Goal: Task Accomplishment & Management: Manage account settings

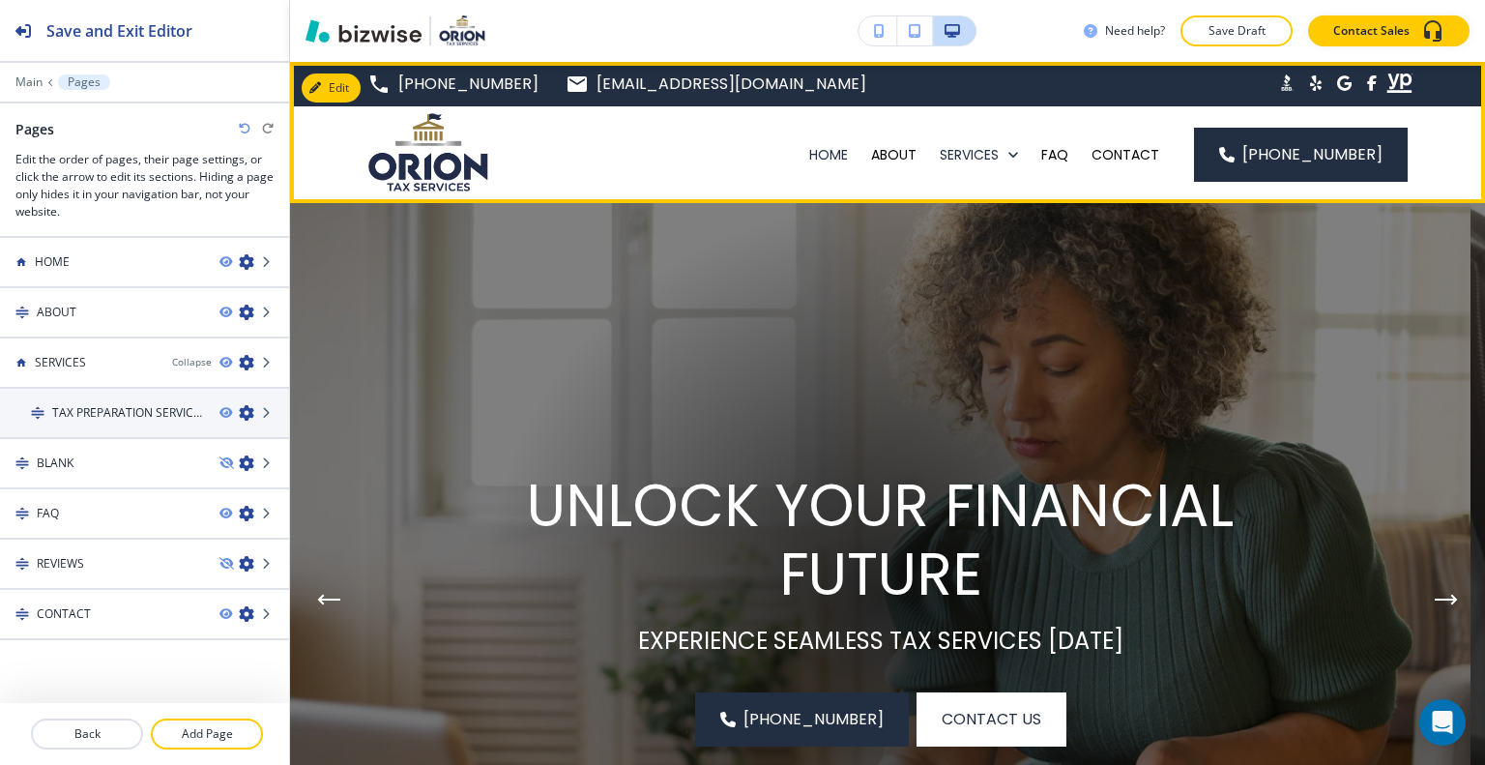
click at [831, 165] on div "HOME" at bounding box center [829, 154] width 62 height 97
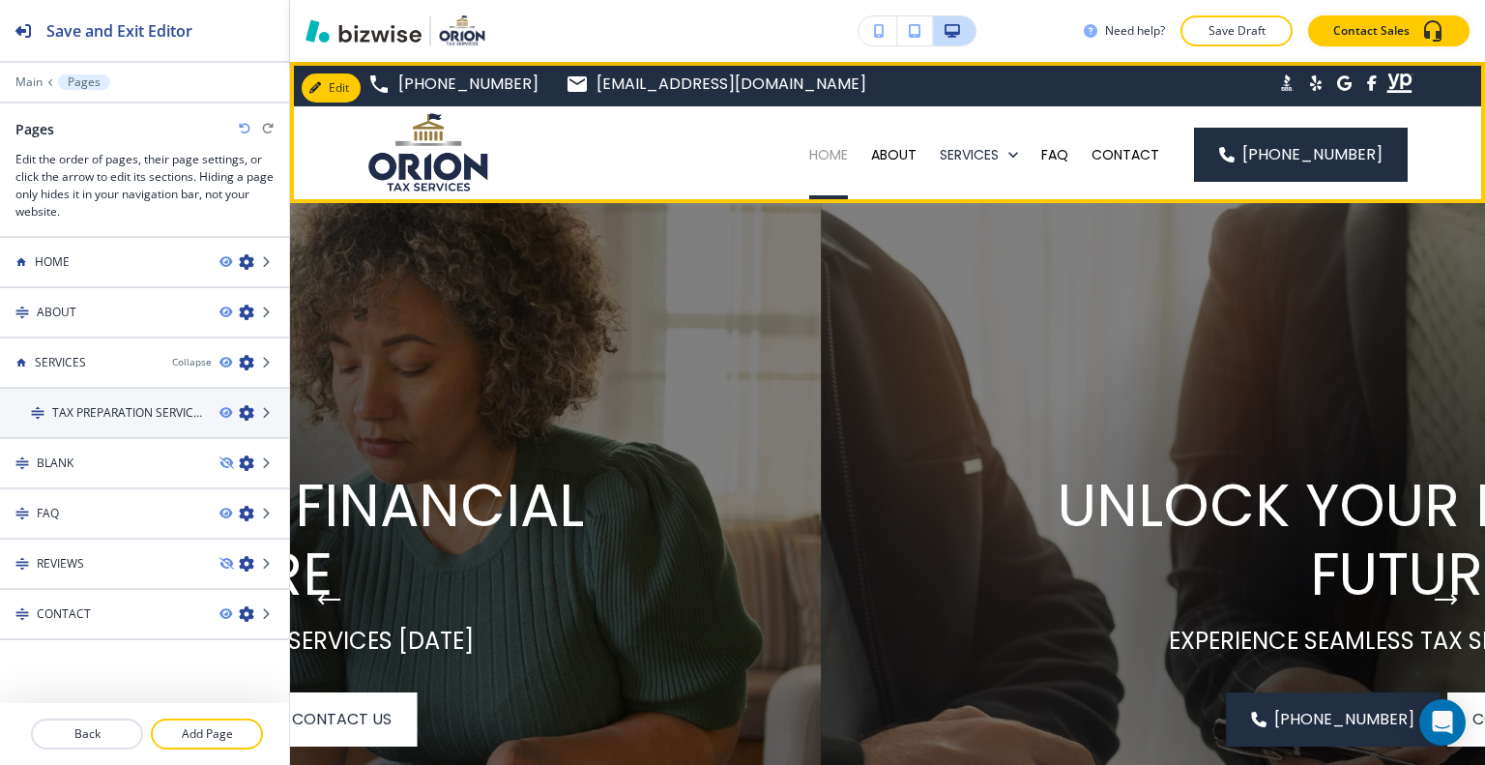
click at [835, 156] on p "HOME" at bounding box center [828, 154] width 39 height 19
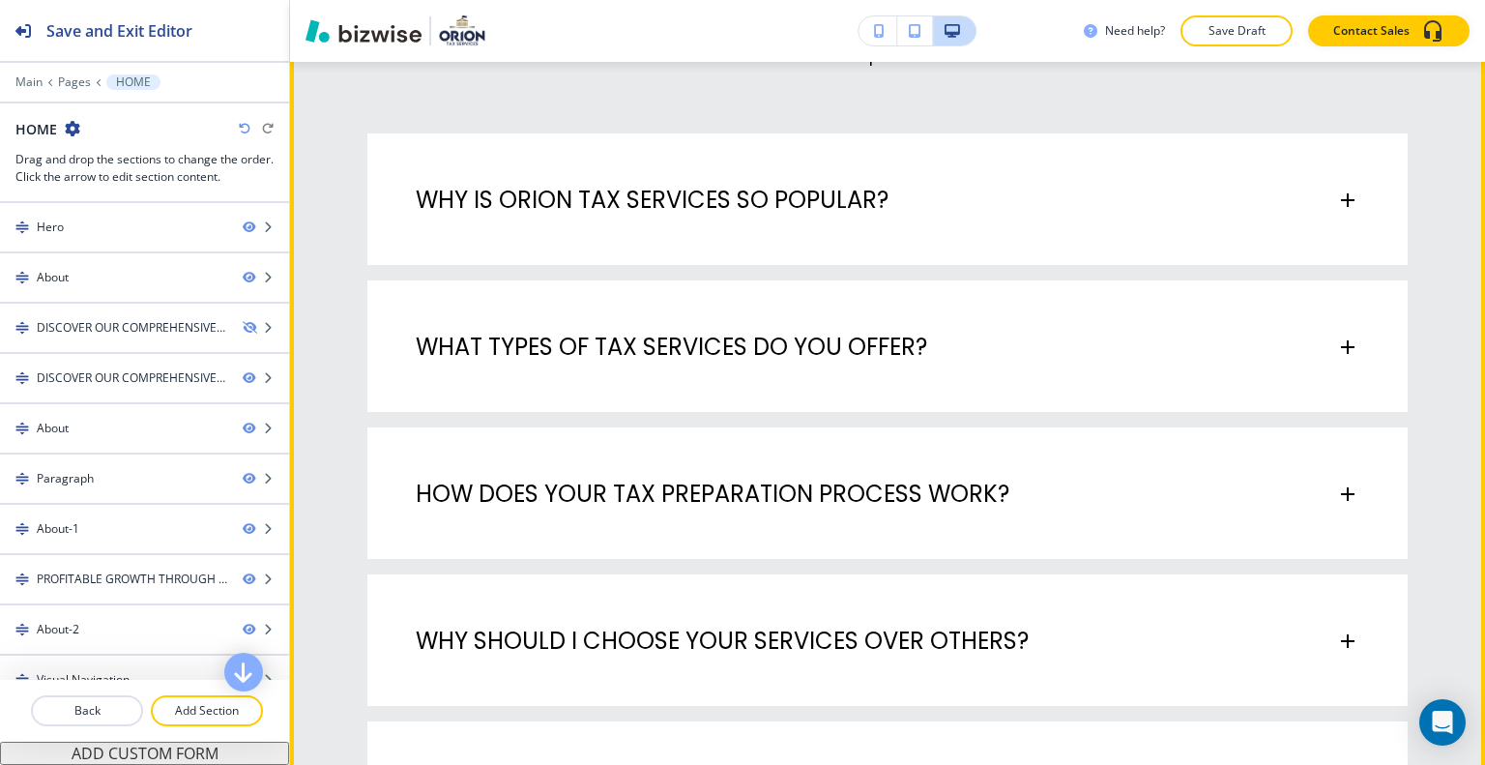
scroll to position [6574, 0]
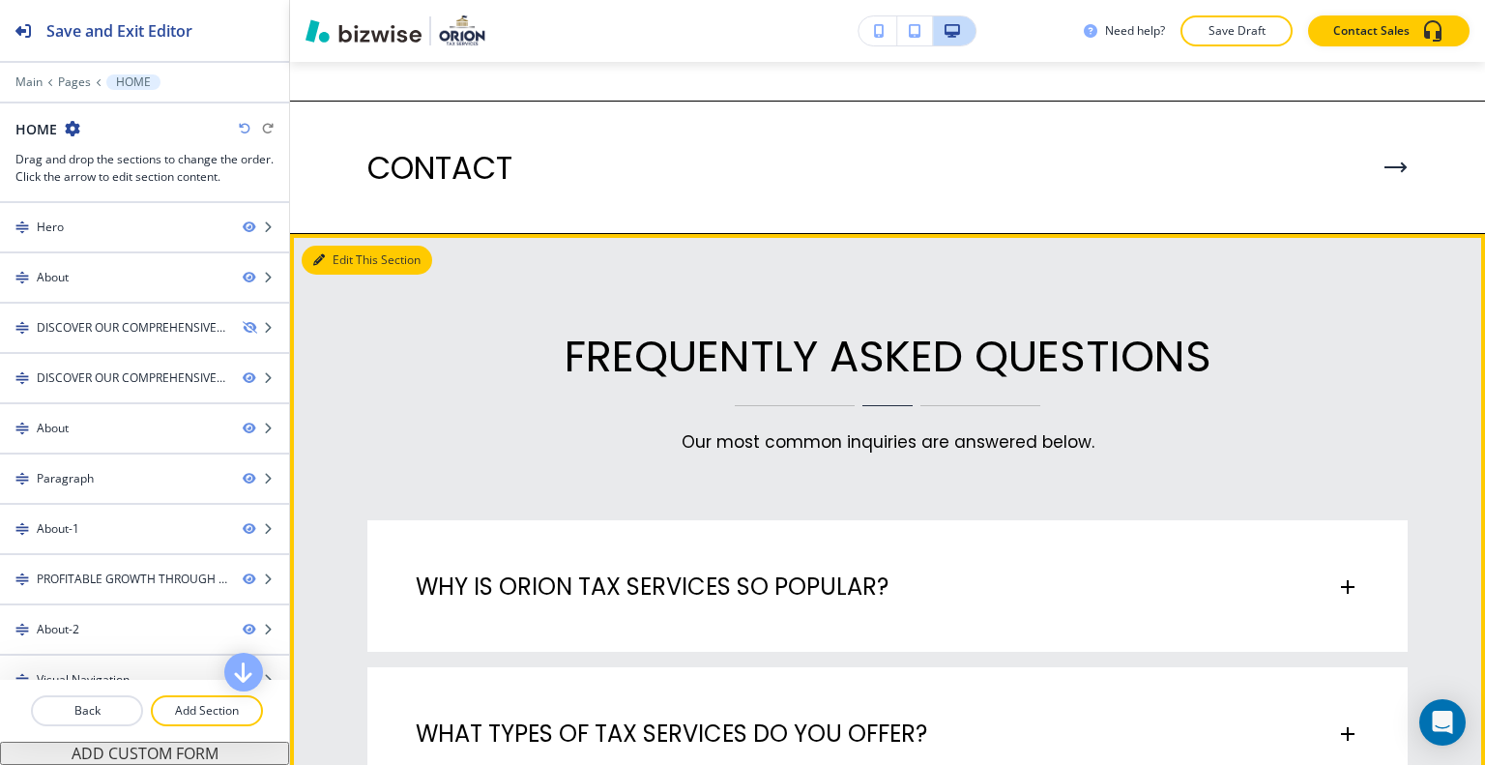
click at [341, 248] on button "Edit This Section" at bounding box center [367, 260] width 131 height 29
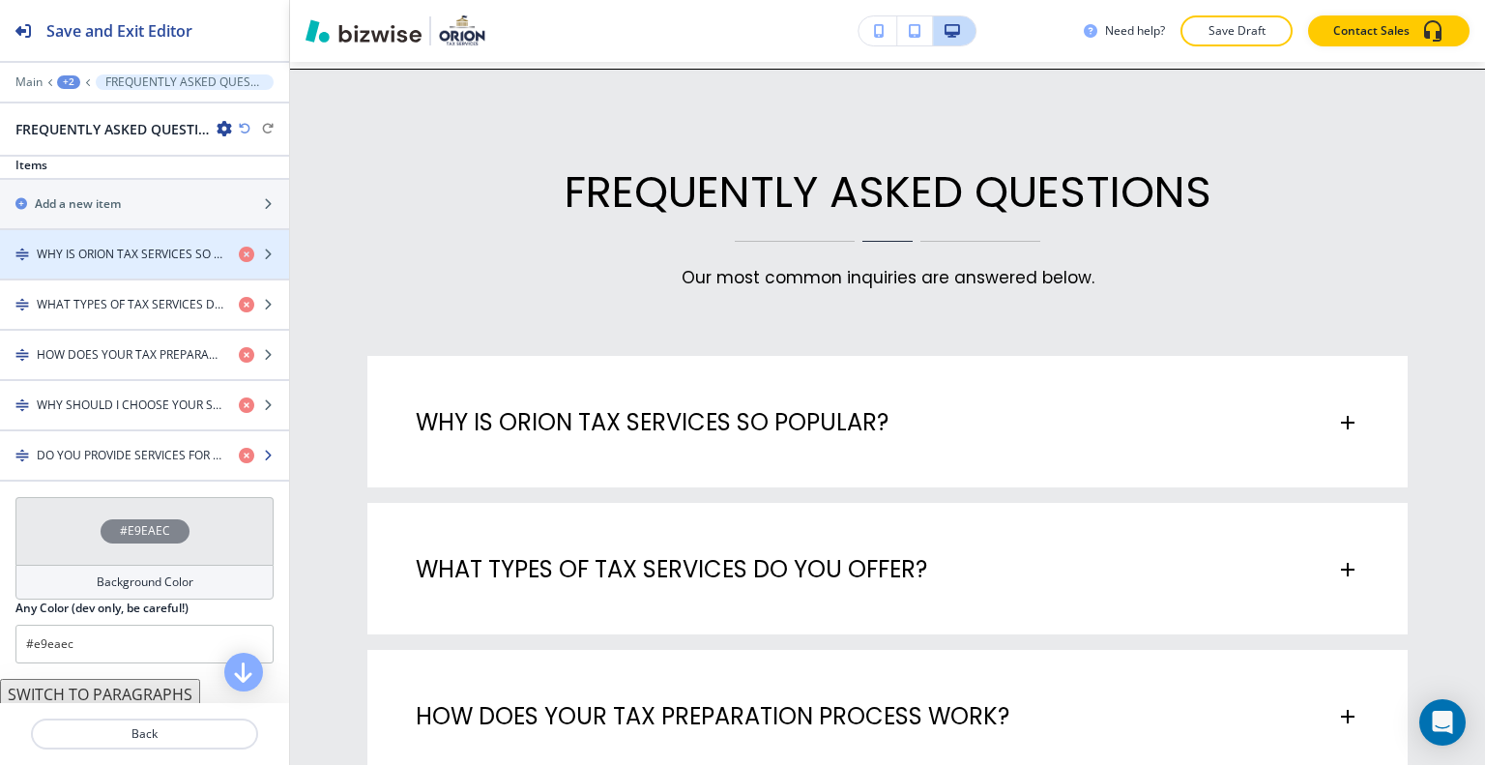
scroll to position [567, 0]
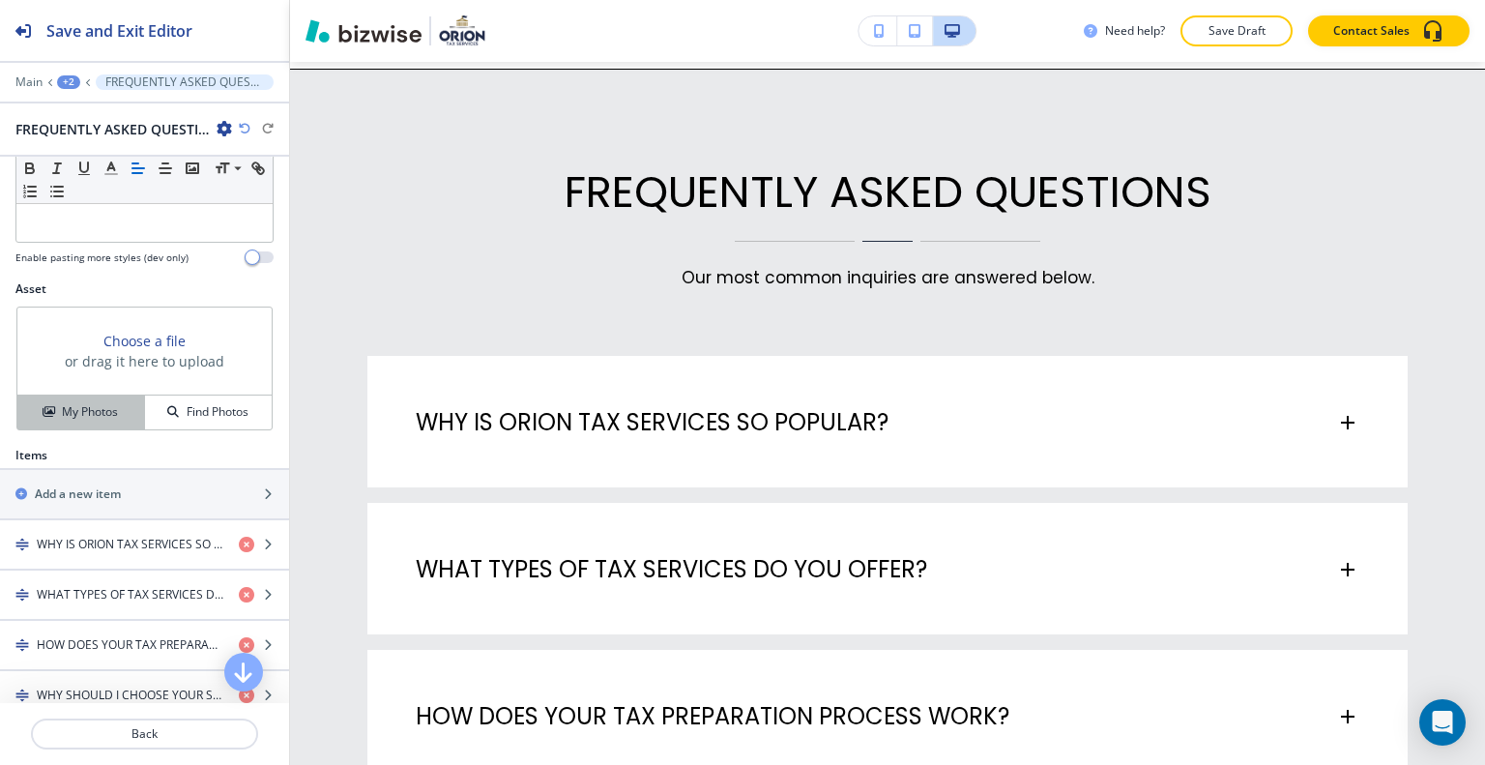
click at [99, 413] on h4 "My Photos" at bounding box center [90, 411] width 56 height 17
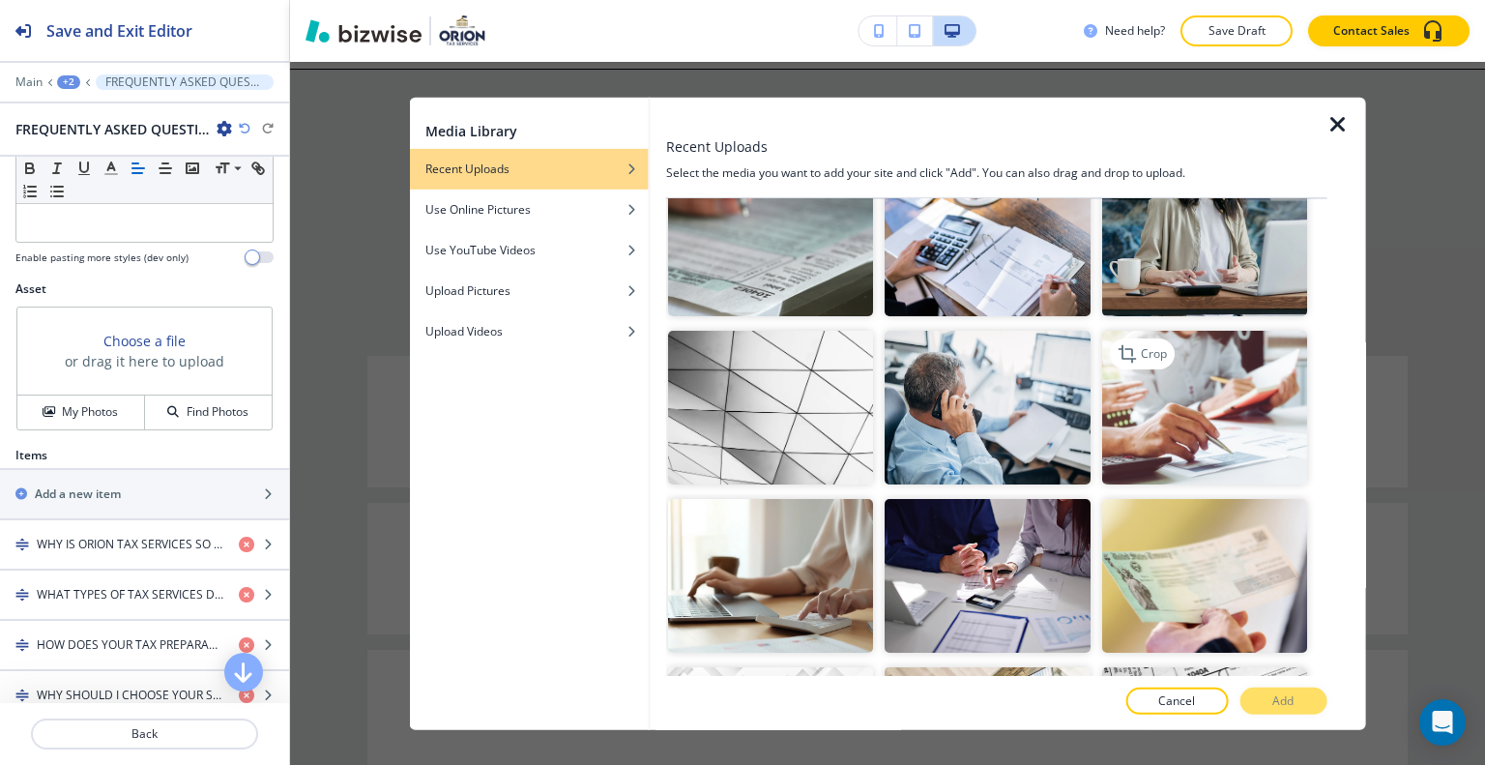
scroll to position [193, 0]
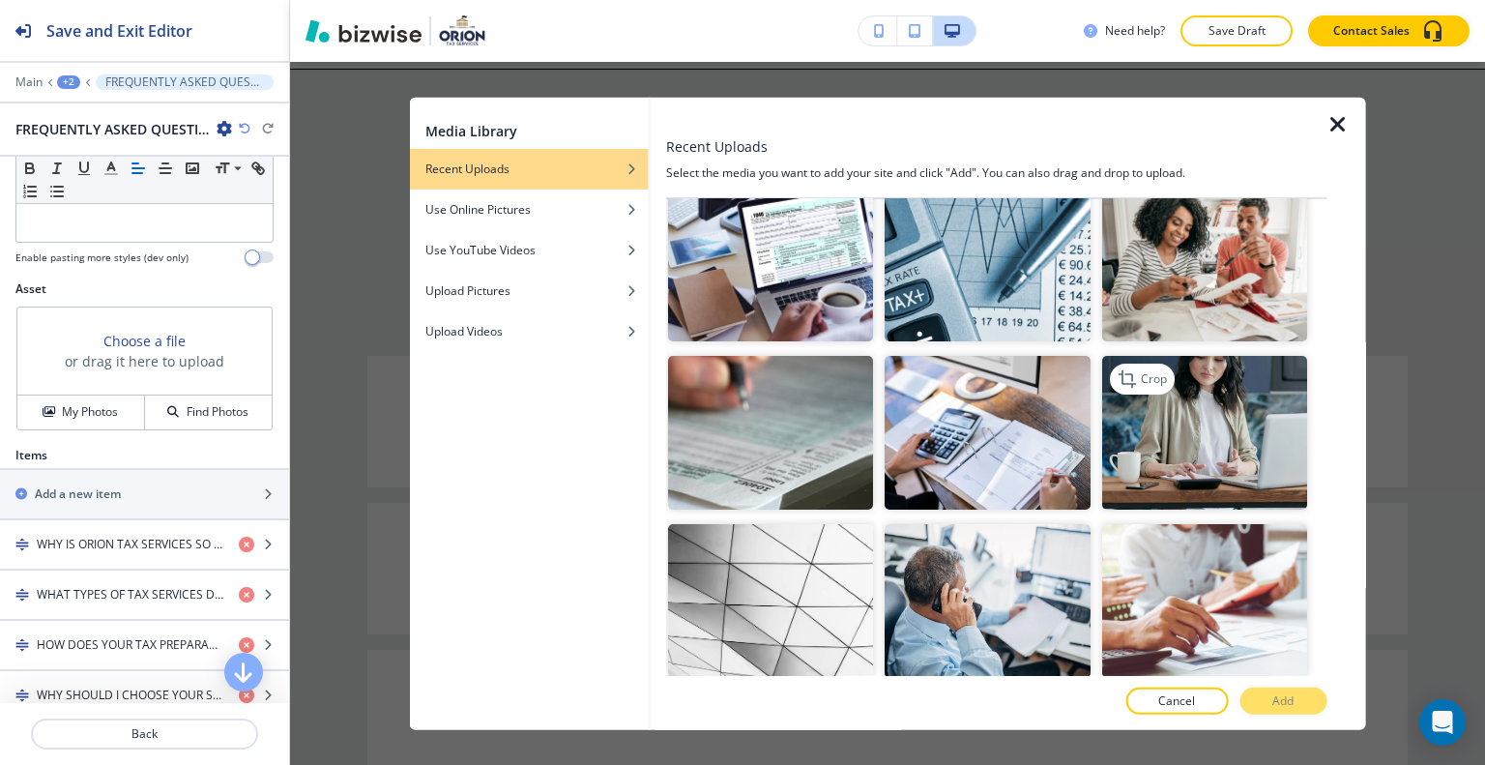
click at [1168, 409] on img "button" at bounding box center [1203, 433] width 205 height 154
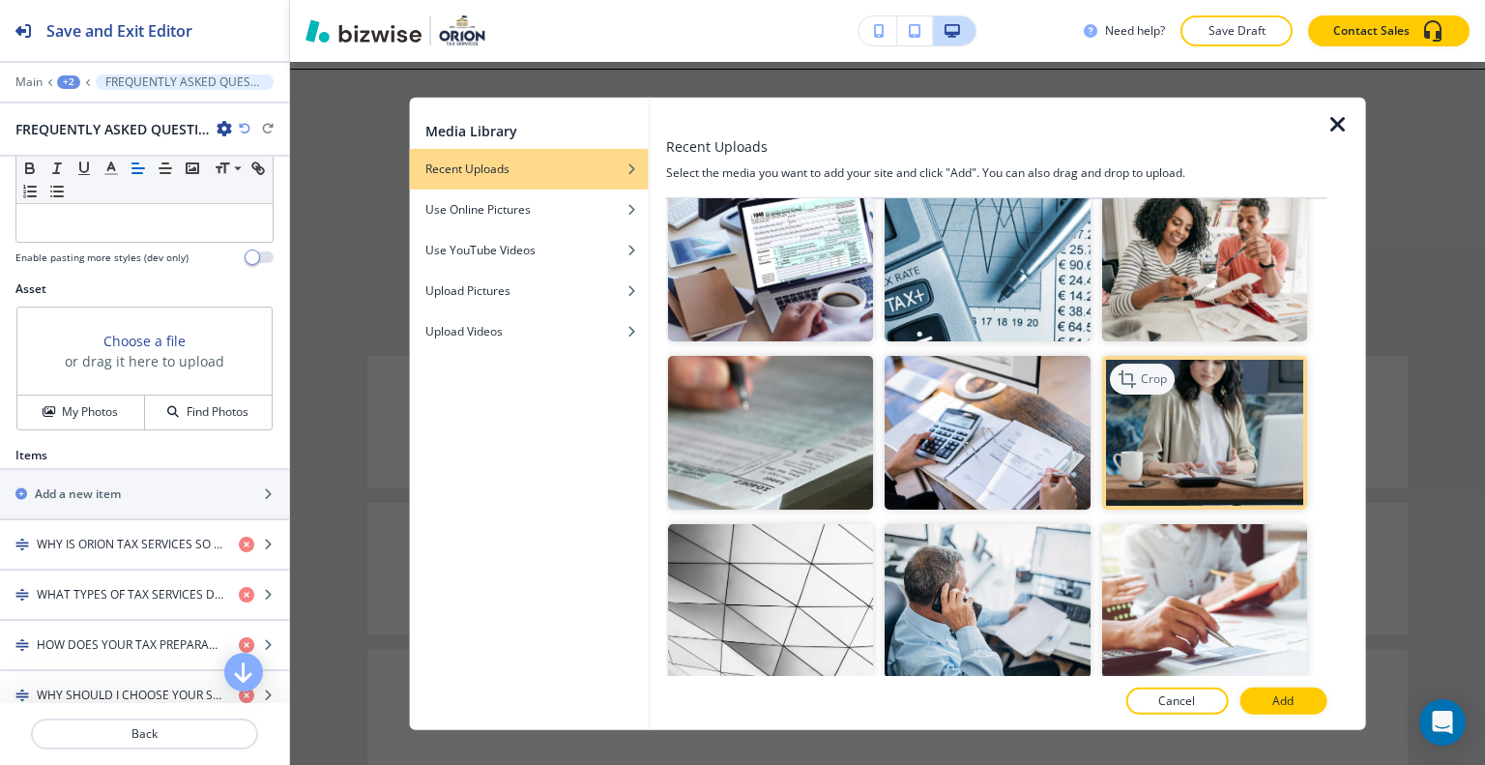
click at [1148, 370] on p "Crop" at bounding box center [1153, 378] width 26 height 17
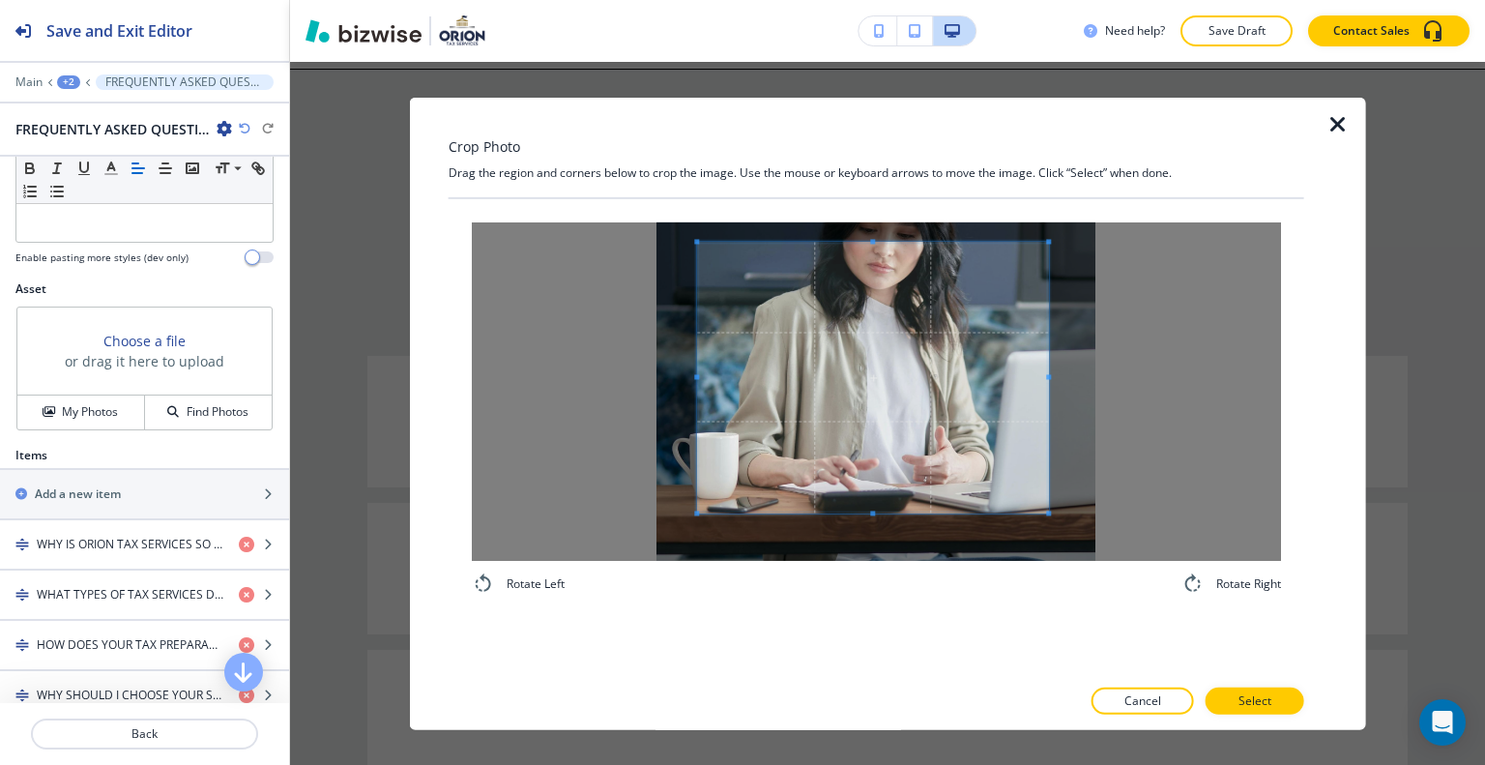
click at [908, 347] on span at bounding box center [872, 377] width 351 height 271
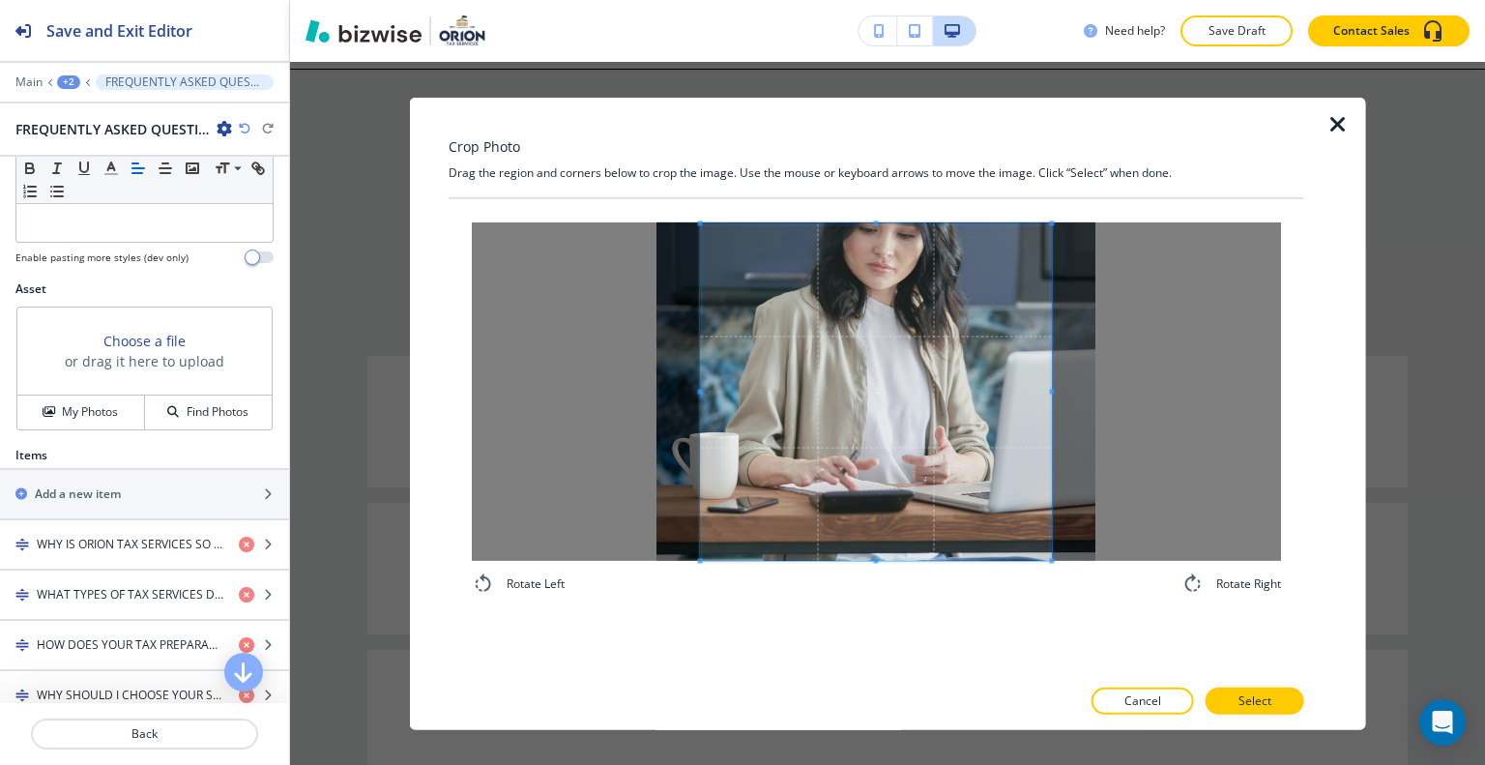
click at [866, 629] on div "Rotate Left Rotate Right" at bounding box center [877, 436] width 856 height 477
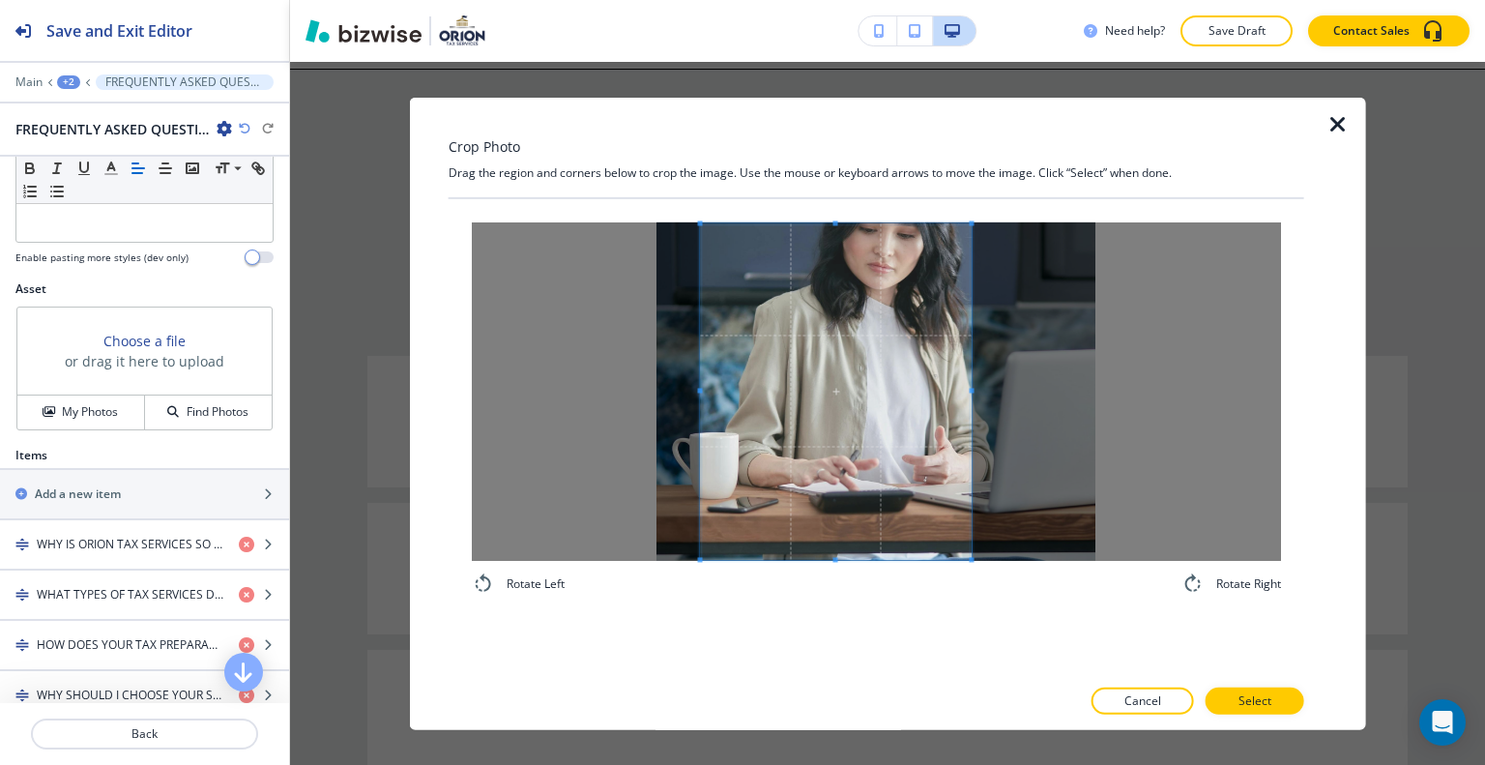
click at [950, 401] on div at bounding box center [836, 391] width 271 height 336
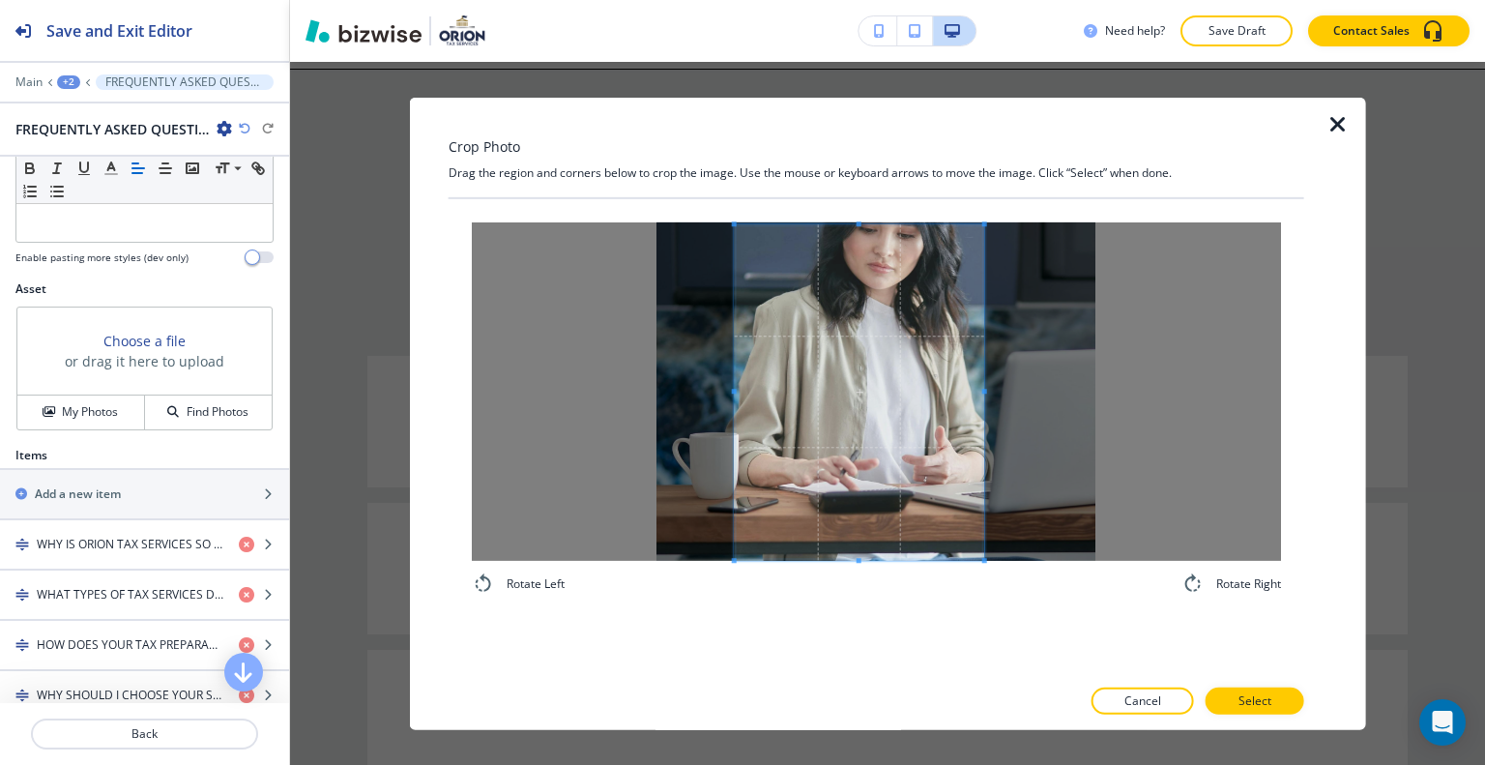
click at [975, 432] on span at bounding box center [859, 392] width 249 height 336
click at [1246, 699] on p "Select" at bounding box center [1255, 700] width 33 height 17
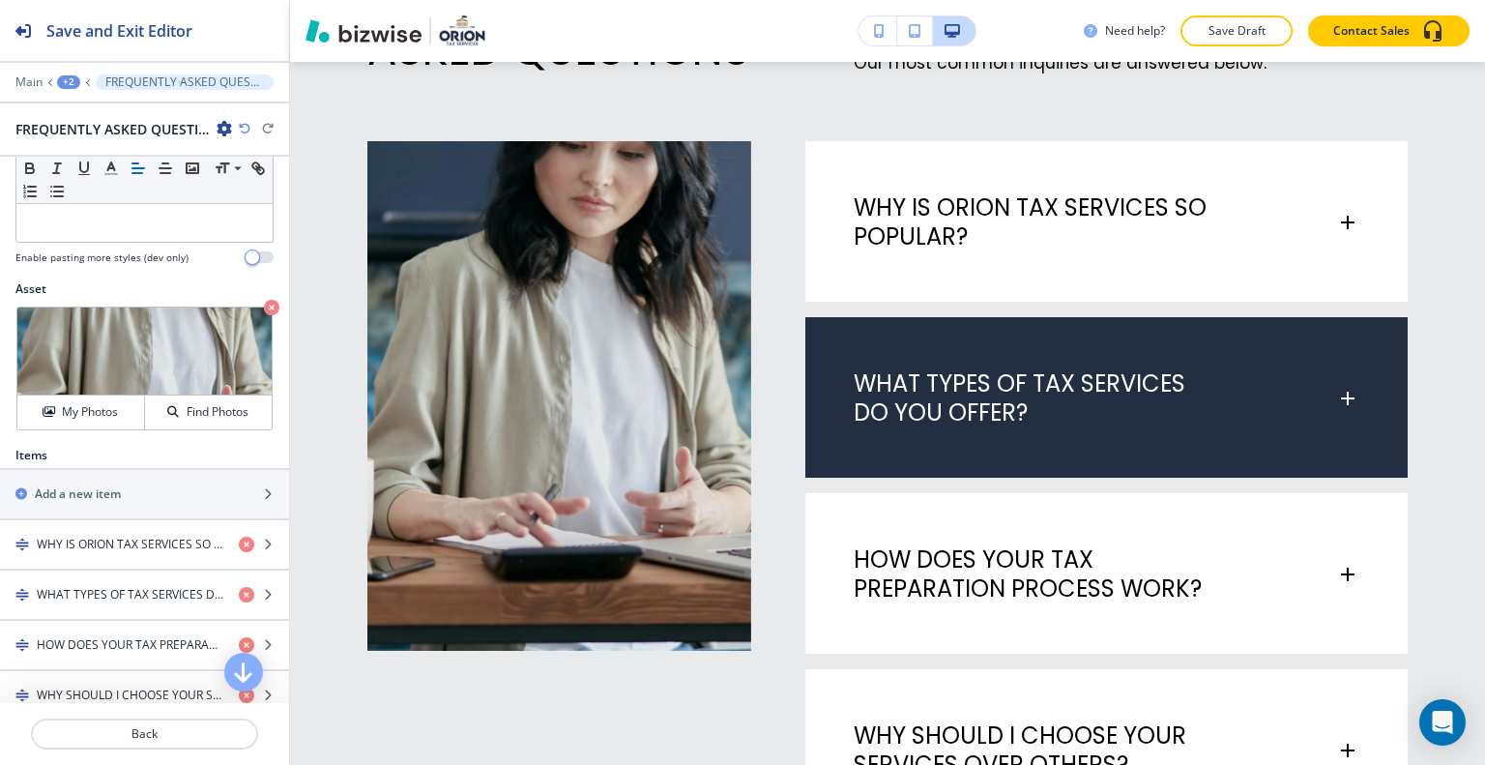
scroll to position [7126, 0]
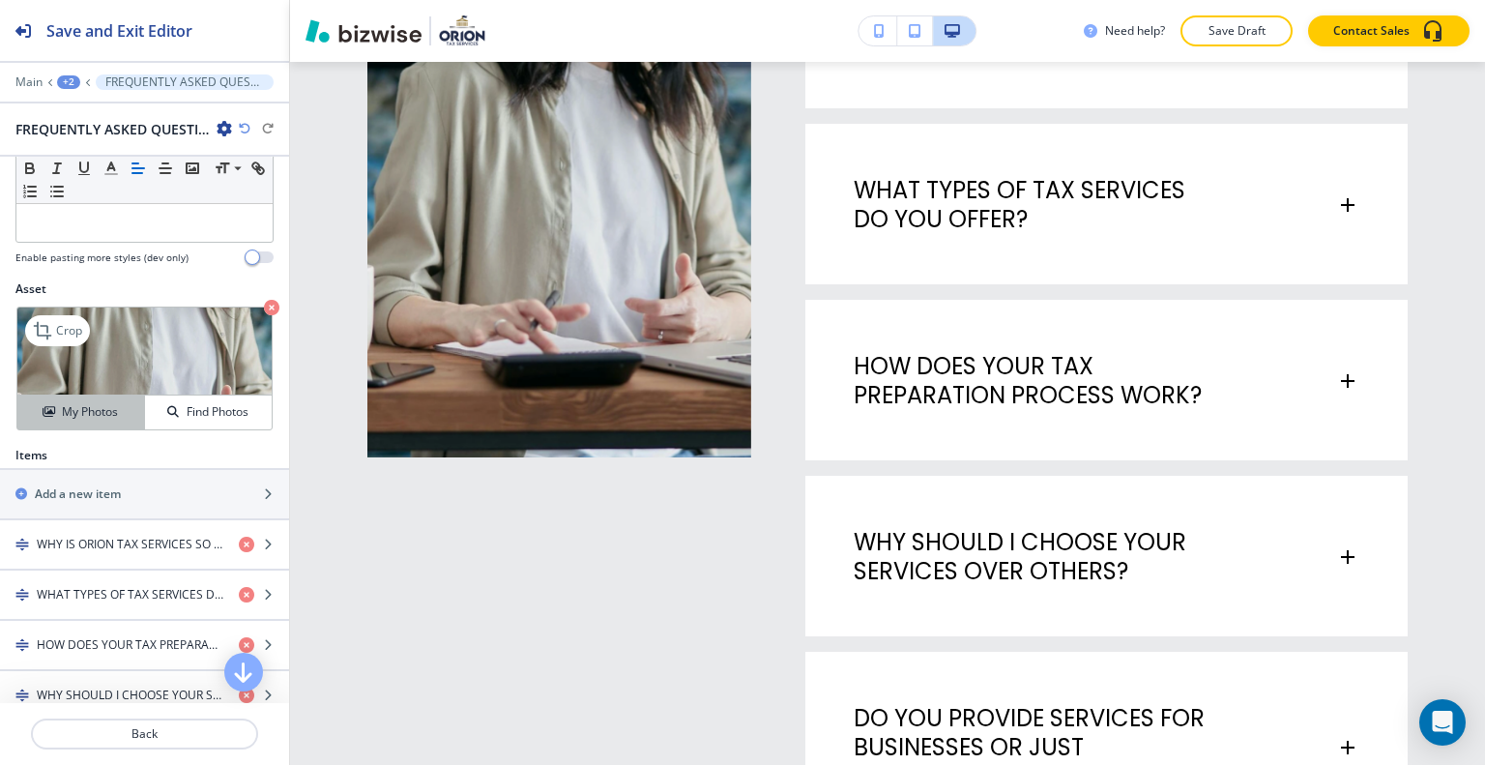
click at [135, 404] on div "My Photos" at bounding box center [80, 411] width 127 height 17
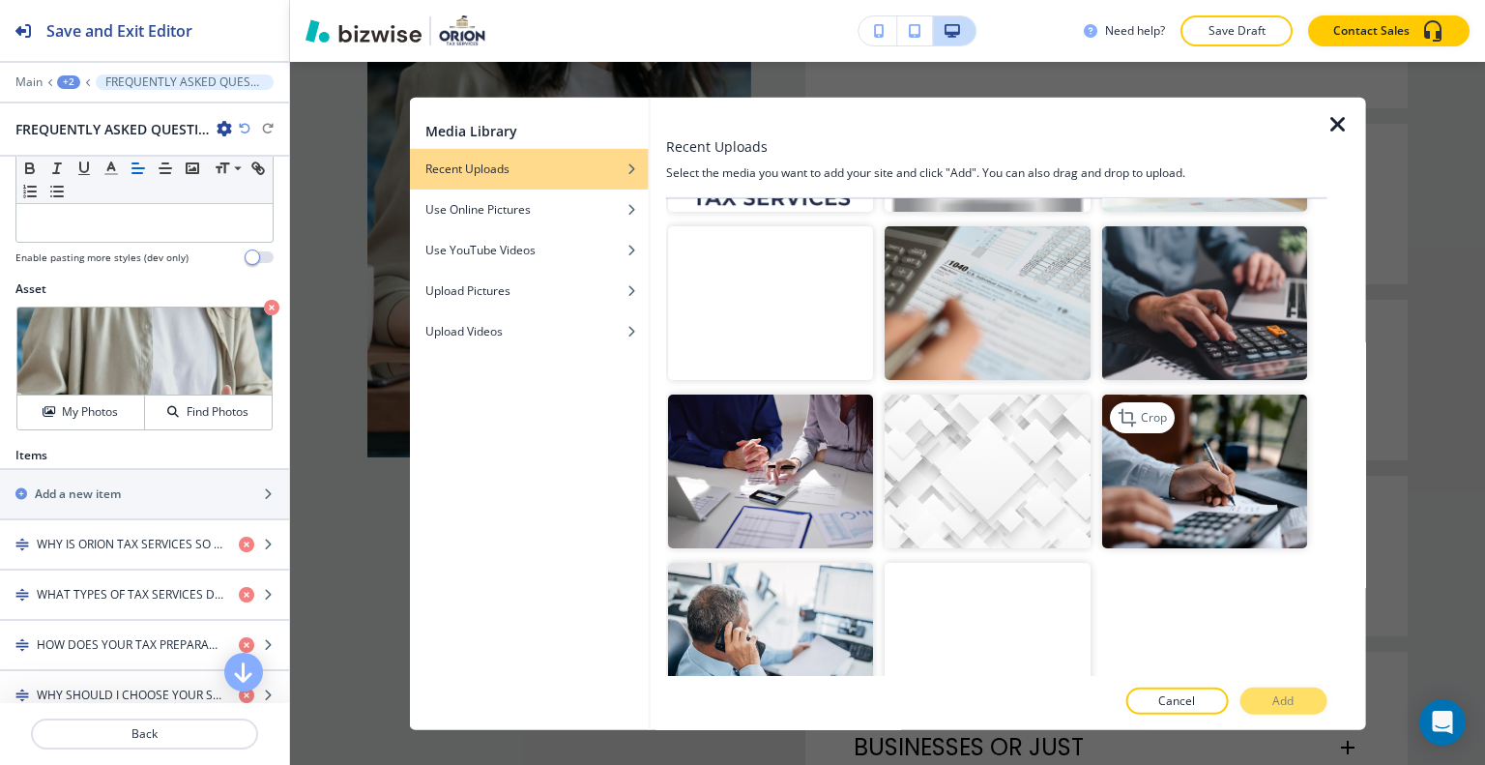
scroll to position [1742, 0]
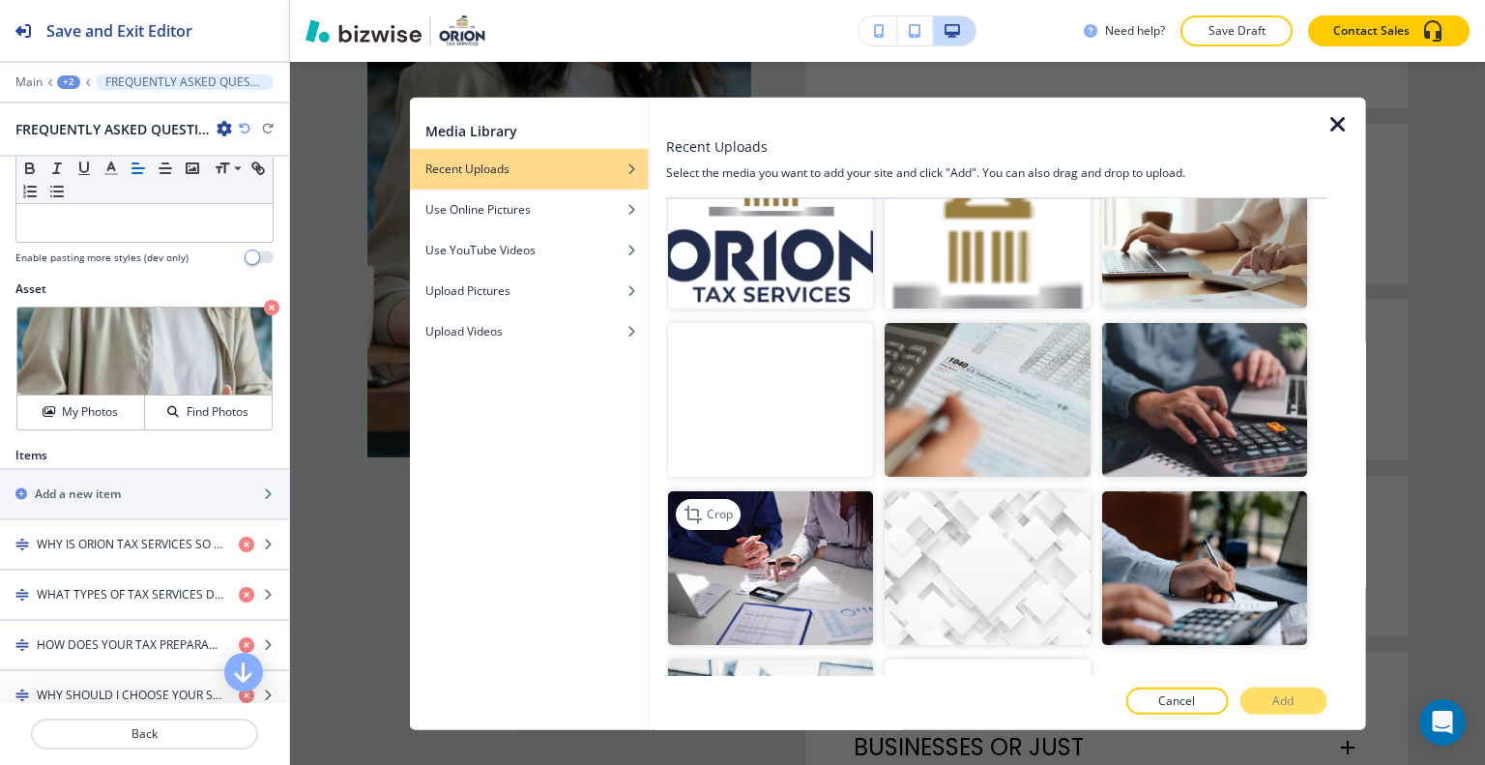
click at [770, 554] on img "button" at bounding box center [770, 568] width 205 height 154
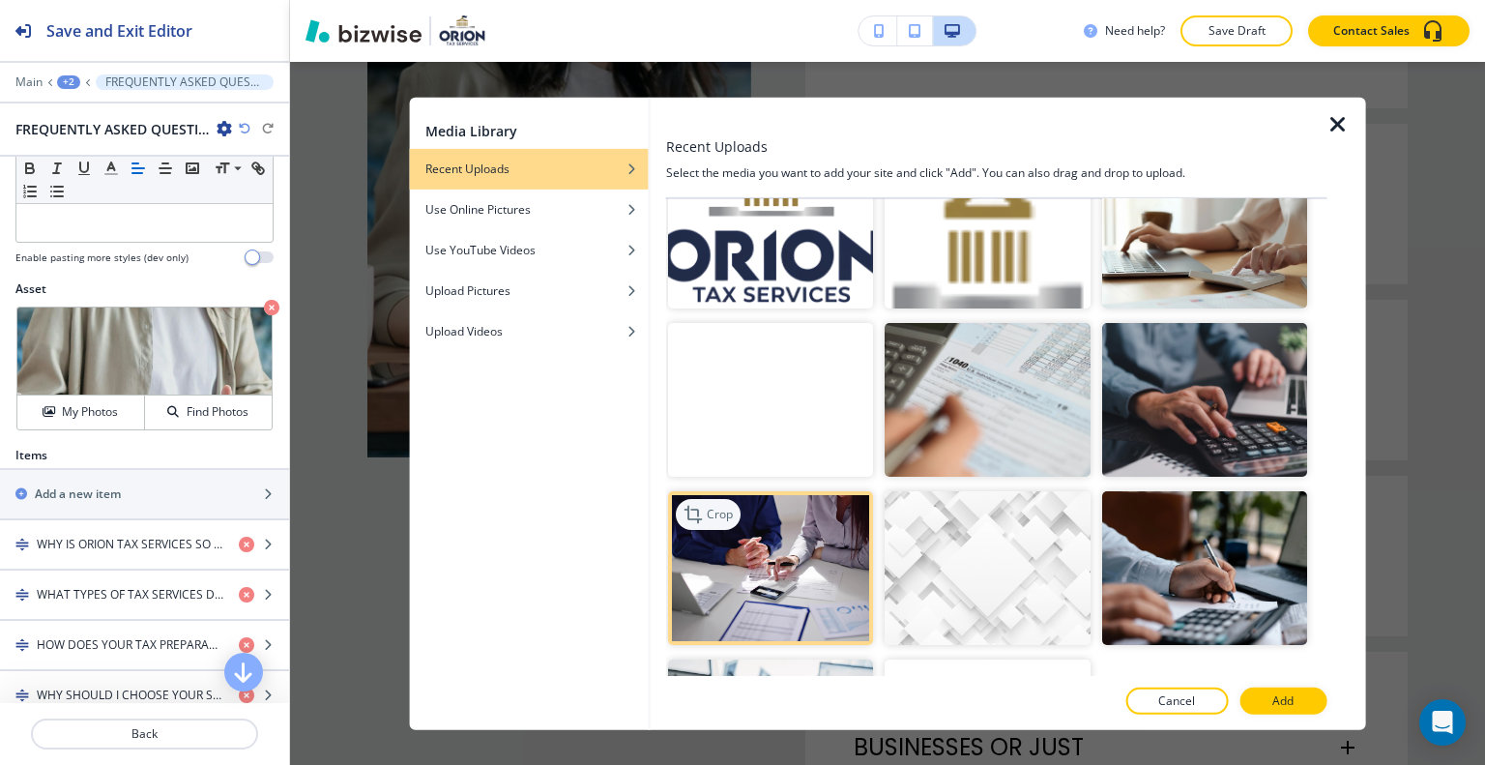
click at [724, 506] on p "Crop" at bounding box center [720, 514] width 26 height 17
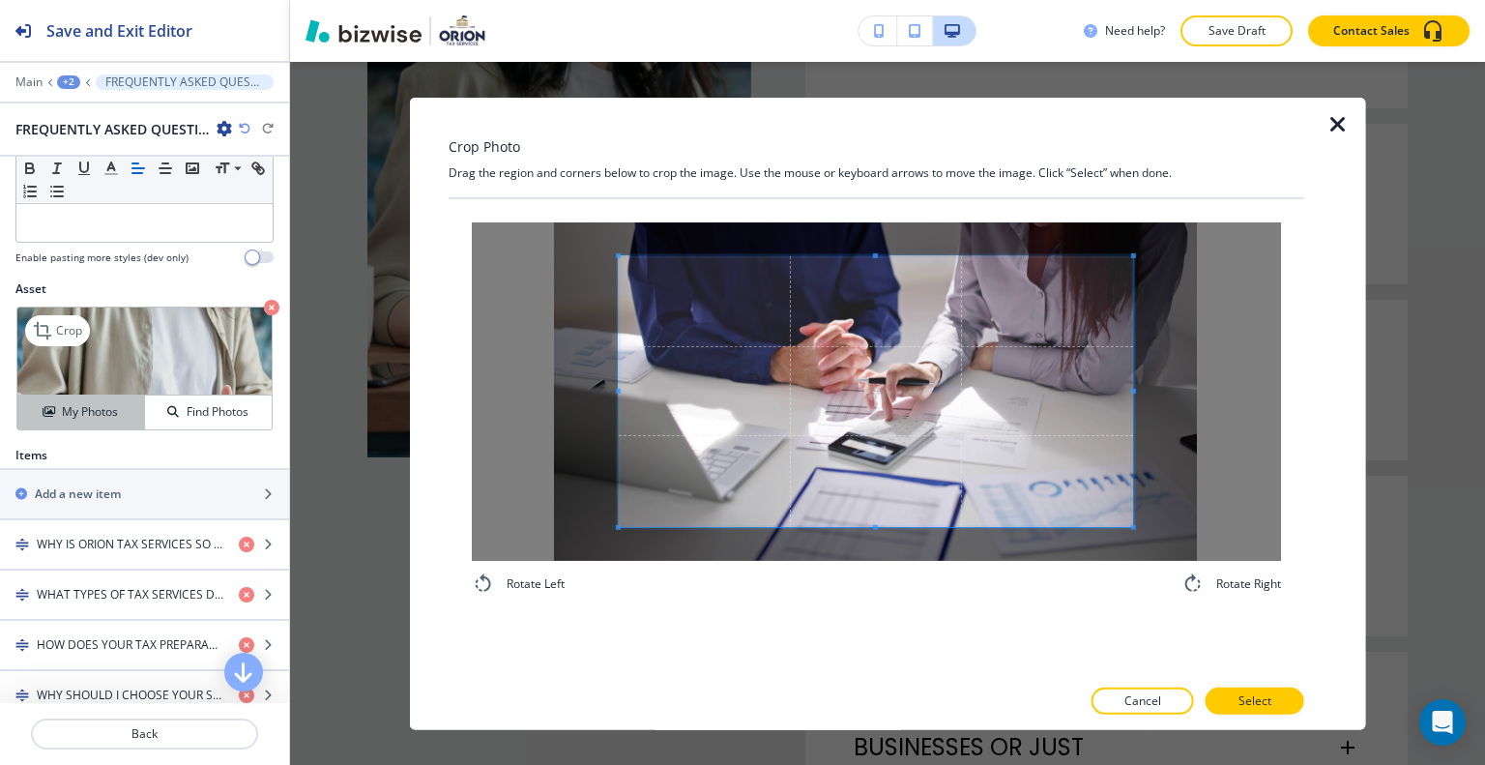
click at [81, 416] on h4 "My Photos" at bounding box center [90, 411] width 56 height 17
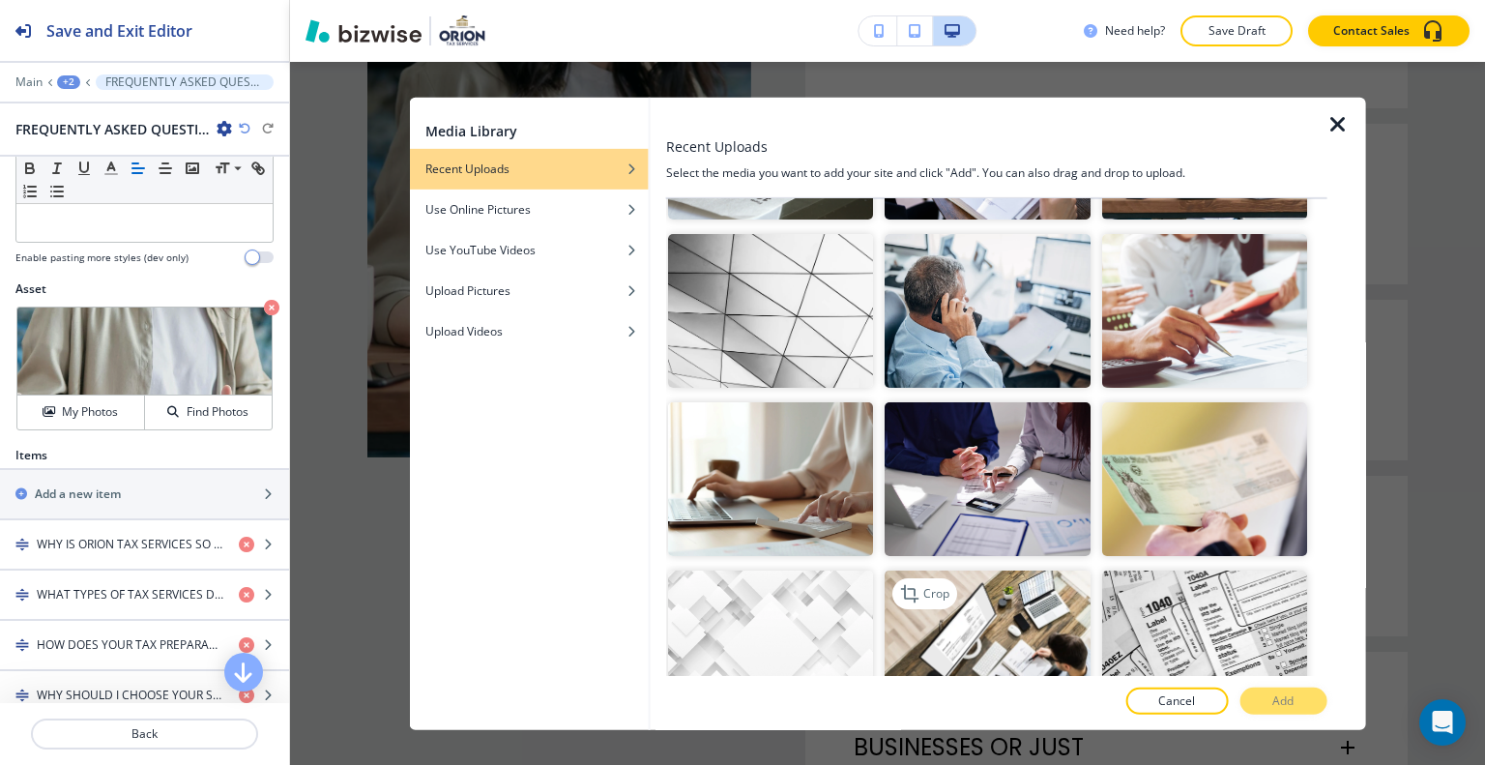
scroll to position [677, 0]
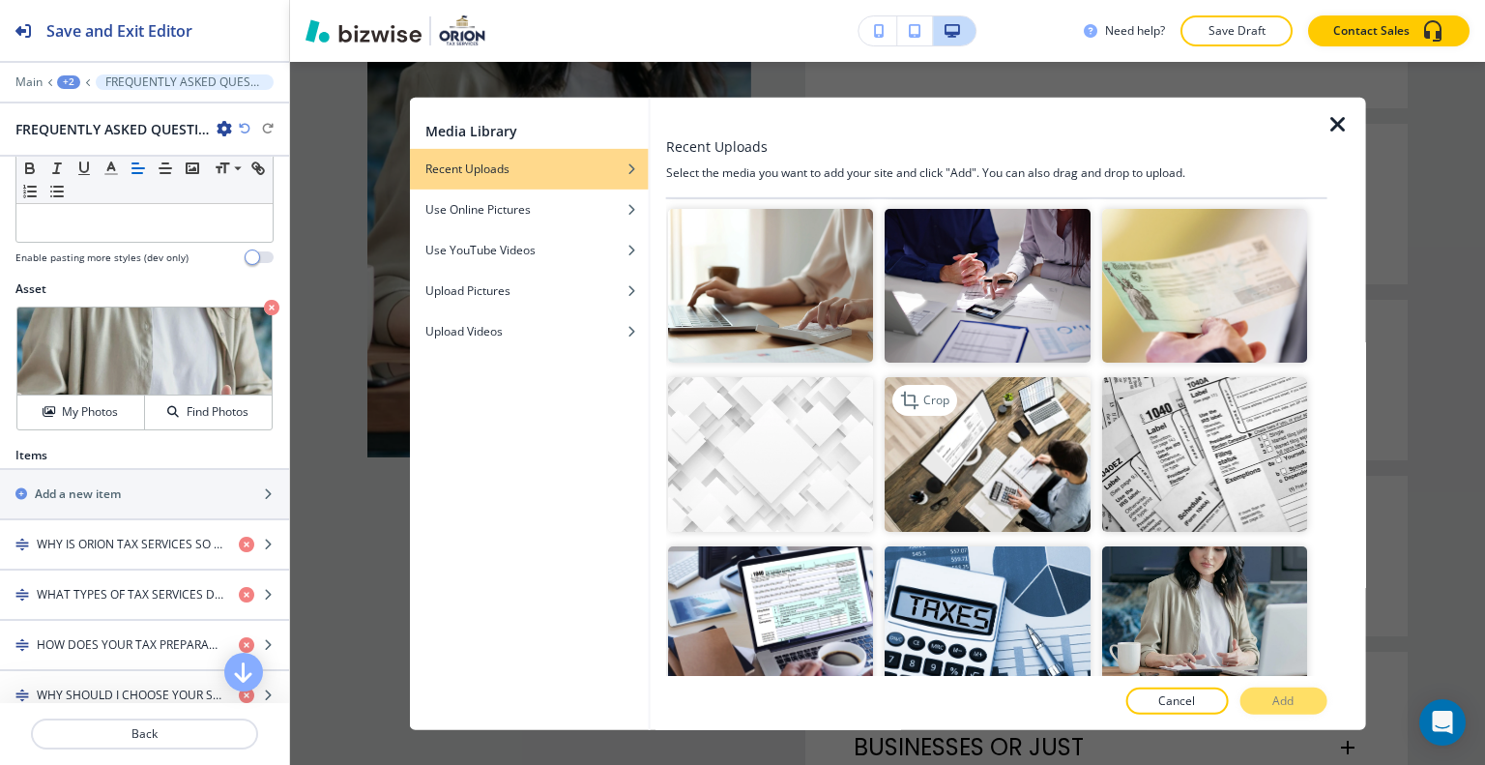
click at [1047, 459] on img "button" at bounding box center [987, 454] width 205 height 154
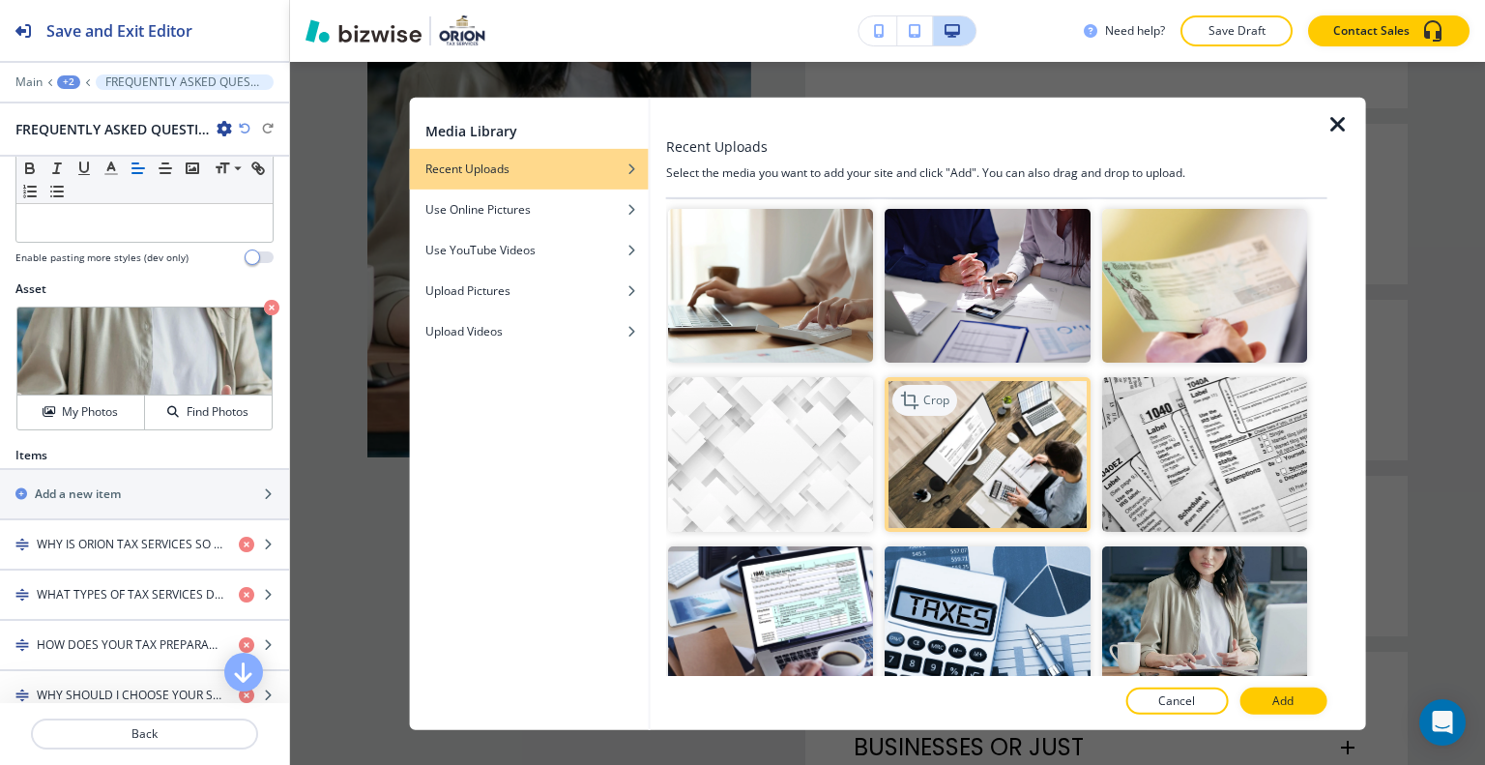
click at [923, 392] on p "Crop" at bounding box center [936, 400] width 26 height 17
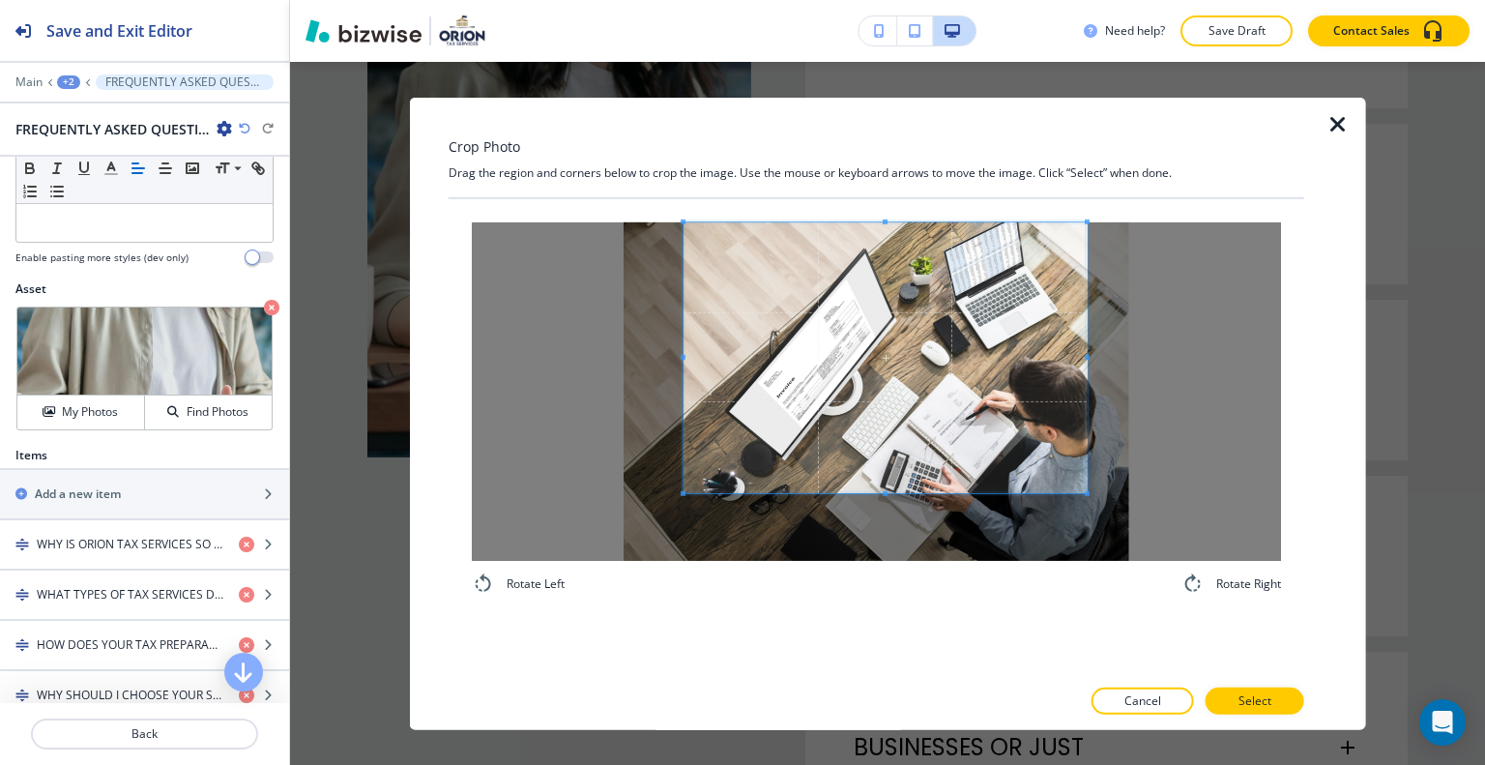
click at [908, 335] on span at bounding box center [885, 356] width 403 height 271
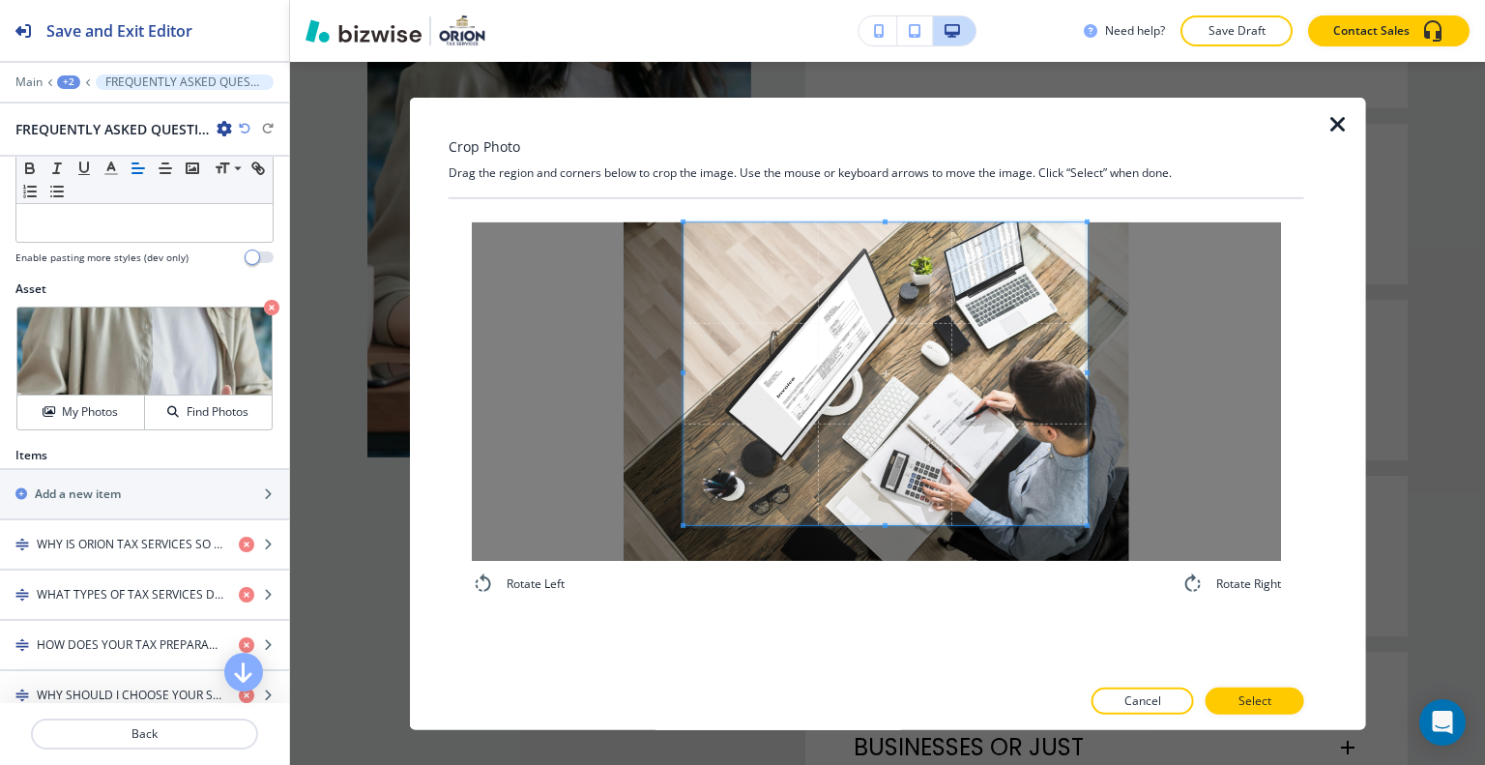
click at [870, 602] on div "Rotate Left Rotate Right" at bounding box center [877, 408] width 856 height 420
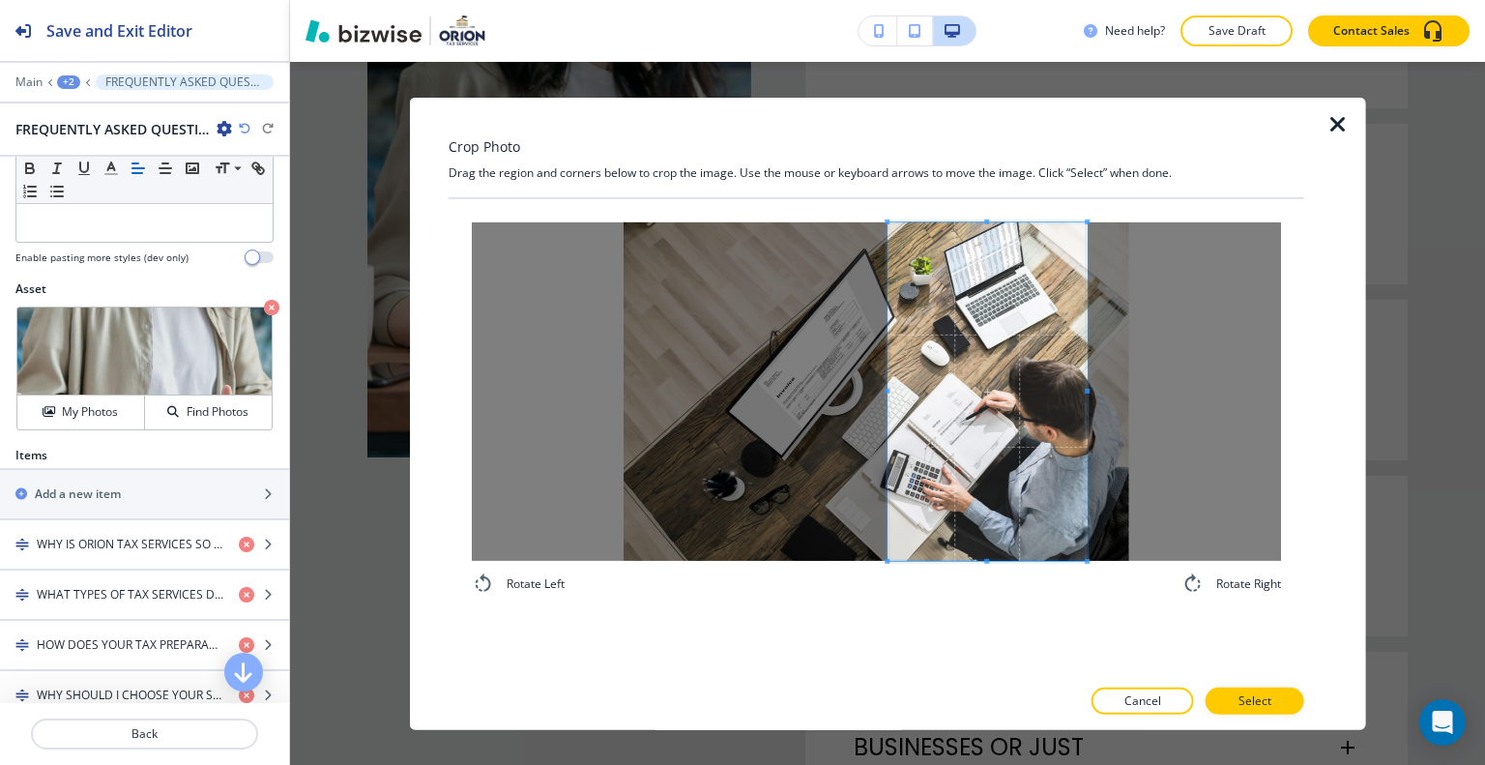
click at [888, 440] on div at bounding box center [987, 390] width 199 height 338
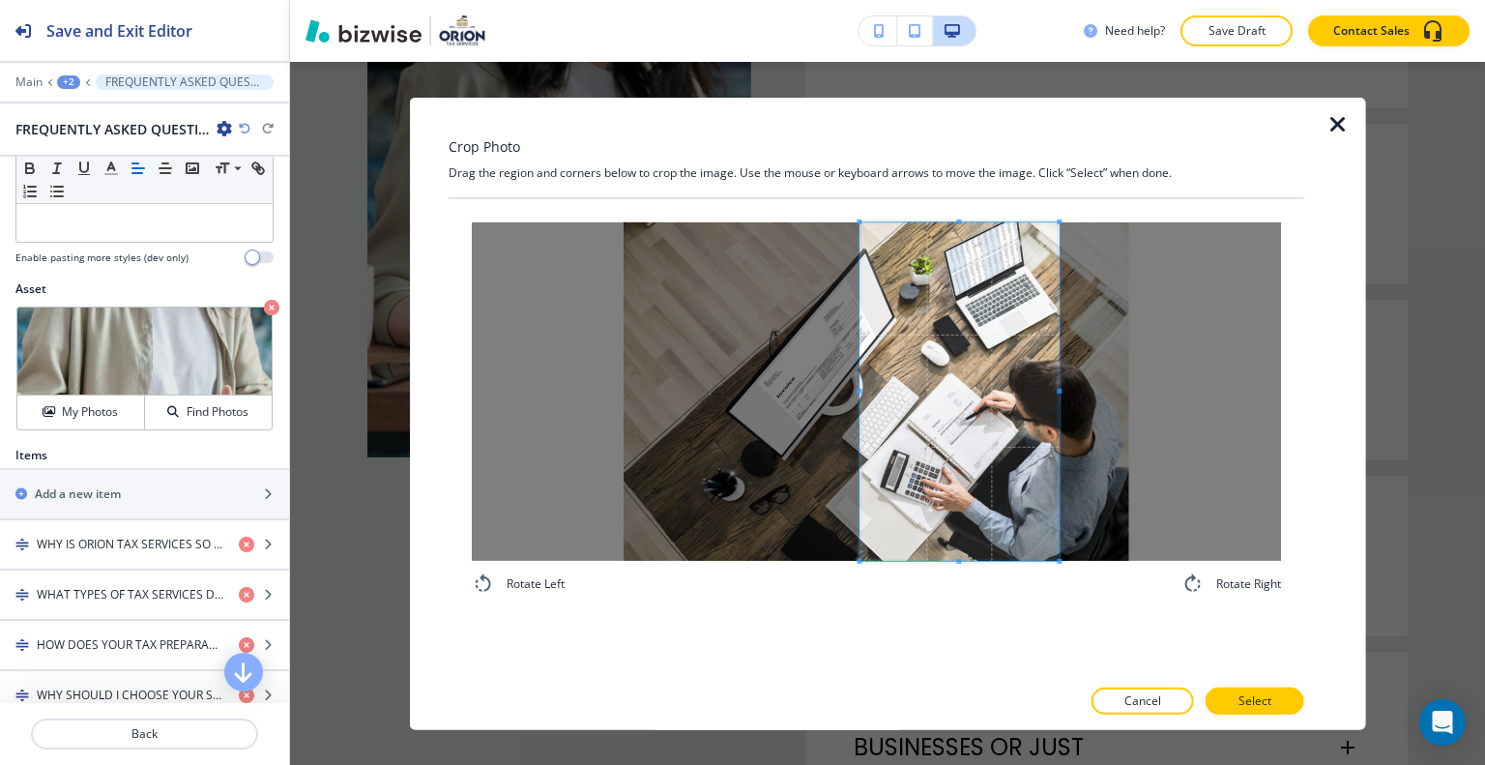
click at [937, 459] on span at bounding box center [959, 390] width 199 height 338
click at [1090, 400] on span at bounding box center [1091, 390] width 5 height 338
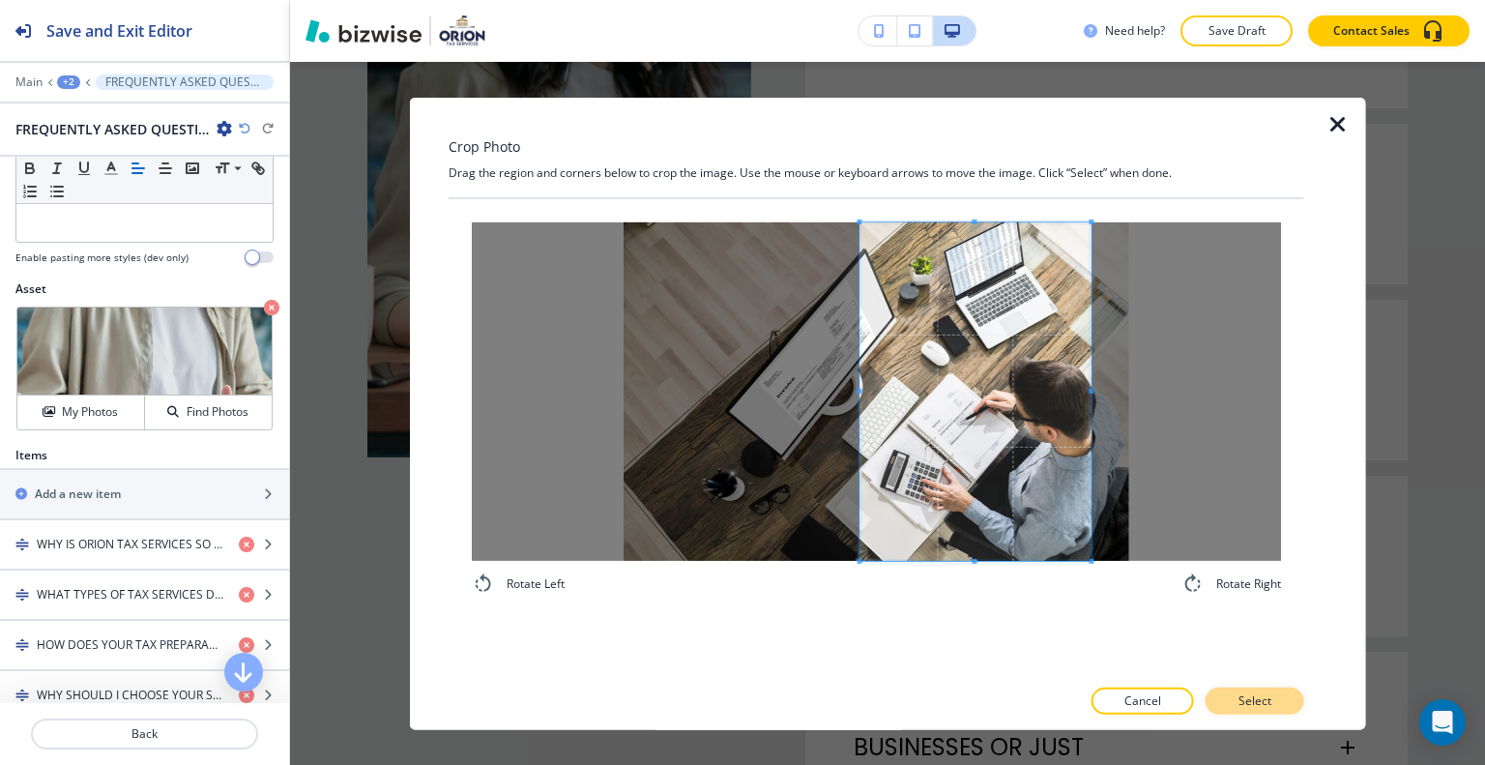
click at [1238, 697] on button "Select" at bounding box center [1255, 700] width 99 height 27
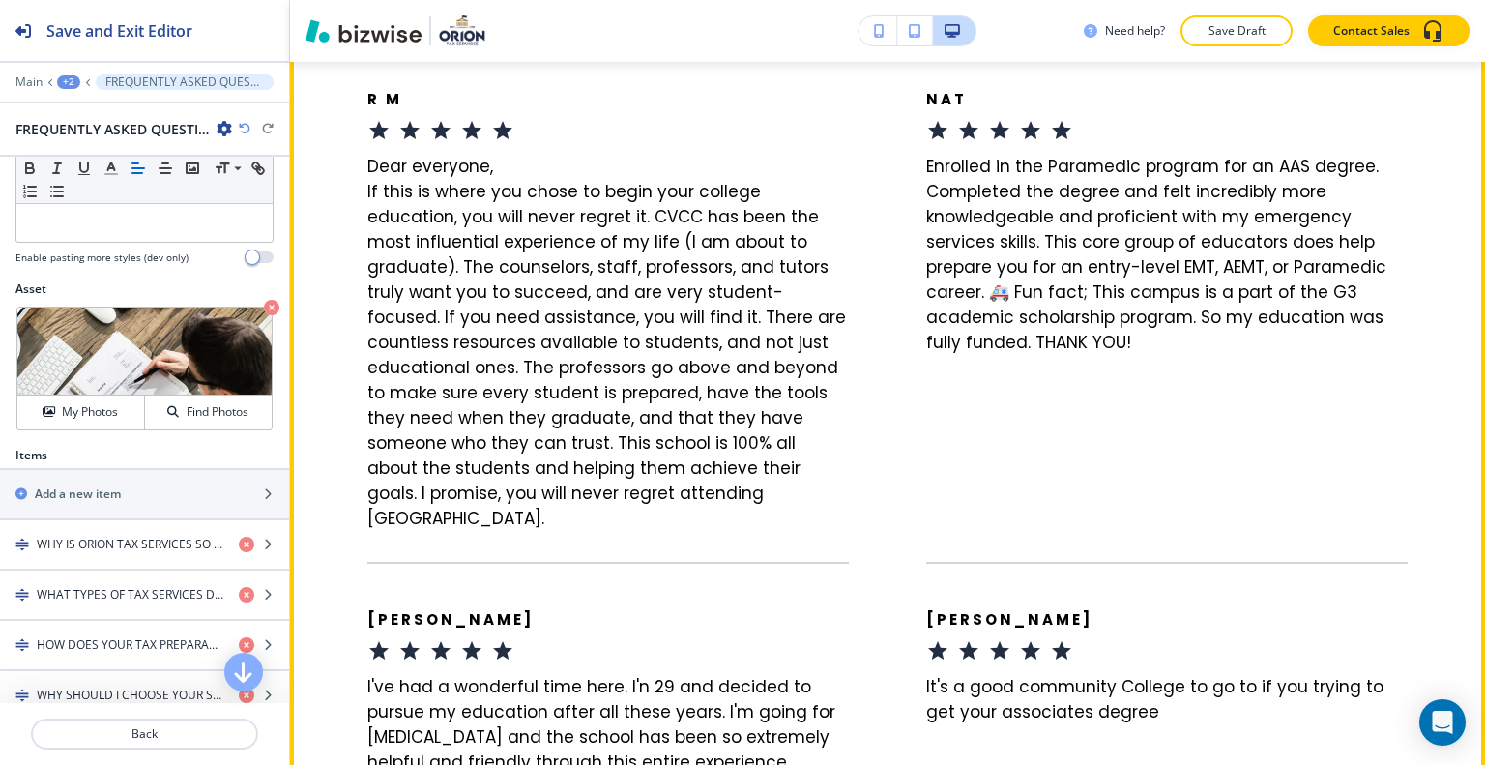
scroll to position [7899, 0]
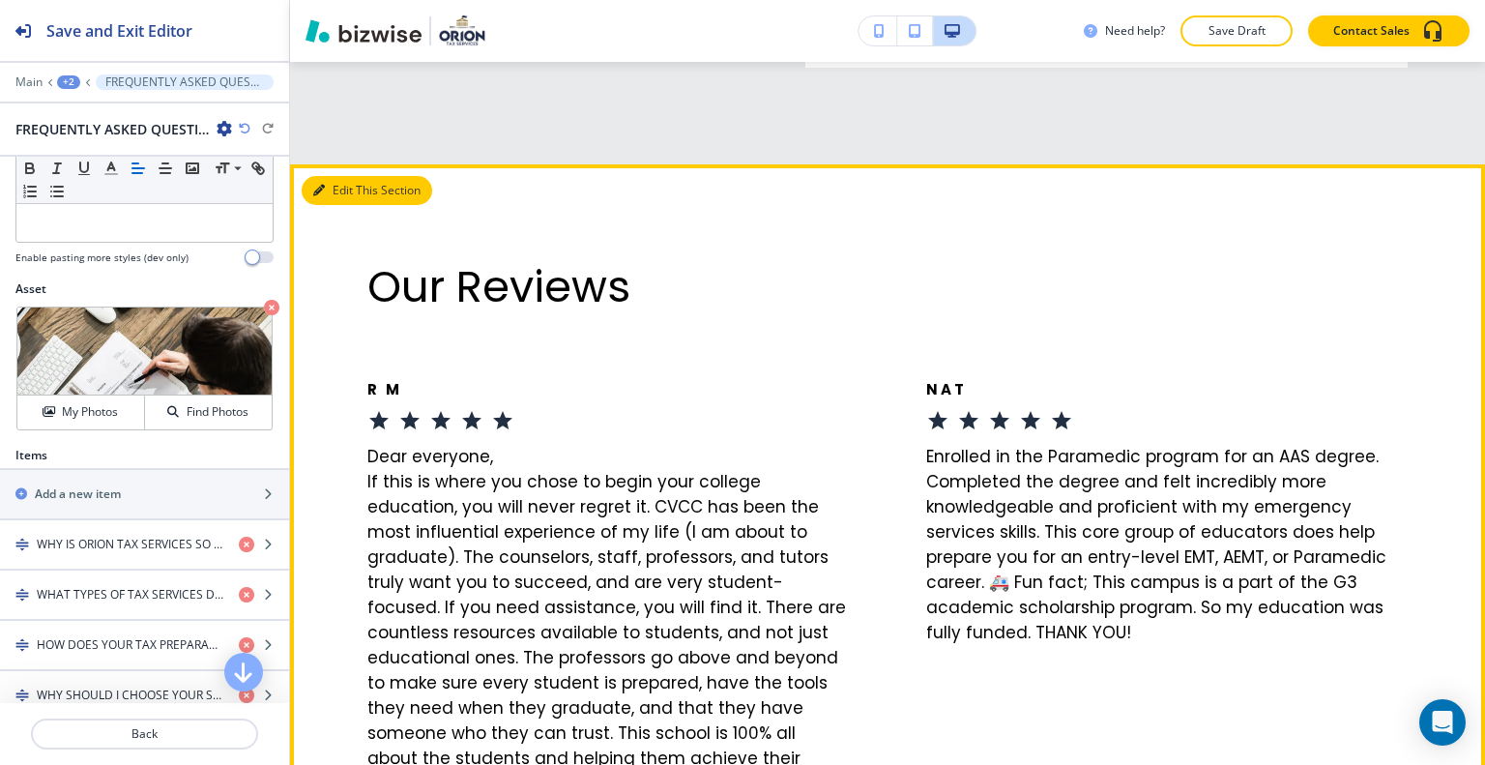
click at [352, 205] on button "Edit This Section" at bounding box center [367, 190] width 131 height 29
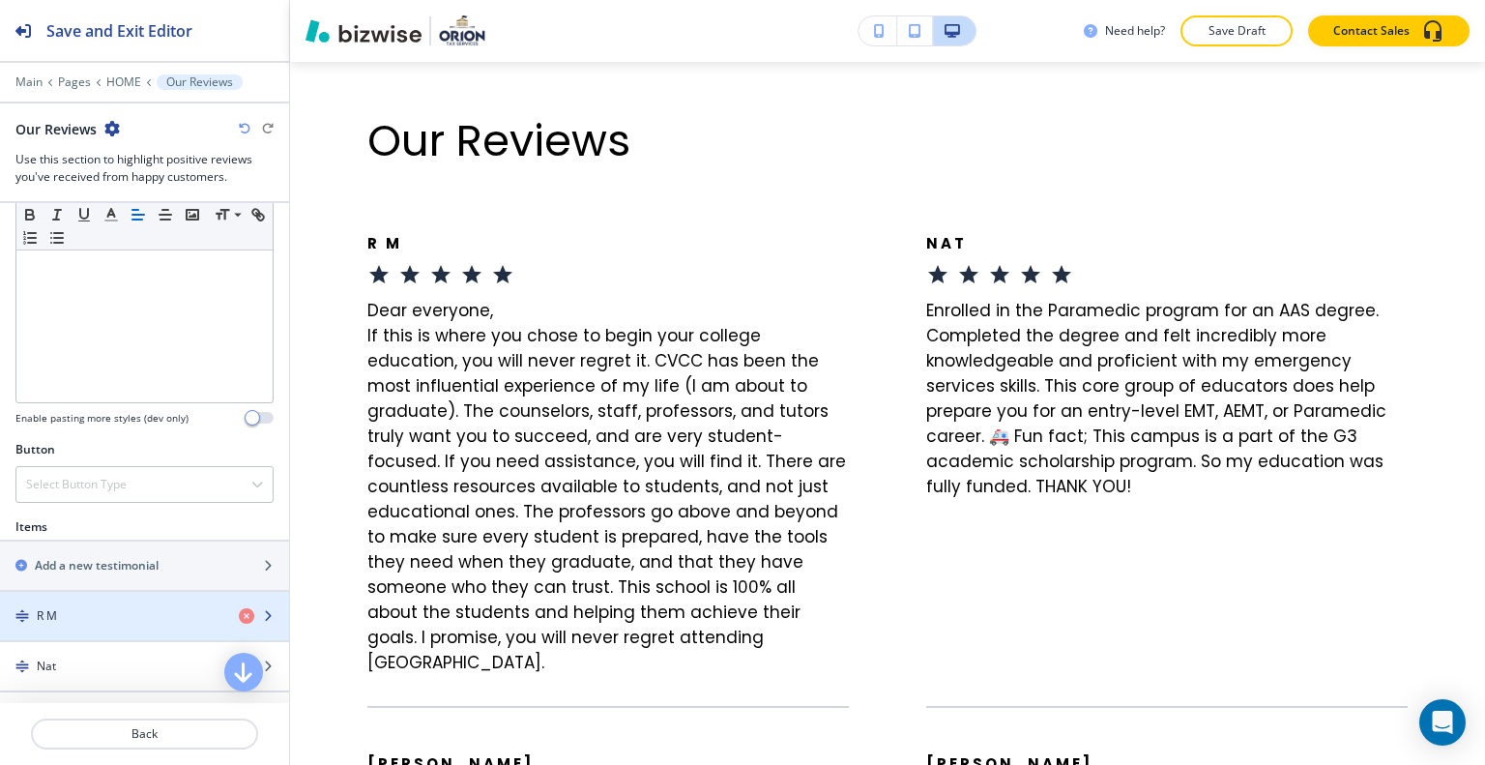
scroll to position [356, 0]
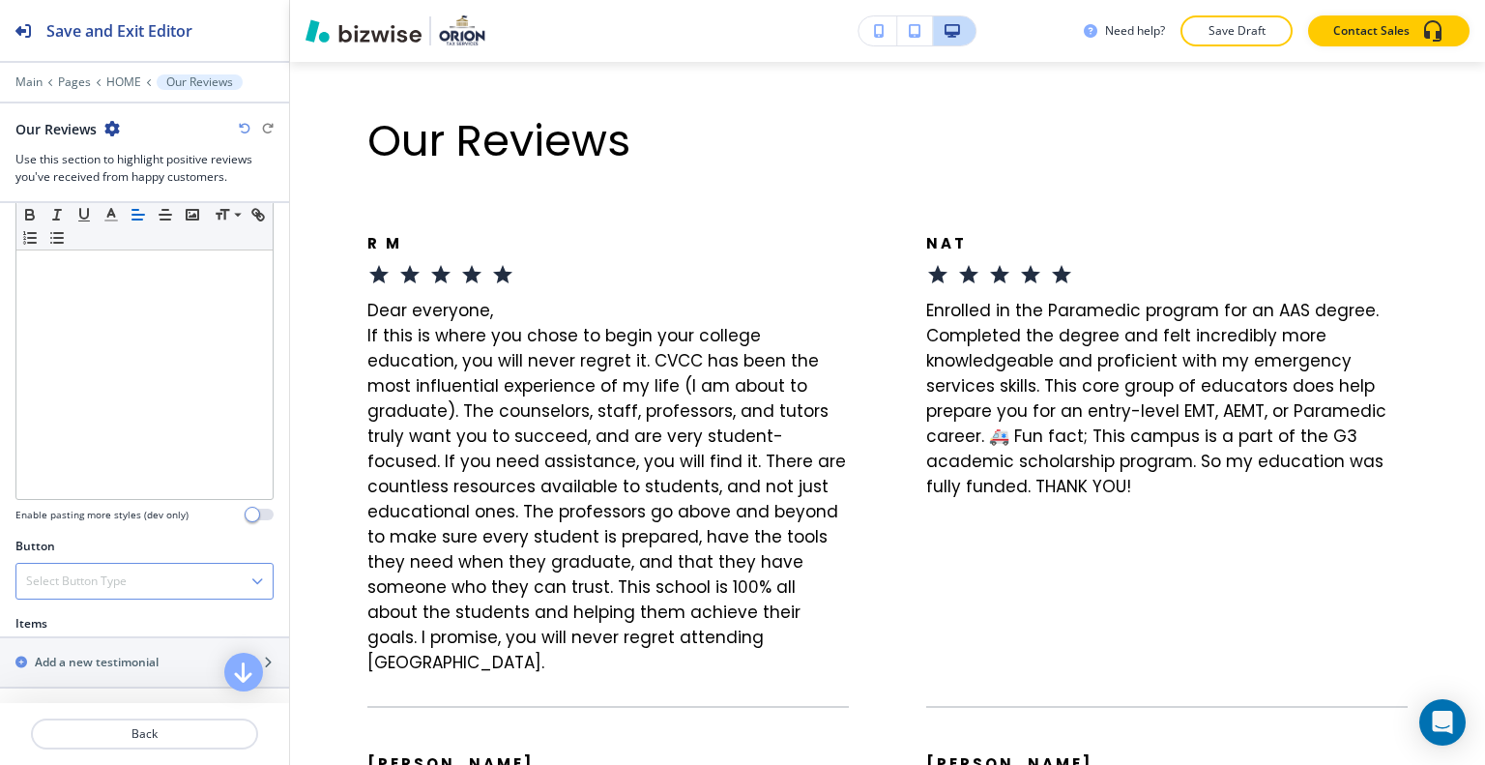
click at [158, 574] on div "Select Button Type" at bounding box center [144, 581] width 256 height 35
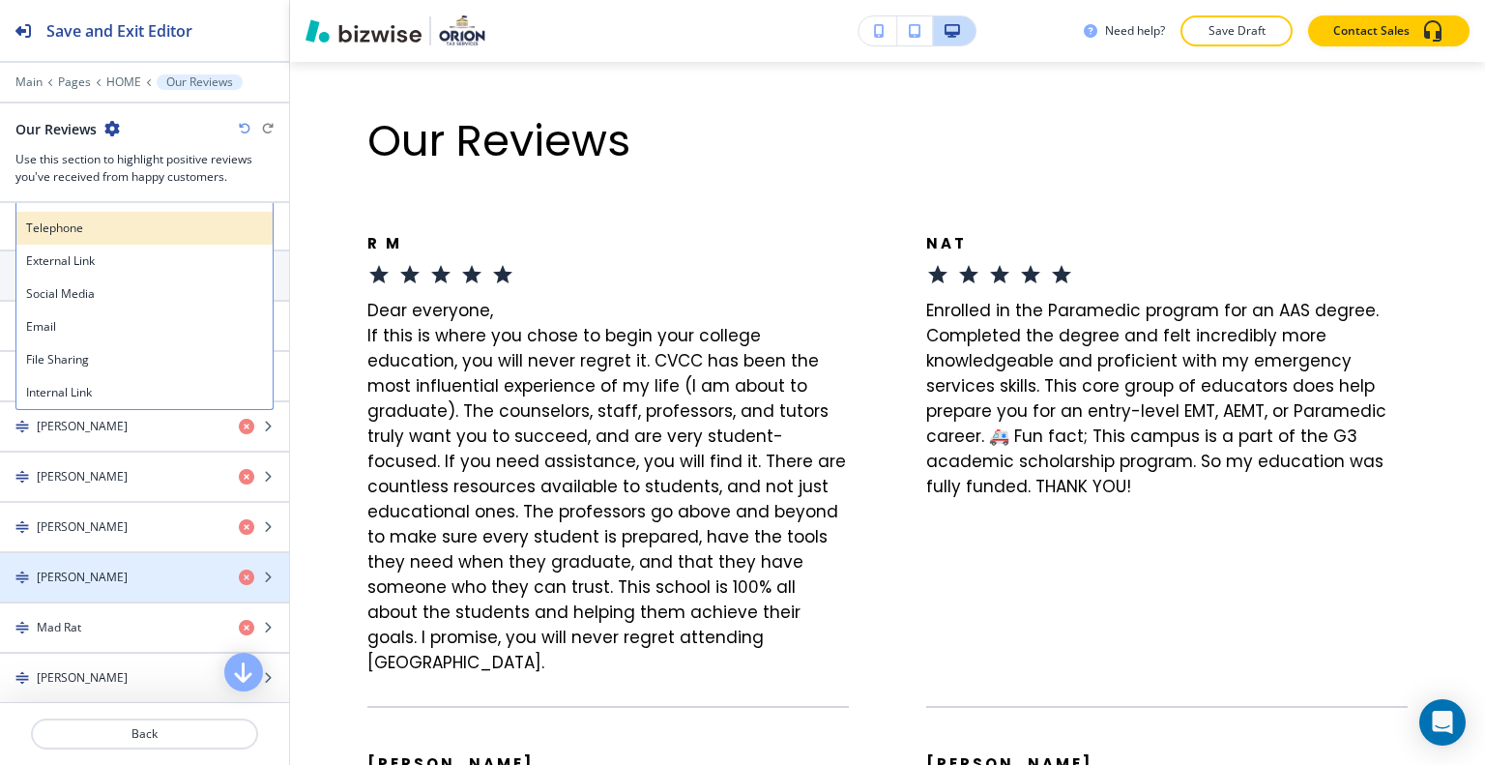
scroll to position [452, 0]
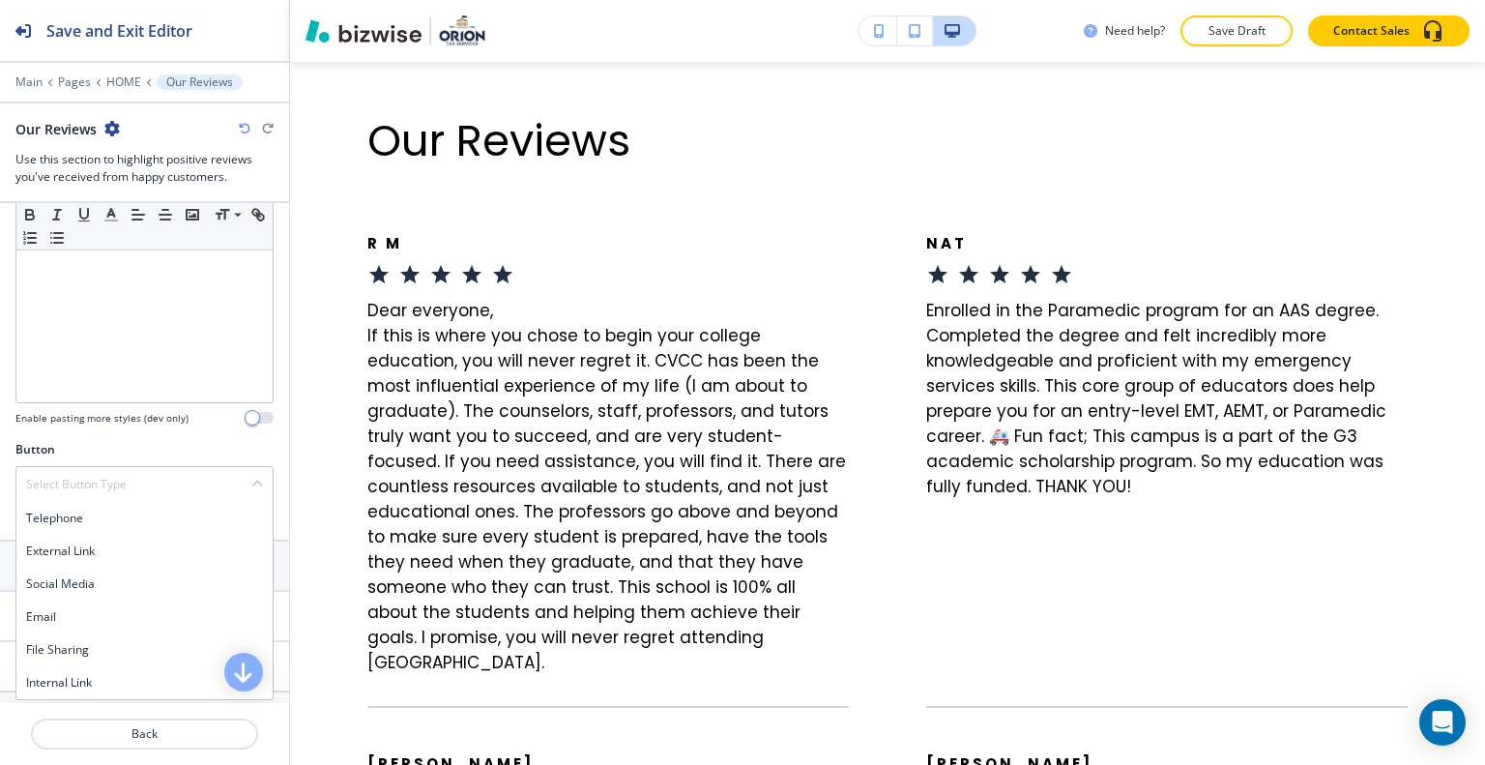
click at [189, 428] on div "Section Body Small Normal Large Huge Enable pasting more styles (dev only)" at bounding box center [144, 259] width 289 height 364
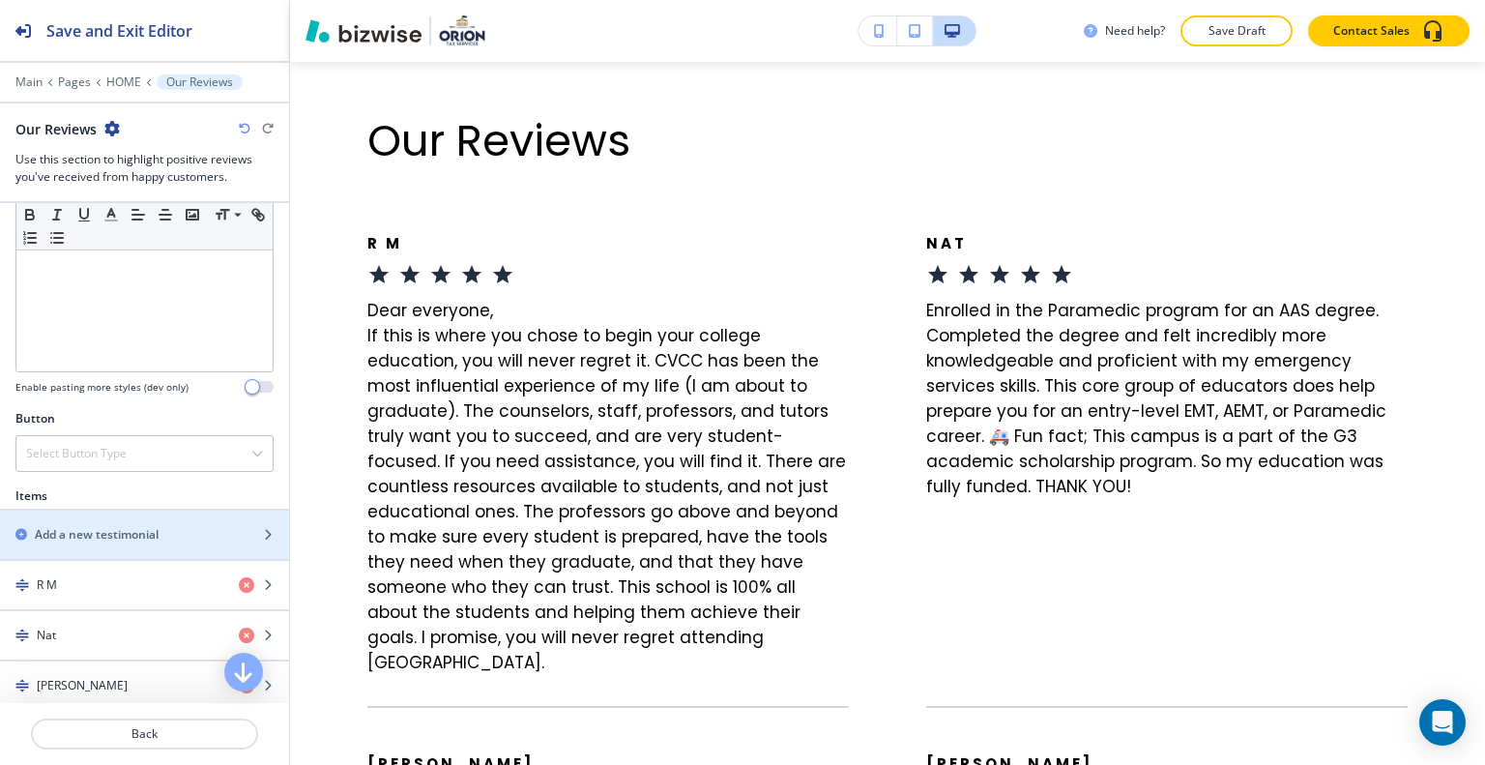
scroll to position [677, 0]
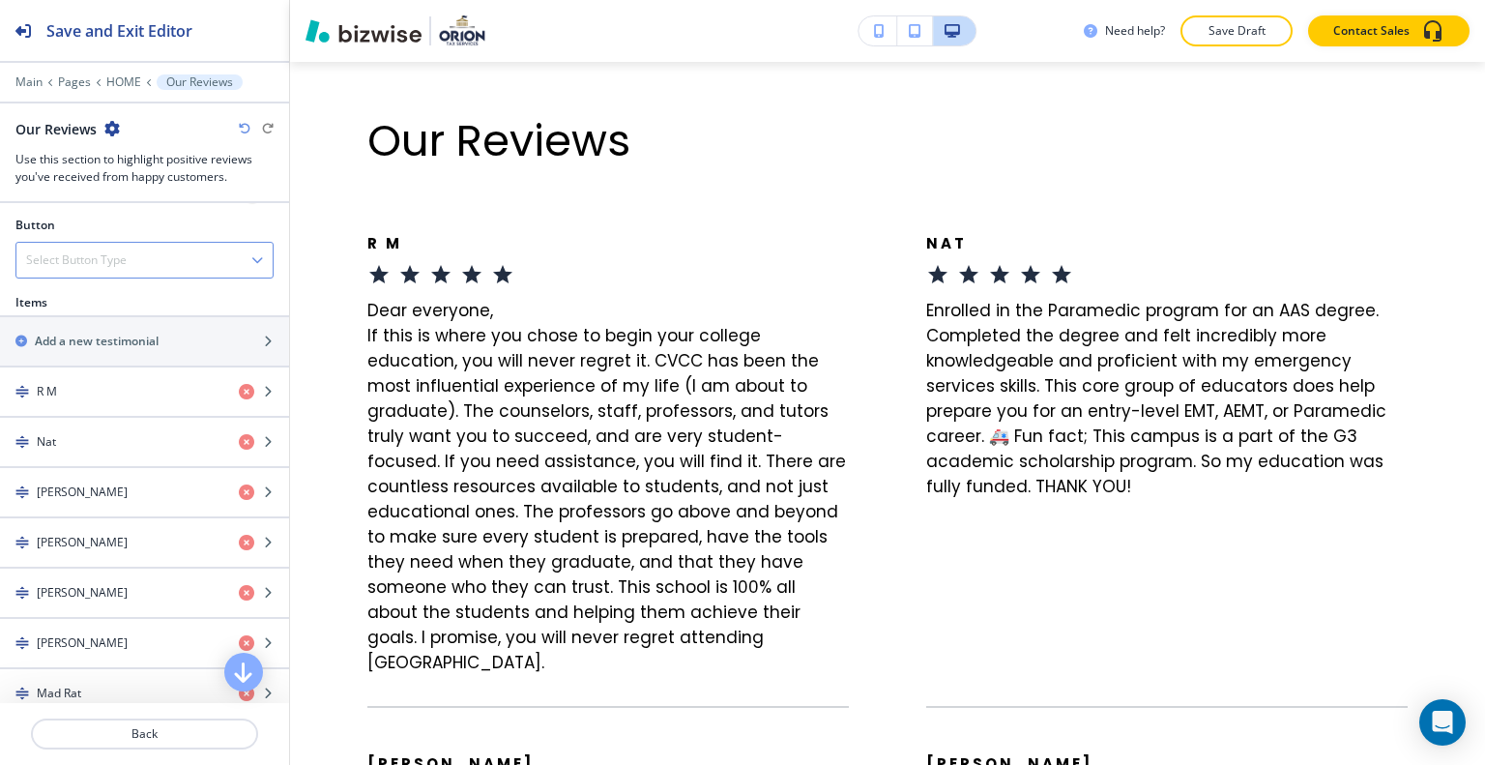
click at [130, 243] on div "Select Button Type" at bounding box center [144, 260] width 256 height 35
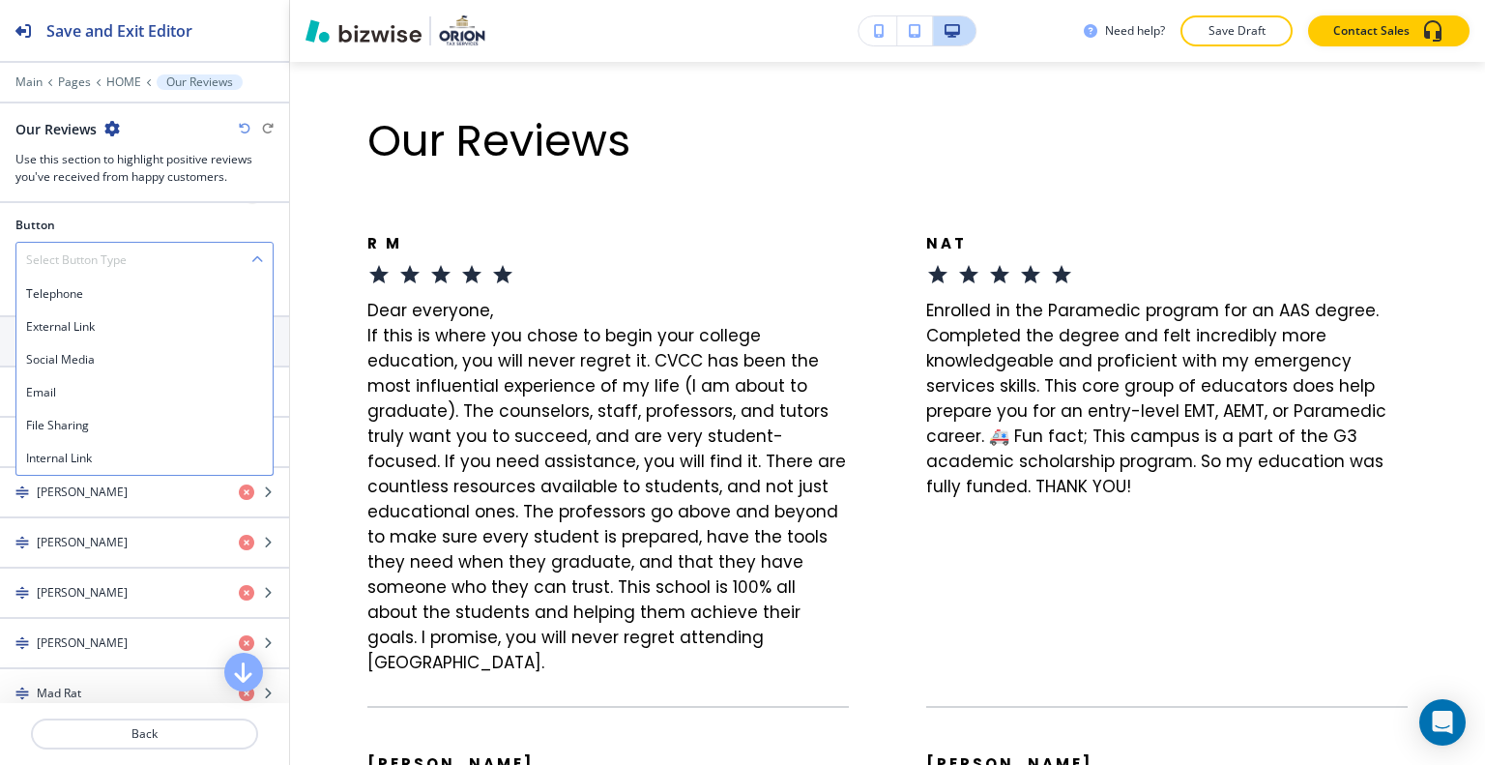
click at [130, 243] on div "Select Button Type" at bounding box center [144, 260] width 256 height 35
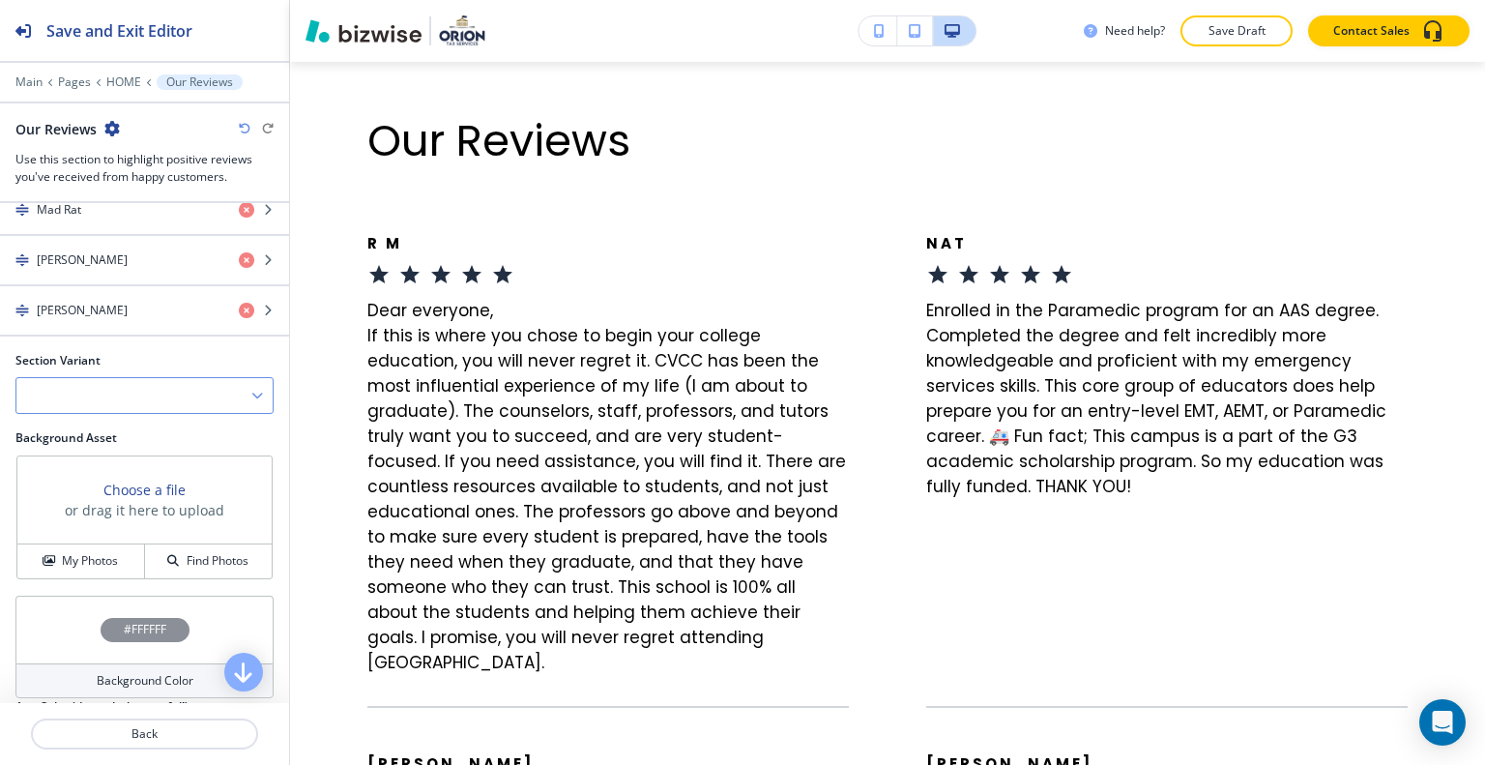
click at [147, 398] on div at bounding box center [144, 395] width 256 height 35
click at [137, 421] on h4 "Slider" at bounding box center [144, 429] width 237 height 17
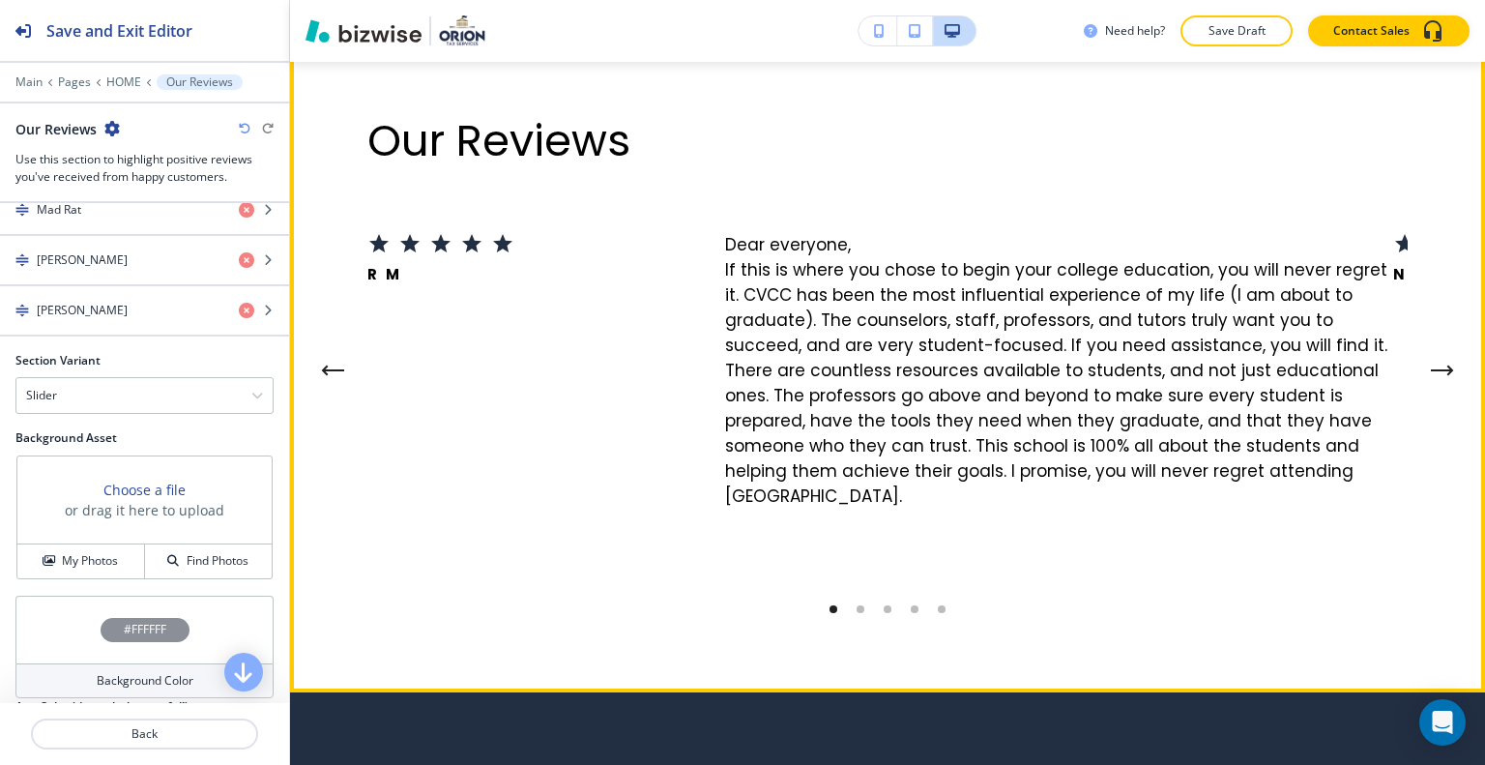
click at [1437, 376] on icon "Next Testimonial" at bounding box center [1442, 370] width 23 height 12
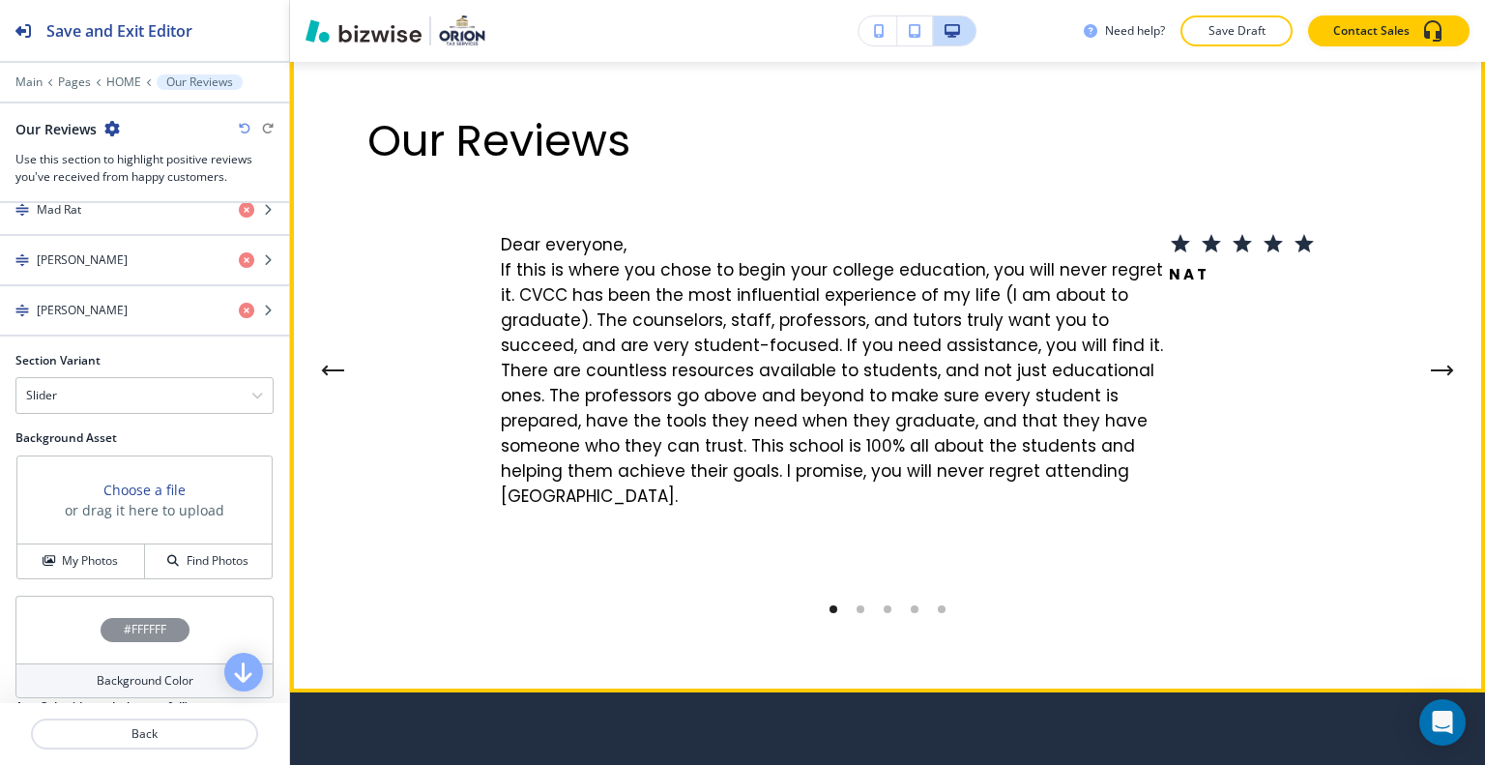
click at [1437, 376] on icon "Next Testimonial" at bounding box center [1442, 370] width 23 height 12
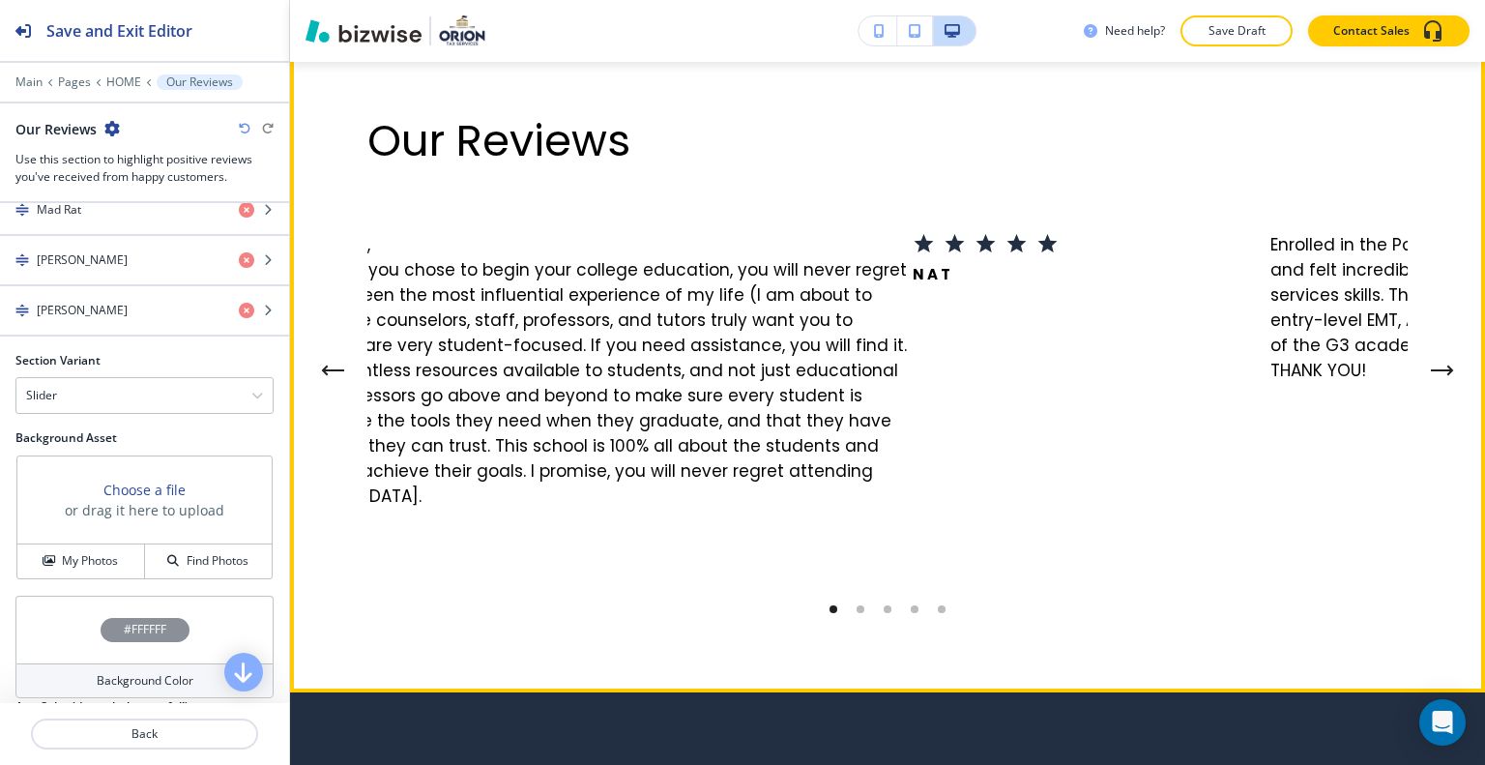
click at [1437, 376] on icon "Next Testimonial" at bounding box center [1442, 370] width 23 height 12
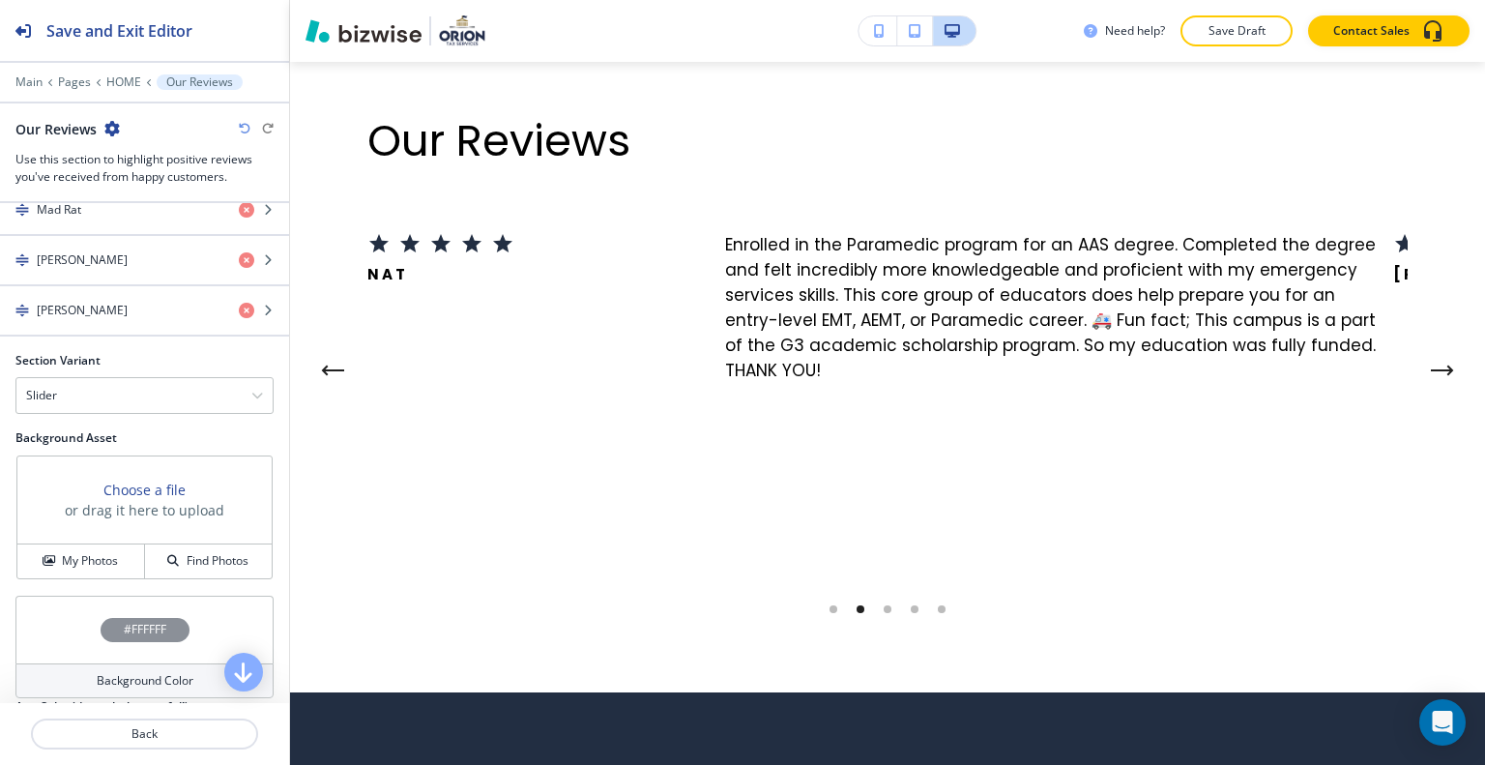
click at [360, 91] on div "Edit Our Reviews [PERSON_NAME] Student parking lot 1 R M Dear everyone, If this…" at bounding box center [887, 355] width 1195 height 674
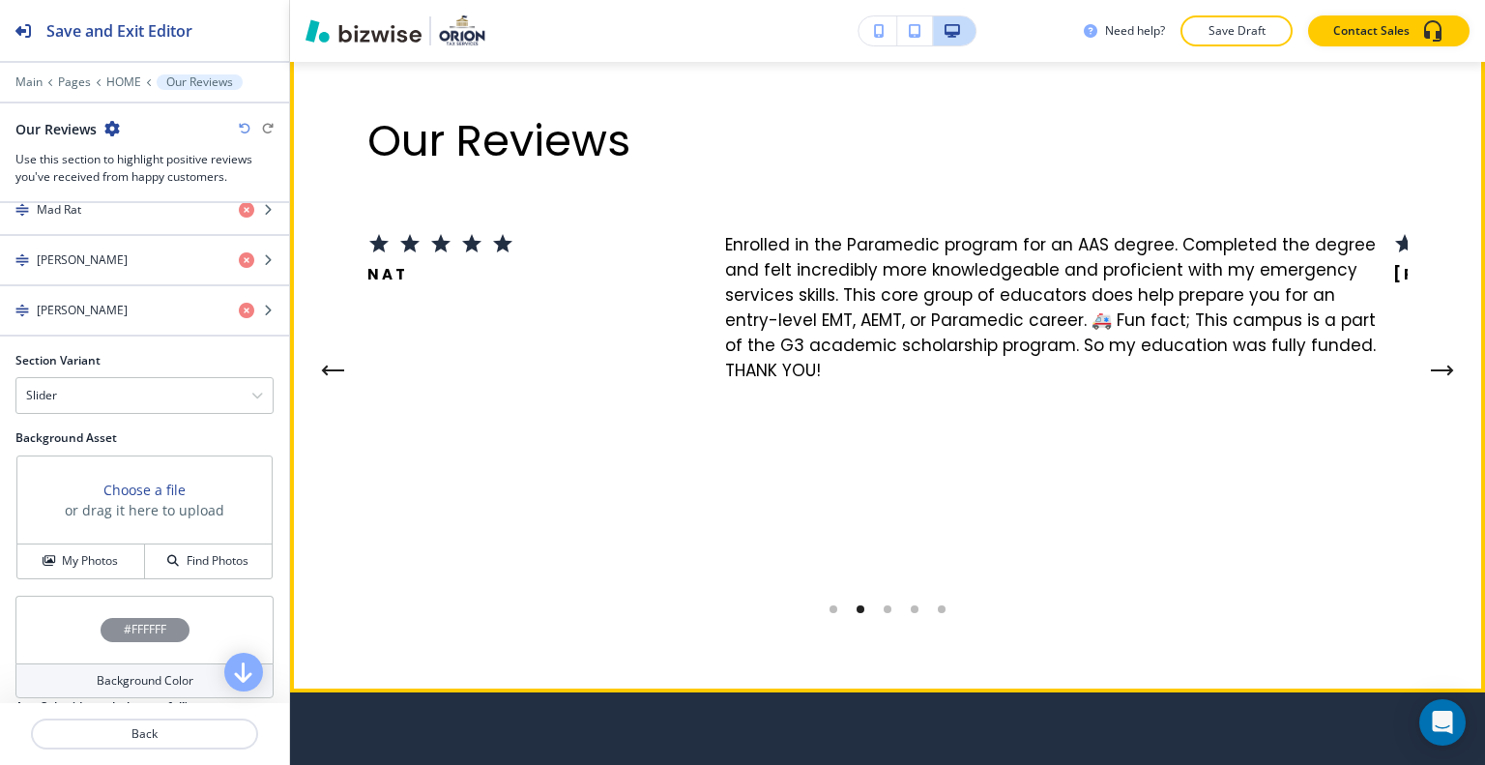
scroll to position [7948, 0]
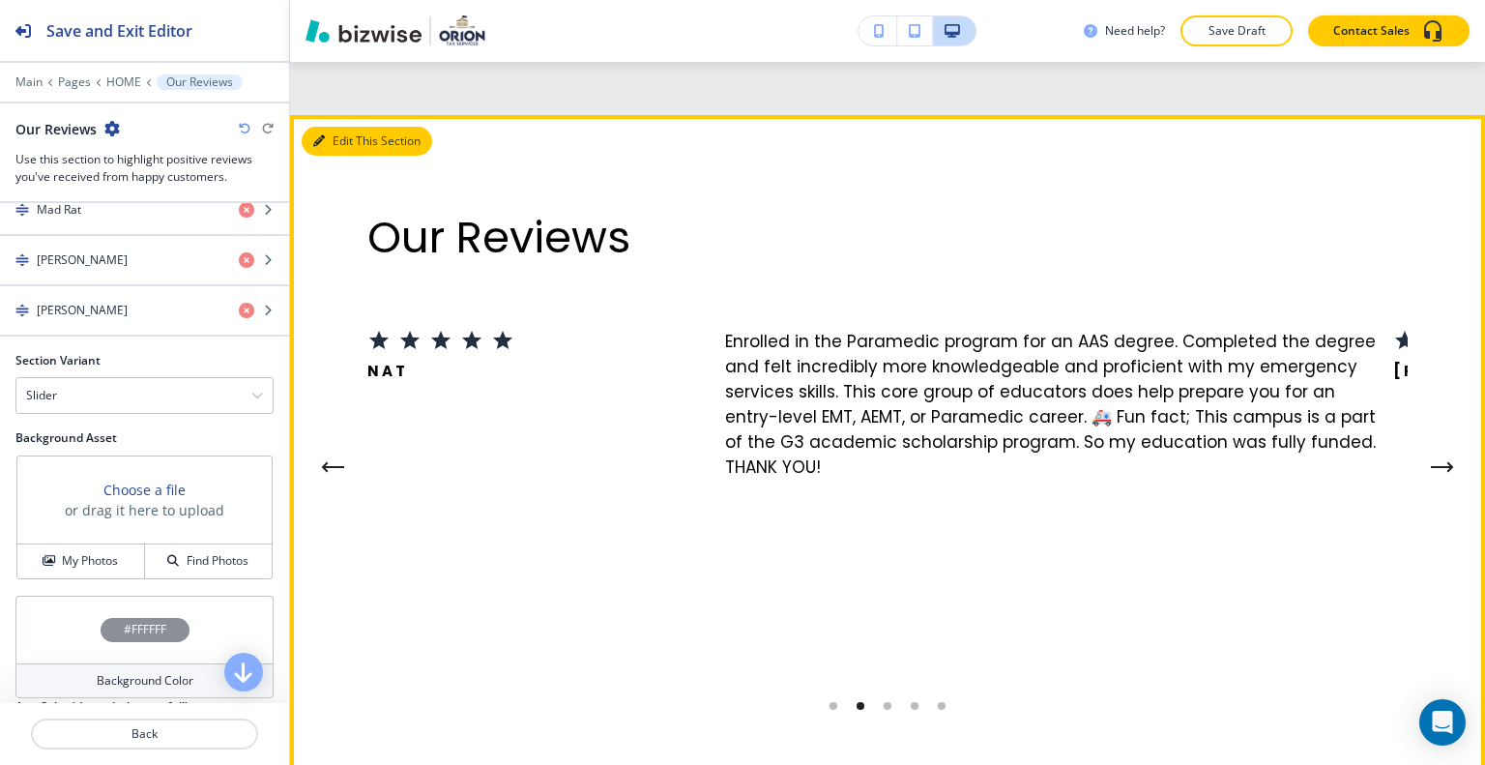
click at [343, 156] on button "Edit This Section" at bounding box center [367, 141] width 131 height 29
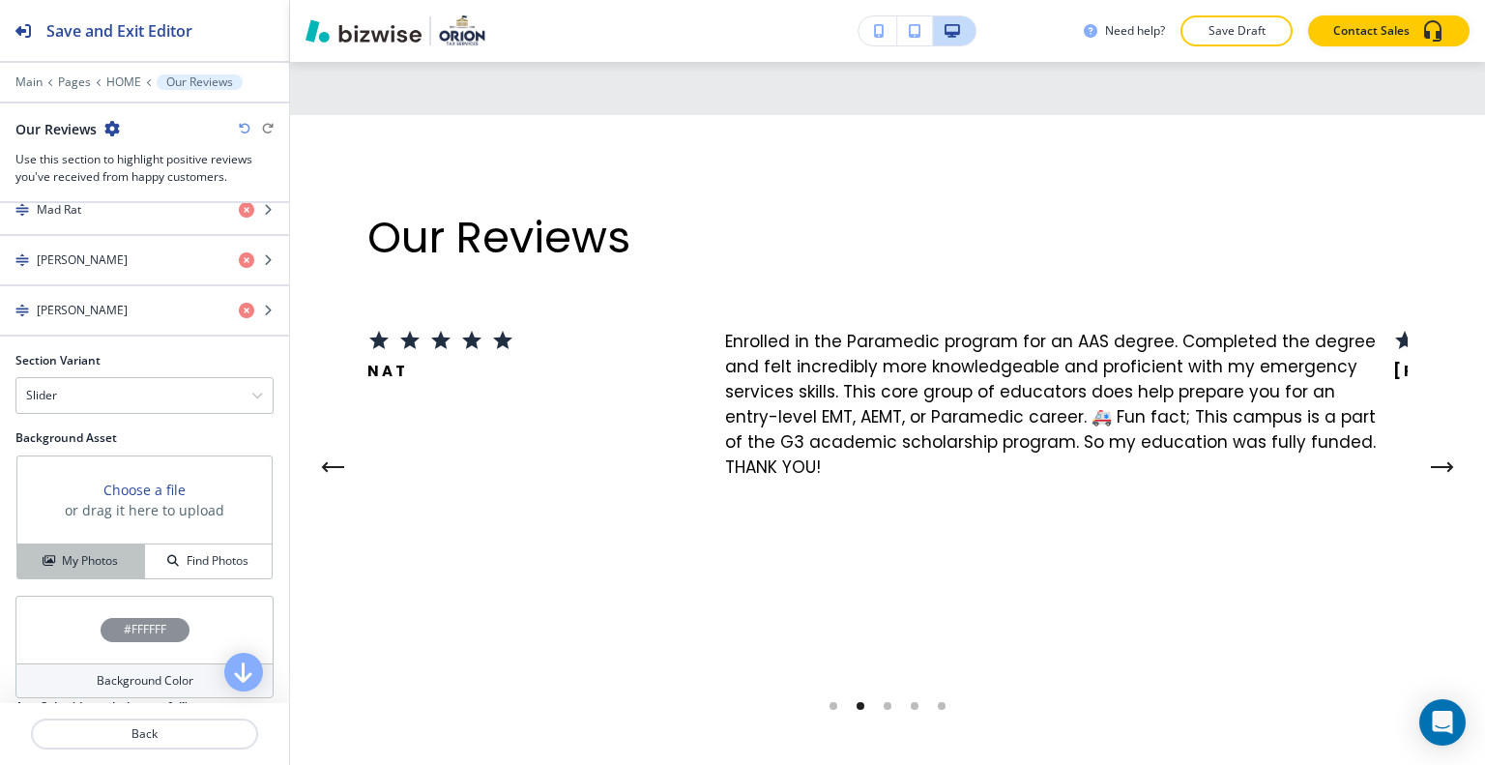
click at [79, 544] on button "My Photos" at bounding box center [81, 561] width 128 height 34
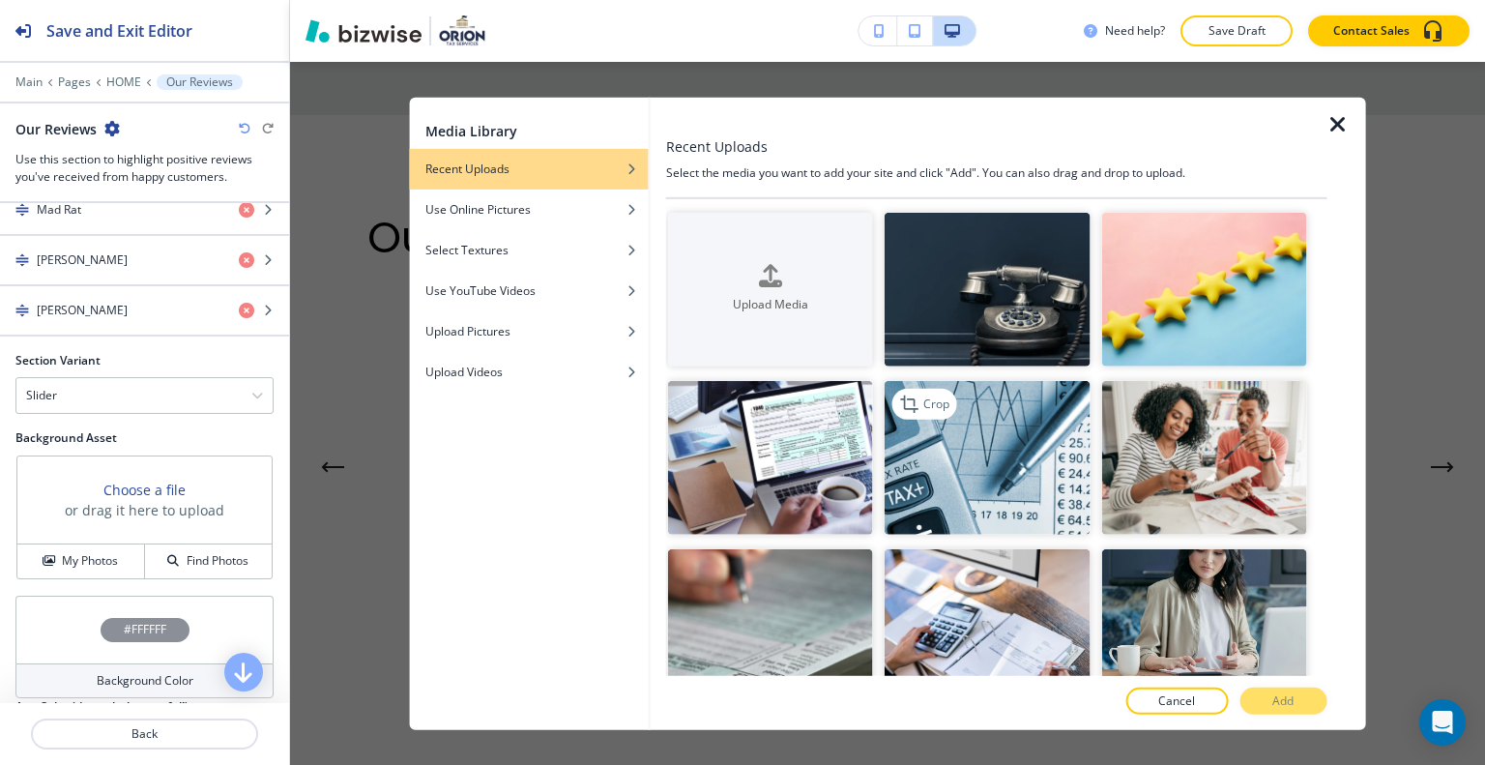
click at [1057, 456] on img "button" at bounding box center [987, 458] width 205 height 154
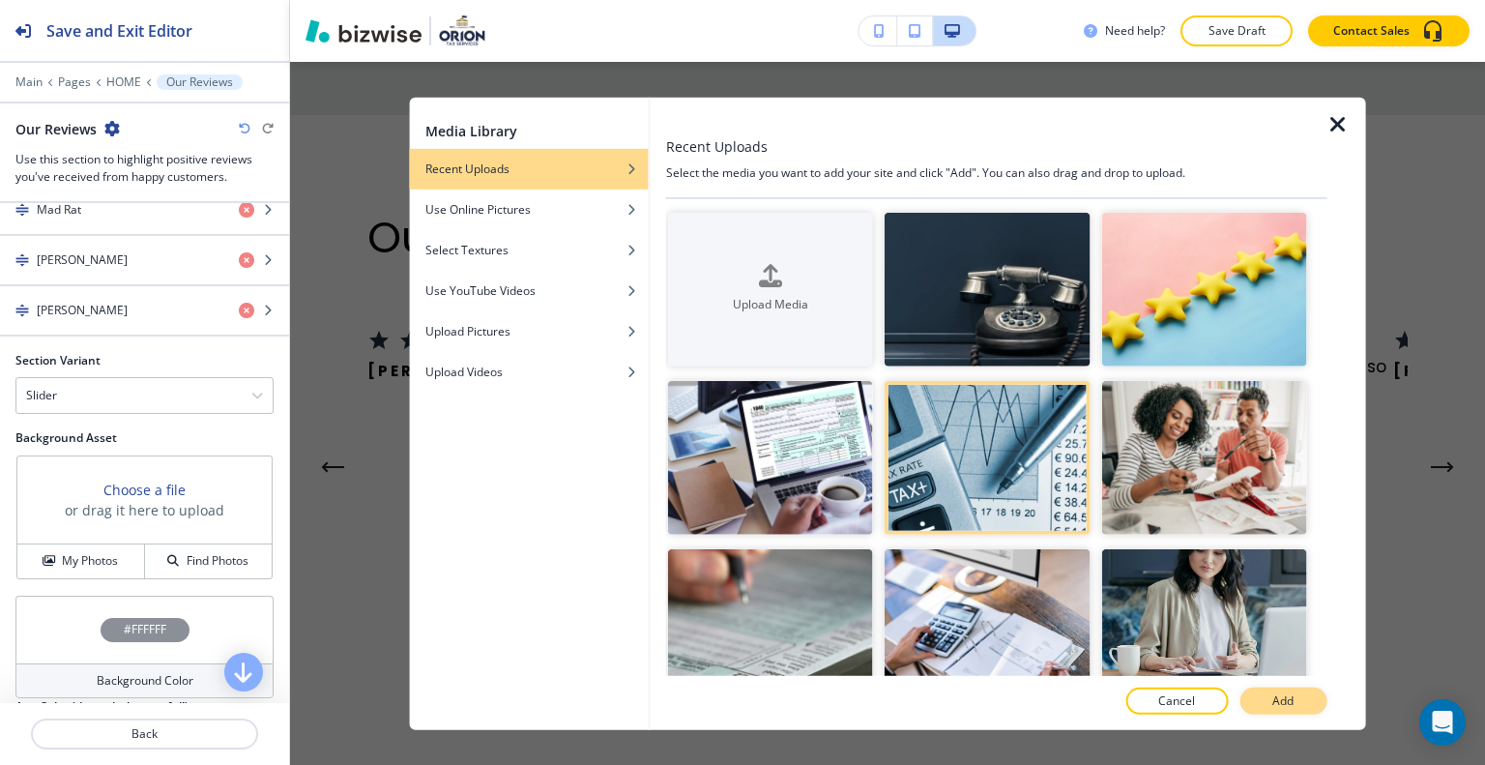
click at [1268, 699] on button "Add" at bounding box center [1282, 700] width 87 height 27
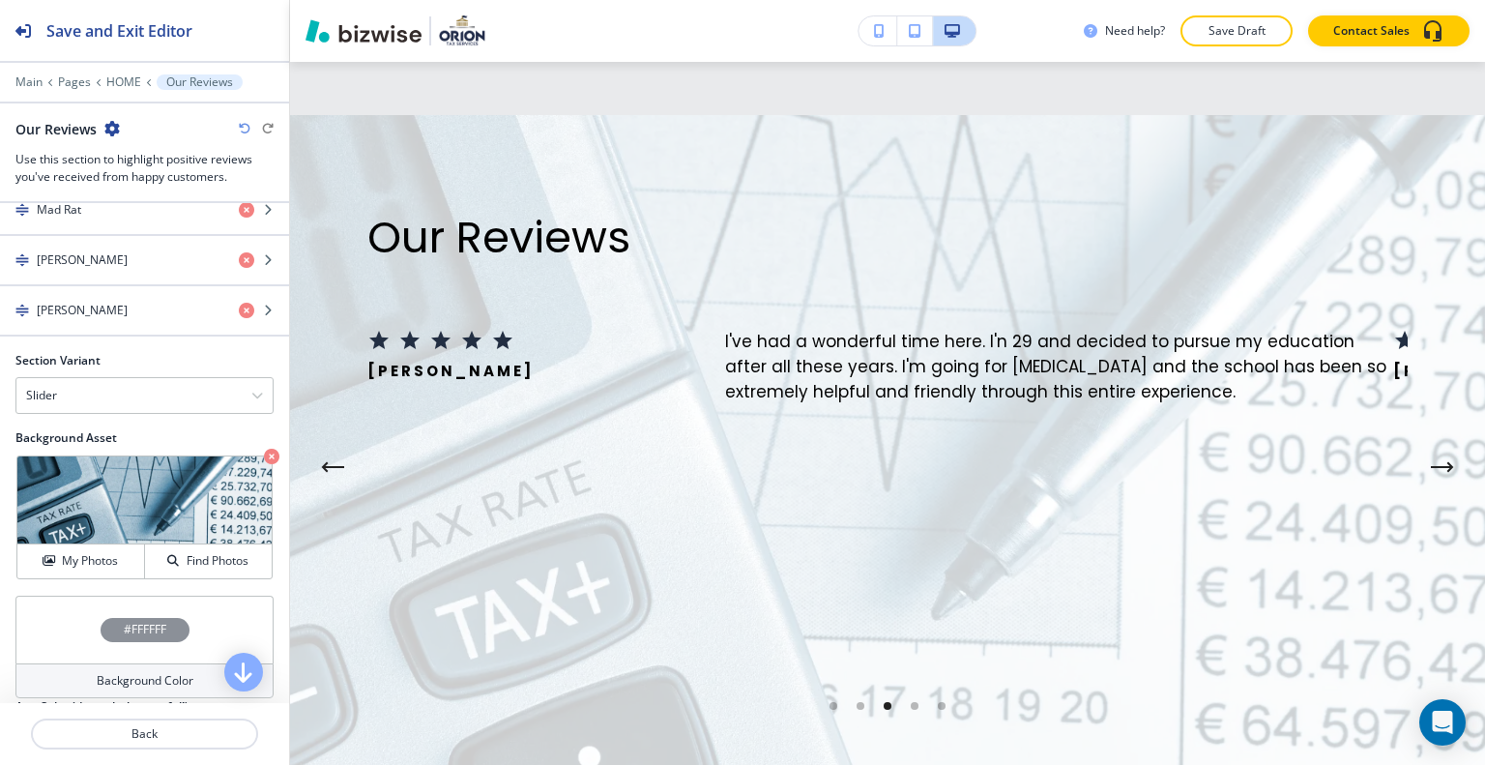
scroll to position [8142, 0]
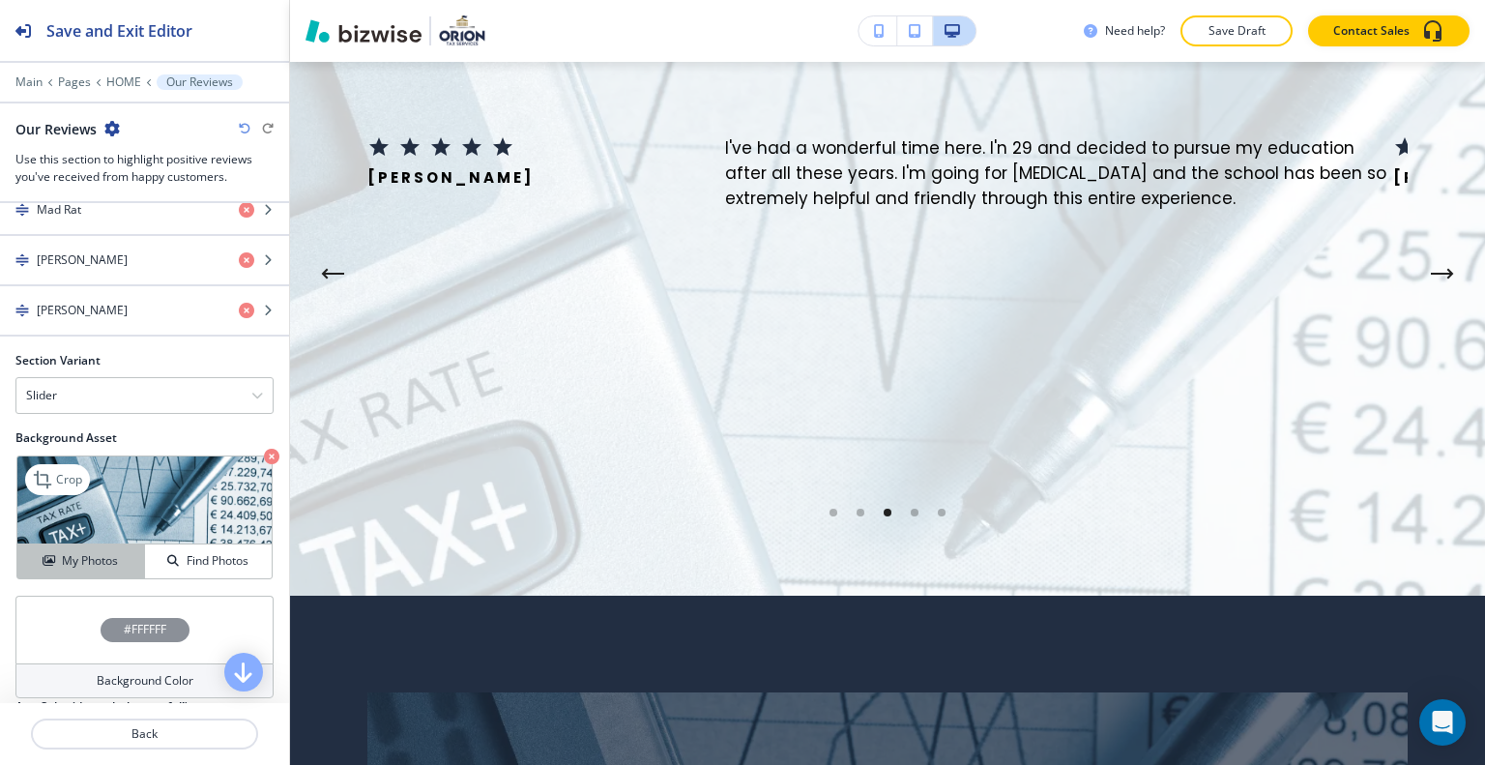
click at [130, 544] on button "My Photos" at bounding box center [81, 561] width 128 height 34
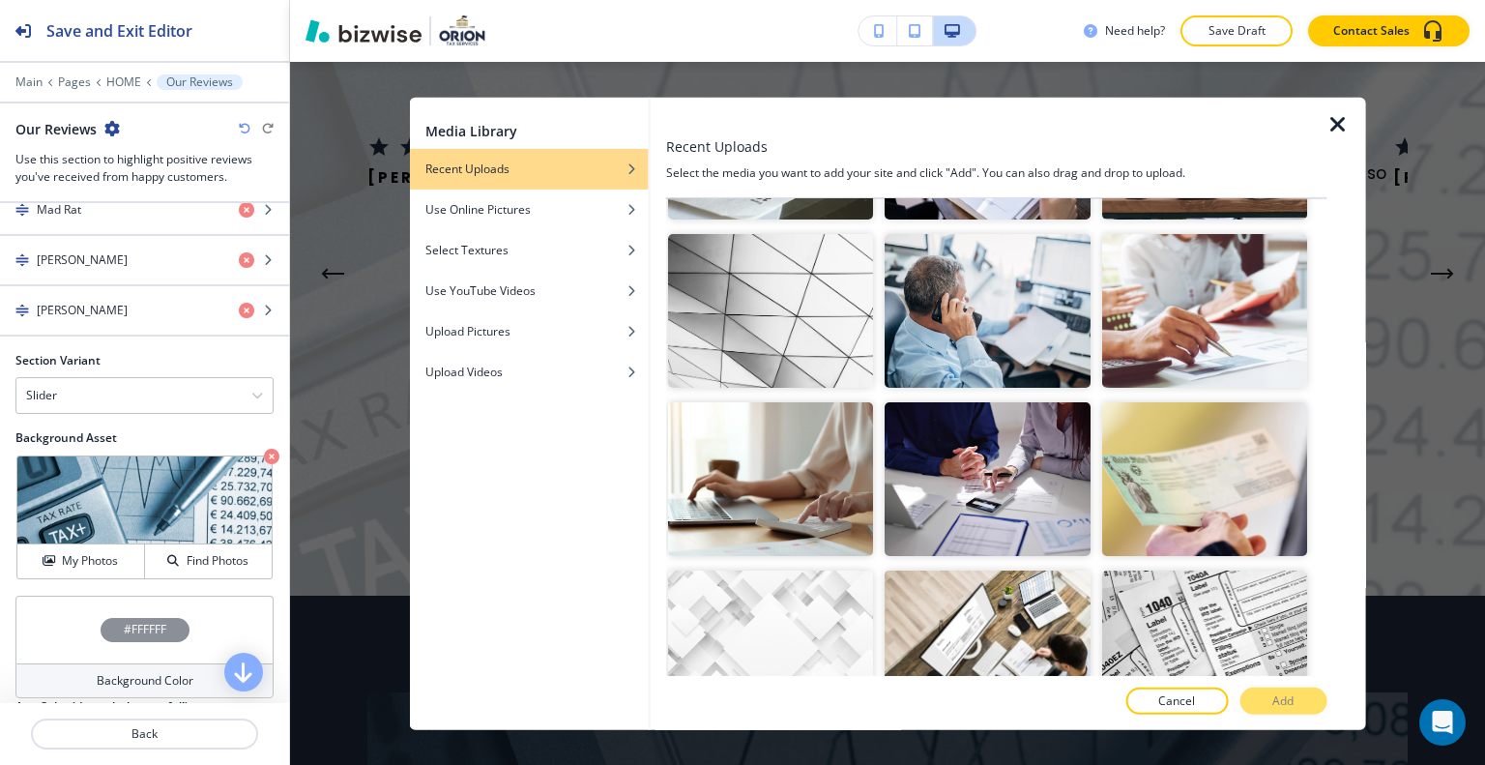
scroll to position [967, 0]
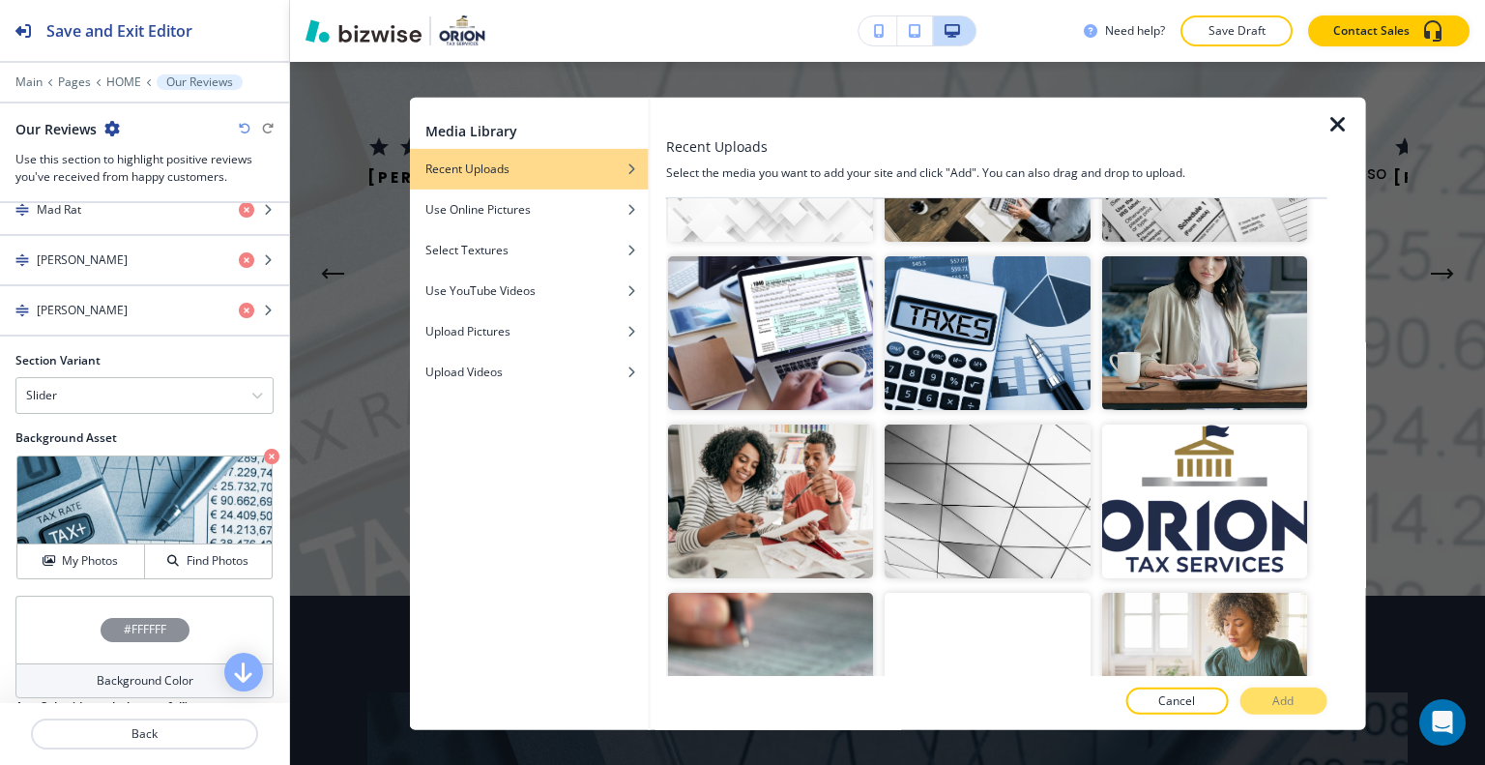
click at [1262, 693] on div "Cancel Add" at bounding box center [996, 700] width 661 height 27
click at [1054, 496] on img "button" at bounding box center [987, 501] width 205 height 154
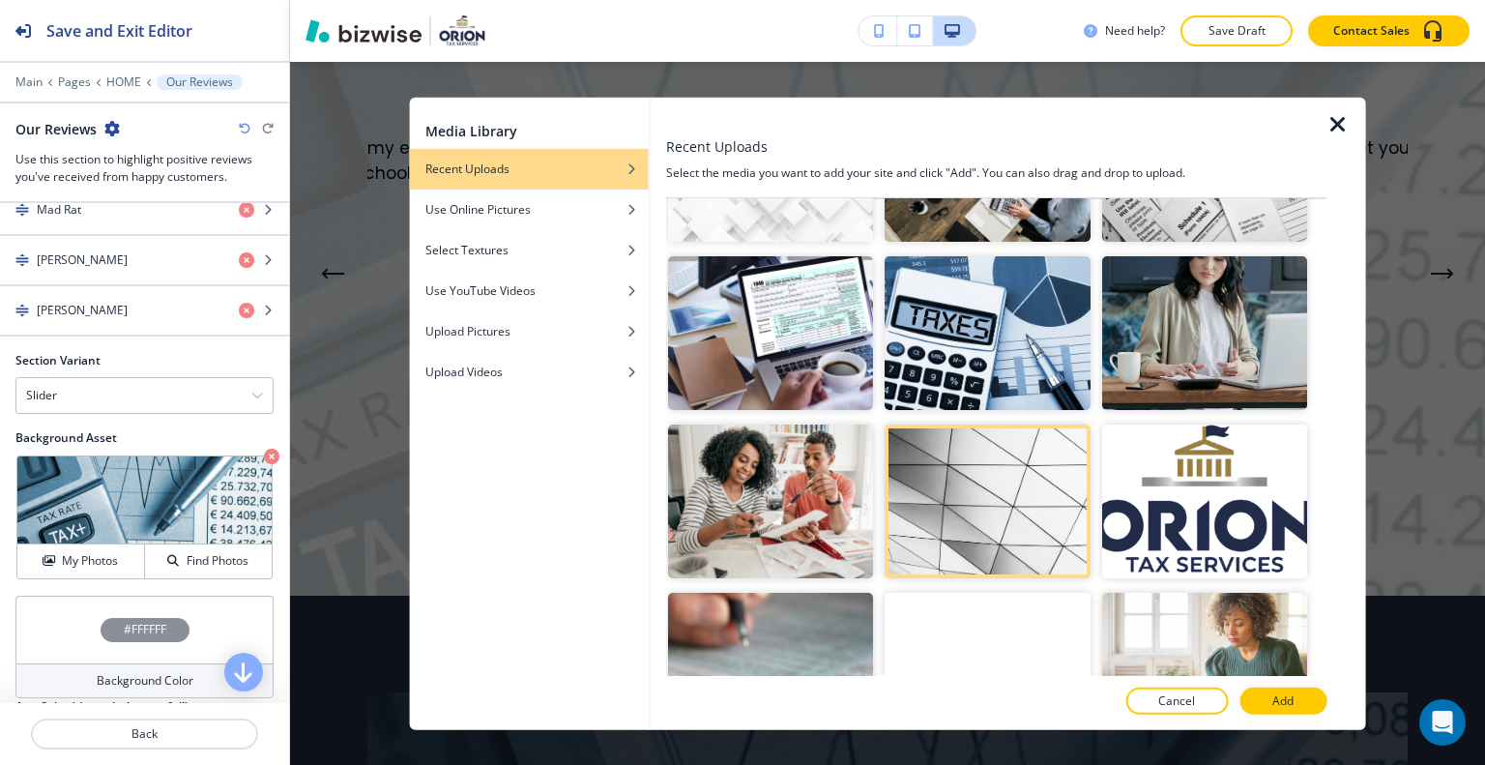
click at [1304, 700] on button "Add" at bounding box center [1282, 700] width 87 height 27
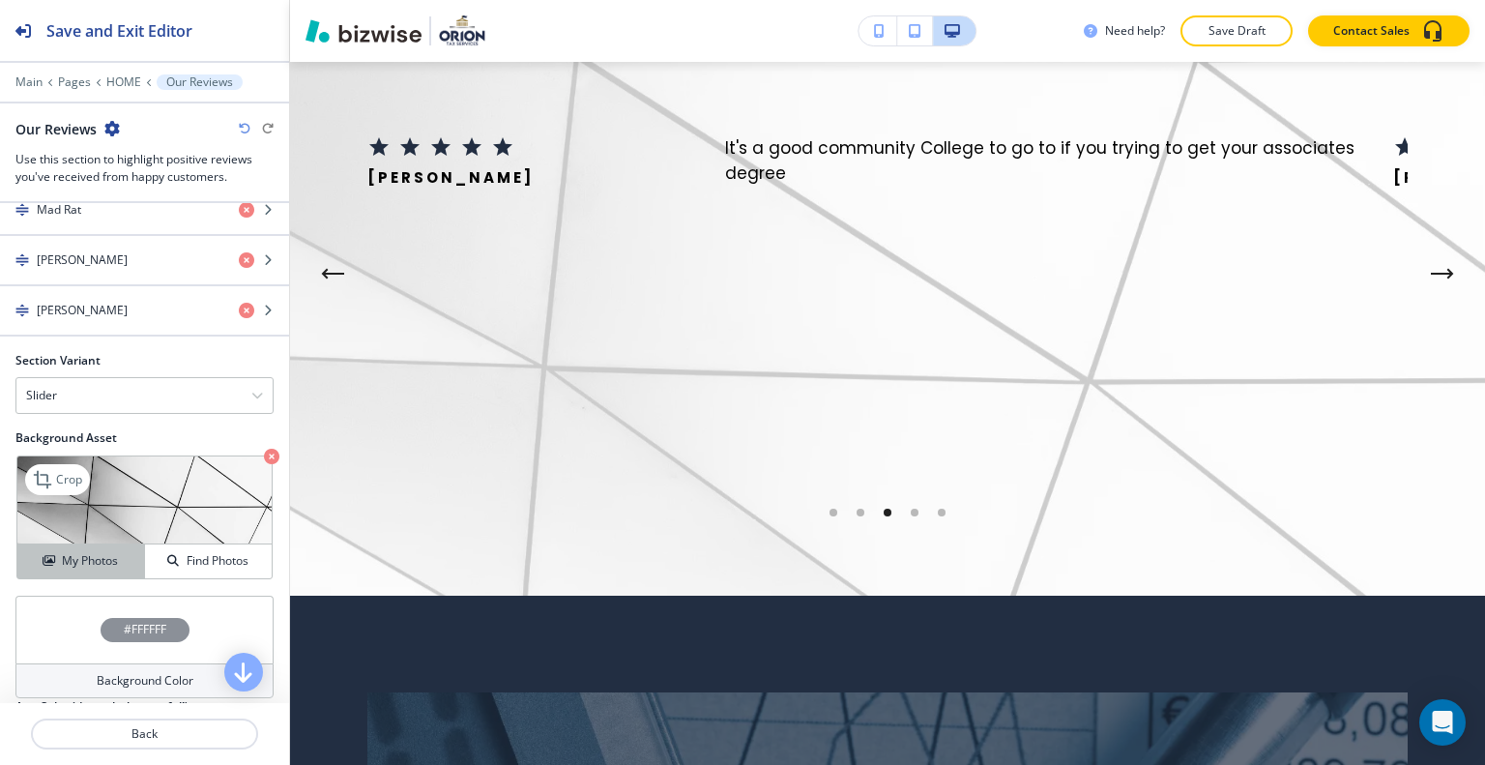
click at [102, 556] on h4 "My Photos" at bounding box center [90, 560] width 56 height 17
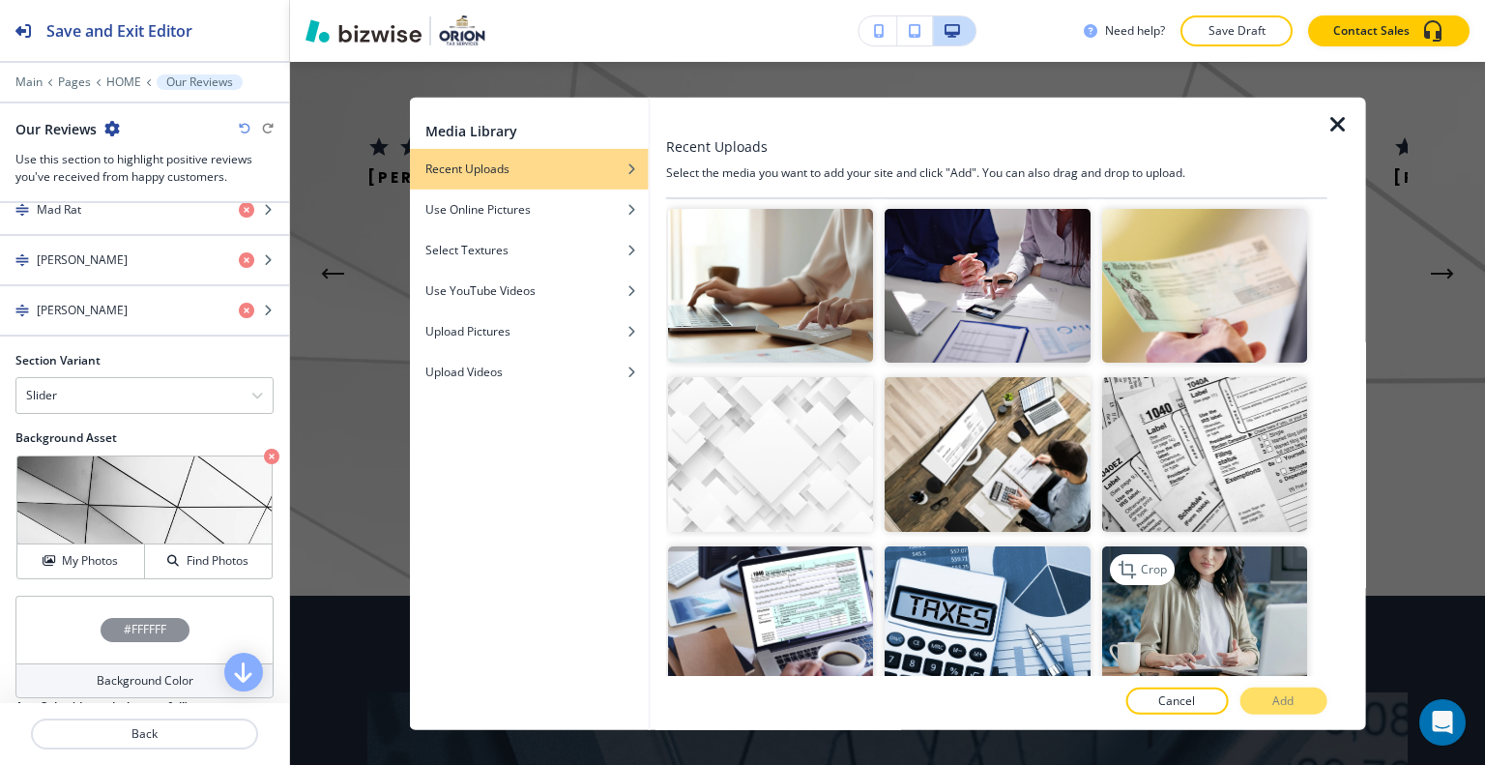
scroll to position [773, 0]
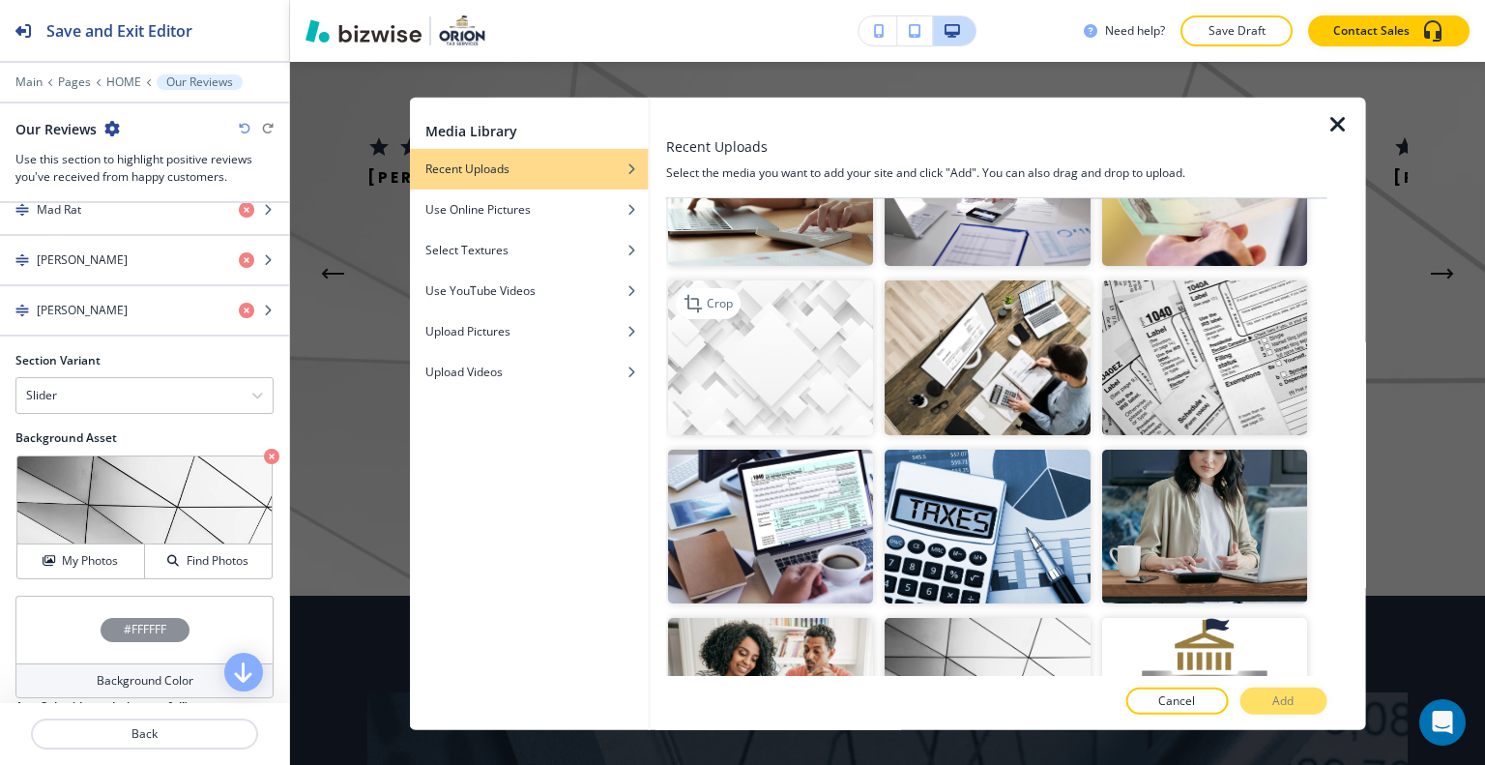
click at [791, 345] on img "button" at bounding box center [770, 357] width 205 height 154
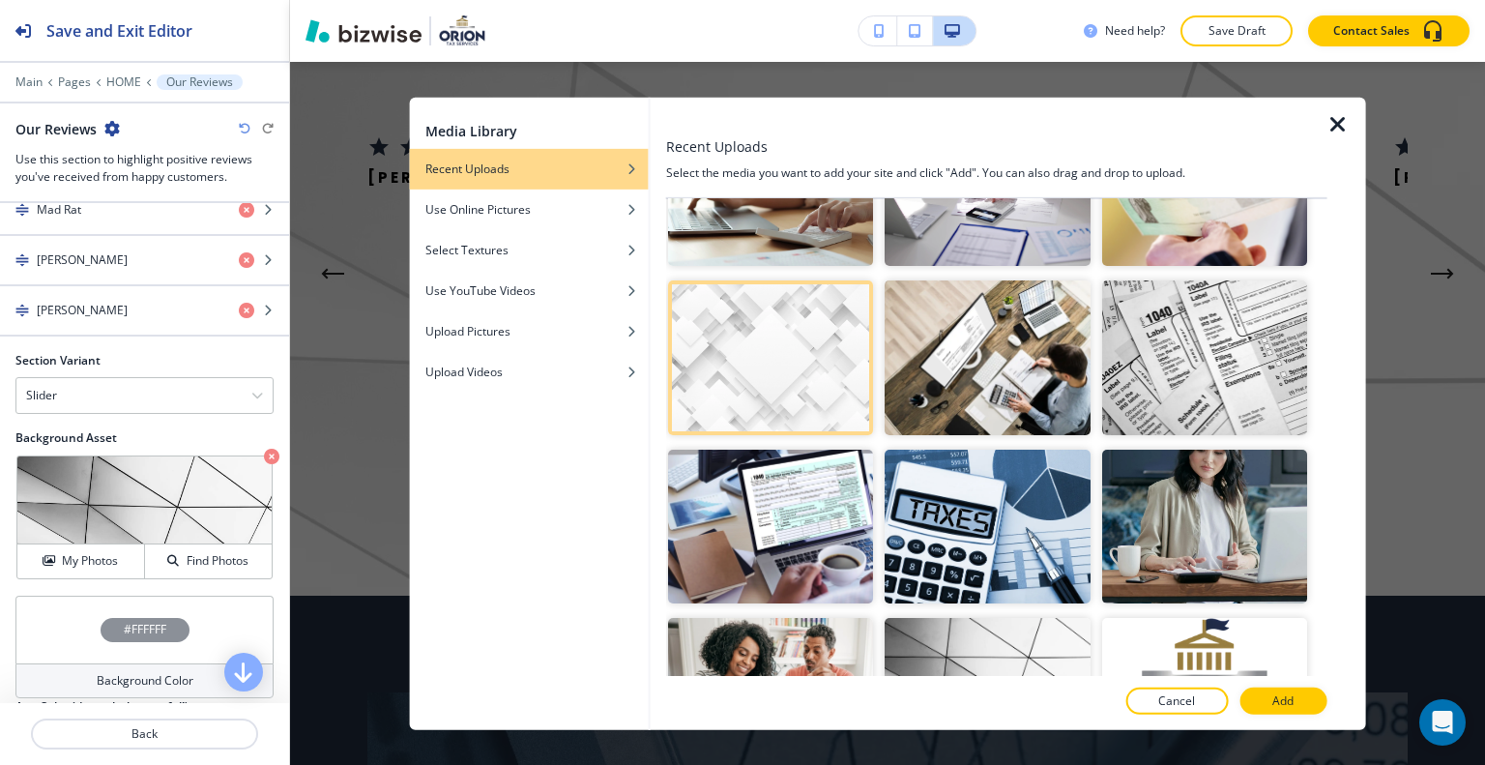
click at [1297, 693] on button "Add" at bounding box center [1282, 700] width 87 height 27
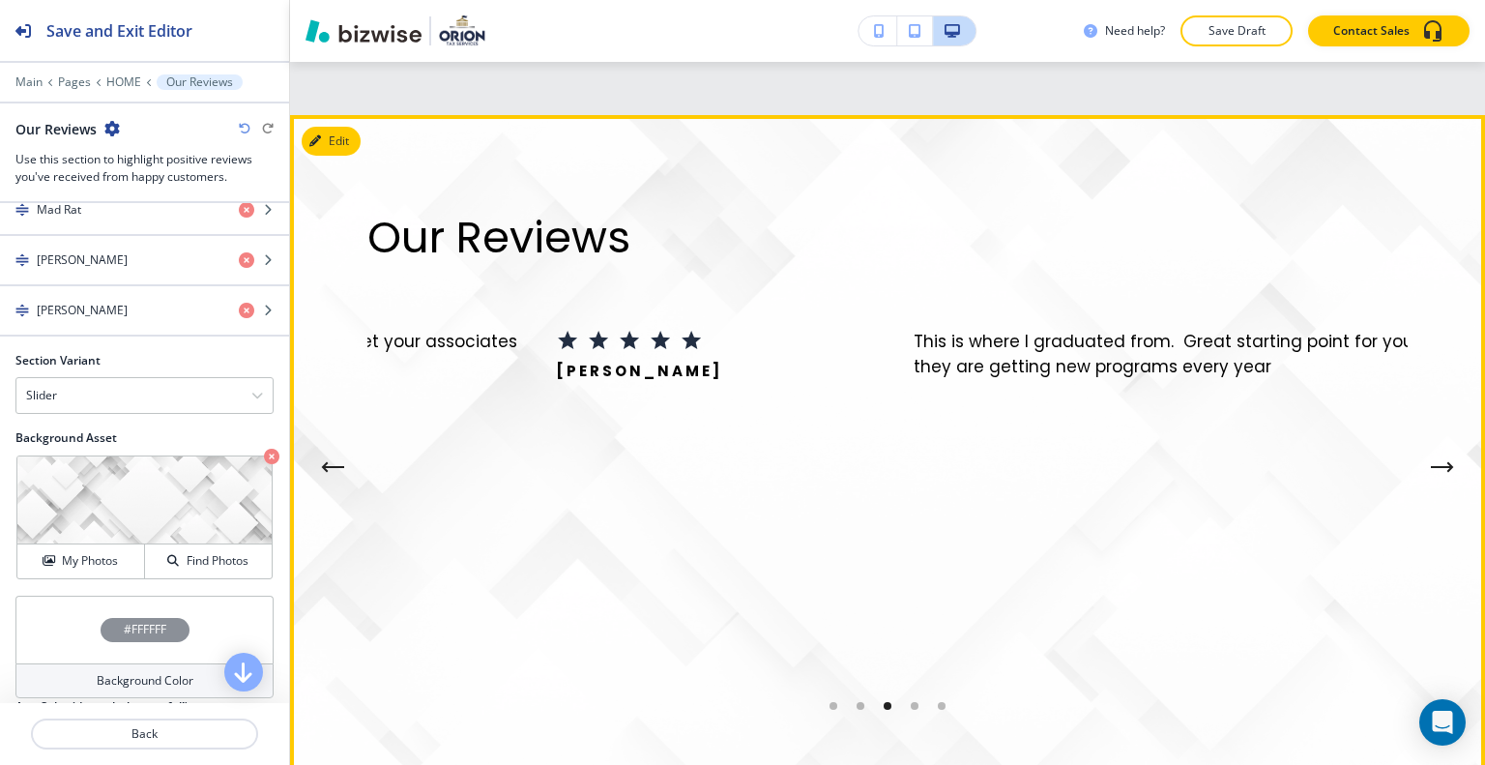
scroll to position [8045, 0]
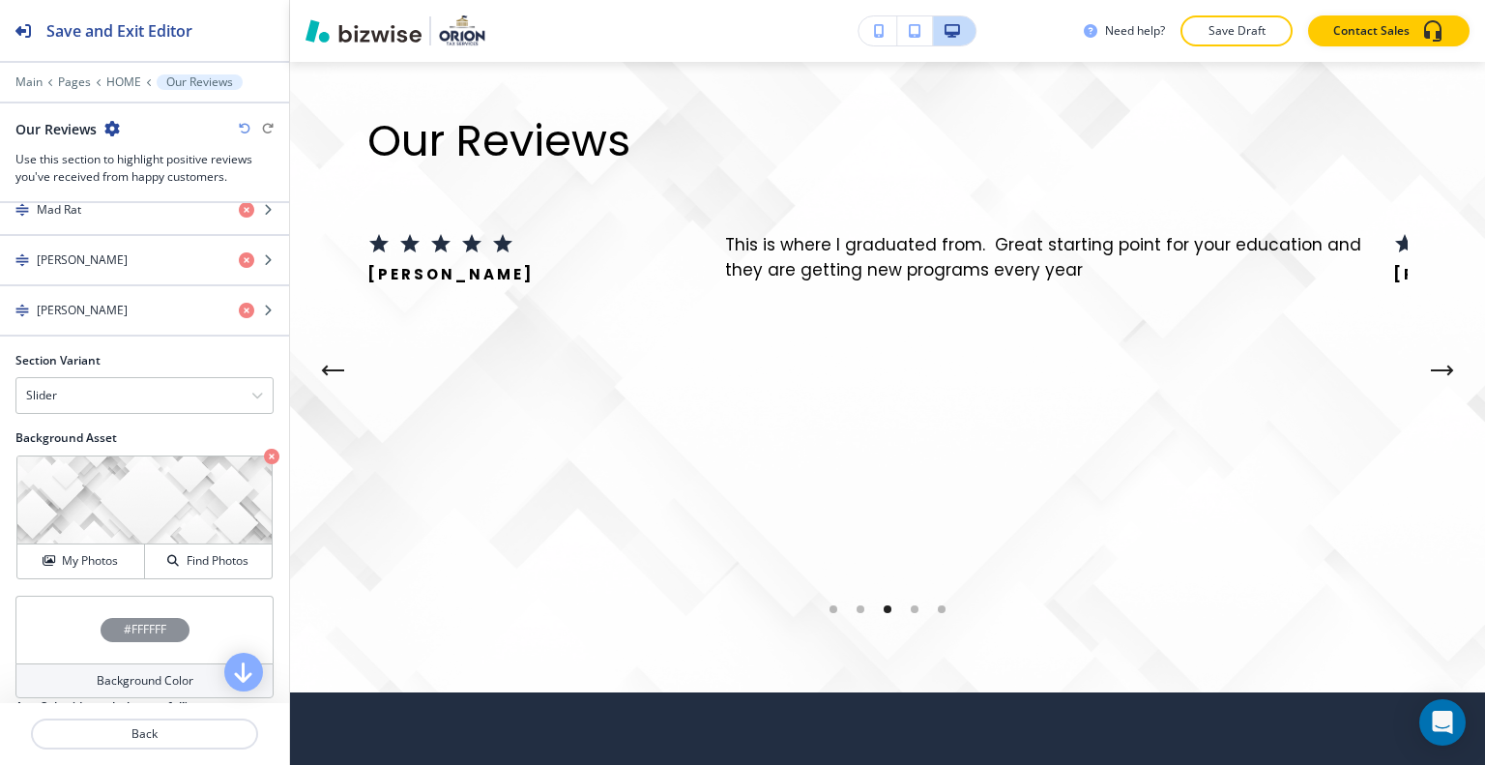
click at [57, 623] on div "#FFFFFF" at bounding box center [144, 630] width 258 height 68
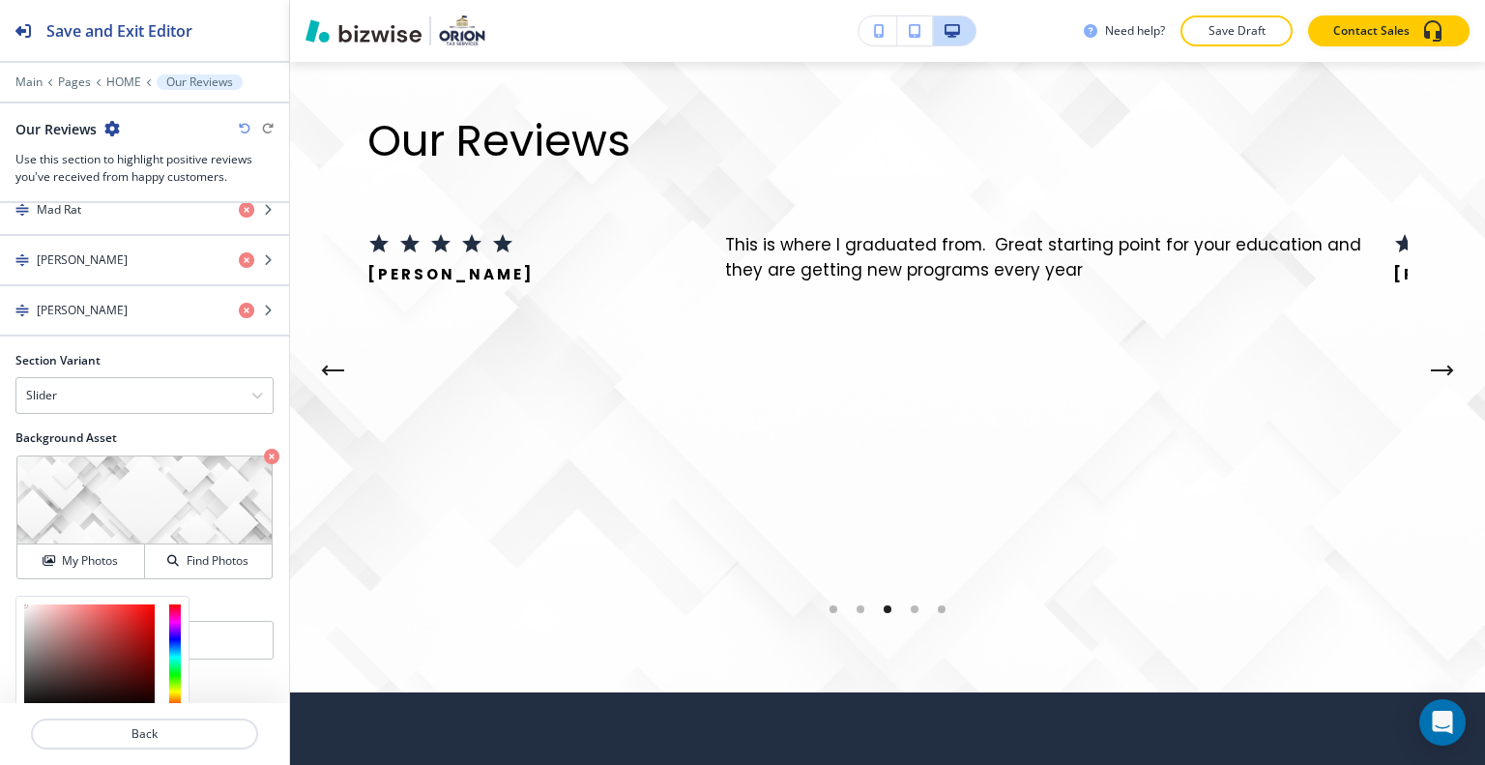
scroll to position [1318, 0]
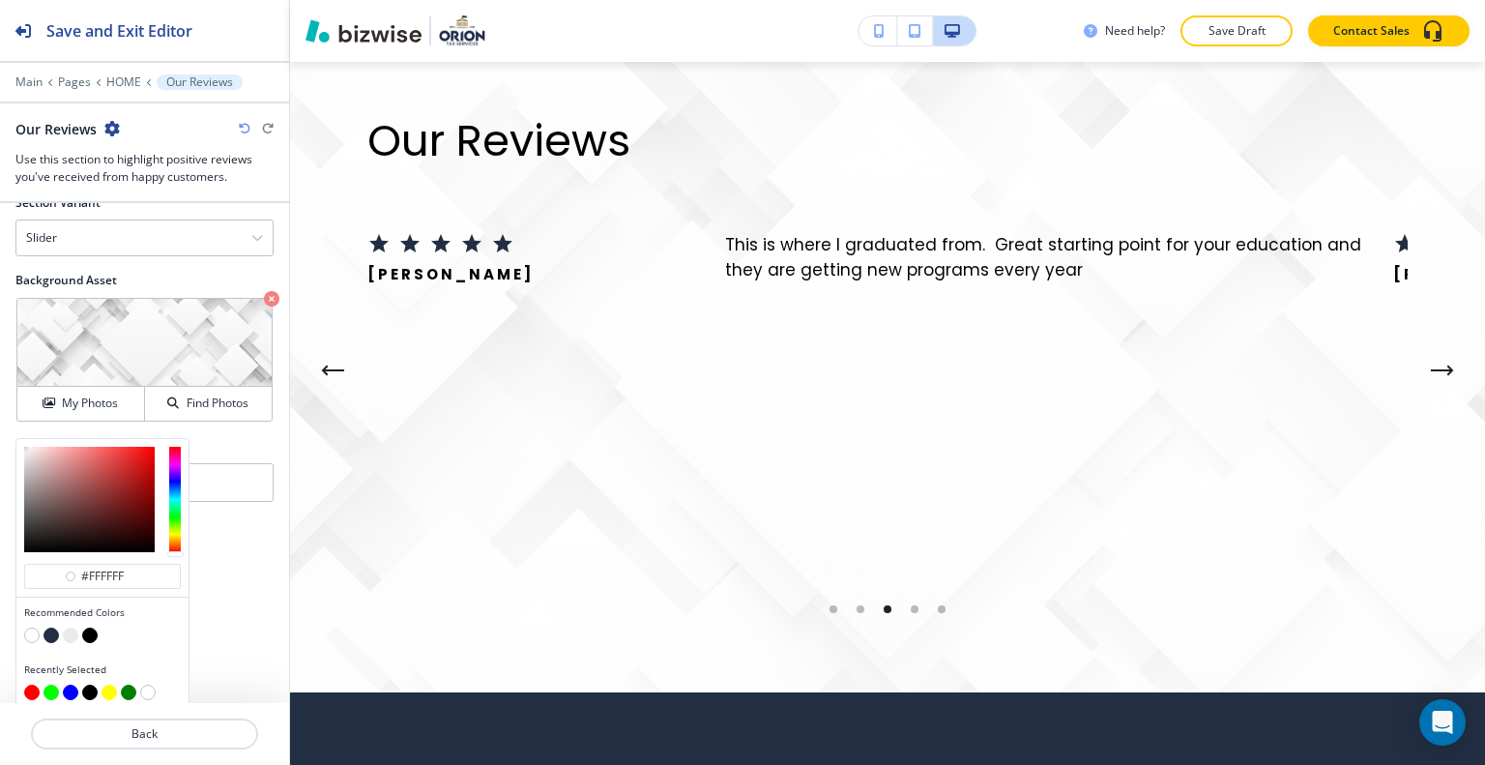
click at [49, 627] on button "button" at bounding box center [51, 634] width 15 height 15
type input "#222e42"
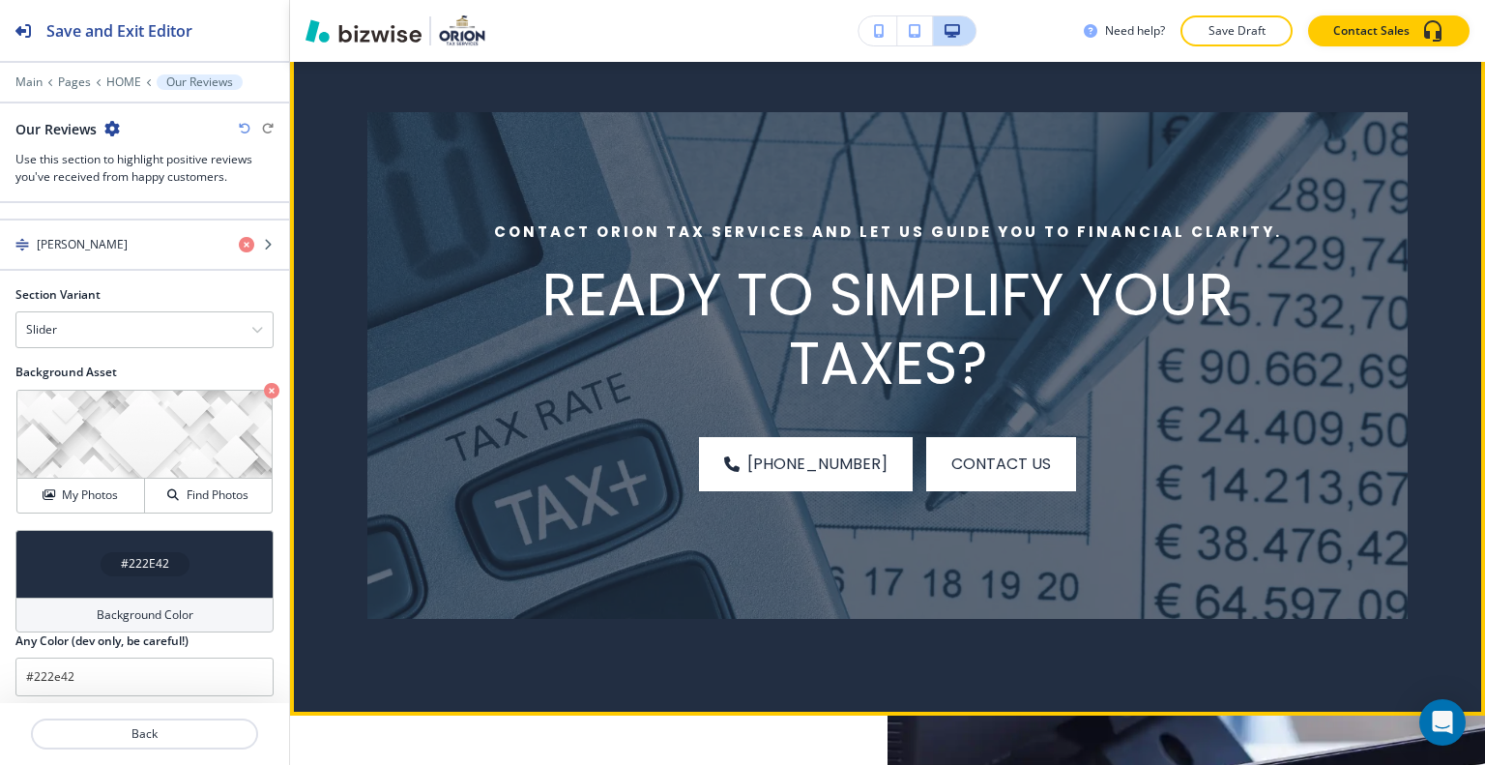
scroll to position [8625, 0]
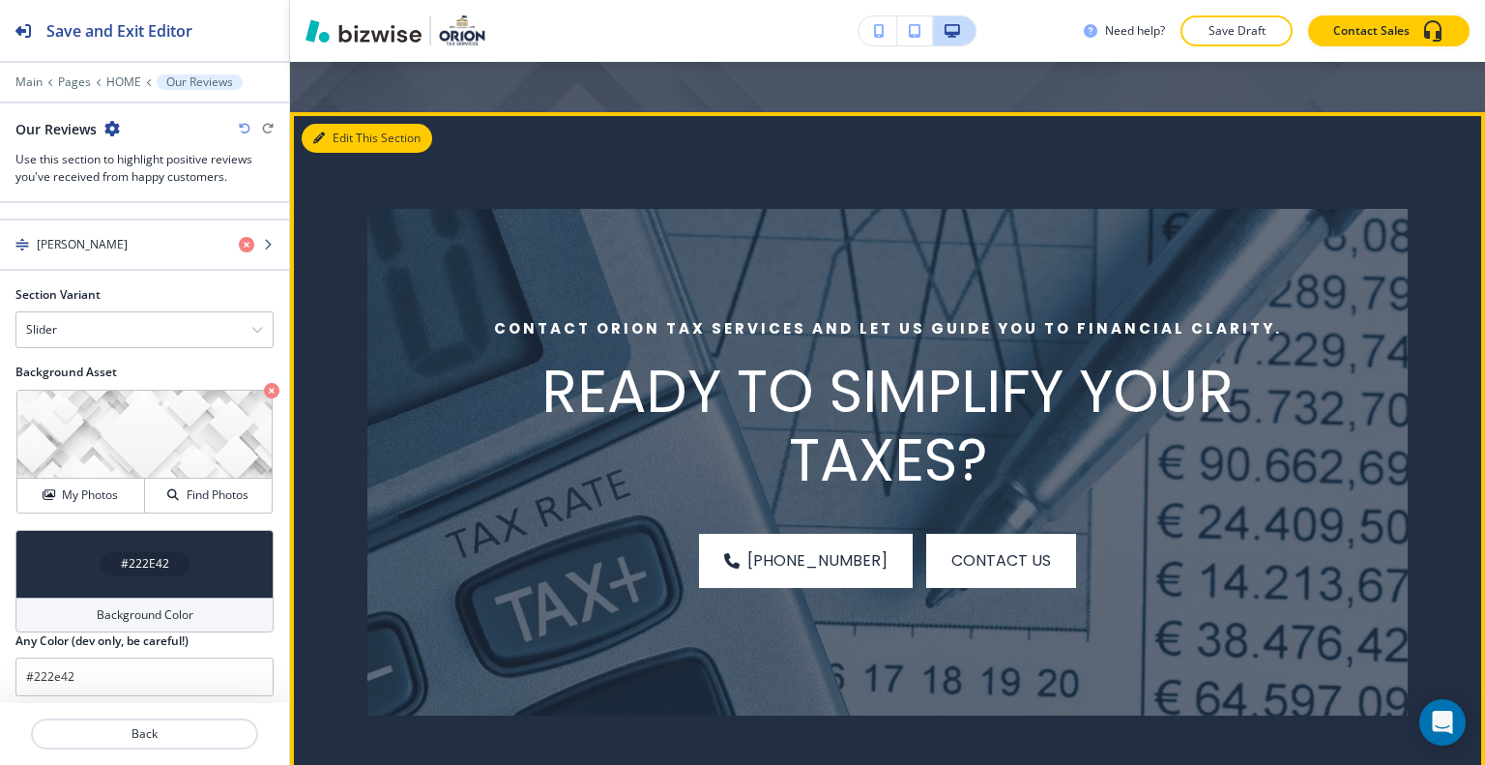
click at [356, 153] on button "Edit This Section" at bounding box center [367, 138] width 131 height 29
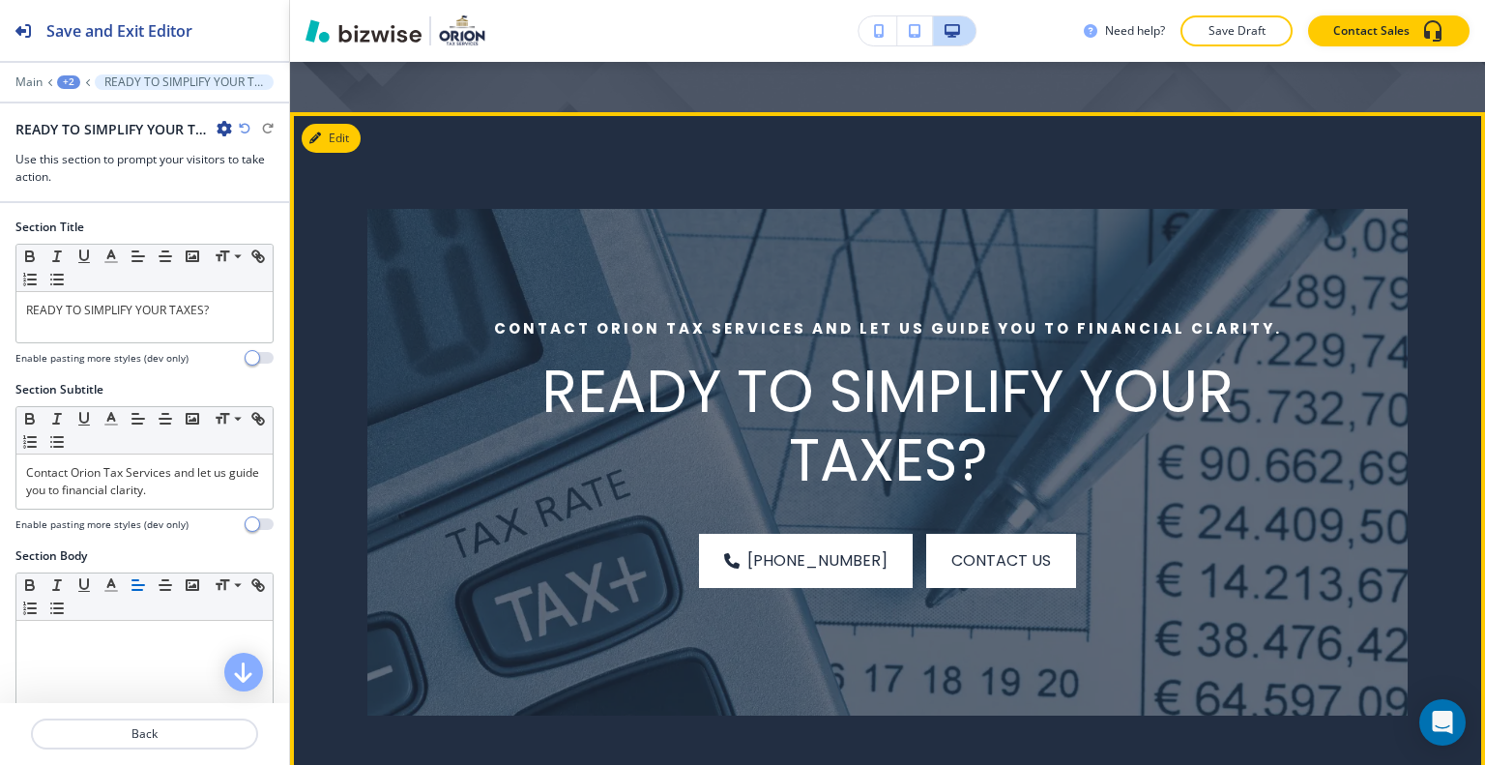
scroll to position [8694, 0]
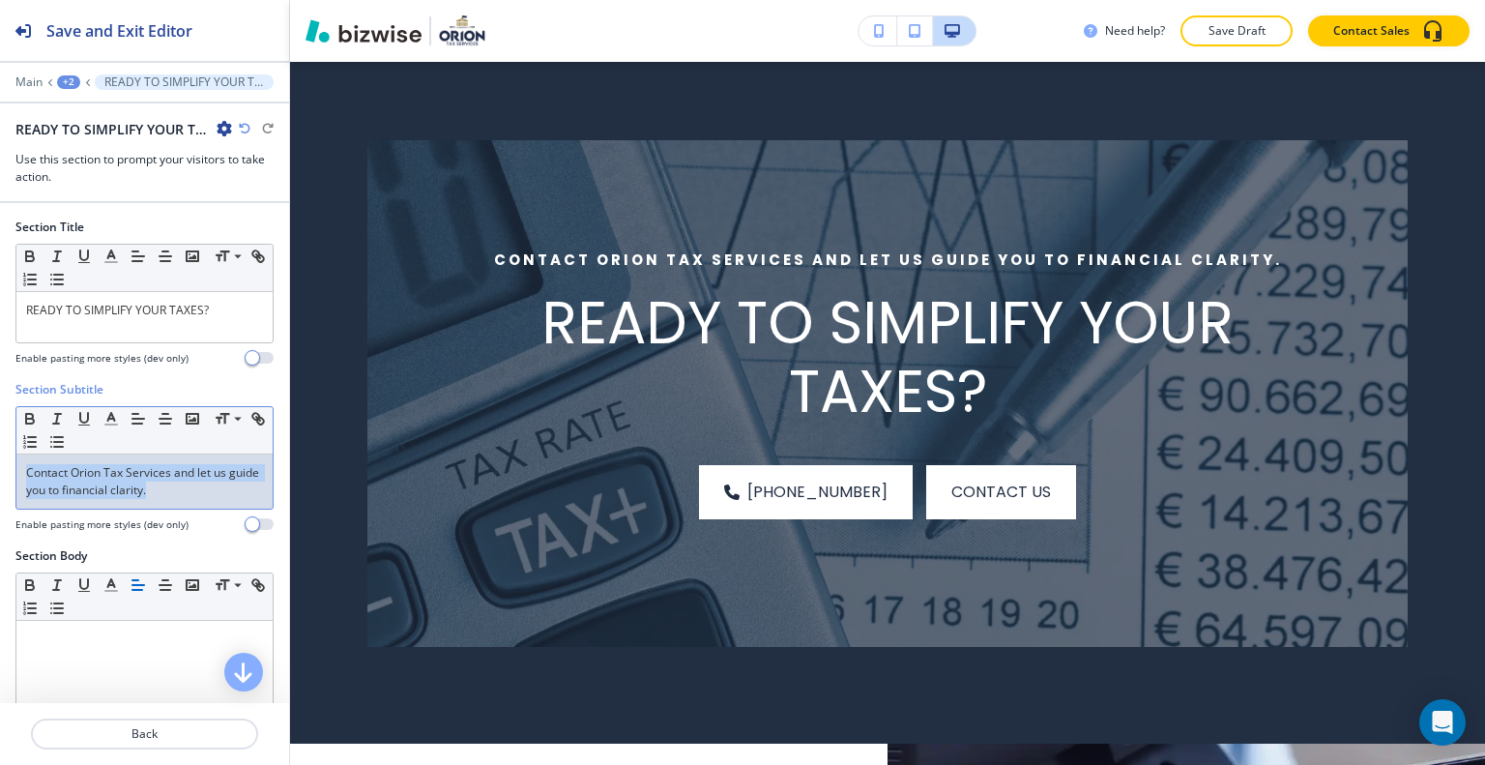
drag, startPoint x: 196, startPoint y: 502, endPoint x: 23, endPoint y: 469, distance: 176.2
click at [14, 474] on div "Section Subtitle Small Normal Large Huge Contact Orion Tax Services and let us …" at bounding box center [144, 464] width 289 height 166
copy p "Contact Orion Tax Services and let us guide you to financial clarity."
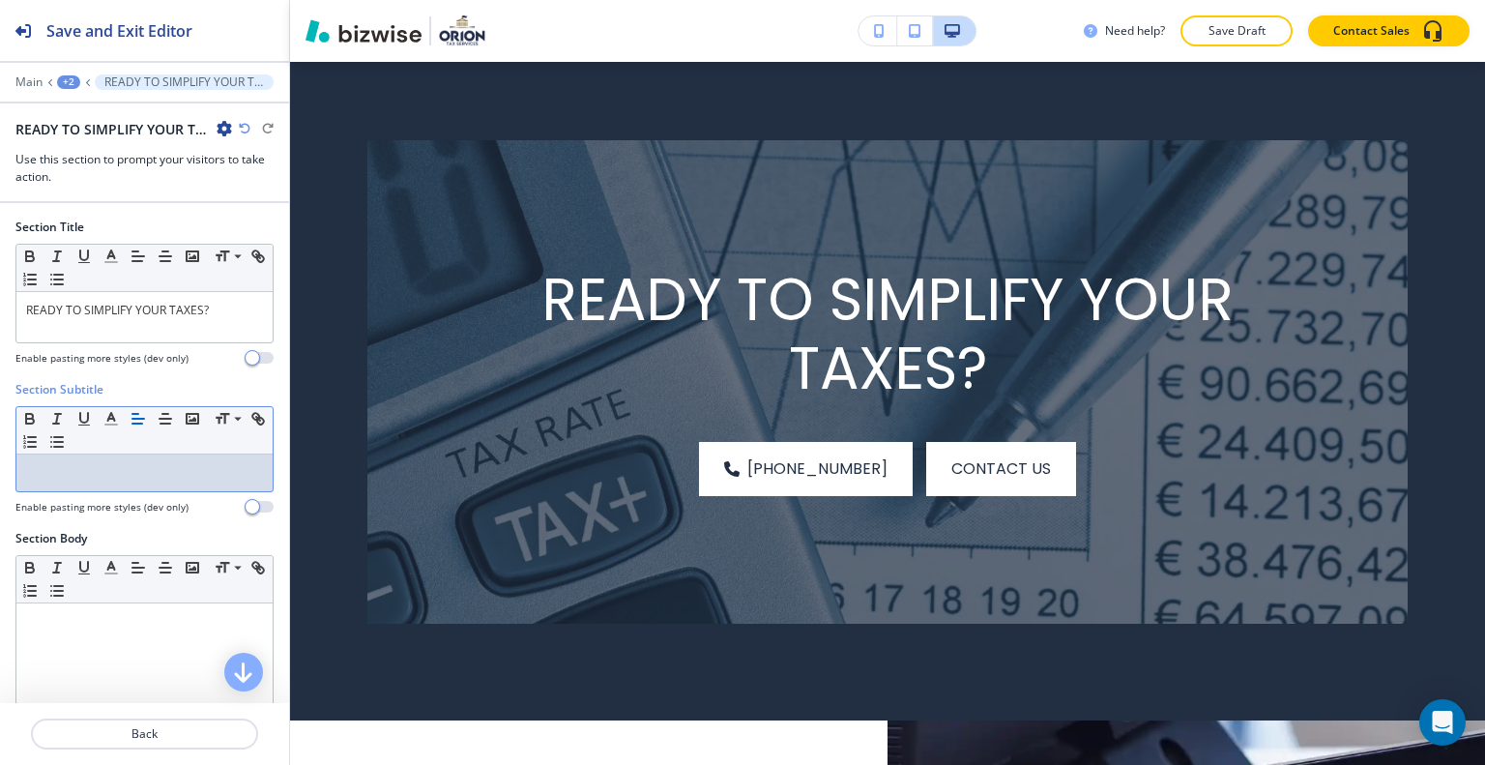
scroll to position [193, 0]
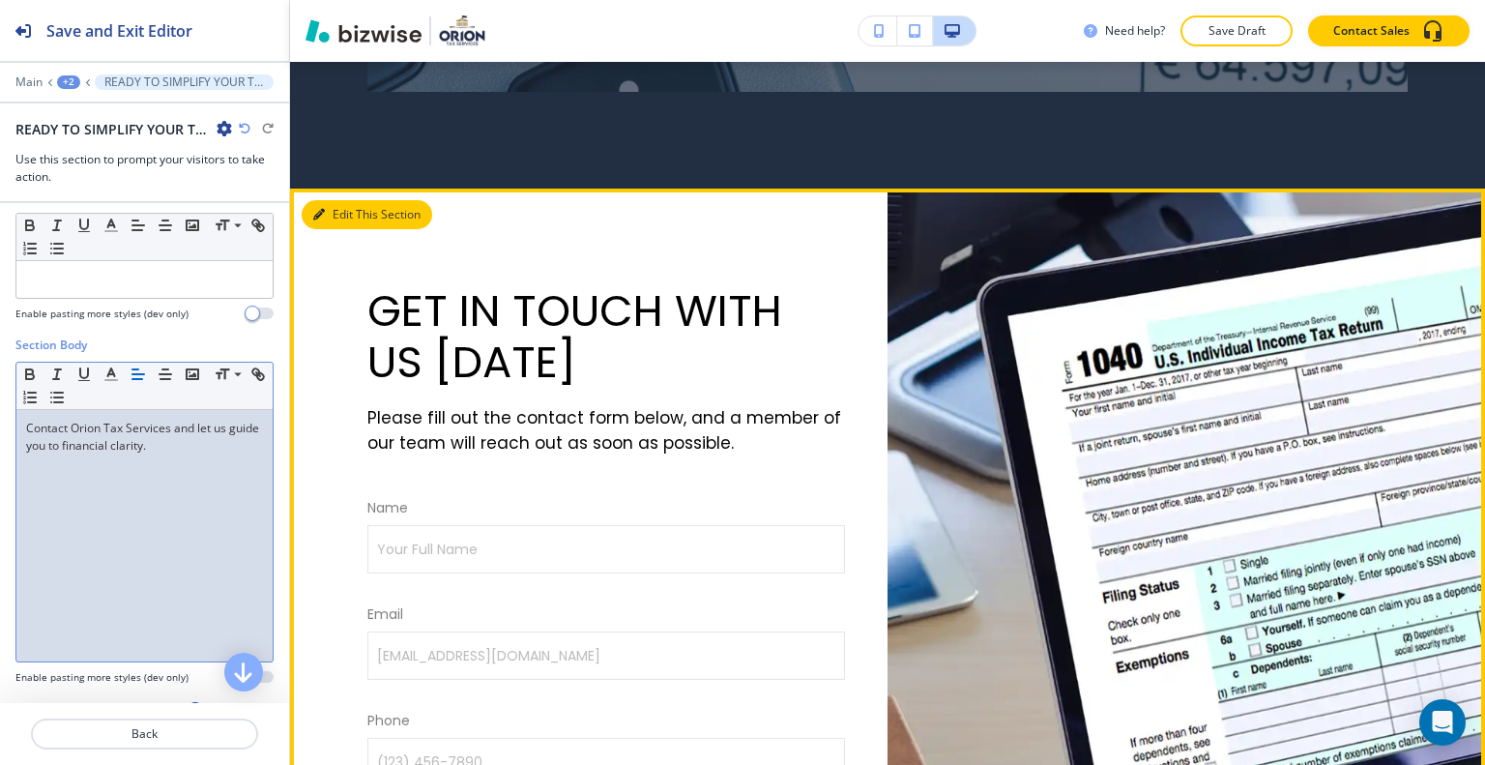
click at [328, 227] on button "Edit This Section" at bounding box center [367, 214] width 131 height 29
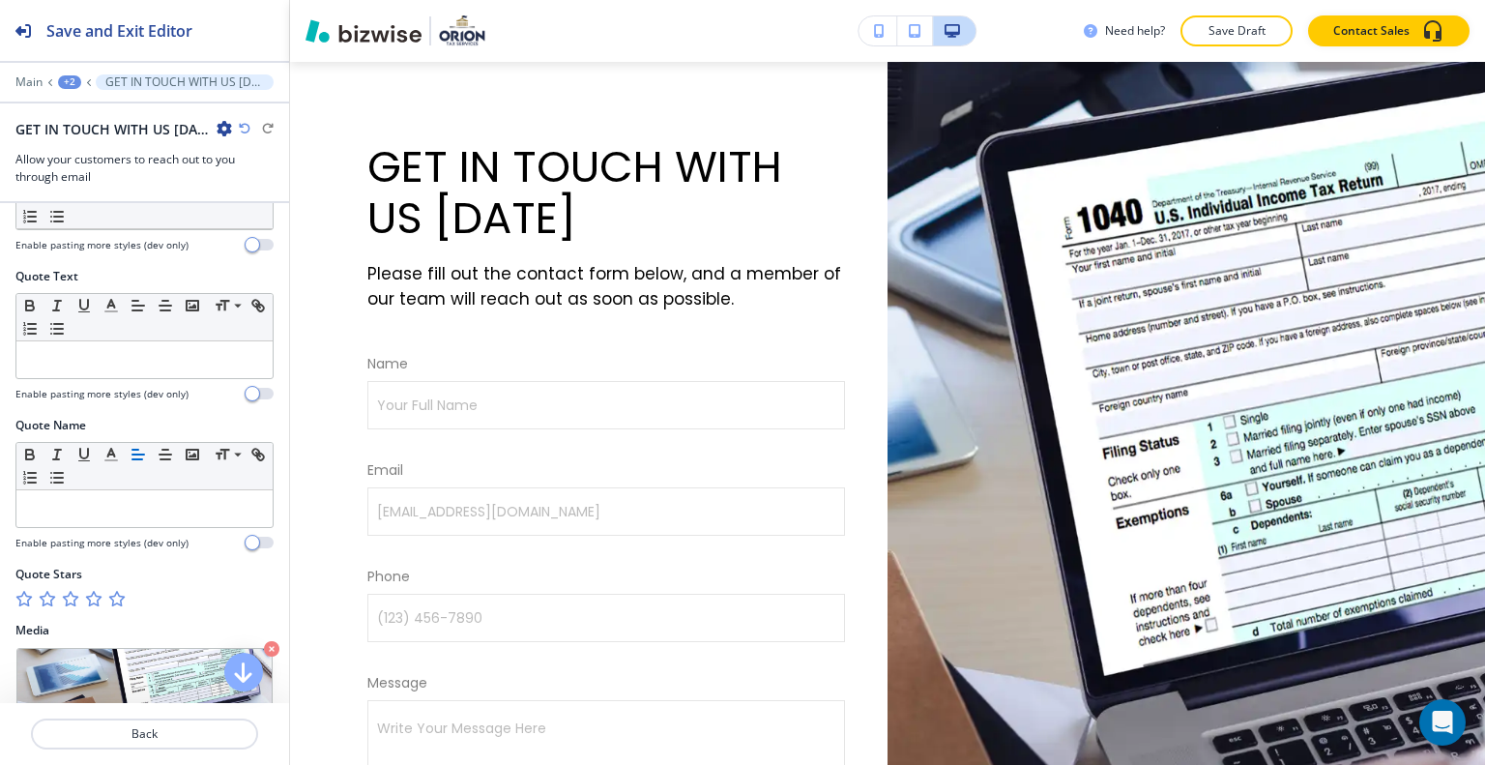
scroll to position [1072, 0]
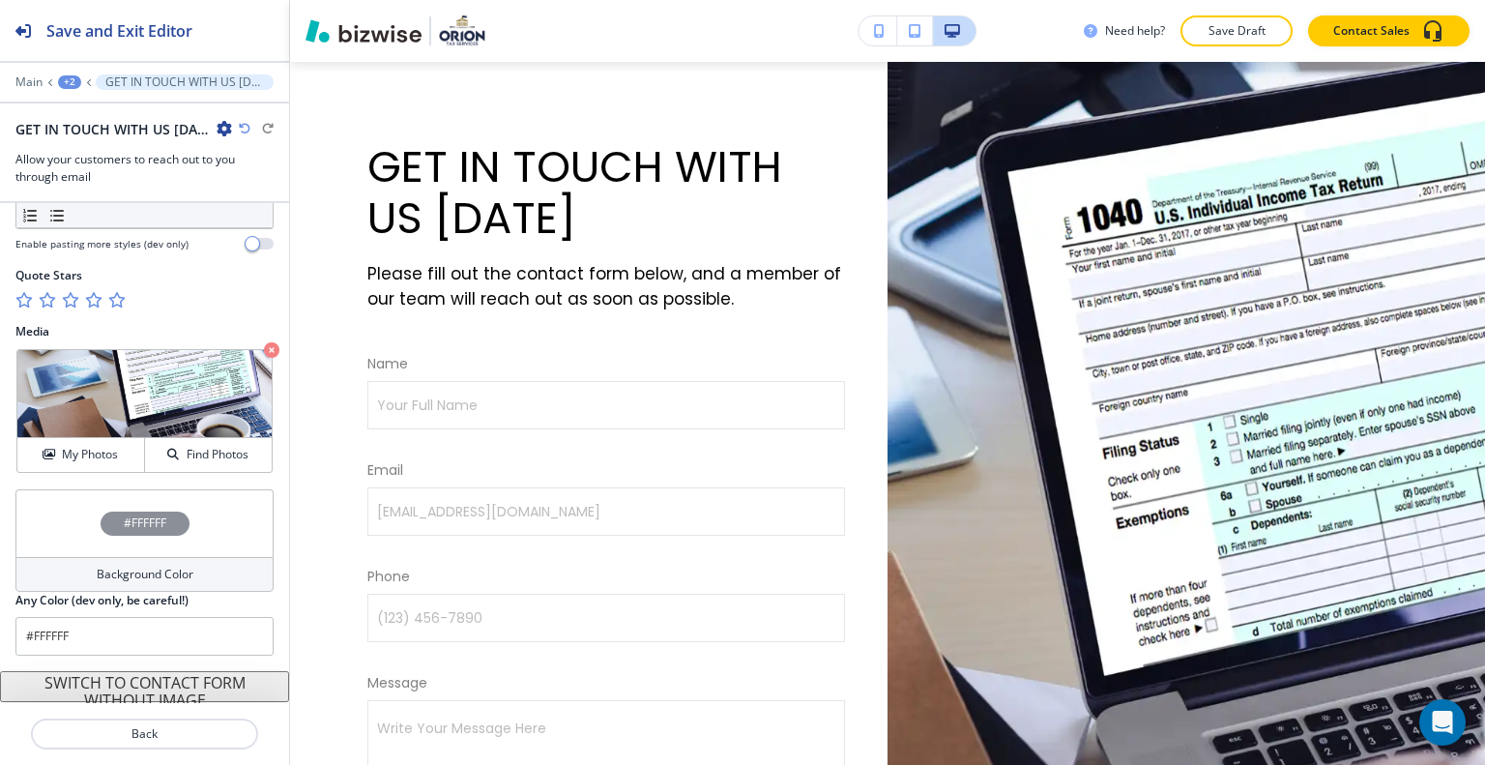
click at [48, 510] on div "#FFFFFF" at bounding box center [144, 523] width 258 height 68
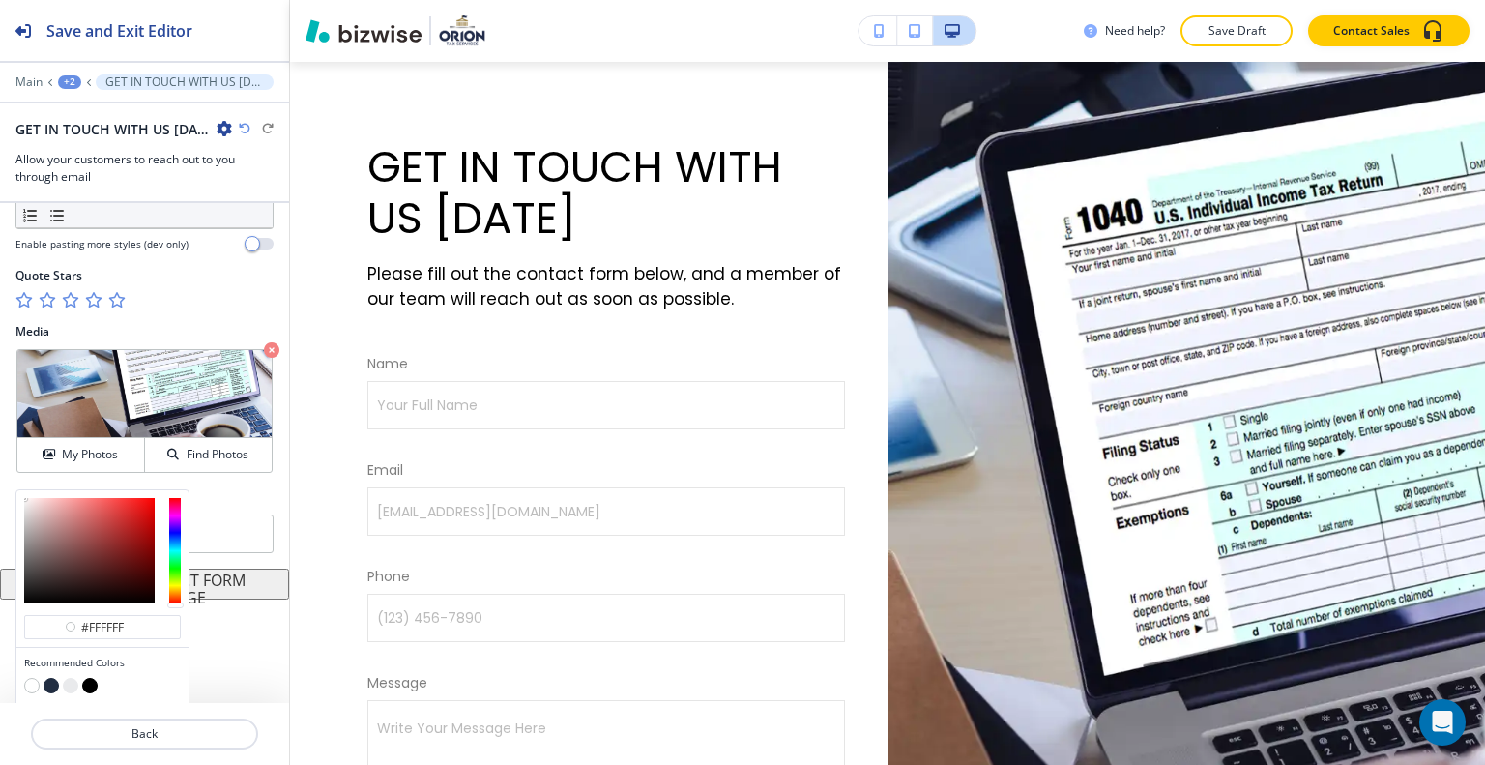
scroll to position [1125, 0]
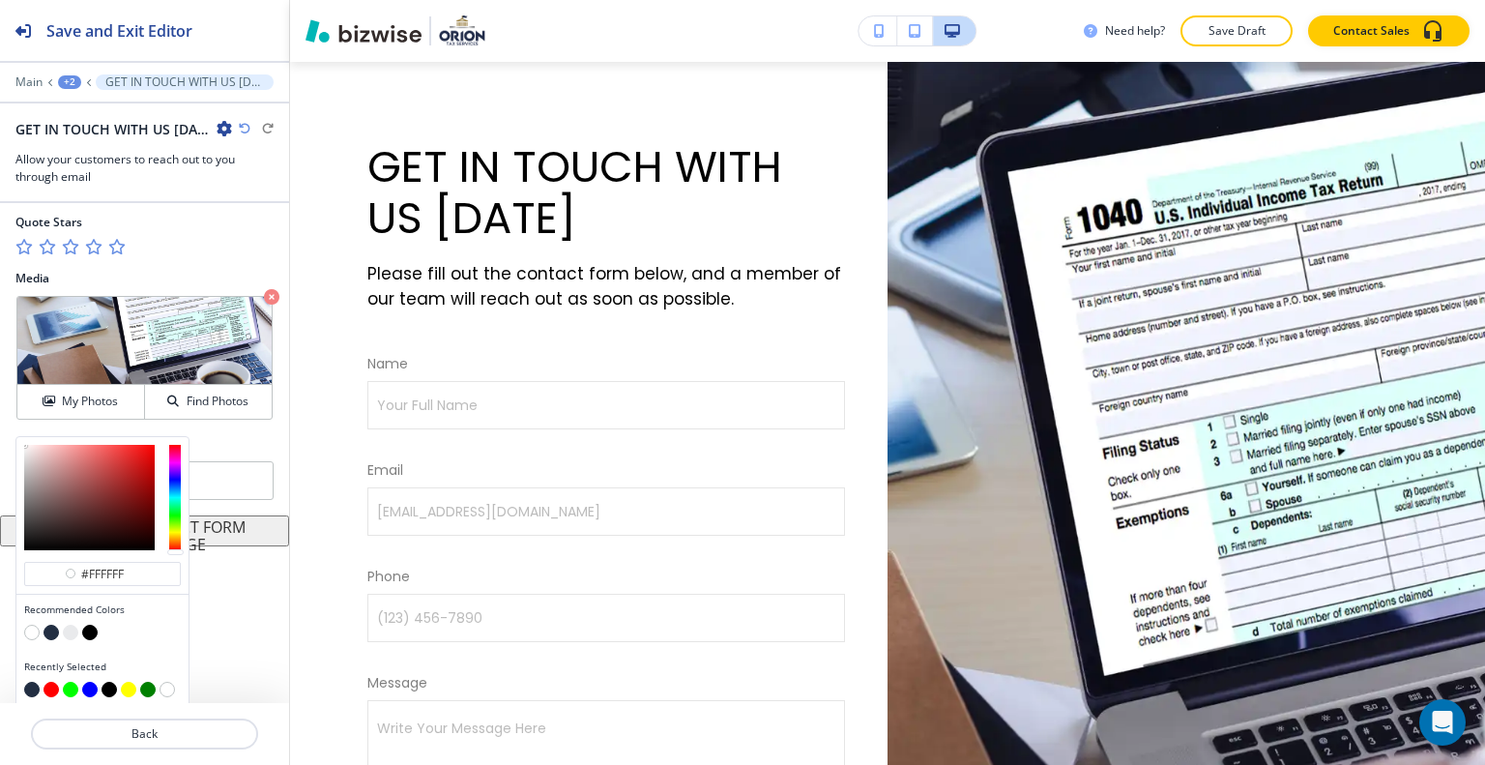
click at [69, 625] on button "button" at bounding box center [70, 632] width 15 height 15
type input "#e9eaec"
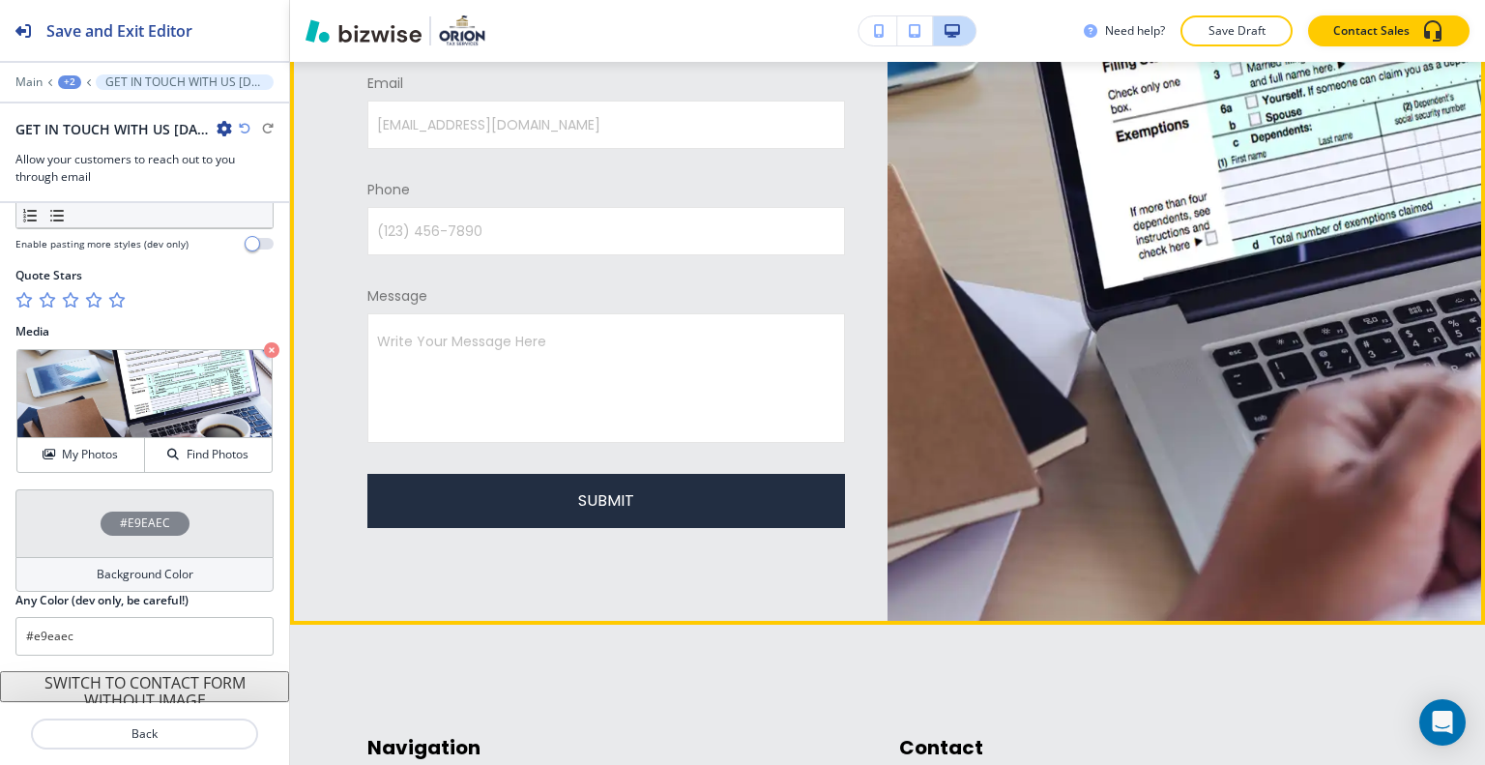
scroll to position [10191, 0]
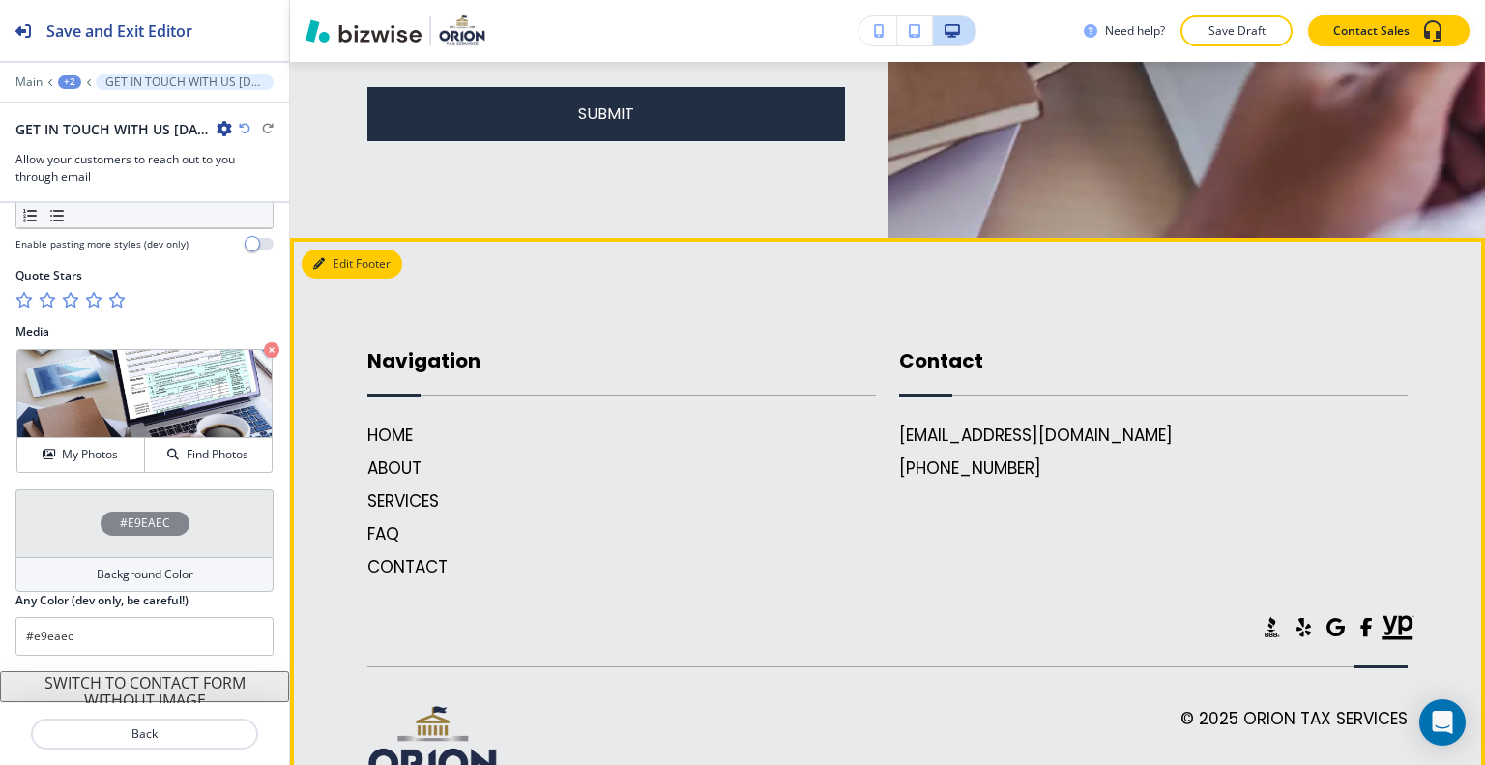
click at [319, 270] on icon "button" at bounding box center [319, 264] width 12 height 12
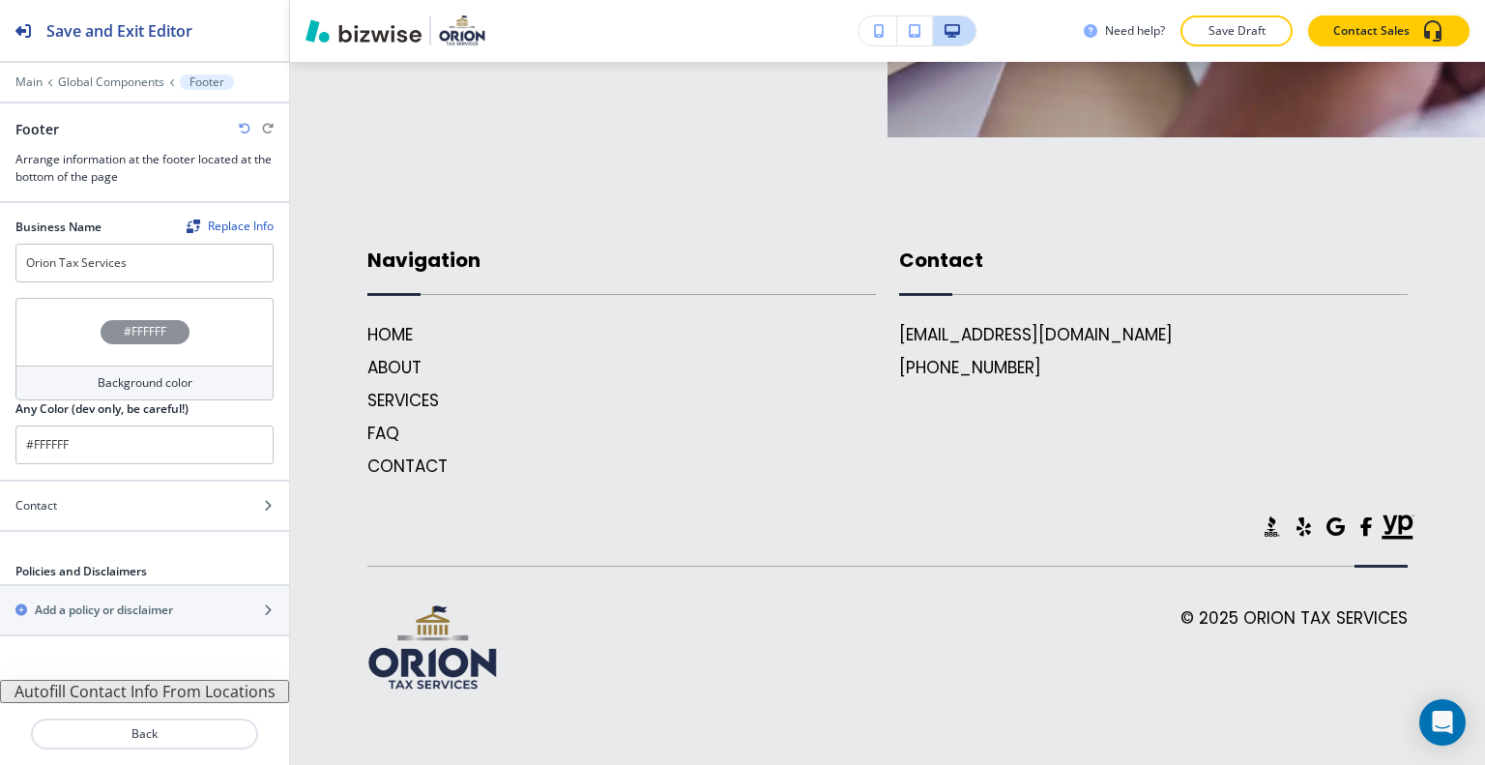
click at [78, 319] on div "#FFFFFF" at bounding box center [144, 332] width 258 height 68
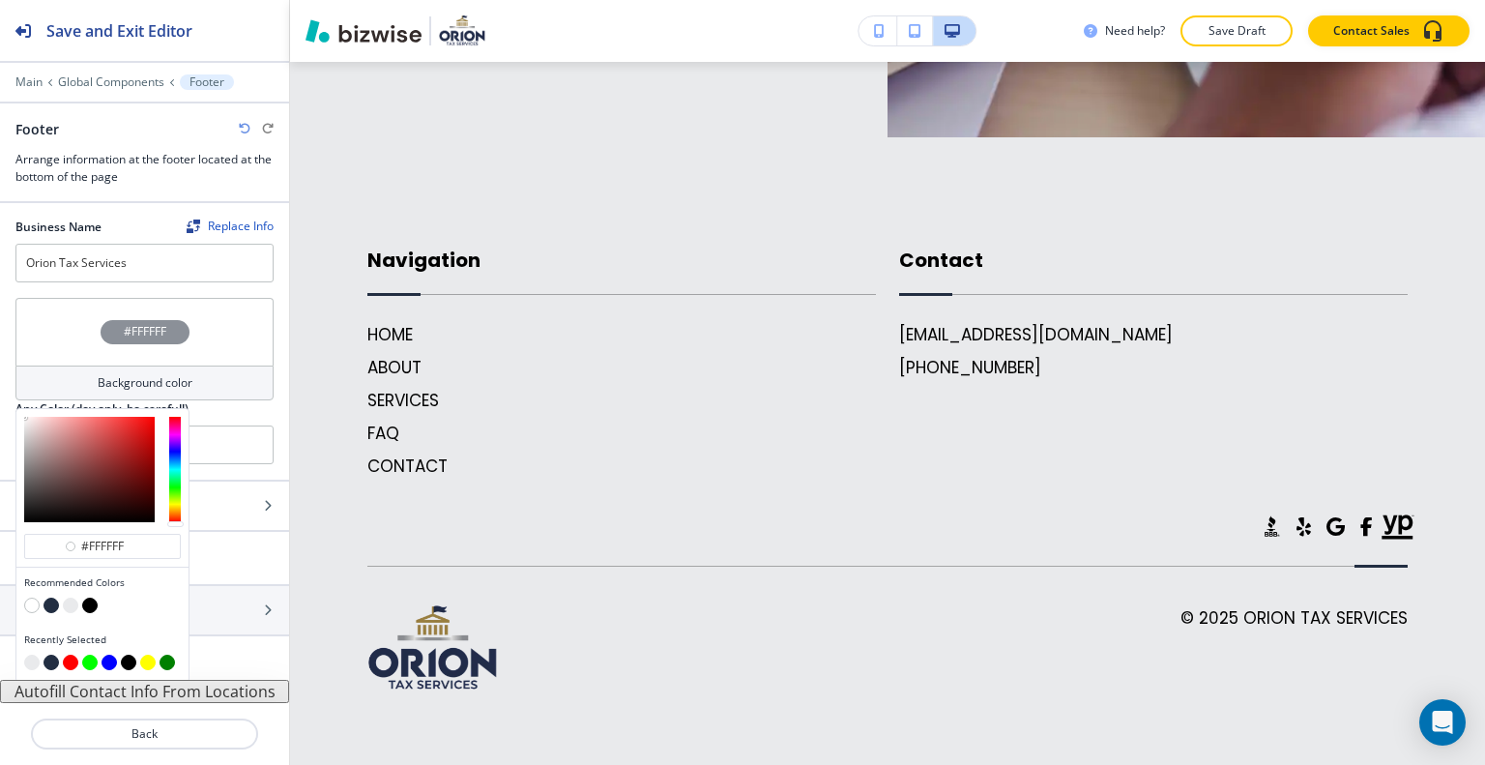
click at [96, 598] on button "button" at bounding box center [89, 605] width 15 height 15
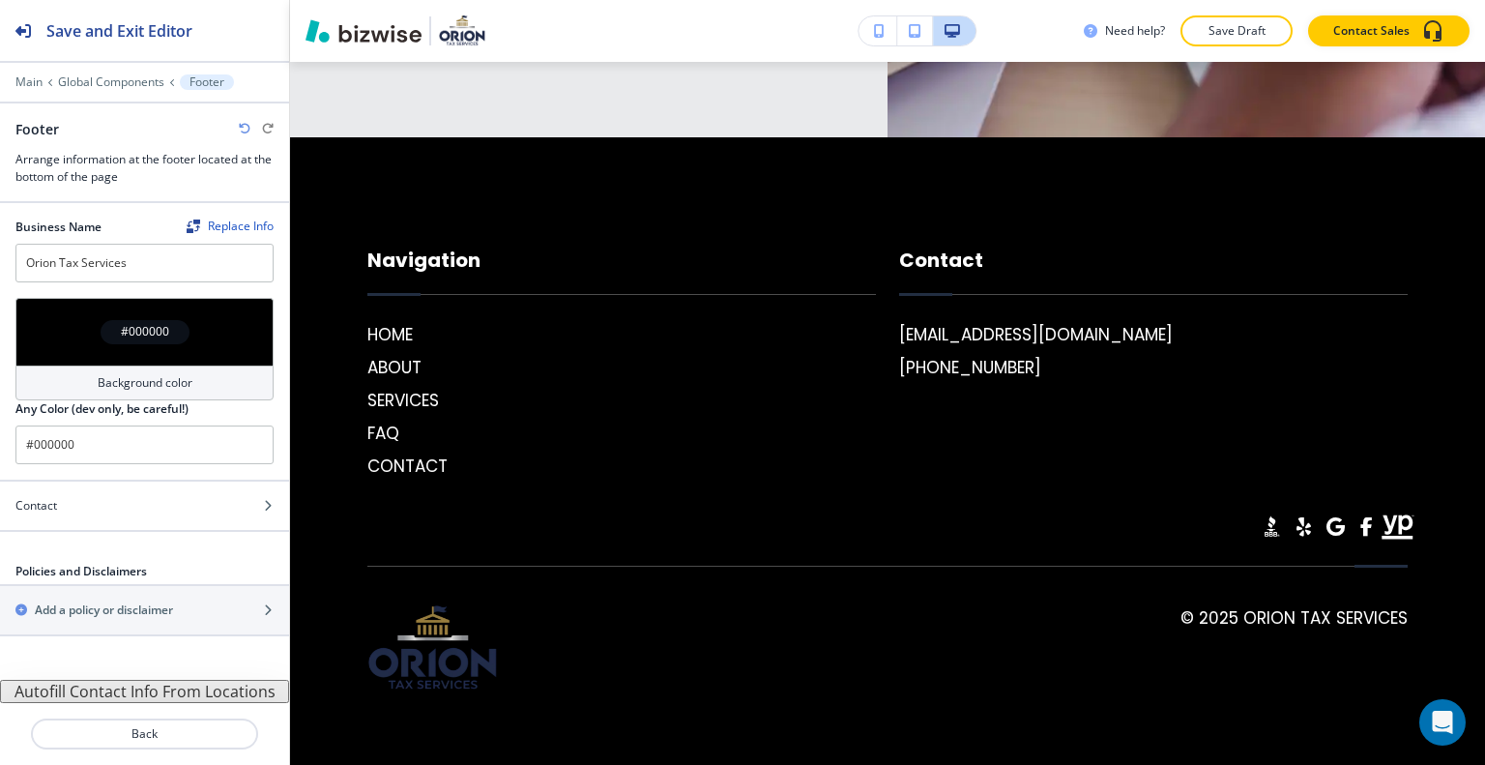
click at [72, 339] on div "#000000" at bounding box center [144, 332] width 258 height 68
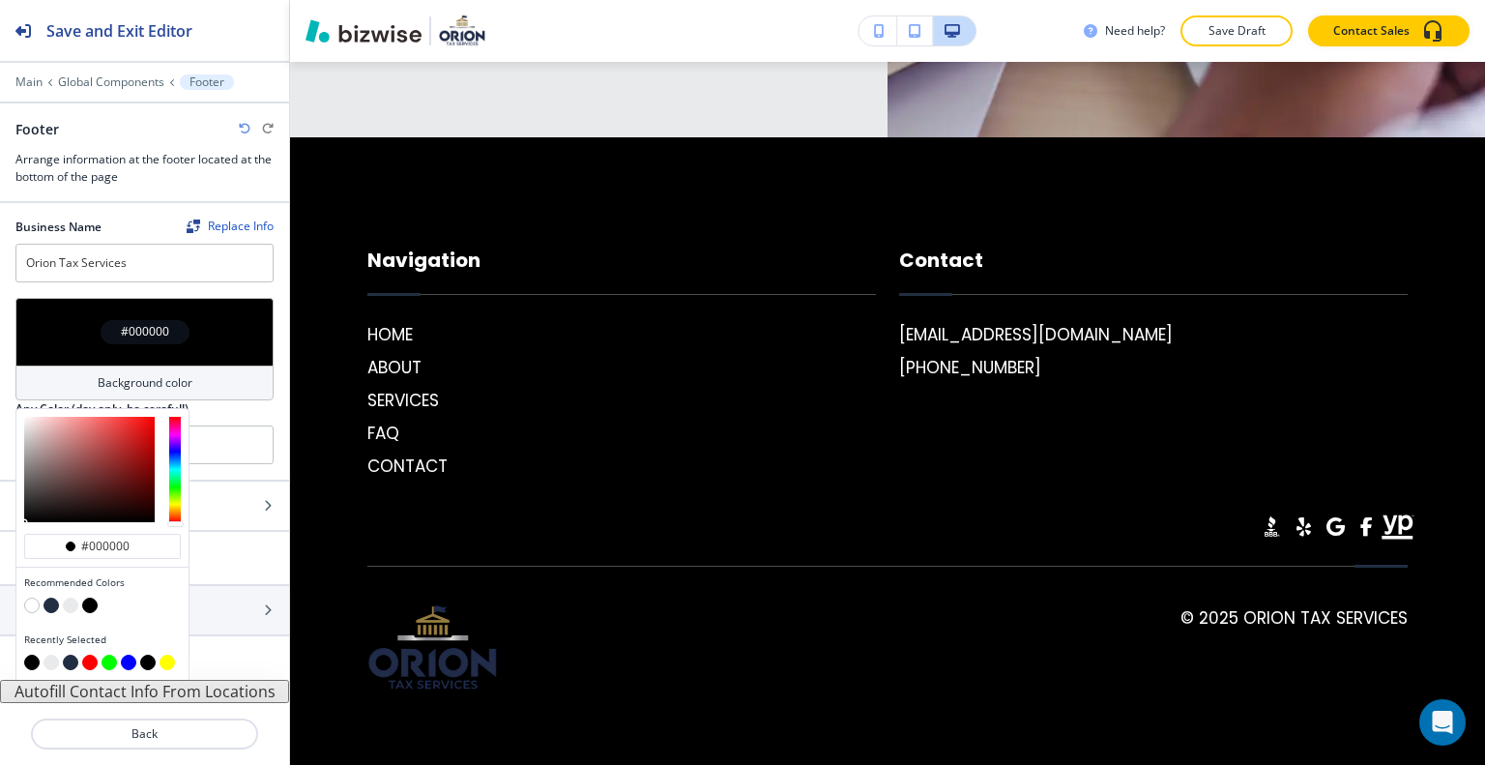
click at [71, 598] on button "button" at bounding box center [70, 605] width 15 height 15
type input "#e9eaec"
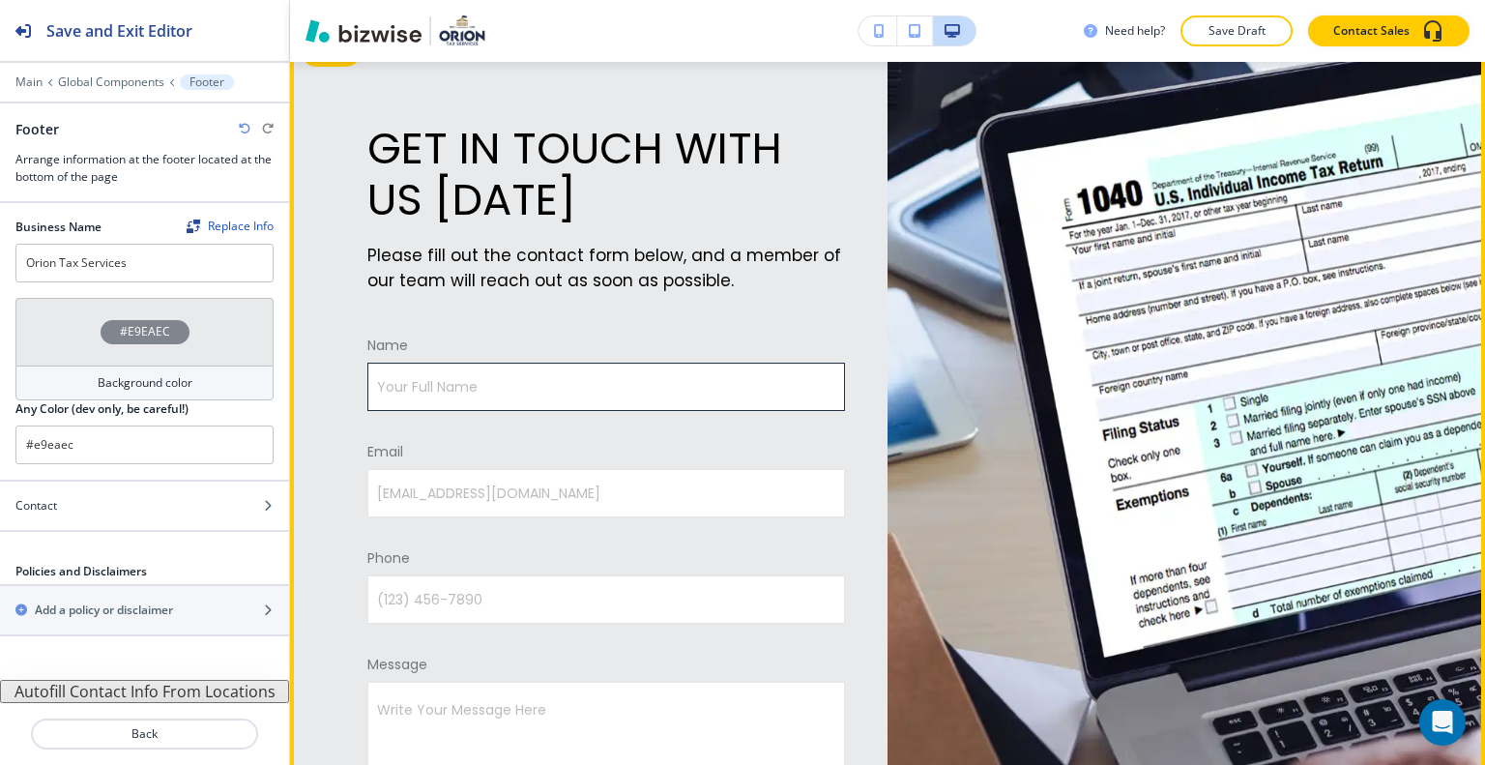
scroll to position [9340, 0]
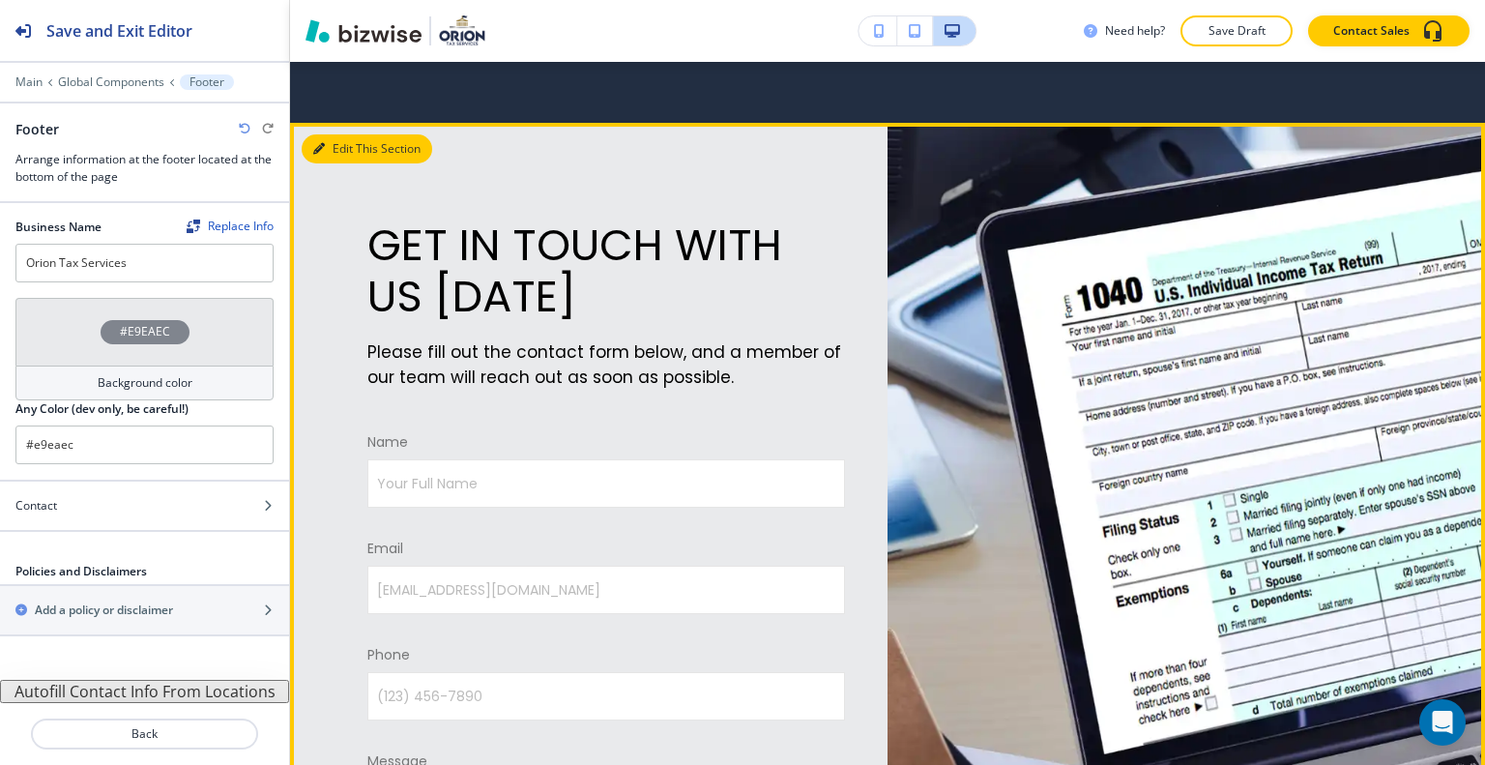
click at [344, 163] on button "Edit This Section" at bounding box center [367, 148] width 131 height 29
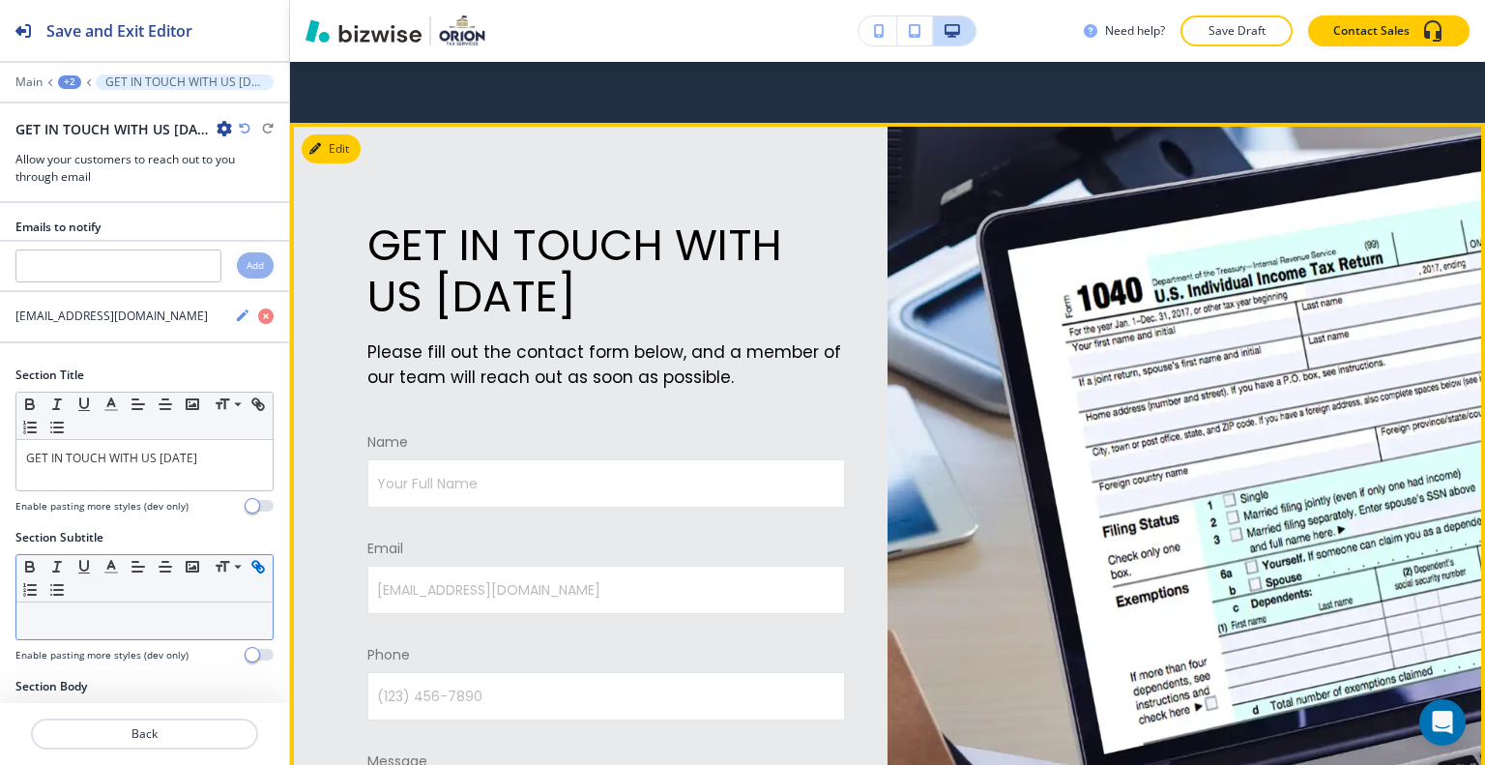
scroll to position [9418, 0]
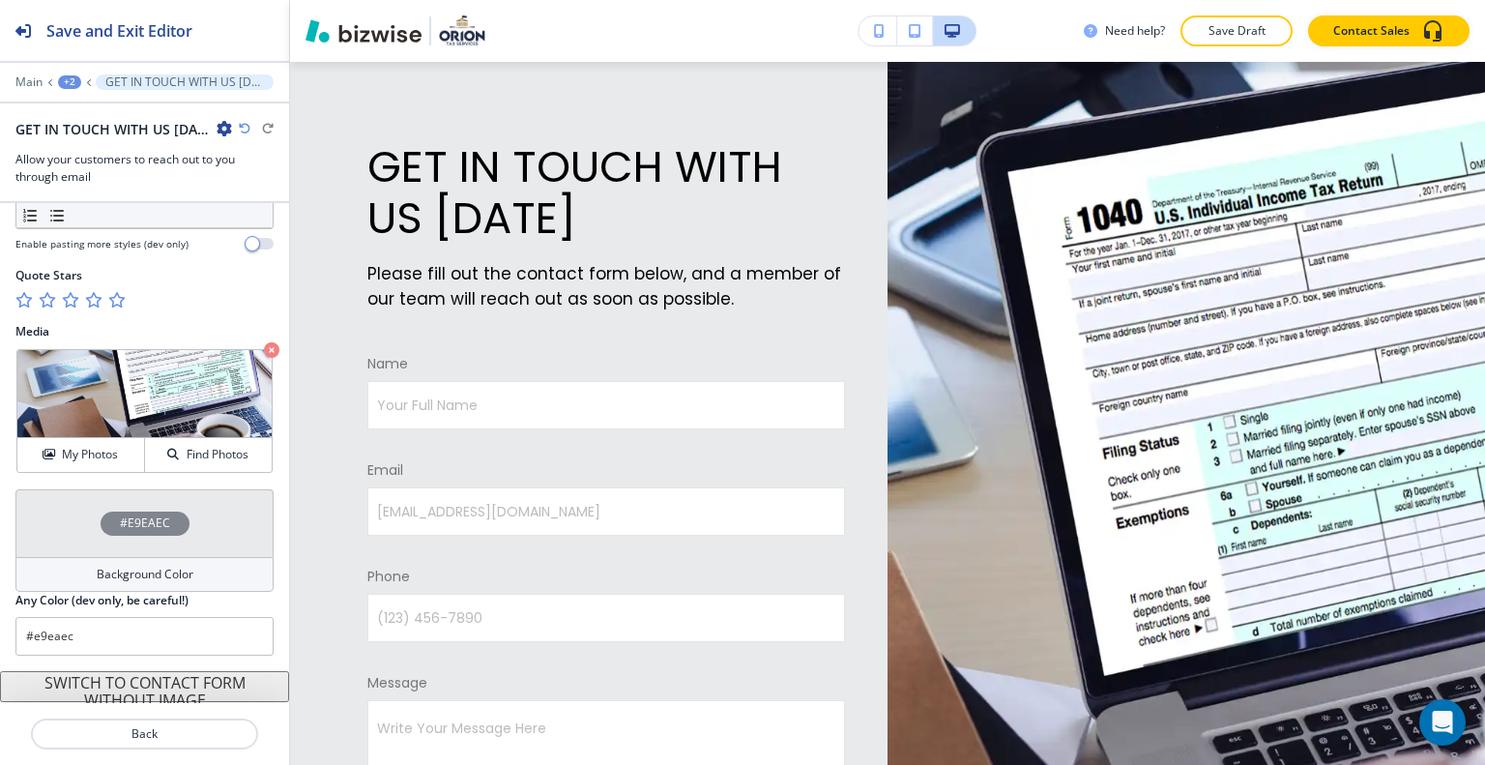
click at [60, 511] on div "#E9EAEC" at bounding box center [144, 523] width 258 height 68
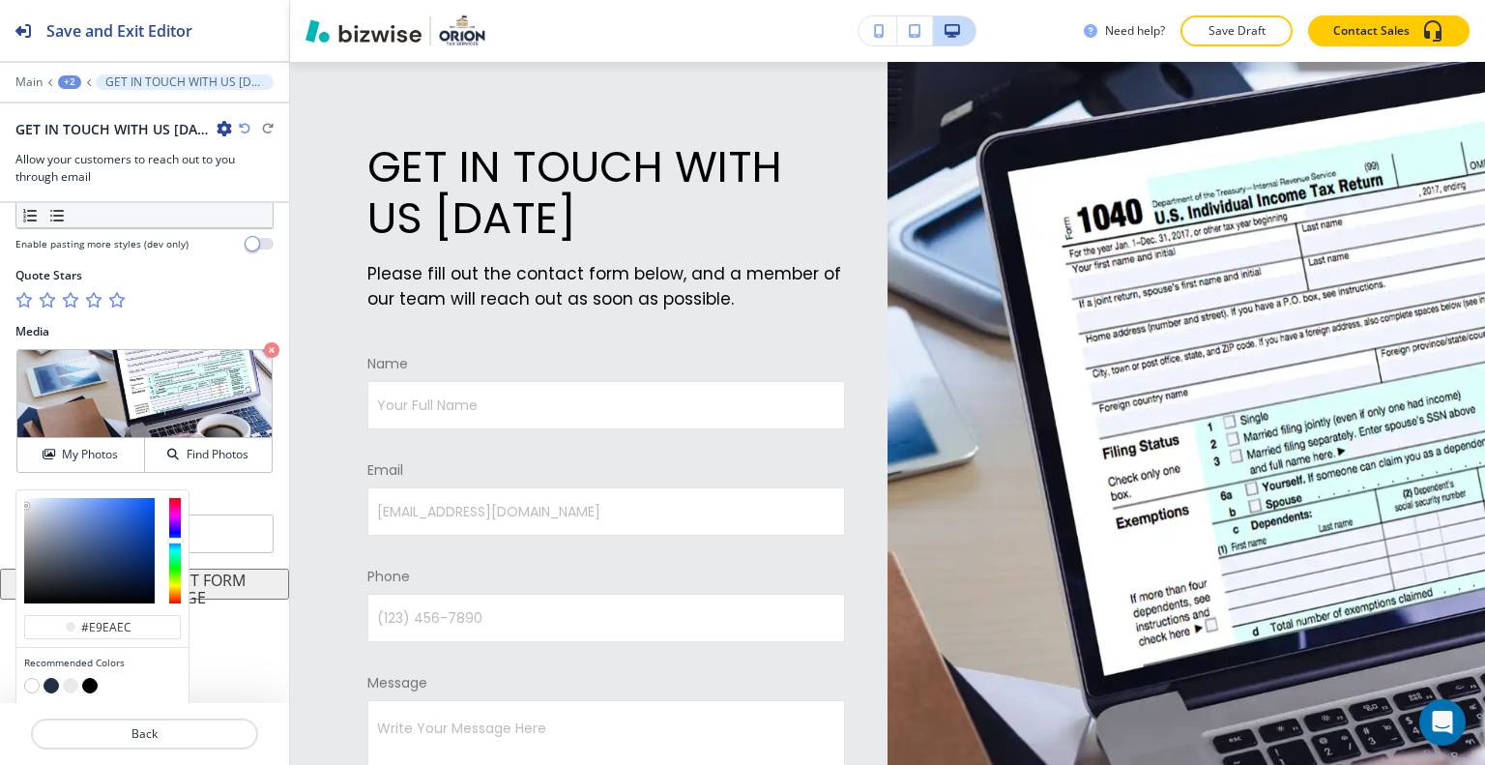
scroll to position [1125, 0]
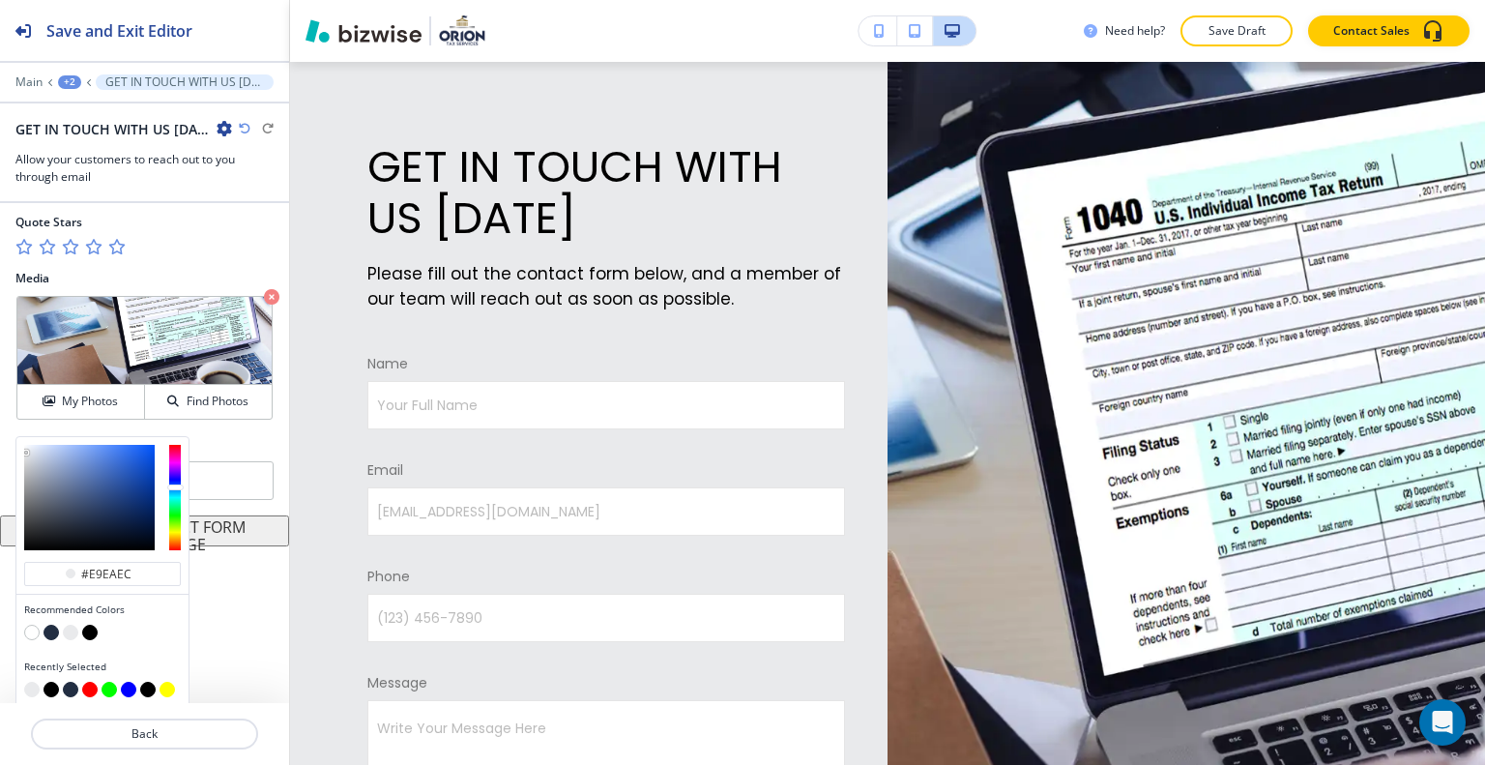
click at [30, 626] on button "button" at bounding box center [31, 632] width 15 height 15
type input "#FFFFFF"
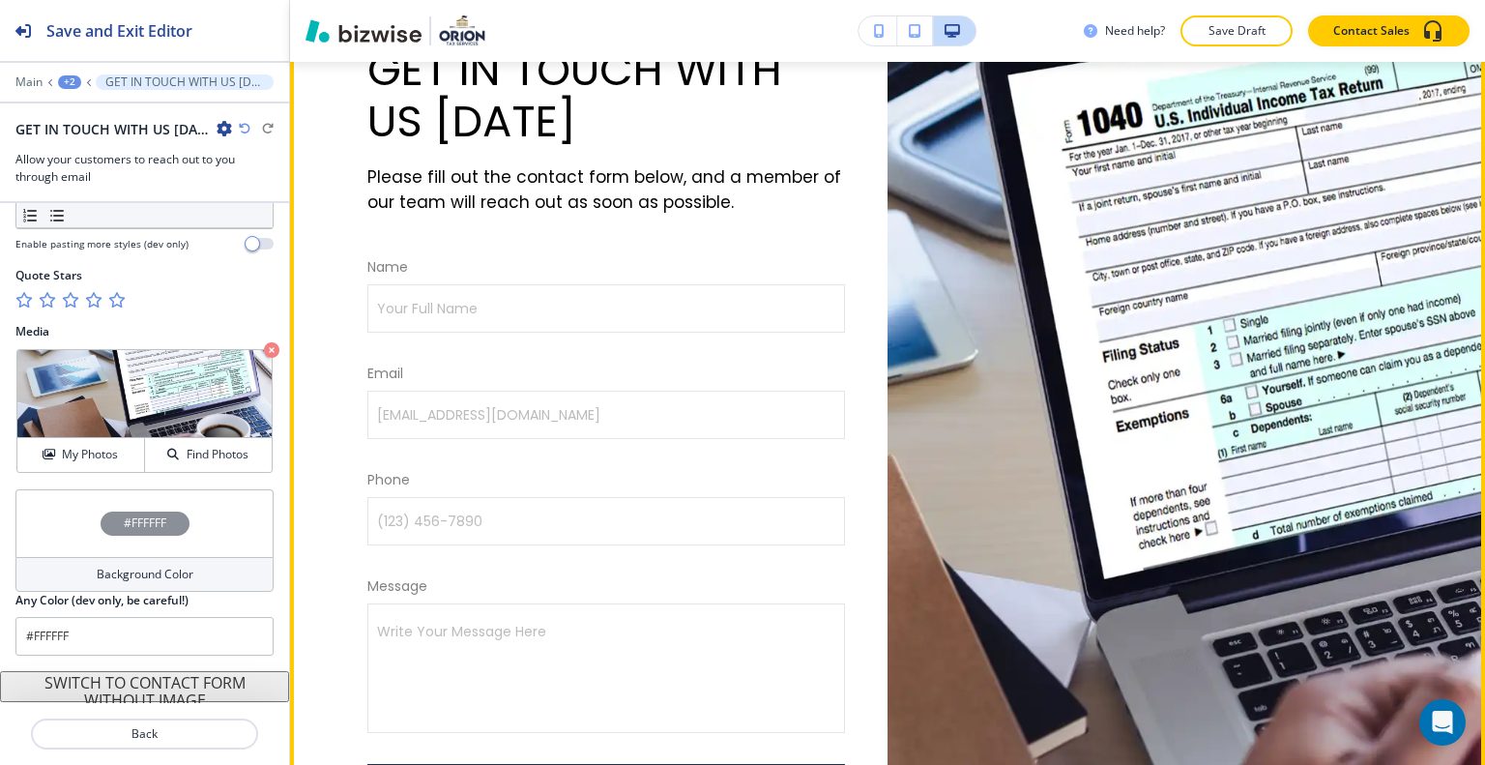
scroll to position [9128, 0]
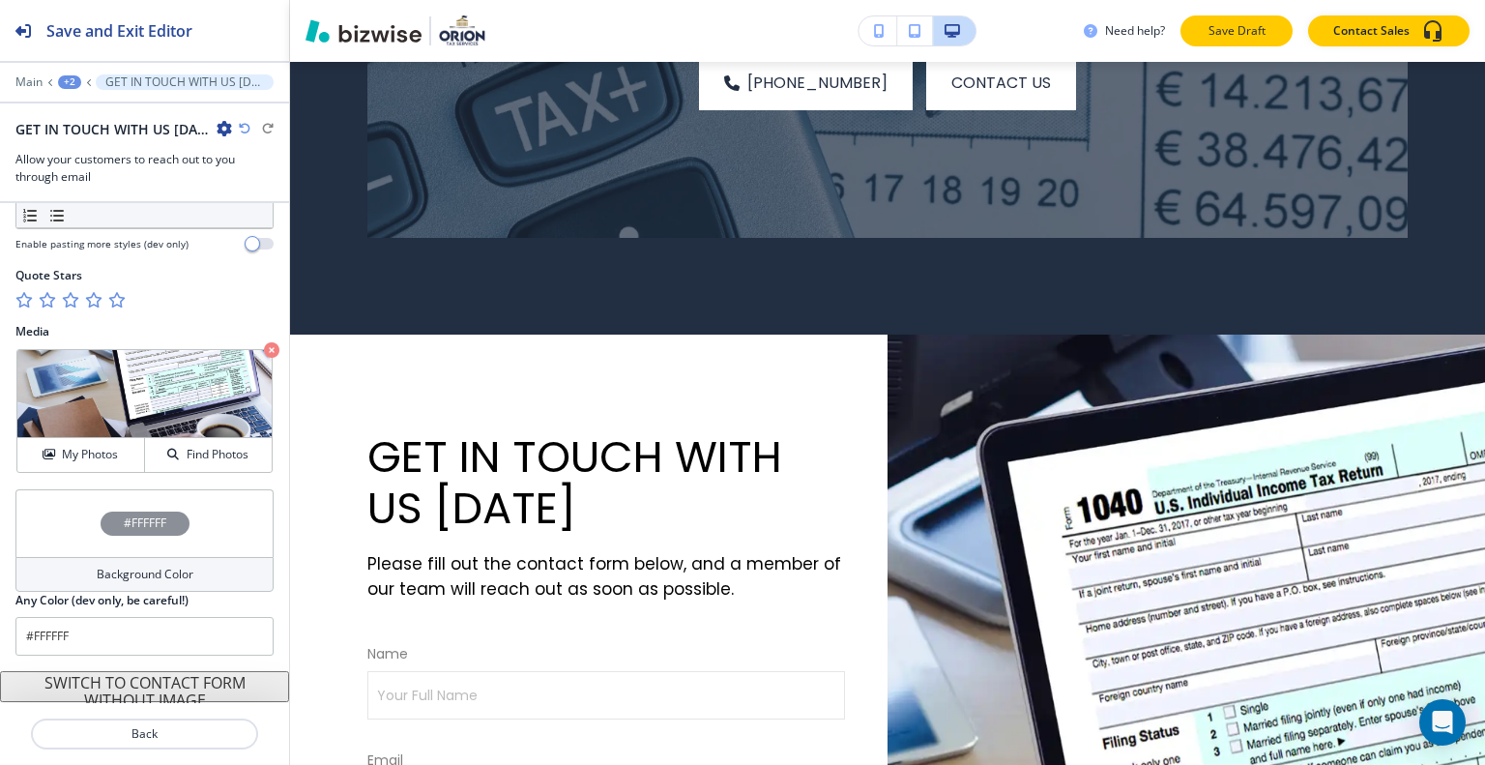
click at [1244, 15] on button "Save Draft" at bounding box center [1237, 30] width 112 height 31
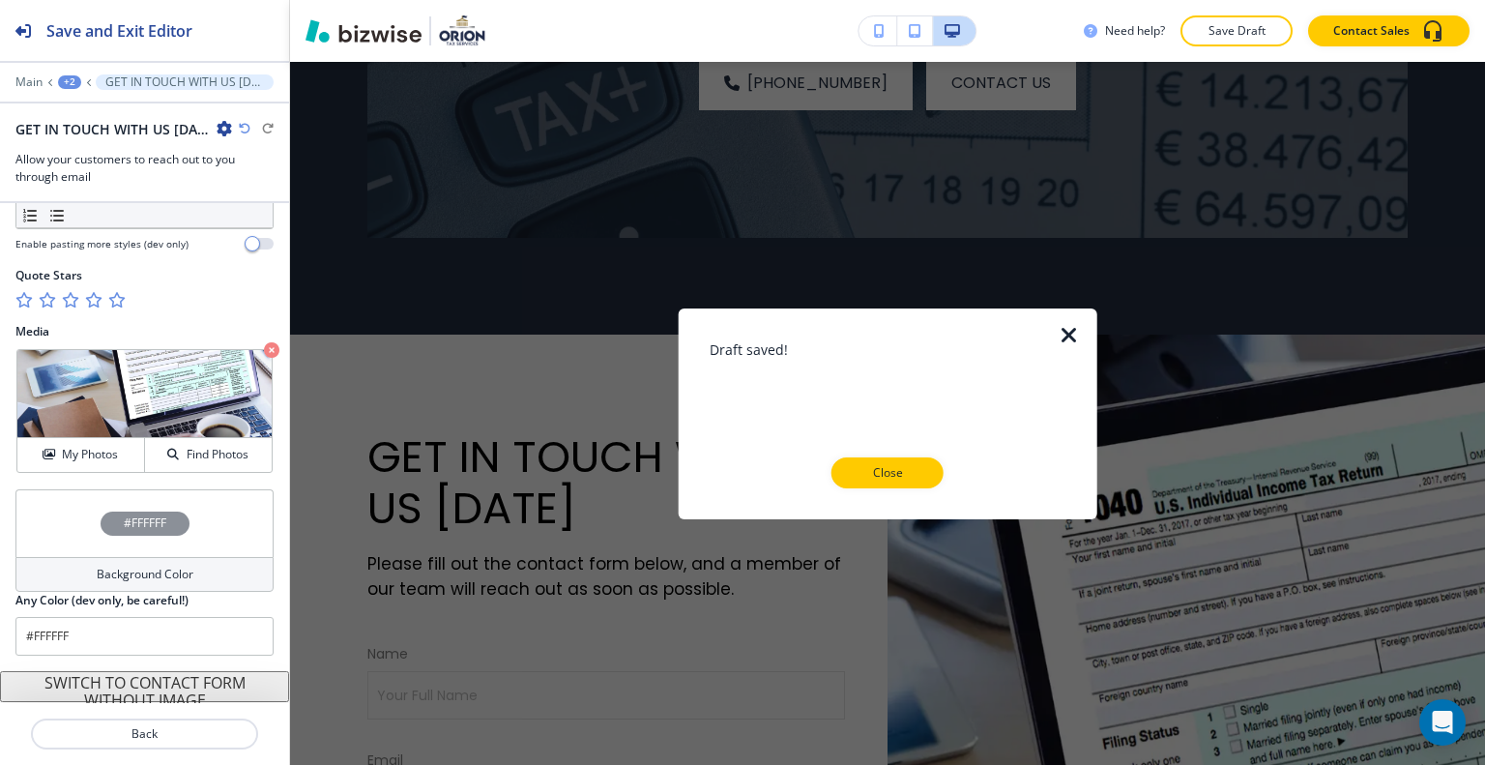
click at [905, 471] on p "Close" at bounding box center [888, 472] width 62 height 17
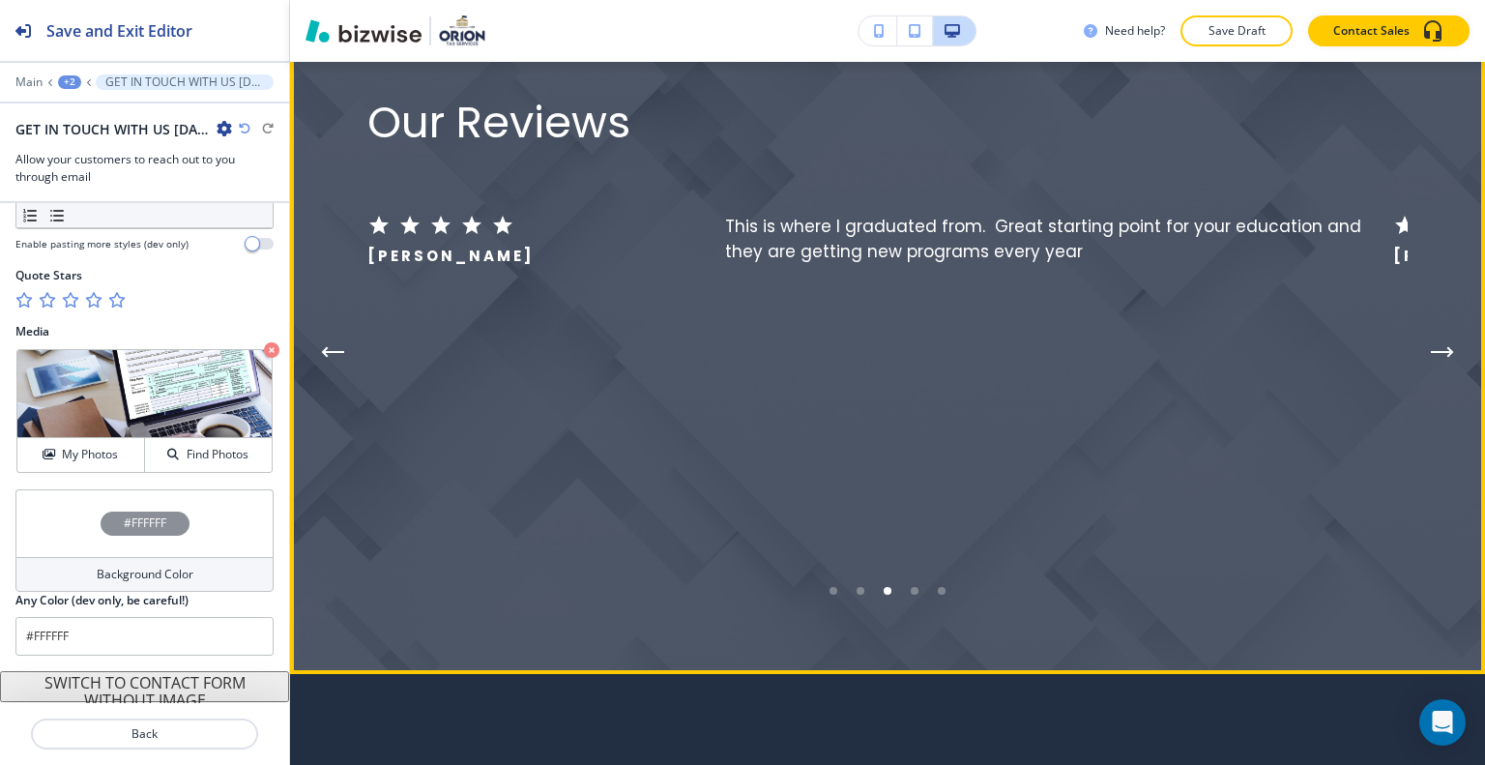
scroll to position [7773, 0]
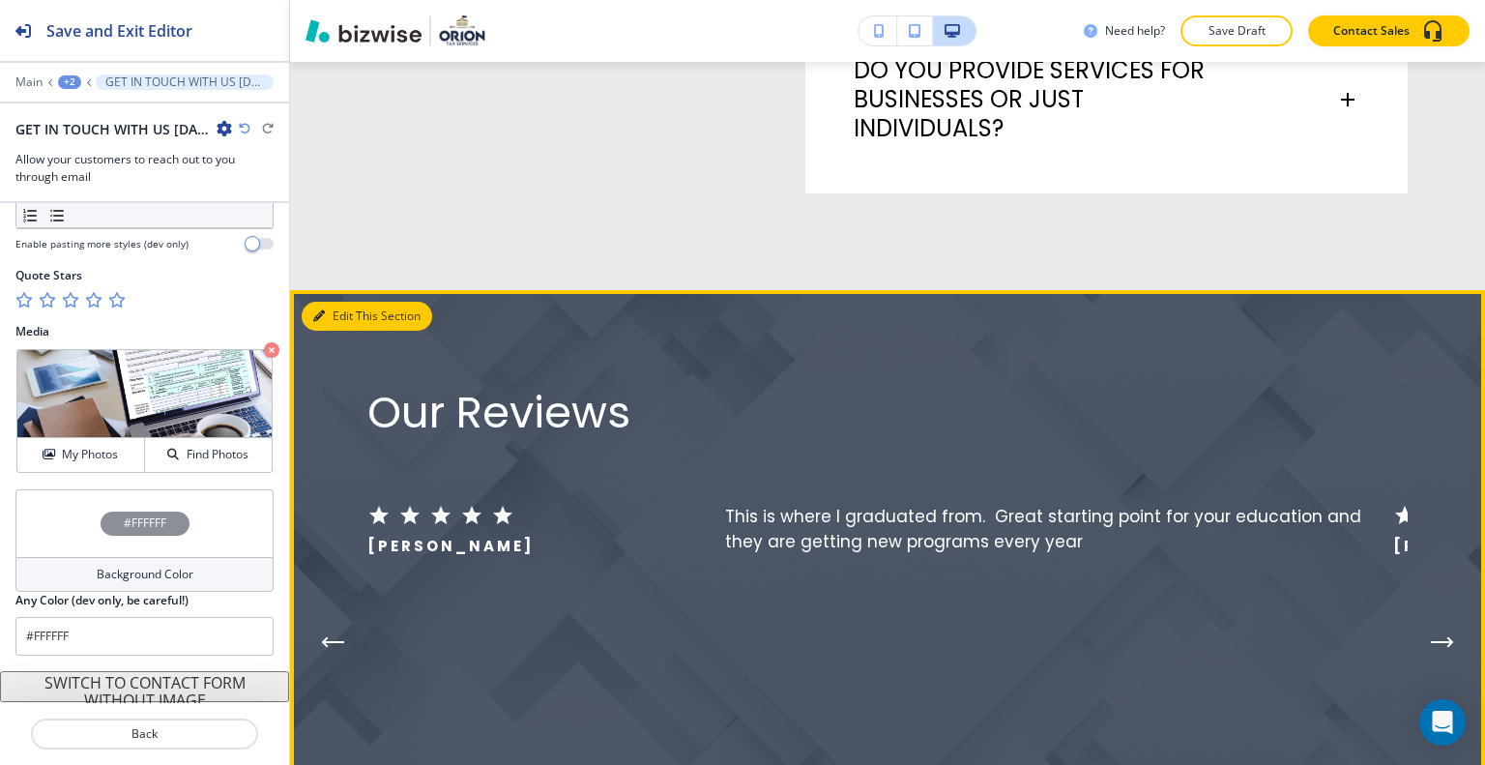
click at [344, 331] on button "Edit This Section" at bounding box center [367, 316] width 131 height 29
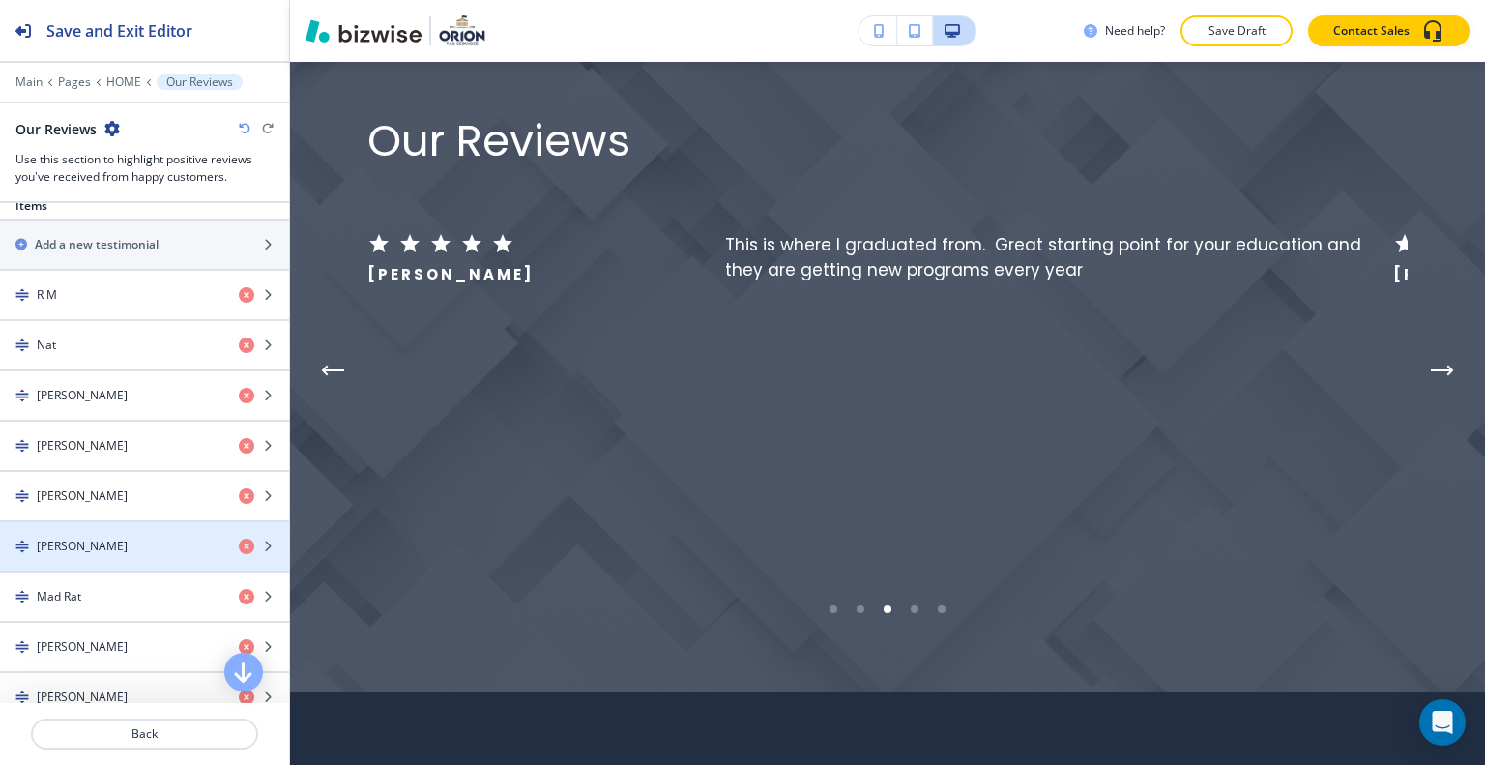
scroll to position [1226, 0]
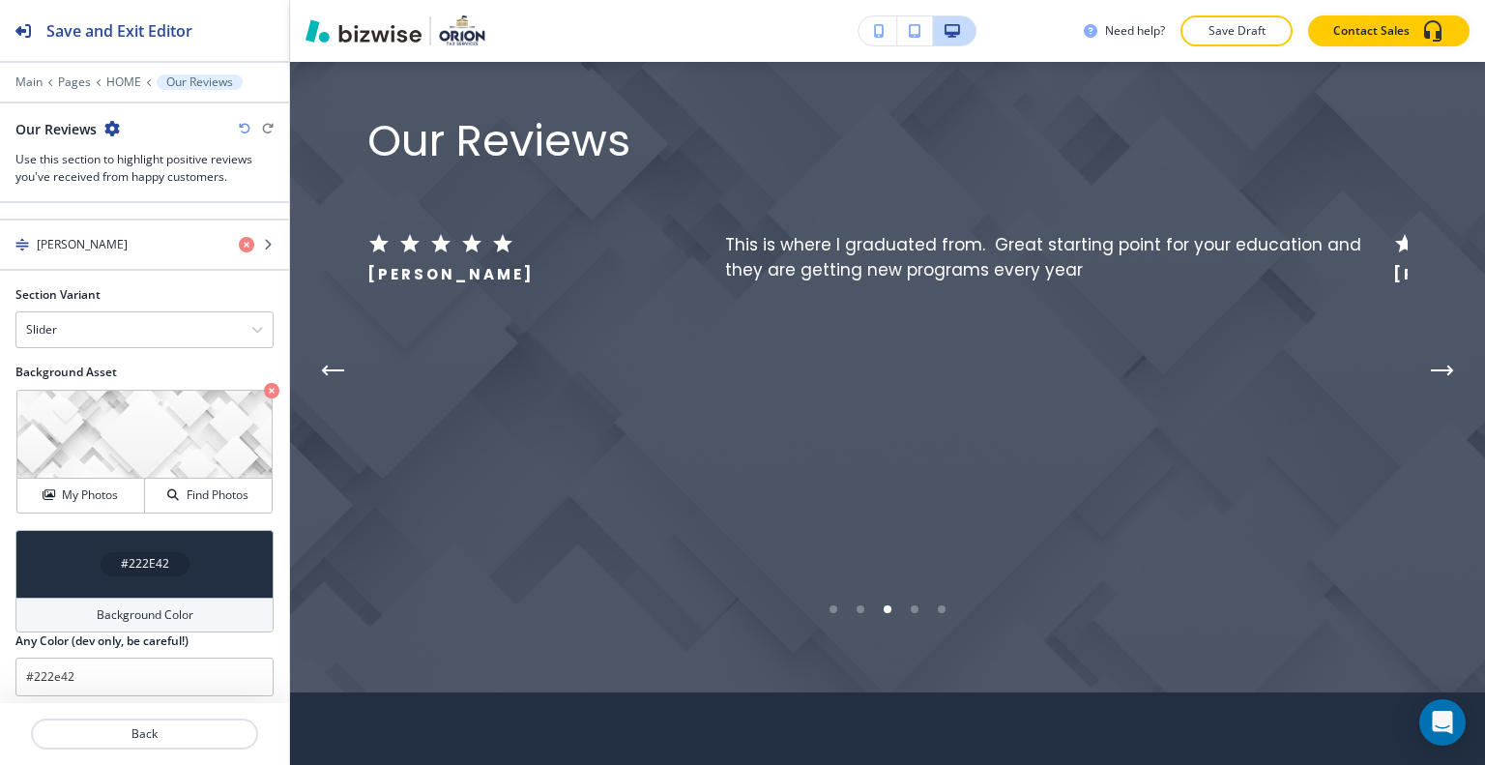
click at [84, 561] on div "#222E42" at bounding box center [144, 564] width 258 height 68
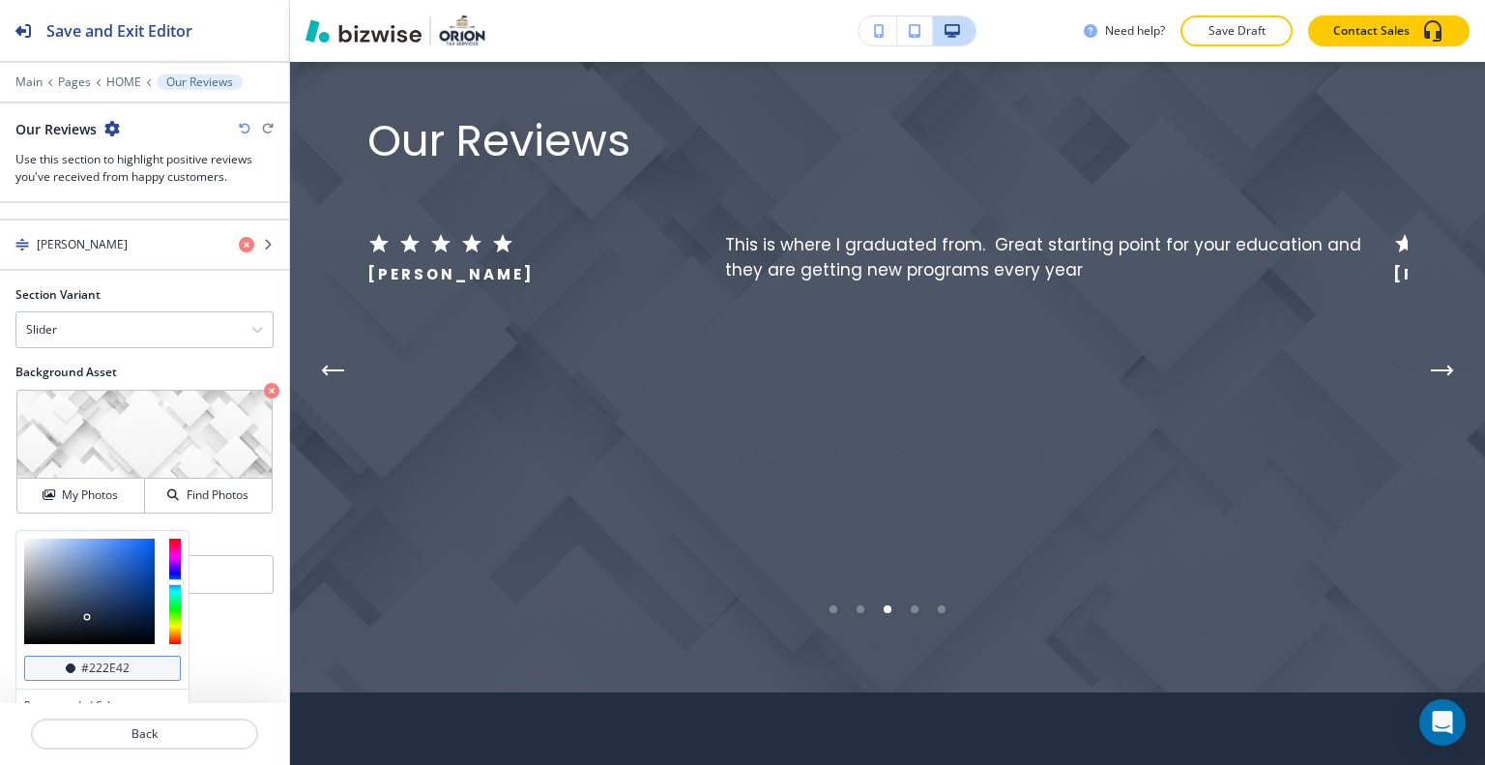
scroll to position [1318, 0]
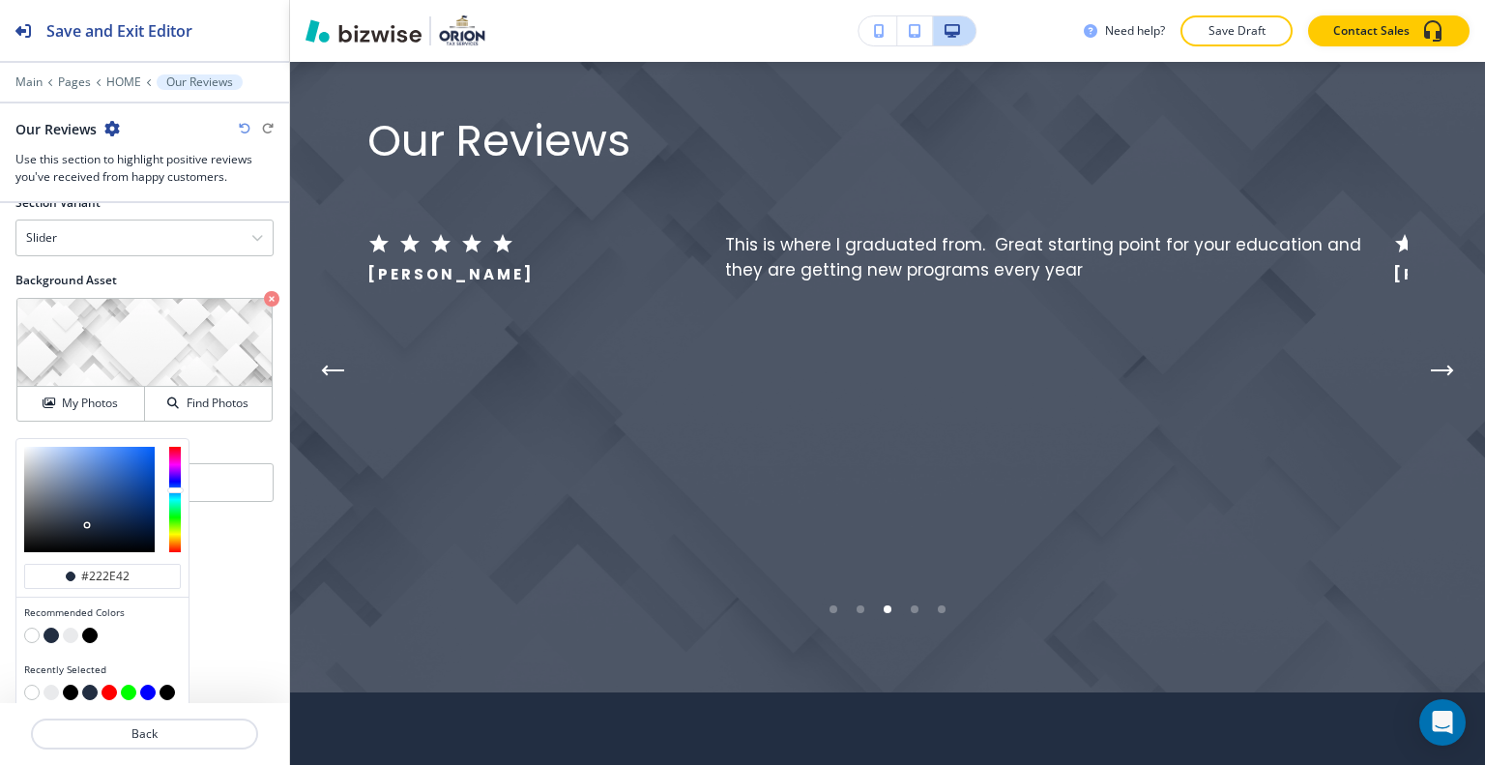
click at [63, 627] on button "button" at bounding box center [70, 634] width 15 height 15
type input "#e9eaec"
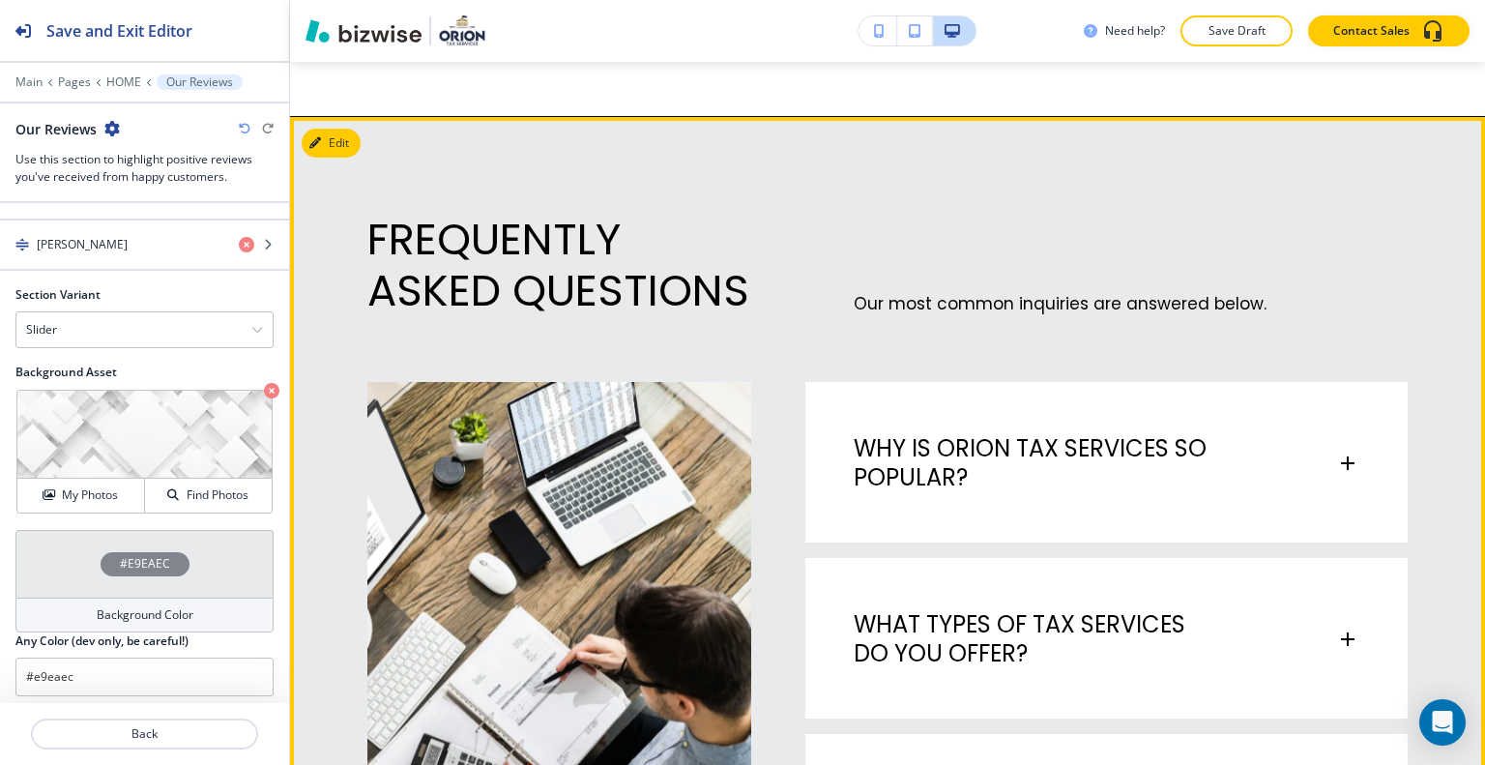
scroll to position [6595, 0]
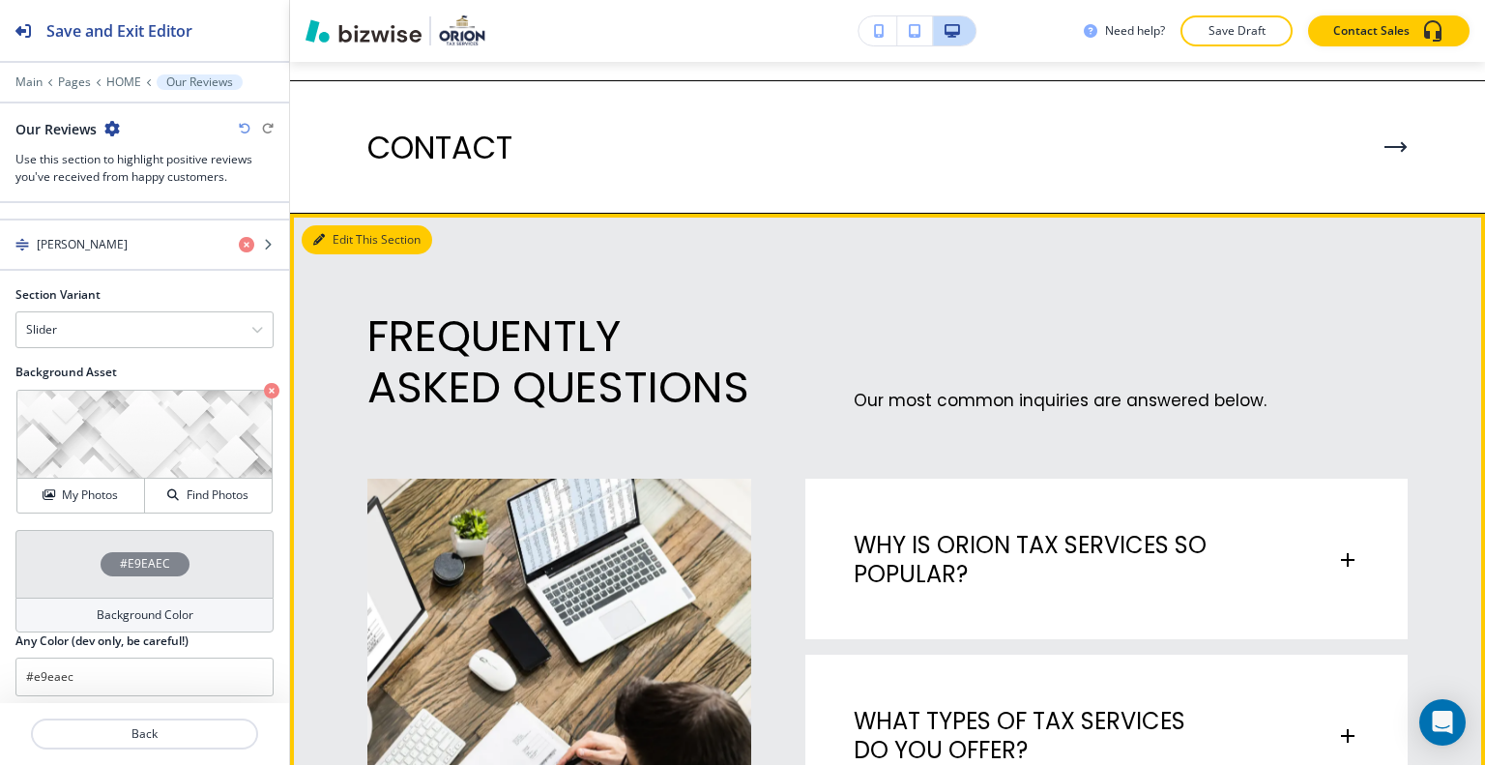
click at [338, 231] on button "Edit This Section" at bounding box center [367, 239] width 131 height 29
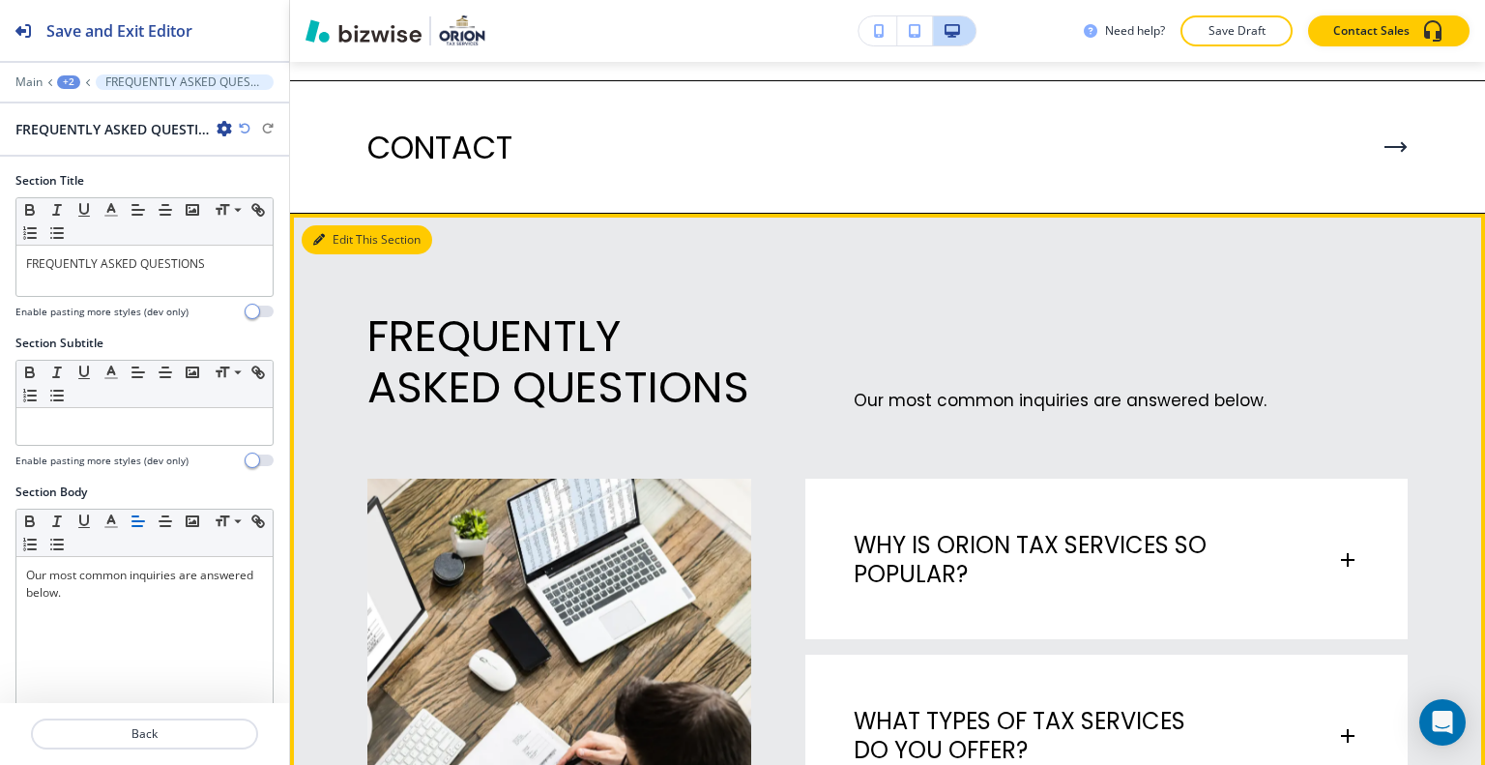
scroll to position [6739, 0]
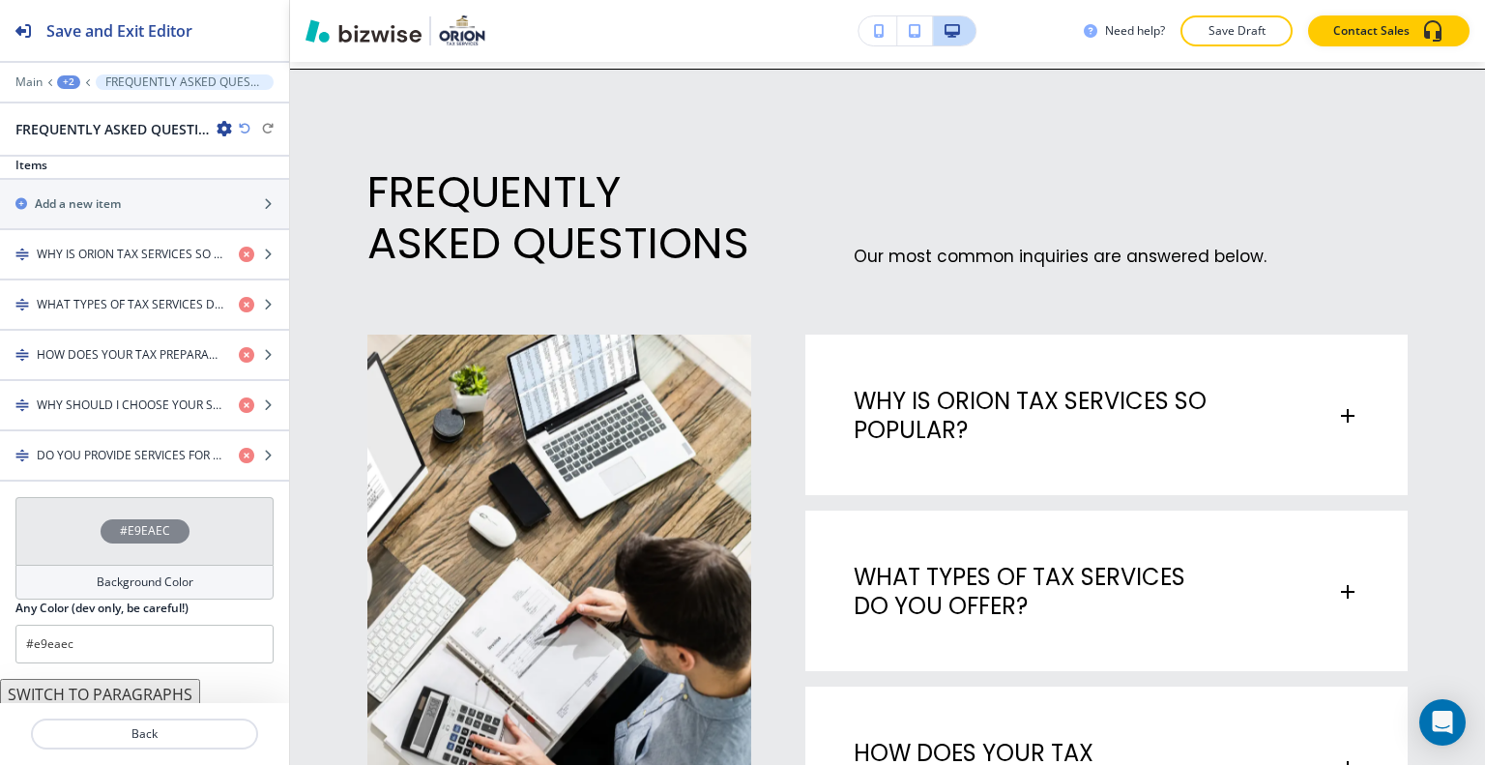
click at [79, 544] on div "#E9EAEC" at bounding box center [144, 531] width 258 height 68
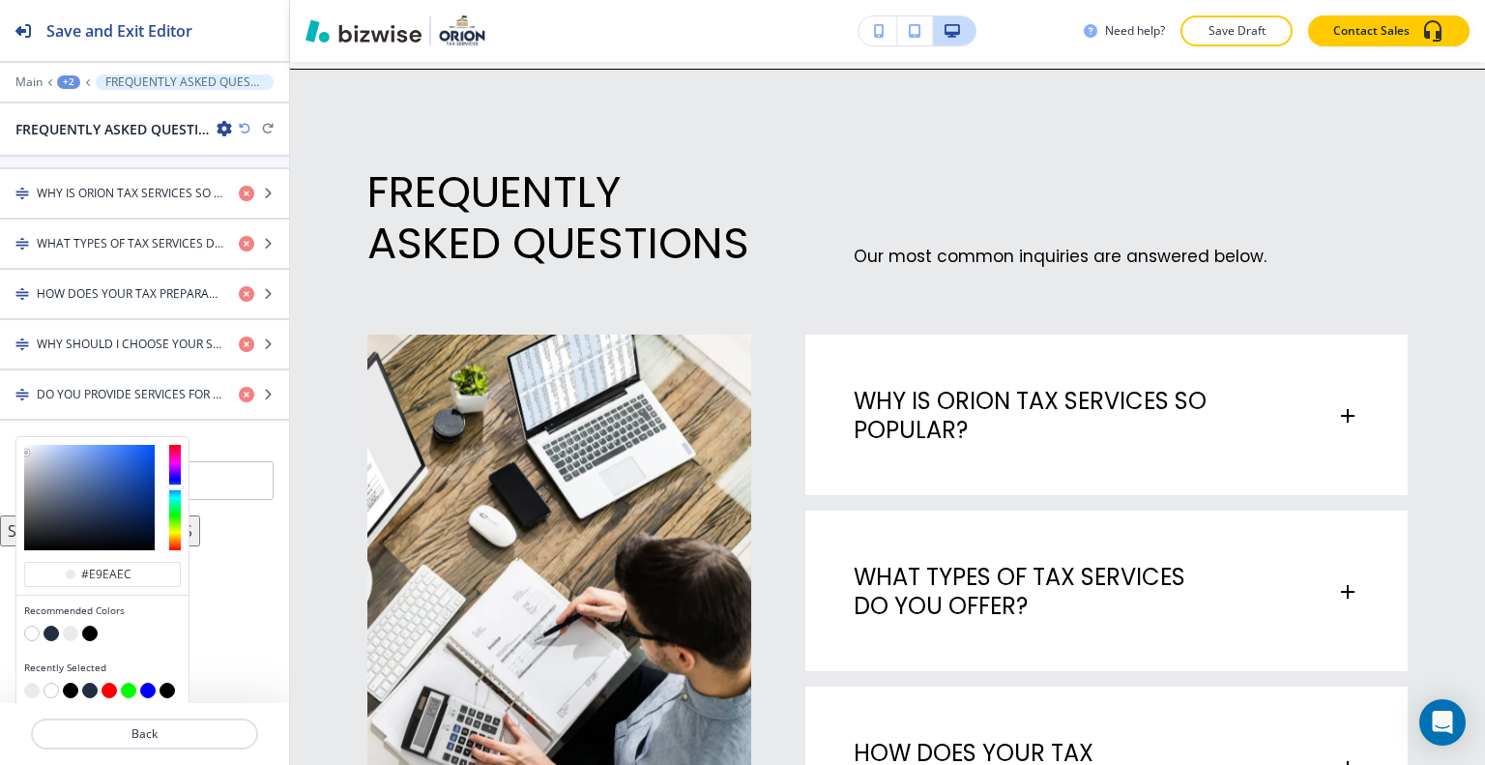
click at [45, 626] on button "button" at bounding box center [51, 633] width 15 height 15
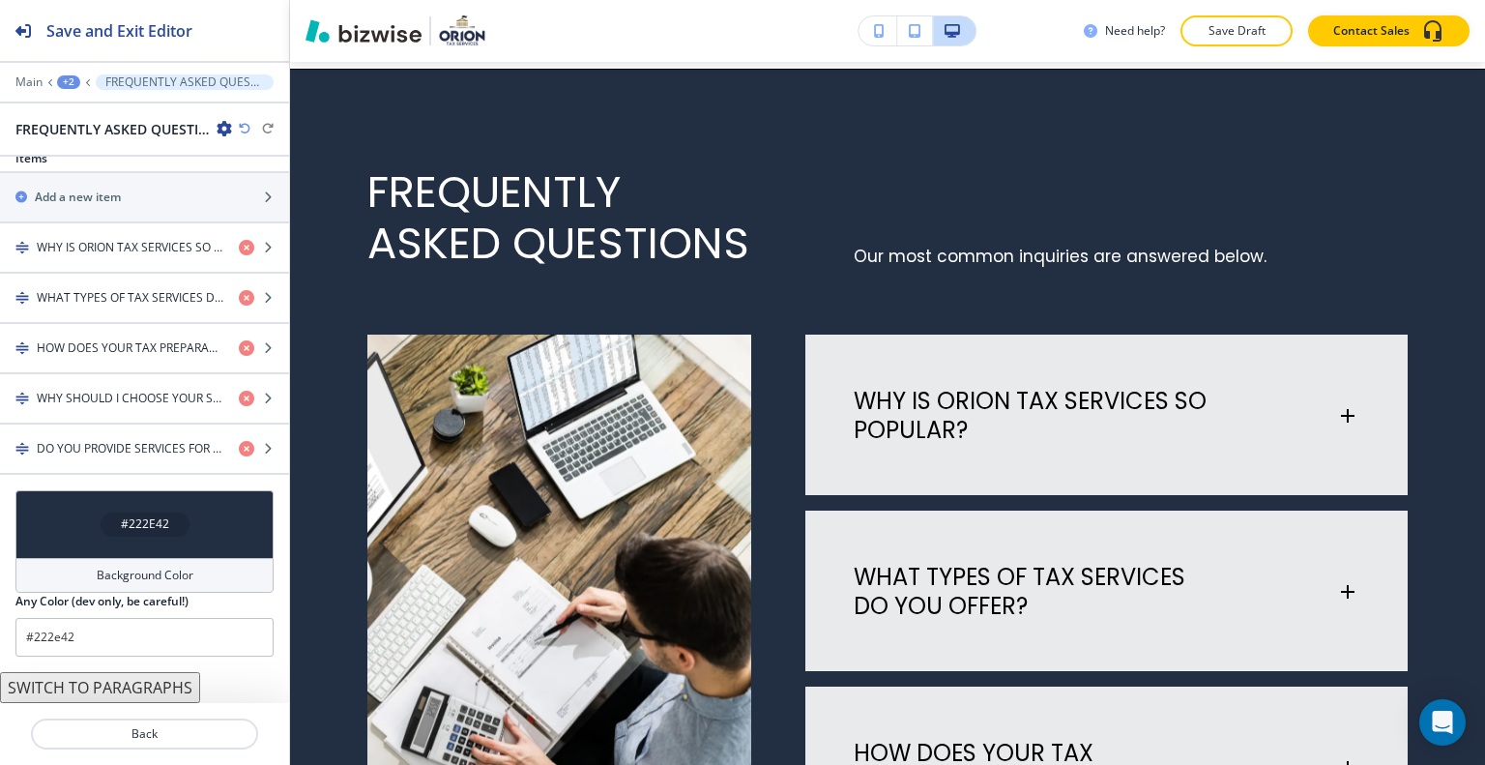
type input "#222e42"
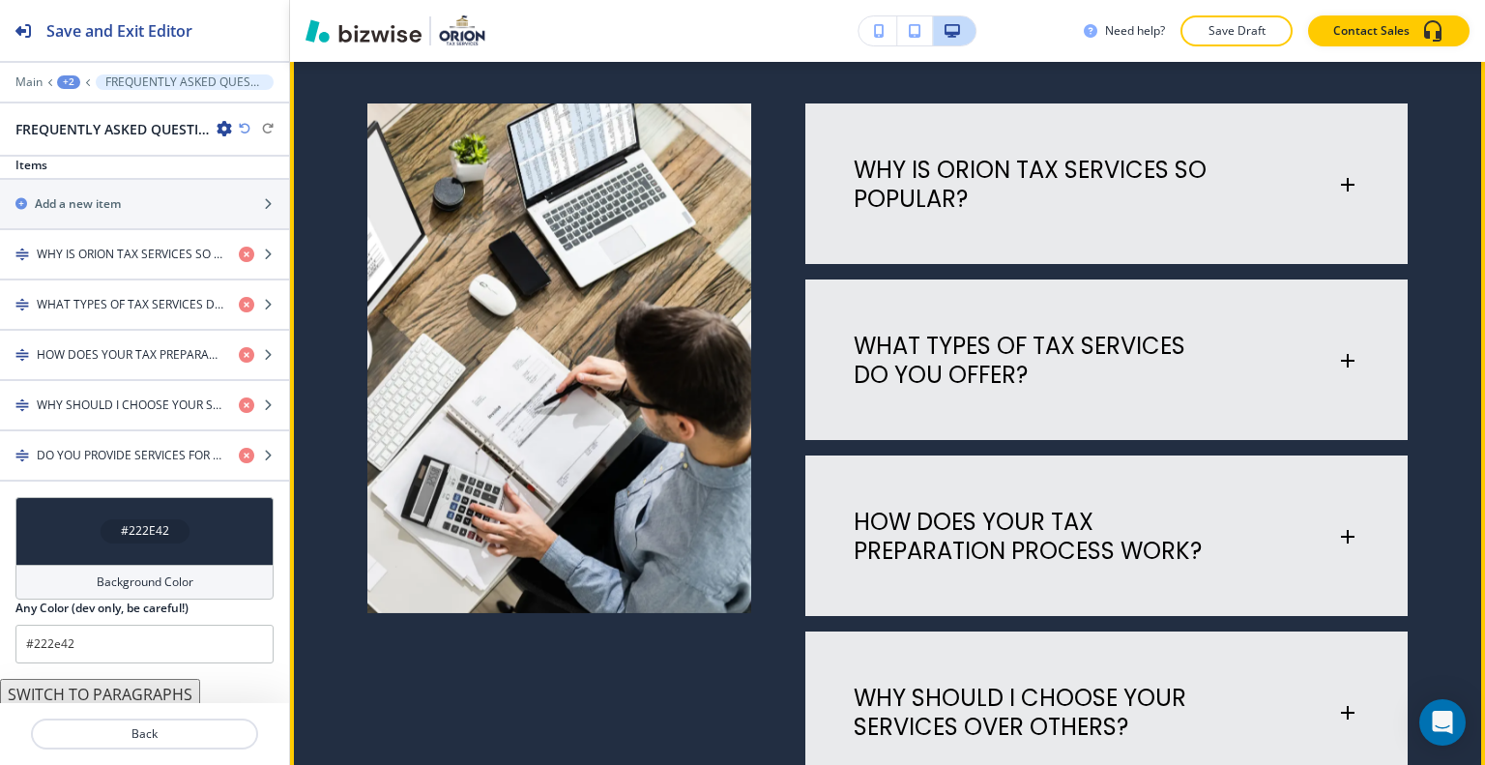
scroll to position [6680, 0]
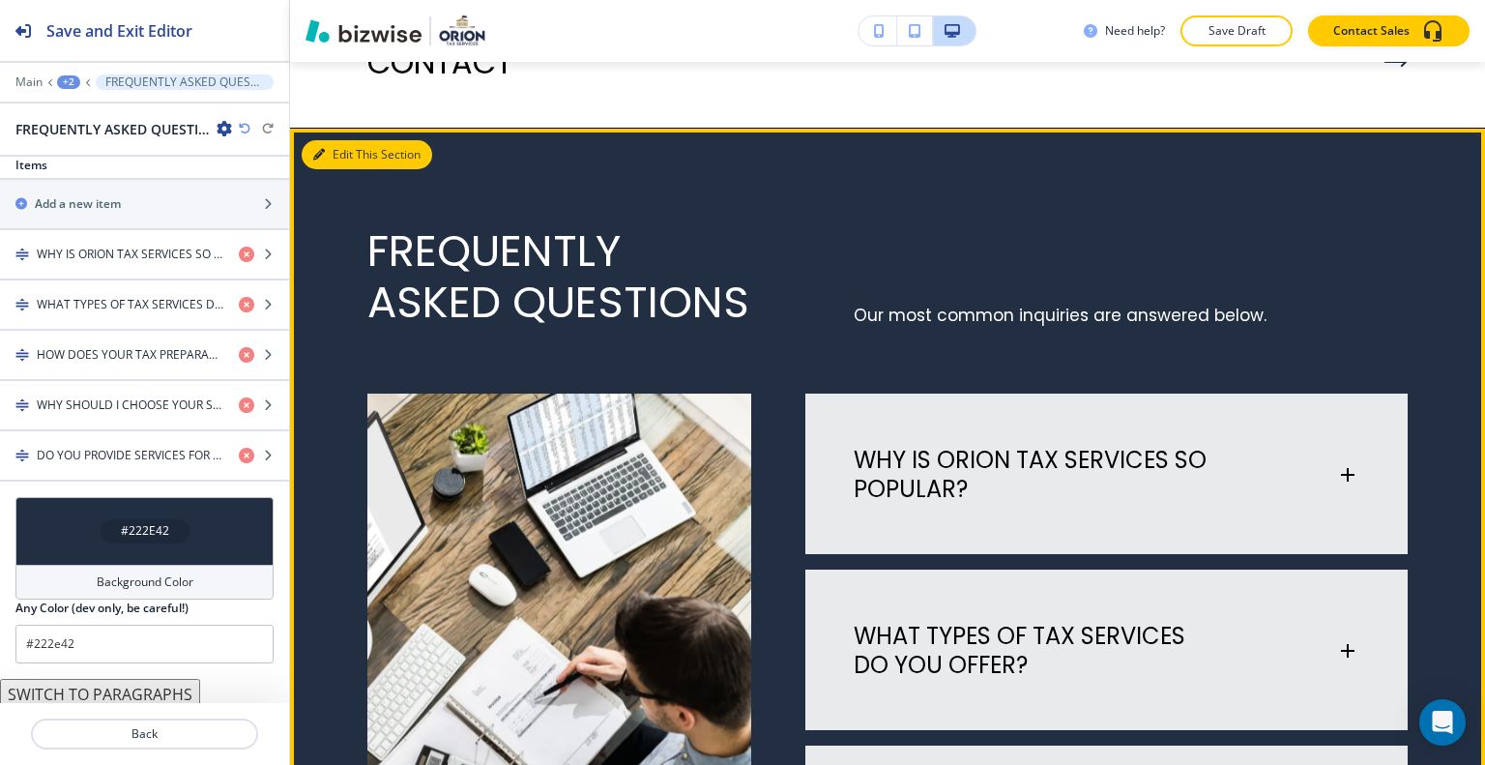
click at [348, 147] on button "Edit This Section" at bounding box center [367, 154] width 131 height 29
click at [350, 153] on button "Edit This Section" at bounding box center [367, 154] width 131 height 29
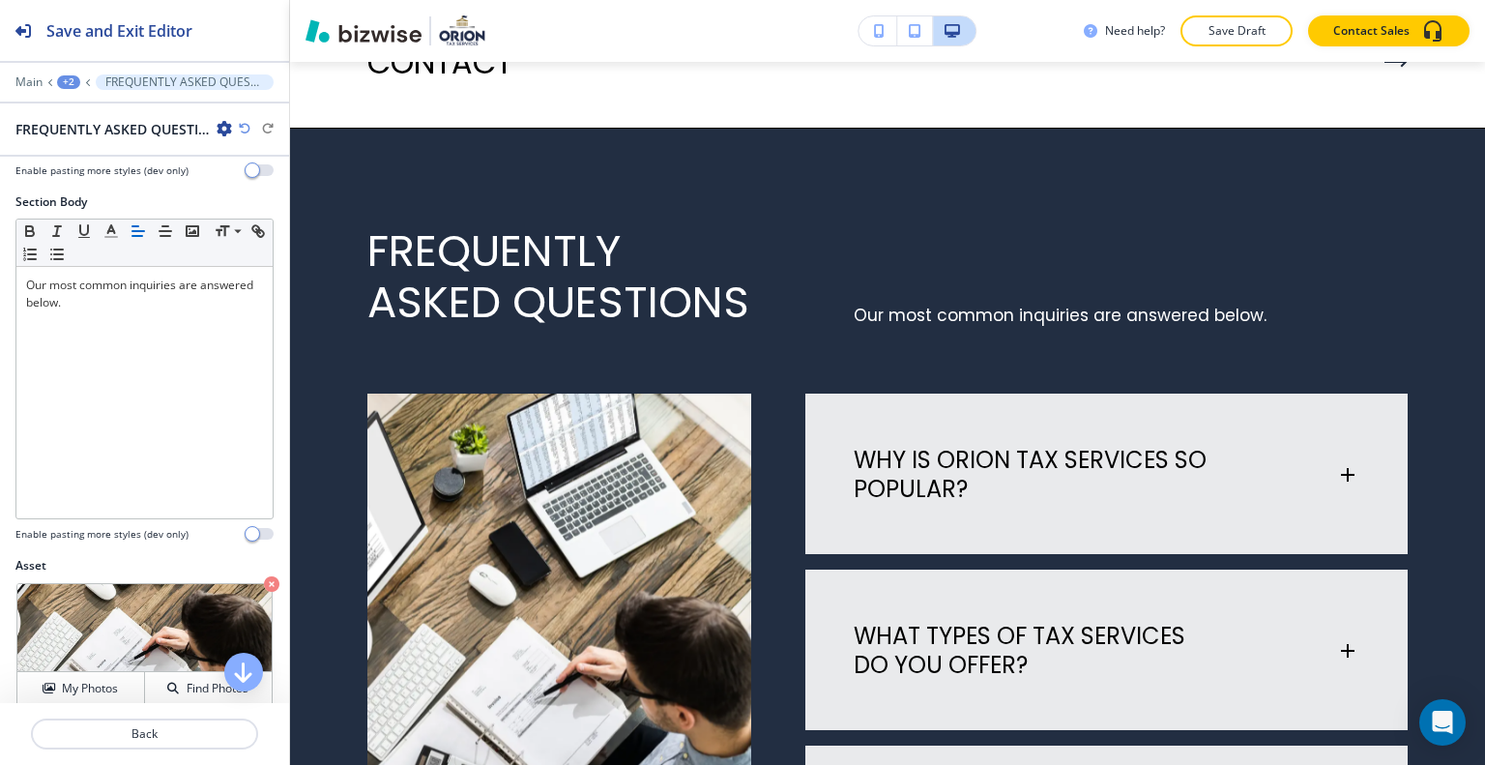
scroll to position [580, 0]
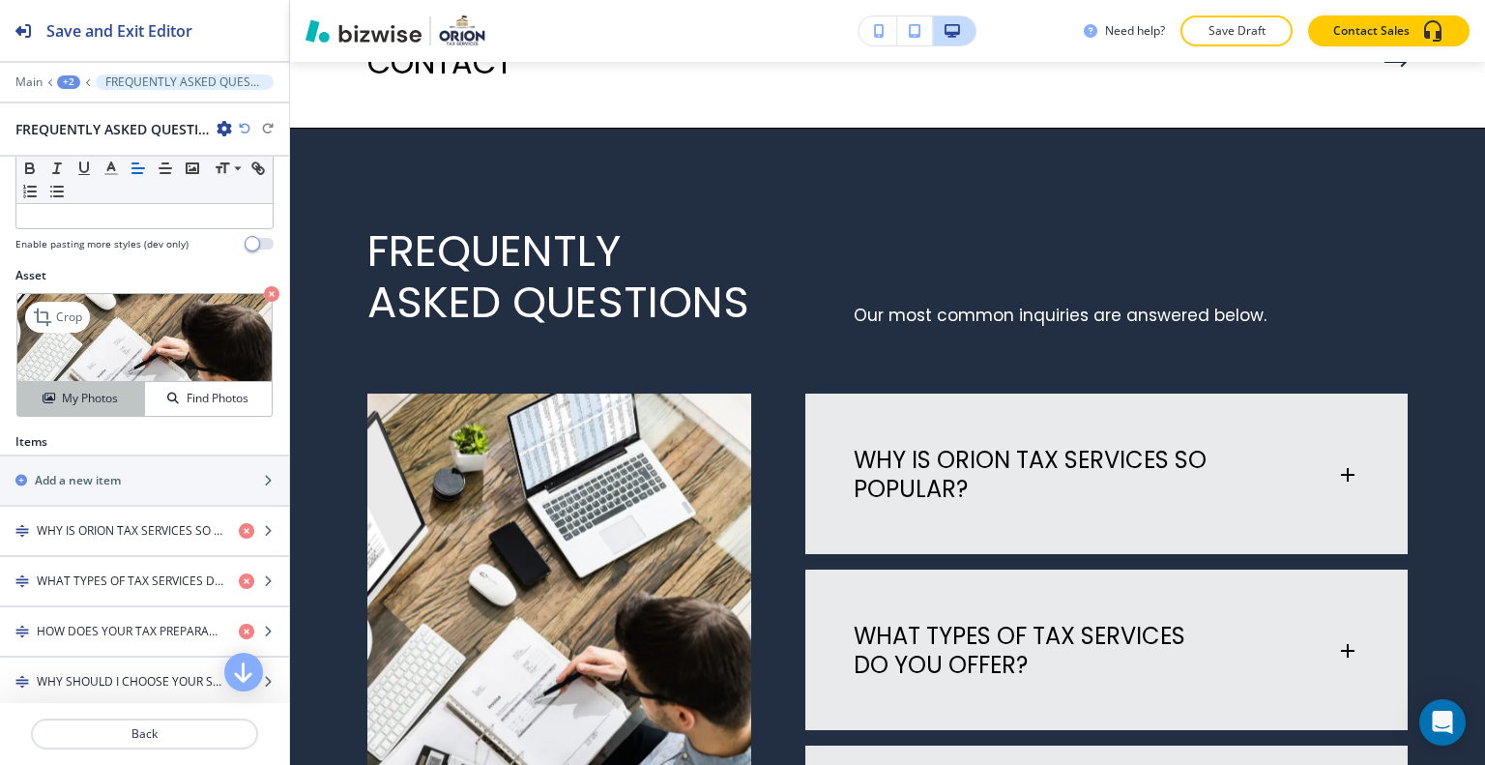
click at [111, 400] on h4 "My Photos" at bounding box center [90, 398] width 56 height 17
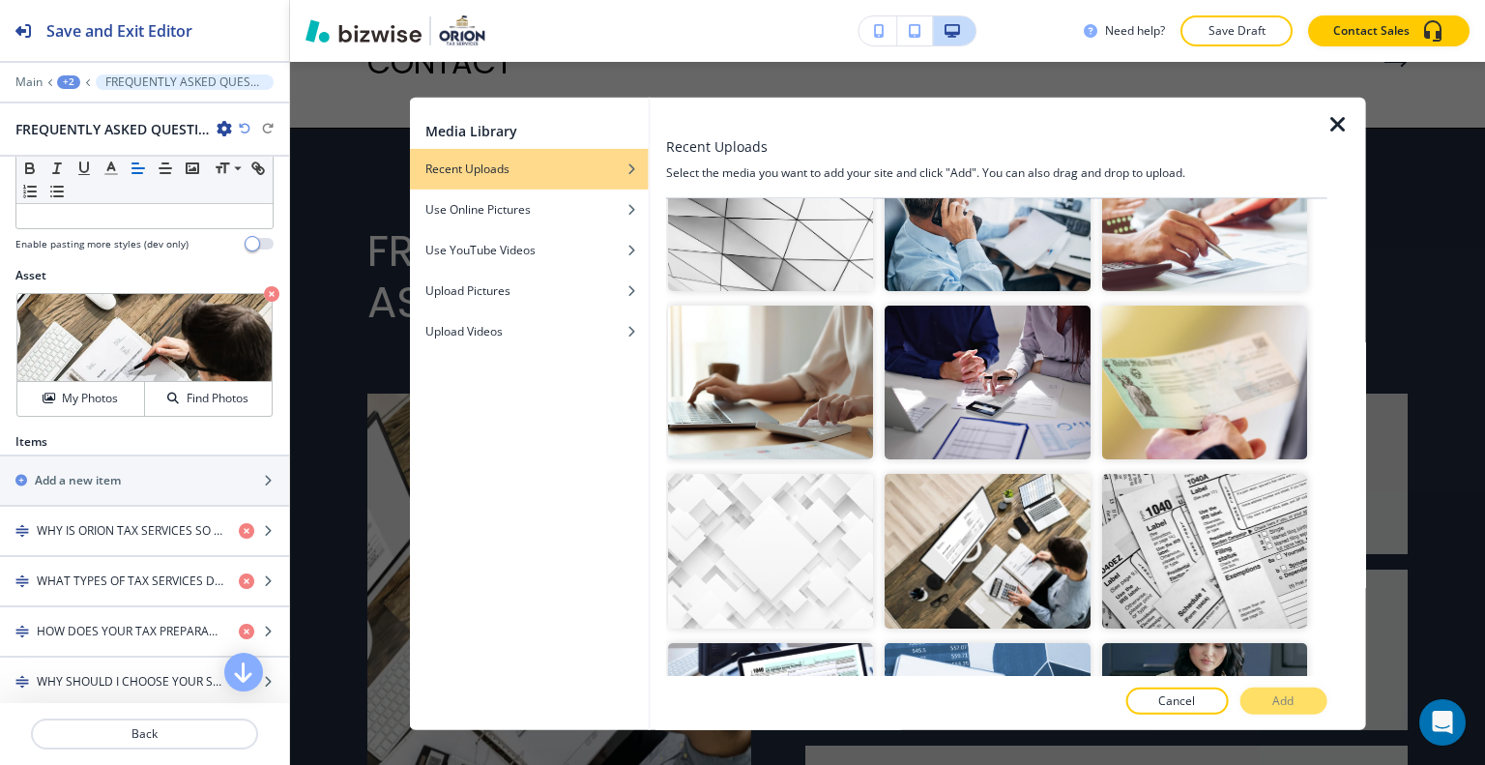
scroll to position [0, 0]
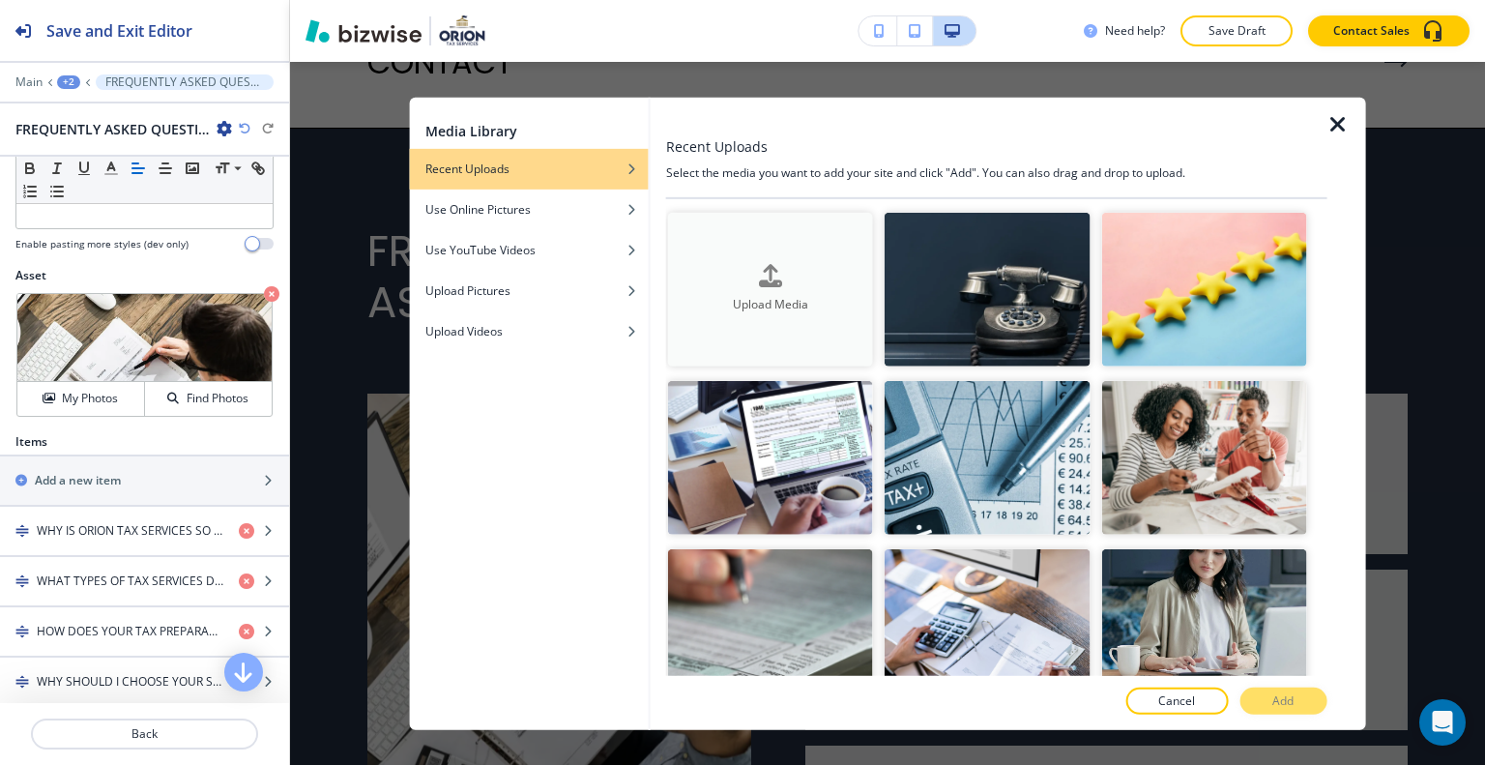
click at [783, 307] on h4 "Upload Media" at bounding box center [770, 304] width 205 height 17
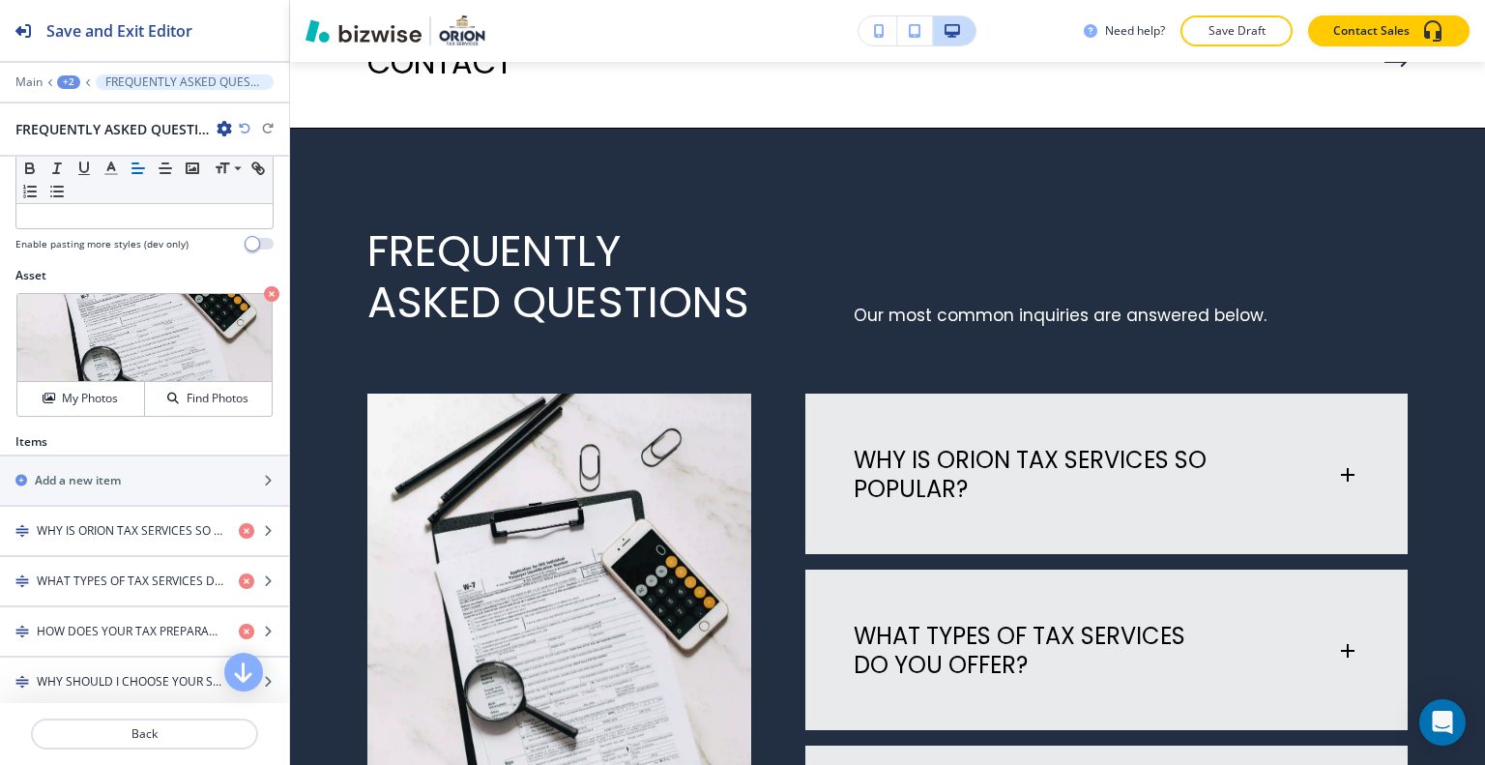
scroll to position [7067, 0]
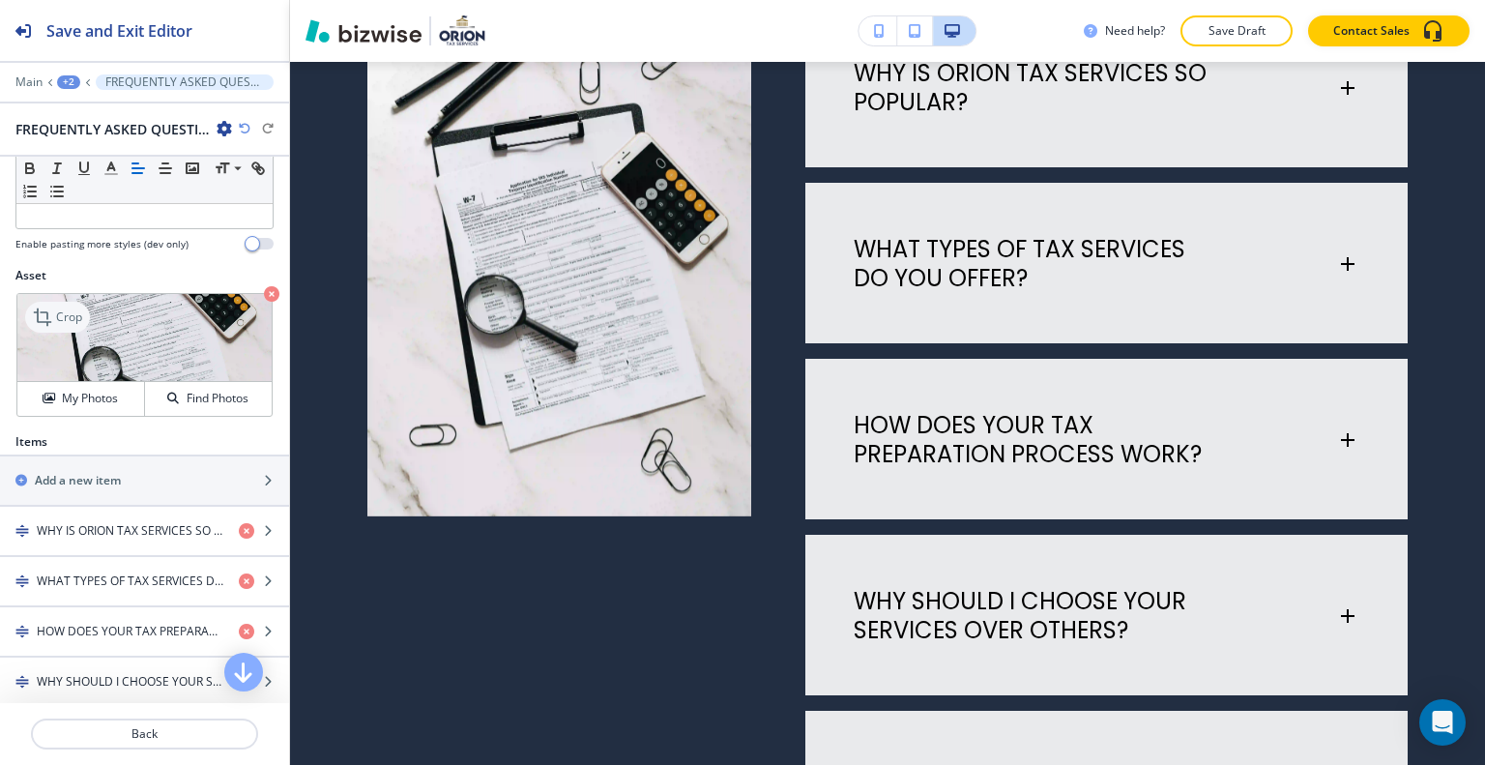
click at [45, 319] on icon at bounding box center [42, 316] width 17 height 17
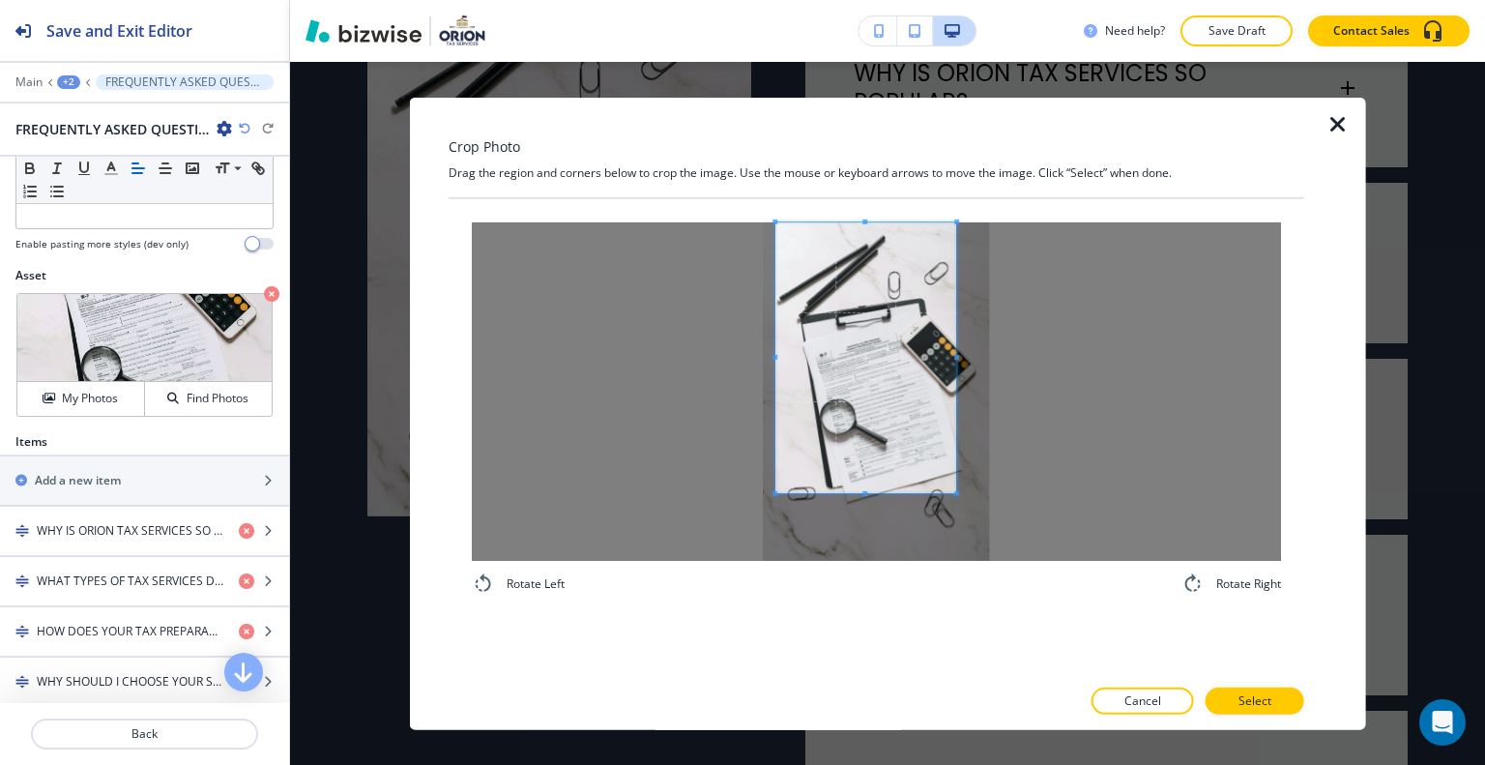
click at [903, 358] on span at bounding box center [865, 356] width 181 height 271
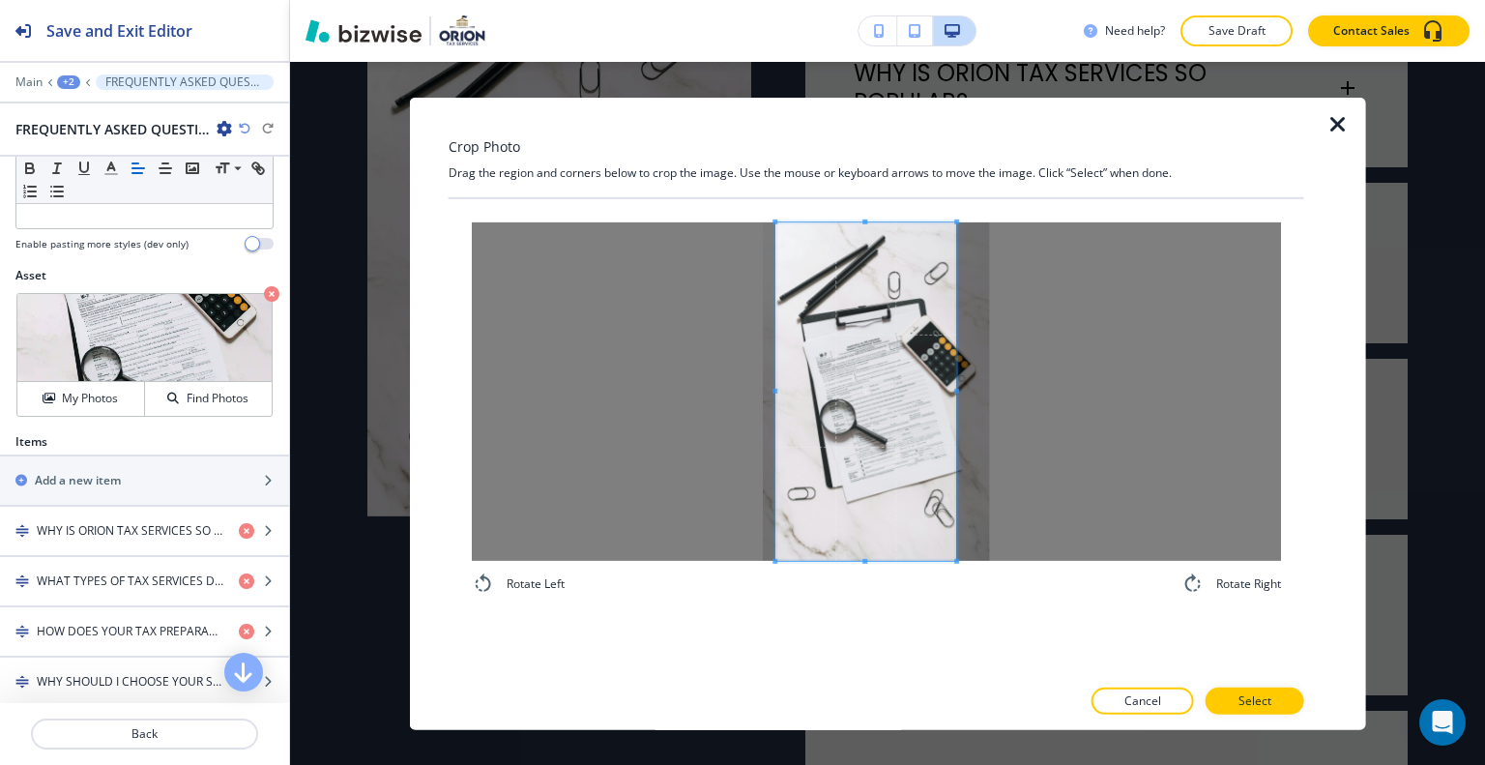
click at [863, 605] on div "Rotate Left Rotate Right" at bounding box center [877, 408] width 856 height 420
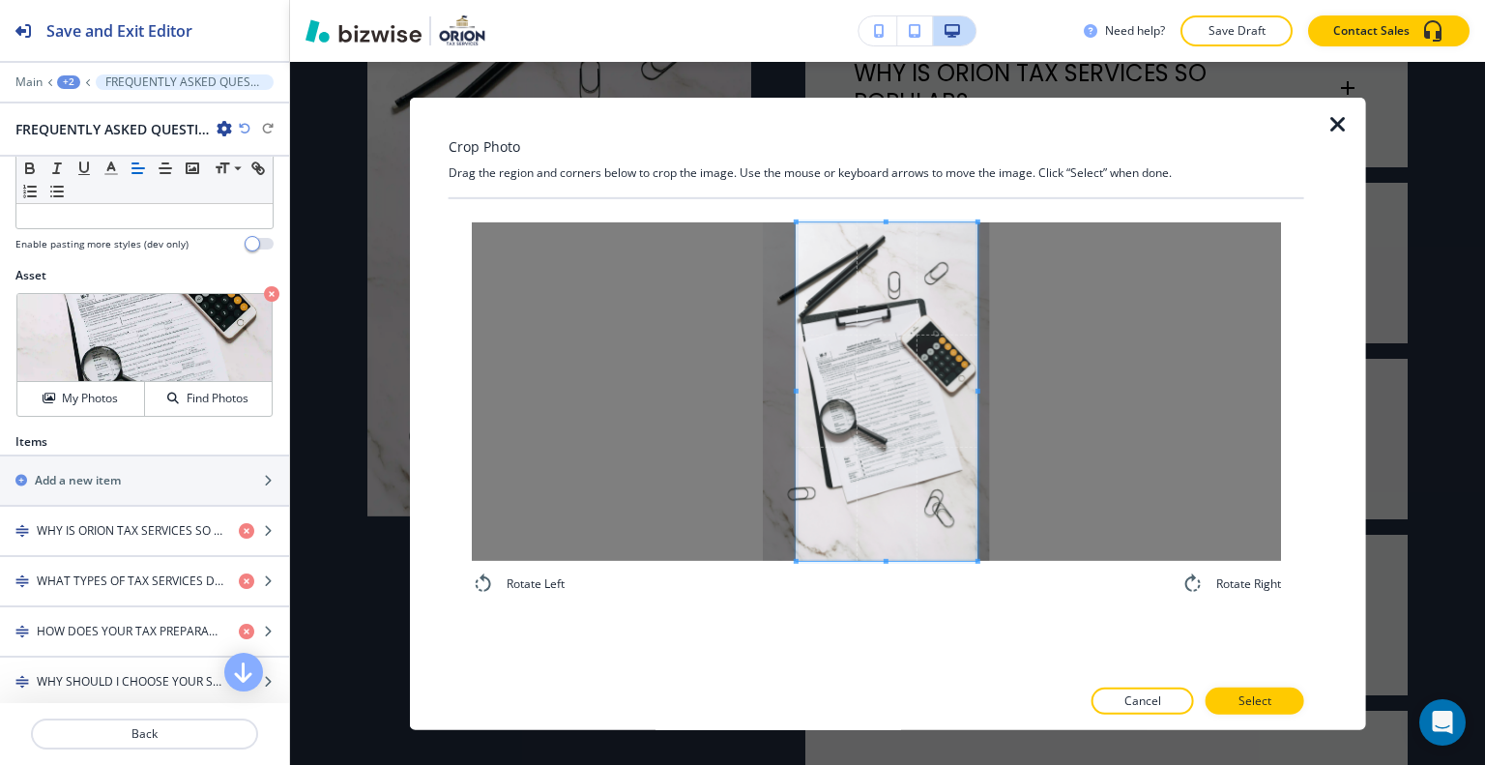
click at [940, 398] on span at bounding box center [887, 390] width 181 height 338
click at [1257, 707] on p "Select" at bounding box center [1255, 700] width 33 height 17
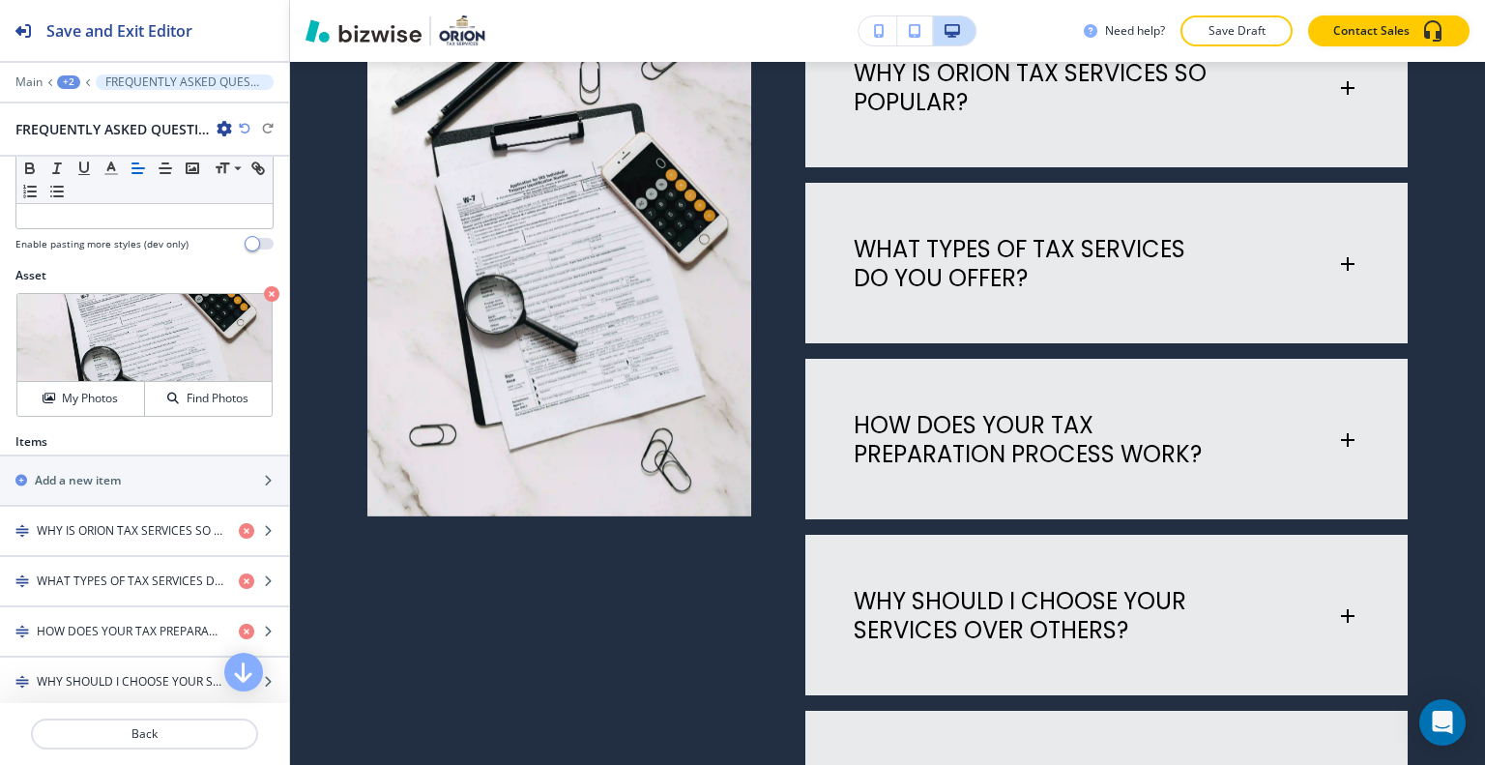
scroll to position [6873, 0]
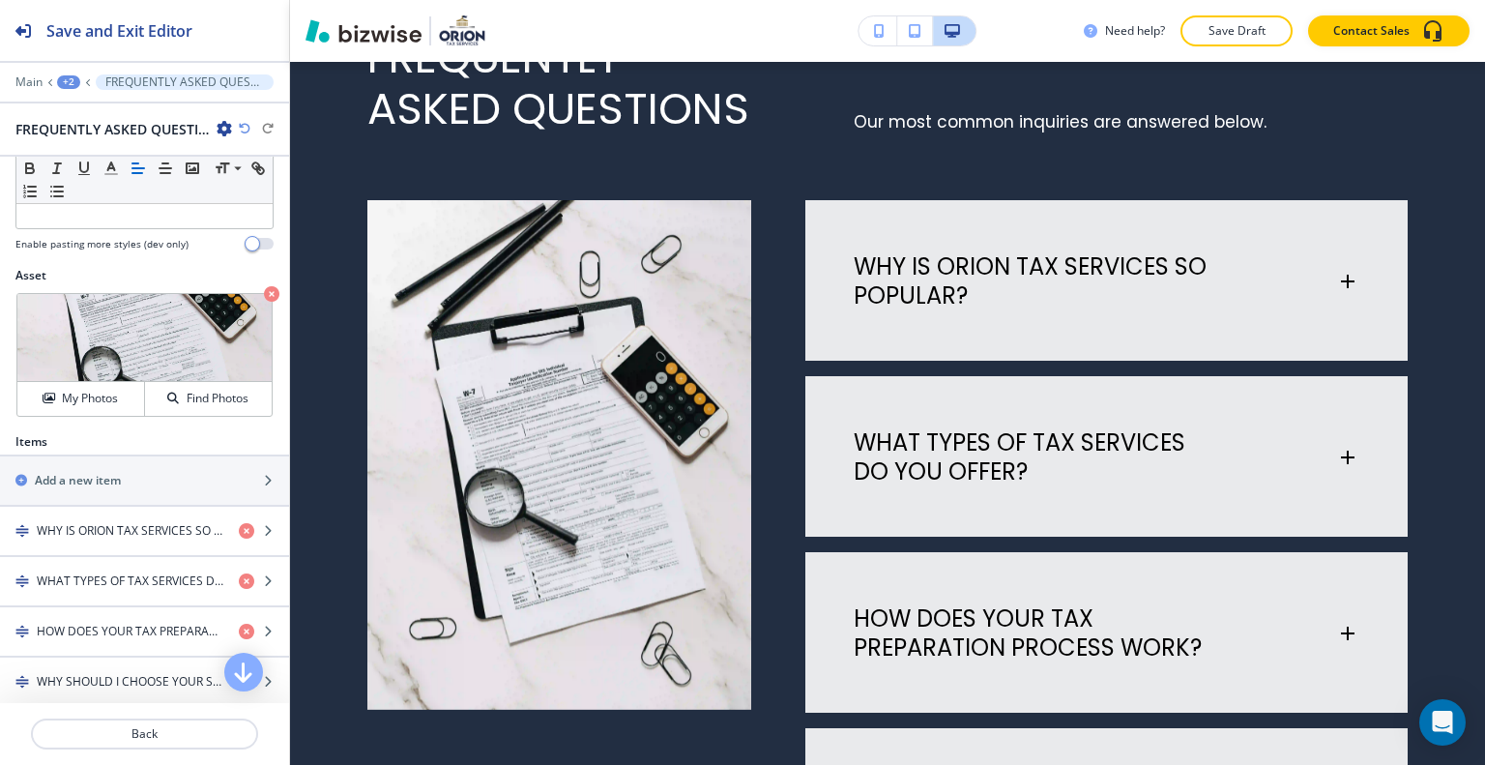
click at [1244, 33] on p "Save Draft" at bounding box center [1237, 30] width 62 height 17
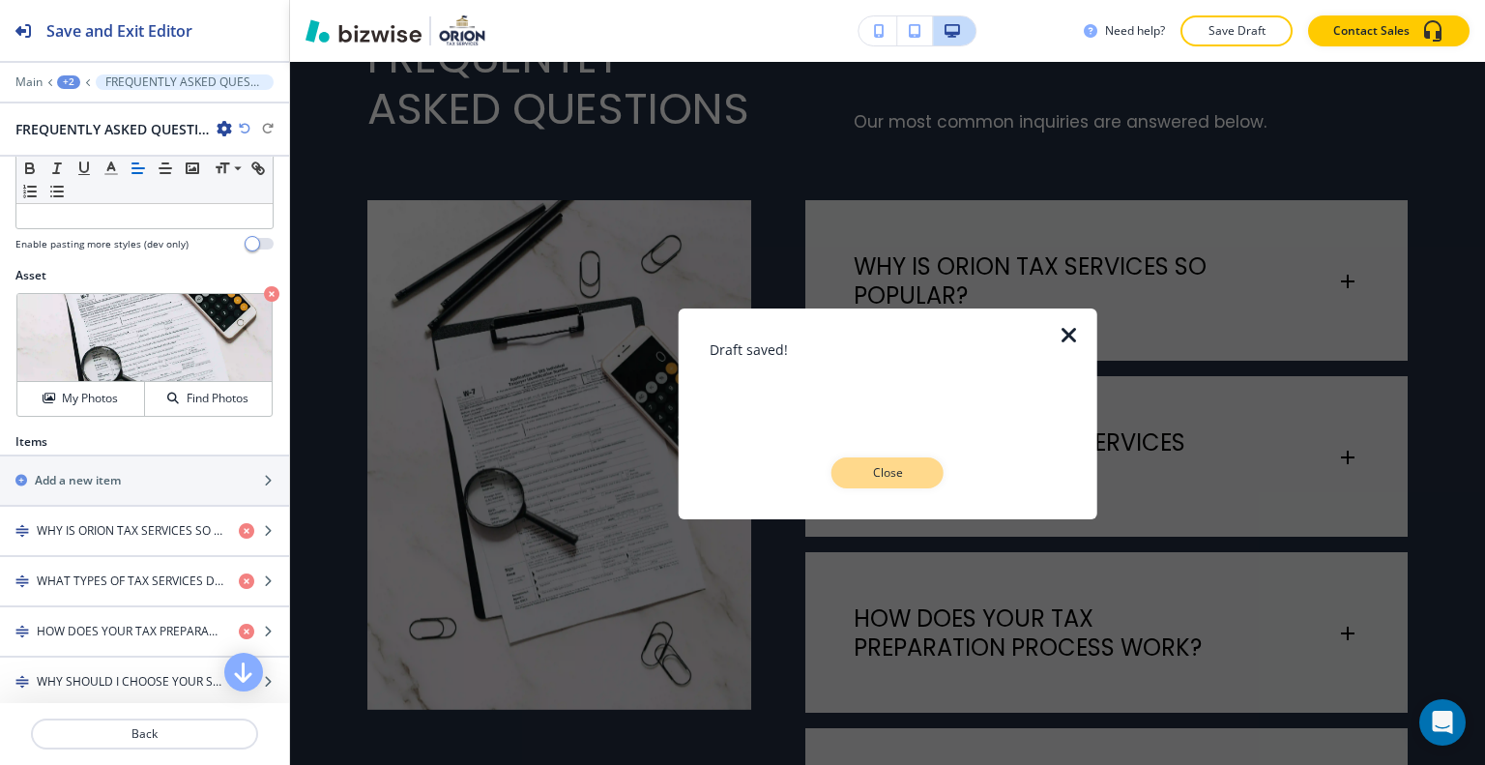
click at [895, 472] on p "Close" at bounding box center [888, 472] width 62 height 17
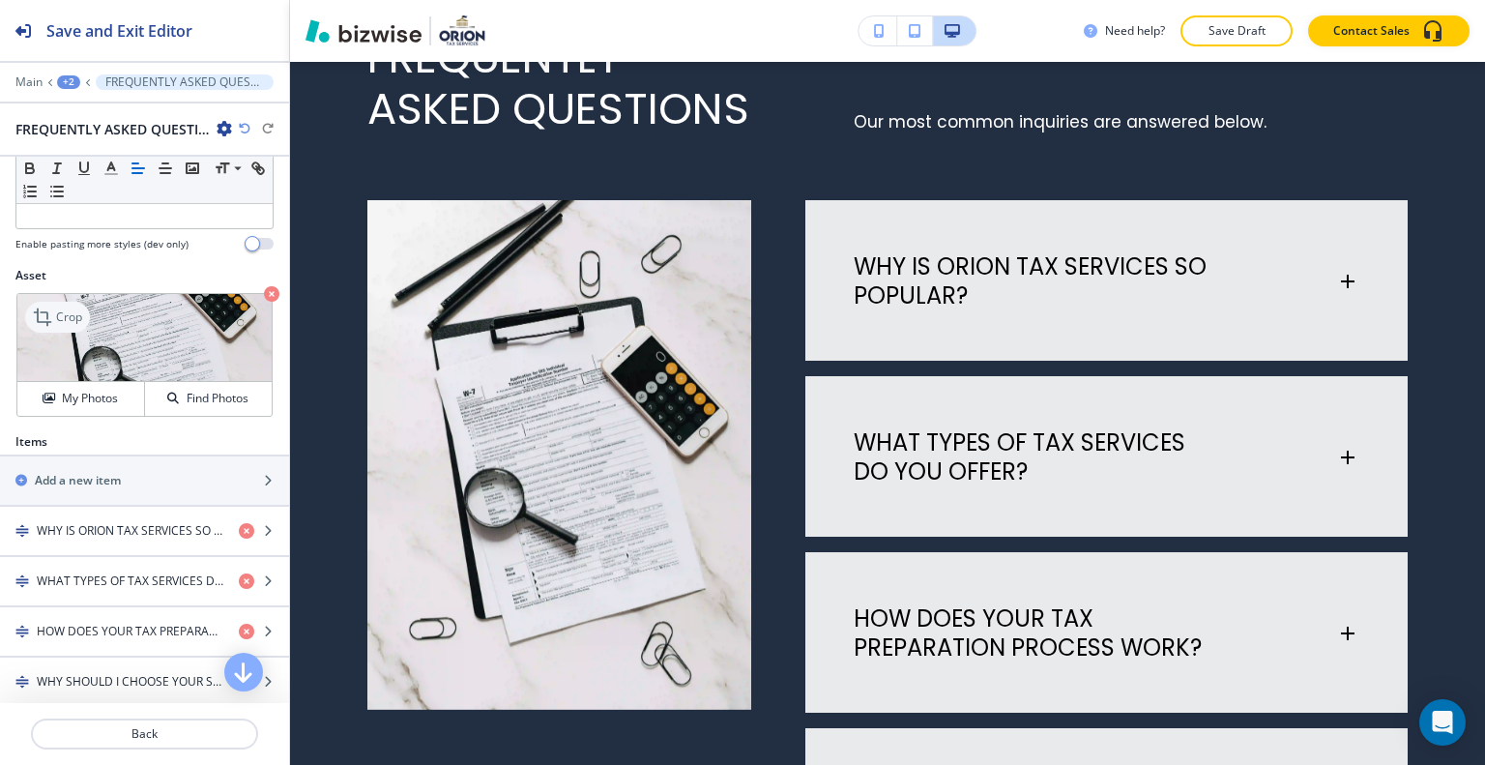
click at [62, 311] on p "Crop" at bounding box center [69, 316] width 26 height 17
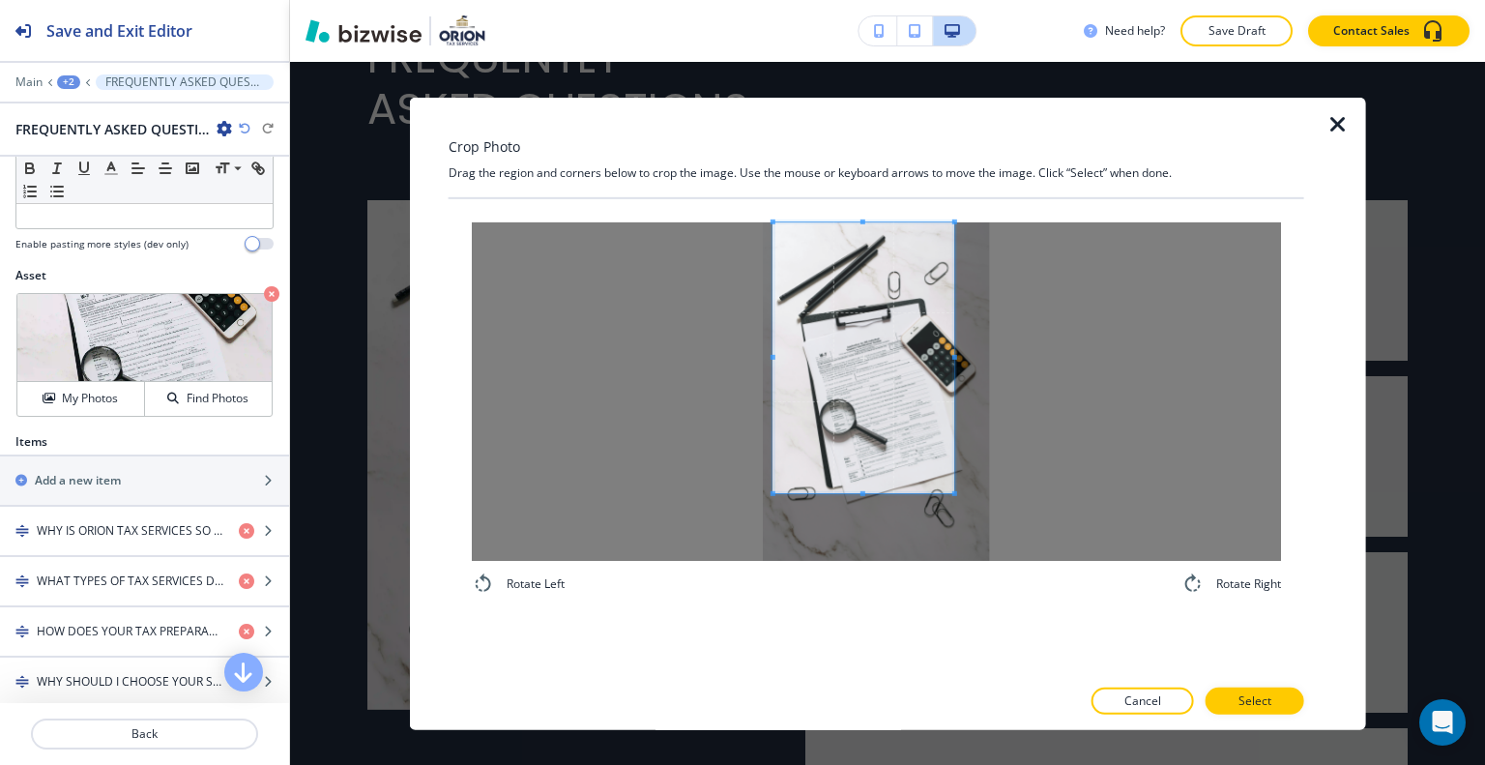
click at [877, 335] on span at bounding box center [863, 356] width 181 height 271
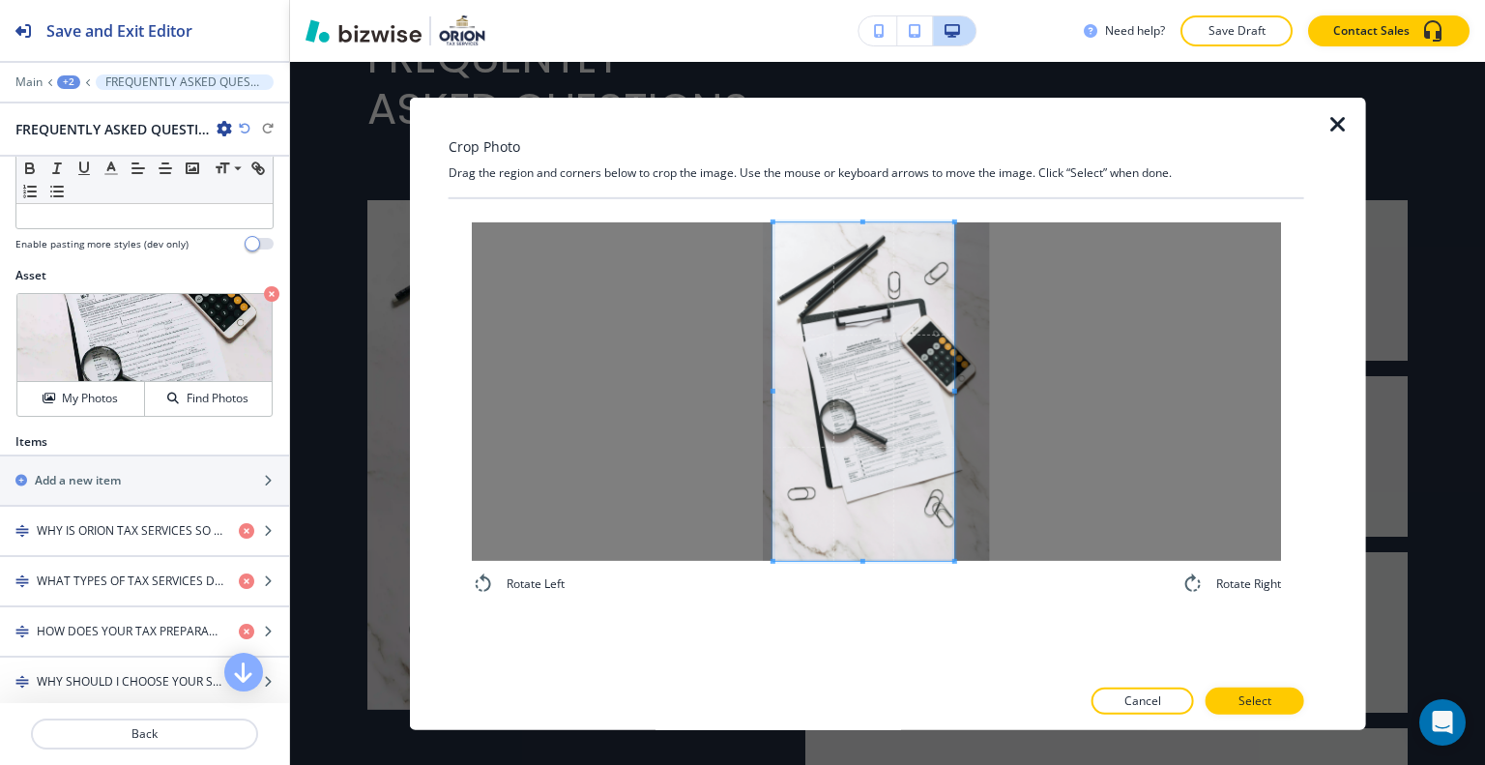
click at [851, 583] on div "Rotate Left Rotate Right" at bounding box center [876, 407] width 809 height 373
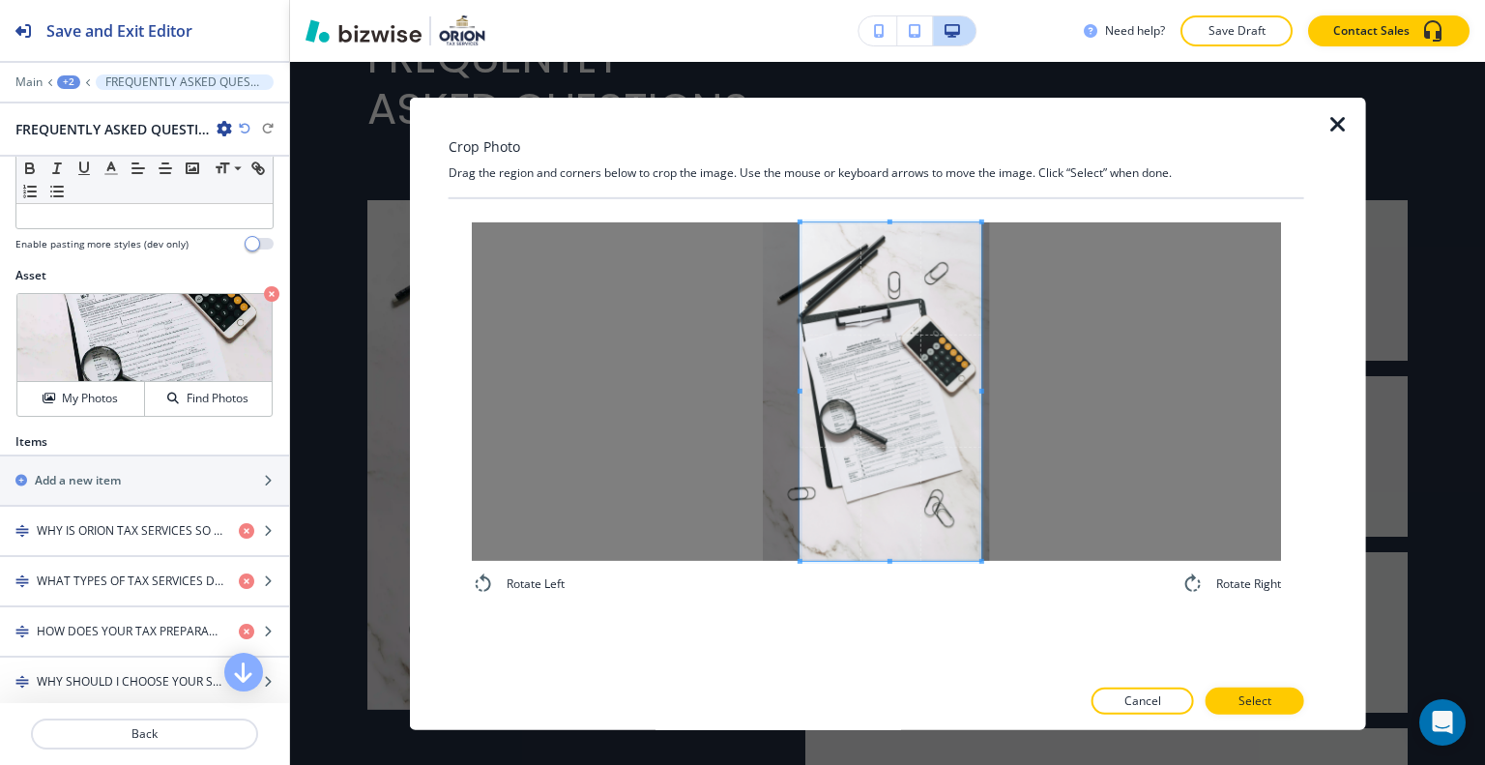
click at [907, 471] on span at bounding box center [891, 390] width 181 height 338
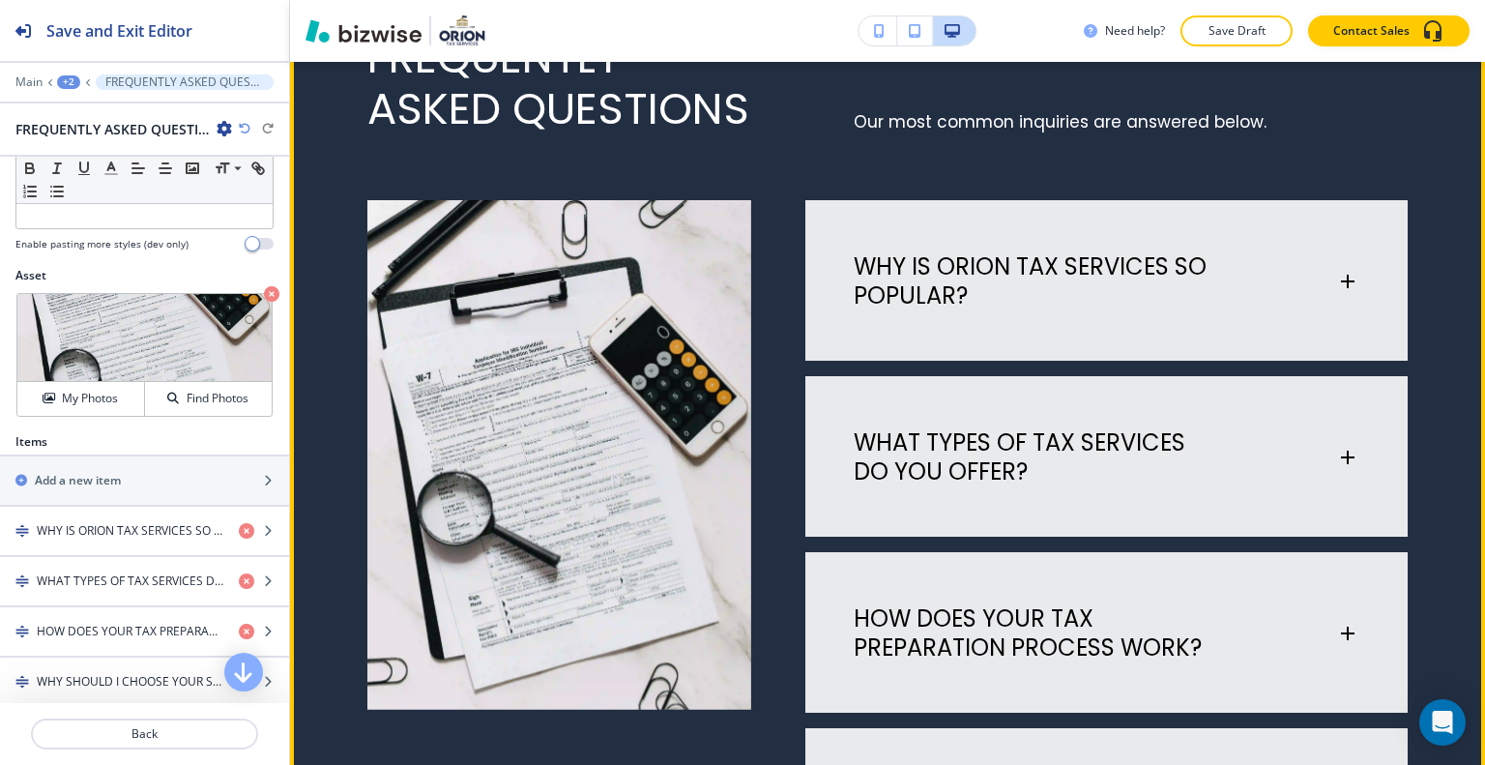
drag, startPoint x: 1238, startPoint y: 712, endPoint x: 1416, endPoint y: 548, distance: 242.3
click at [1416, 548] on div "FREQUENTLY ASKED QUESTIONS Our most common inquiries are answered below. WHY IS…" at bounding box center [887, 562] width 1195 height 1255
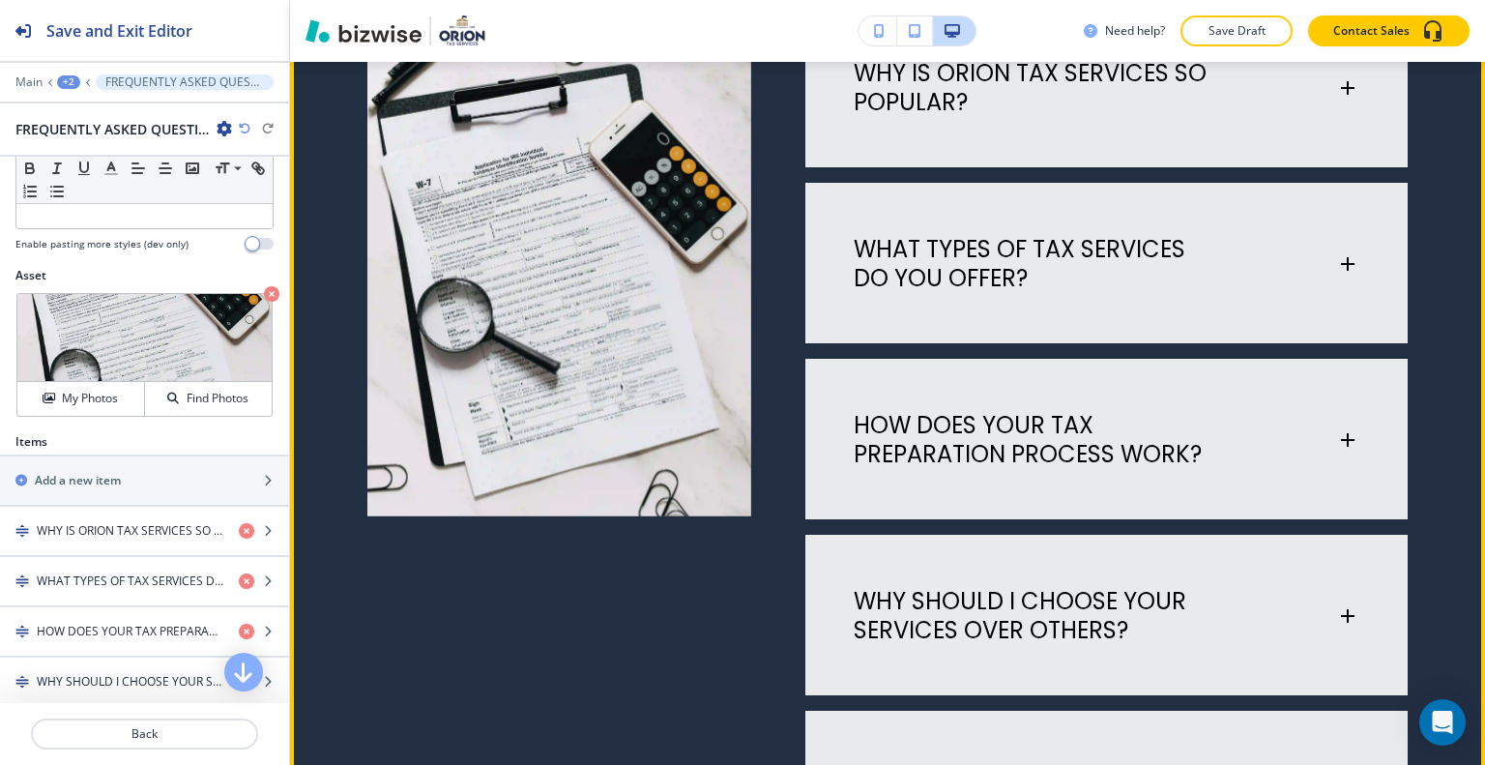
scroll to position [6970, 0]
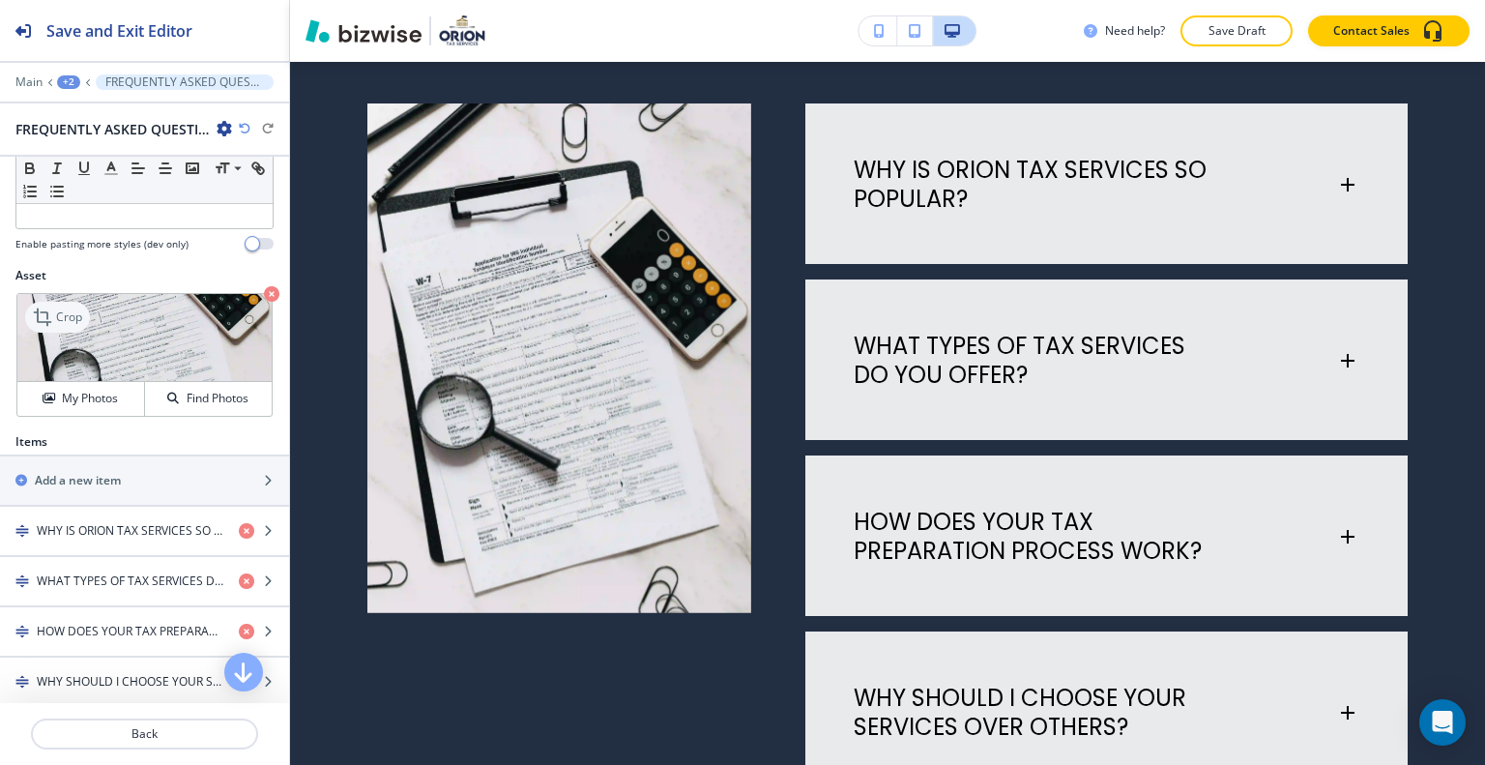
click at [75, 314] on p "Crop" at bounding box center [69, 316] width 26 height 17
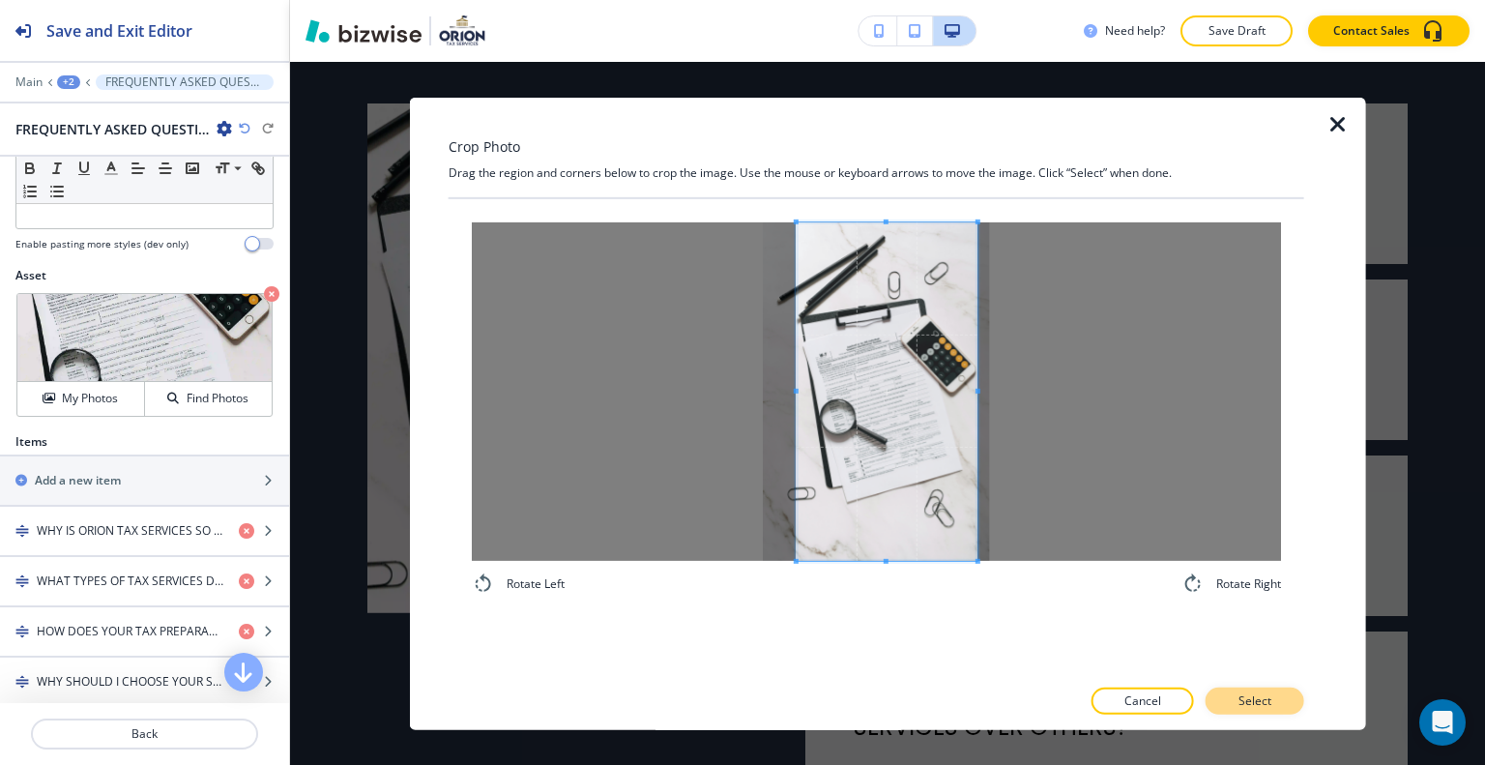
click at [1264, 706] on p "Select" at bounding box center [1255, 700] width 33 height 17
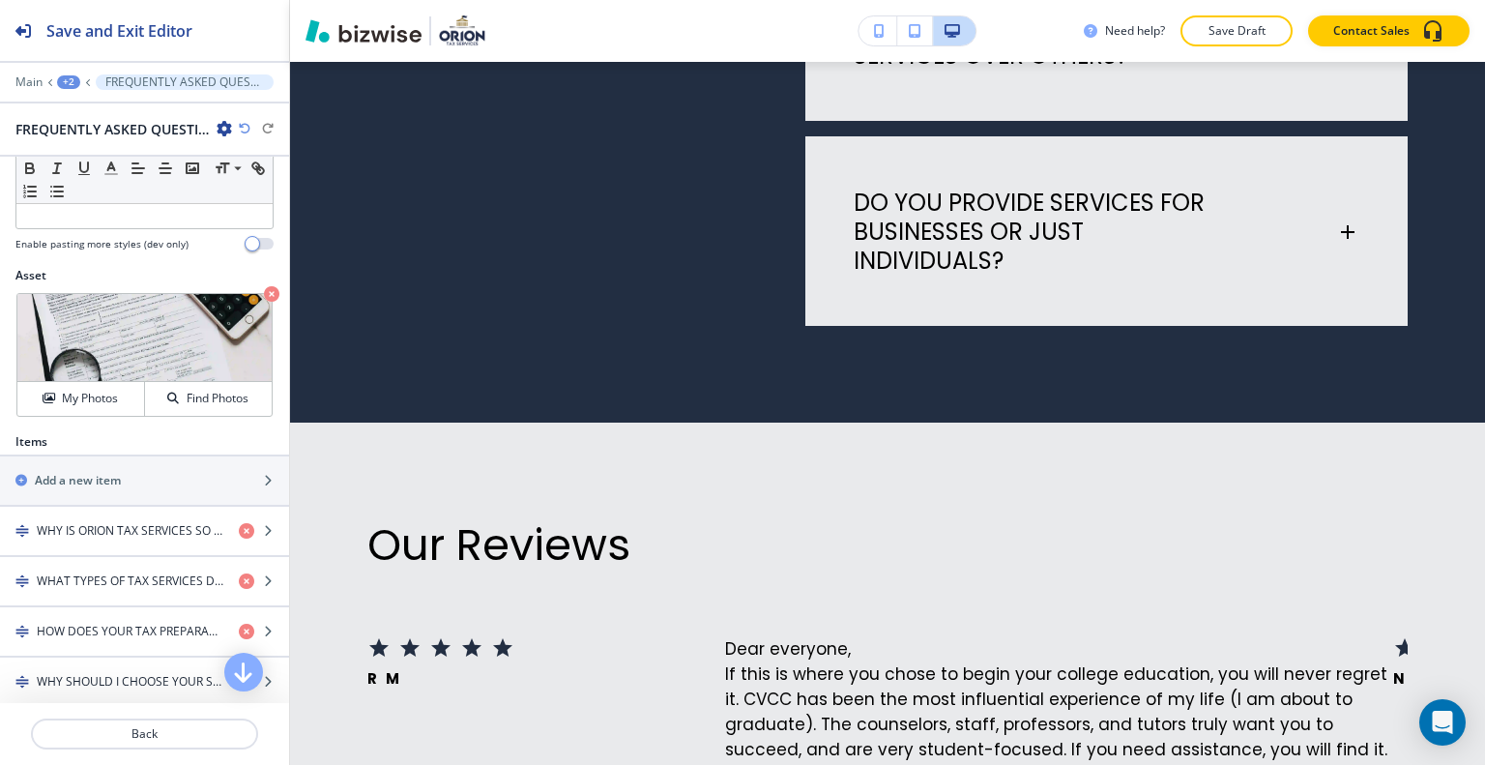
scroll to position [0, 0]
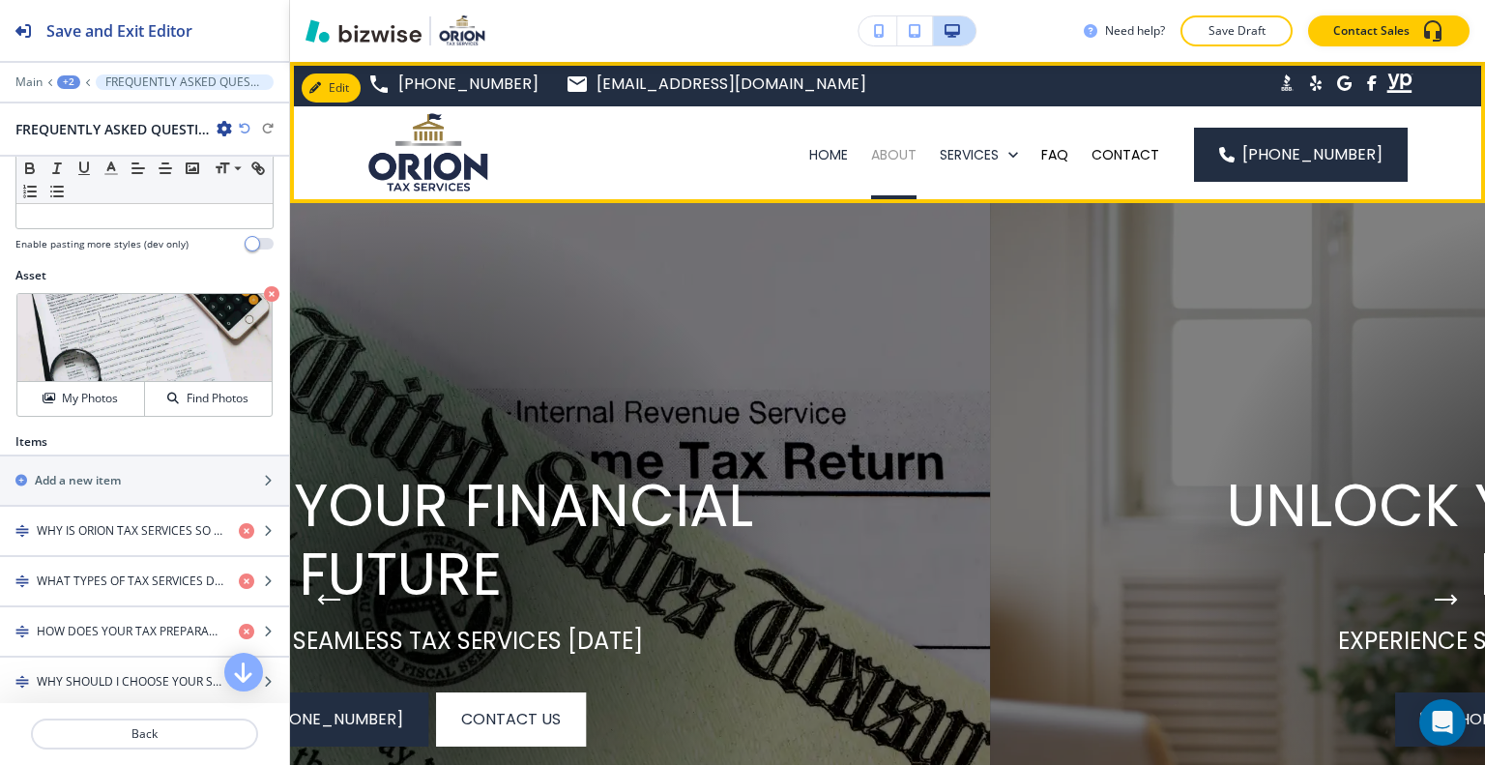
click at [906, 156] on p "ABOUT" at bounding box center [893, 154] width 45 height 19
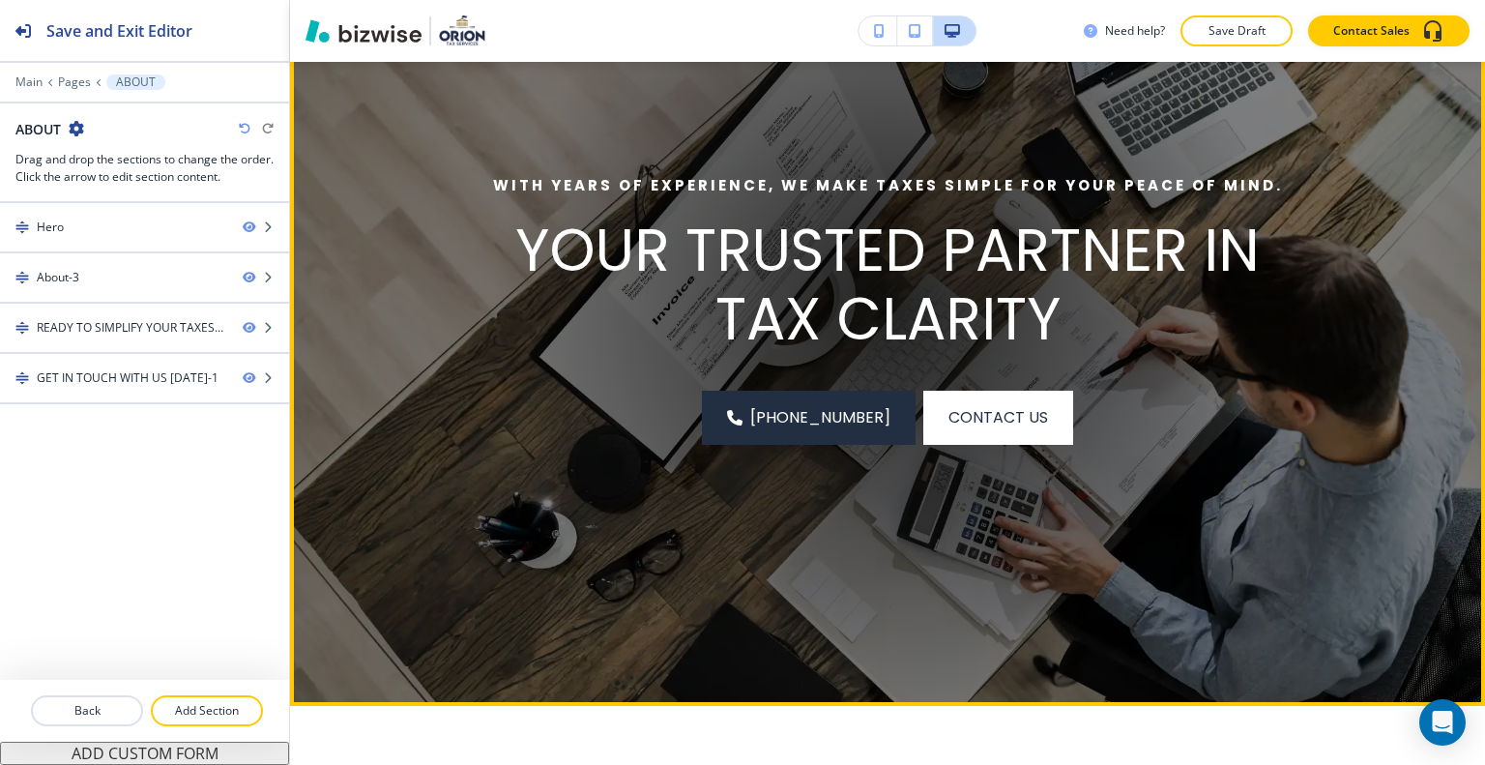
scroll to position [97, 0]
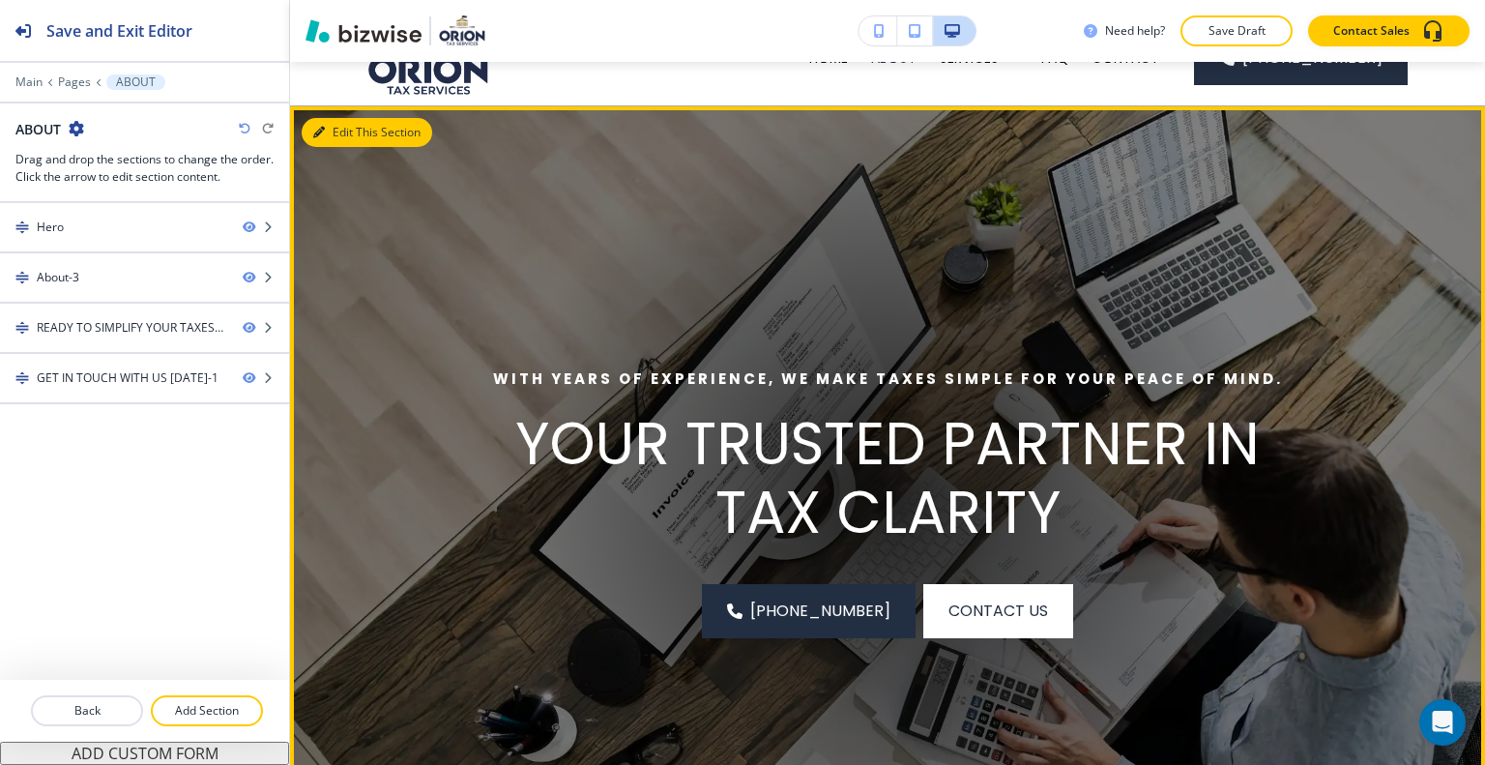
click at [339, 131] on button "Edit This Section" at bounding box center [367, 132] width 131 height 29
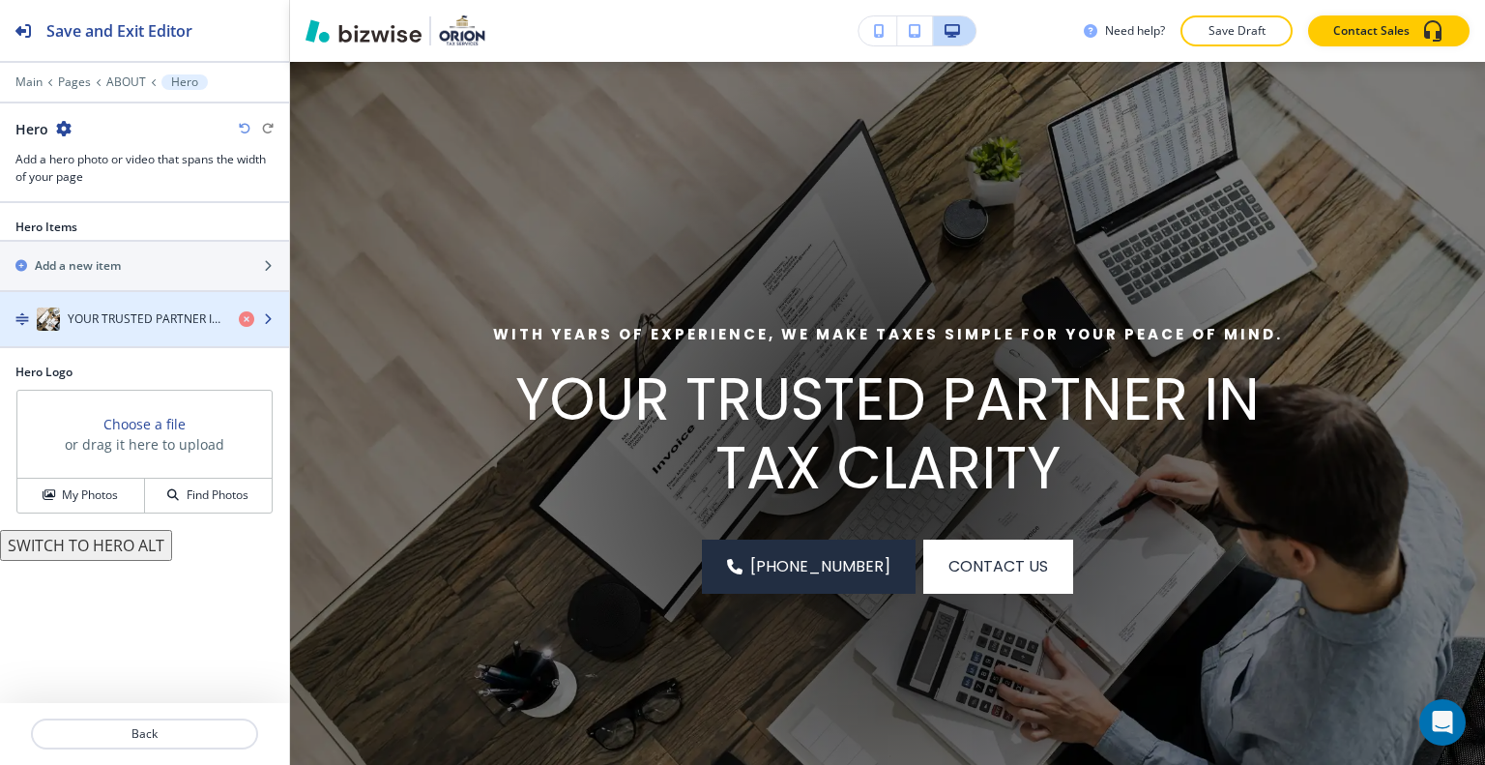
click at [112, 320] on h4 "YOUR TRUSTED PARTNER IN TAX CLARITY" at bounding box center [146, 318] width 156 height 17
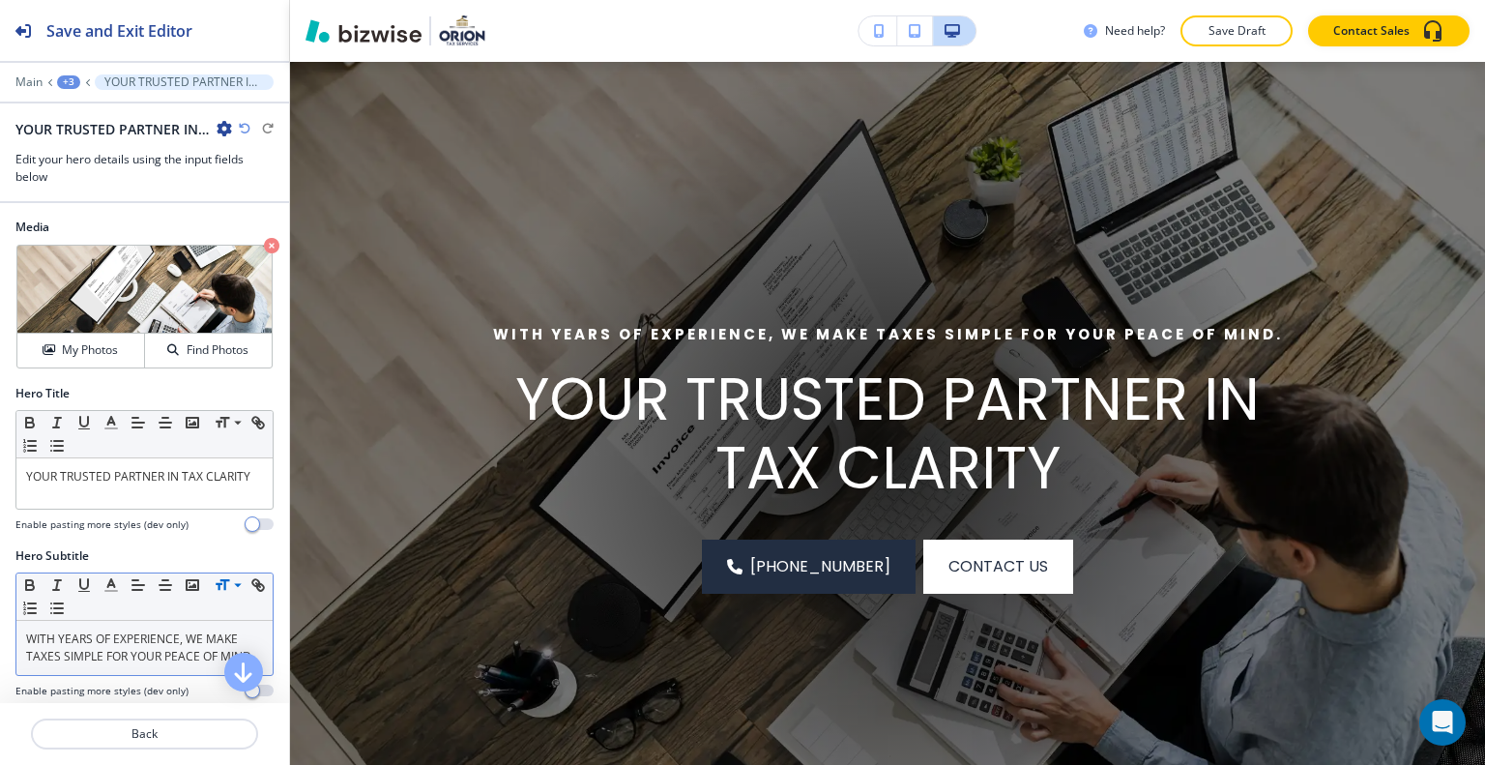
scroll to position [97, 0]
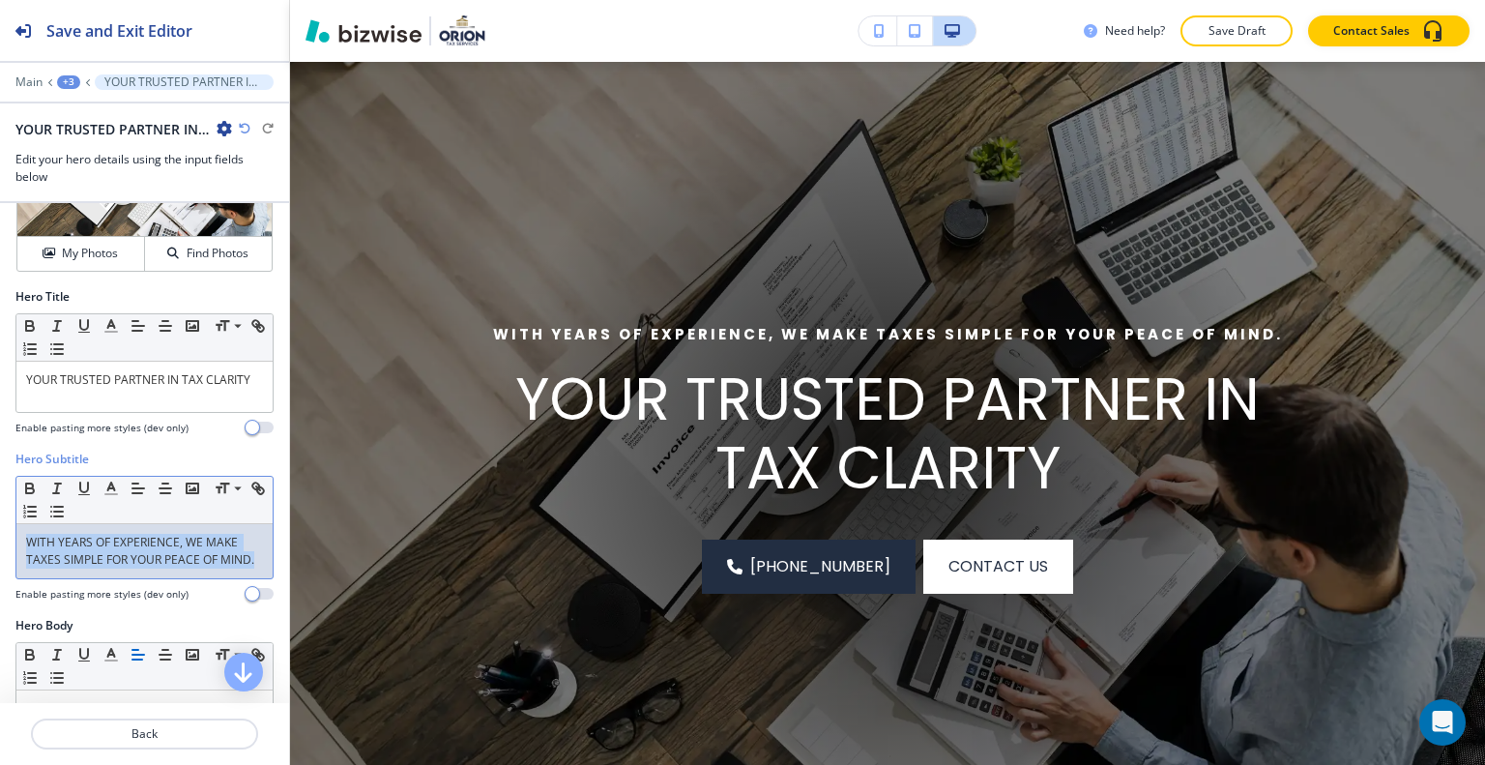
drag, startPoint x: 124, startPoint y: 576, endPoint x: 38, endPoint y: 528, distance: 98.7
click at [4, 516] on div "Hero Subtitle Small Normal Large Huge WITH YEARS OF EXPERIENCE, WE MAKE TAXES S…" at bounding box center [144, 534] width 289 height 166
copy p "WITH YEARS OF EXPERIENCE, WE MAKE TAXES SIMPLE FOR YOUR PEACE OF MIND."
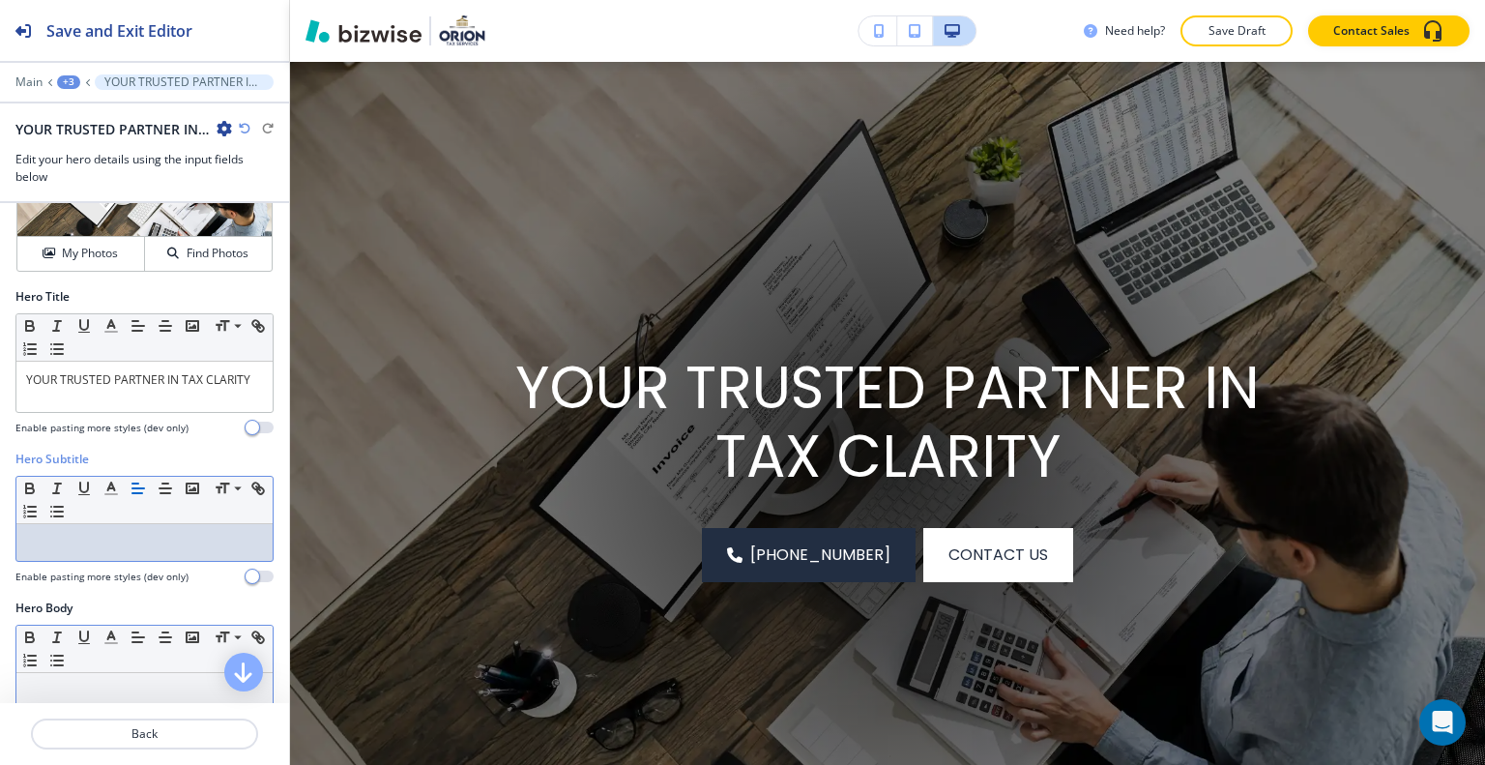
scroll to position [290, 0]
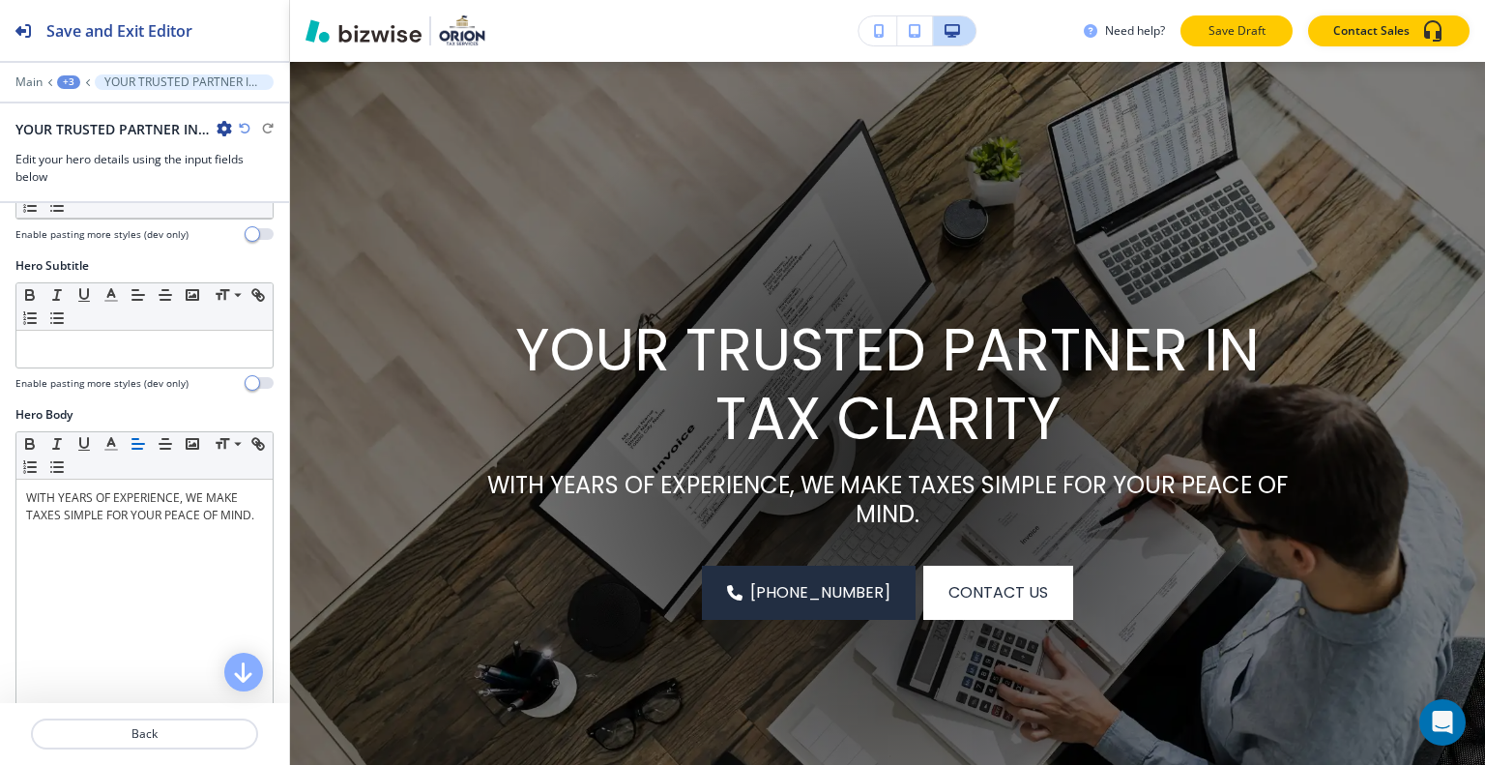
click at [1230, 25] on p "Save Draft" at bounding box center [1237, 30] width 62 height 17
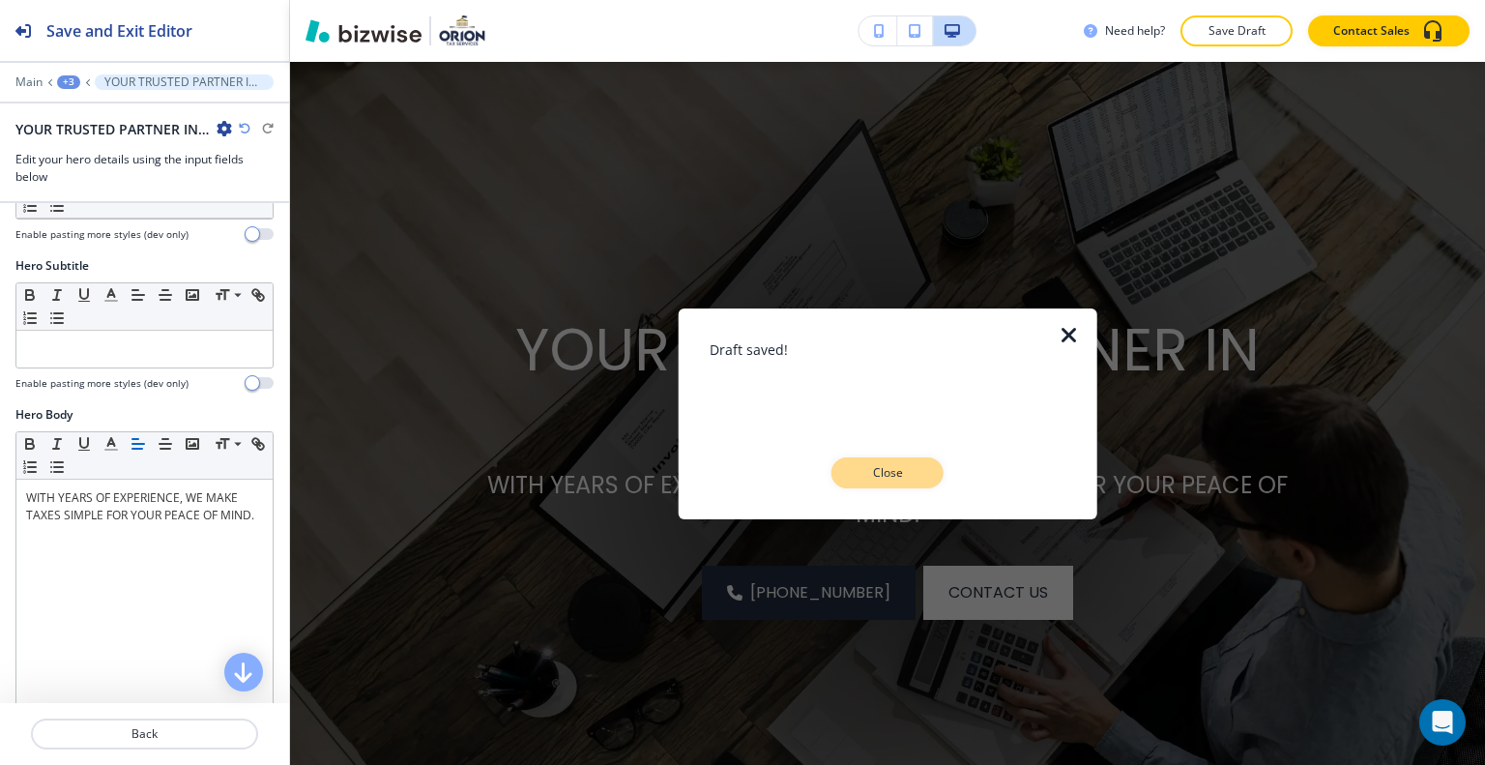
click at [906, 467] on p "Close" at bounding box center [888, 472] width 62 height 17
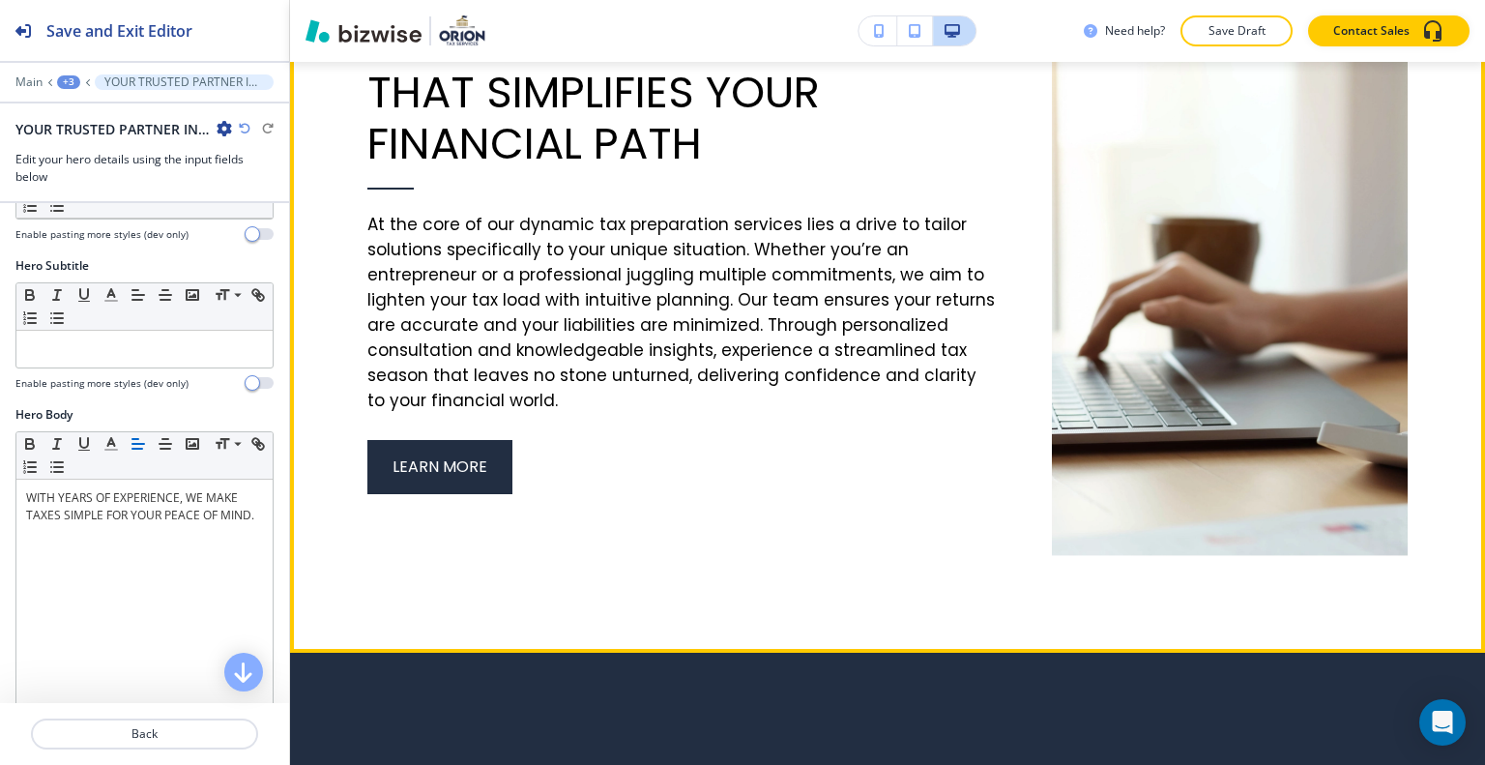
scroll to position [2075, 0]
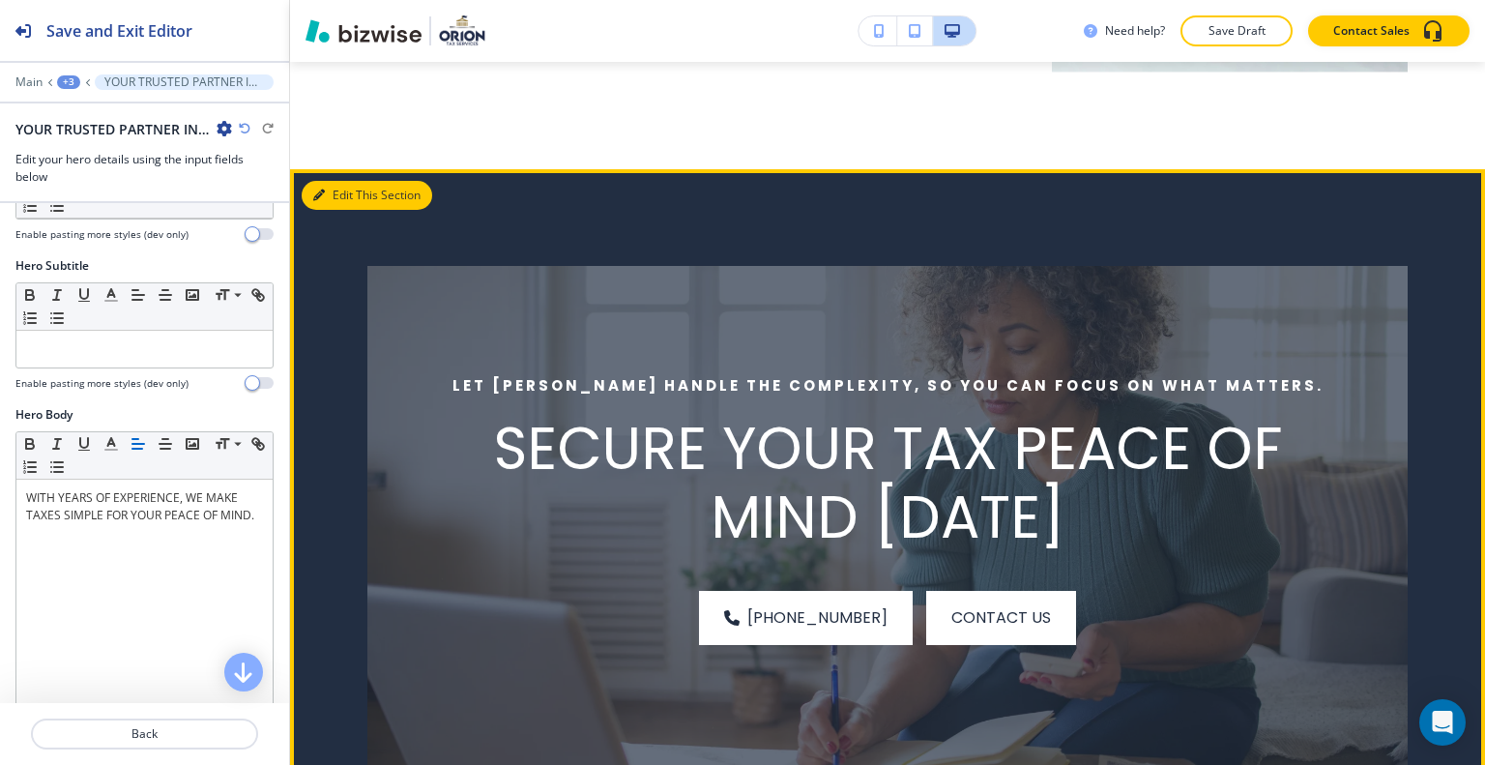
click at [353, 193] on button "Edit This Section" at bounding box center [367, 195] width 131 height 29
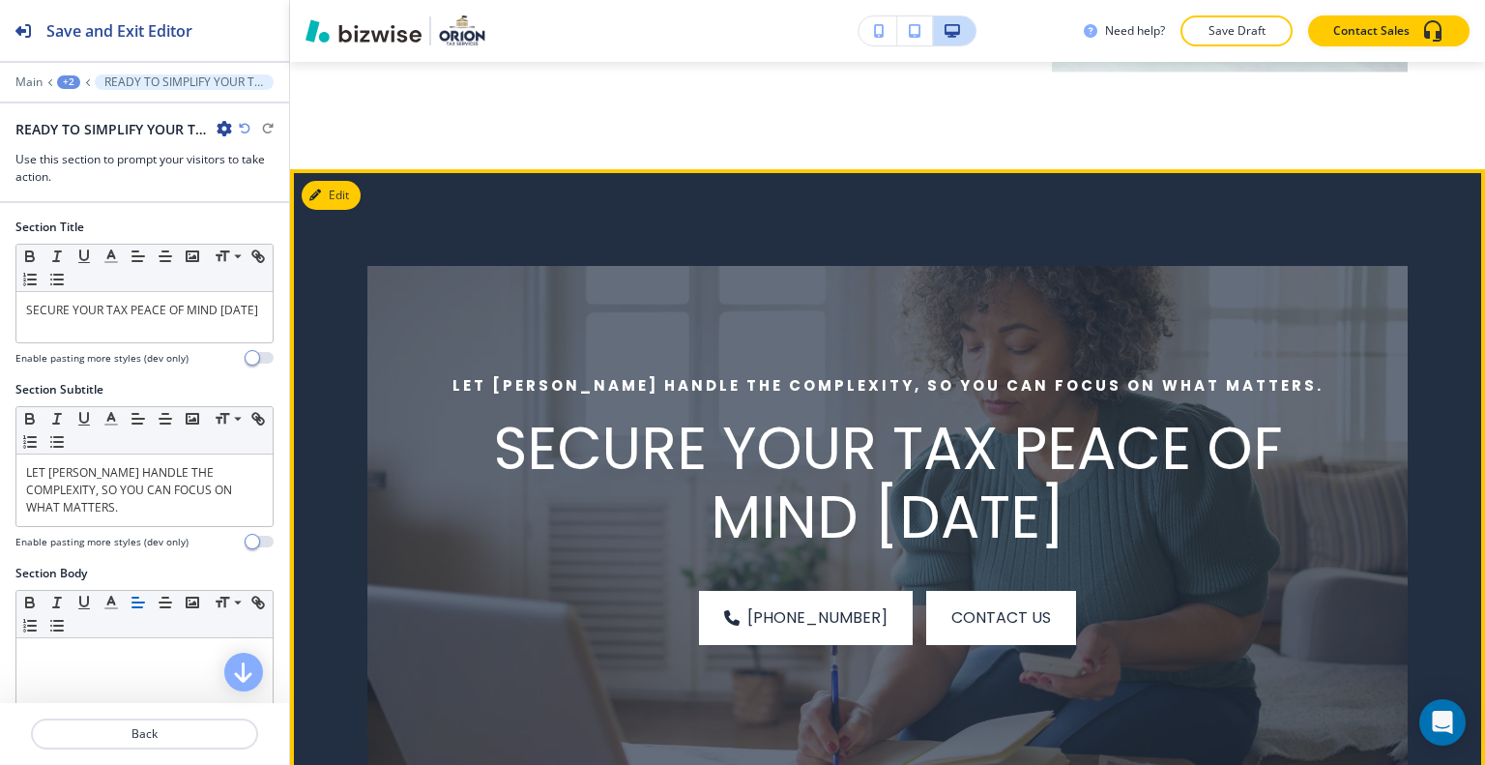
scroll to position [2173, 0]
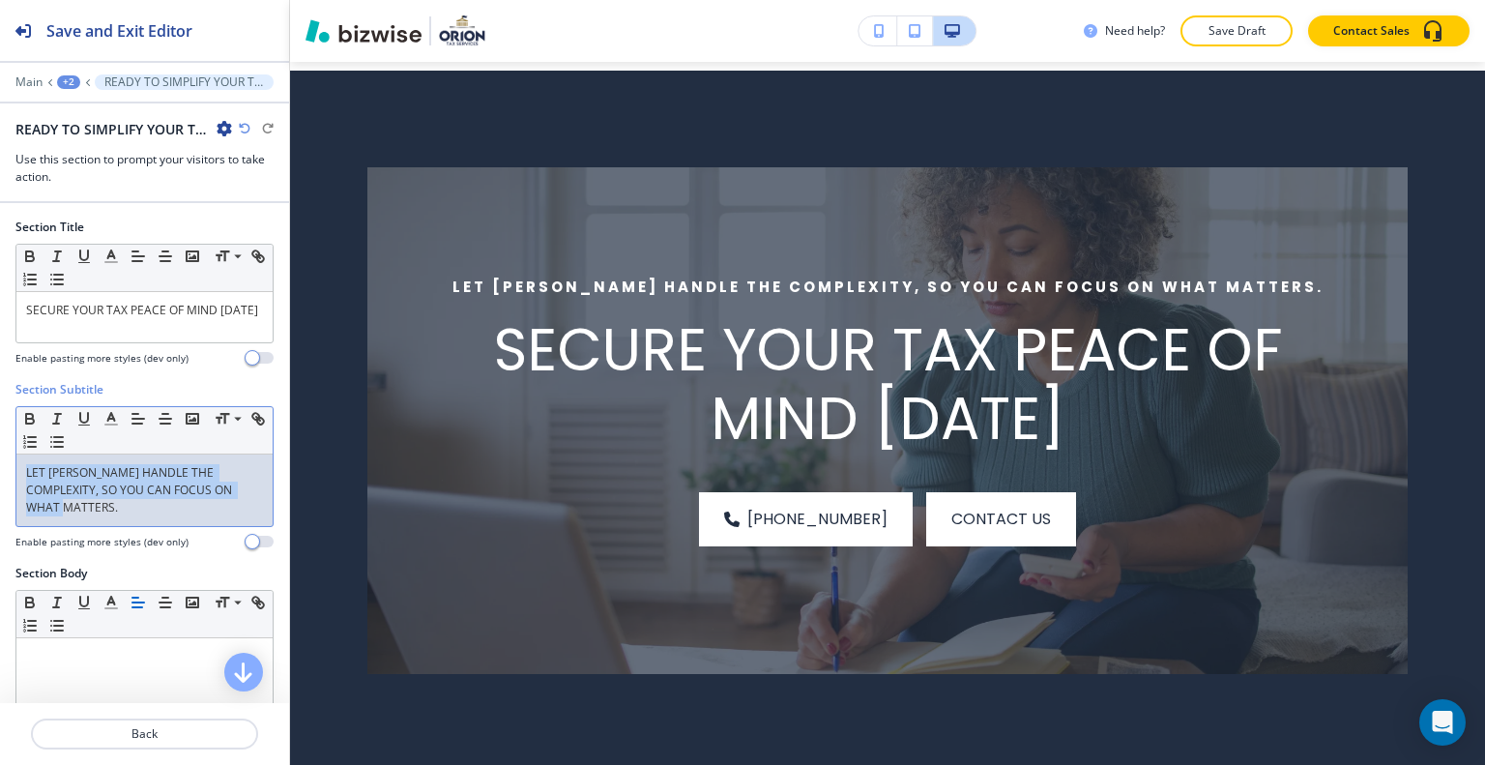
drag, startPoint x: 248, startPoint y: 490, endPoint x: 0, endPoint y: 454, distance: 250.1
click at [0, 454] on div "Section Subtitle Small Normal Large Huge LET ORION HANDLE THE COMPLEXITY, SO YO…" at bounding box center [144, 473] width 289 height 184
copy p "LET [PERSON_NAME] HANDLE THE COMPLEXITY, SO YOU CAN FOCUS ON WHAT MATTERS."
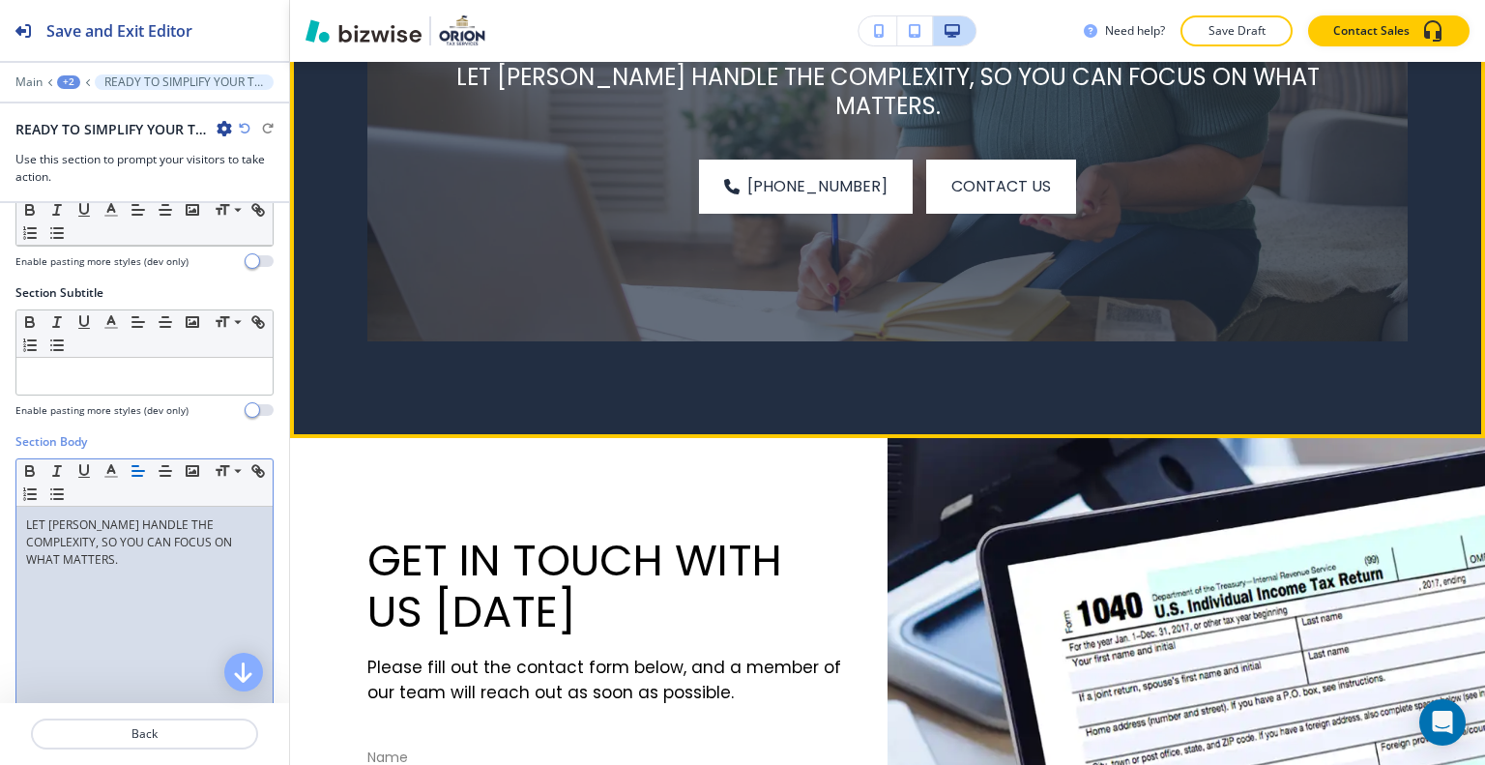
scroll to position [2270, 0]
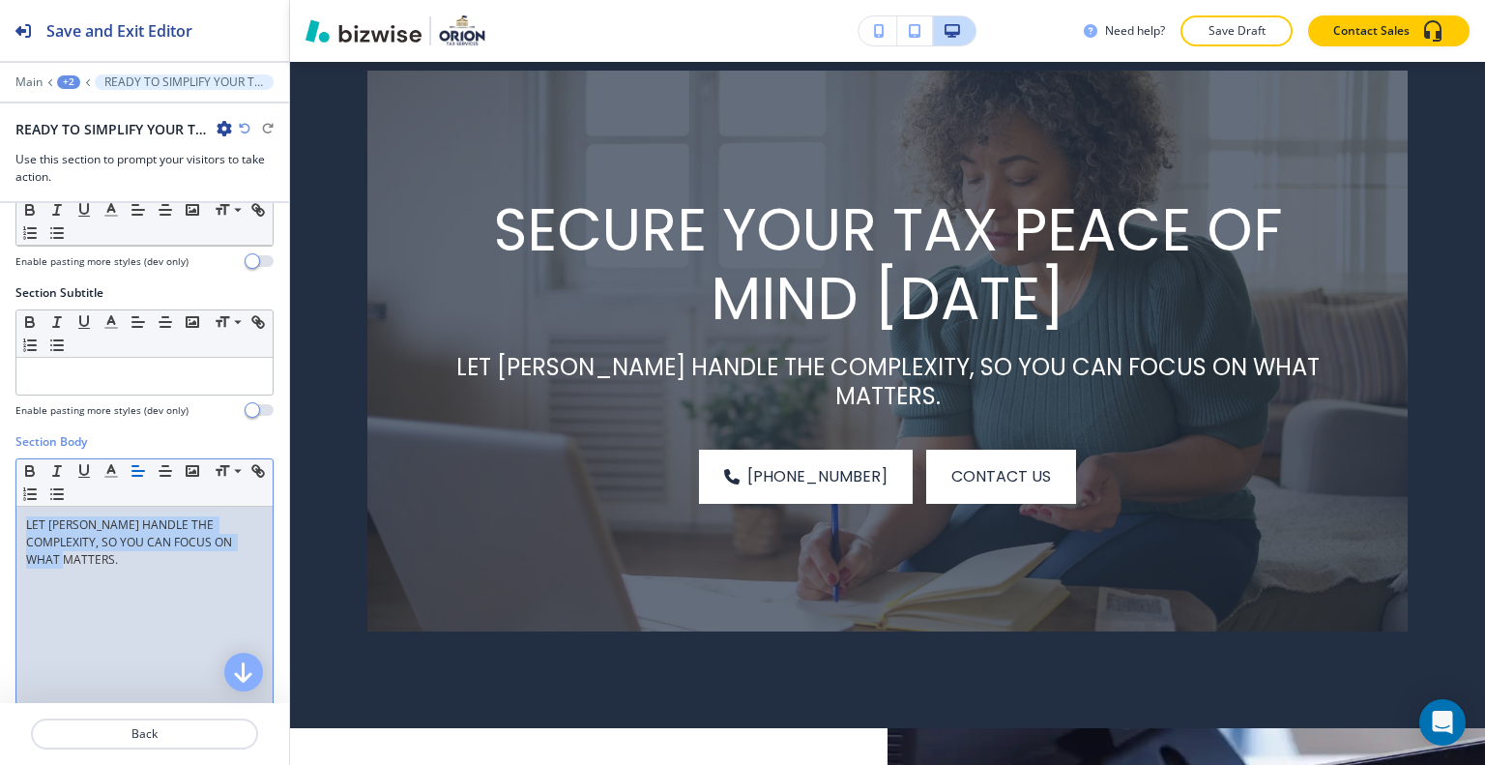
drag, startPoint x: 248, startPoint y: 547, endPoint x: 54, endPoint y: 509, distance: 197.2
click at [0, 479] on div "Section Body Small Normal Large Huge LET ORION HANDLE THE COMPLEXITY, SO YOU CA…" at bounding box center [144, 615] width 289 height 364
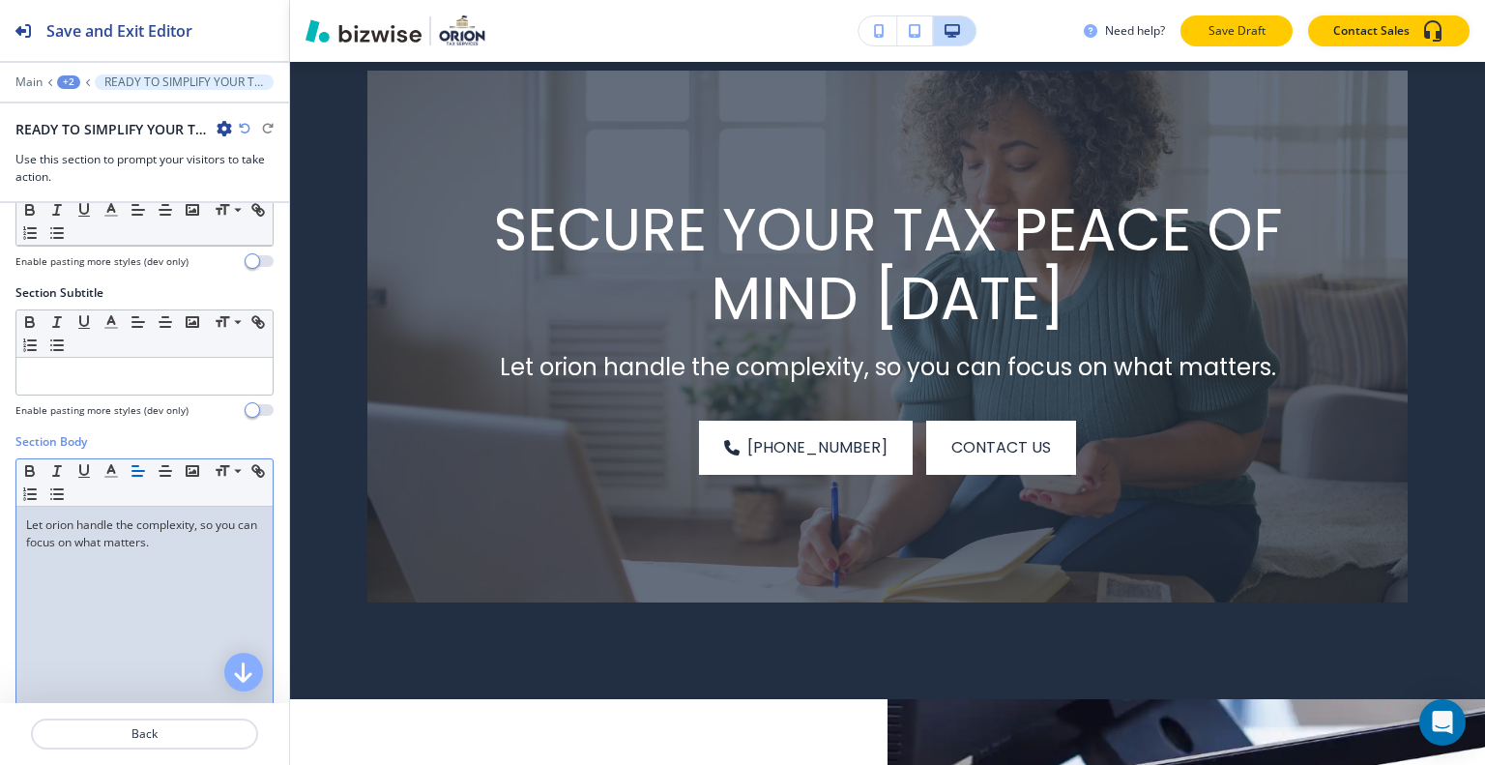
click at [1239, 28] on p "Save Draft" at bounding box center [1237, 30] width 62 height 17
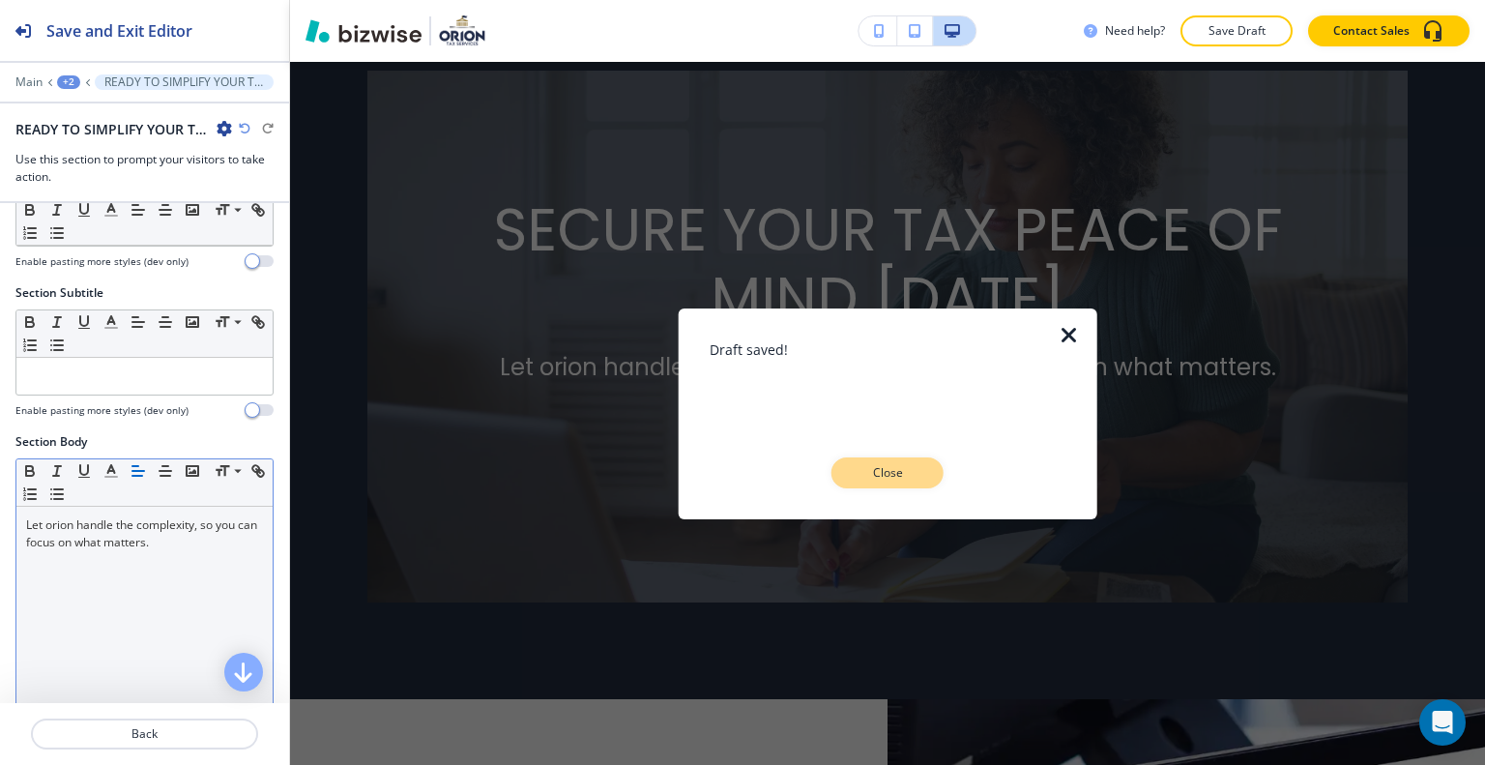
click at [903, 476] on p "Close" at bounding box center [888, 472] width 62 height 17
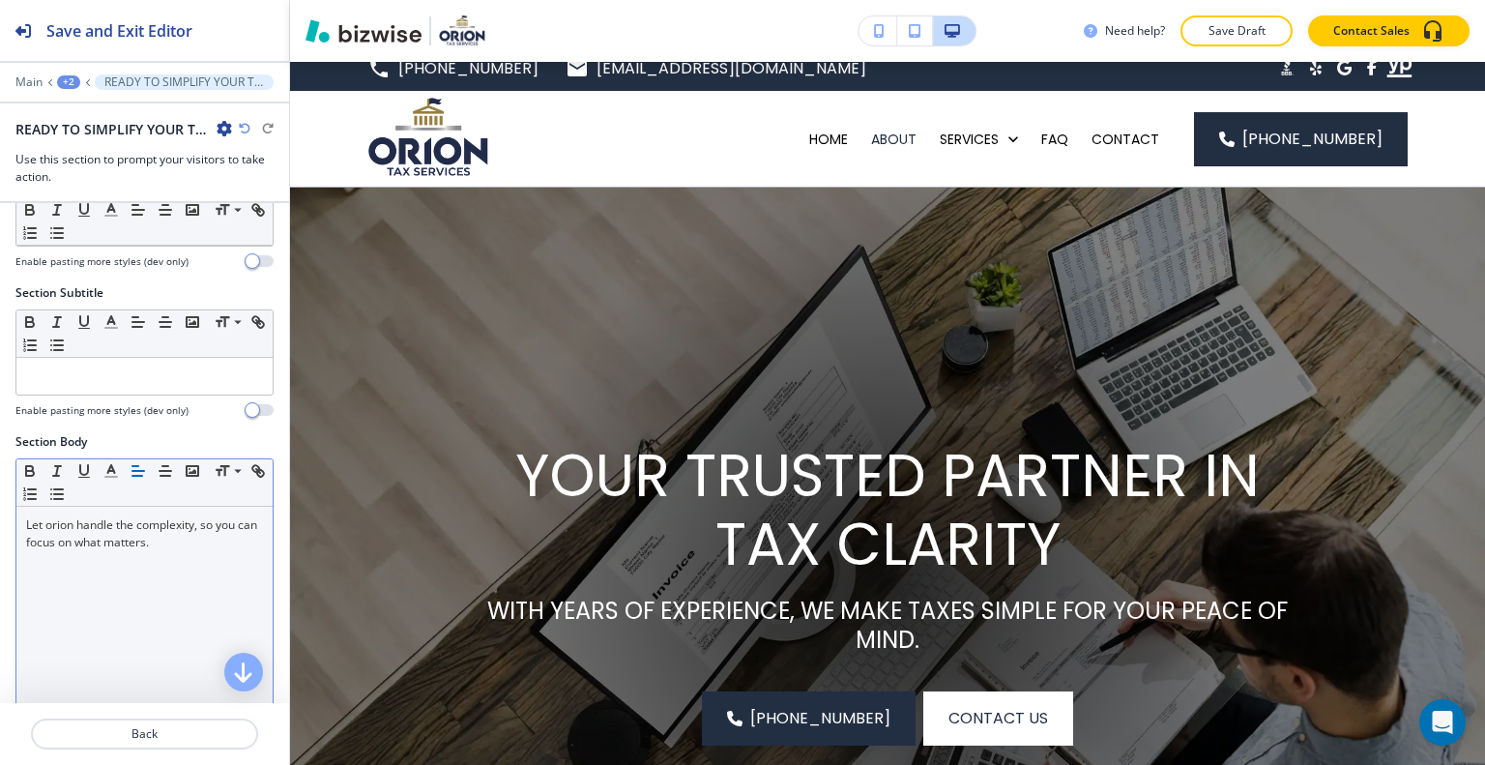
scroll to position [0, 0]
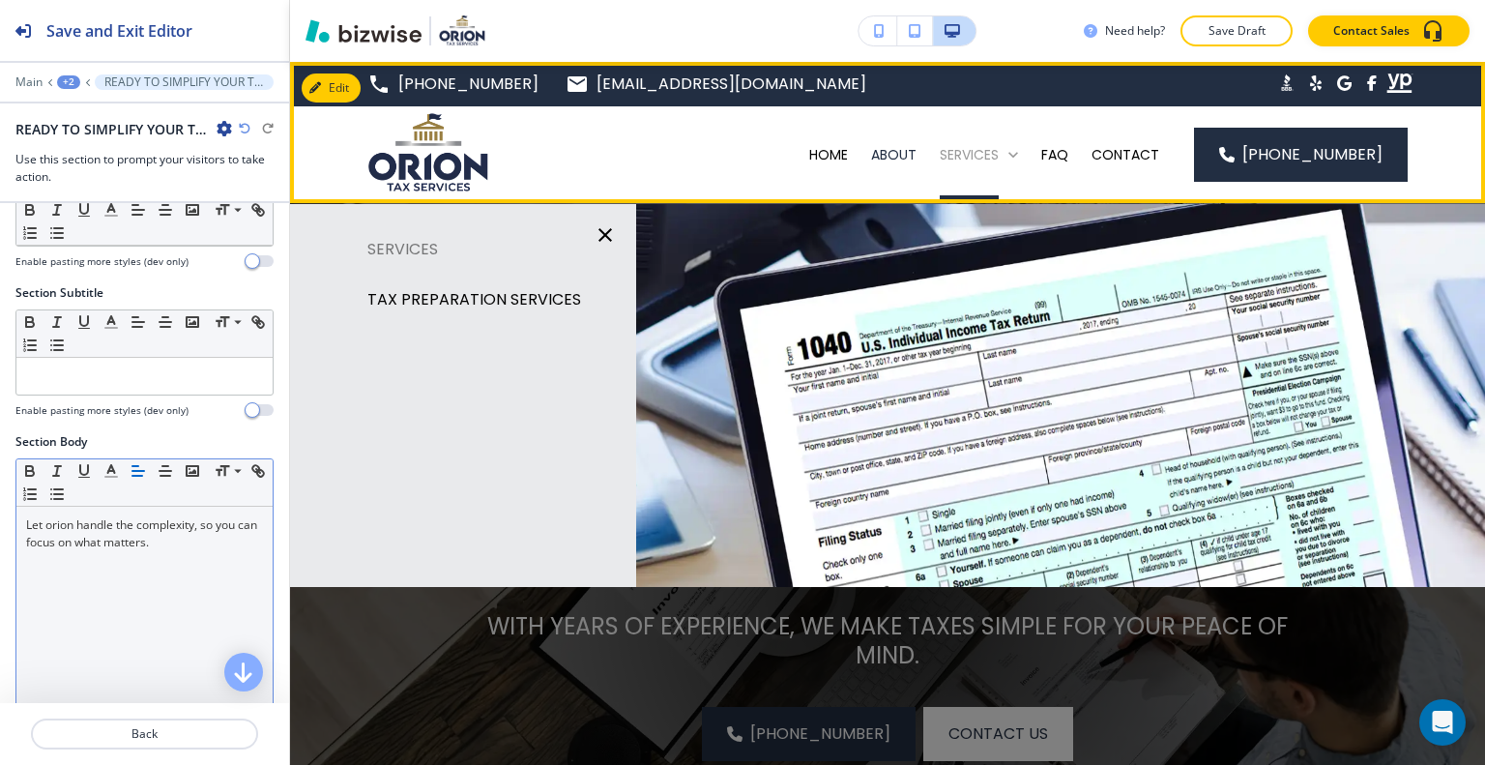
click at [990, 155] on p "SERVICES" at bounding box center [969, 154] width 59 height 19
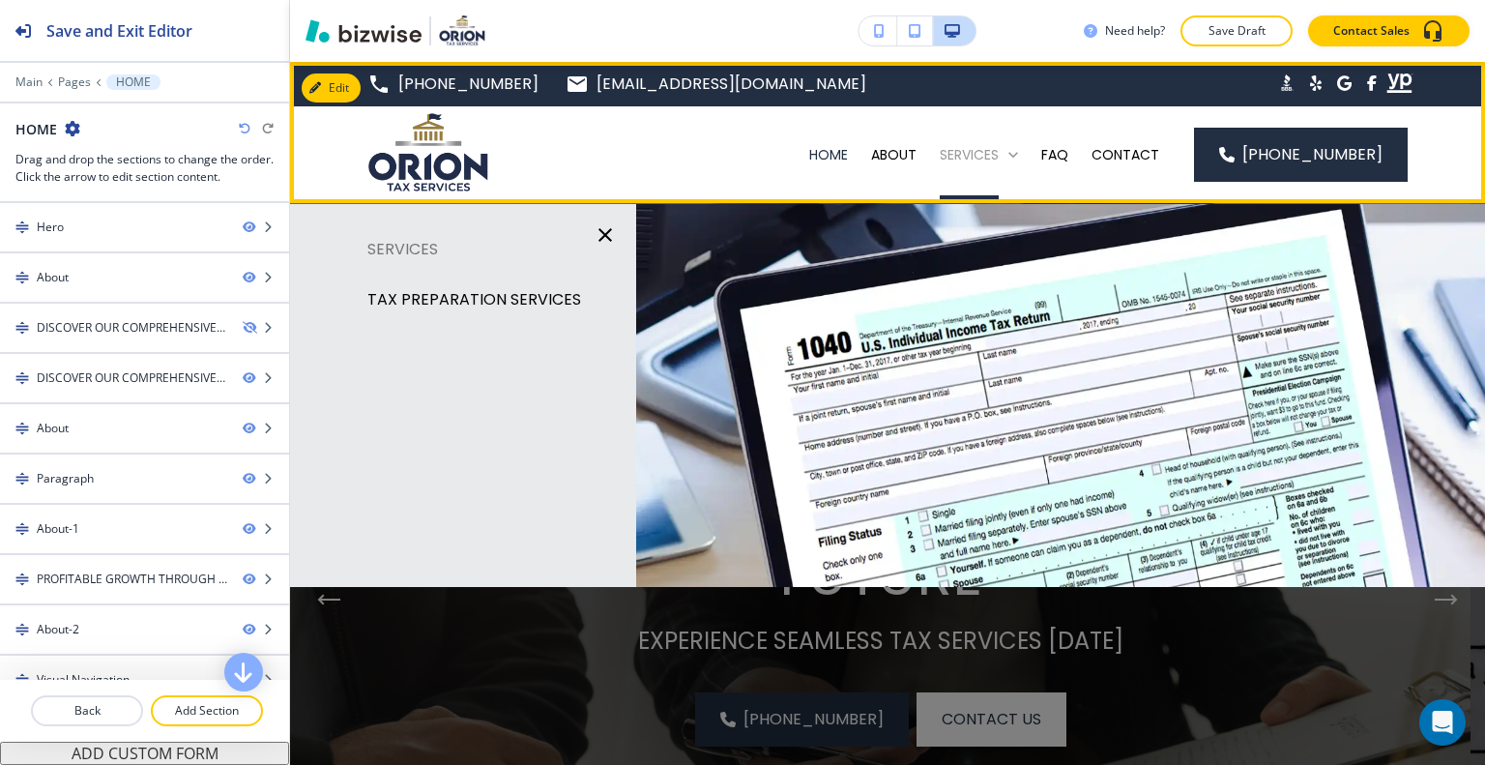
click at [975, 152] on p "SERVICES" at bounding box center [969, 154] width 59 height 19
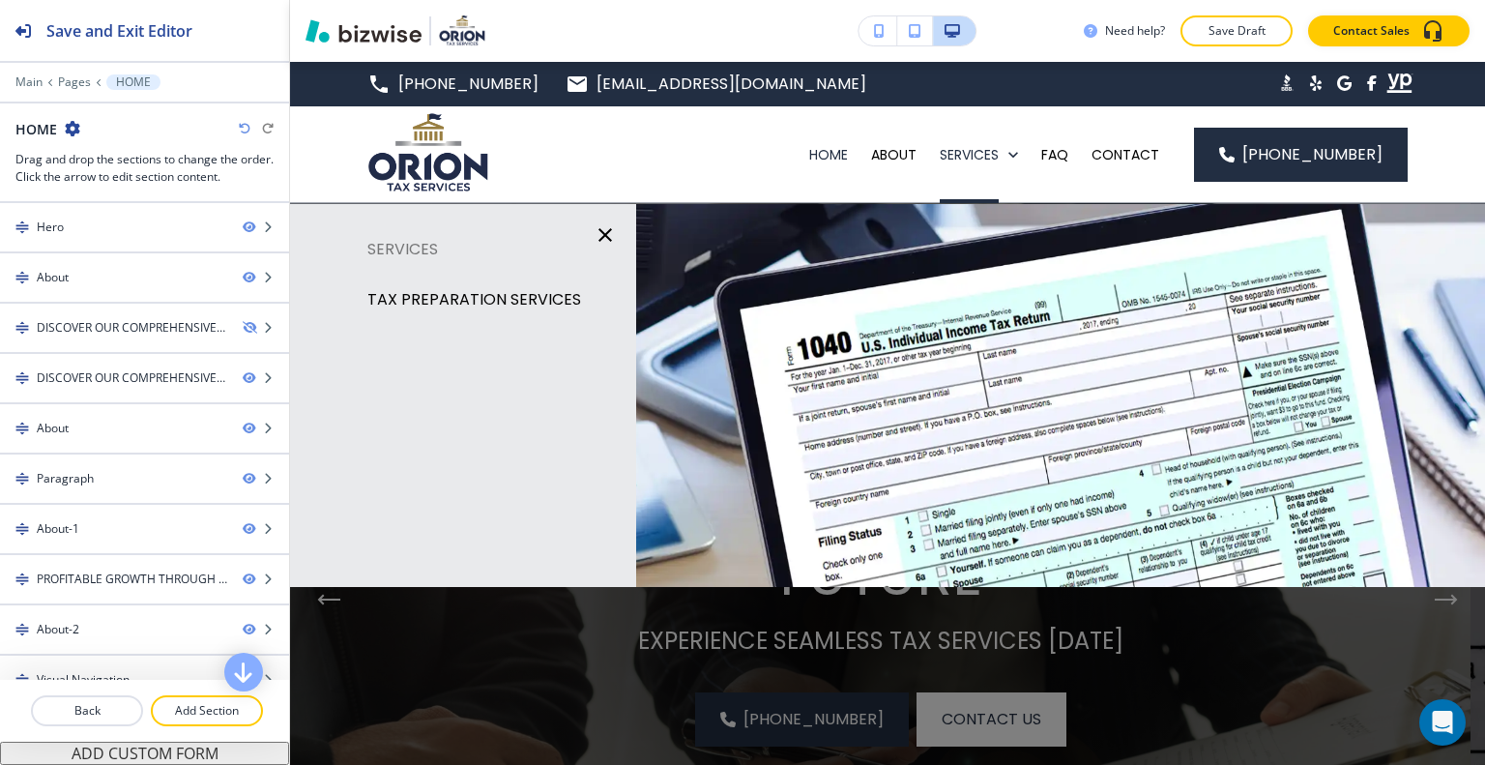
click at [540, 299] on p "TAX PREPARATION SERVICES" at bounding box center [474, 299] width 214 height 29
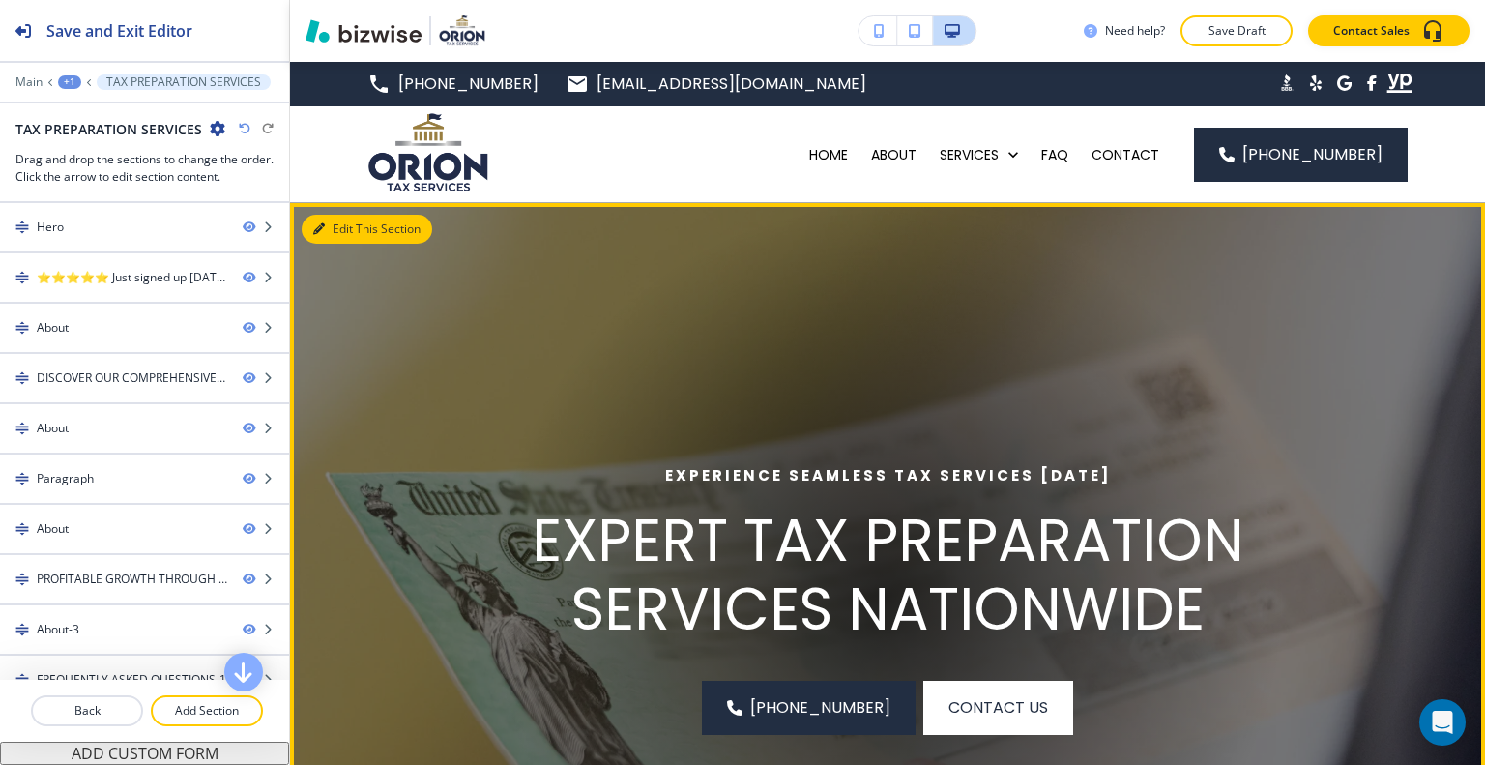
click at [322, 219] on button "Edit This Section" at bounding box center [367, 229] width 131 height 29
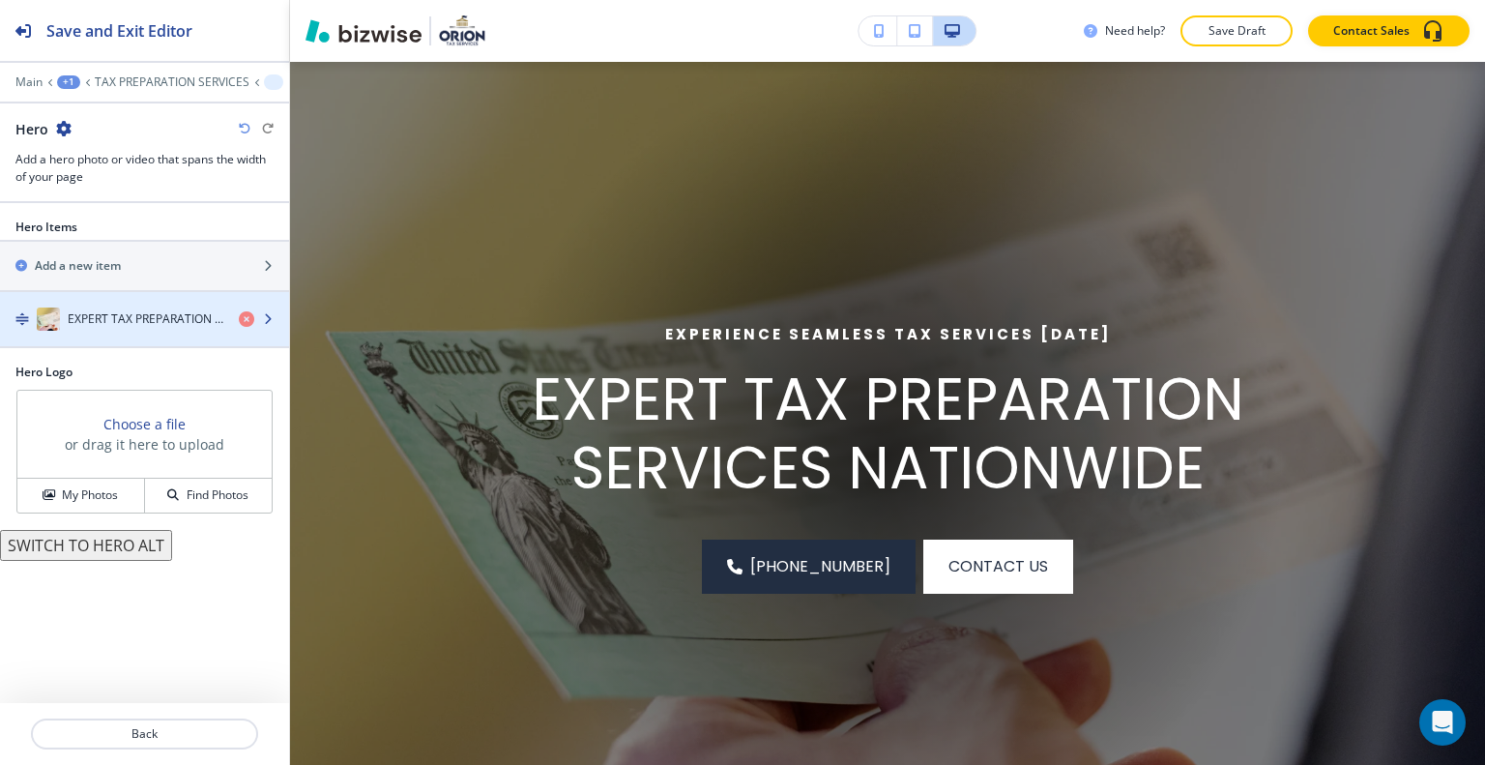
click at [120, 331] on div "button" at bounding box center [144, 338] width 289 height 15
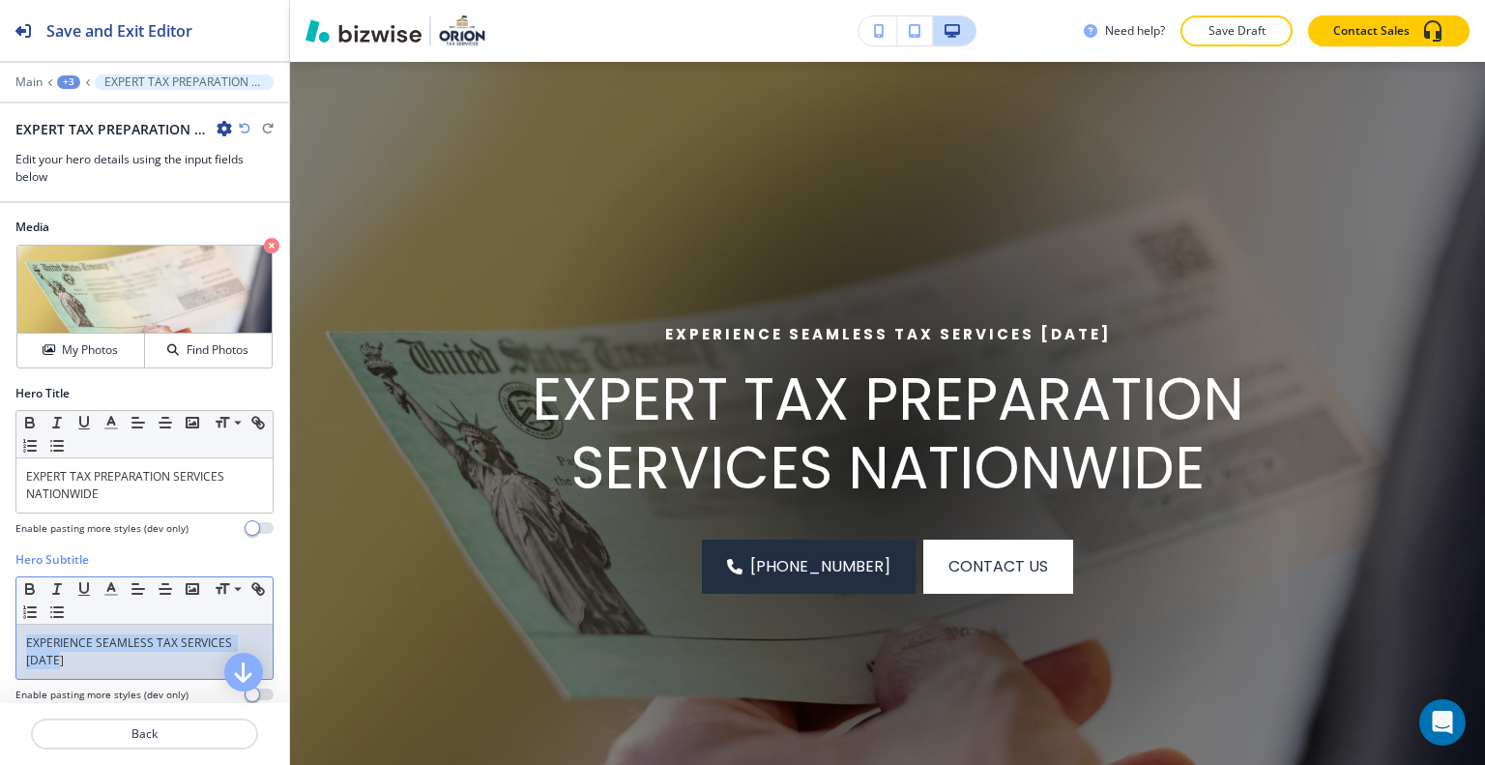
drag, startPoint x: 88, startPoint y: 668, endPoint x: 0, endPoint y: 631, distance: 95.3
click at [0, 631] on div "Hero Subtitle Small Normal Large Huge EXPERIENCE SEAMLESS TAX SERVICES [DATE] E…" at bounding box center [144, 634] width 289 height 166
copy p "EXPERIENCE SEAMLESS TAX SERVICES [DATE]"
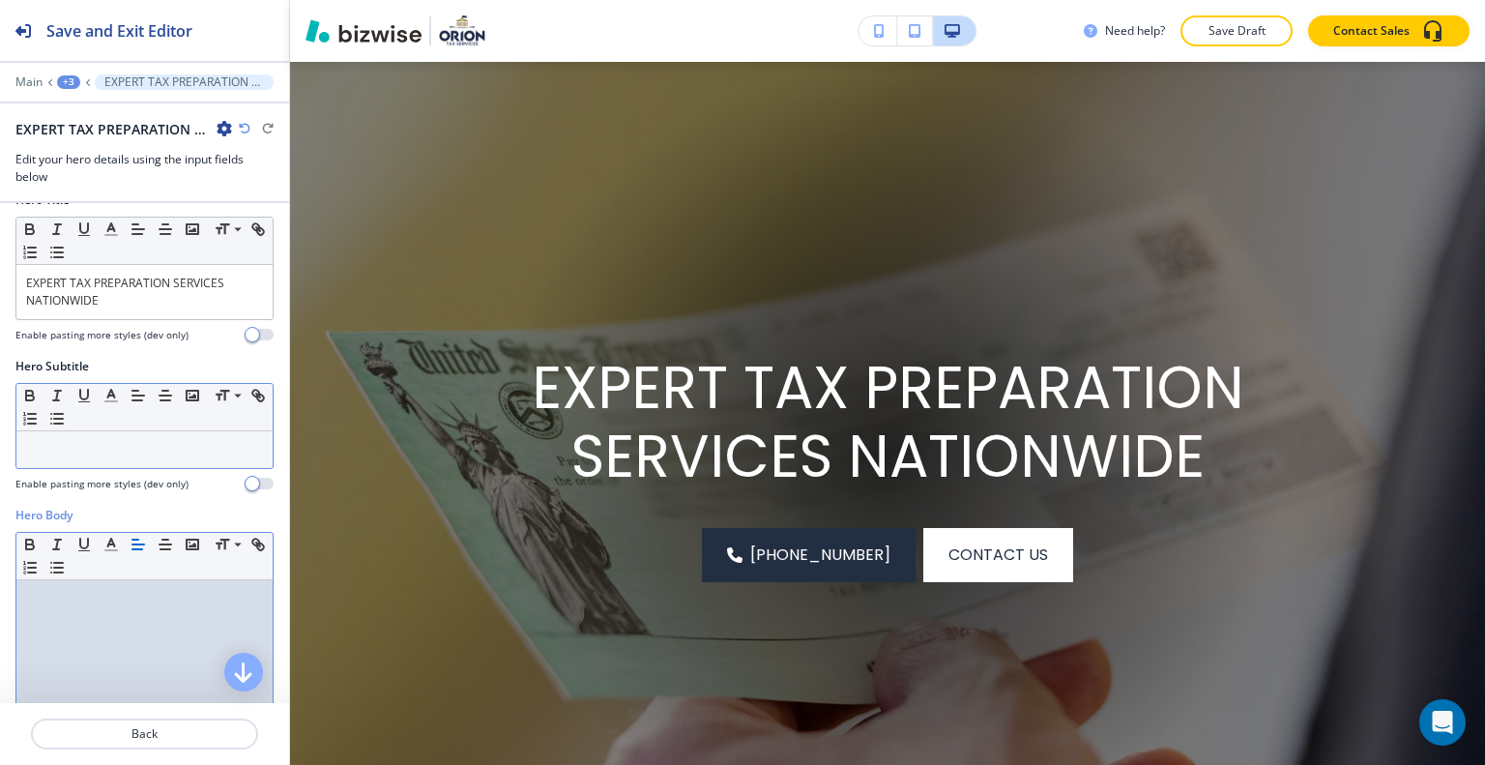
scroll to position [193, 0]
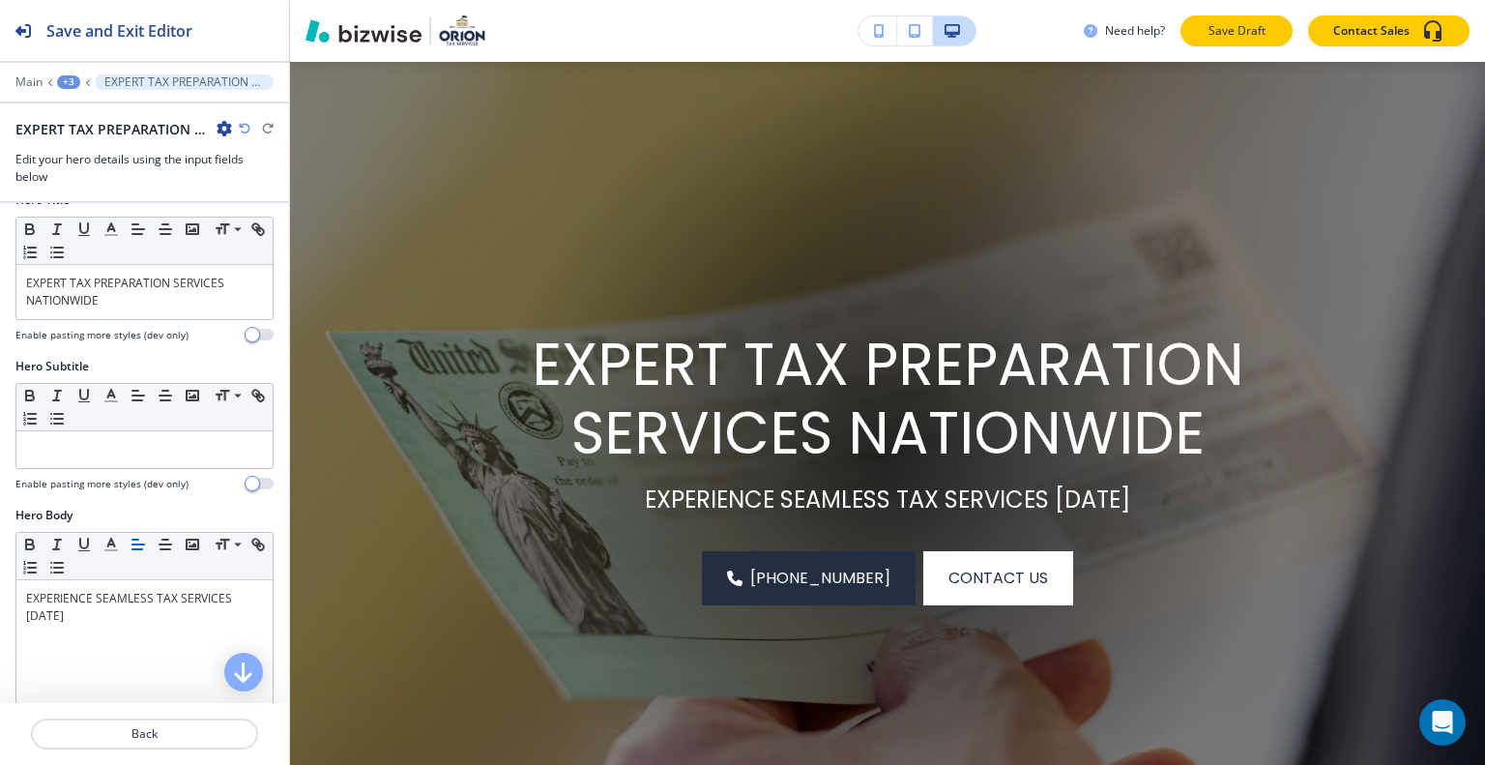
click at [1282, 18] on button "Save Draft" at bounding box center [1237, 30] width 112 height 31
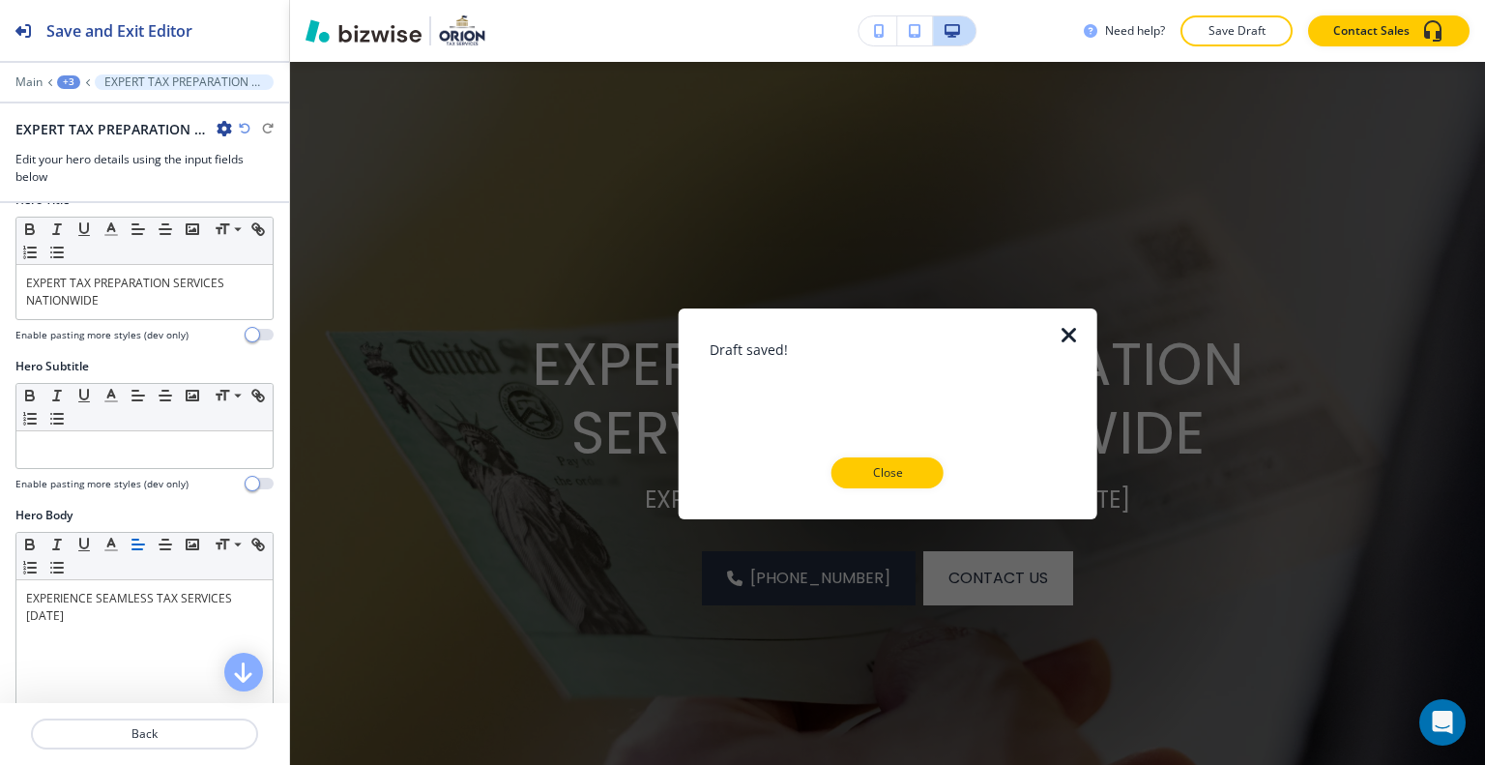
click at [922, 484] on button "Close" at bounding box center [887, 472] width 112 height 31
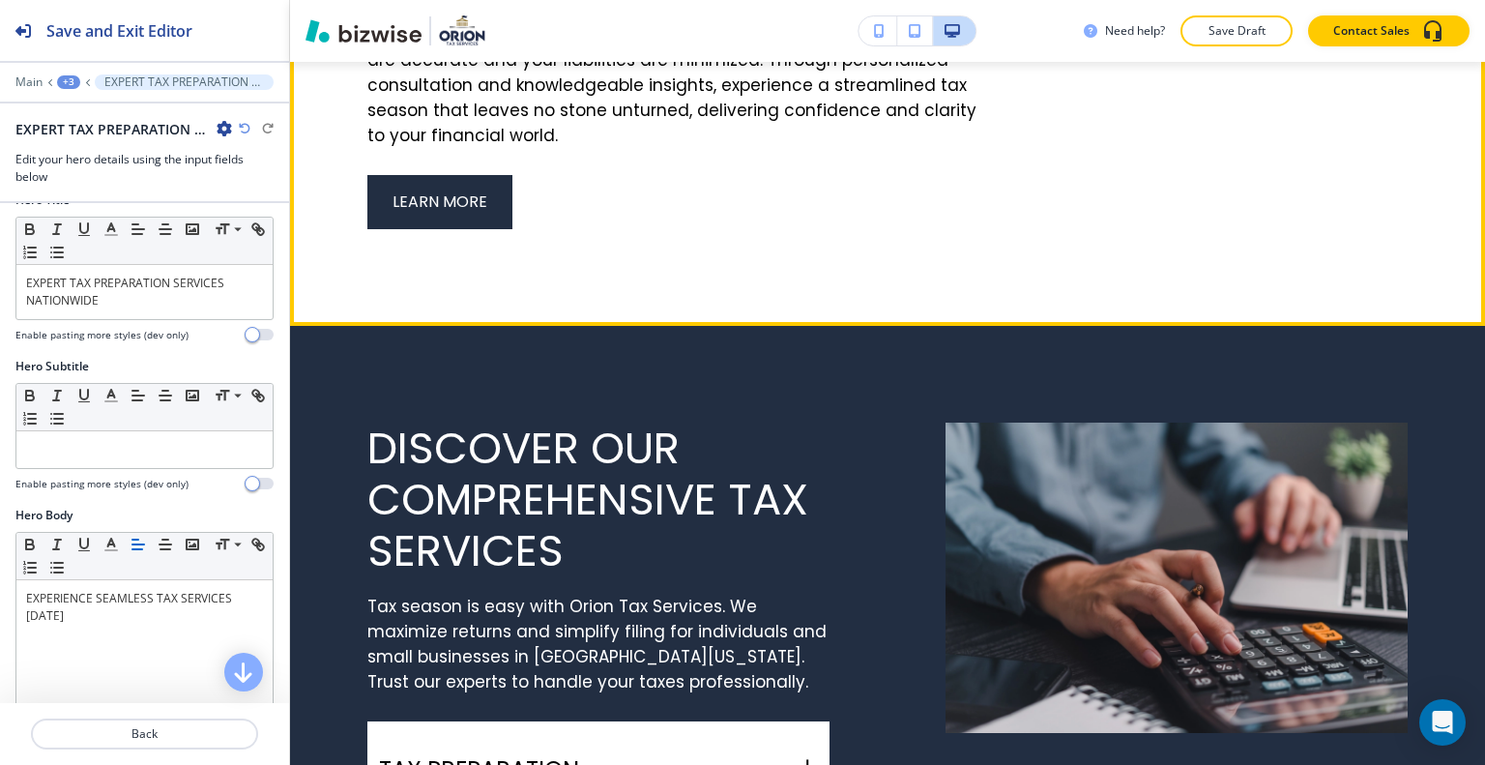
scroll to position [2462, 0]
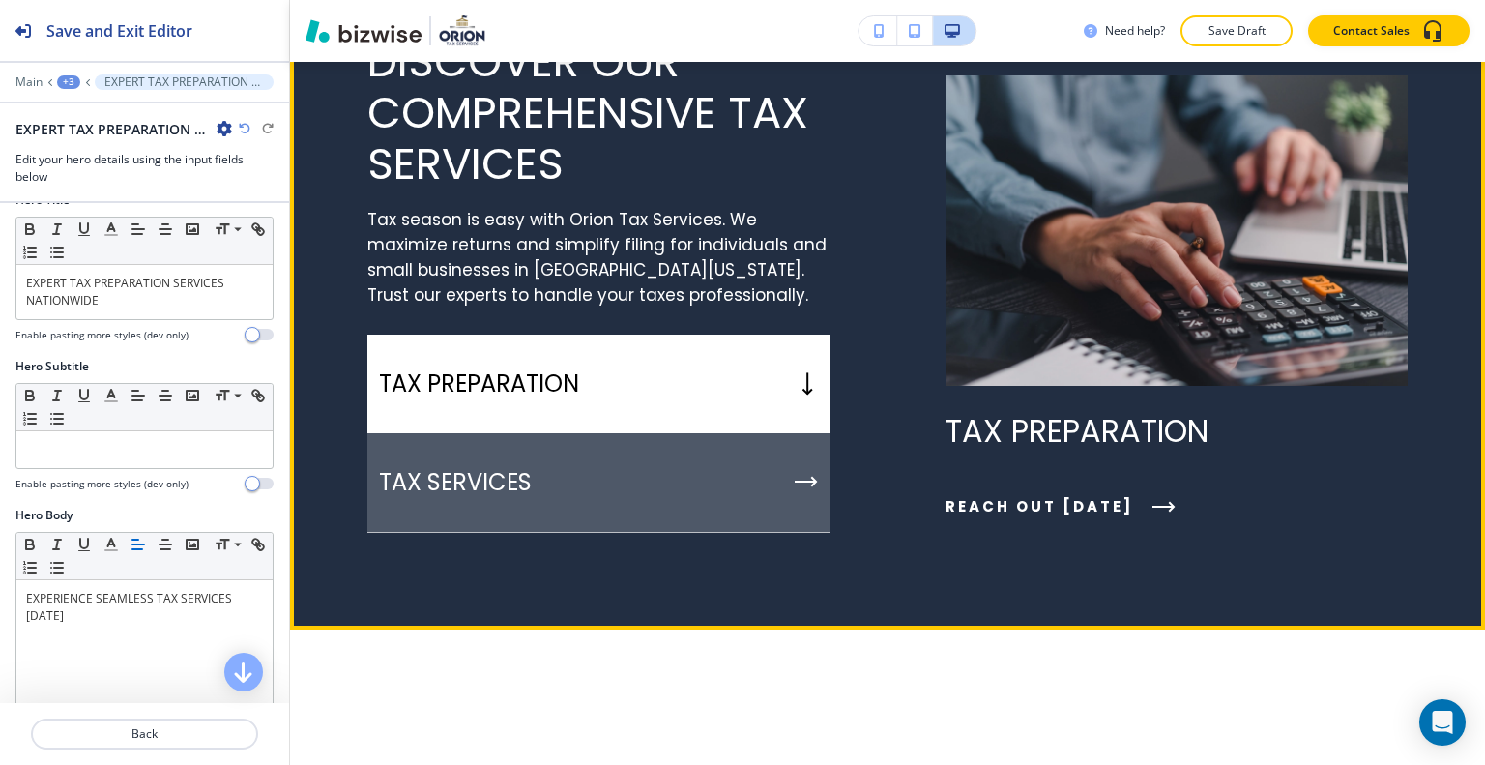
click at [684, 533] on div "TAX SERVICES" at bounding box center [598, 483] width 462 height 100
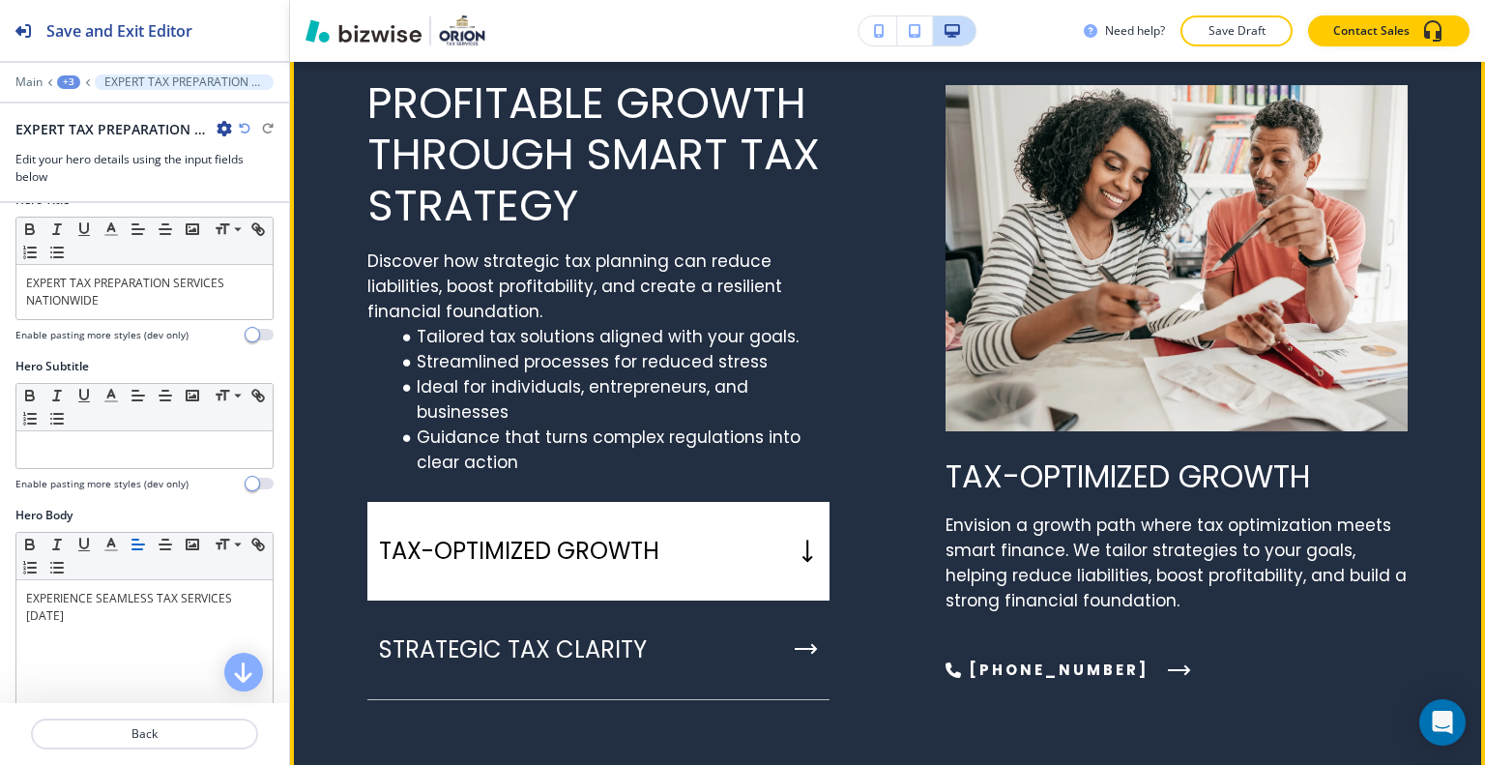
scroll to position [5072, 0]
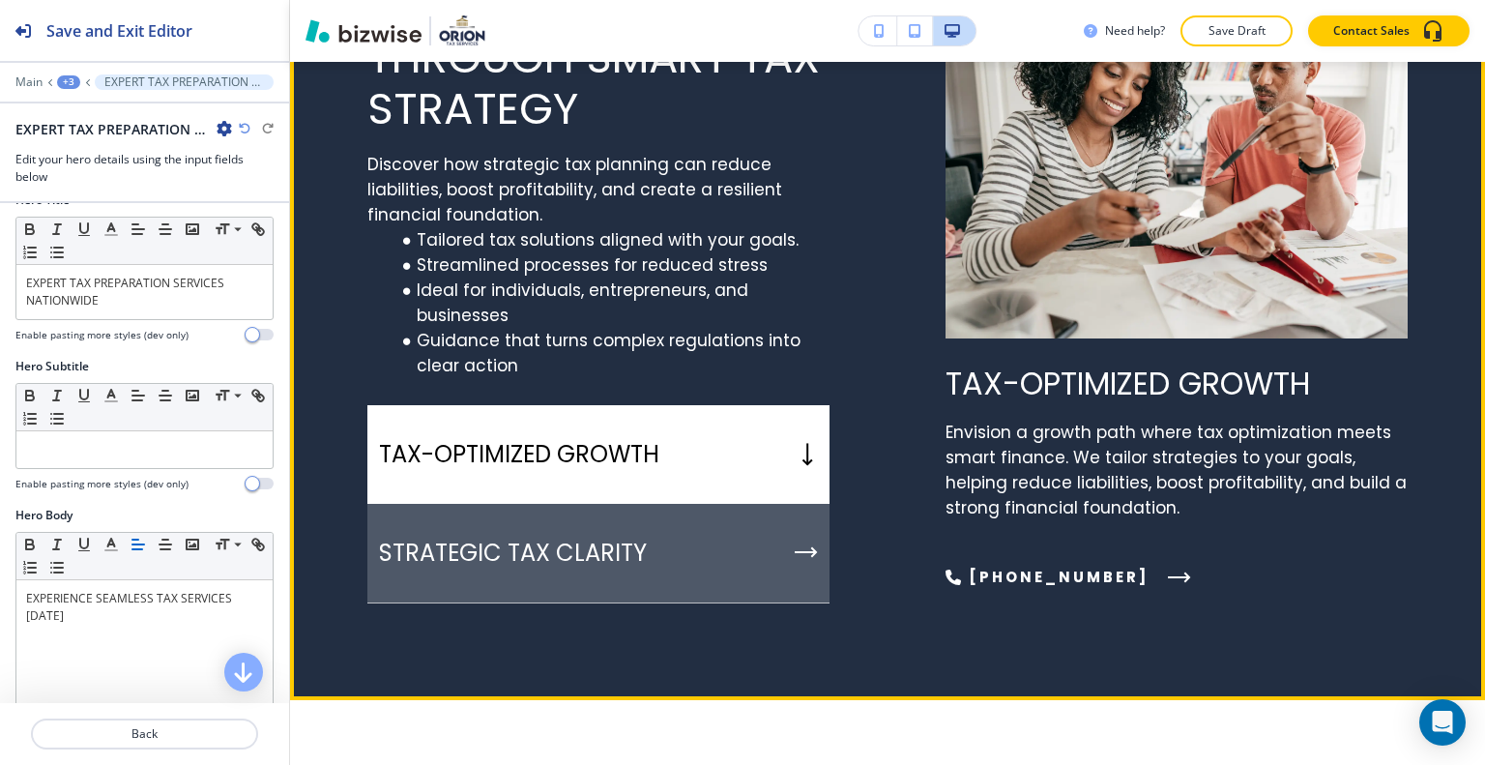
click at [640, 603] on div "STRATEGIC TAX CLARITY" at bounding box center [598, 554] width 462 height 100
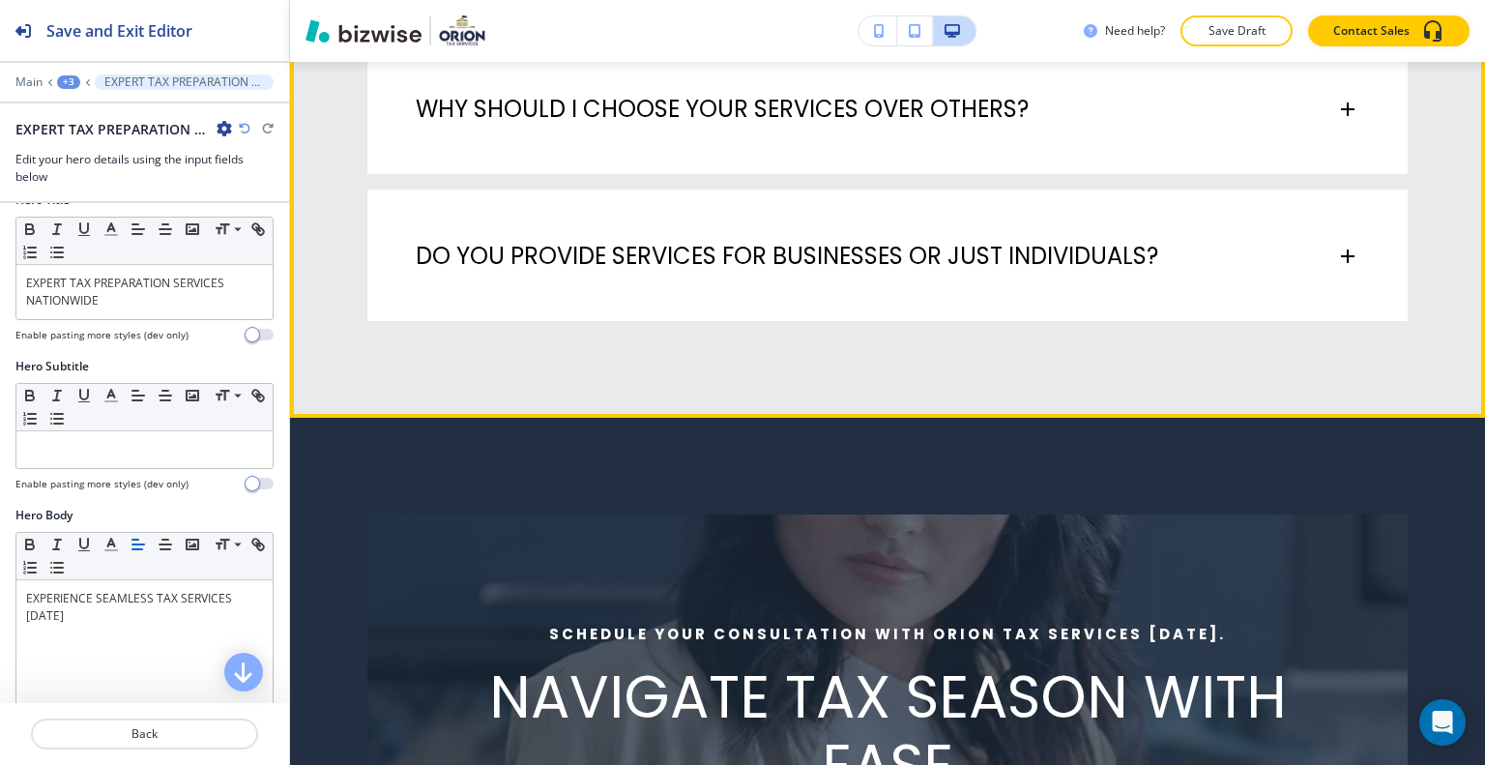
scroll to position [7392, 0]
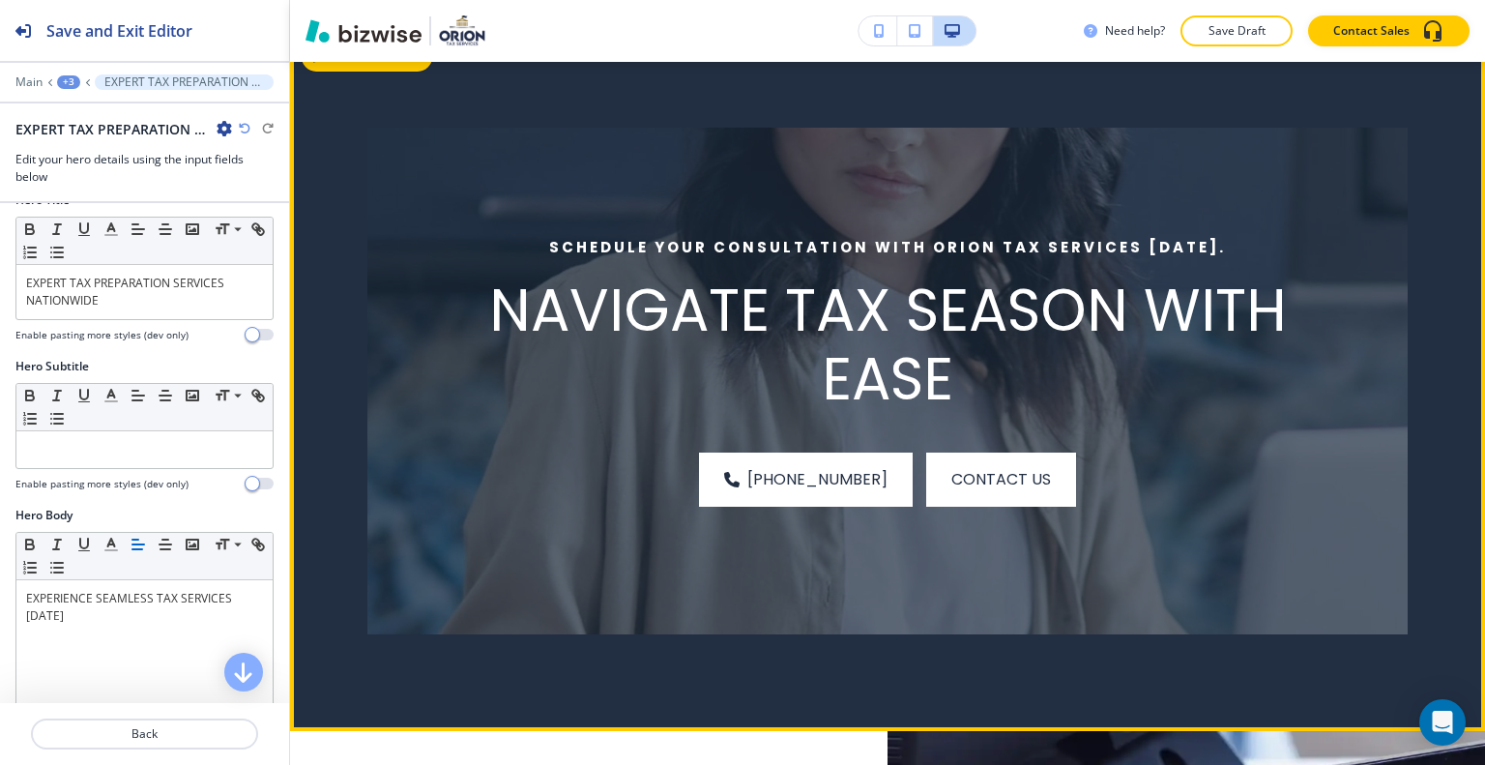
click at [344, 72] on button "Edit This Section" at bounding box center [367, 57] width 131 height 29
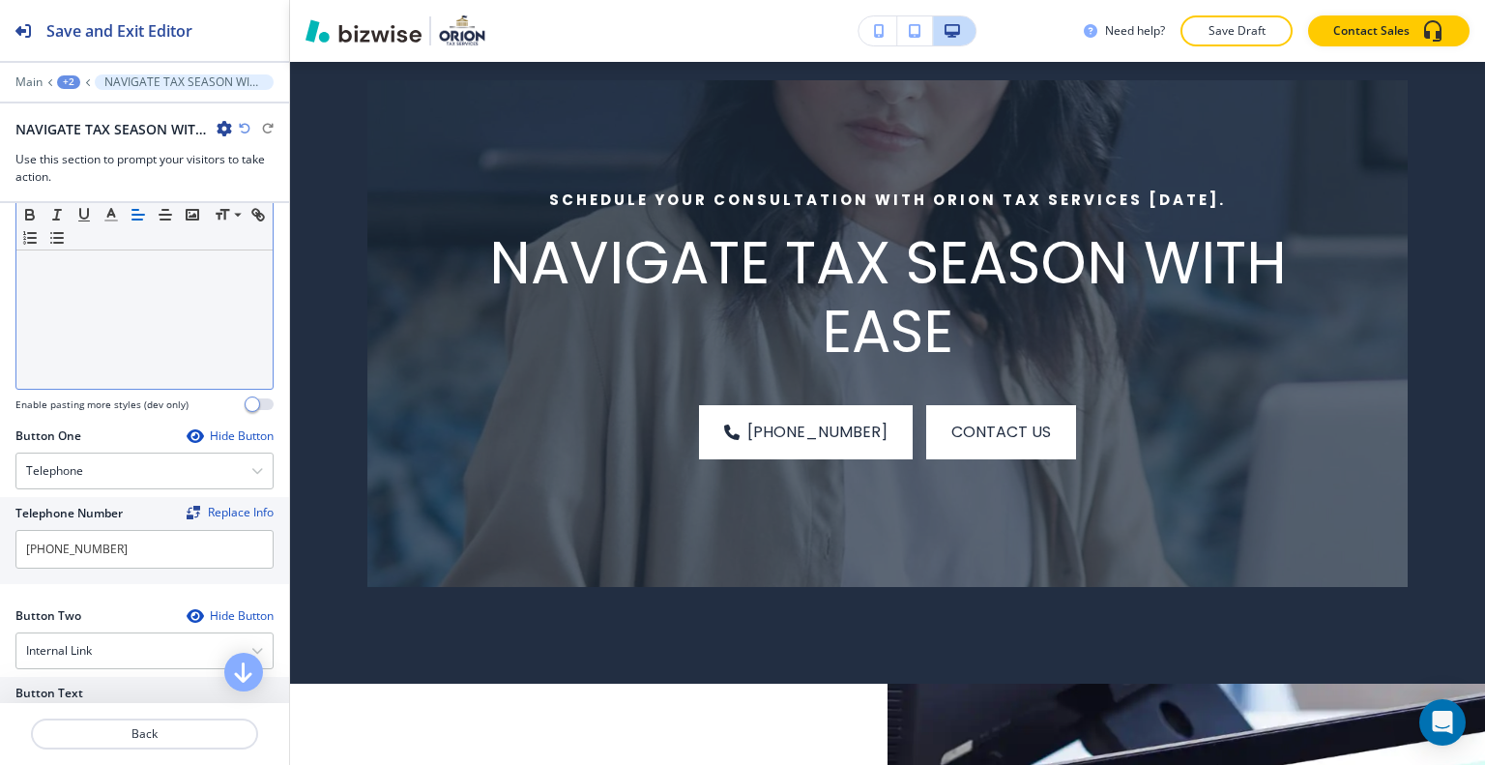
scroll to position [193, 0]
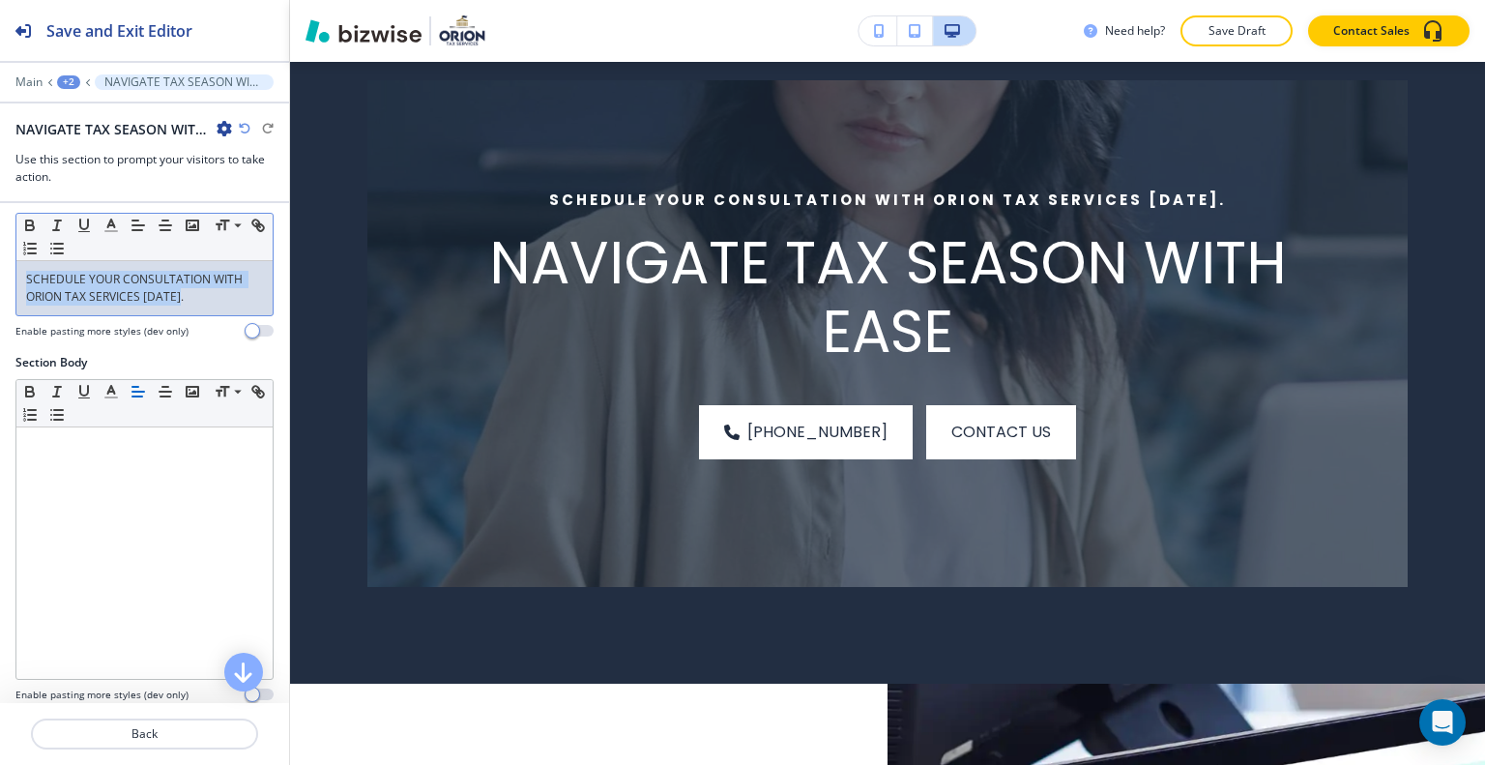
drag, startPoint x: 200, startPoint y: 295, endPoint x: 53, endPoint y: 269, distance: 149.3
click at [6, 258] on div "Section Subtitle Small Normal Large Huge SCHEDULE YOUR CONSULTATION WITH ORION …" at bounding box center [144, 271] width 289 height 166
copy p "SCHEDULE YOUR CONSULTATION WITH ORION TAX SERVICES [DATE]."
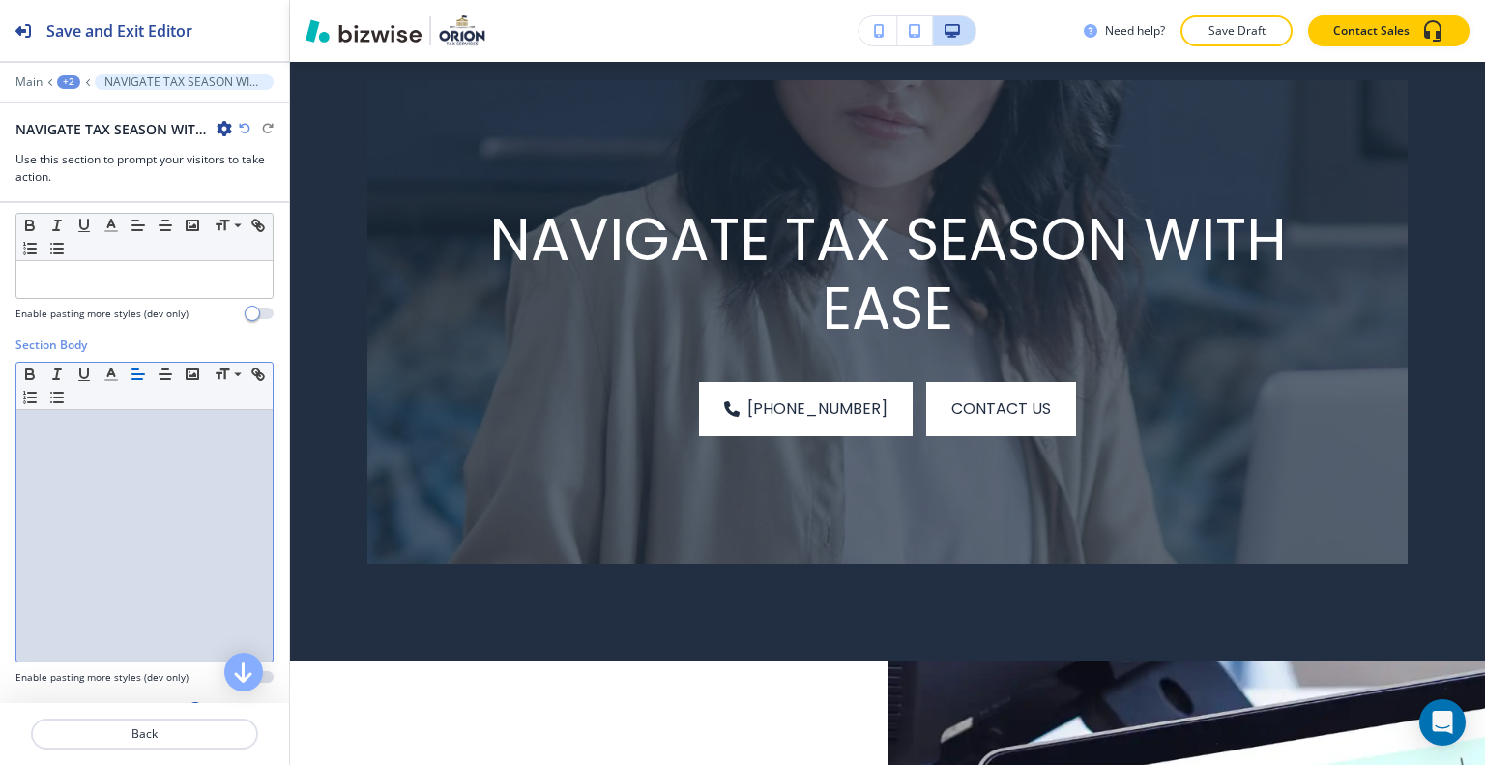
drag, startPoint x: 96, startPoint y: 463, endPoint x: 83, endPoint y: 459, distance: 13.2
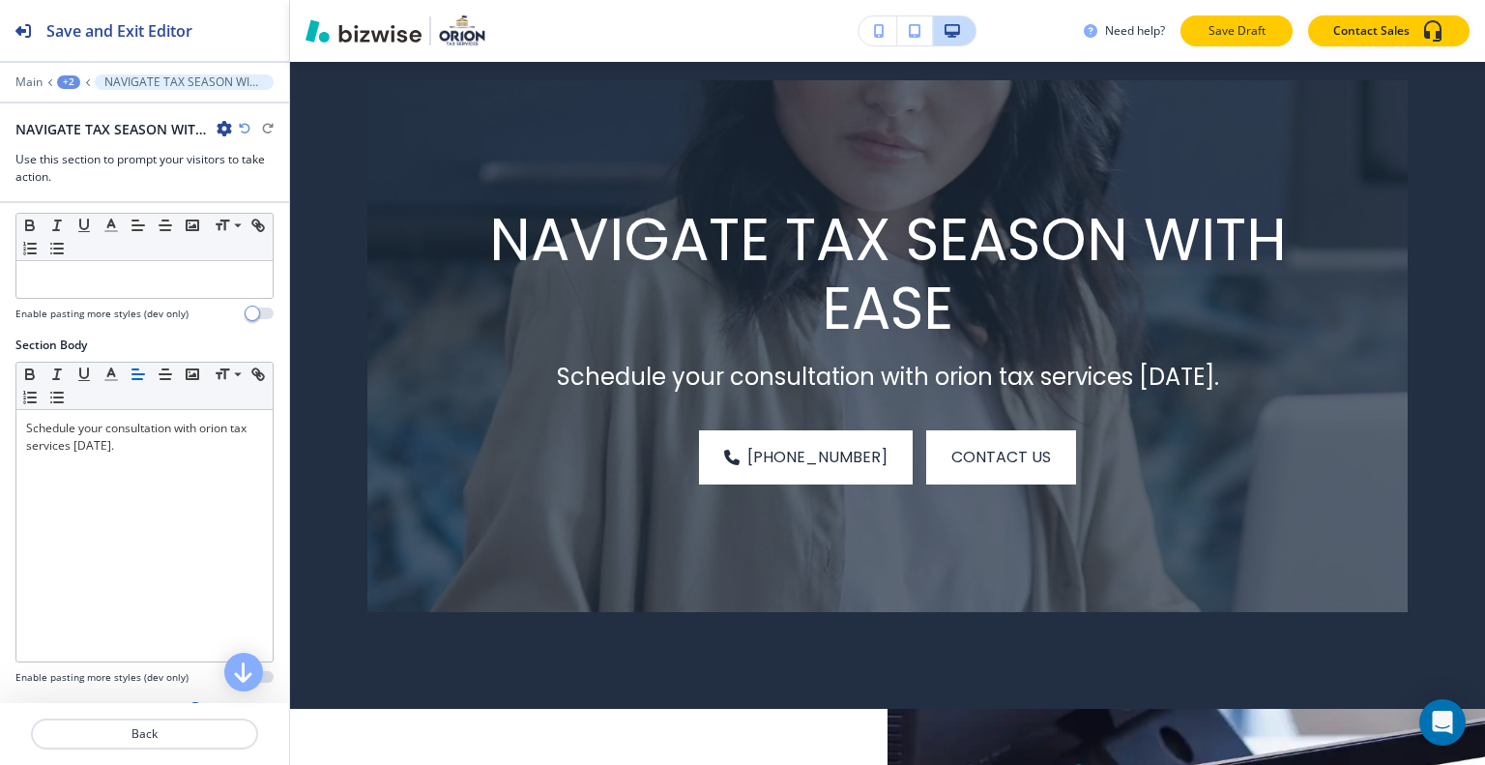
click at [1230, 27] on p "Save Draft" at bounding box center [1237, 30] width 62 height 17
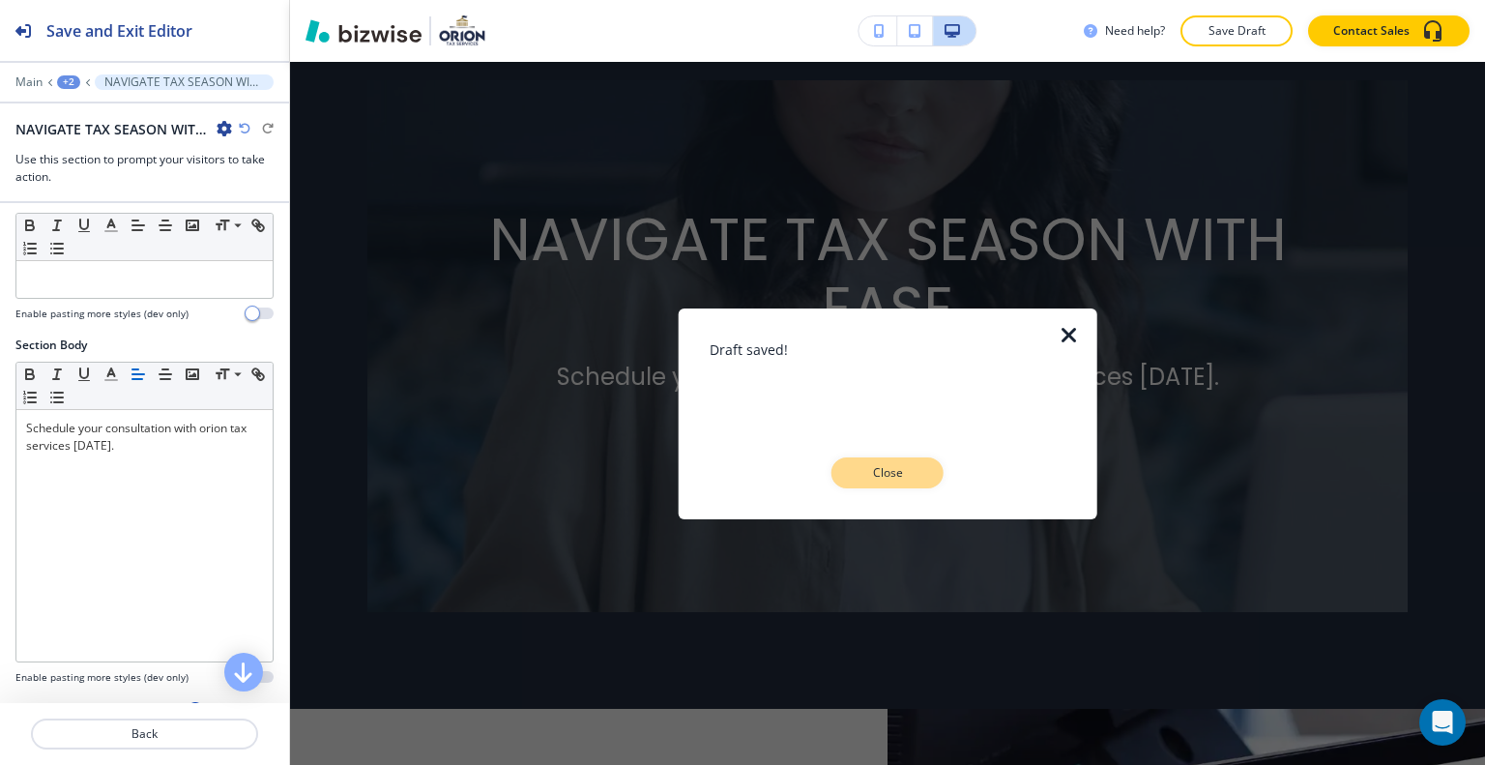
click at [921, 467] on button "Close" at bounding box center [887, 472] width 112 height 31
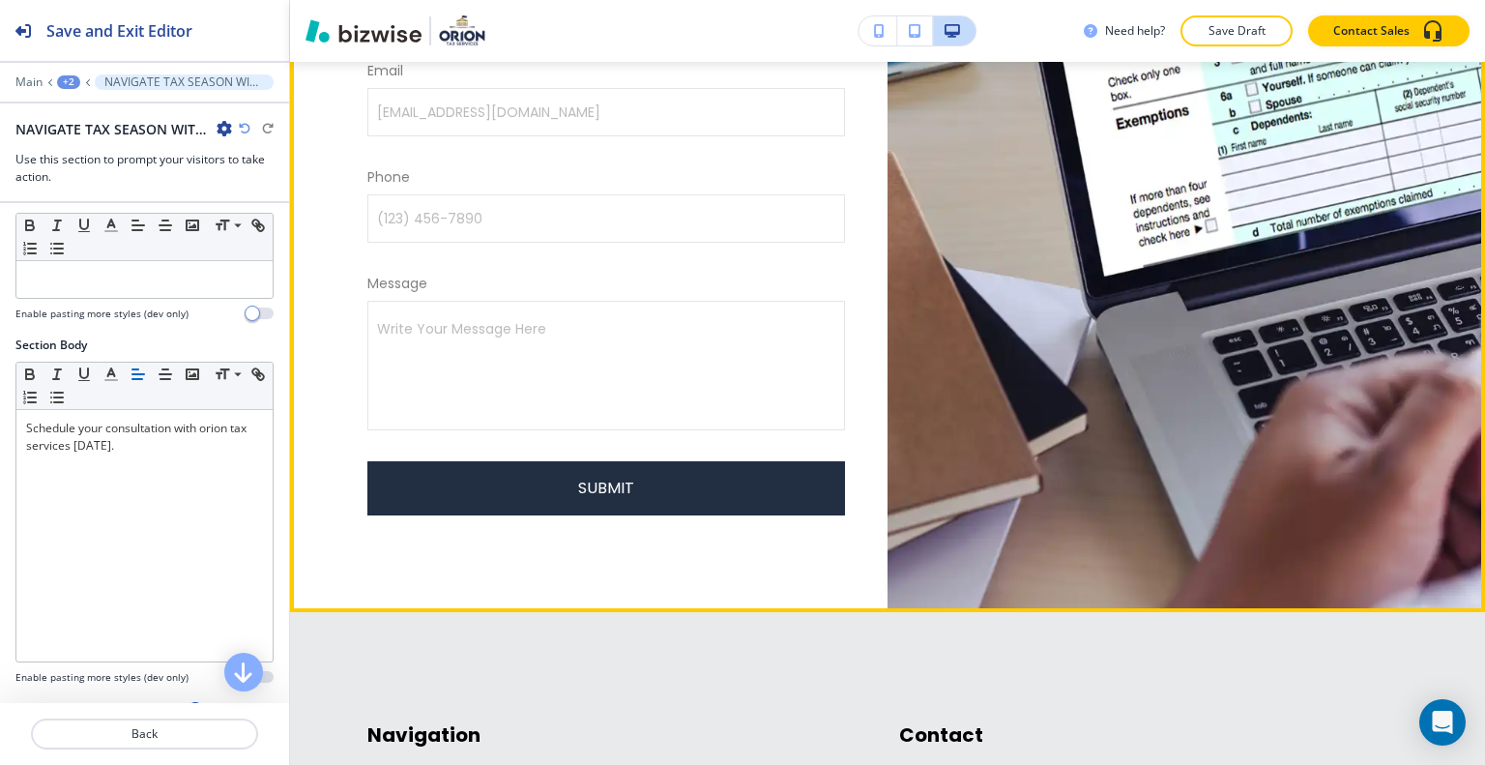
scroll to position [8117, 0]
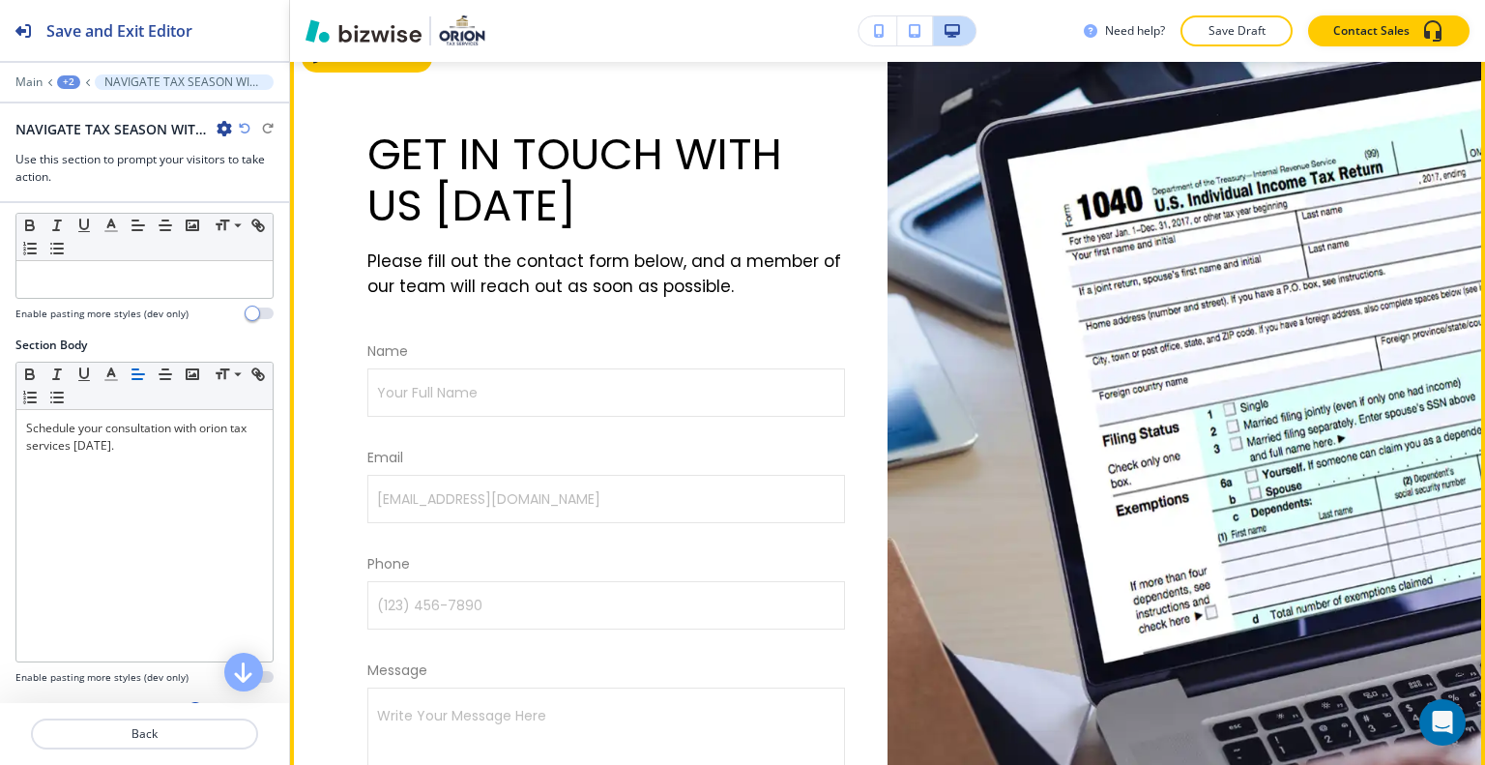
click at [328, 73] on button "Edit This Section" at bounding box center [367, 58] width 131 height 29
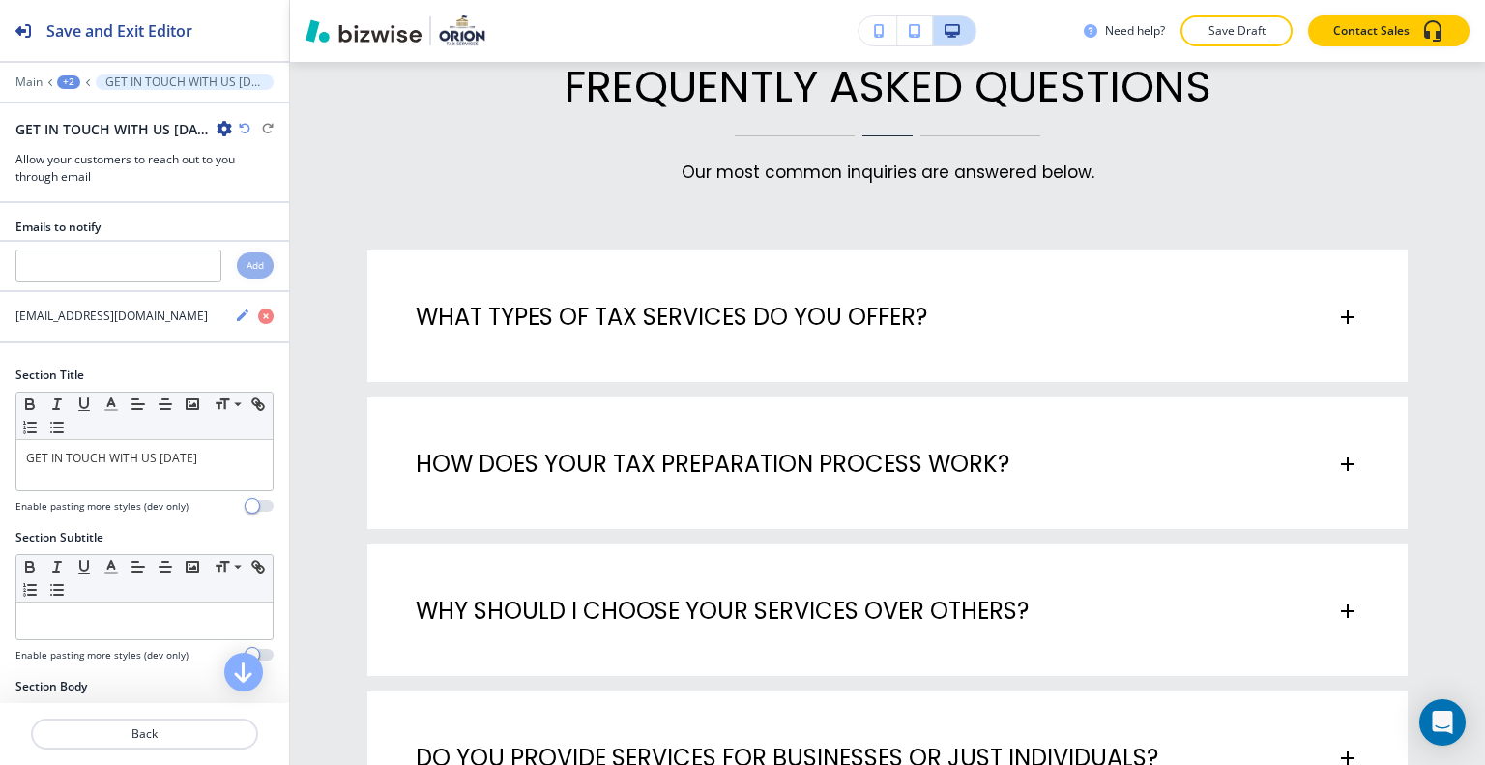
scroll to position [0, 0]
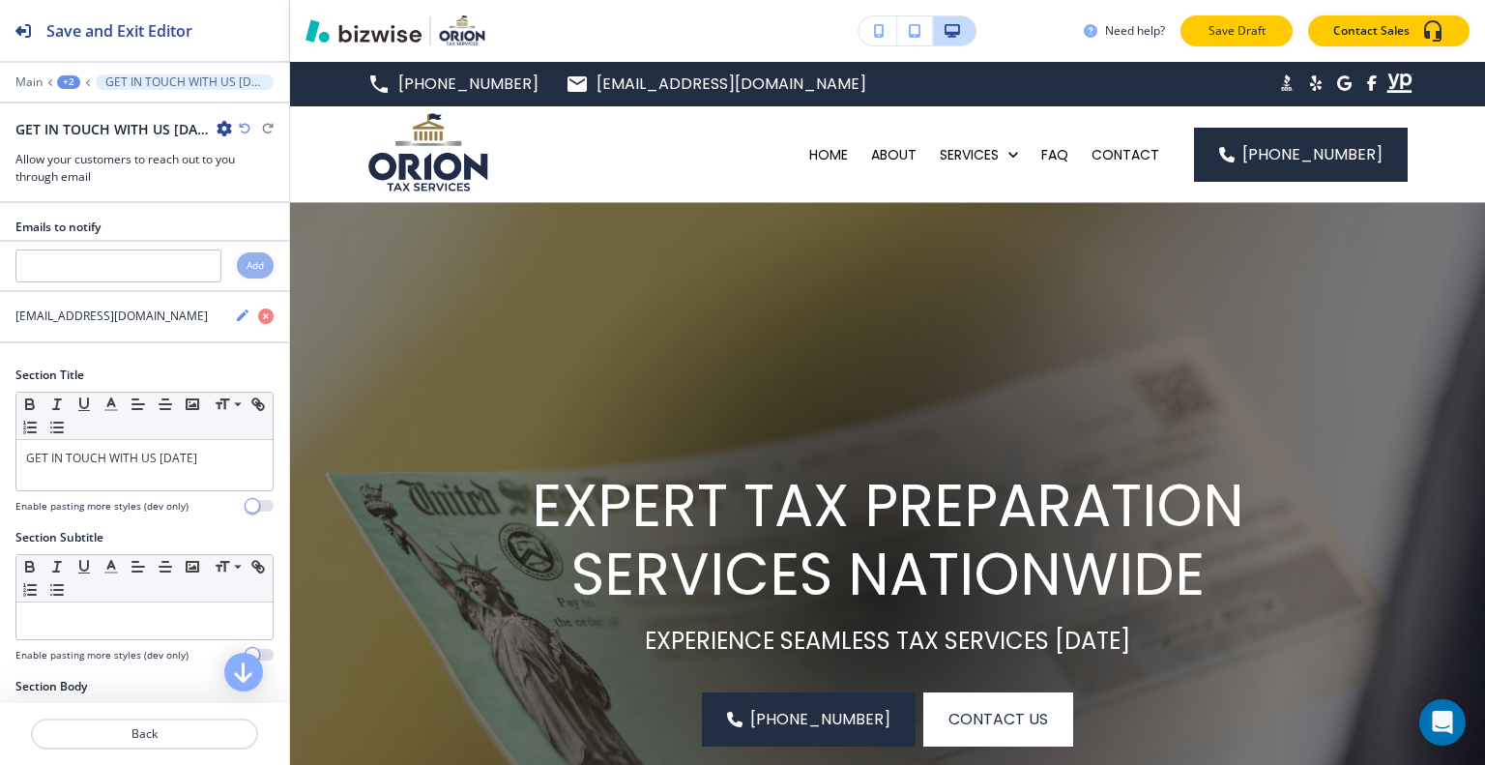
click at [1240, 18] on button "Save Draft" at bounding box center [1237, 30] width 112 height 31
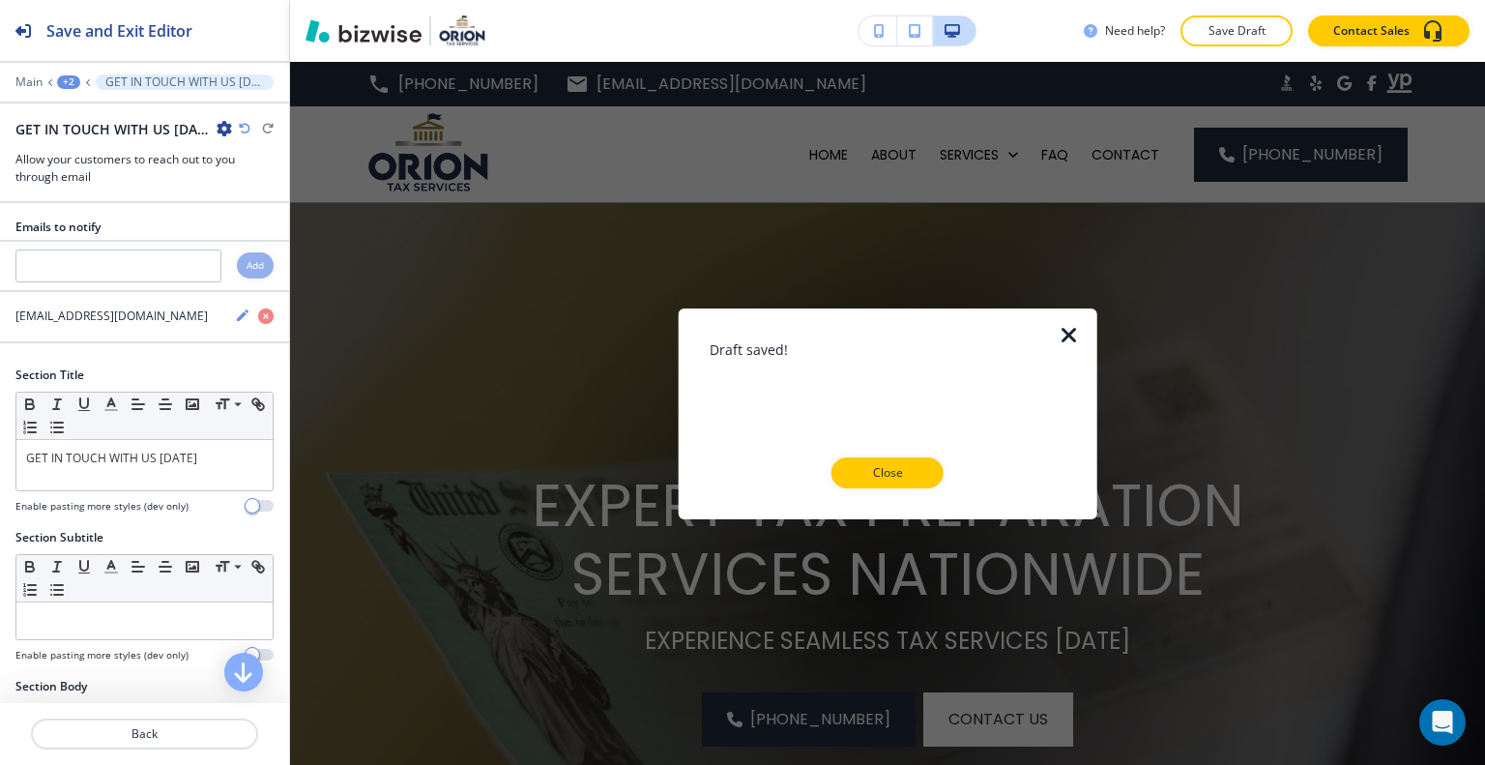
click at [843, 446] on div "Draft saved! Close" at bounding box center [888, 412] width 357 height 149
click at [865, 464] on p "Close" at bounding box center [888, 472] width 62 height 17
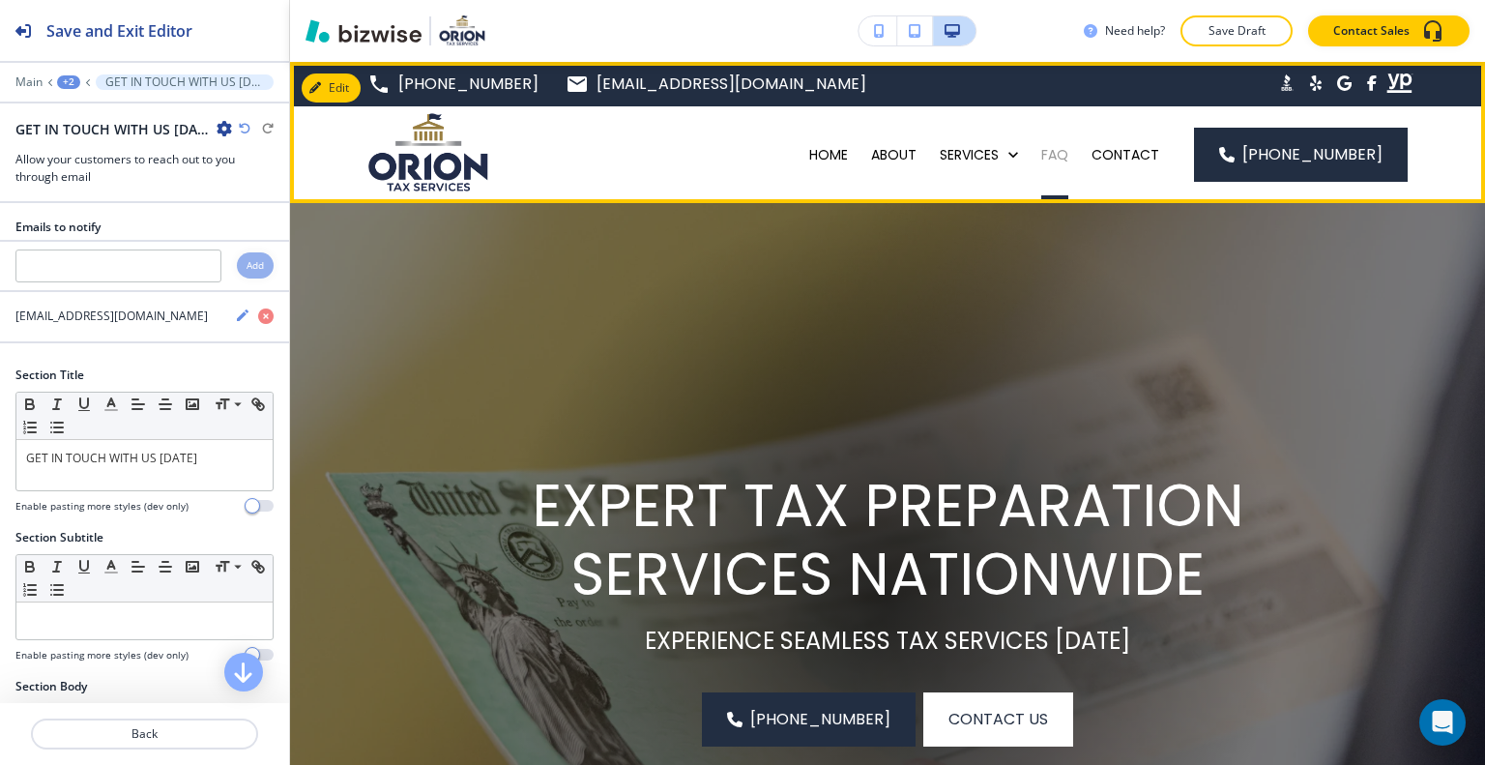
click at [1064, 157] on p "FAQ" at bounding box center [1054, 154] width 27 height 19
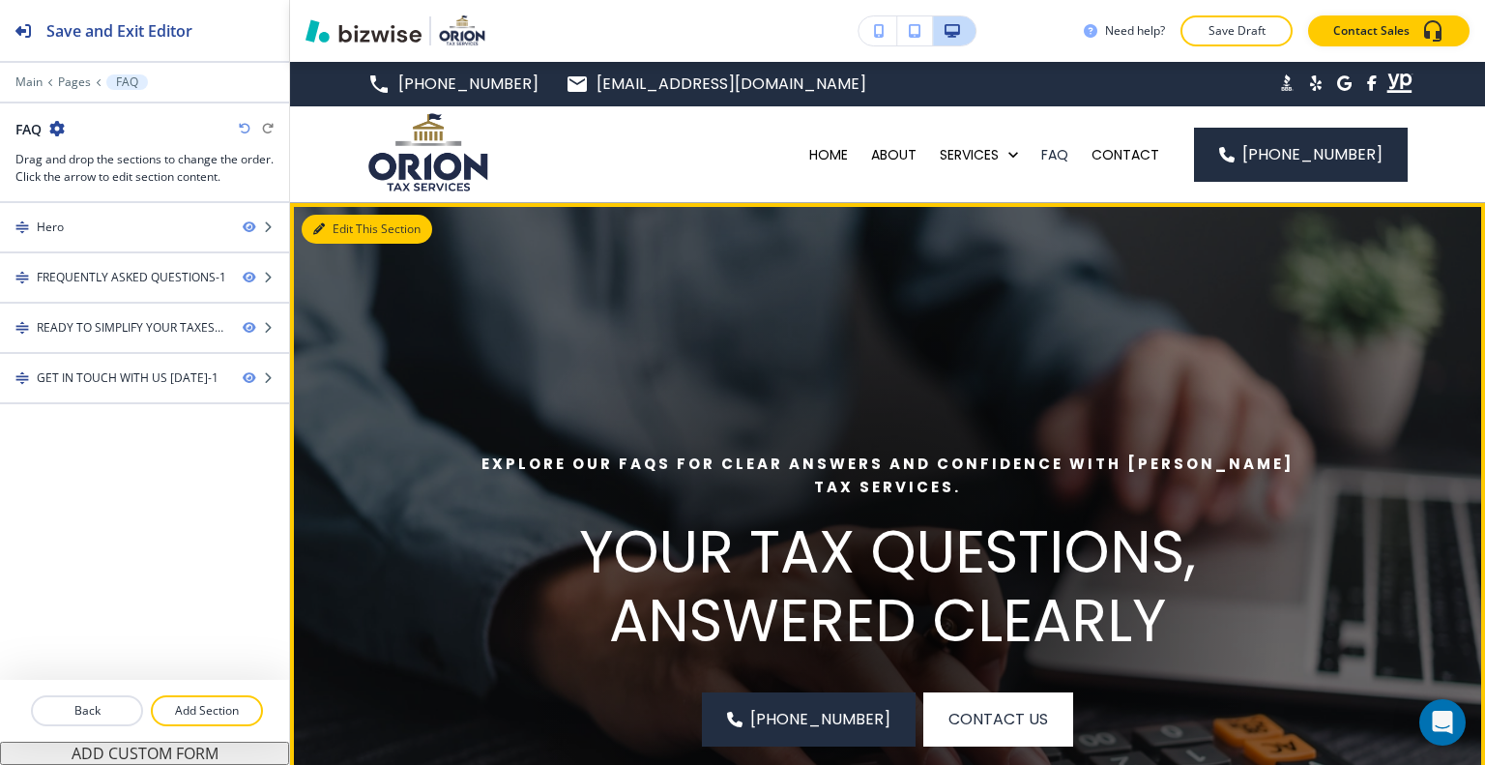
click at [332, 230] on button "Edit This Section" at bounding box center [367, 229] width 131 height 29
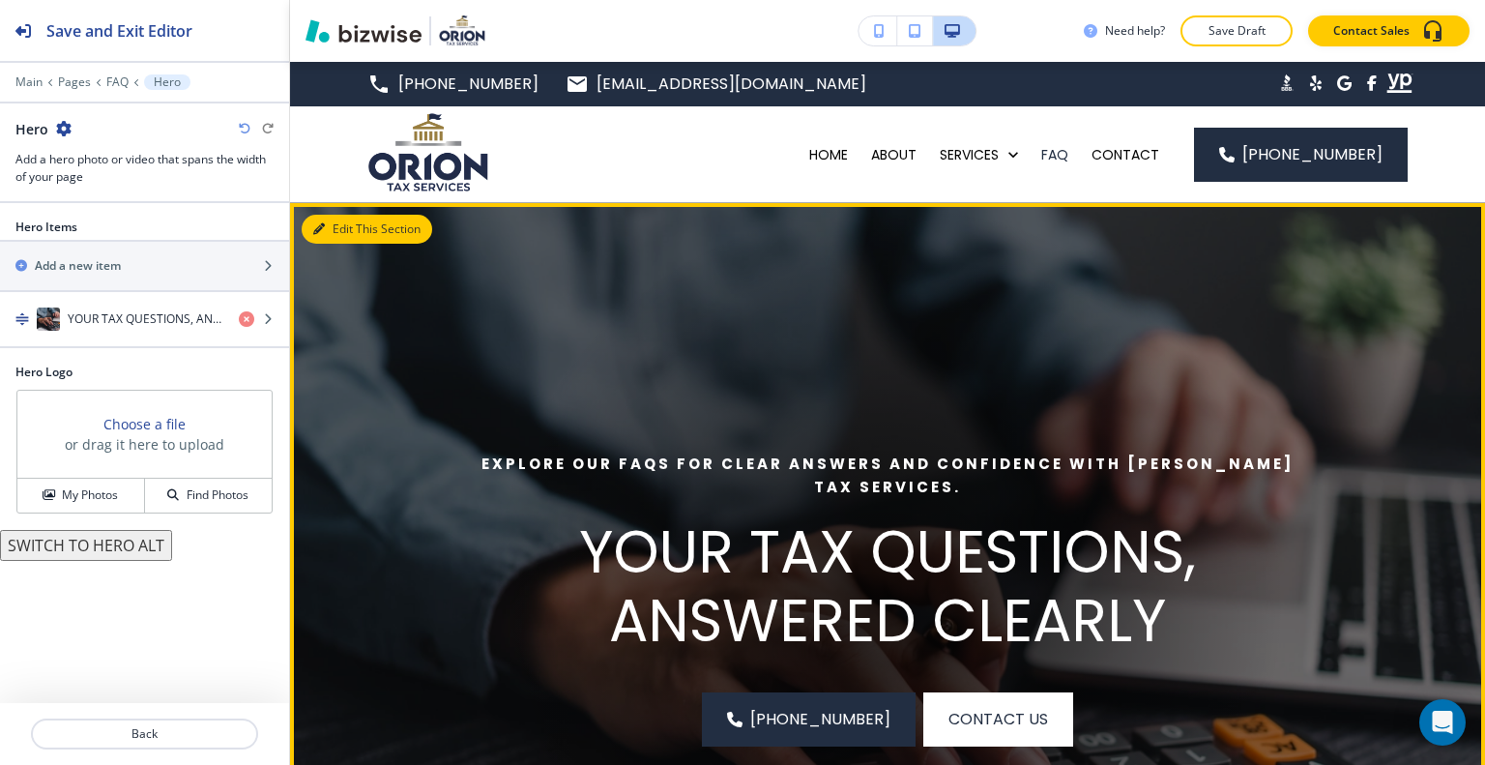
scroll to position [141, 0]
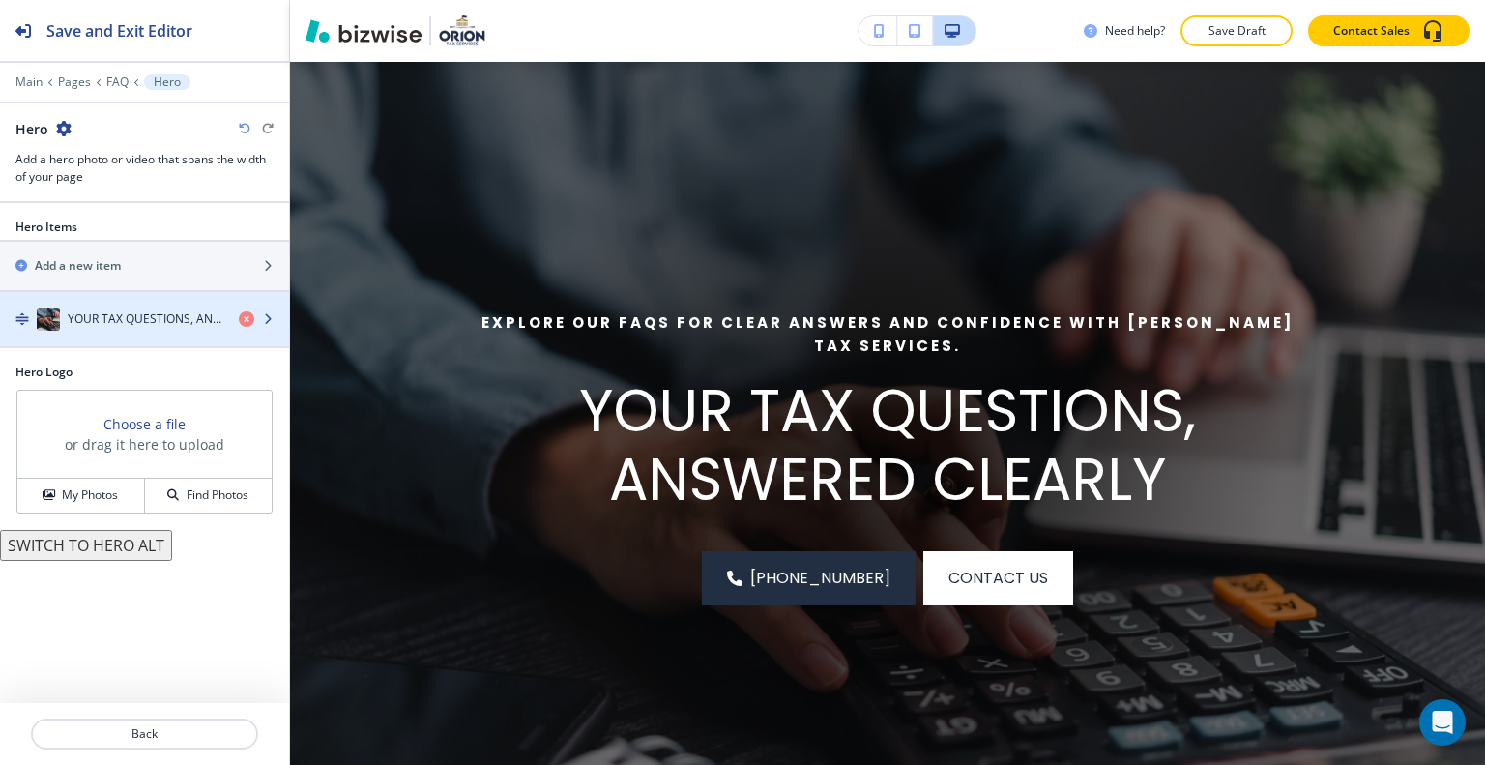
click at [185, 331] on div "button" at bounding box center [144, 338] width 289 height 15
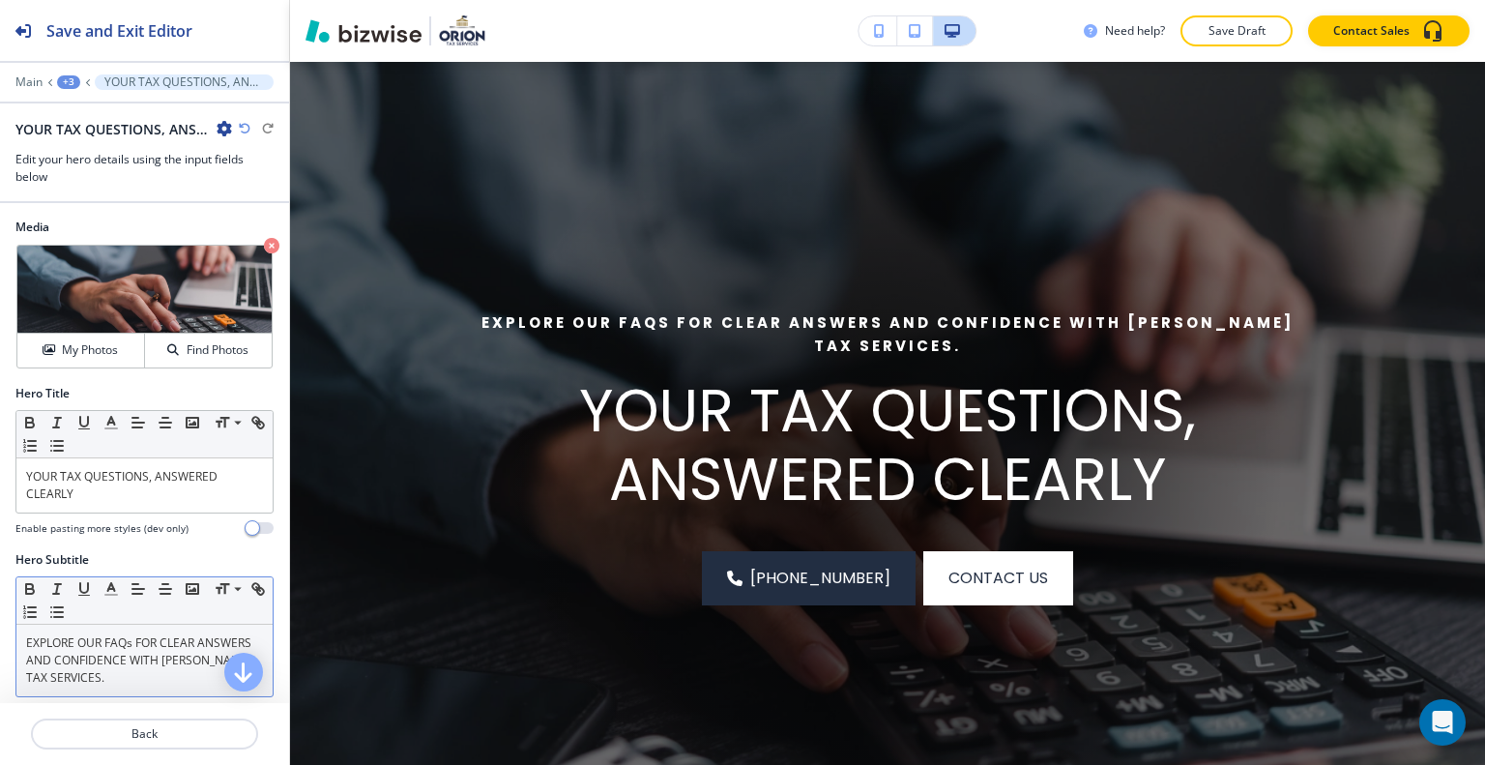
scroll to position [193, 0]
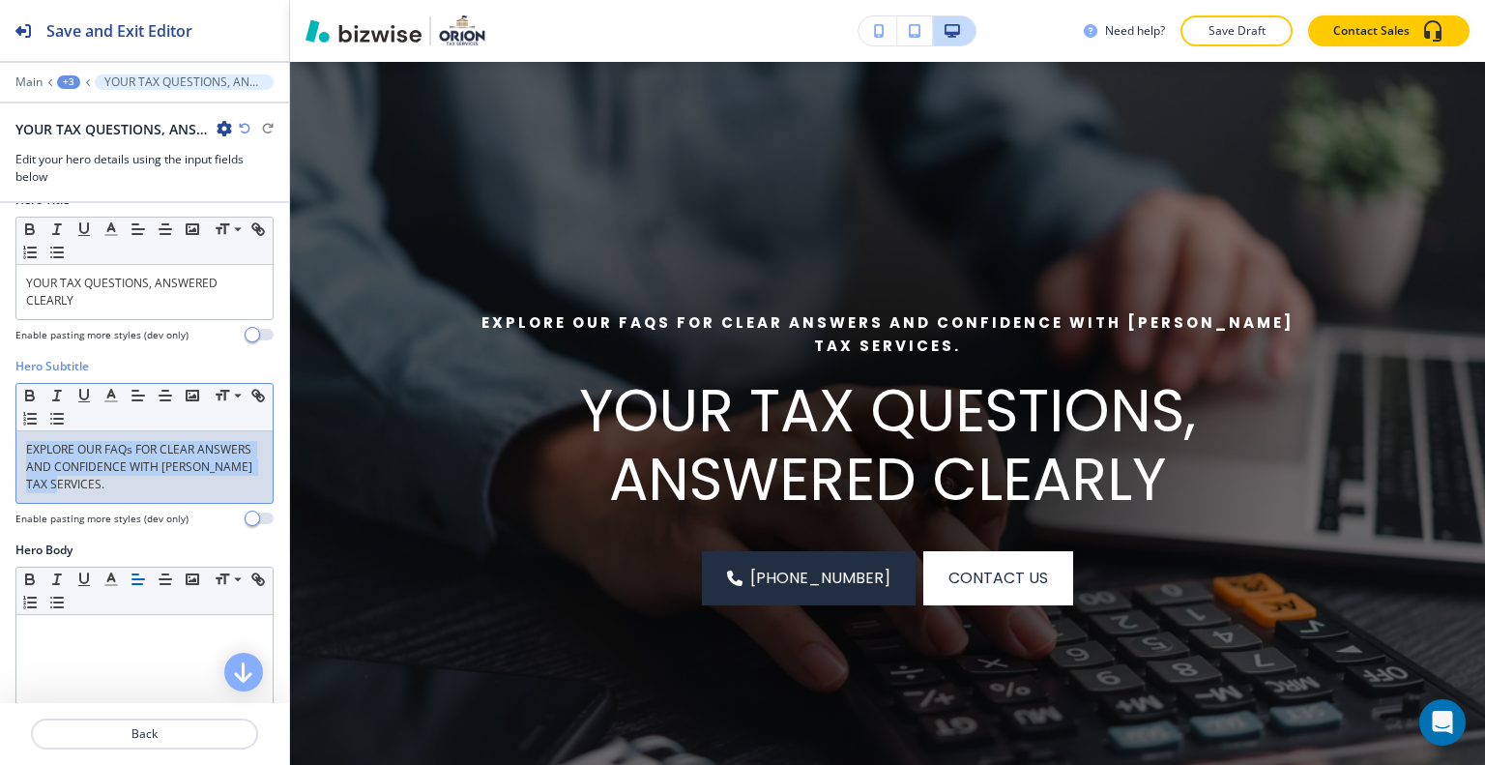
drag, startPoint x: 158, startPoint y: 482, endPoint x: 21, endPoint y: 439, distance: 143.1
click at [5, 431] on div "Hero Subtitle Small Normal Large Huge EXPLORE OUR FAQs FOR CLEAR ANSWERS AND CO…" at bounding box center [144, 450] width 289 height 184
copy p "EXPLORE OUR FAQs FOR CLEAR ANSWERS AND CONFIDENCE WITH [PERSON_NAME] TAX SERVIC…"
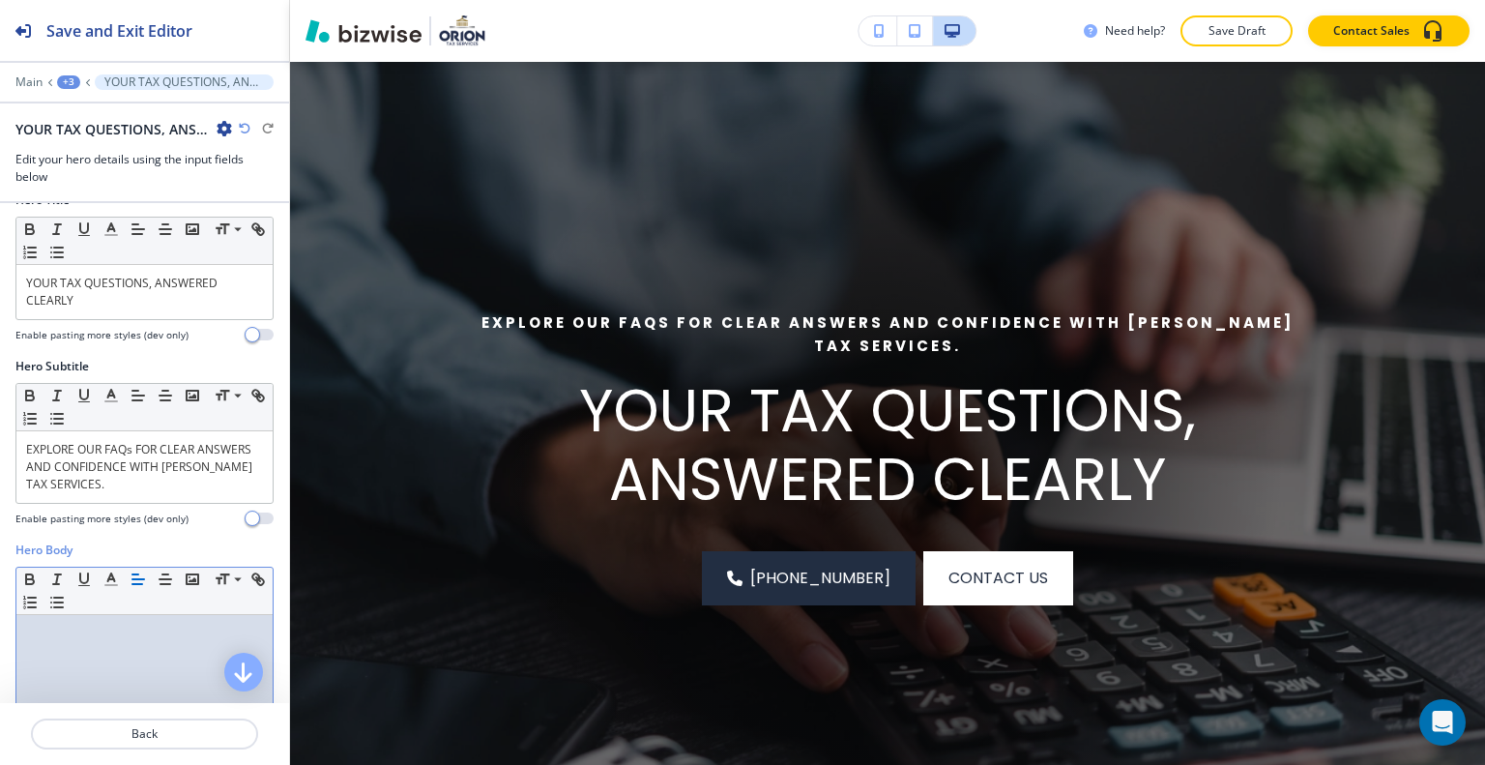
scroll to position [479, 0]
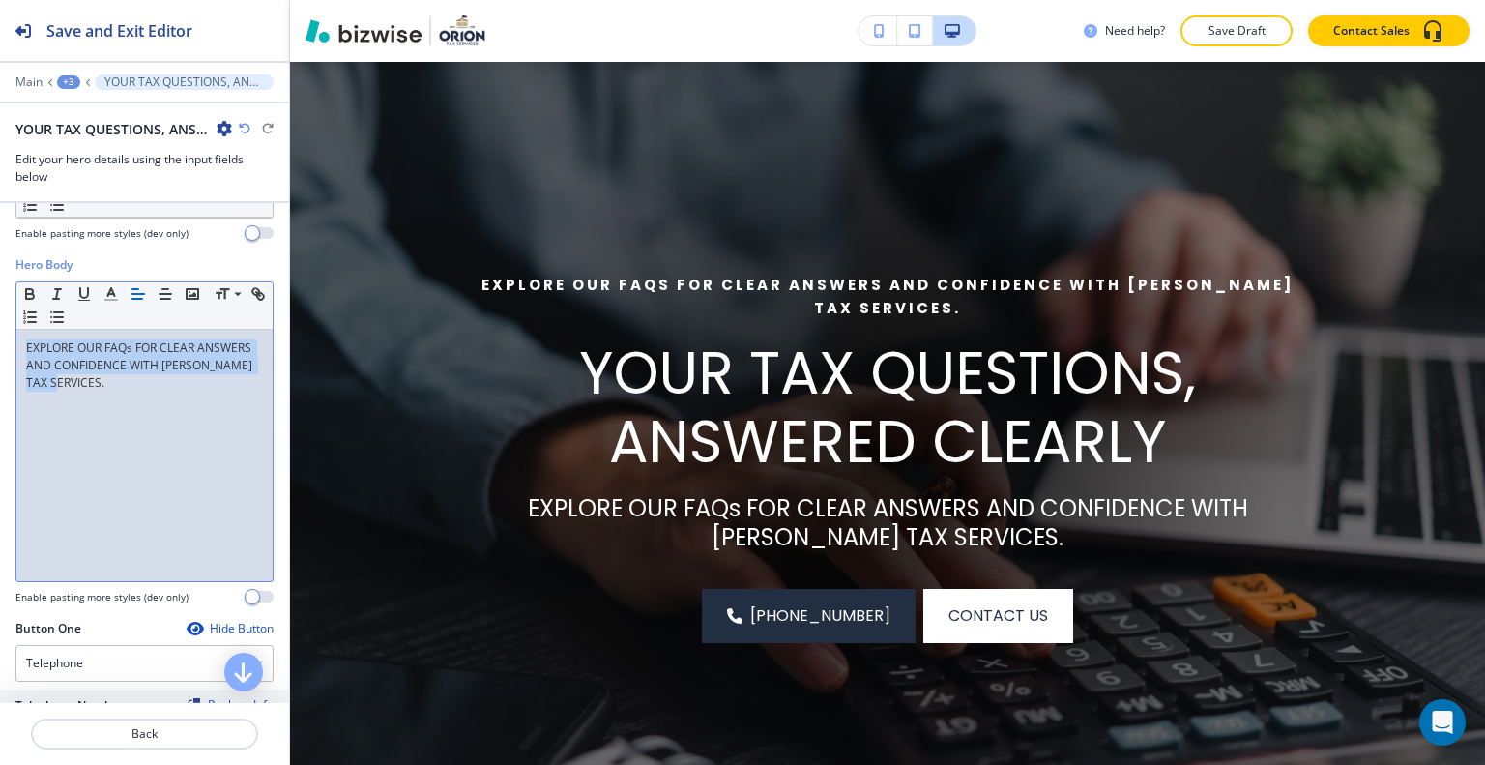
drag, startPoint x: 180, startPoint y: 388, endPoint x: 1, endPoint y: 293, distance: 202.4
click at [1, 293] on div "Hero Body Small Normal Large Huge EXPLORE OUR FAQs FOR CLEAR ANSWERS AND CONFID…" at bounding box center [144, 438] width 289 height 364
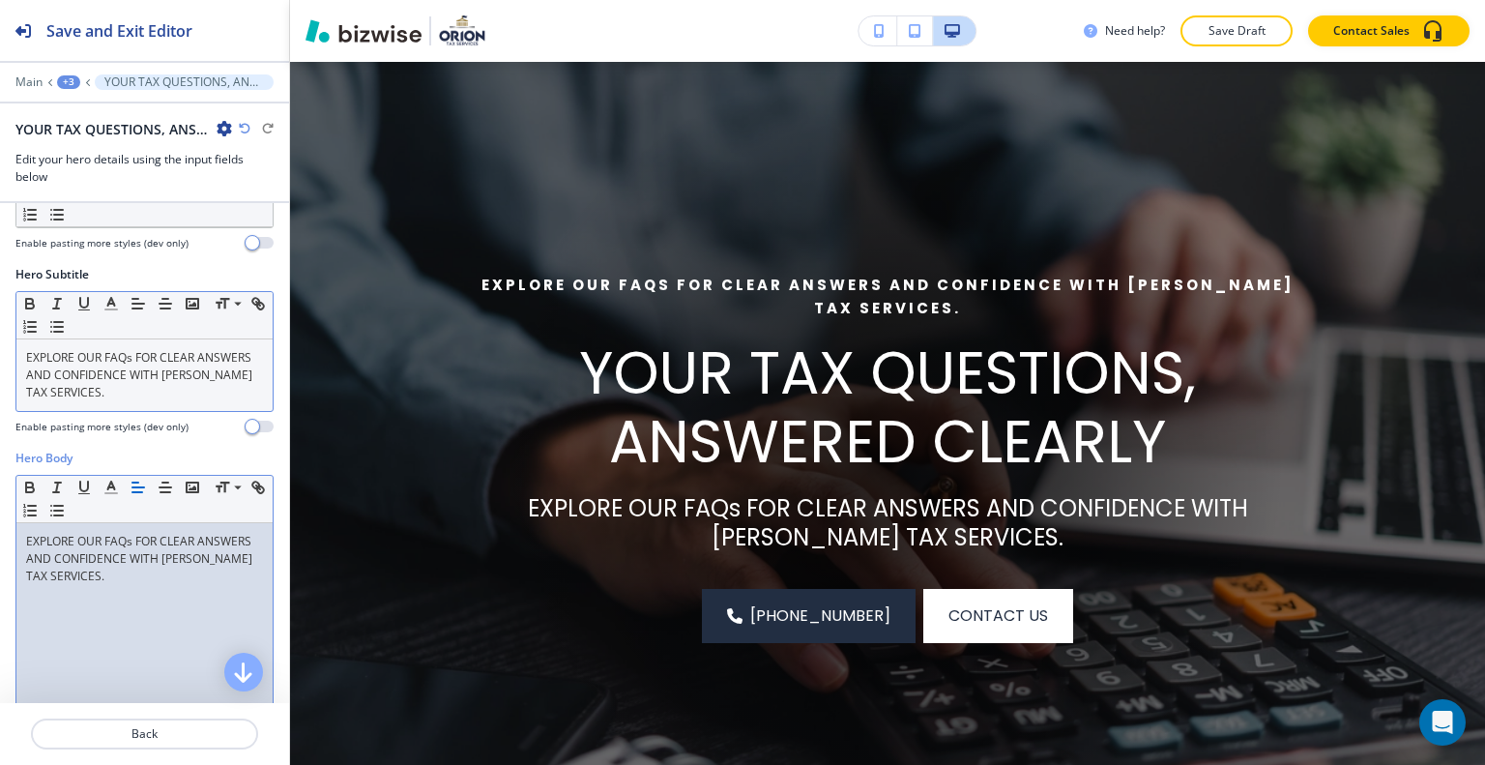
scroll to position [189, 0]
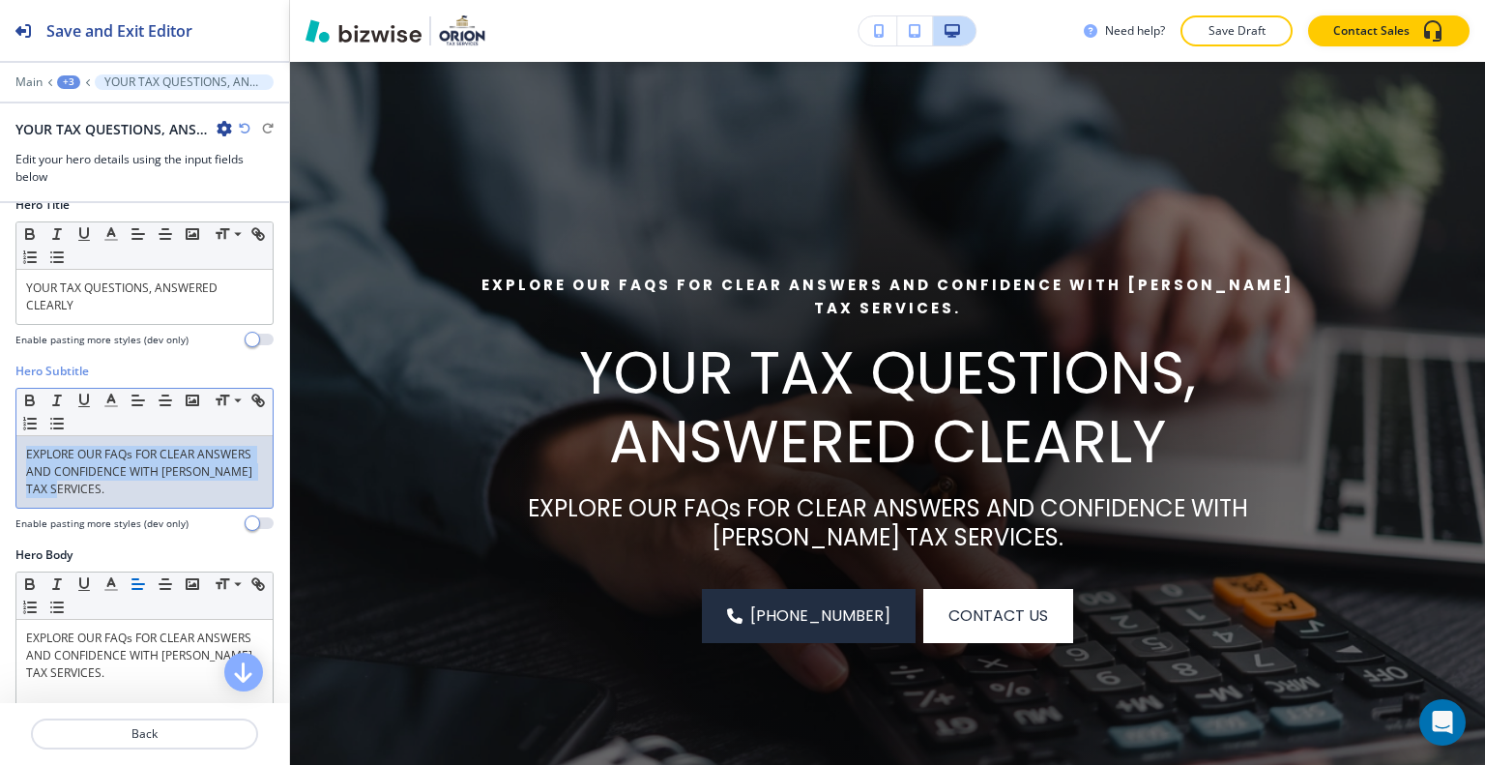
drag, startPoint x: 187, startPoint y: 495, endPoint x: 0, endPoint y: 428, distance: 198.2
click at [0, 428] on div "Hero Subtitle Small Normal Large Huge EXPLORE OUR FAQs FOR CLEAR ANSWERS AND CO…" at bounding box center [144, 455] width 289 height 184
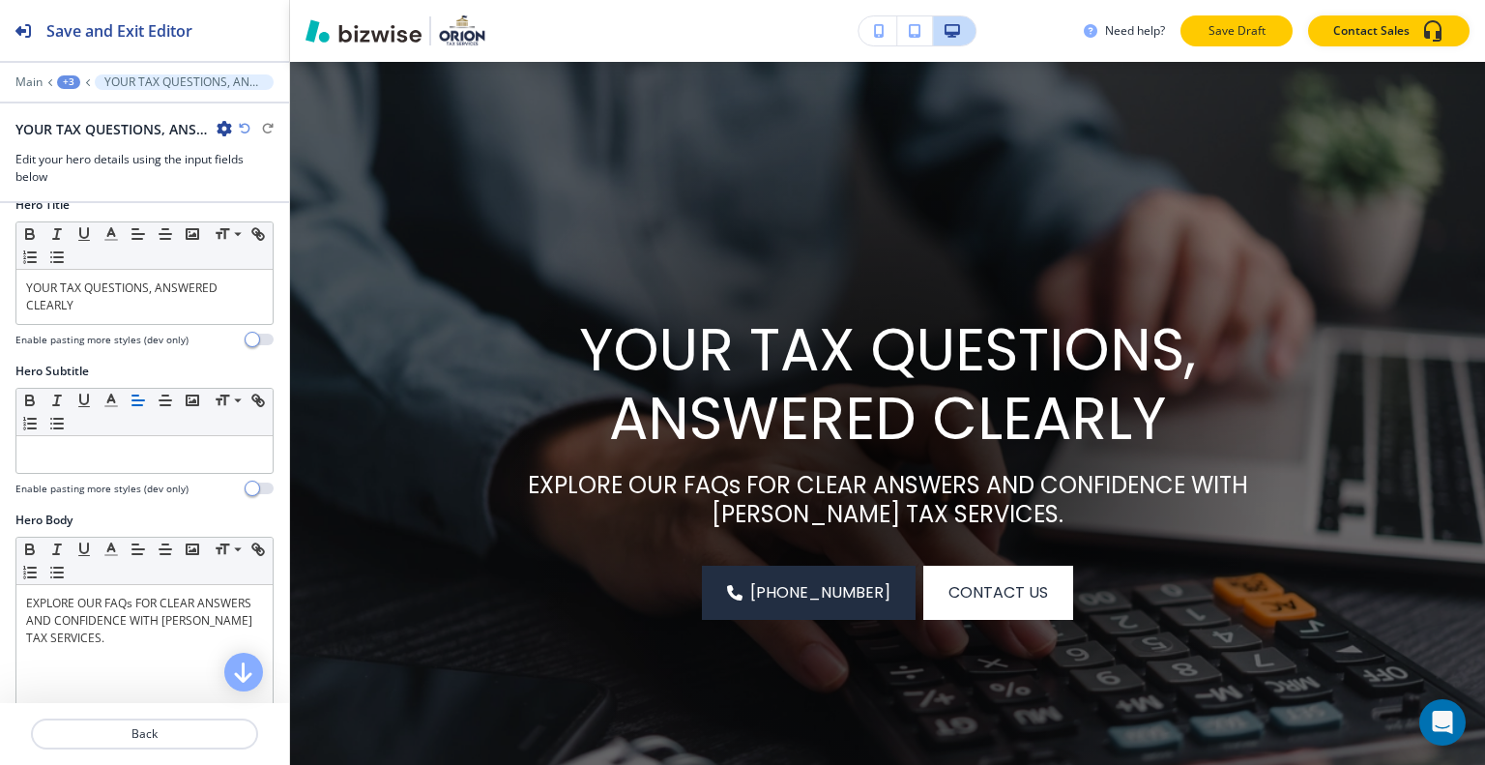
click at [1241, 36] on p "Save Draft" at bounding box center [1237, 30] width 62 height 17
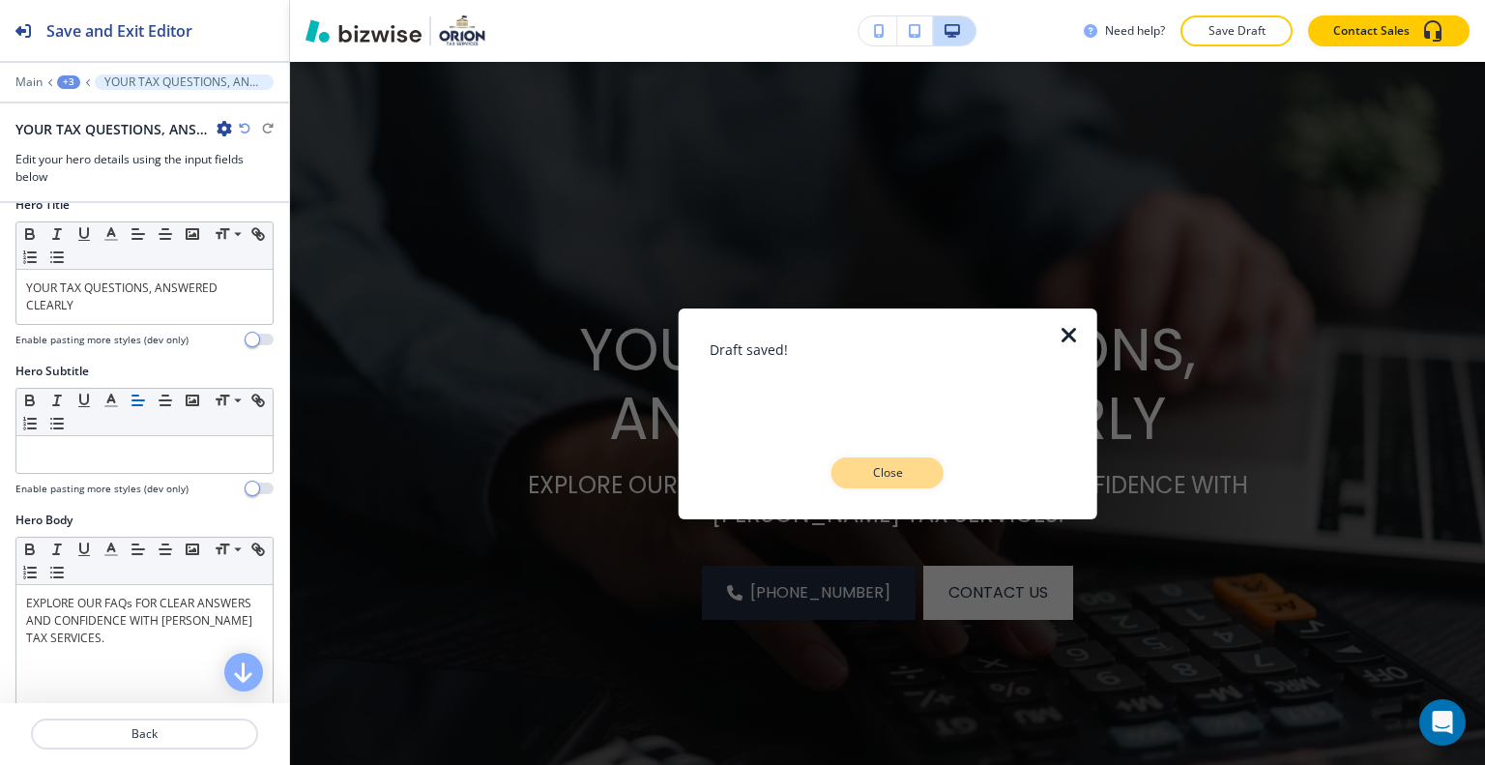
click at [932, 463] on button "Close" at bounding box center [887, 472] width 112 height 31
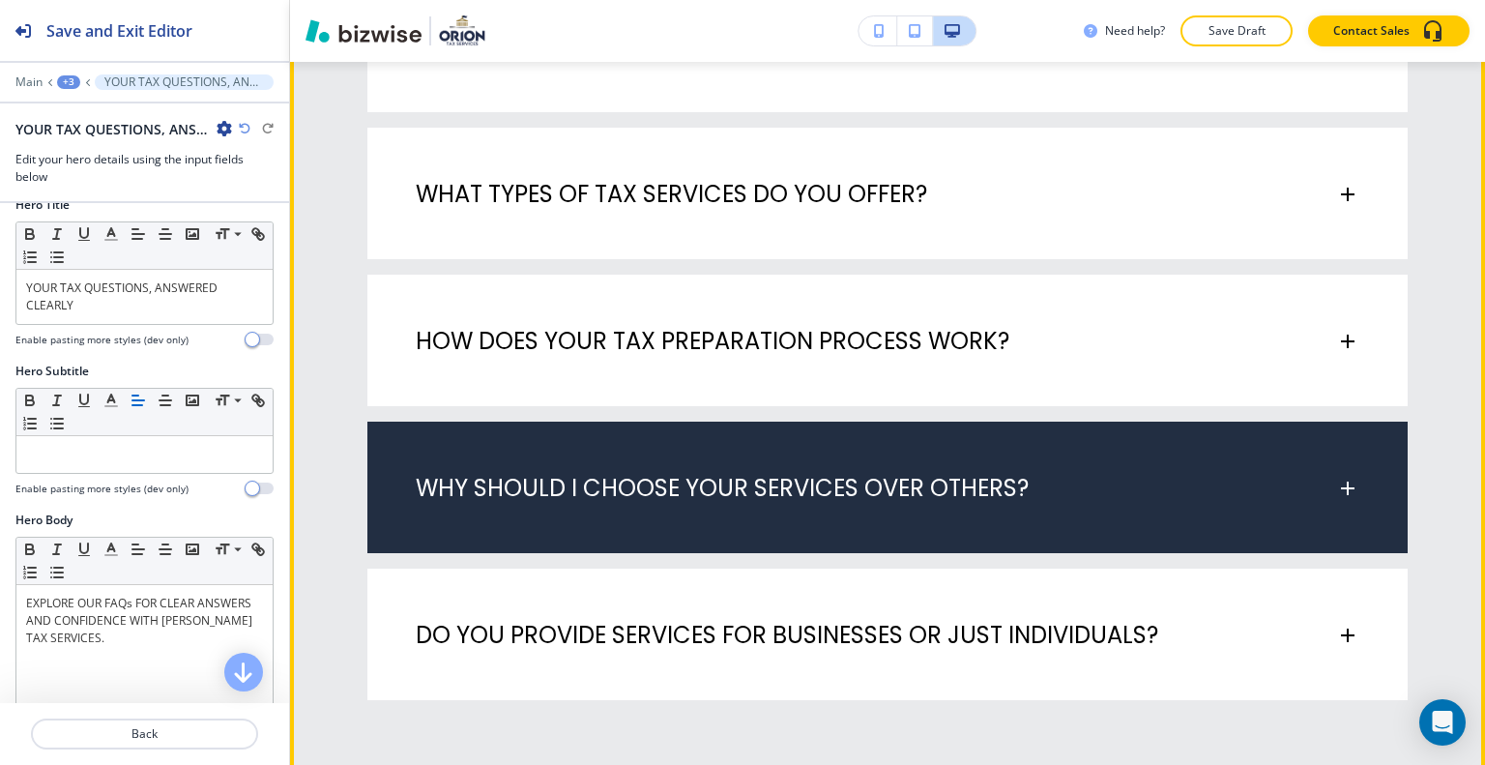
scroll to position [915, 0]
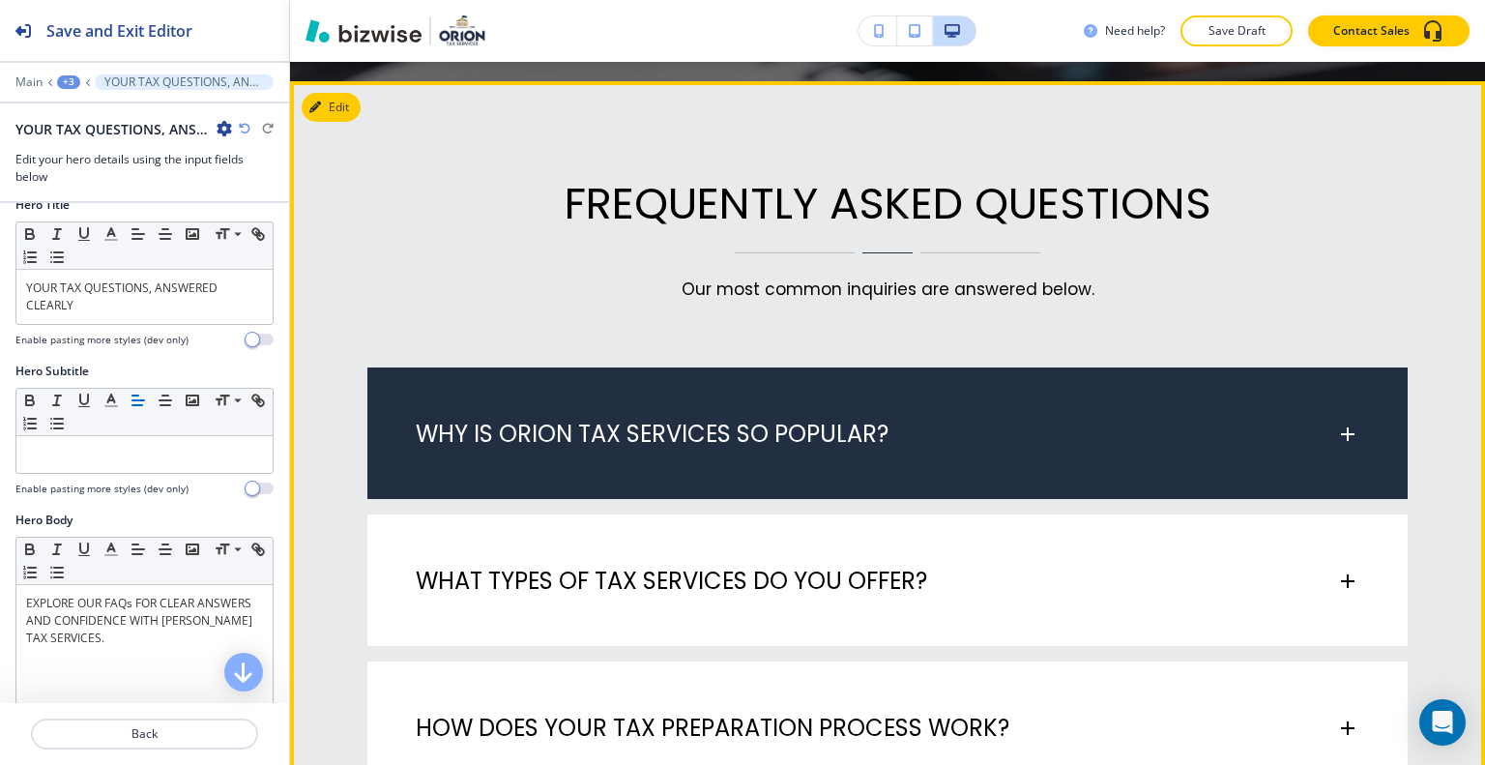
click at [916, 432] on div "WHY IS ORION TAX SERVICES SO POPULAR?" at bounding box center [876, 434] width 920 height 29
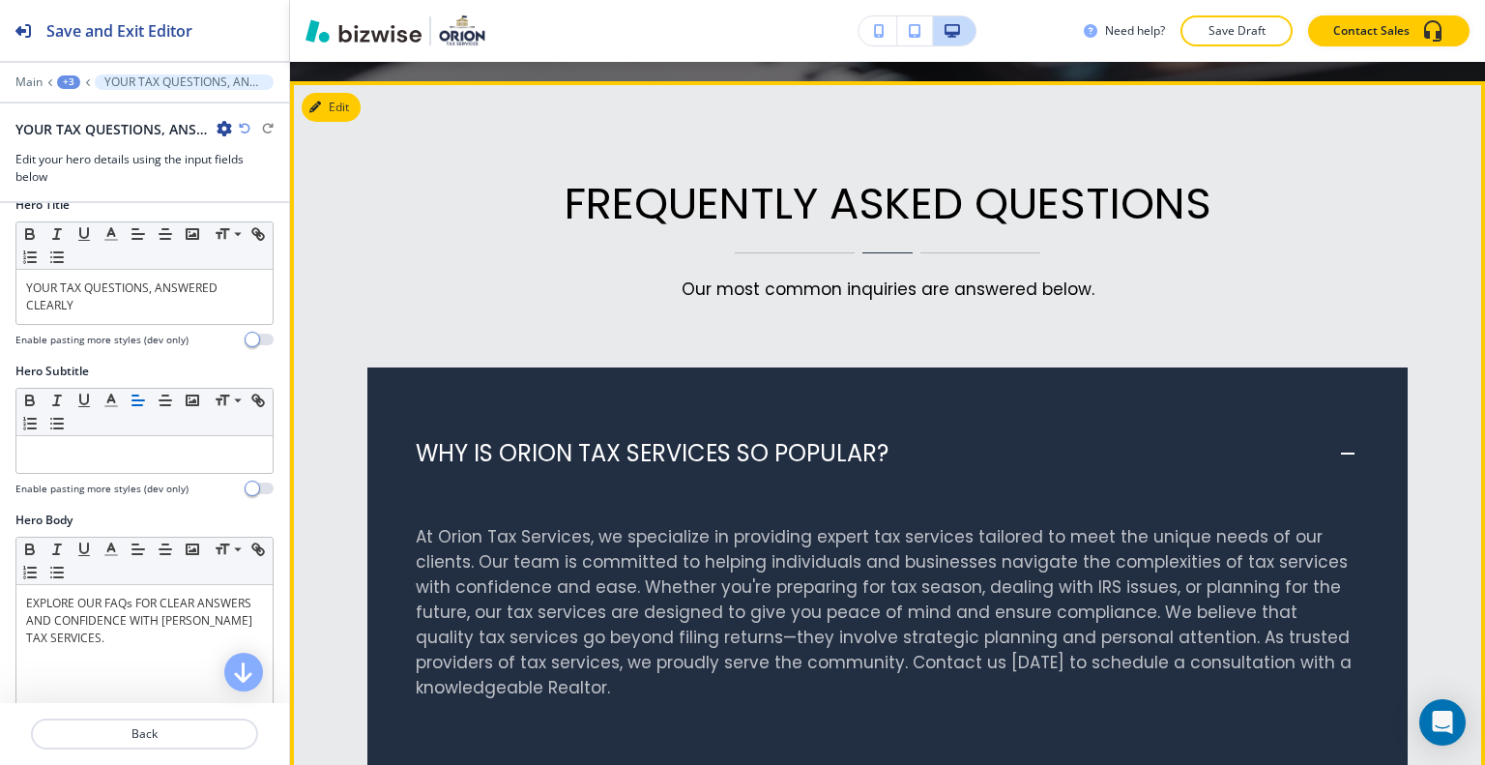
click at [916, 432] on div "WHY IS ORION TAX SERVICES SO POPULAR?" at bounding box center [887, 443] width 1040 height 153
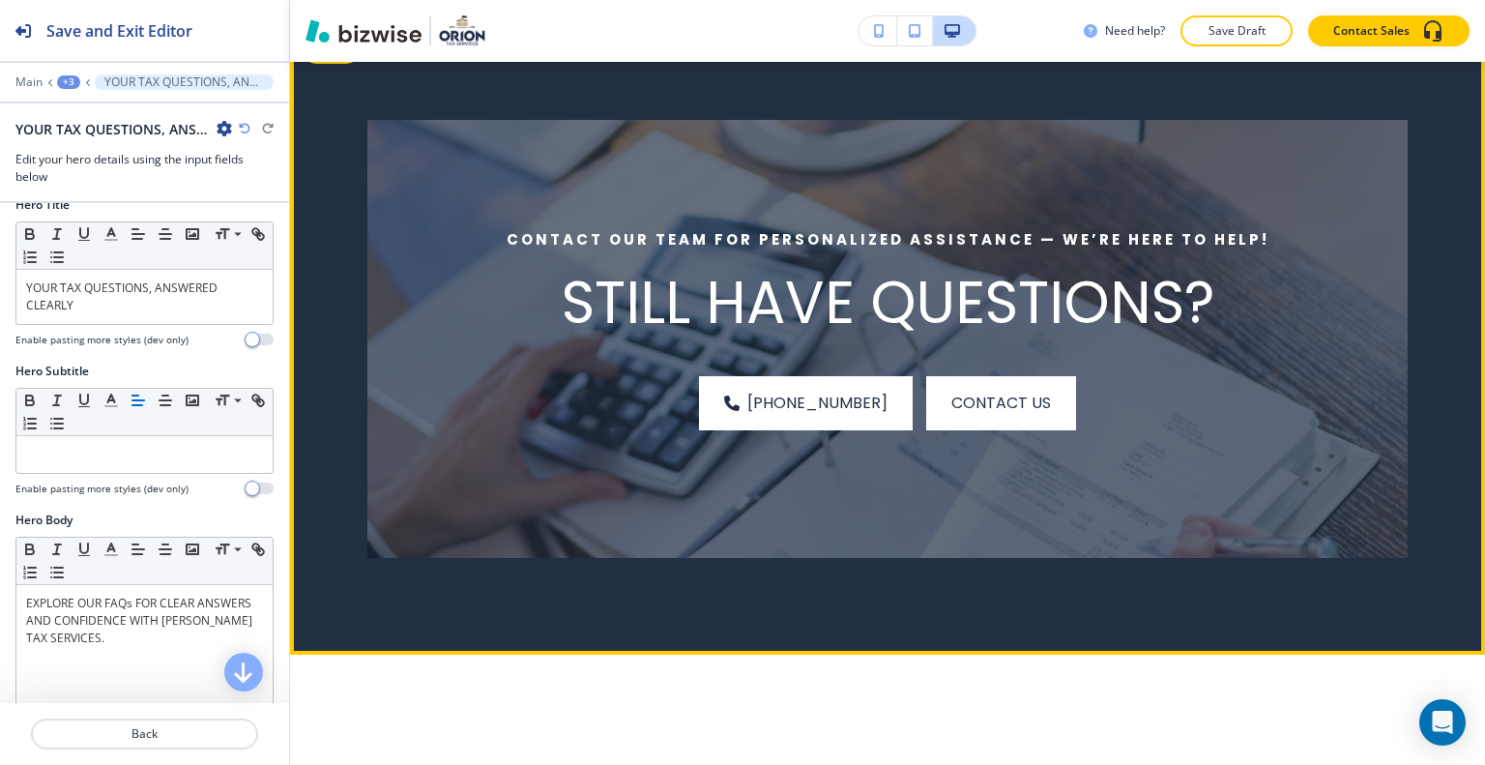
scroll to position [1978, 0]
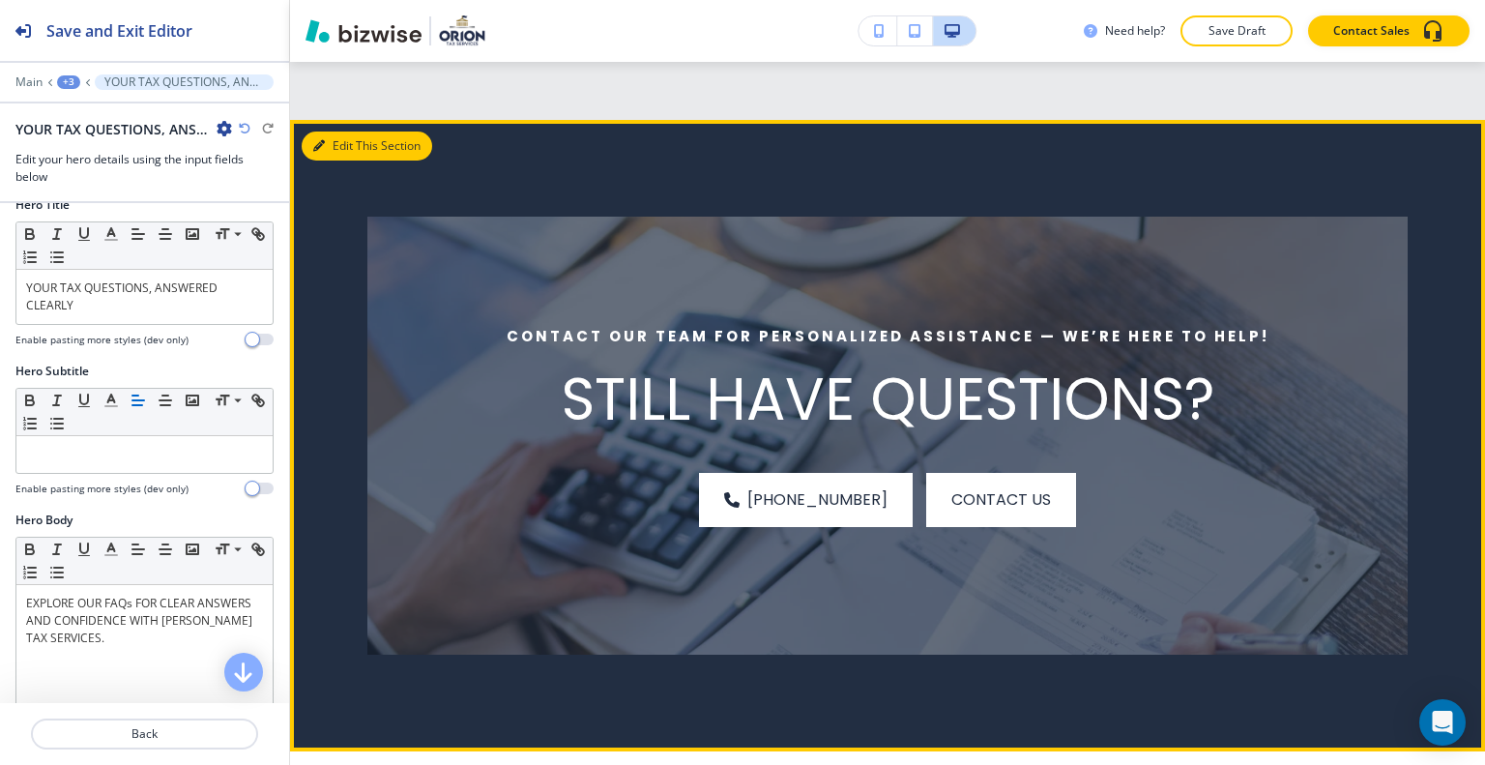
click at [339, 154] on button "Edit This Section" at bounding box center [367, 145] width 131 height 29
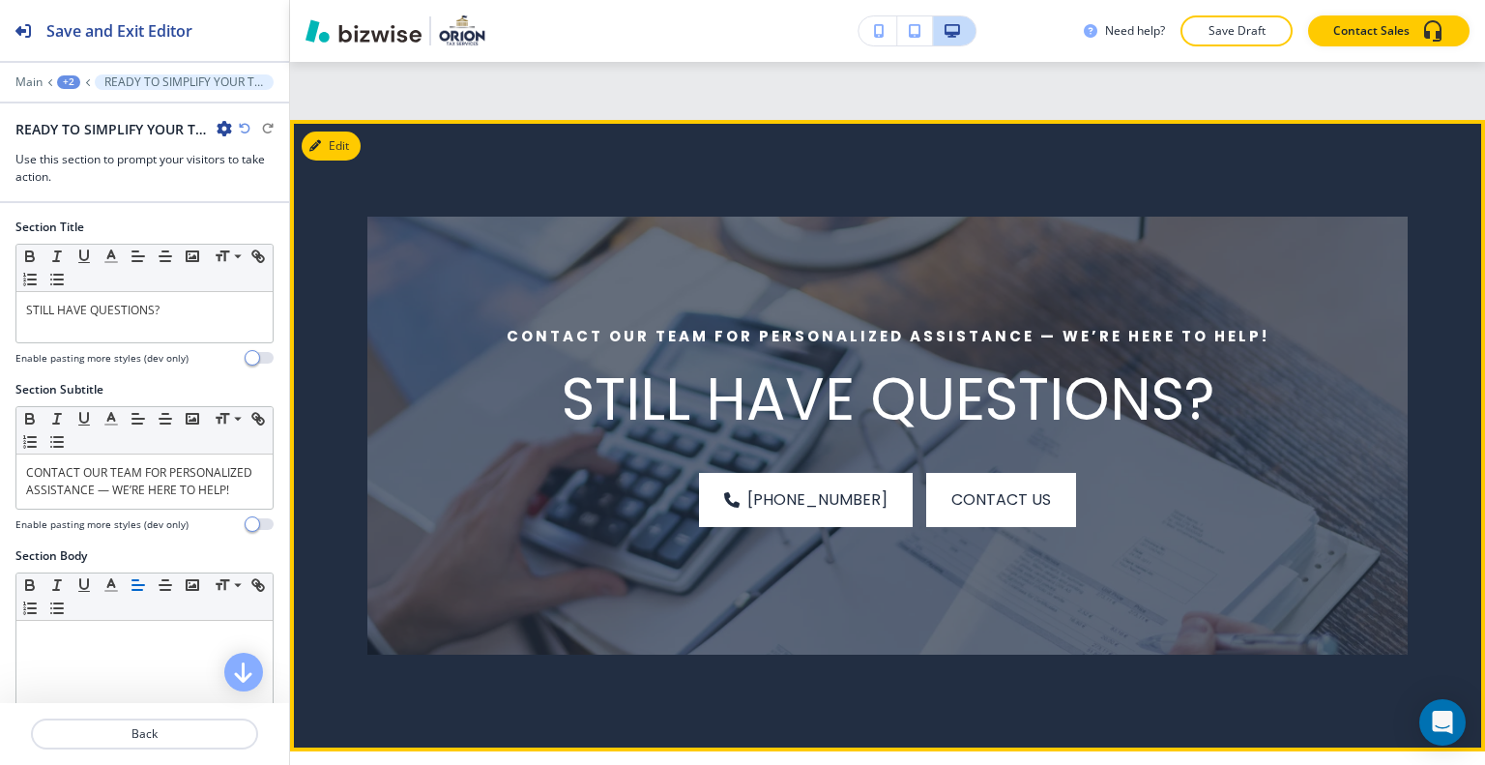
scroll to position [2036, 0]
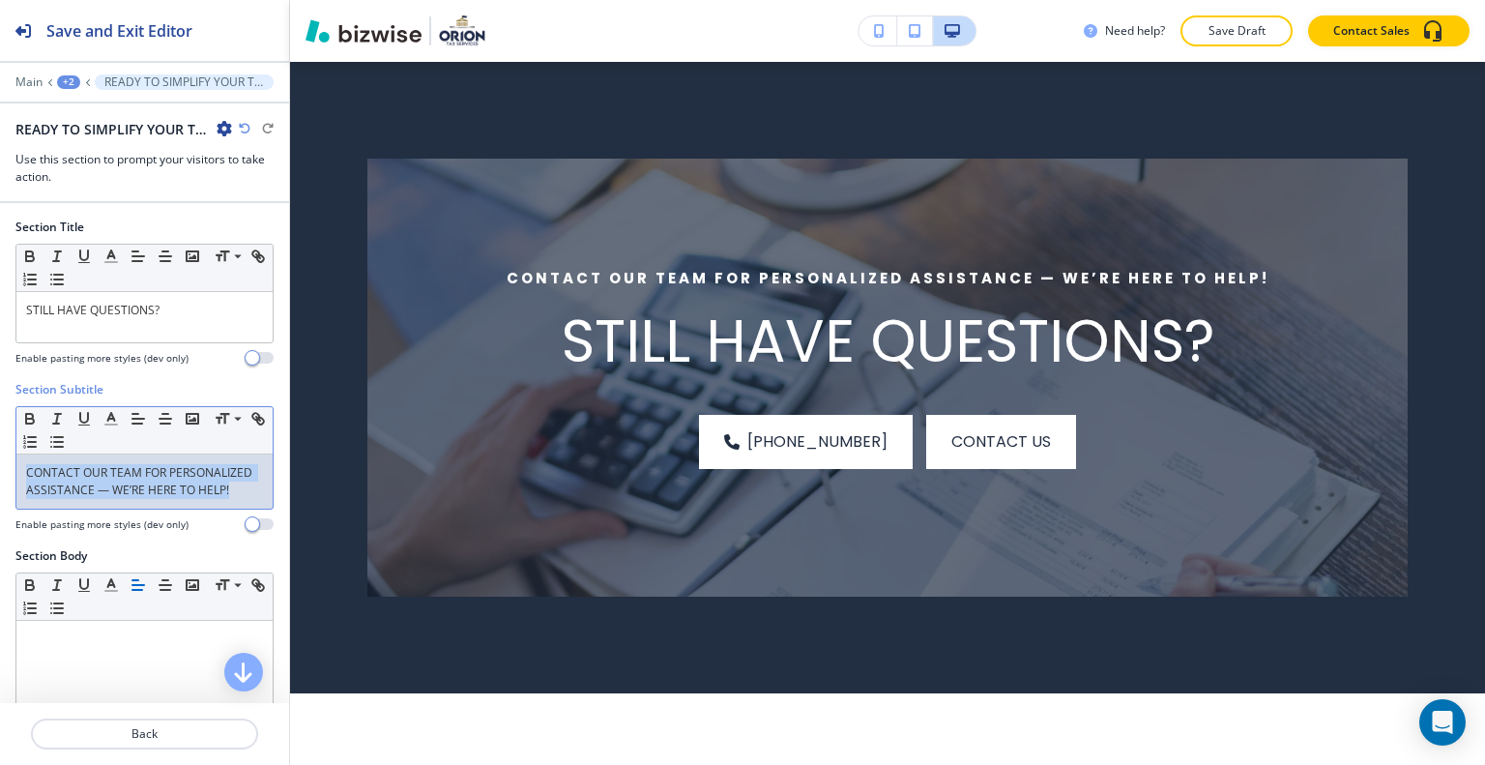
drag, startPoint x: 146, startPoint y: 510, endPoint x: 46, endPoint y: 481, distance: 103.7
click at [12, 465] on div "Section Subtitle Small Normal Large Huge CONTACT OUR TEAM FOR PERSONALIZED ASSI…" at bounding box center [144, 464] width 289 height 166
copy p "CONTACT OUR TEAM FOR PERSONALIZED ASSISTANCE — WE’RE HERE TO HELP!"
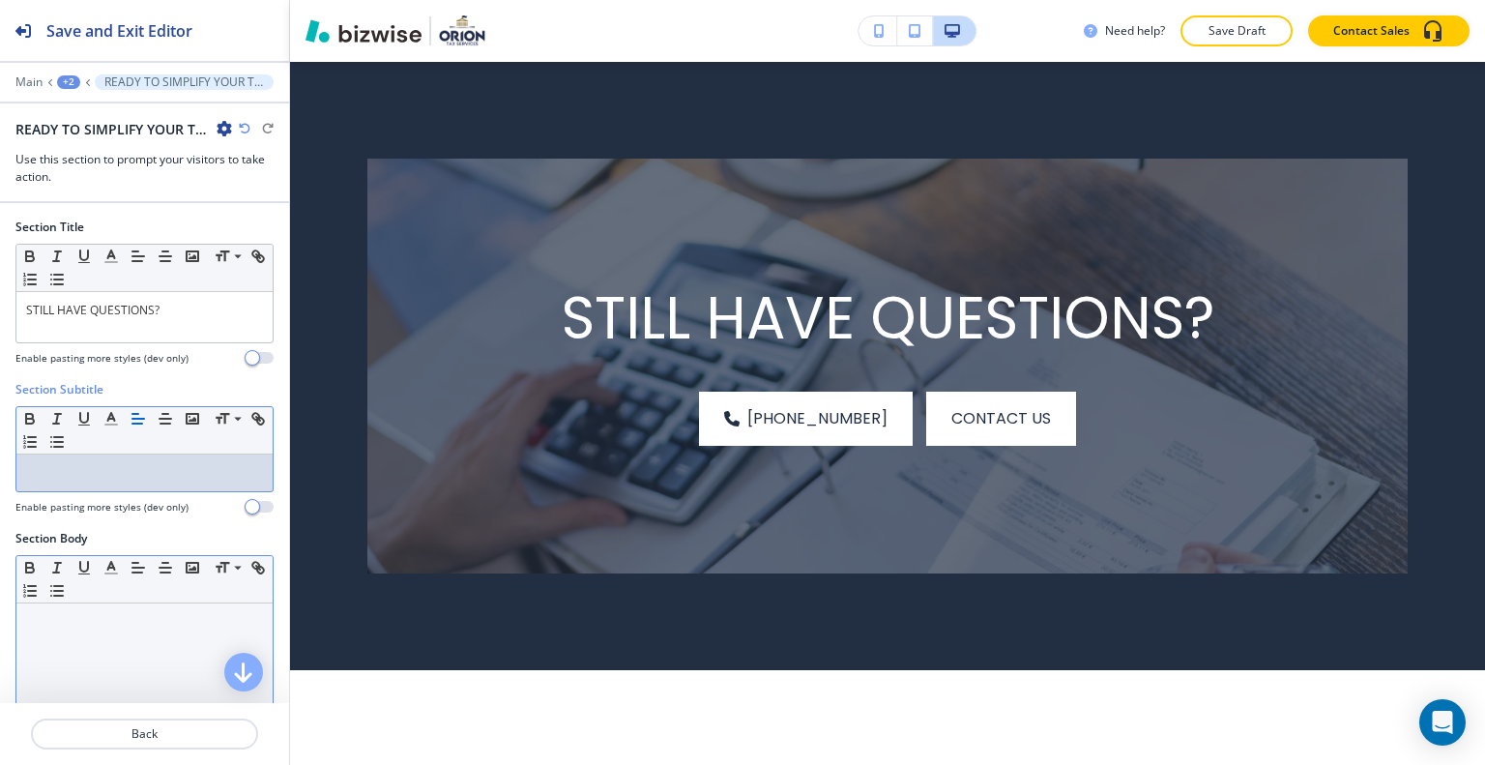
scroll to position [97, 0]
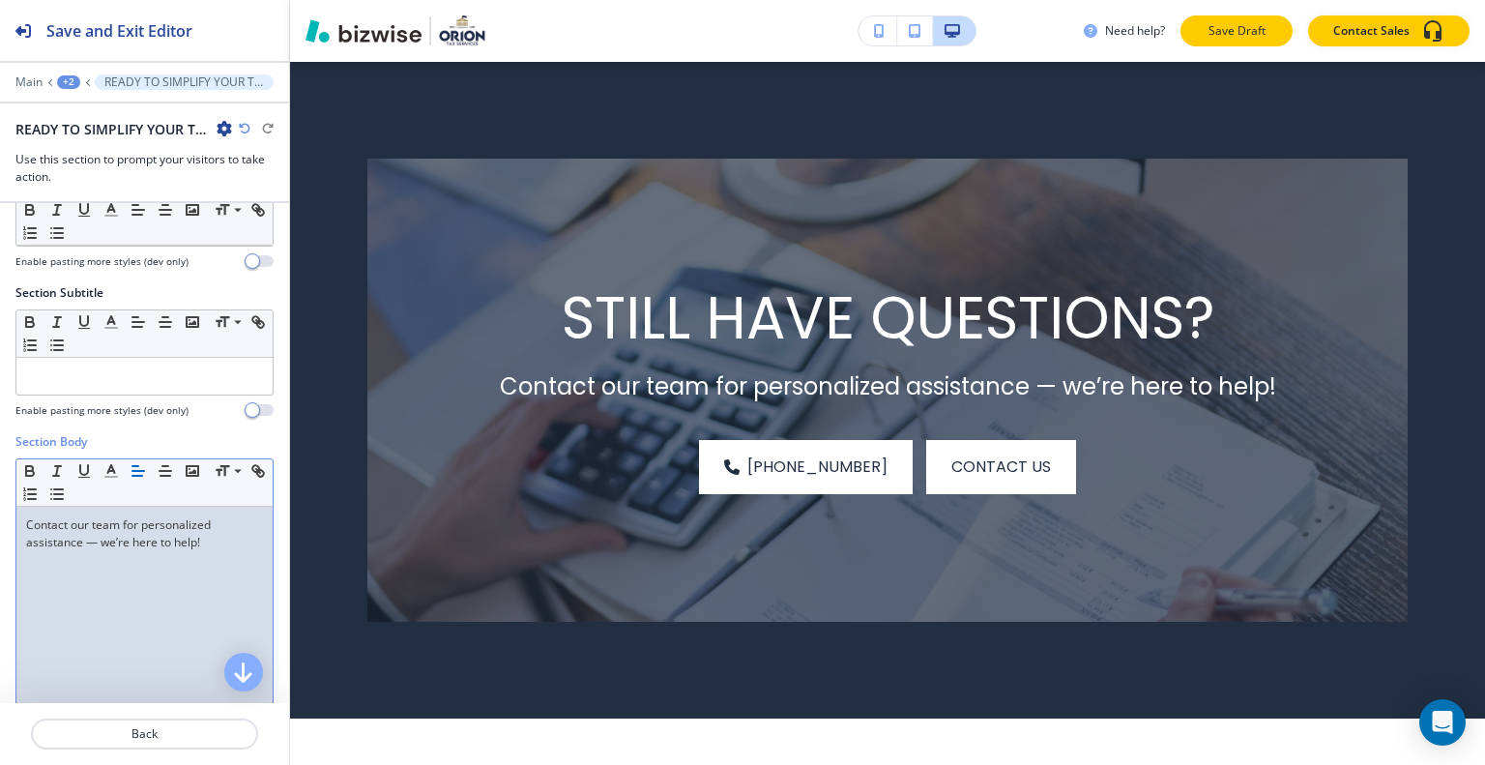
click at [1263, 27] on p "Save Draft" at bounding box center [1237, 30] width 62 height 17
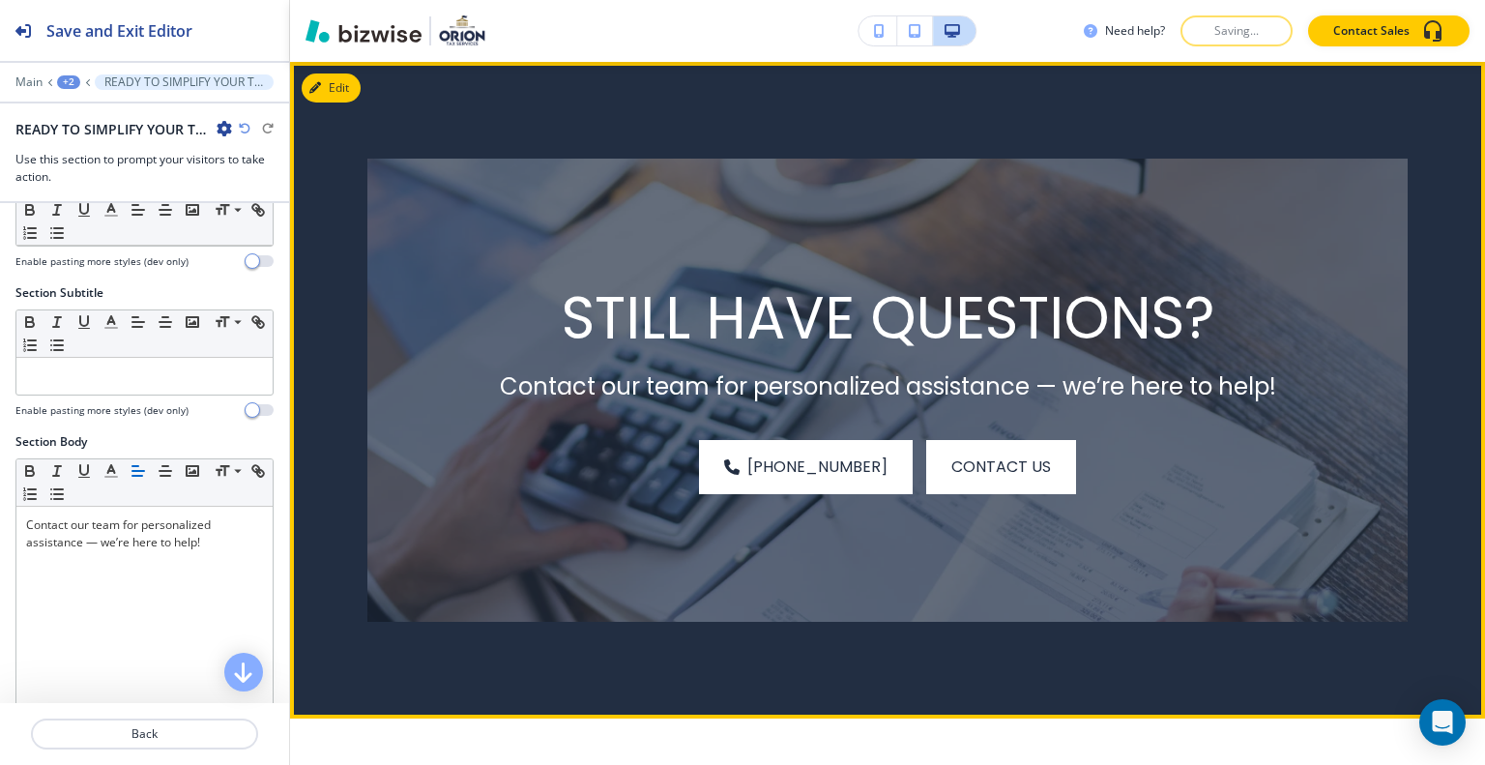
scroll to position [2133, 0]
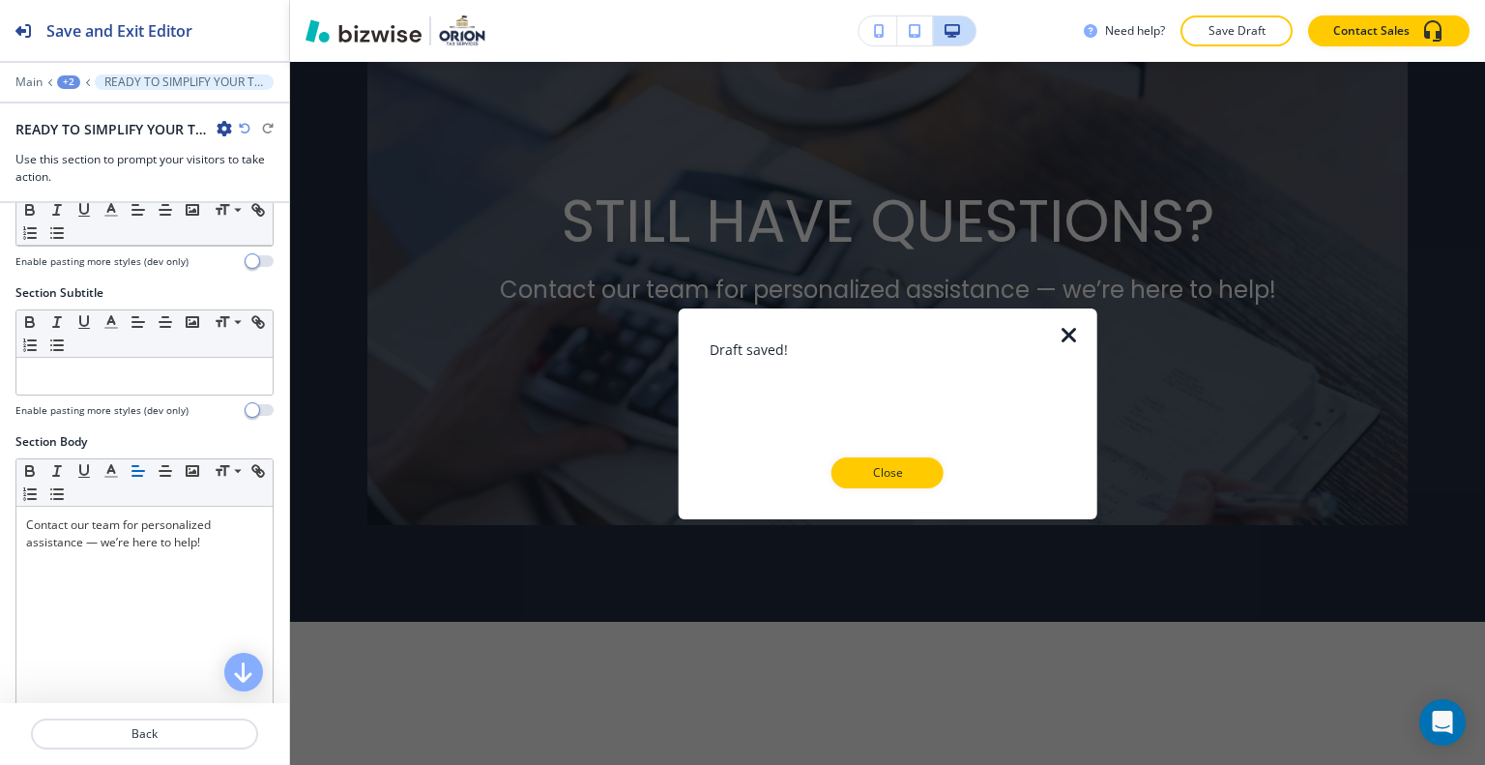
click at [887, 469] on p "Close" at bounding box center [888, 472] width 62 height 17
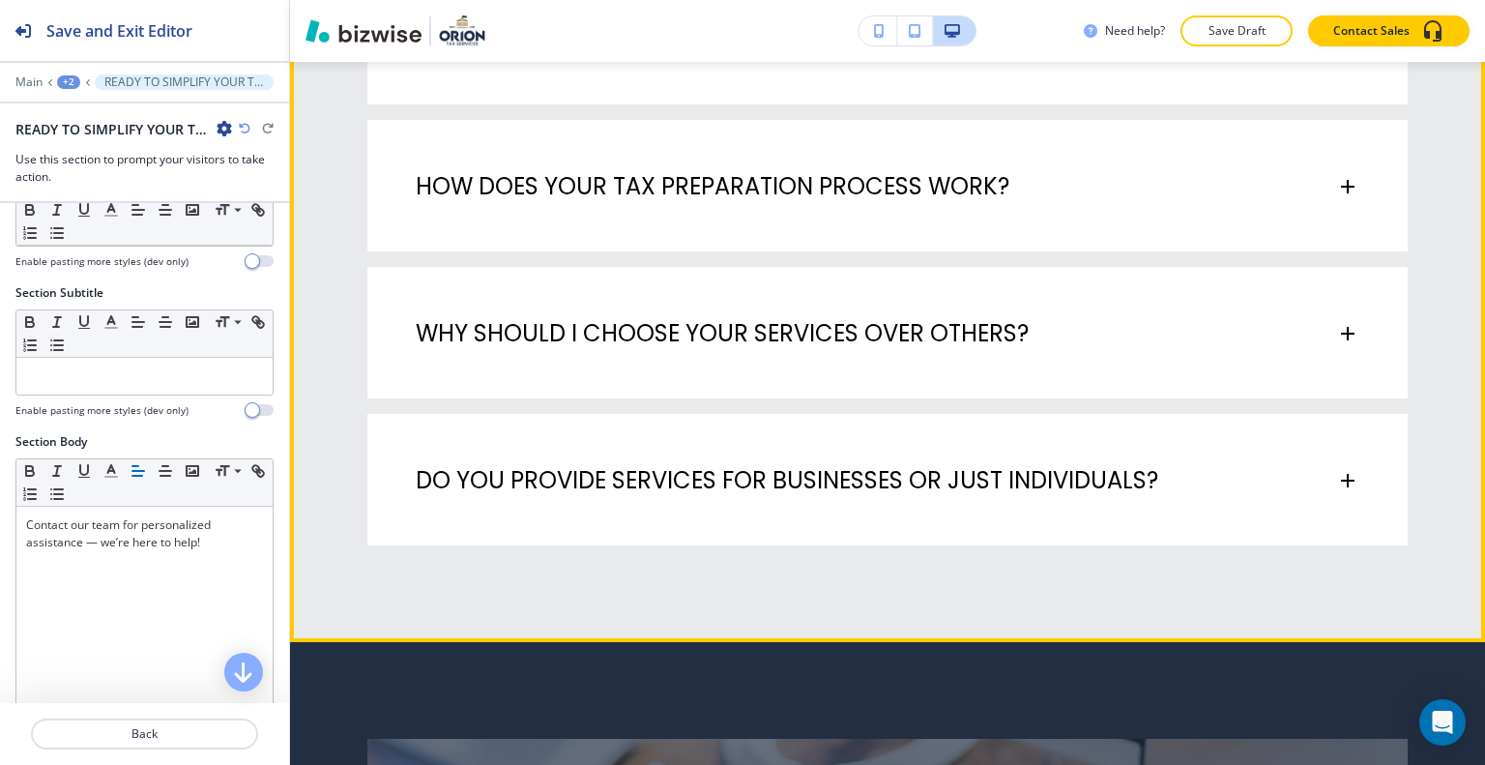
scroll to position [973, 0]
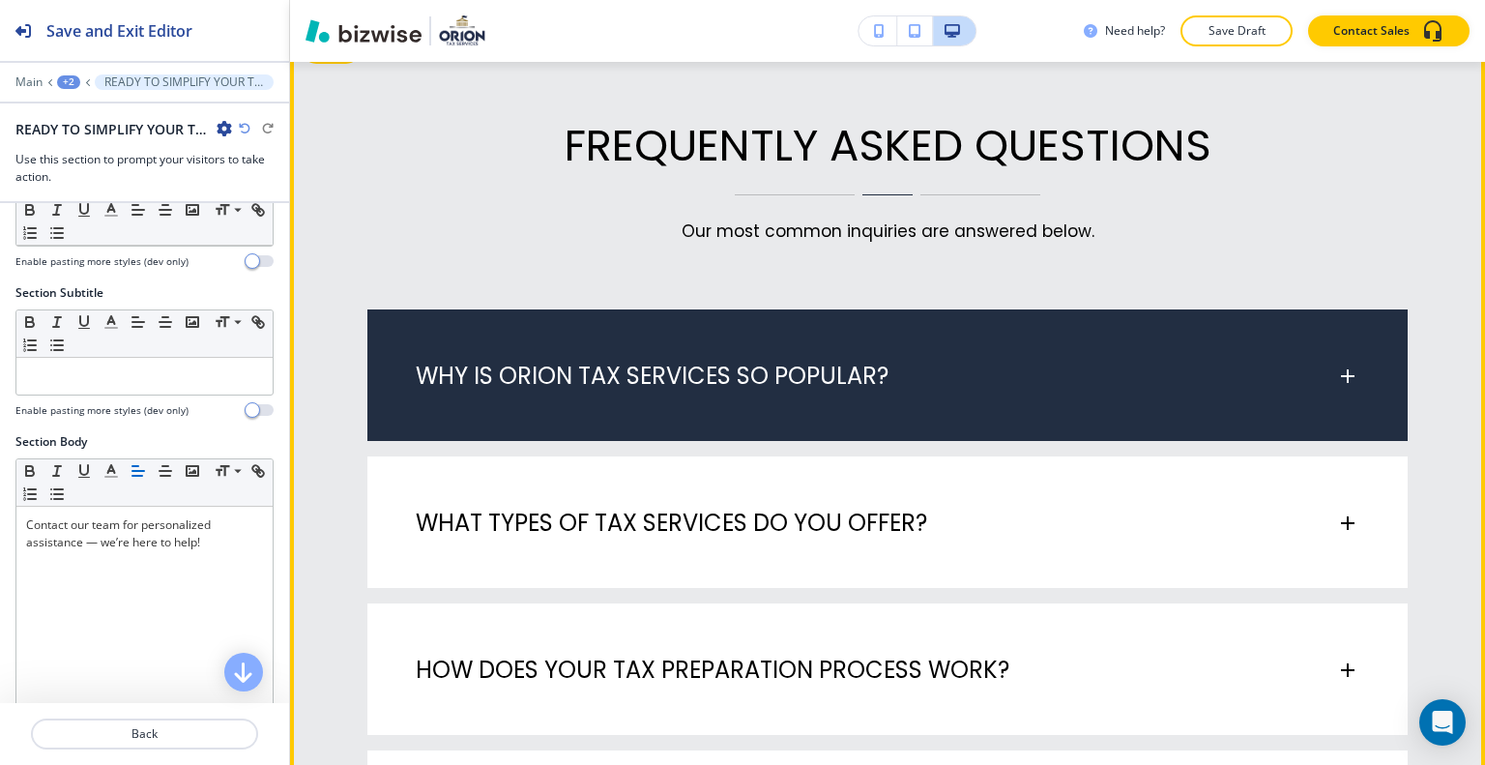
click at [1056, 393] on div "WHY IS ORION TAX SERVICES SO POPULAR?" at bounding box center [887, 366] width 1040 height 114
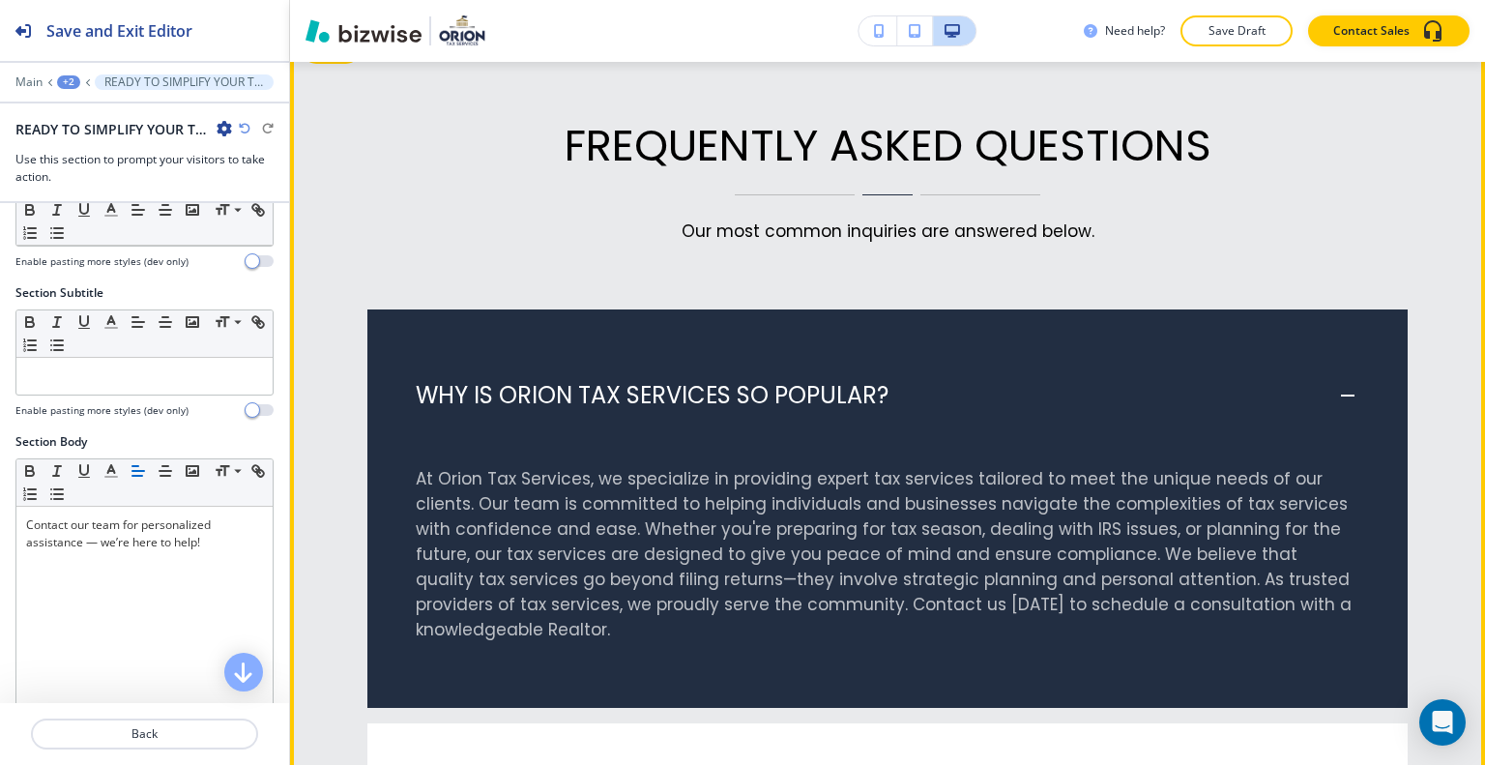
click at [1057, 393] on div "WHY IS ORION TAX SERVICES SO POPULAR?" at bounding box center [876, 395] width 920 height 29
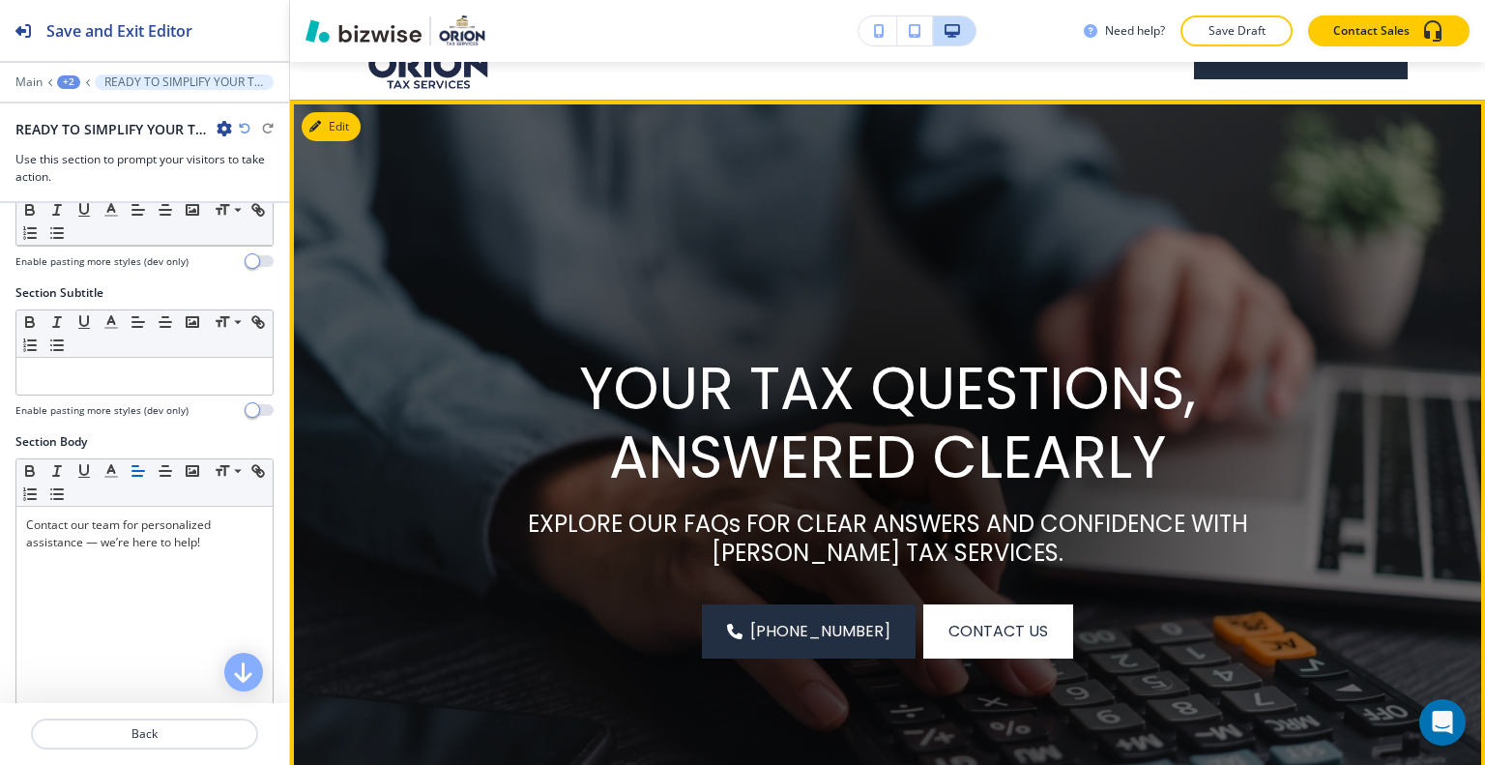
scroll to position [0, 0]
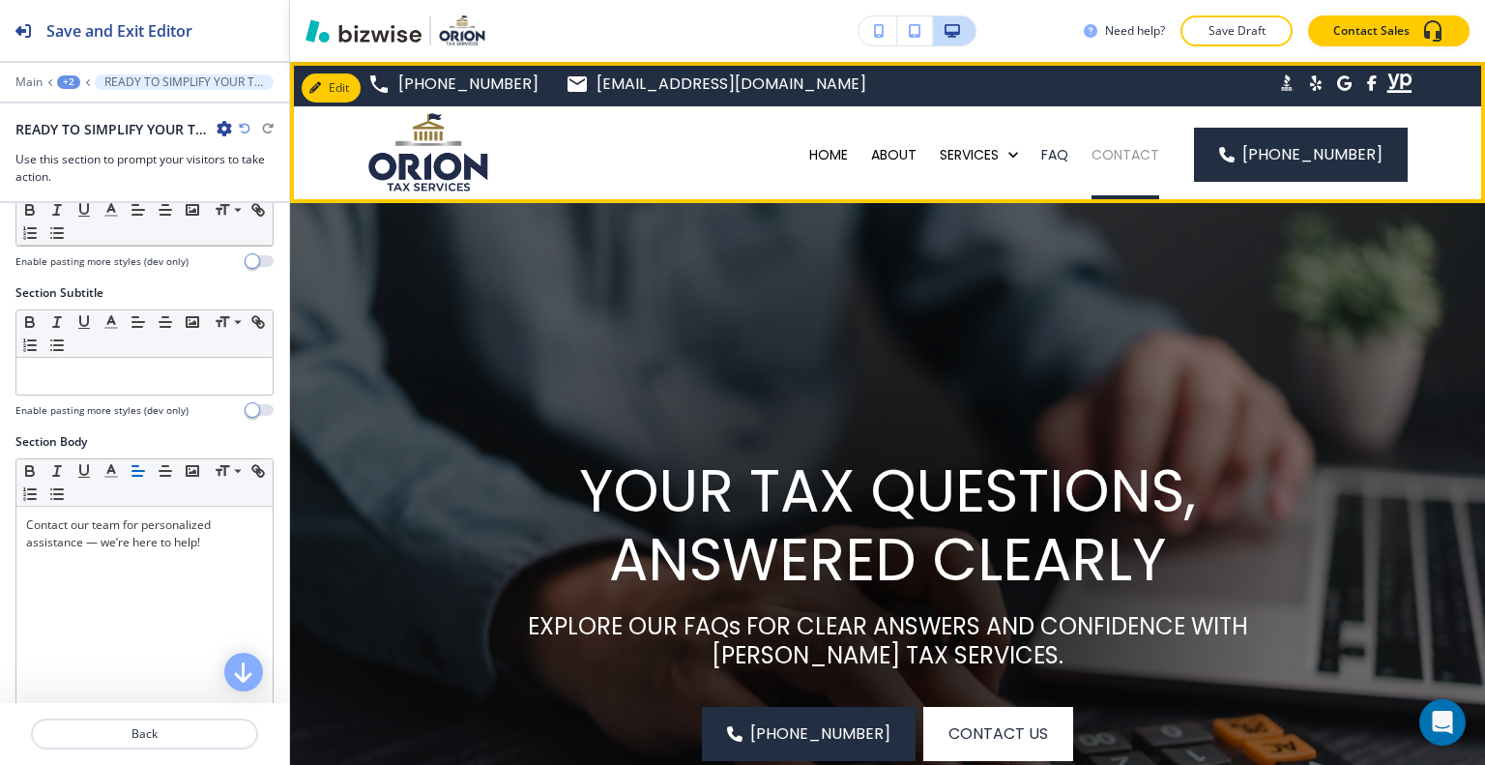
click at [1137, 160] on p "CONTACT" at bounding box center [1126, 154] width 68 height 19
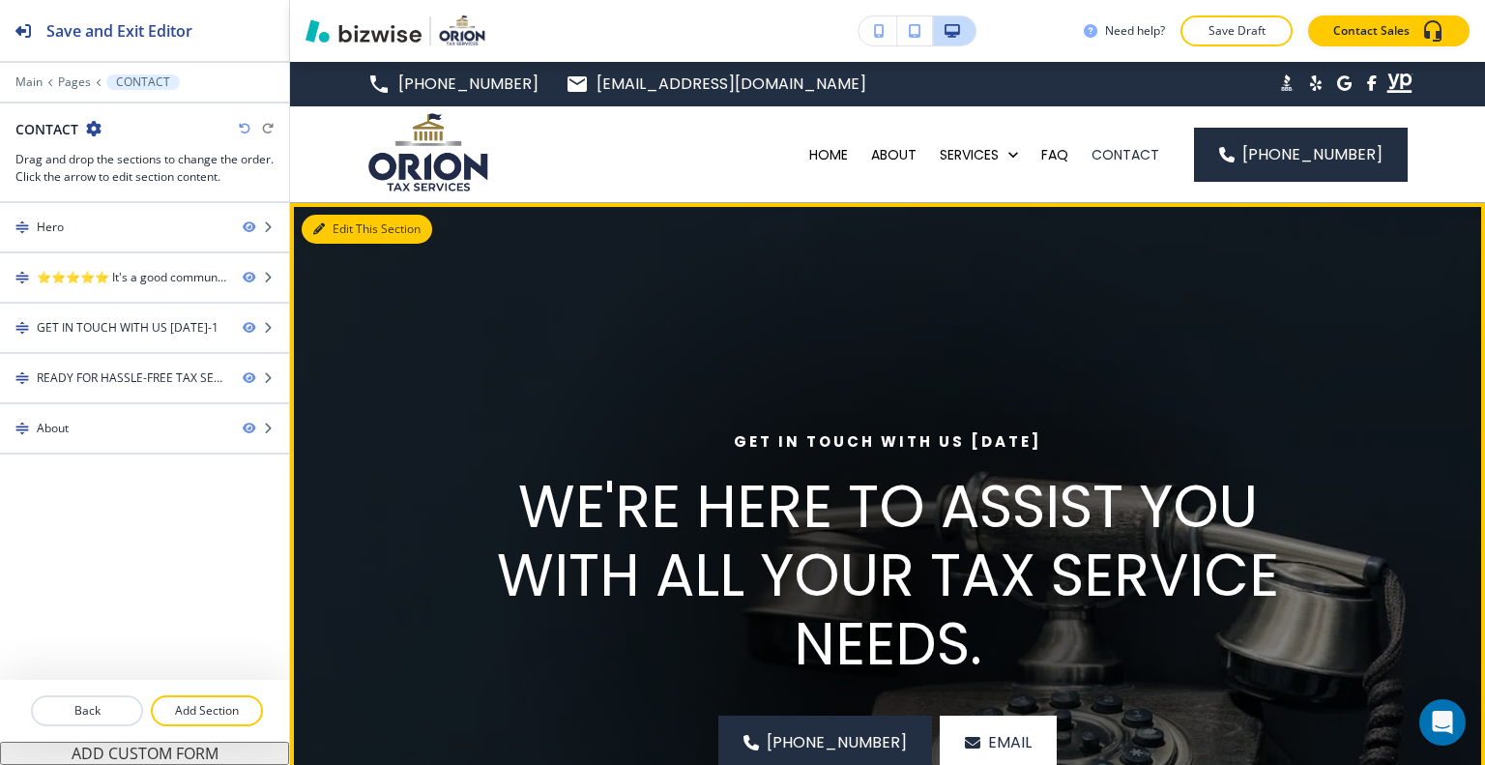
click at [324, 228] on icon "button" at bounding box center [319, 229] width 12 height 12
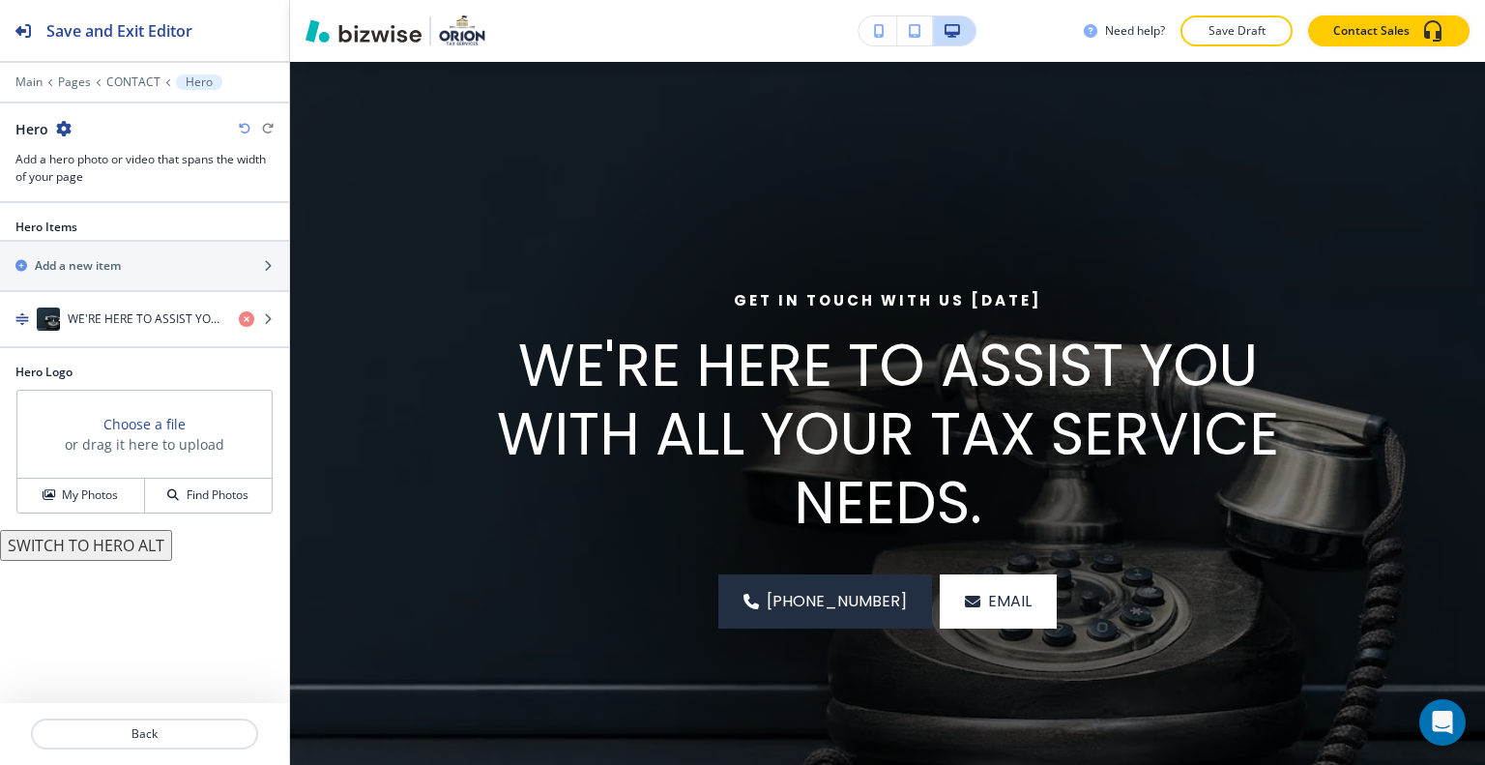
scroll to position [528, 0]
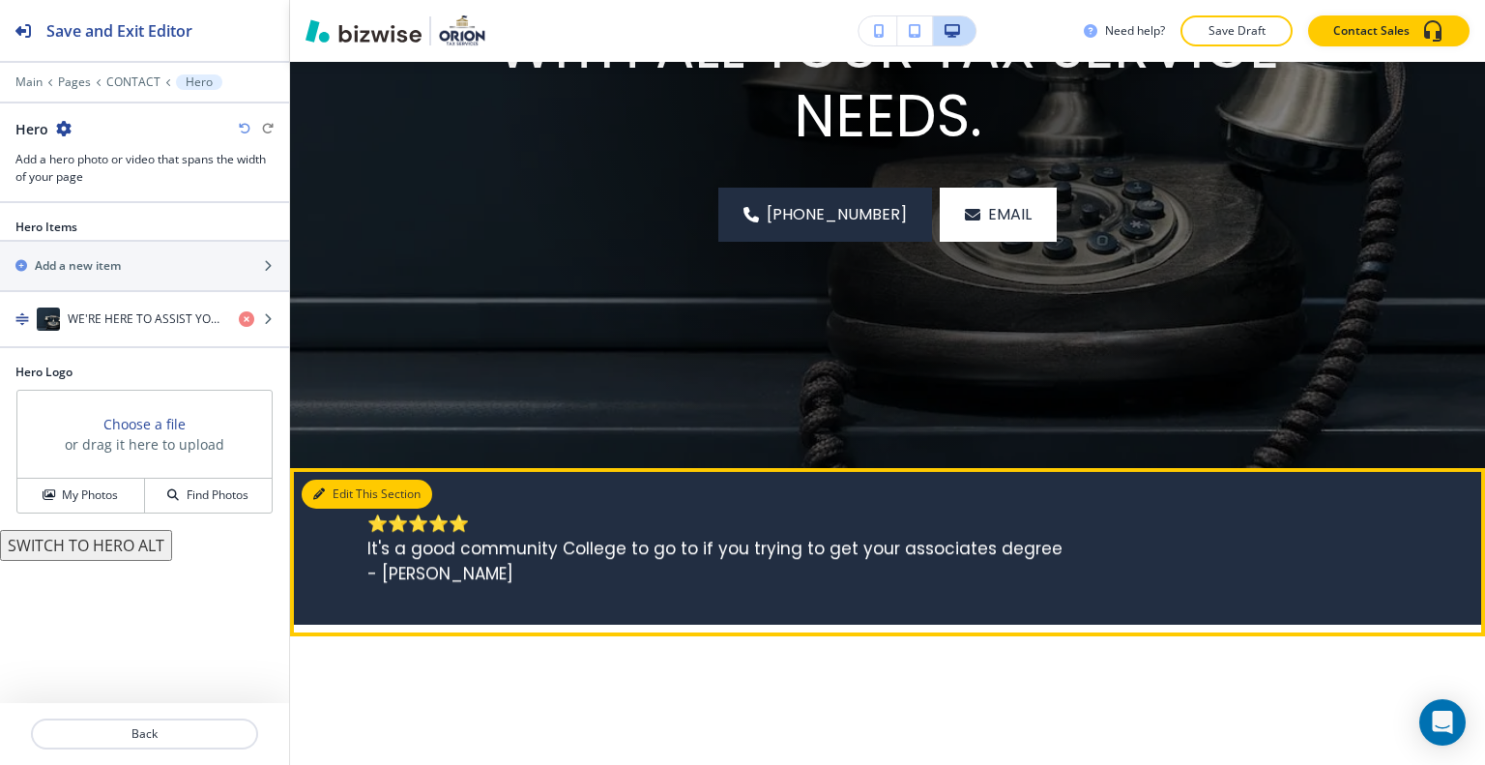
click at [332, 500] on button "Edit This Section" at bounding box center [367, 494] width 131 height 29
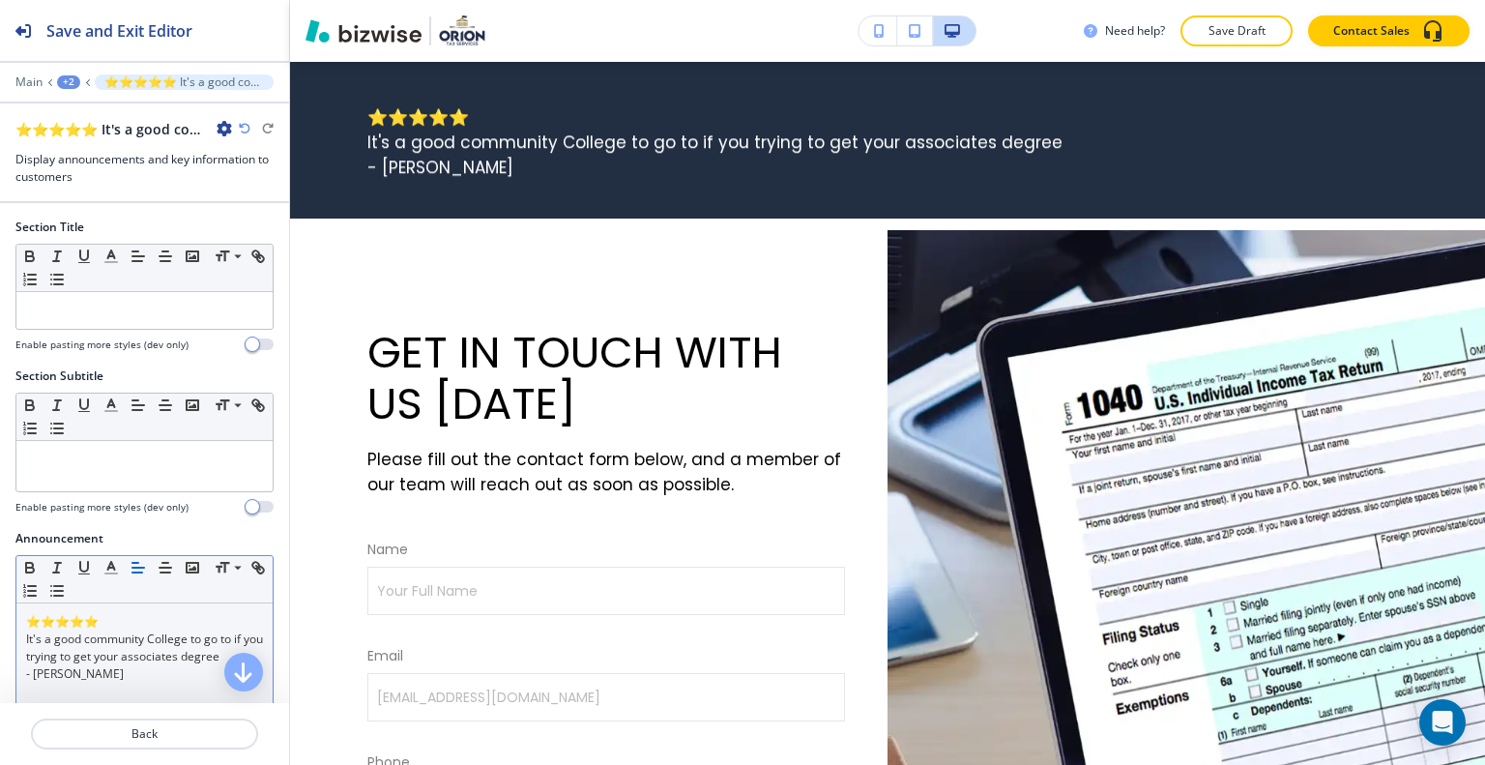
scroll to position [193, 0]
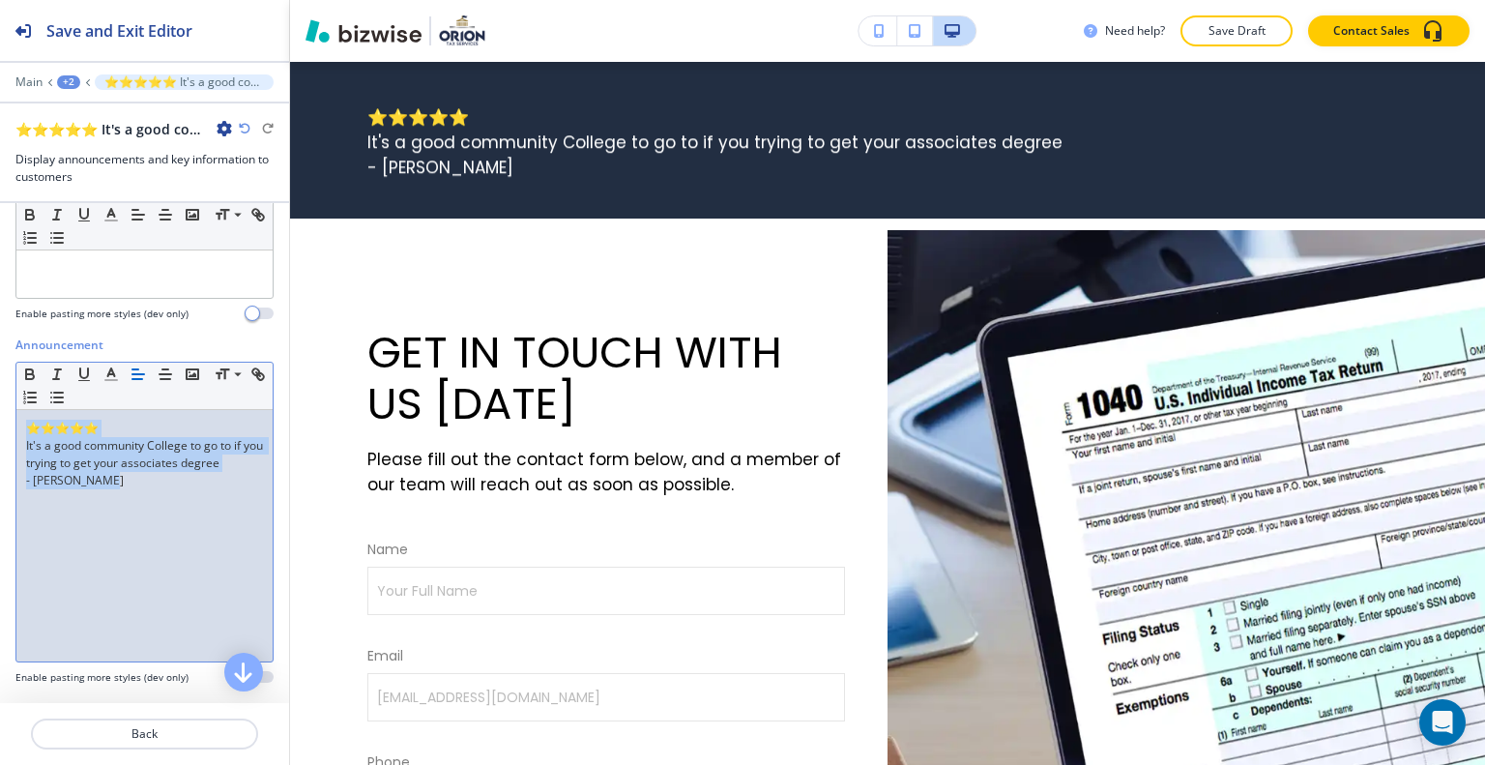
drag, startPoint x: 159, startPoint y: 525, endPoint x: 0, endPoint y: 314, distance: 263.8
click at [0, 314] on div "Section Title Small Normal Large Huge Enable pasting more styles (dev only) Sec…" at bounding box center [144, 453] width 289 height 500
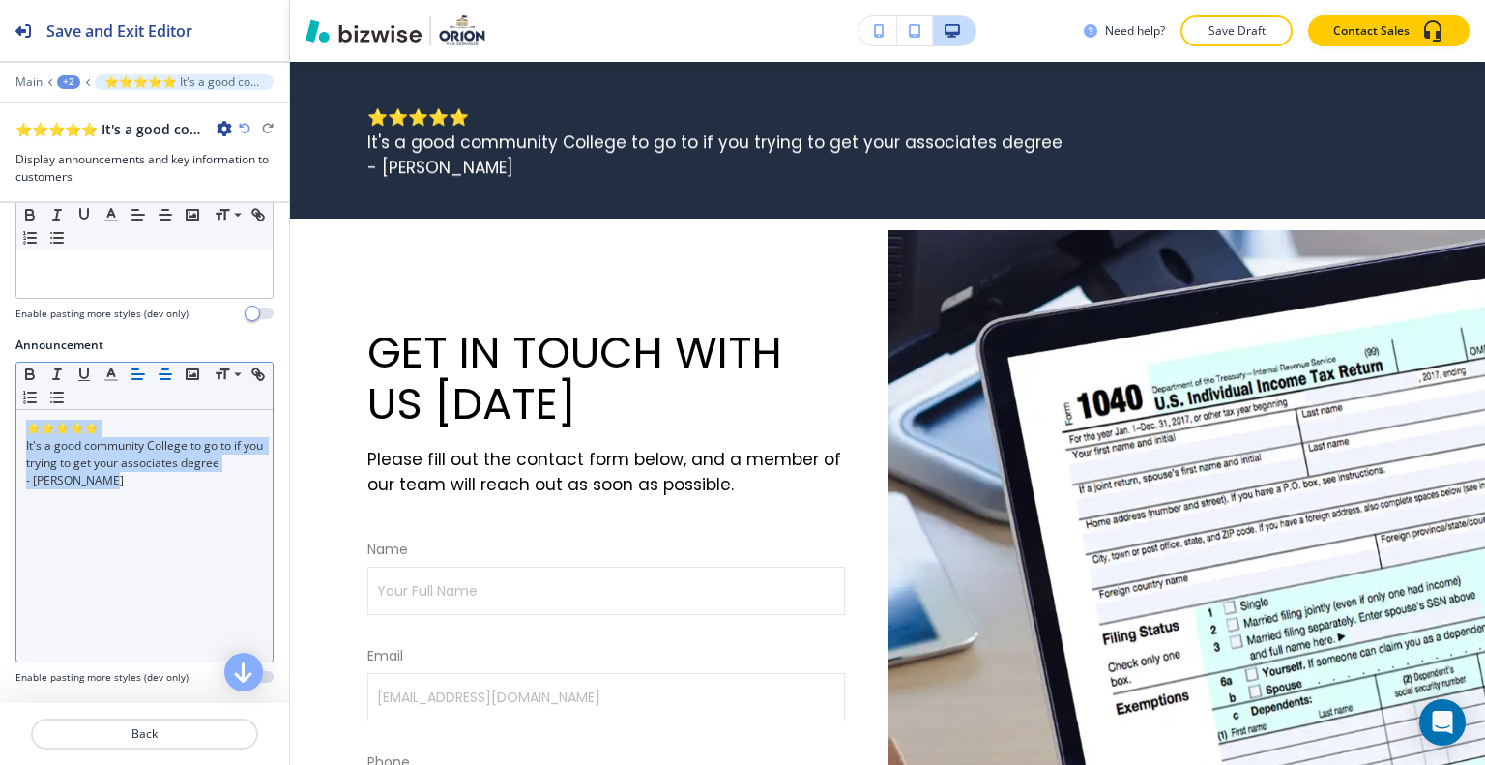
click at [165, 369] on icon "button" at bounding box center [165, 373] width 17 height 17
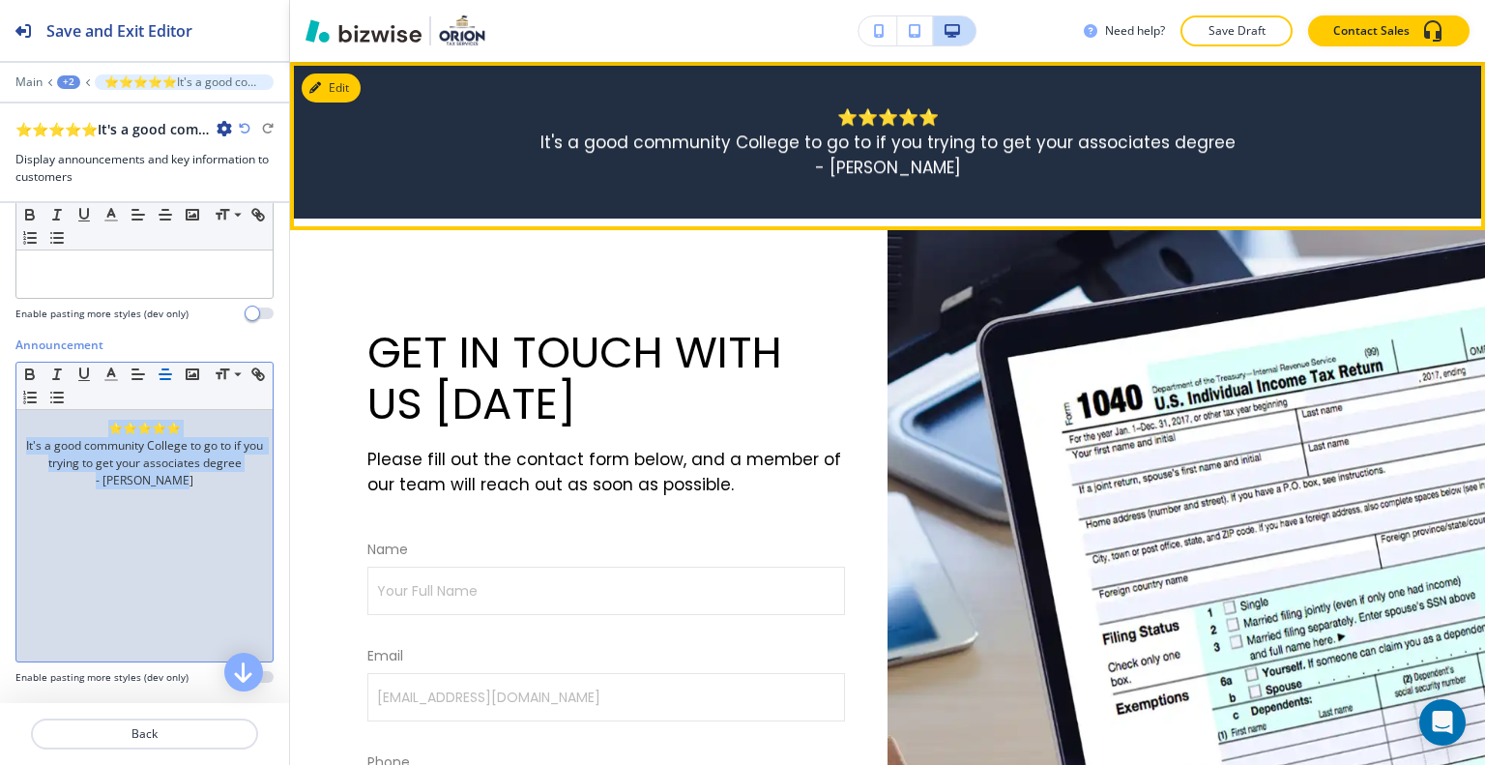
scroll to position [644, 0]
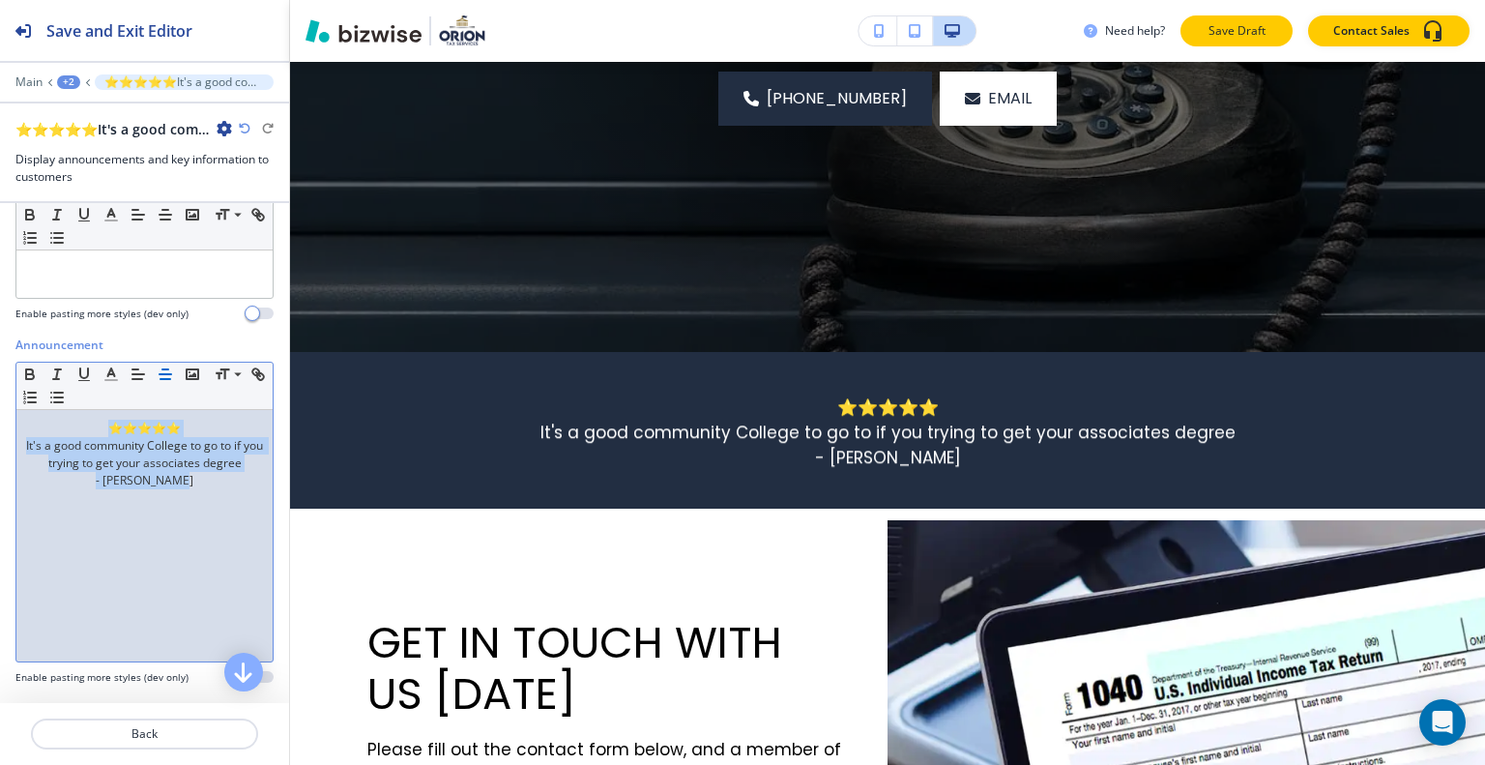
click at [1245, 30] on p "Save Draft" at bounding box center [1237, 30] width 62 height 17
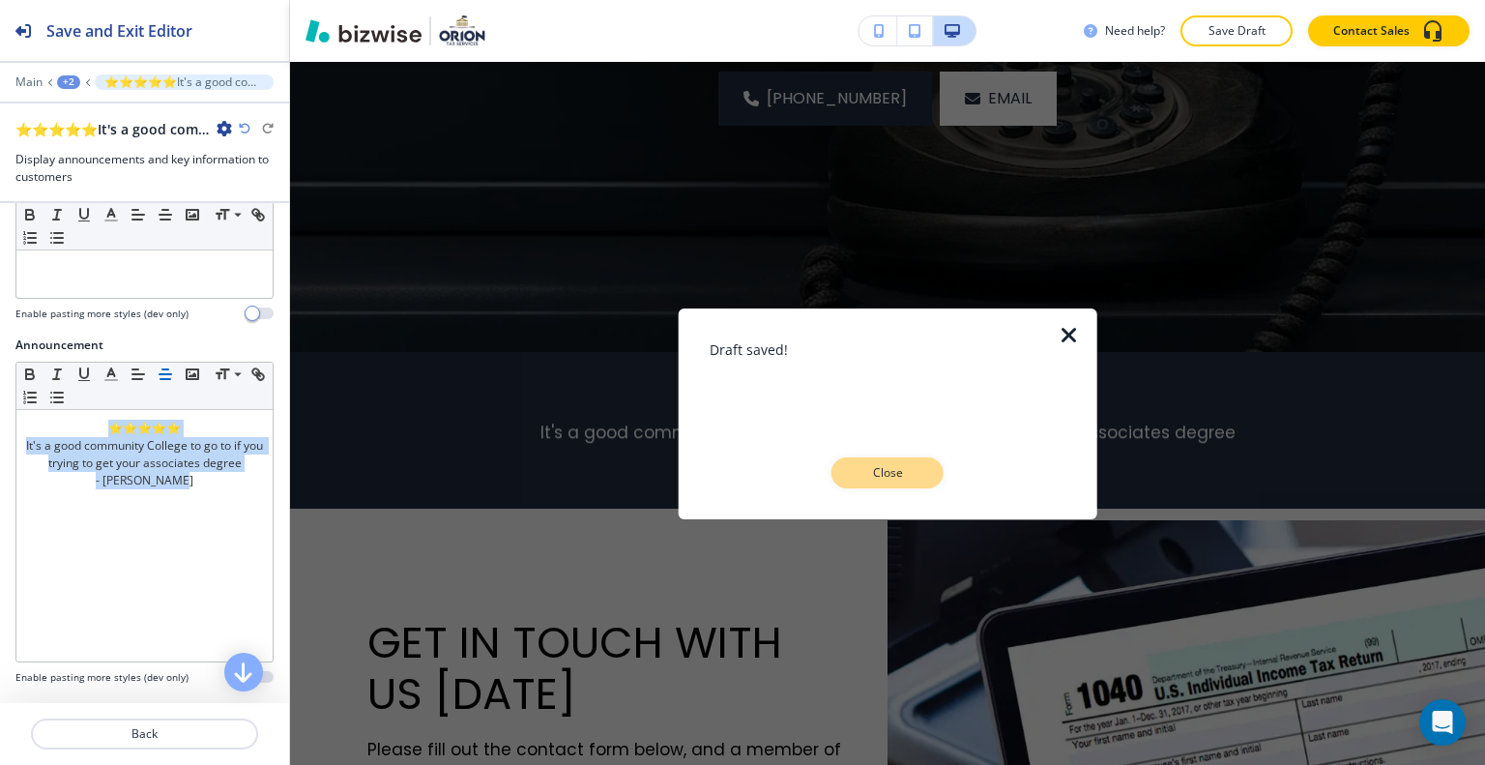
click at [881, 474] on p "Close" at bounding box center [888, 472] width 62 height 17
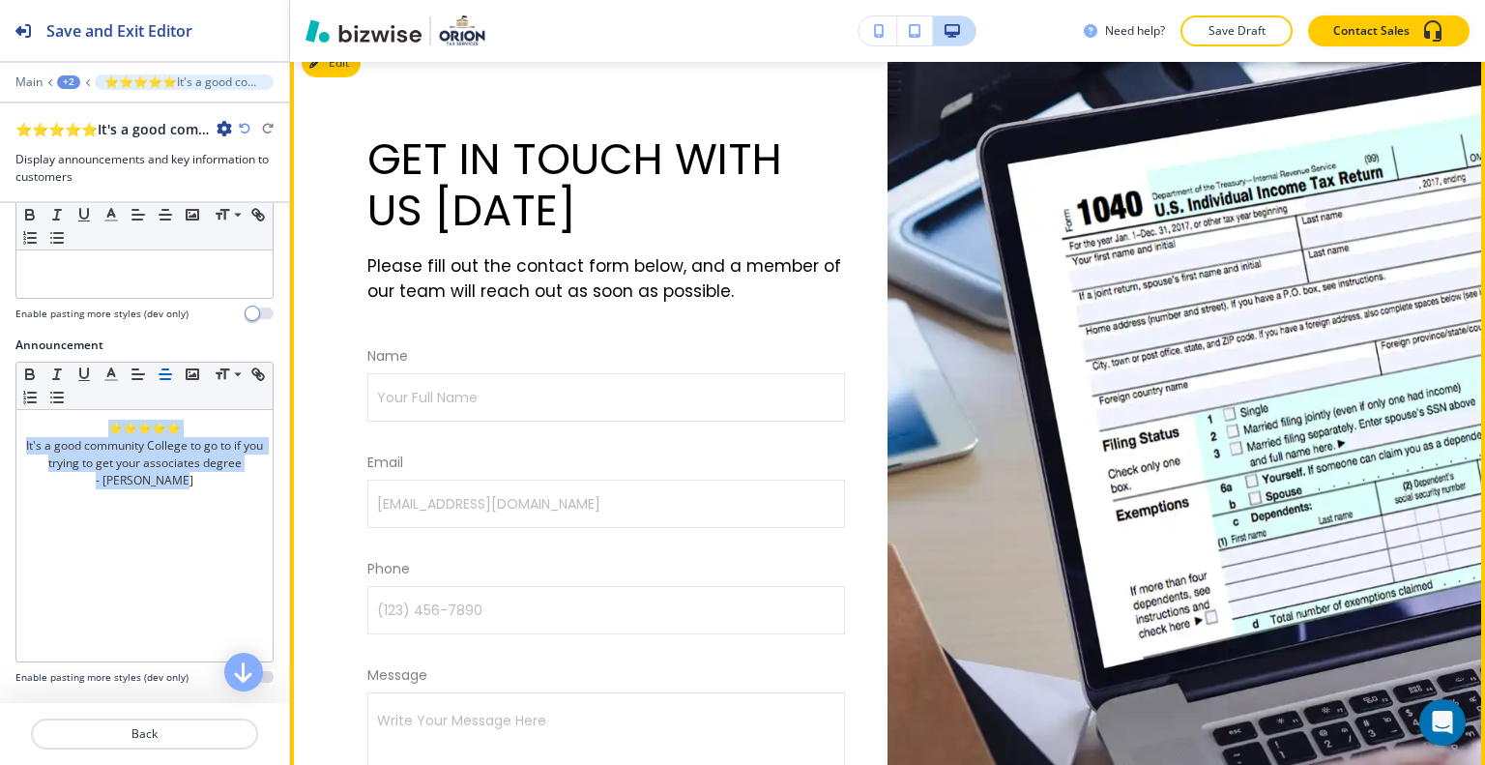
scroll to position [741, 0]
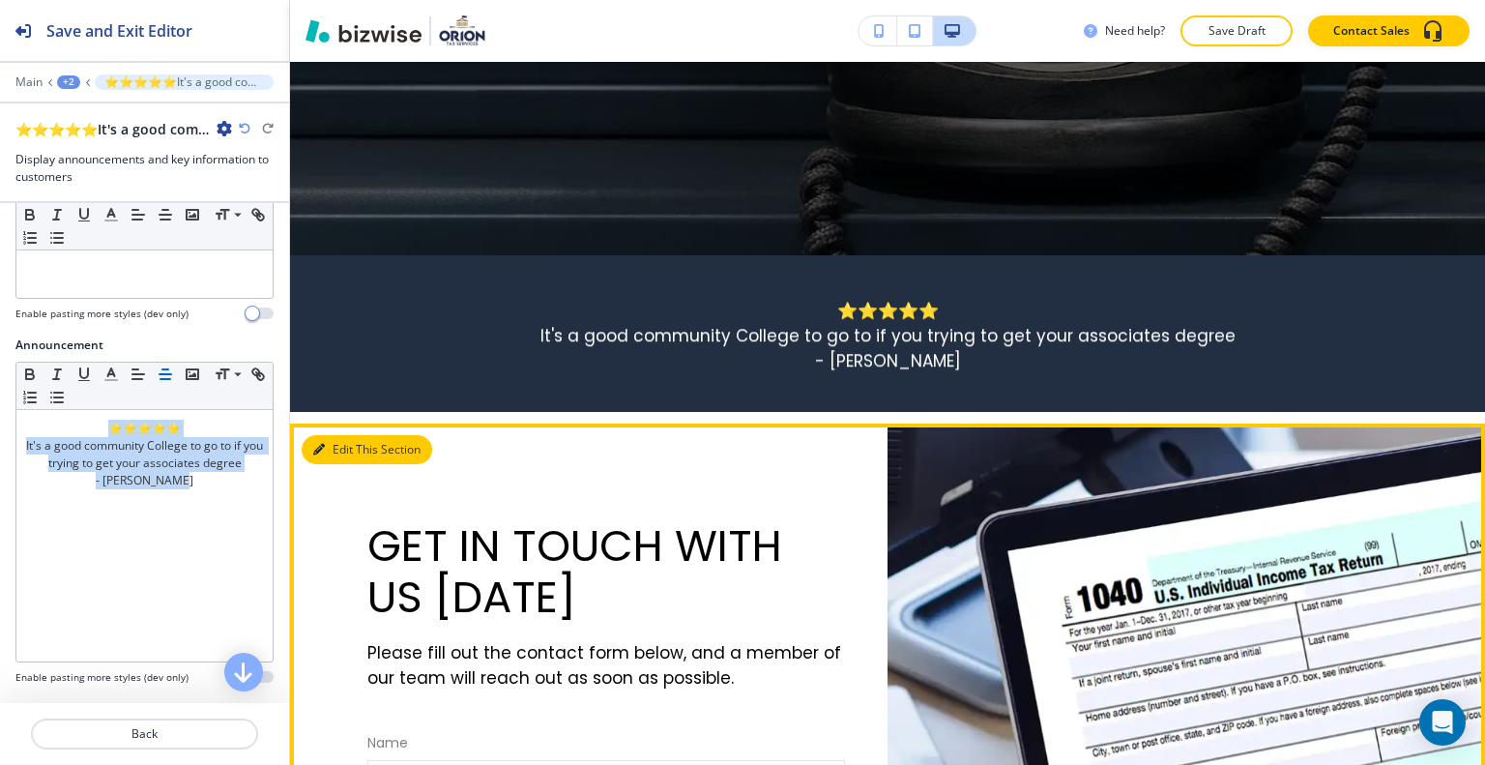
click at [342, 455] on button "Edit This Section" at bounding box center [367, 449] width 131 height 29
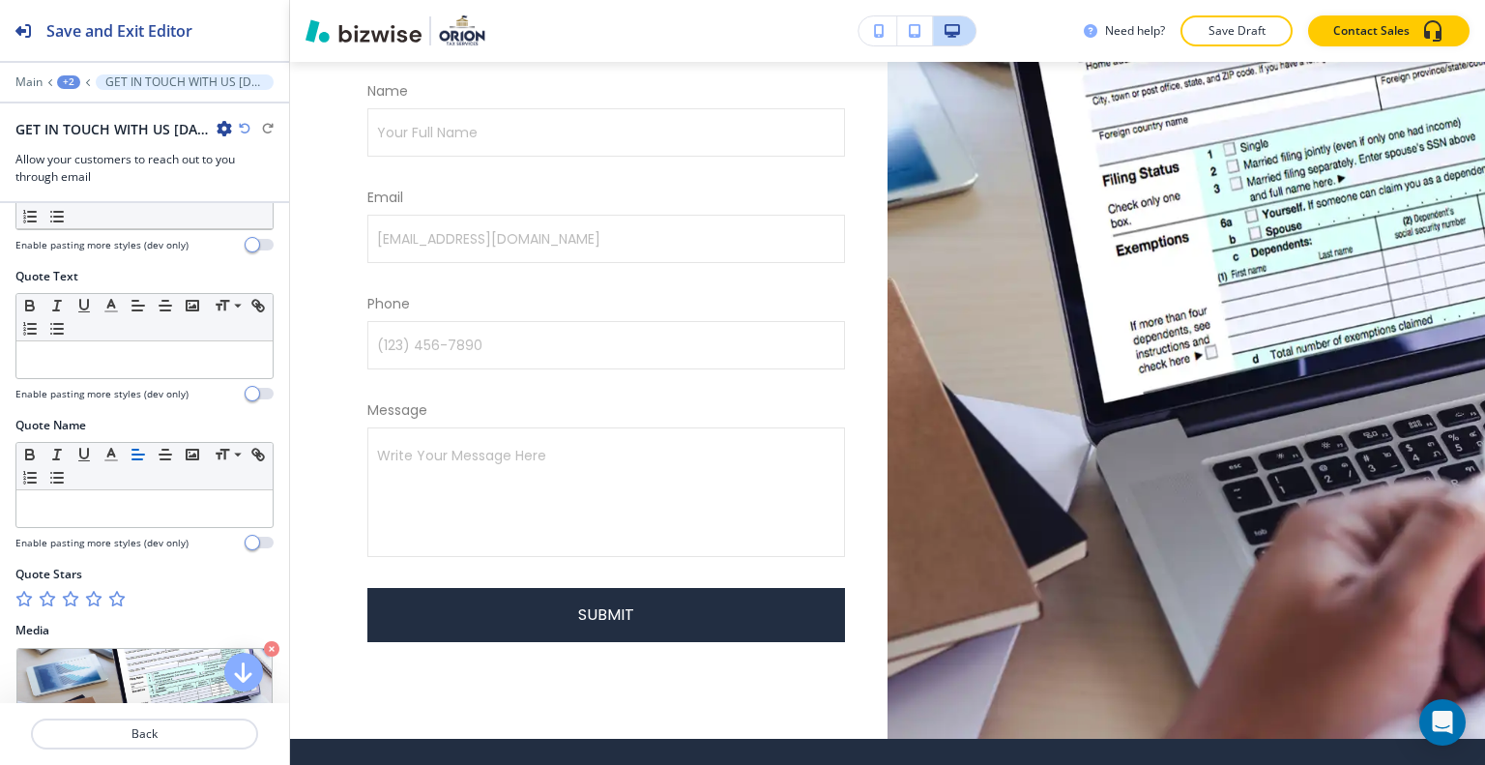
scroll to position [1072, 0]
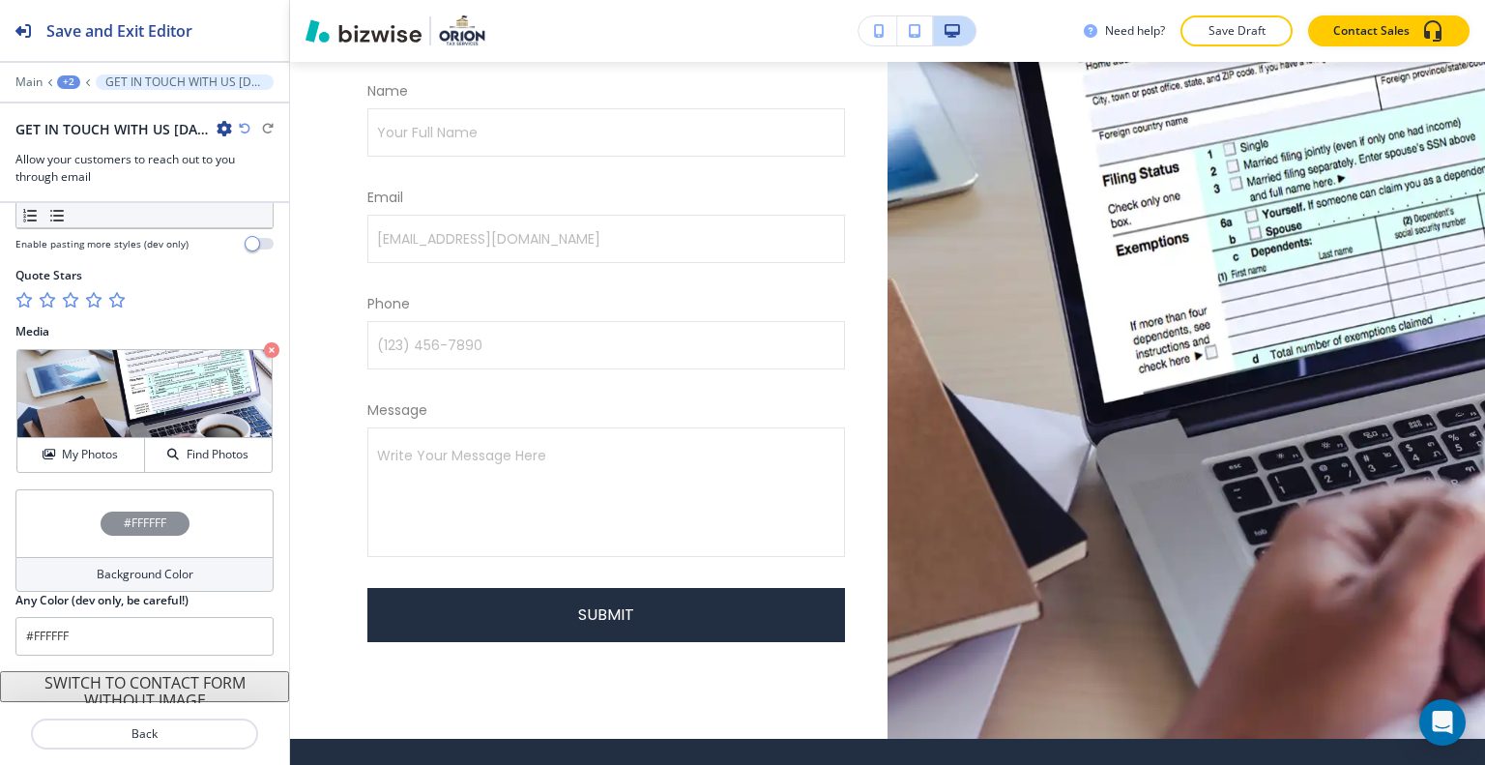
click at [51, 513] on div "#FFFFFF" at bounding box center [144, 523] width 258 height 68
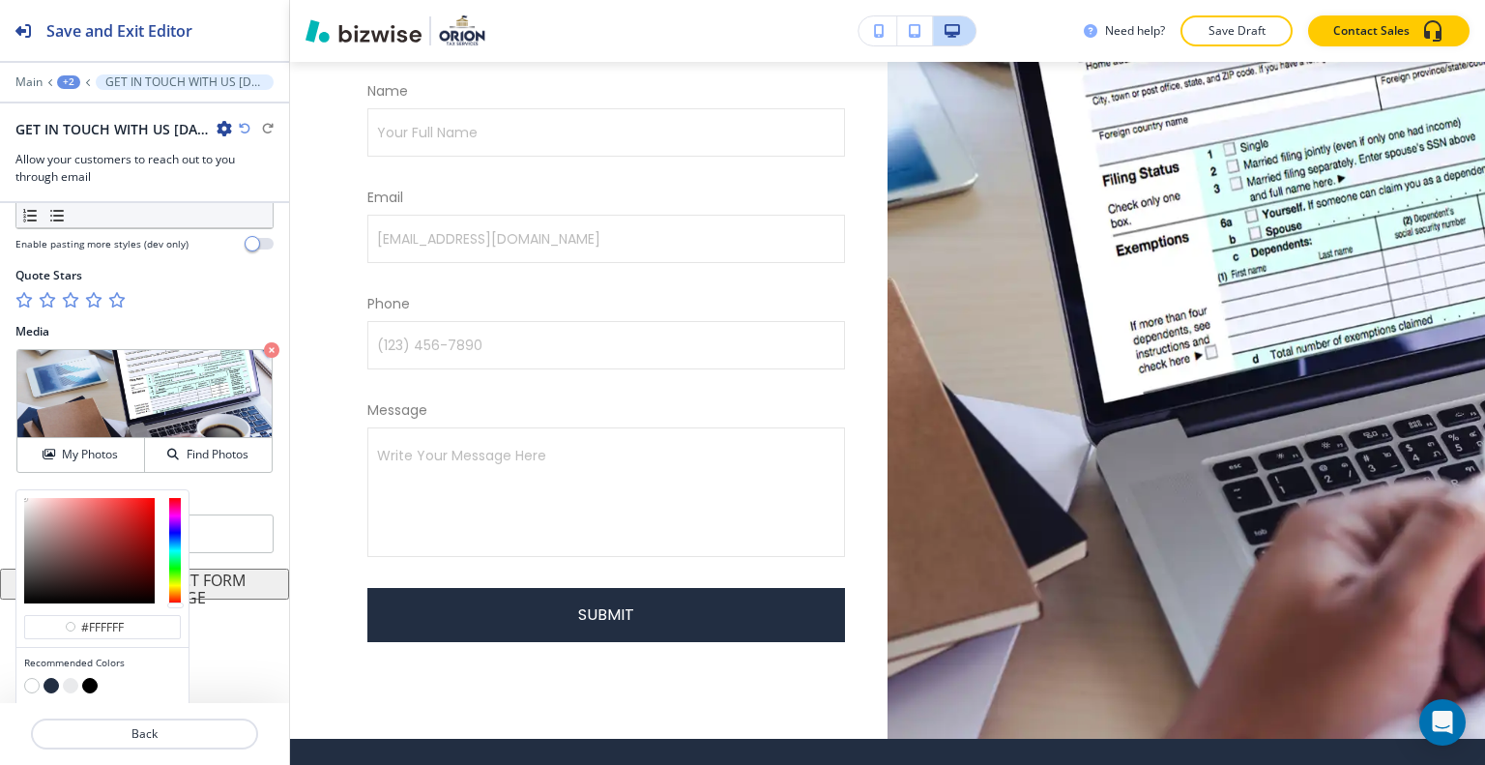
scroll to position [1125, 0]
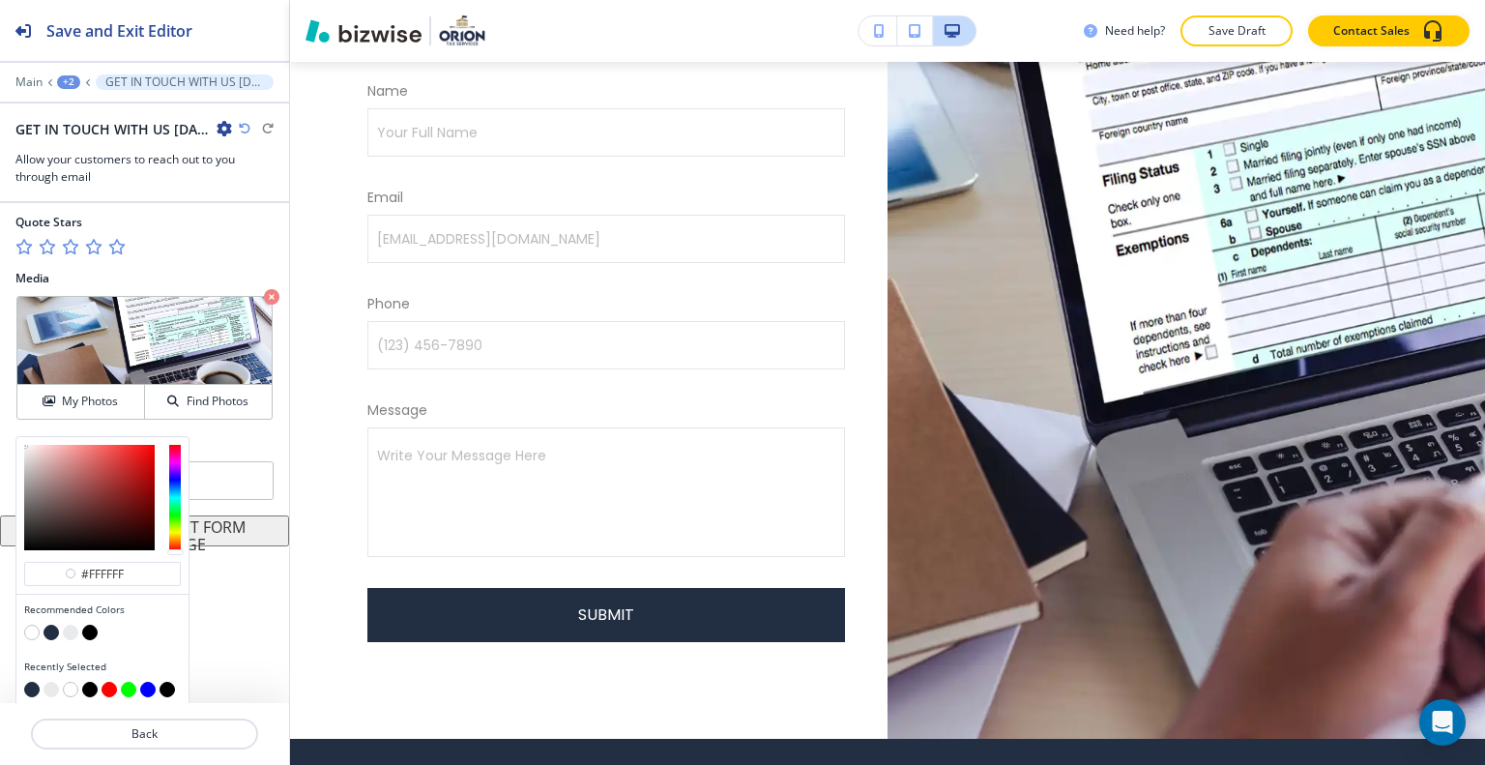
click at [69, 627] on button "button" at bounding box center [70, 632] width 15 height 15
type input "#e9eaec"
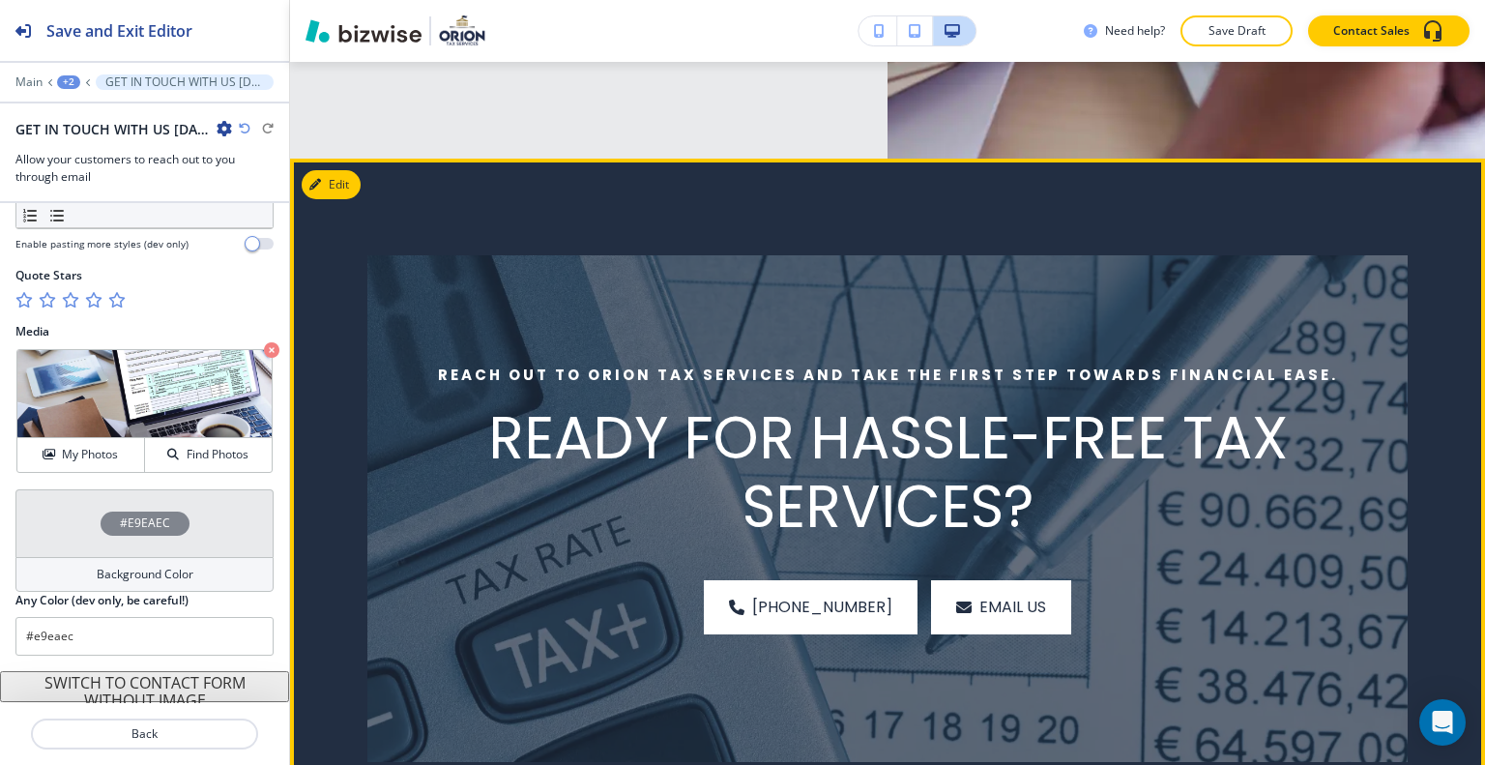
scroll to position [1876, 0]
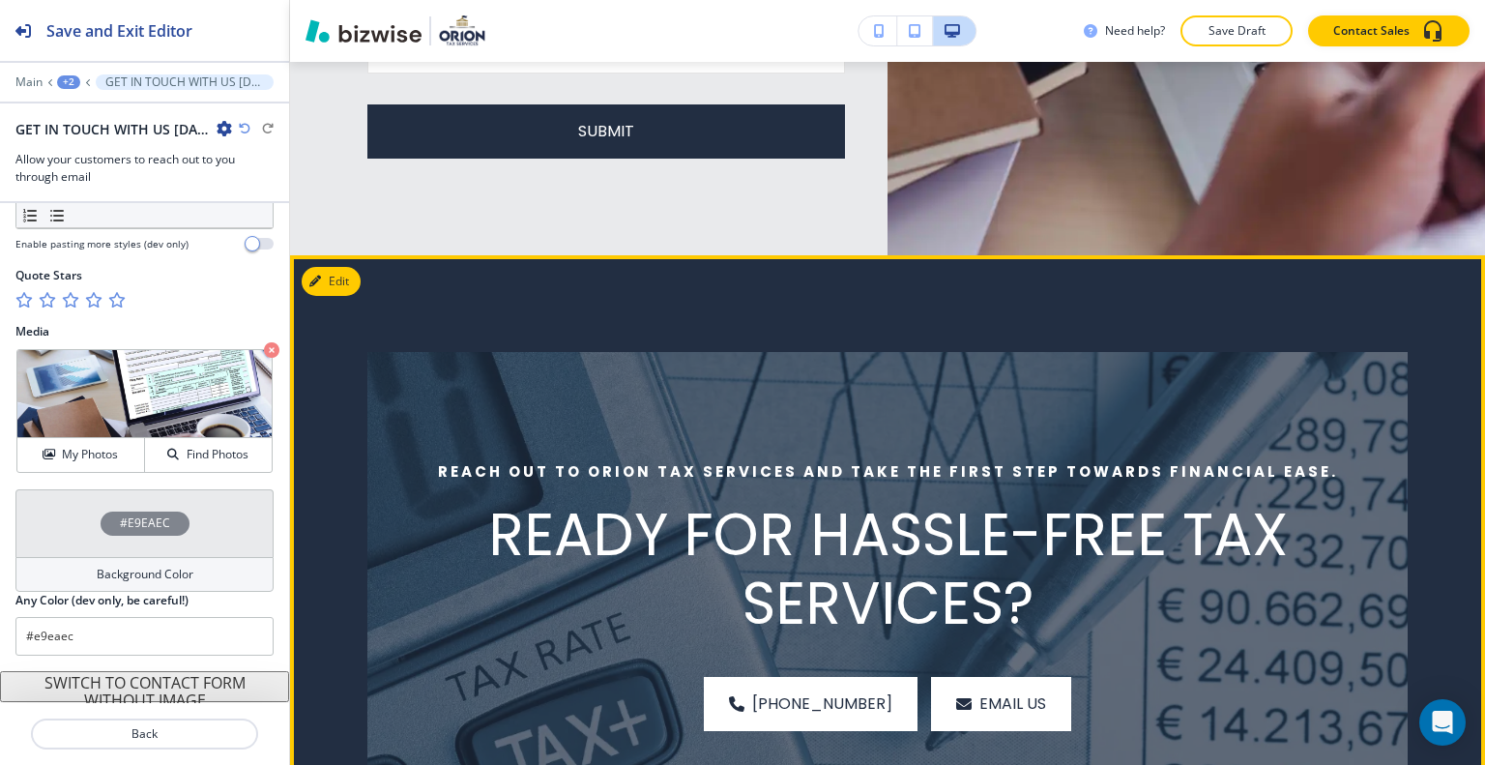
click at [304, 267] on div "Edit" at bounding box center [331, 281] width 59 height 29
click at [325, 273] on button "Edit This Section" at bounding box center [367, 281] width 131 height 29
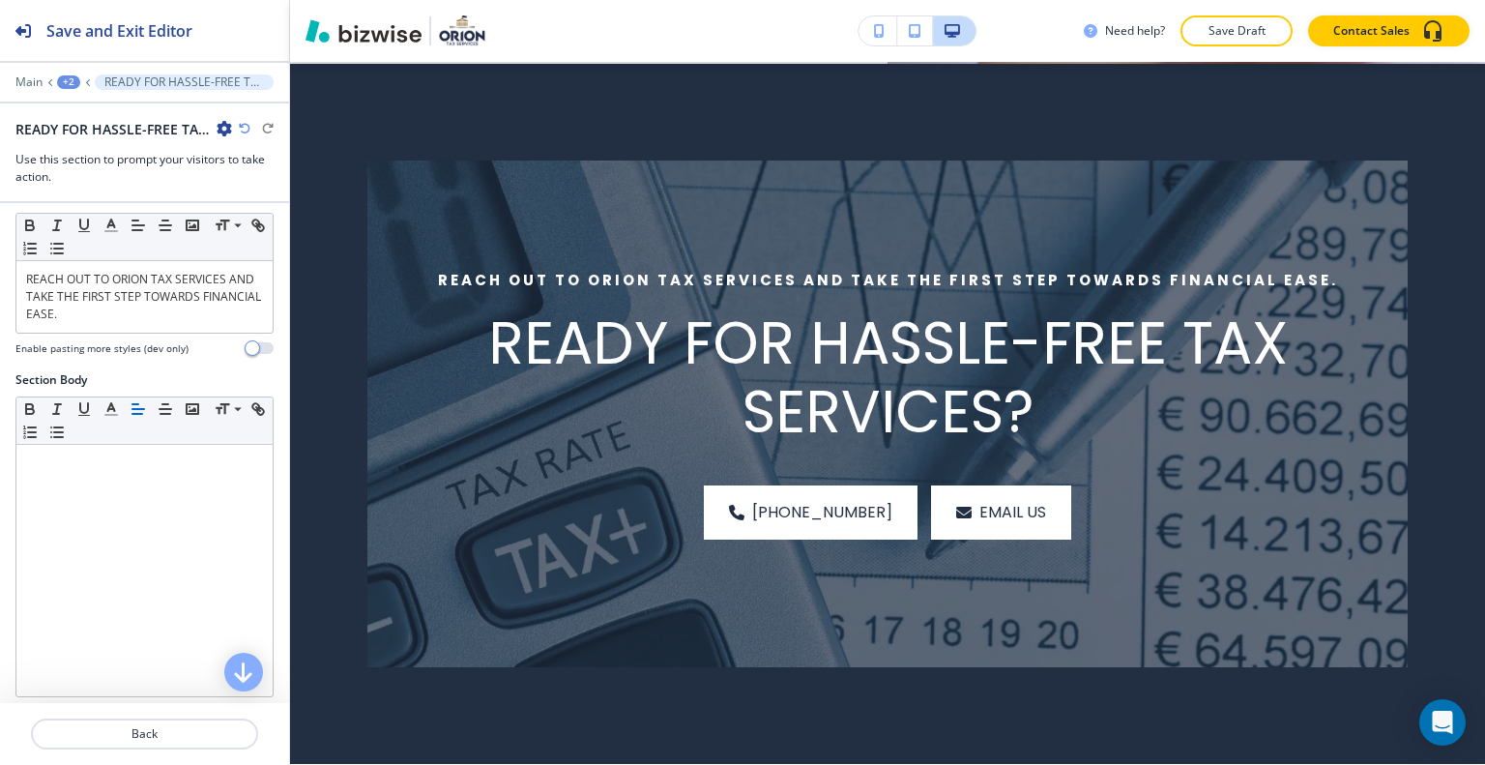
scroll to position [97, 0]
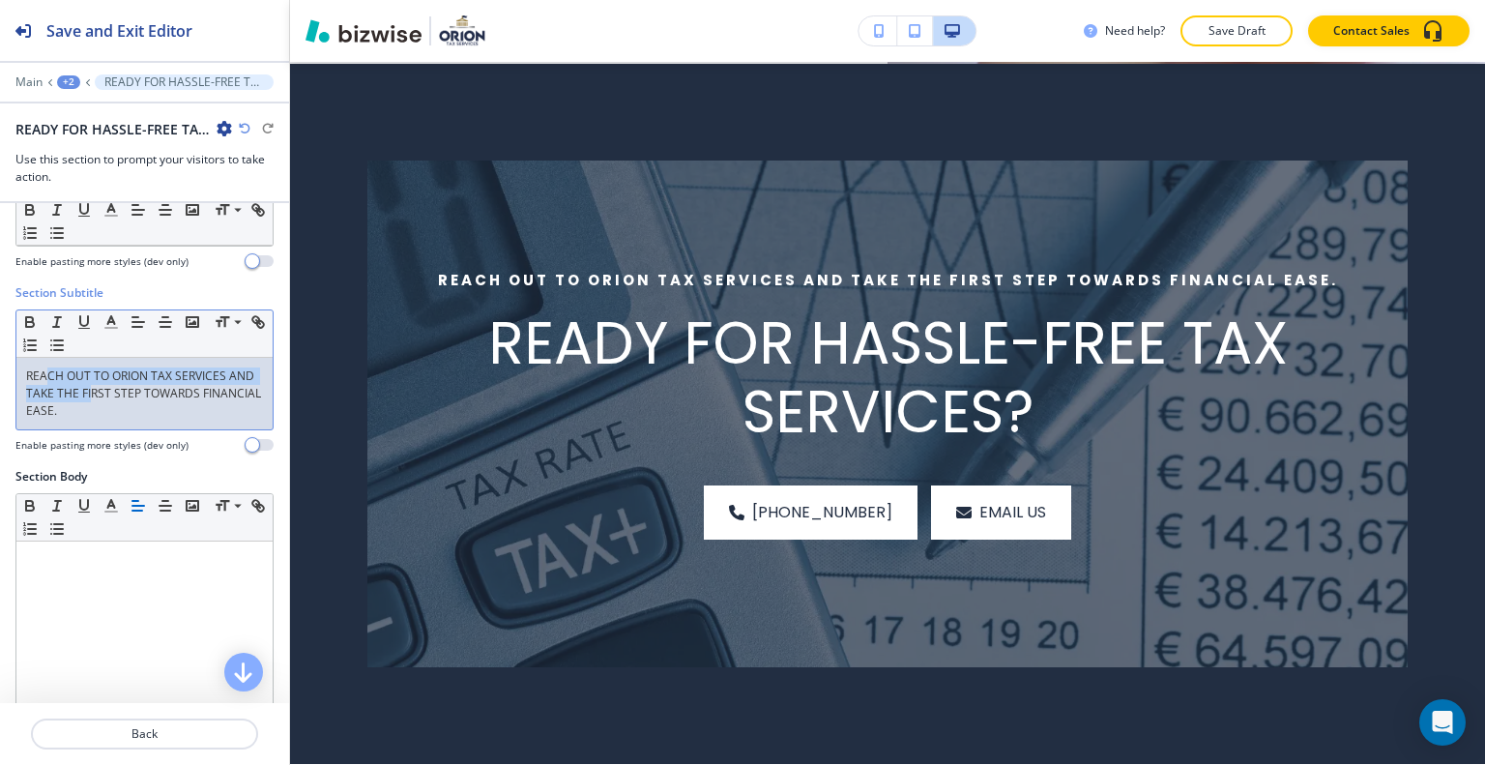
drag, startPoint x: 120, startPoint y: 394, endPoint x: 43, endPoint y: 381, distance: 78.5
click at [43, 380] on p "REACH OUT TO ORION TAX SERVICES AND TAKE THE FIRST STEP TOWARDS FINANCIAL EASE." at bounding box center [144, 393] width 237 height 52
click at [131, 416] on p "REACH OUT TO ORION TAX SERVICES AND TAKE THE FIRST STEP TOWARDS FINANCIAL EASE." at bounding box center [144, 393] width 237 height 52
drag, startPoint x: 140, startPoint y: 417, endPoint x: 93, endPoint y: 396, distance: 51.5
click at [4, 349] on div "Section Subtitle Small Normal Large Huge REACH OUT TO ORION TAX SERVICES AND TA…" at bounding box center [144, 376] width 289 height 184
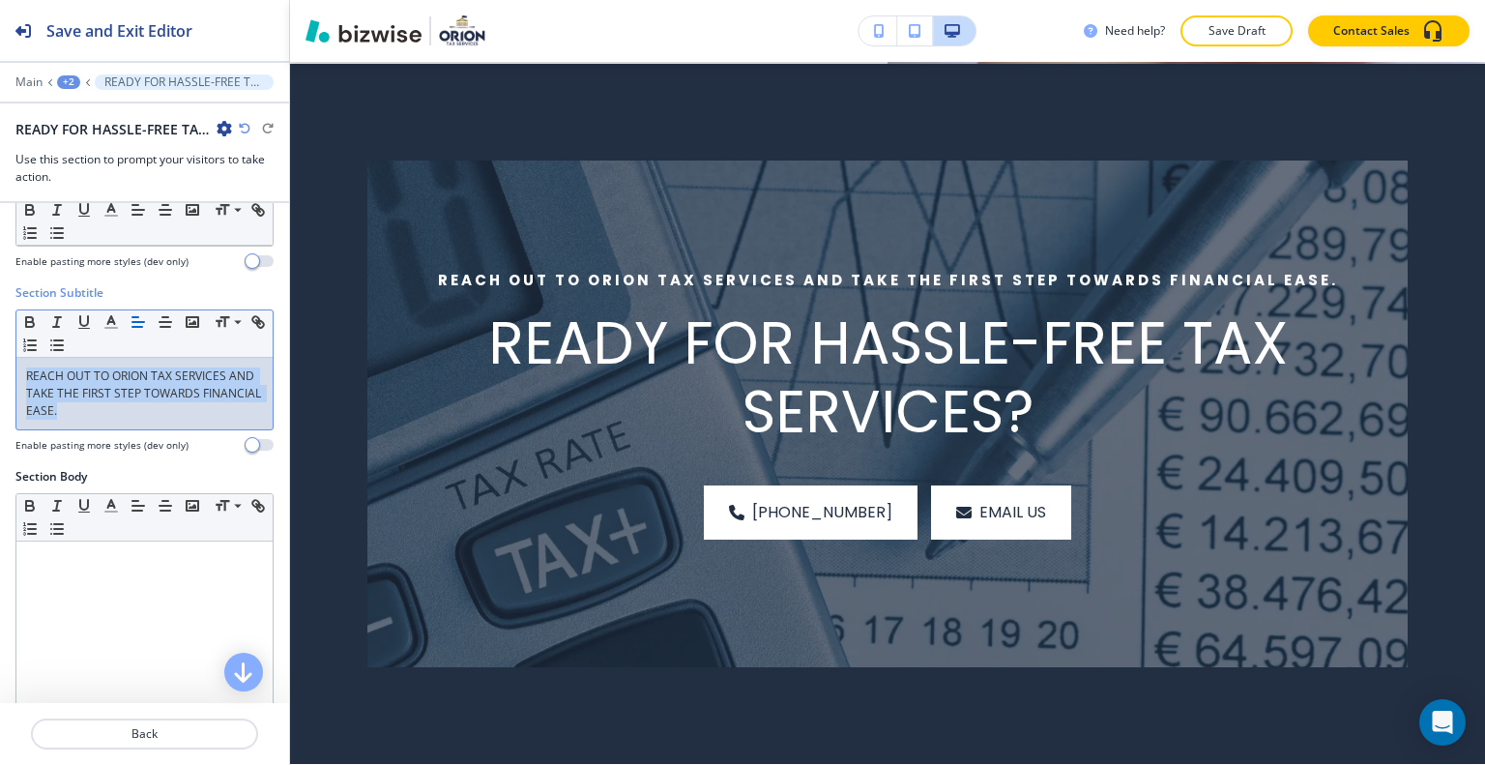
copy p "REACH OUT TO ORION TAX SERVICES AND TAKE THE FIRST STEP TOWARDS FINANCIAL EASE."
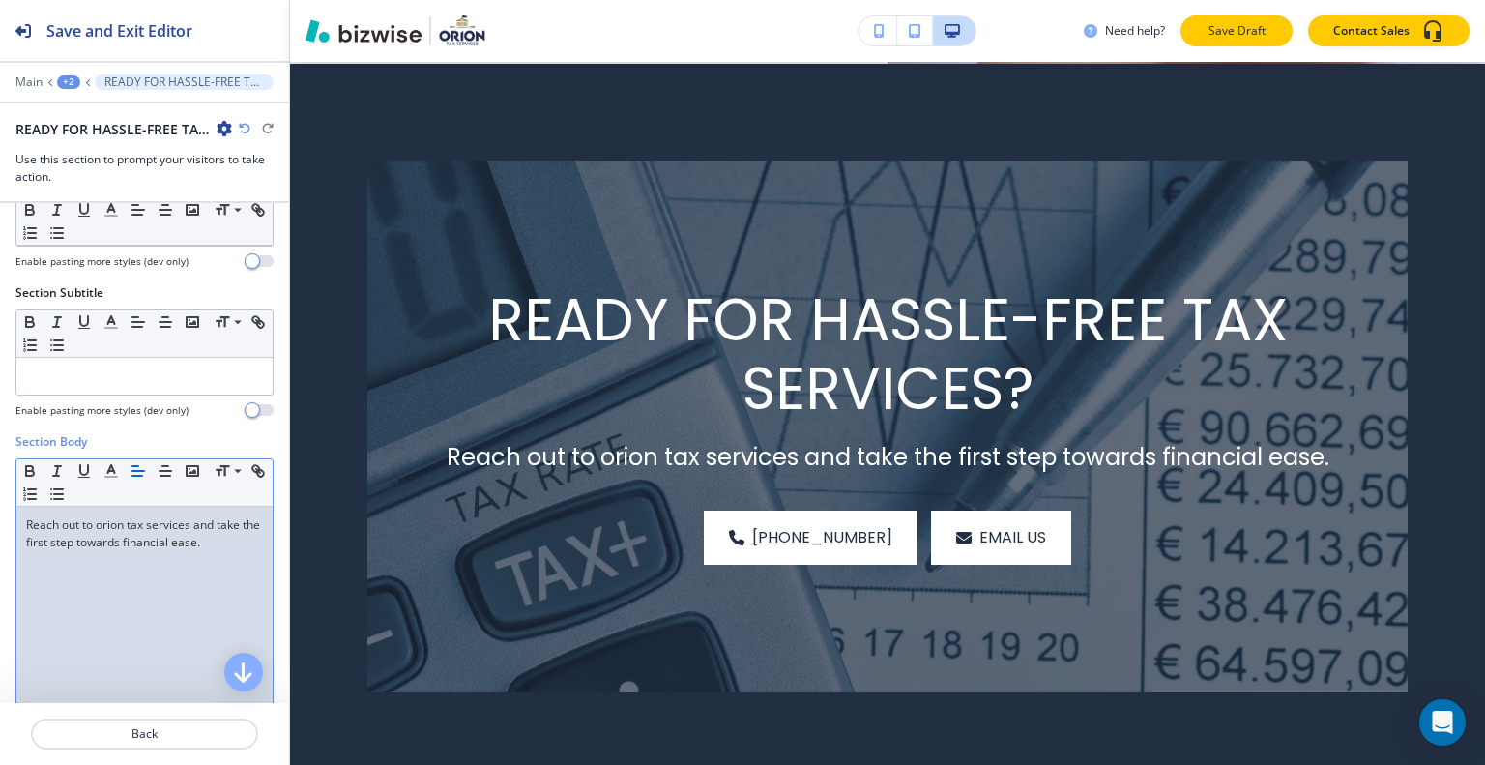
click at [1221, 35] on p "Save Draft" at bounding box center [1237, 30] width 62 height 17
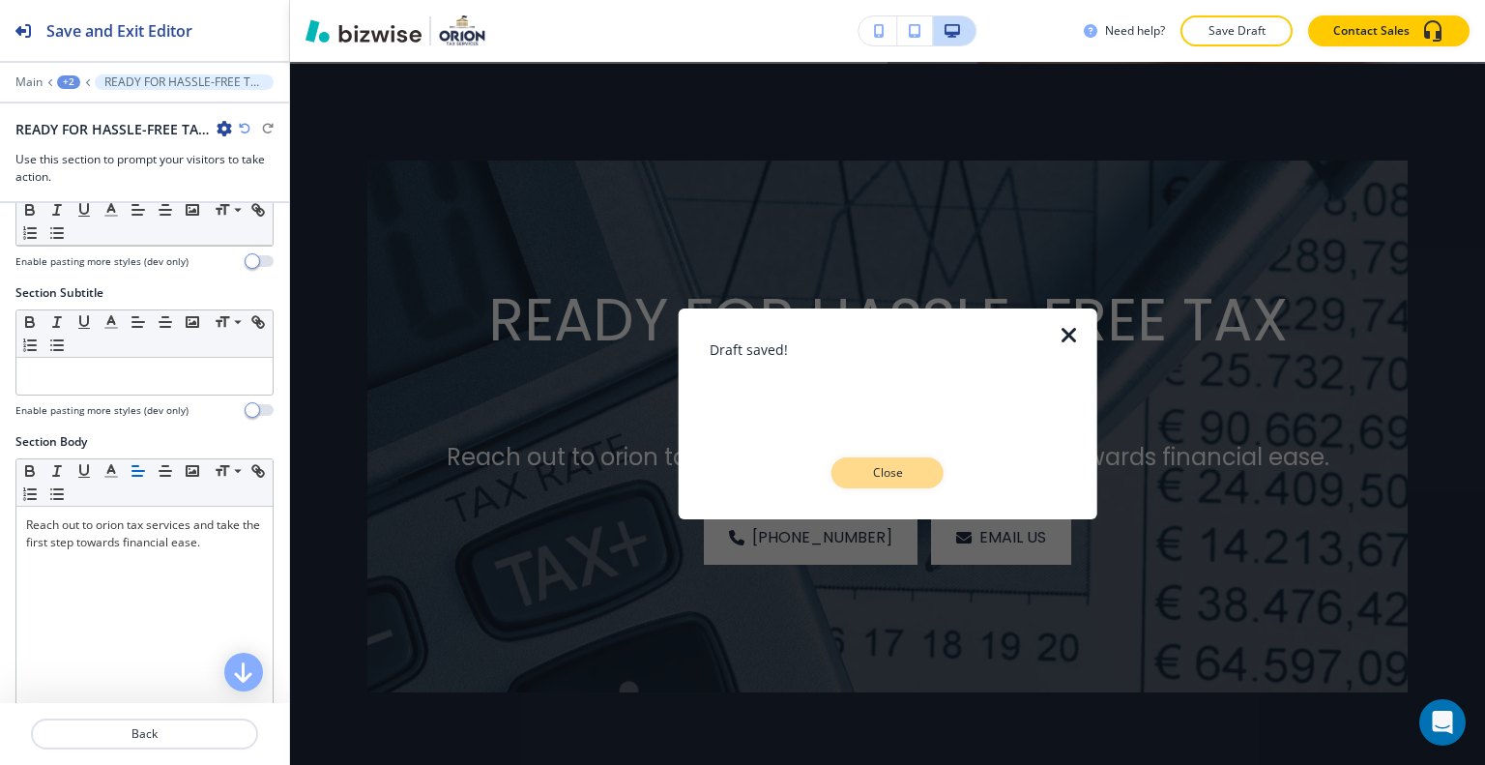
click at [889, 472] on p "Close" at bounding box center [888, 472] width 62 height 17
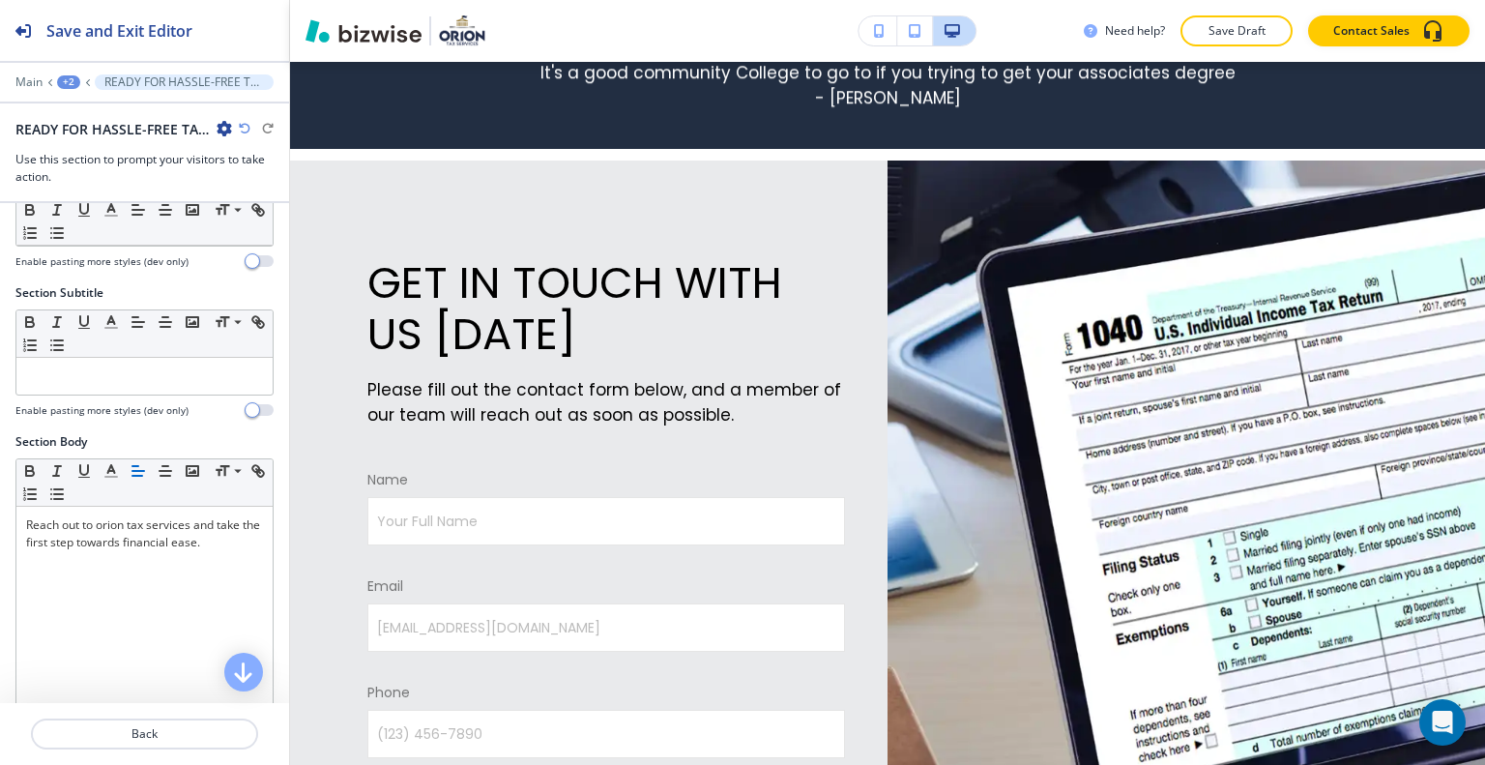
scroll to position [617, 0]
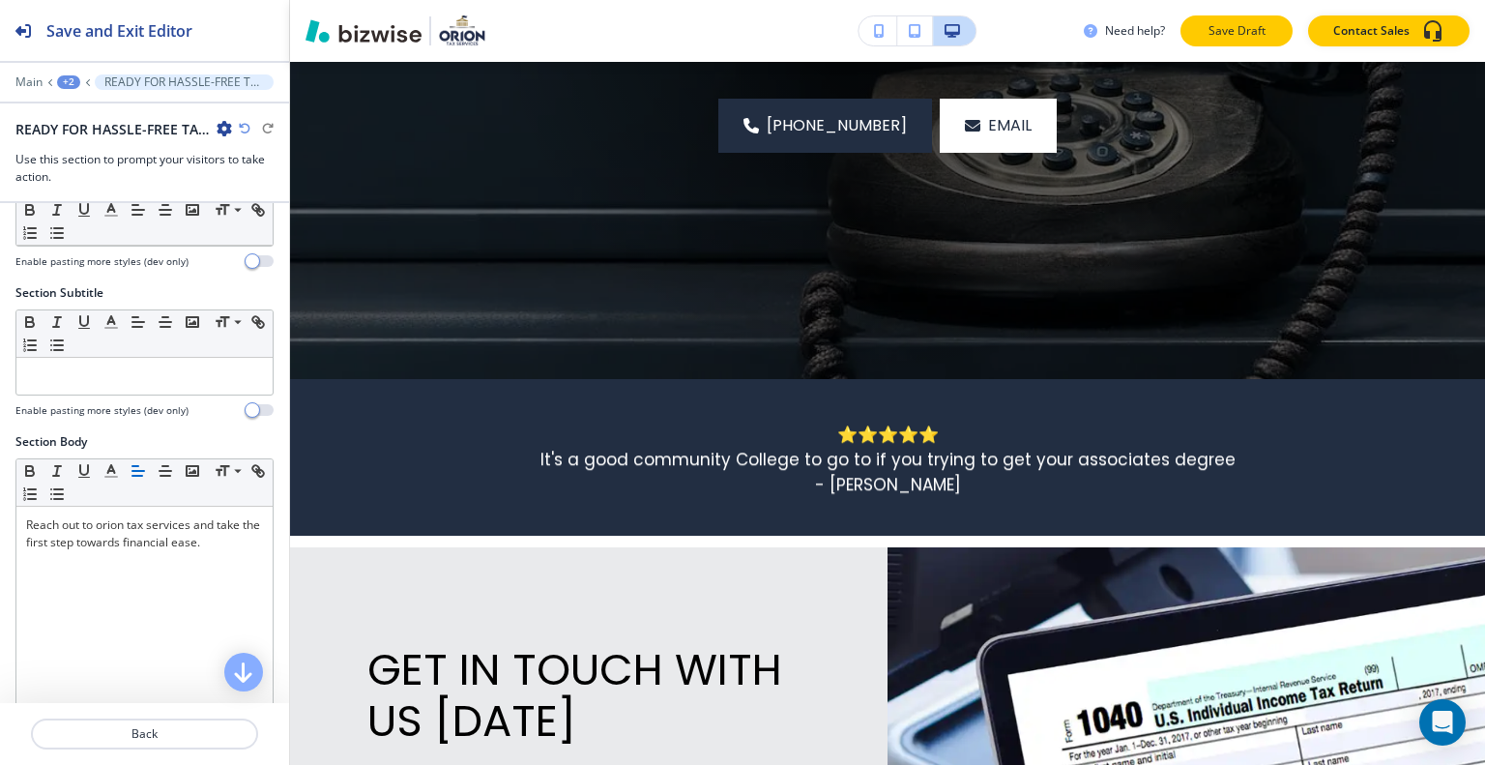
click at [1253, 21] on button "Save Draft" at bounding box center [1237, 30] width 112 height 31
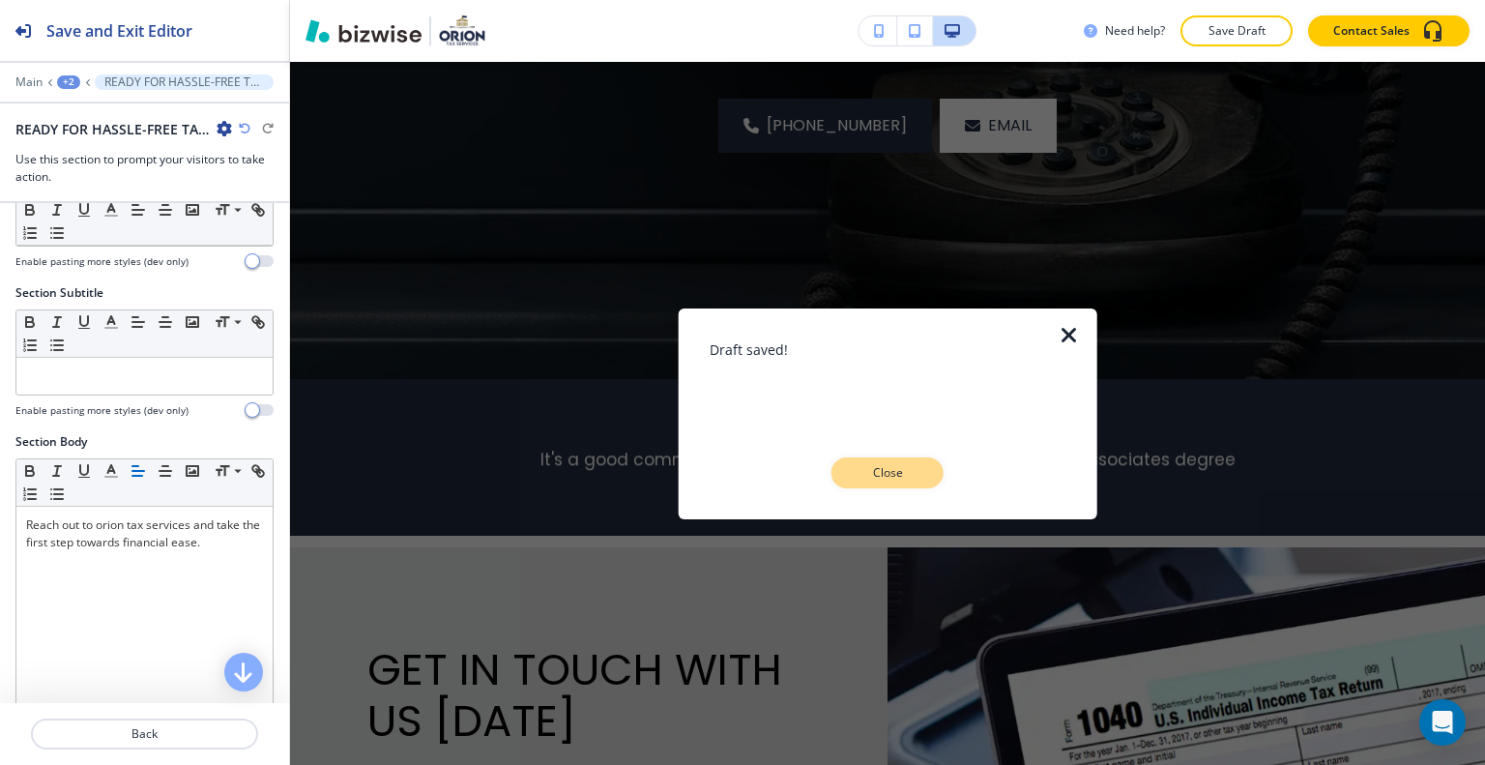
click at [880, 471] on p "Close" at bounding box center [888, 472] width 62 height 17
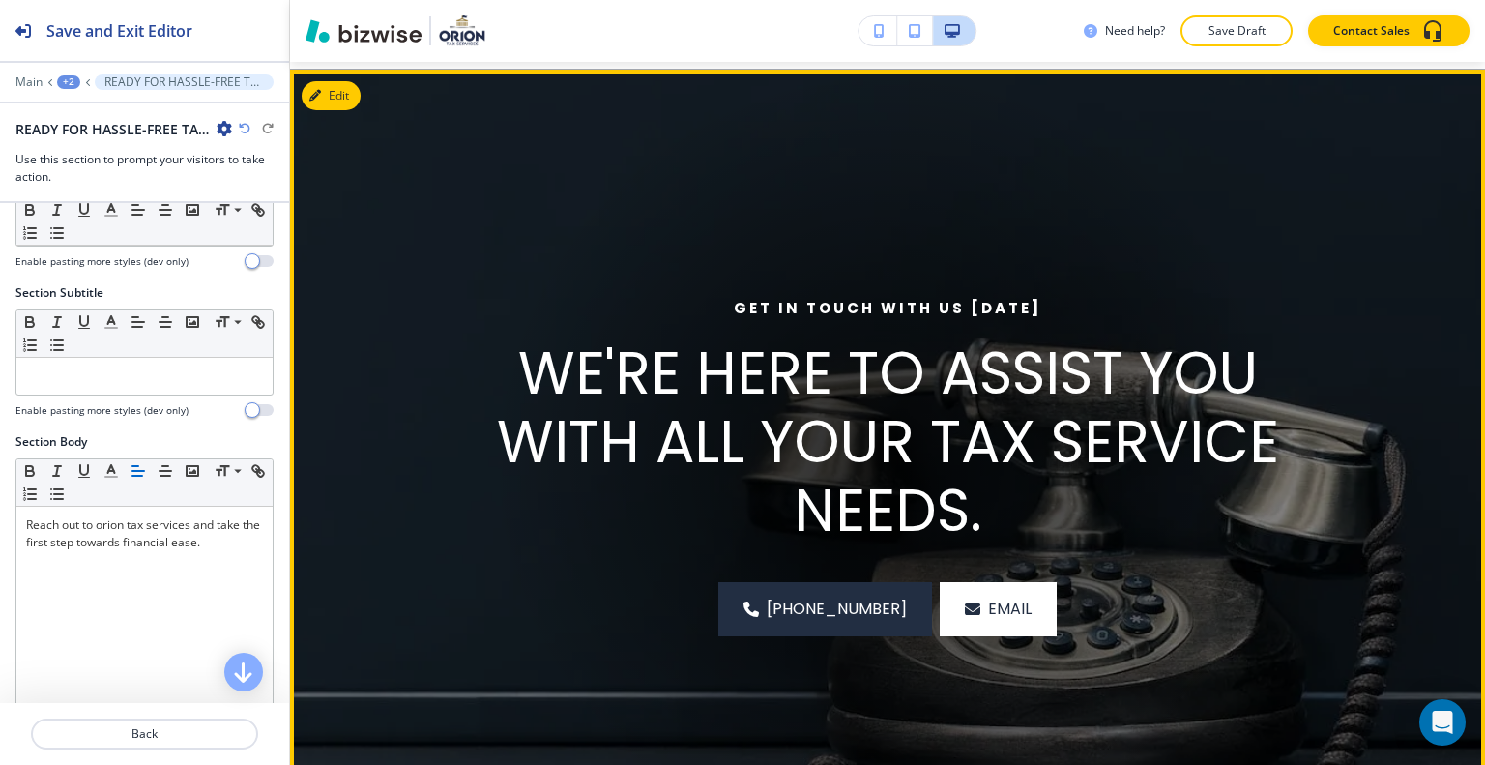
scroll to position [37, 0]
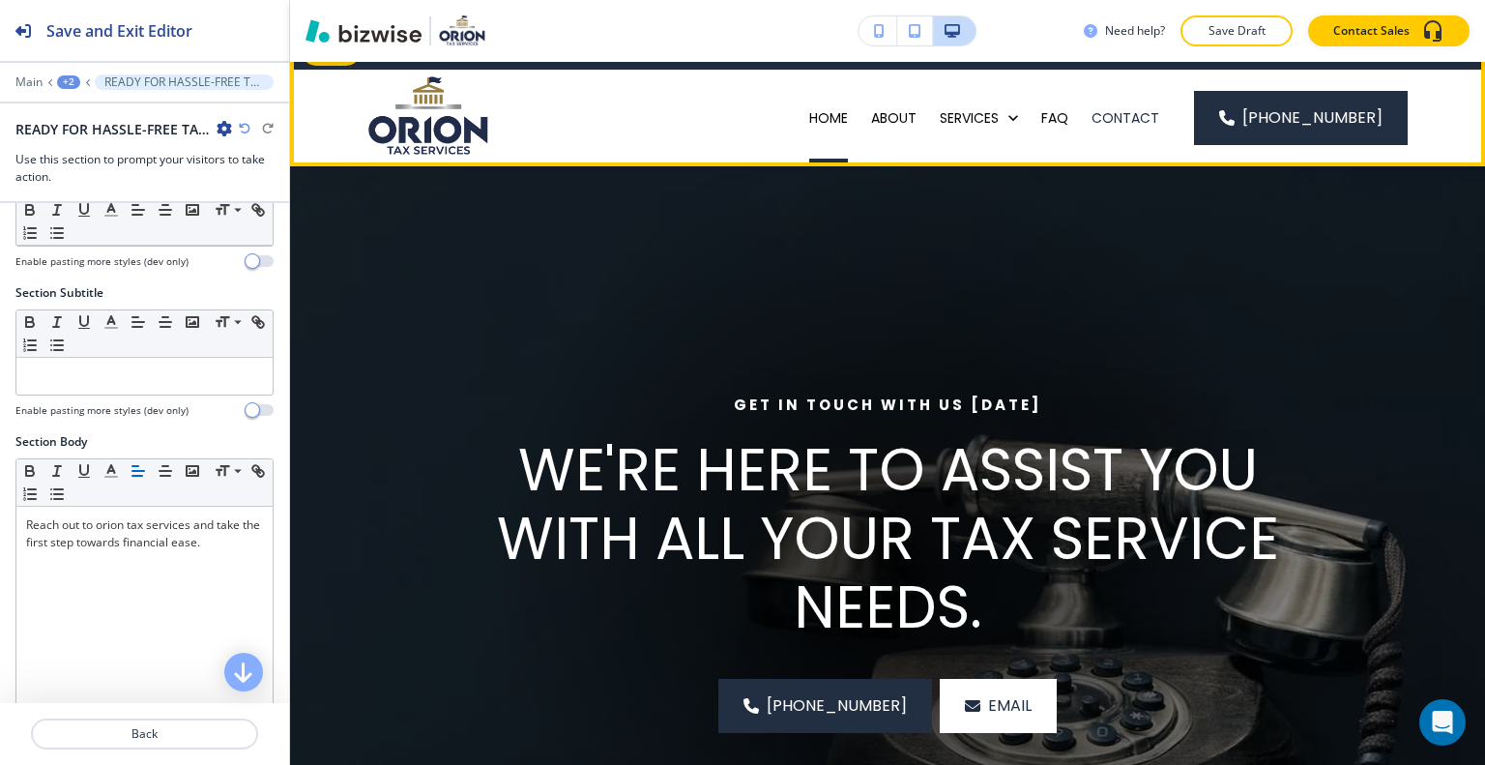
drag, startPoint x: 830, startPoint y: 123, endPoint x: 840, endPoint y: 189, distance: 67.6
click at [830, 122] on p "HOME" at bounding box center [828, 117] width 39 height 19
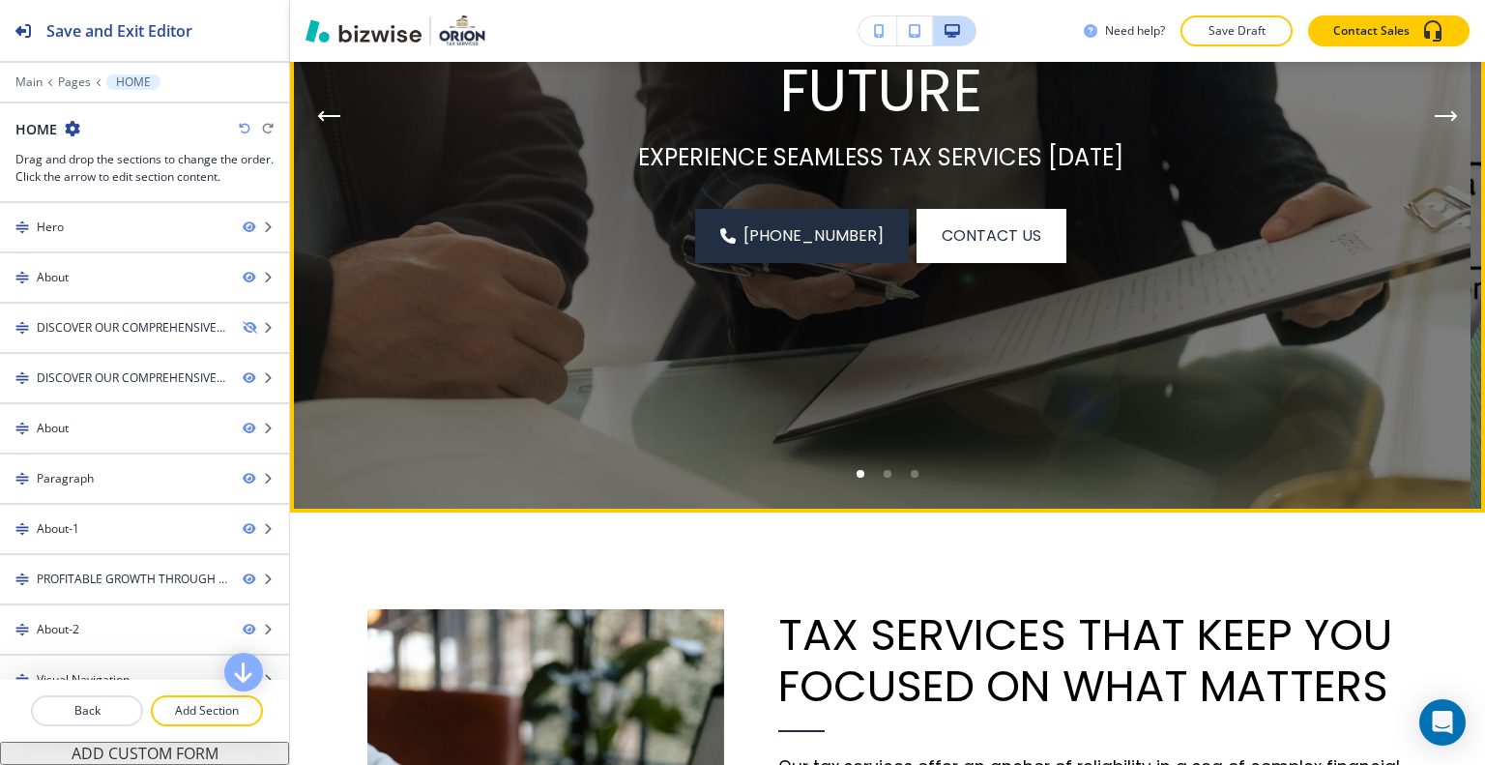
scroll to position [0, 0]
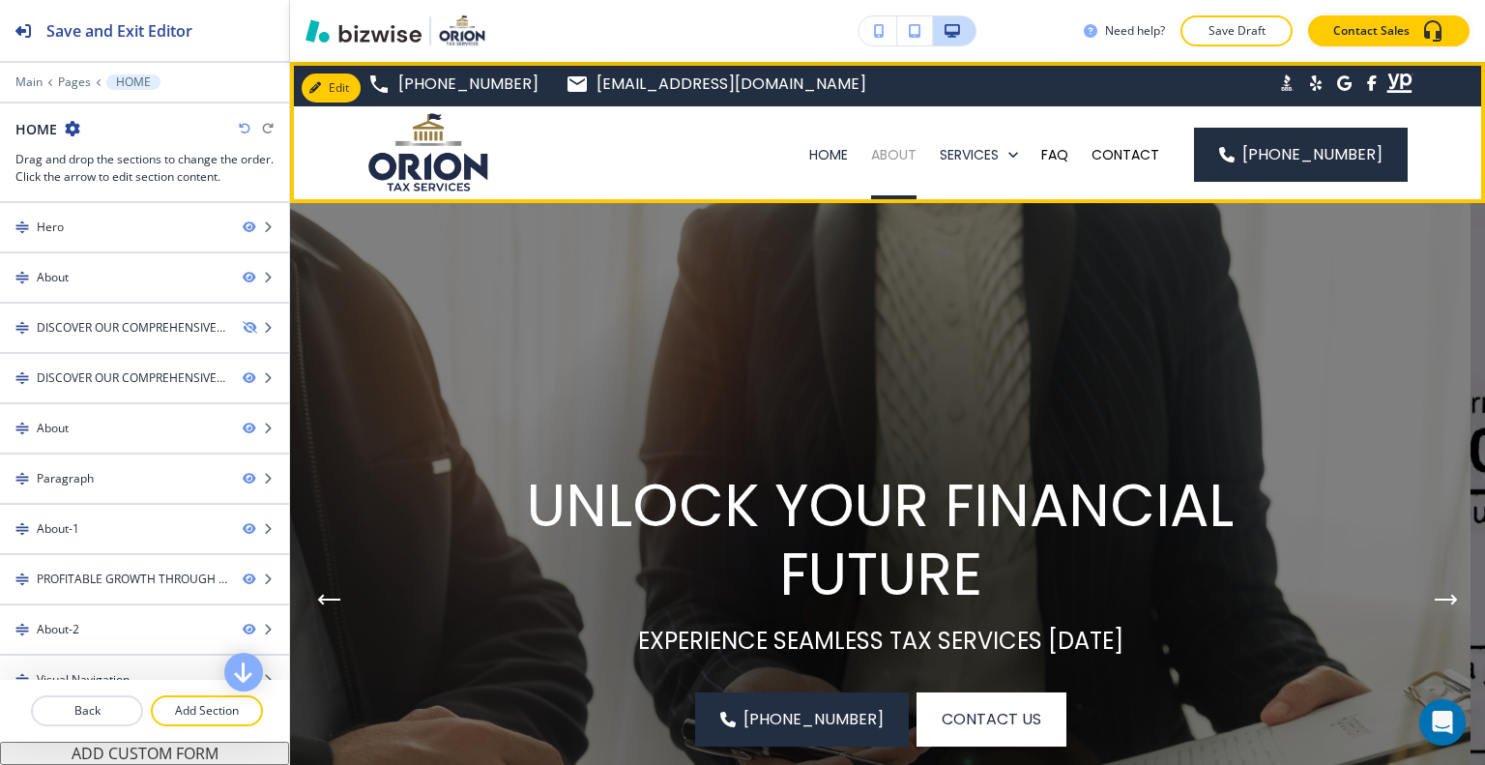
click at [917, 152] on p "ABOUT" at bounding box center [893, 154] width 45 height 19
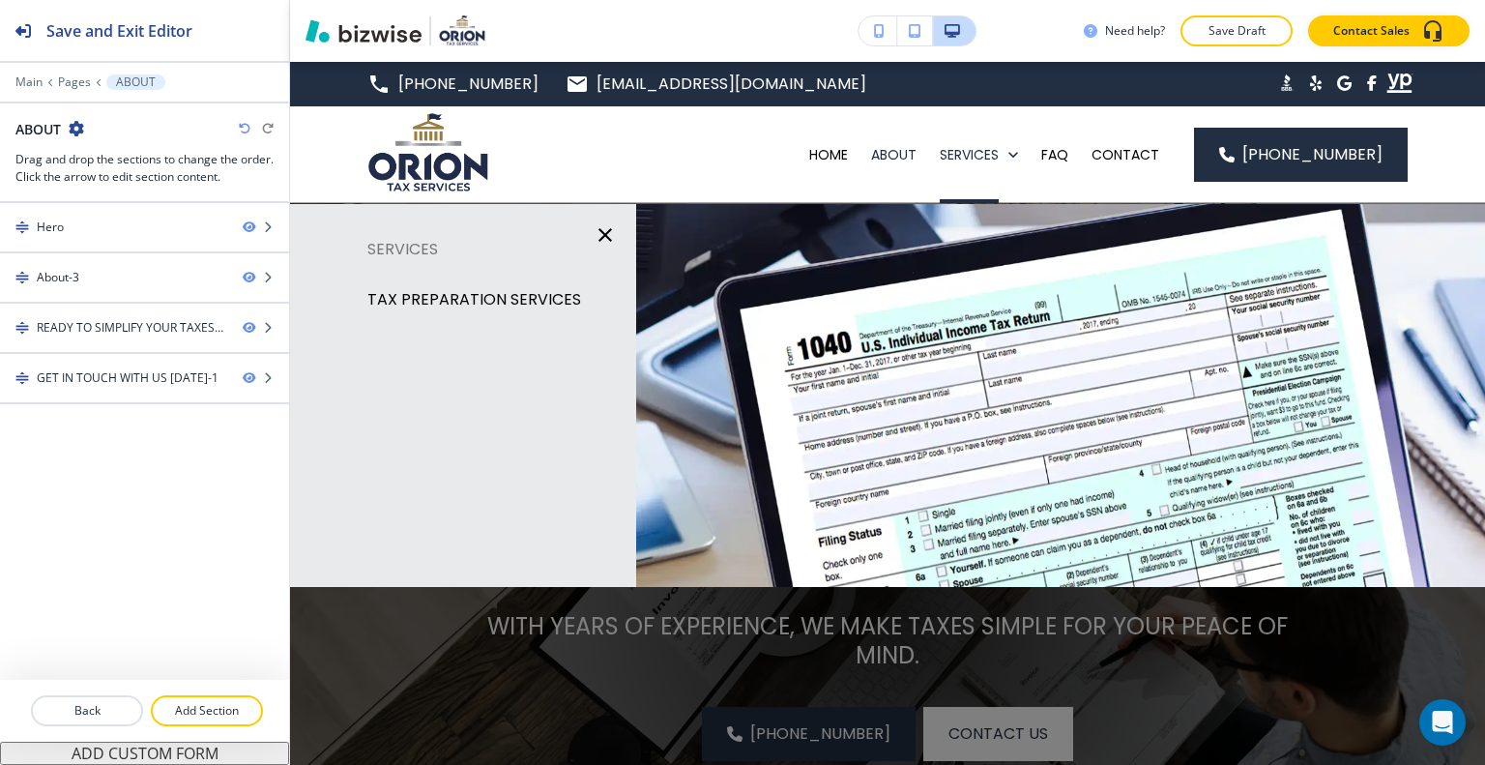
click at [523, 293] on p "TAX PREPARATION SERVICES" at bounding box center [474, 299] width 214 height 29
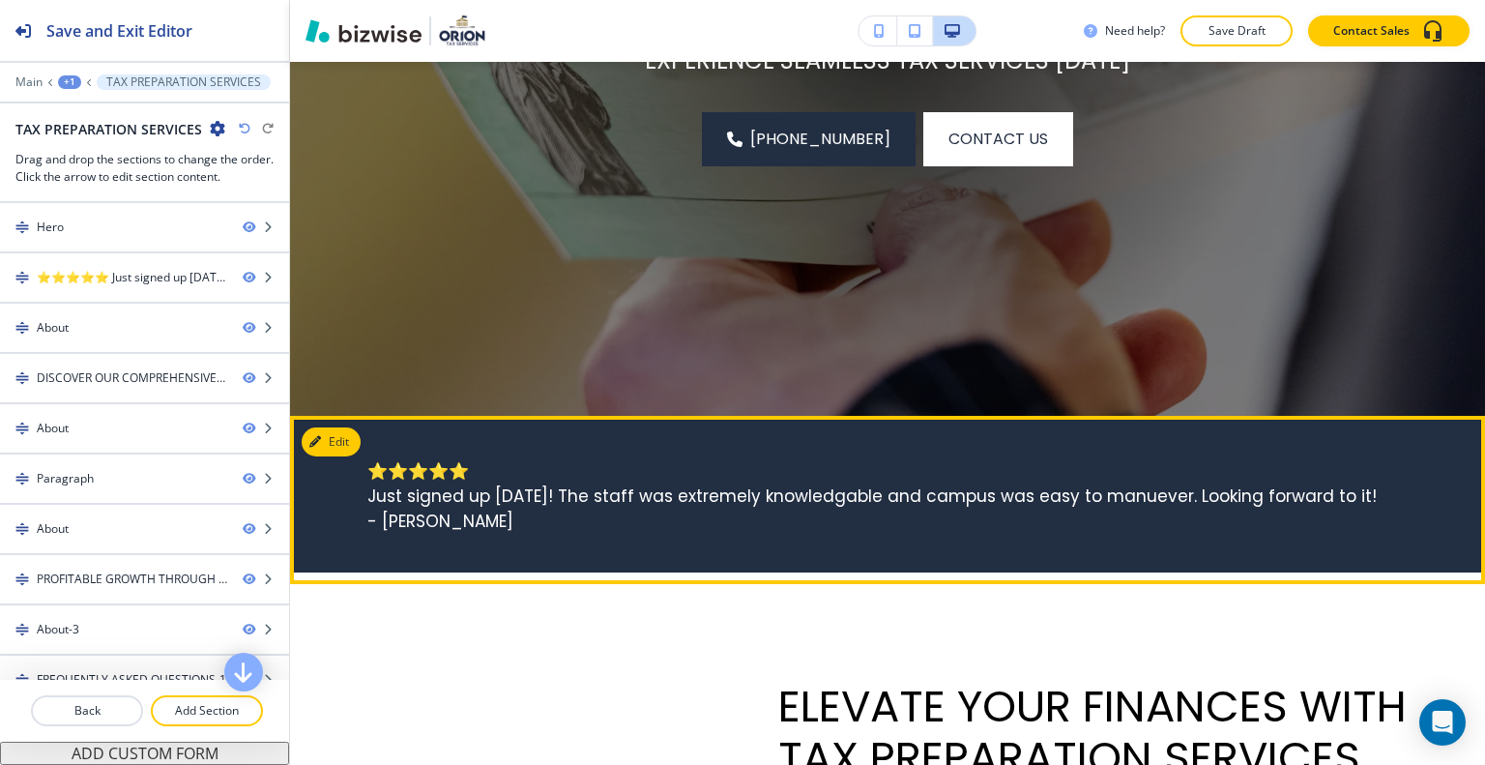
scroll to position [677, 0]
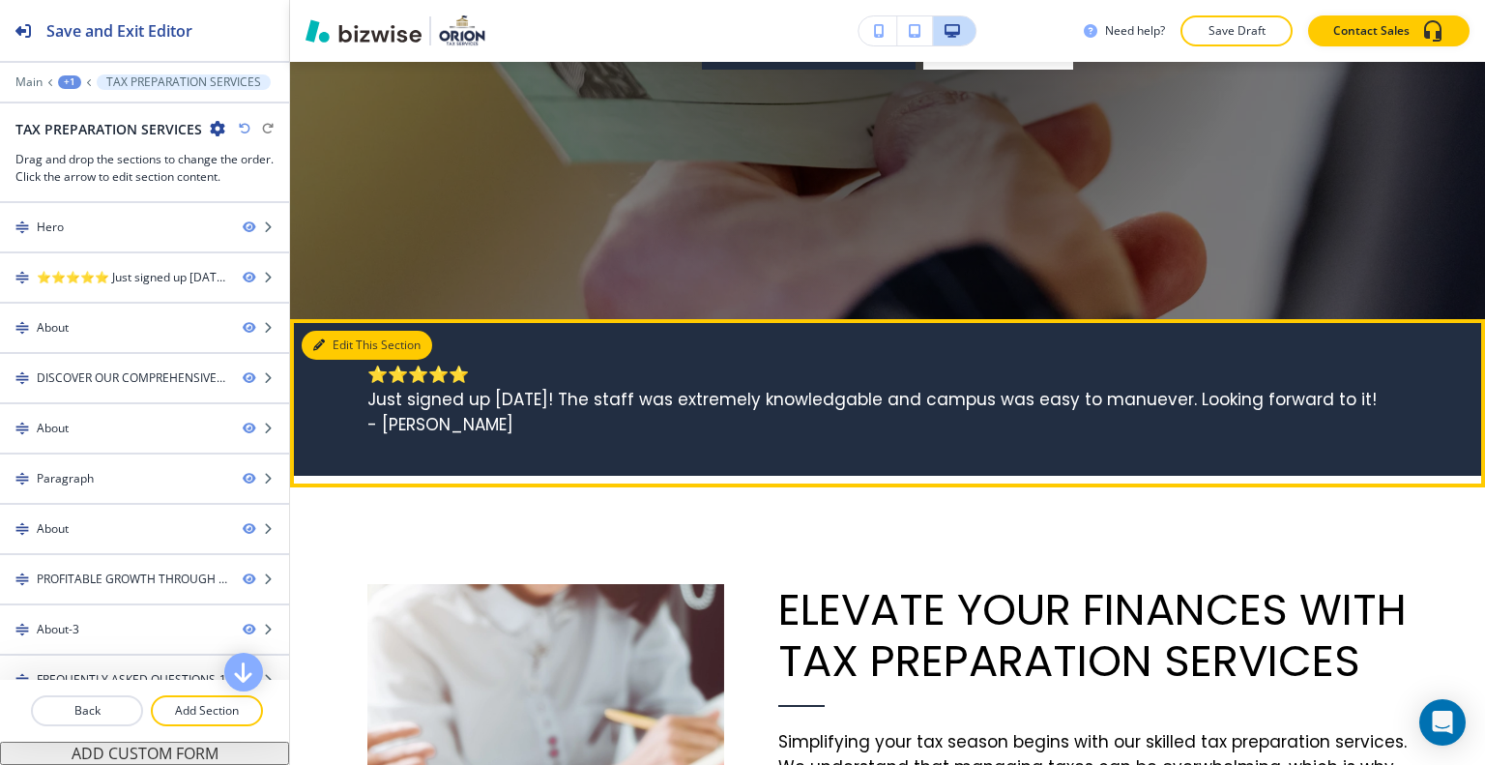
click at [333, 349] on button "Edit This Section" at bounding box center [367, 345] width 131 height 29
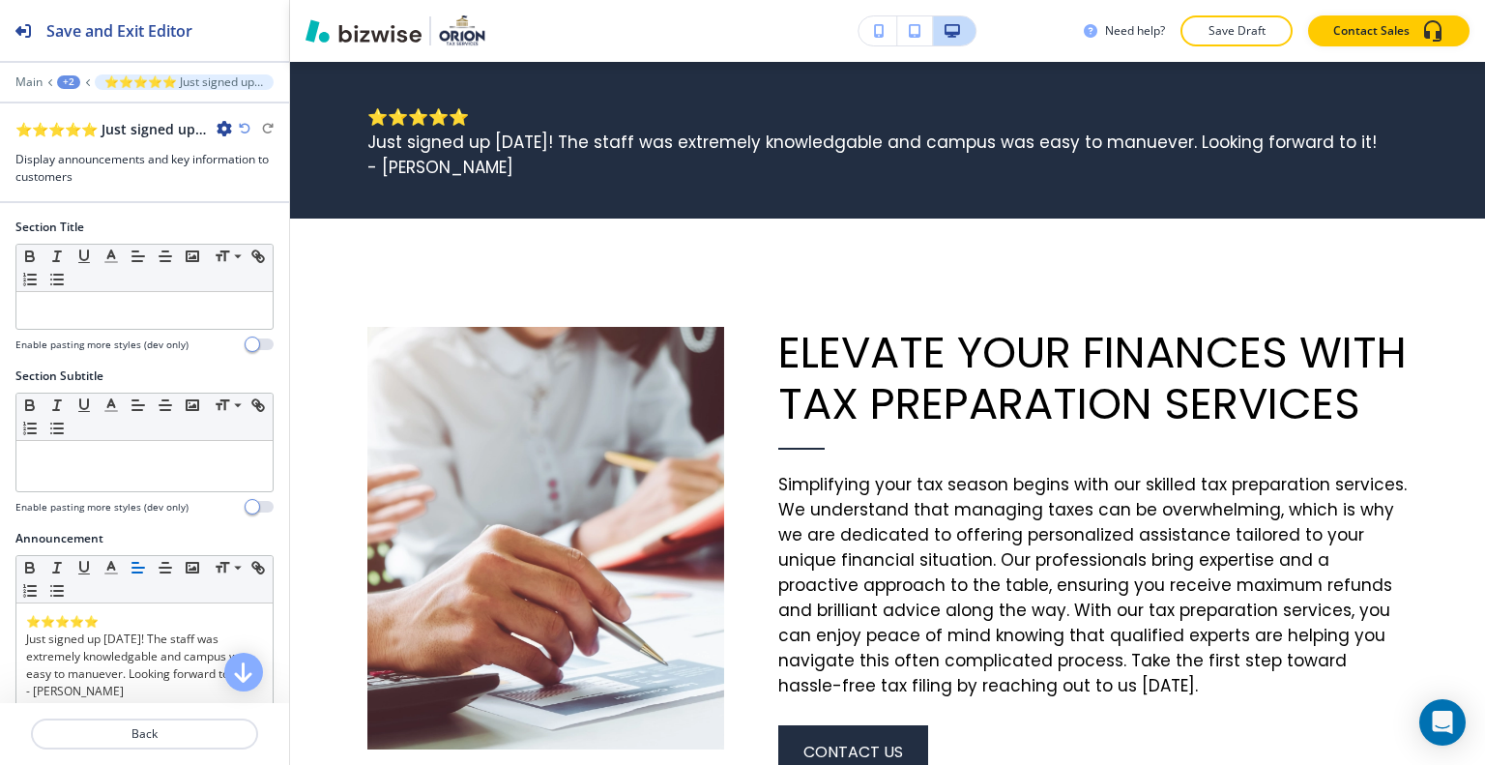
scroll to position [97, 0]
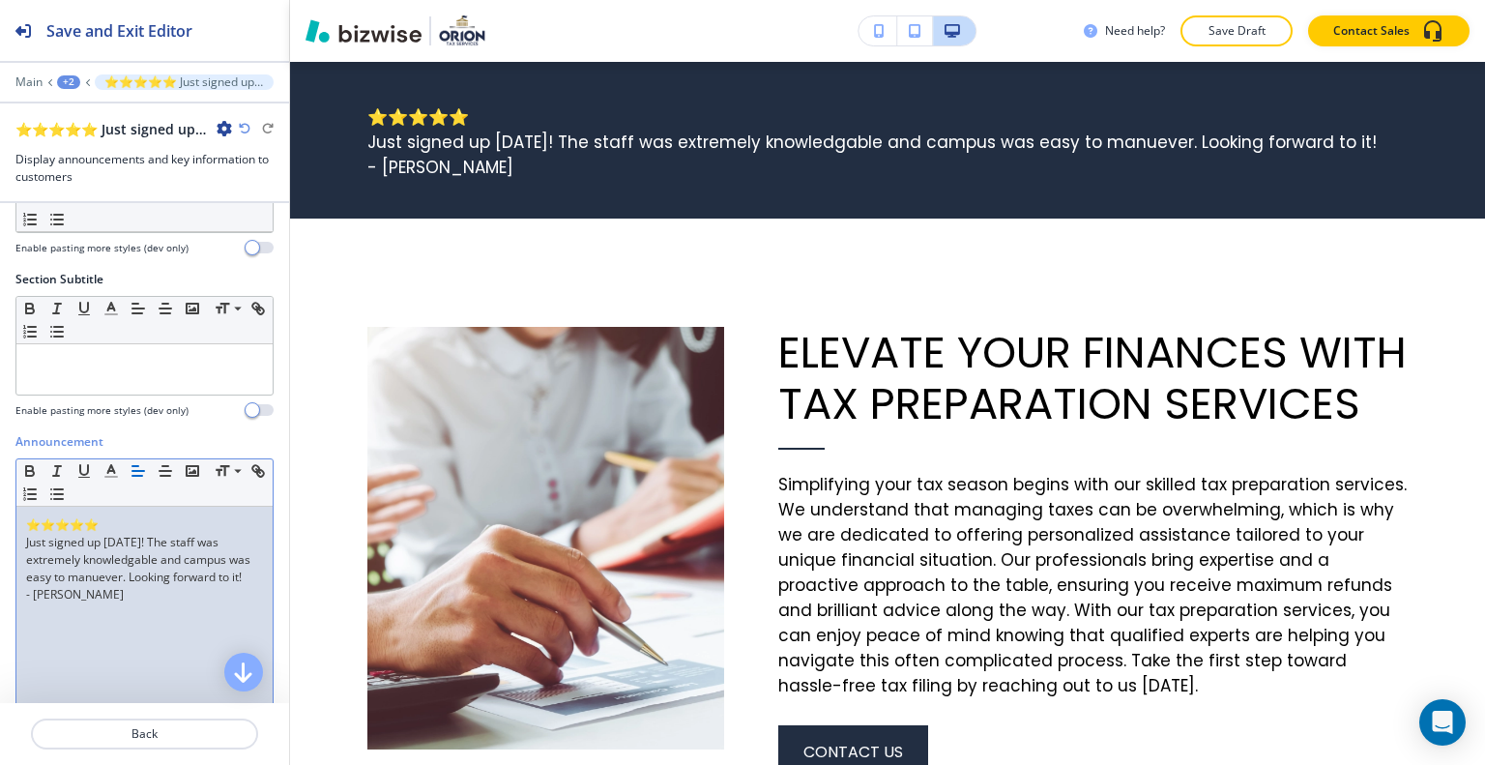
drag, startPoint x: 166, startPoint y: 621, endPoint x: 86, endPoint y: 433, distance: 204.0
click at [4, 433] on div "Announcement Small Normal Large Huge ⭐⭐⭐⭐⭐ Just signed up [DATE]! The staff was…" at bounding box center [144, 615] width 289 height 364
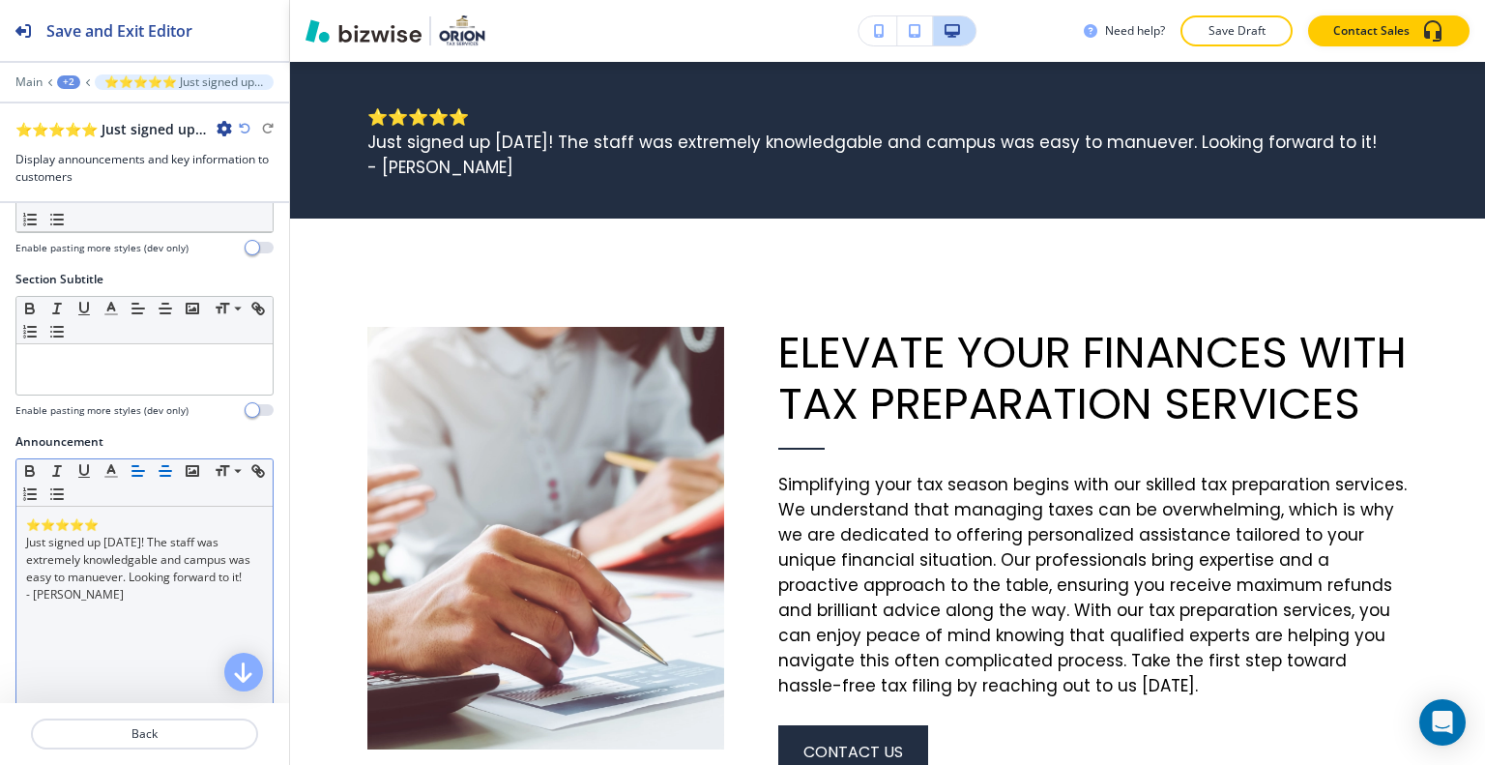
click at [163, 471] on line "button" at bounding box center [166, 471] width 12 height 0
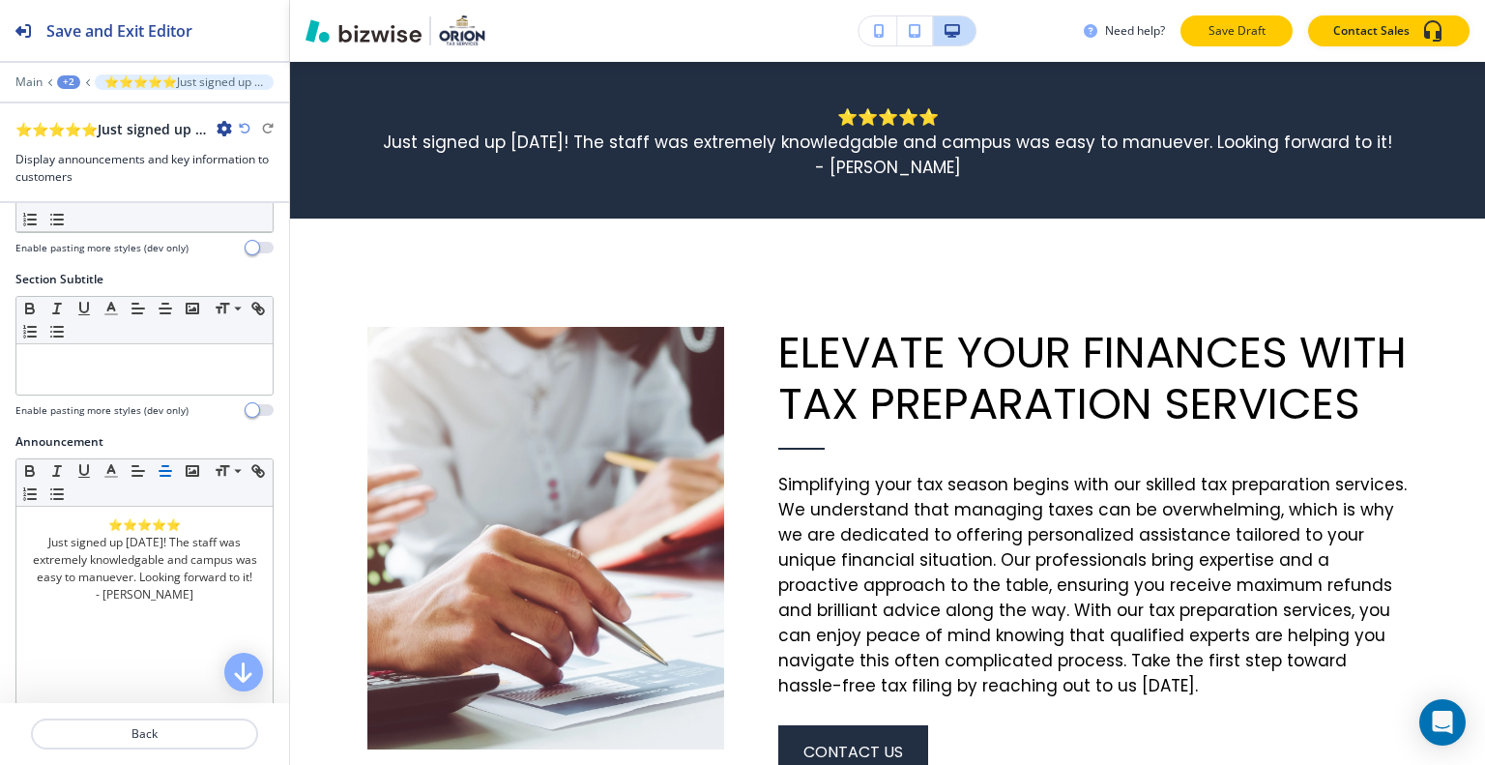
click at [1231, 34] on p "Save Draft" at bounding box center [1237, 30] width 62 height 17
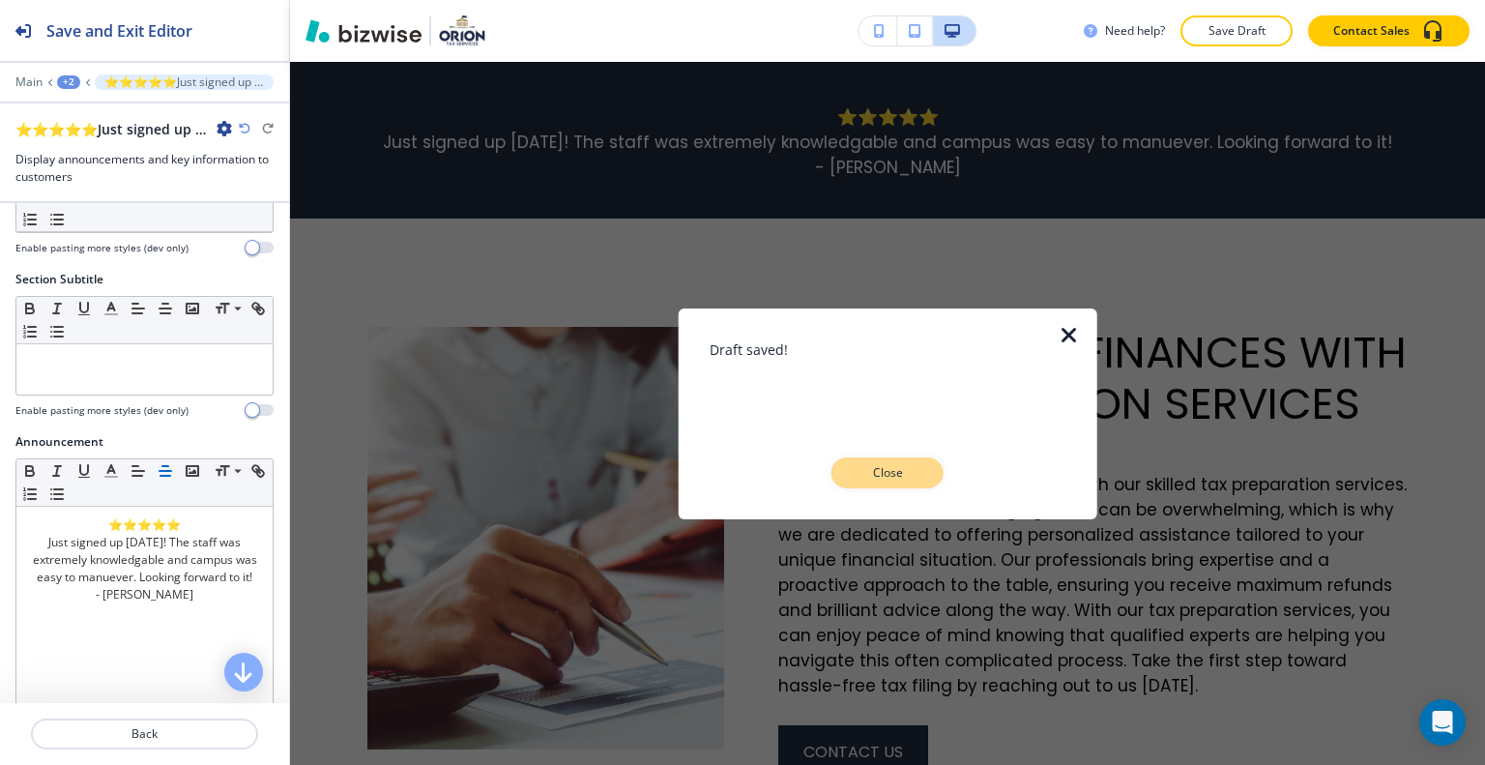
click at [898, 464] on p "Close" at bounding box center [888, 472] width 62 height 17
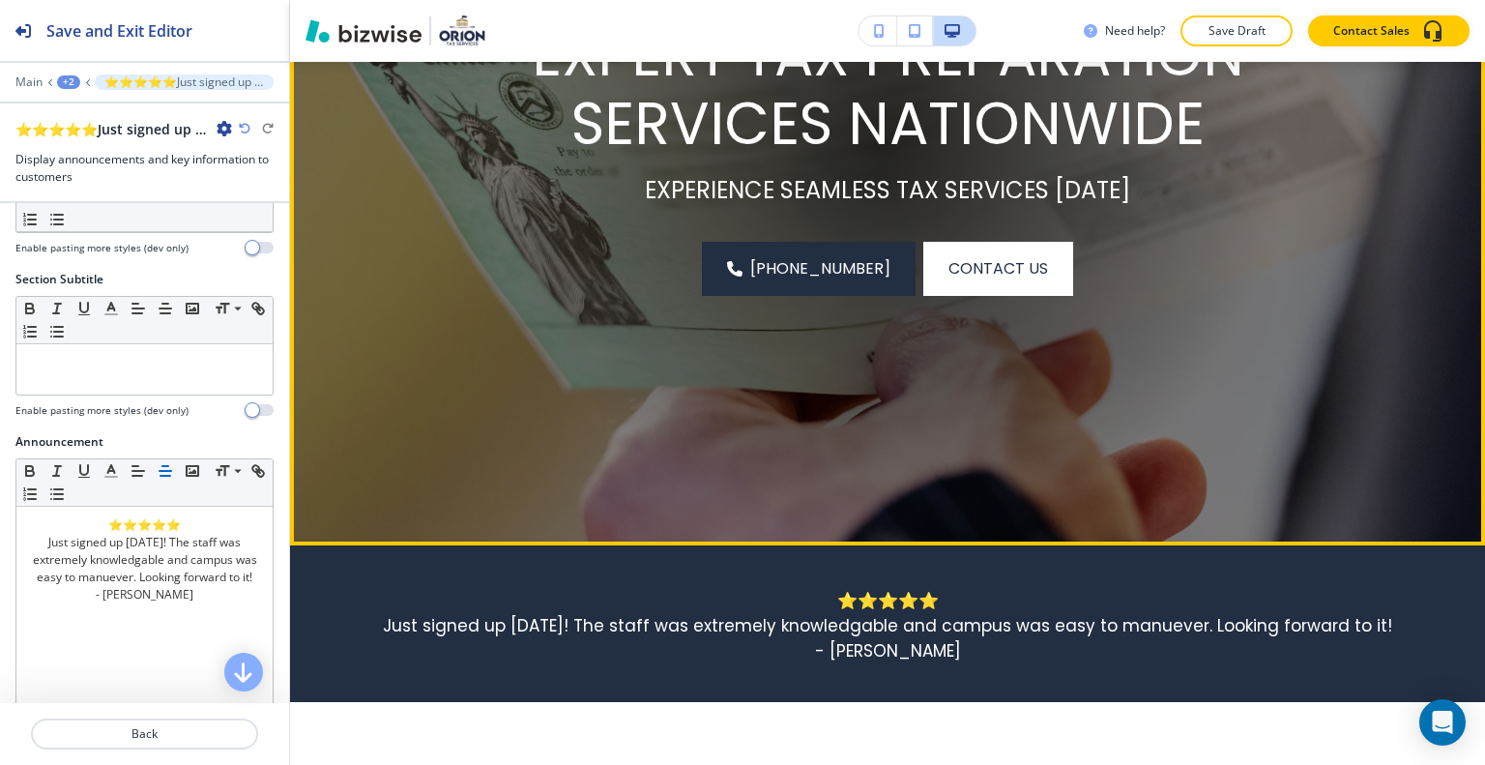
scroll to position [0, 0]
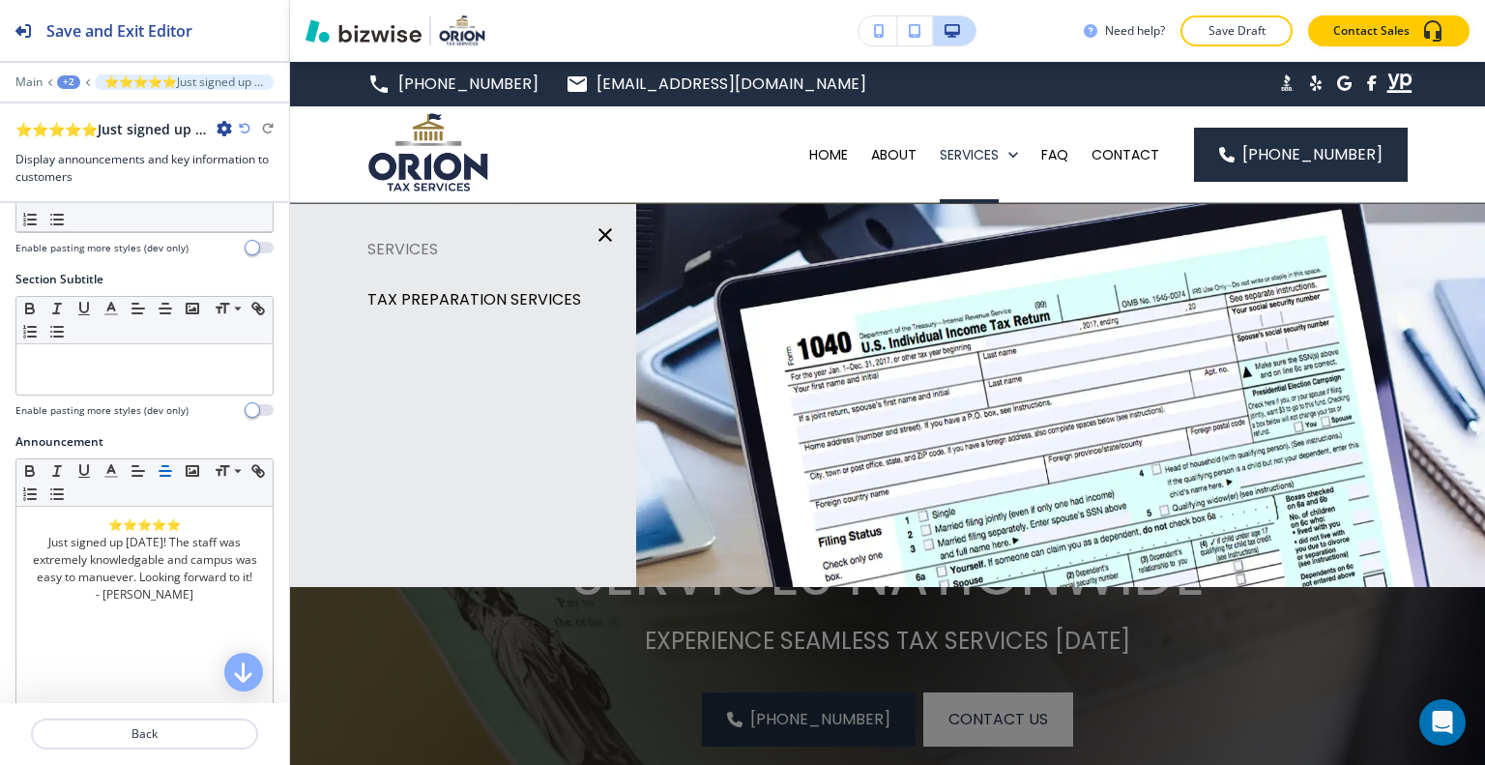
click at [524, 309] on p "TAX PREPARATION SERVICES" at bounding box center [474, 299] width 214 height 29
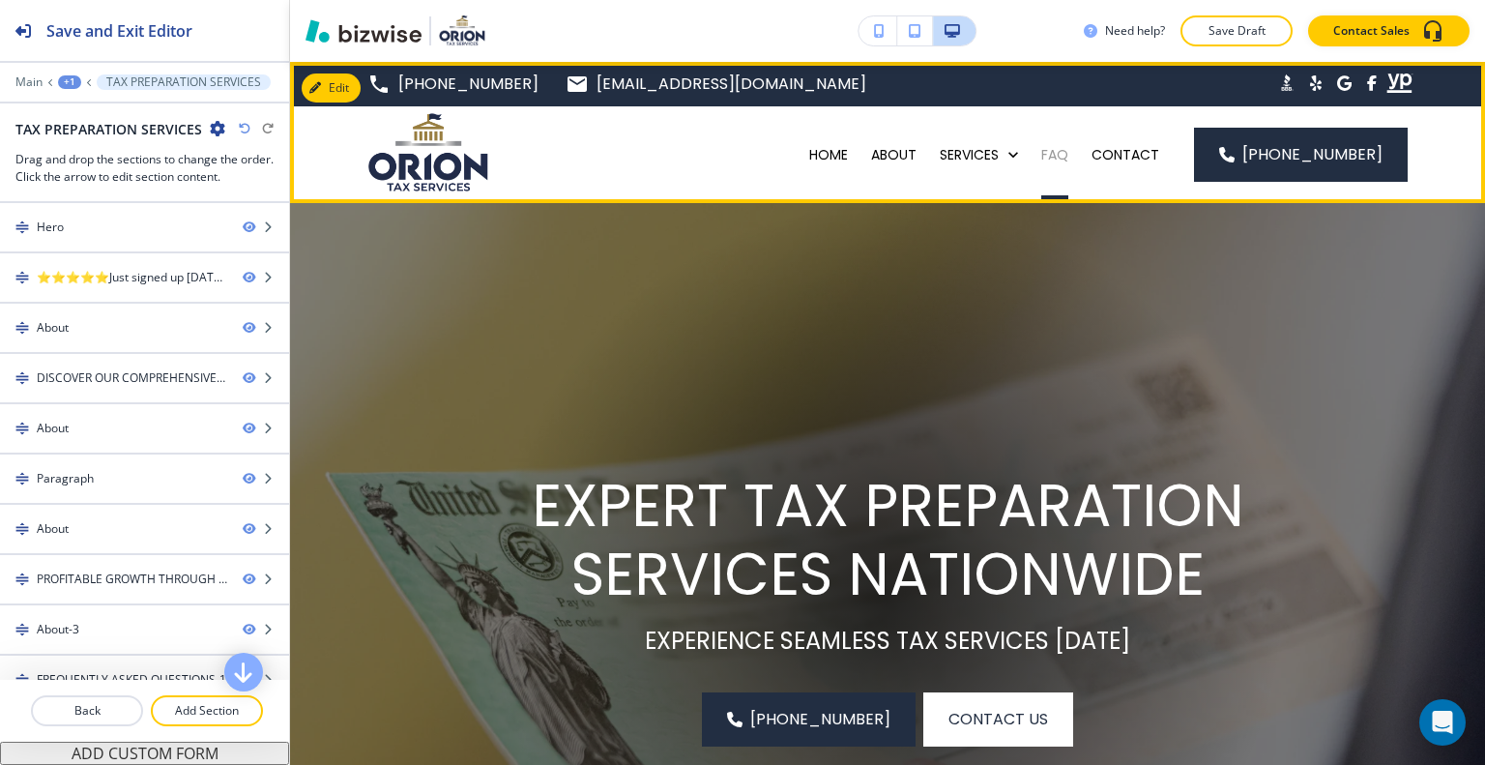
click at [1064, 154] on p "FAQ" at bounding box center [1054, 154] width 27 height 19
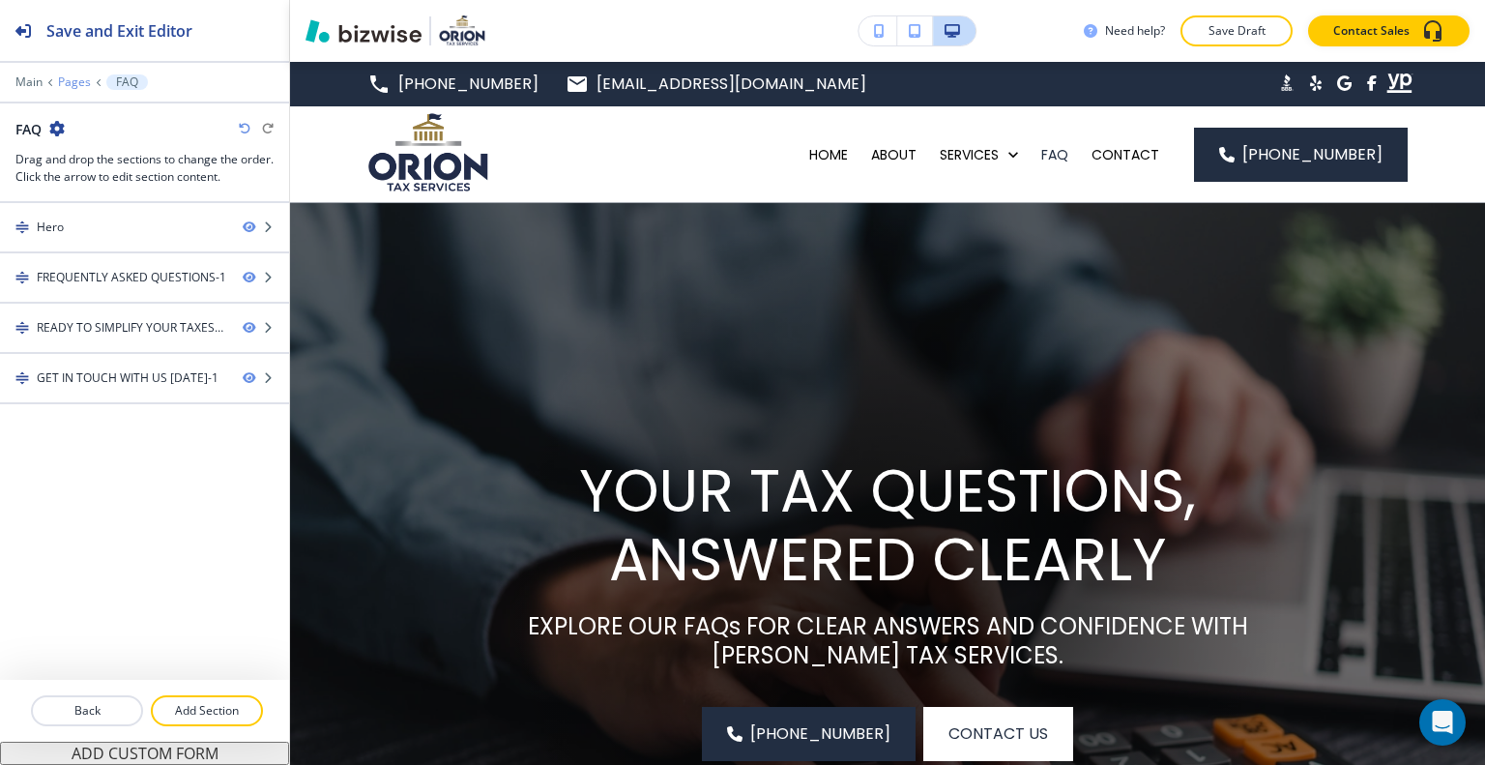
click at [69, 77] on p "Pages" at bounding box center [74, 82] width 33 height 14
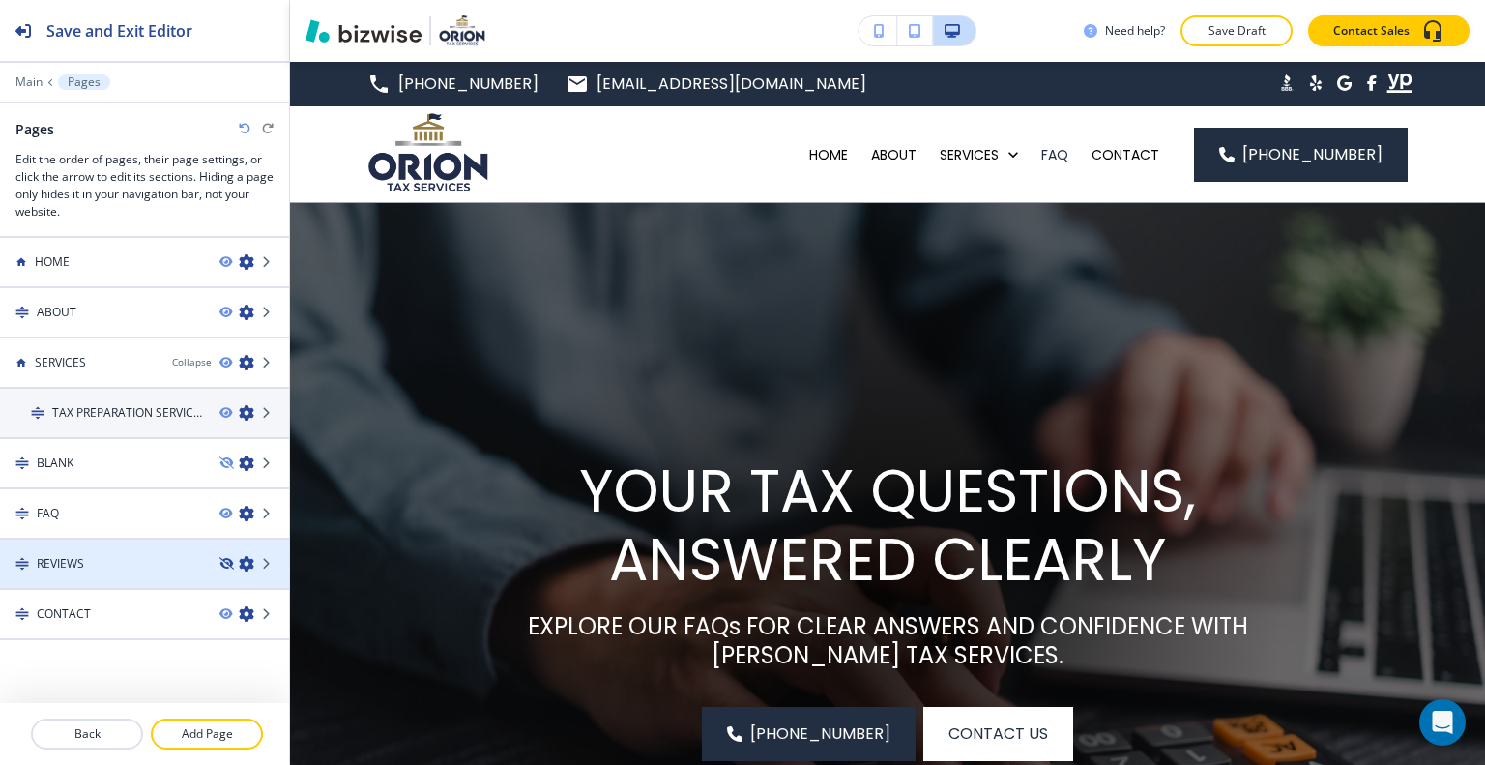
click at [219, 562] on icon "button" at bounding box center [225, 564] width 12 height 12
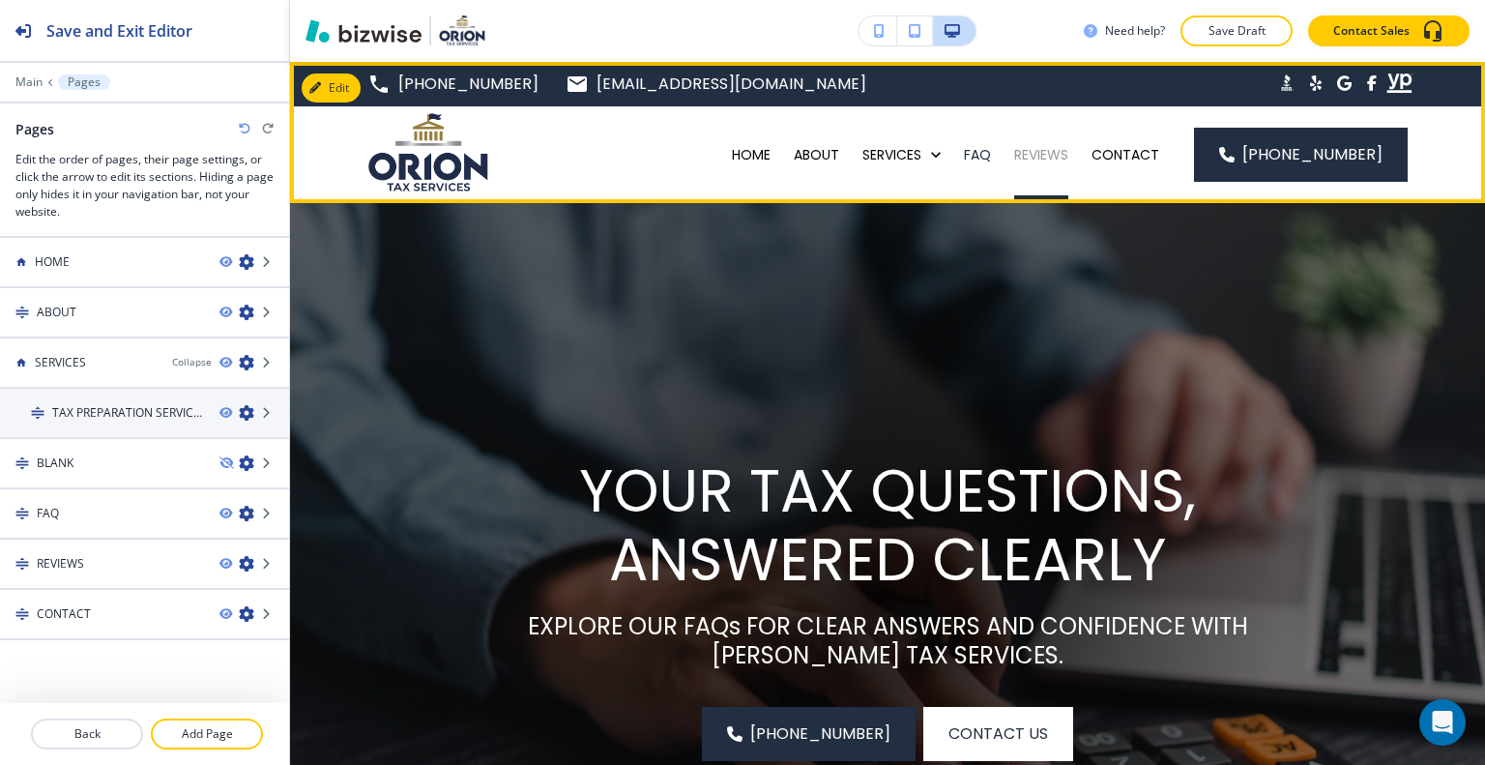
click at [1051, 154] on p "REVIEWS" at bounding box center [1041, 154] width 54 height 19
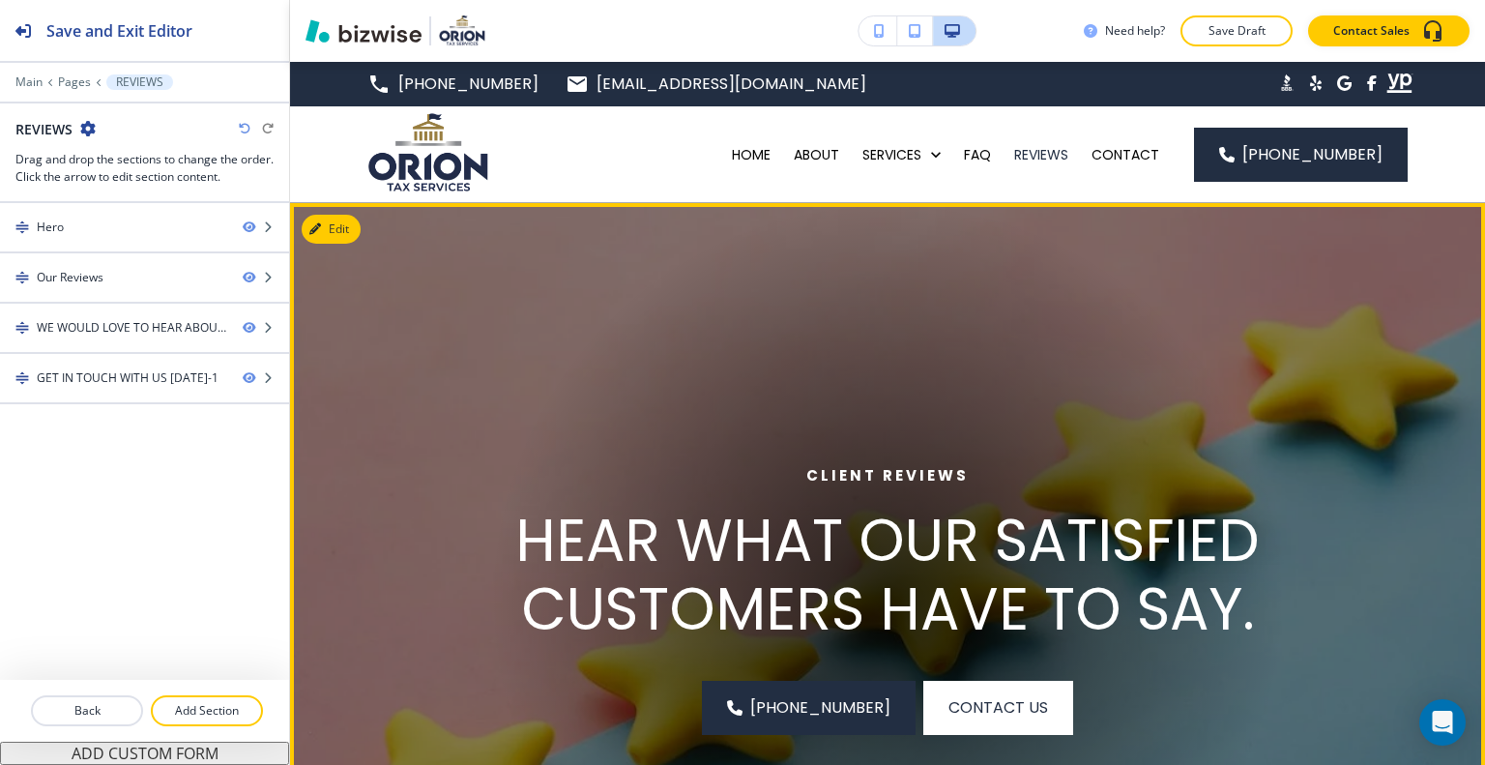
scroll to position [193, 0]
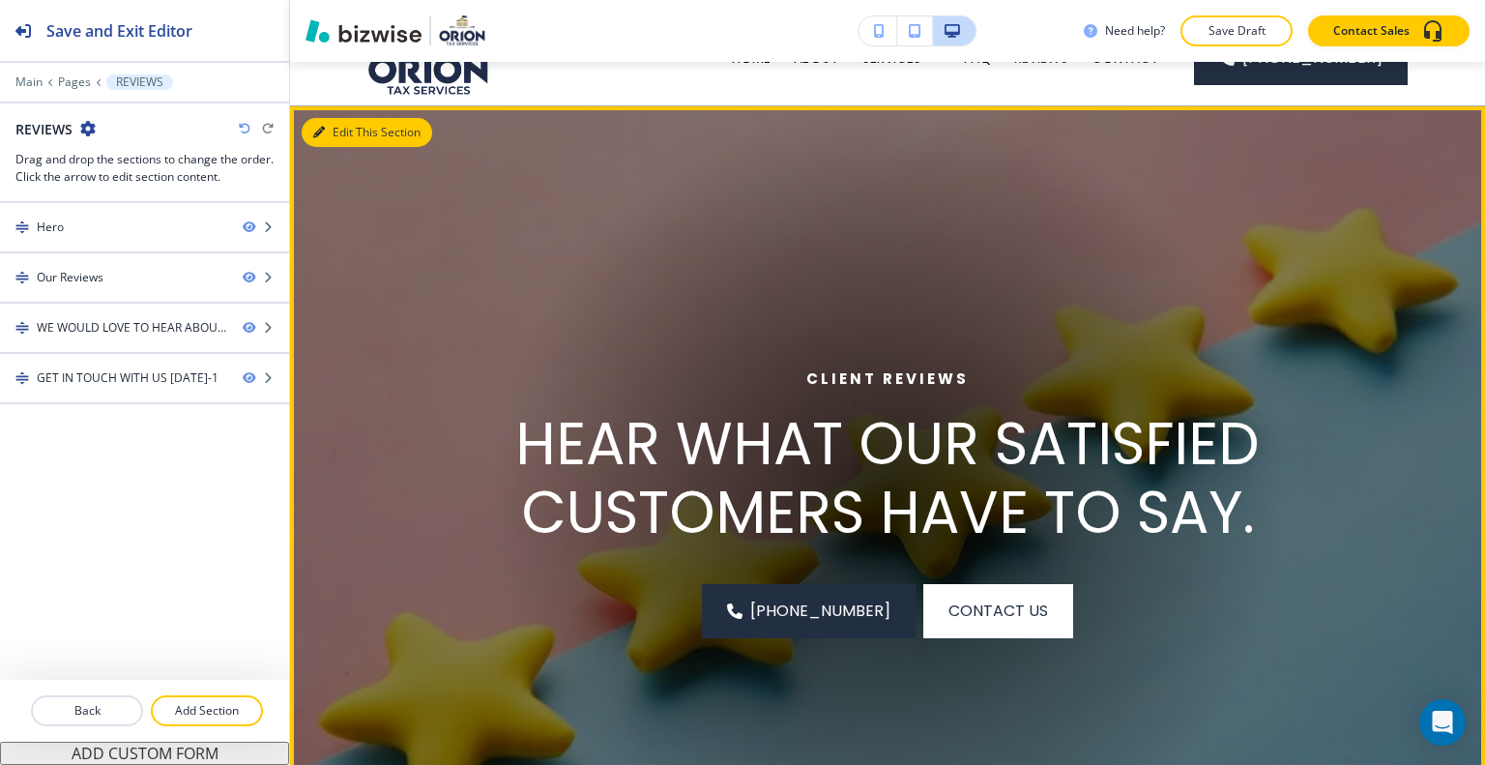
click at [347, 129] on button "Edit This Section" at bounding box center [367, 132] width 131 height 29
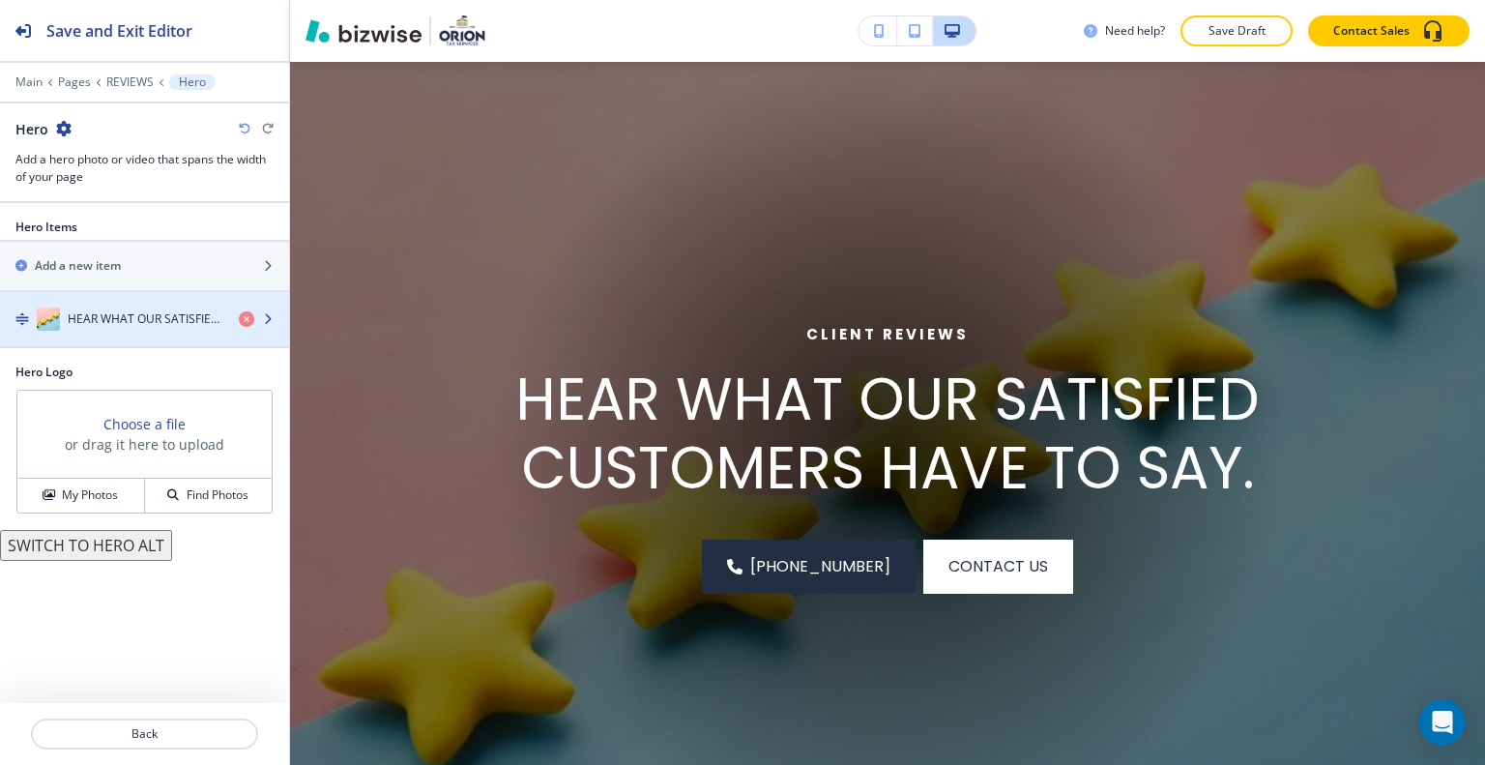
click at [131, 325] on h4 "HEAR WHAT OUR SATISFIED CUSTOMERS HAVE TO SAY." at bounding box center [146, 318] width 156 height 17
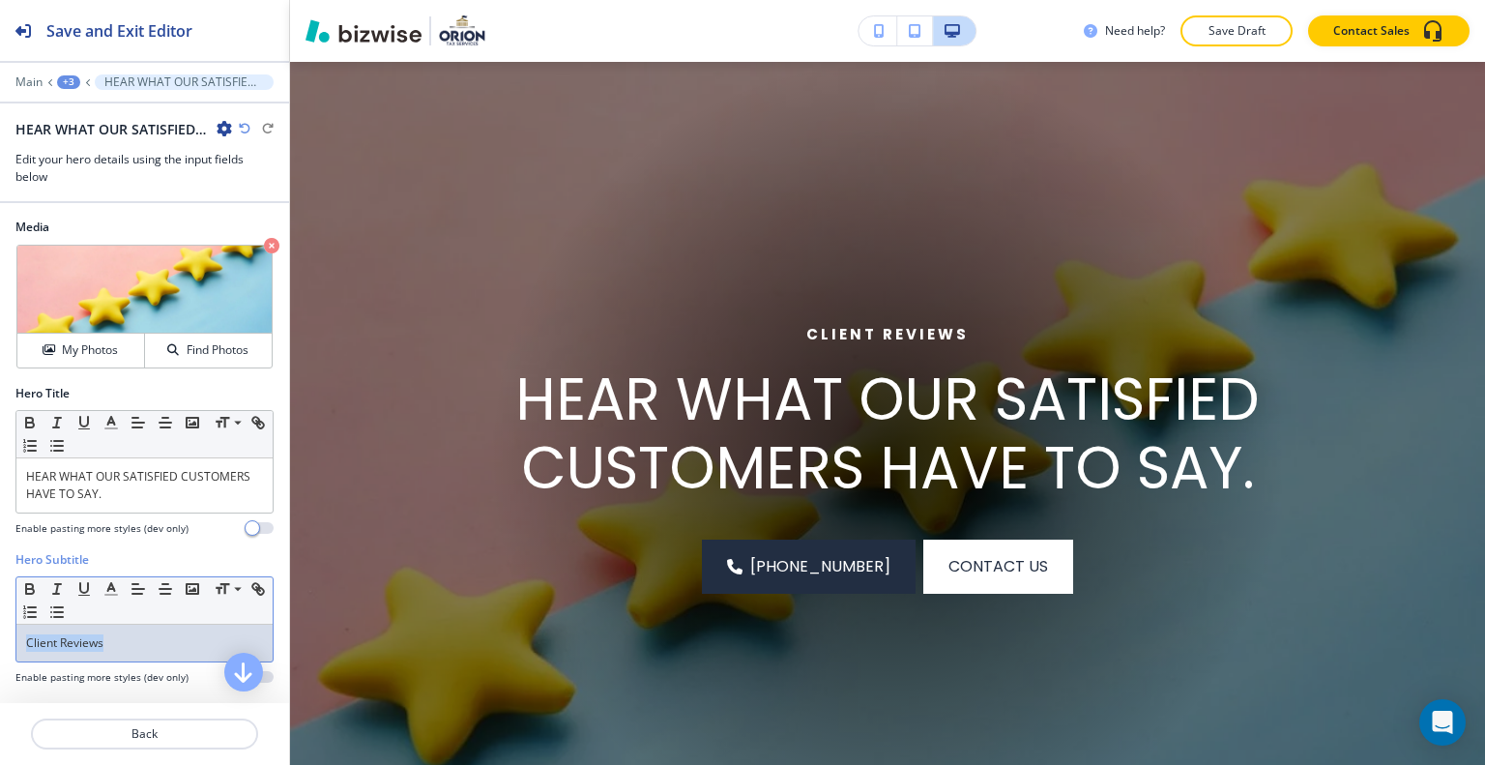
drag, startPoint x: 0, startPoint y: 648, endPoint x: 62, endPoint y: 645, distance: 61.9
click at [4, 641] on div "Hero Subtitle Small Normal Large Huge Client Reviews Enable pasting more styles…" at bounding box center [144, 625] width 289 height 149
copy p "Client Reviews"
click at [27, 469] on p "HEAR WHAT OUR SATISFIED CUSTOMERS HAVE TO SAY." at bounding box center [144, 485] width 237 height 35
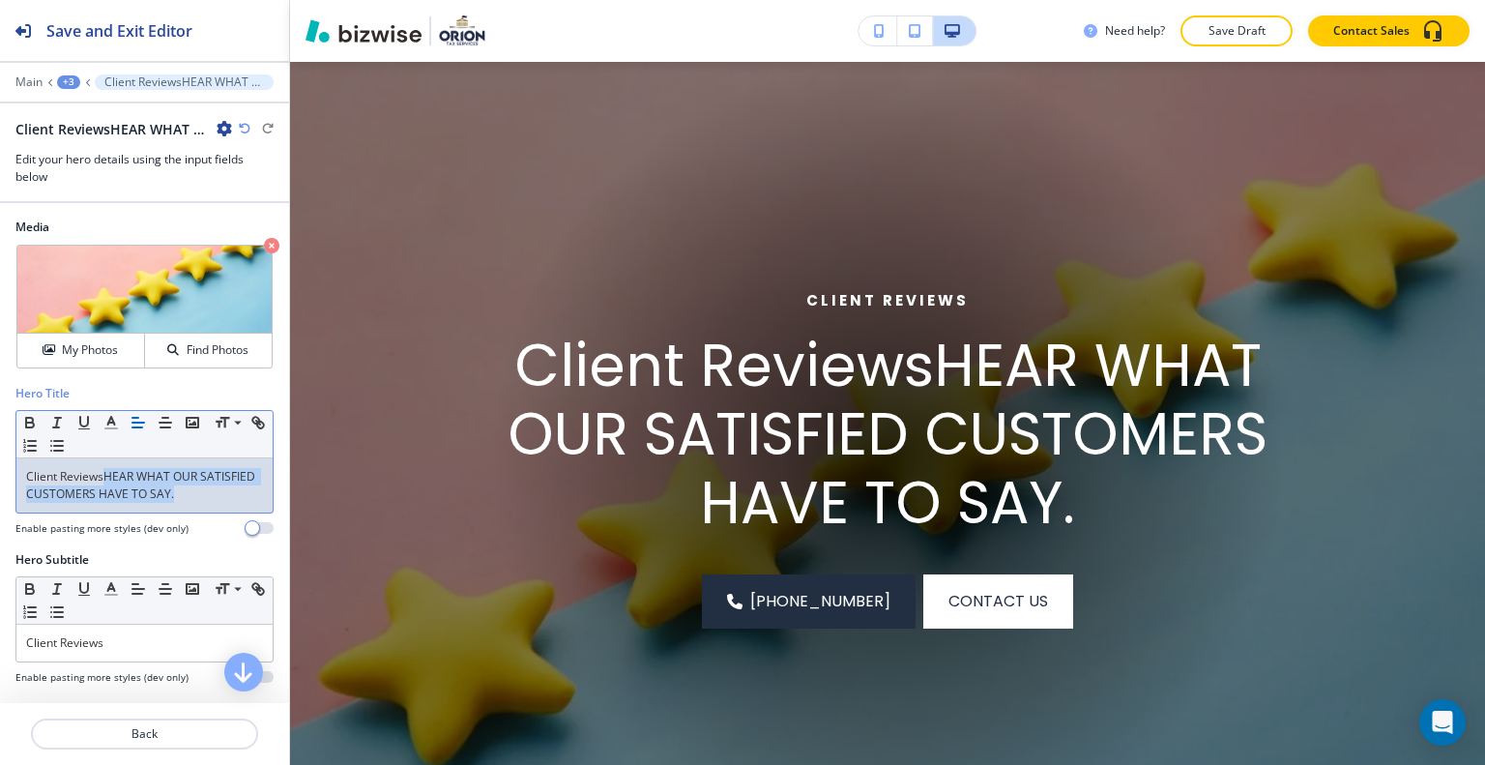
drag, startPoint x: 237, startPoint y: 497, endPoint x: 123, endPoint y: 475, distance: 116.2
click at [104, 476] on p "Client ReviewsHEAR WHAT OUR SATISFIED CUSTOMERS HAVE TO SAY." at bounding box center [144, 485] width 237 height 35
copy p "HEAR WHAT OUR SATISFIED CUSTOMERS HAVE TO SAY."
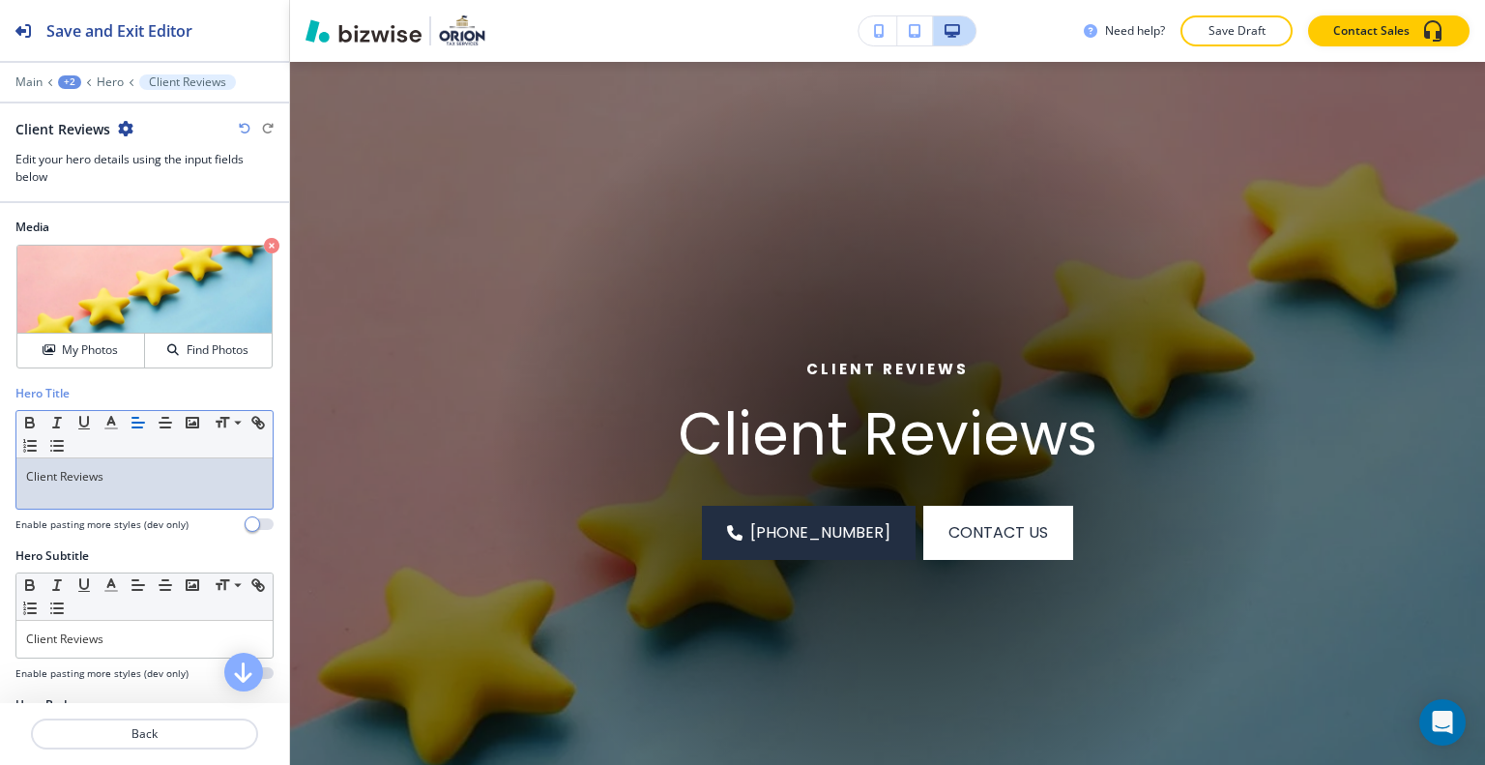
scroll to position [193, 0]
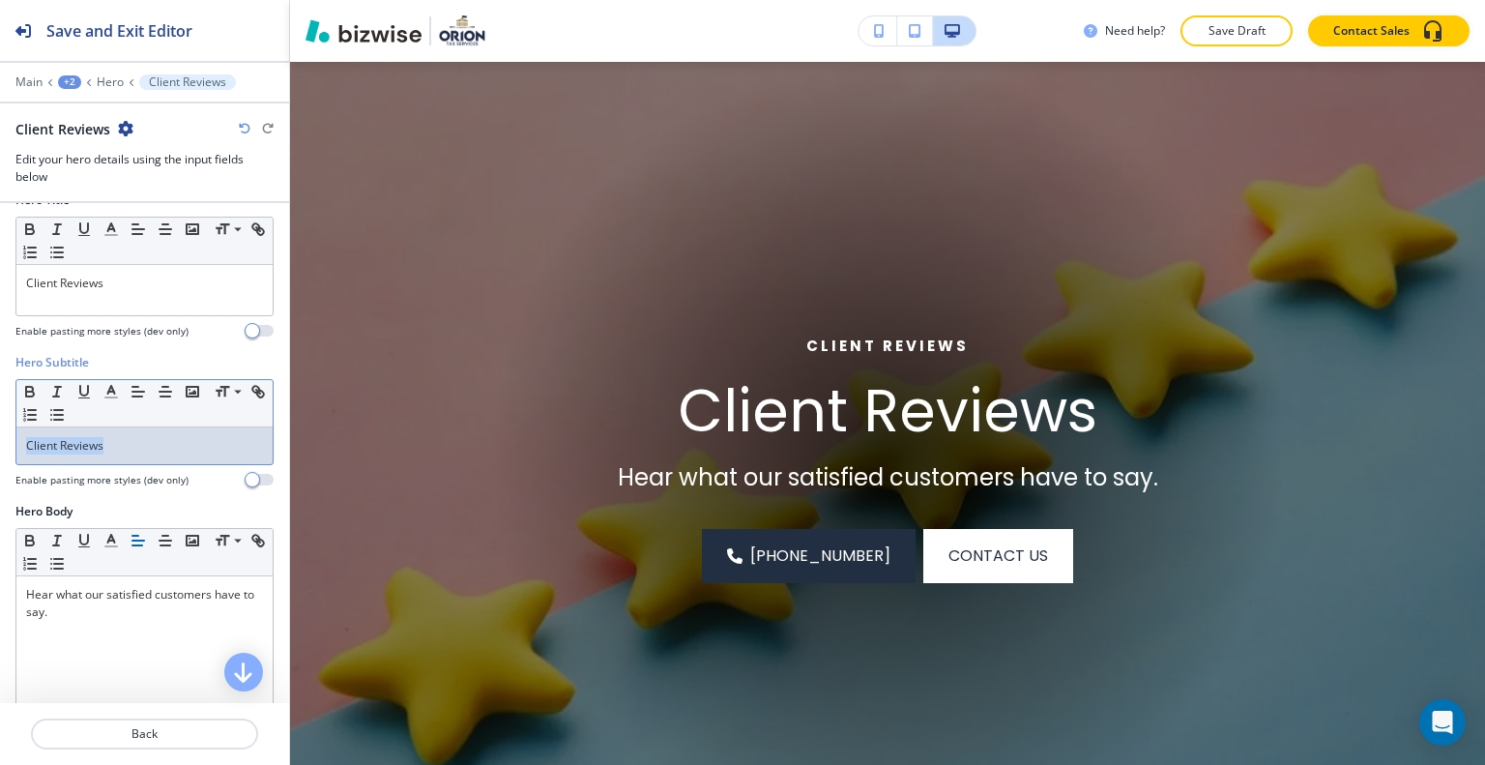
drag, startPoint x: 169, startPoint y: 442, endPoint x: 0, endPoint y: 424, distance: 170.1
click at [0, 424] on div "Hero Subtitle Small Normal Large Huge Client Reviews Enable pasting more styles…" at bounding box center [144, 428] width 289 height 149
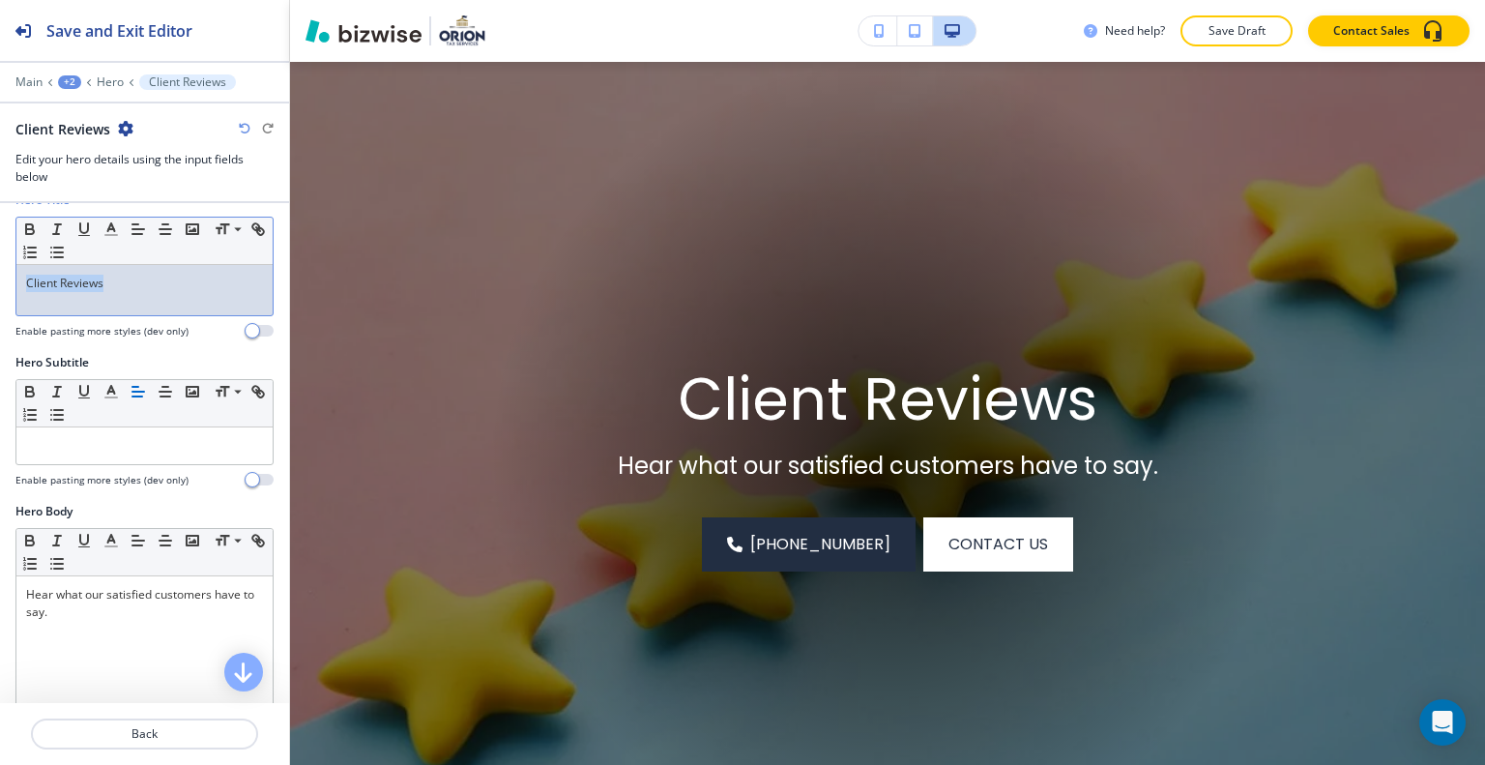
drag, startPoint x: 139, startPoint y: 276, endPoint x: 85, endPoint y: 306, distance: 62.4
click at [9, 282] on div "Hero Title Small Normal Large Huge Client Reviews Enable pasting more styles (d…" at bounding box center [144, 272] width 289 height 162
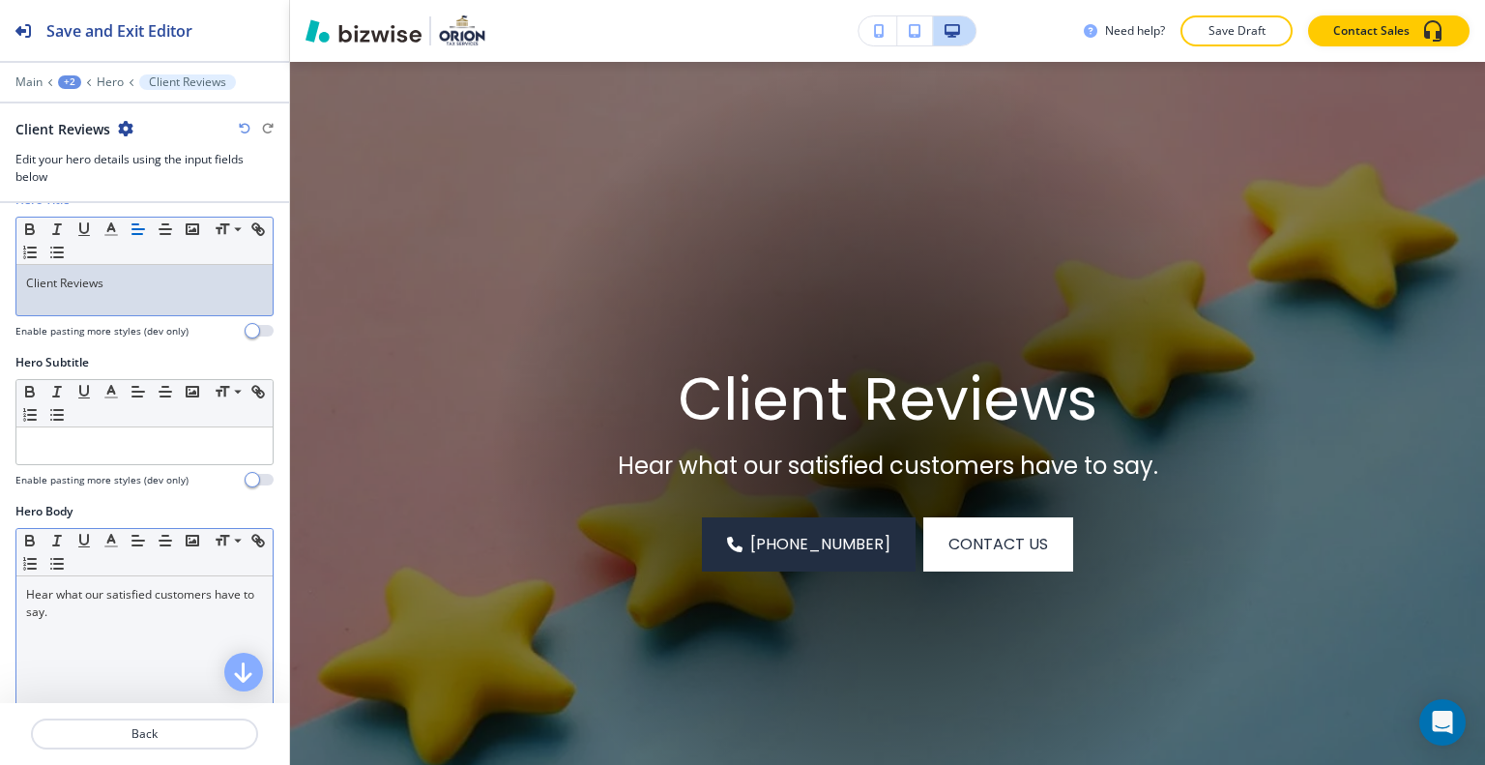
click at [126, 609] on p "Hear what our satisfied customers have to say." at bounding box center [144, 603] width 237 height 35
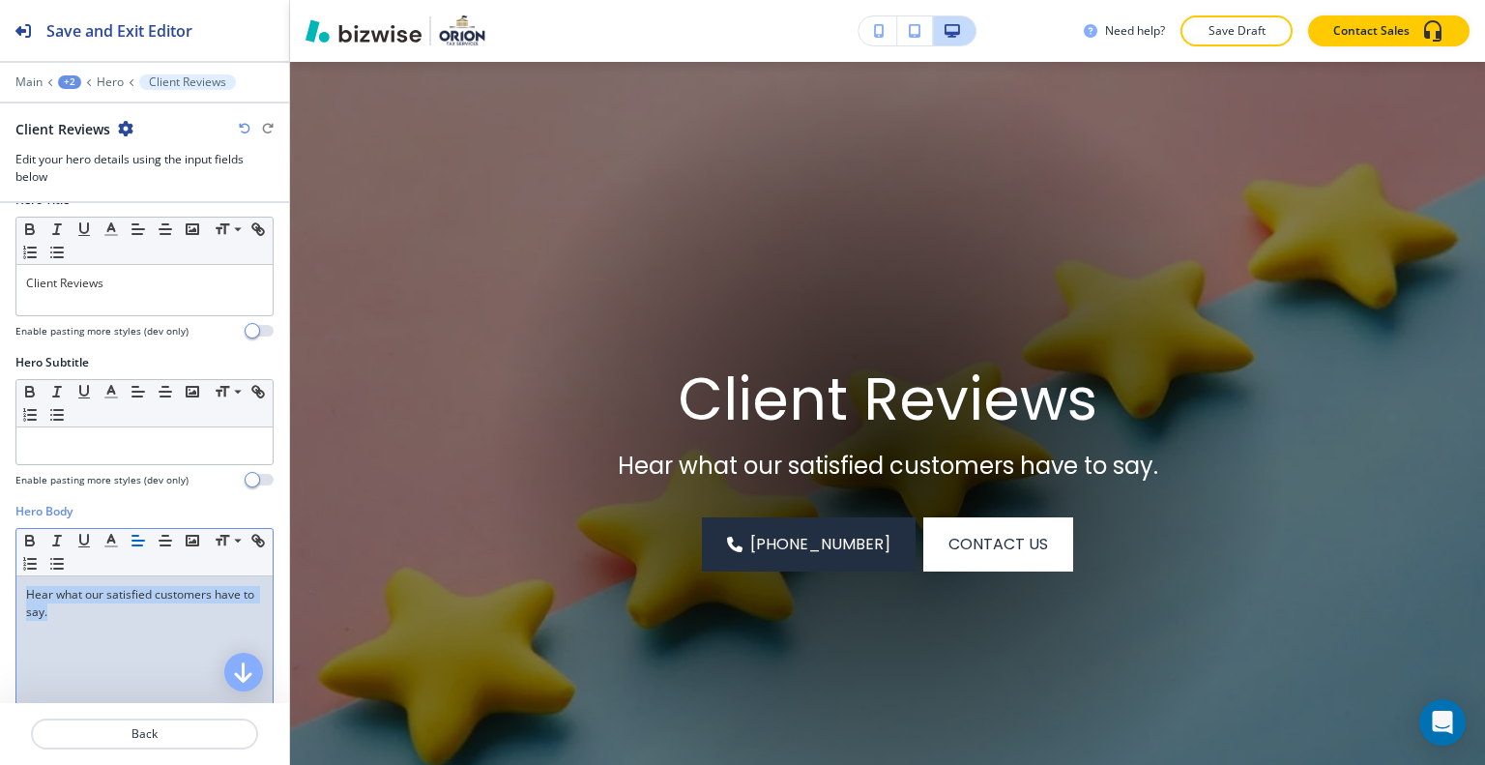
drag, startPoint x: 0, startPoint y: 569, endPoint x: 57, endPoint y: 598, distance: 64.0
click at [1, 559] on div "Hero Body Small Normal Large Huge Hear what our satisfied customers have to say…" at bounding box center [144, 685] width 289 height 364
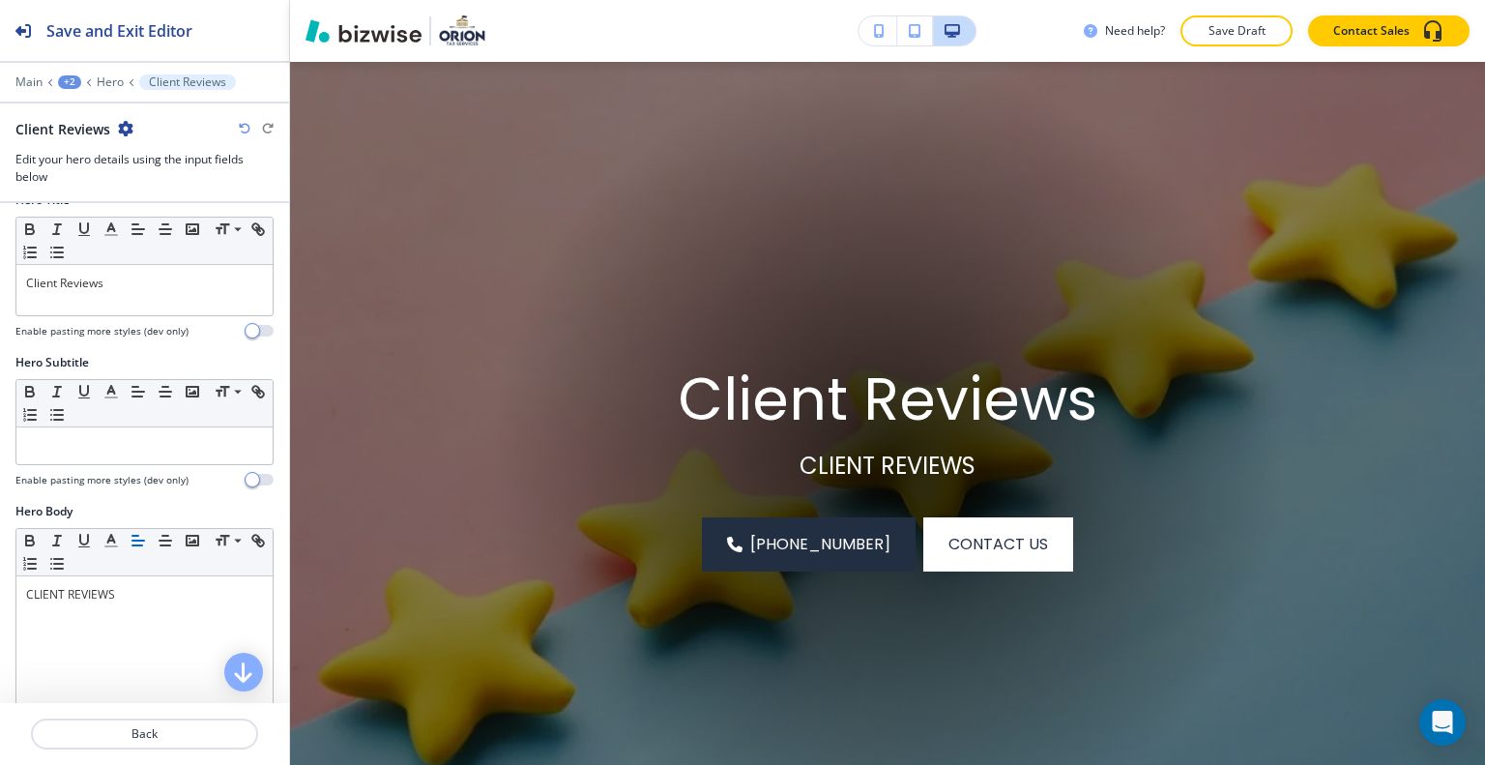
click at [239, 123] on icon "button" at bounding box center [245, 129] width 12 height 12
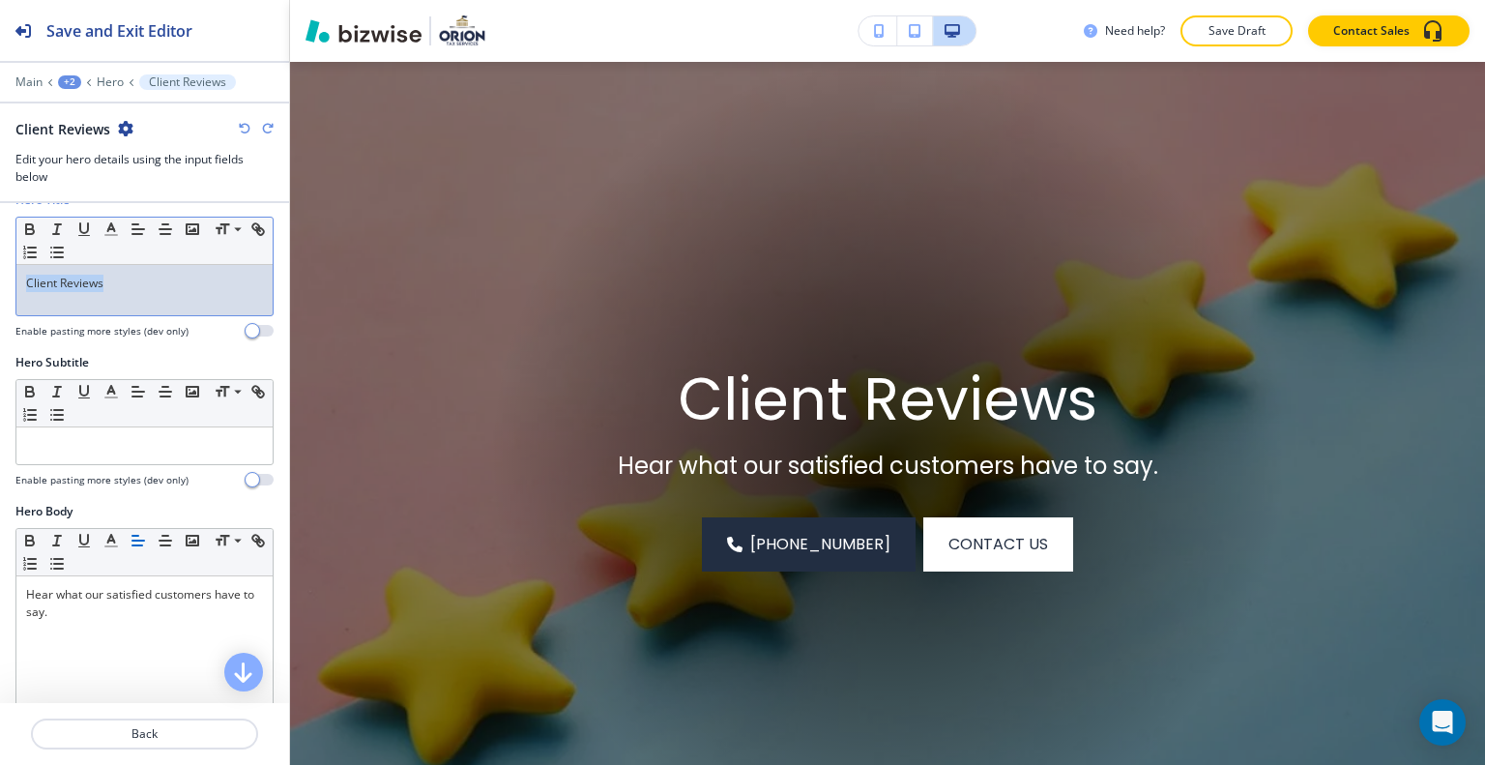
drag, startPoint x: 0, startPoint y: 293, endPoint x: 35, endPoint y: 277, distance: 38.1
click at [7, 282] on div "Hero Title Small Normal Large Huge Client Reviews Enable pasting more styles (d…" at bounding box center [144, 272] width 289 height 162
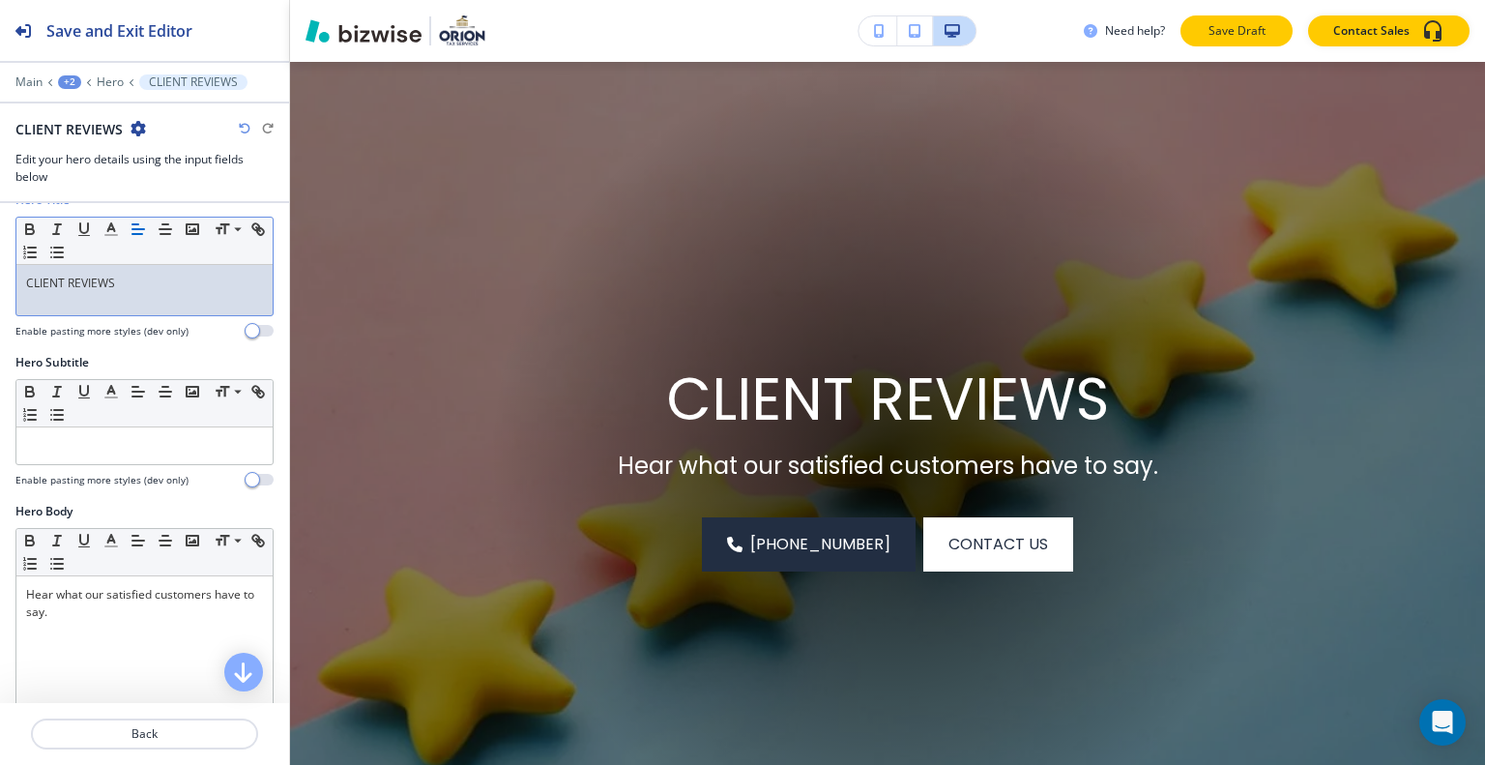
click at [1219, 30] on p "Save Draft" at bounding box center [1237, 30] width 62 height 17
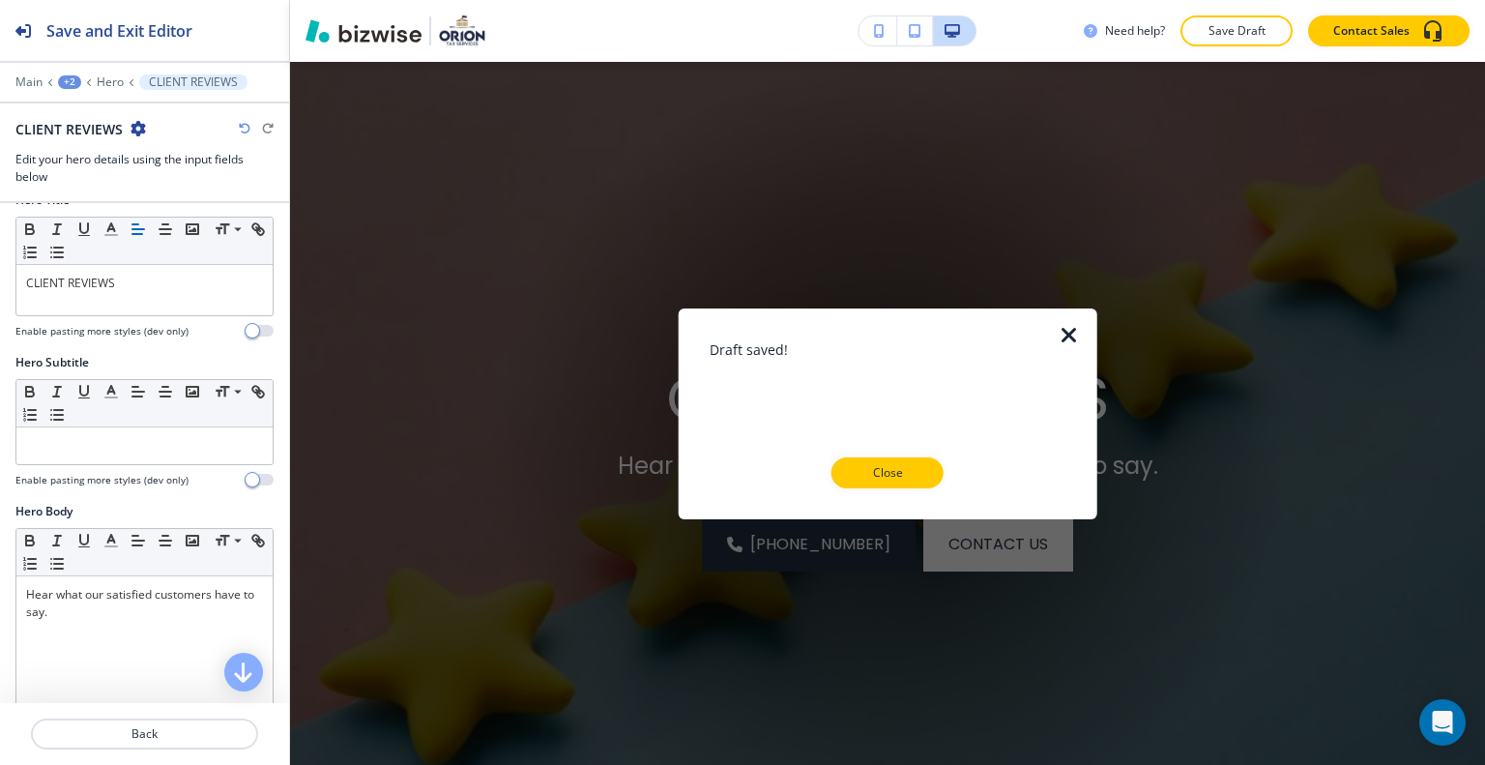
click at [915, 488] on div at bounding box center [888, 503] width 357 height 31
click at [911, 480] on p "Close" at bounding box center [888, 472] width 62 height 17
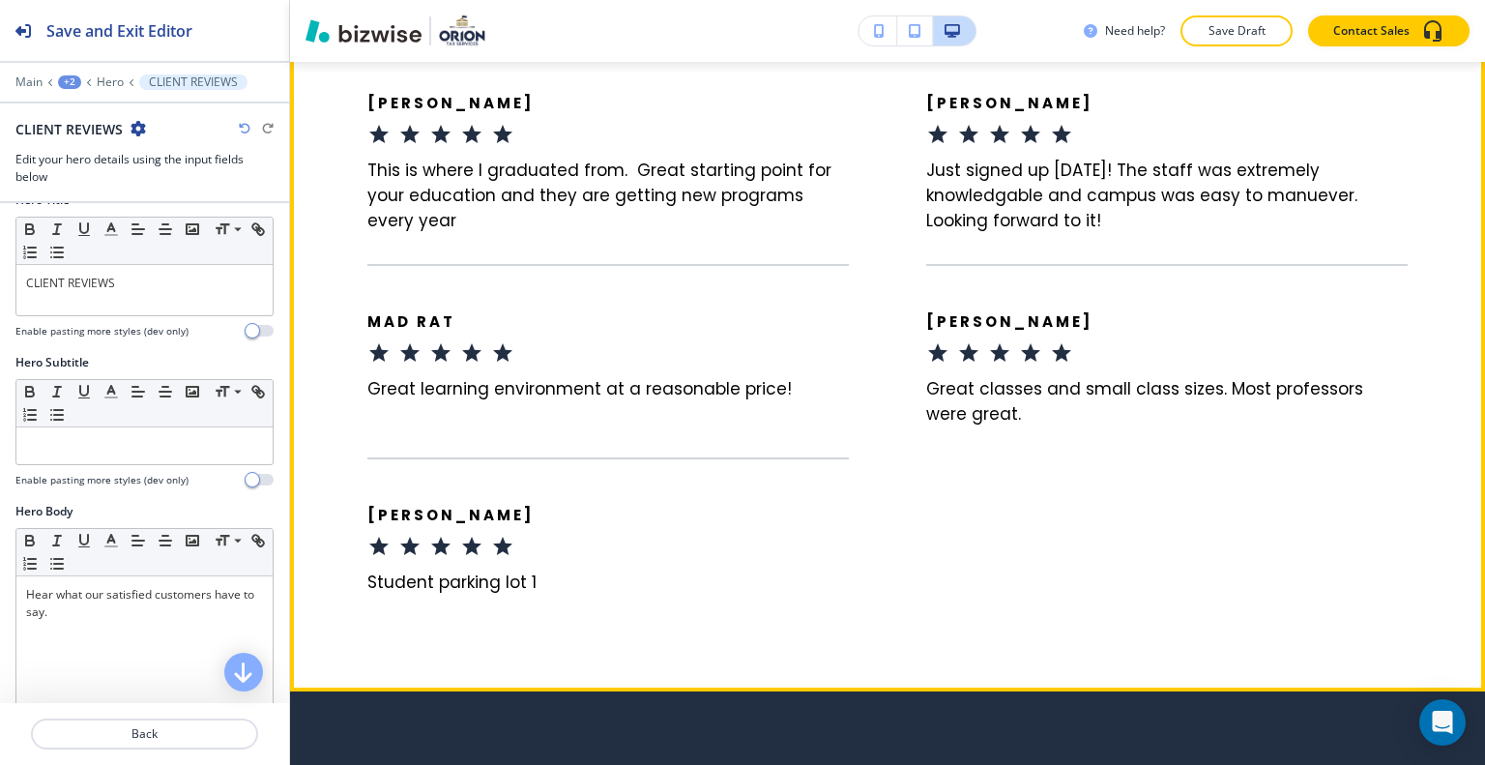
scroll to position [2268, 0]
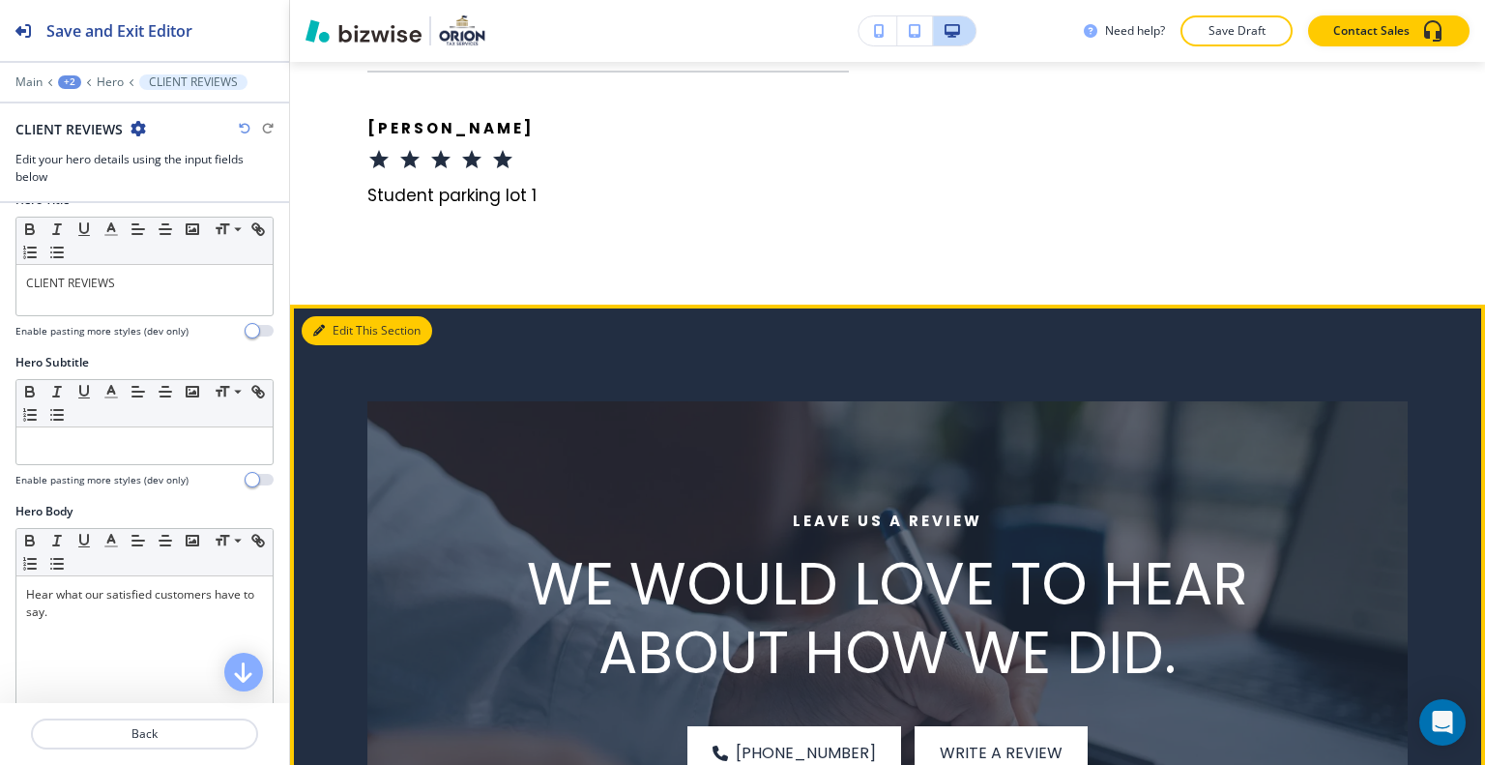
click at [338, 316] on button "Edit This Section" at bounding box center [367, 330] width 131 height 29
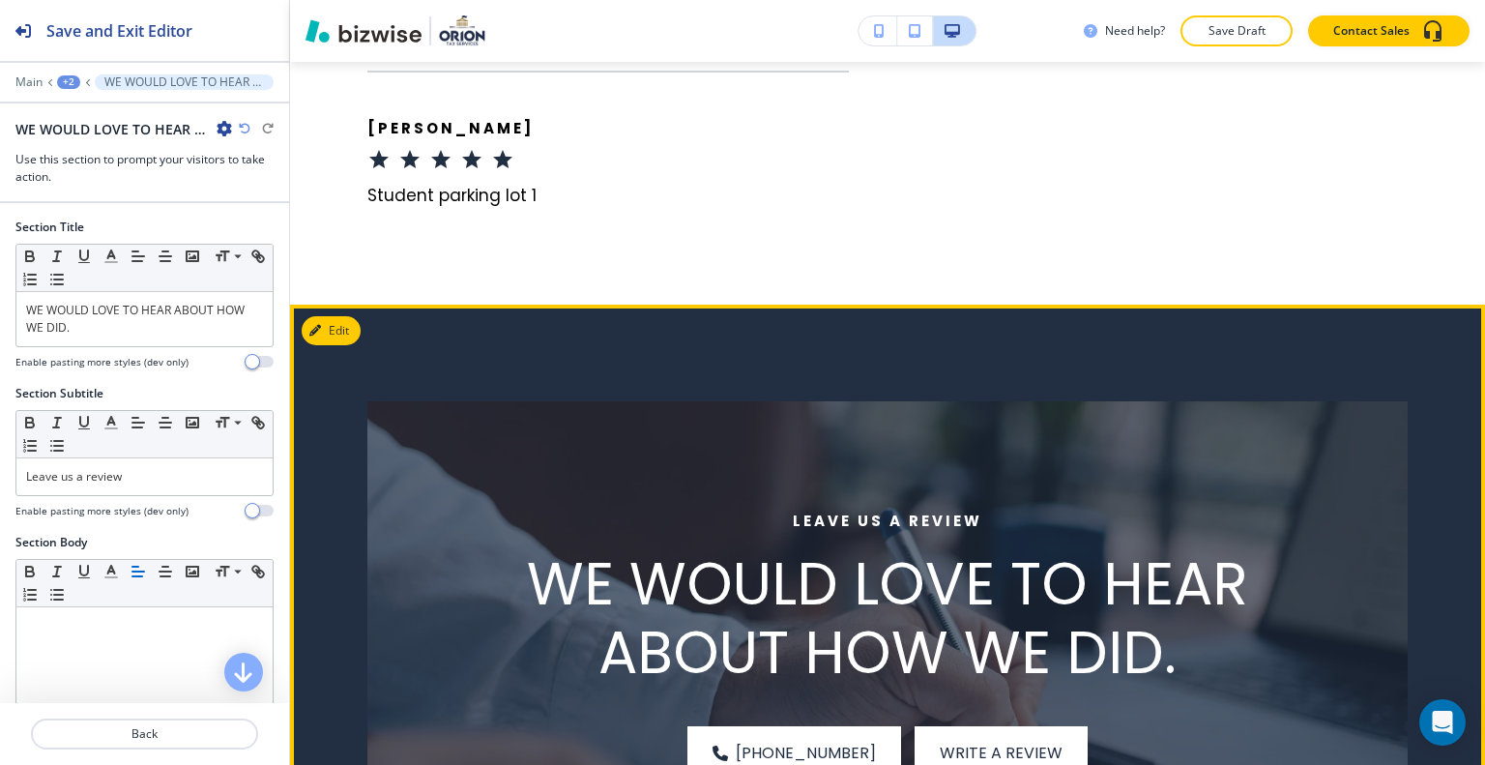
scroll to position [2484, 0]
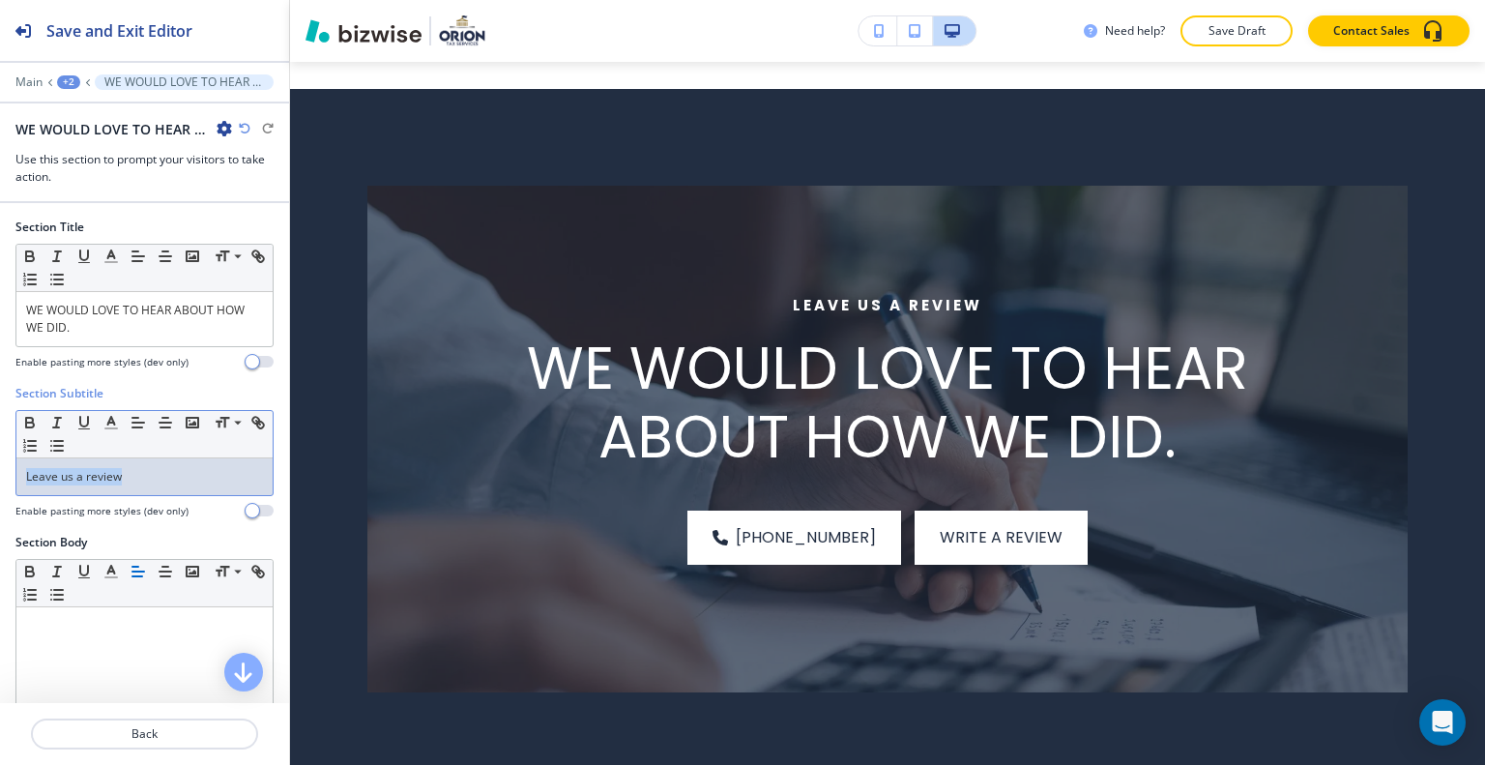
drag, startPoint x: 138, startPoint y: 456, endPoint x: 0, endPoint y: 448, distance: 138.5
click at [0, 448] on div "Section Subtitle Small Normal Large Huge Leave us a review Enable pasting more …" at bounding box center [144, 459] width 289 height 149
click at [82, 327] on p "WE WOULD LOVE TO HEAR ABOUT HOW WE DID." at bounding box center [144, 319] width 237 height 35
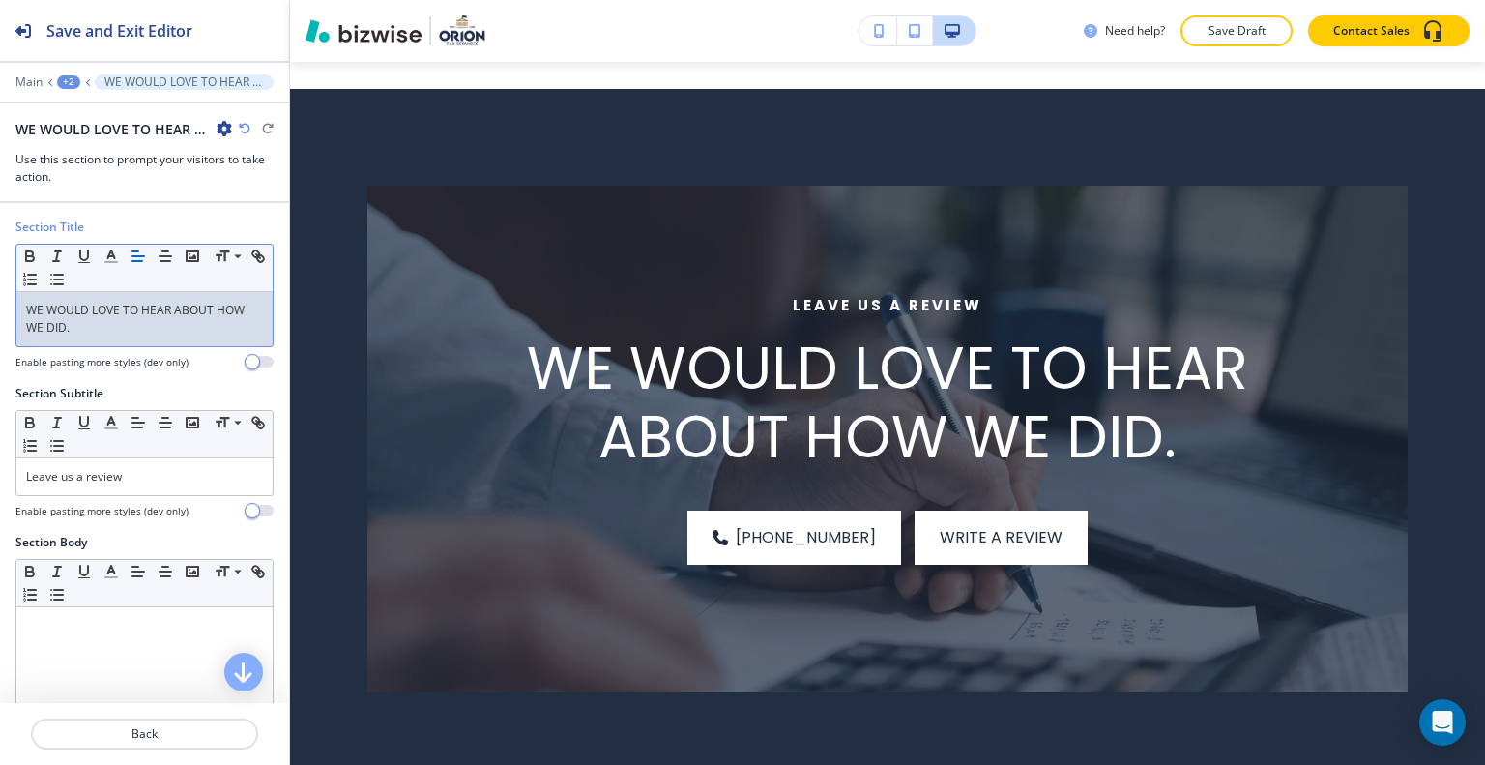
click at [18, 307] on div "WE WOULD LOVE TO HEAR ABOUT HOW WE DID." at bounding box center [144, 319] width 256 height 54
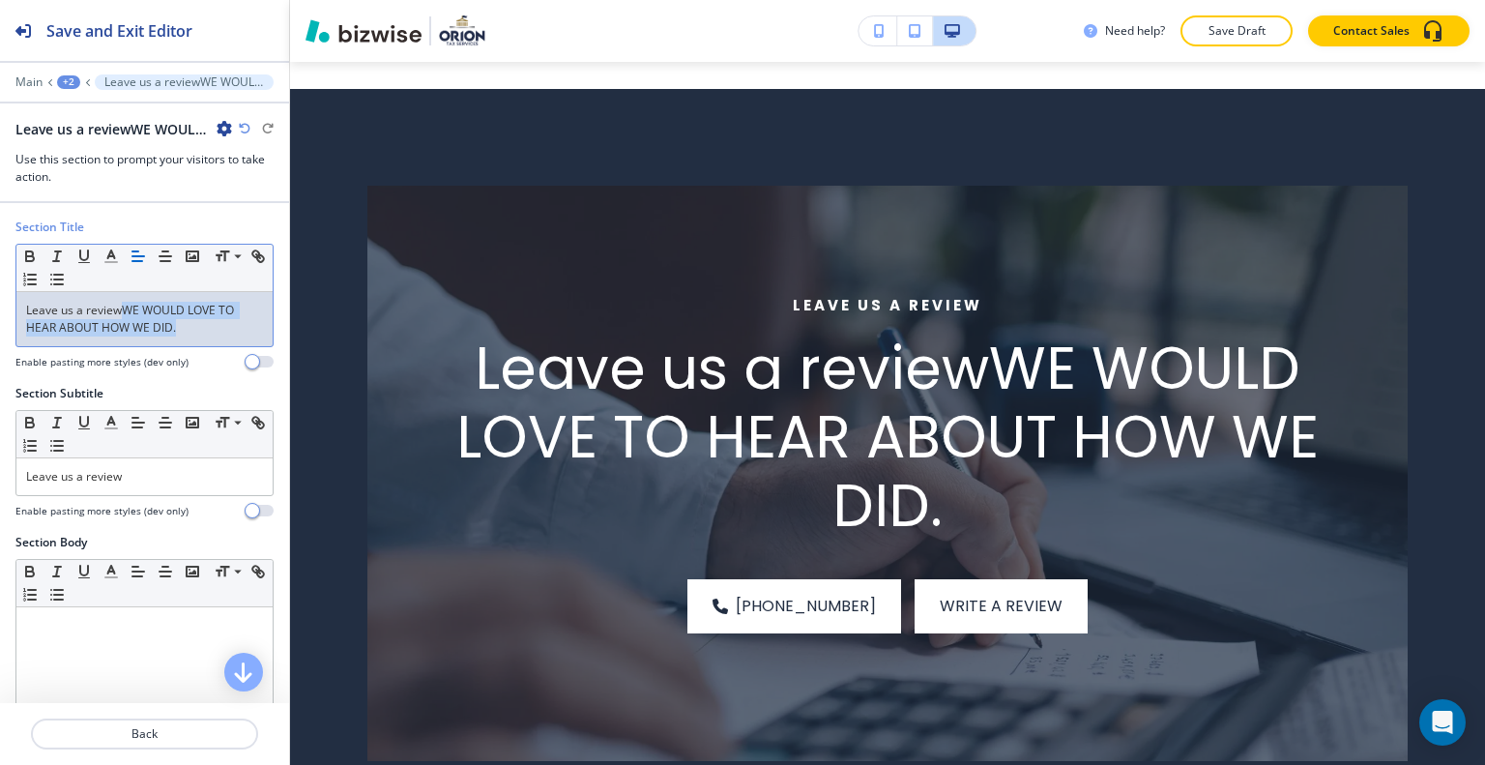
drag, startPoint x: 185, startPoint y: 335, endPoint x: 124, endPoint y: 308, distance: 66.3
click at [124, 308] on div "Leave us a reviewWE WOULD LOVE TO HEAR ABOUT HOW WE DID." at bounding box center [144, 319] width 256 height 54
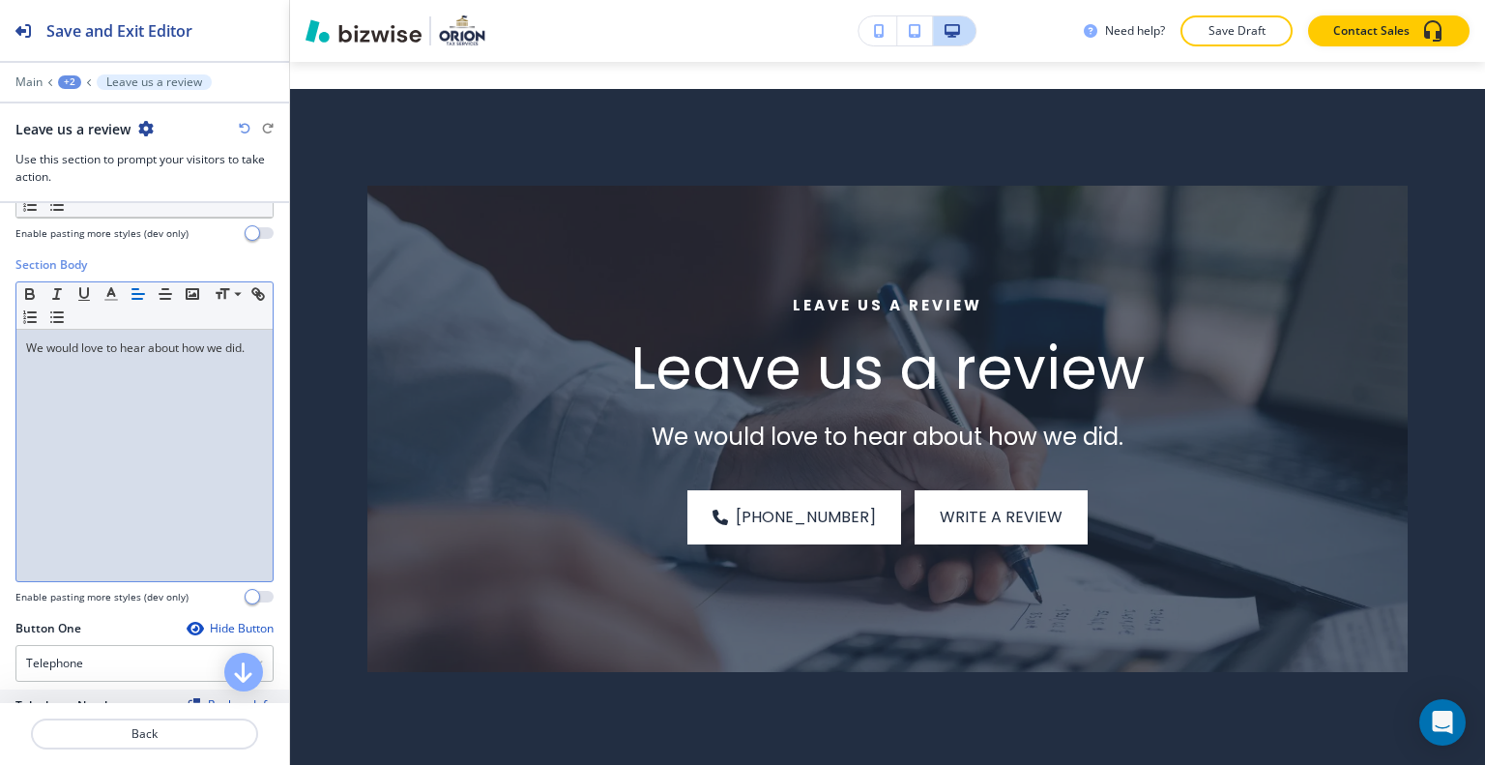
scroll to position [0, 0]
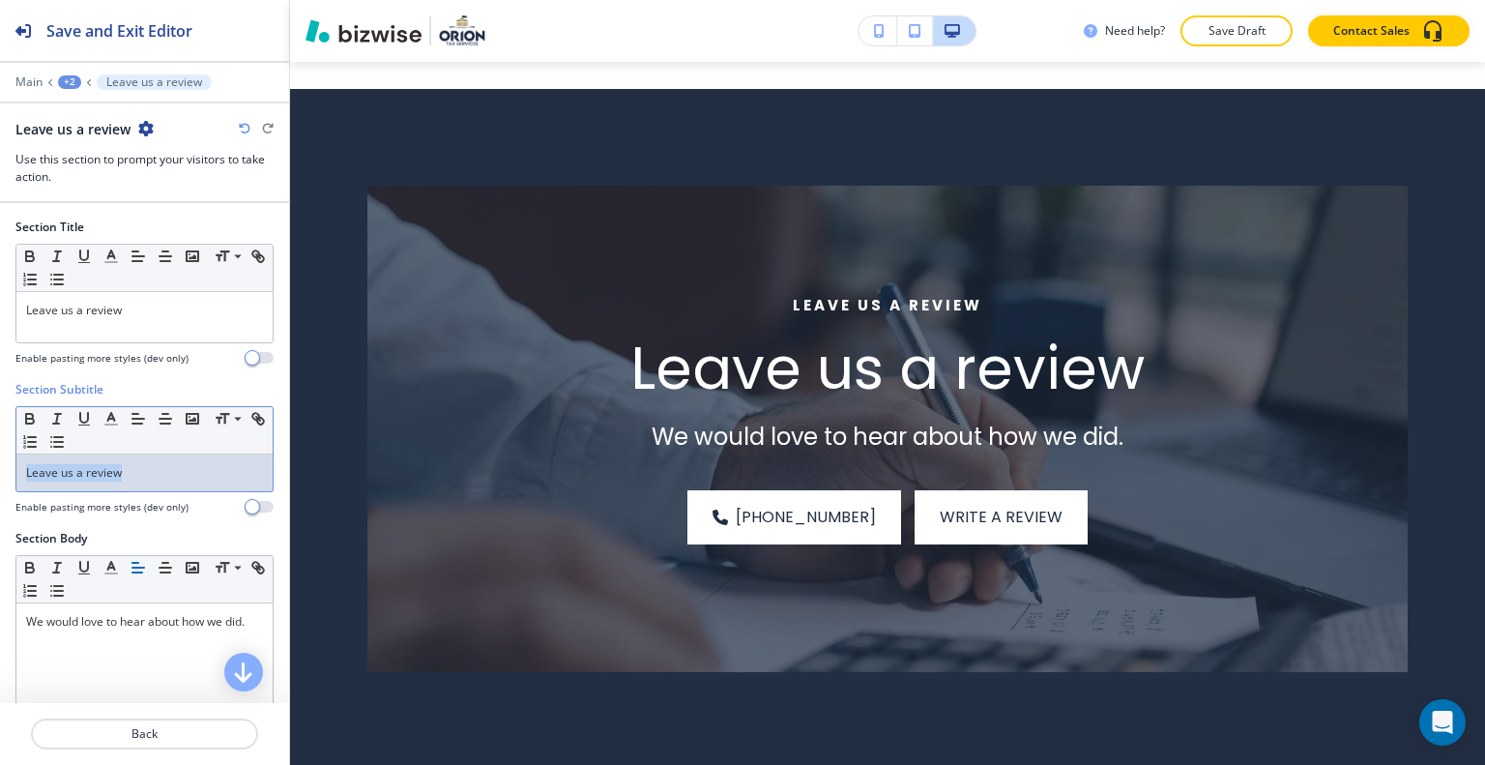
drag, startPoint x: 183, startPoint y: 457, endPoint x: 0, endPoint y: 445, distance: 183.2
click at [0, 445] on div "Section Subtitle Small Normal Large Huge Leave us a review Enable pasting more …" at bounding box center [144, 455] width 289 height 149
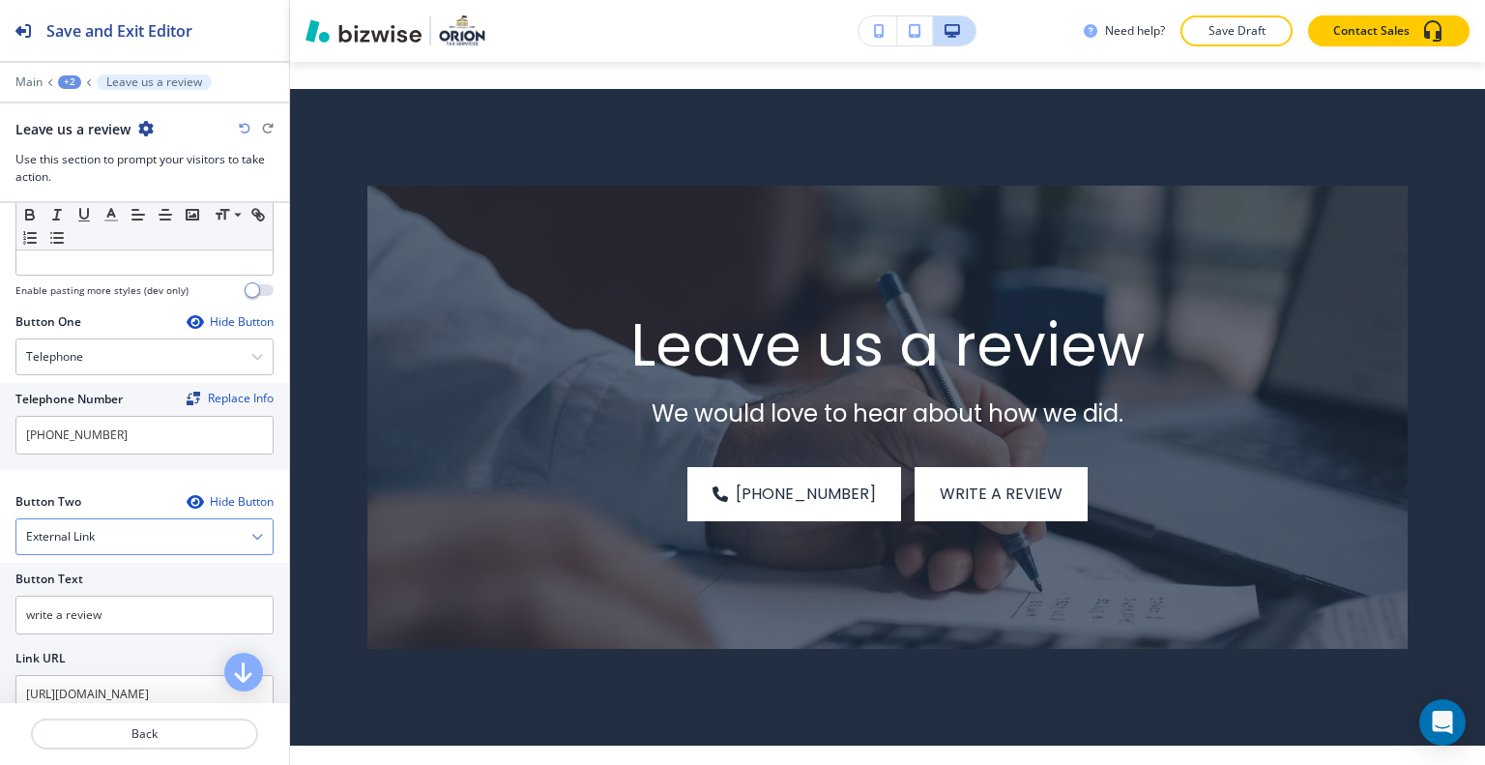
scroll to position [677, 0]
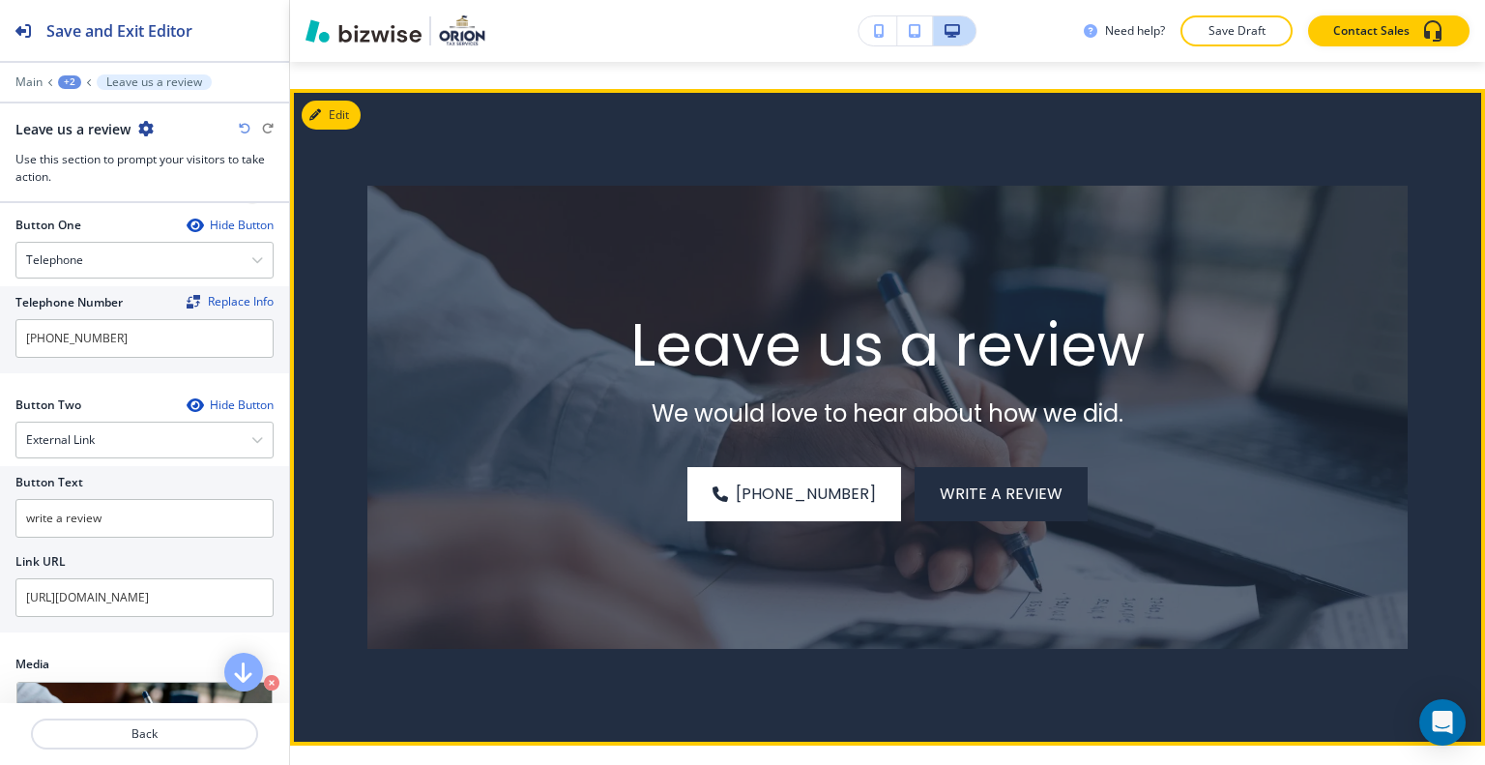
click at [969, 482] on span "write a review" at bounding box center [1001, 493] width 123 height 23
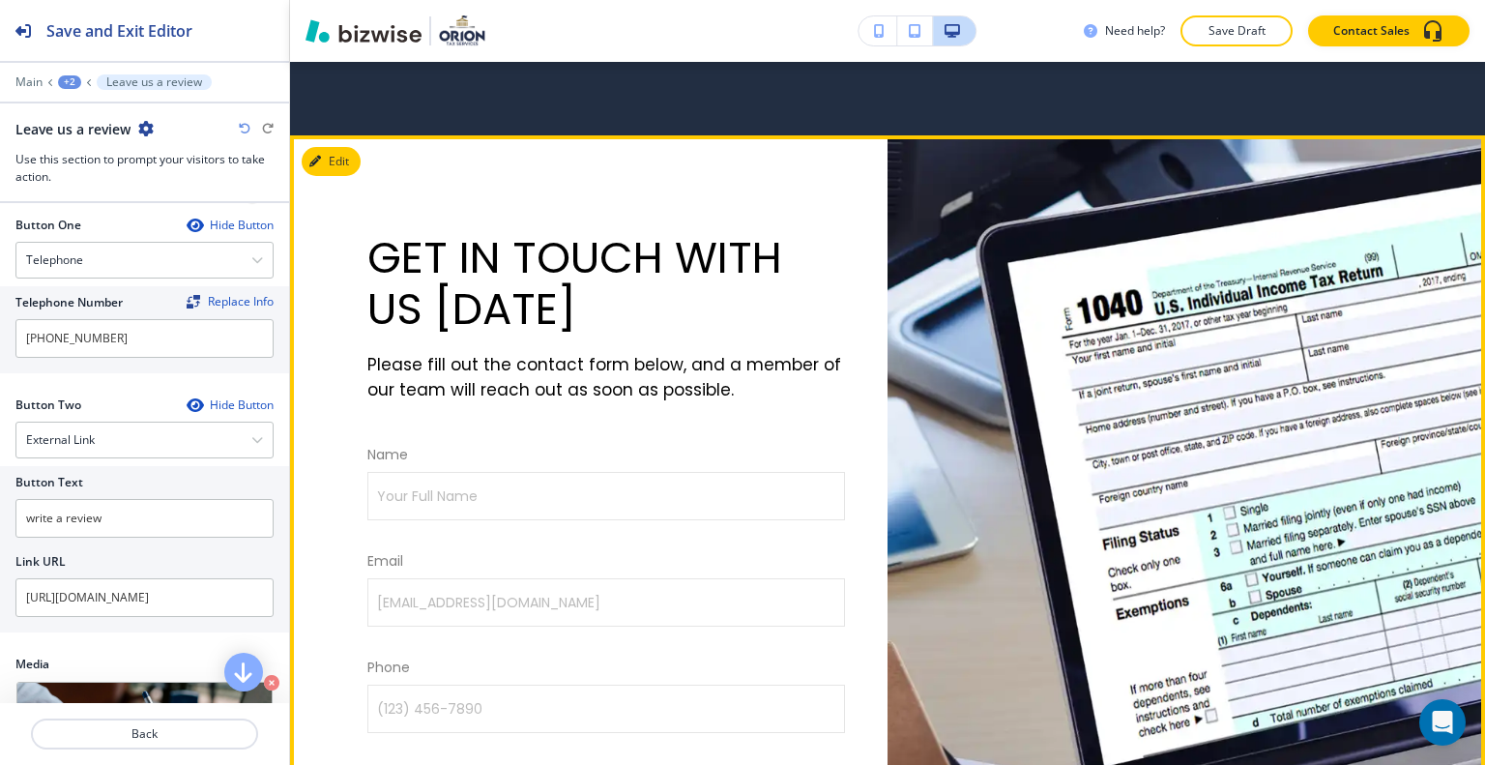
scroll to position [3867, 0]
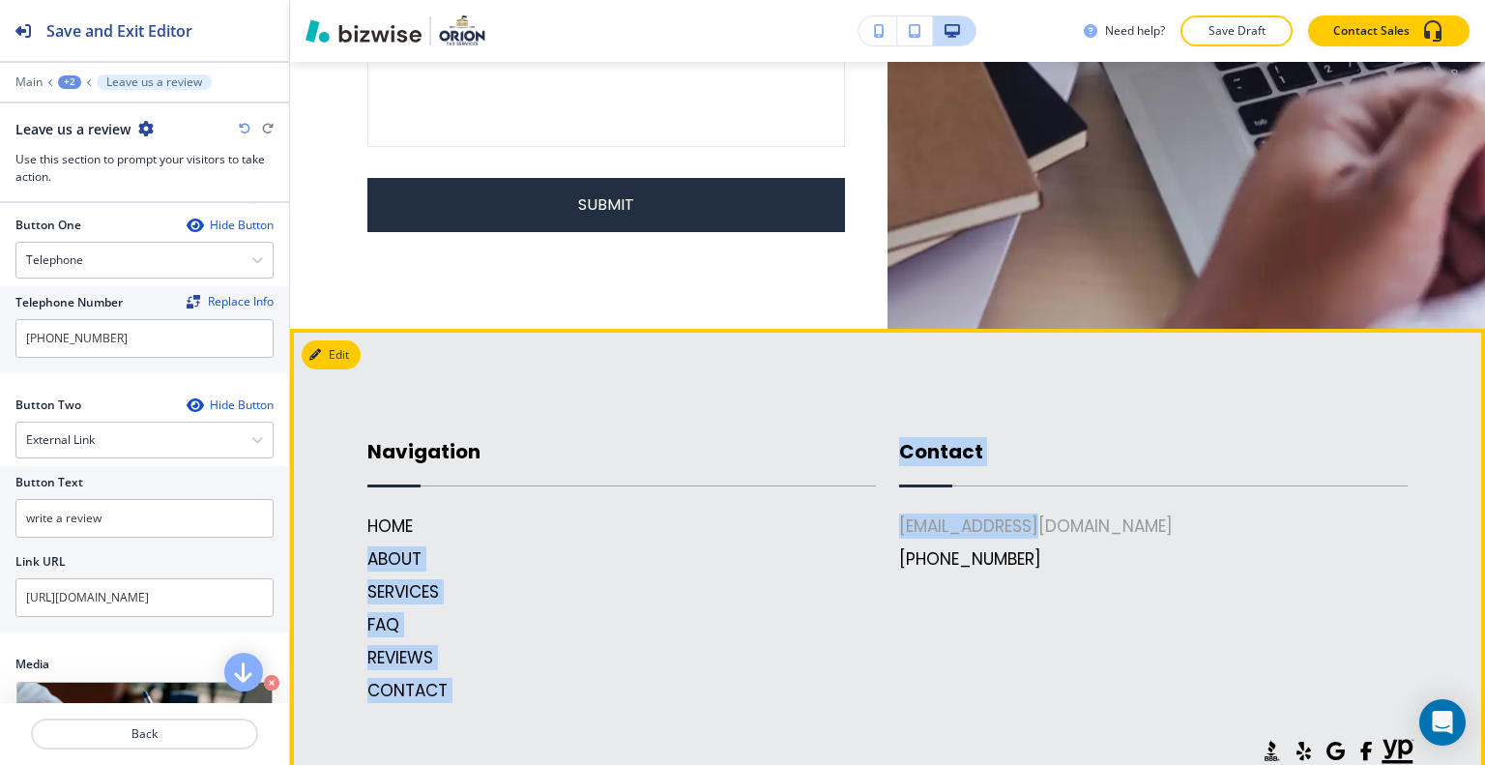
drag, startPoint x: 817, startPoint y: 500, endPoint x: 1019, endPoint y: 502, distance: 202.1
click at [1019, 502] on div "Navigation HOME ABOUT SERVICES FAQ REVIEWS CONTACT Contact [EMAIL_ADDRESS][DOMA…" at bounding box center [876, 550] width 1064 height 305
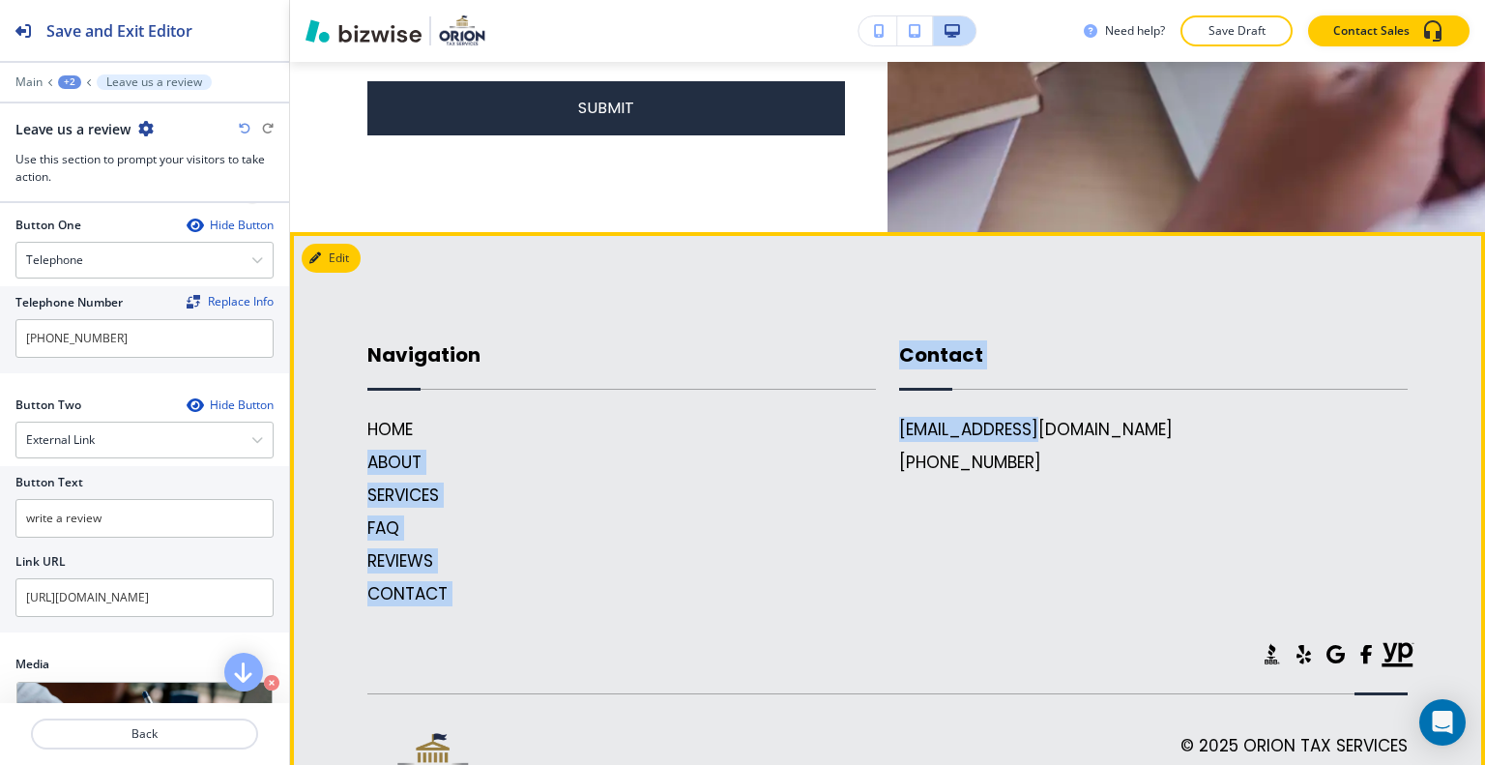
scroll to position [4061, 0]
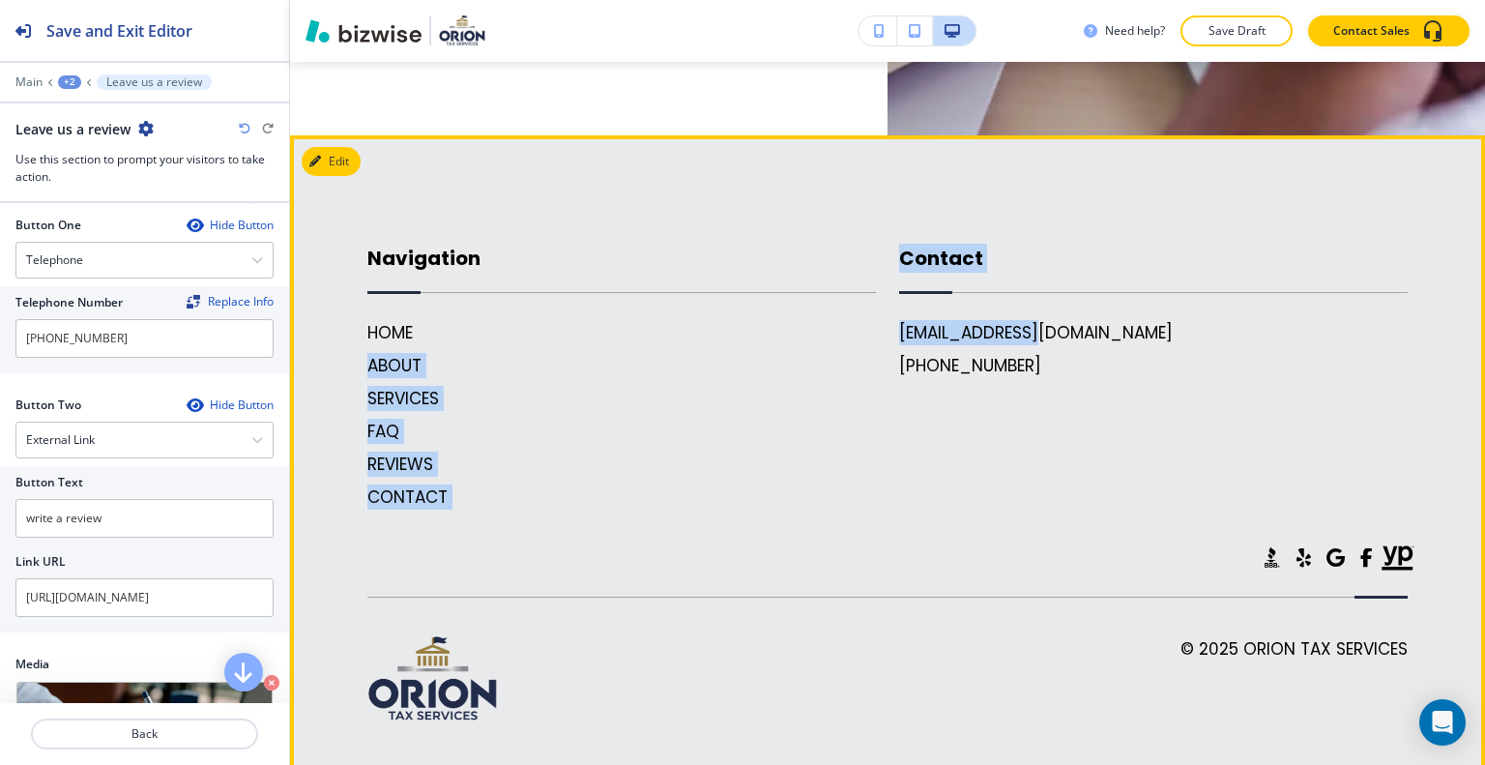
click at [1326, 548] on span at bounding box center [1335, 557] width 18 height 19
click at [1264, 539] on icon ".st0{fill:#015A75;}" at bounding box center [1271, 558] width 39 height 39
click at [1297, 548] on span at bounding box center [1304, 557] width 15 height 19
click at [1360, 548] on span at bounding box center [1366, 557] width 13 height 19
click at [1385, 545] on icon at bounding box center [1398, 557] width 32 height 24
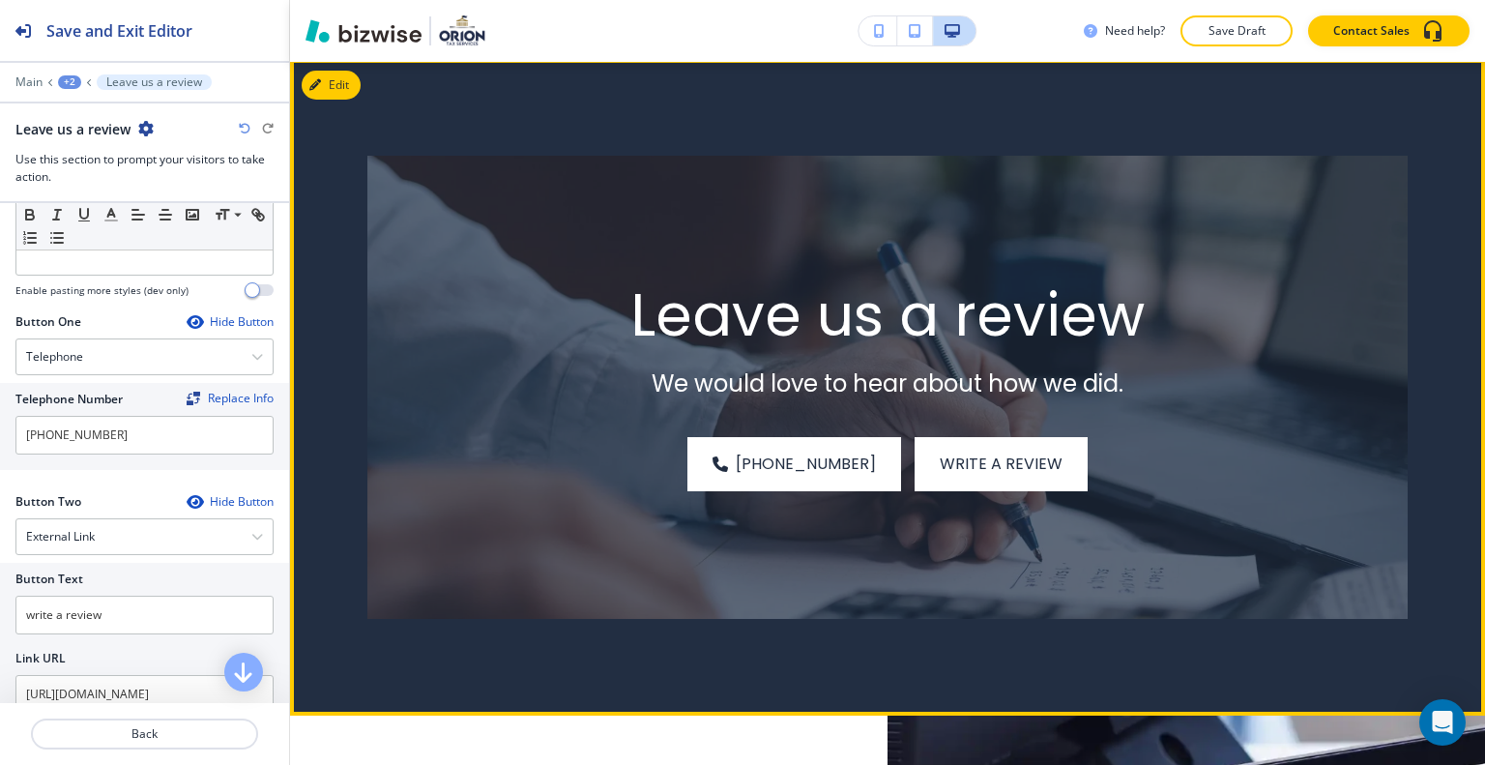
scroll to position [2417, 0]
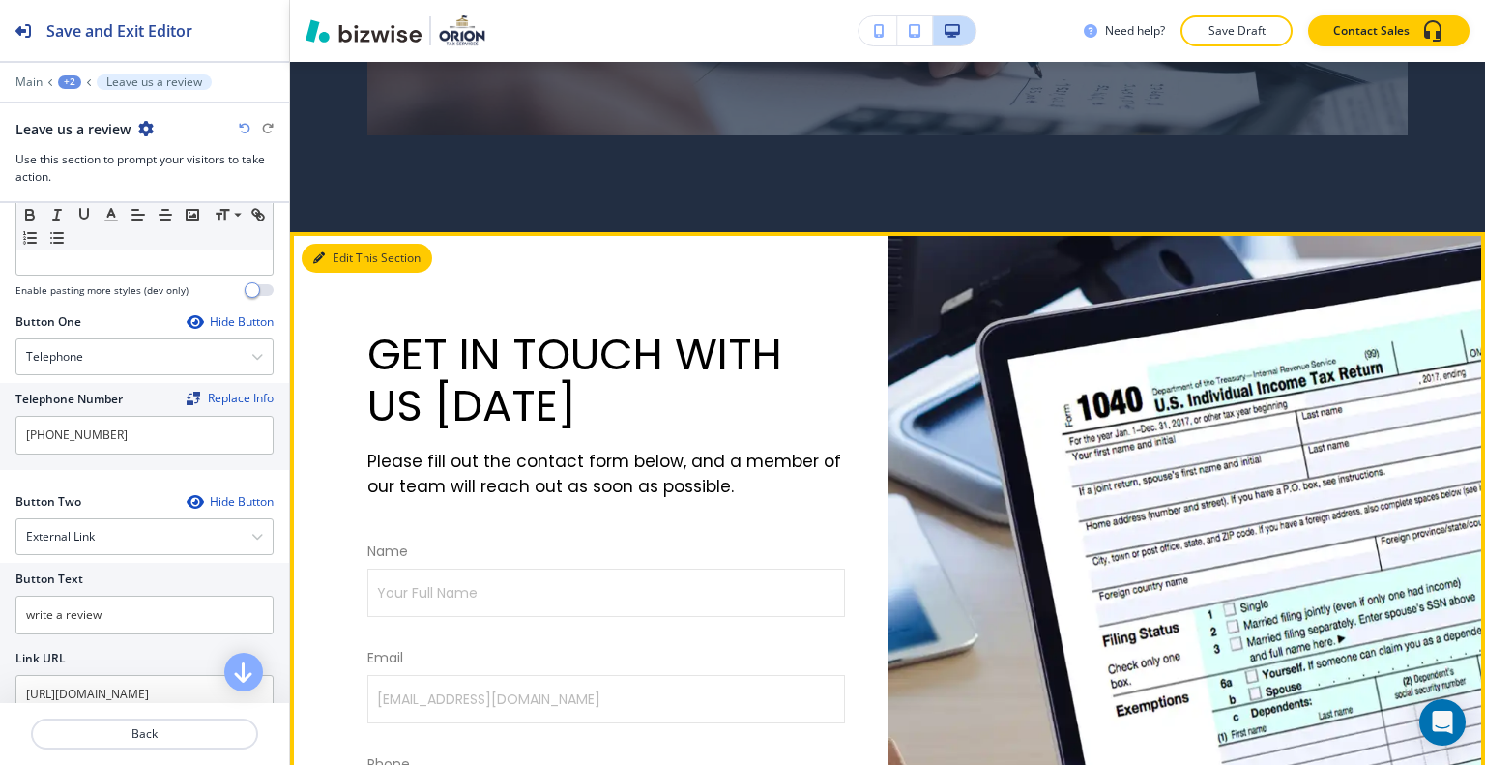
click at [340, 244] on button "Edit This Section" at bounding box center [367, 258] width 131 height 29
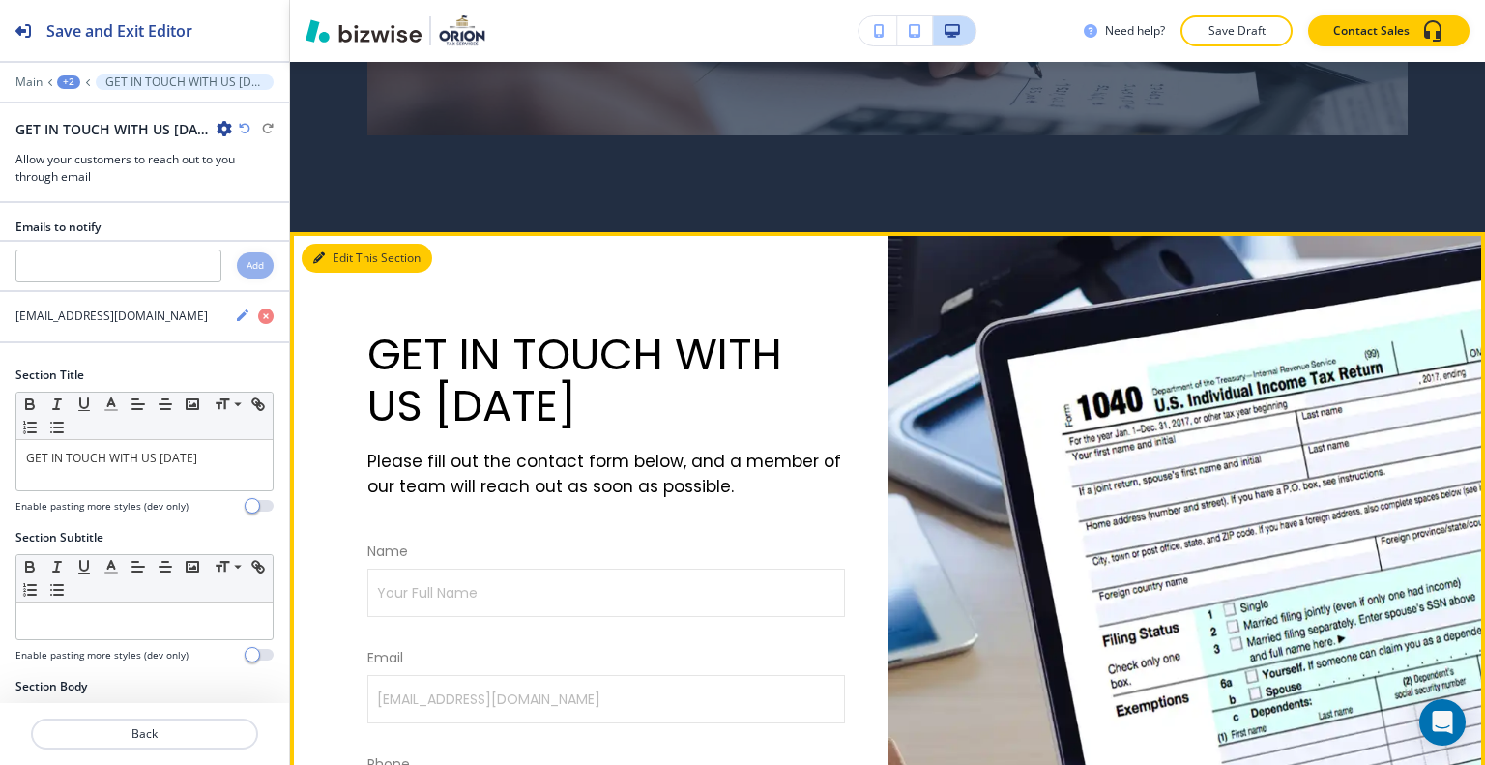
scroll to position [3140, 0]
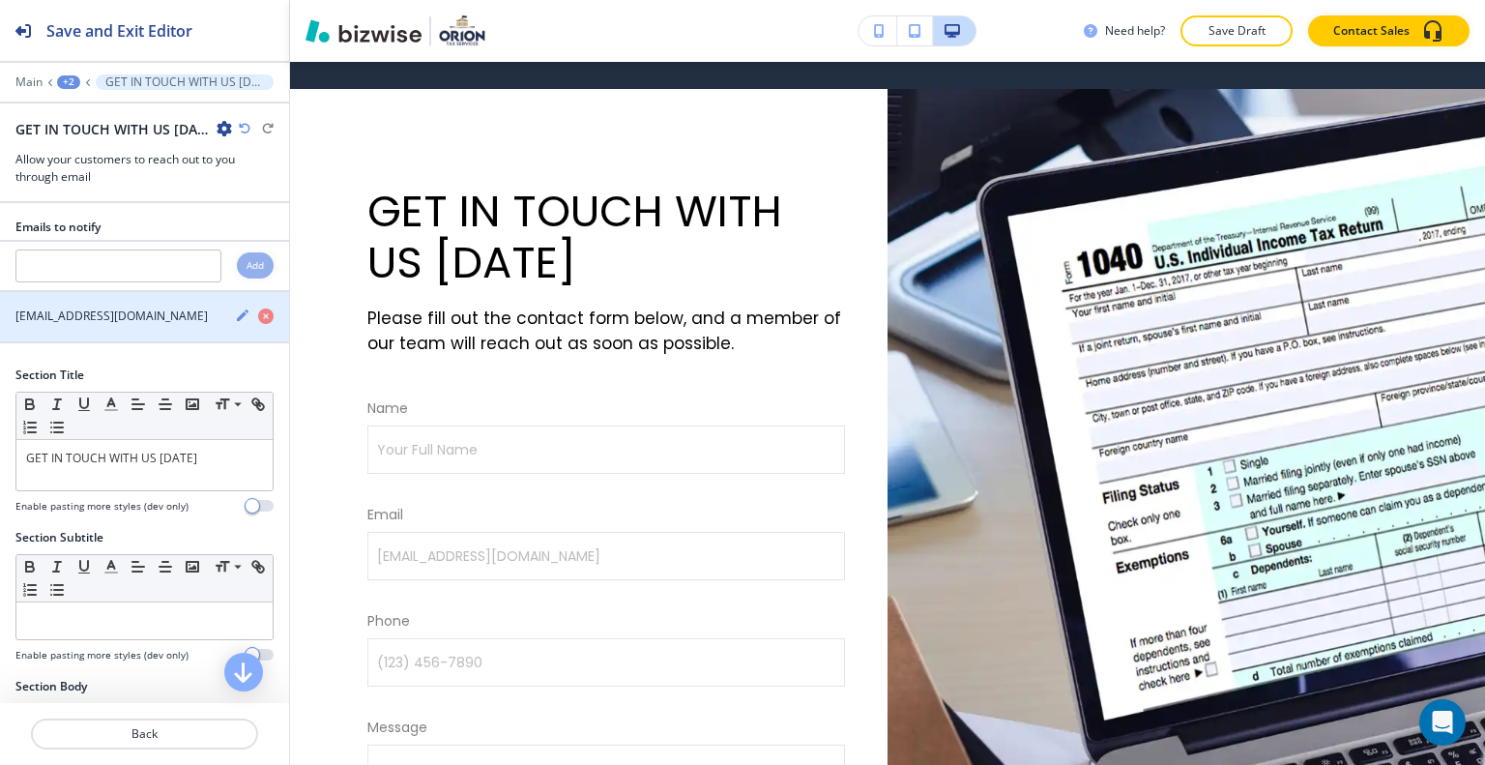
click at [235, 314] on icon "button" at bounding box center [242, 314] width 15 height 15
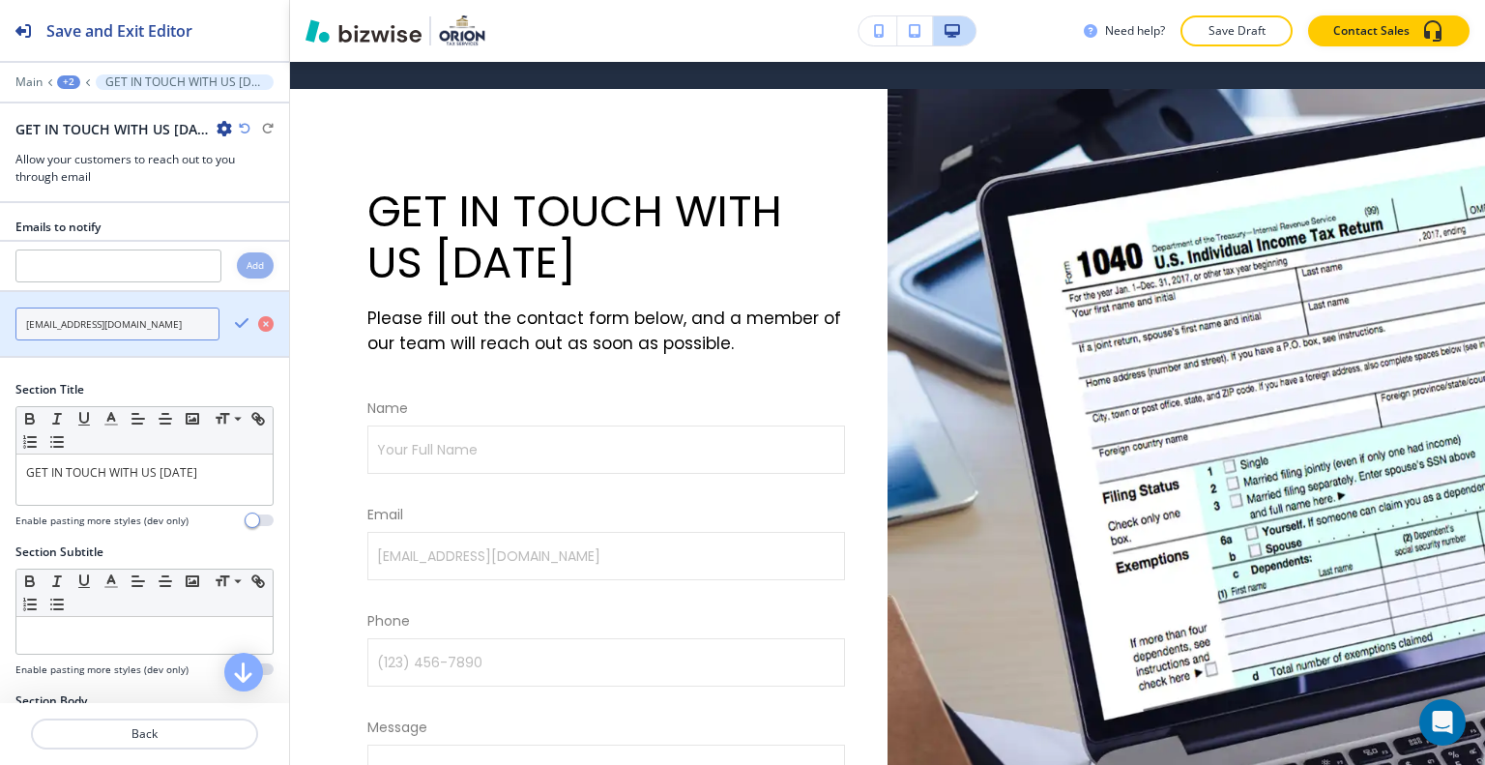
drag, startPoint x: 161, startPoint y: 320, endPoint x: 97, endPoint y: 328, distance: 65.2
click at [3, 318] on div "[EMAIL_ADDRESS][DOMAIN_NAME]" at bounding box center [109, 323] width 219 height 33
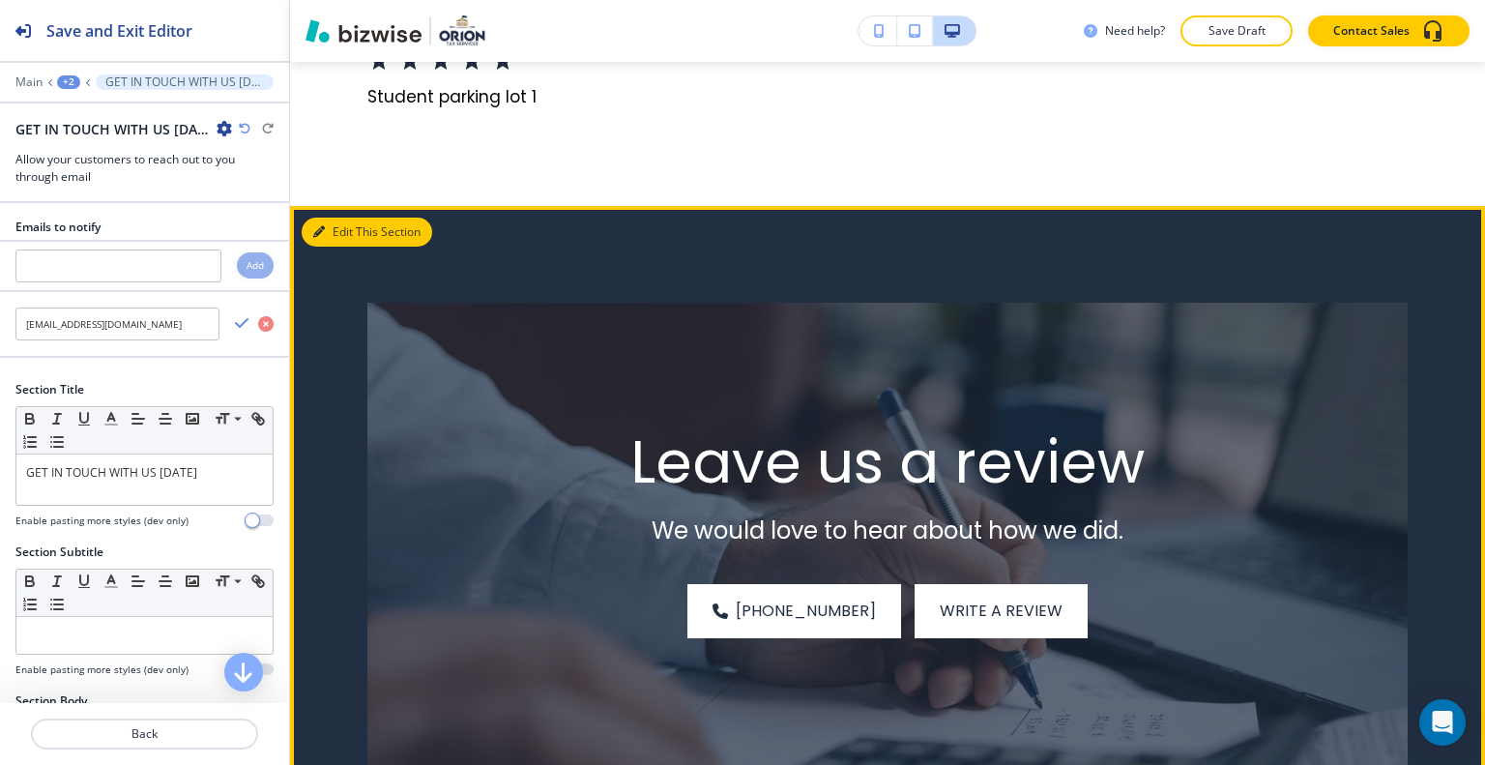
click at [332, 218] on button "Edit This Section" at bounding box center [367, 232] width 131 height 29
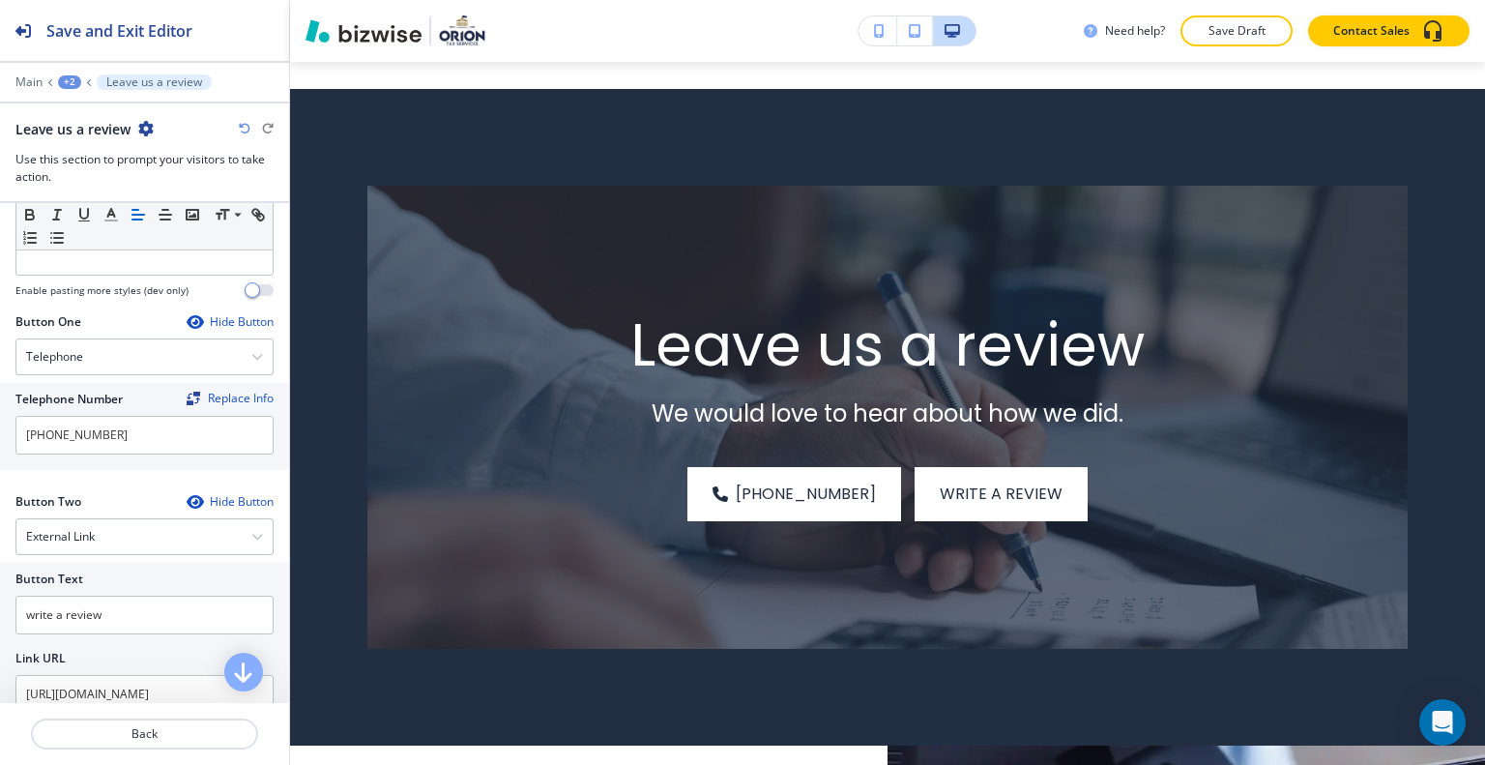
scroll to position [677, 0]
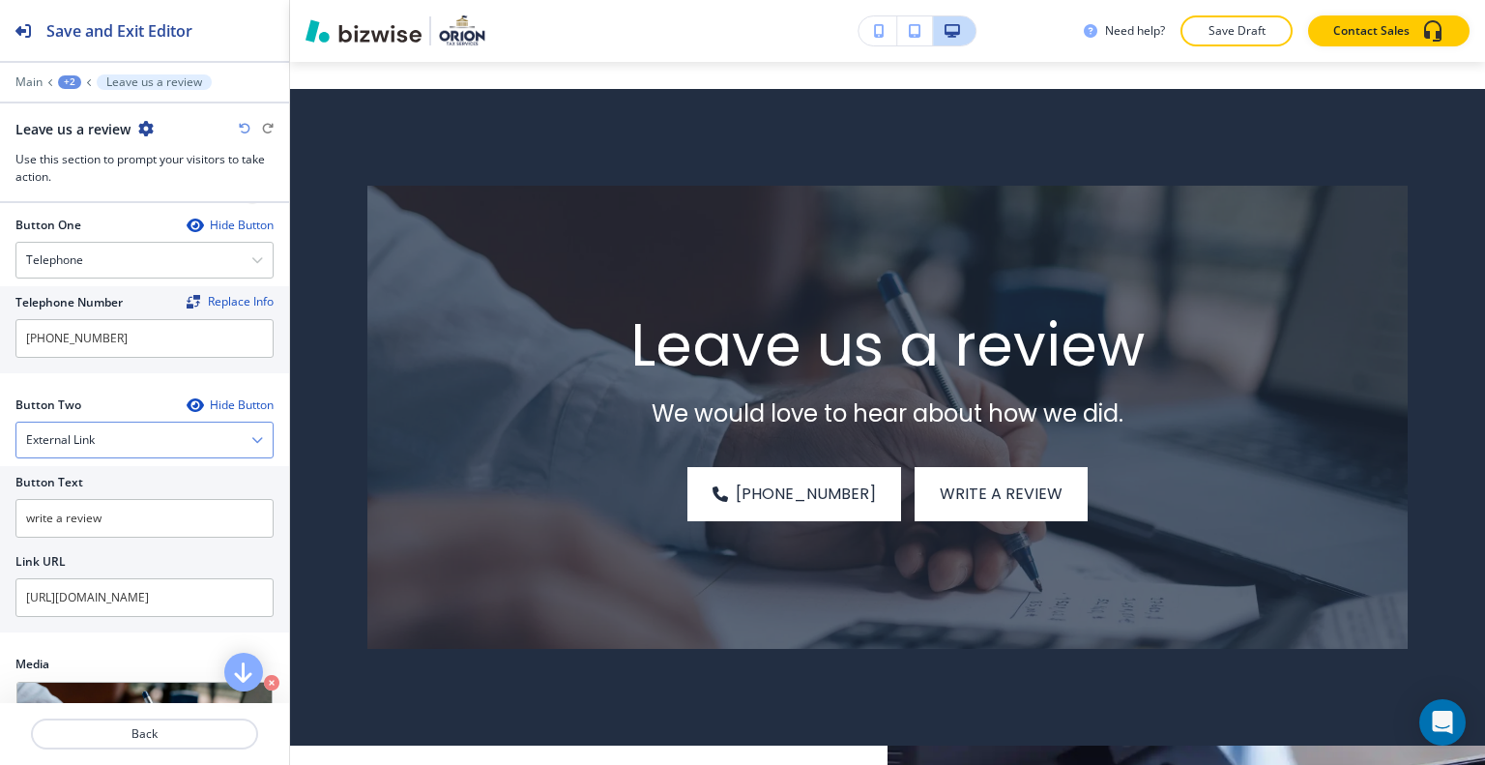
click at [138, 423] on div "External Link" at bounding box center [144, 440] width 256 height 35
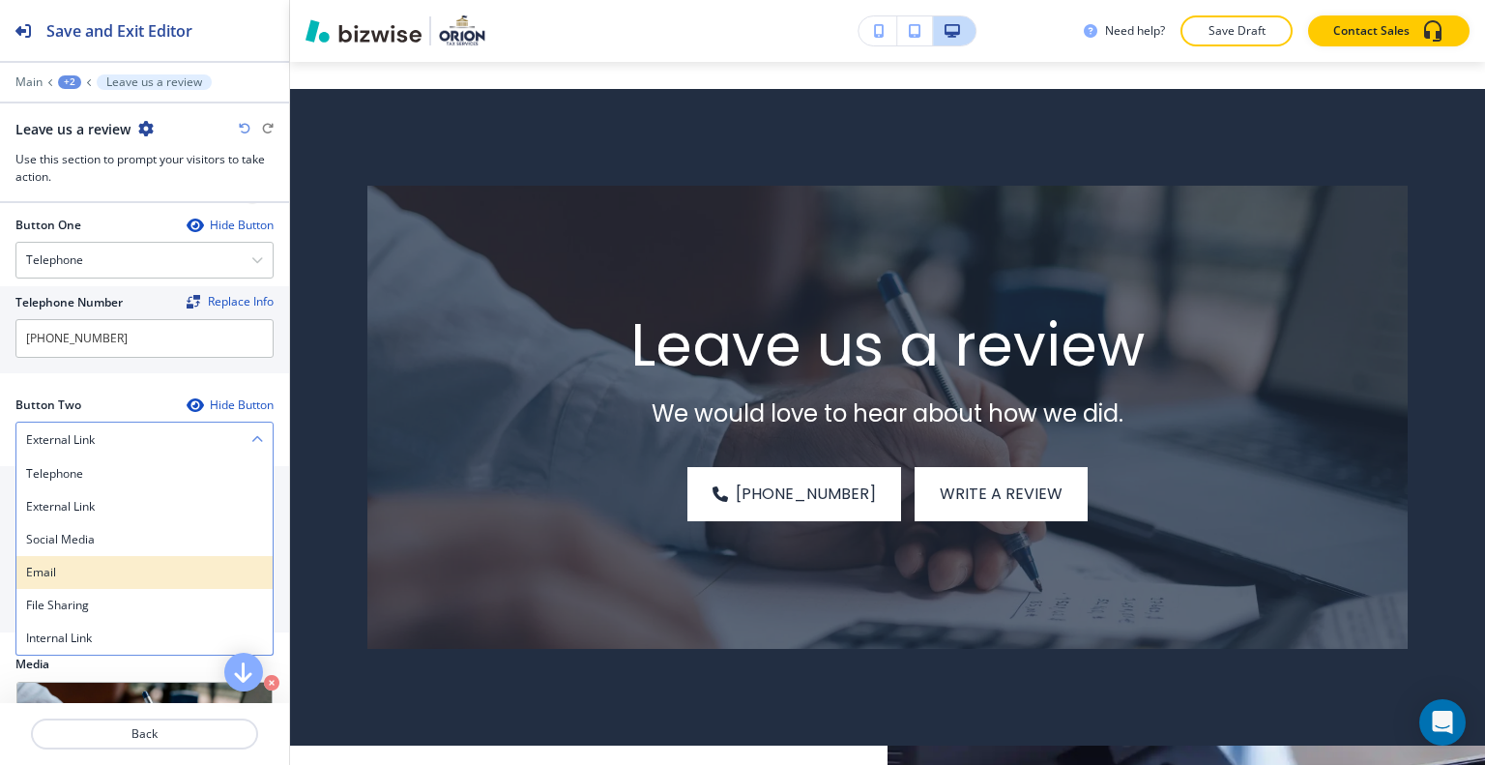
click at [88, 564] on h4 "Email" at bounding box center [144, 572] width 237 height 17
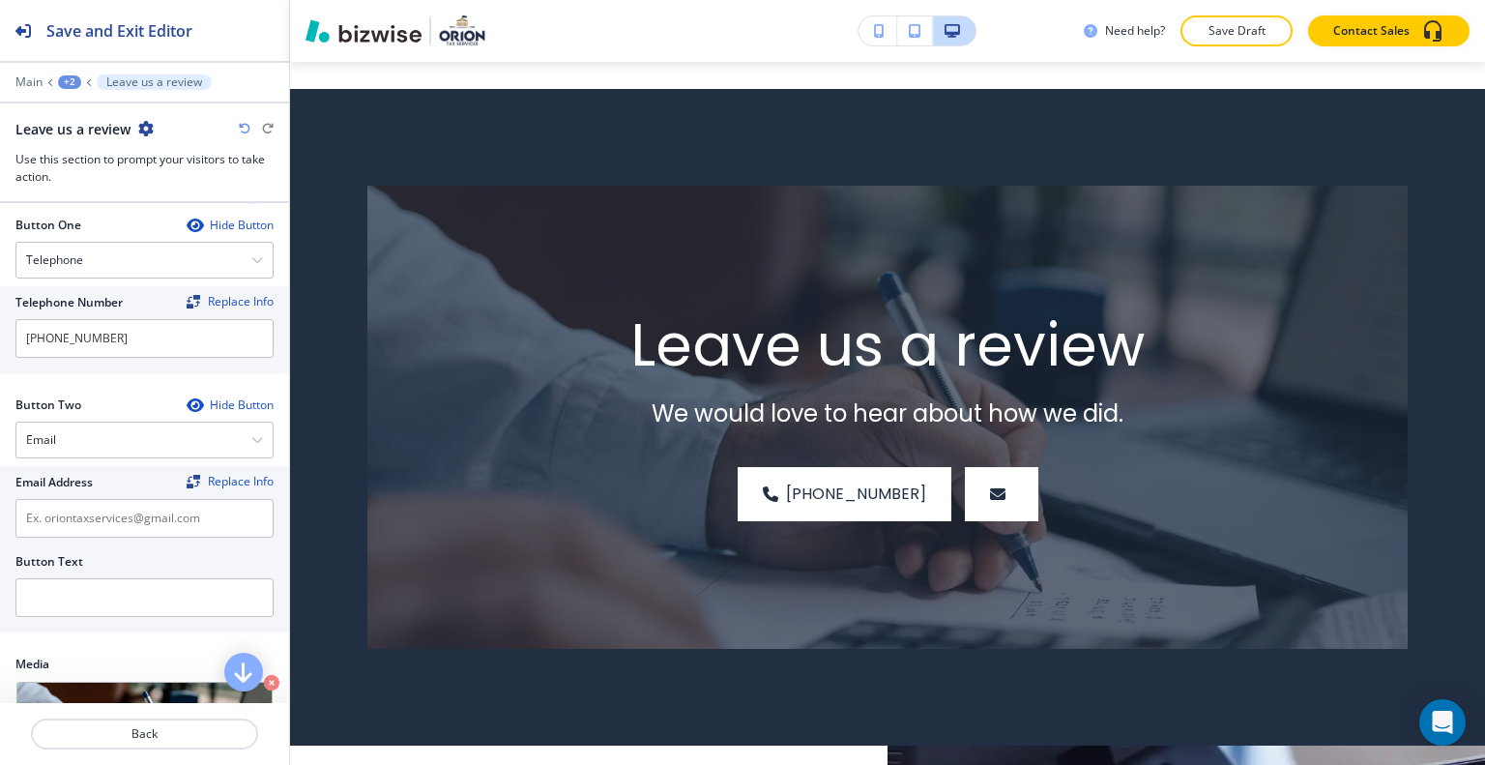
click at [90, 538] on div at bounding box center [144, 545] width 258 height 15
paste input "[EMAIL_ADDRESS][DOMAIN_NAME]"
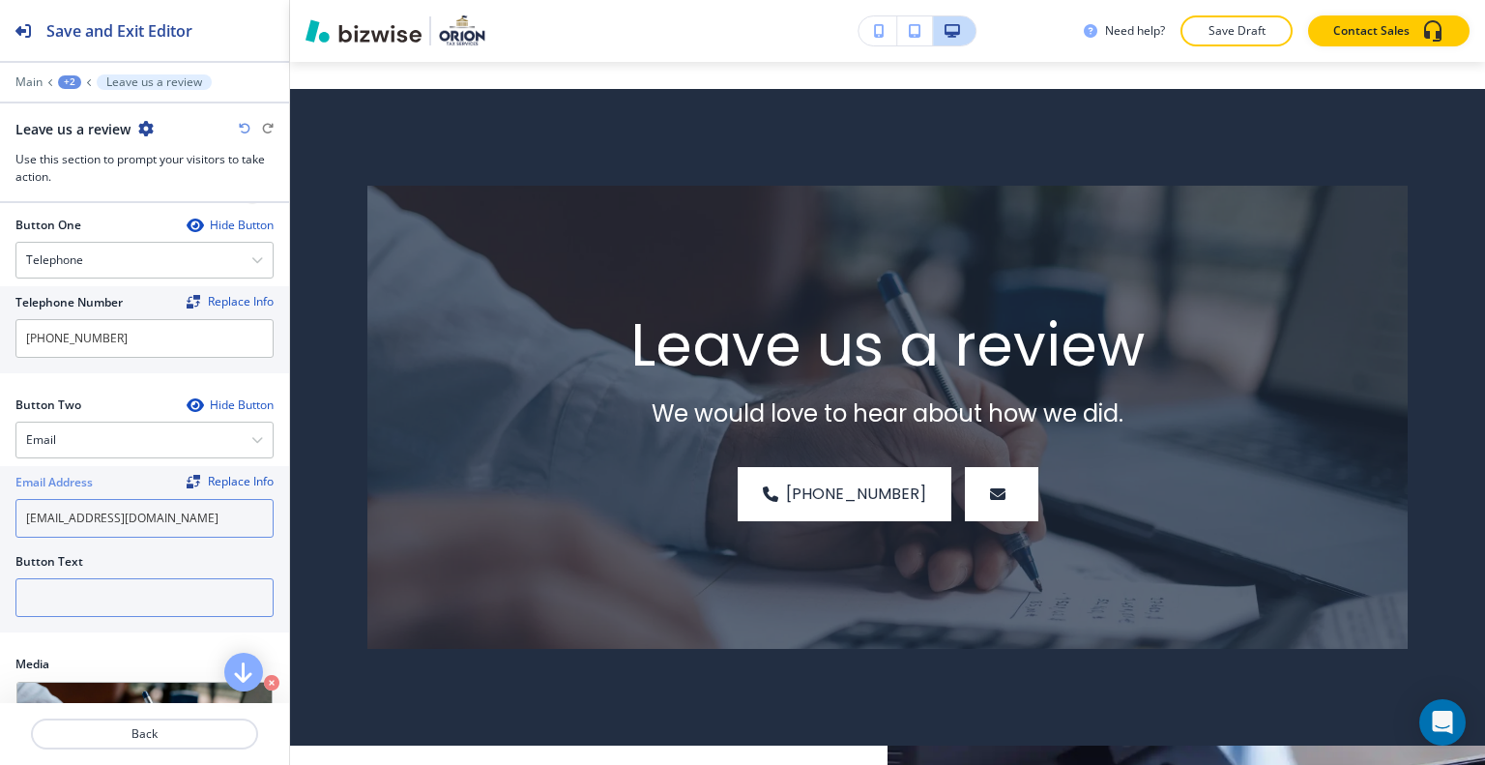
type input "[EMAIL_ADDRESS][DOMAIN_NAME]"
click at [132, 579] on input "text" at bounding box center [144, 597] width 258 height 39
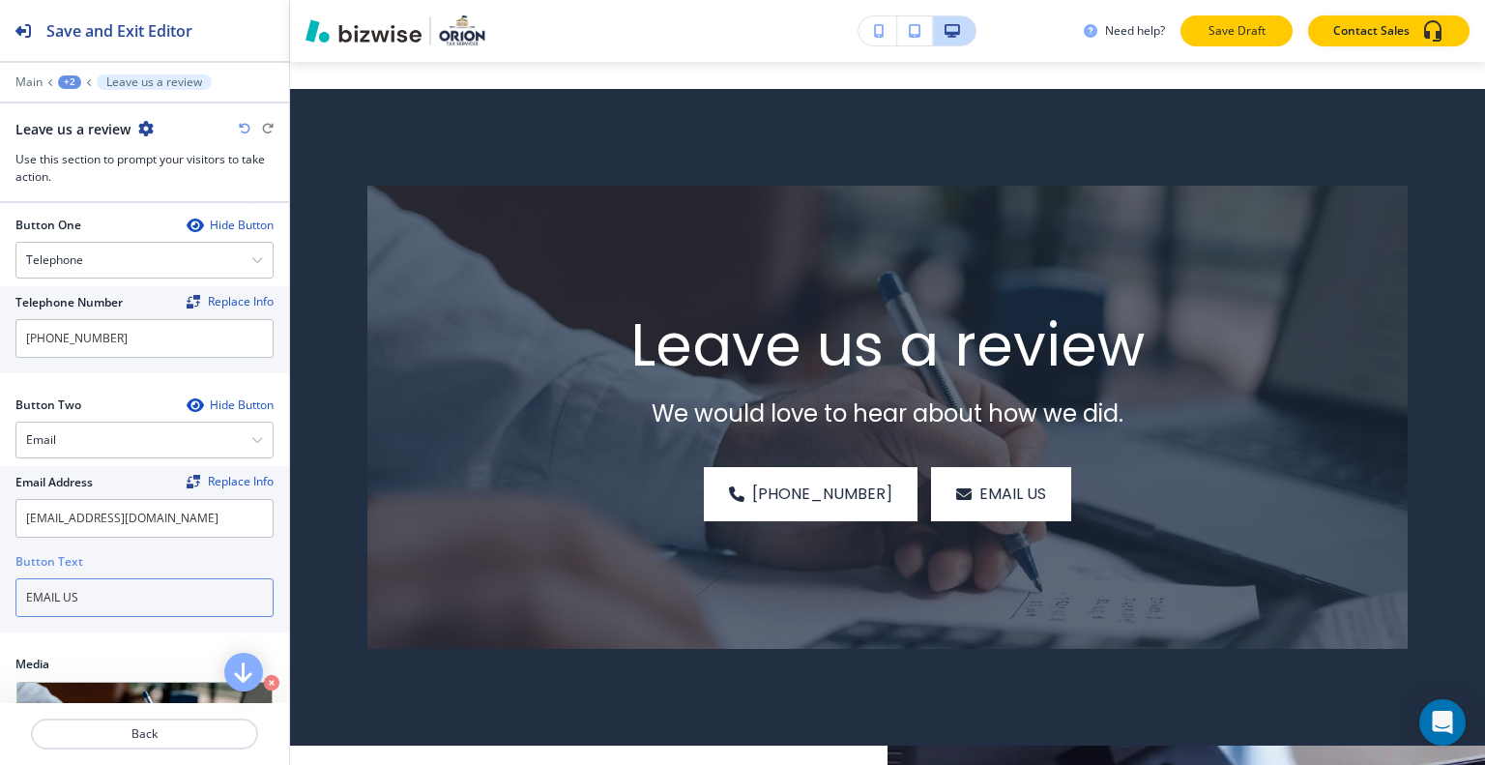
type input "EMAIL US"
click at [1197, 39] on button "Save Draft" at bounding box center [1237, 30] width 112 height 31
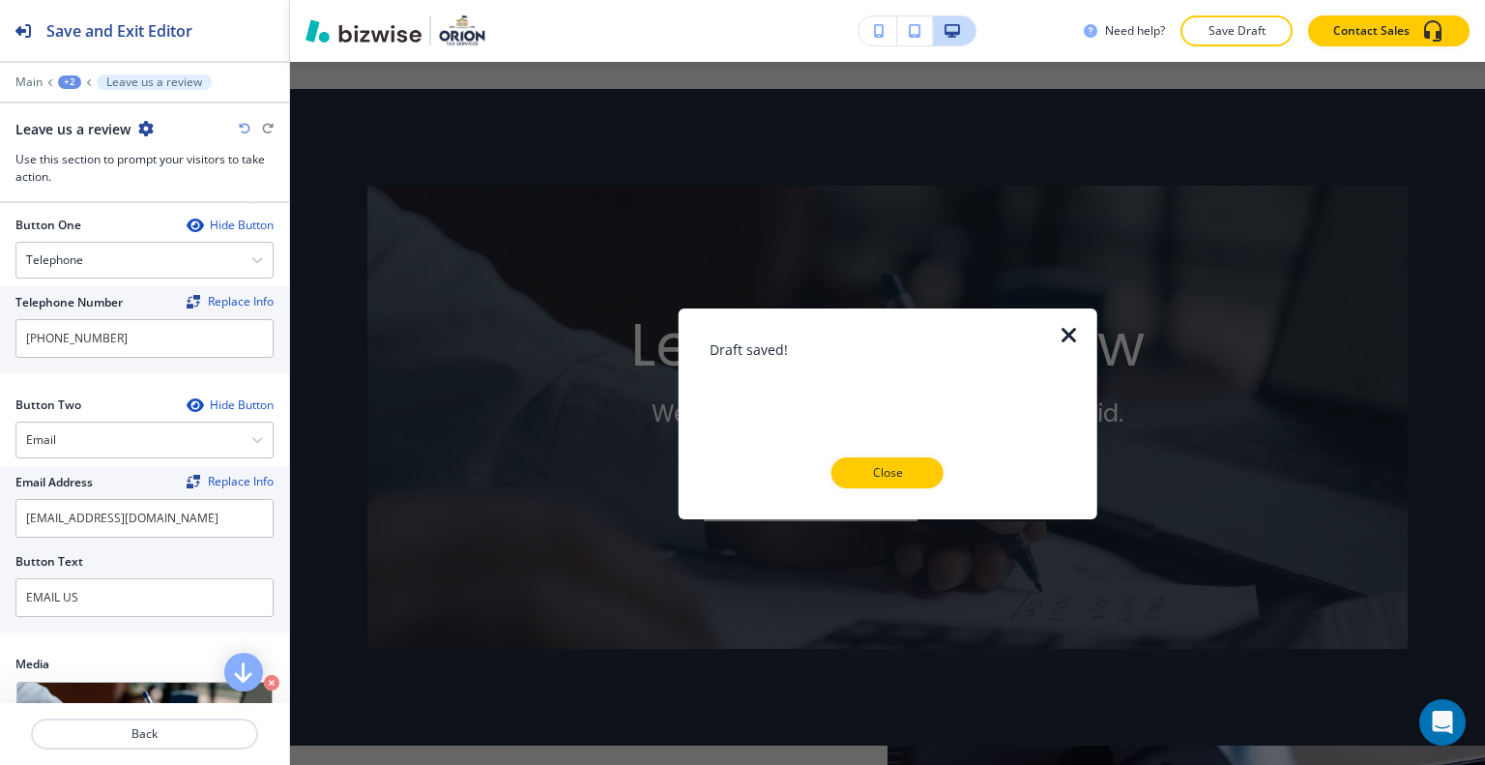
drag, startPoint x: 916, startPoint y: 476, endPoint x: 945, endPoint y: 471, distance: 29.4
click at [917, 476] on p "Close" at bounding box center [888, 472] width 62 height 17
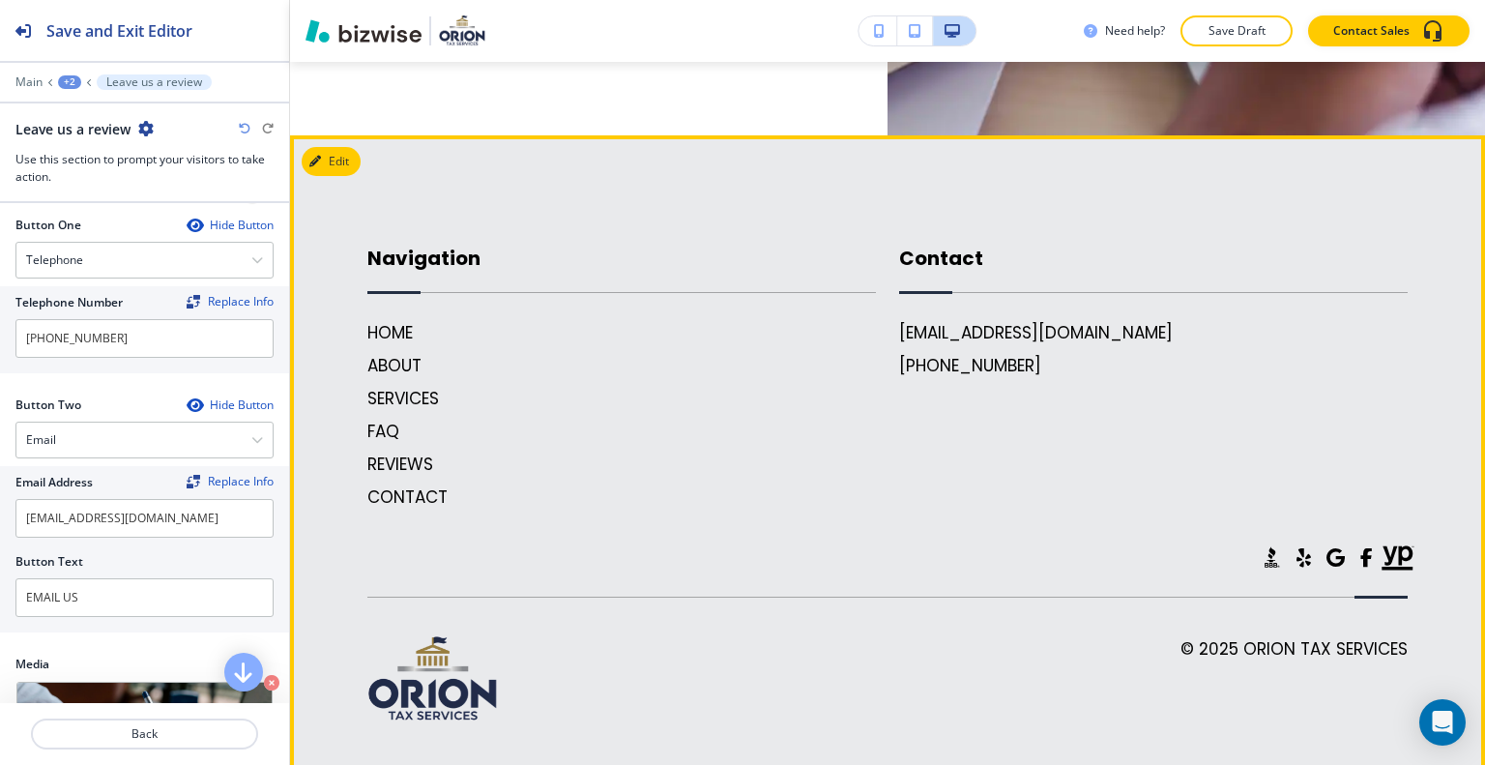
scroll to position [3674, 0]
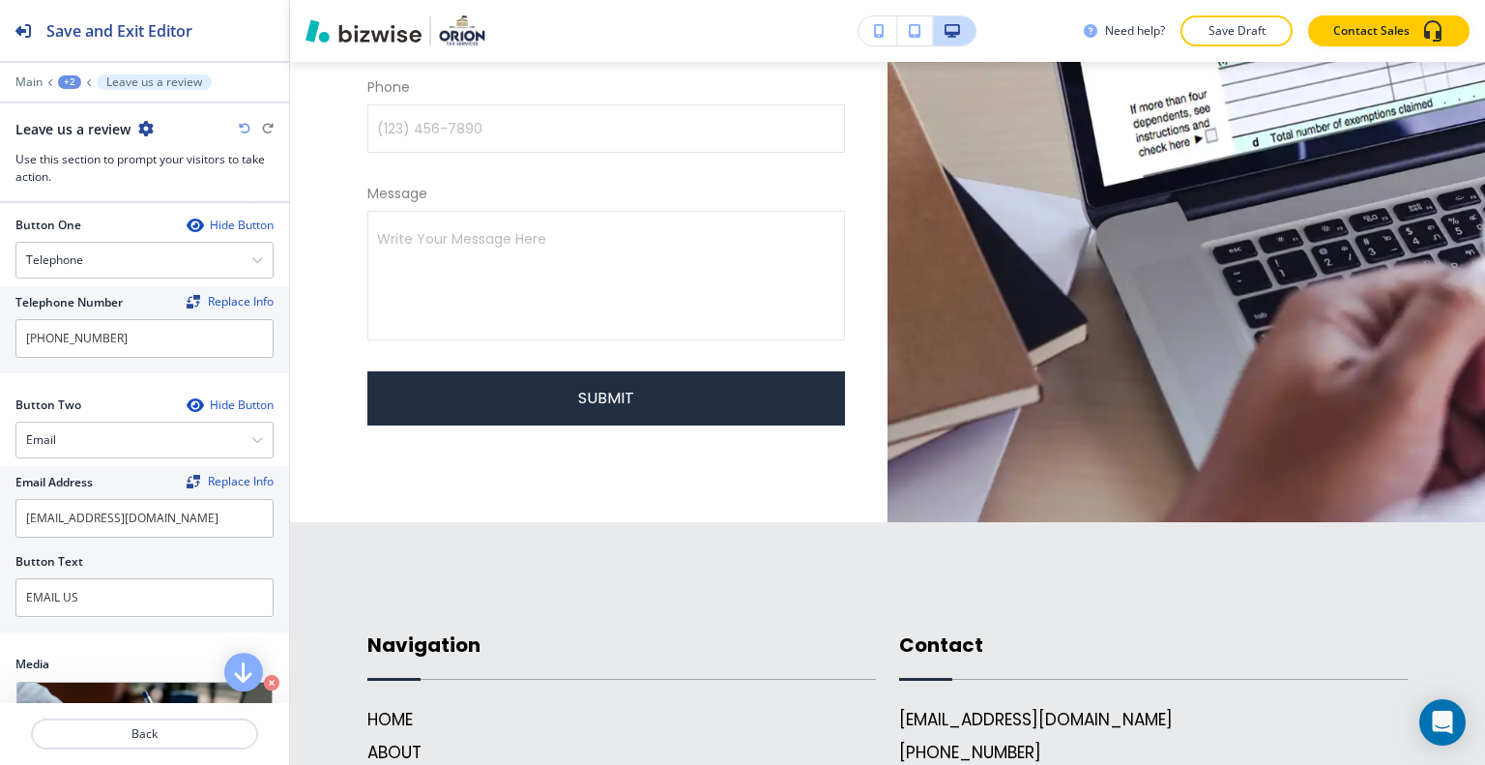
click at [34, 93] on div at bounding box center [144, 96] width 289 height 12
click at [31, 90] on div "Main +2 Leave us a review Leave us a review Use this section to prompt your vis…" at bounding box center [144, 129] width 289 height 111
click at [26, 92] on div "Main +2 Leave us a review Leave us a review Use this section to prompt your vis…" at bounding box center [144, 129] width 289 height 111
click at [23, 84] on p "Main" at bounding box center [28, 82] width 27 height 14
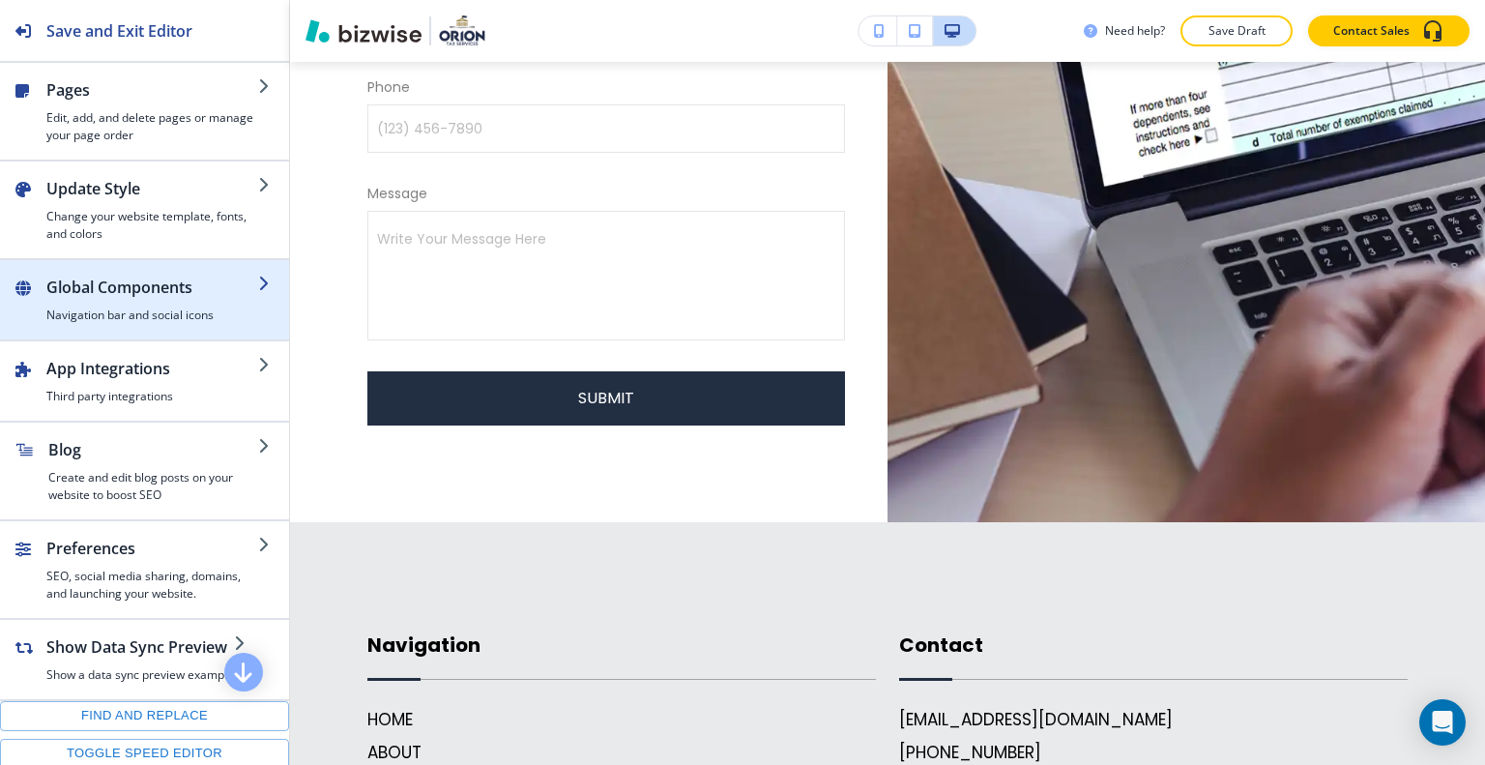
click at [86, 289] on h2 "Global Components" at bounding box center [152, 287] width 212 height 23
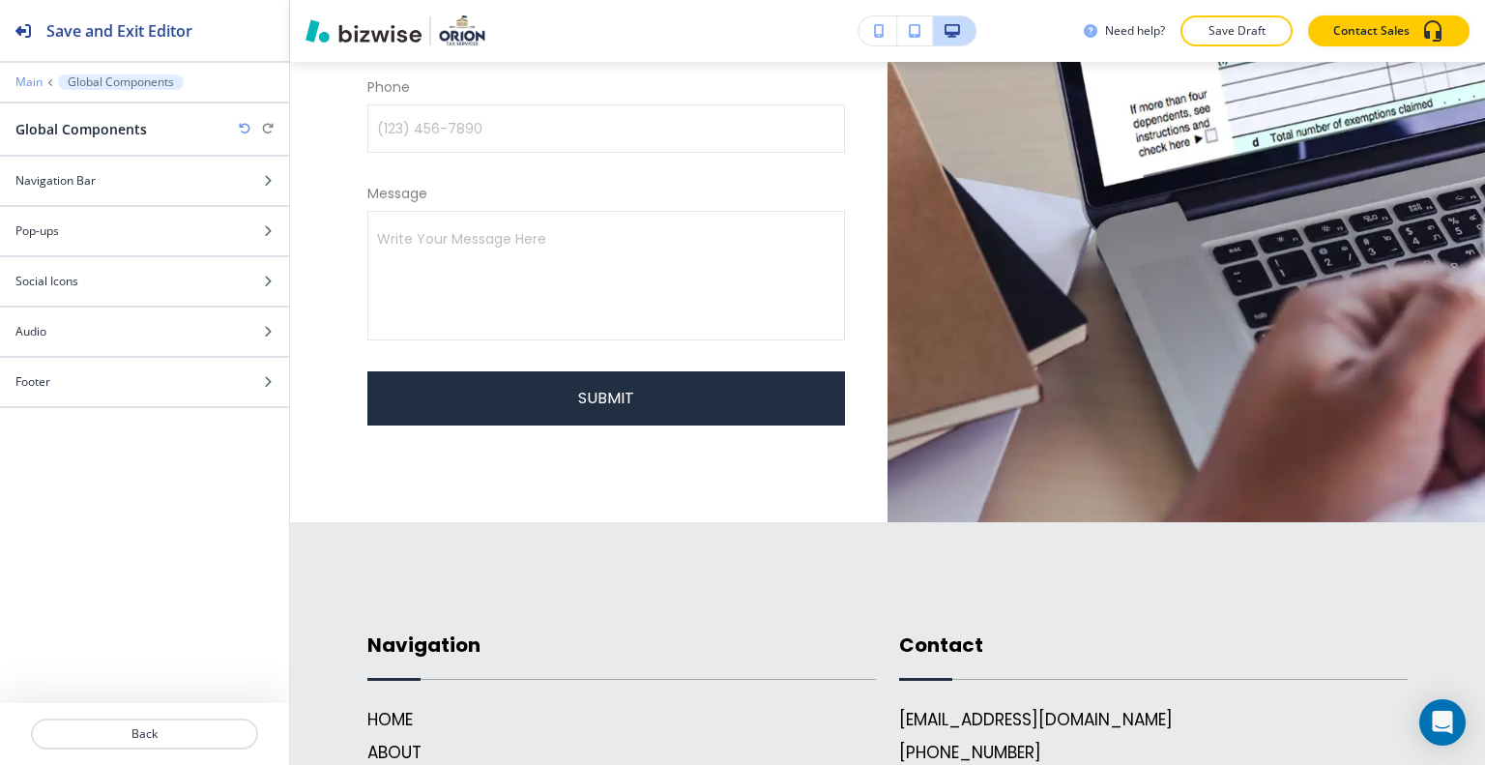
click at [34, 84] on p "Main" at bounding box center [28, 82] width 27 height 14
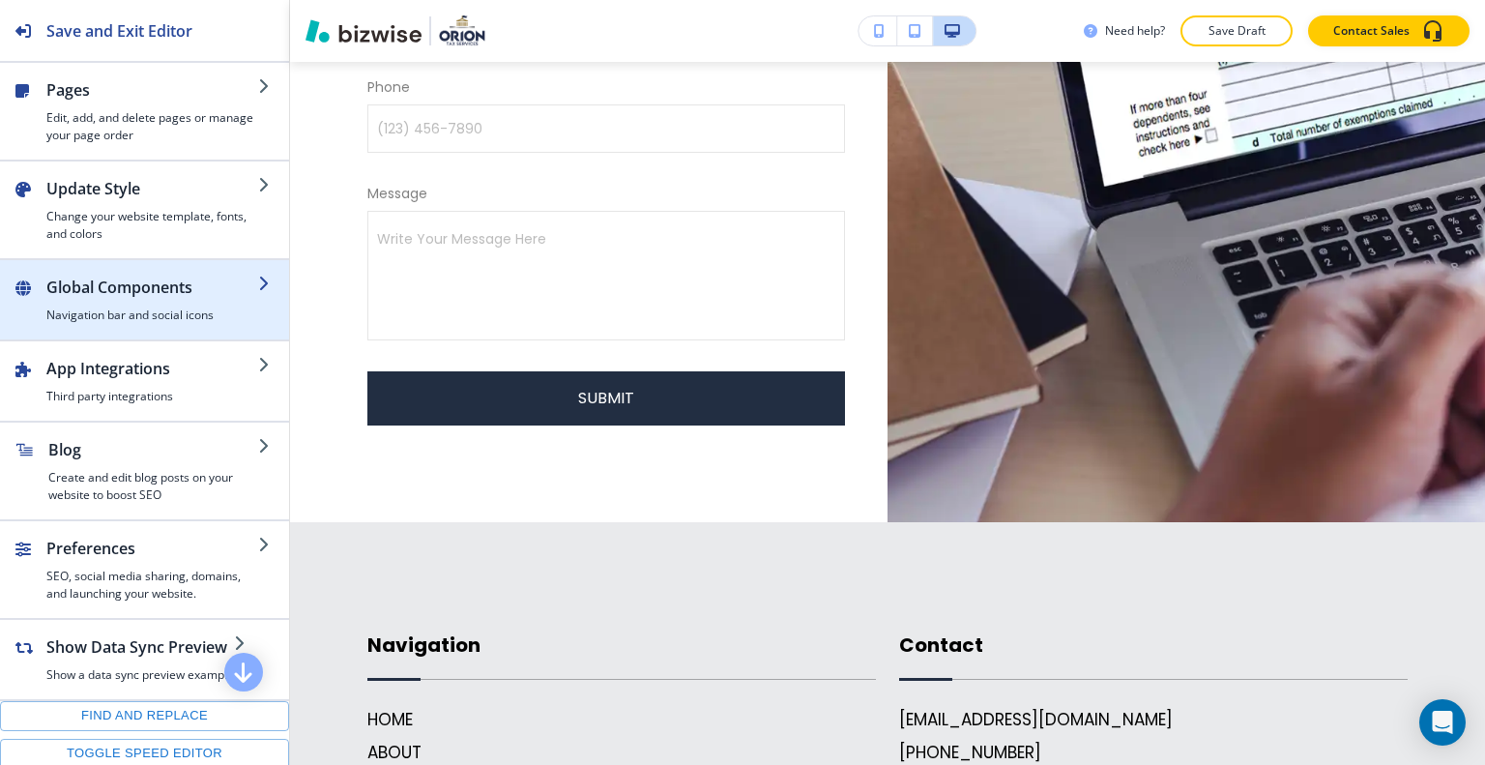
click at [110, 277] on h2 "Global Components" at bounding box center [152, 287] width 212 height 23
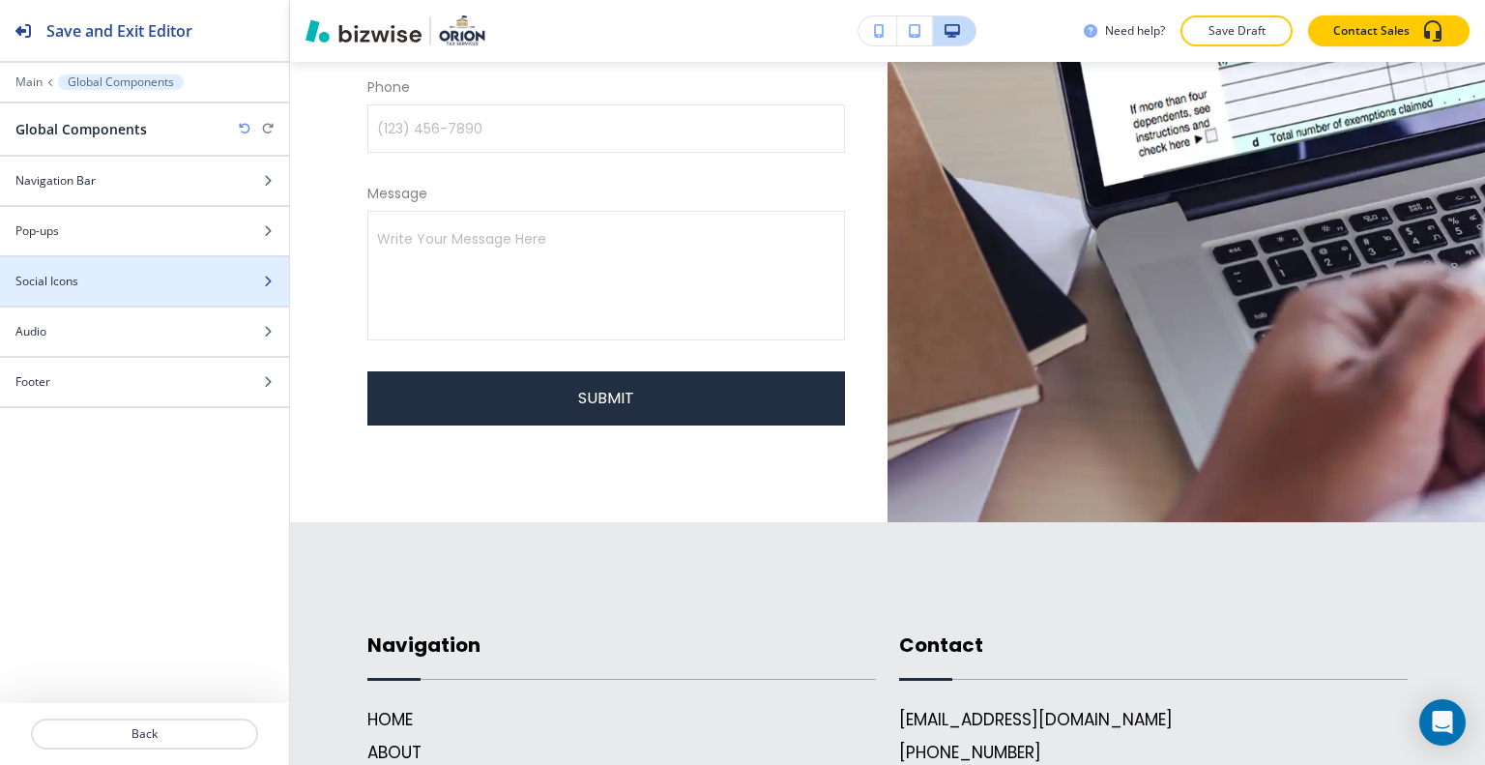
click at [113, 281] on div "Social Icons" at bounding box center [123, 281] width 247 height 17
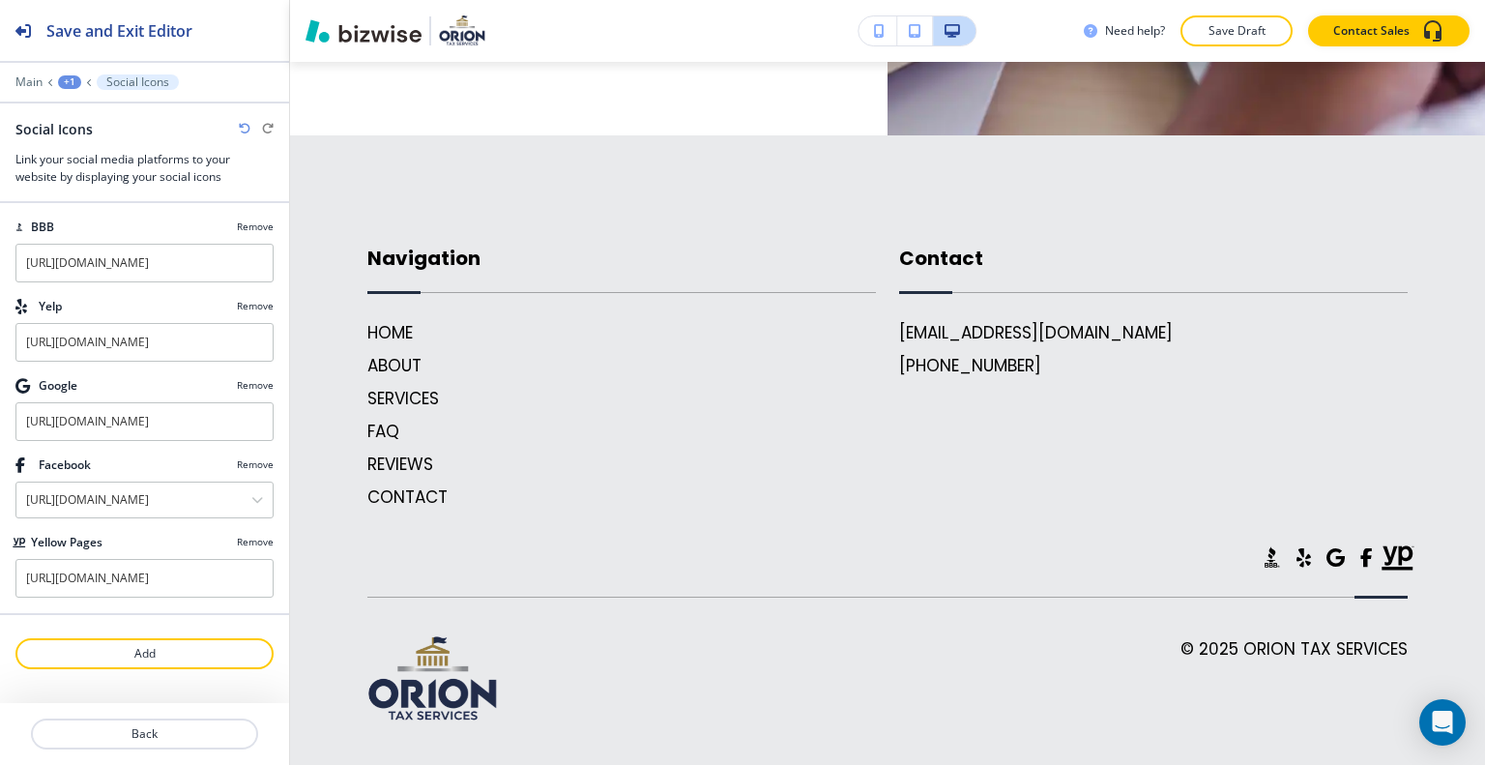
click at [262, 384] on p "Remove" at bounding box center [255, 385] width 37 height 15
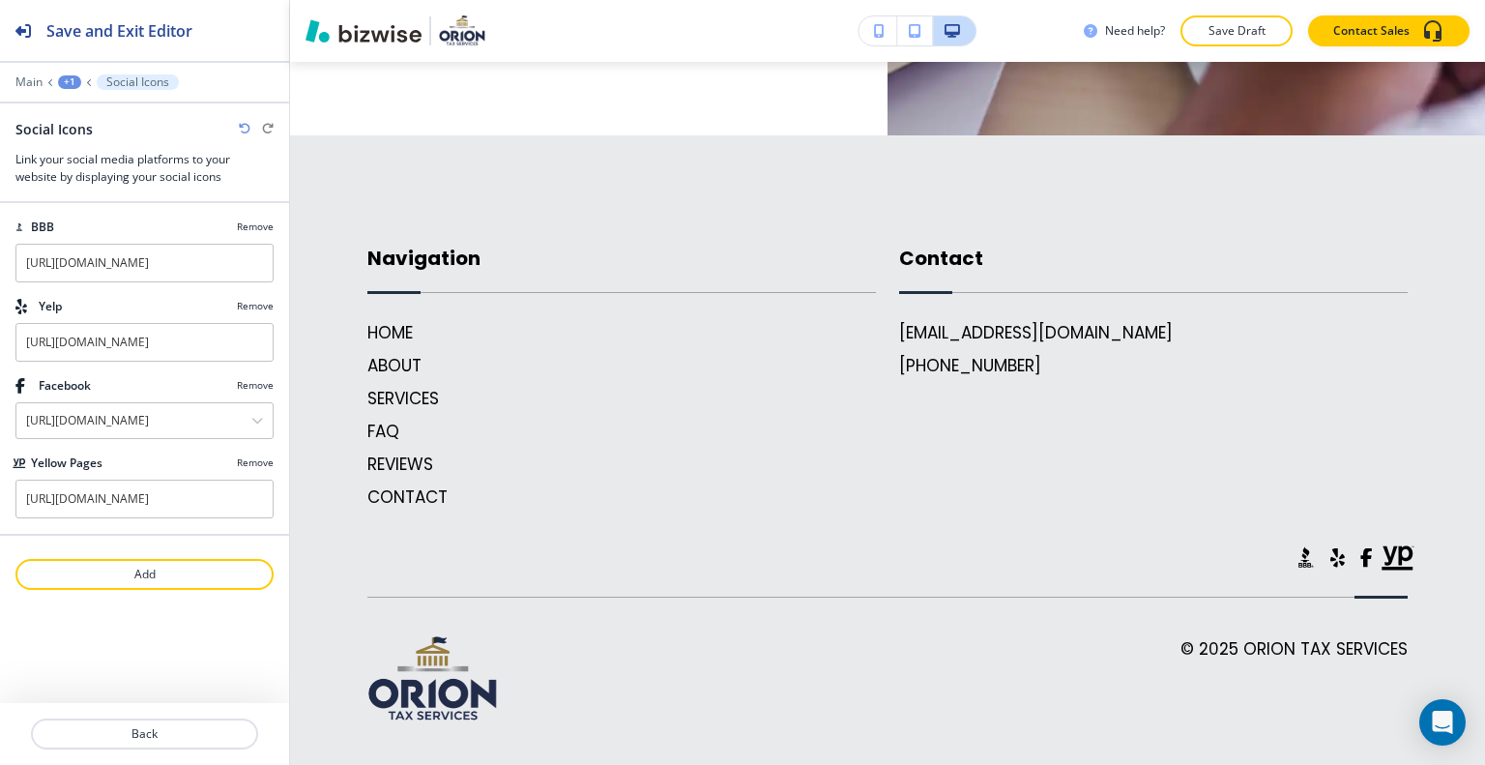
click at [259, 385] on p "Remove" at bounding box center [255, 385] width 37 height 15
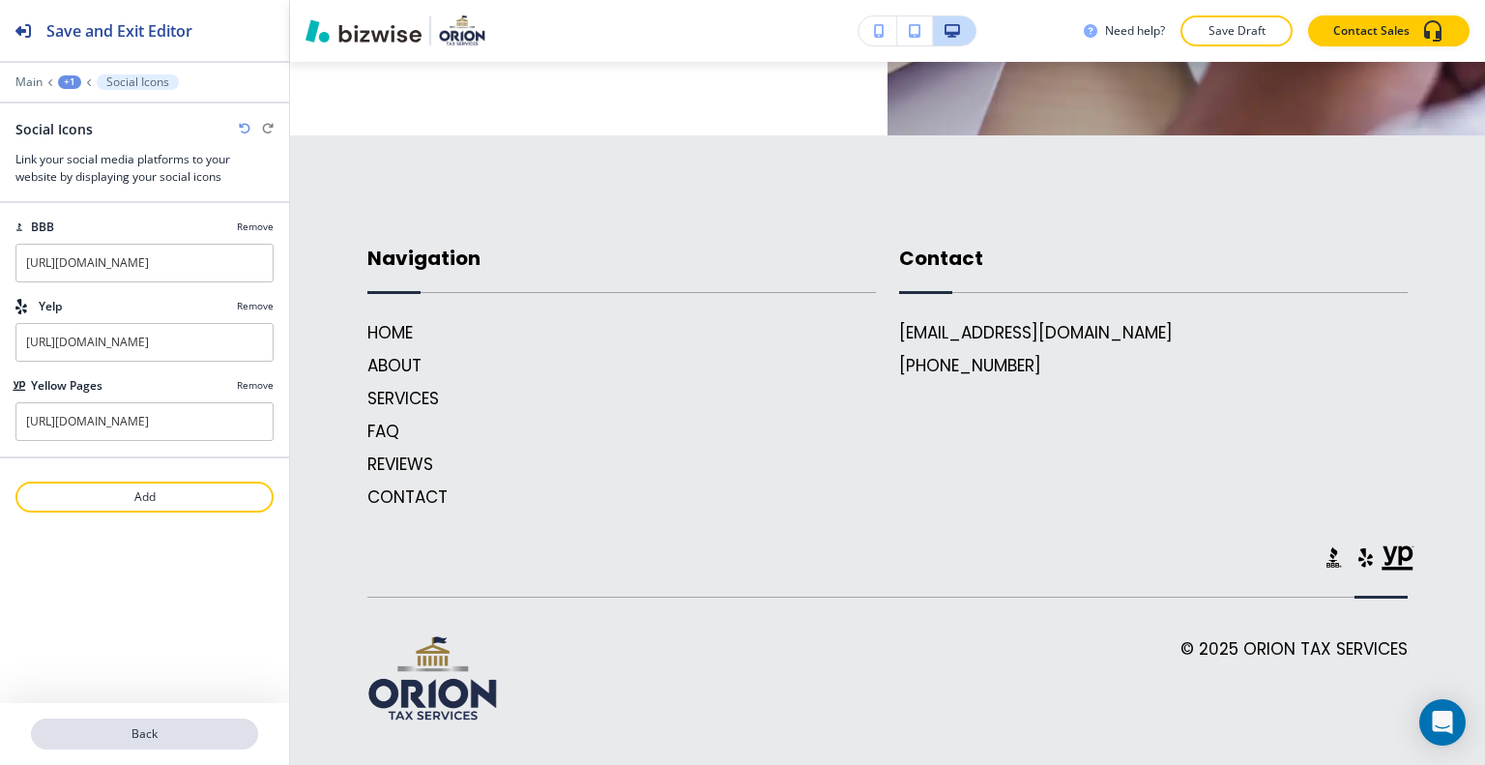
click at [129, 741] on p "Back" at bounding box center [144, 733] width 223 height 17
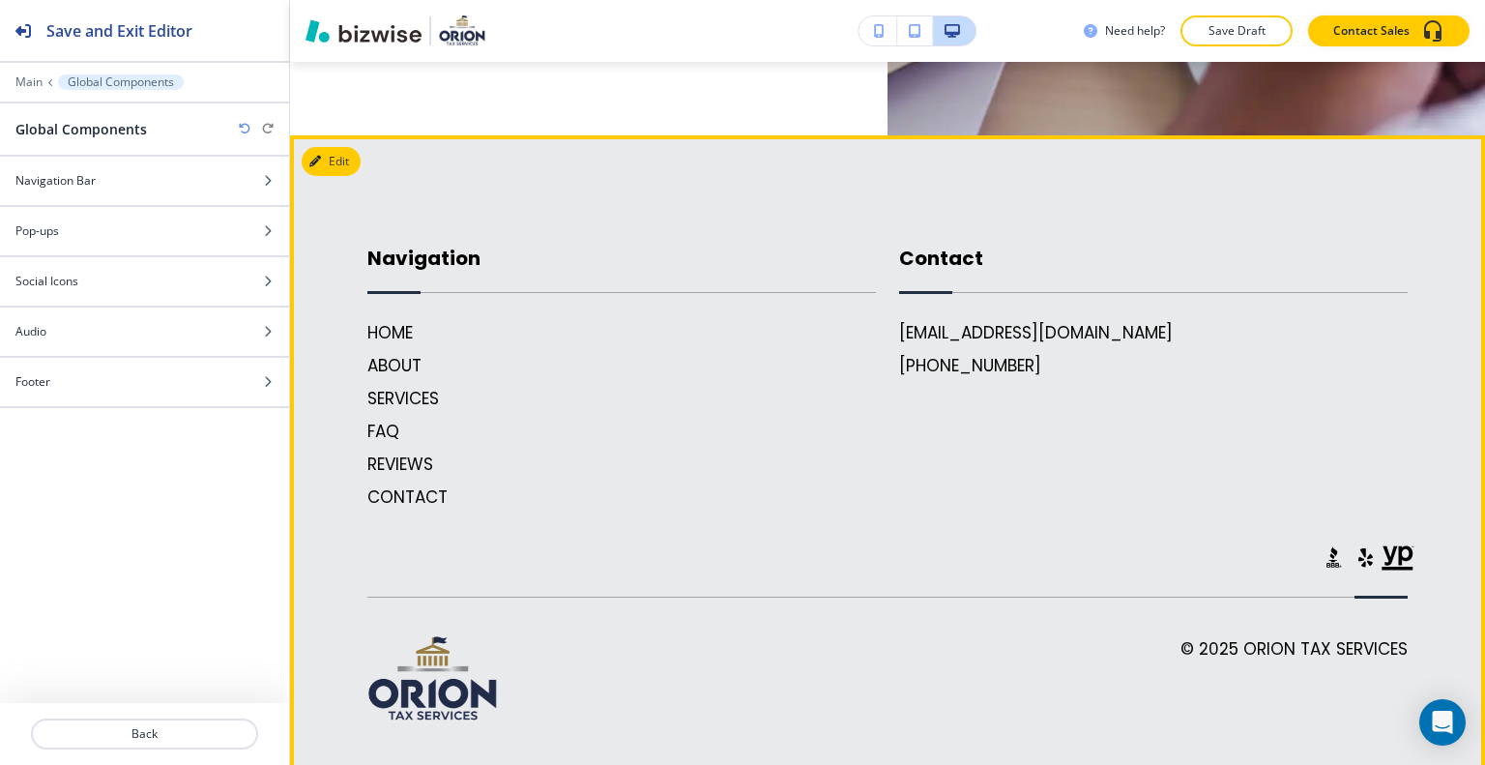
scroll to position [3577, 0]
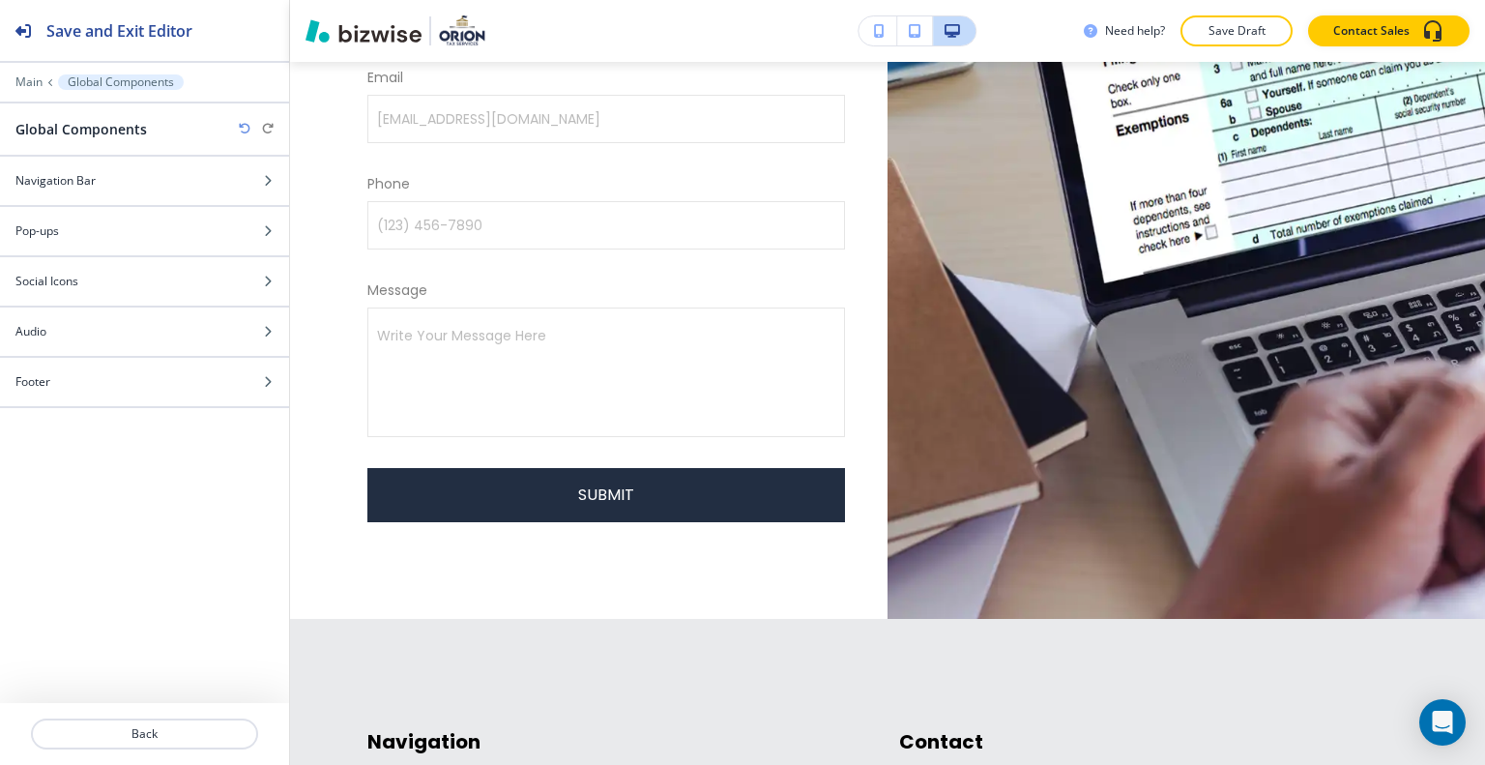
click at [1266, 52] on div "Need help? Save Draft Contact Sales" at bounding box center [887, 31] width 1195 height 62
click at [1252, 37] on p "Save Draft" at bounding box center [1237, 30] width 62 height 17
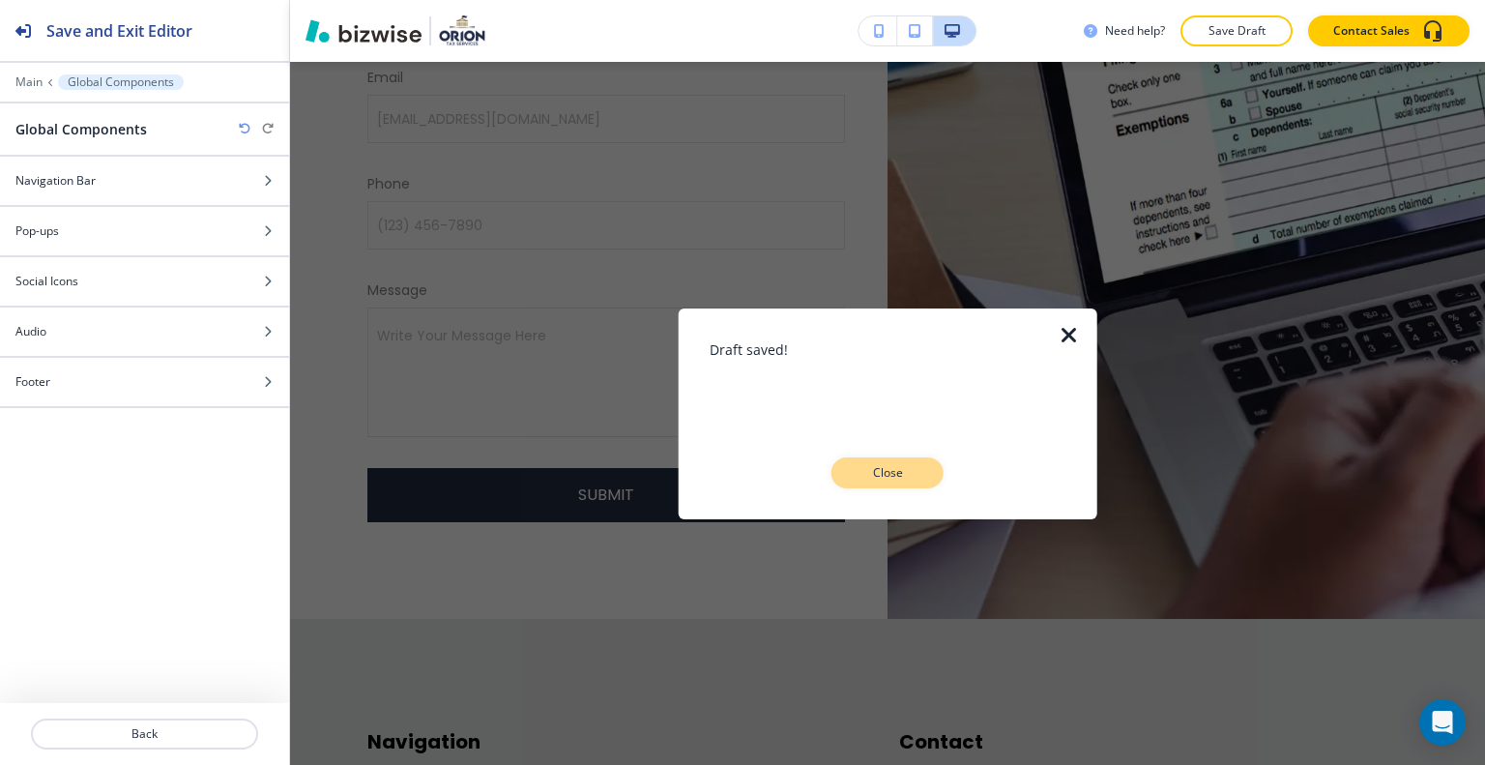
click at [904, 473] on p "Close" at bounding box center [888, 472] width 62 height 17
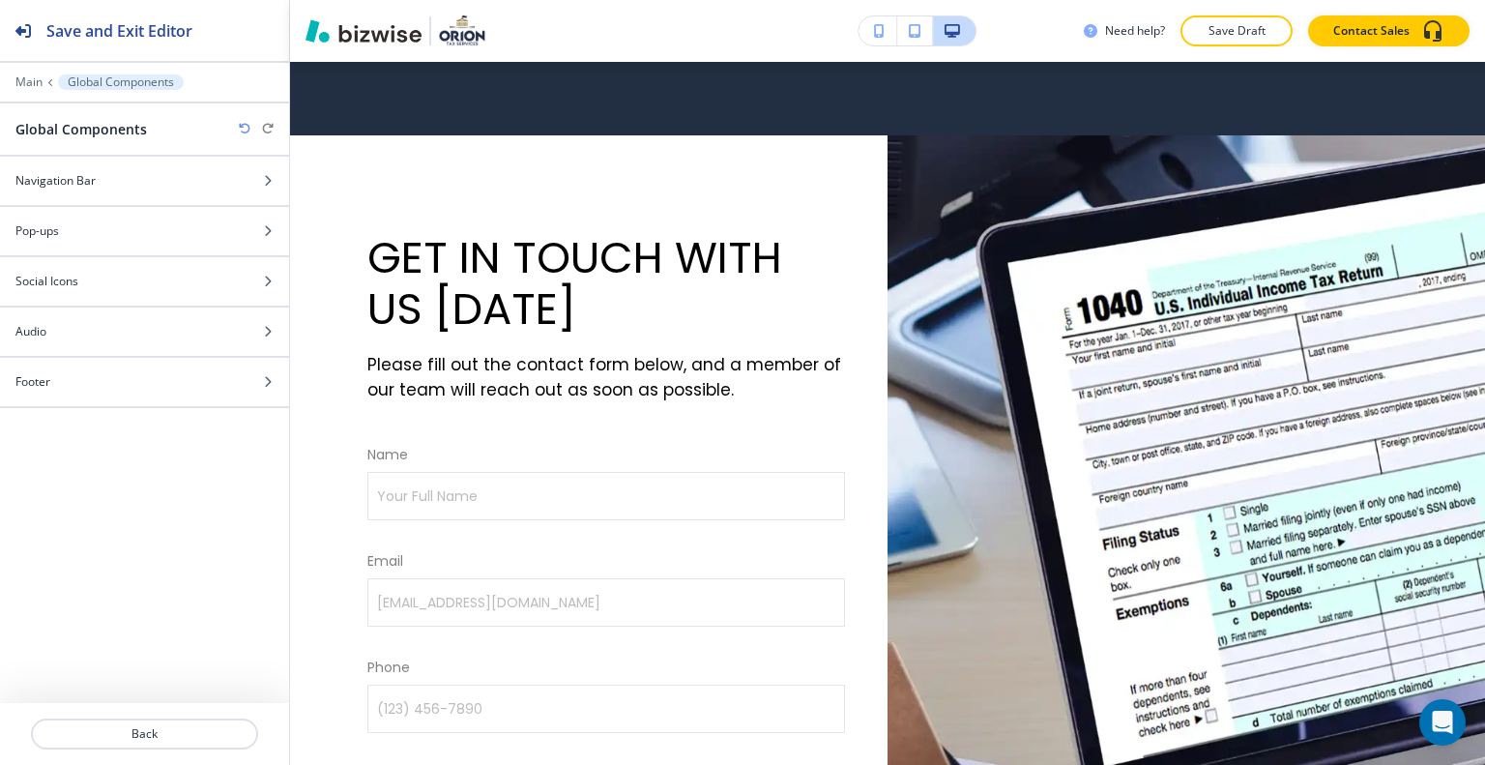
scroll to position [0, 0]
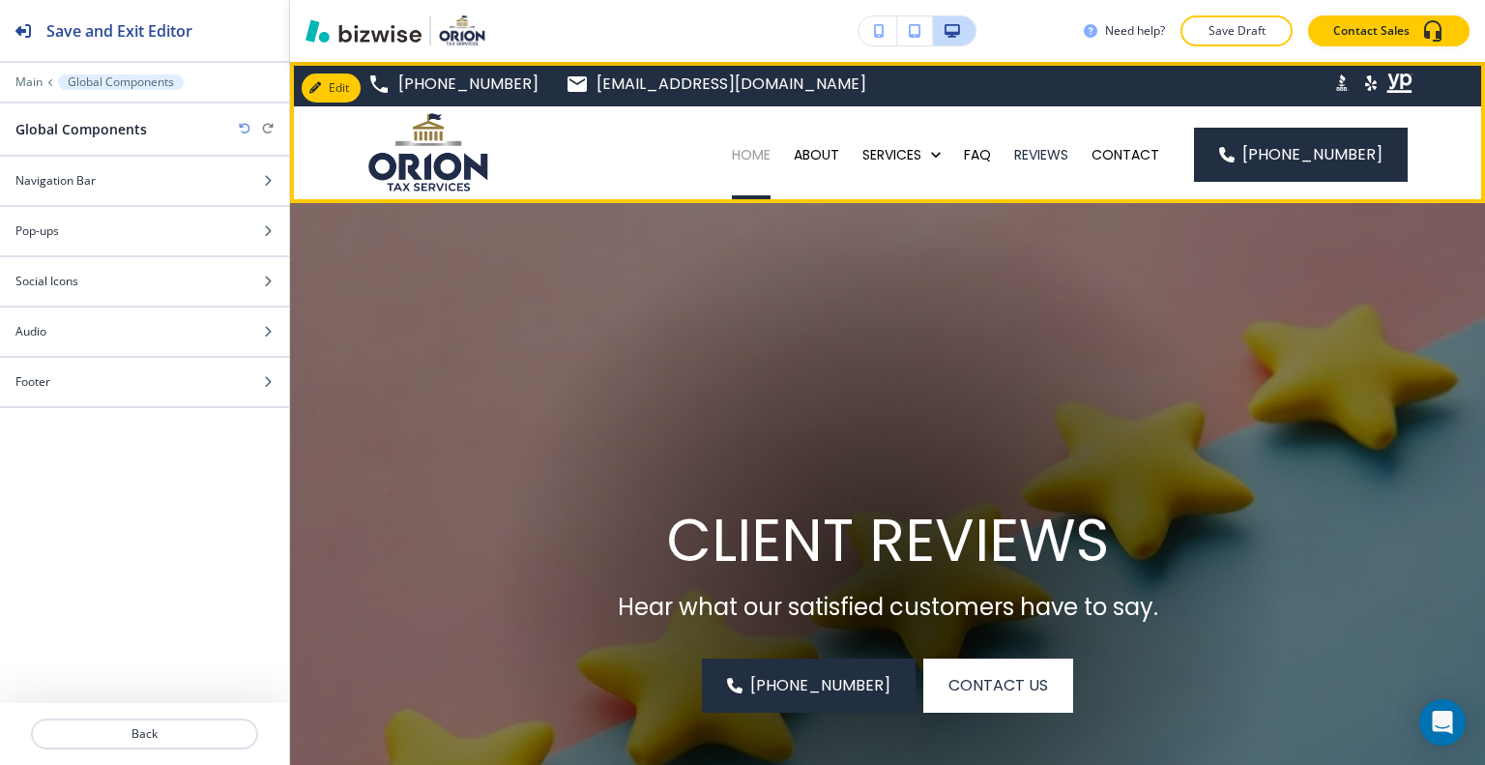
click at [771, 148] on p "HOME" at bounding box center [751, 154] width 39 height 19
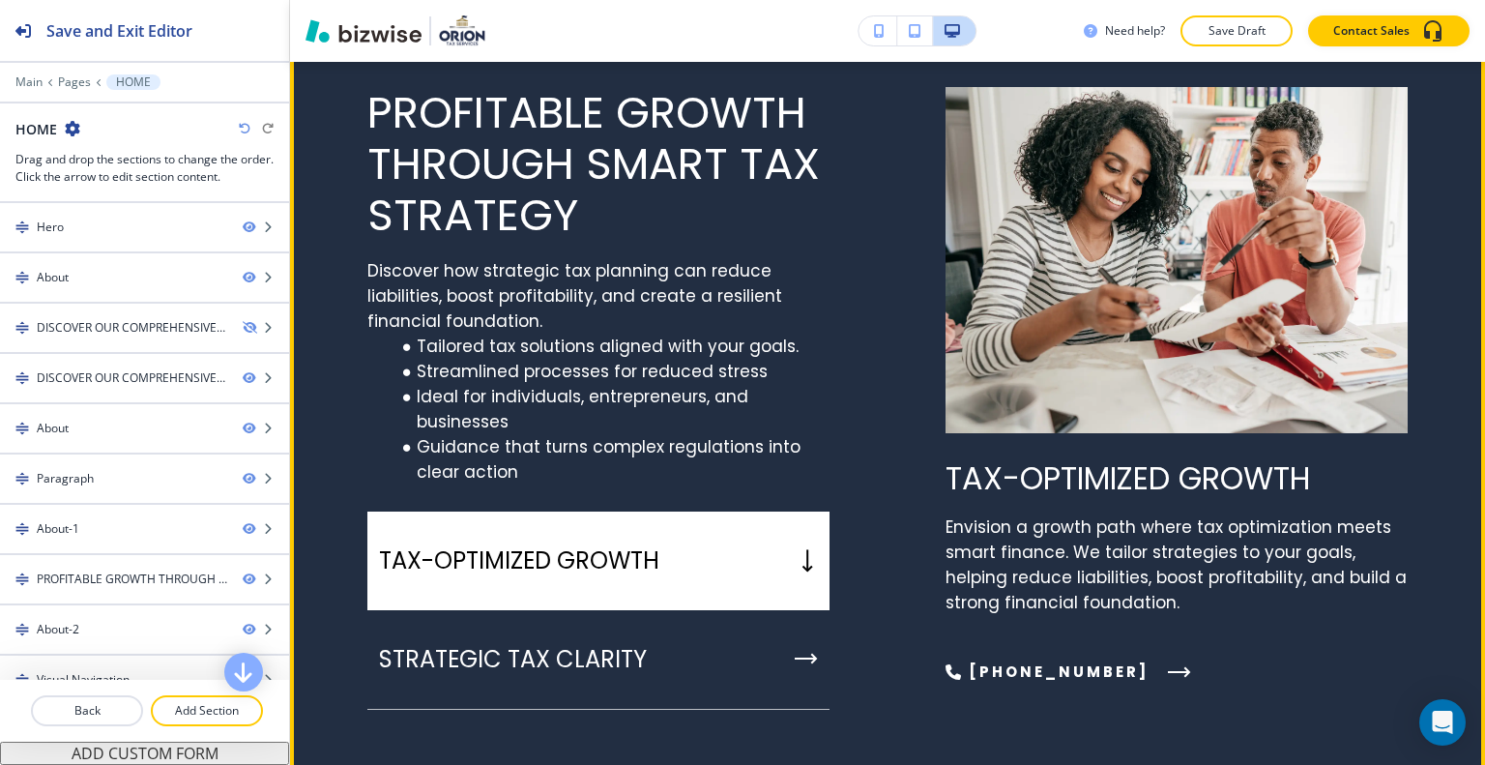
scroll to position [4931, 0]
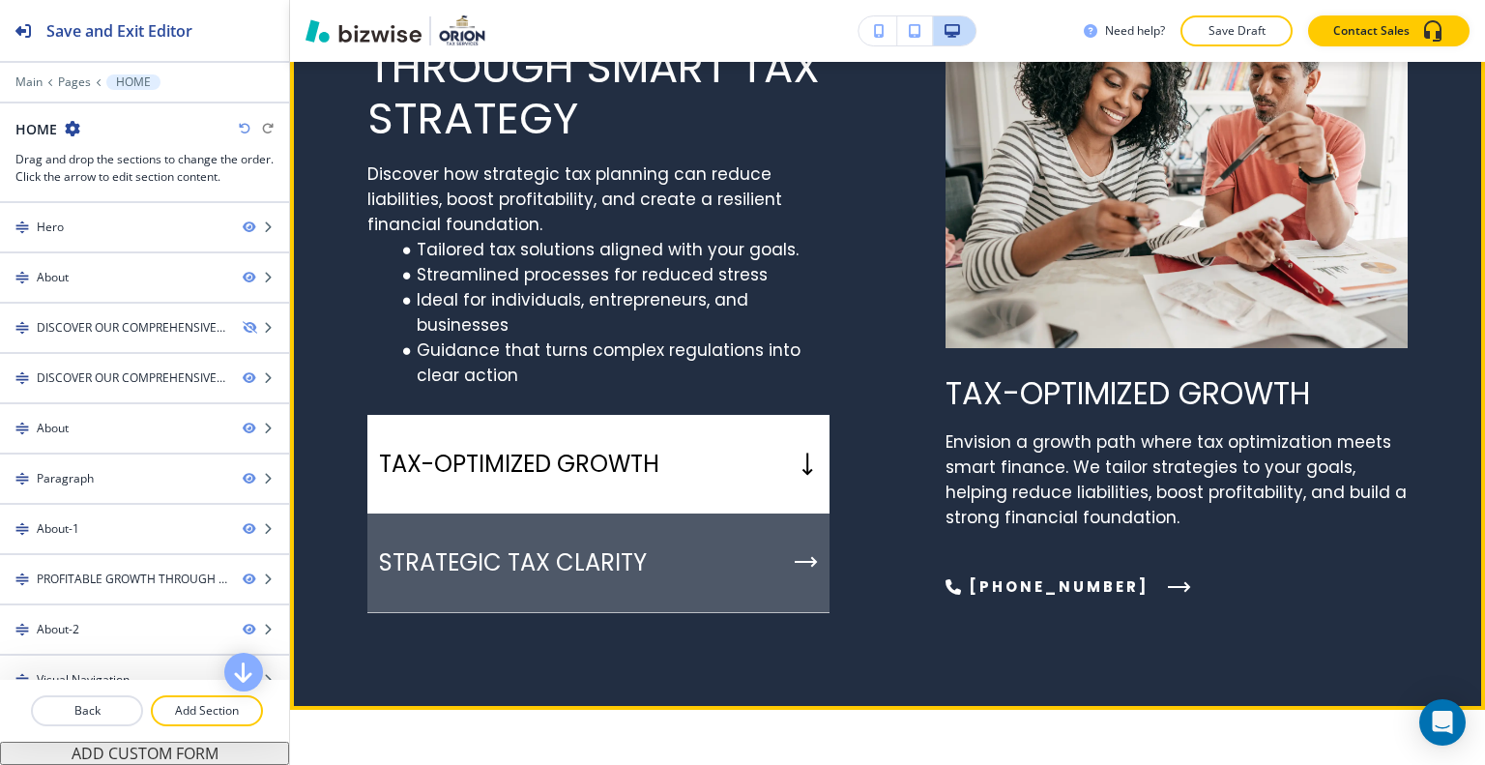
click at [566, 565] on p "STRATEGIC TAX CLARITY" at bounding box center [513, 562] width 268 height 29
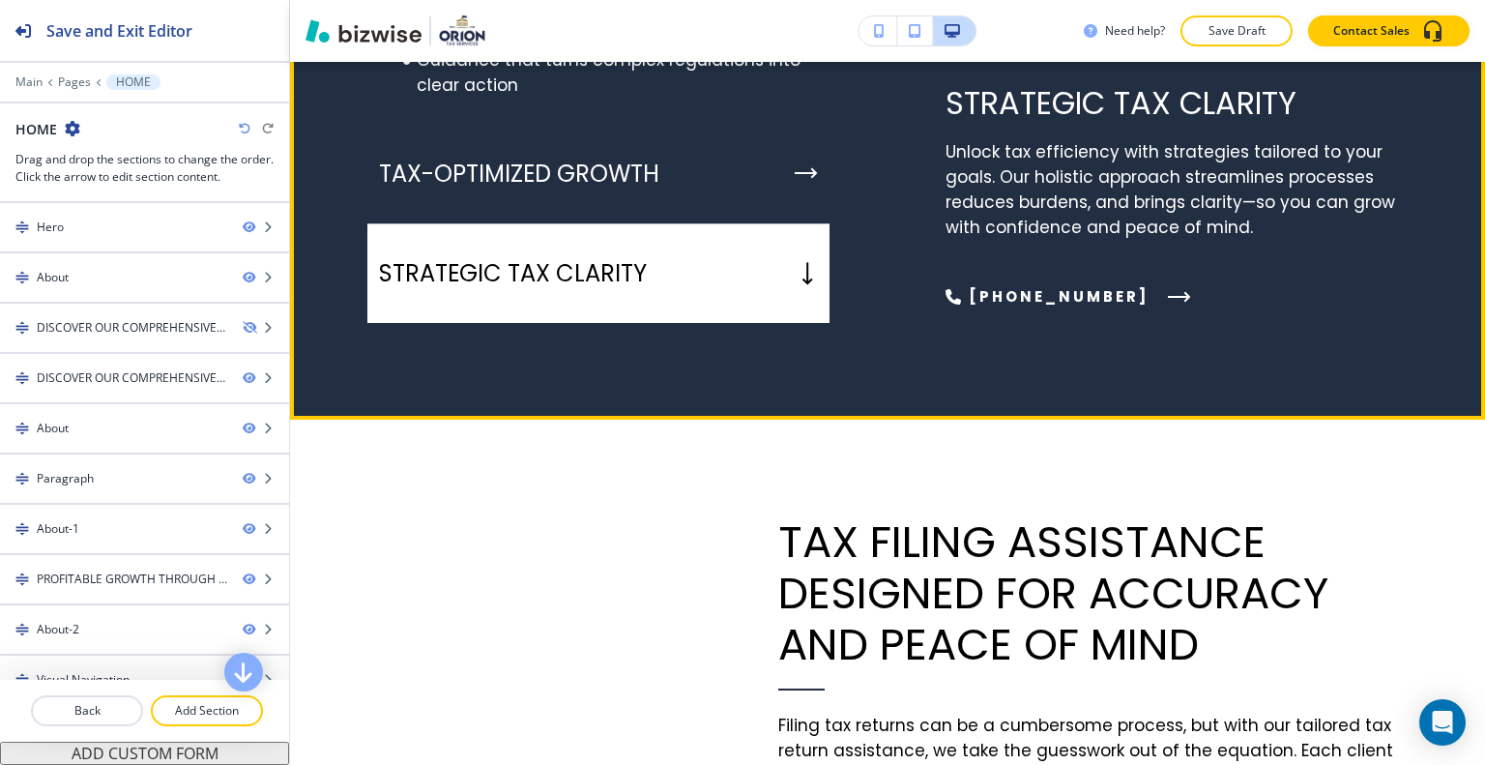
scroll to position [5028, 0]
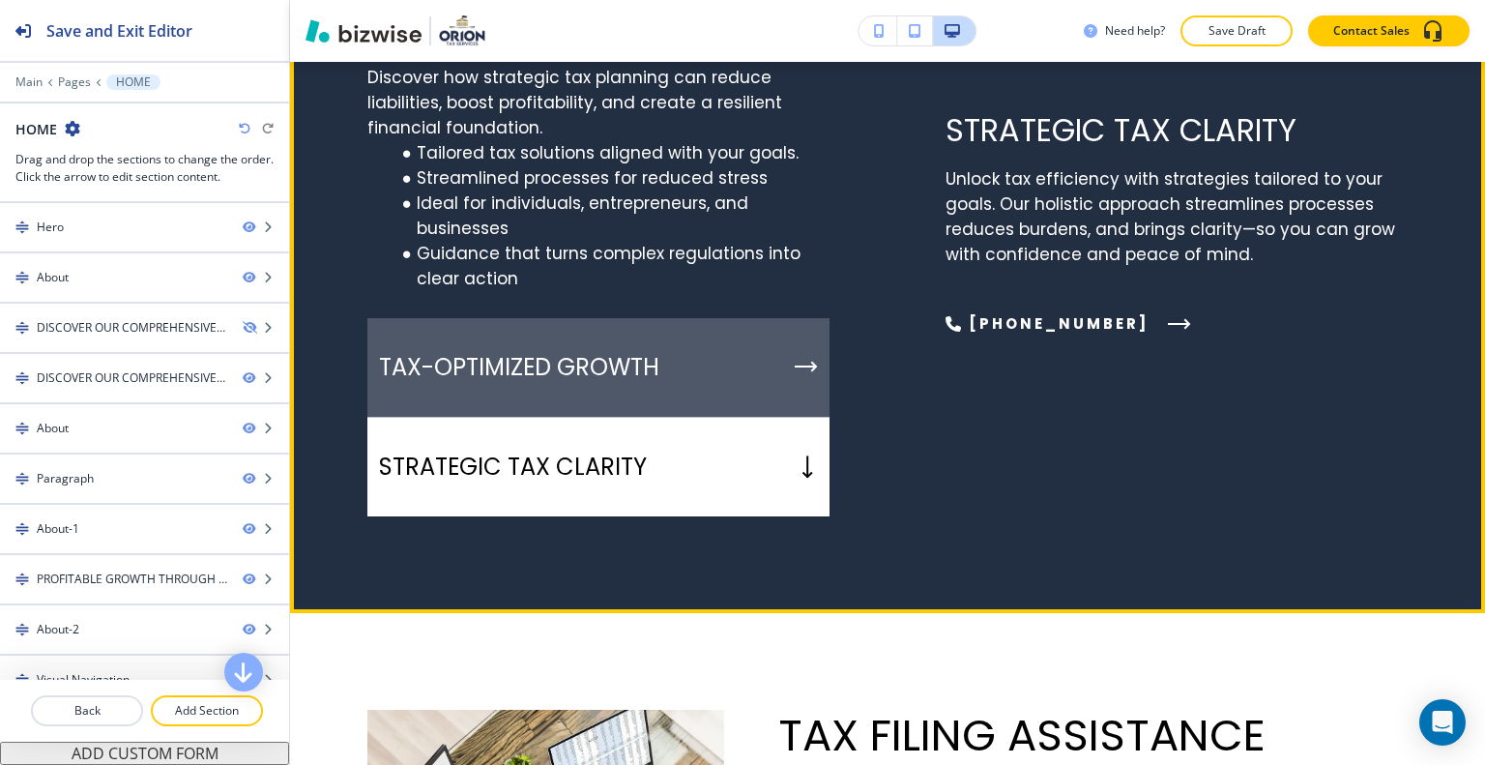
click at [608, 405] on div "TAX-OPTIMIZED GROWTH" at bounding box center [598, 368] width 462 height 100
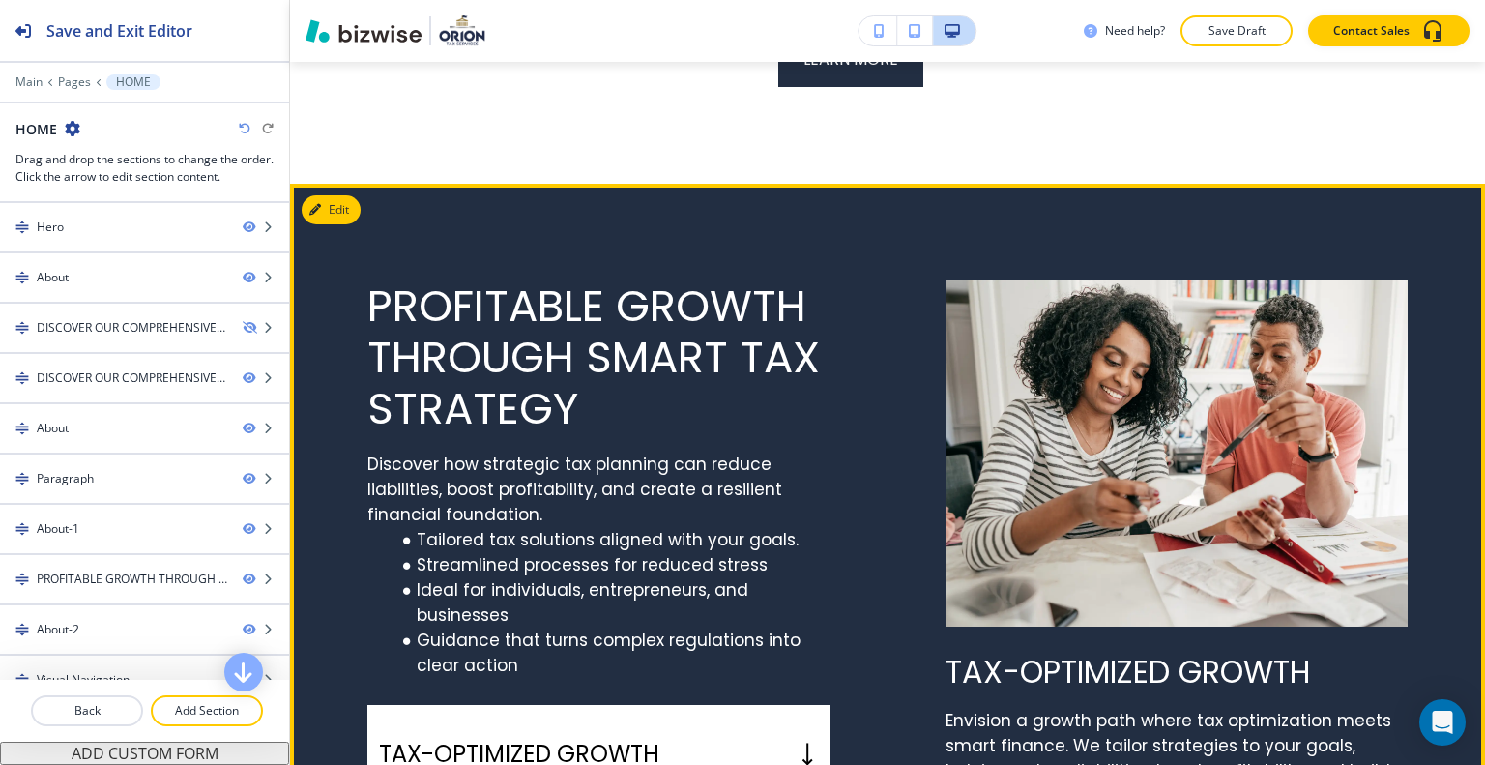
scroll to position [4737, 0]
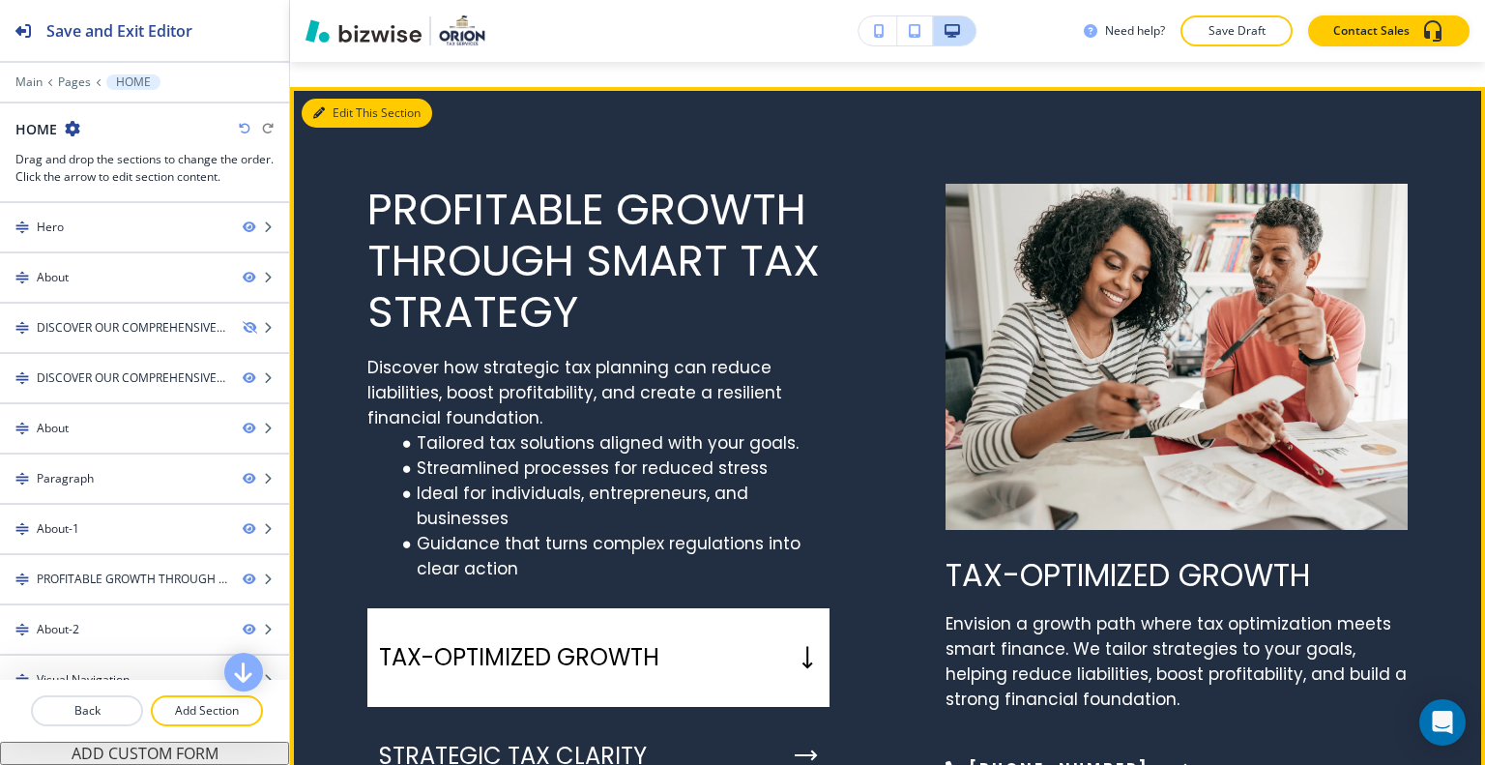
click at [360, 102] on div "Edit This Section PROFITABLE GROWTH THROUGH SMART TAX STRATEGY Discover how str…" at bounding box center [887, 495] width 1195 height 816
click at [333, 99] on button "Edit This Section" at bounding box center [367, 113] width 131 height 29
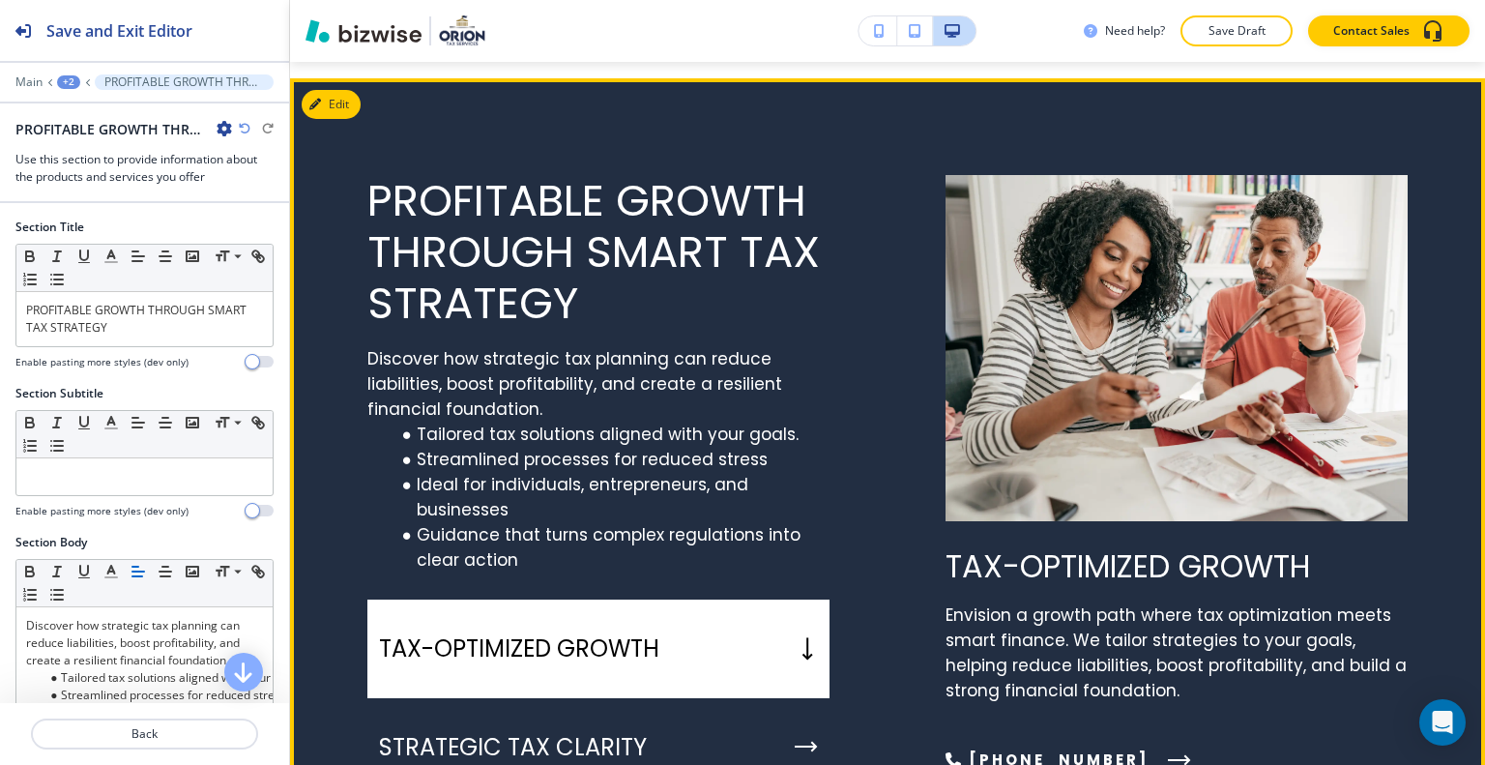
scroll to position [654, 0]
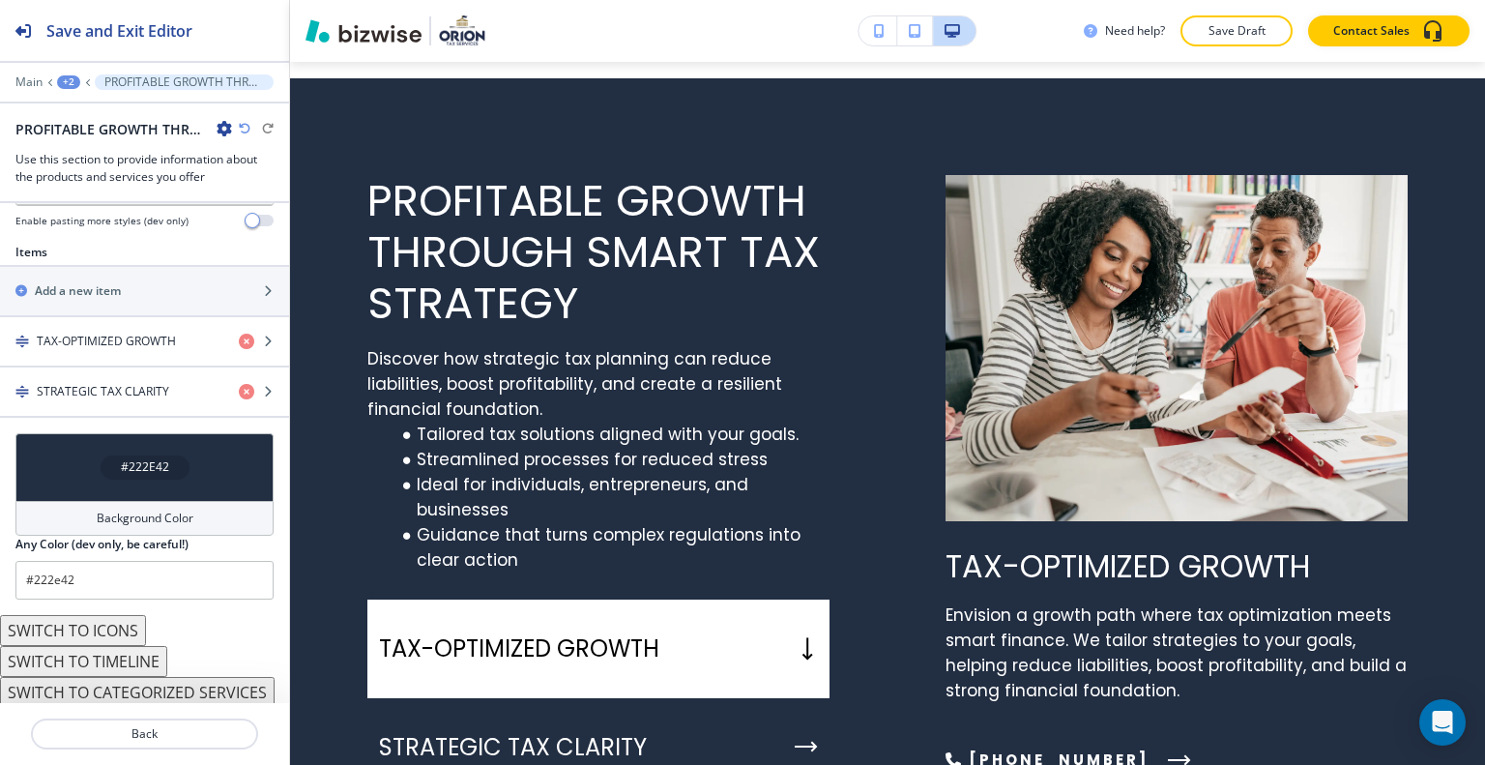
click at [155, 656] on button "SWITCH TO TIMELINE" at bounding box center [83, 661] width 167 height 31
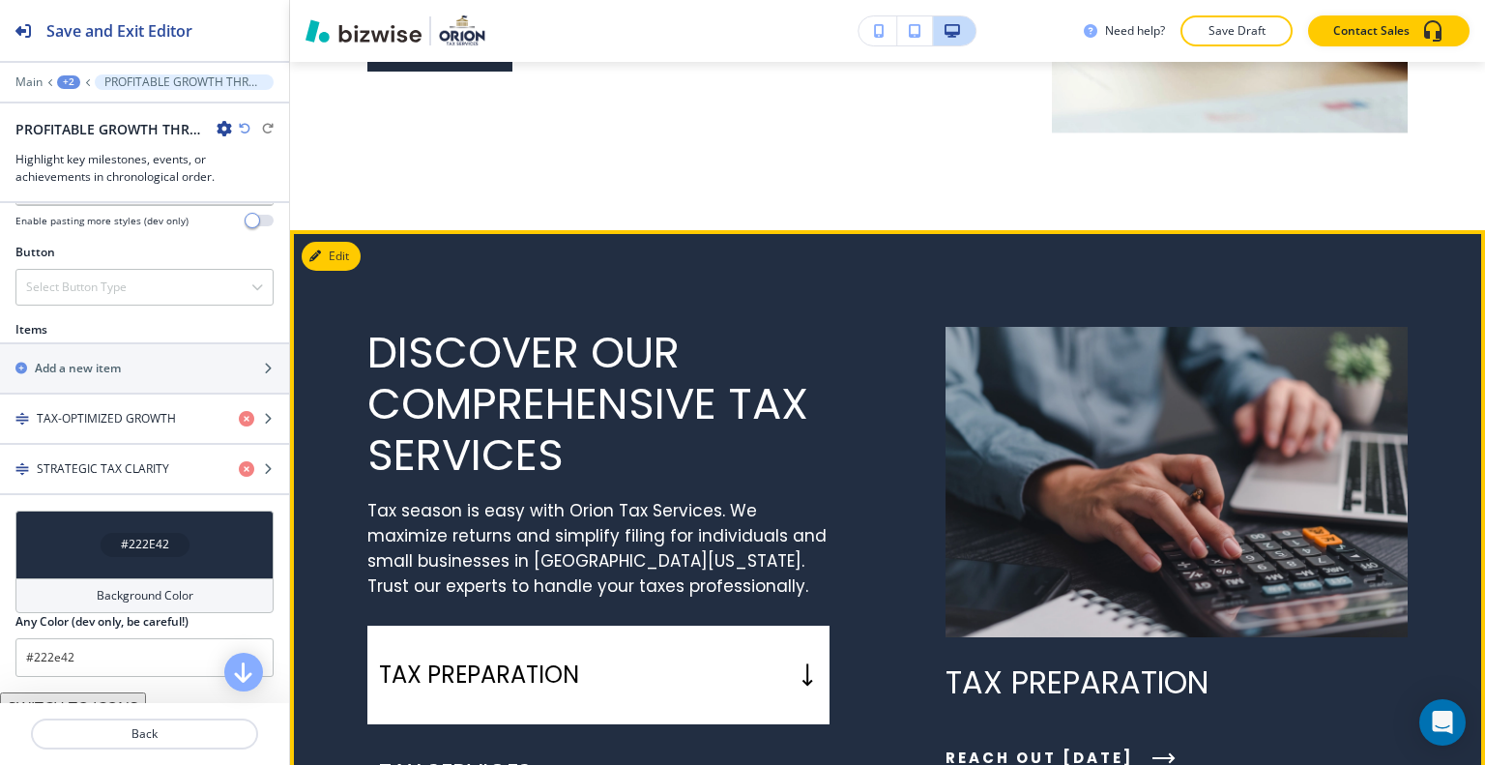
scroll to position [2426, 0]
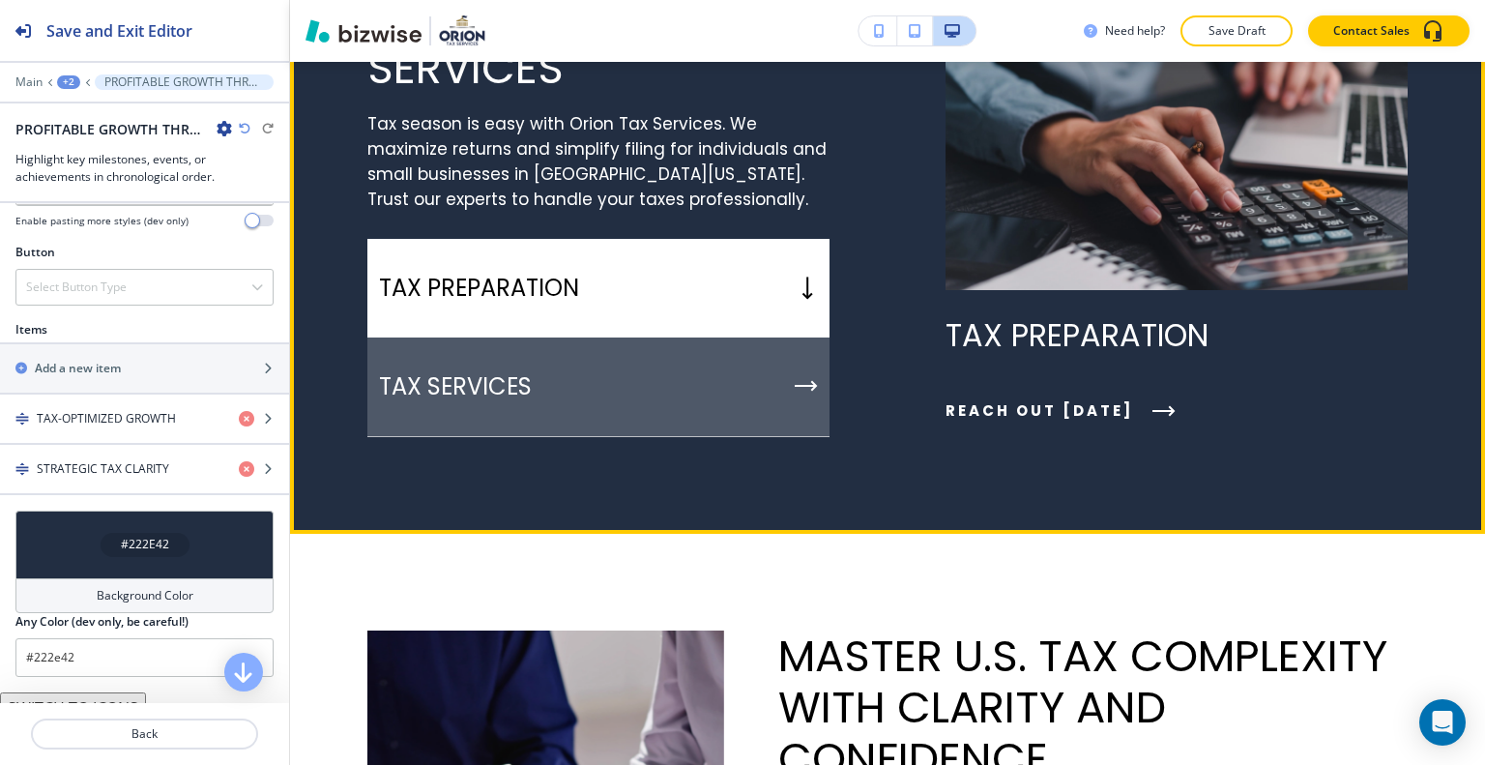
click at [723, 402] on div "TAX SERVICES" at bounding box center [598, 387] width 462 height 100
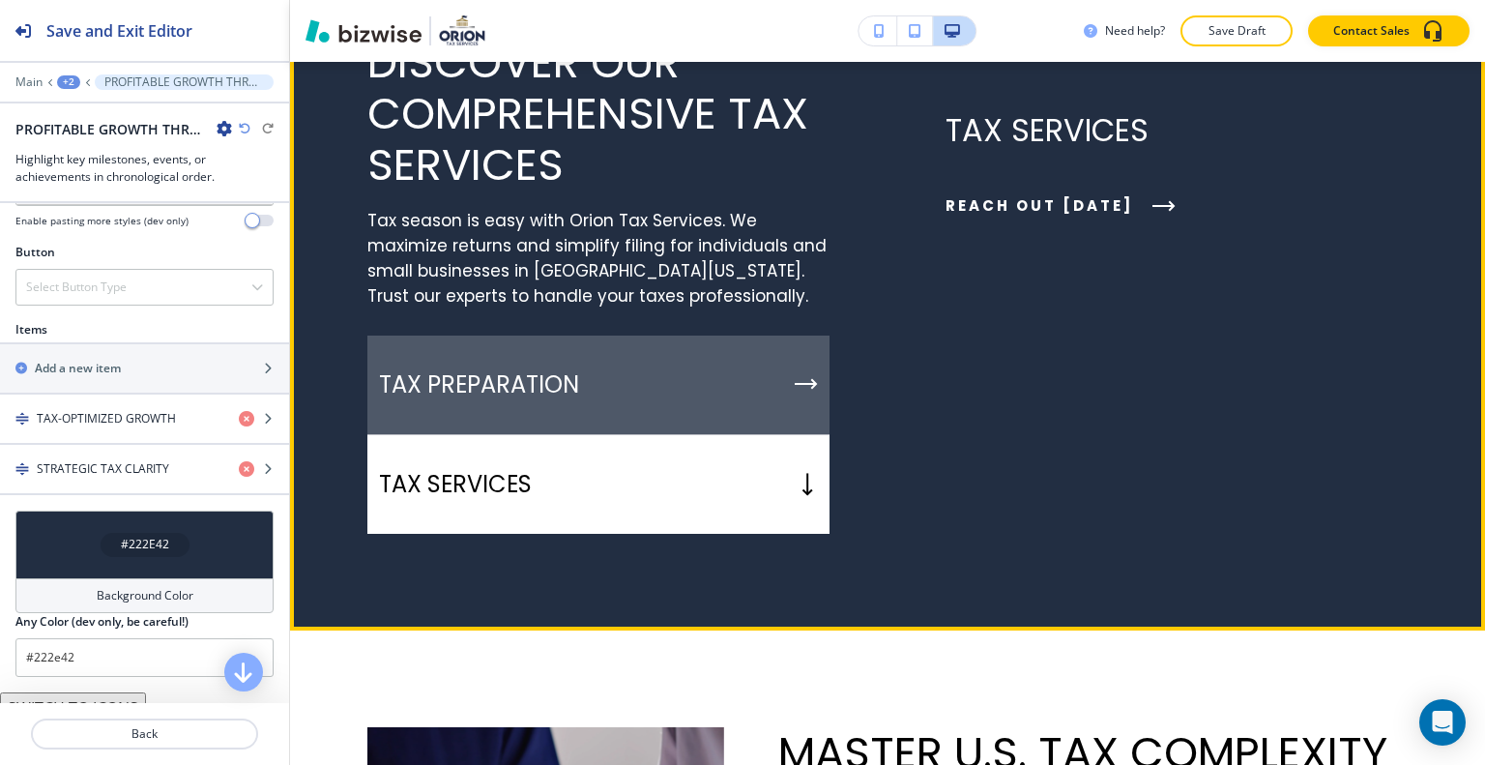
click at [728, 407] on div "TAX PREPARATION" at bounding box center [598, 385] width 462 height 100
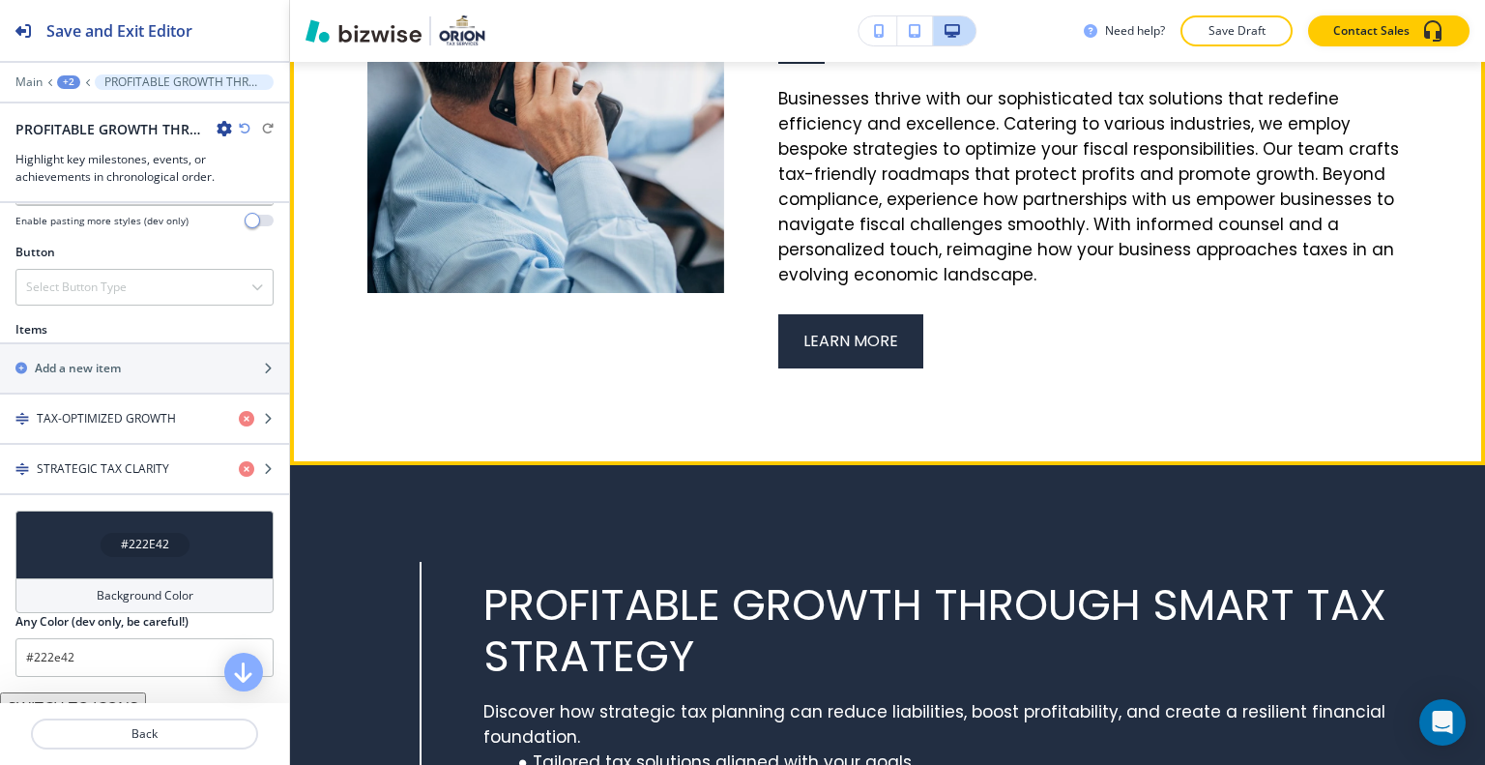
scroll to position [4649, 0]
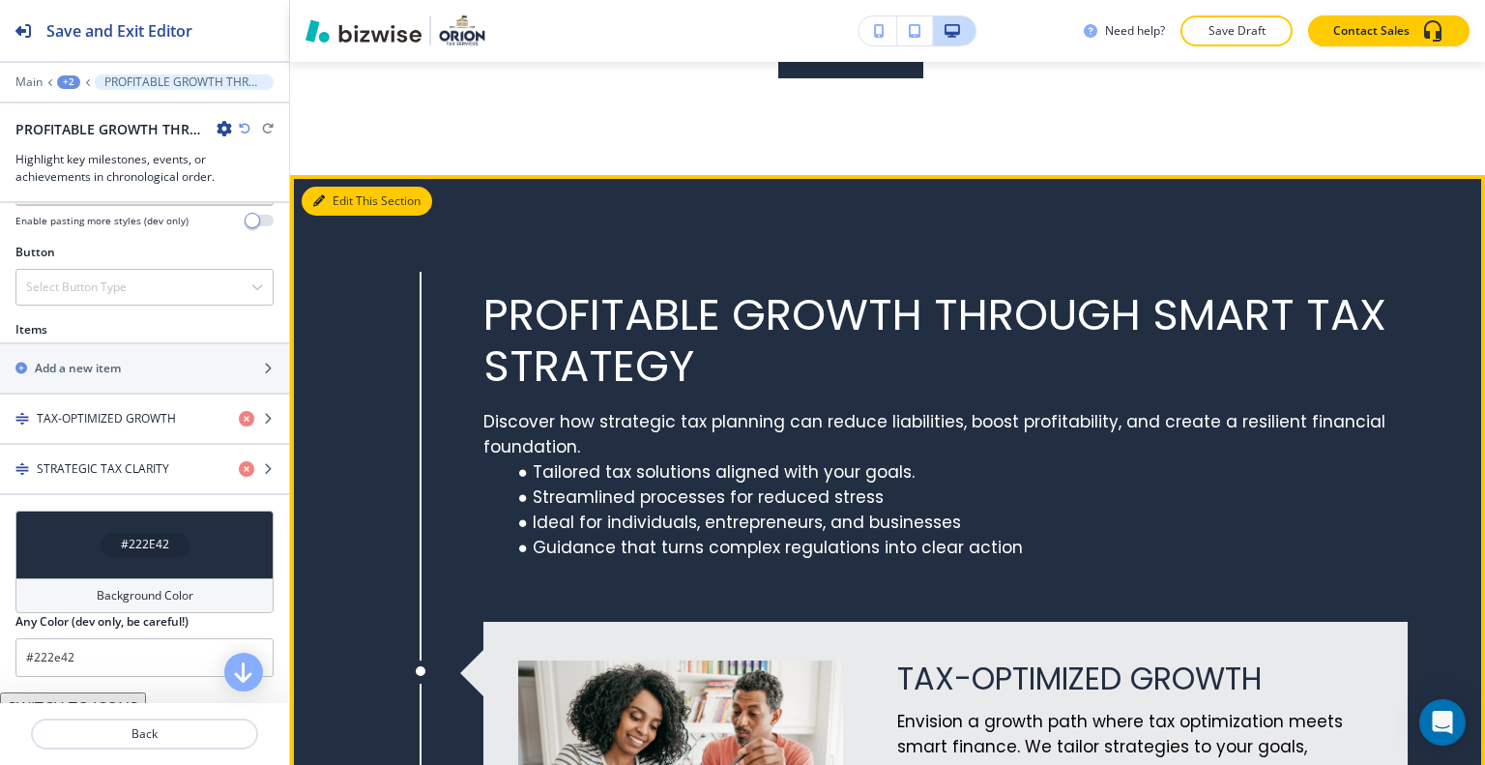
click at [340, 187] on button "Edit This Section" at bounding box center [367, 201] width 131 height 29
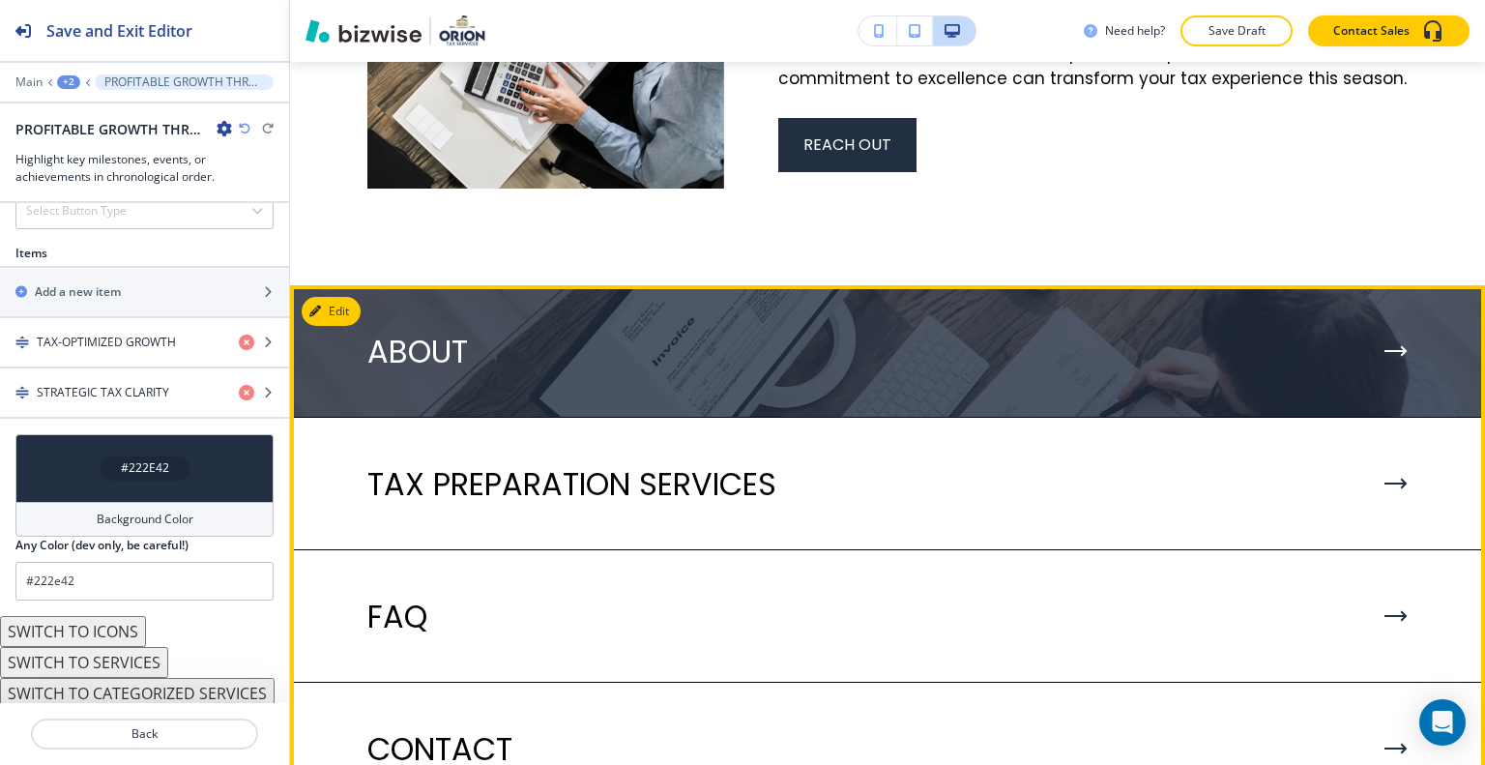
scroll to position [6293, 0]
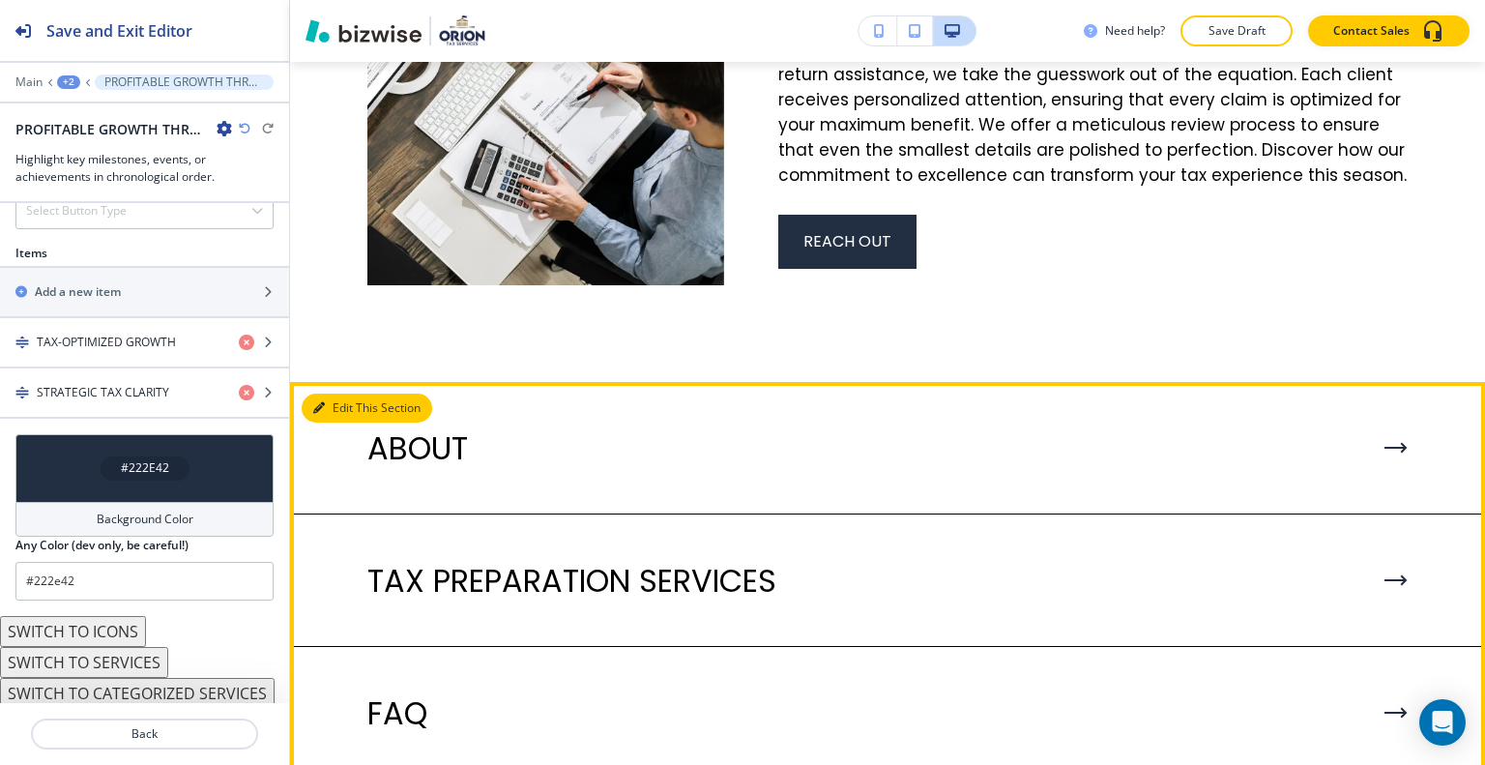
click at [333, 421] on button "Edit This Section" at bounding box center [367, 408] width 131 height 29
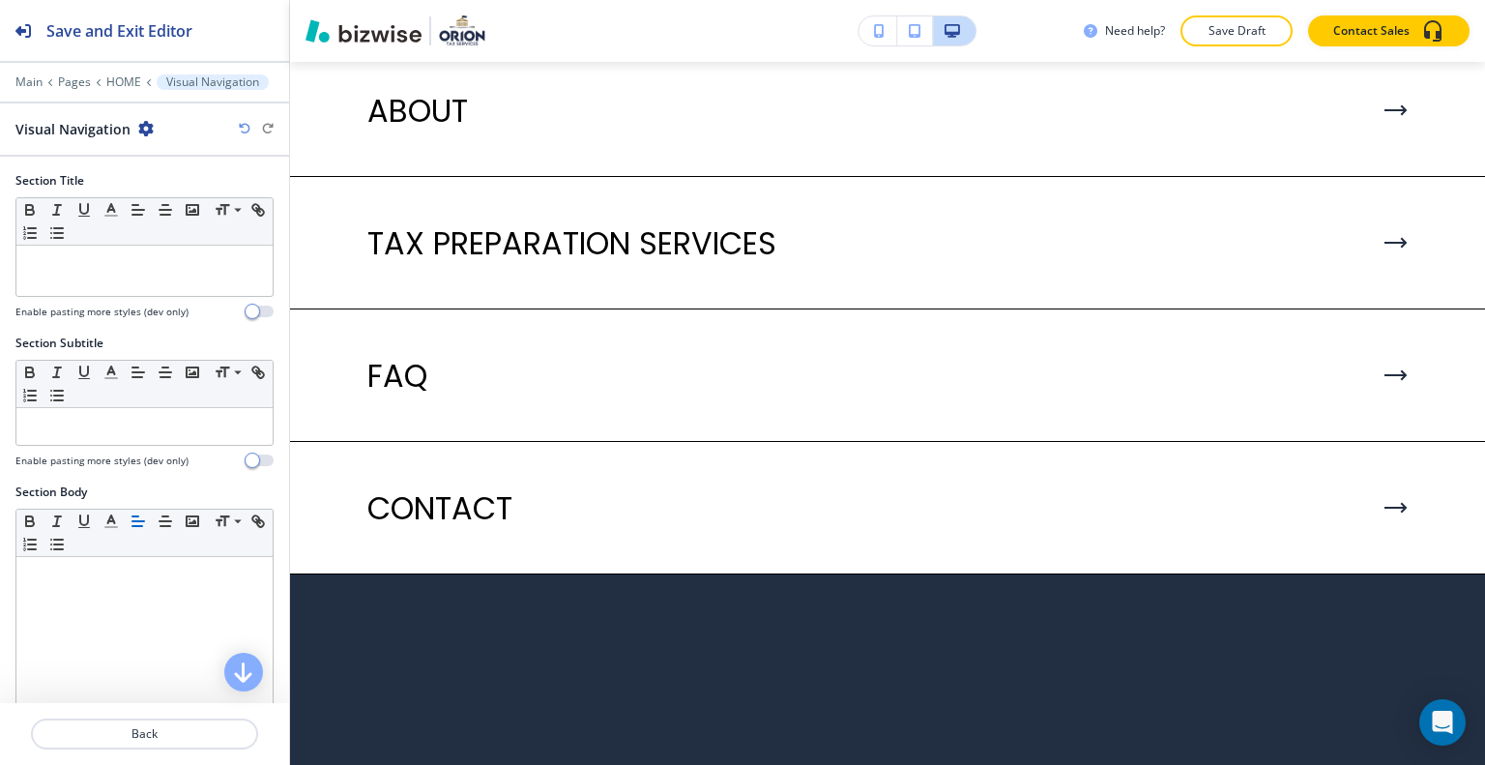
scroll to position [663, 0]
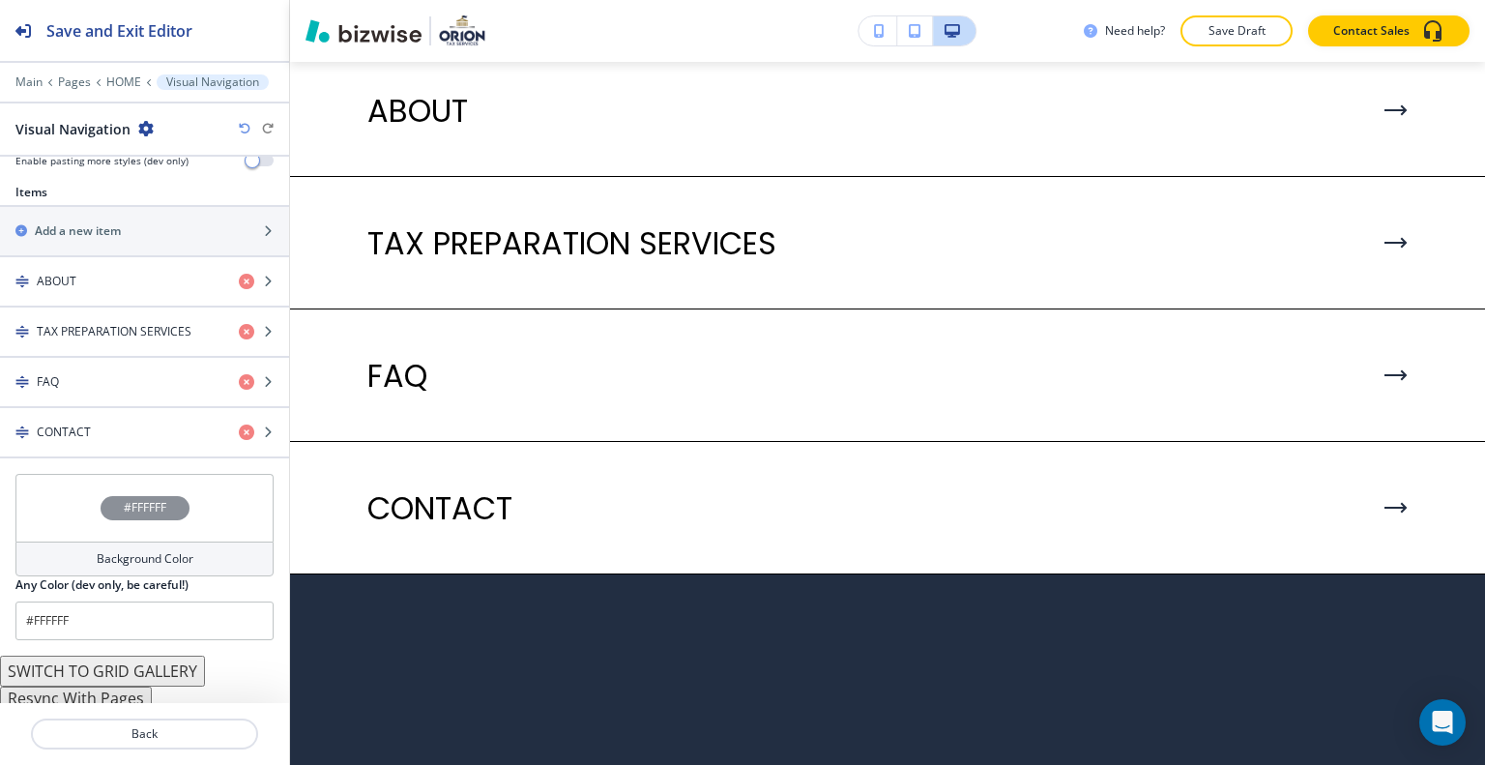
click at [79, 505] on div "#FFFFFF" at bounding box center [144, 508] width 258 height 68
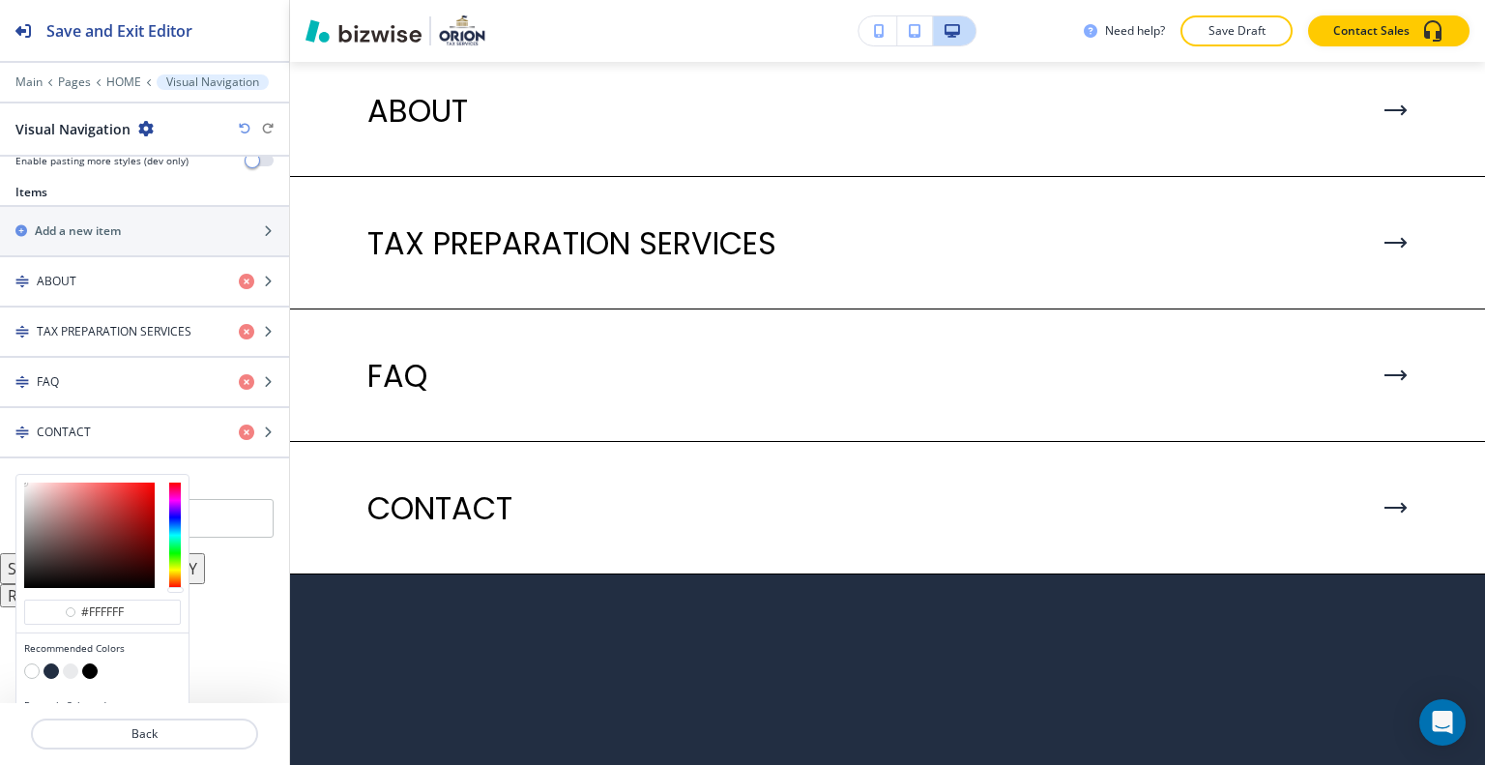
scroll to position [702, 0]
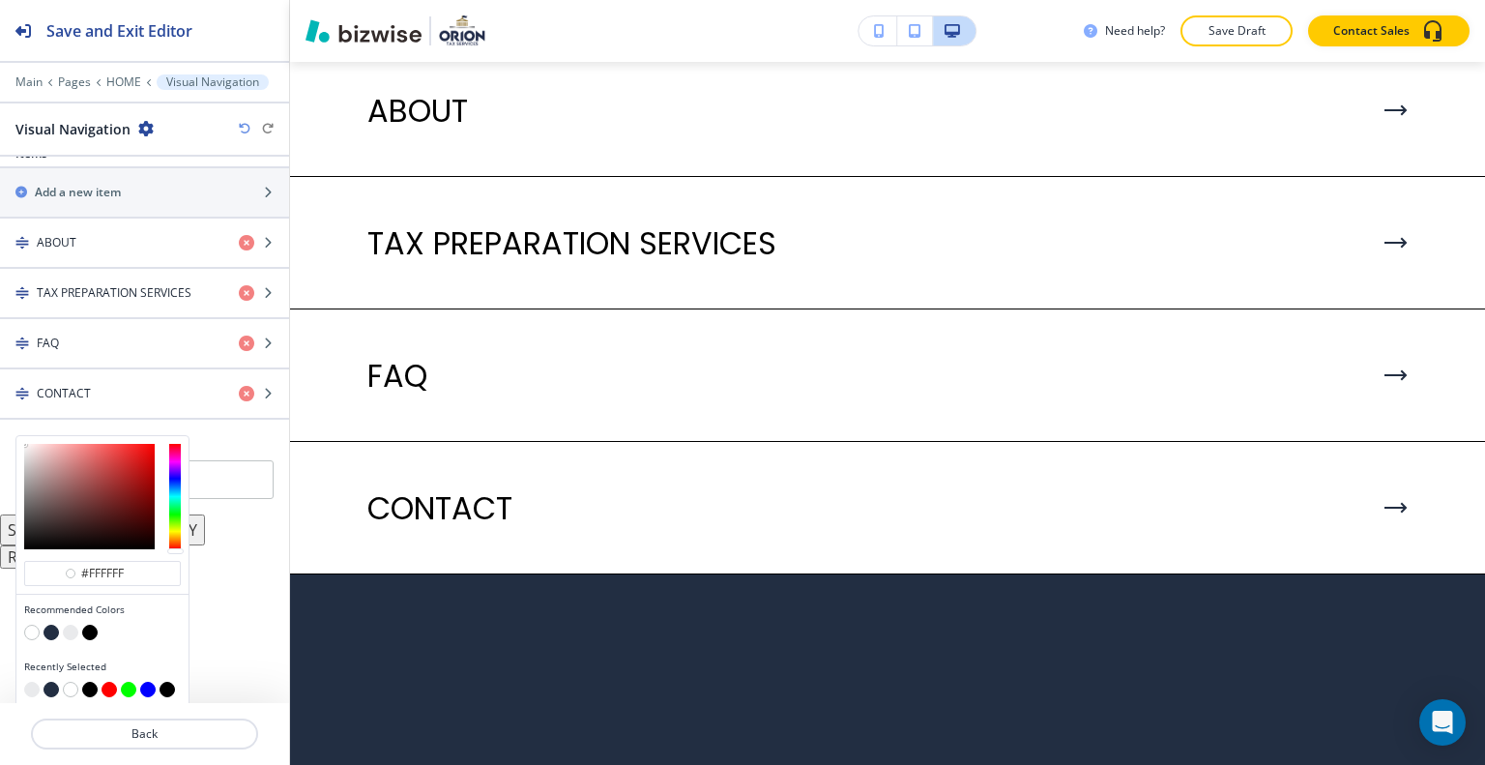
click at [72, 625] on button "button" at bounding box center [70, 632] width 15 height 15
type input "#e9eaec"
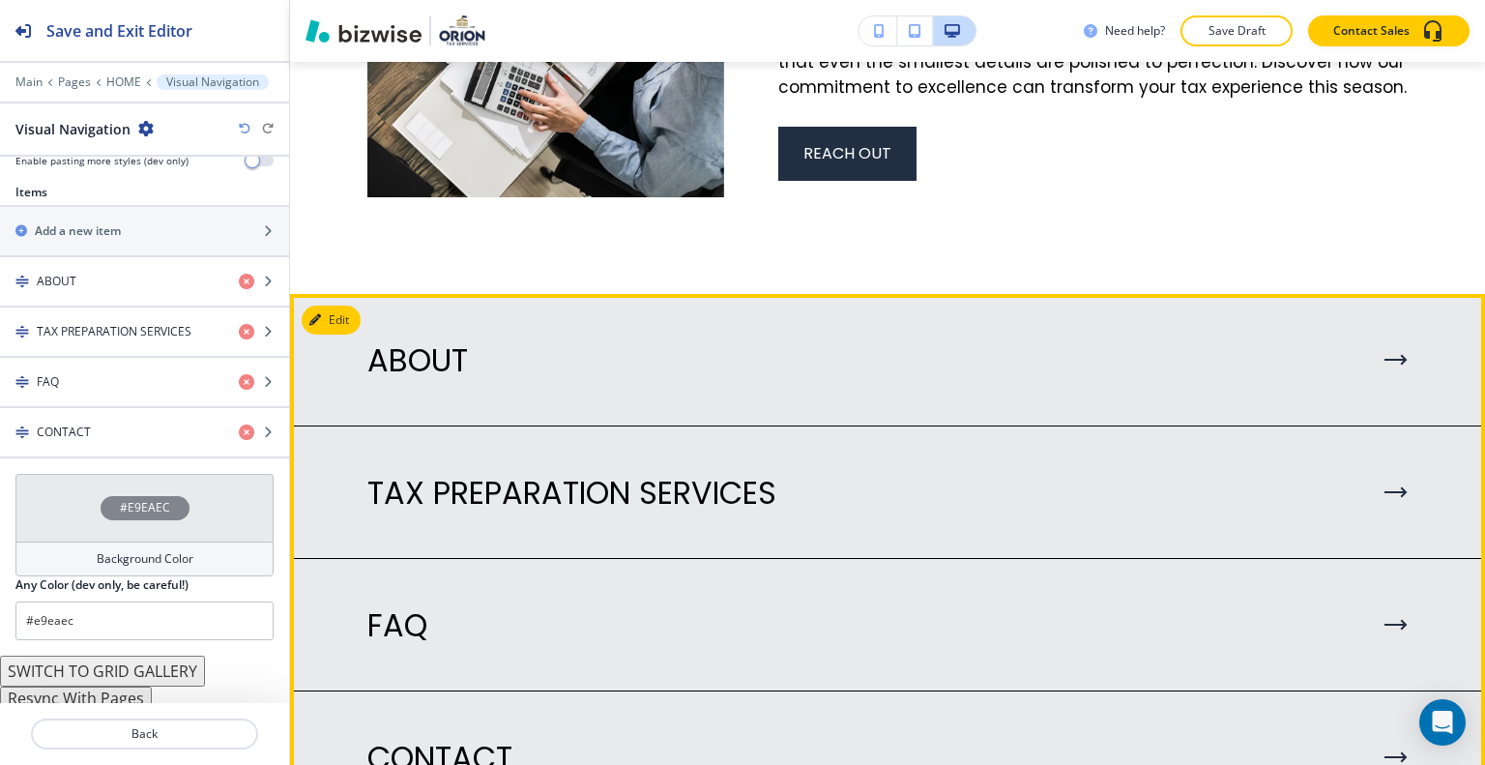
scroll to position [6284, 0]
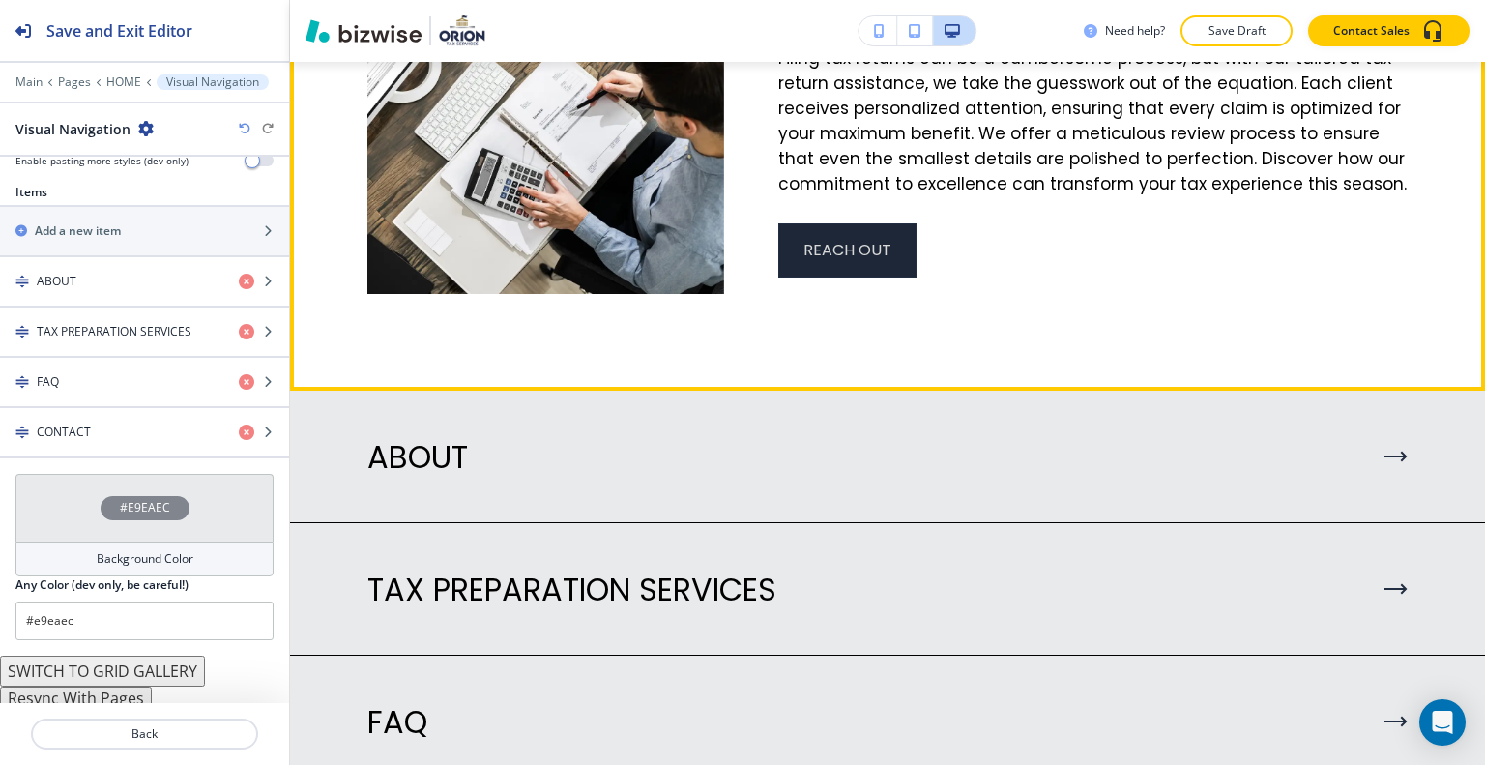
click at [855, 256] on button "REACH OUT" at bounding box center [847, 250] width 138 height 54
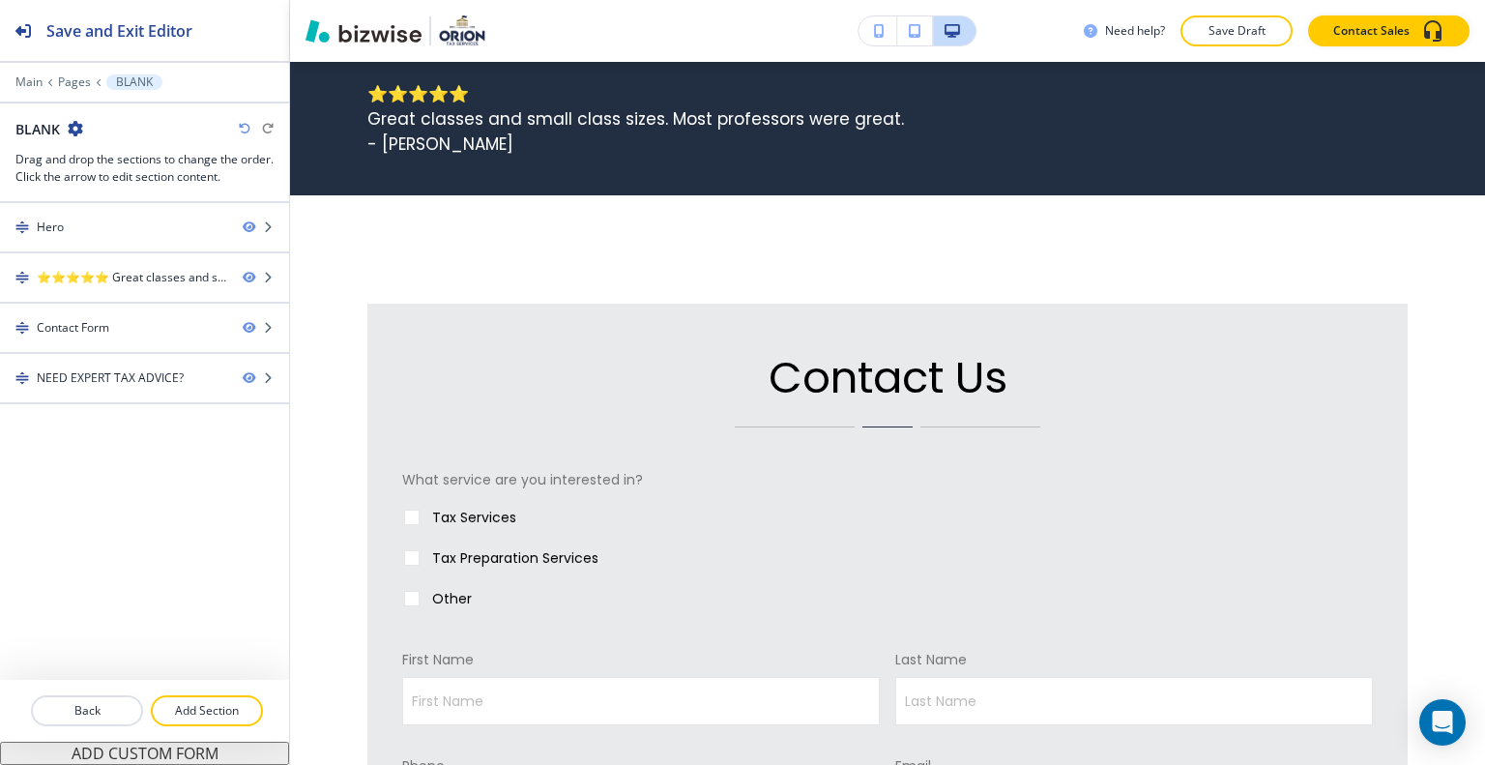
scroll to position [0, 0]
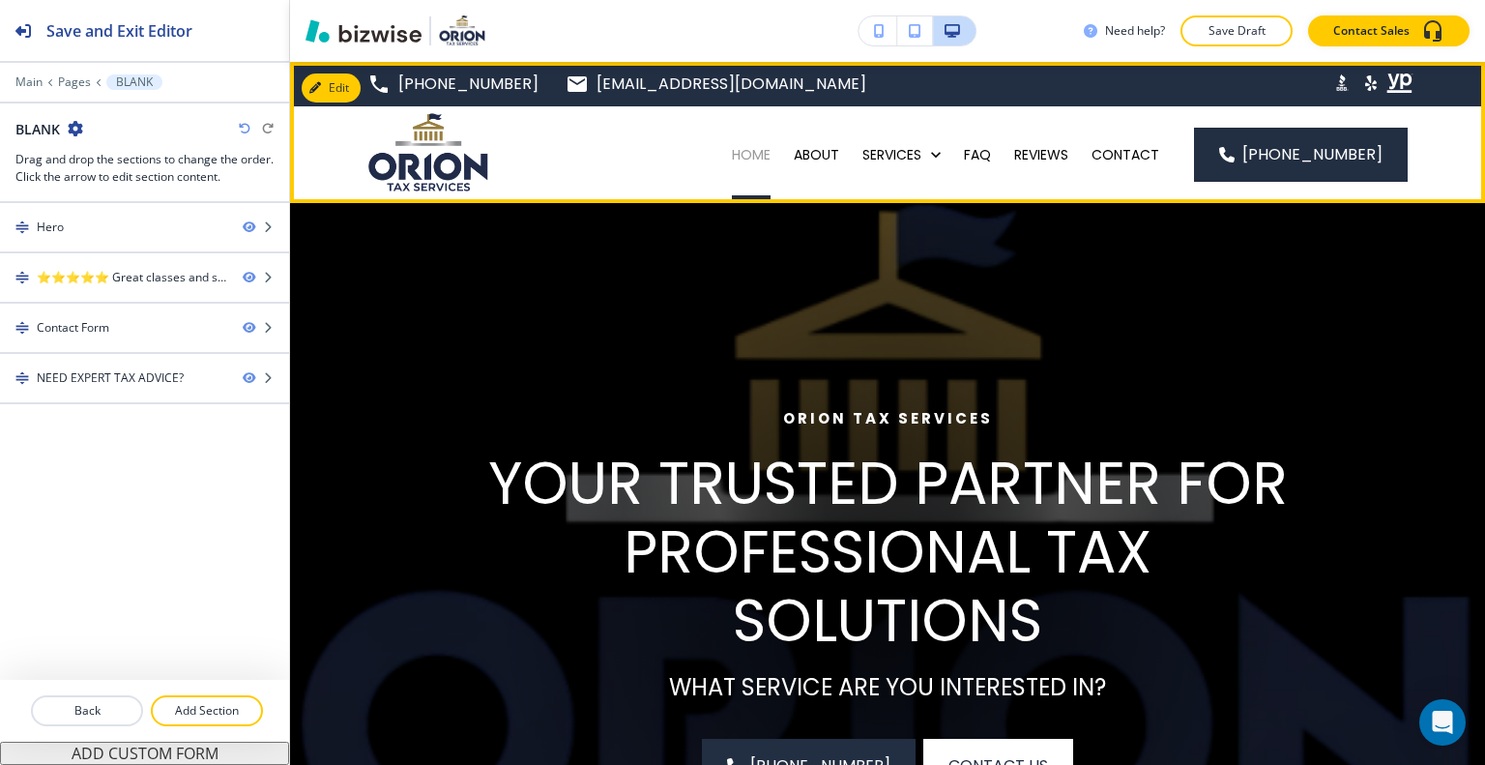
click at [765, 149] on p "HOME" at bounding box center [751, 154] width 39 height 19
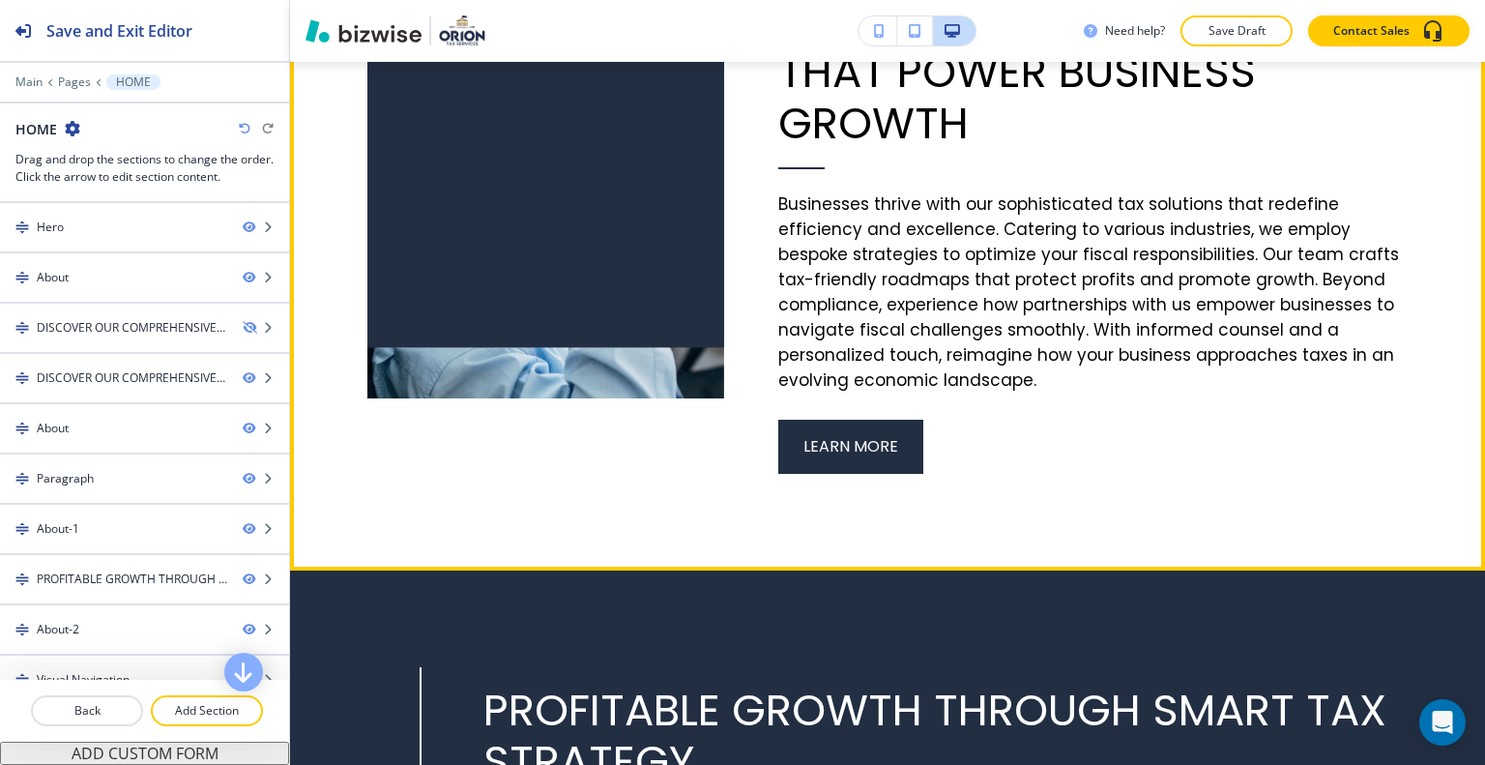
scroll to position [4061, 0]
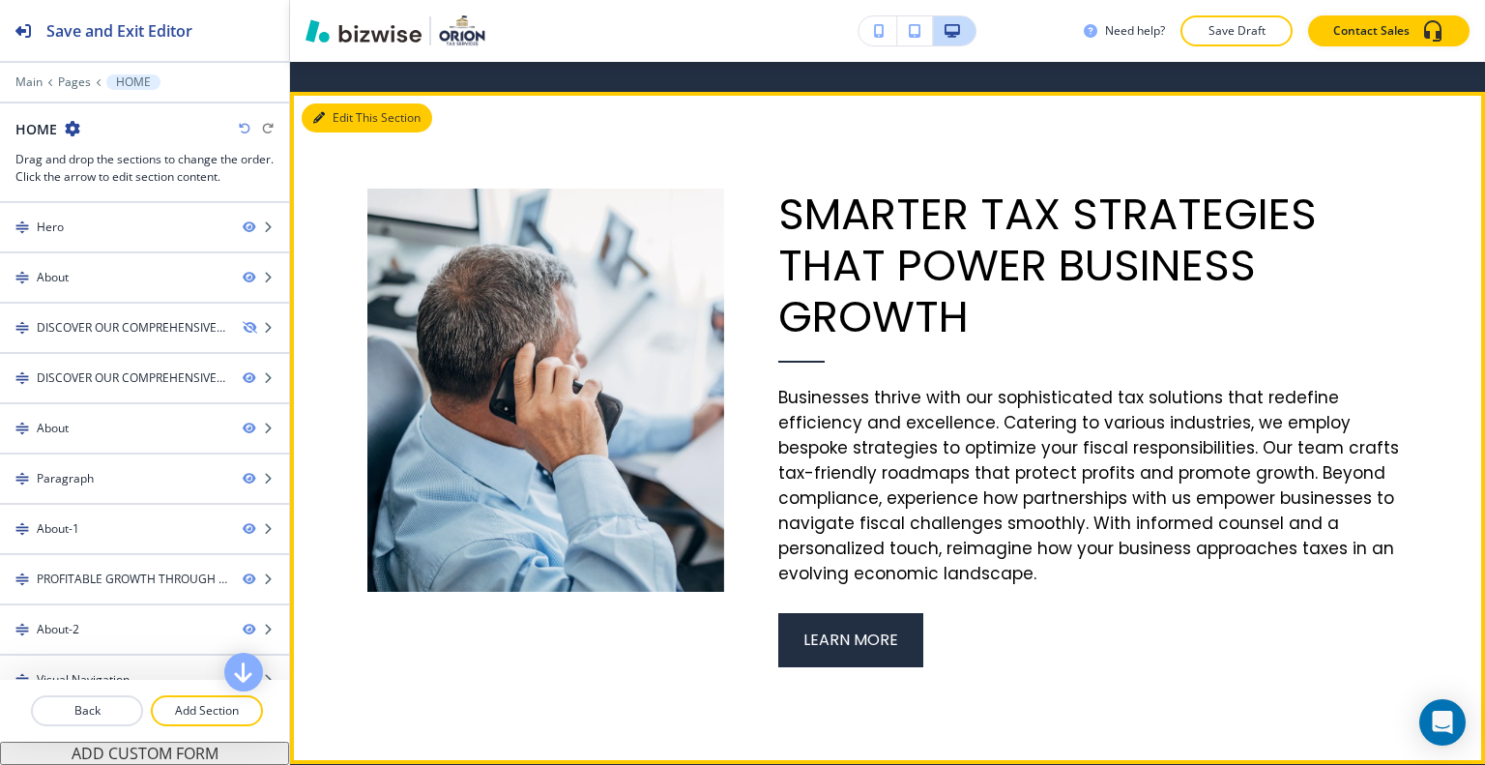
click at [356, 103] on button "Edit This Section" at bounding box center [367, 117] width 131 height 29
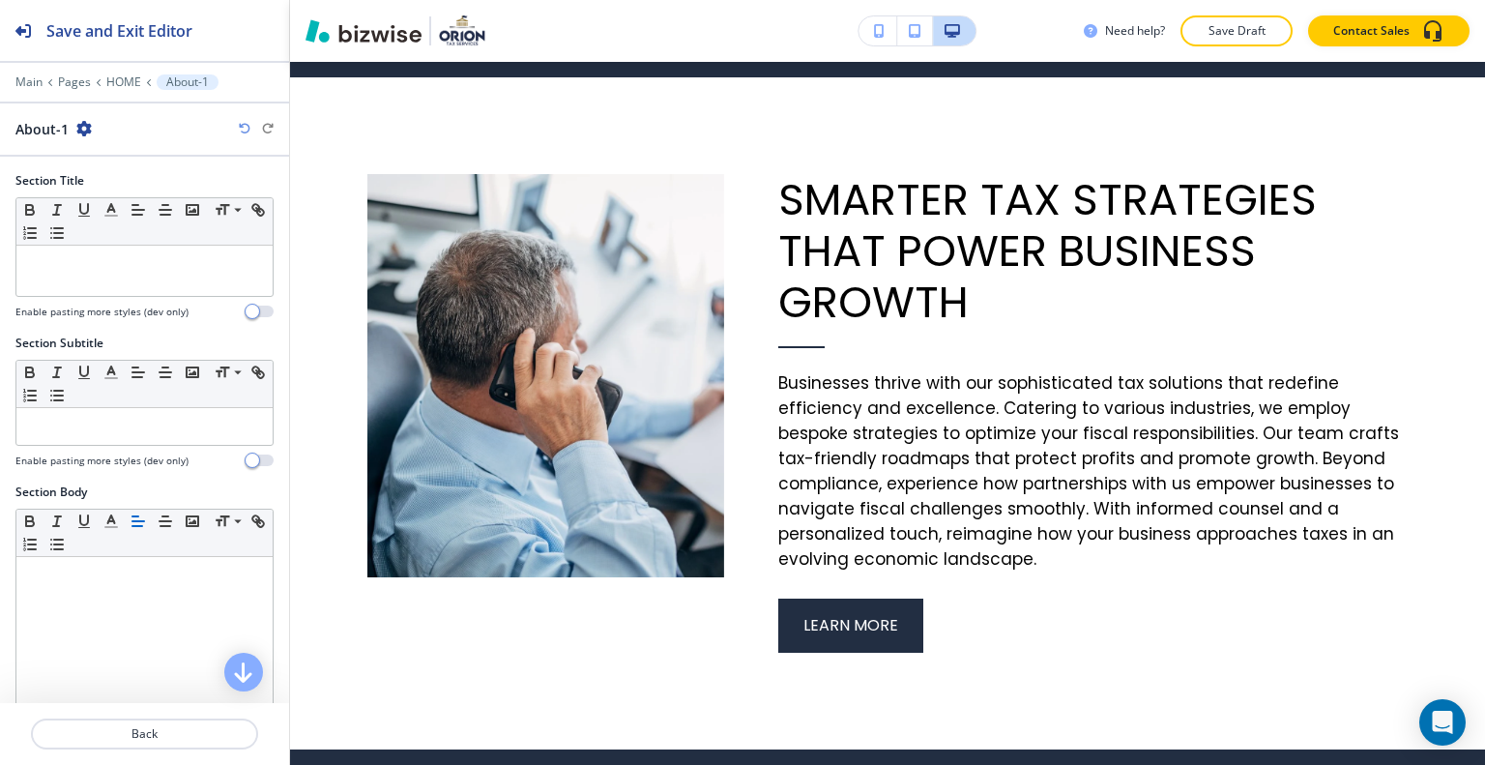
scroll to position [559, 0]
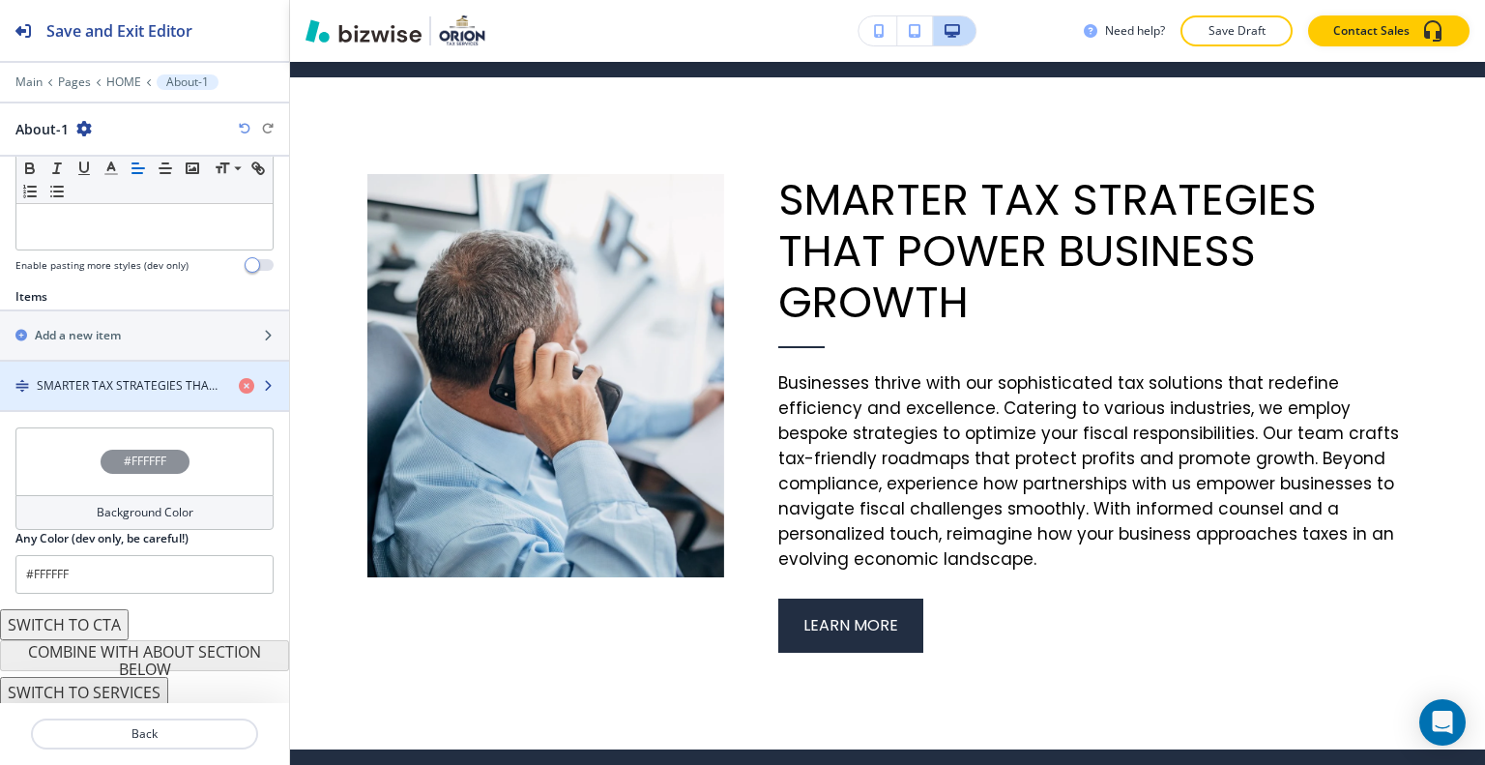
click at [154, 404] on div "button" at bounding box center [144, 401] width 289 height 15
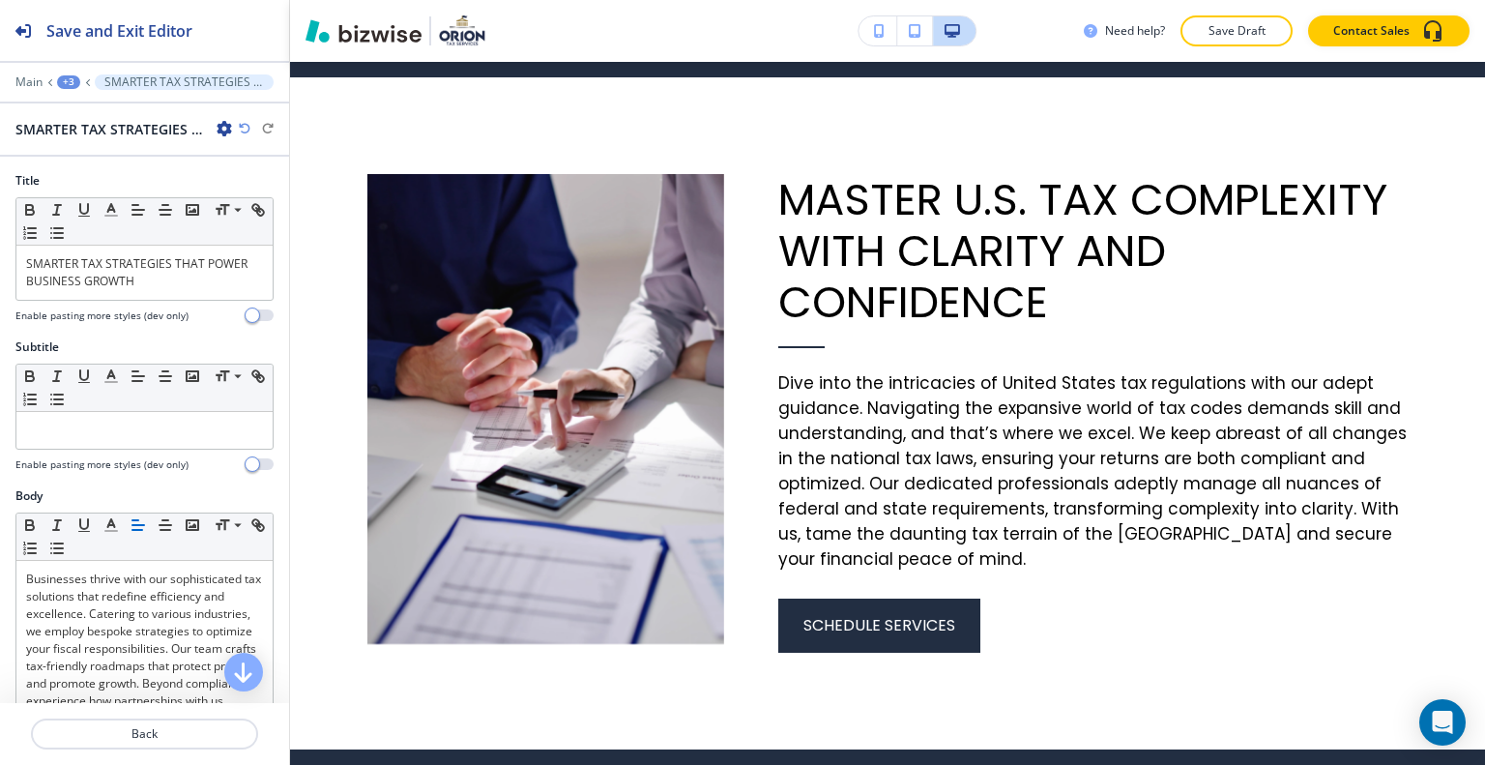
scroll to position [677, 0]
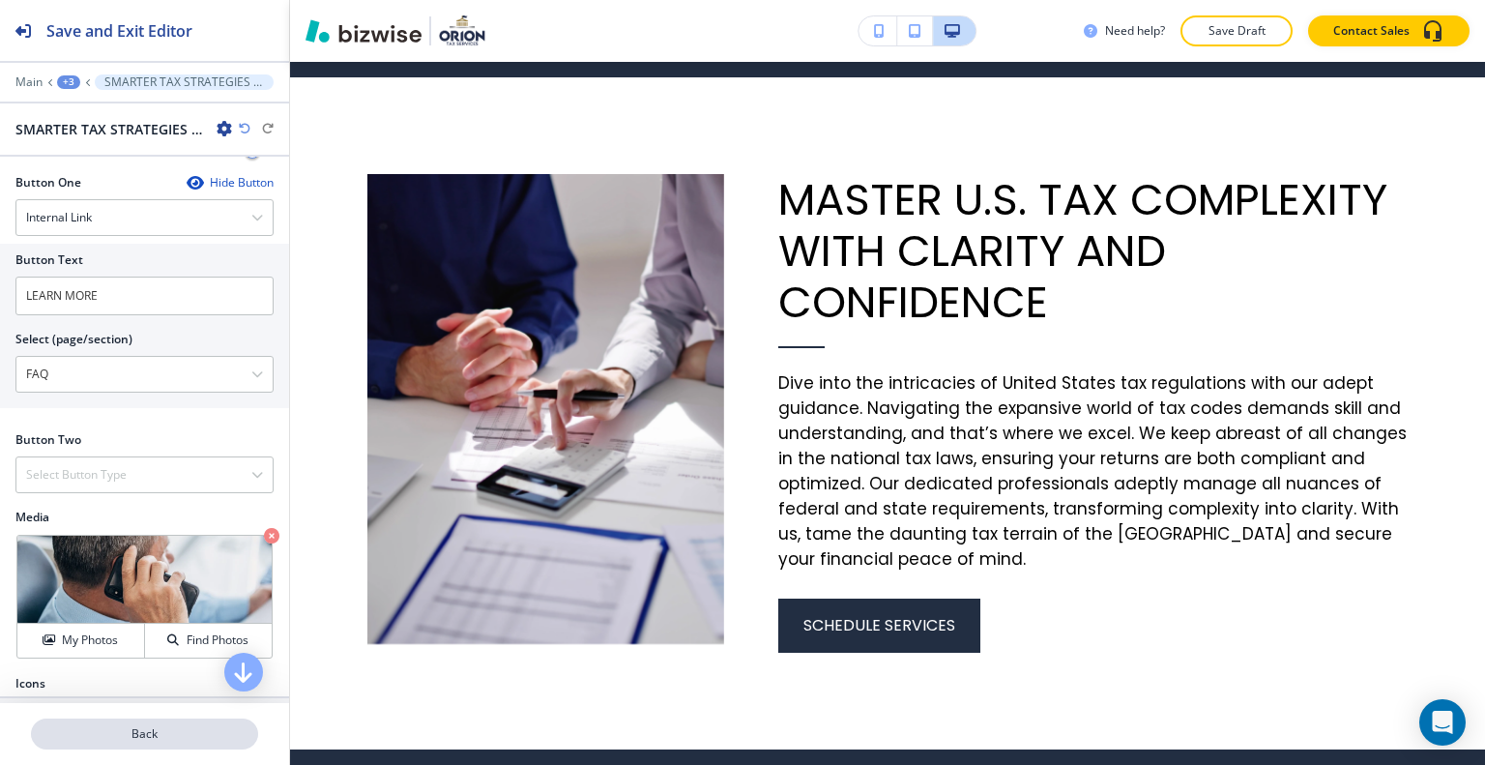
click at [146, 736] on p "Back" at bounding box center [144, 733] width 223 height 17
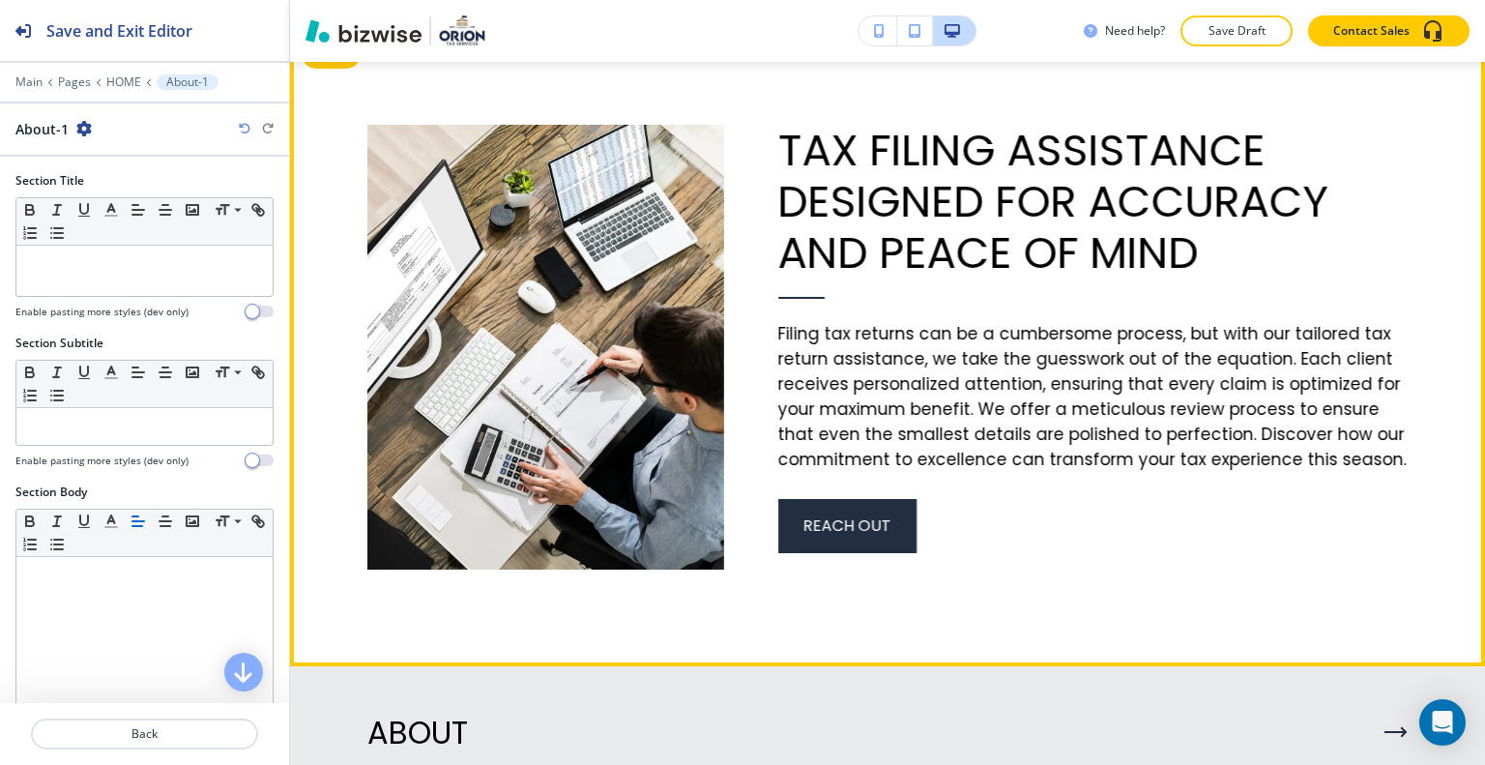
scroll to position [5912, 0]
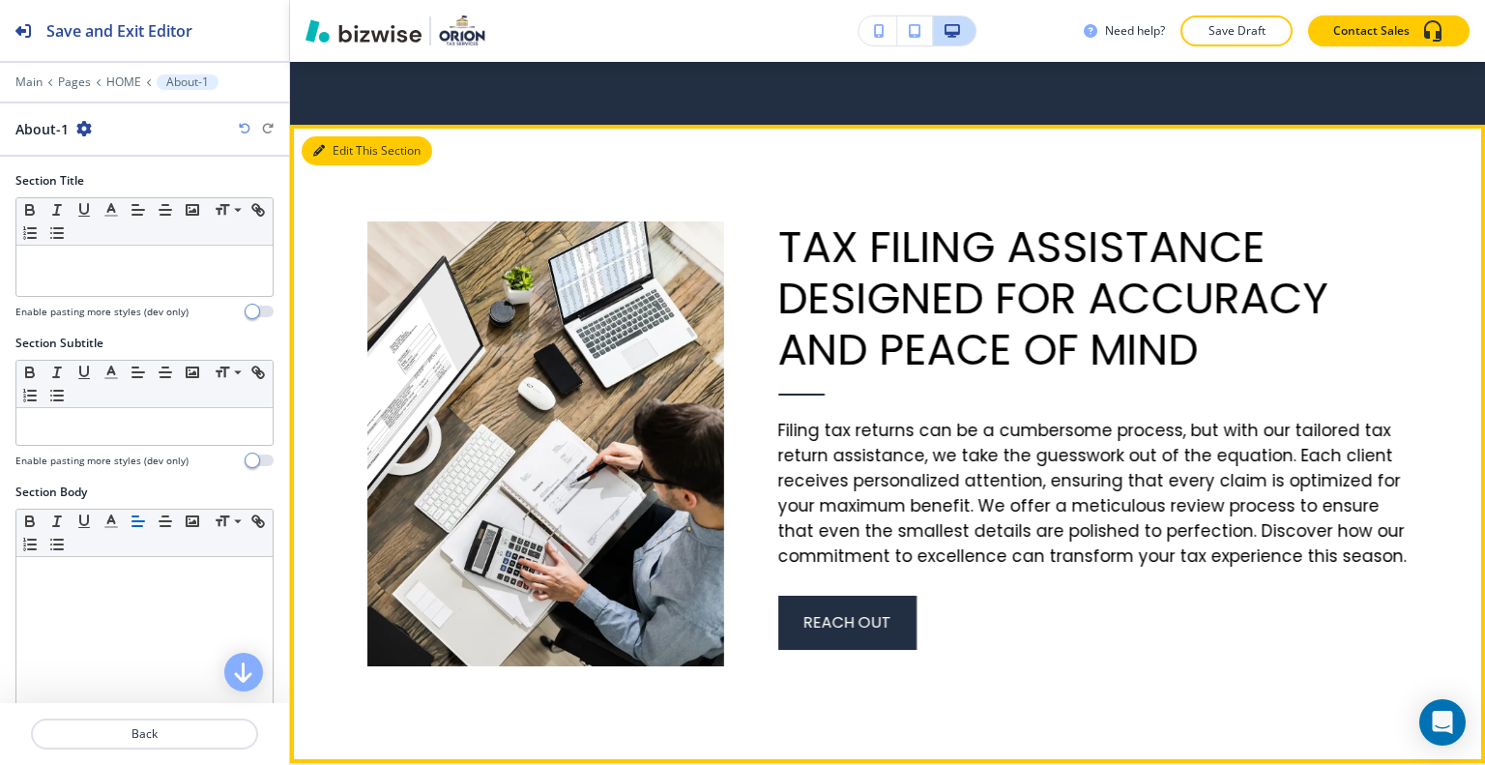
click at [346, 165] on button "Edit This Section" at bounding box center [367, 150] width 131 height 29
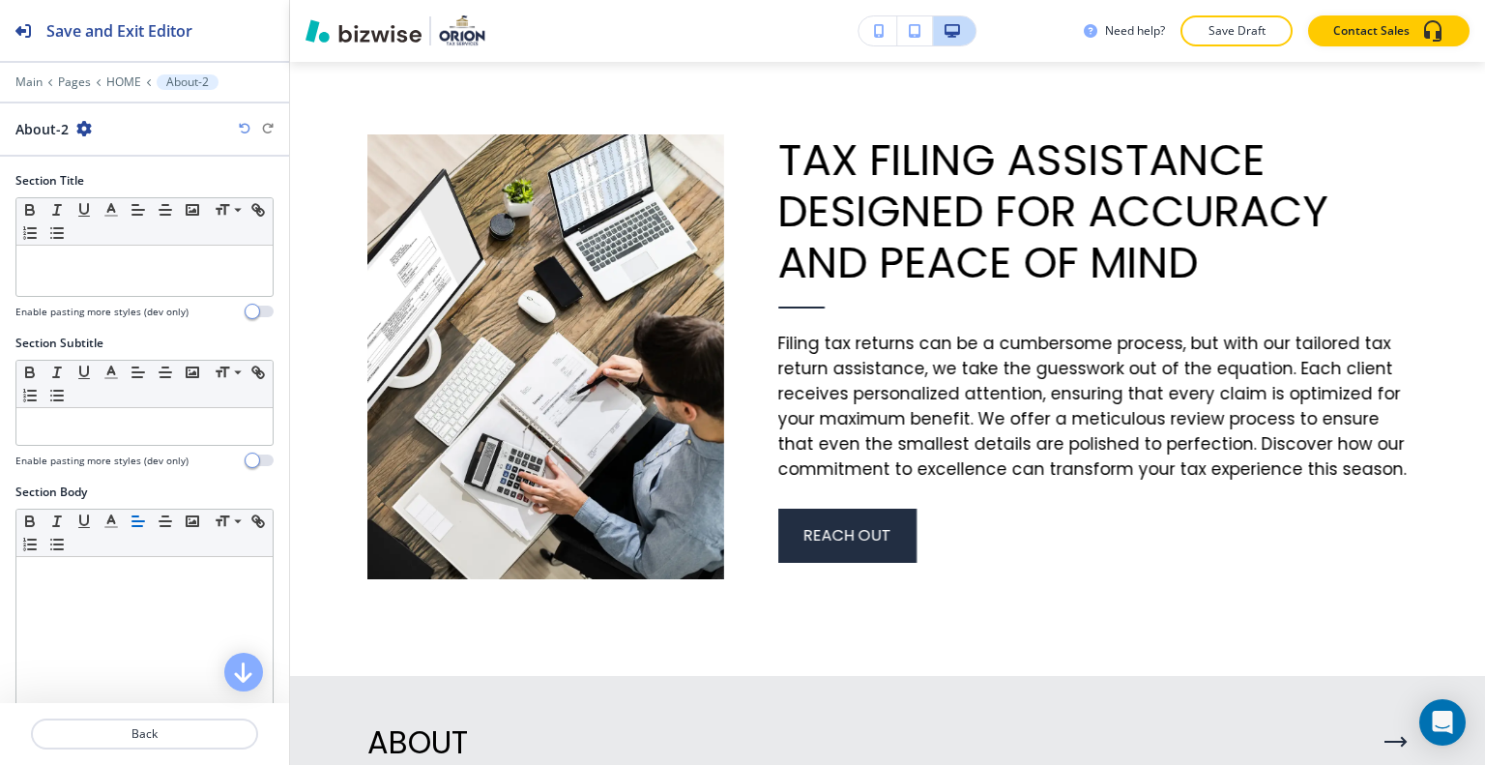
scroll to position [559, 0]
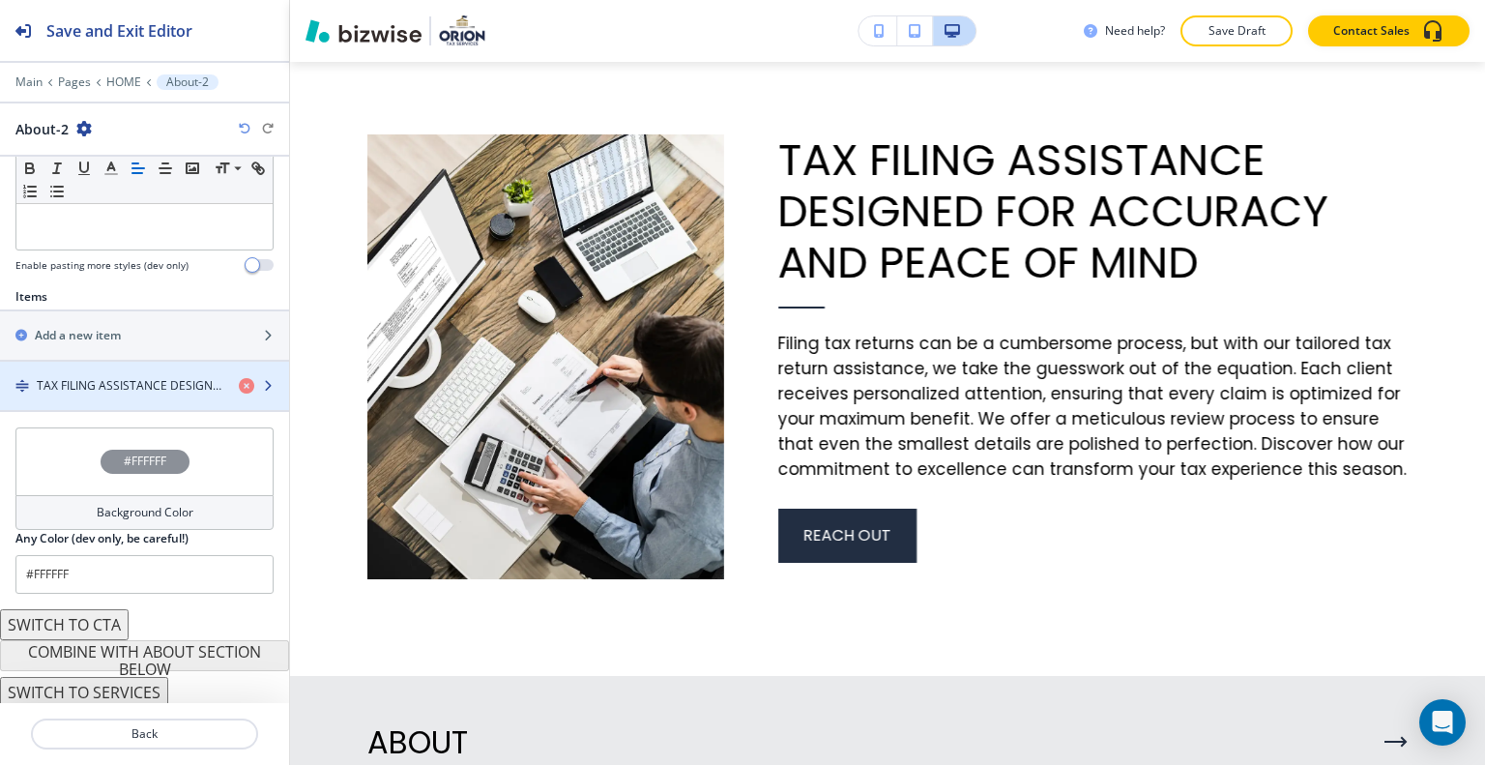
click at [152, 394] on div "button" at bounding box center [144, 401] width 289 height 15
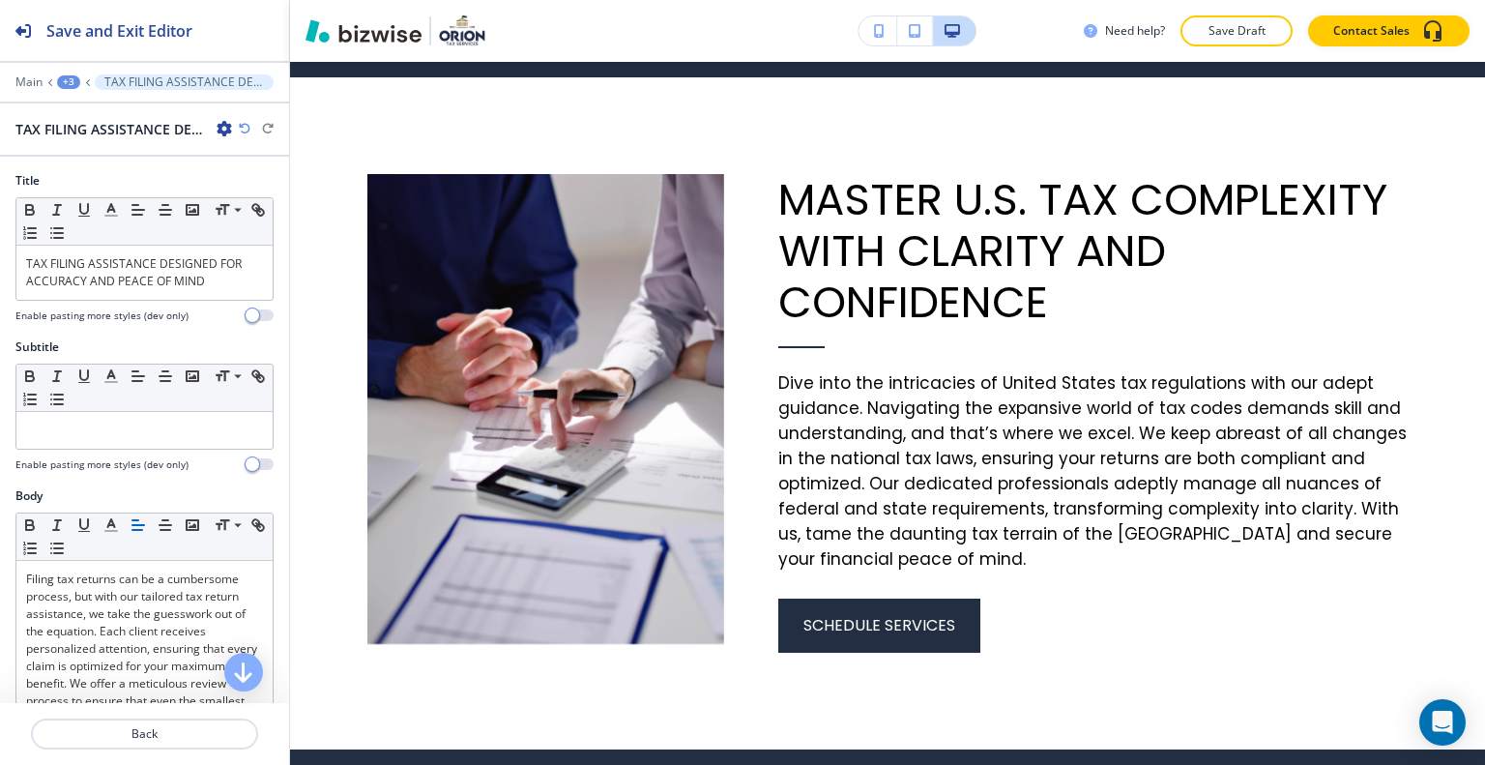
scroll to position [731, 0]
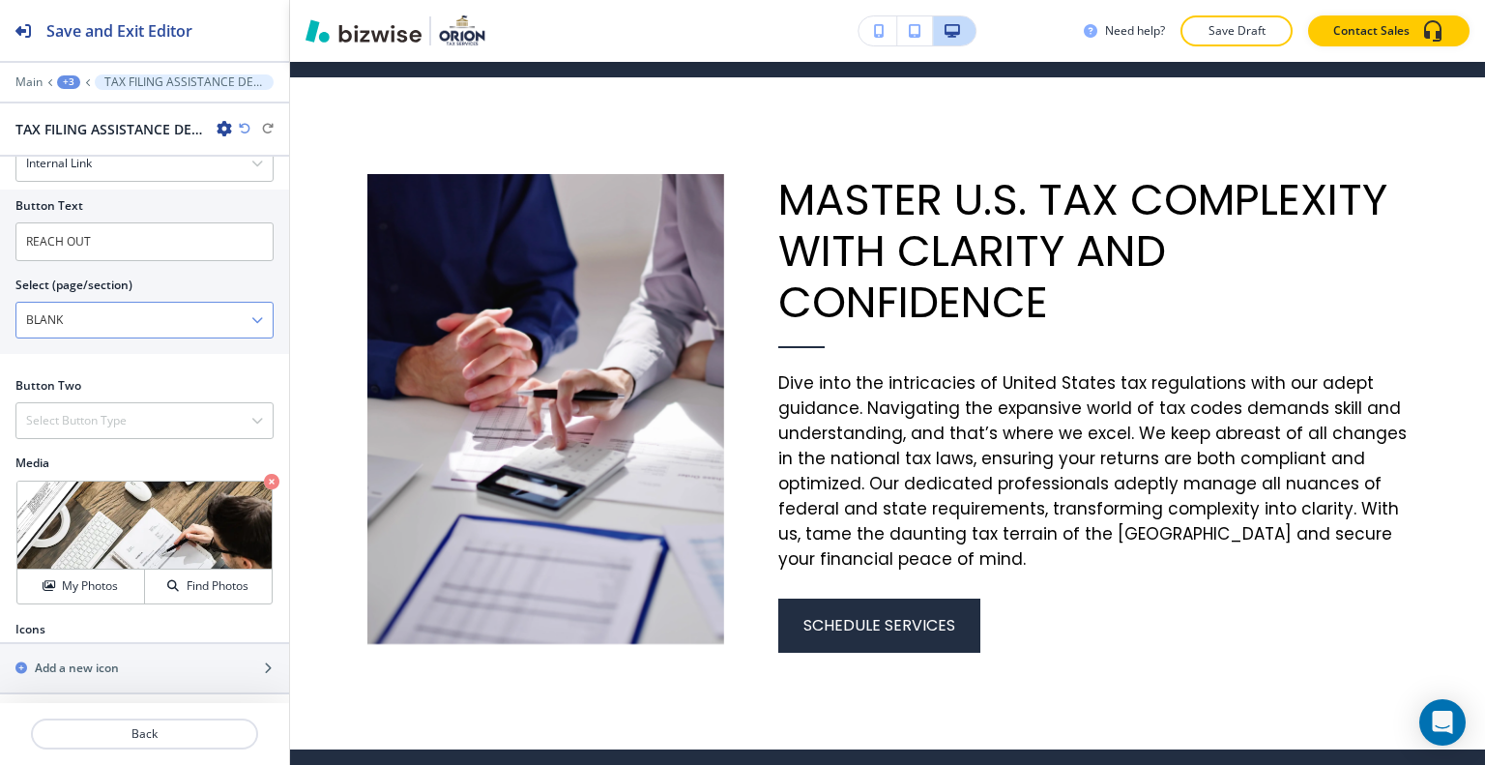
click at [145, 314] on \(page\/section\) "BLANK" at bounding box center [133, 320] width 235 height 33
drag, startPoint x: 145, startPoint y: 315, endPoint x: 0, endPoint y: 311, distance: 145.1
click at [0, 311] on div "Button Text REACH OUT Select (page/section) BLANK HOME HOME | Hero HOME | About…" at bounding box center [144, 271] width 289 height 164
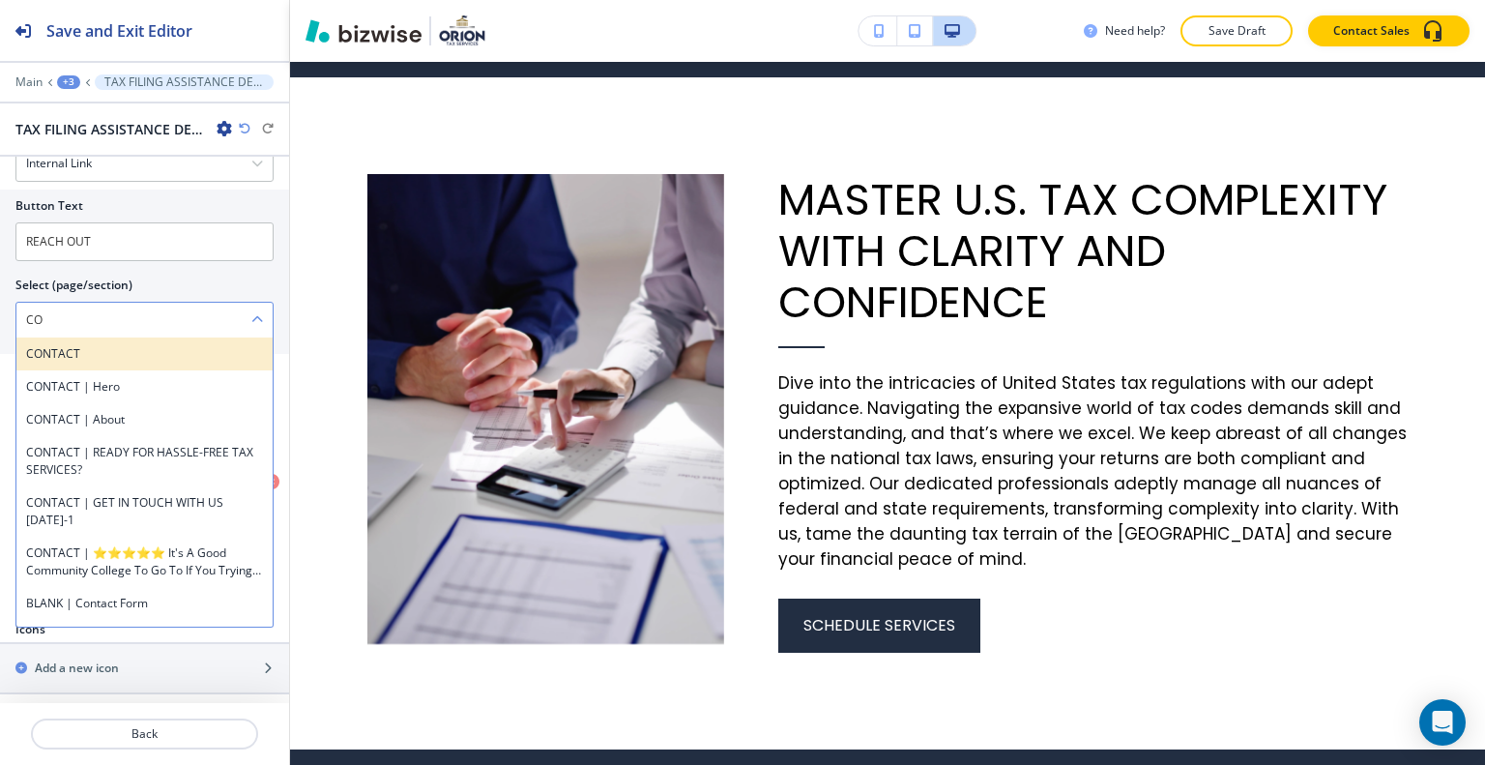
click at [54, 359] on div "CONTACT" at bounding box center [144, 353] width 256 height 33
type \(page\/section\) "CONTACT"
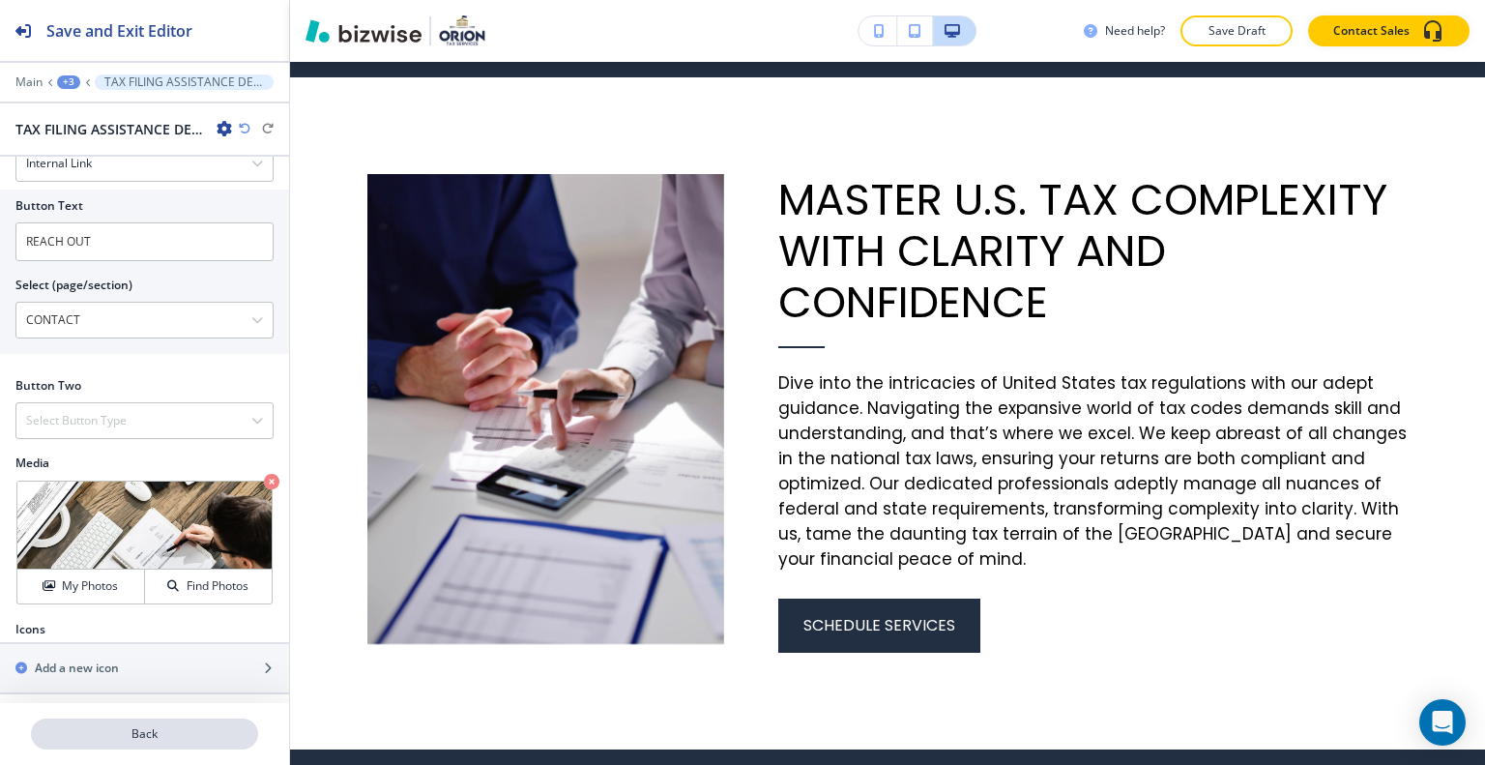
click at [145, 735] on p "Back" at bounding box center [144, 733] width 223 height 17
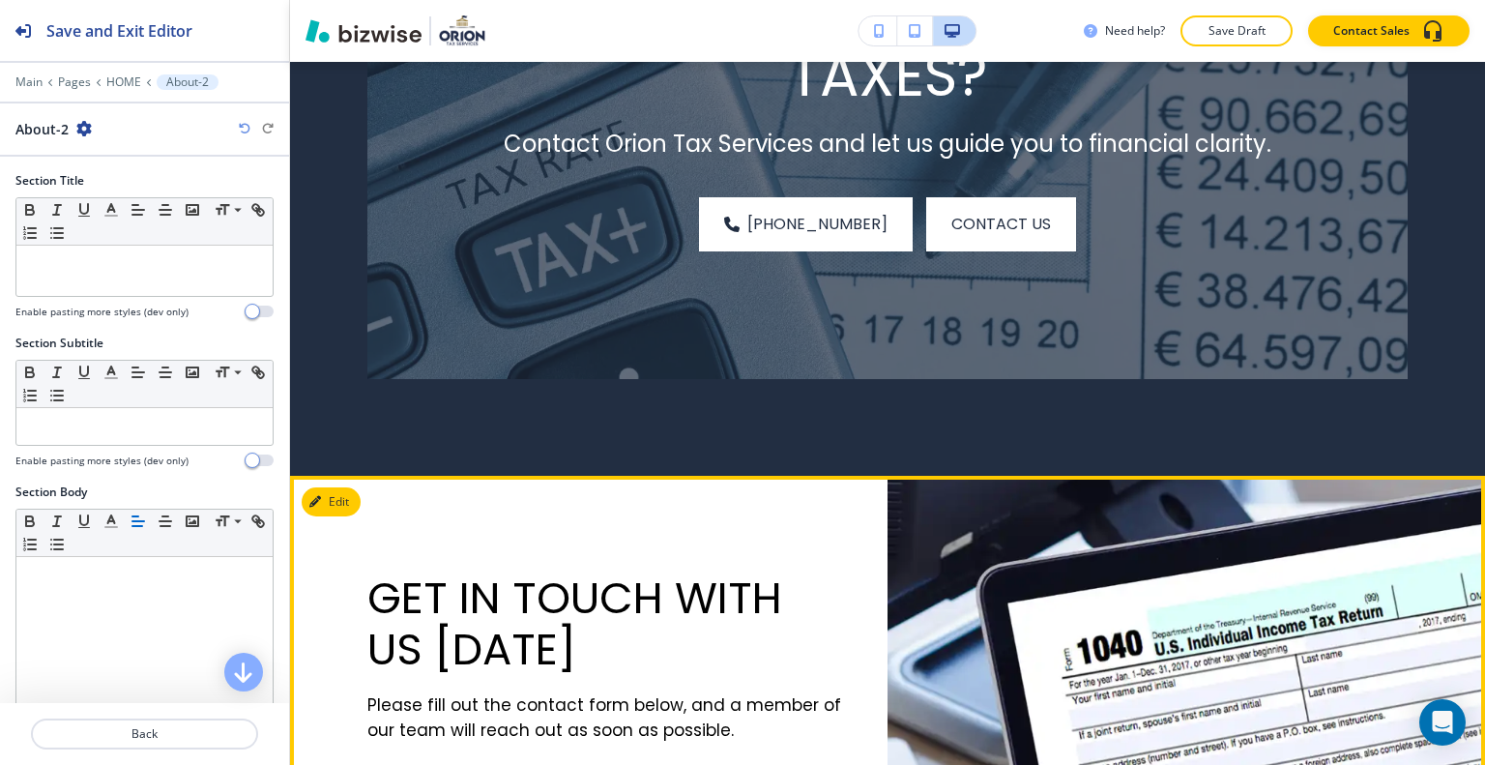
scroll to position [9093, 0]
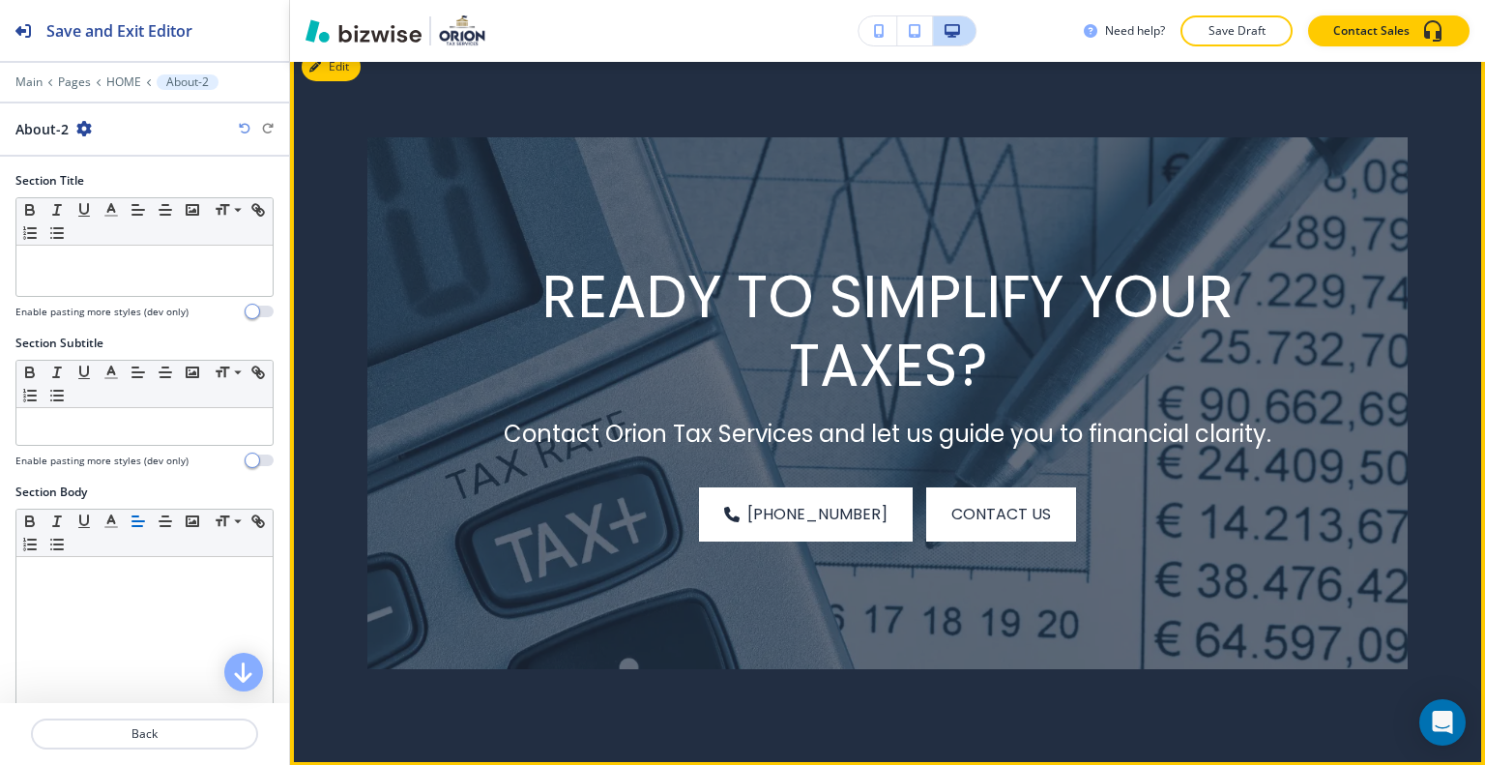
click at [356, 81] on div "Edit" at bounding box center [331, 66] width 59 height 29
drag, startPoint x: 351, startPoint y: 115, endPoint x: 301, endPoint y: 165, distance: 71.1
click at [351, 81] on button "Edit This Section" at bounding box center [367, 66] width 131 height 29
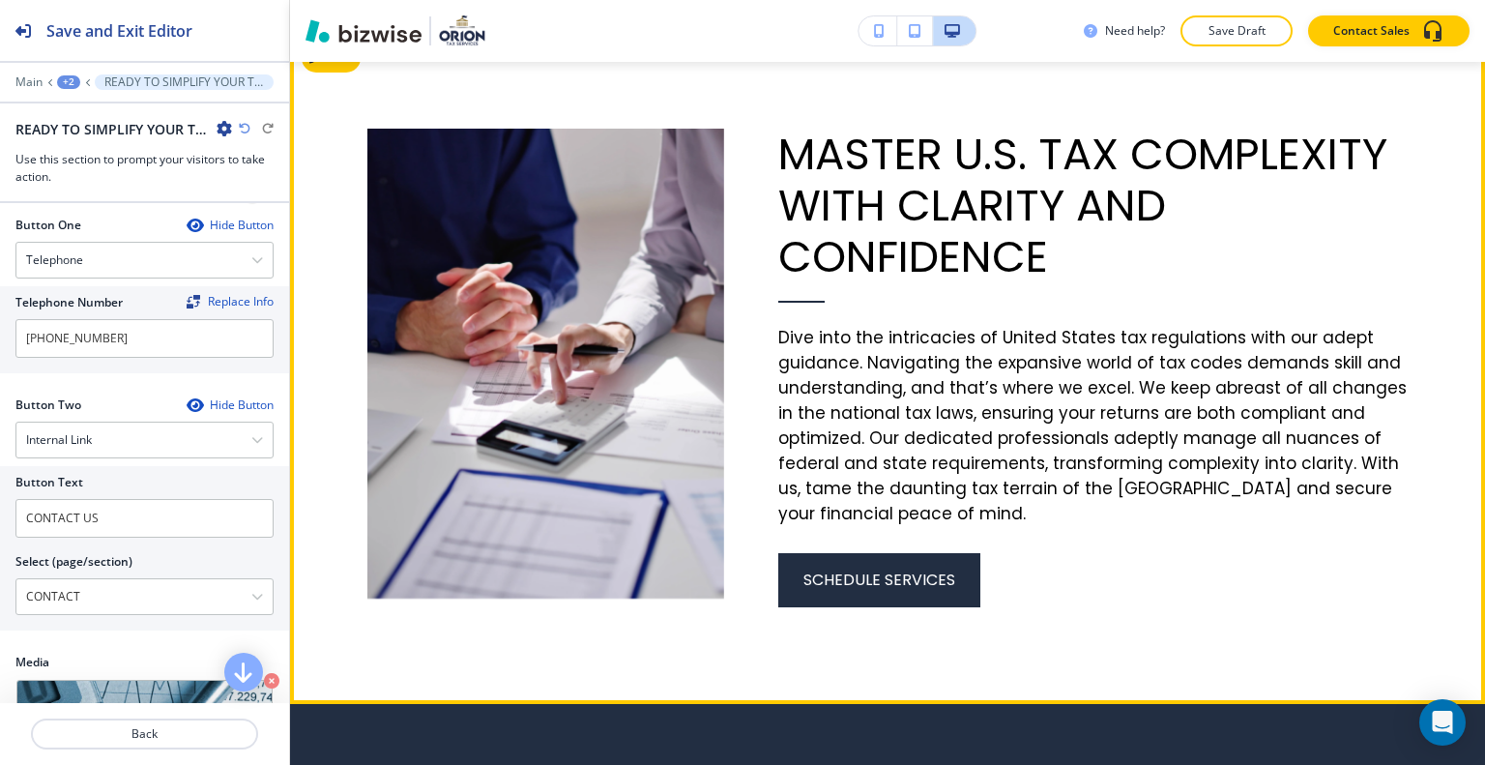
scroll to position [2831, 0]
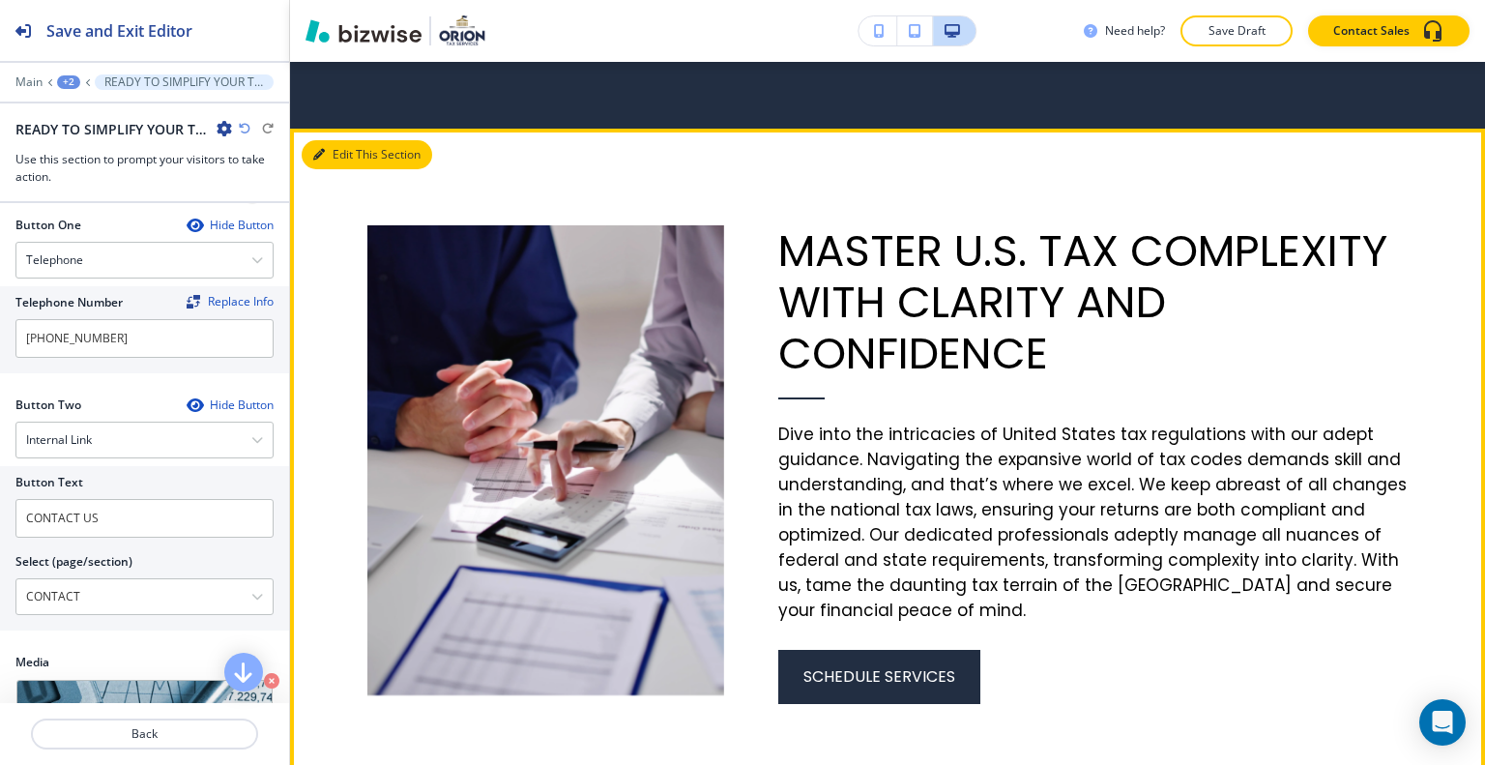
click at [331, 140] on button "Edit This Section" at bounding box center [367, 154] width 131 height 29
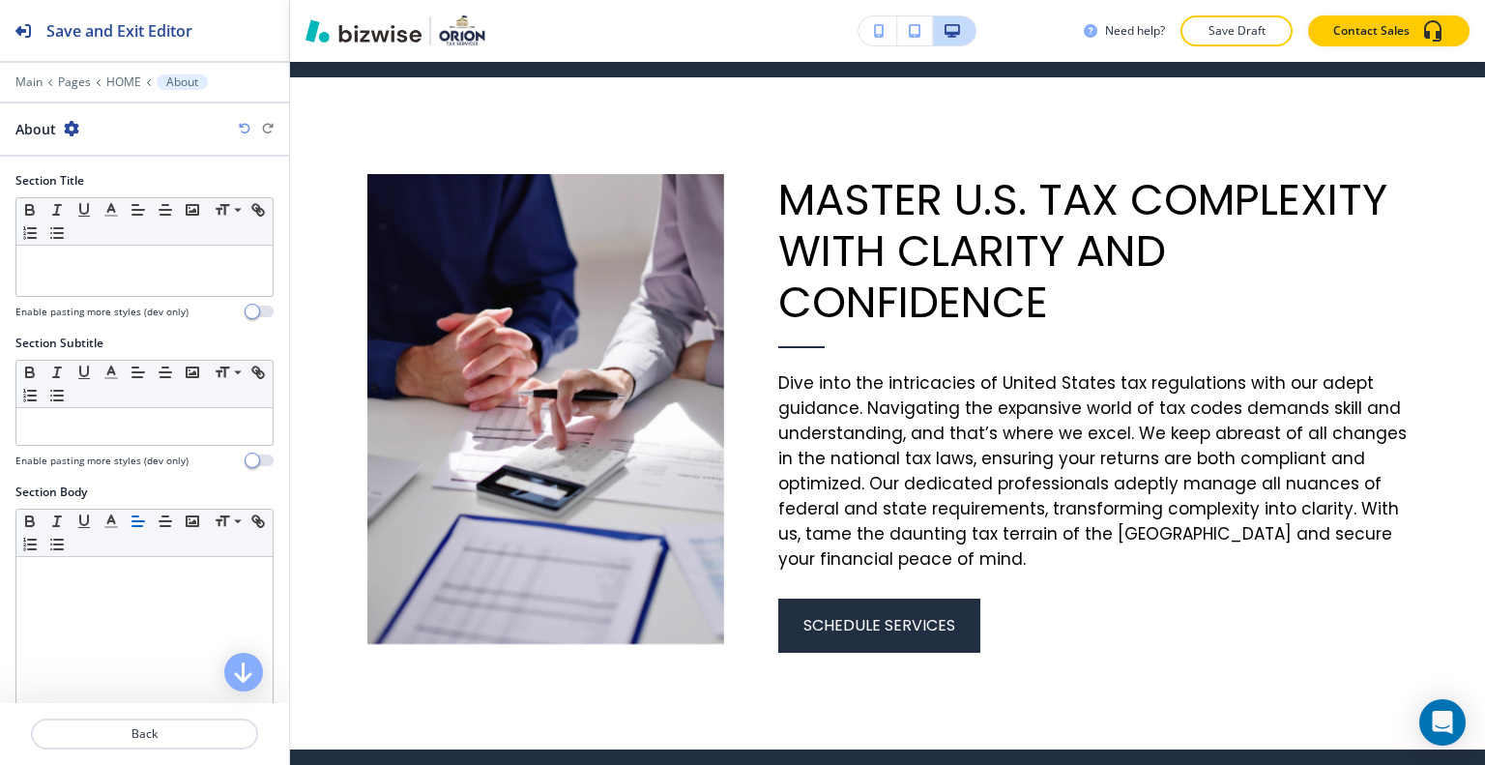
scroll to position [559, 0]
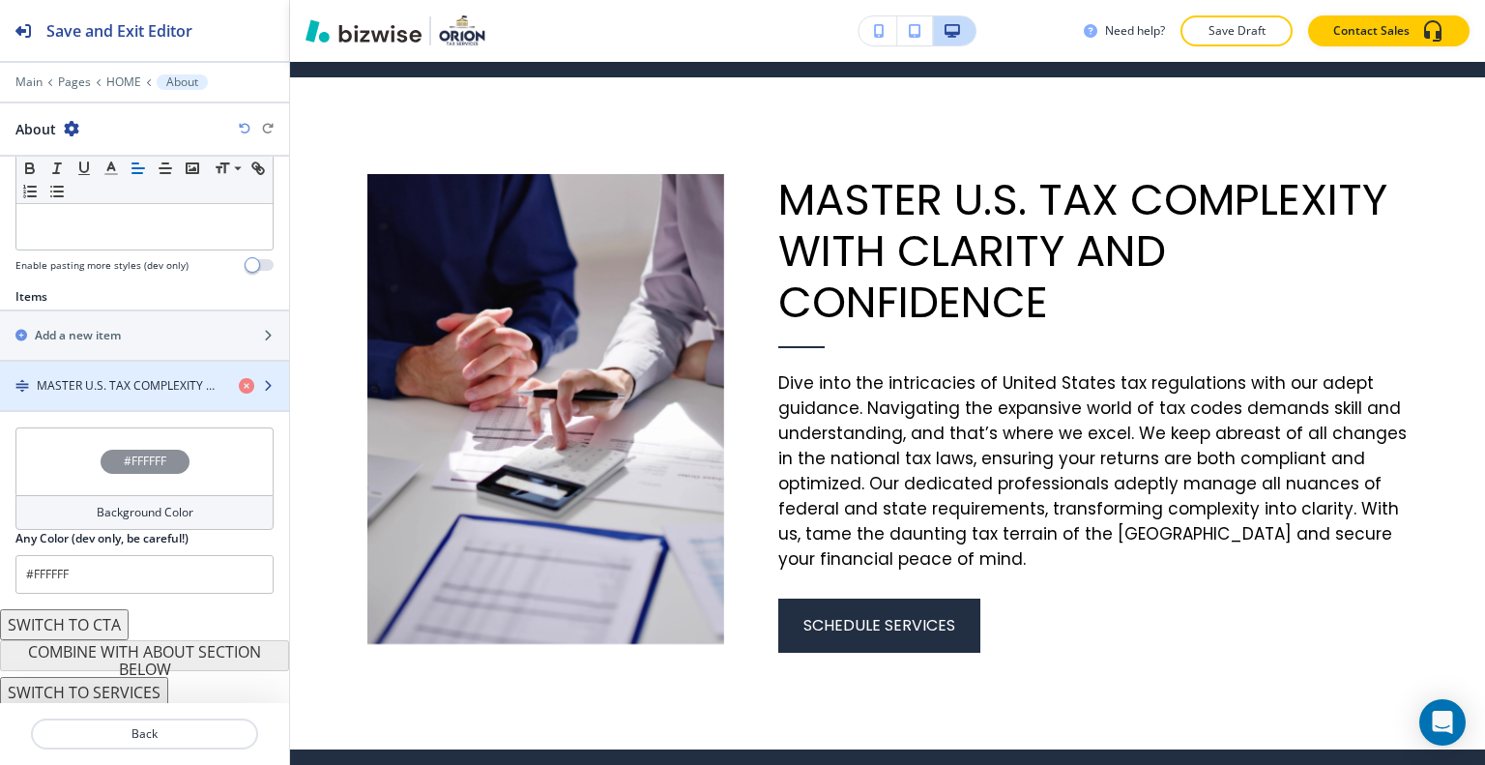
click at [186, 371] on div "button" at bounding box center [144, 369] width 289 height 15
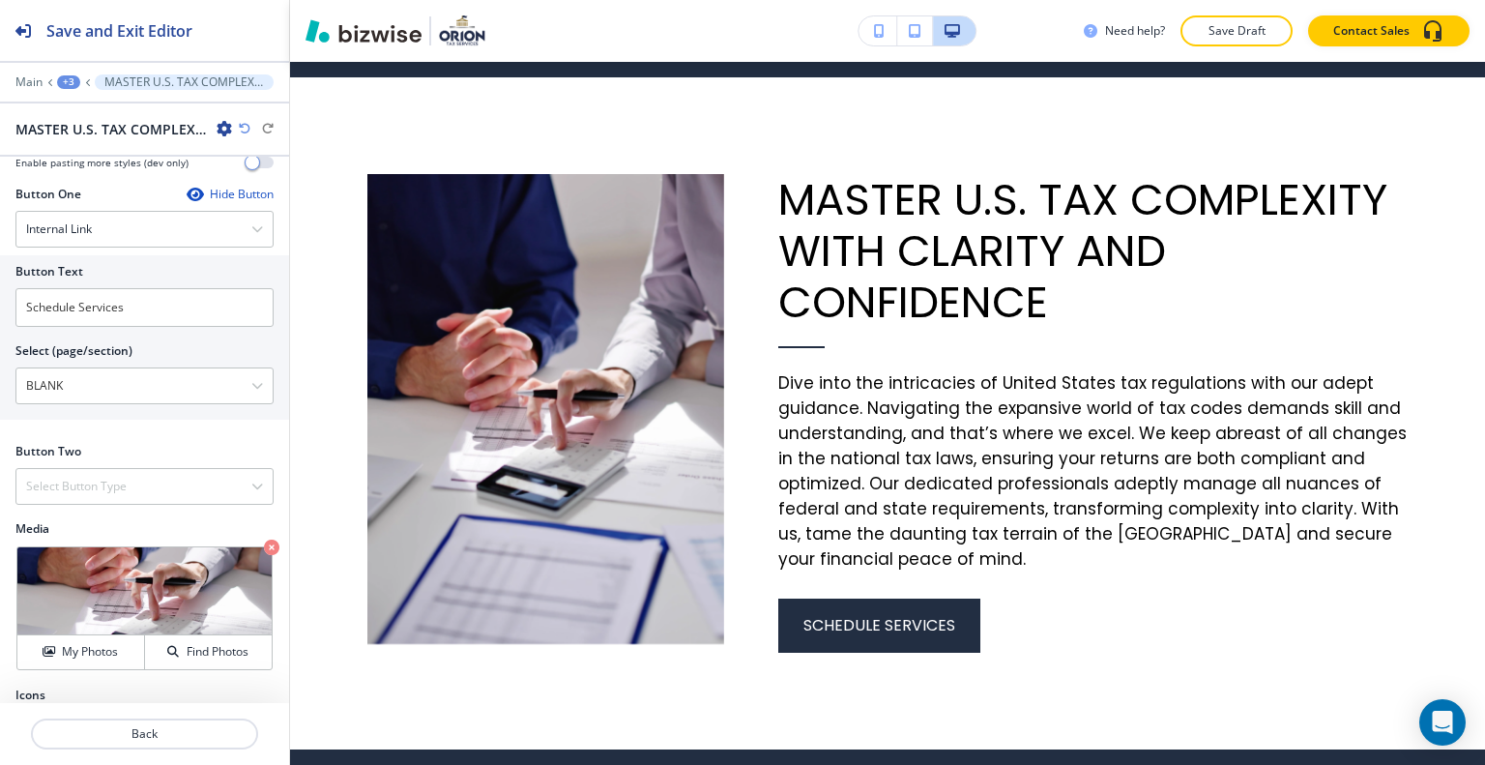
scroll to position [743, 0]
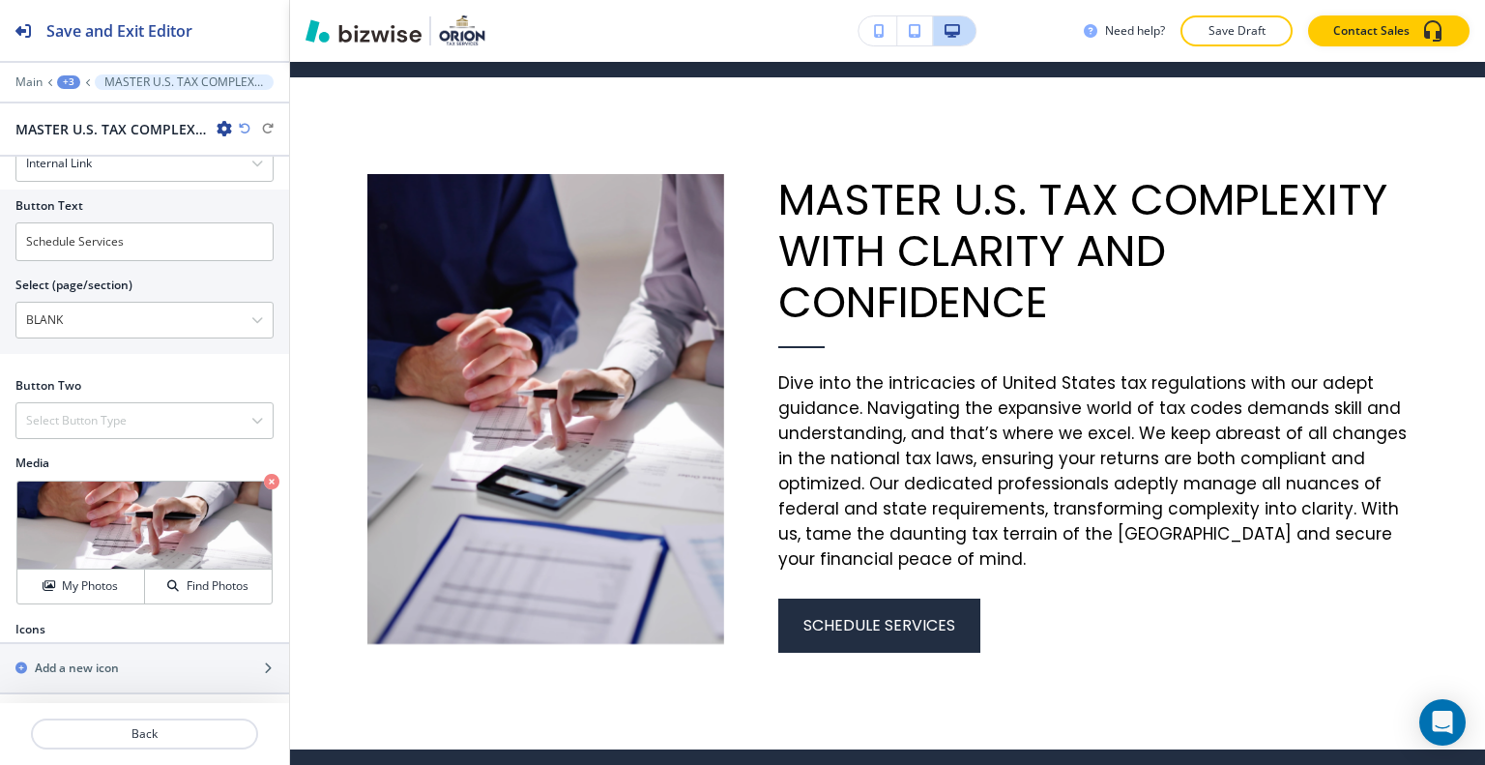
drag, startPoint x: 139, startPoint y: 297, endPoint x: 0, endPoint y: 292, distance: 139.3
click at [0, 292] on div "Button Text Schedule Services Select (page/section) BLANK HOME HOME | Hero HOME…" at bounding box center [144, 271] width 289 height 164
drag, startPoint x: 127, startPoint y: 336, endPoint x: 112, endPoint y: 324, distance: 19.2
click at [121, 335] on div "Button Text Schedule Services Select (page/section) BLANK HOME HOME | Hero HOME…" at bounding box center [144, 271] width 289 height 164
click at [103, 312] on \(page\/section\) "BLANK" at bounding box center [133, 320] width 235 height 33
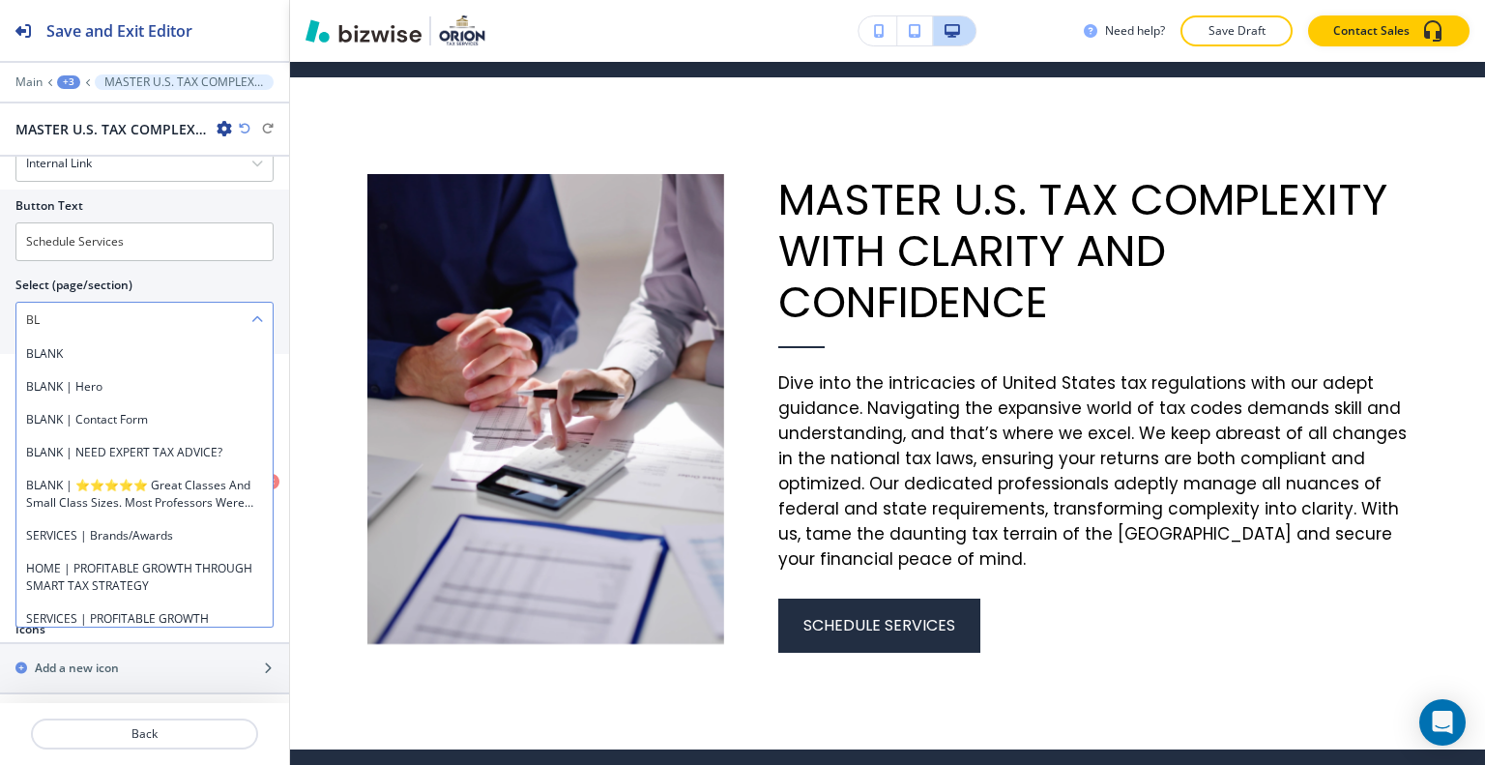
type \(page\/section\) "B"
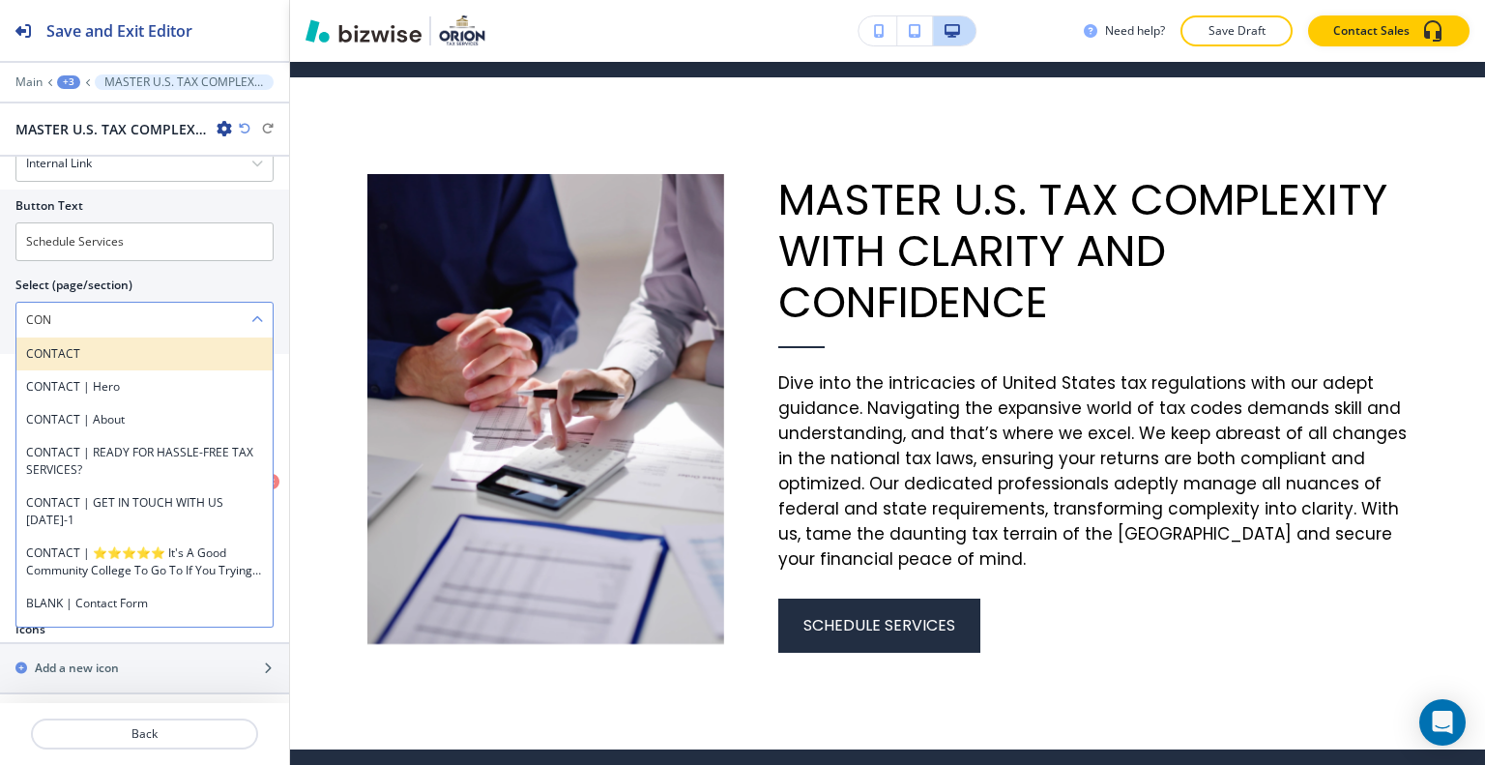
click at [100, 347] on h4 "CONTACT" at bounding box center [144, 353] width 237 height 17
type \(page\/section\) "CONTACT"
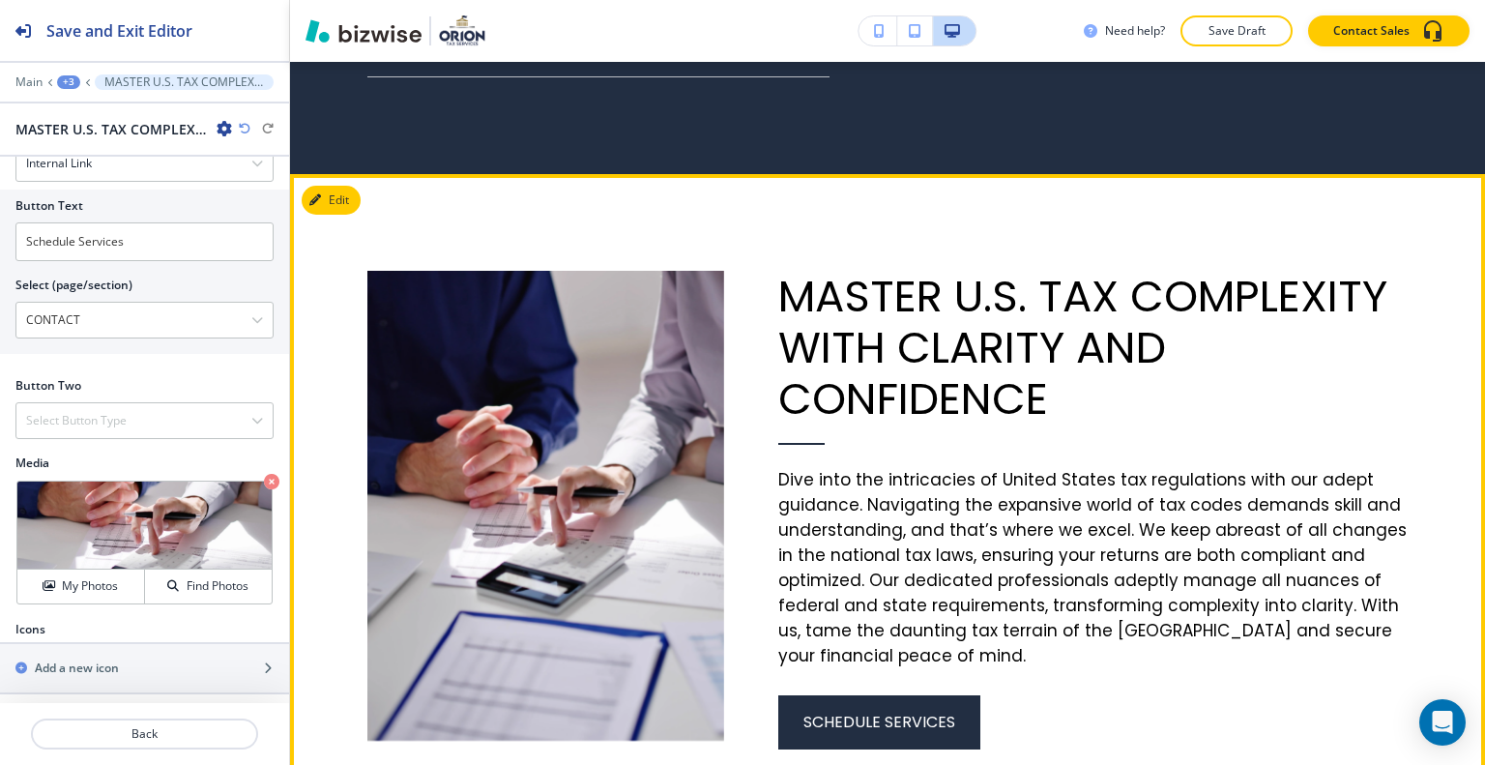
scroll to position [2592, 0]
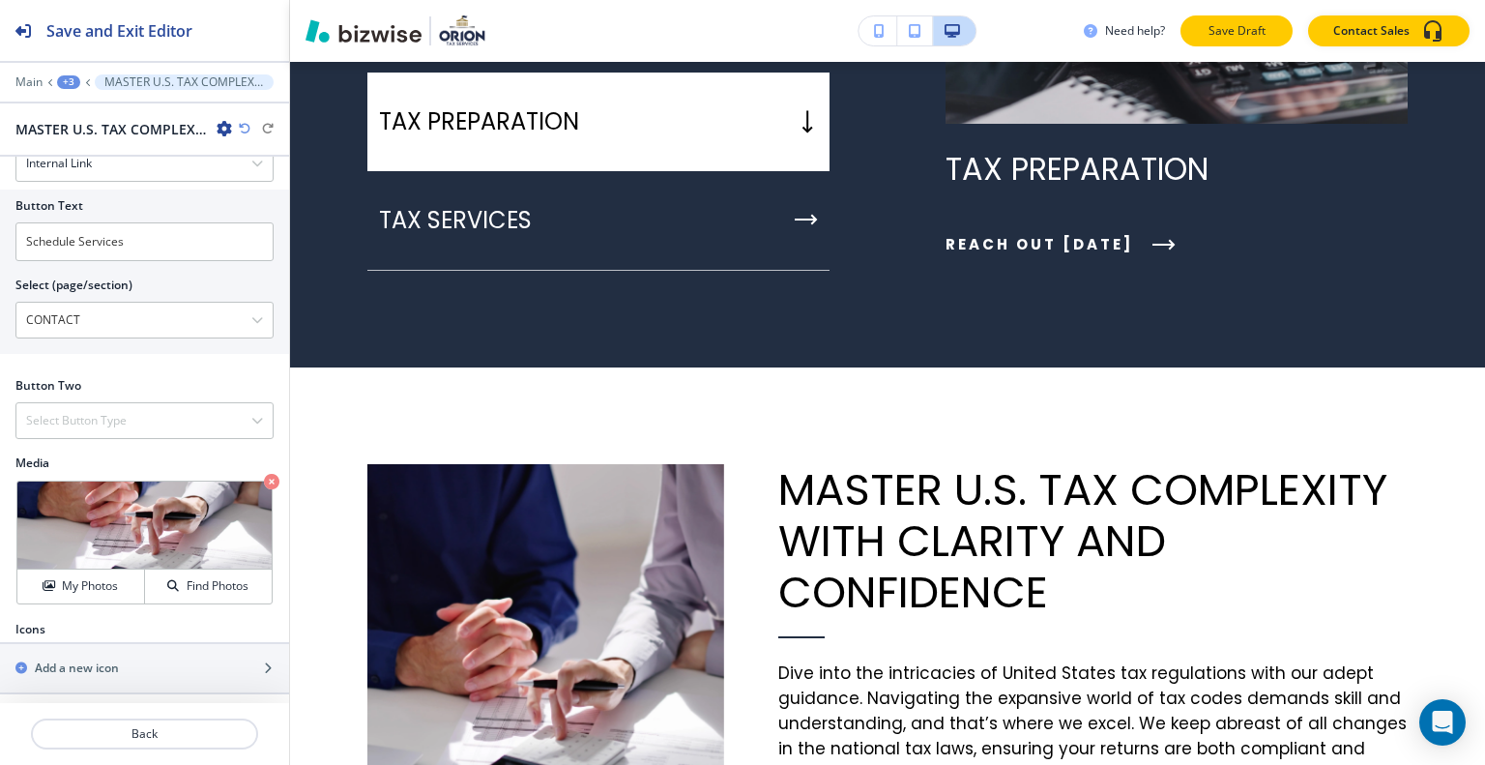
click at [1214, 18] on button "Save Draft" at bounding box center [1237, 30] width 112 height 31
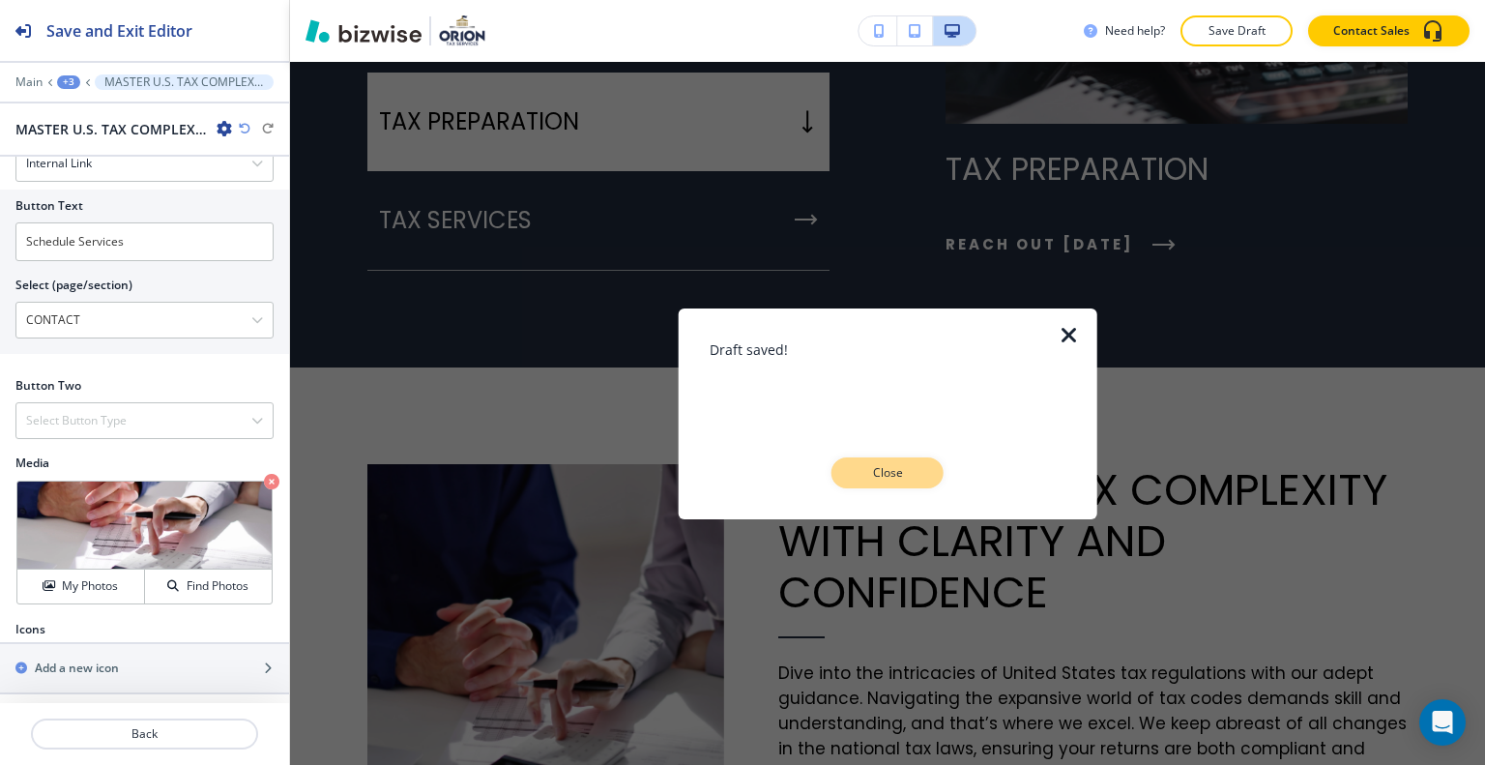
click at [905, 462] on button "Close" at bounding box center [887, 472] width 112 height 31
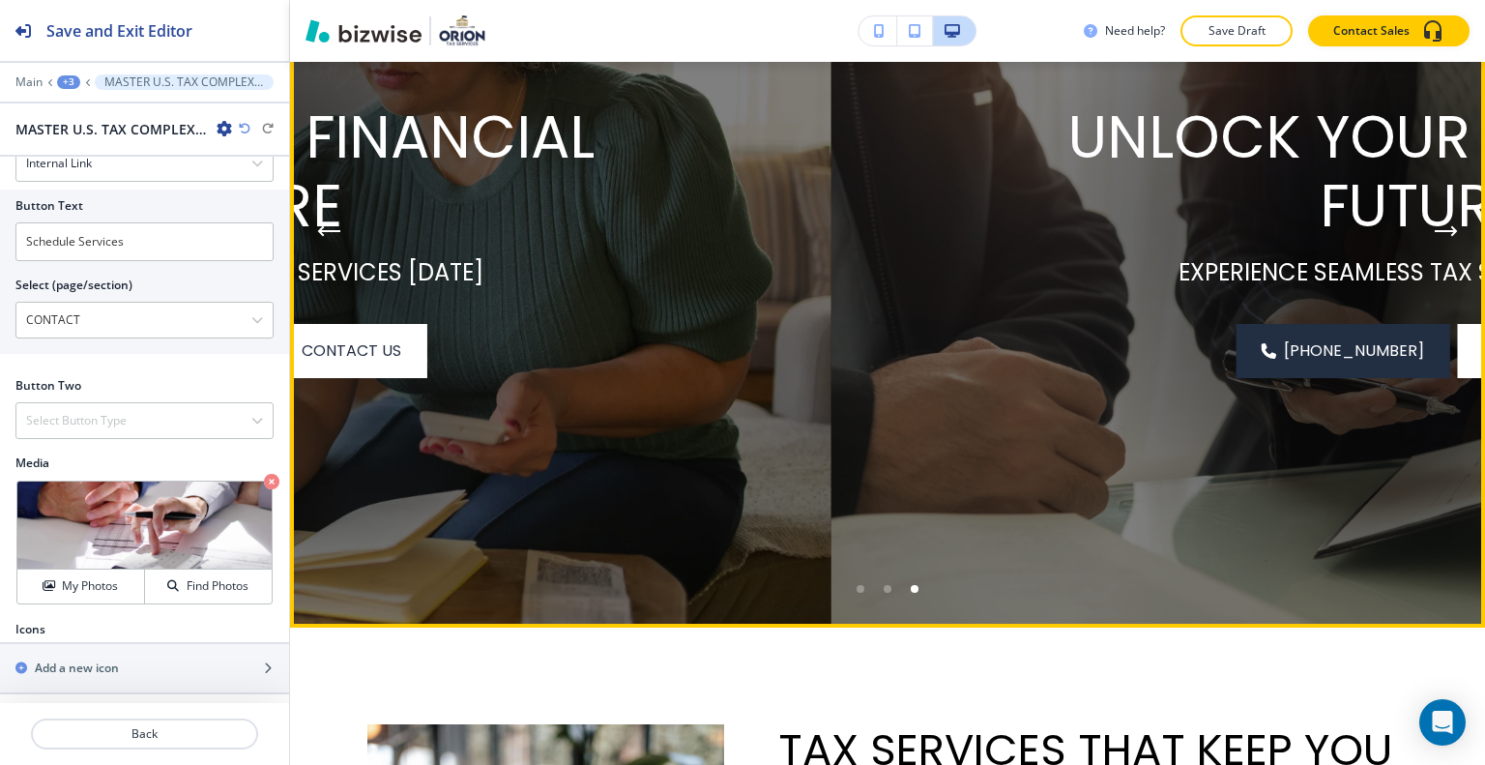
scroll to position [0, 0]
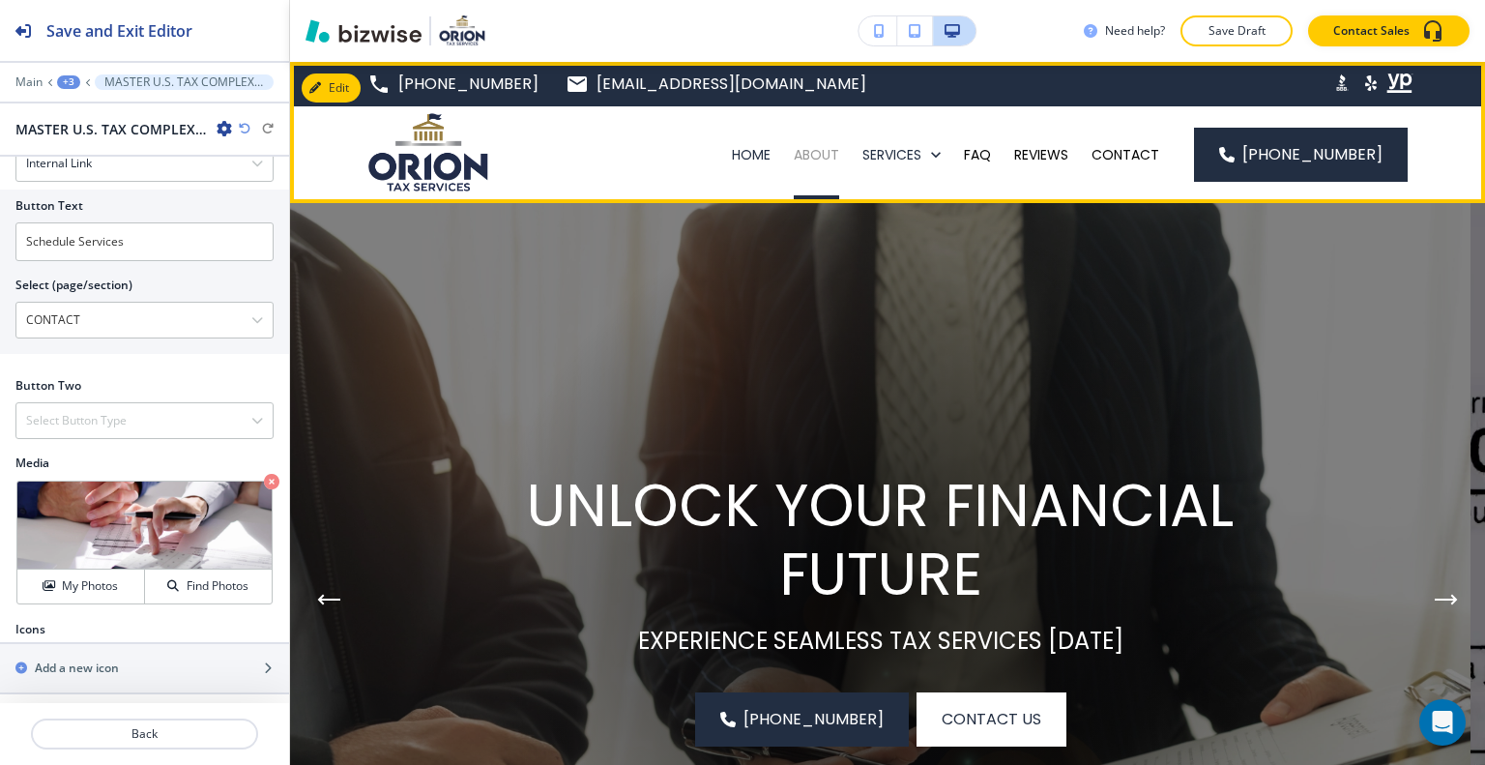
click at [823, 158] on p "ABOUT" at bounding box center [816, 154] width 45 height 19
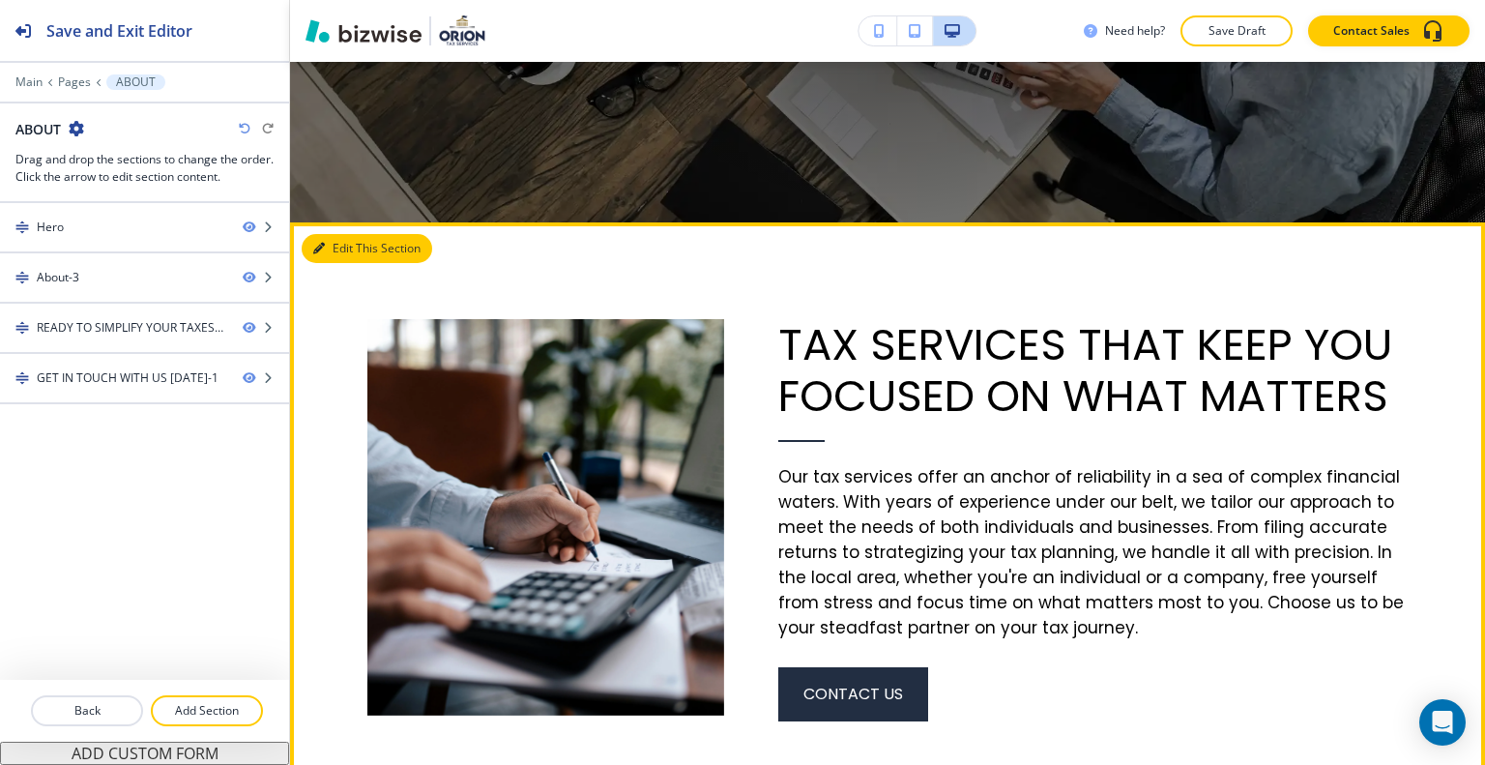
click at [338, 242] on button "Edit This Section" at bounding box center [367, 248] width 131 height 29
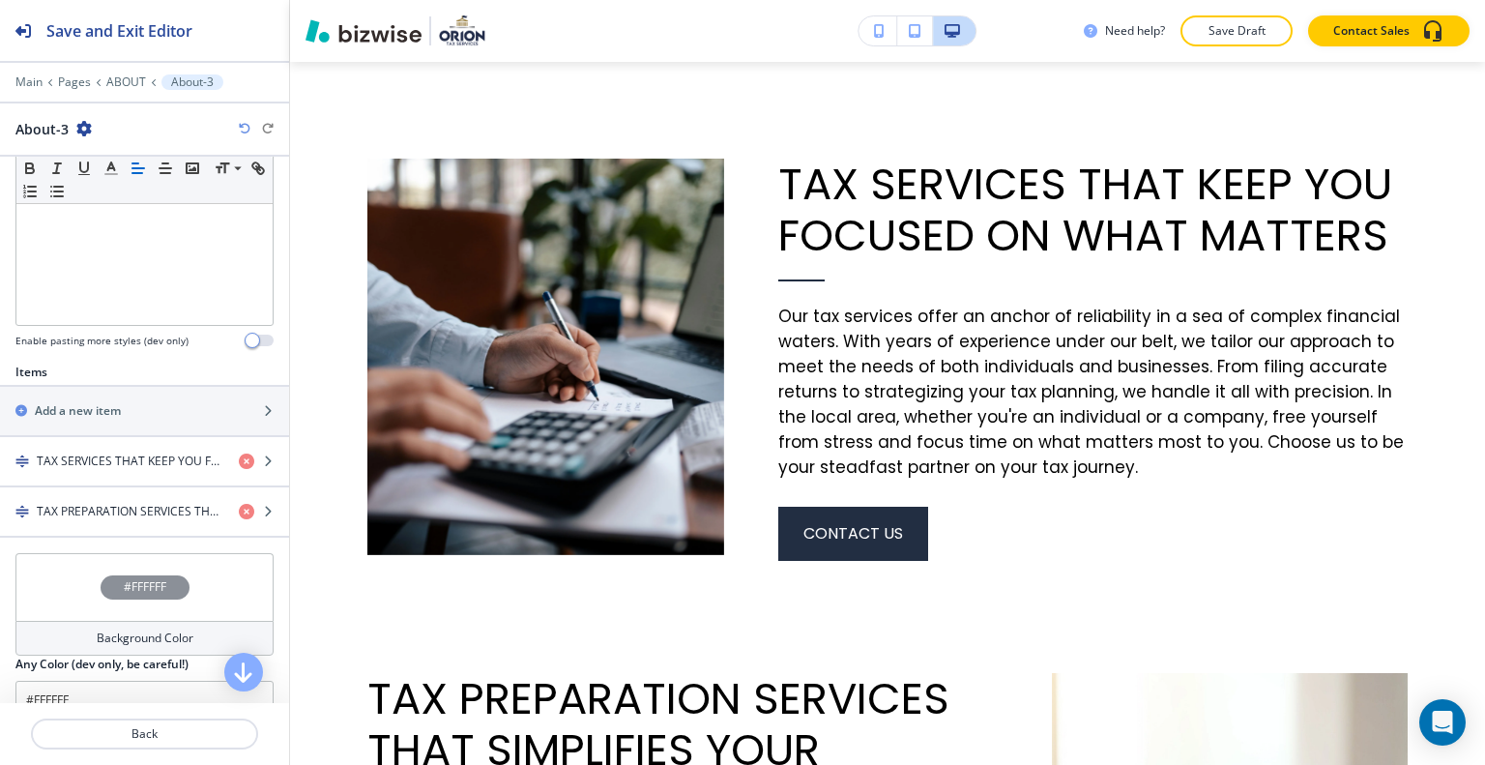
scroll to position [580, 0]
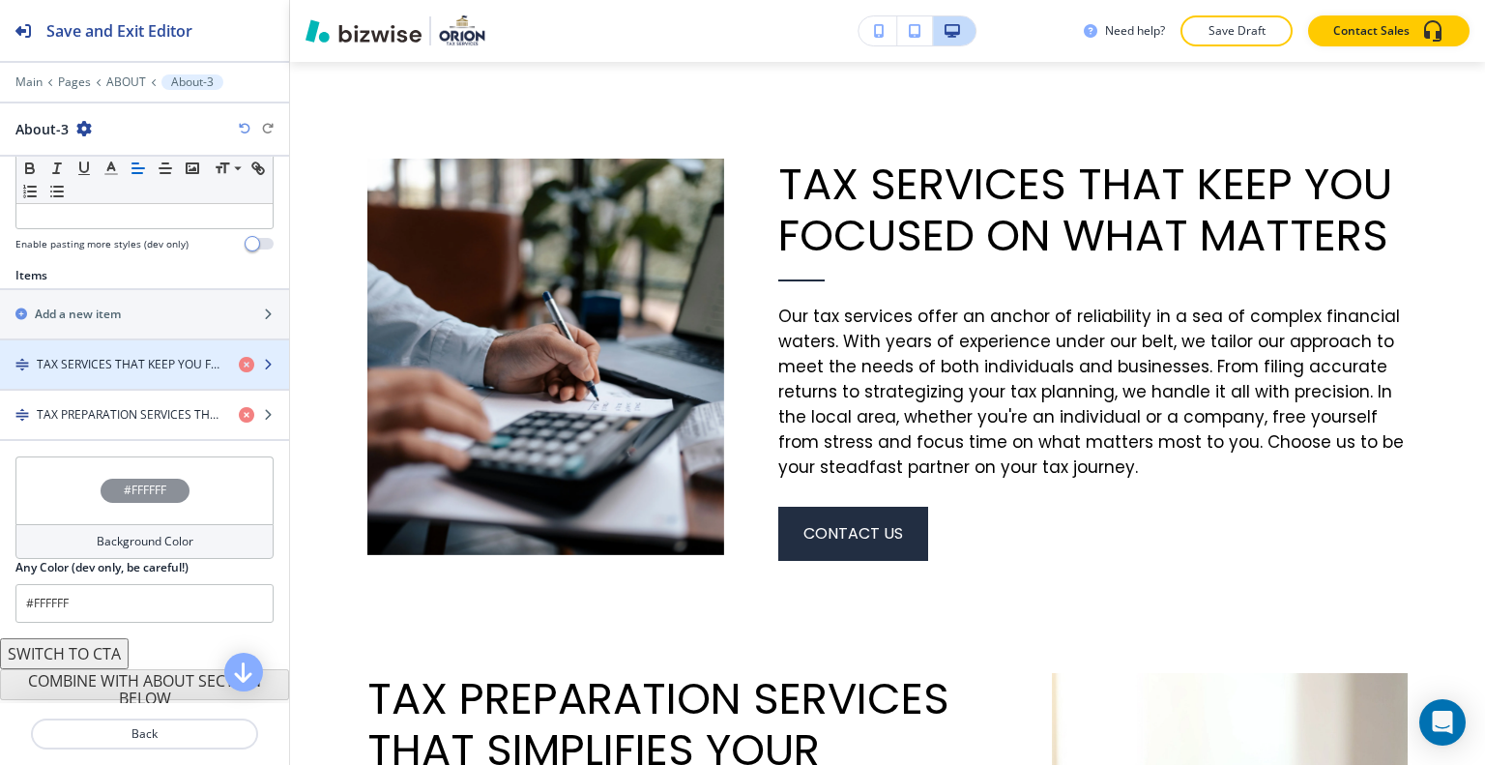
click at [149, 364] on h4 "TAX SERVICES THAT KEEP YOU FOCUSED ON WHAT MATTERS" at bounding box center [130, 364] width 187 height 17
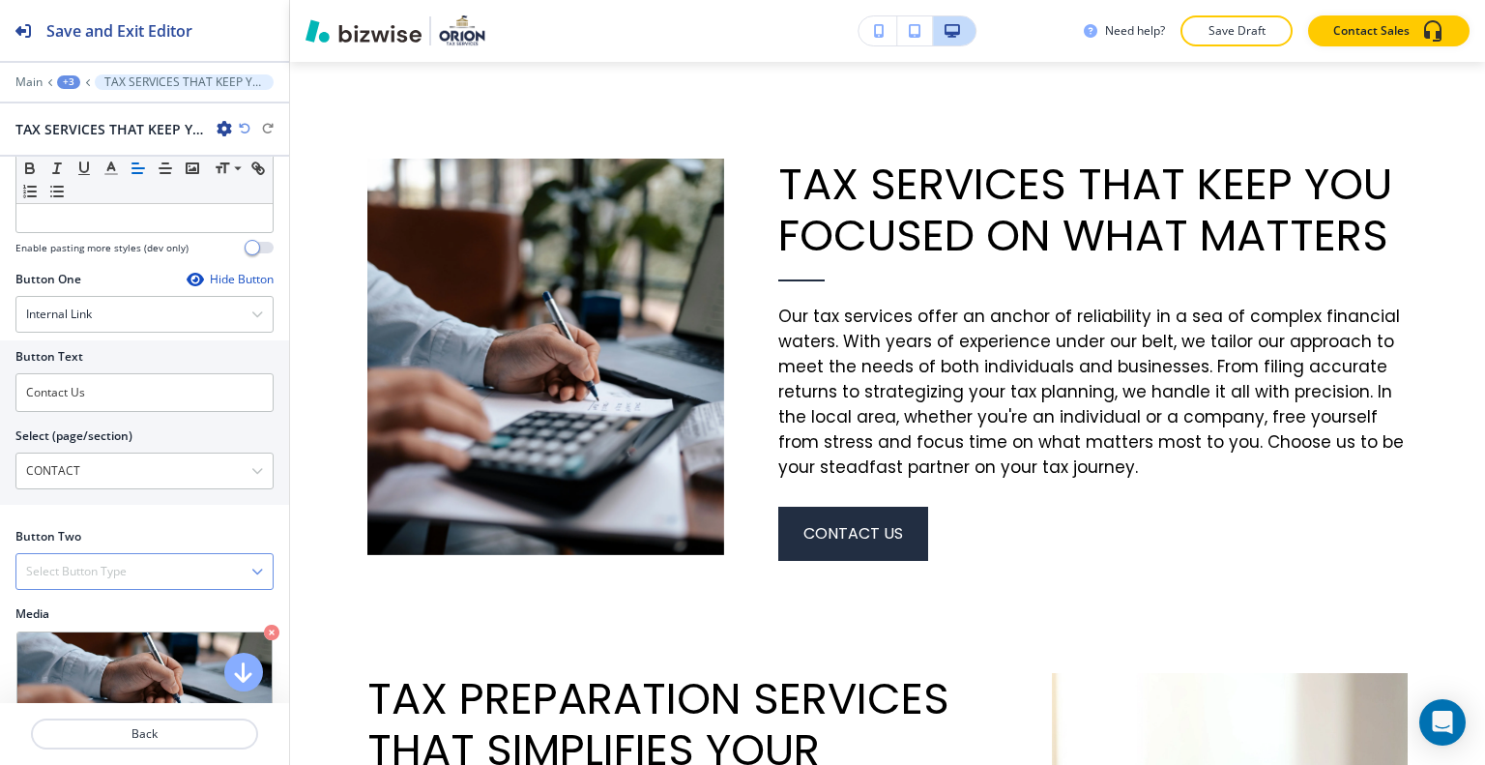
scroll to position [677, 0]
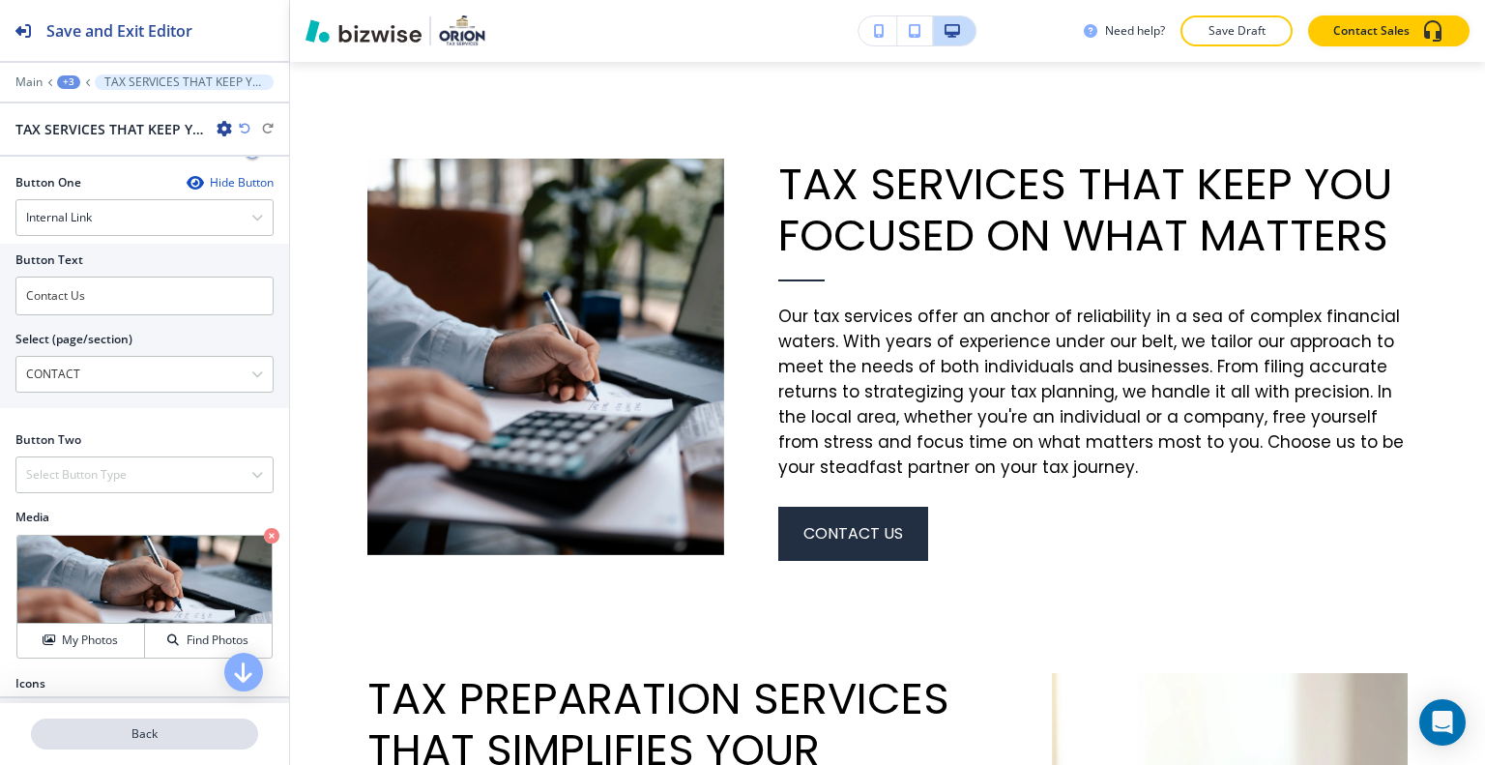
click at [153, 734] on p "Back" at bounding box center [144, 733] width 223 height 17
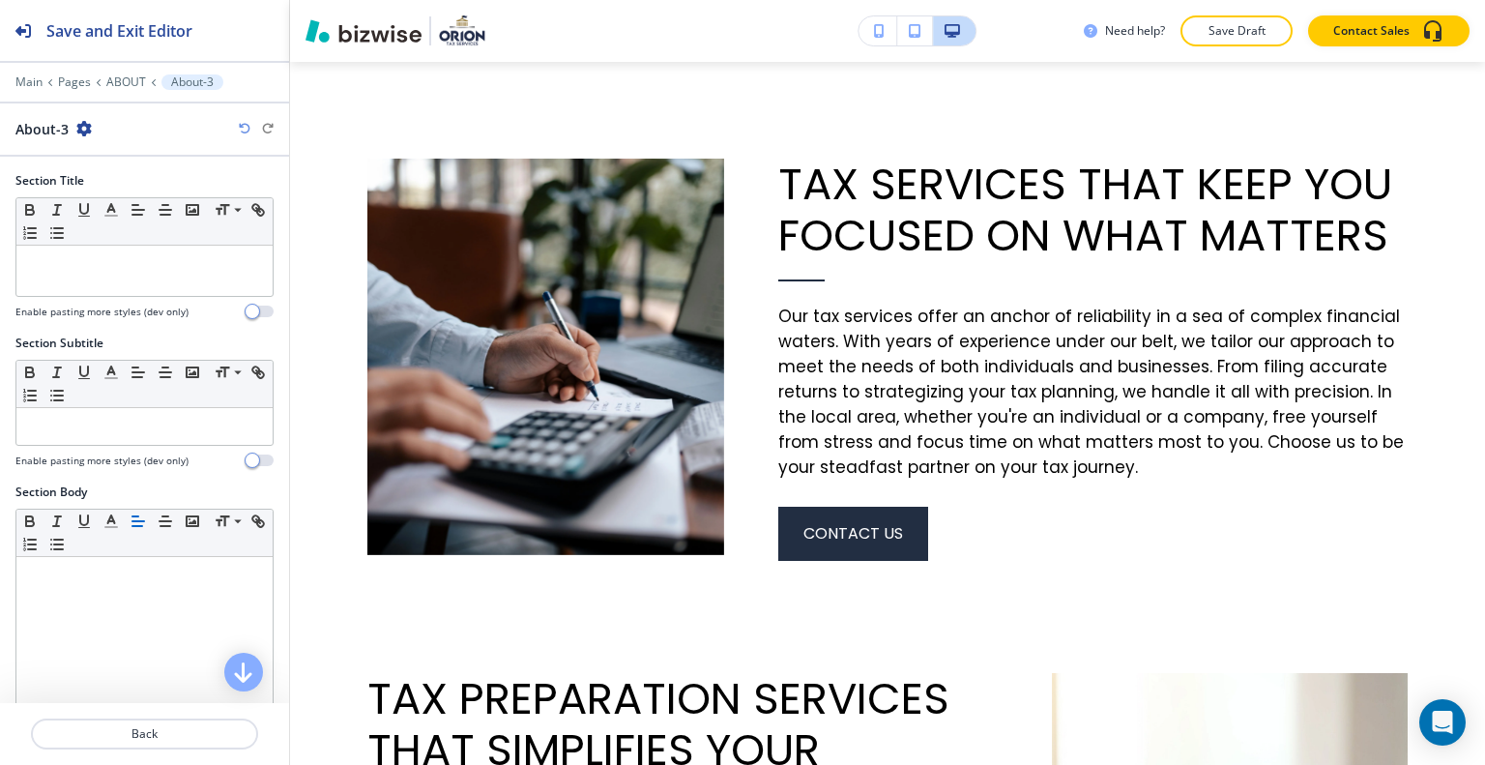
scroll to position [609, 0]
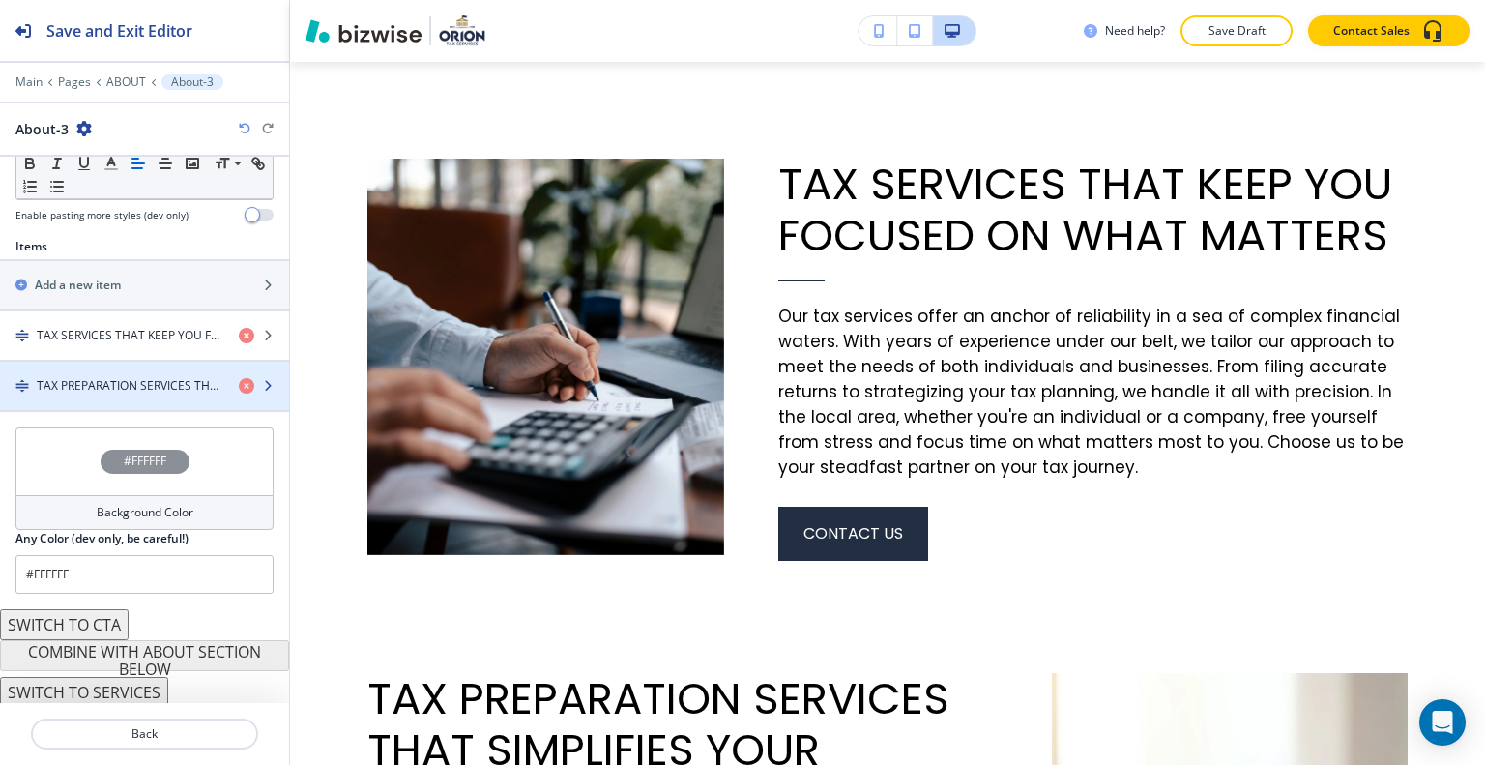
click at [140, 378] on h4 "TAX PREPARATION SERVICES THAT SIMPLIFIES YOUR FINANCIAL PATH" at bounding box center [130, 385] width 187 height 17
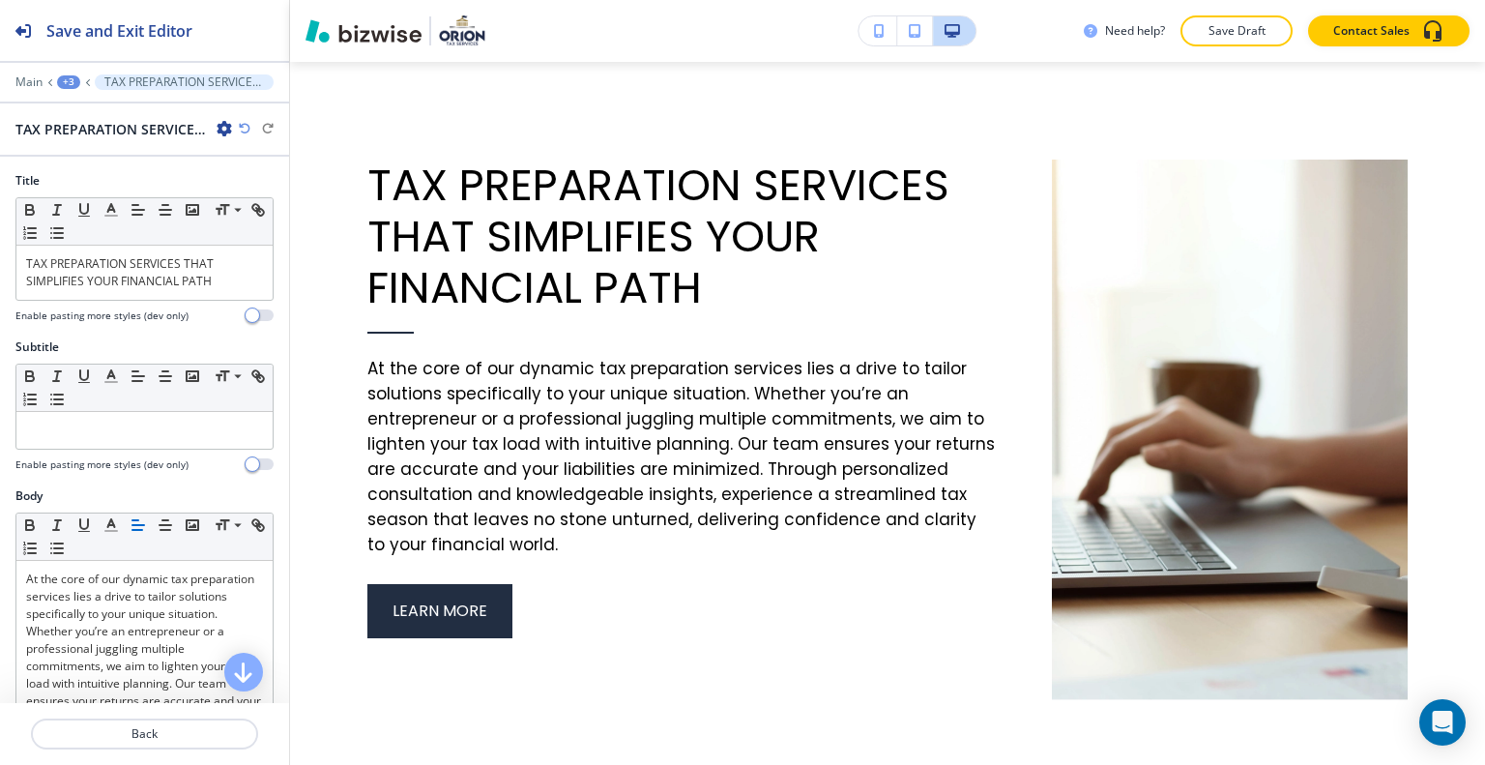
scroll to position [677, 0]
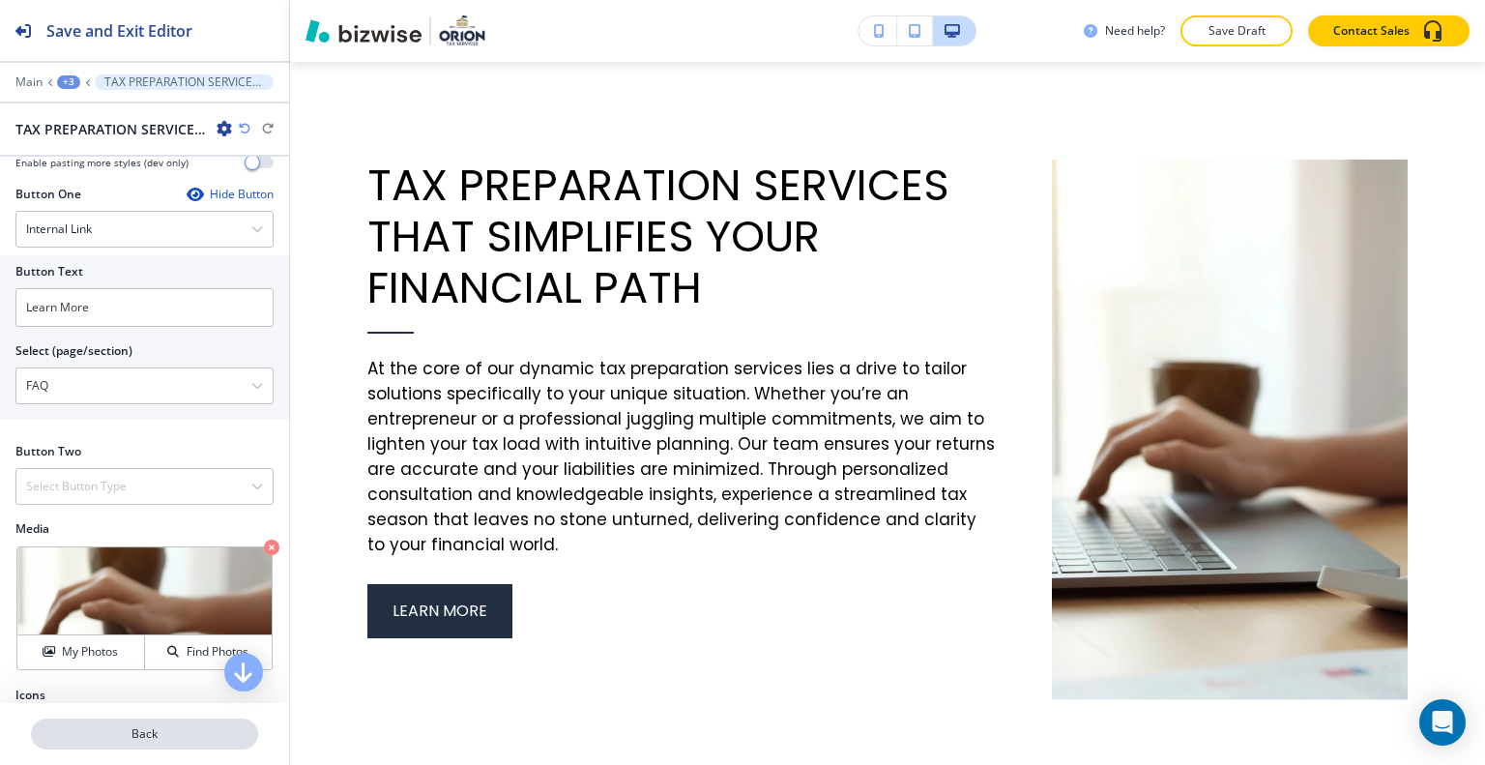
click at [139, 718] on button "Back" at bounding box center [144, 733] width 227 height 31
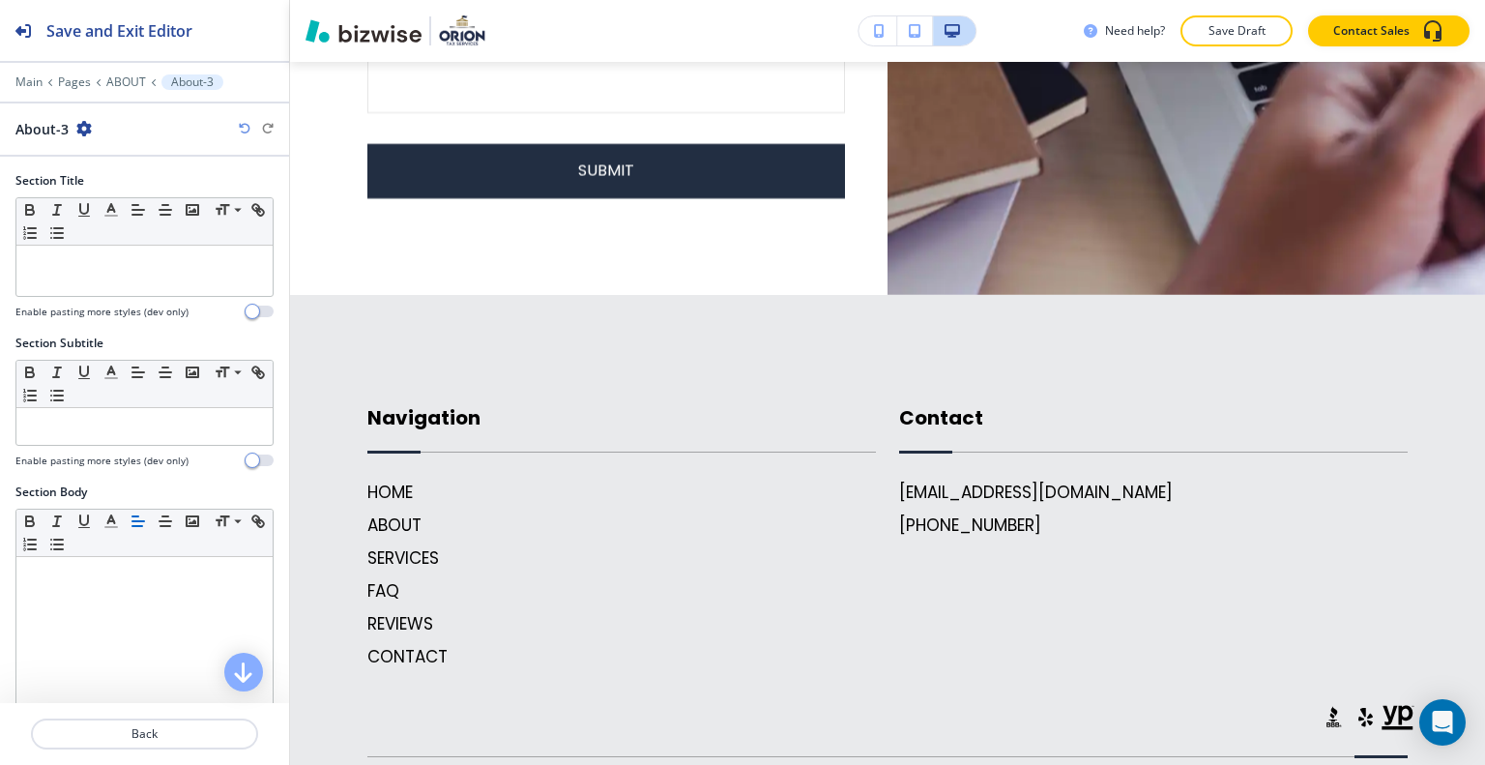
scroll to position [0, 0]
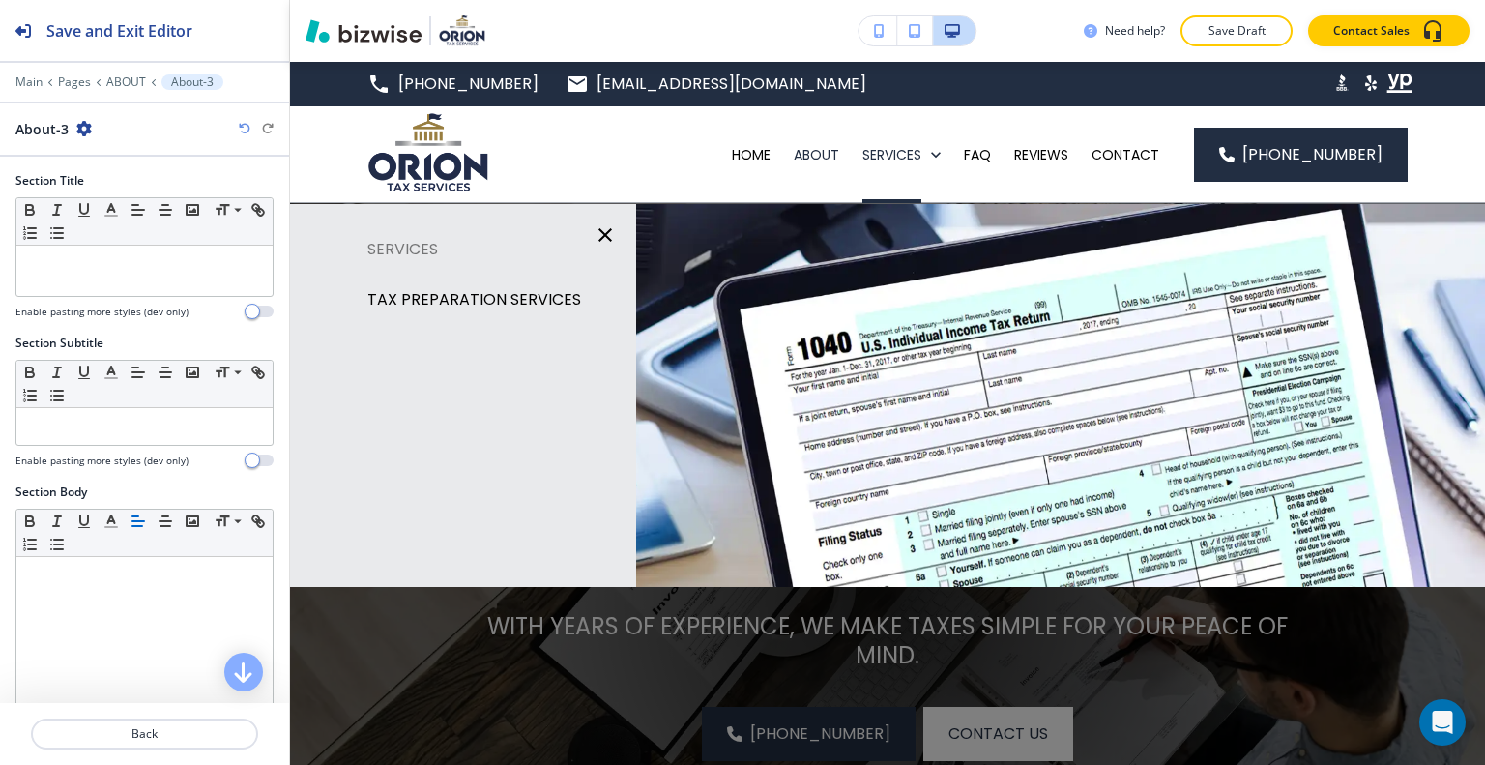
click at [520, 297] on p "TAX PREPARATION SERVICES" at bounding box center [474, 299] width 214 height 29
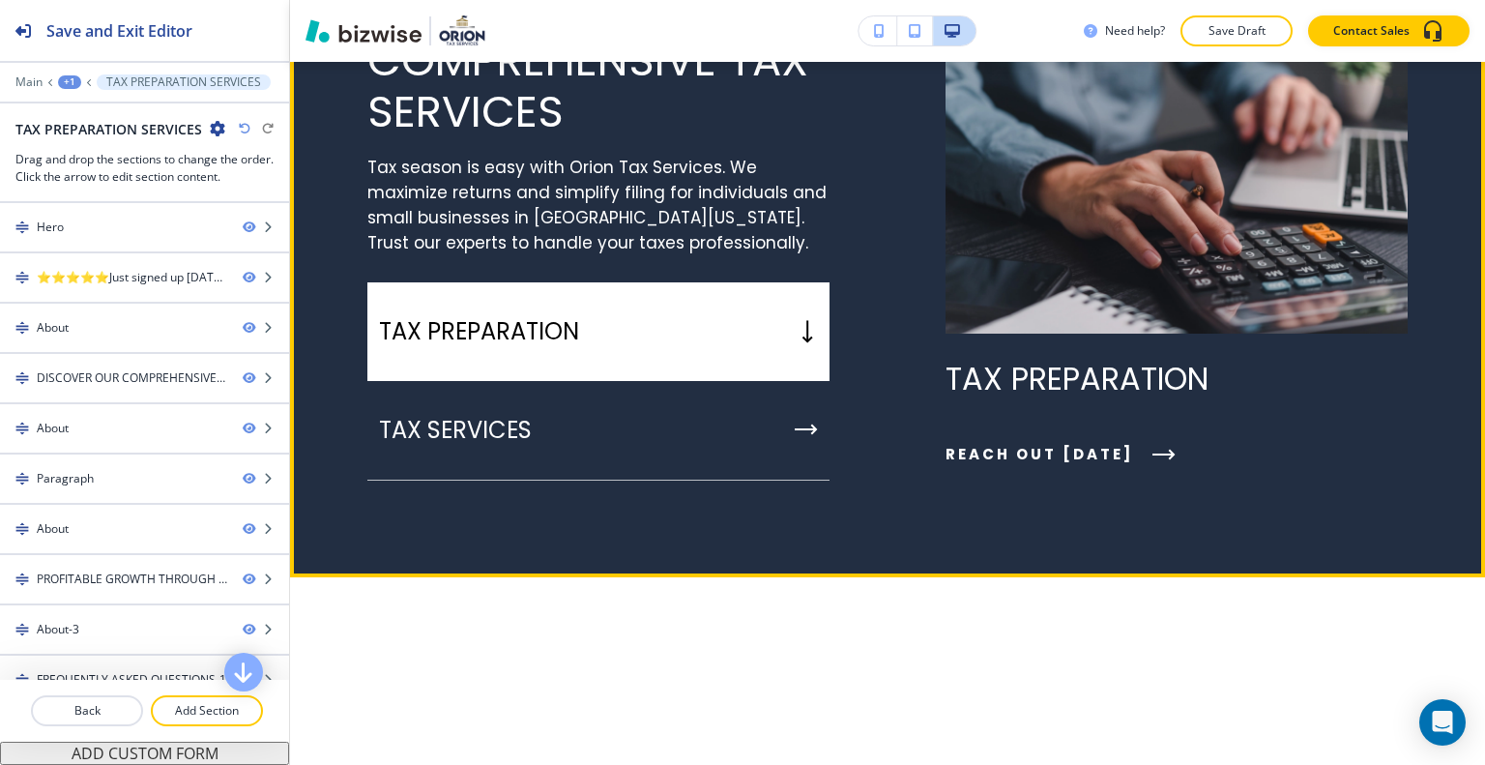
scroll to position [2320, 0]
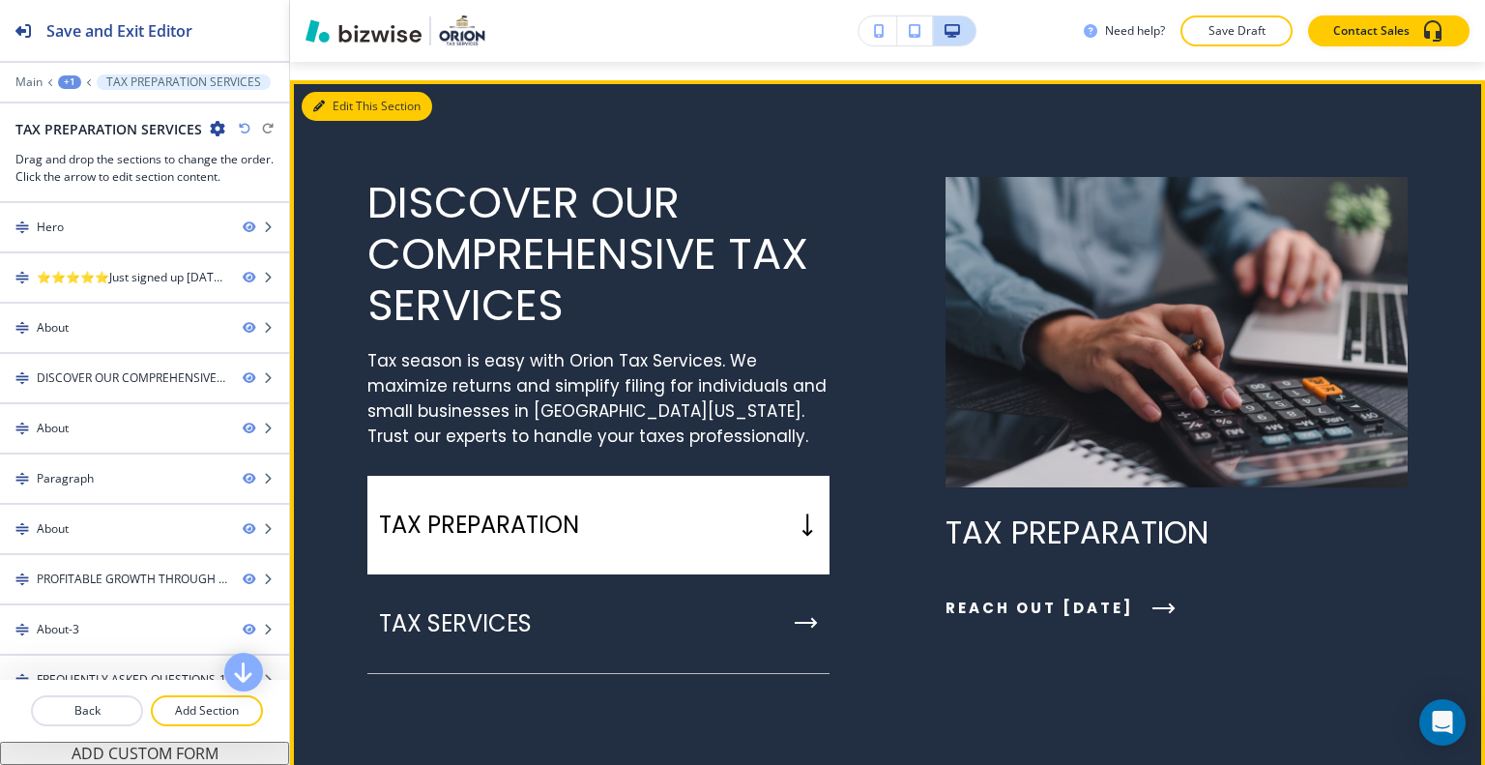
click at [345, 121] on button "Edit This Section" at bounding box center [367, 106] width 131 height 29
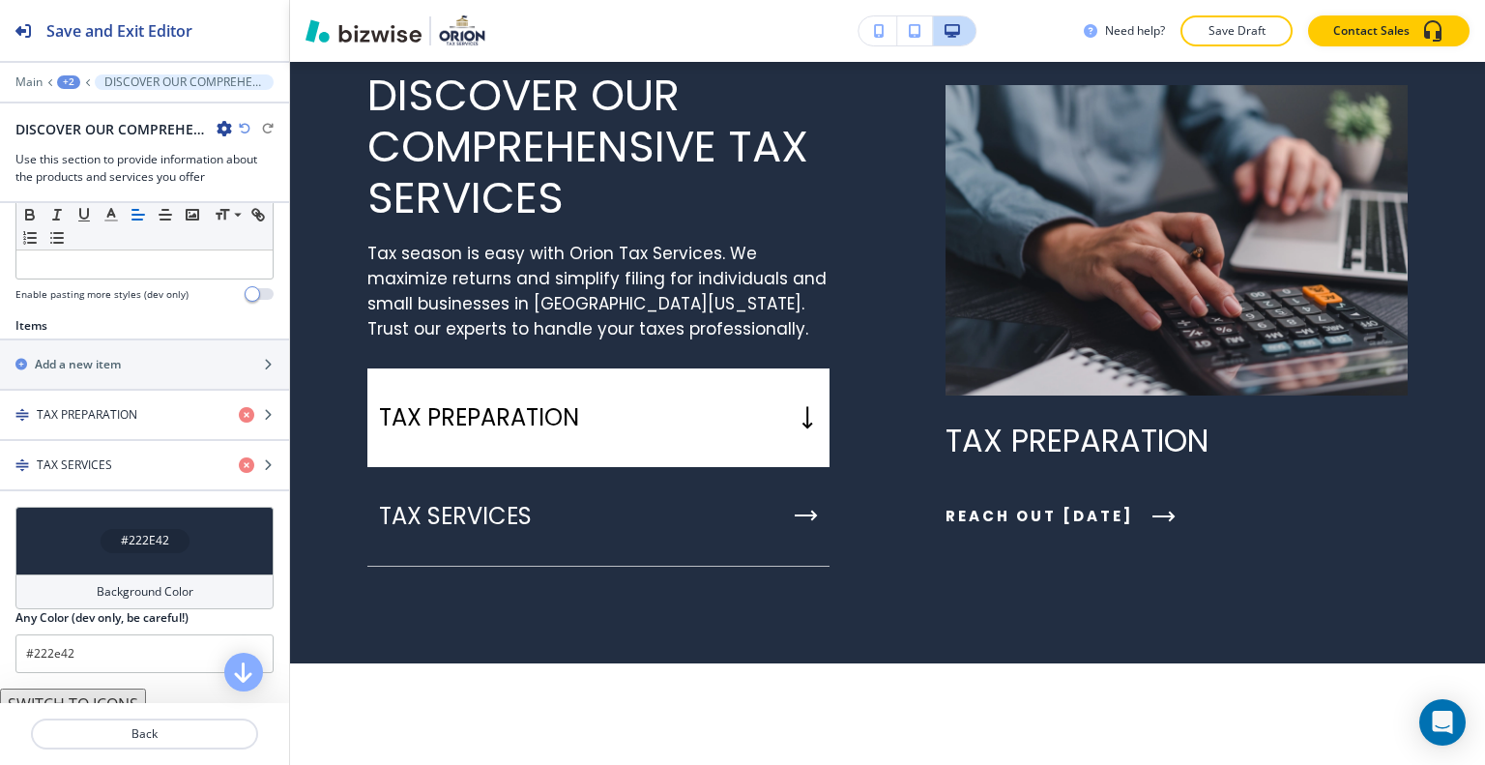
scroll to position [654, 0]
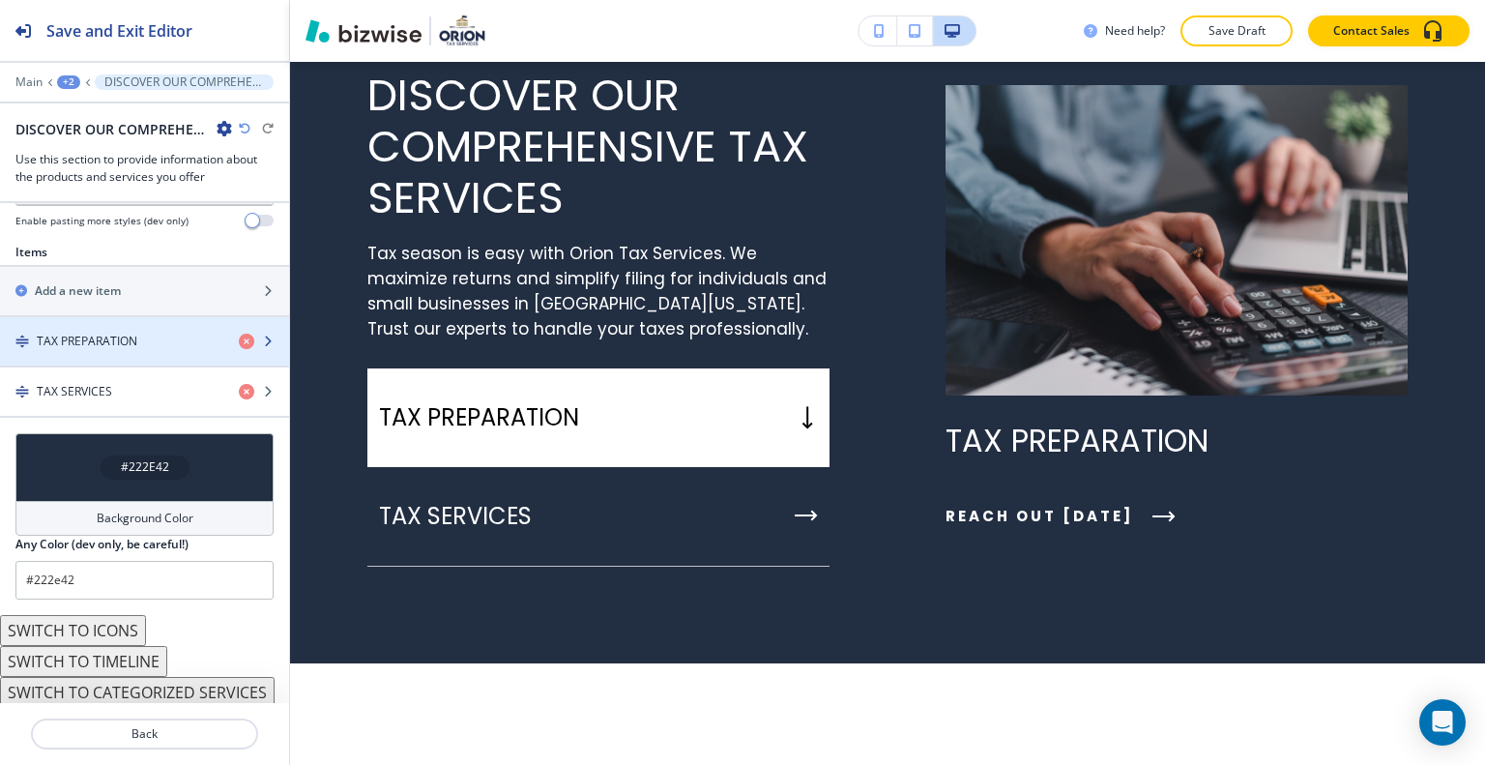
click at [131, 354] on div "button" at bounding box center [144, 357] width 289 height 15
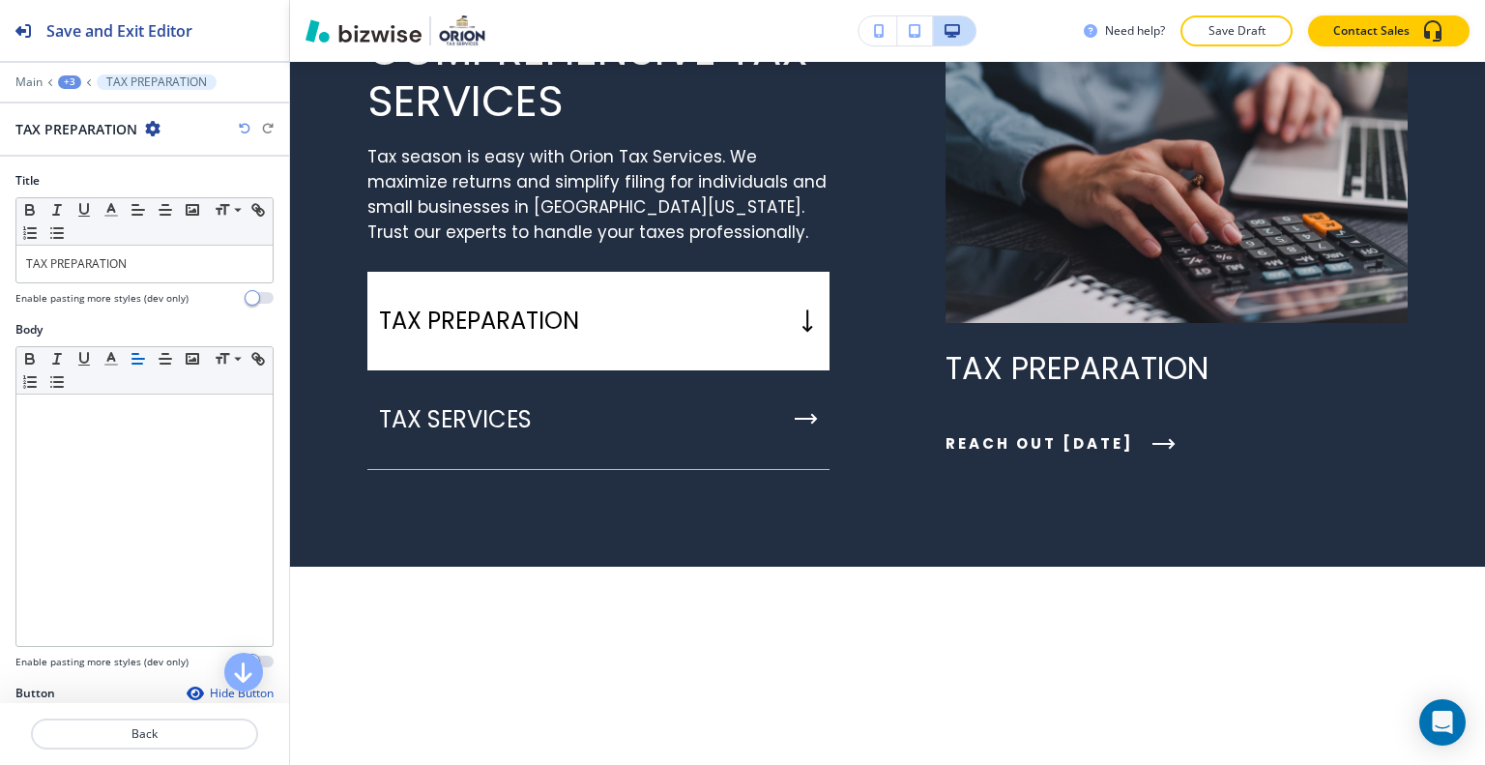
scroll to position [400, 0]
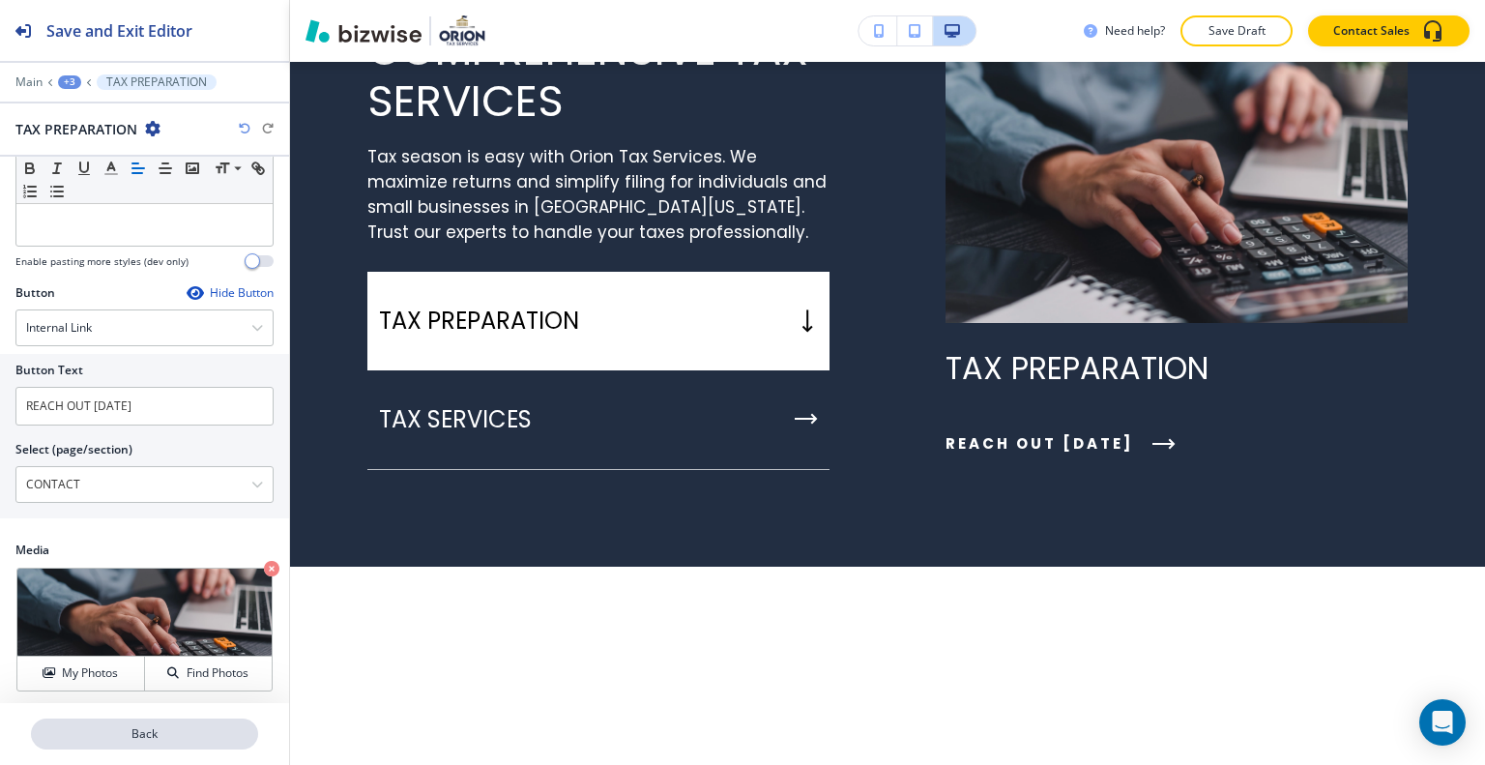
click at [150, 736] on p "Back" at bounding box center [144, 733] width 223 height 17
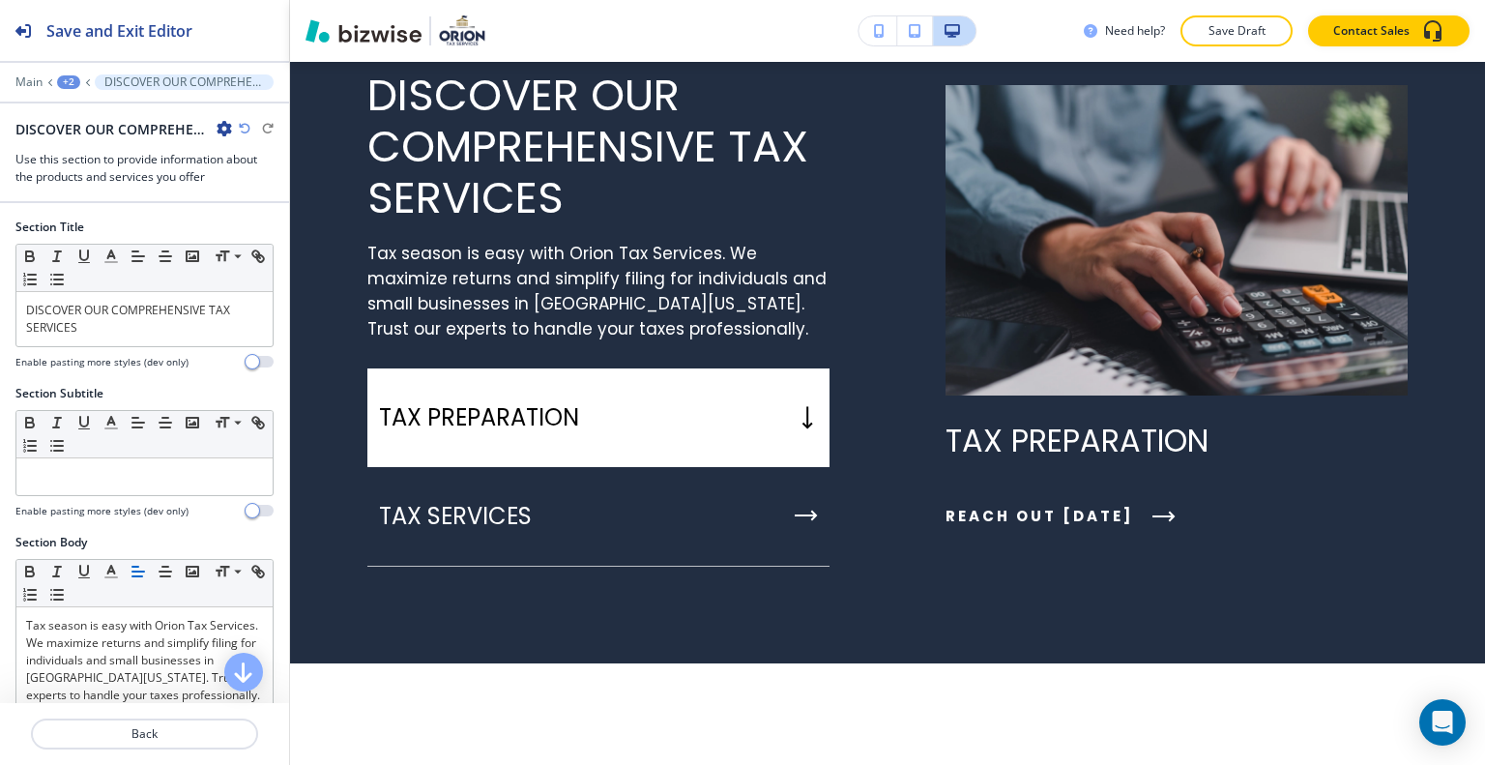
scroll to position [654, 0]
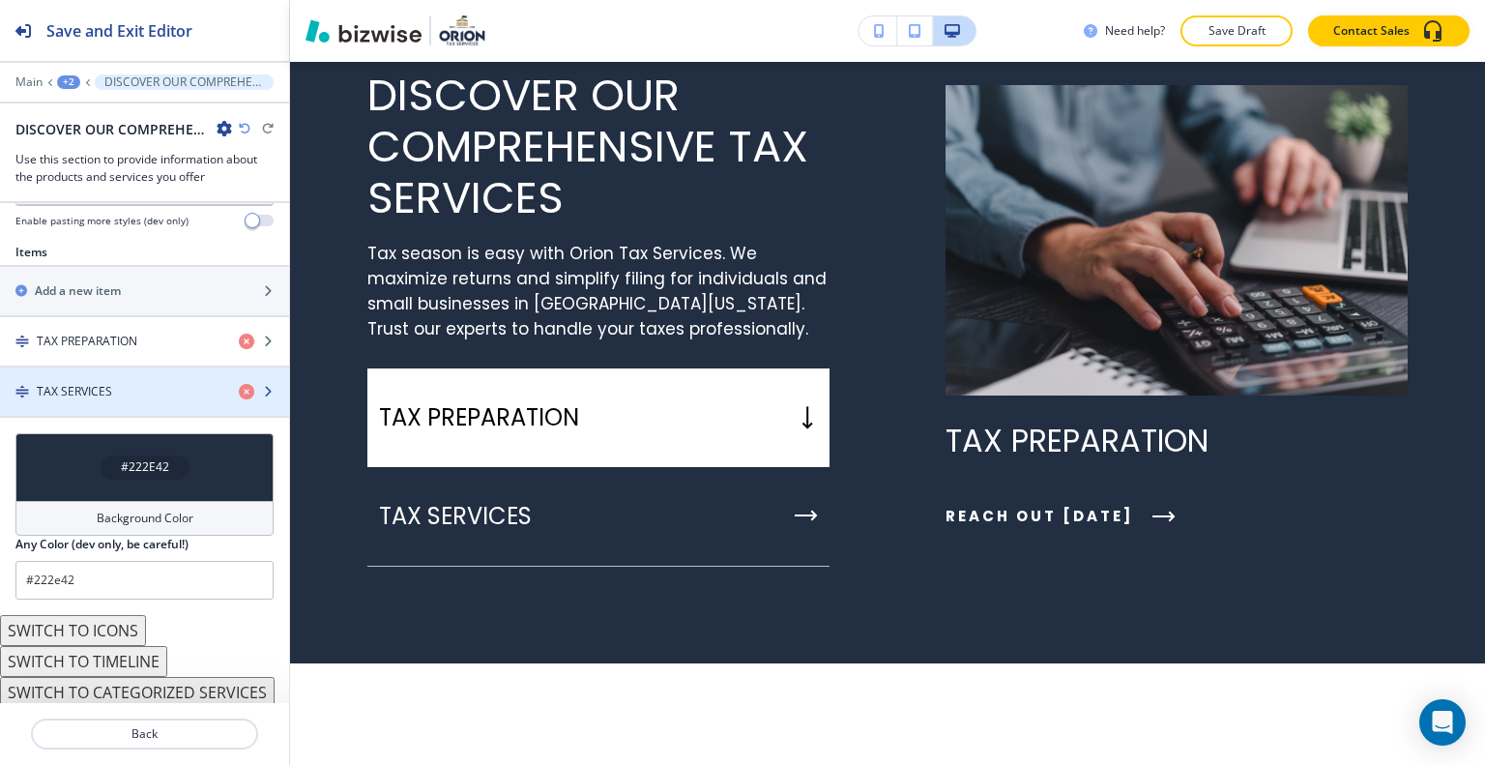
click at [130, 400] on div "button" at bounding box center [144, 407] width 289 height 15
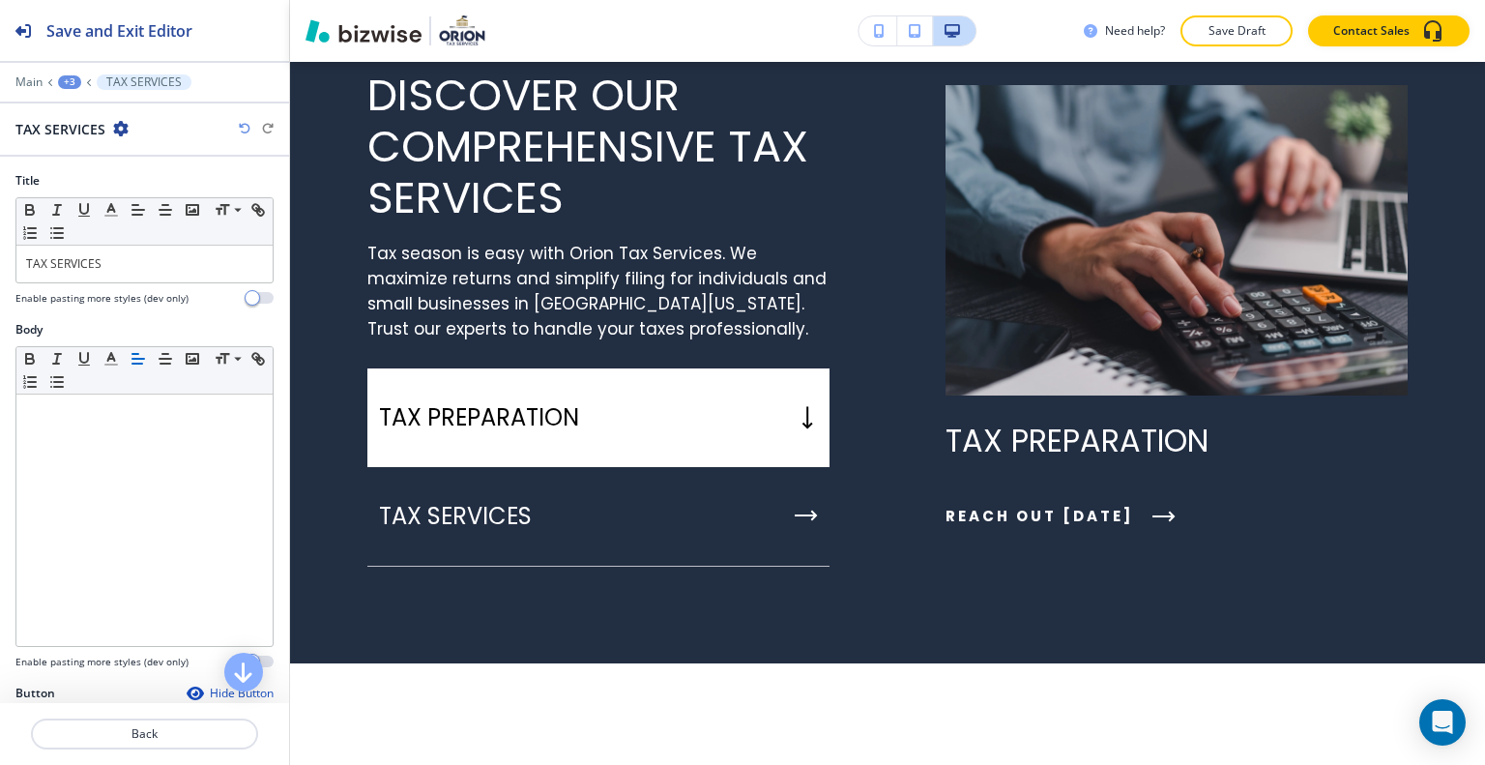
scroll to position [0, 0]
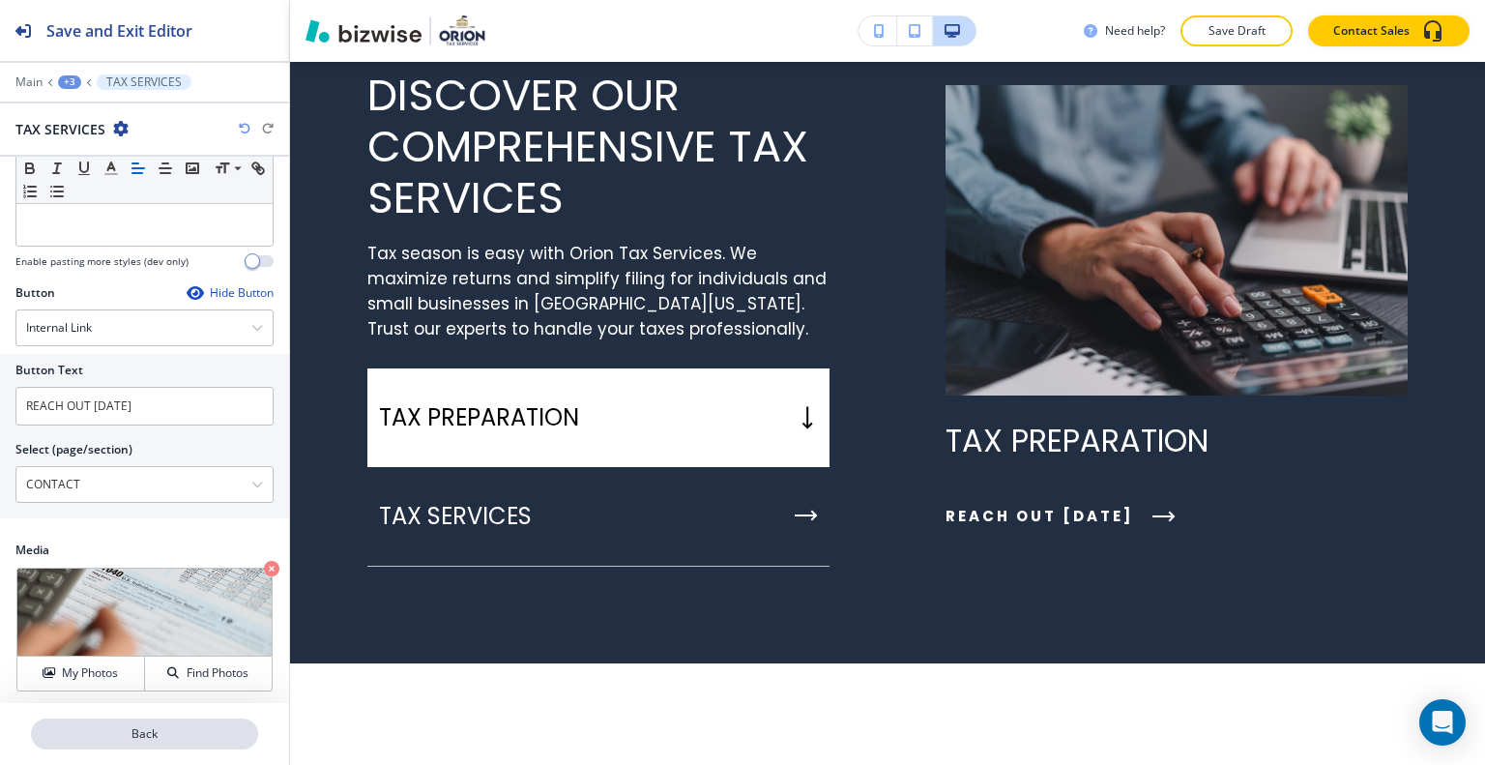
click at [136, 730] on p "Back" at bounding box center [144, 733] width 223 height 17
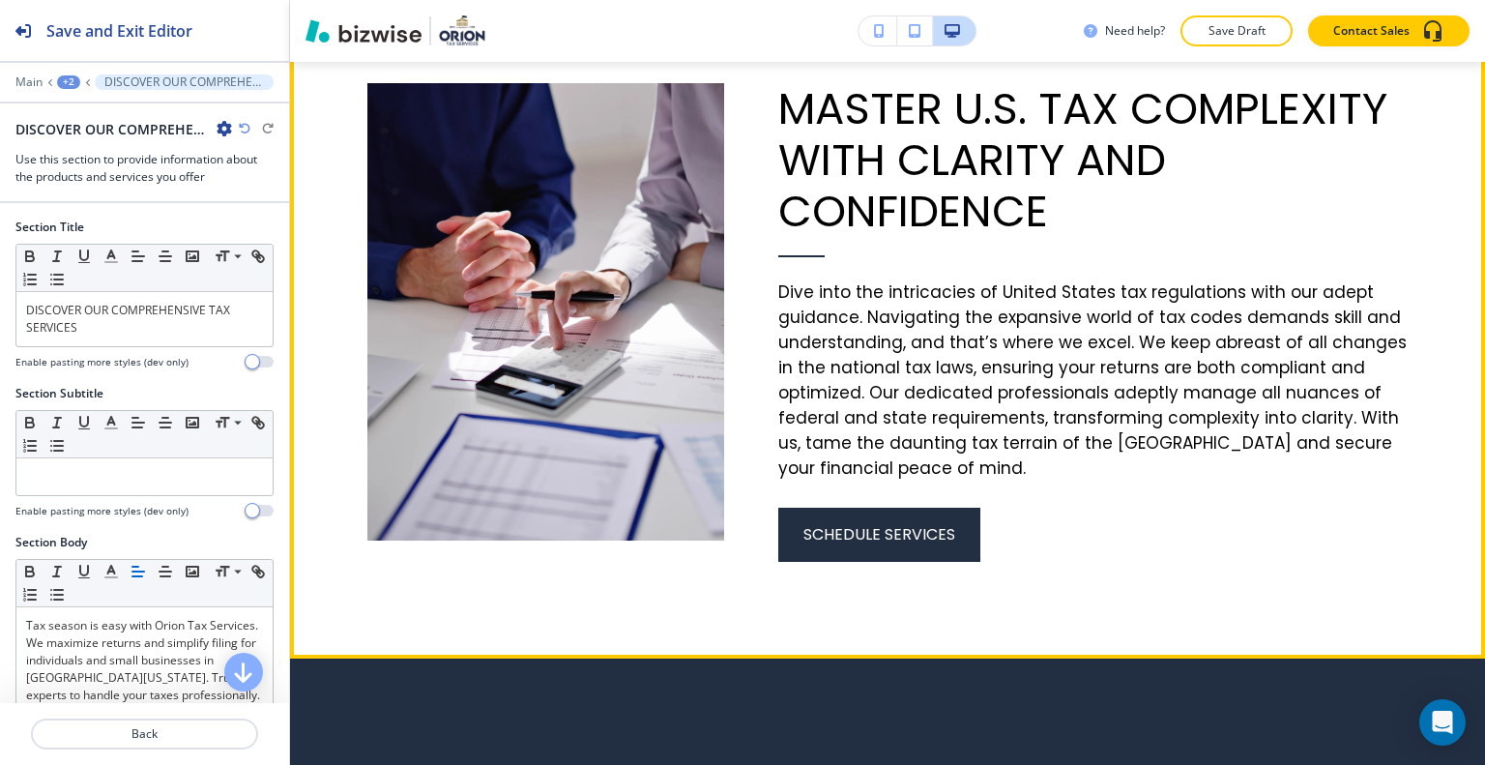
click at [347, 27] on button "Edit This Section" at bounding box center [367, 12] width 131 height 29
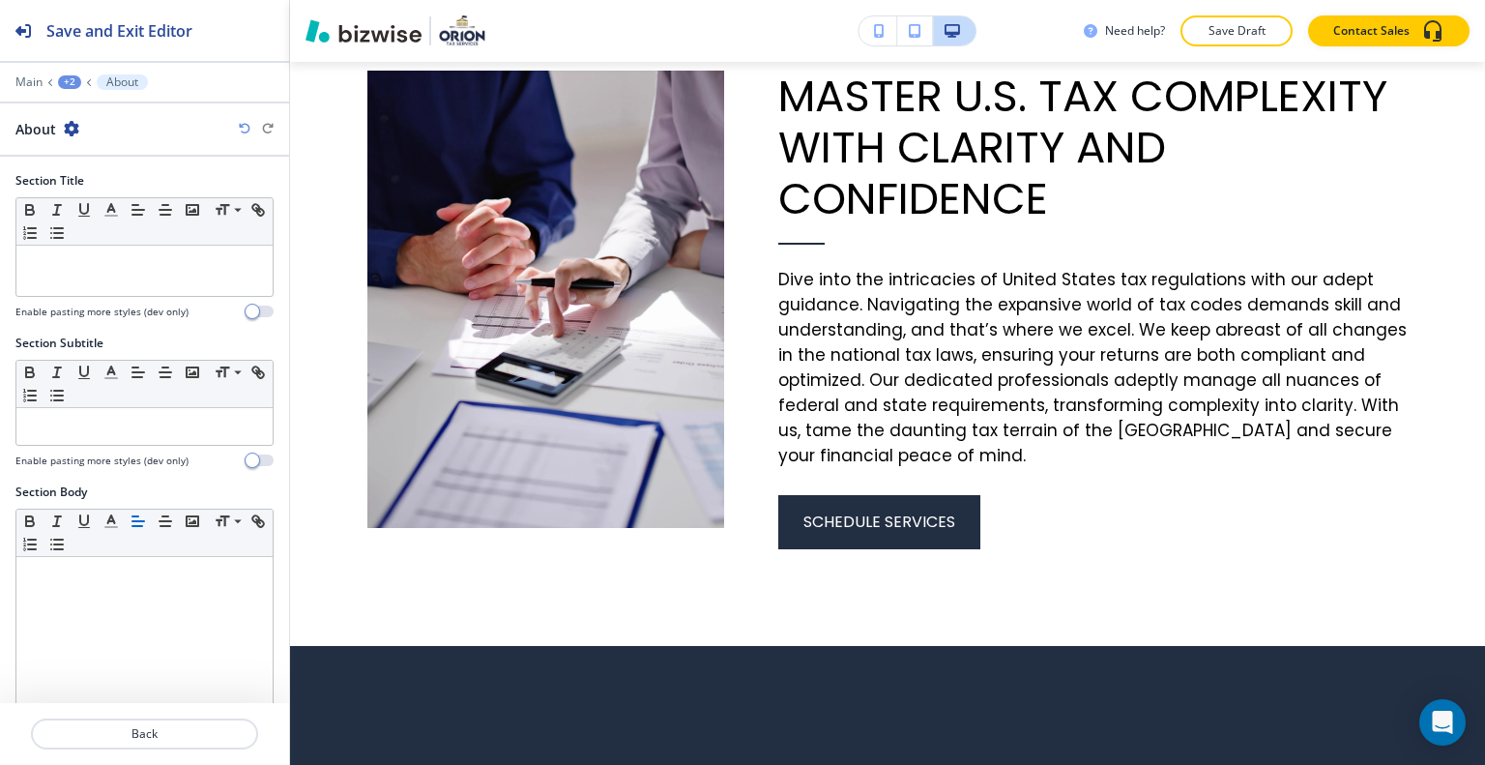
scroll to position [559, 0]
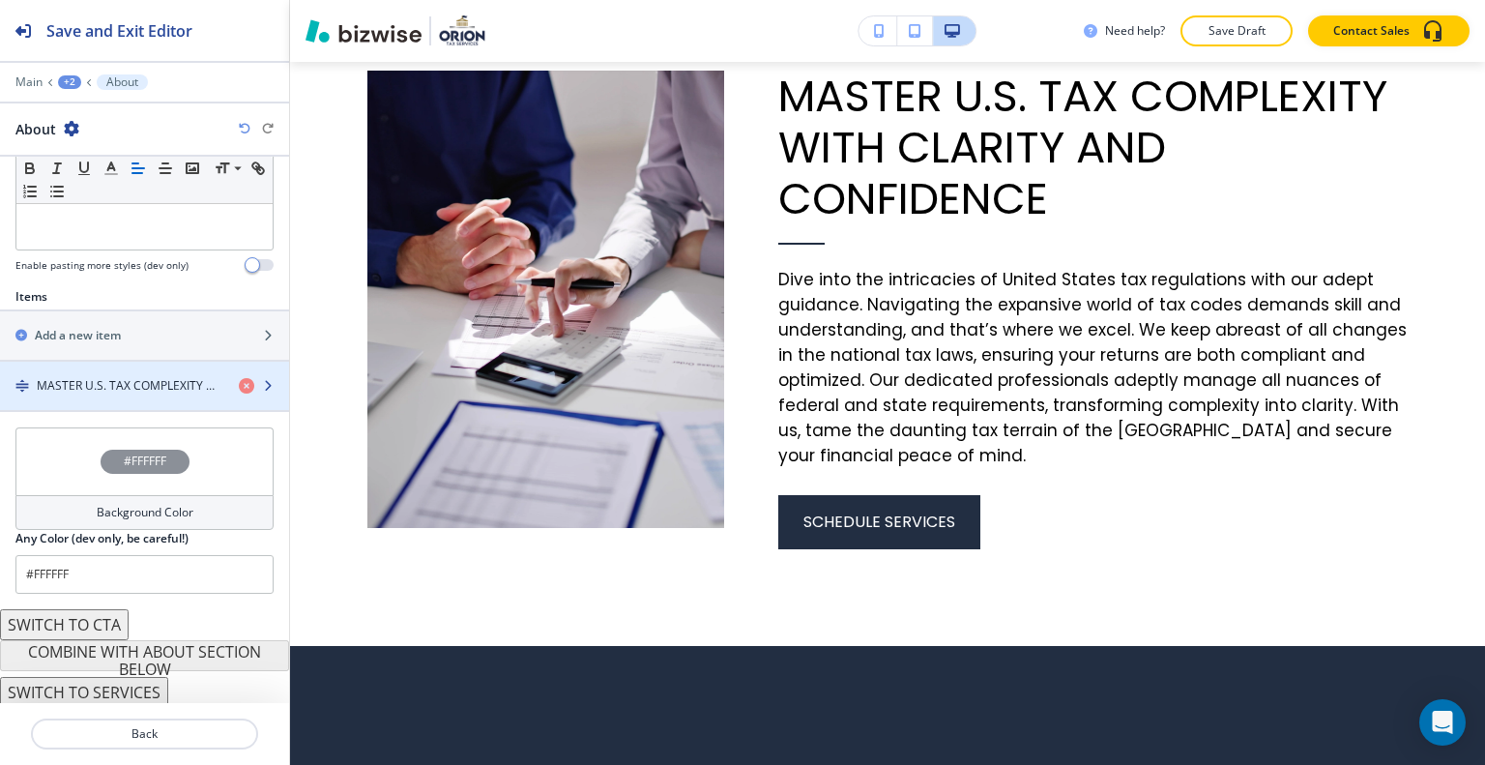
click at [102, 378] on h4 "MASTER U.S. TAX COMPLEXITY WITH CLARITY AND CONFIDENCE" at bounding box center [130, 385] width 187 height 17
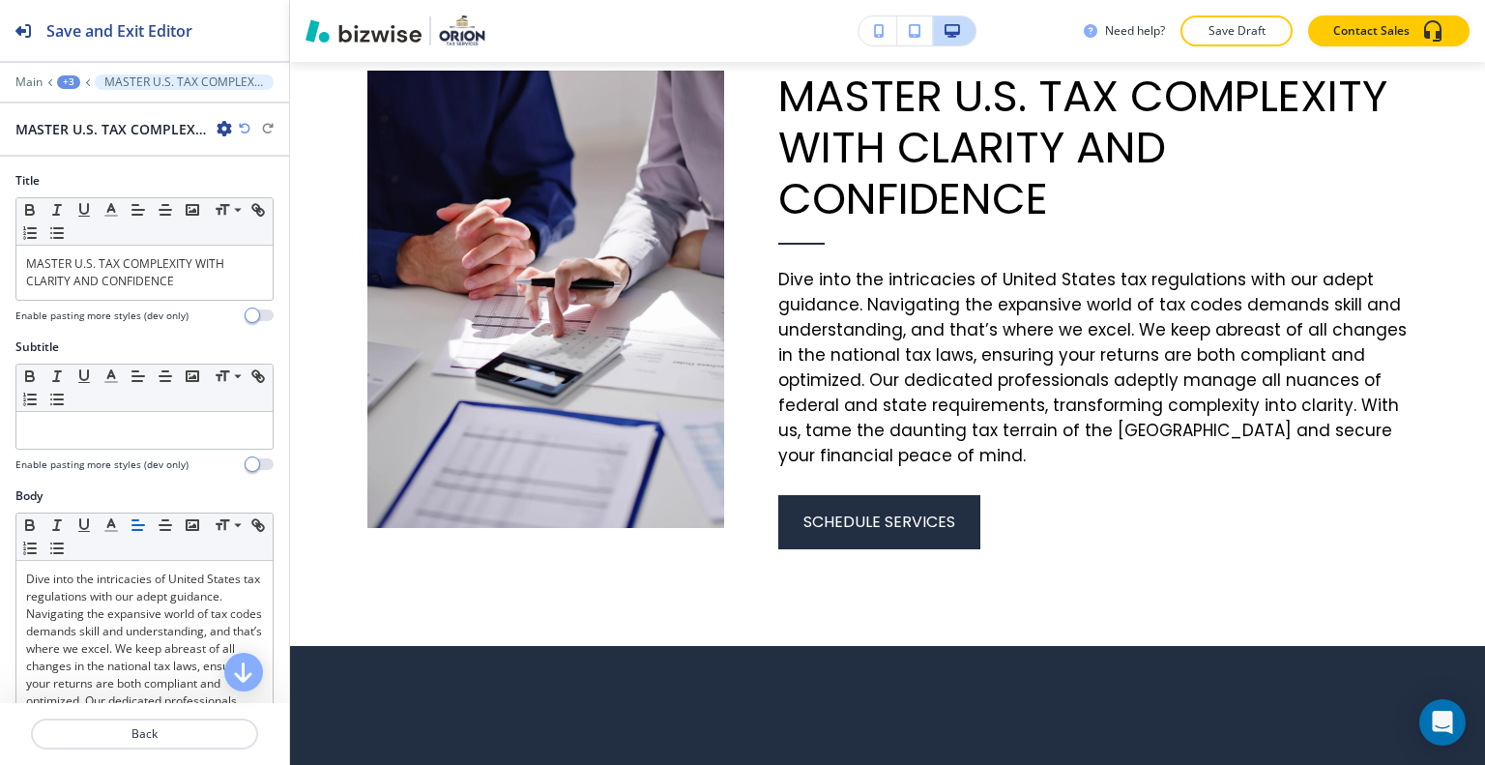
scroll to position [743, 0]
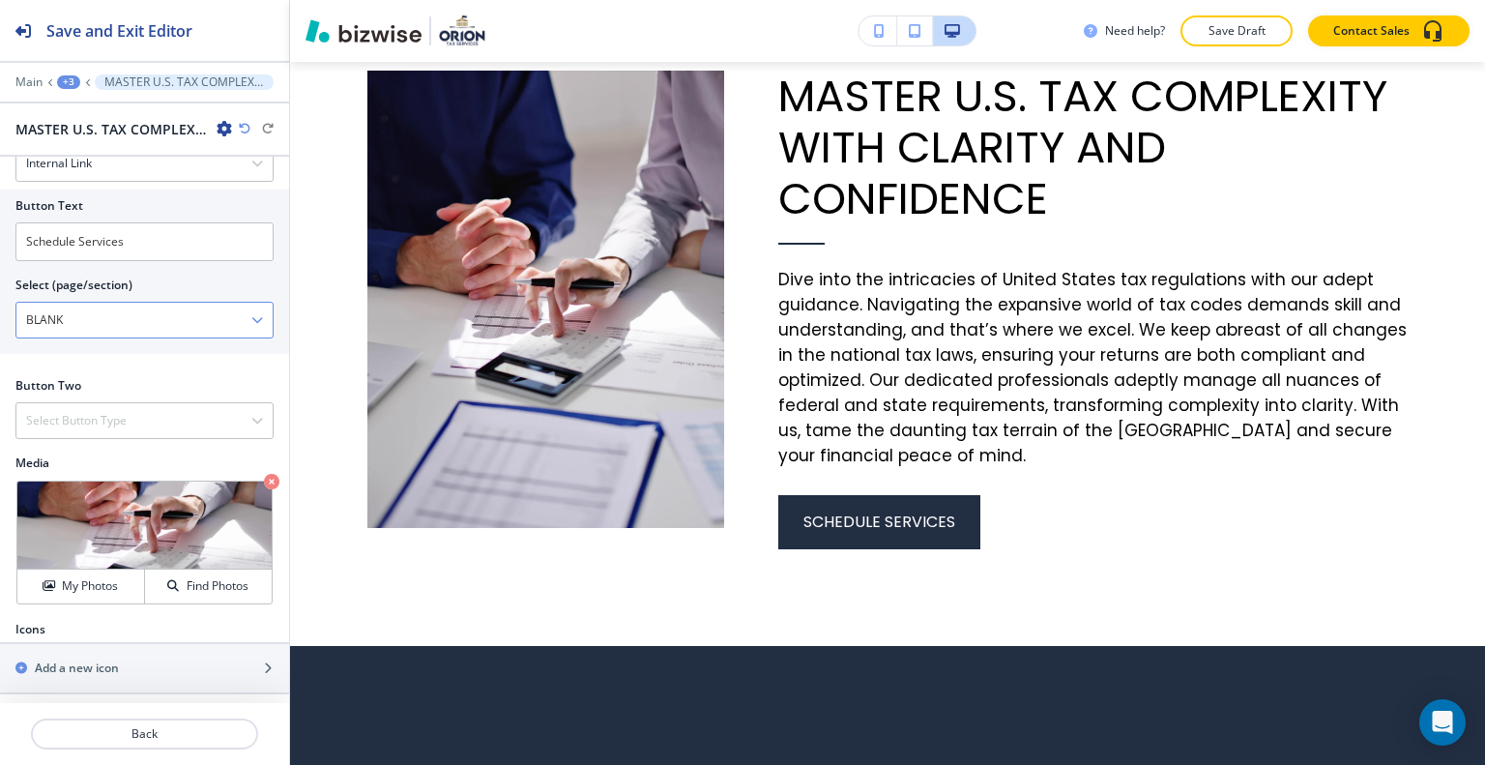
click at [94, 317] on \(page\/section\) "BLANK" at bounding box center [133, 320] width 235 height 33
click at [251, 319] on icon "button" at bounding box center [257, 320] width 12 height 12
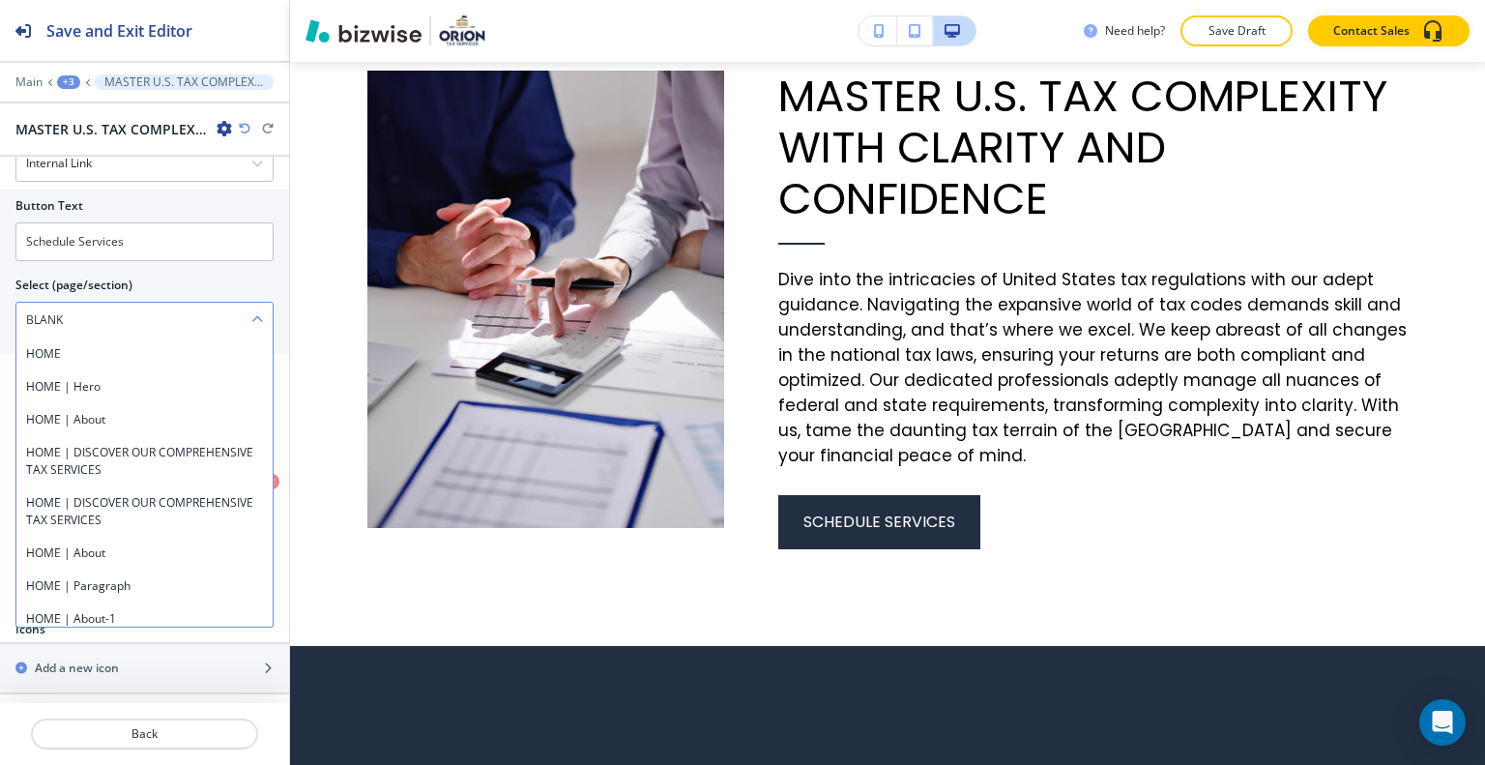
scroll to position [1867, 0]
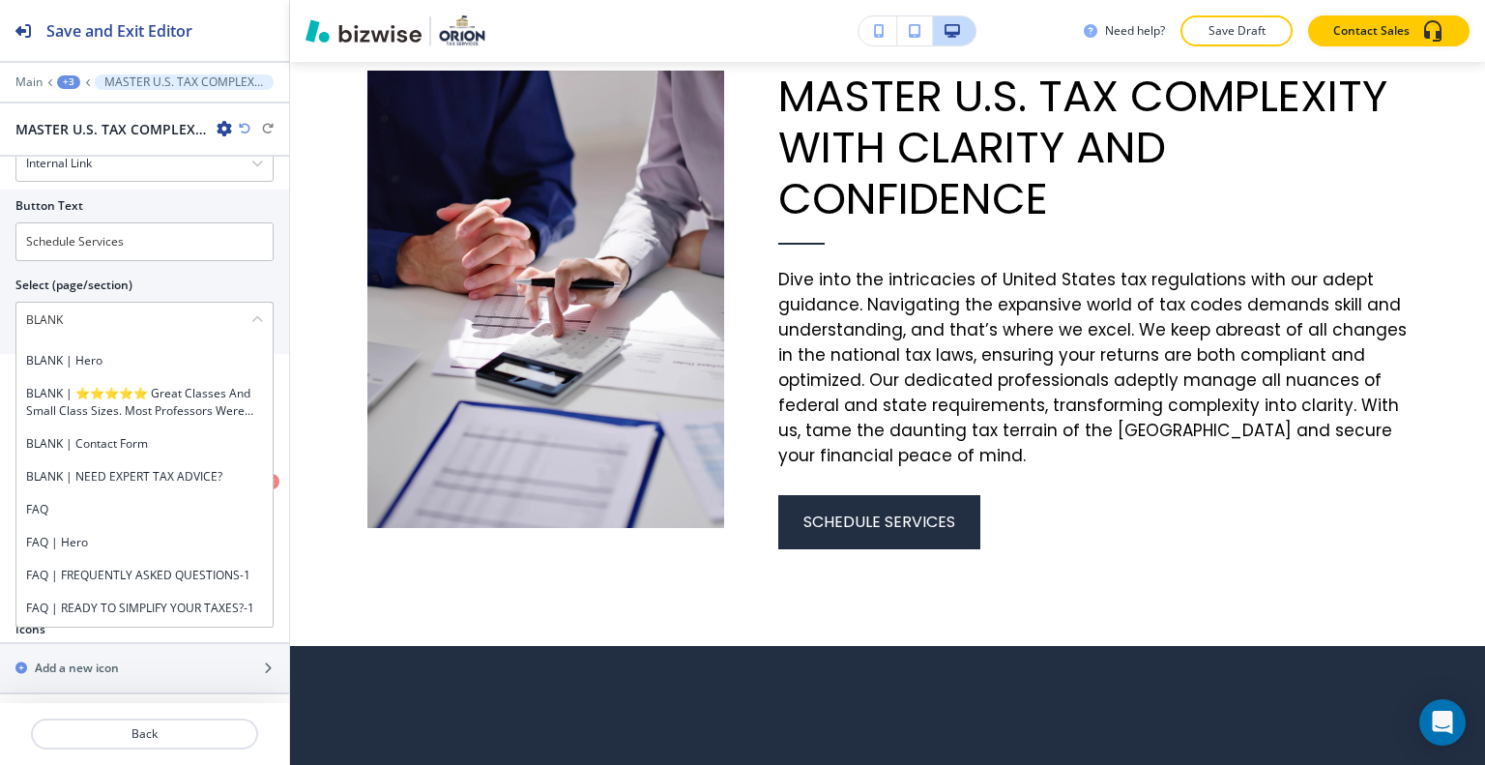
drag, startPoint x: 125, startPoint y: 312, endPoint x: 0, endPoint y: 297, distance: 125.7
click at [0, 297] on div "Button Text Schedule Services Select (page/section) BLANK HOME HOME | Hero HOME…" at bounding box center [144, 271] width 289 height 164
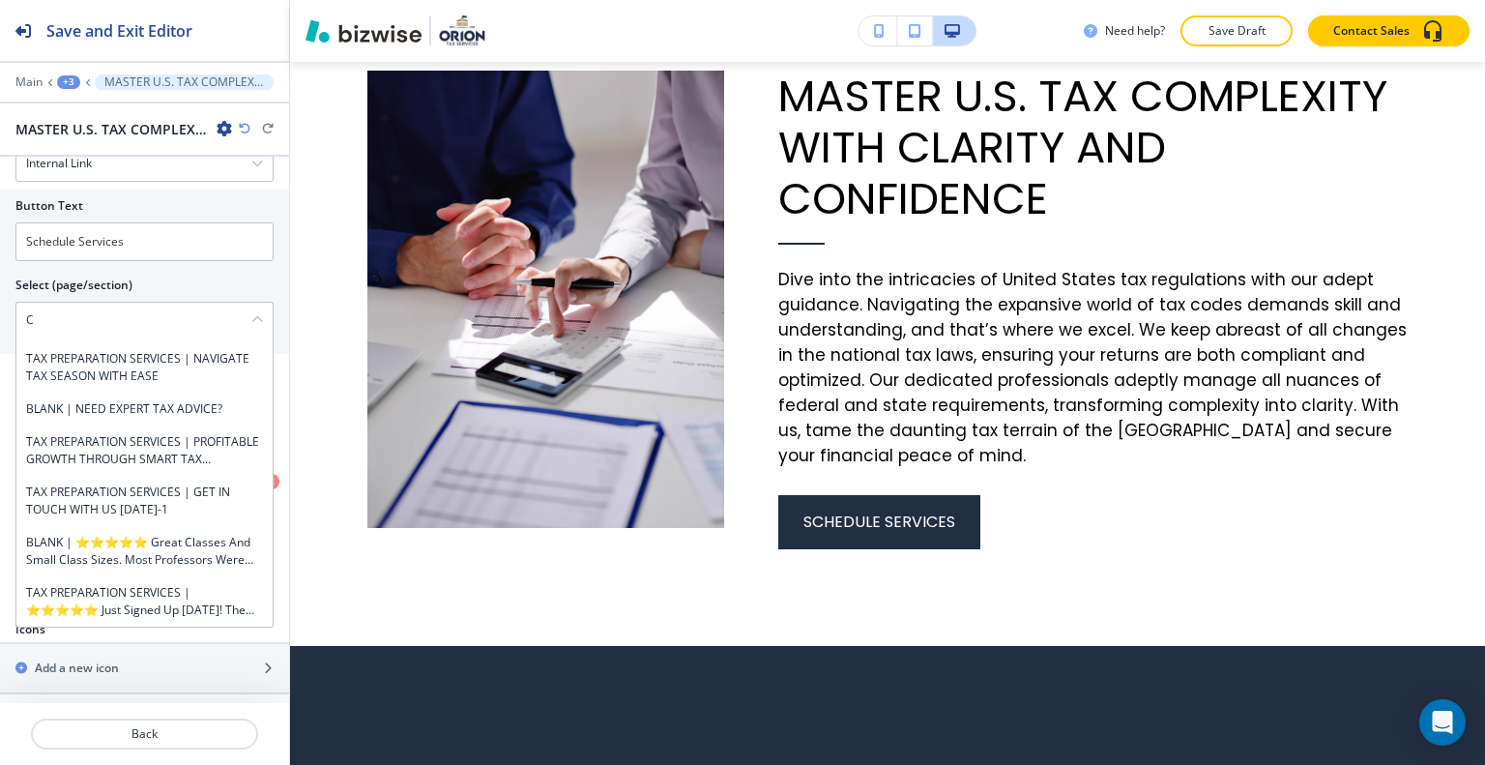
scroll to position [0, 0]
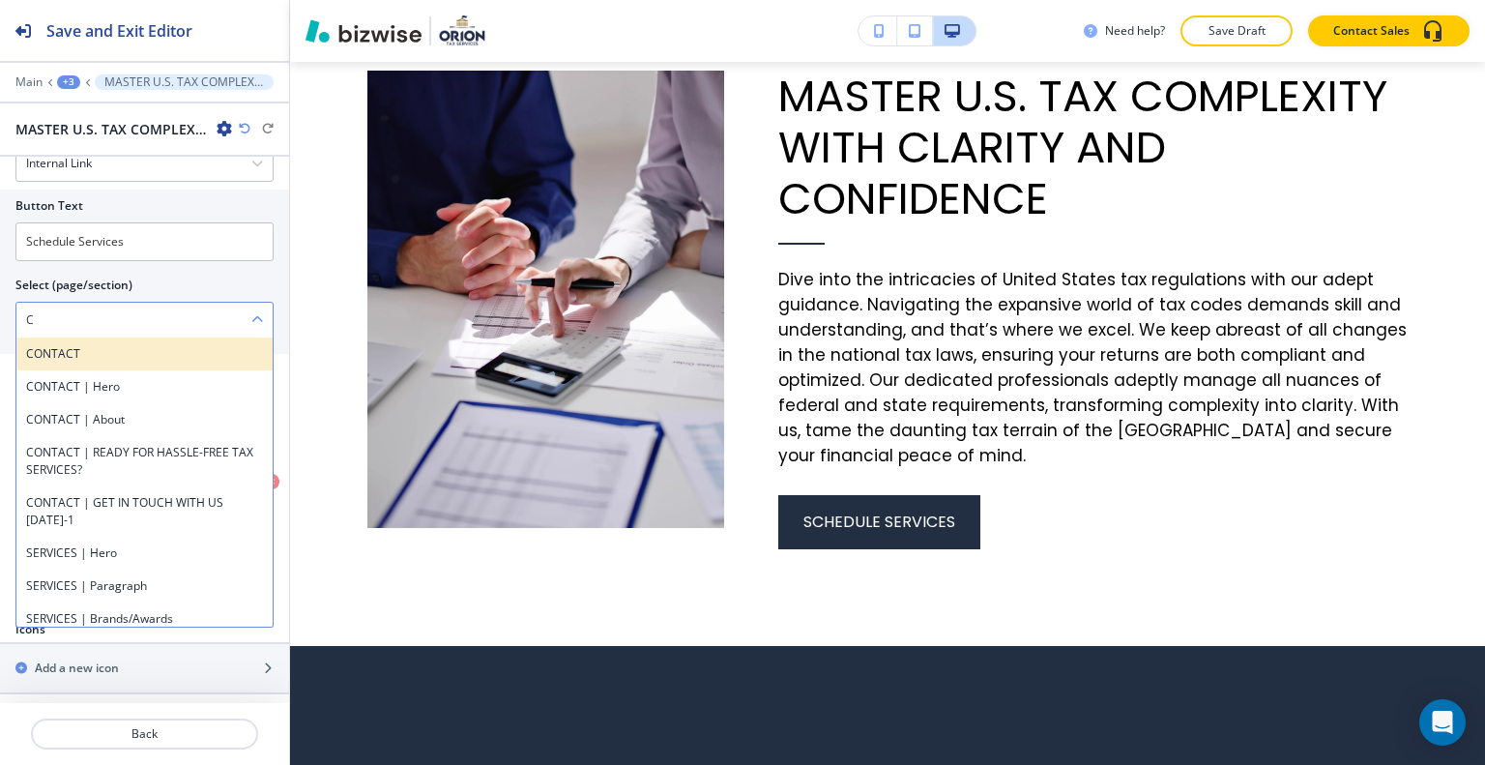
click at [54, 349] on h4 "CONTACT" at bounding box center [144, 353] width 237 height 17
type \(page\/section\) "CONTACT"
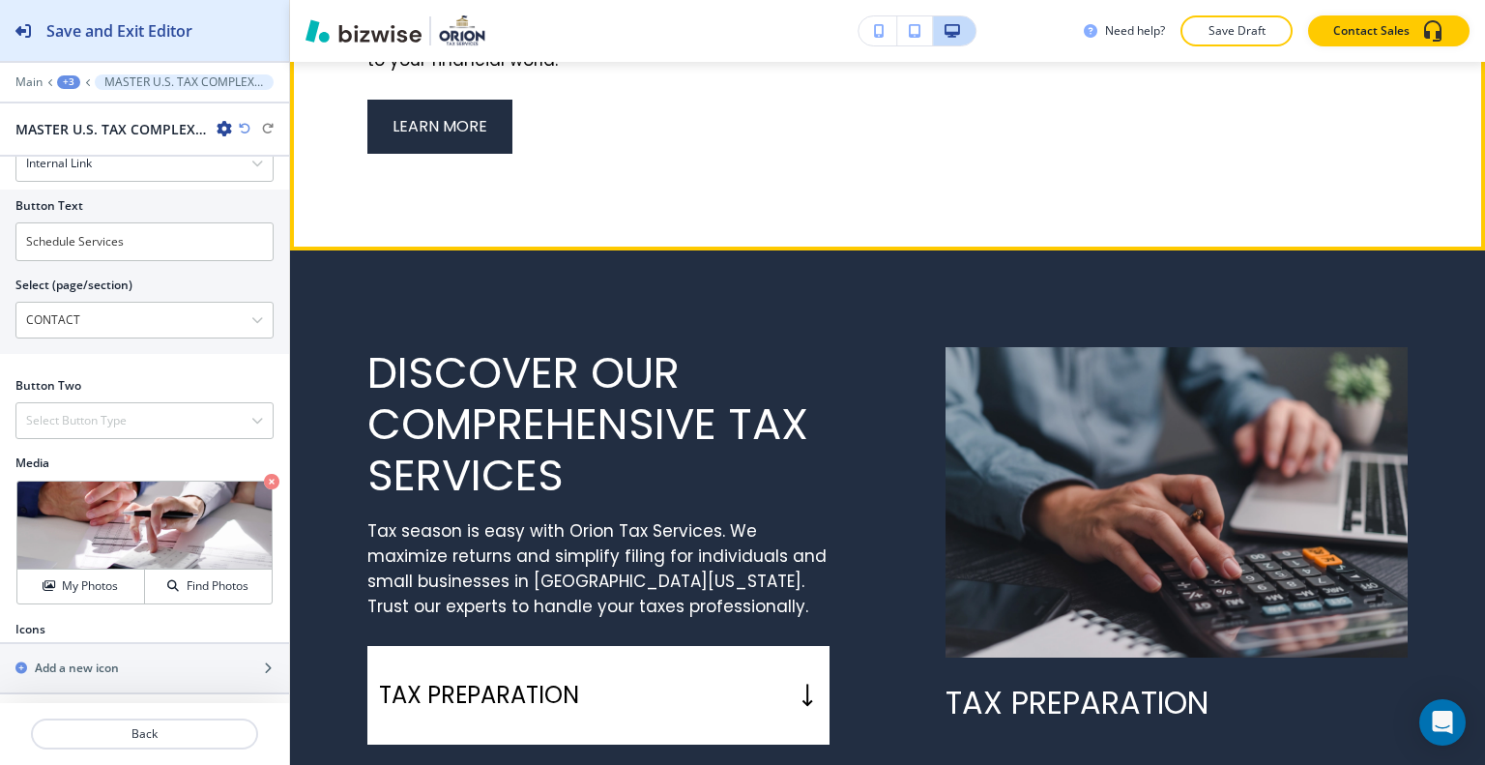
scroll to position [1667, 0]
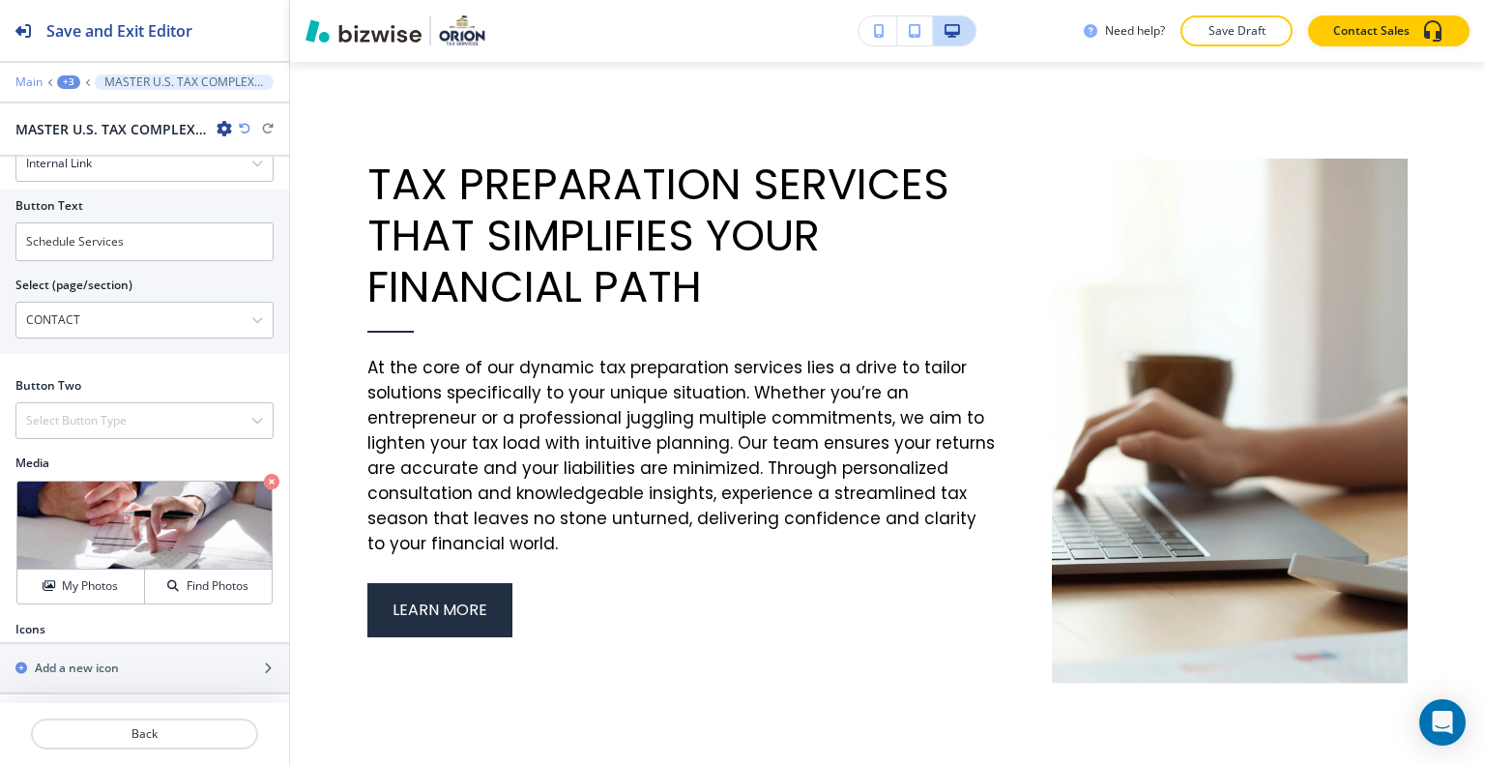
click at [37, 85] on p "Main" at bounding box center [28, 82] width 27 height 14
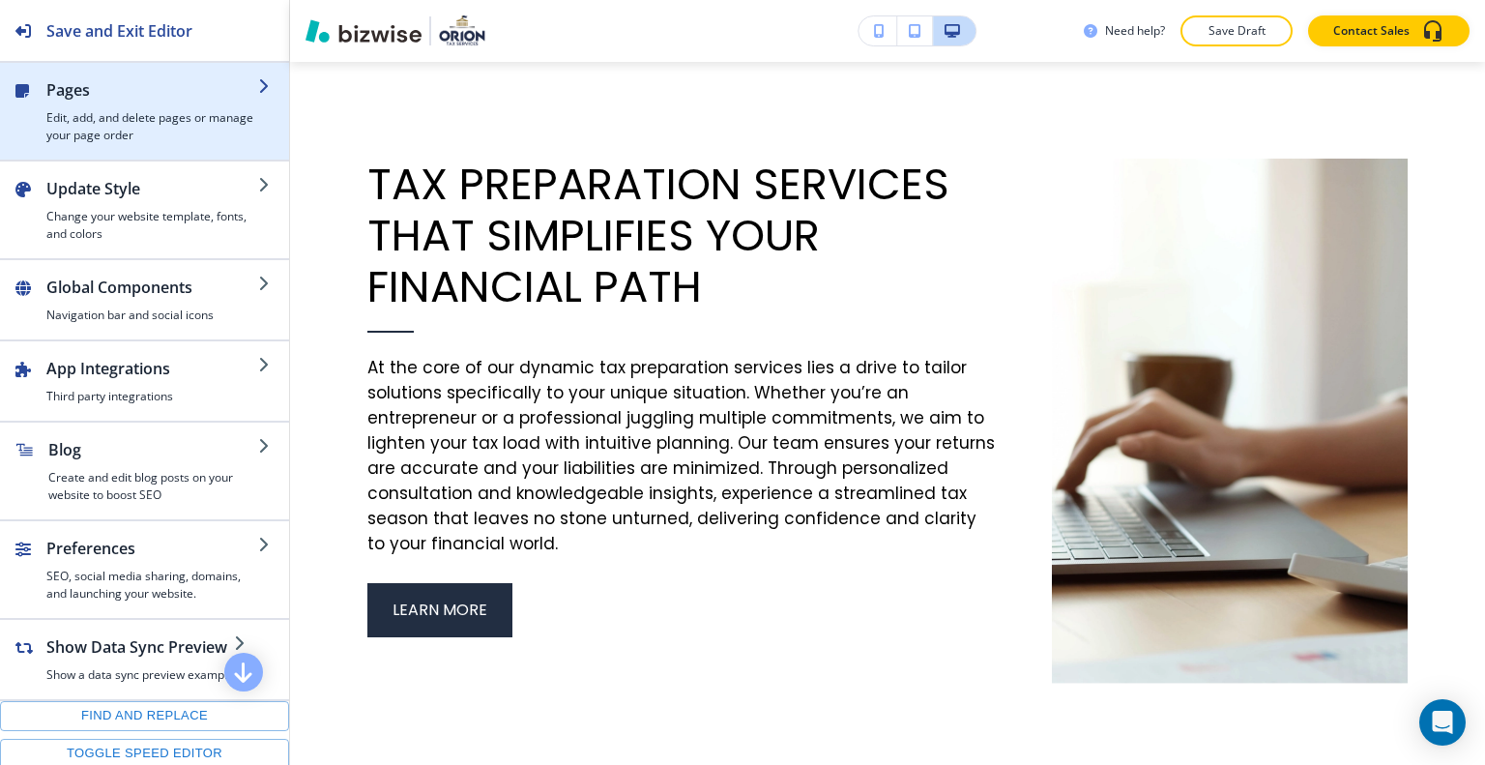
click at [115, 92] on h2 "Pages" at bounding box center [152, 89] width 212 height 23
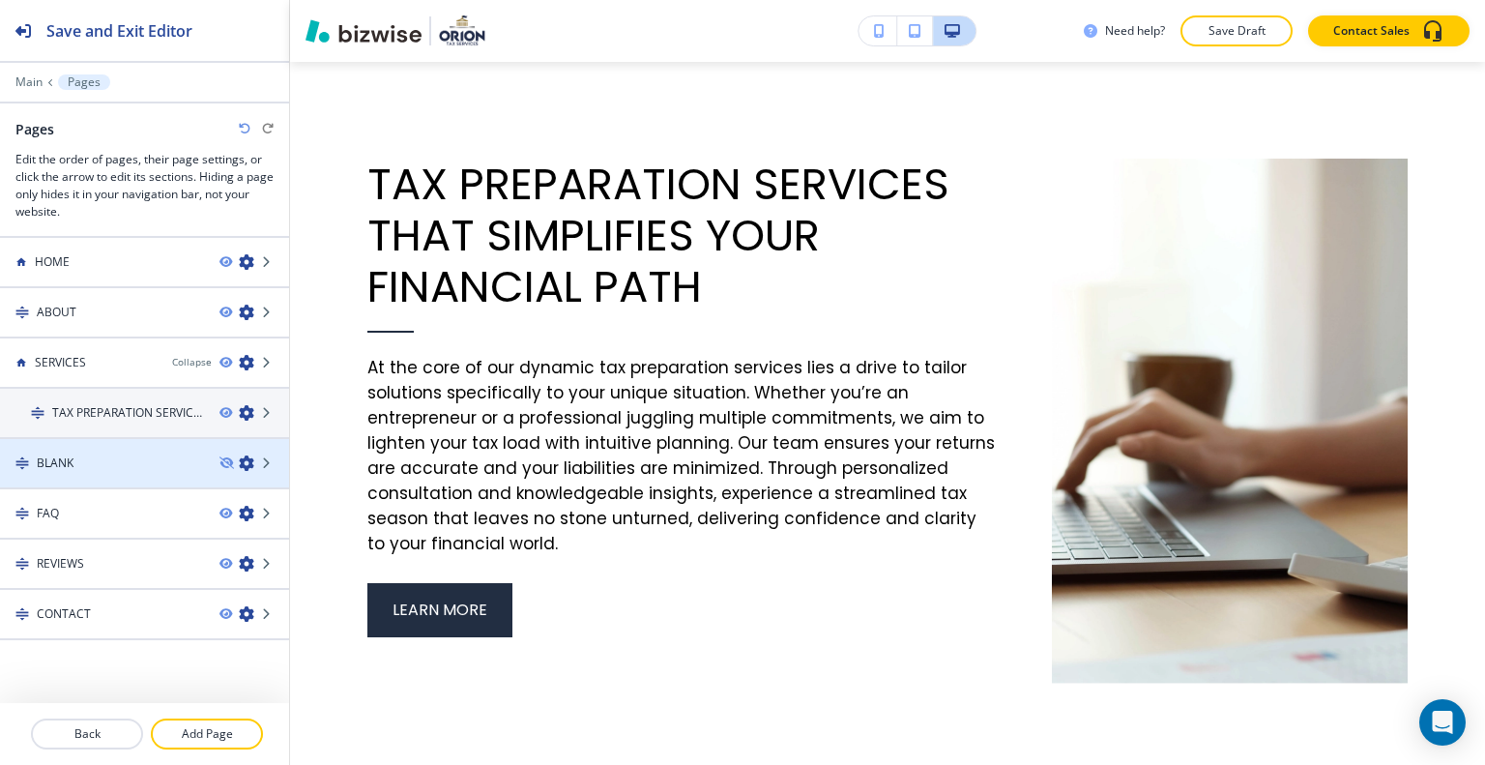
click at [87, 447] on div at bounding box center [144, 446] width 289 height 15
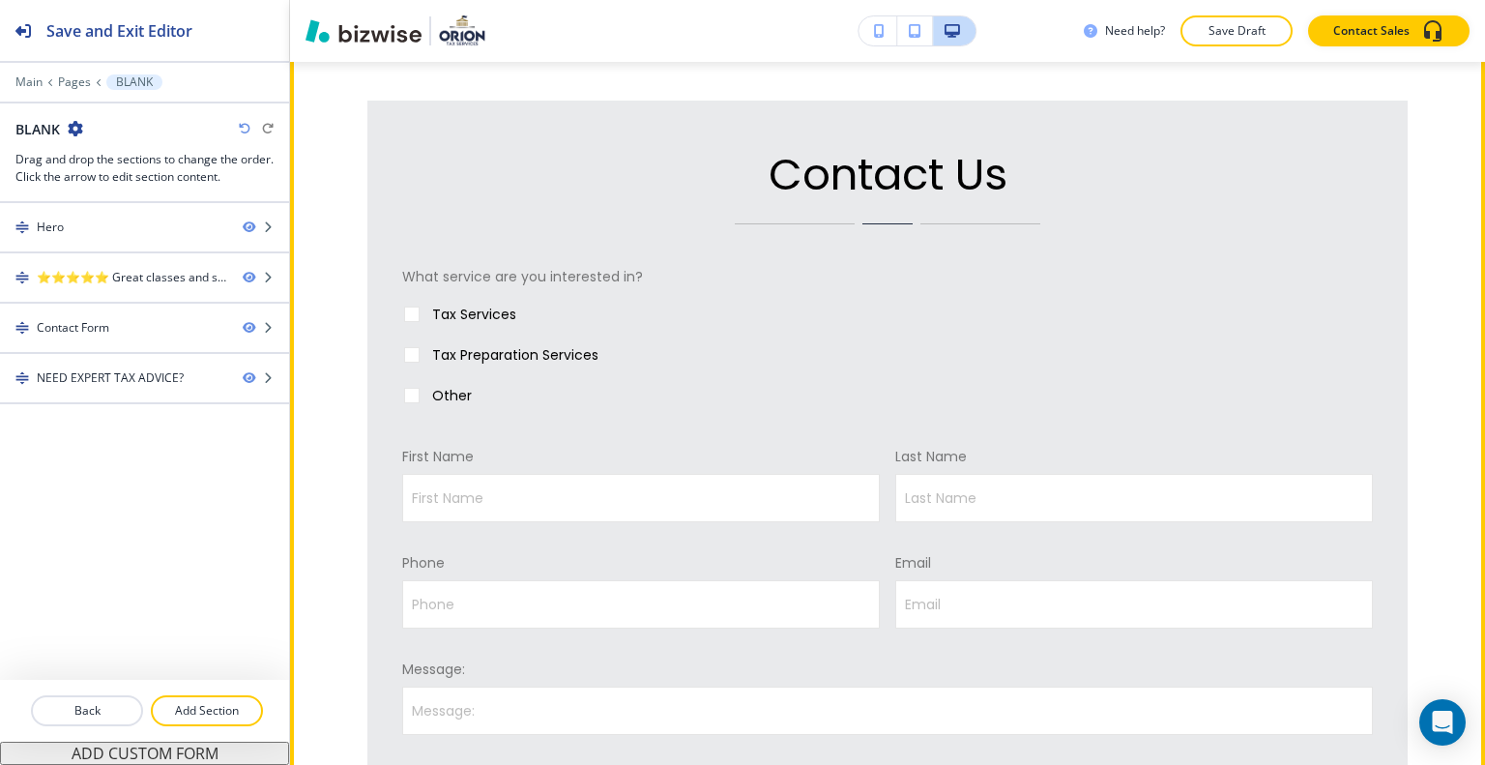
scroll to position [1257, 0]
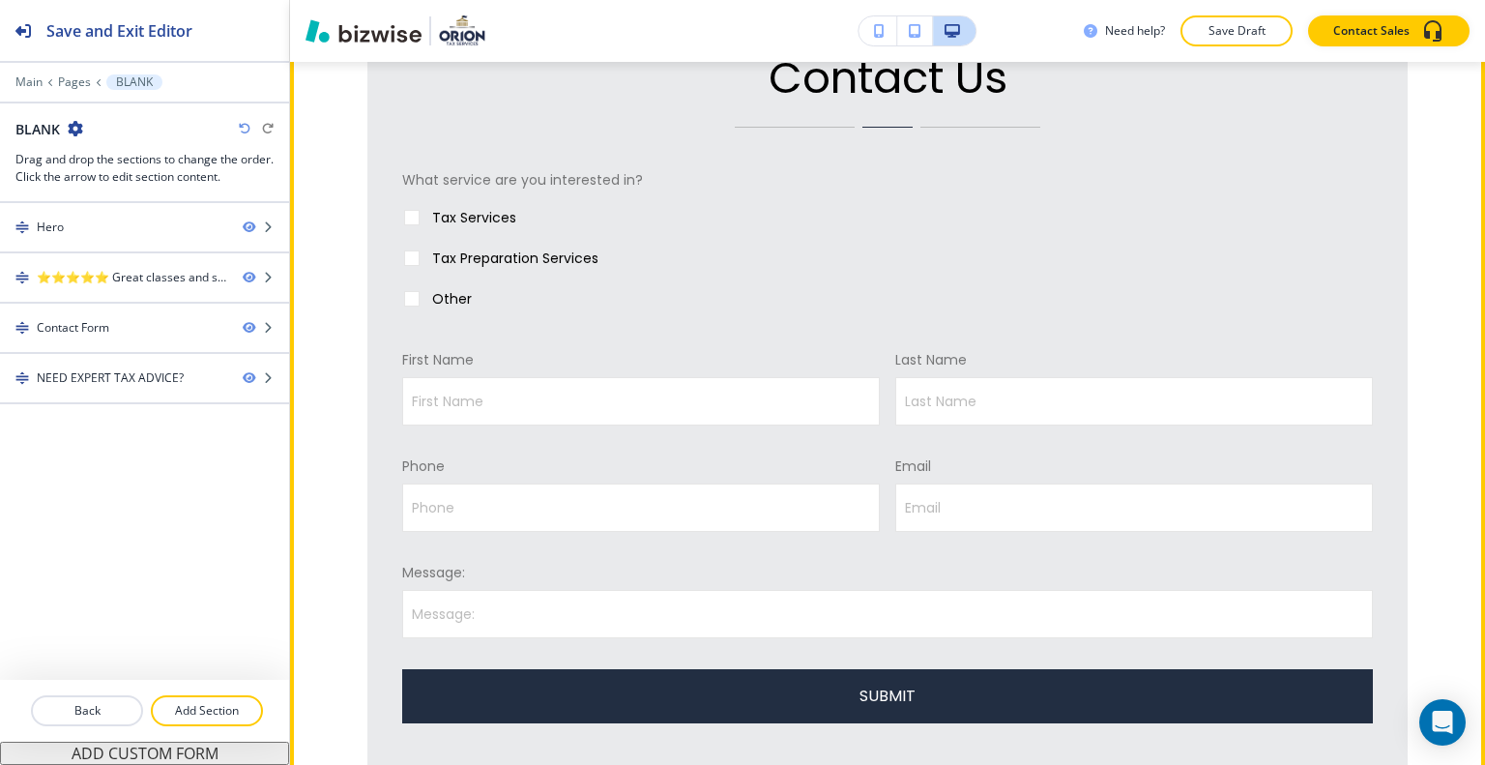
click at [416, 219] on input "Tax Services" at bounding box center [412, 221] width 41 height 41
checkbox input "false"
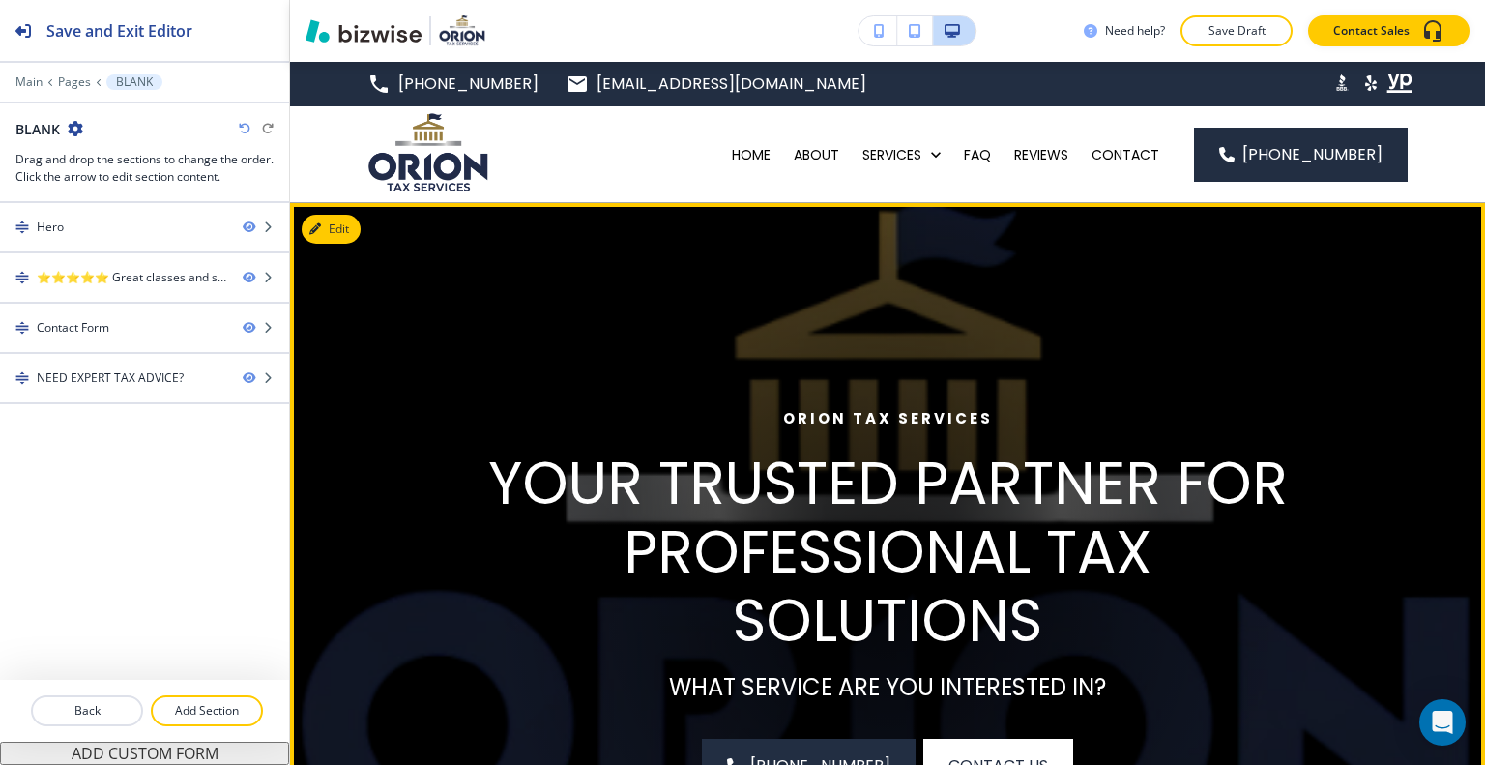
scroll to position [193, 0]
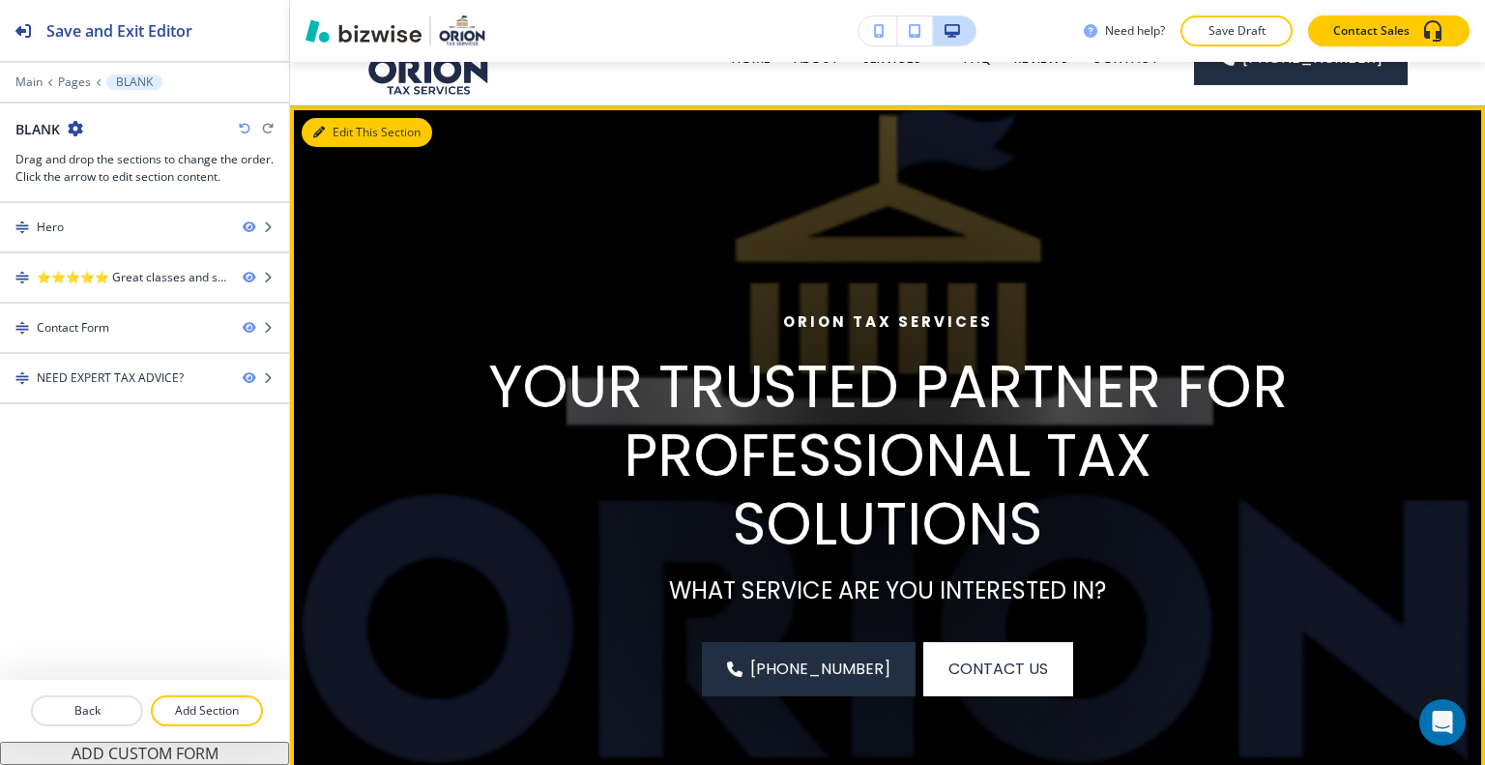
click at [332, 135] on button "Edit This Section" at bounding box center [367, 132] width 131 height 29
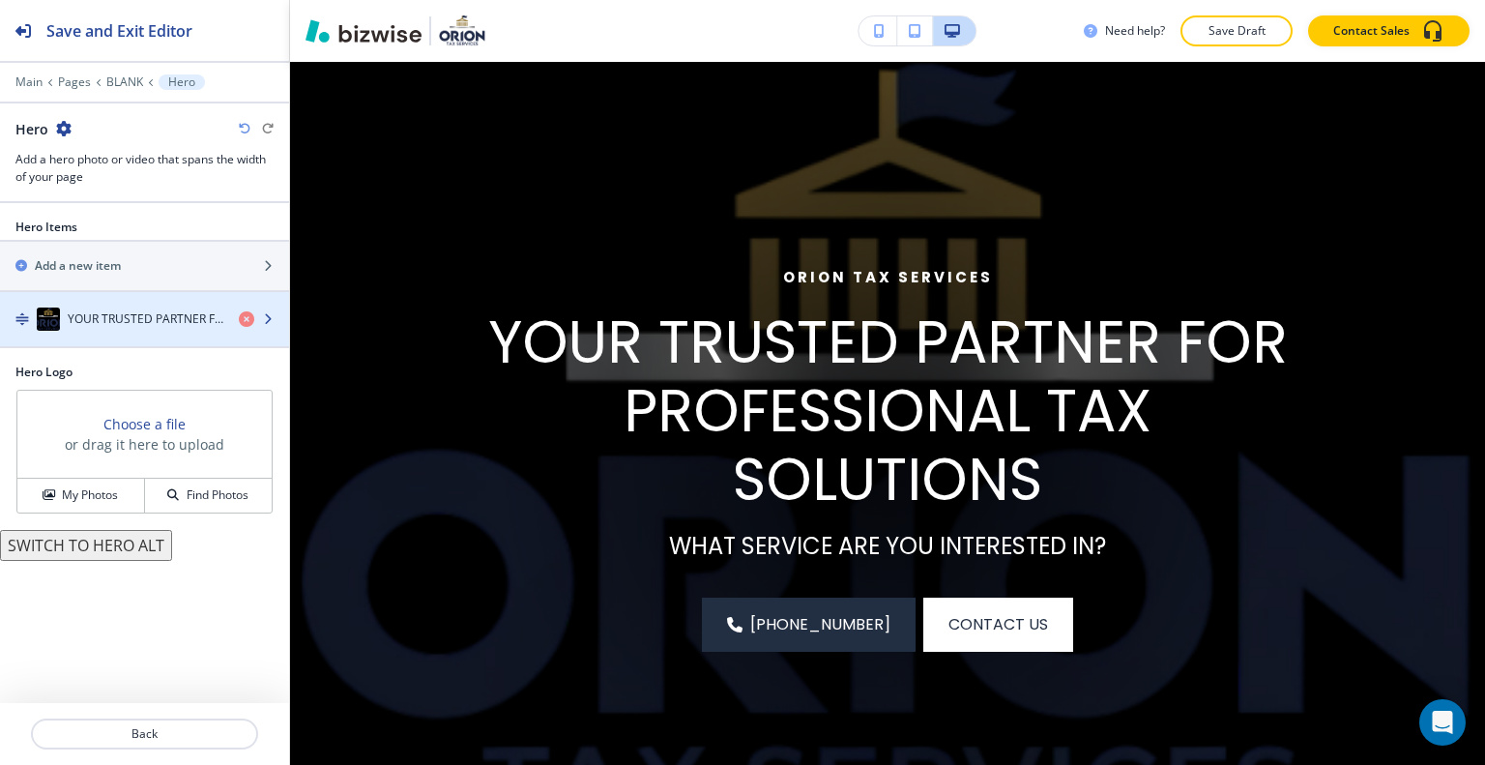
click at [154, 313] on h4 "YOUR TRUSTED PARTNER FOR PROFESSIONAL TAX SOLUTIONS" at bounding box center [146, 318] width 156 height 17
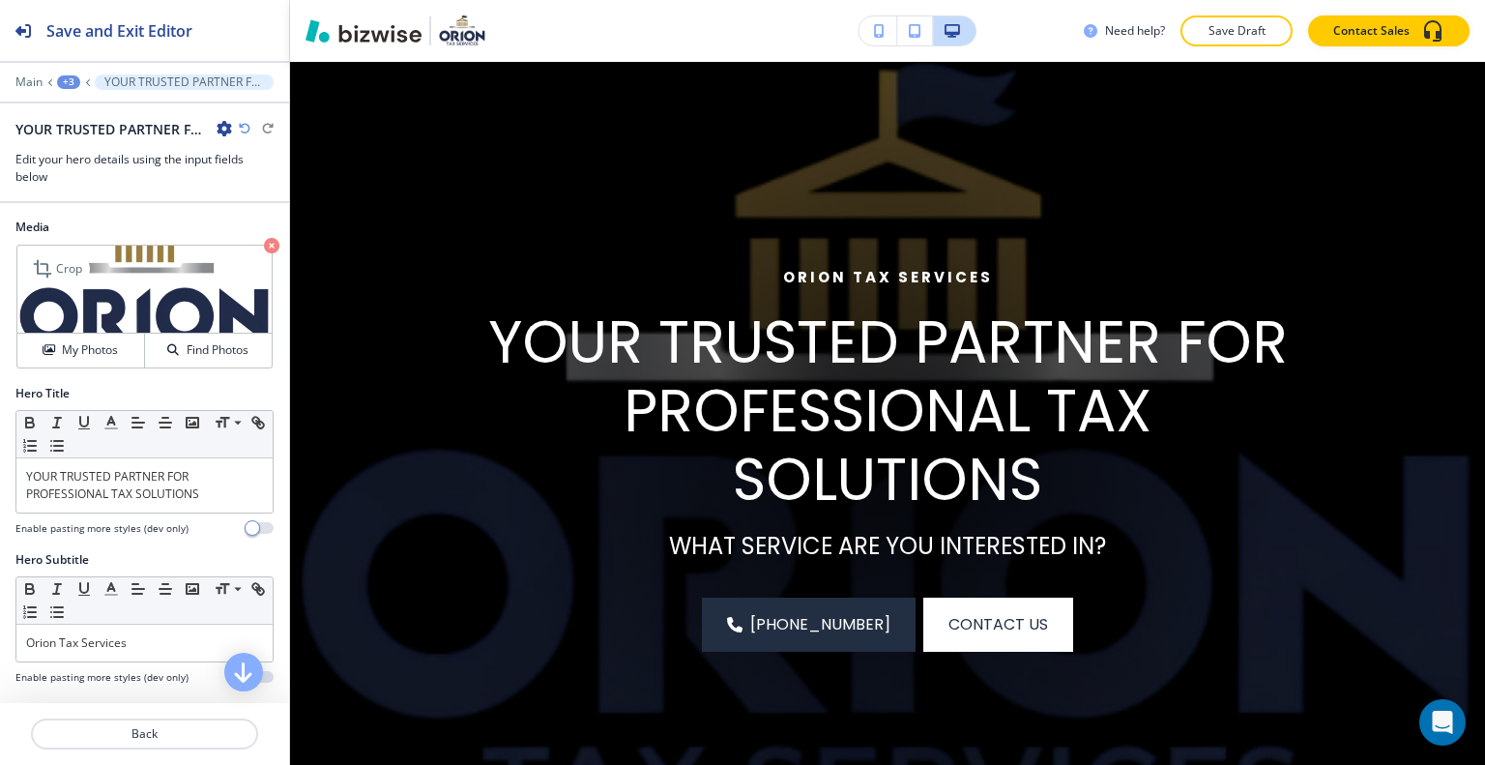
click at [264, 241] on icon "button" at bounding box center [271, 245] width 15 height 15
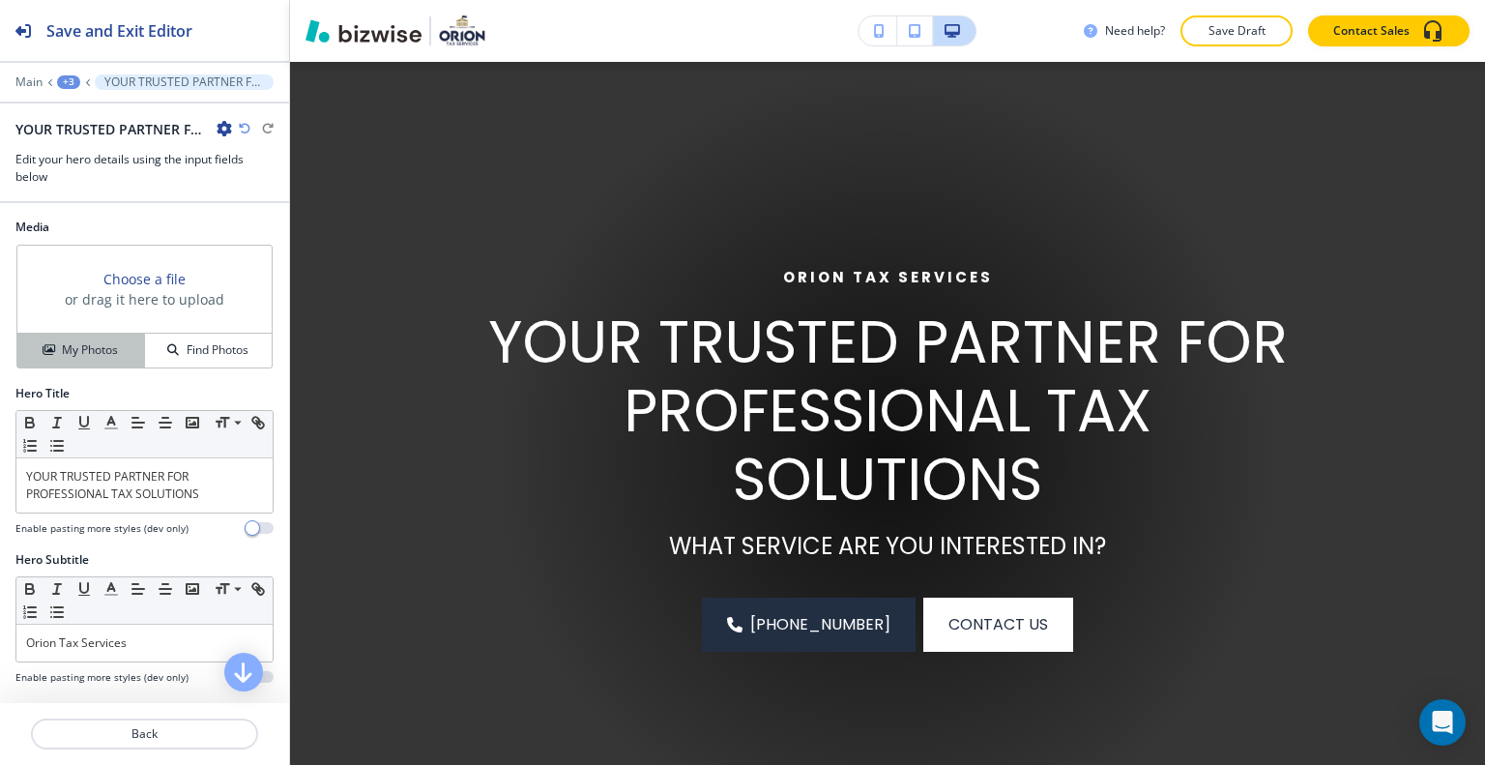
click at [117, 347] on div "My Photos" at bounding box center [80, 349] width 127 height 17
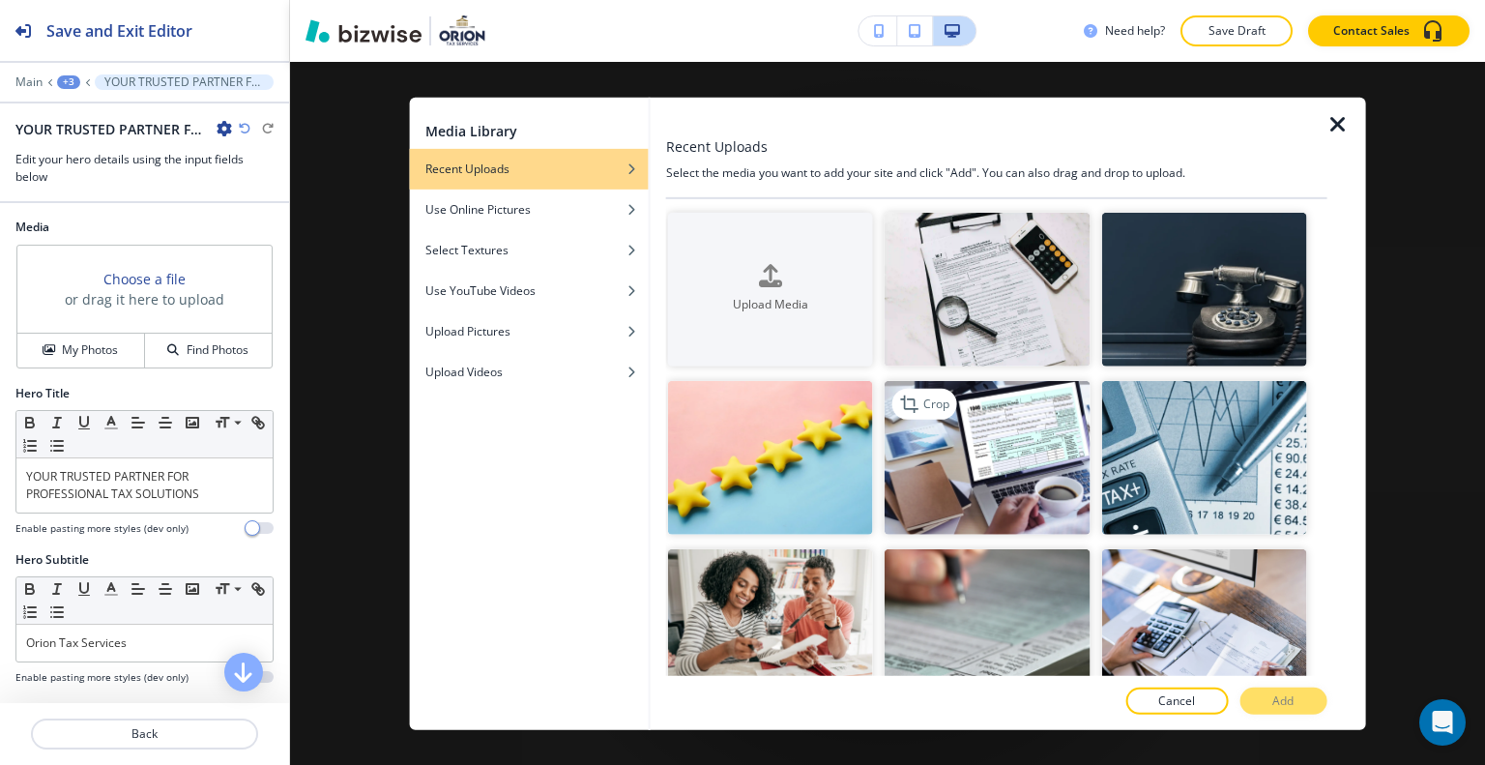
click at [999, 458] on img "button" at bounding box center [987, 458] width 205 height 154
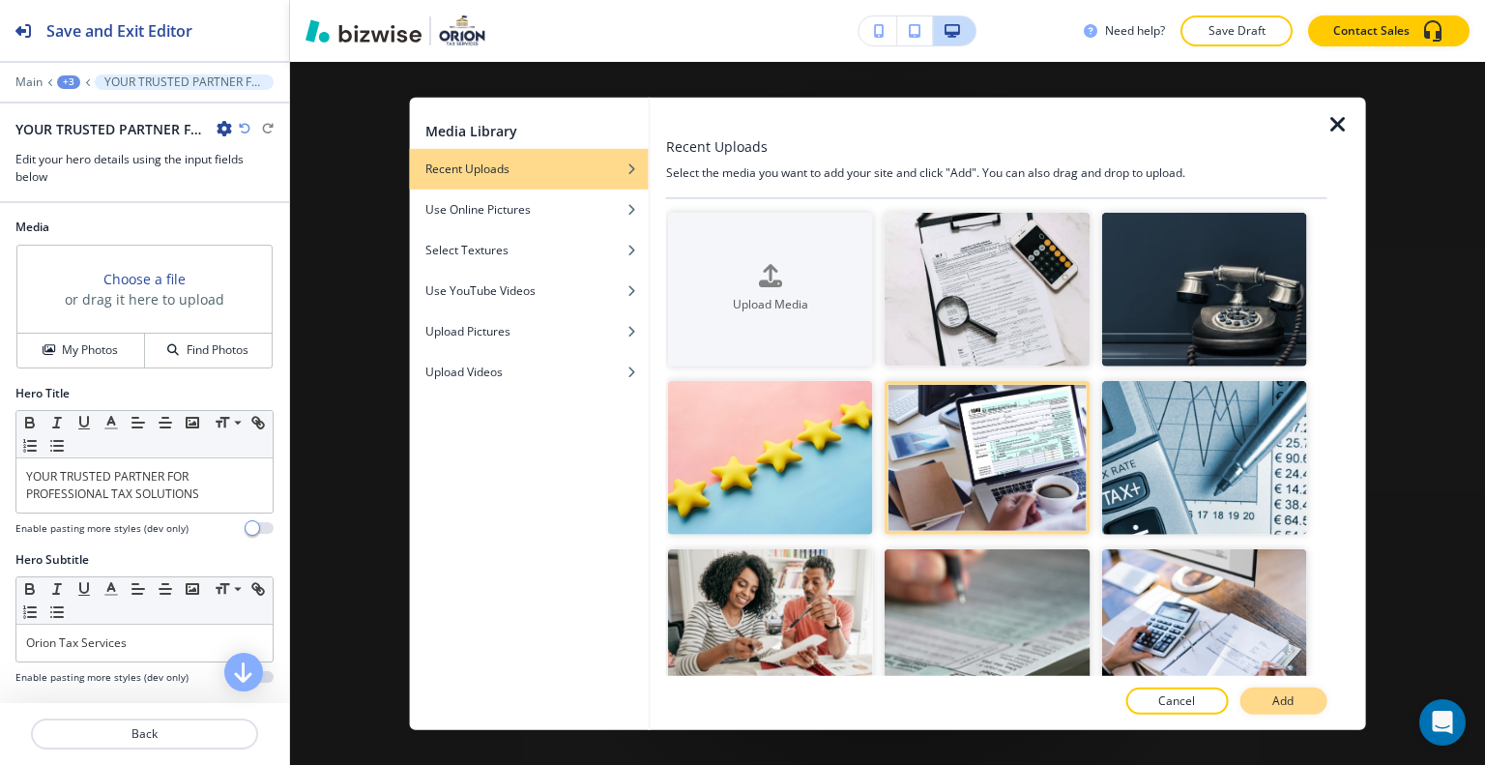
click at [1295, 691] on button "Add" at bounding box center [1282, 700] width 87 height 27
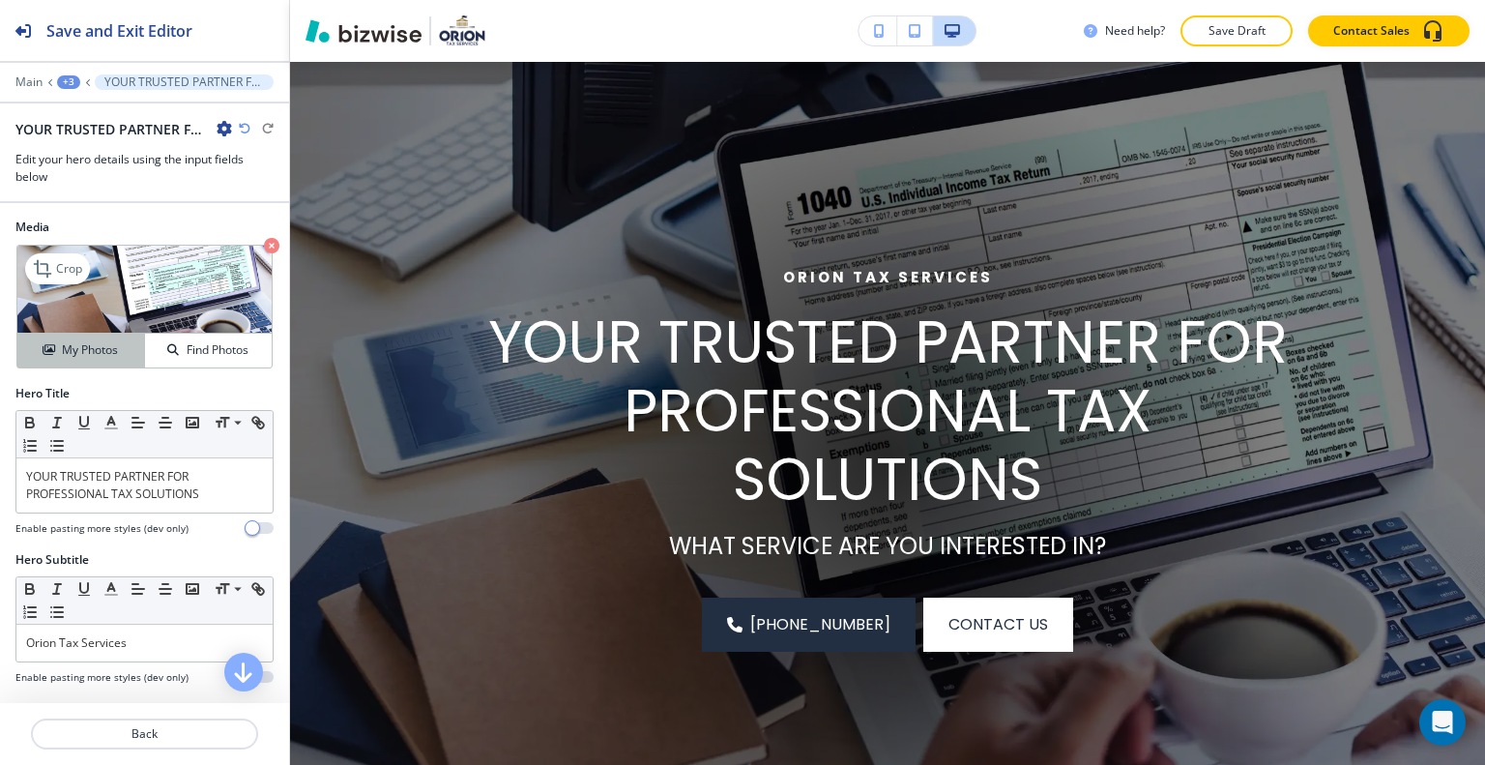
click at [69, 342] on h4 "My Photos" at bounding box center [90, 349] width 56 height 17
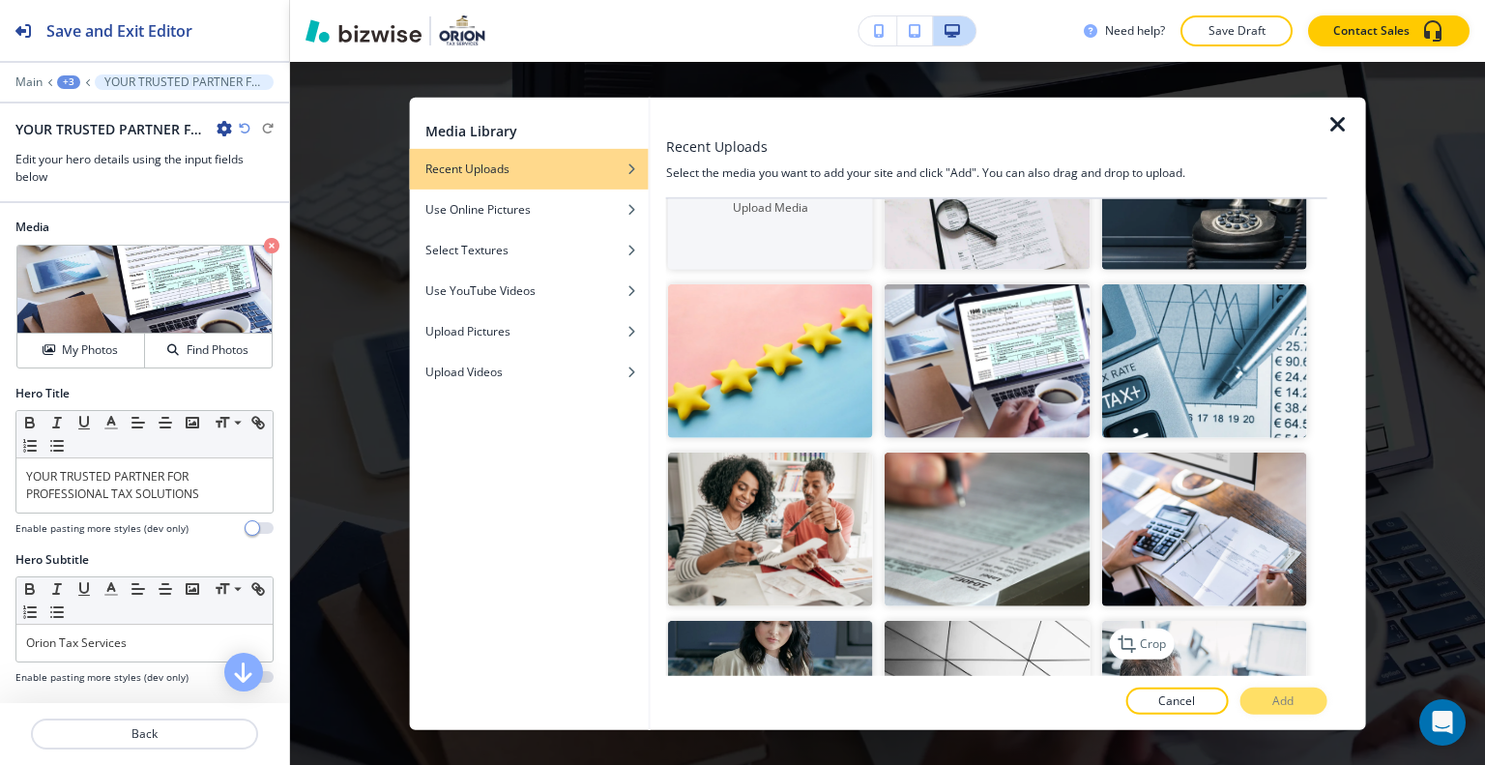
scroll to position [290, 0]
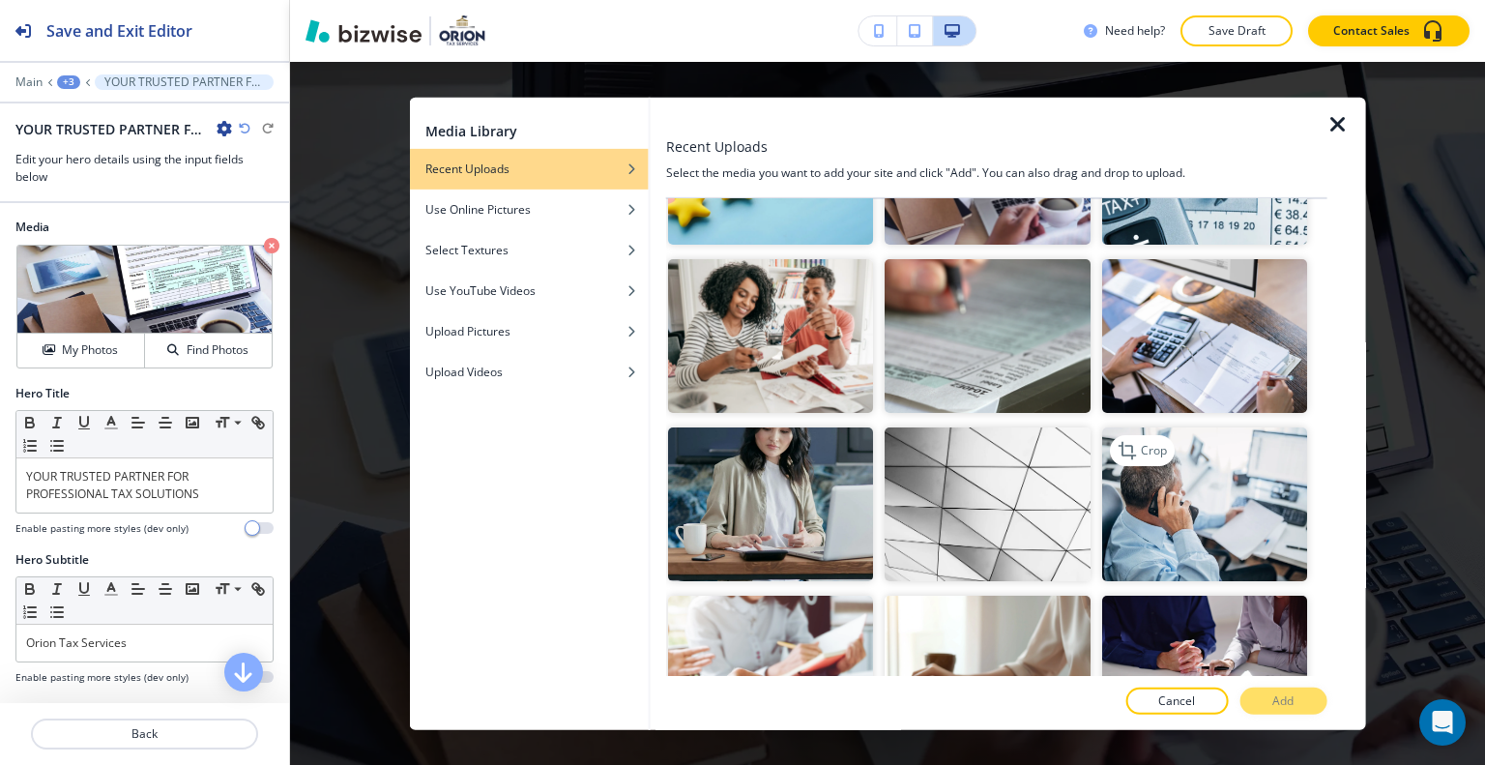
click at [1154, 516] on img "button" at bounding box center [1203, 504] width 205 height 154
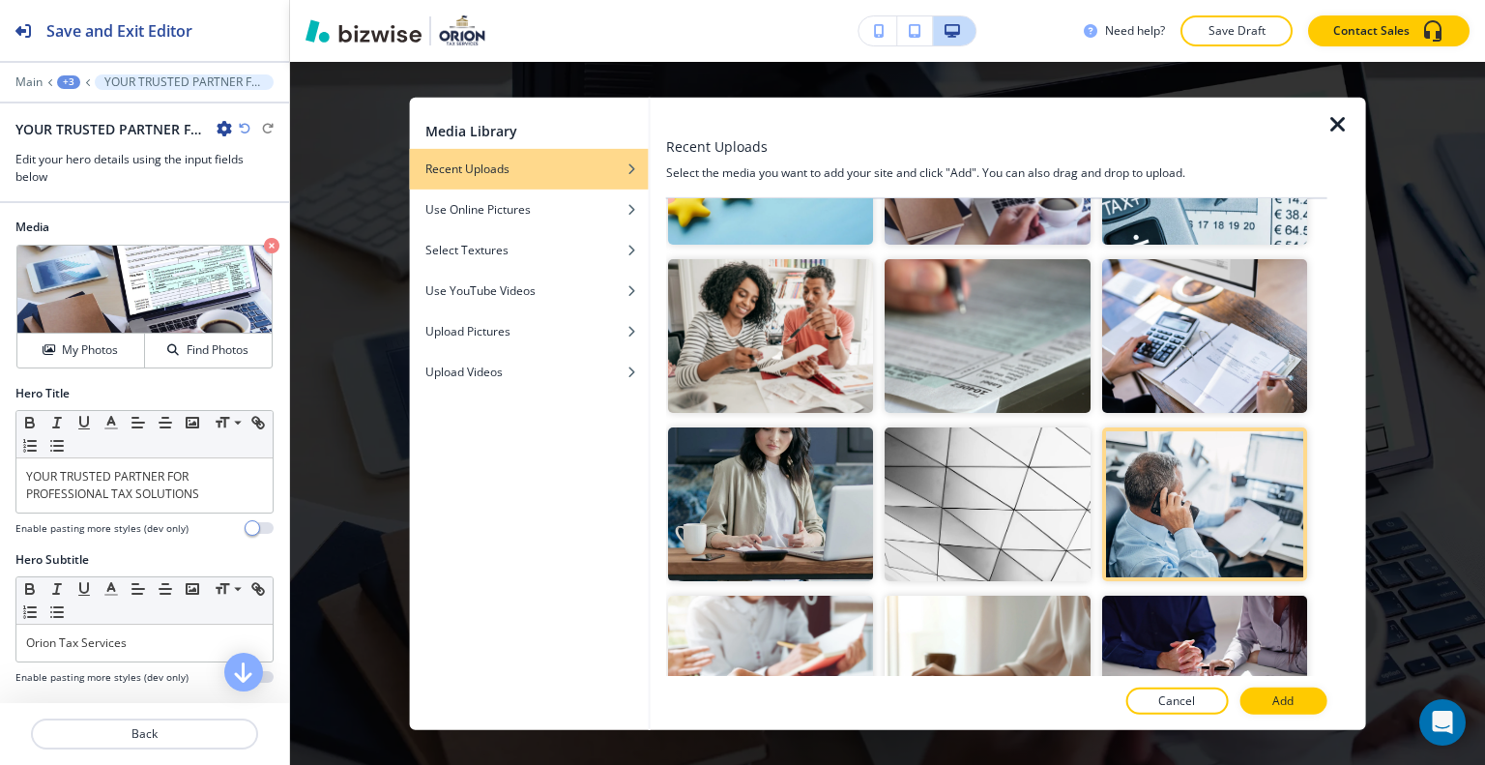
click at [1284, 707] on p "Add" at bounding box center [1282, 700] width 21 height 17
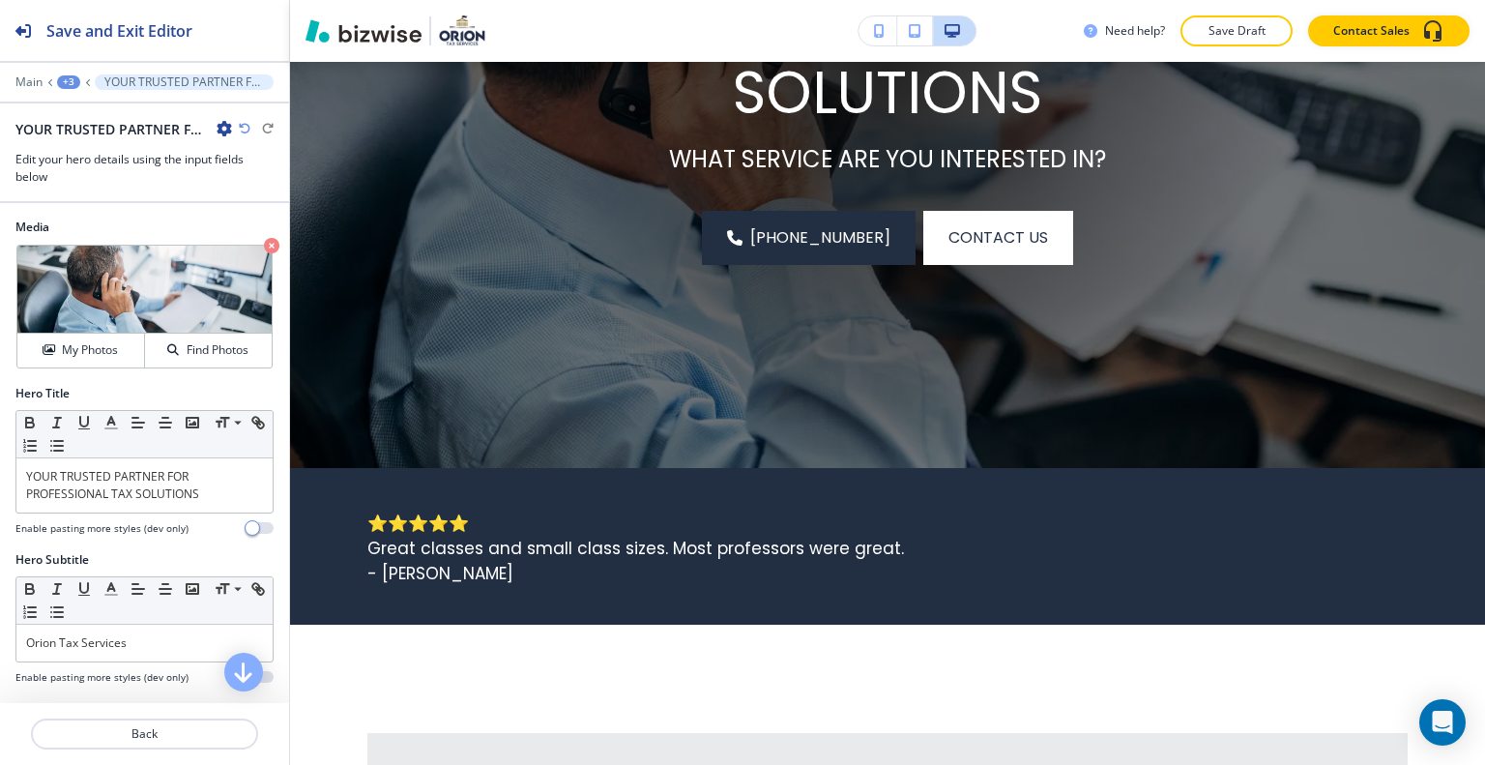
scroll to position [818, 0]
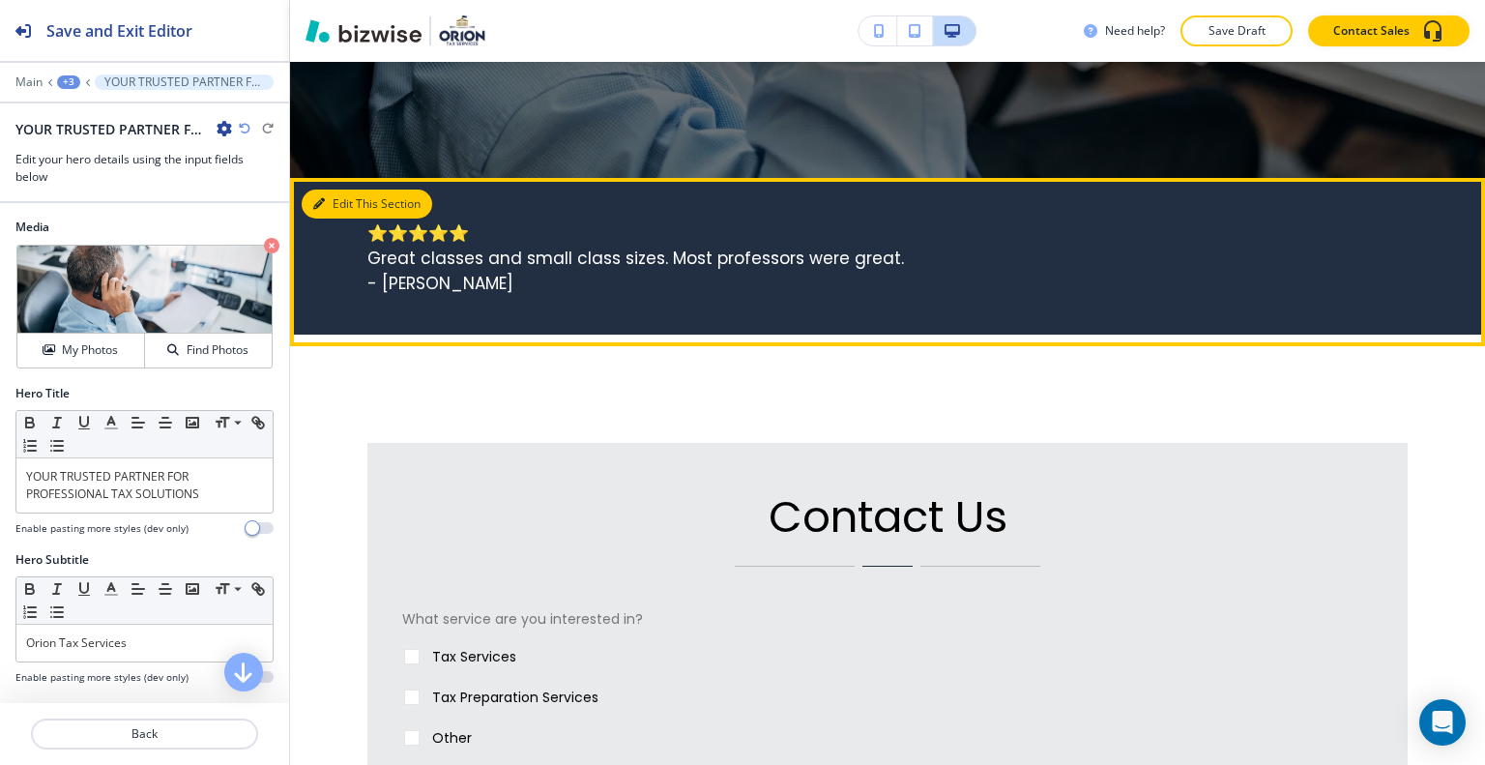
click at [353, 211] on button "Edit This Section" at bounding box center [367, 203] width 131 height 29
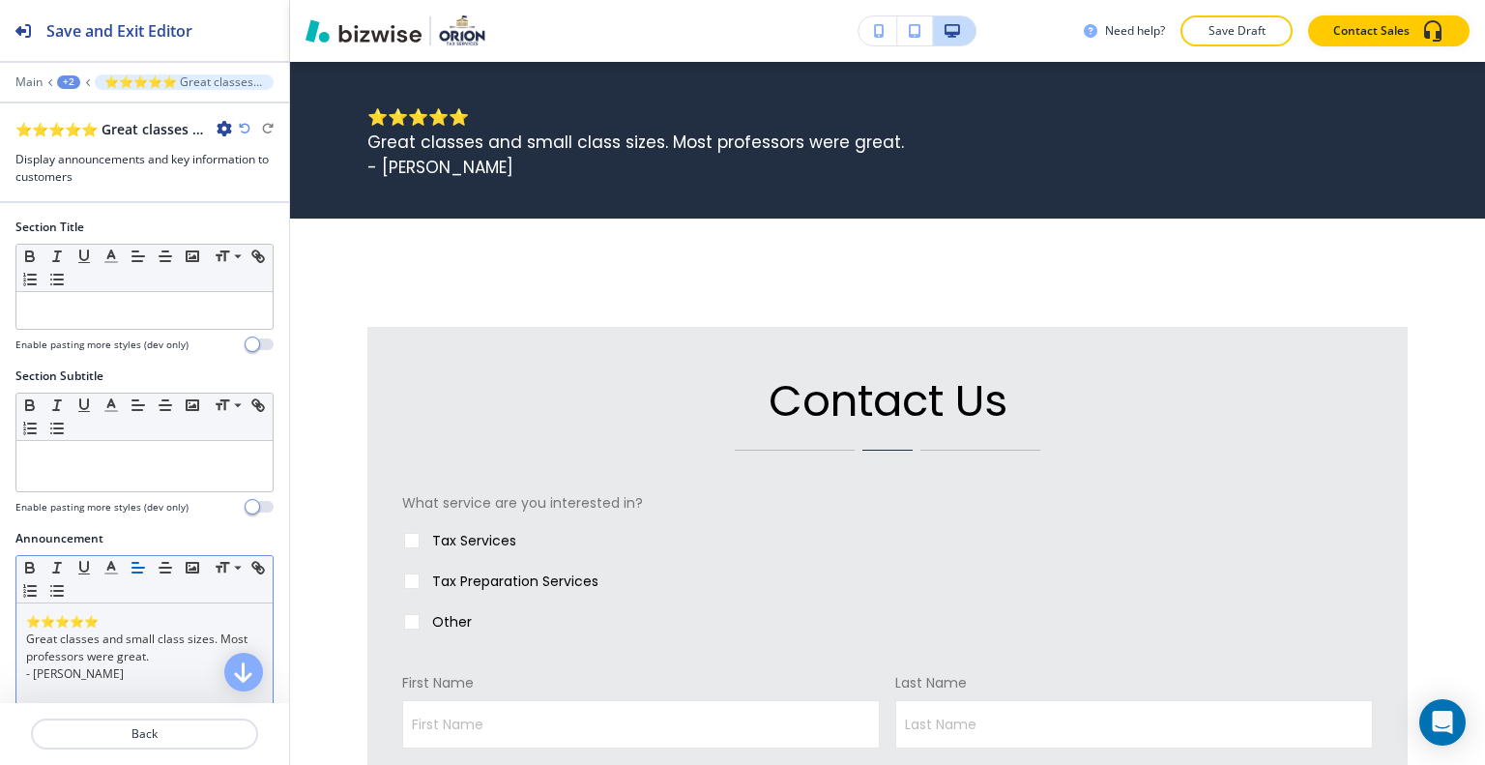
scroll to position [193, 0]
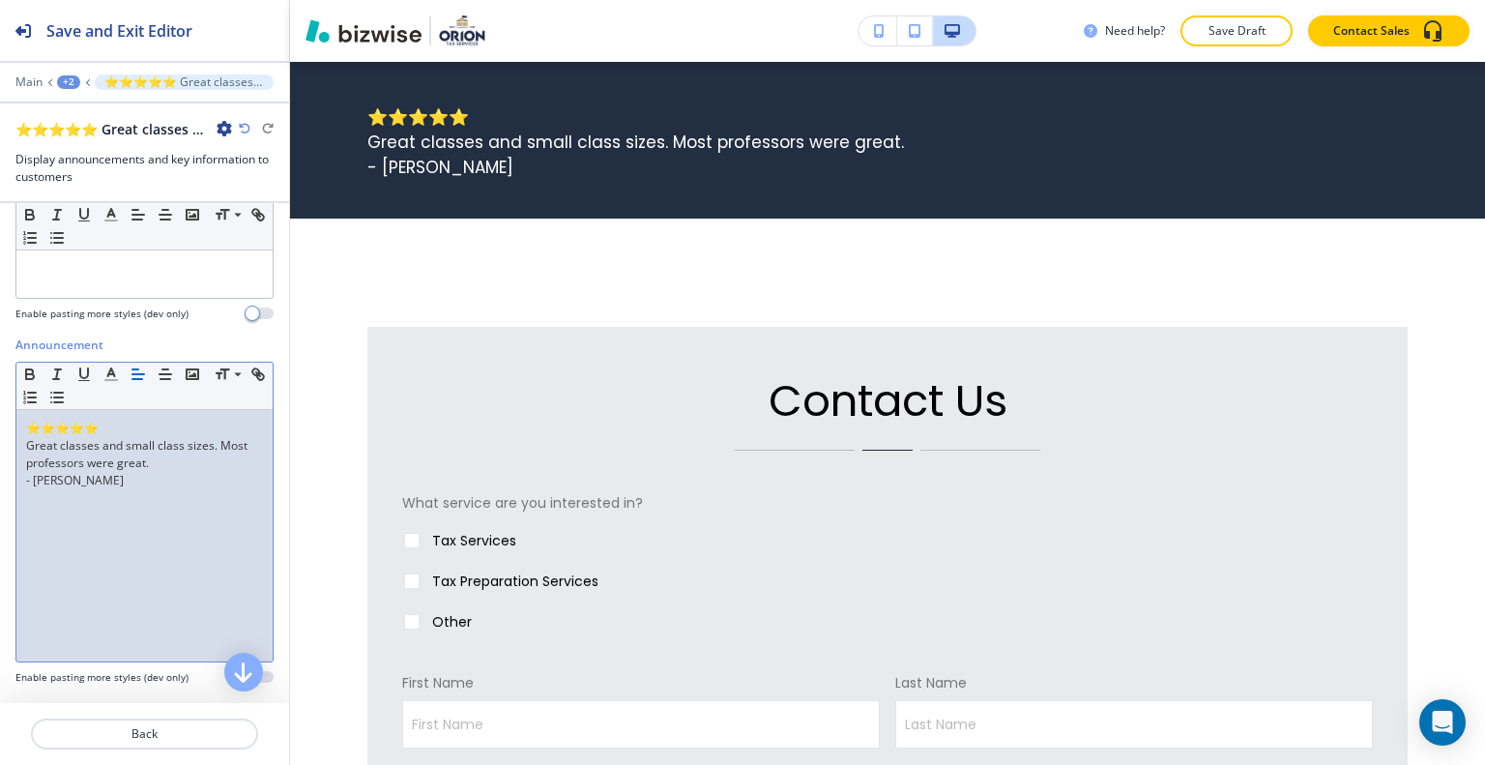
drag, startPoint x: 189, startPoint y: 493, endPoint x: 4, endPoint y: 375, distance: 219.1
click at [3, 375] on div "Announcement Small Normal Large Huge ⭐⭐⭐⭐⭐ Great classes and small class sizes.…" at bounding box center [144, 518] width 289 height 364
click at [162, 374] on line "button" at bounding box center [166, 374] width 12 height 0
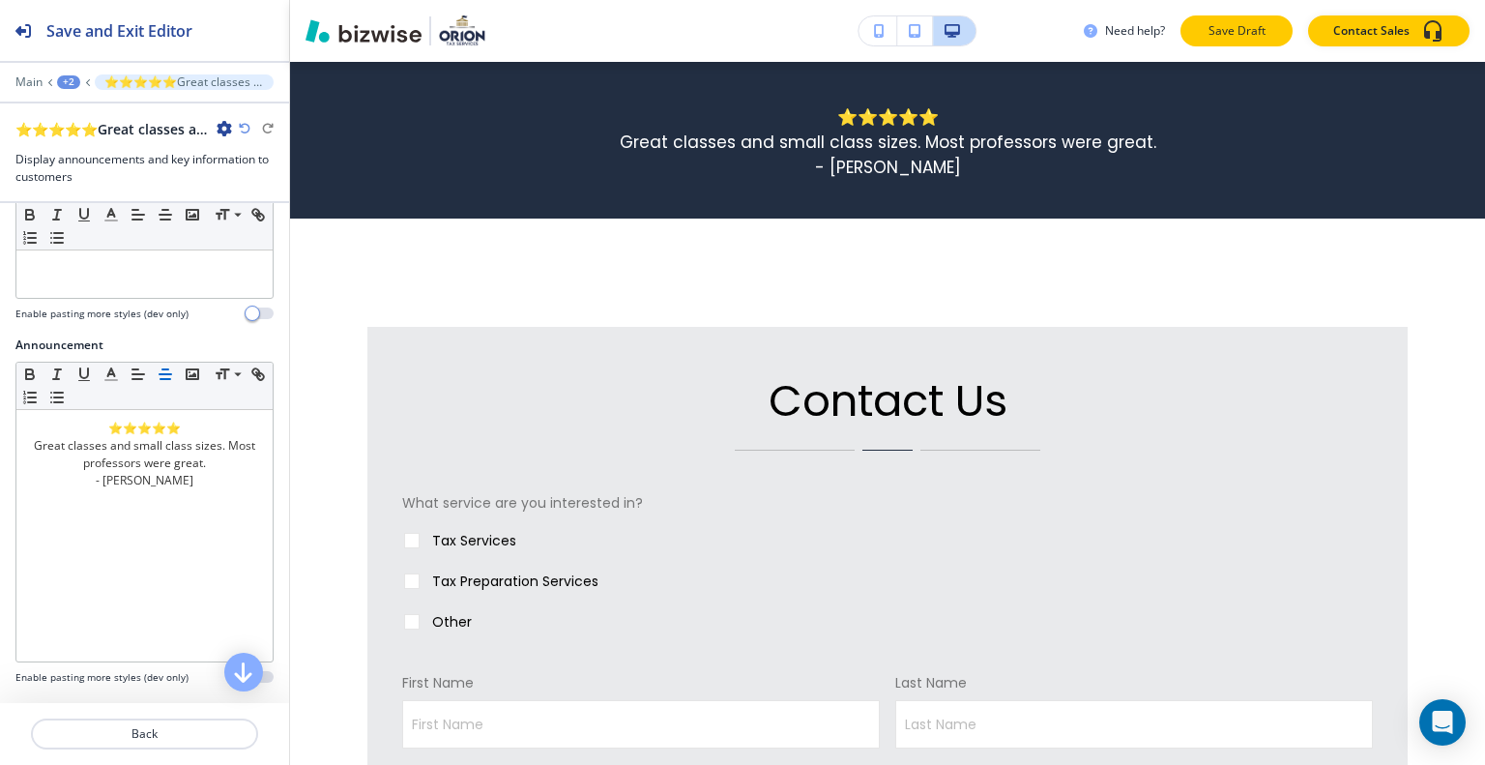
click at [1269, 34] on button "Save Draft" at bounding box center [1237, 30] width 112 height 31
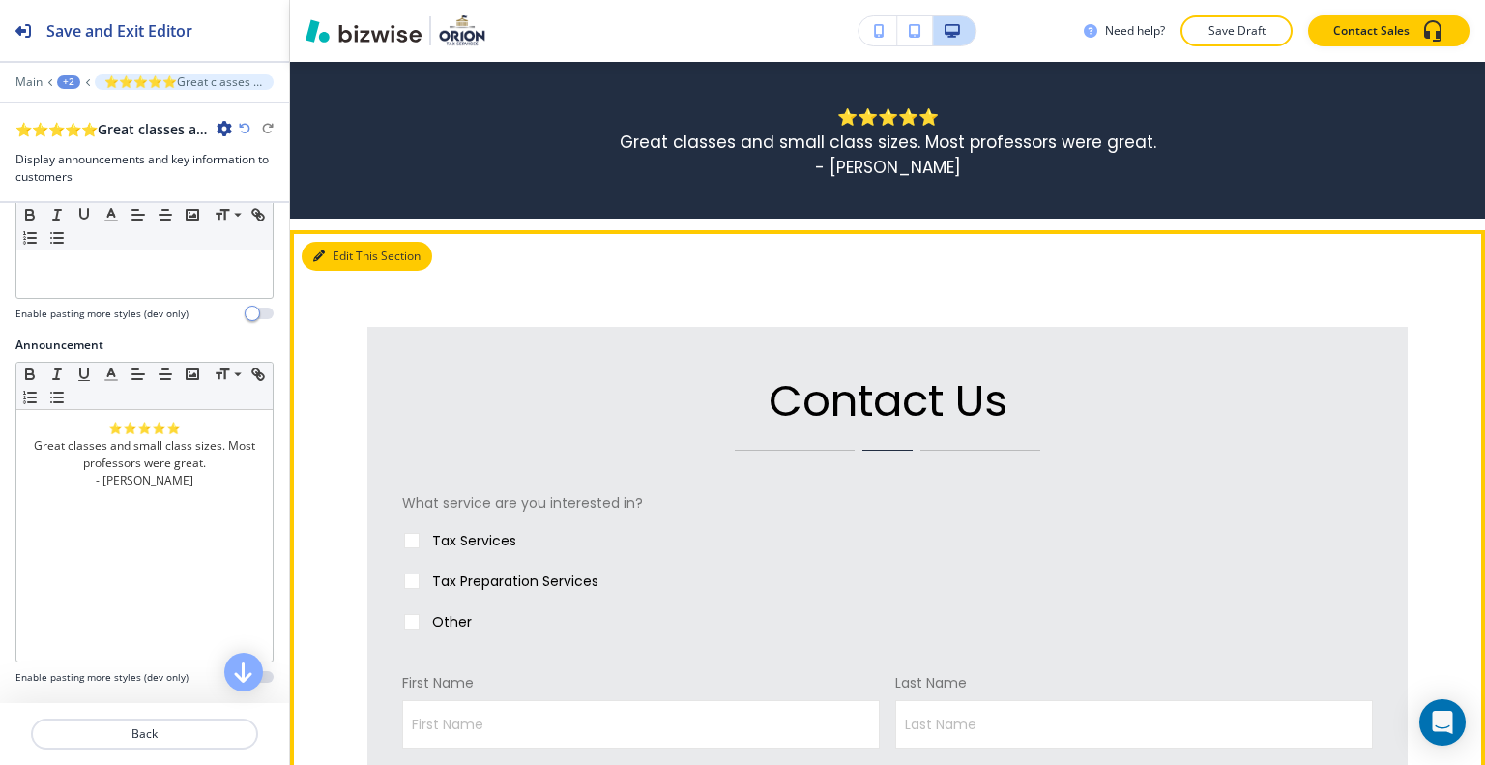
click at [348, 248] on button "Edit This Section" at bounding box center [367, 256] width 131 height 29
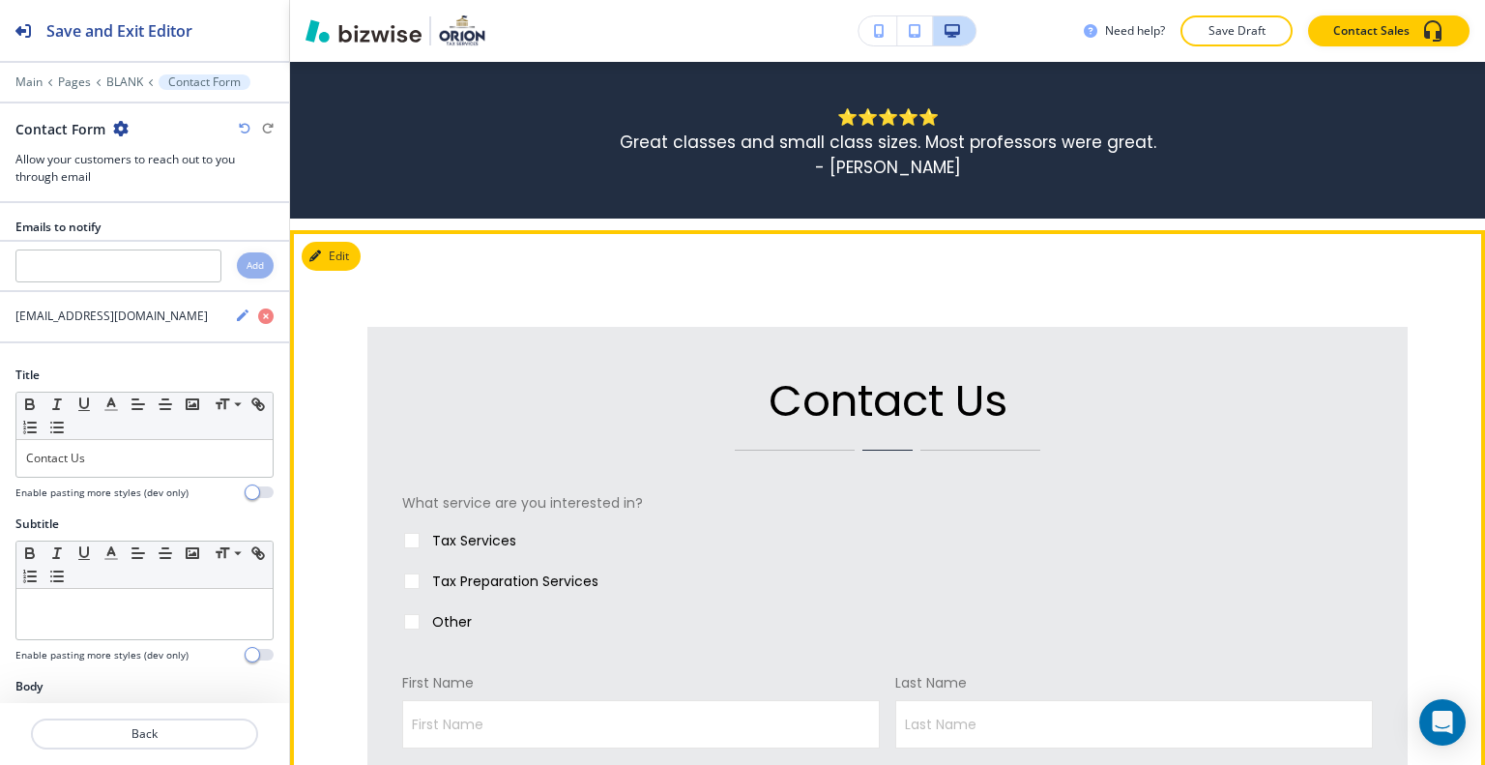
scroll to position [1102, 0]
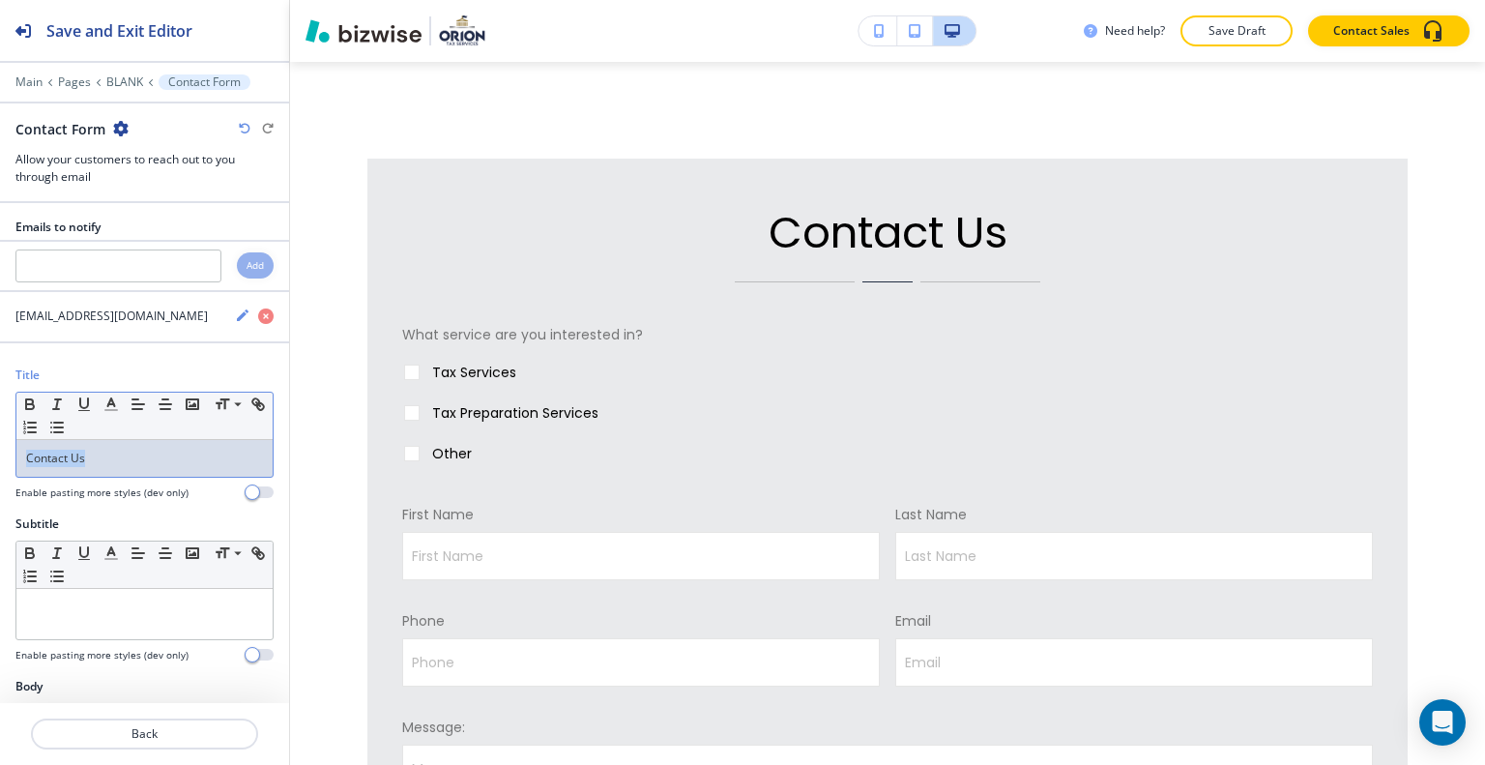
drag, startPoint x: 139, startPoint y: 459, endPoint x: 0, endPoint y: 446, distance: 139.9
click at [0, 446] on div "Title Small Normal Large Huge Contact Us Enable pasting more styles (dev only)" at bounding box center [144, 440] width 289 height 149
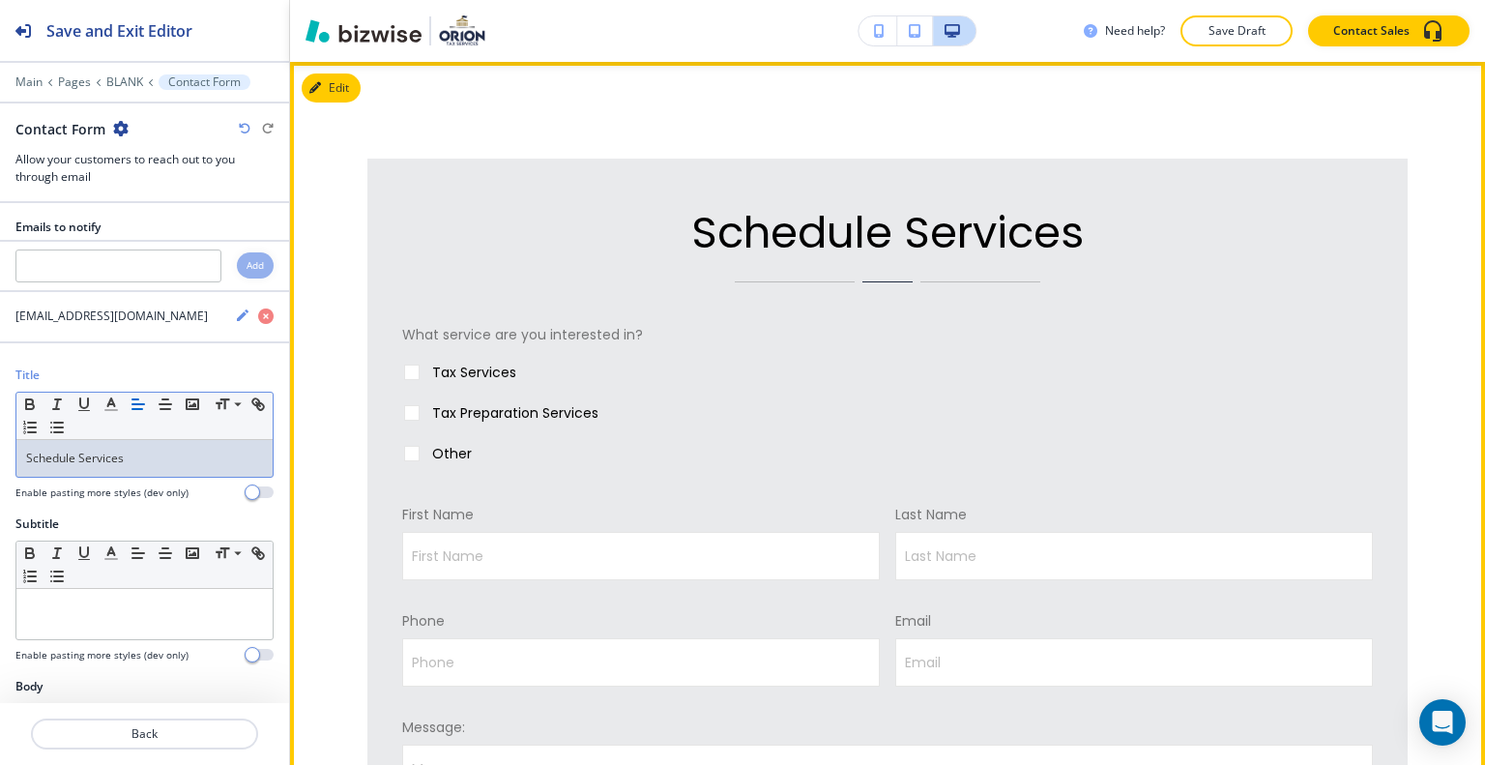
scroll to position [1006, 0]
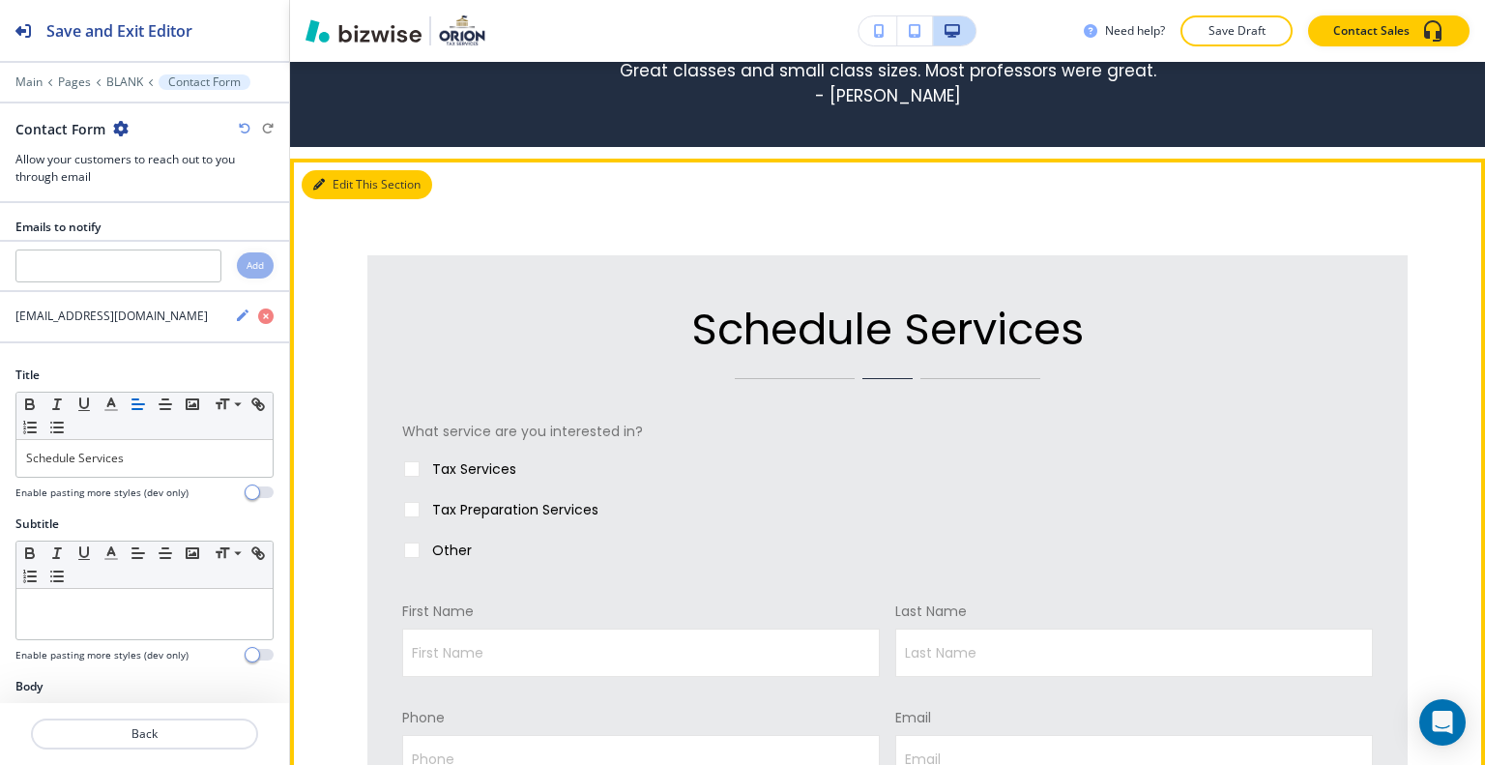
click at [349, 181] on button "Edit This Section" at bounding box center [367, 184] width 131 height 29
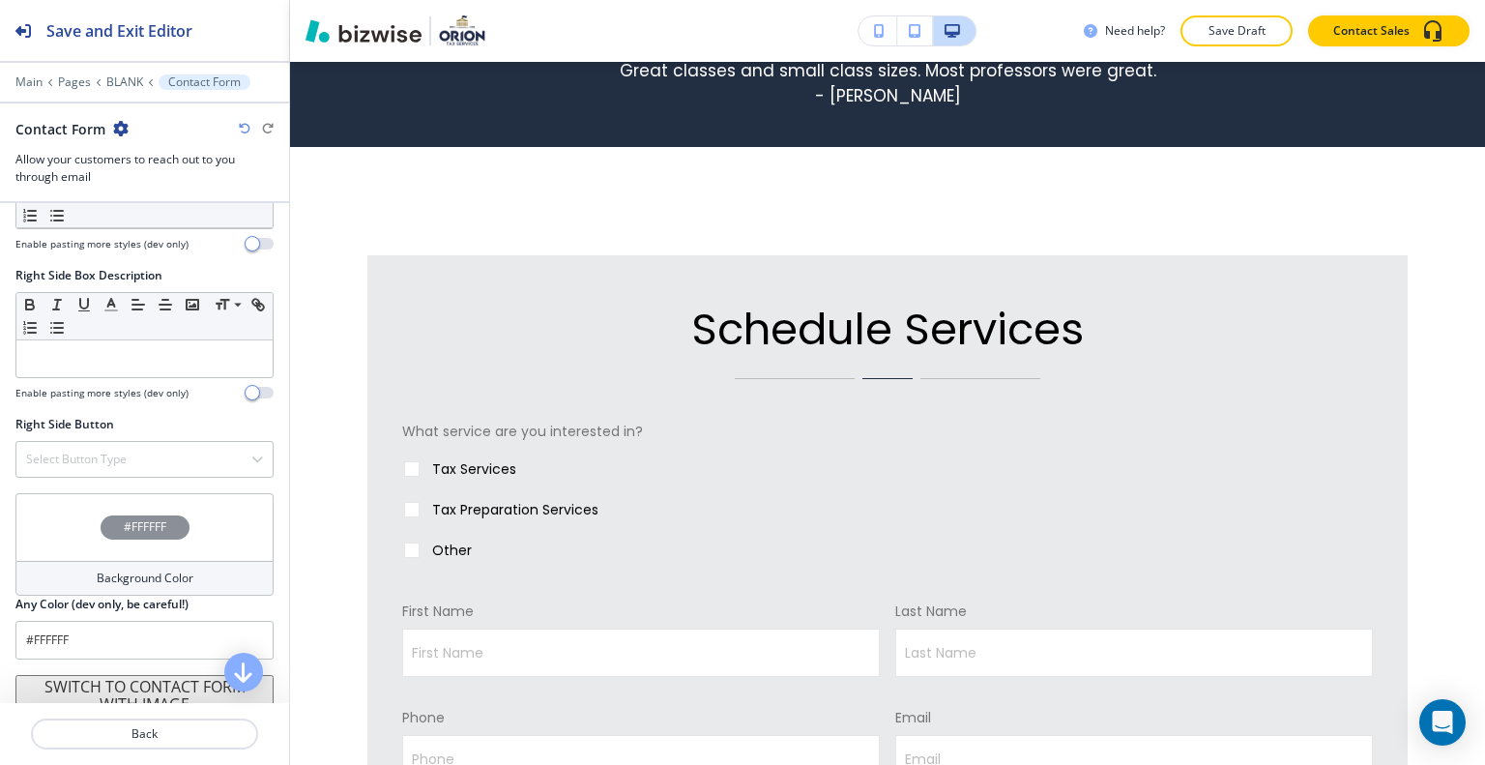
click at [48, 504] on div "#FFFFFF" at bounding box center [144, 527] width 258 height 68
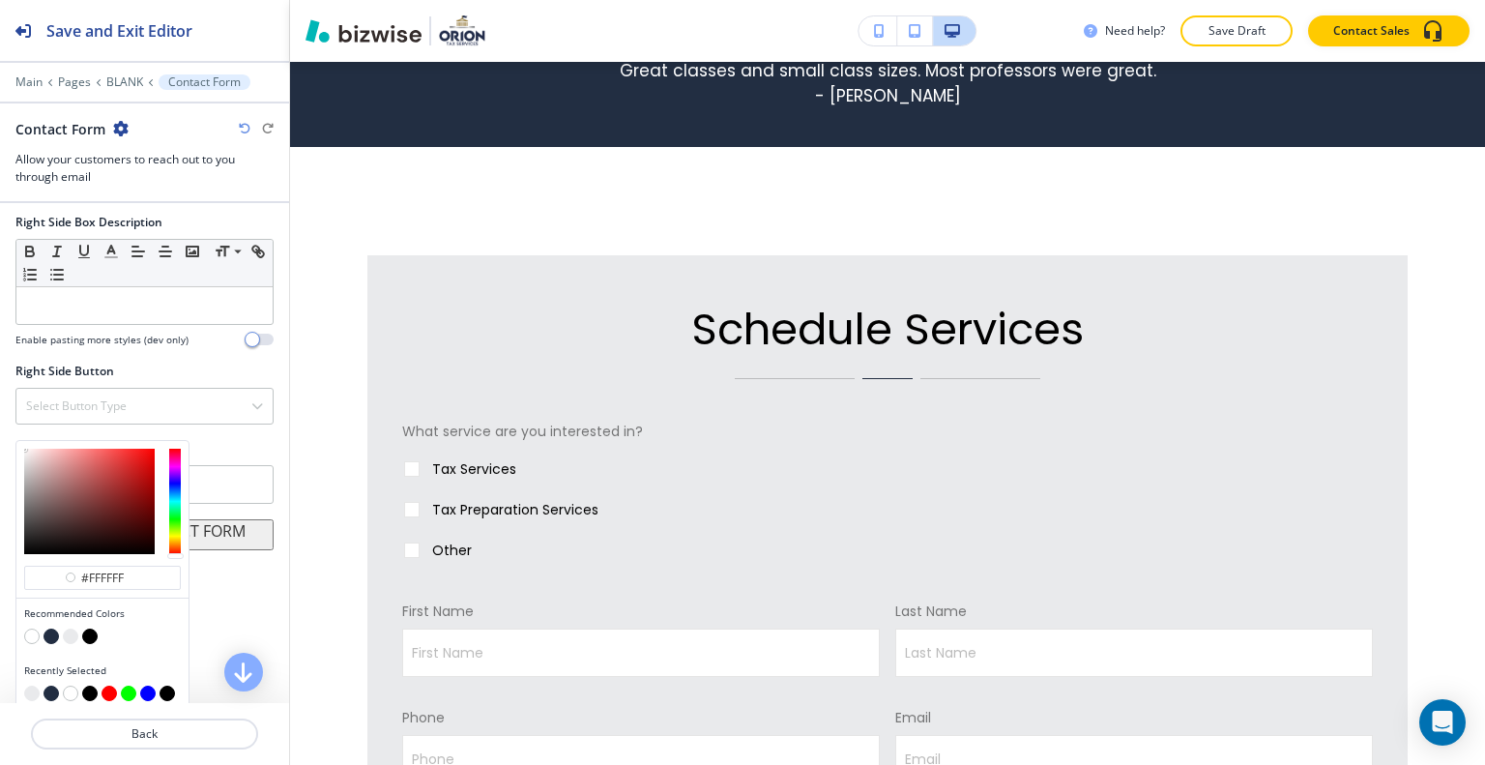
click at [54, 628] on button "button" at bounding box center [51, 635] width 15 height 15
type input "#222e42"
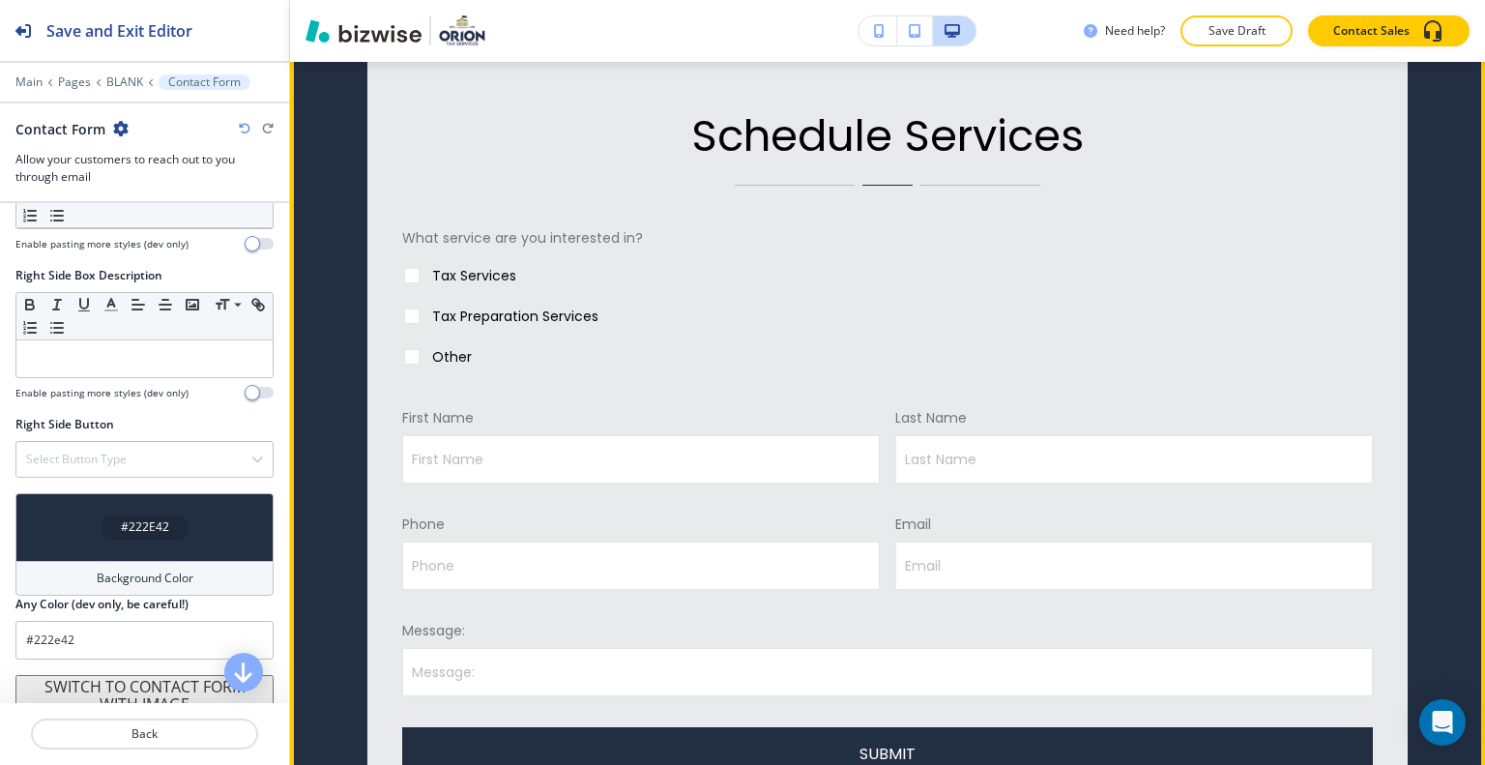
scroll to position [1102, 0]
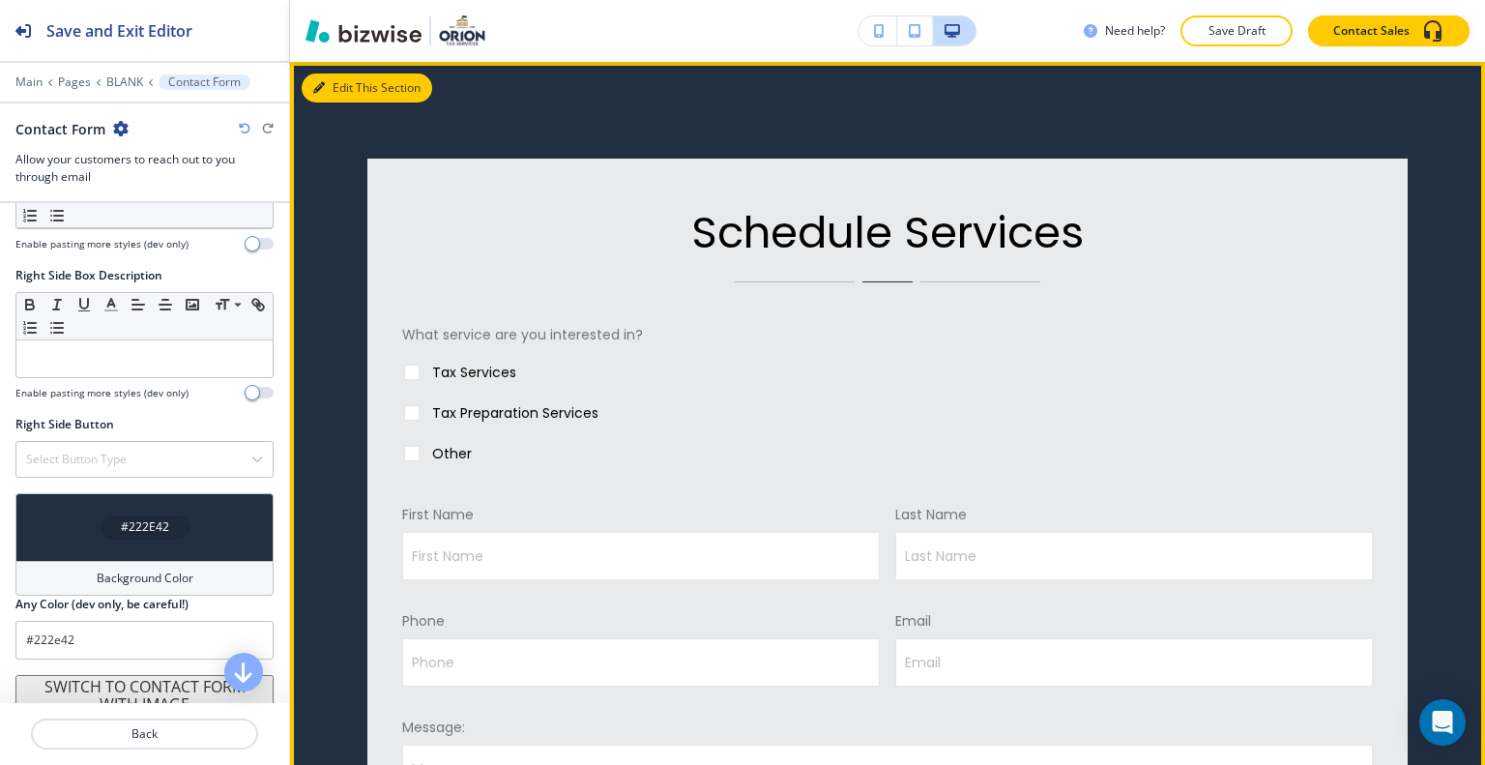
click at [341, 96] on button "Edit This Section" at bounding box center [367, 87] width 131 height 29
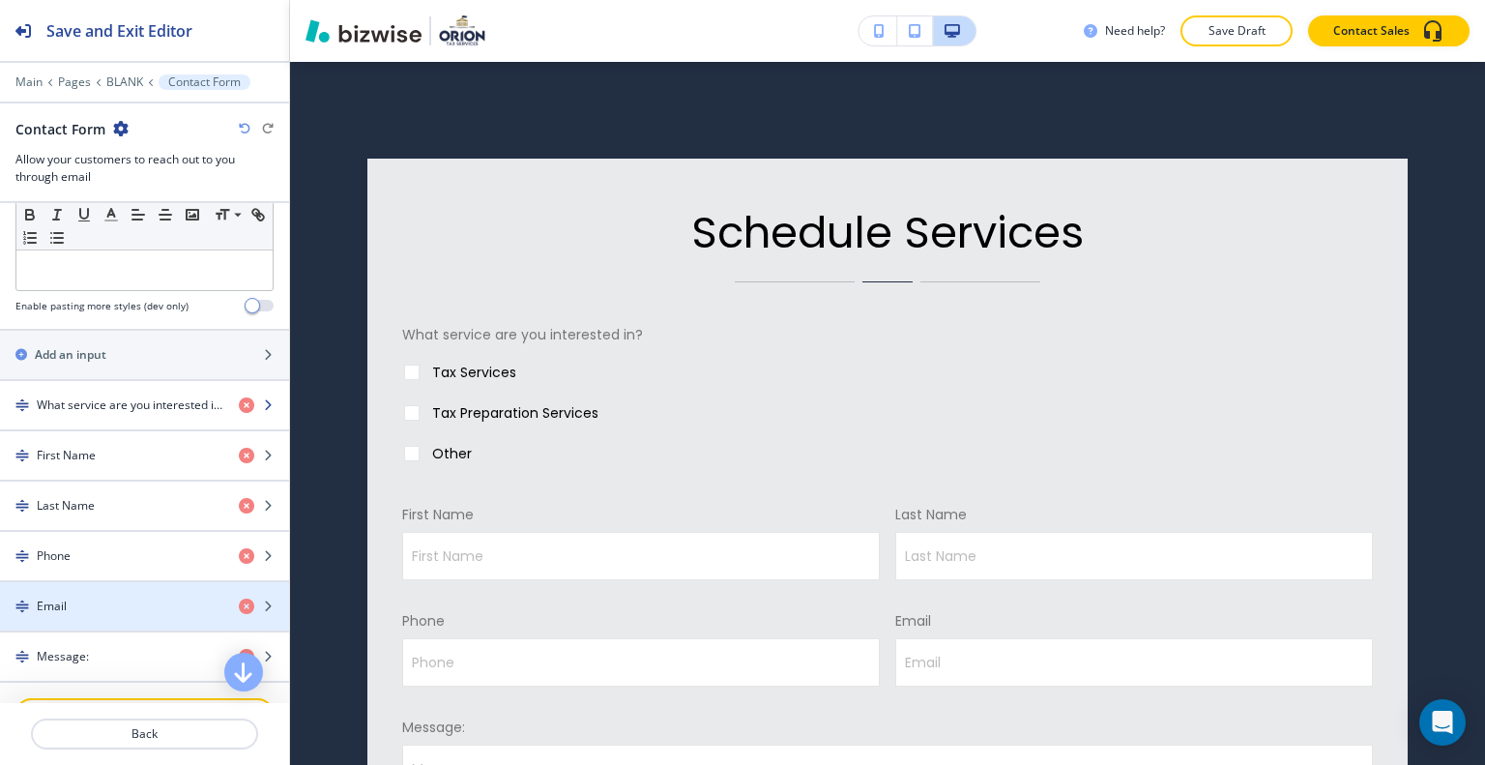
scroll to position [616, 0]
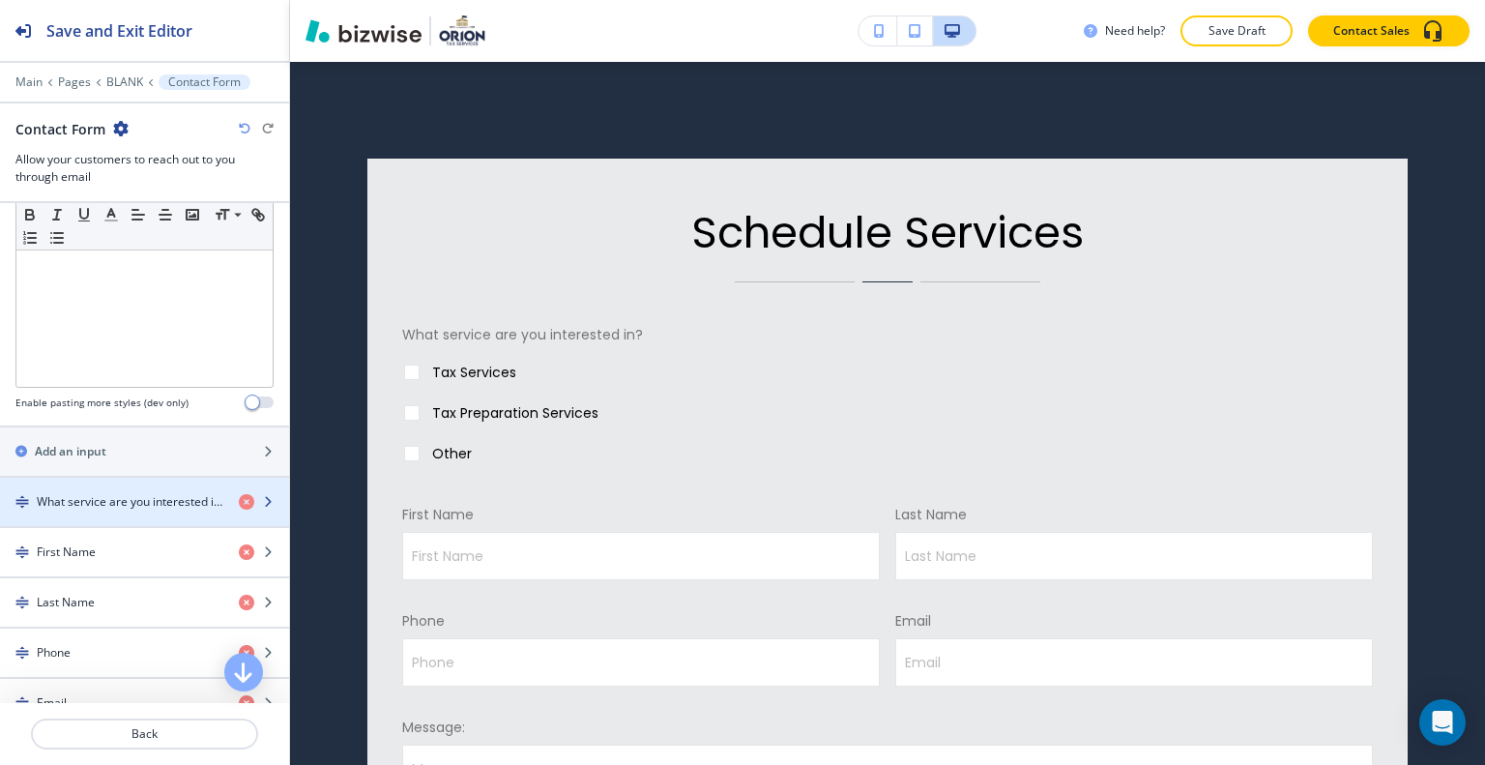
click at [131, 501] on h4 "What service are you interested in?" at bounding box center [130, 501] width 187 height 17
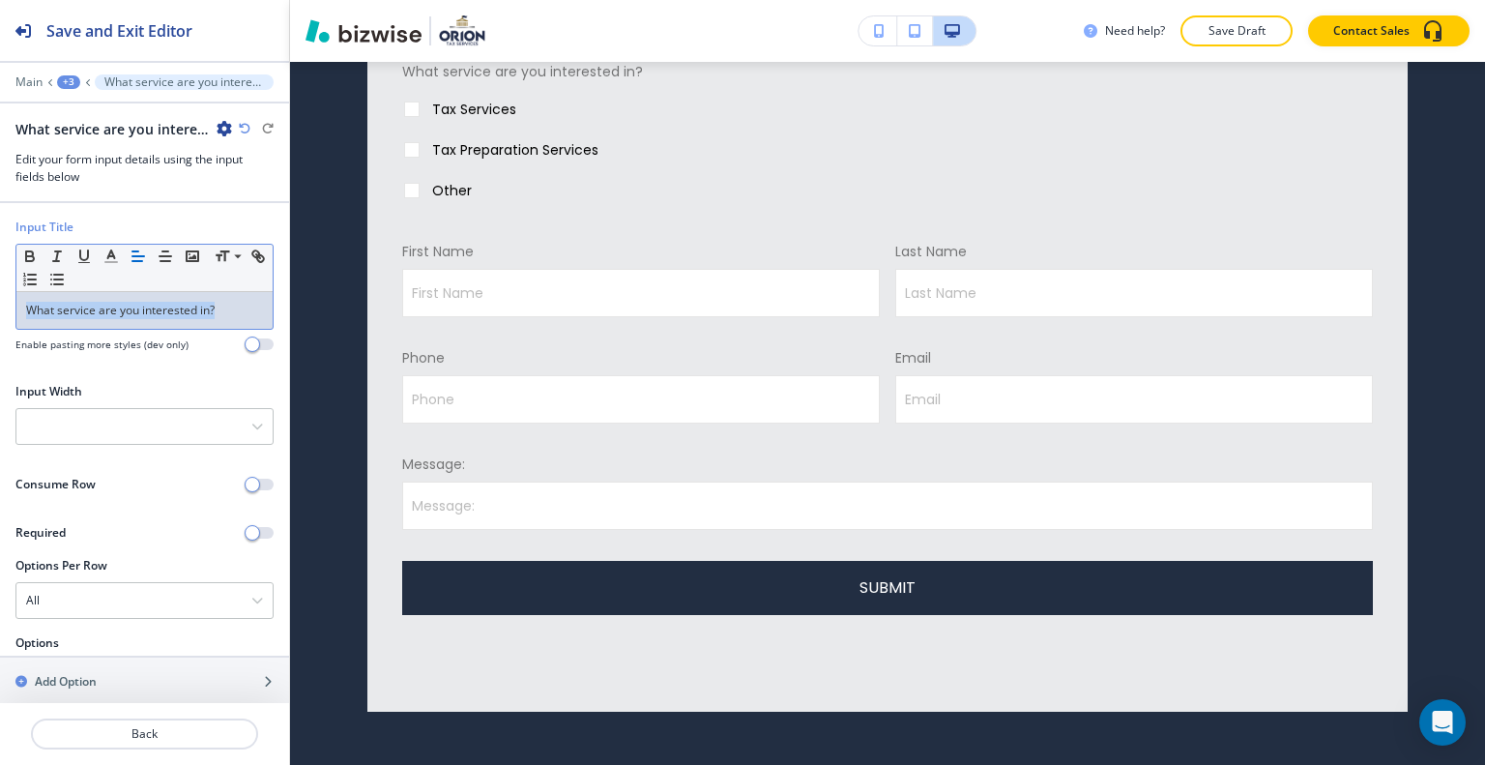
drag, startPoint x: 221, startPoint y: 308, endPoint x: 50, endPoint y: 292, distance: 171.9
click at [6, 309] on div "Input Title Small Normal Large Huge What service are you interested in? Enable …" at bounding box center [144, 293] width 289 height 149
click at [108, 258] on icon "button" at bounding box center [110, 256] width 17 height 17
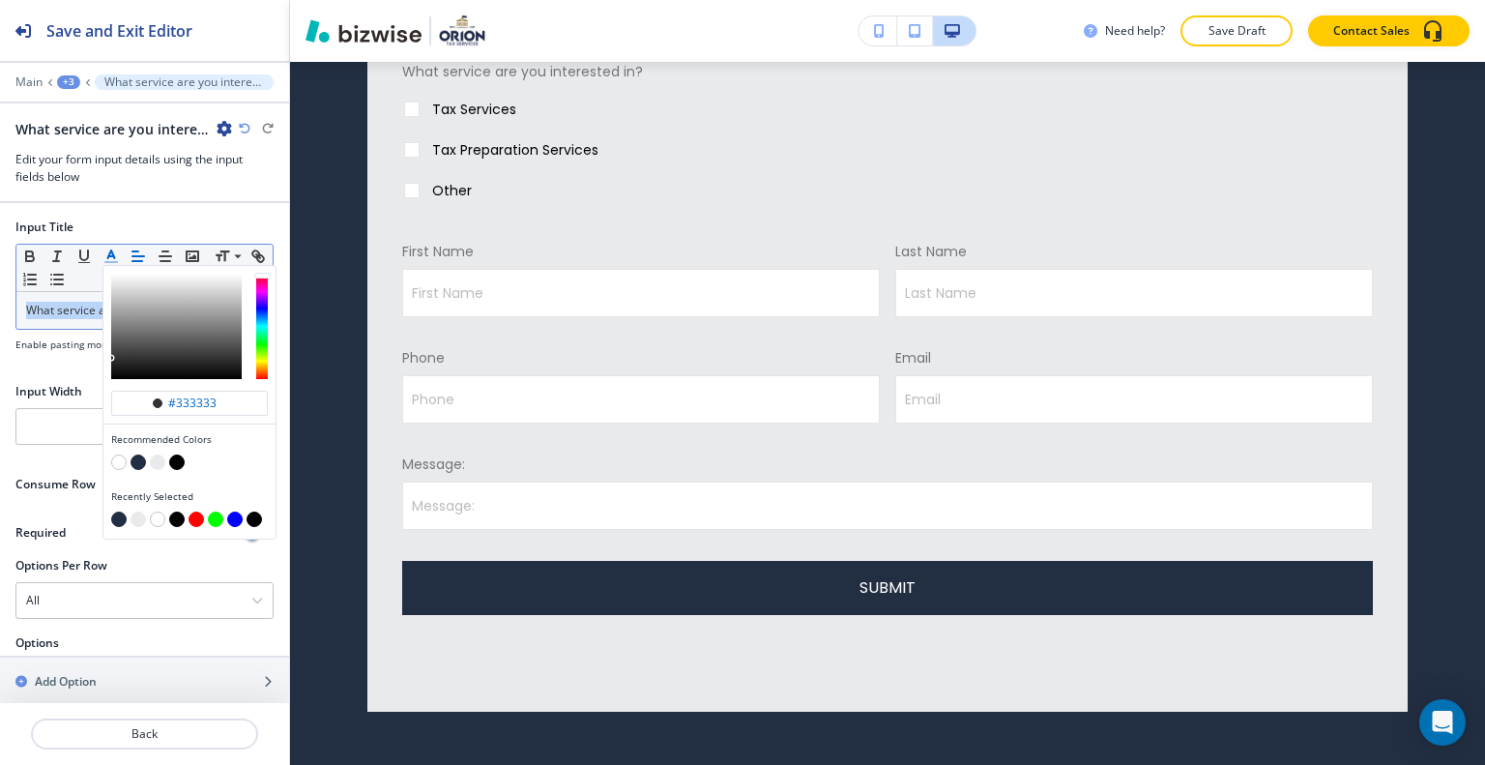
click at [170, 463] on button "button" at bounding box center [176, 461] width 15 height 15
type input "#000000"
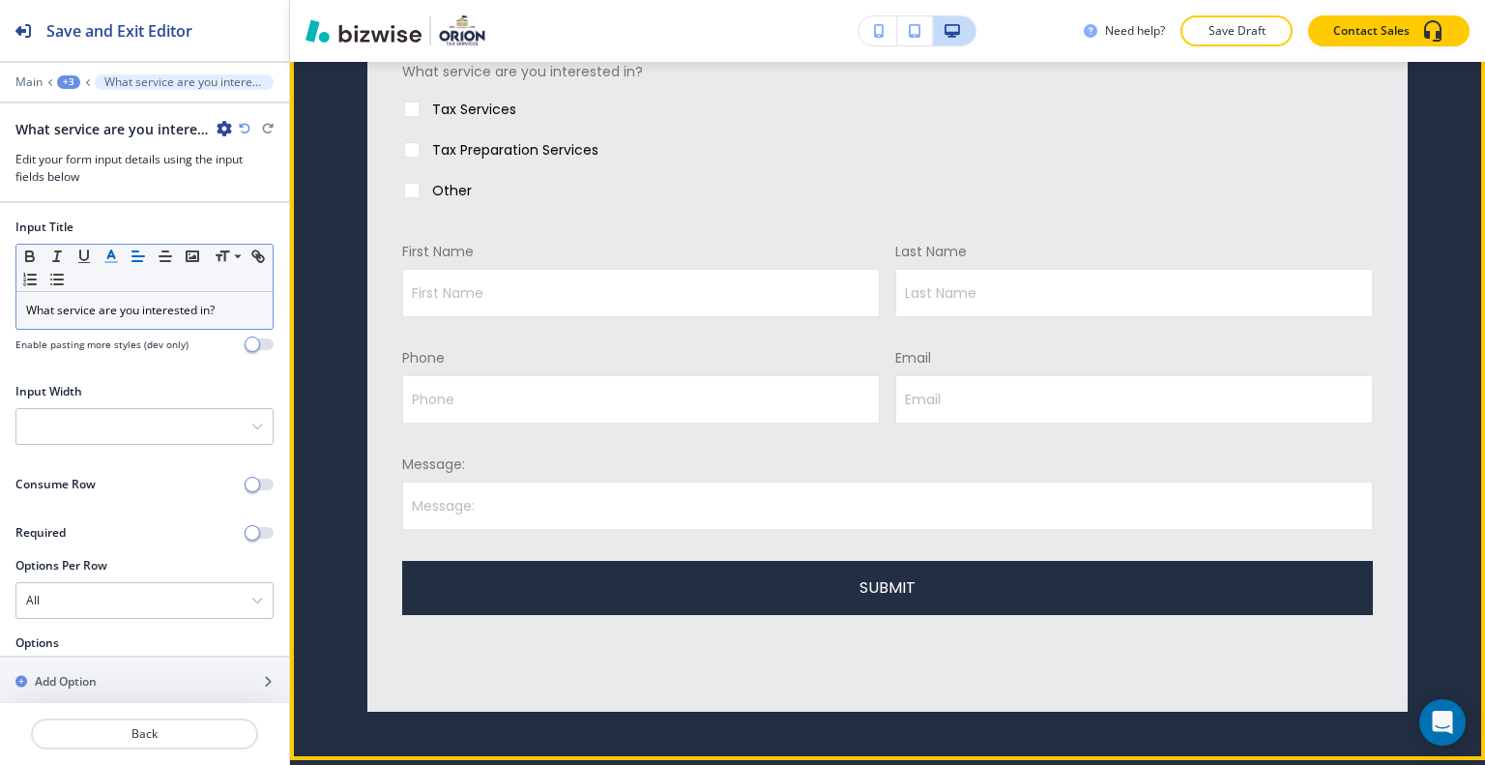
click at [604, 189] on label "Other" at bounding box center [877, 190] width 971 height 41
click at [432, 189] on input "Other" at bounding box center [412, 194] width 41 height 41
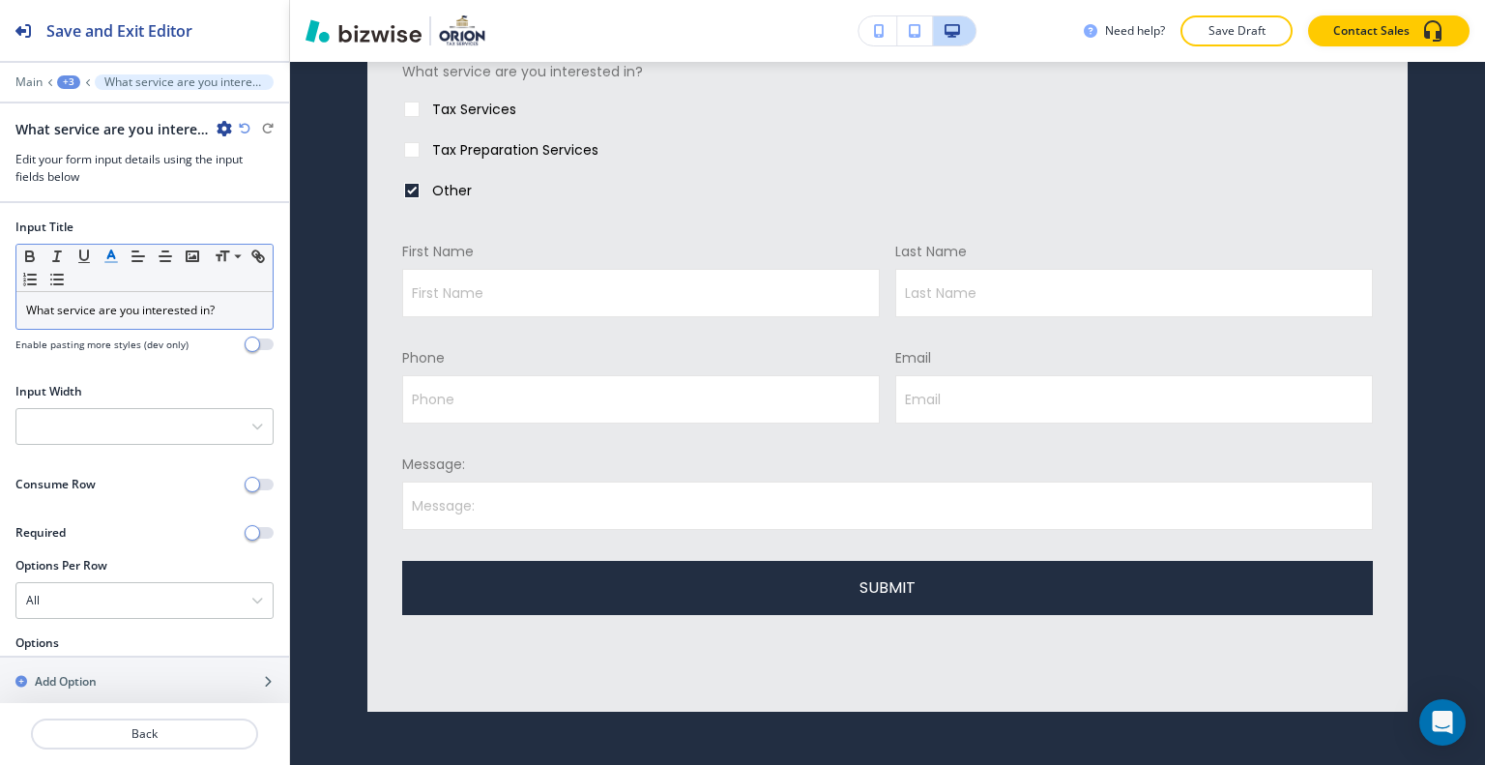
click at [454, 197] on p "Other" at bounding box center [452, 190] width 40 height 19
click at [432, 197] on input "Other" at bounding box center [412, 194] width 41 height 41
checkbox input "false"
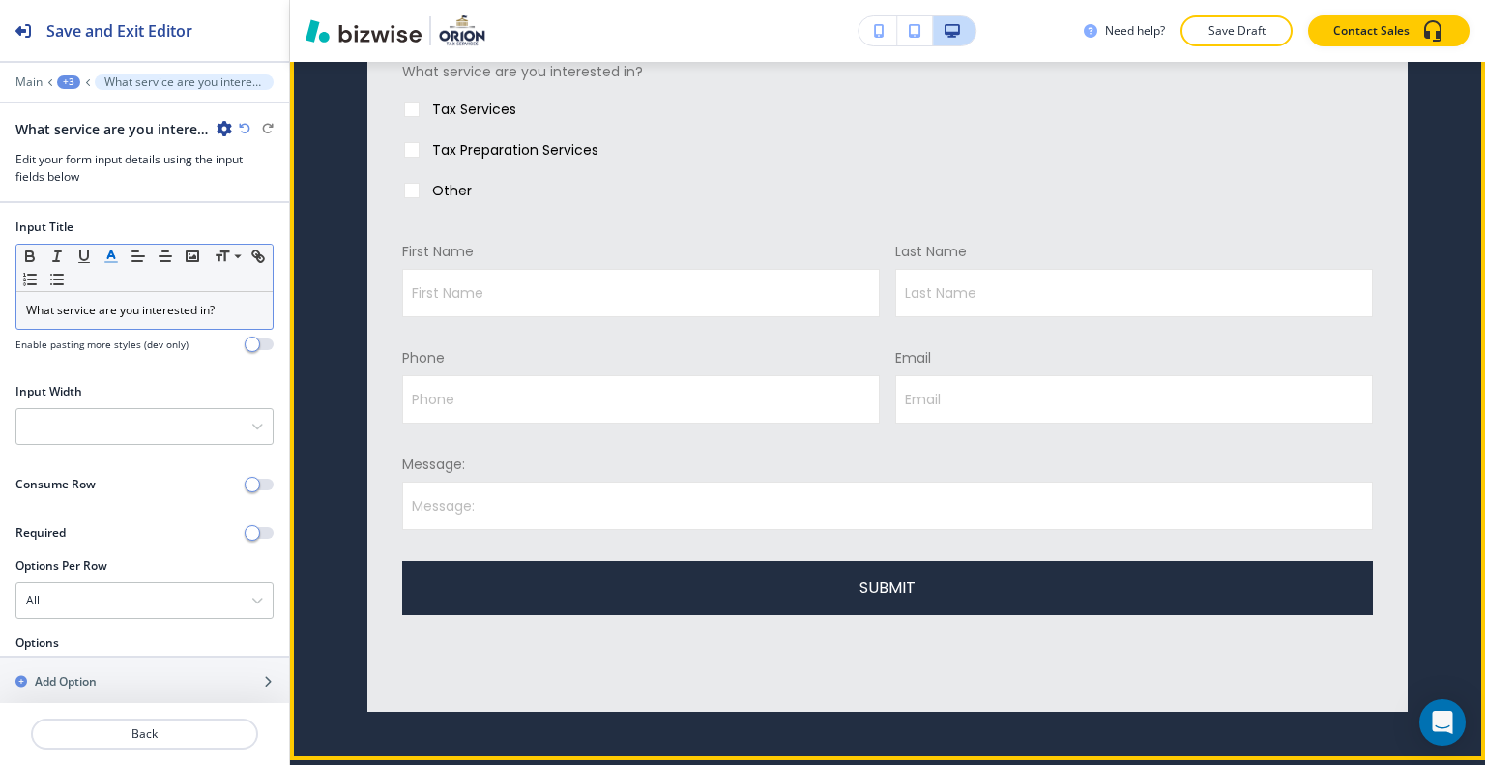
scroll to position [1075, 0]
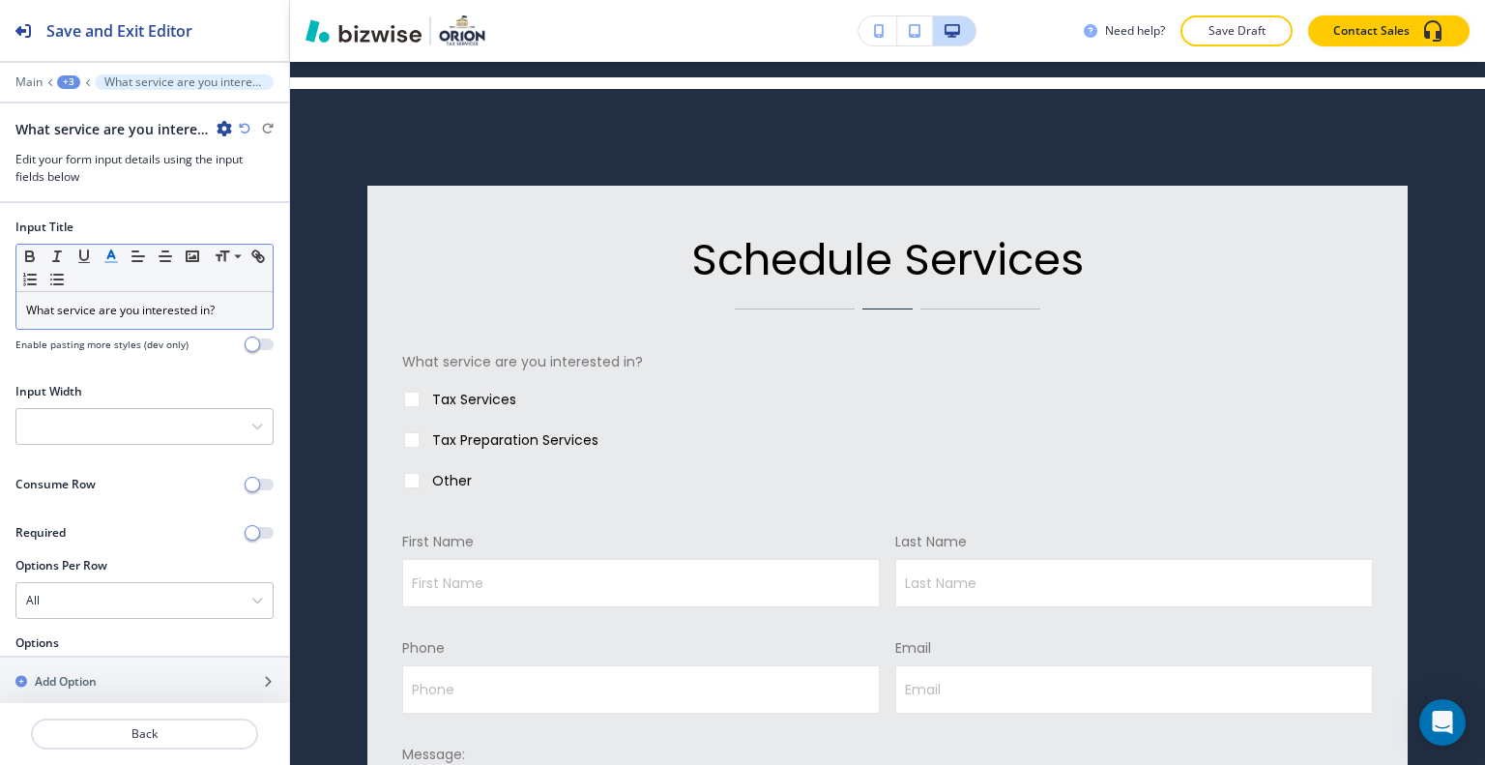
click at [345, 116] on div "Edit Schedule Services What service are you interested in? Tax Services Tax Pre…" at bounding box center [887, 569] width 1195 height 961
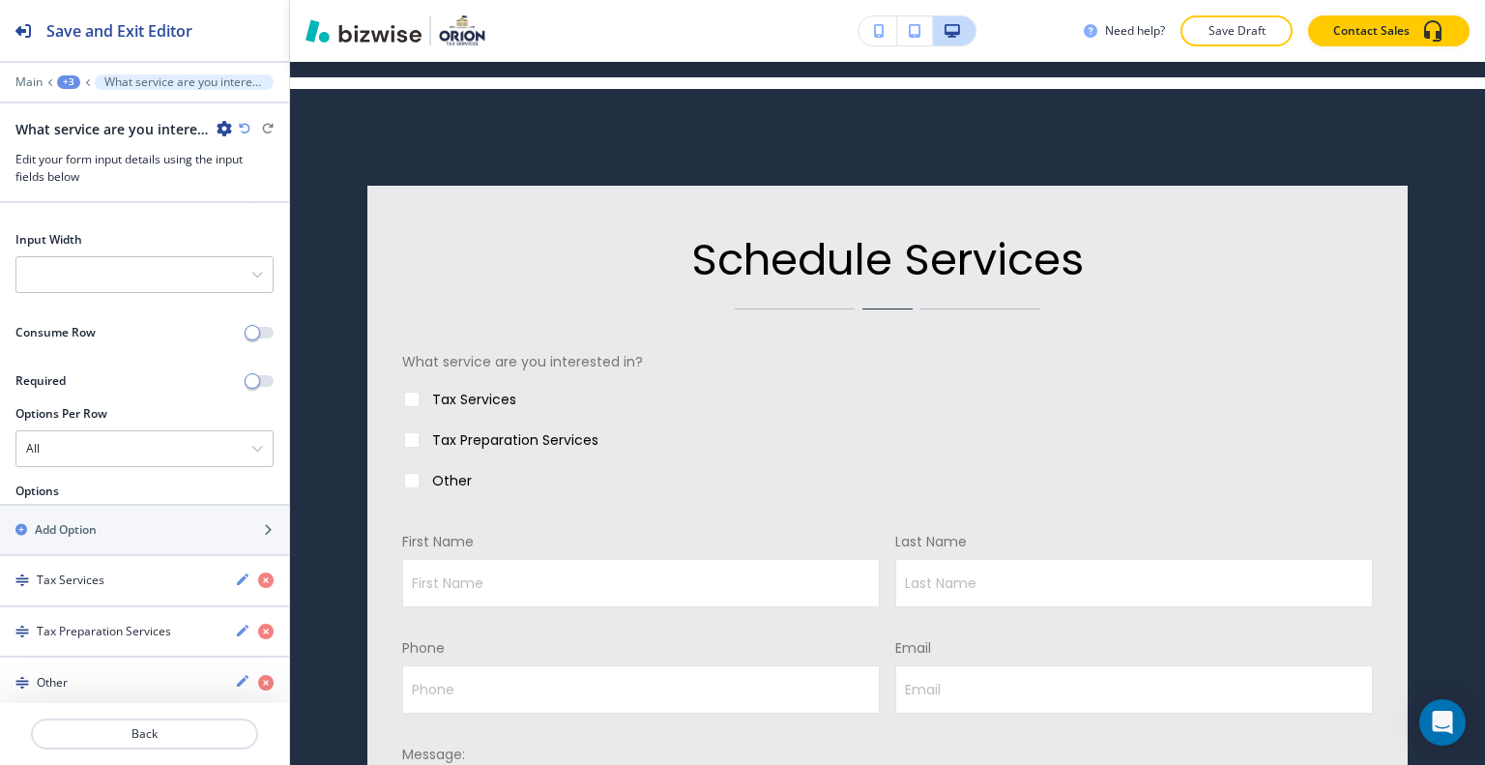
scroll to position [0, 0]
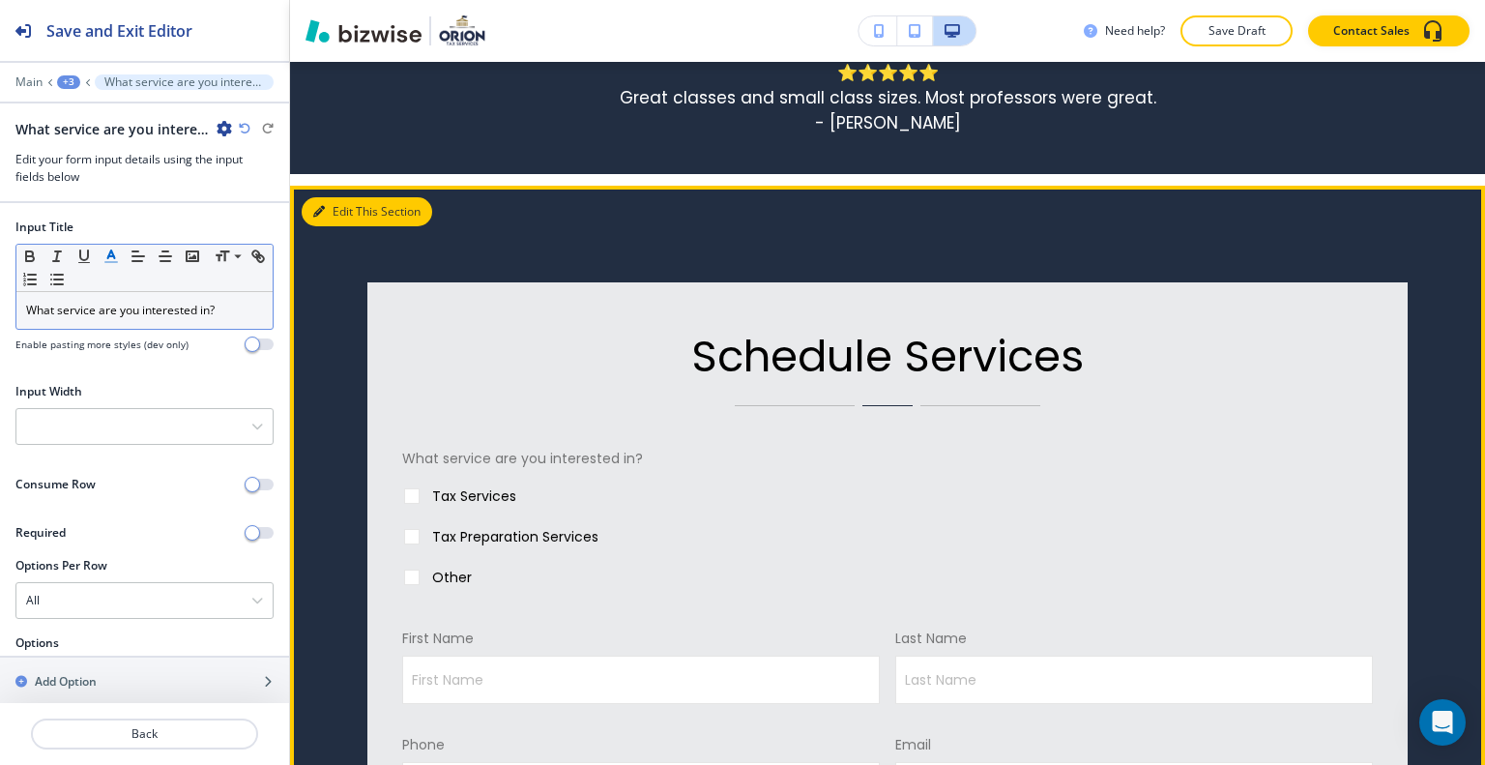
click at [333, 207] on button "Edit This Section" at bounding box center [367, 211] width 131 height 29
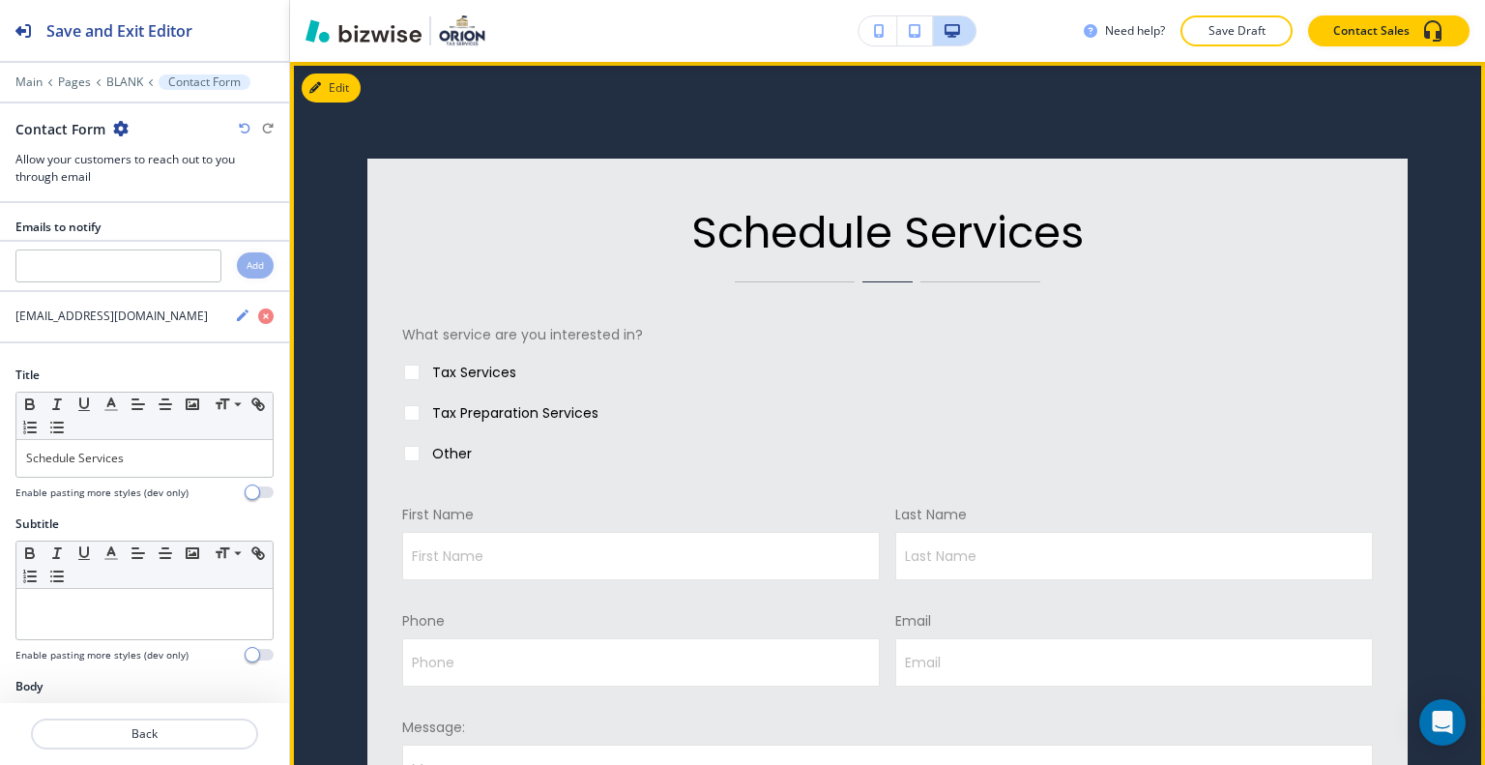
scroll to position [1006, 0]
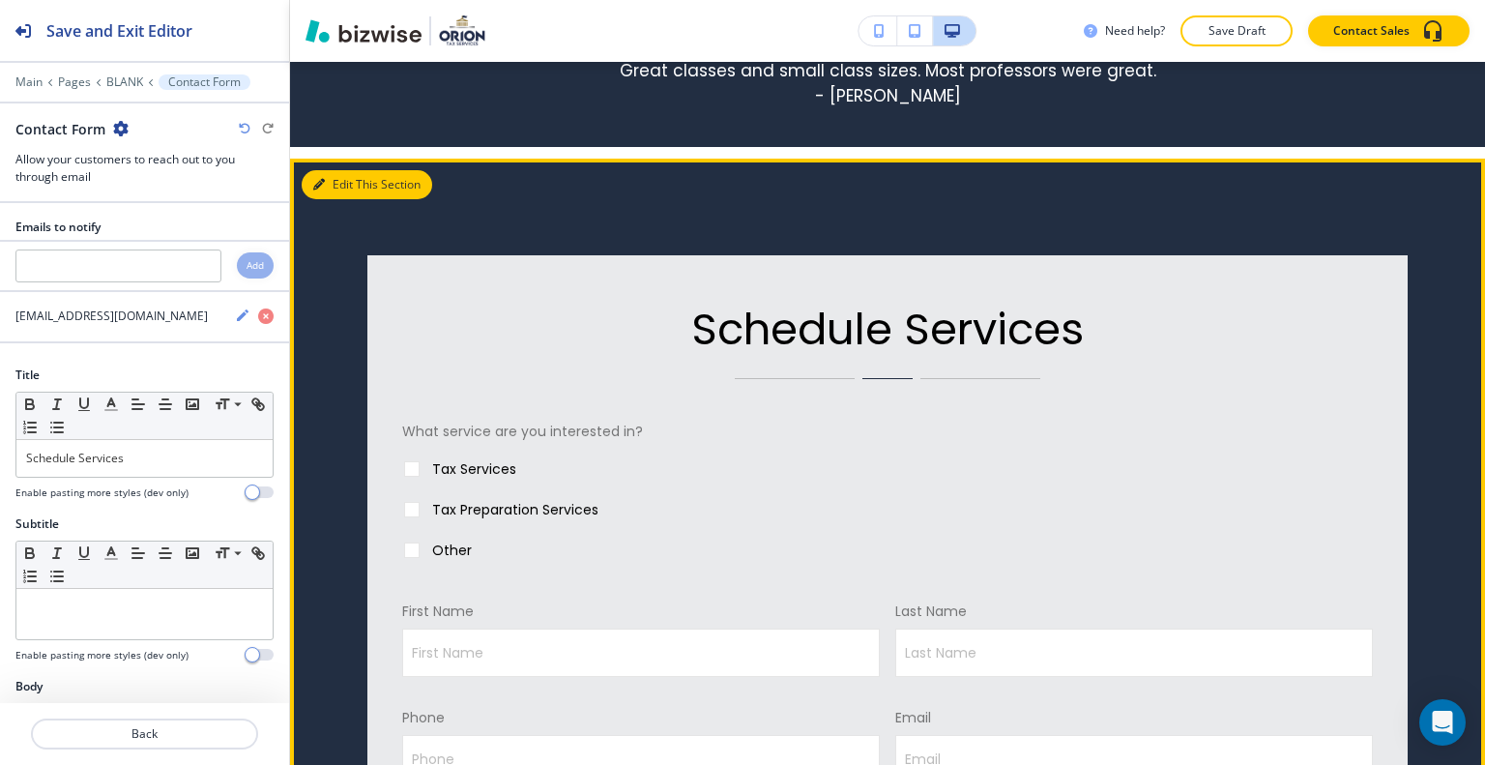
click at [352, 185] on button "Edit This Section" at bounding box center [367, 184] width 131 height 29
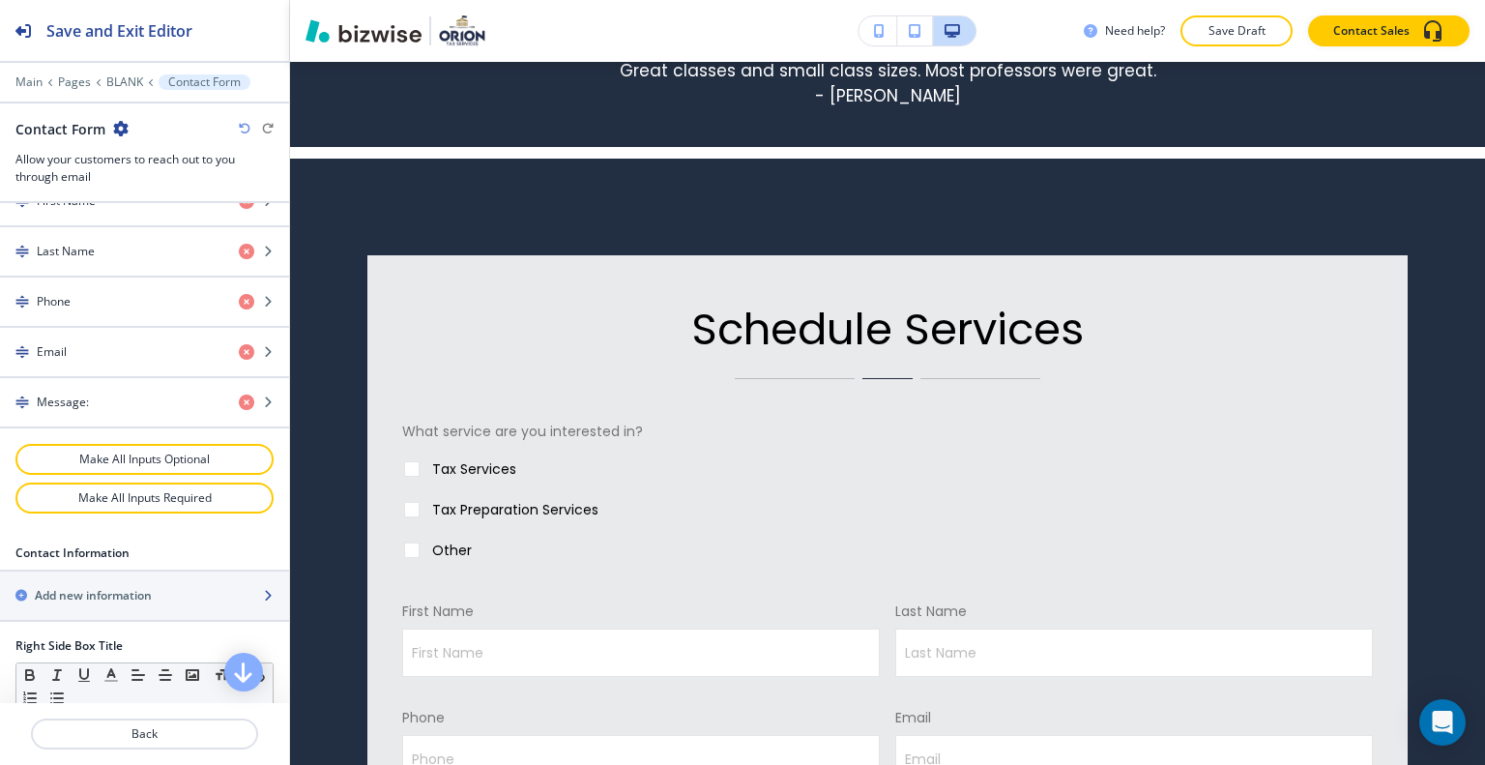
scroll to position [1064, 0]
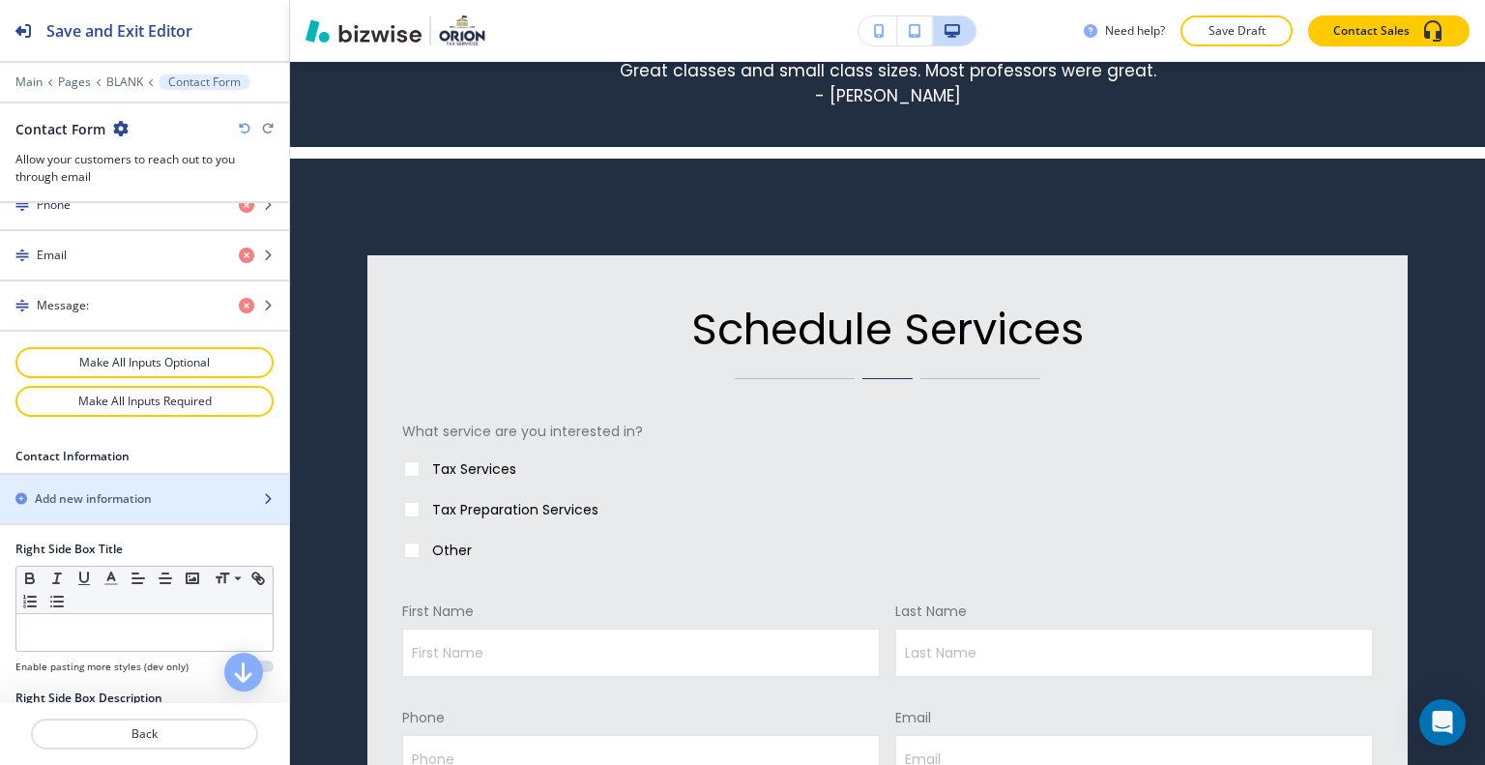
click at [128, 498] on h2 "Add new information" at bounding box center [93, 498] width 117 height 17
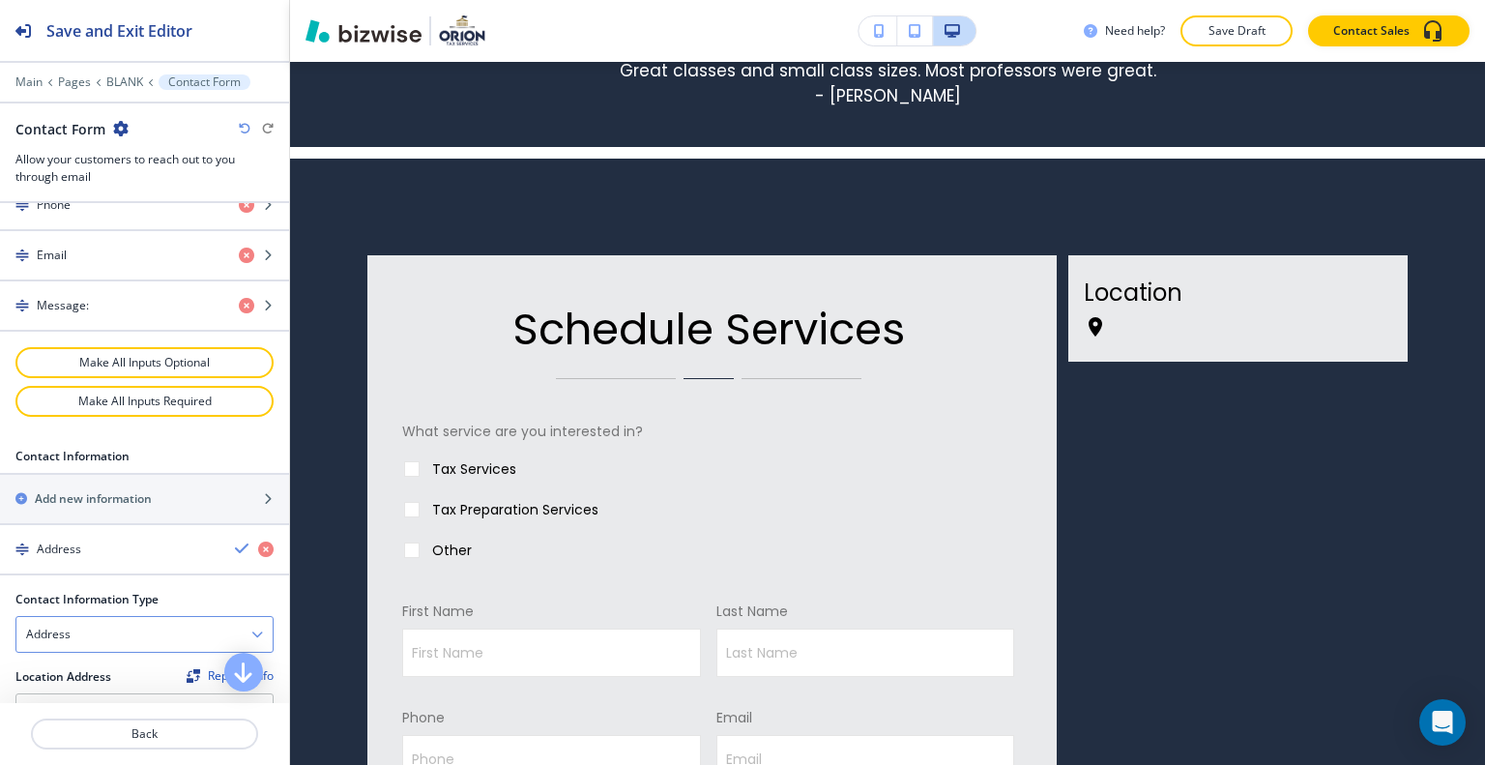
click at [116, 629] on div "Address" at bounding box center [144, 634] width 256 height 35
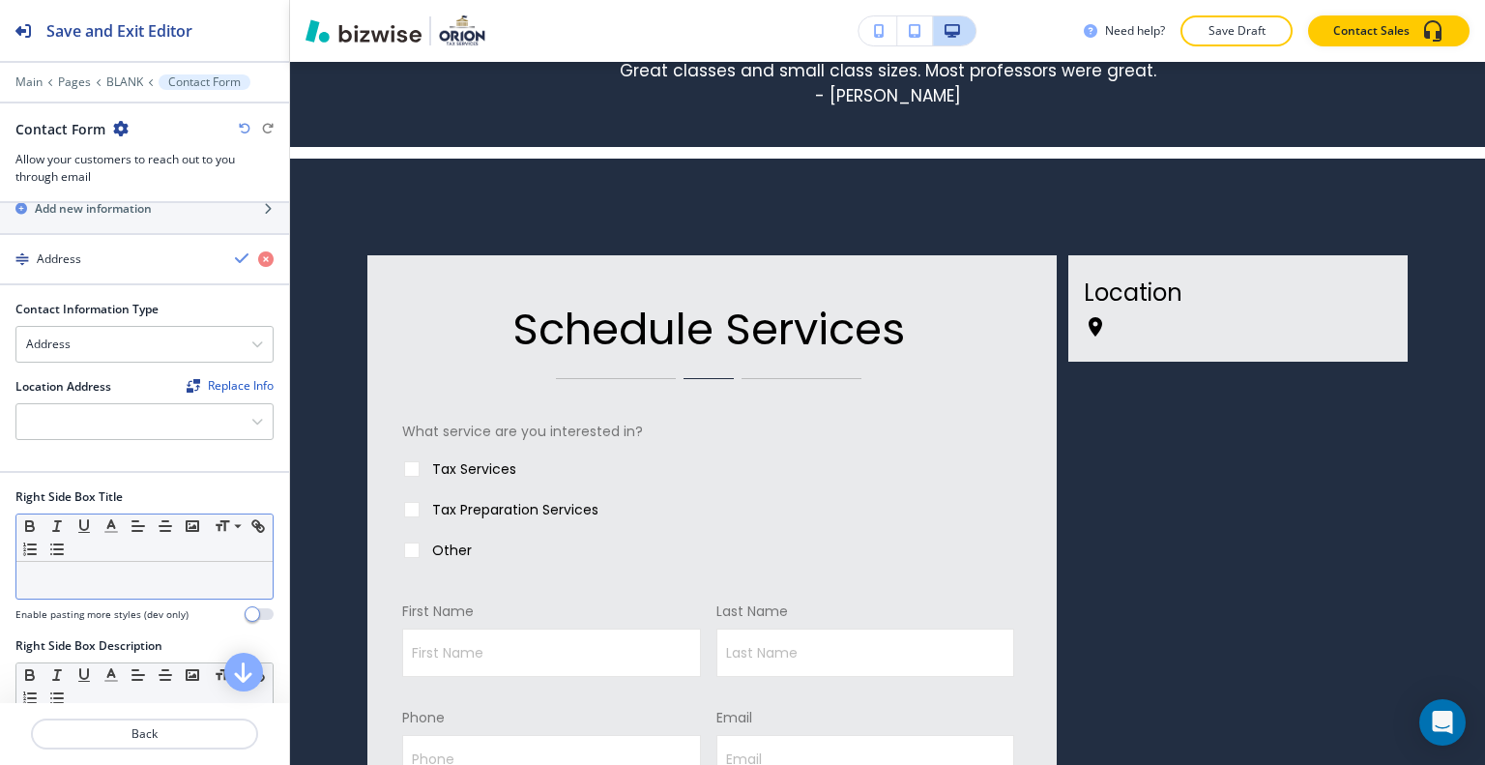
click at [128, 578] on div at bounding box center [144, 580] width 256 height 37
click at [157, 423] on div at bounding box center [144, 421] width 256 height 35
click at [162, 385] on div "Location Address Replace Info" at bounding box center [144, 386] width 258 height 17
click at [170, 407] on div at bounding box center [144, 421] width 256 height 35
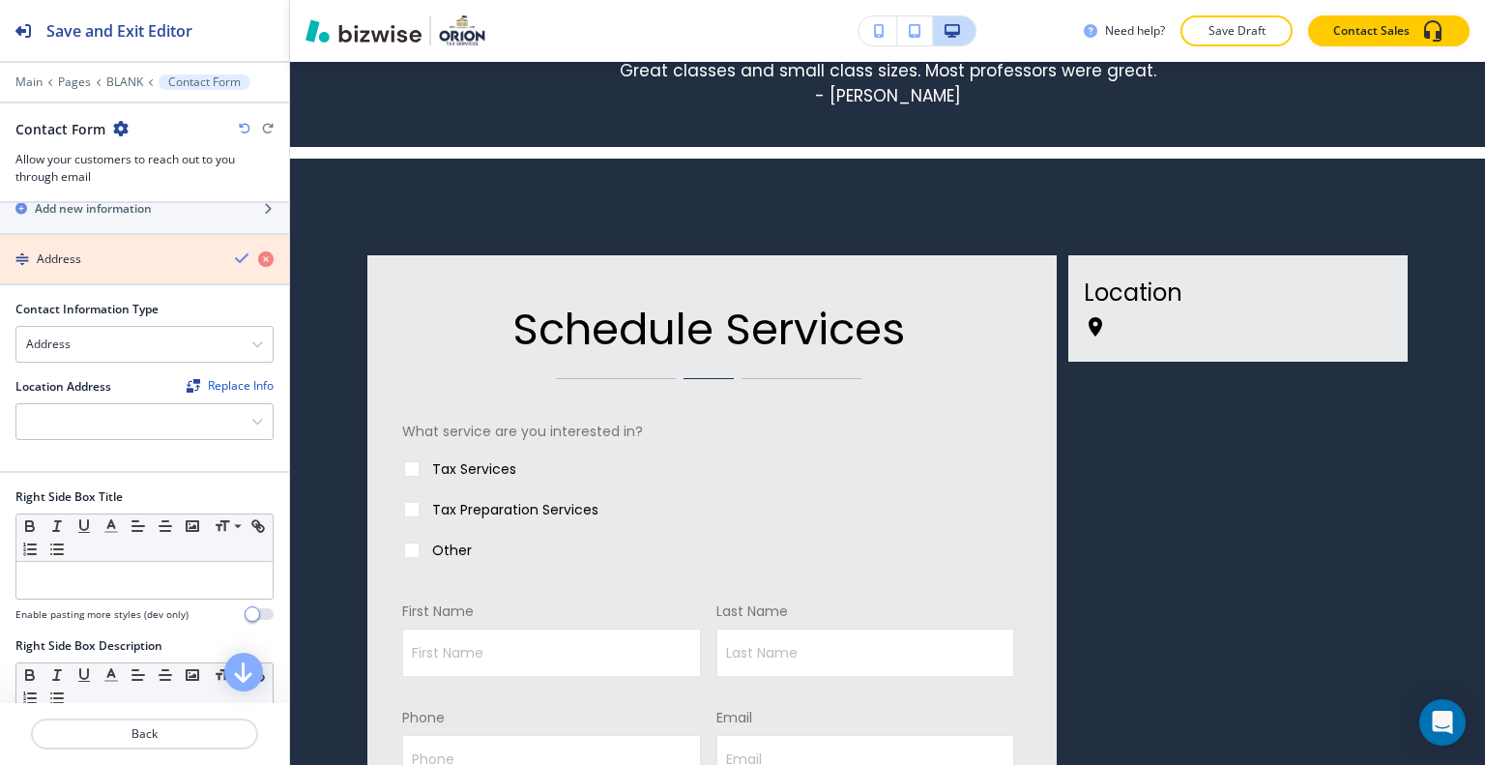
drag, startPoint x: 255, startPoint y: 248, endPoint x: 265, endPoint y: 226, distance: 24.2
click at [258, 251] on icon "button" at bounding box center [265, 258] width 15 height 15
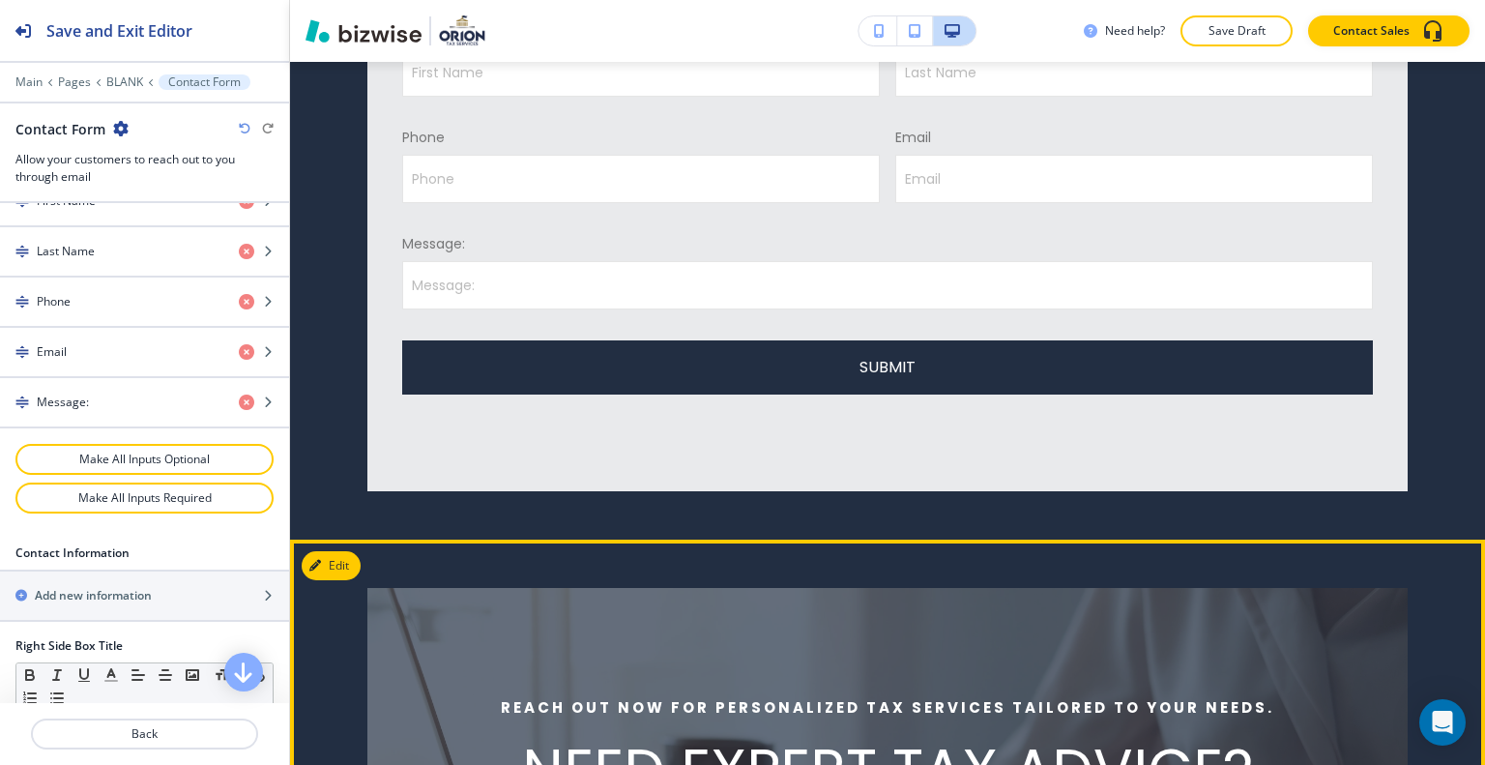
scroll to position [1972, 0]
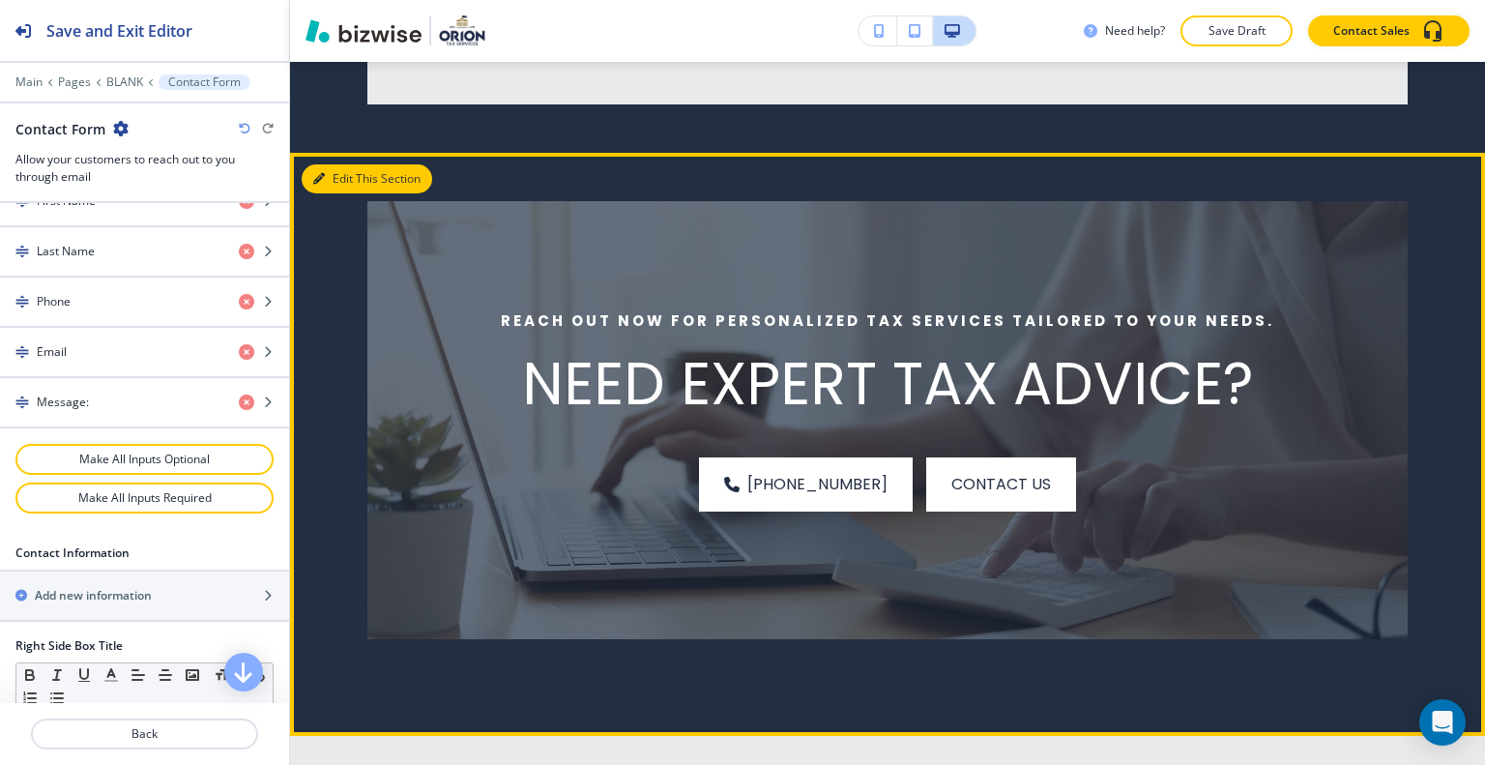
click at [329, 183] on button "Edit This Section" at bounding box center [367, 178] width 131 height 29
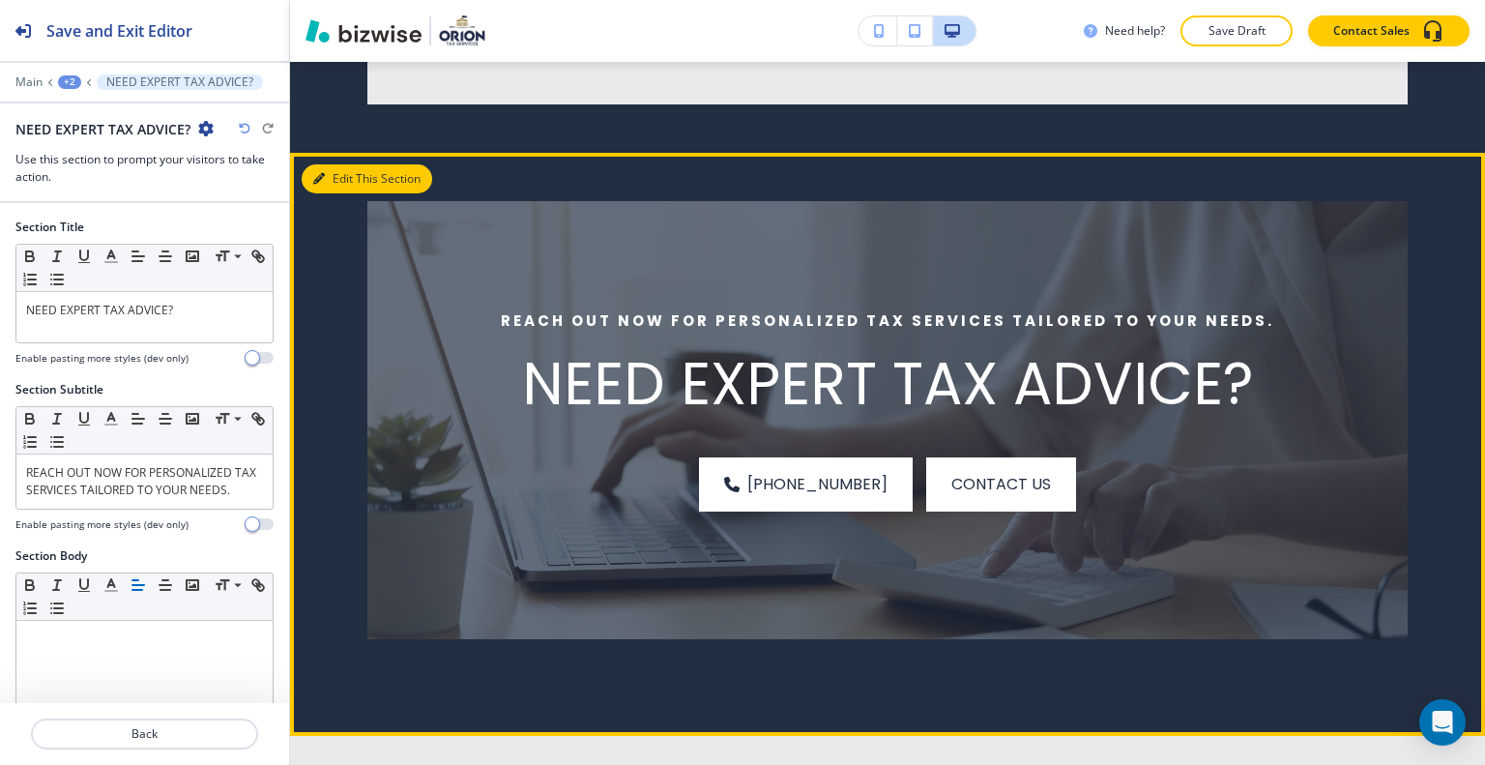
scroll to position [2061, 0]
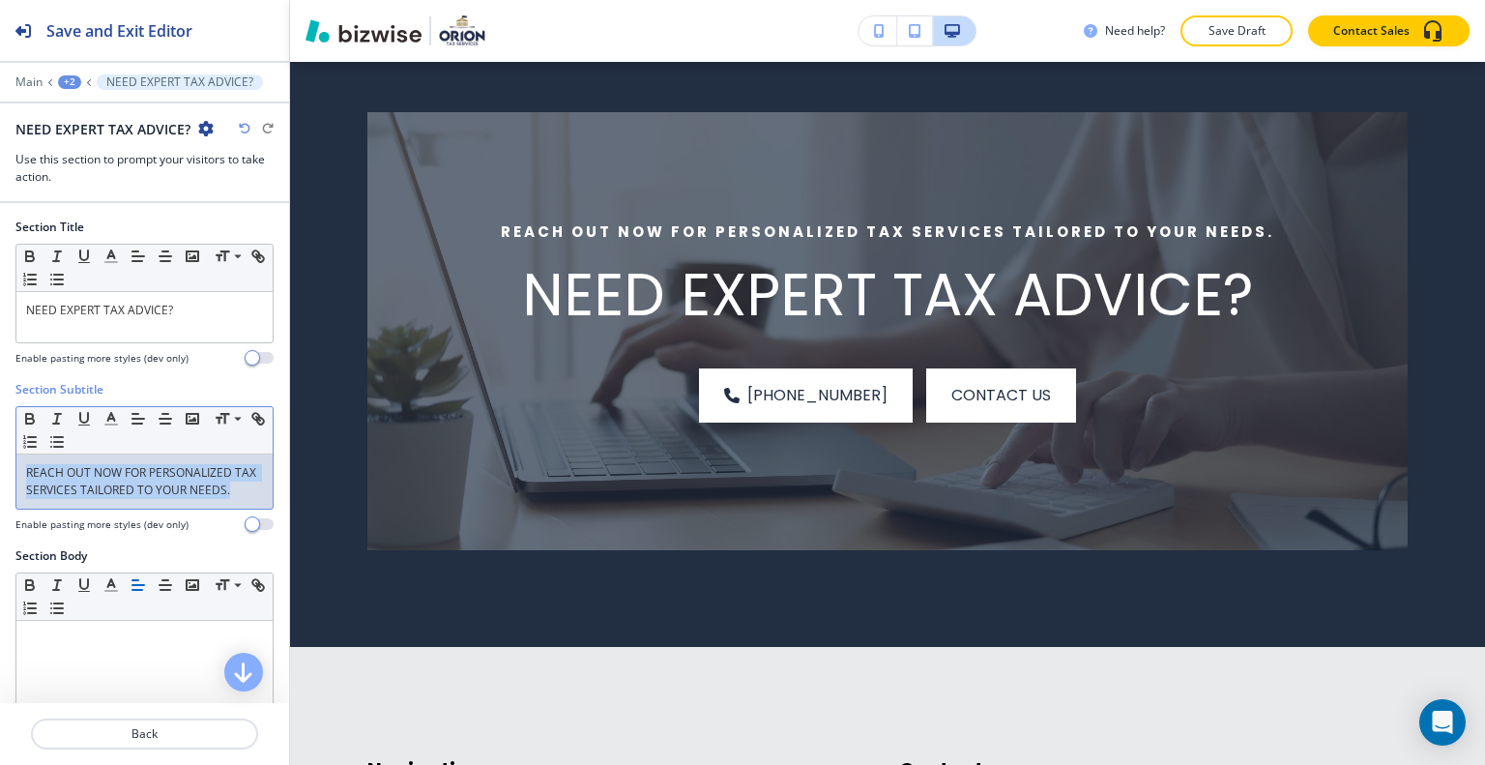
drag, startPoint x: 128, startPoint y: 516, endPoint x: 18, endPoint y: 466, distance: 120.3
click at [6, 462] on div "Section Subtitle Small Normal Large Huge REACH OUT NOW FOR PERSONALIZED TAX SER…" at bounding box center [144, 464] width 289 height 166
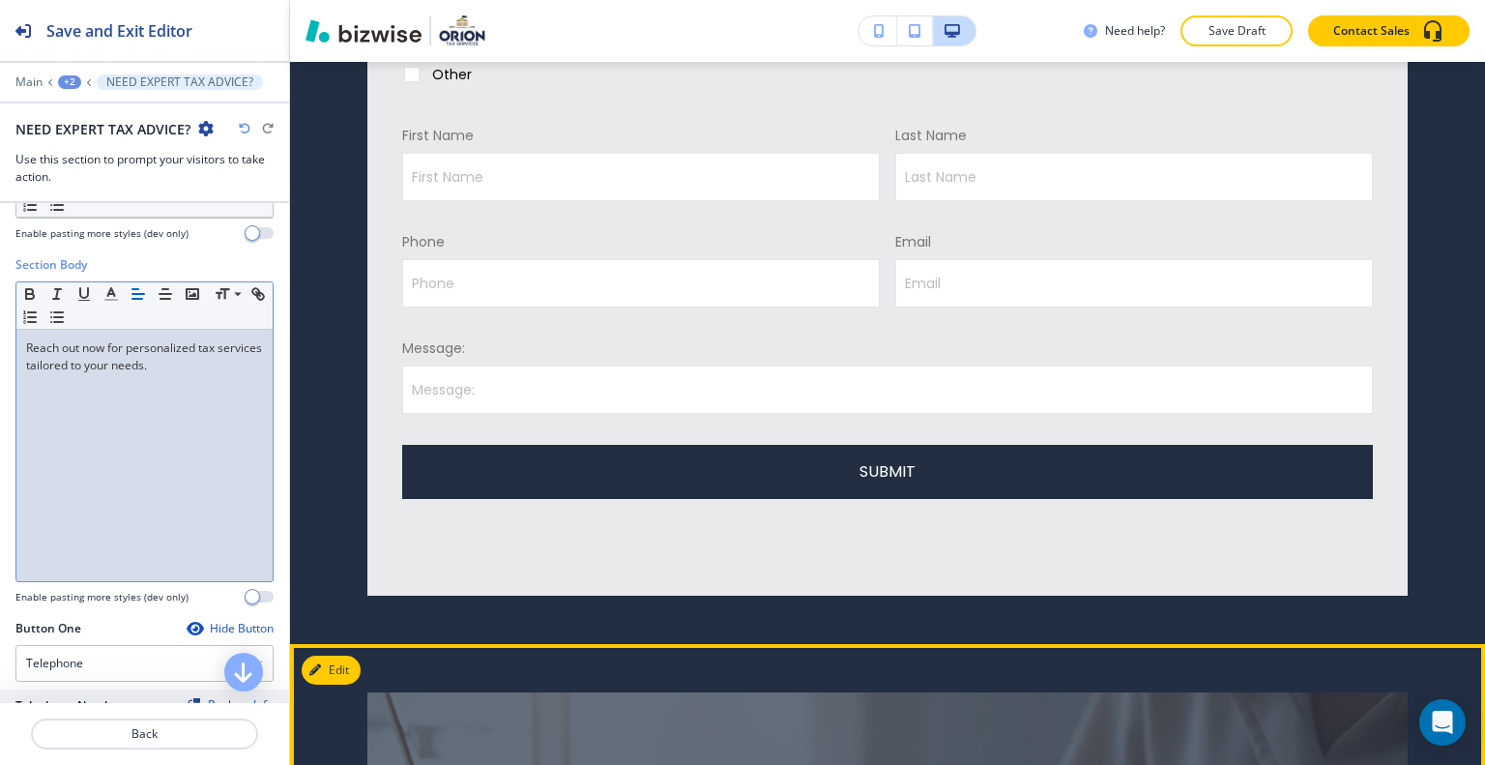
scroll to position [1771, 0]
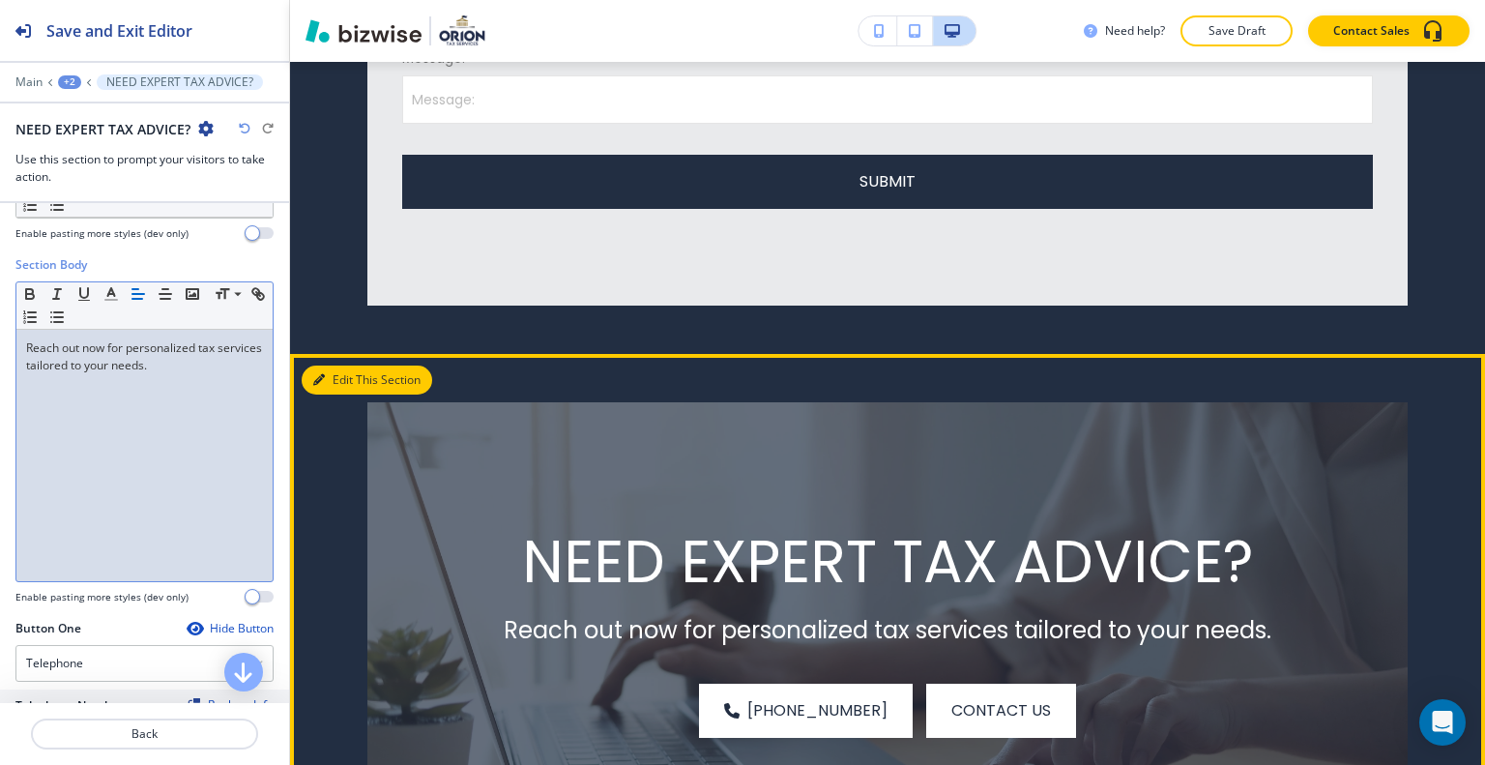
click at [337, 370] on button "Edit This Section" at bounding box center [367, 379] width 131 height 29
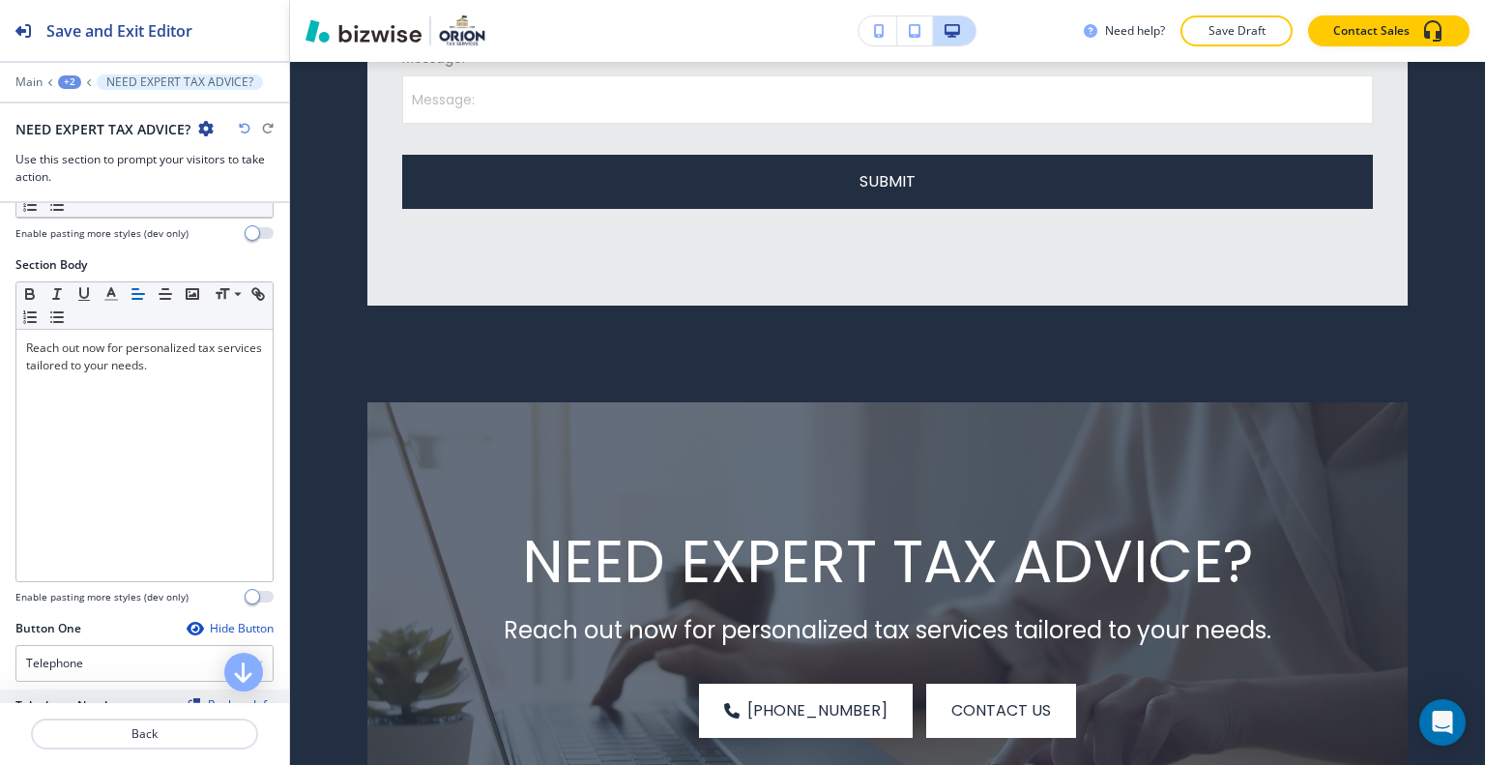
scroll to position [950, 0]
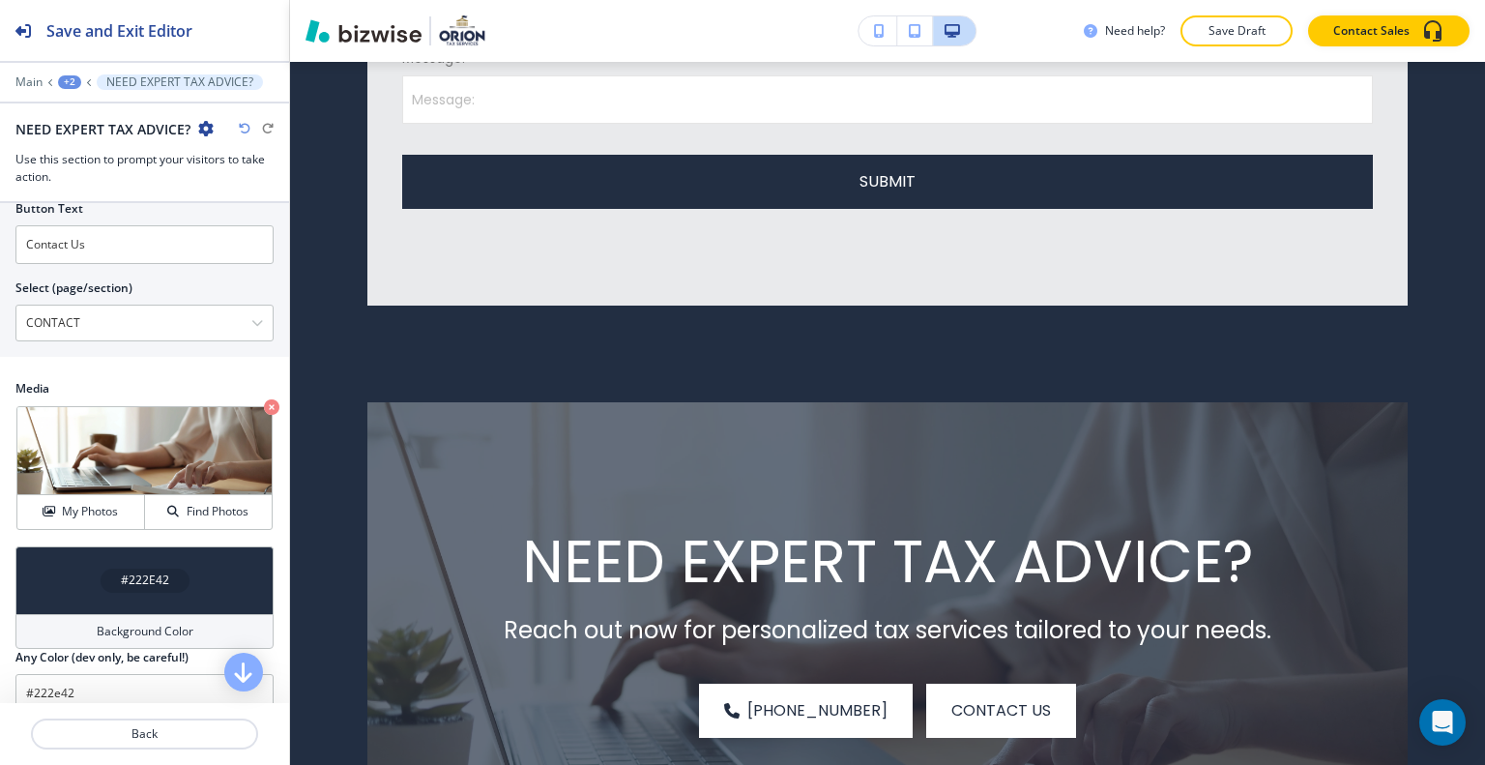
click at [73, 567] on div "#222E42" at bounding box center [144, 580] width 258 height 68
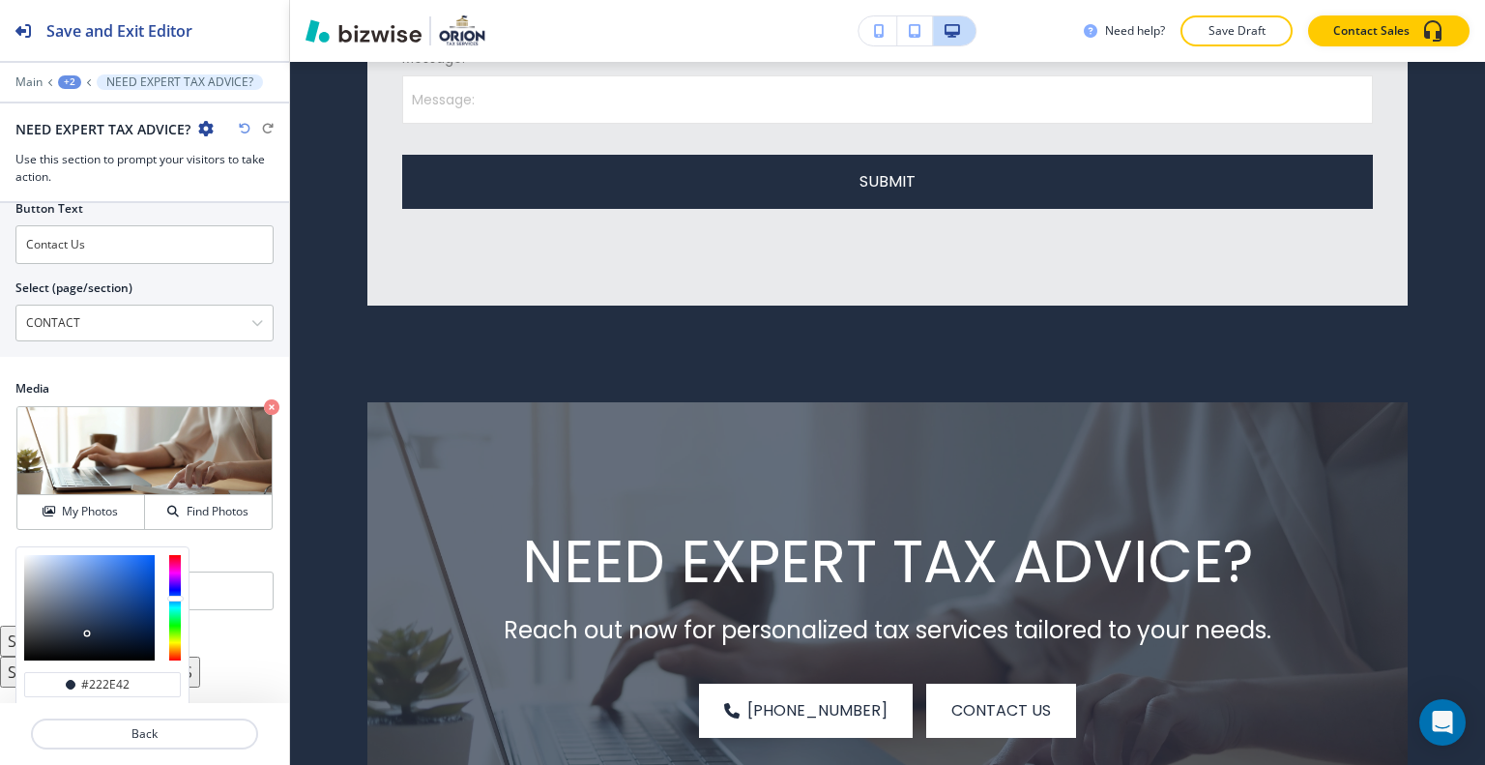
scroll to position [1062, 0]
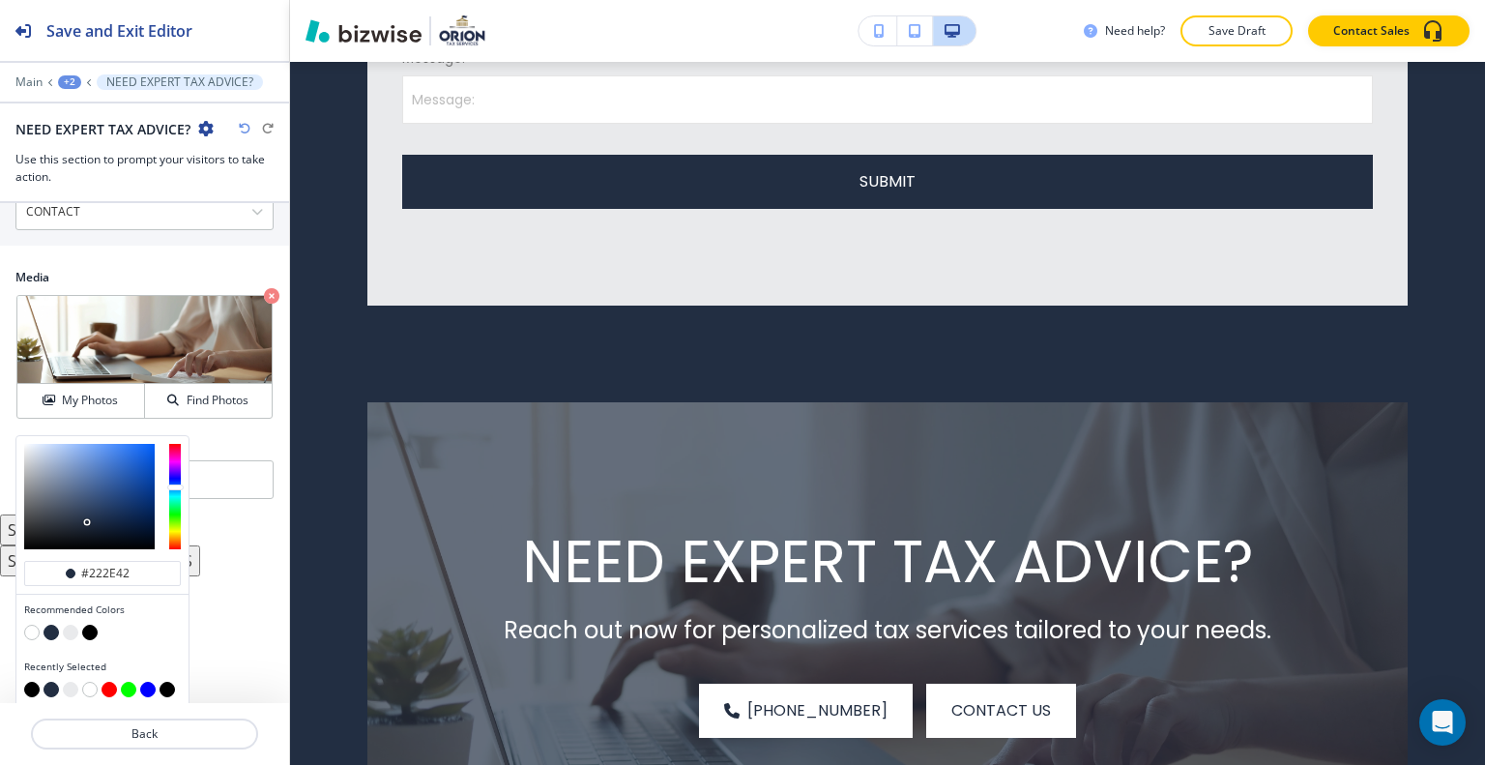
click at [68, 628] on button "button" at bounding box center [70, 632] width 15 height 15
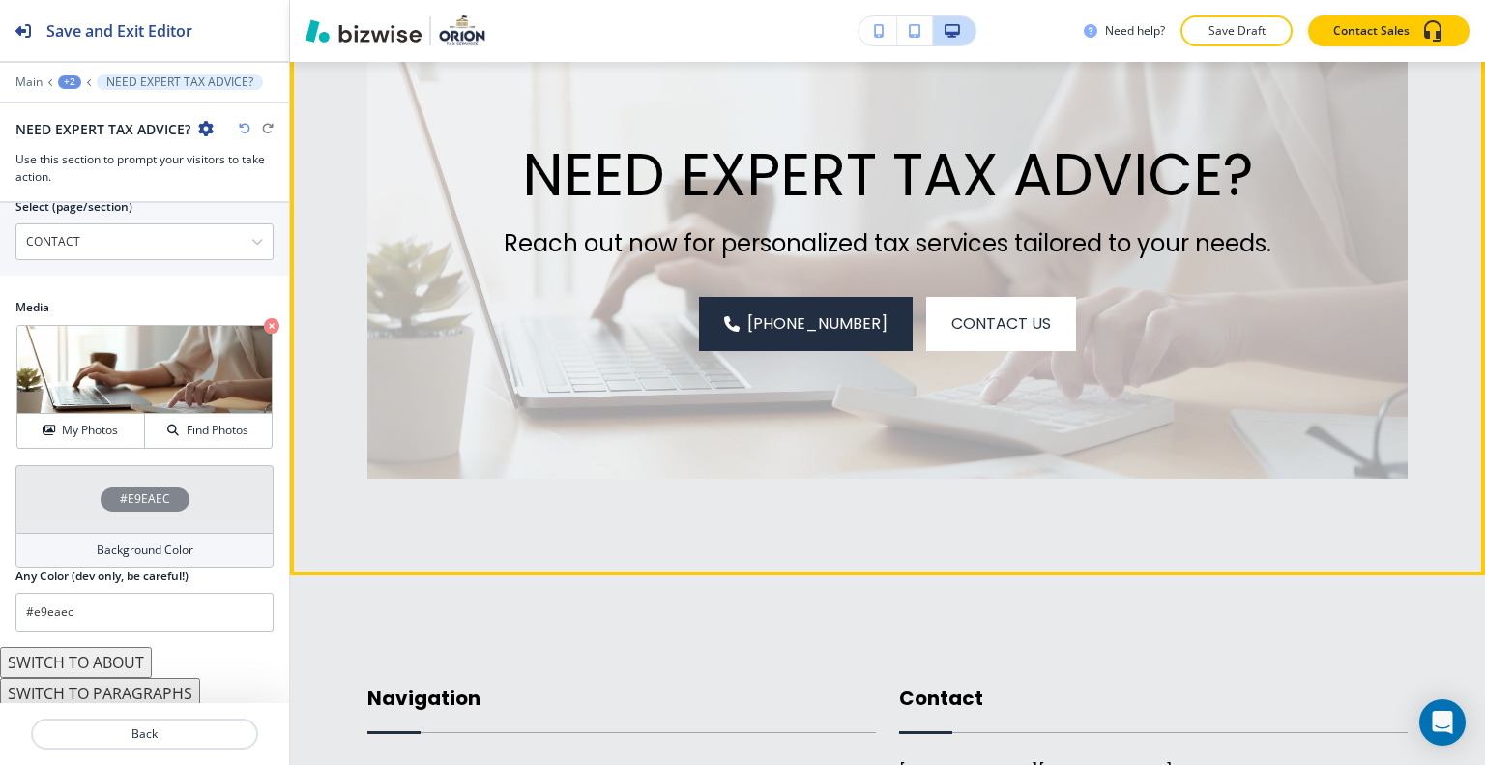
scroll to position [1965, 0]
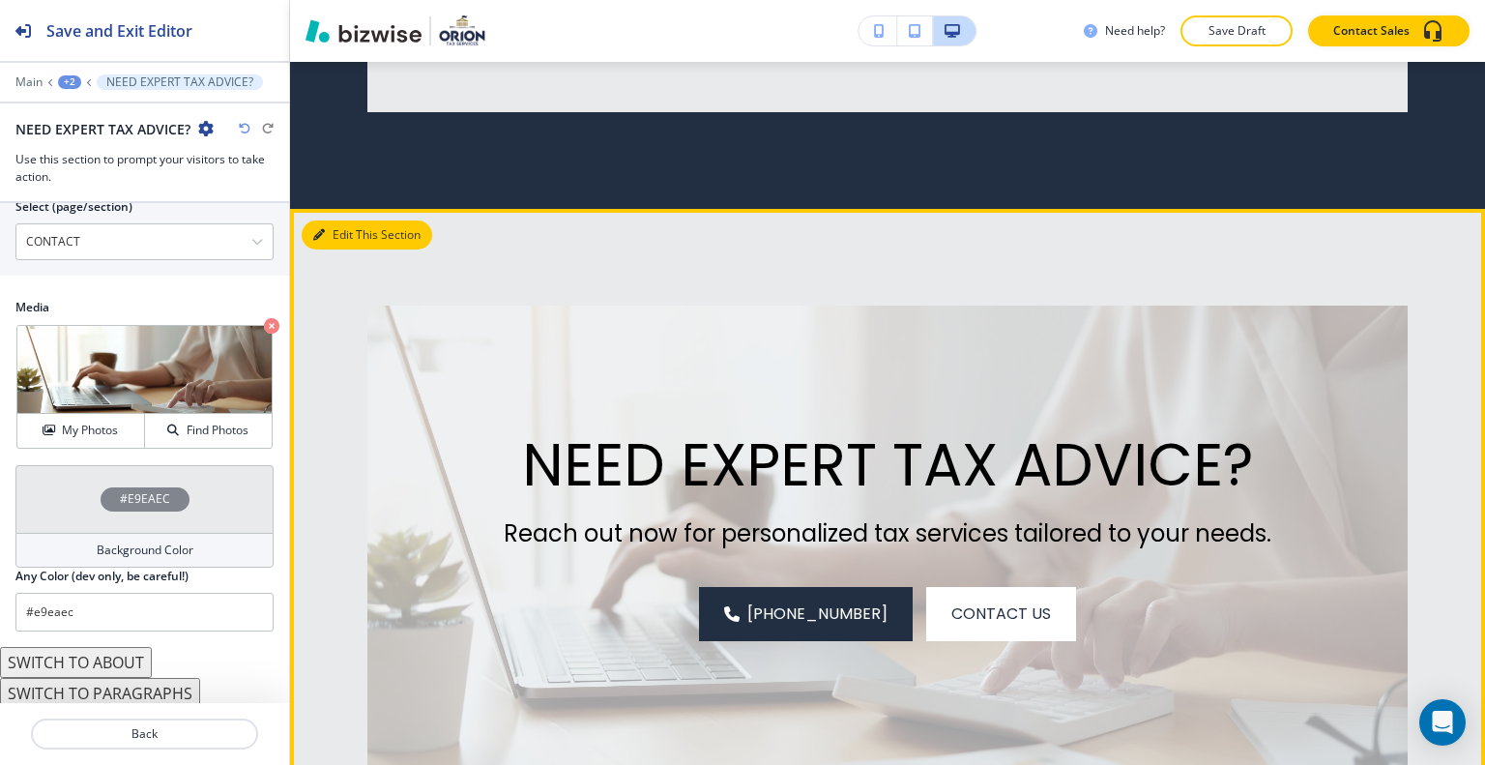
click at [345, 240] on button "Edit This Section" at bounding box center [367, 234] width 131 height 29
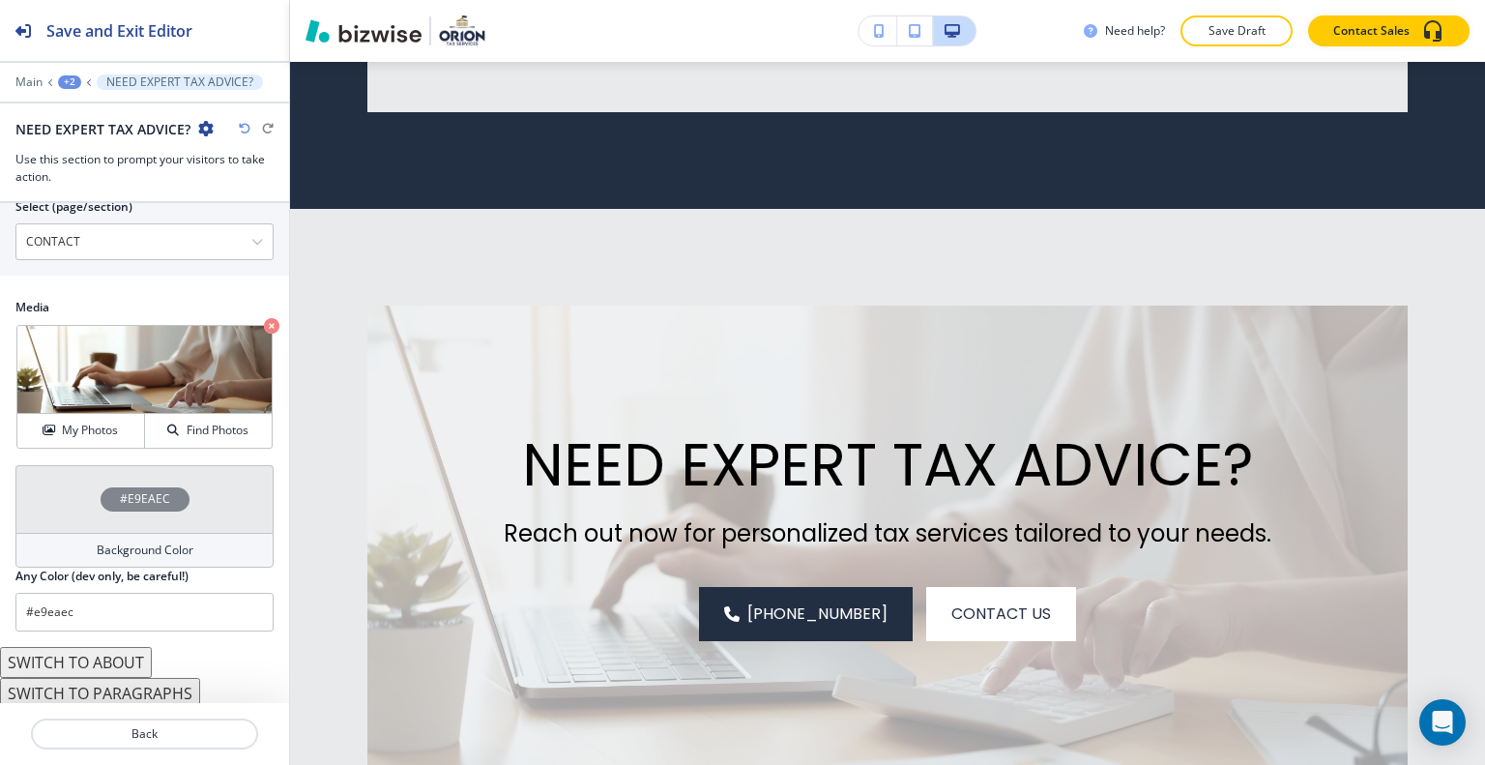
click at [73, 496] on div "#E9EAEC" at bounding box center [144, 499] width 258 height 68
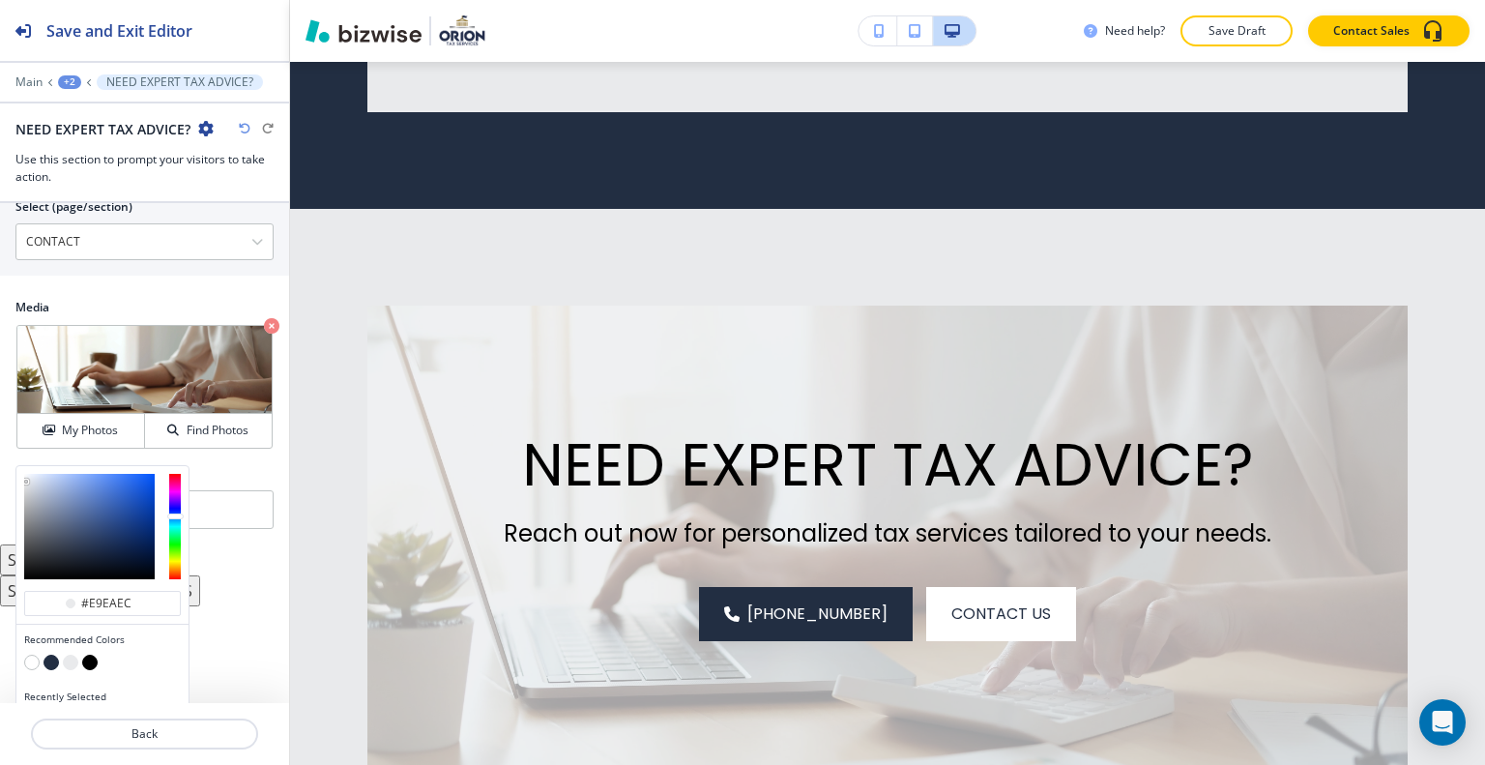
scroll to position [1062, 0]
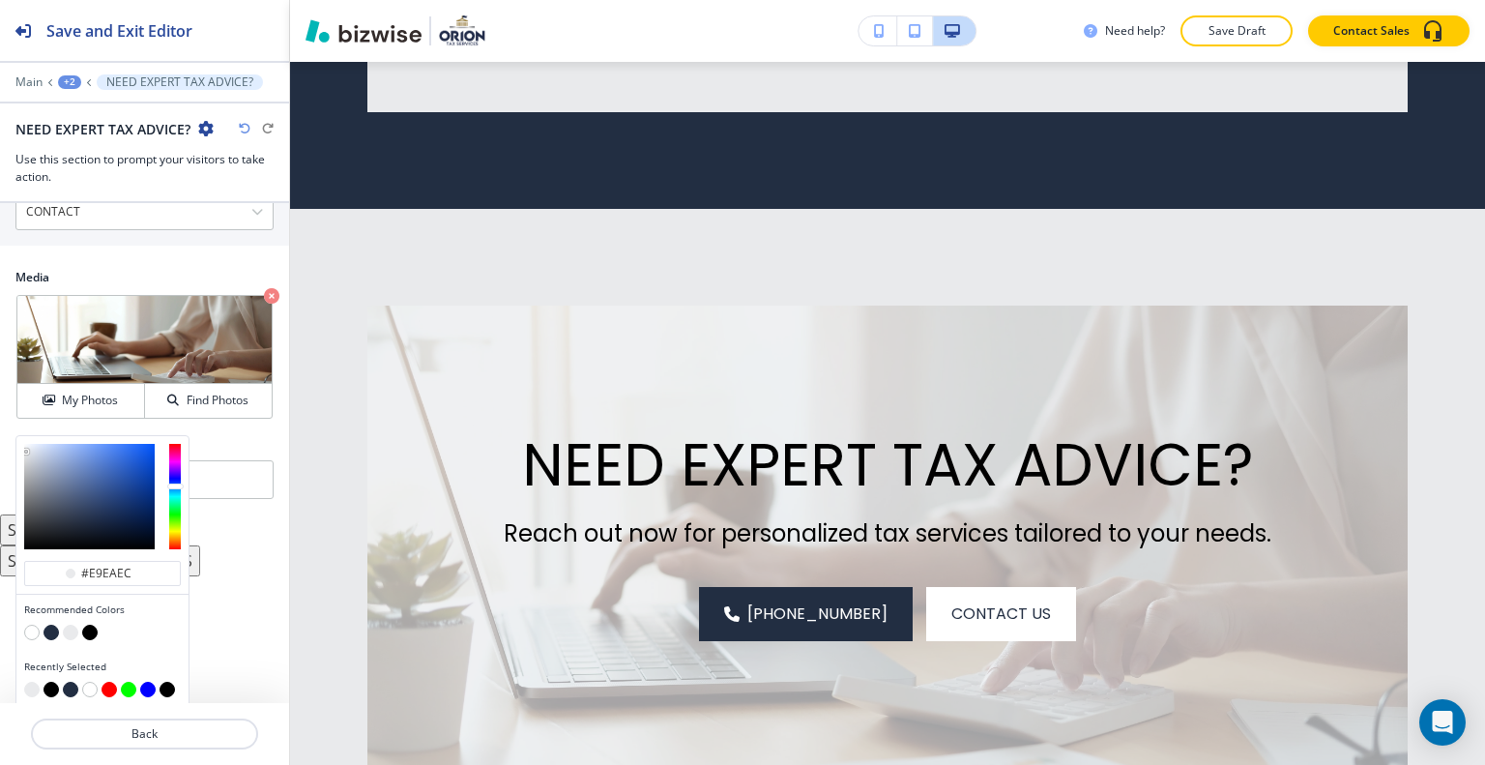
click at [68, 682] on button "button" at bounding box center [70, 689] width 15 height 15
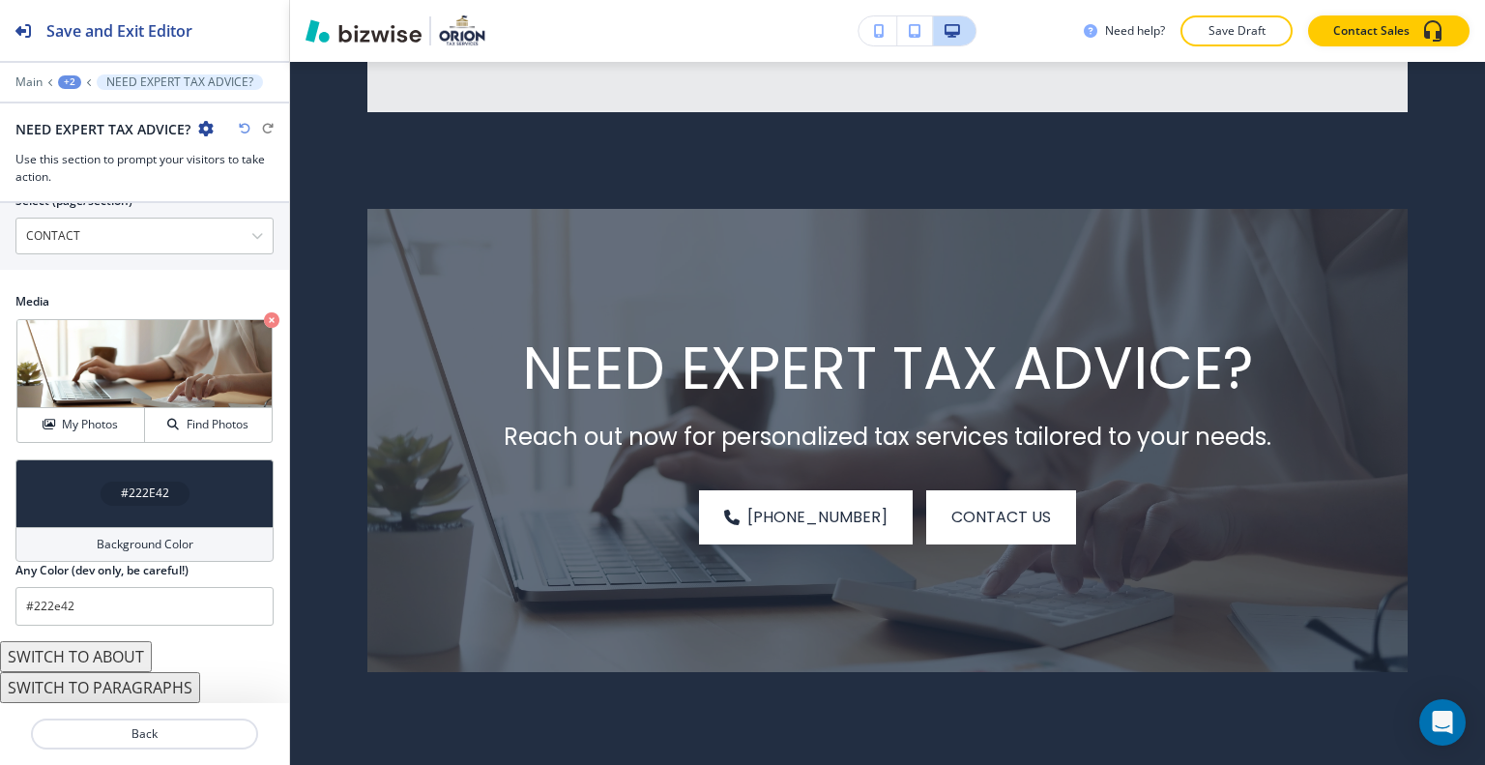
scroll to position [1032, 0]
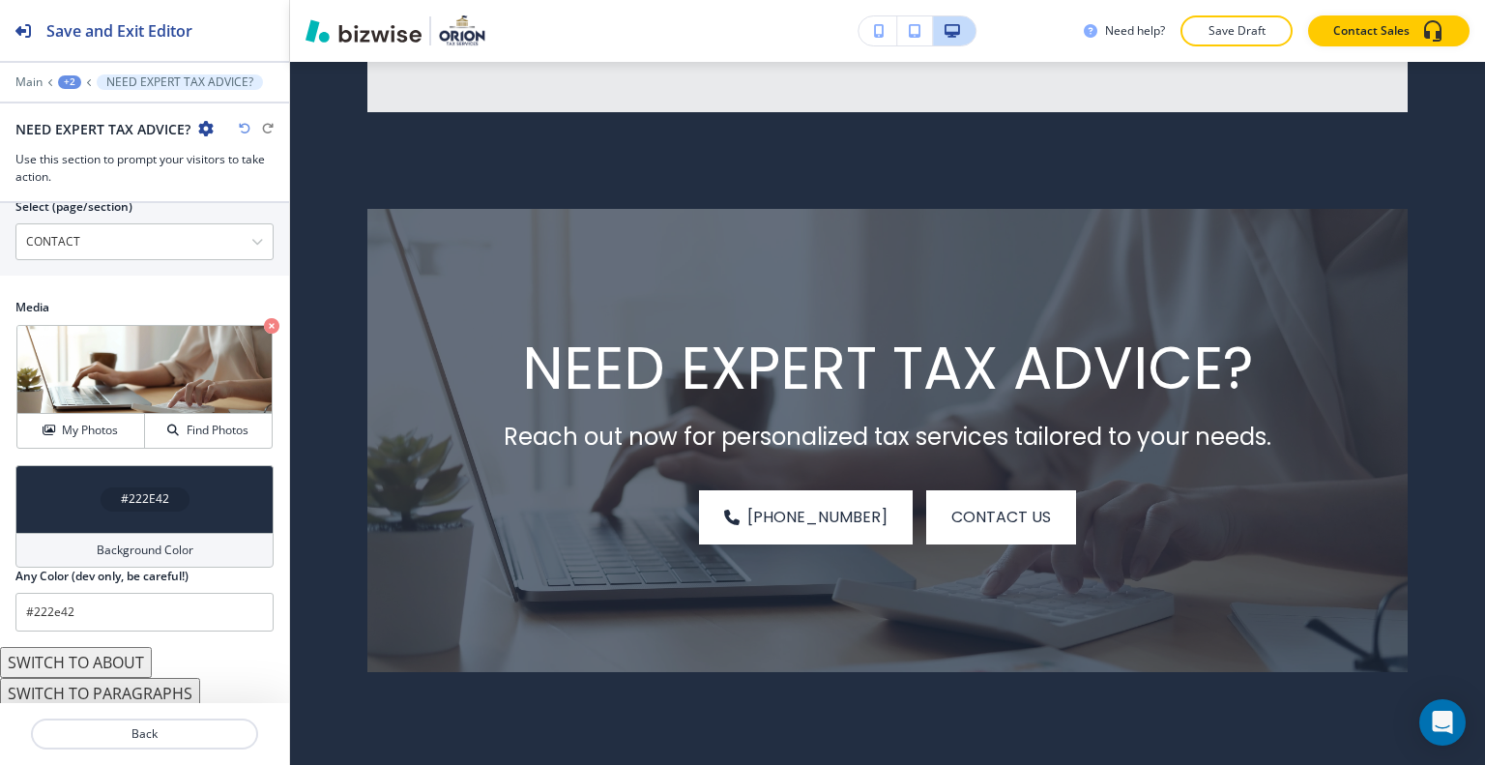
click at [82, 493] on div "#222E42" at bounding box center [144, 499] width 258 height 68
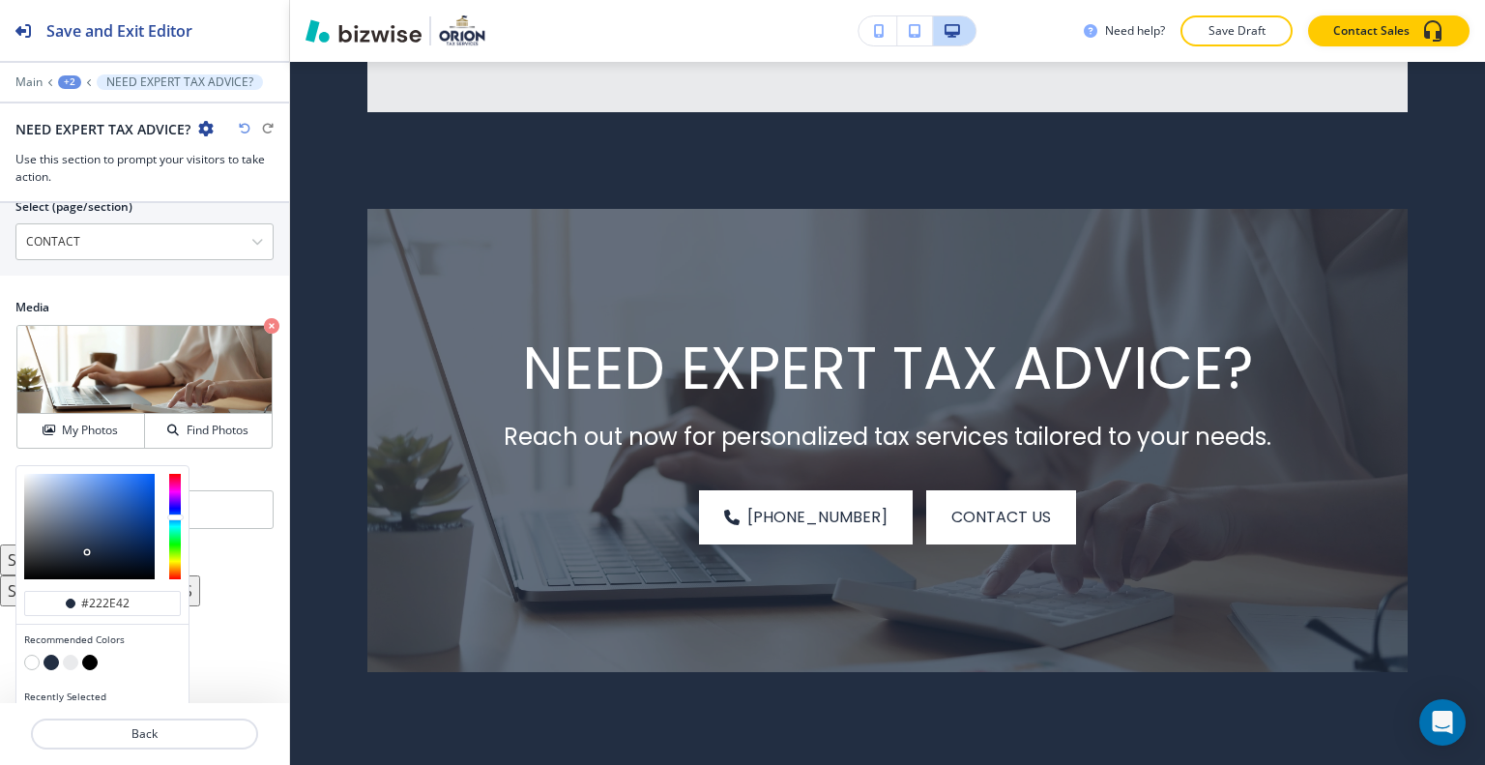
scroll to position [1062, 0]
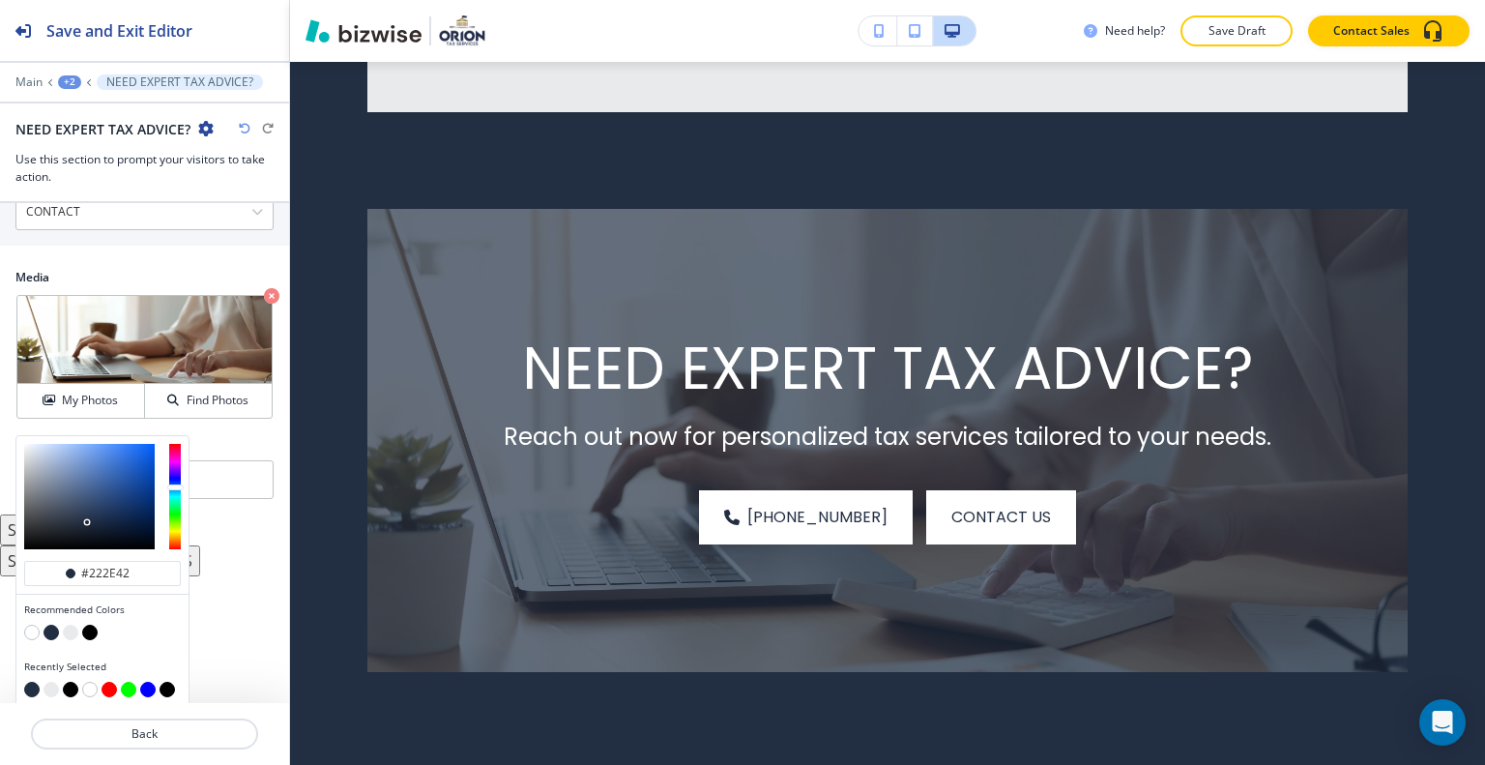
click at [71, 687] on button "button" at bounding box center [70, 689] width 15 height 15
type input "#000000"
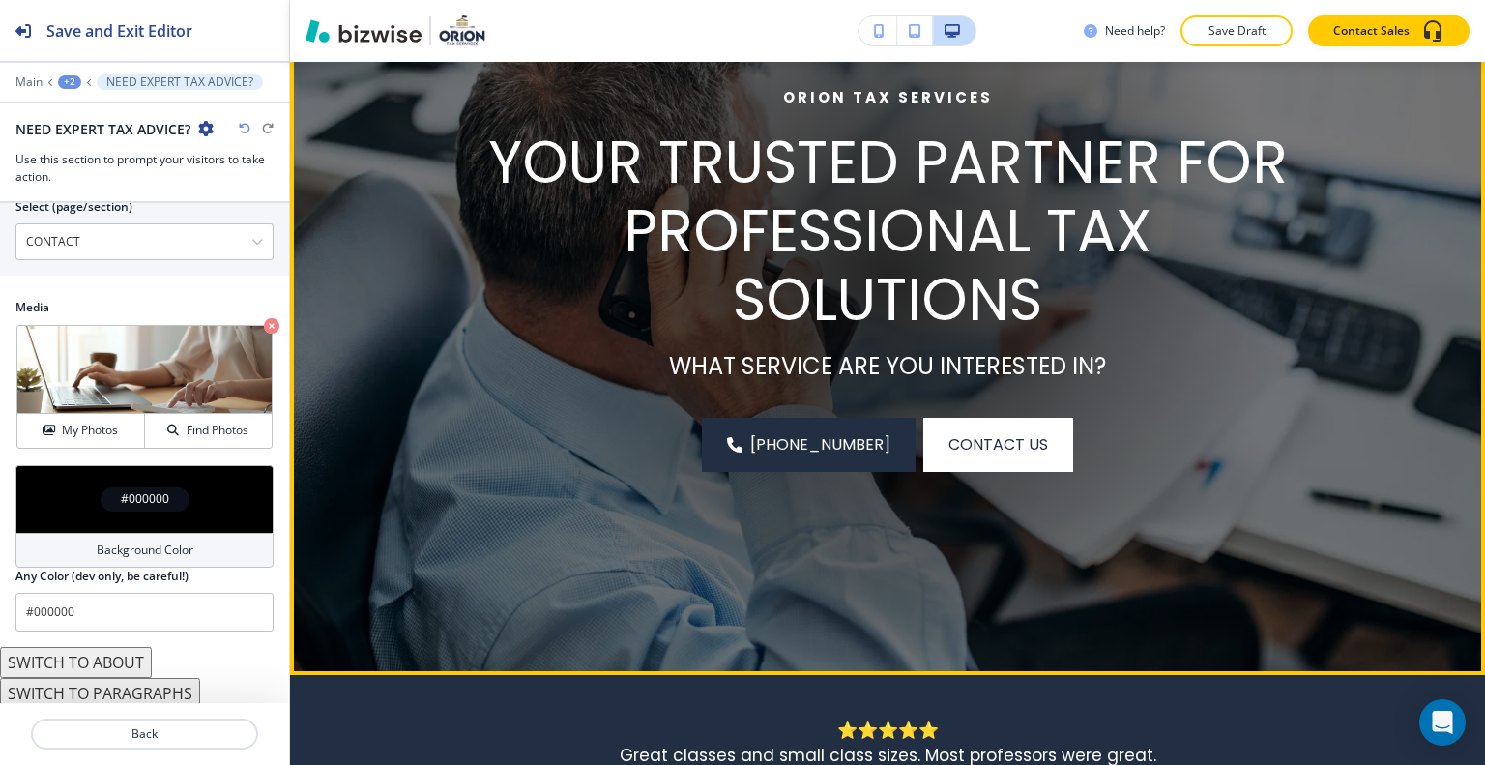
scroll to position [0, 0]
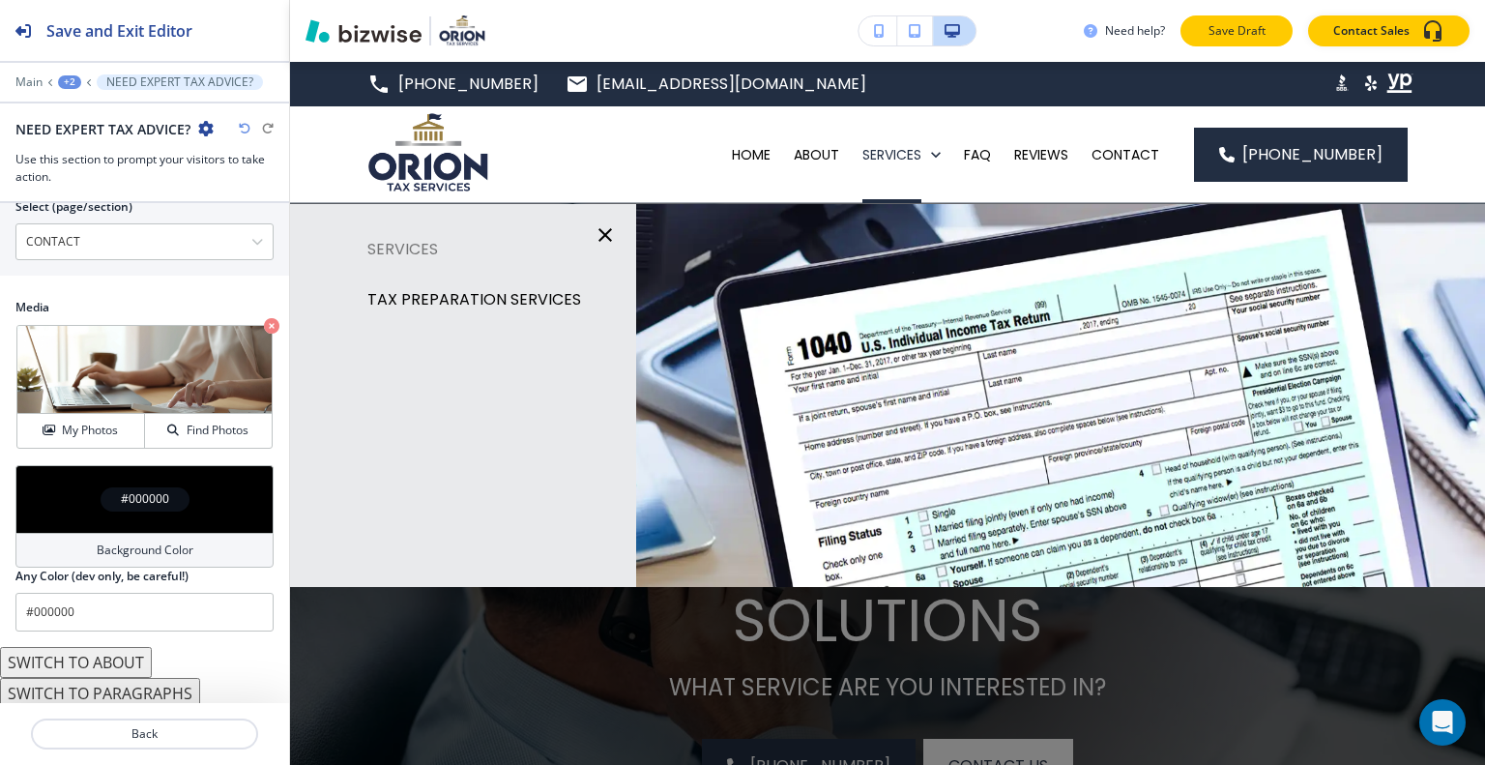
click at [1241, 31] on p "Save Draft" at bounding box center [1237, 30] width 62 height 17
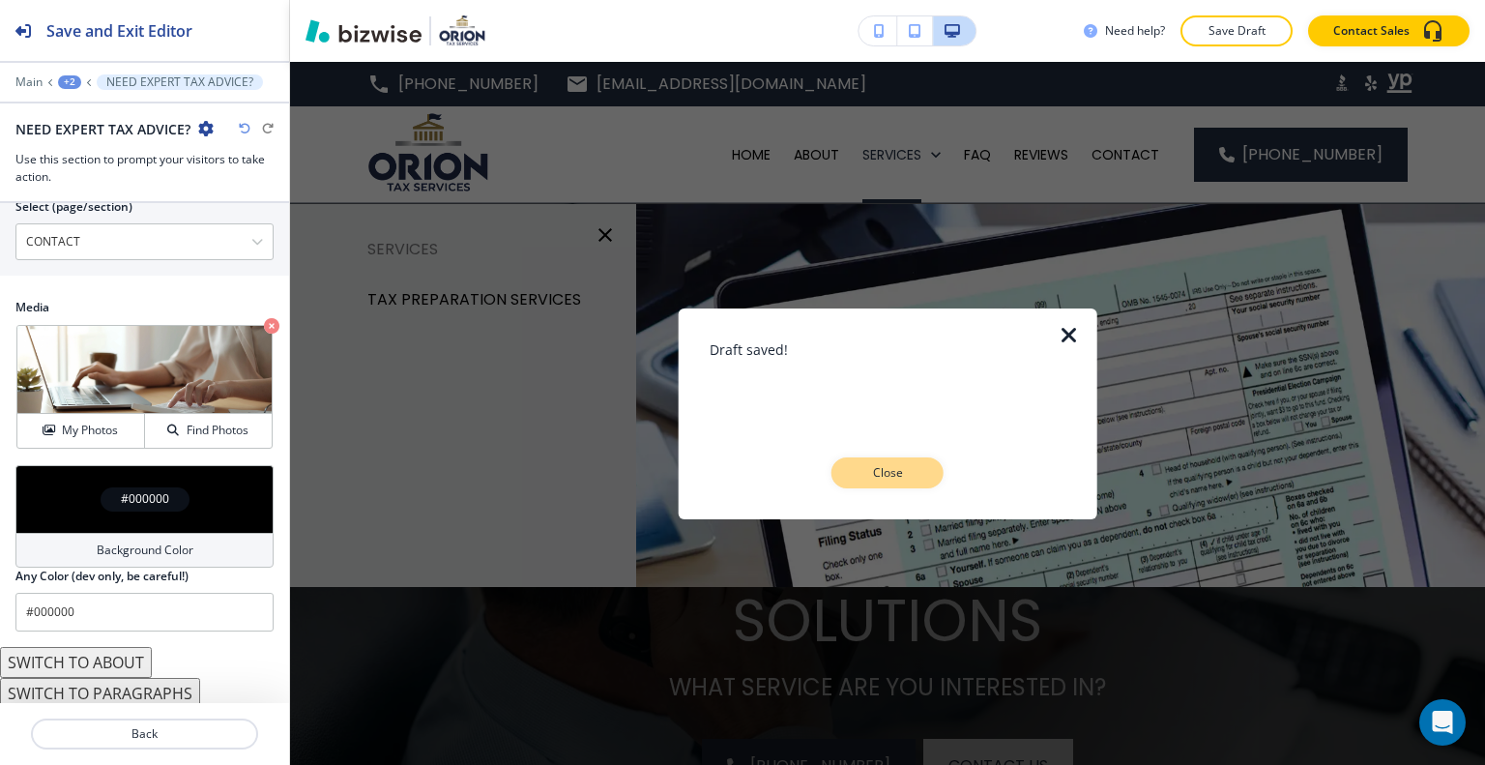
click at [897, 464] on p "Close" at bounding box center [888, 472] width 62 height 17
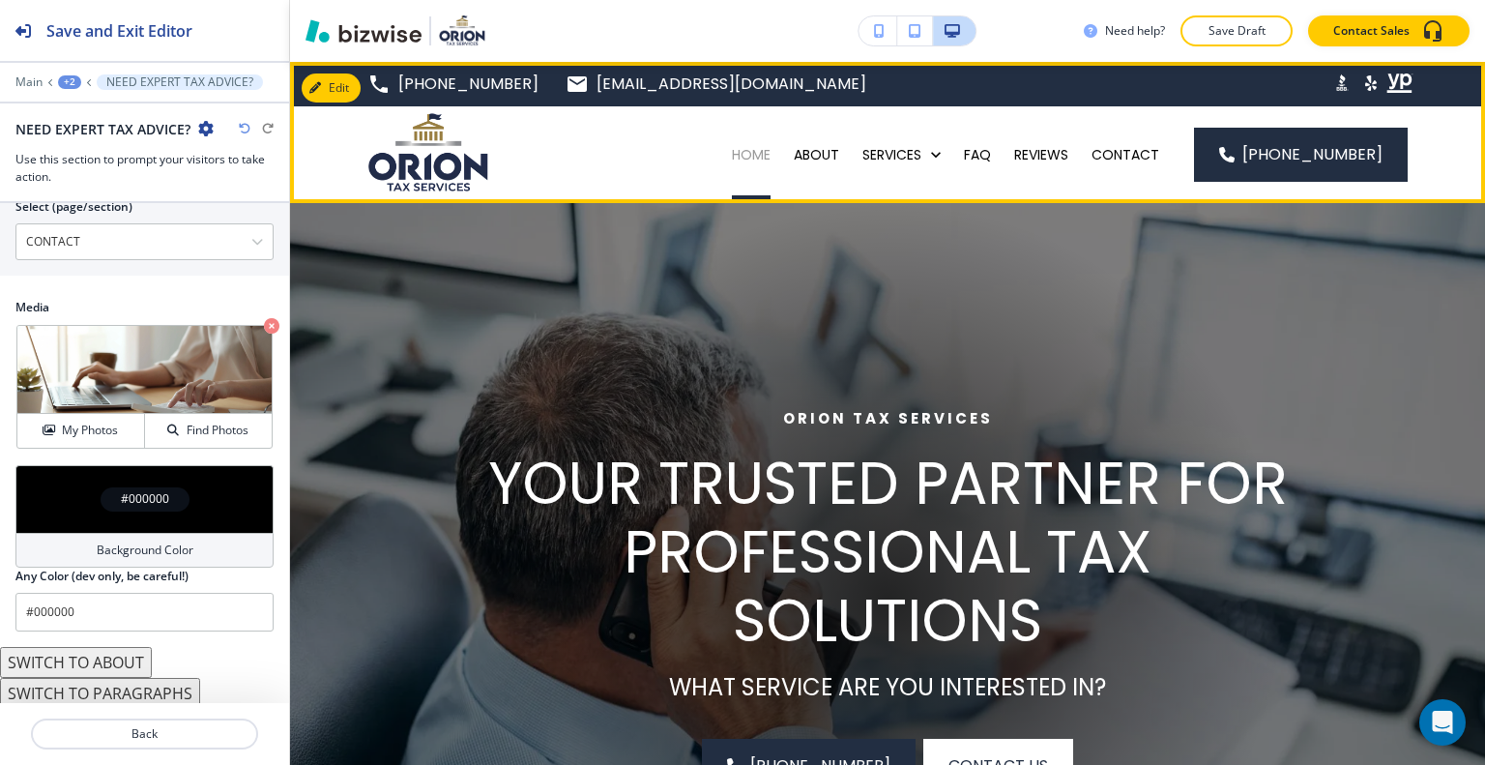
click at [755, 149] on p "HOME" at bounding box center [751, 154] width 39 height 19
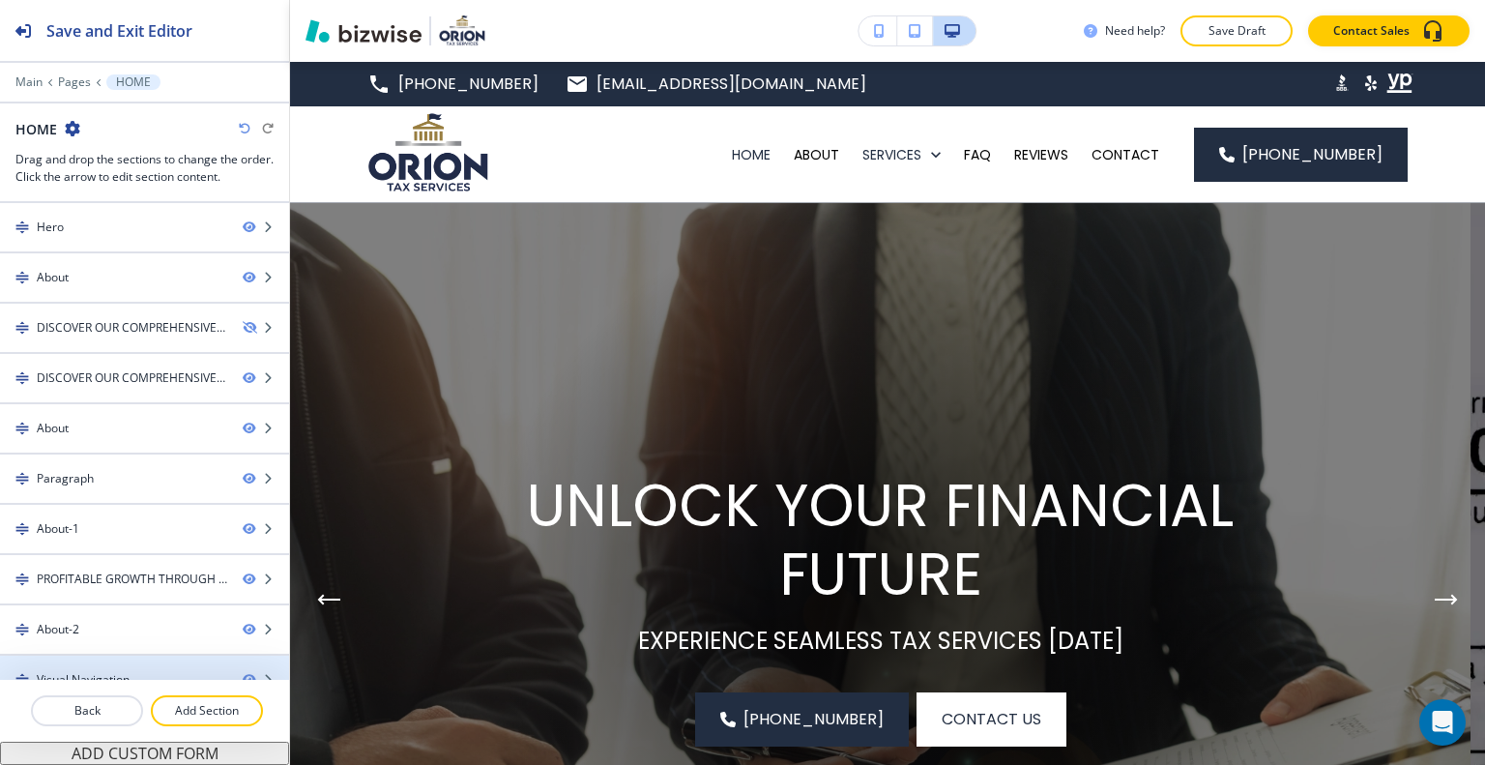
scroll to position [219, 0]
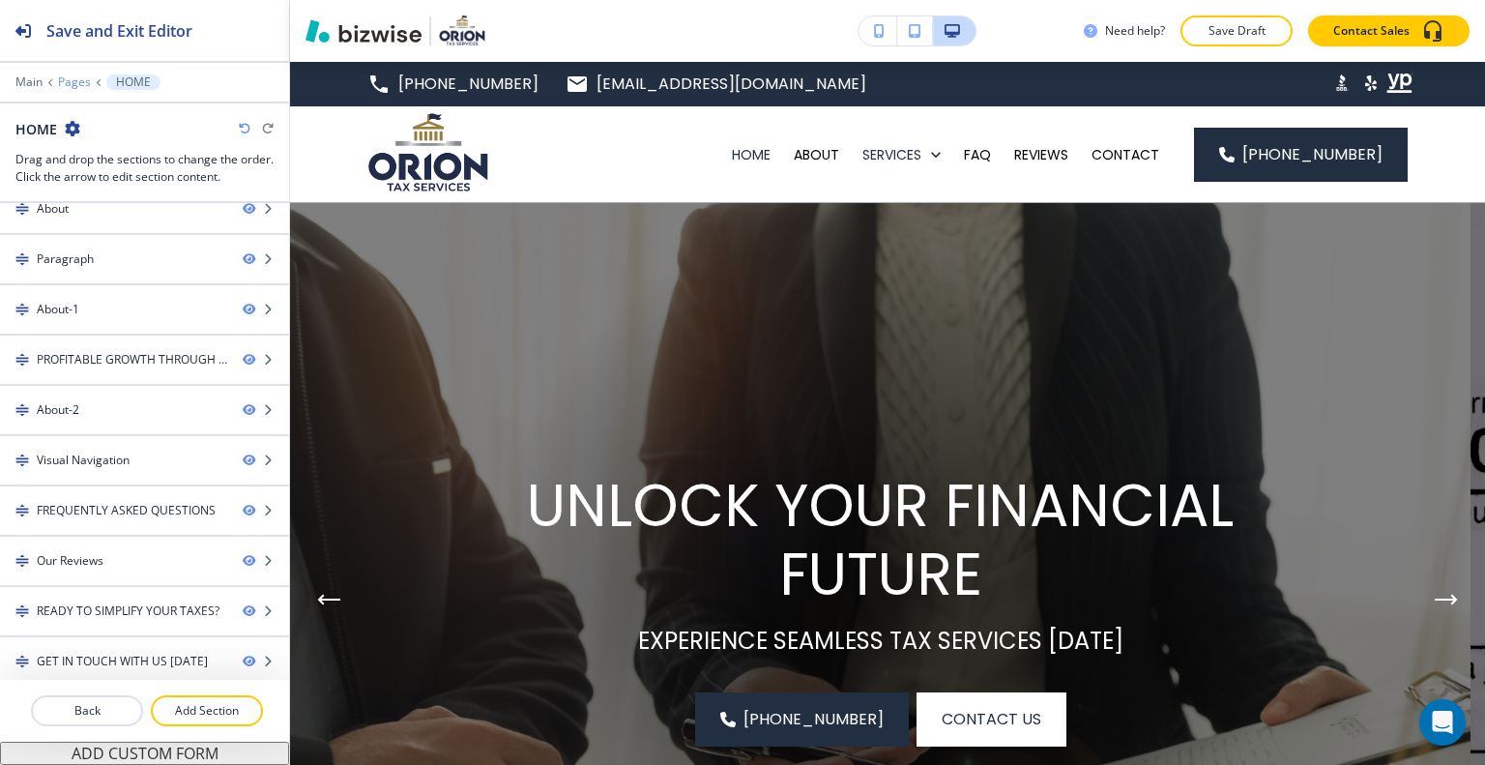
click at [69, 81] on p "Pages" at bounding box center [74, 82] width 33 height 14
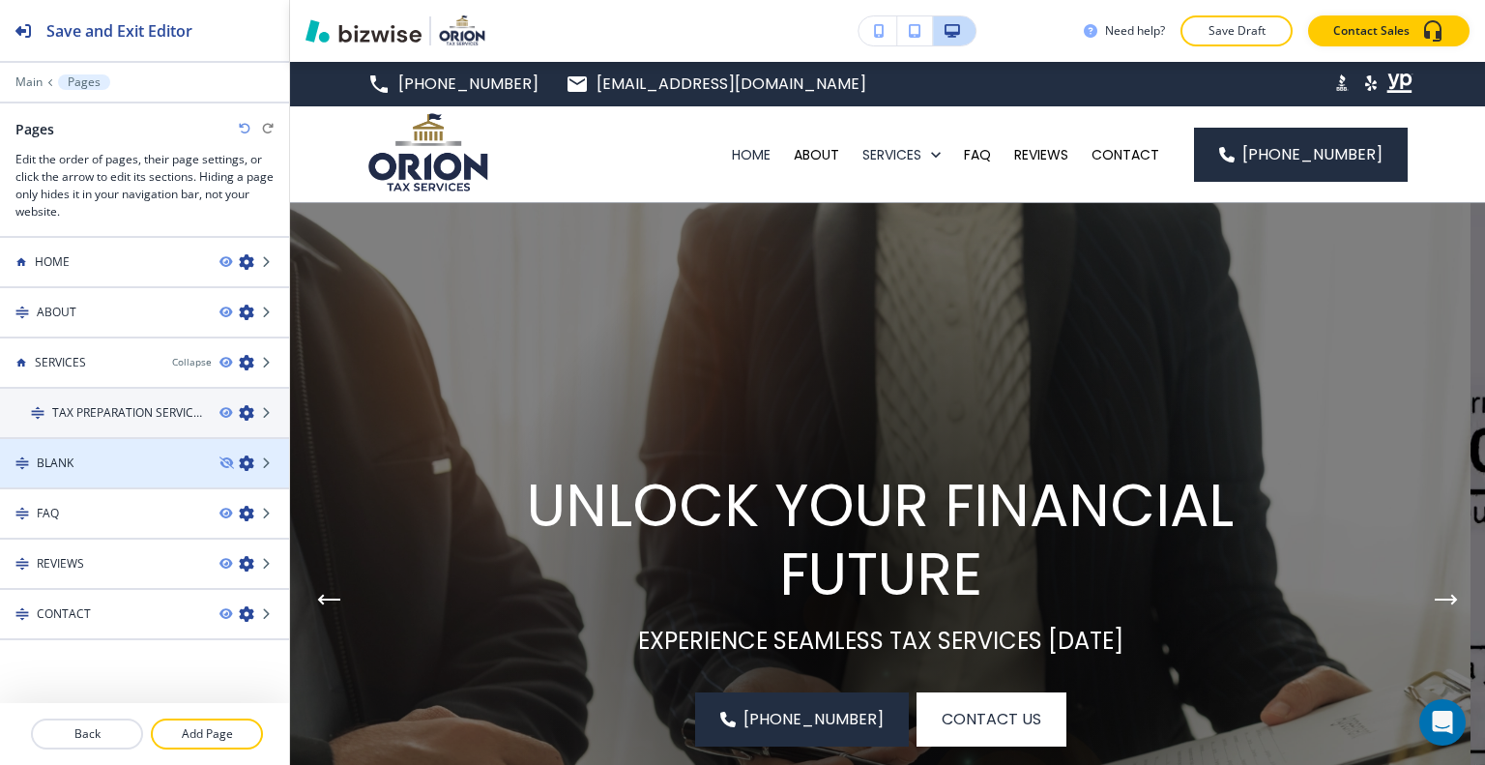
click at [239, 457] on icon "button" at bounding box center [246, 462] width 15 height 15
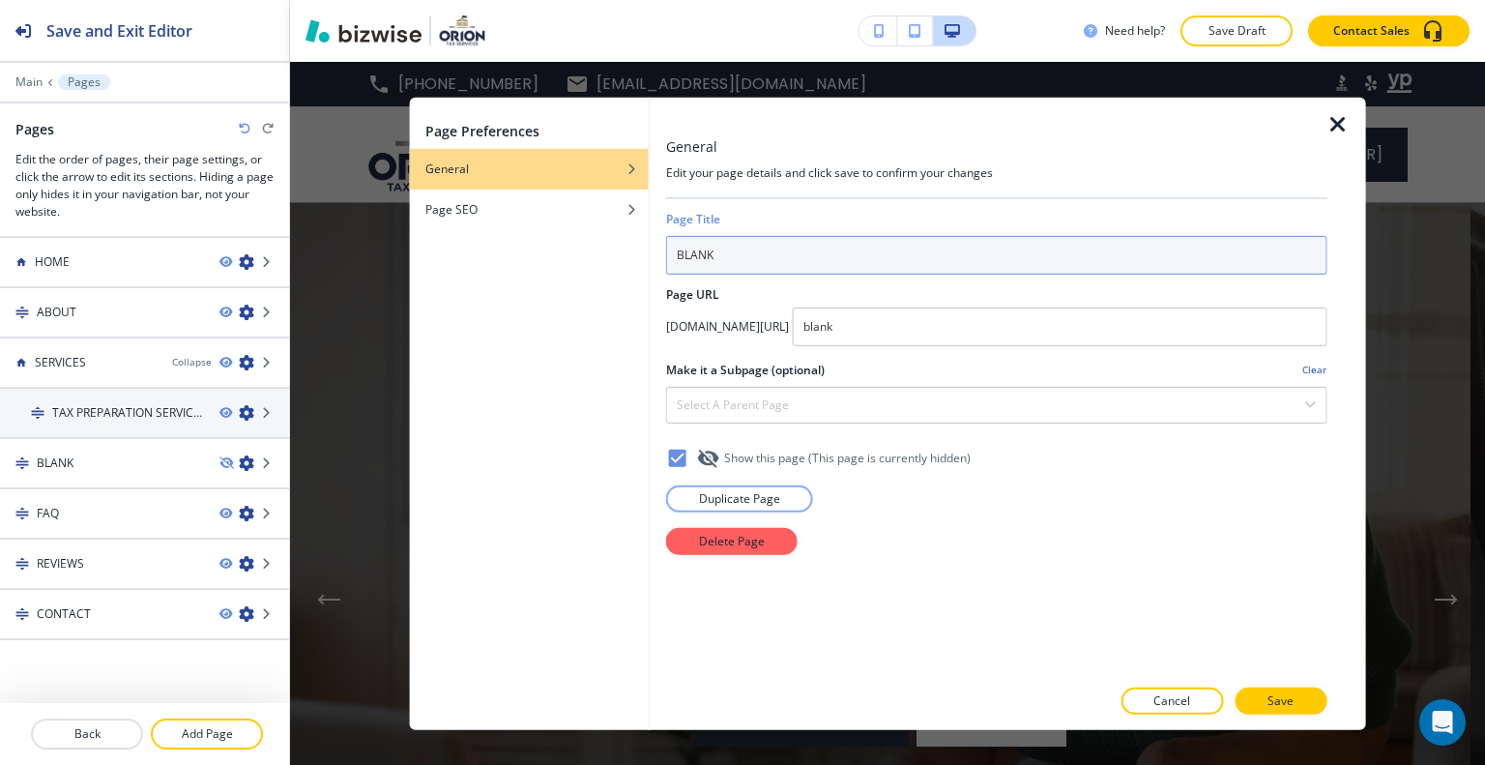
drag, startPoint x: 609, startPoint y: 247, endPoint x: 384, endPoint y: 207, distance: 228.7
click at [384, 207] on div "Page Preferences General Page SEO General Edit your page details and click save…" at bounding box center [887, 413] width 1195 height 703
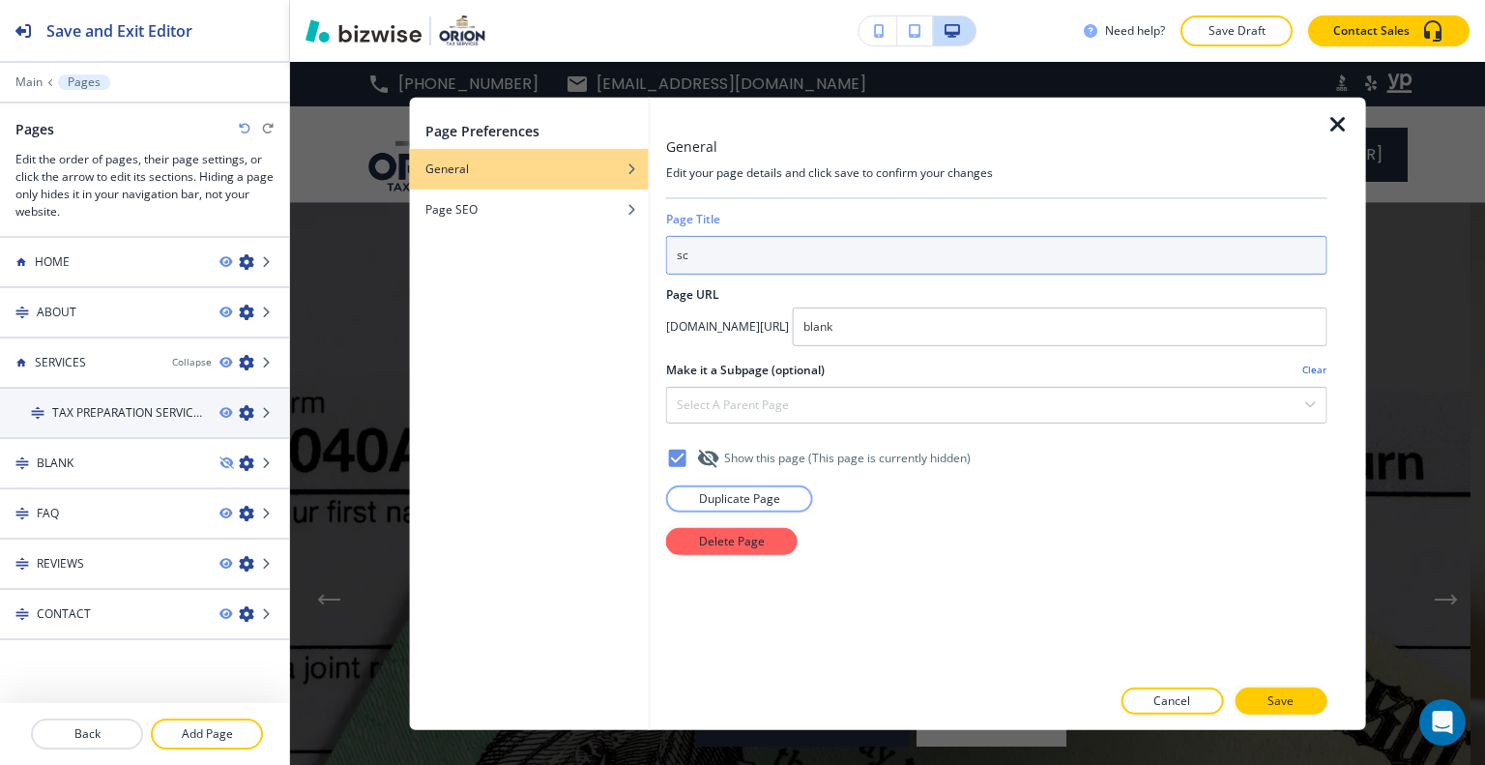
type input "s"
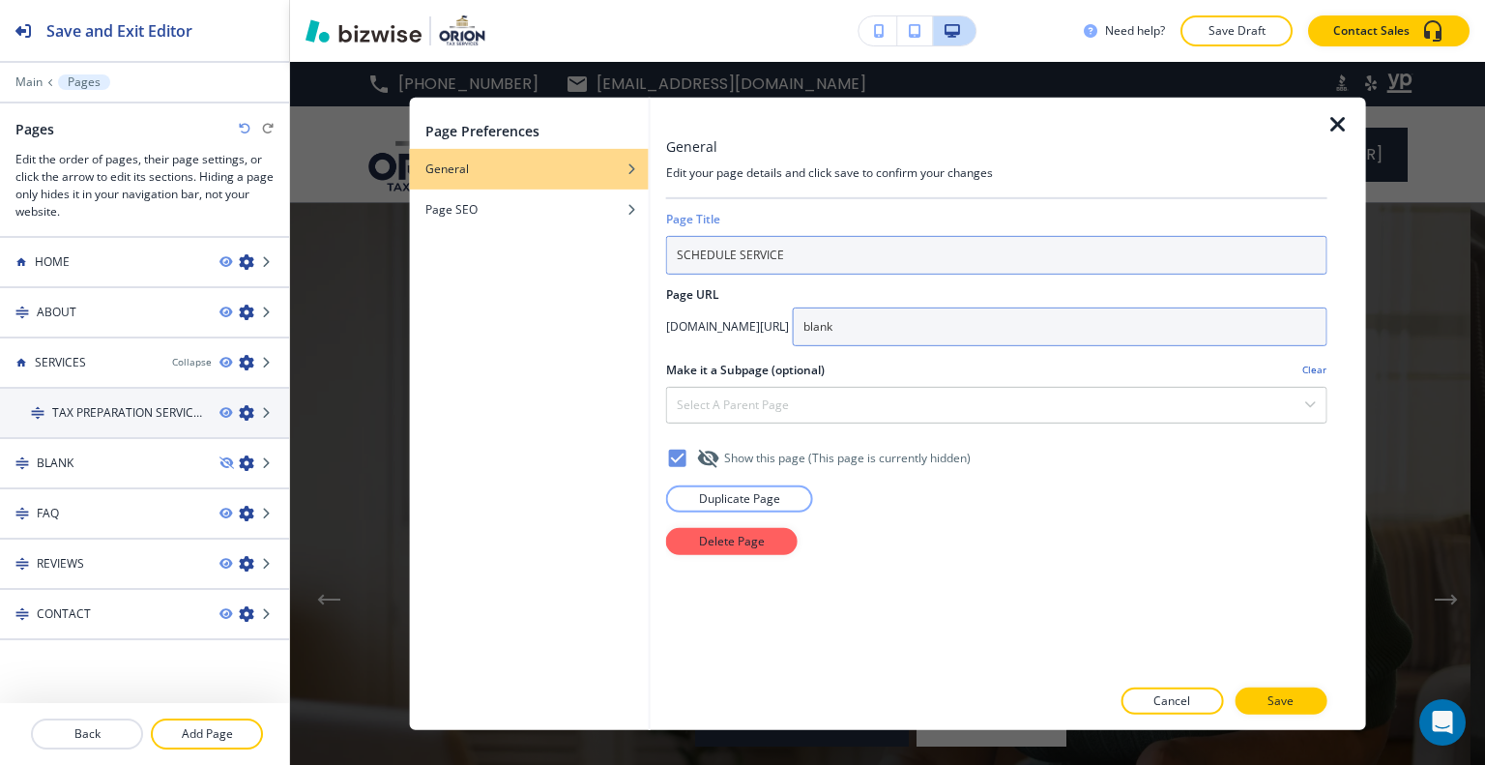
type input "SCHEDULE SERVICE"
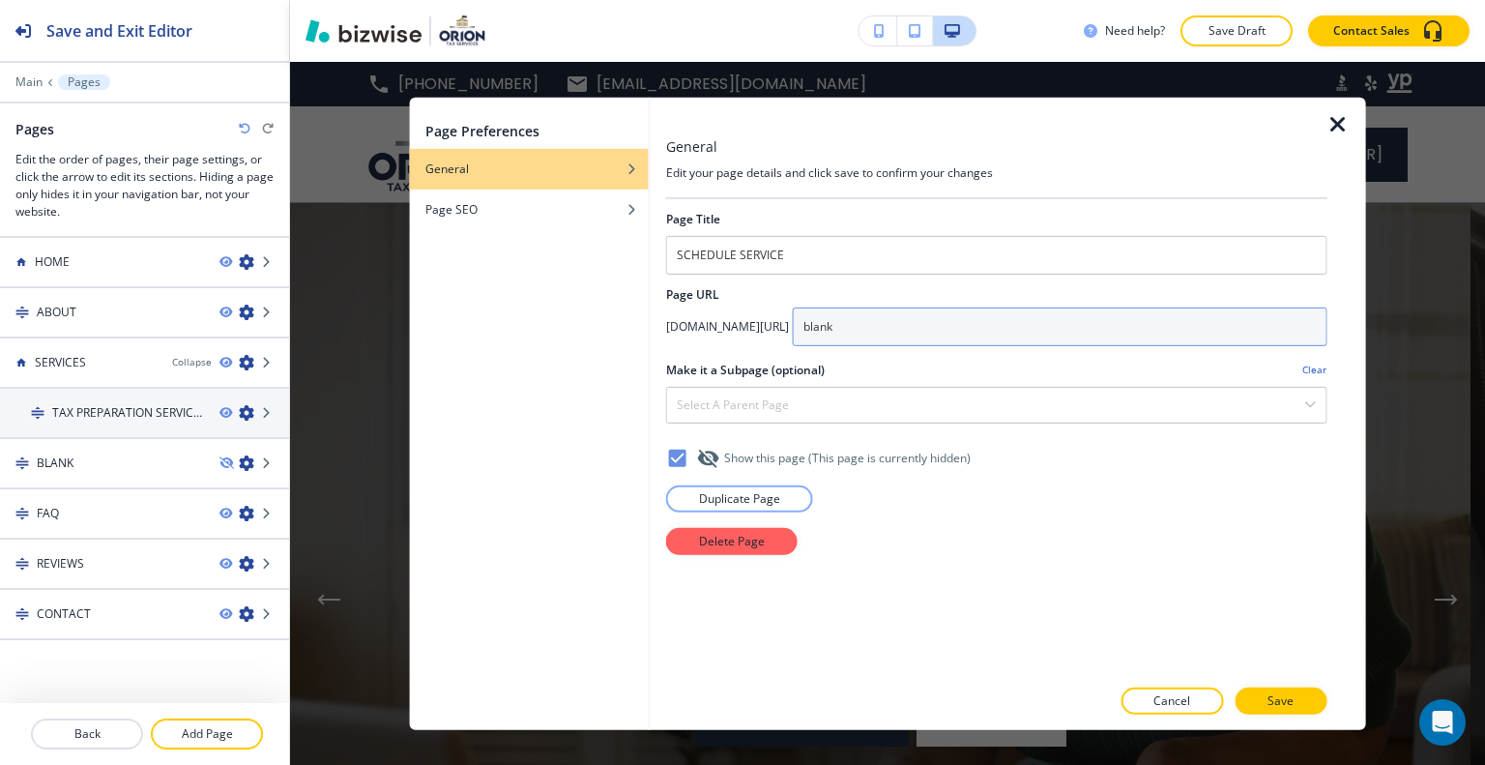
drag, startPoint x: 1005, startPoint y: 328, endPoint x: 823, endPoint y: 315, distance: 182.2
click at [823, 314] on div "[DOMAIN_NAME][URL] blank" at bounding box center [996, 325] width 661 height 39
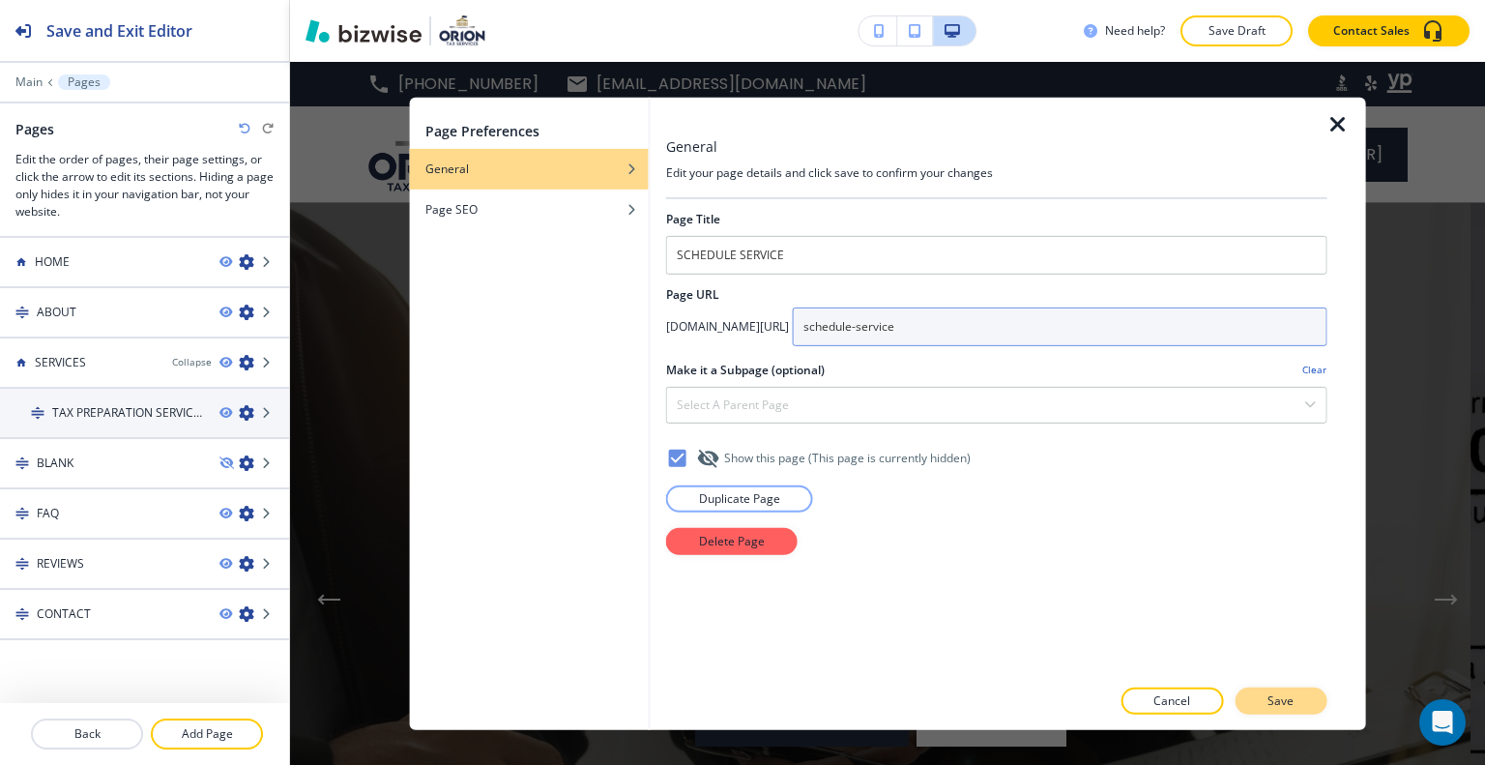
type input "schedule-service"
click at [1296, 694] on button "Save" at bounding box center [1281, 700] width 92 height 27
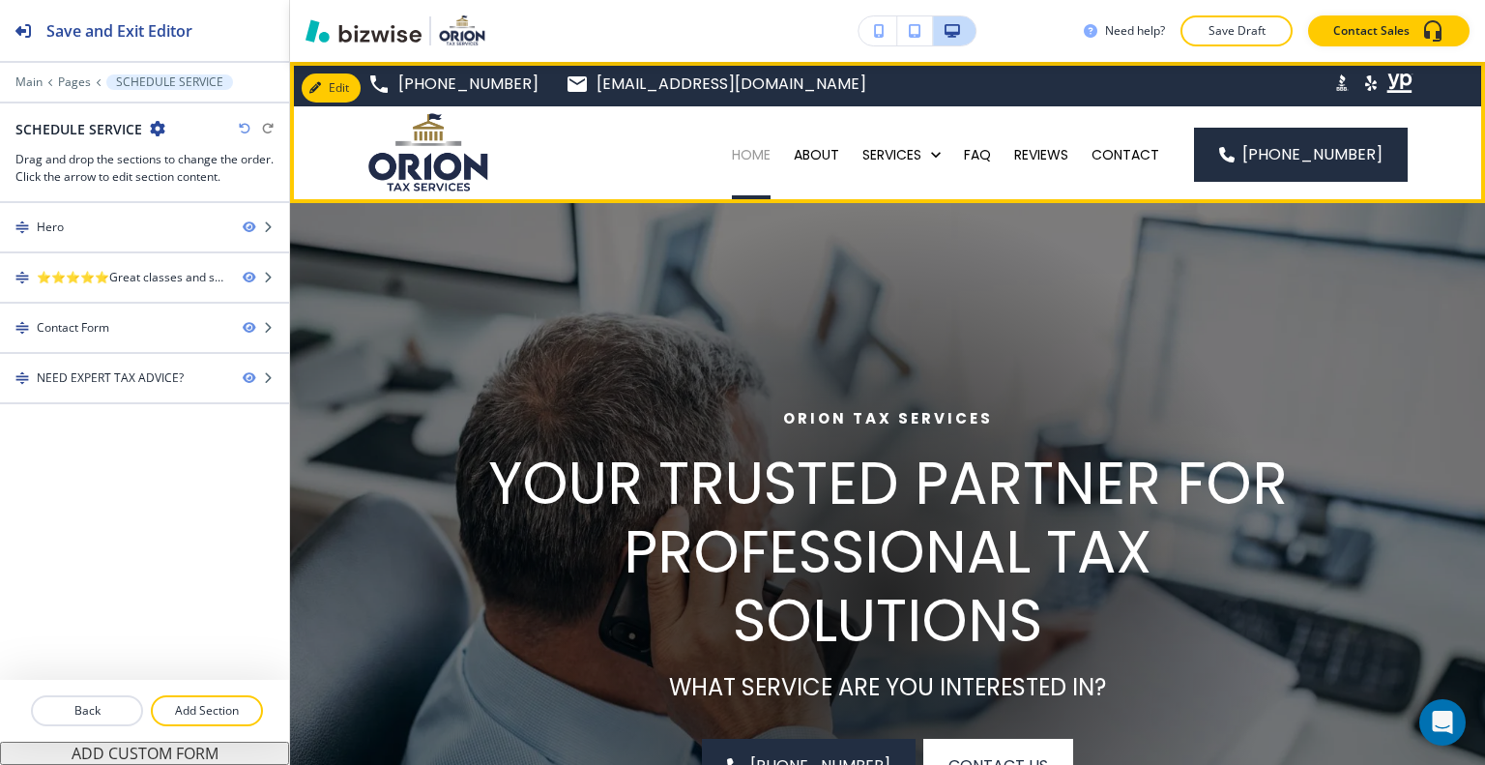
click at [757, 154] on p "HOME" at bounding box center [751, 154] width 39 height 19
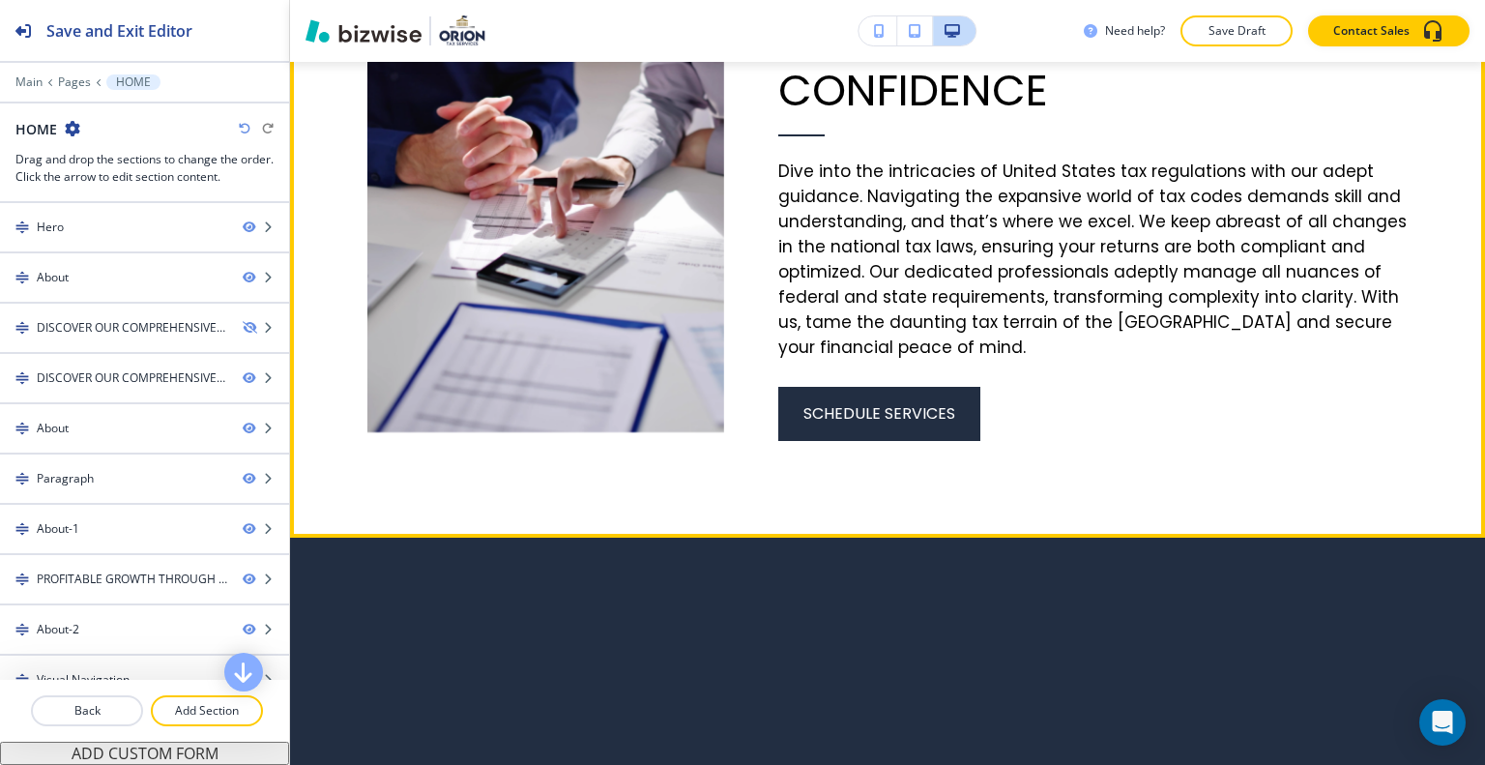
scroll to position [2900, 0]
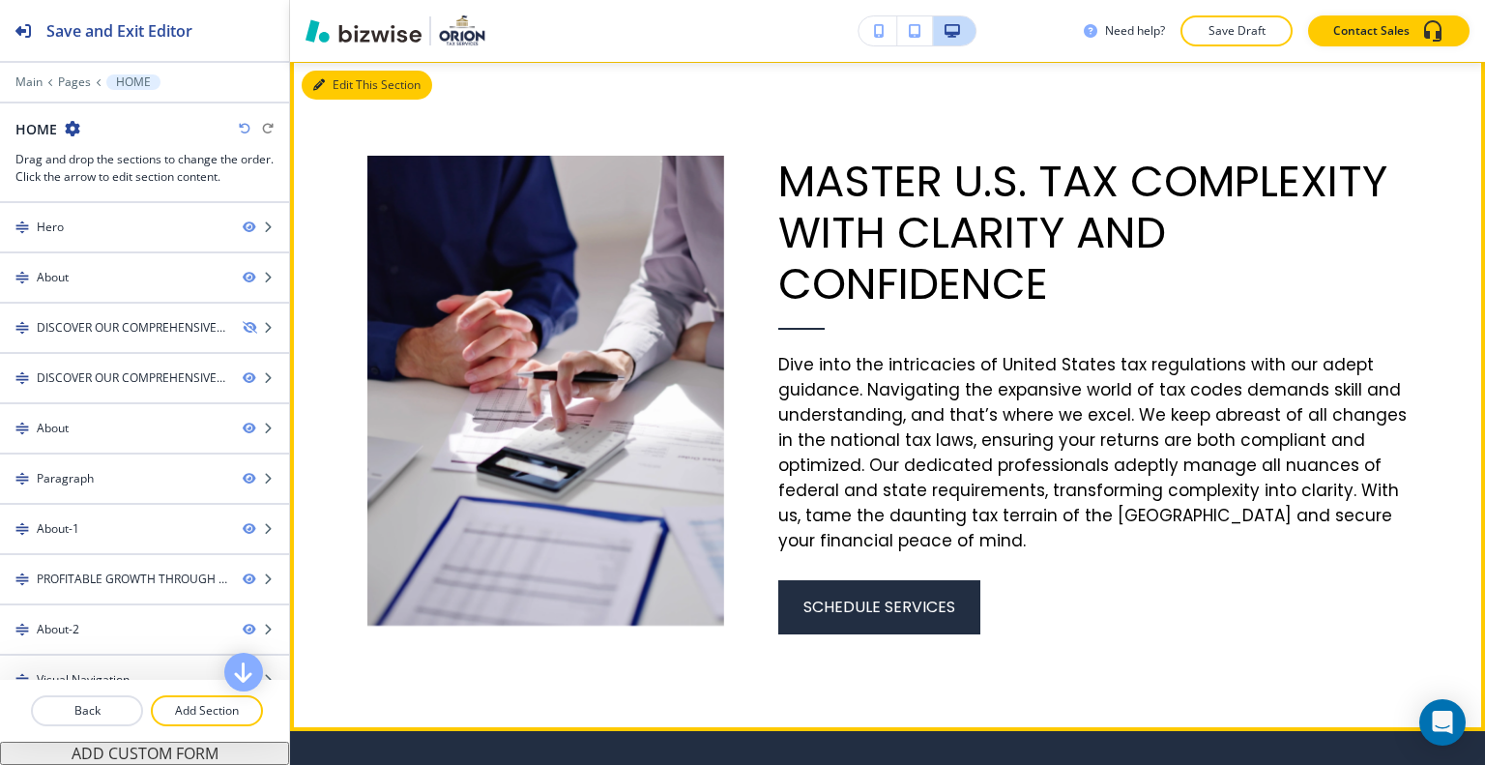
click at [341, 76] on button "Edit This Section" at bounding box center [367, 85] width 131 height 29
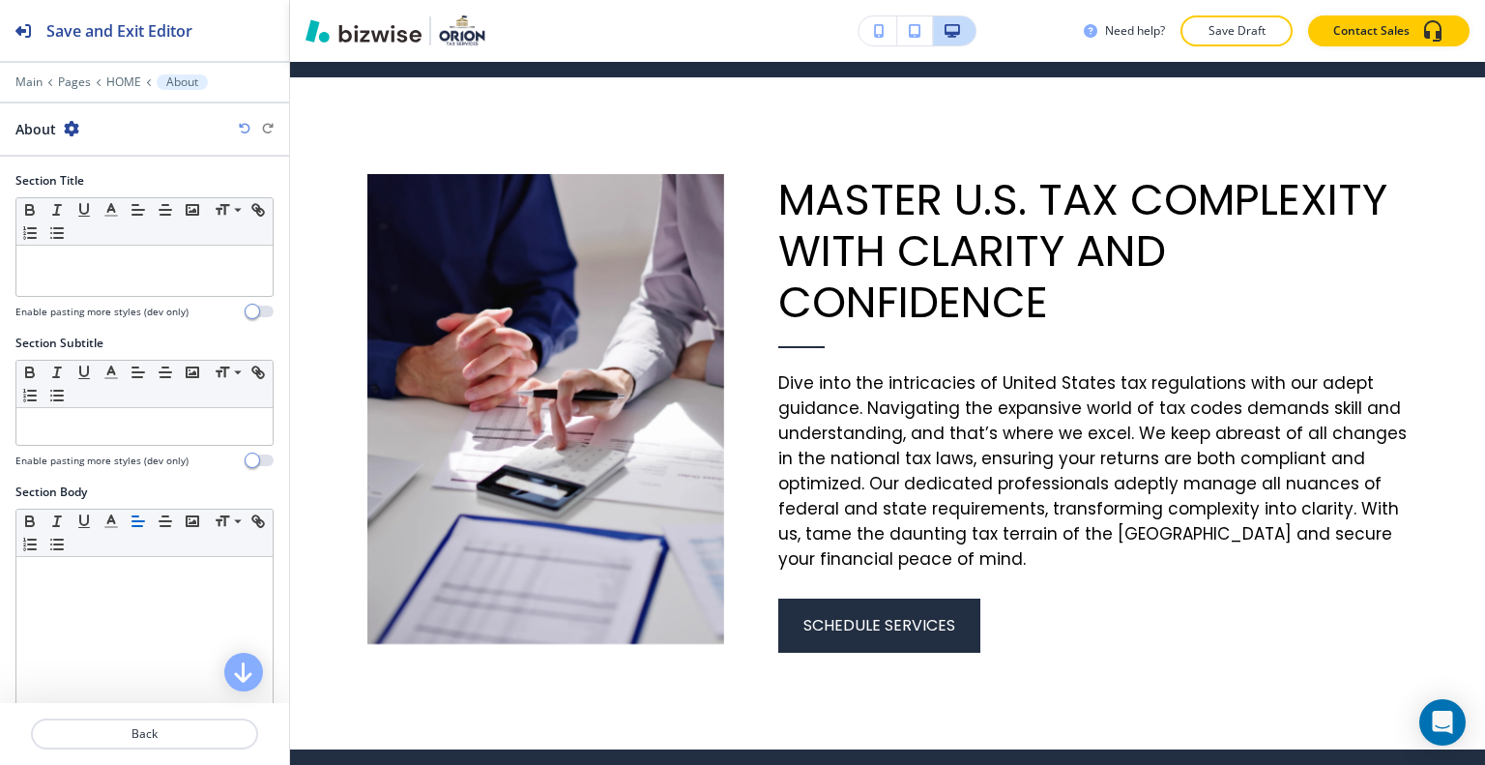
scroll to position [387, 0]
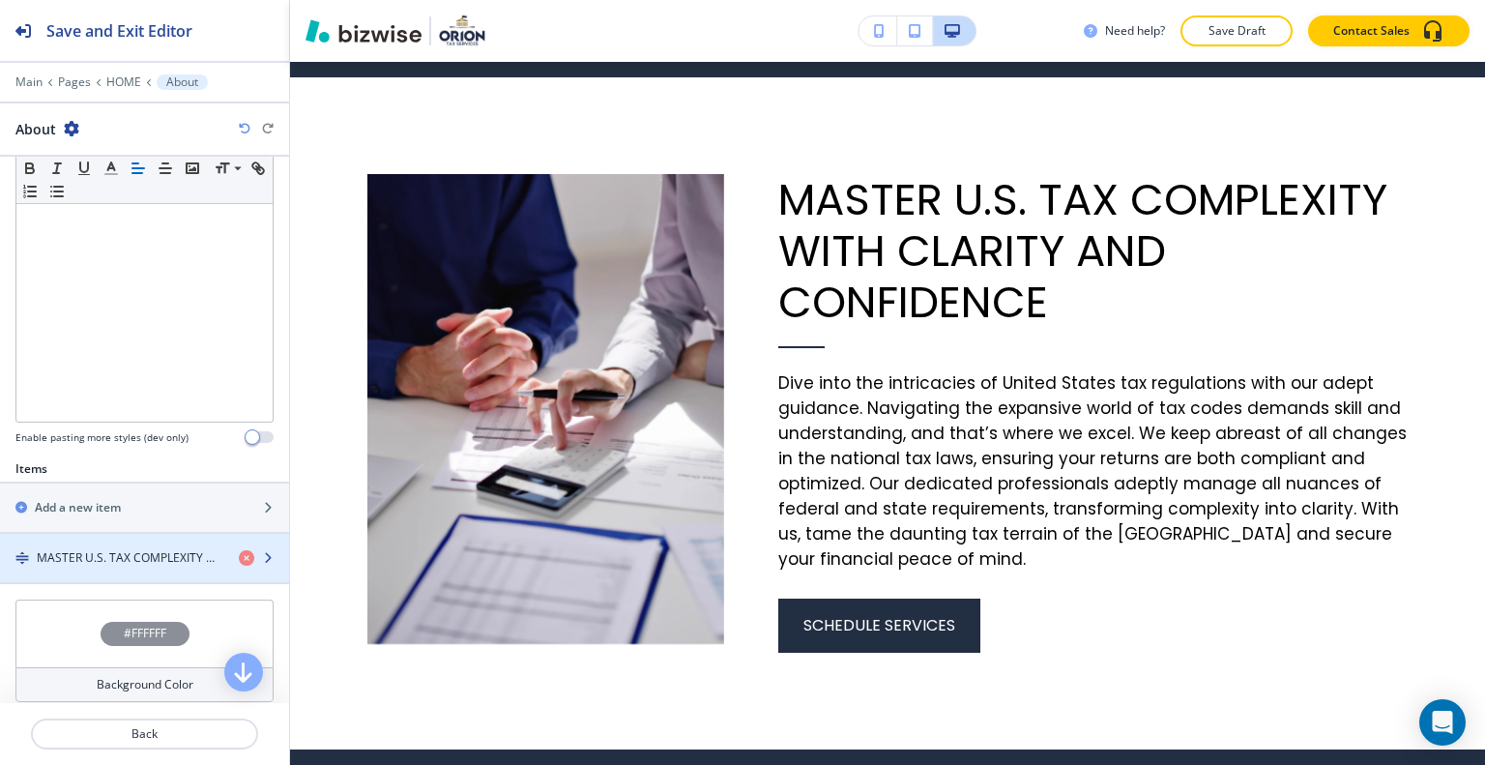
click at [151, 556] on h4 "MASTER U.S. TAX COMPLEXITY WITH CLARITY AND CONFIDENCE" at bounding box center [130, 557] width 187 height 17
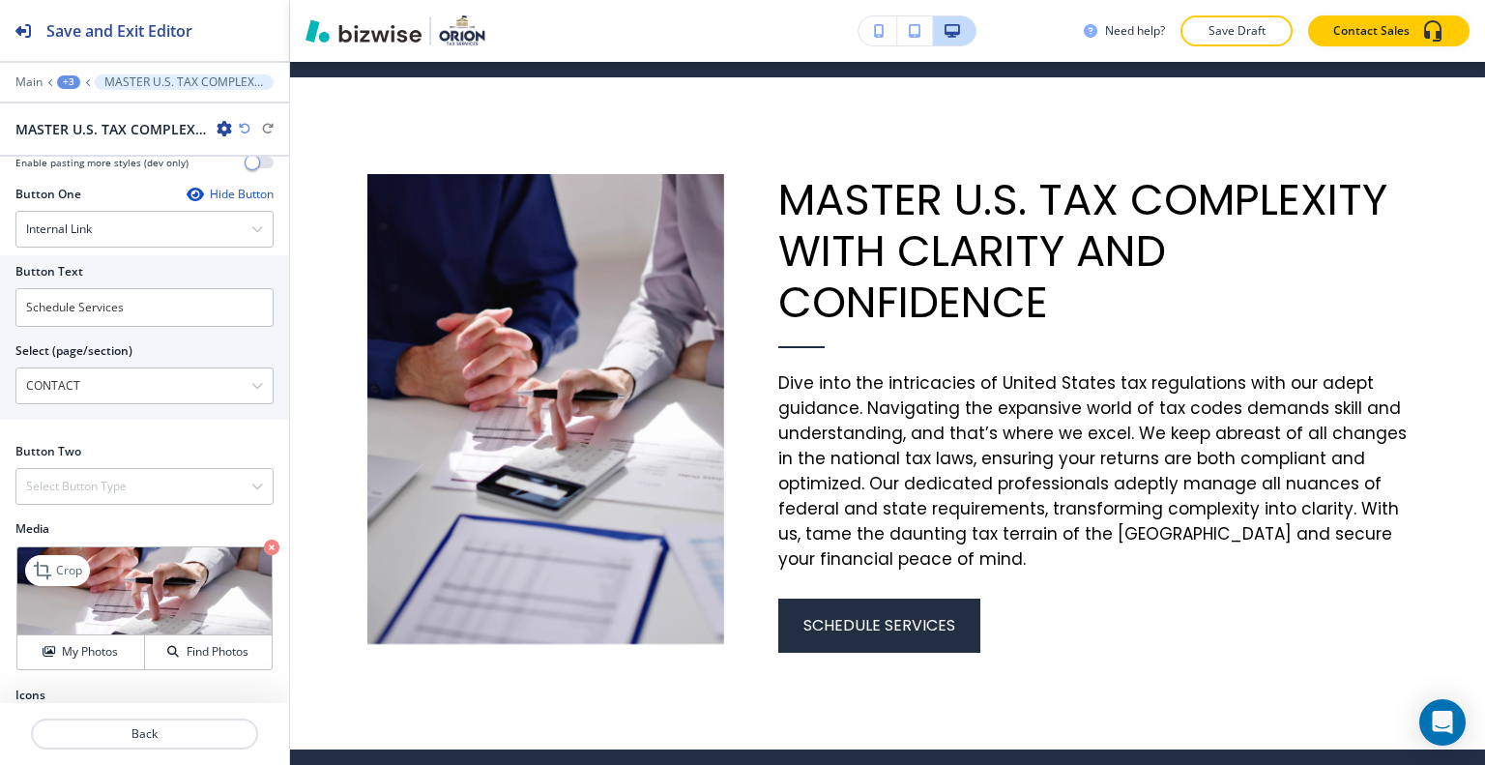
scroll to position [743, 0]
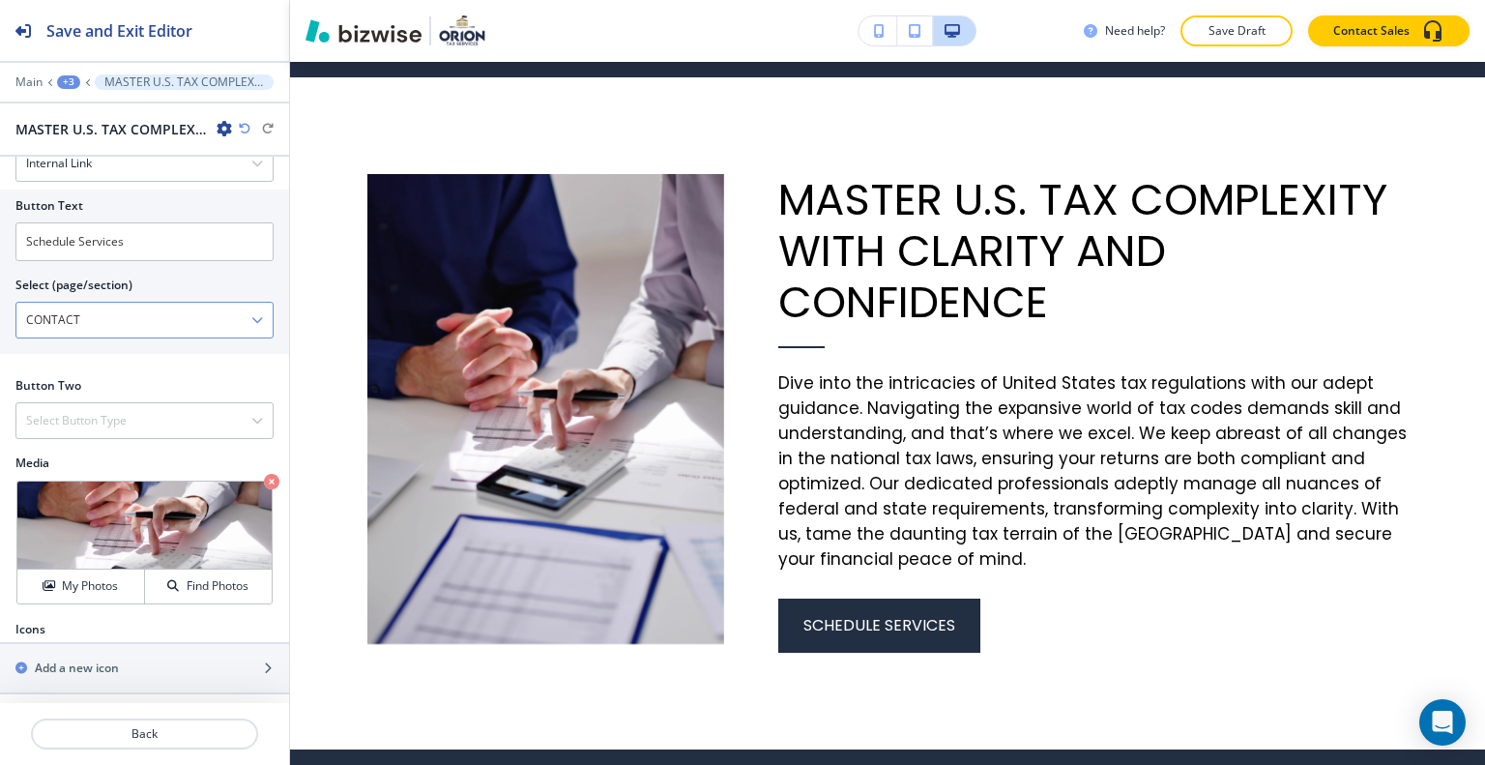
click at [154, 317] on \(page\/section\) "CONTACT" at bounding box center [133, 320] width 235 height 33
drag, startPoint x: 188, startPoint y: 322, endPoint x: 0, endPoint y: 305, distance: 188.4
click at [0, 305] on div "Button Text Schedule Services Select (page/section) CONTACT HOME HOME | Hero HO…" at bounding box center [144, 271] width 289 height 164
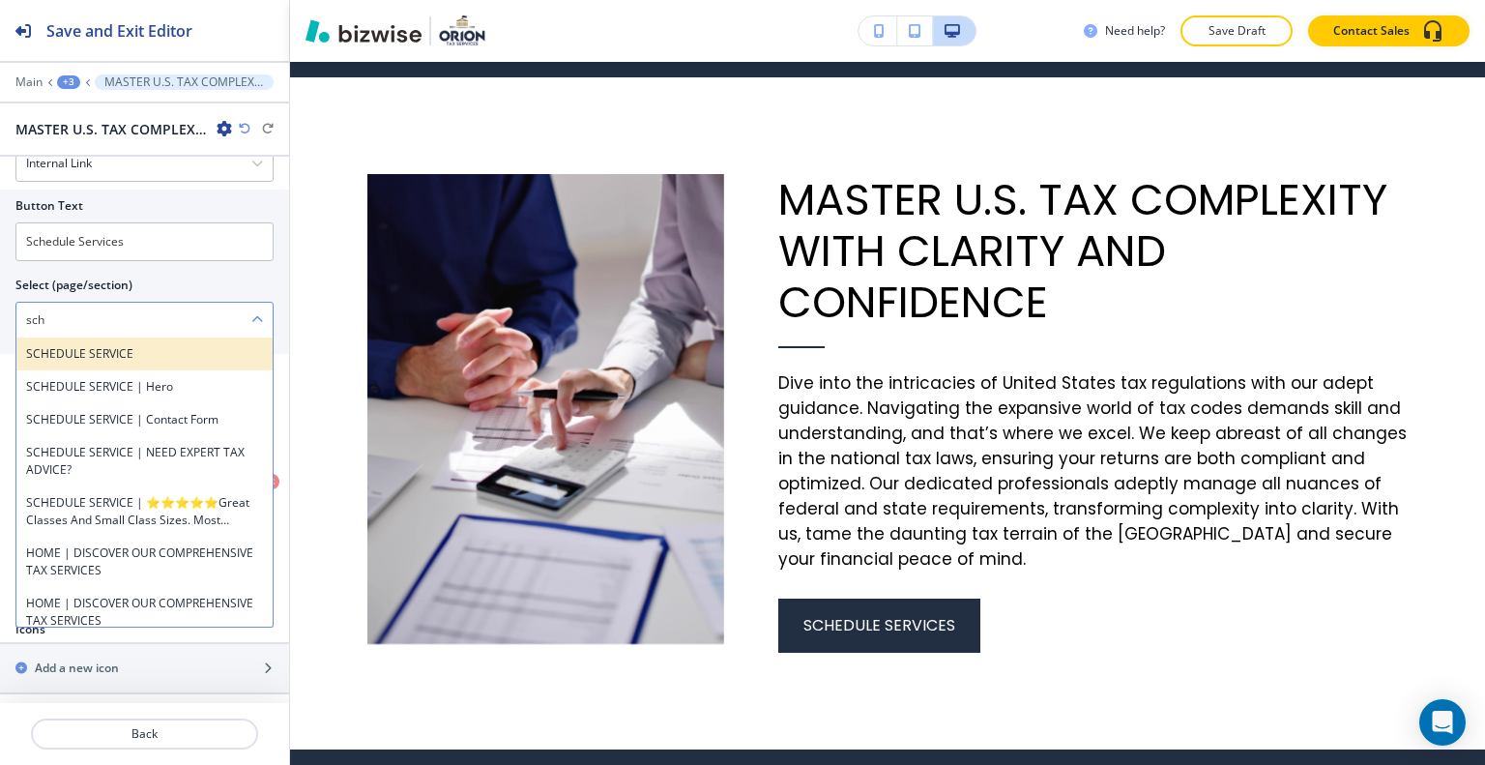
click at [55, 348] on h4 "SCHEDULE SERVICE" at bounding box center [144, 353] width 237 height 17
type \(page\/section\) "SCHEDULE SERVICE"
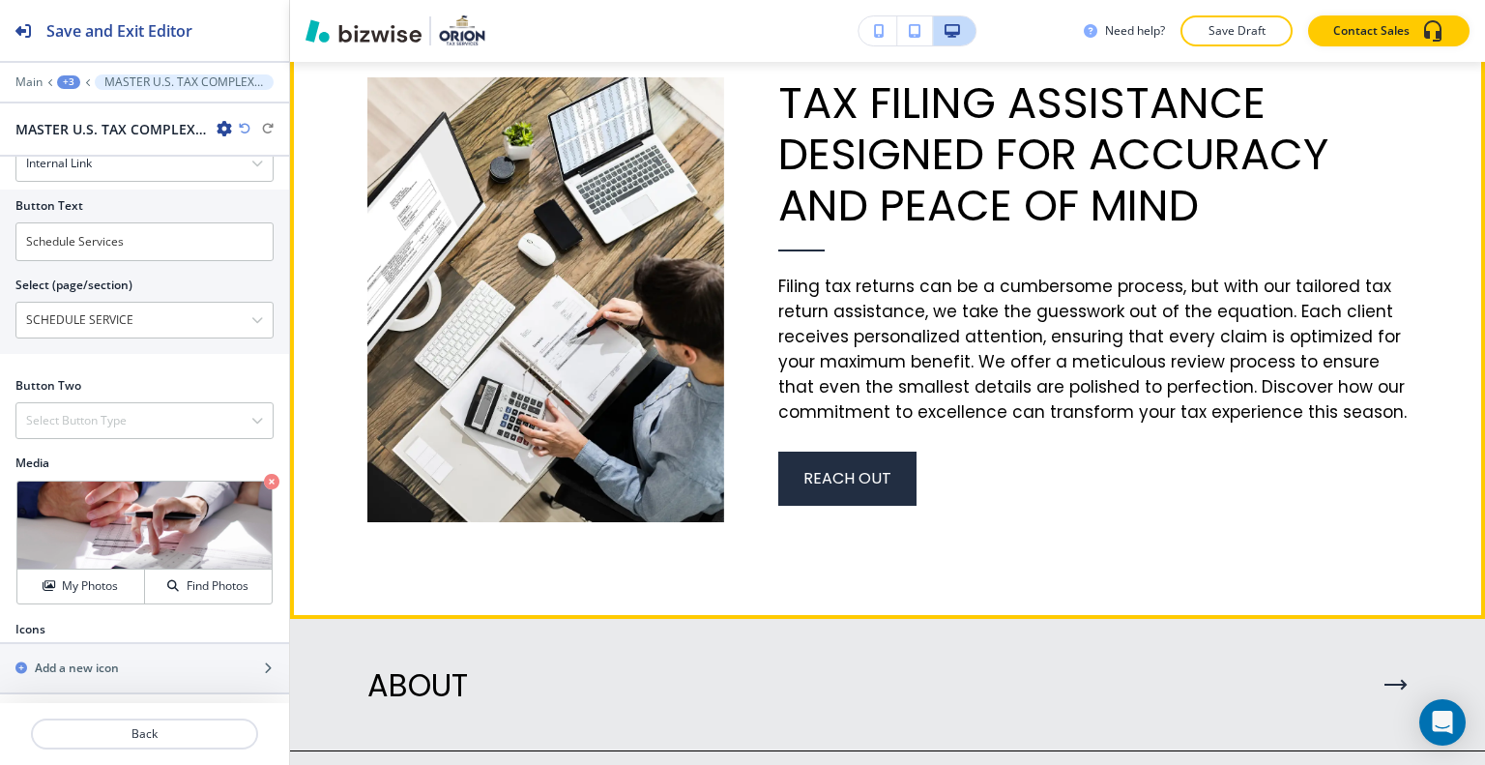
scroll to position [5863, 0]
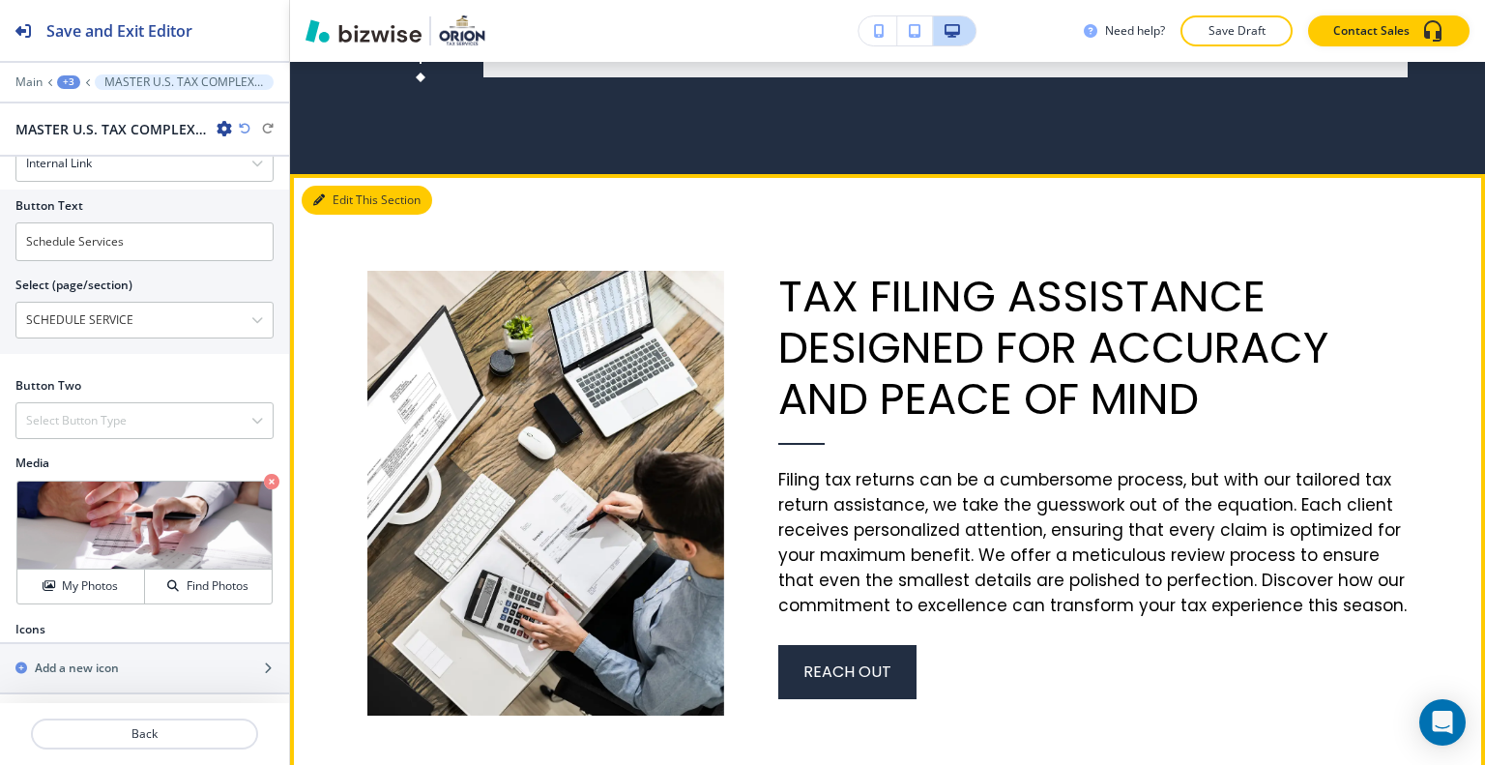
click at [353, 215] on button "Edit This Section" at bounding box center [367, 200] width 131 height 29
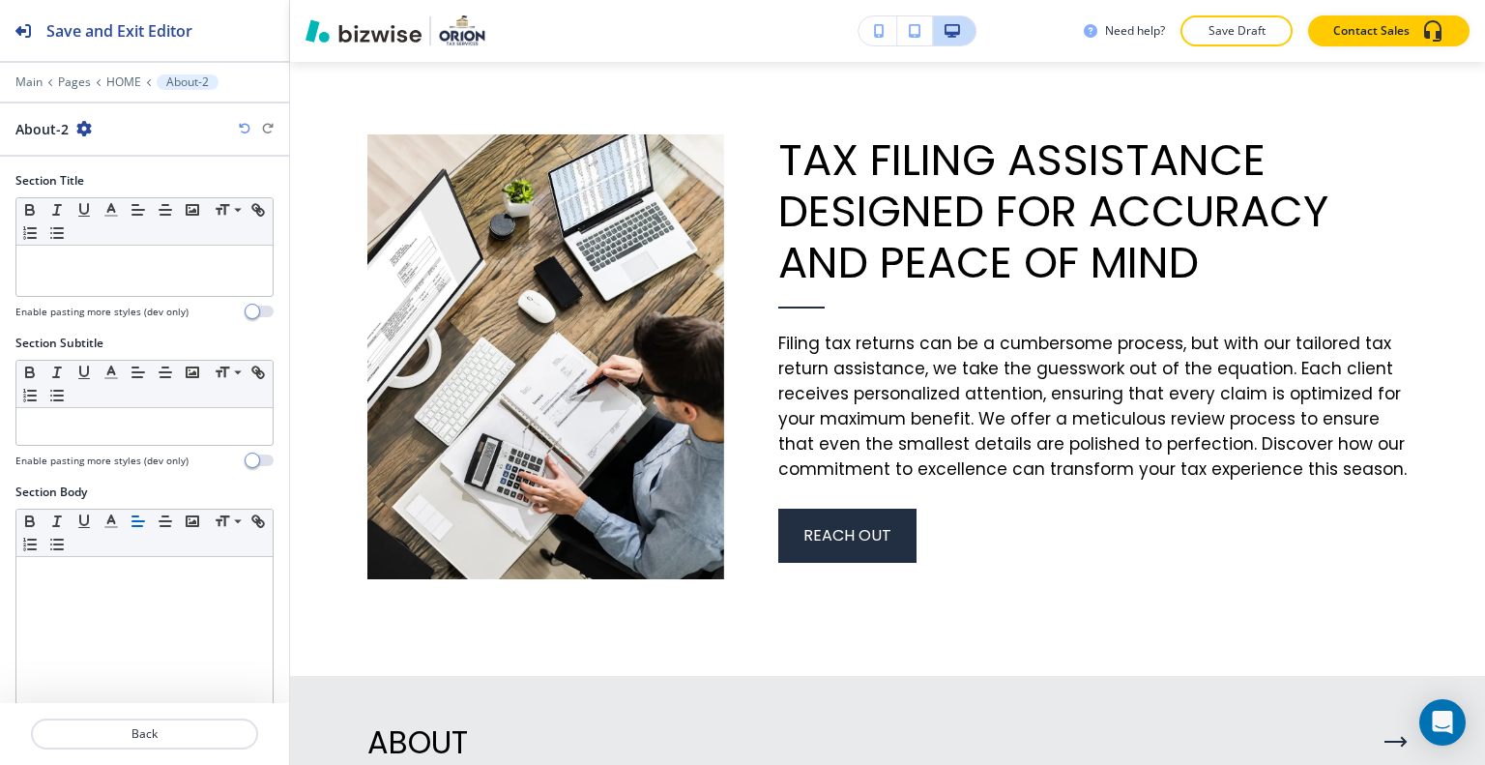
scroll to position [559, 0]
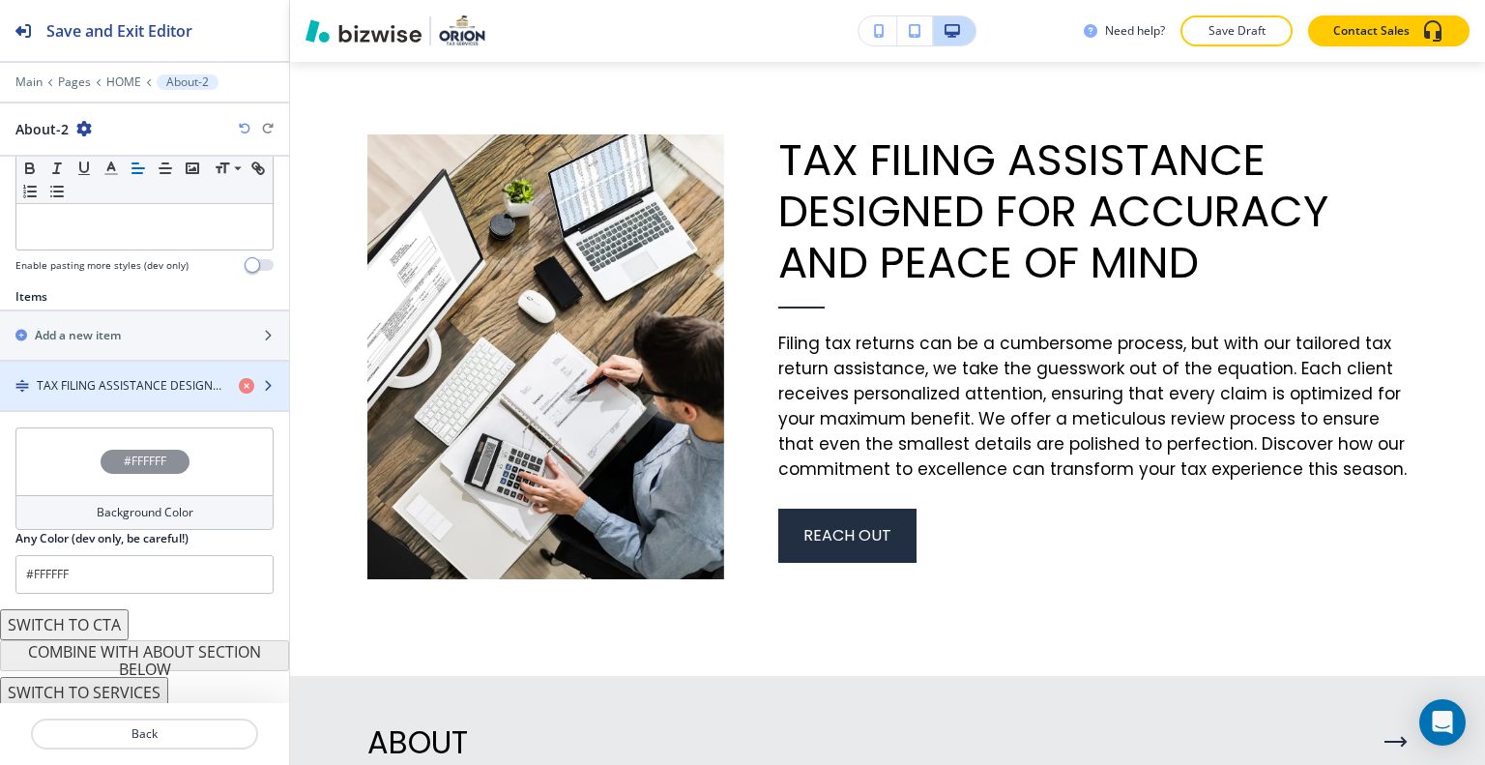
click at [104, 394] on div "button" at bounding box center [144, 401] width 289 height 15
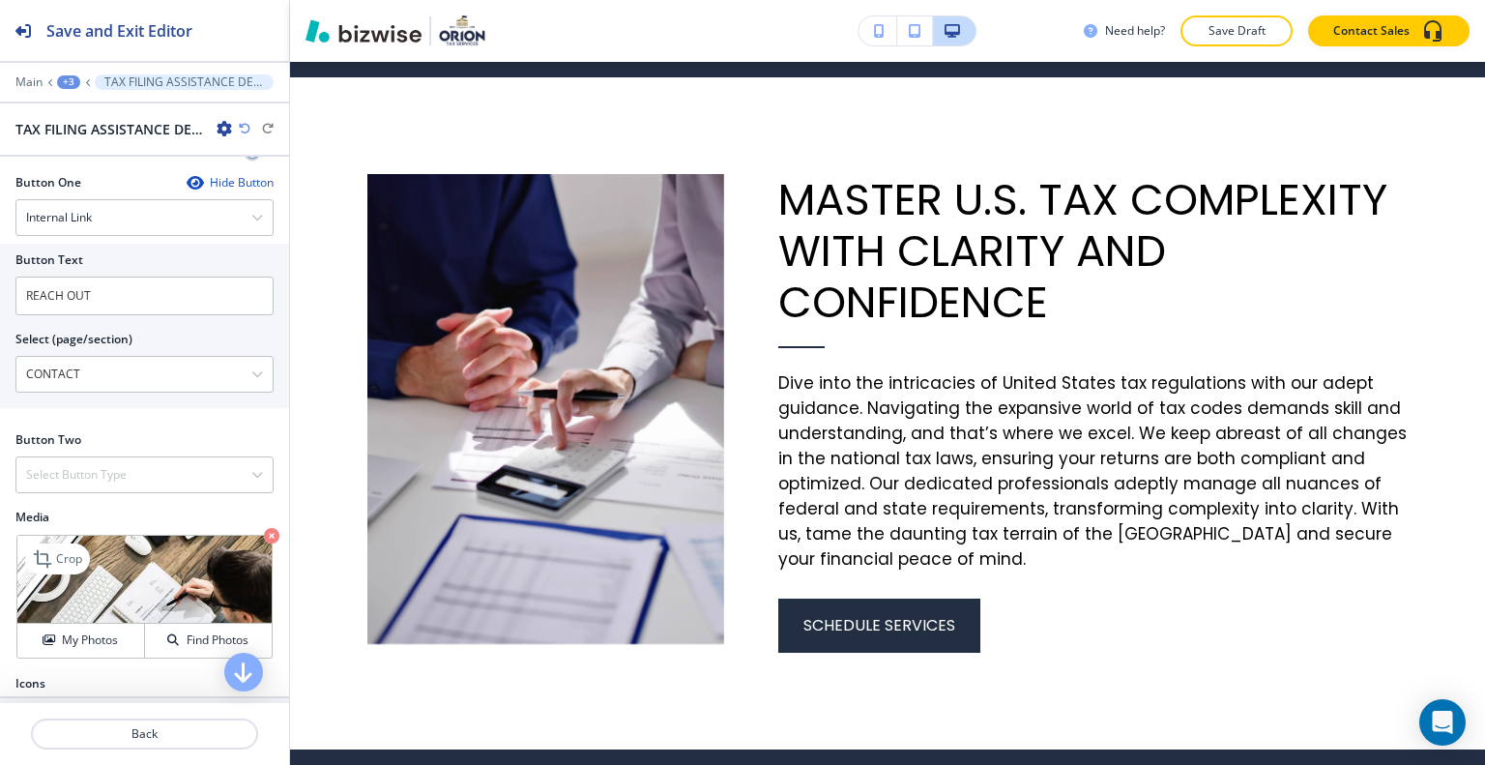
scroll to position [731, 0]
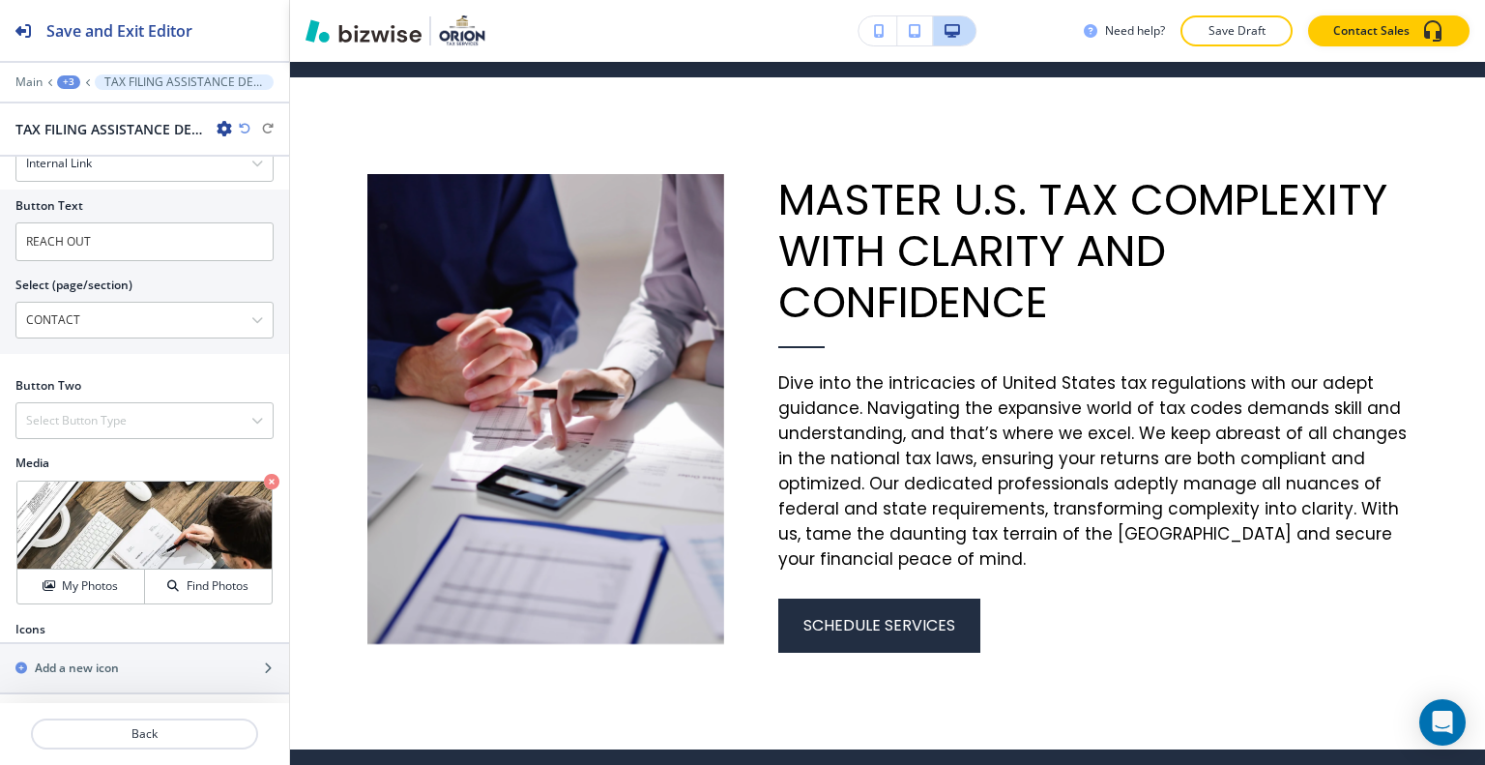
drag, startPoint x: 112, startPoint y: 320, endPoint x: 0, endPoint y: 284, distance: 117.7
click at [0, 284] on div "Button Text REACH OUT Select (page/section) CONTACT HOME HOME | Hero HOME | Abo…" at bounding box center [144, 271] width 289 height 164
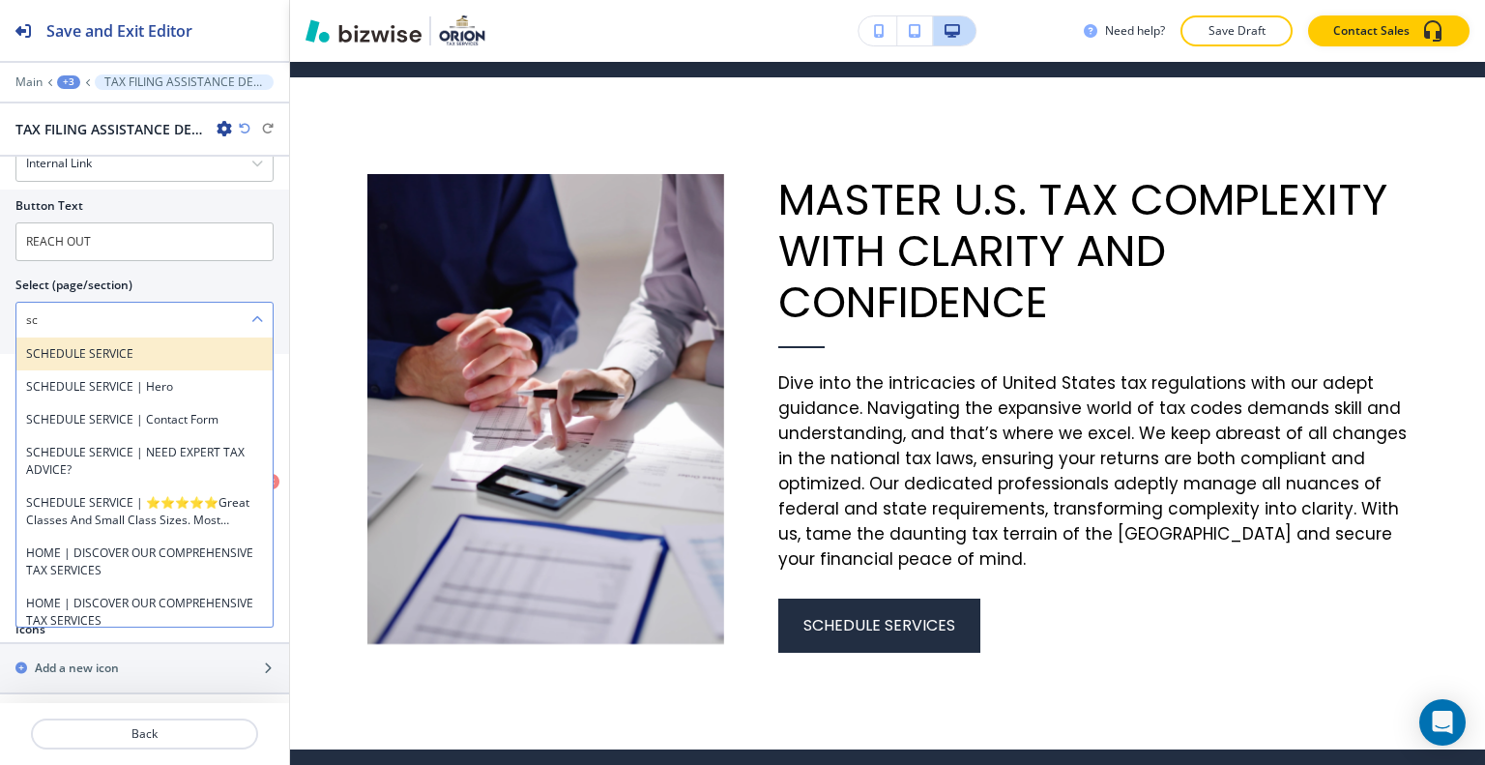
click at [51, 337] on div "SCHEDULE SERVICE" at bounding box center [144, 353] width 256 height 33
type \(page\/section\) "SCHEDULE SERVICE"
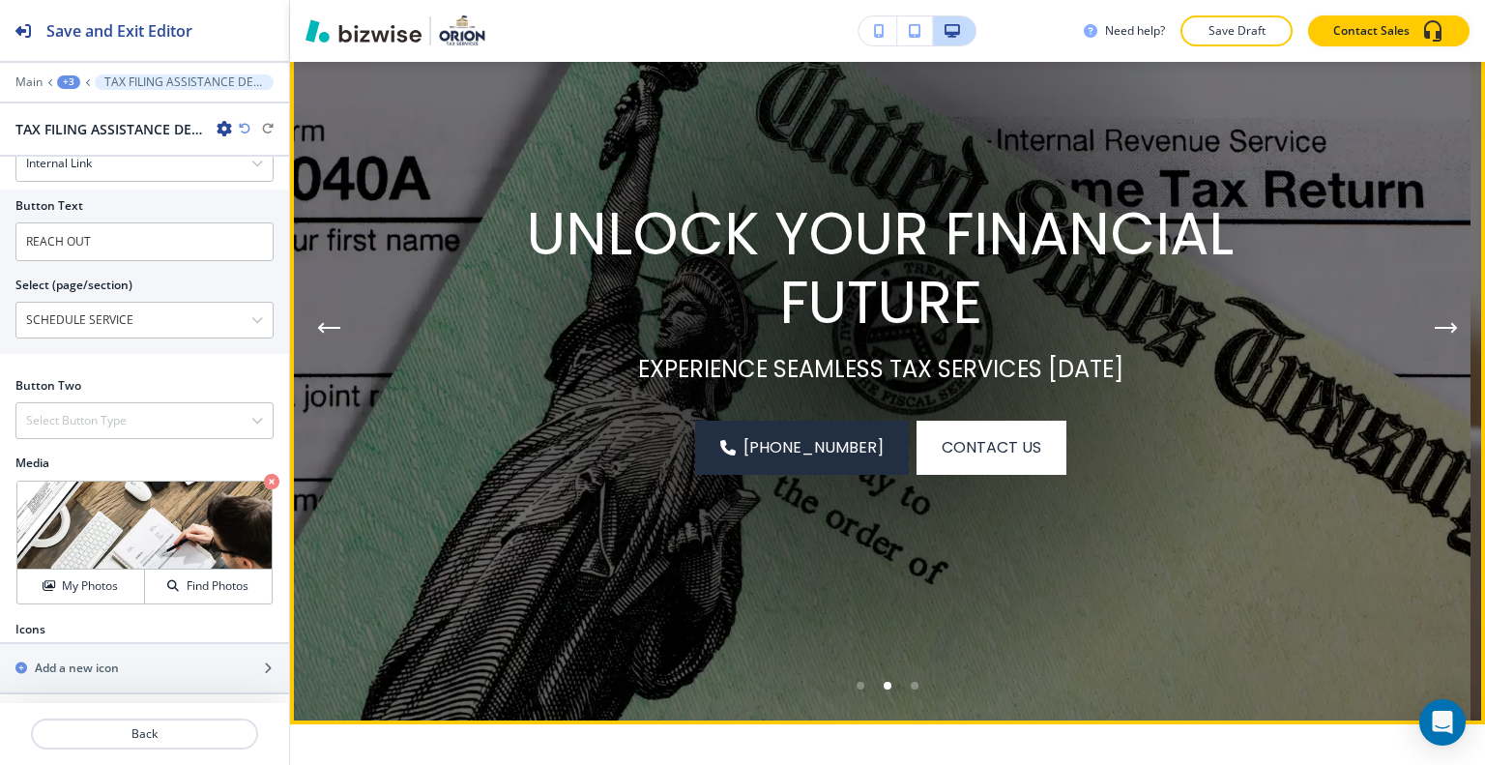
scroll to position [0, 0]
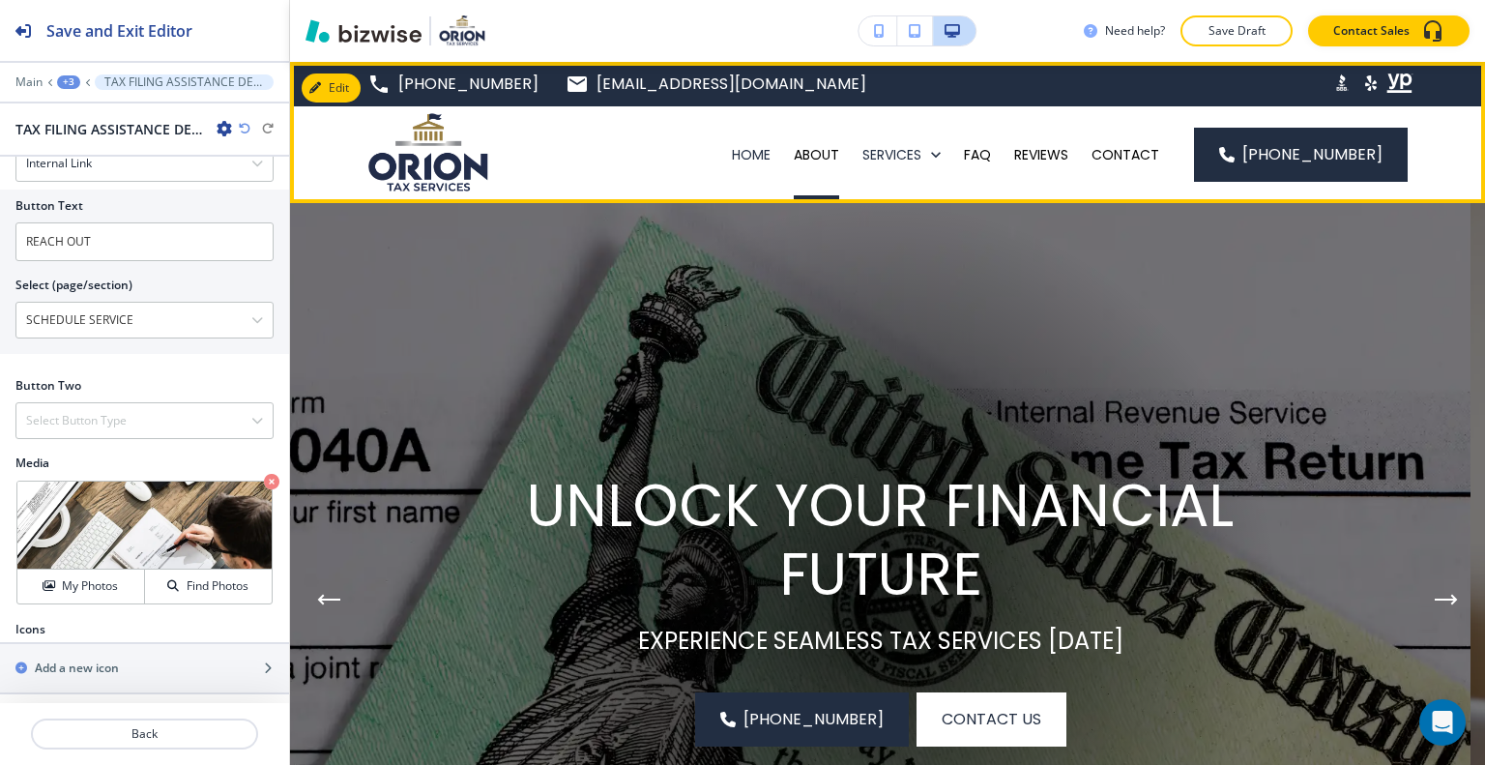
click at [829, 165] on div "ABOUT" at bounding box center [816, 154] width 69 height 97
click at [828, 160] on p "ABOUT" at bounding box center [816, 154] width 45 height 19
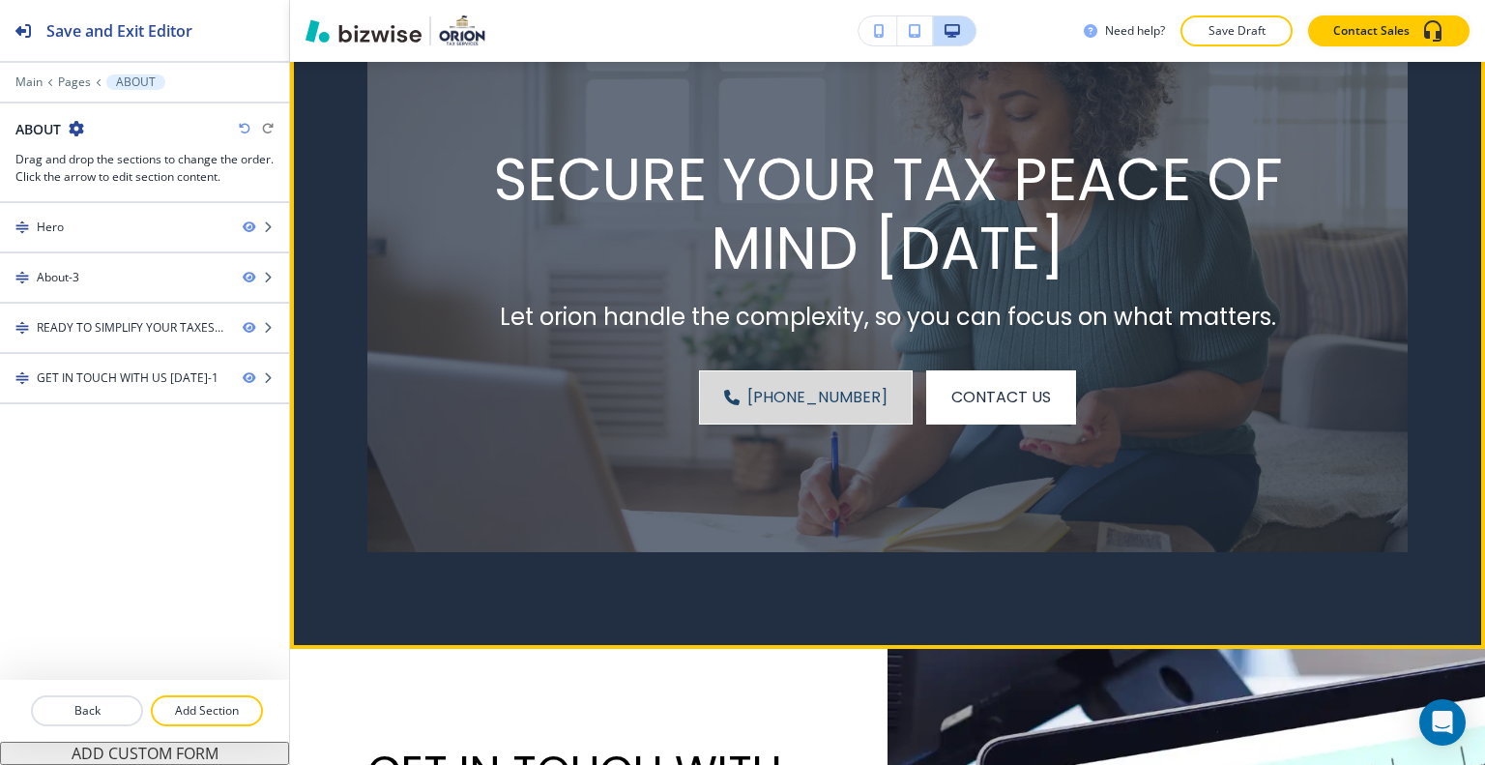
scroll to position [2127, 0]
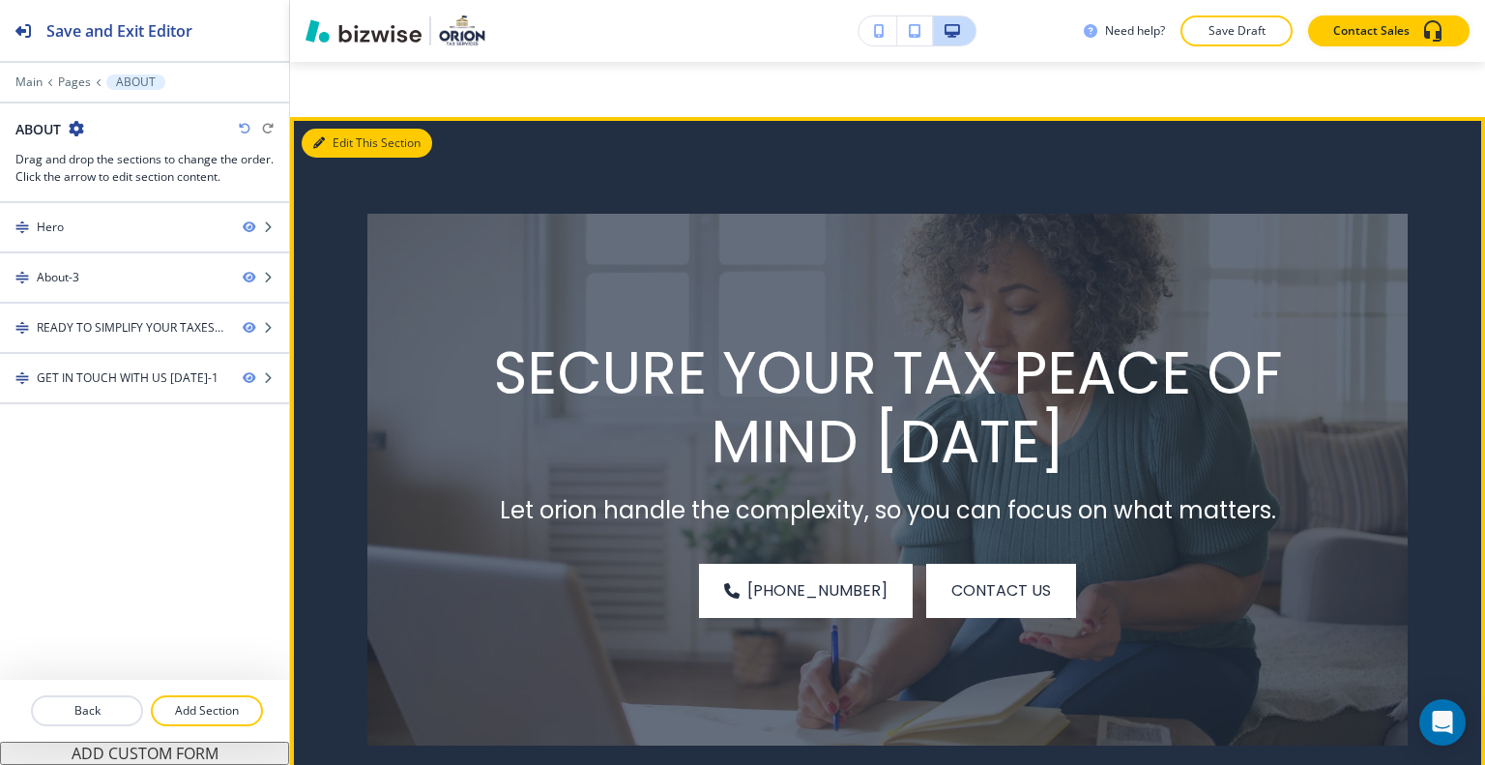
click at [346, 135] on button "Edit This Section" at bounding box center [367, 143] width 131 height 29
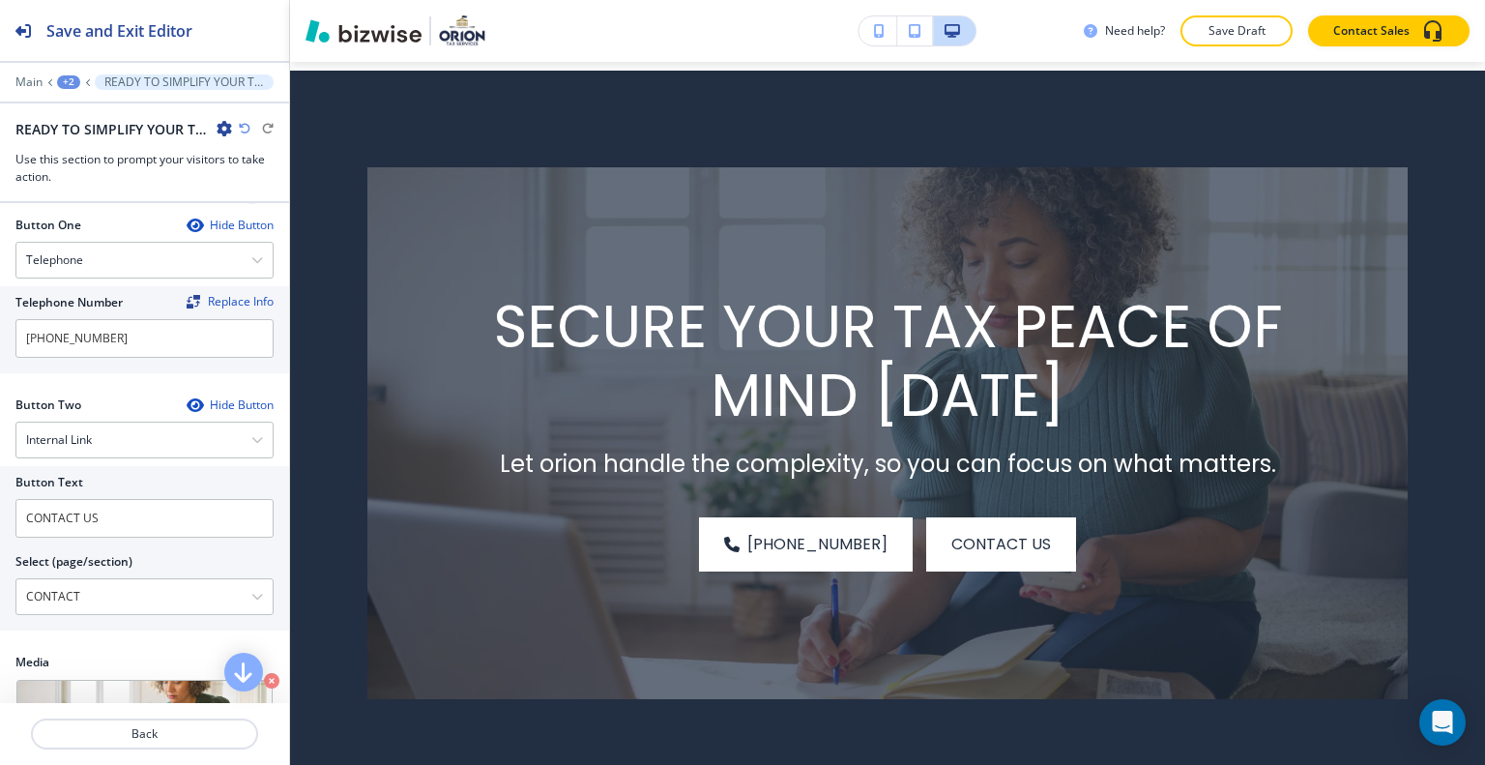
scroll to position [773, 0]
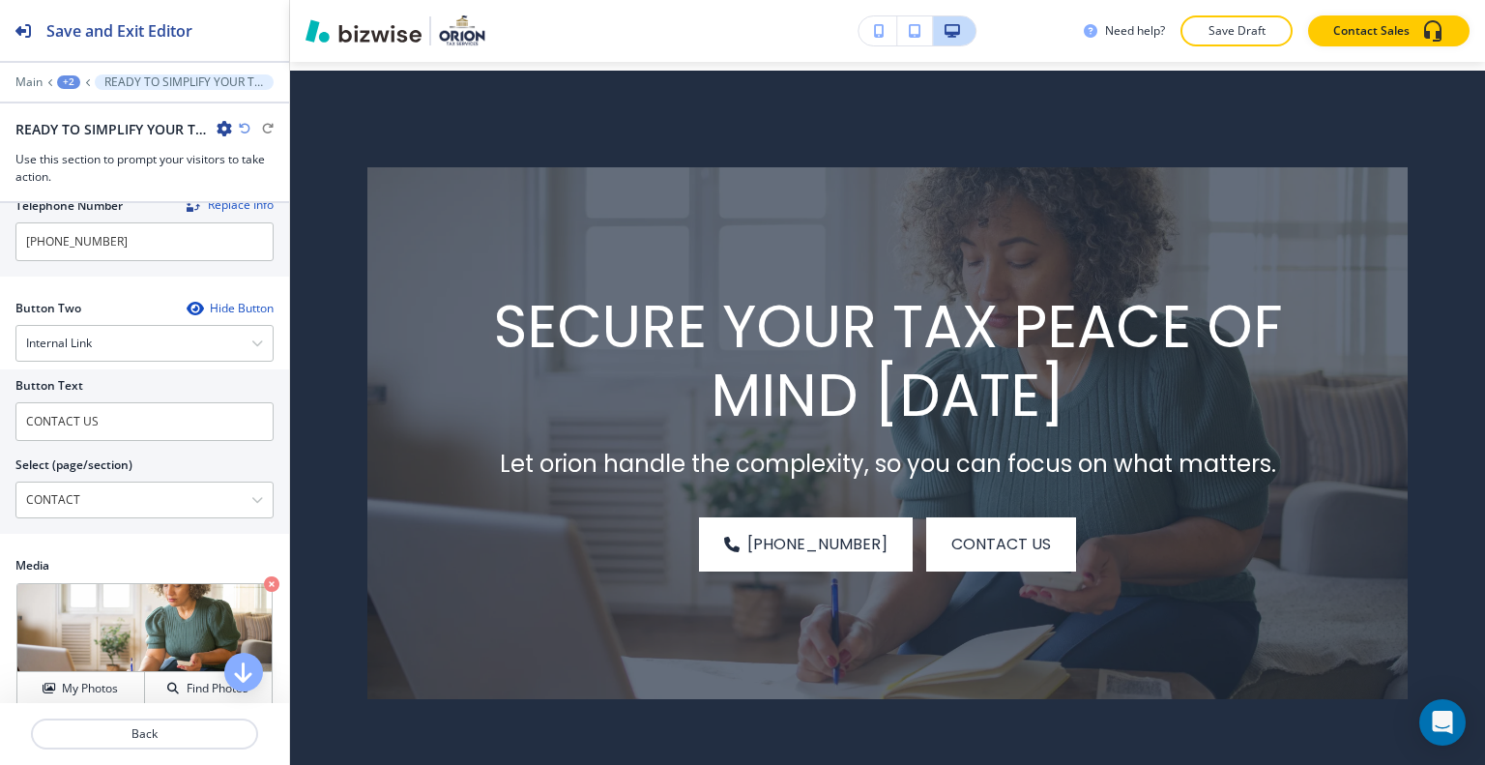
drag, startPoint x: 114, startPoint y: 493, endPoint x: 0, endPoint y: 470, distance: 116.4
click at [0, 468] on div "Button Text CONTACT US Select (page/section) CONTACT HOME HOME | Hero HOME | Ab…" at bounding box center [144, 451] width 289 height 164
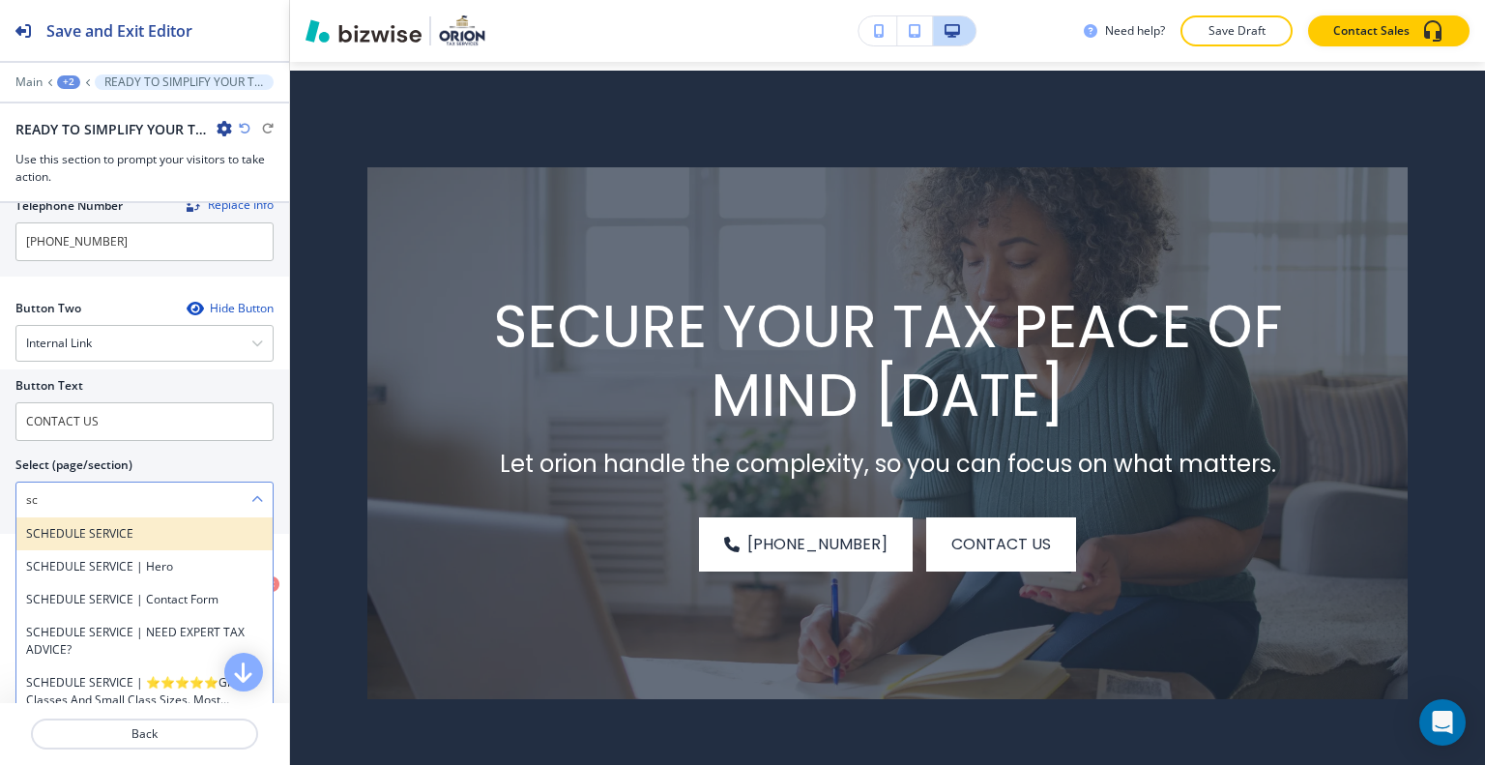
click at [51, 530] on h4 "SCHEDULE SERVICE" at bounding box center [144, 533] width 237 height 17
type \(page\/section\) "SCHEDULE SERVICE"
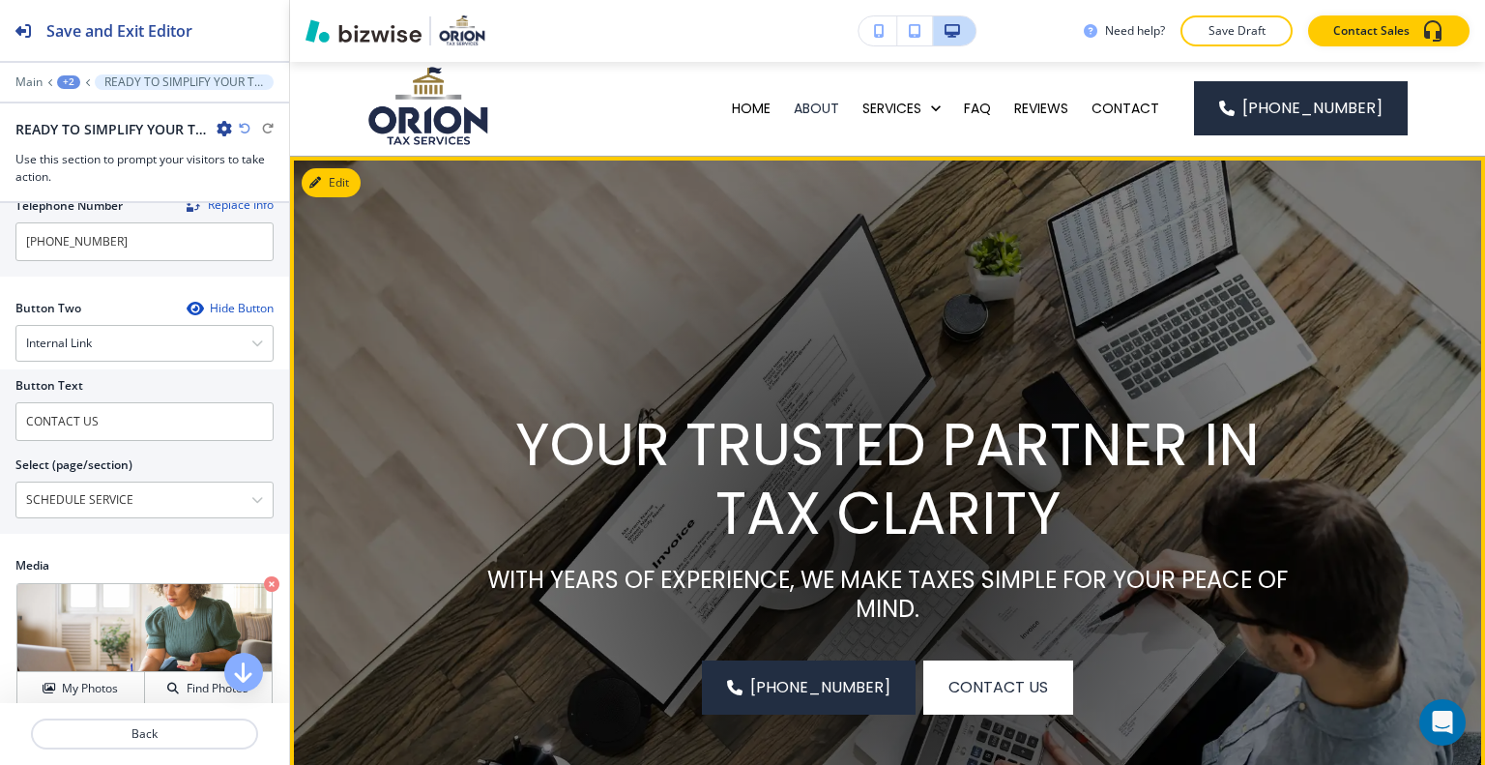
scroll to position [0, 0]
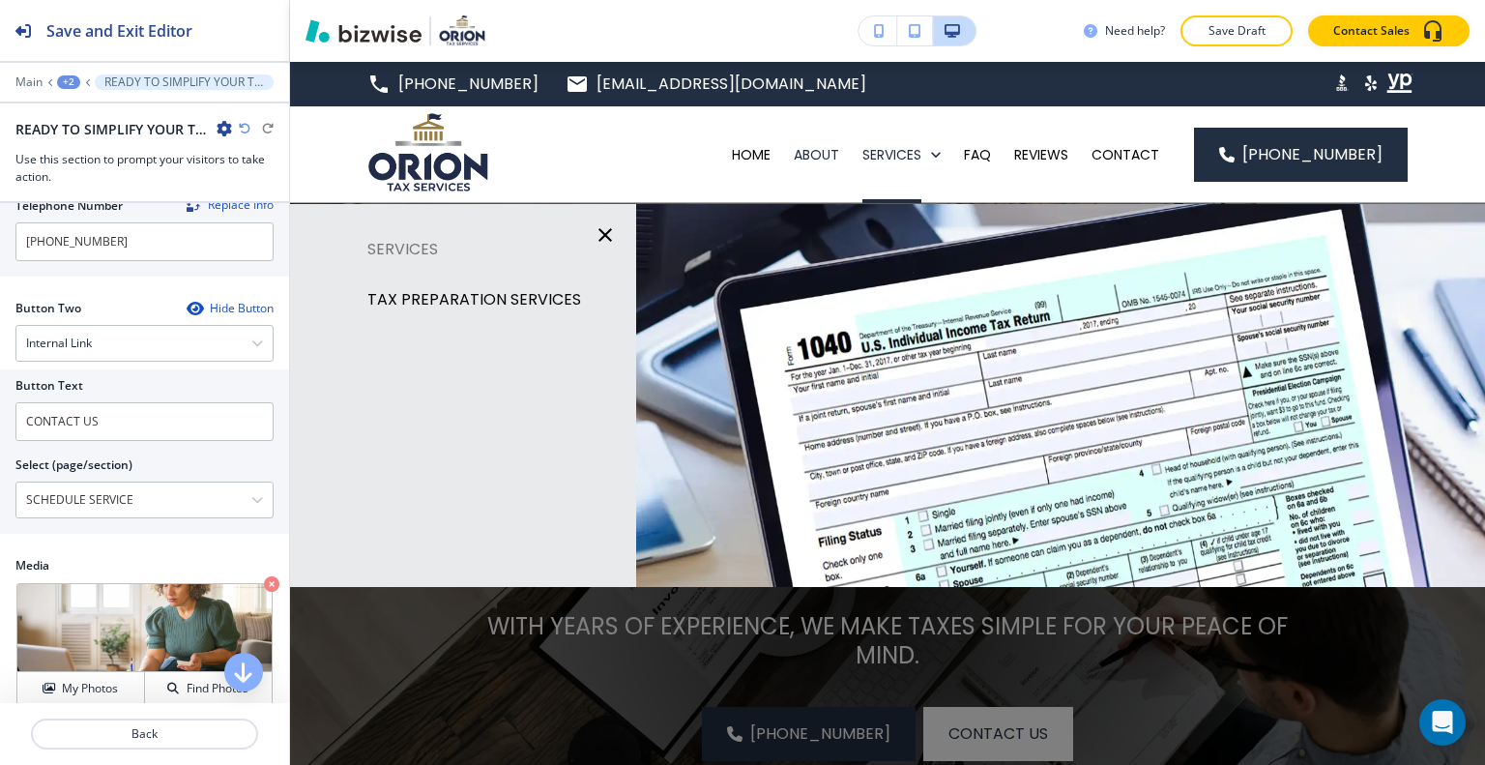
click at [503, 297] on p "TAX PREPARATION SERVICES" at bounding box center [474, 299] width 214 height 29
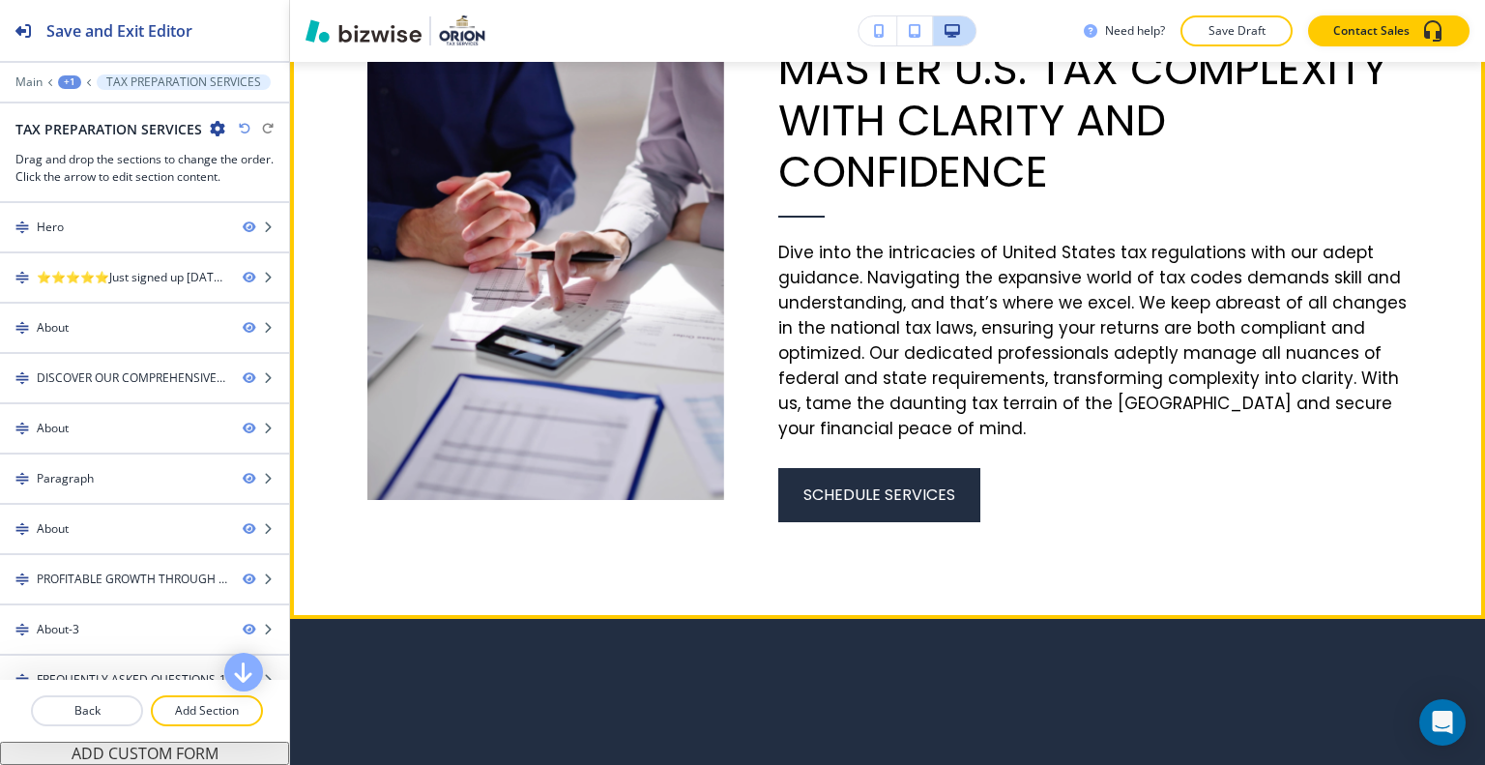
scroll to position [2997, 0]
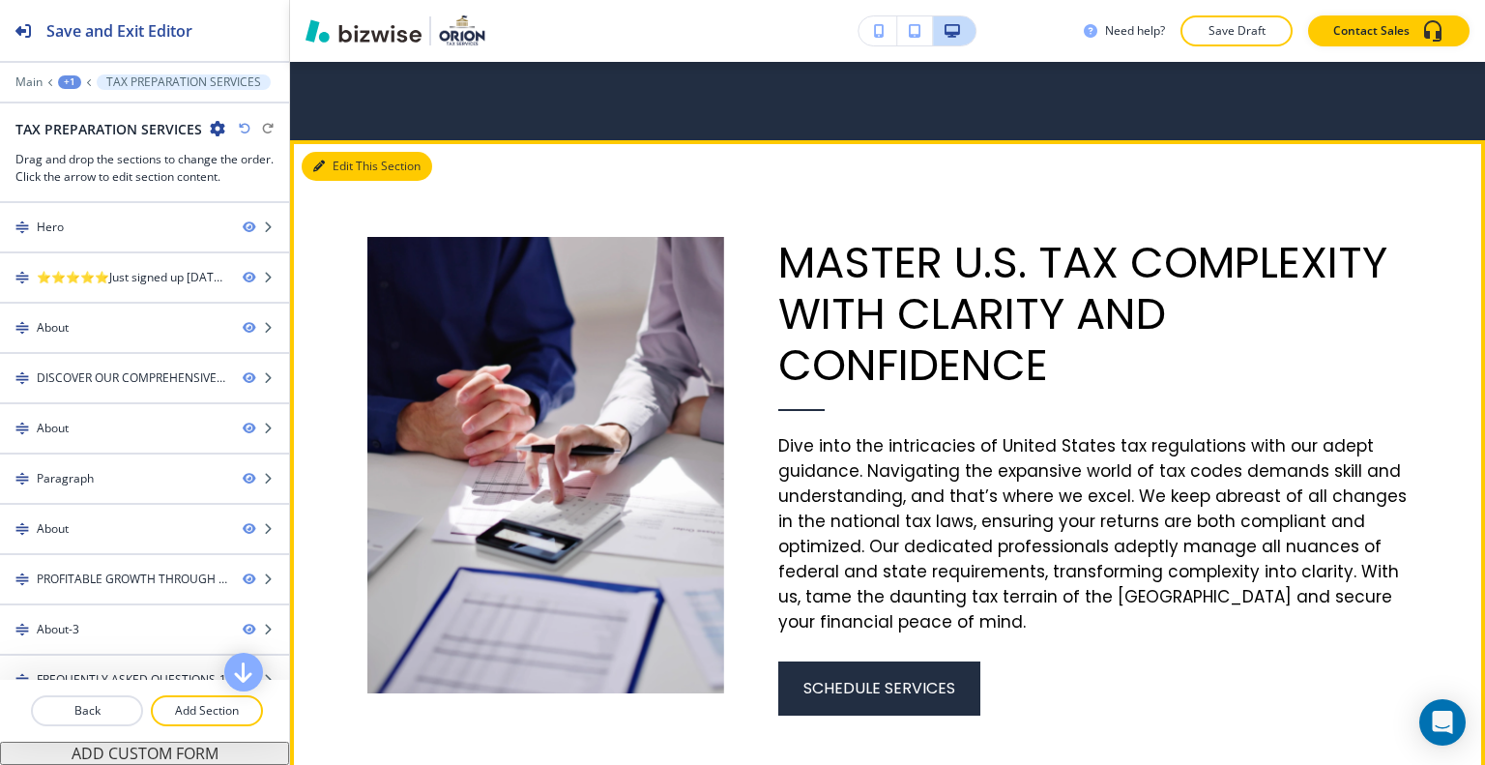
click at [356, 181] on button "Edit This Section" at bounding box center [367, 166] width 131 height 29
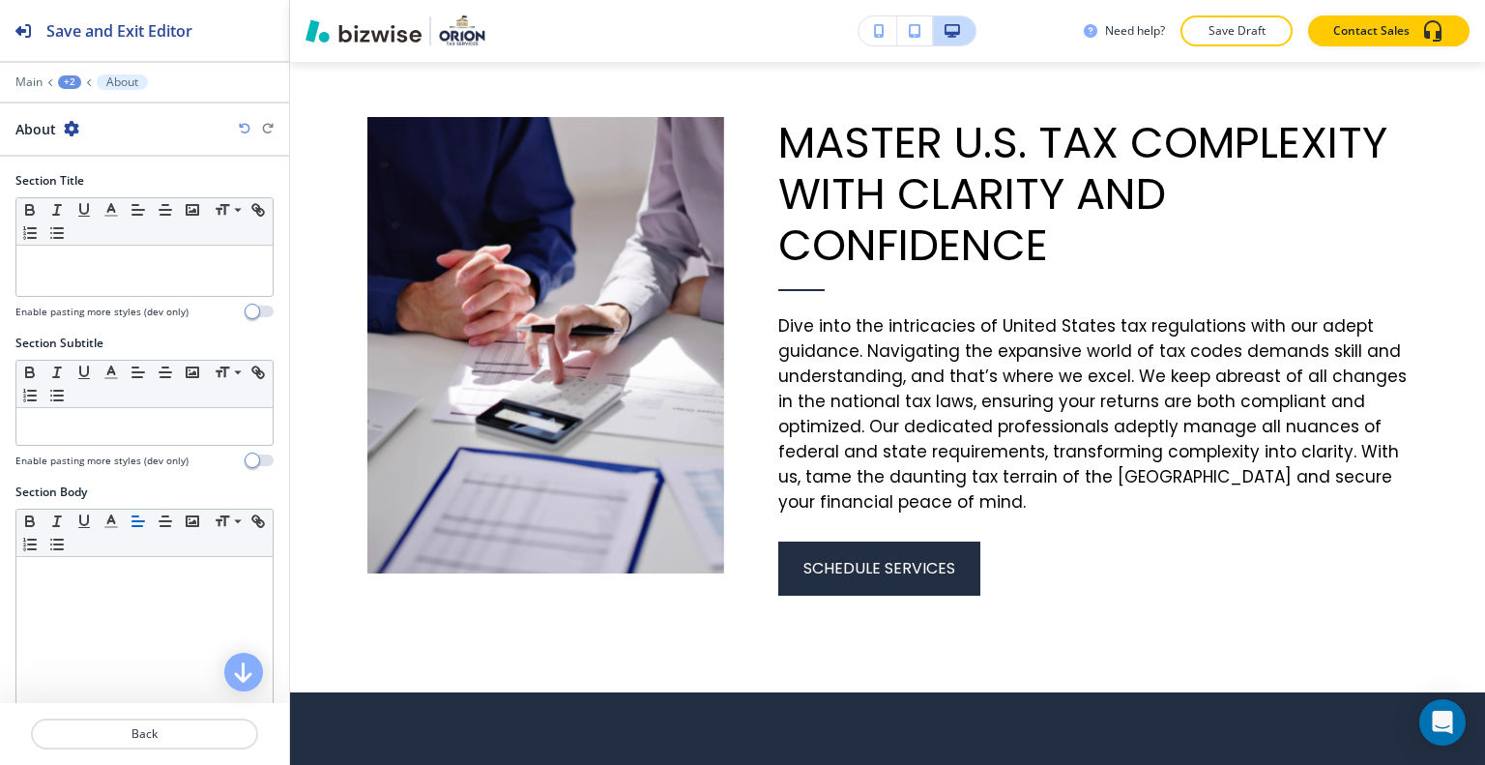
scroll to position [559, 0]
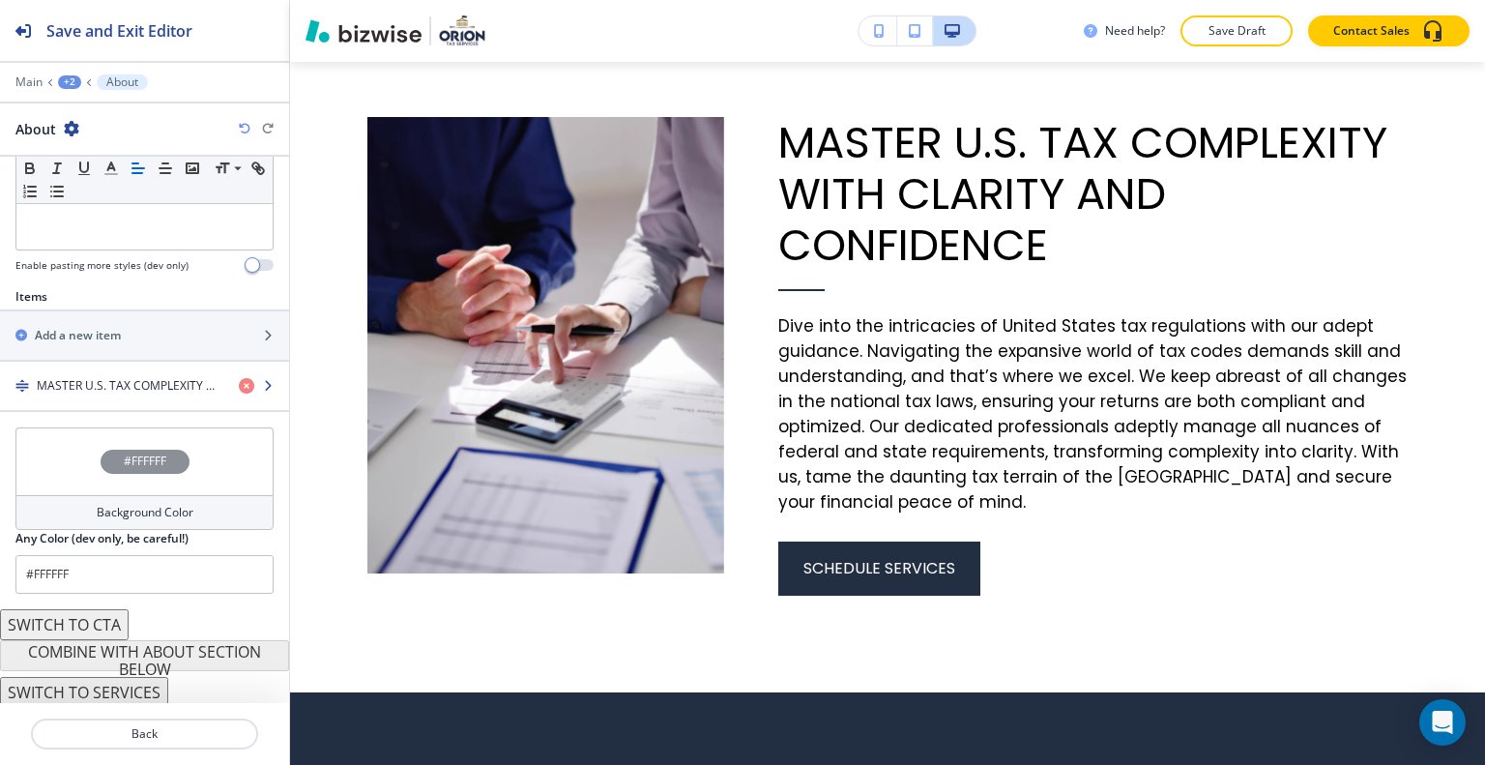
click at [119, 394] on div "button" at bounding box center [144, 401] width 289 height 15
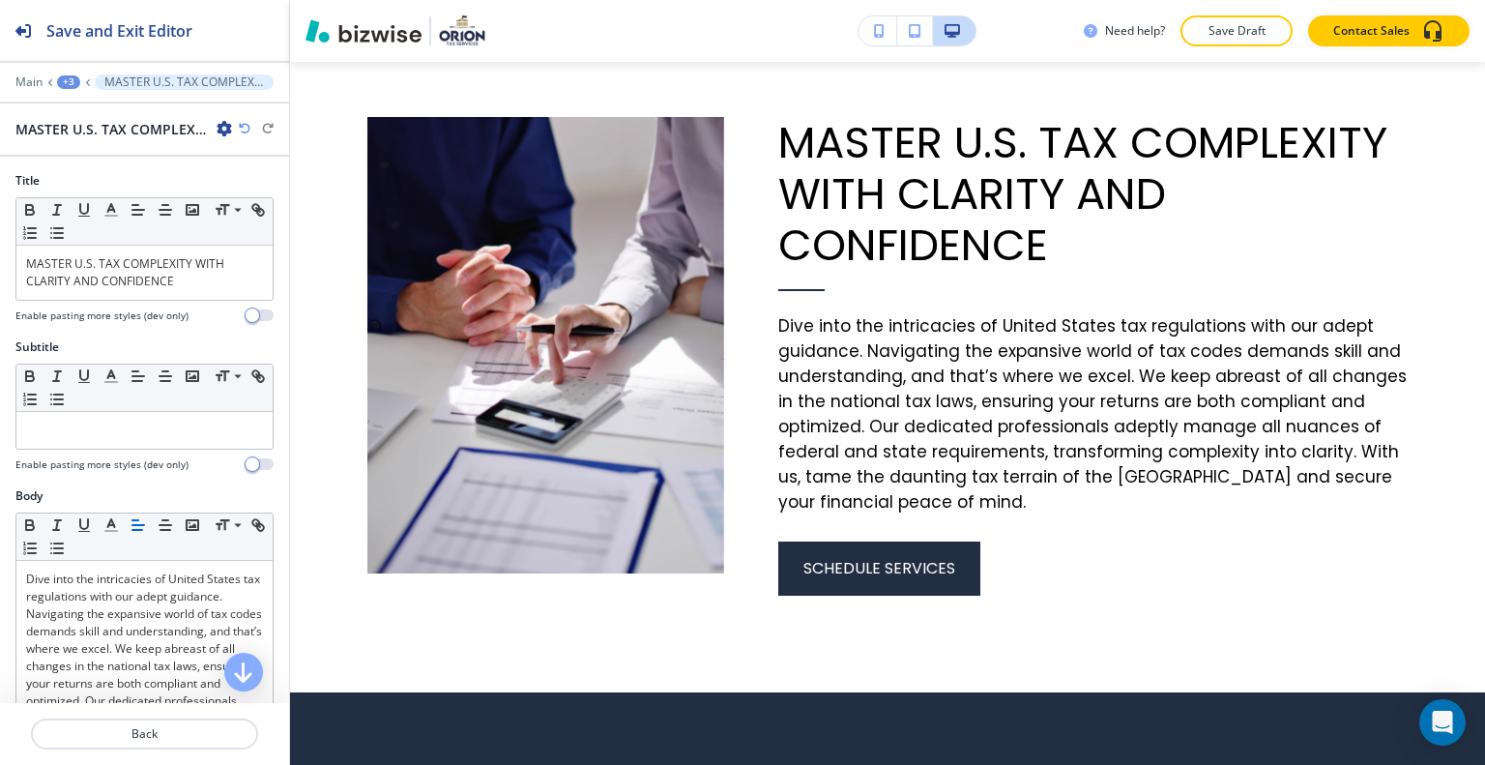
scroll to position [677, 0]
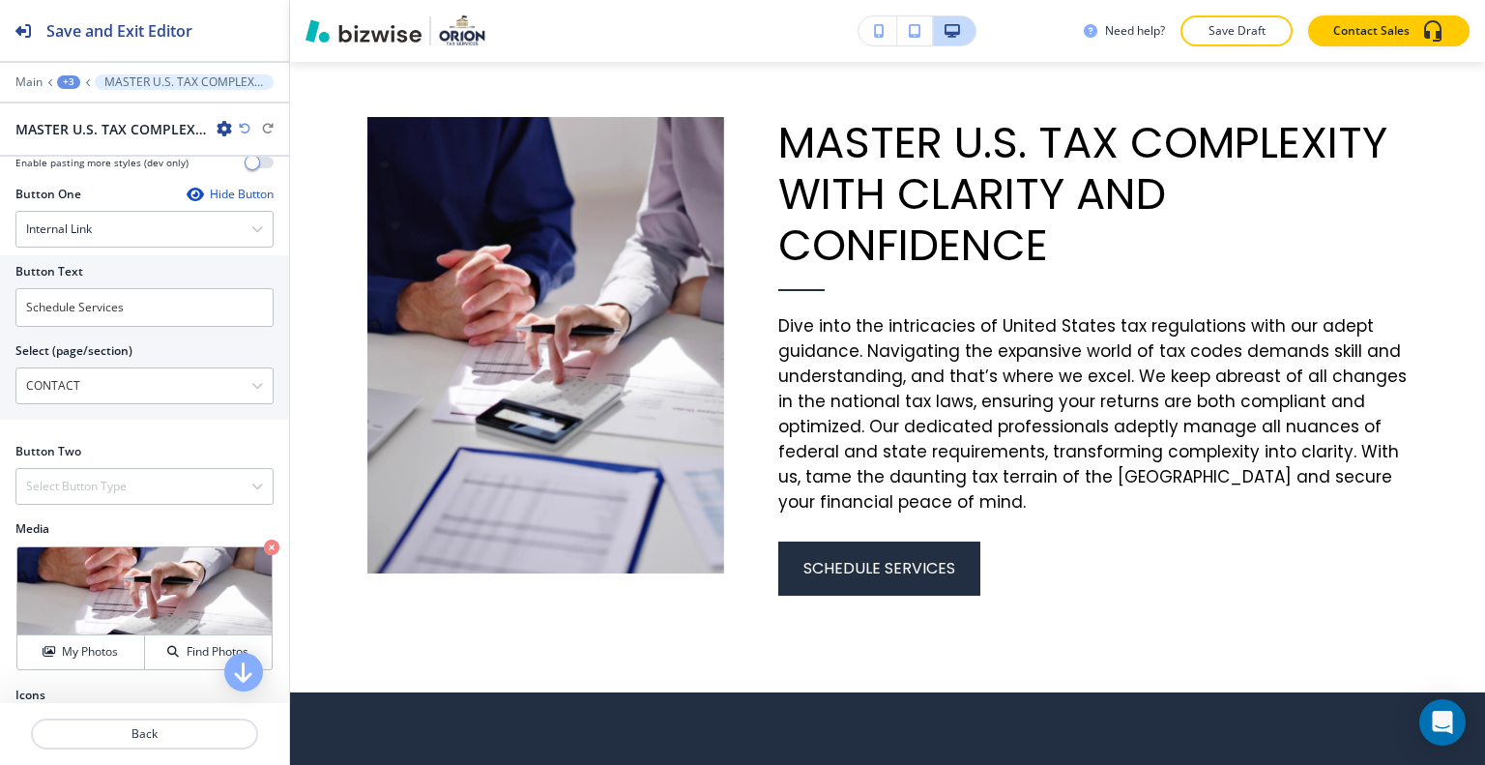
drag, startPoint x: 113, startPoint y: 376, endPoint x: 0, endPoint y: 362, distance: 114.0
click at [0, 361] on div "Button Text Schedule Services Select (page/section) CONTACT HOME HOME | Hero HO…" at bounding box center [144, 337] width 289 height 164
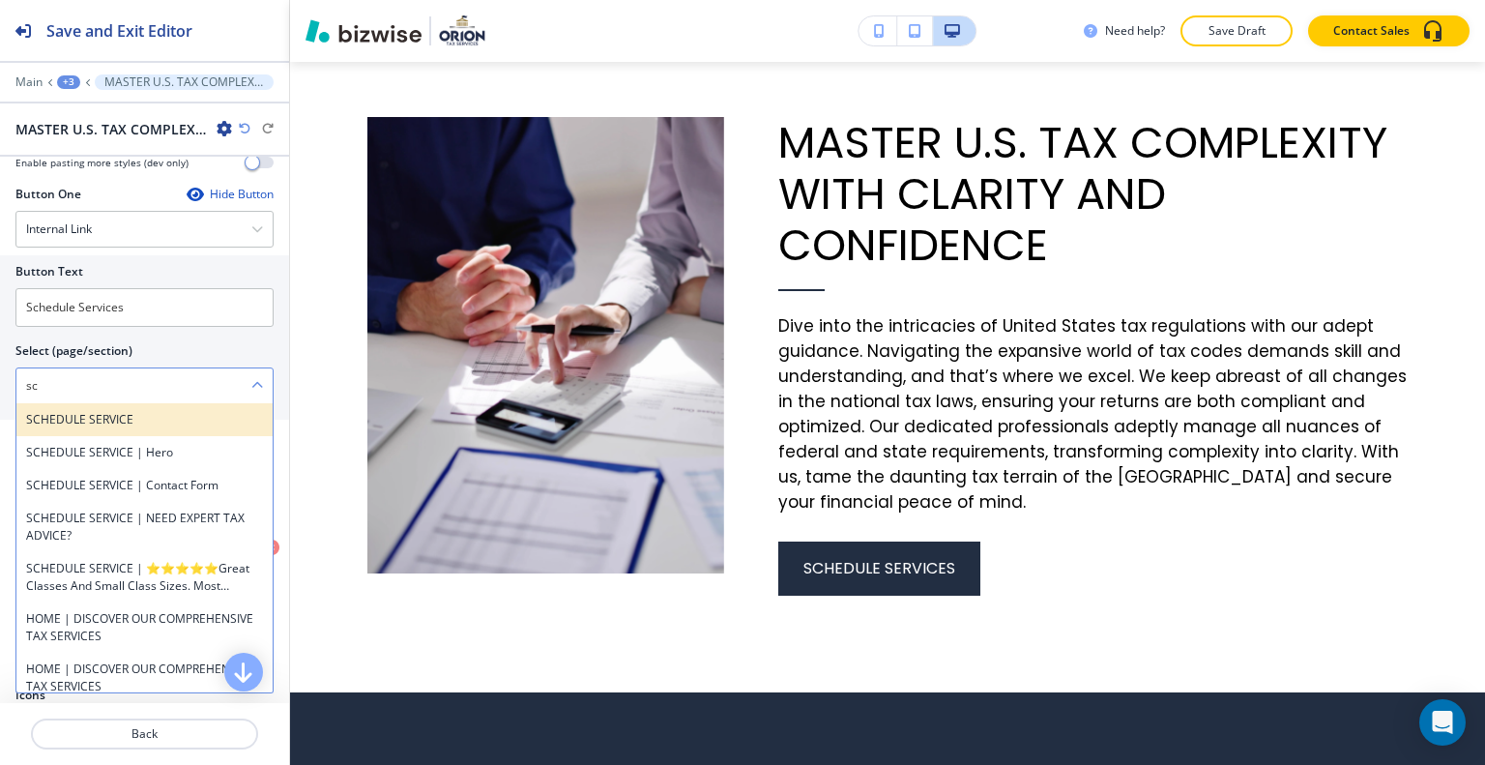
click at [48, 414] on h4 "SCHEDULE SERVICE" at bounding box center [144, 419] width 237 height 17
type \(page\/section\) "SCHEDULE SERVICE"
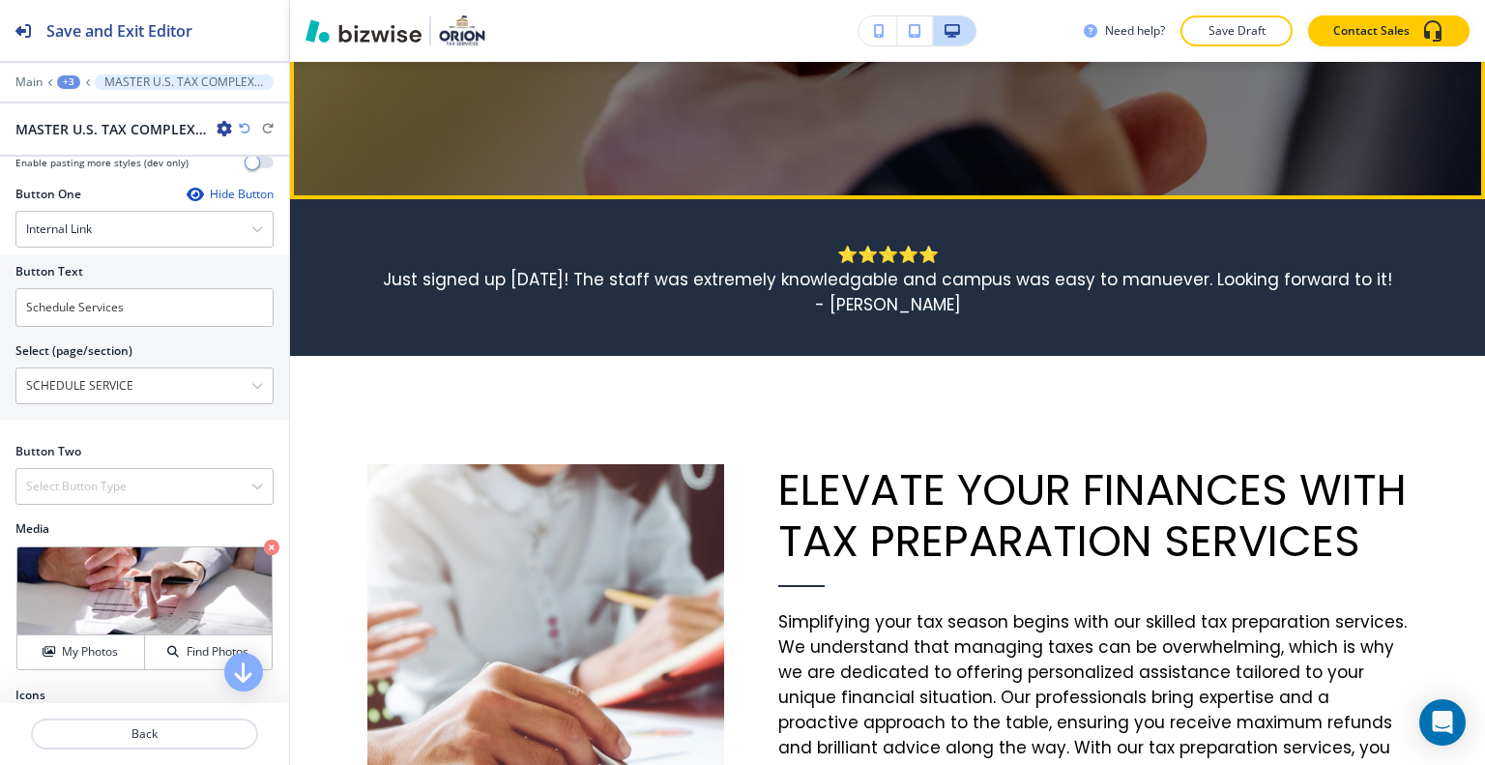
scroll to position [410, 0]
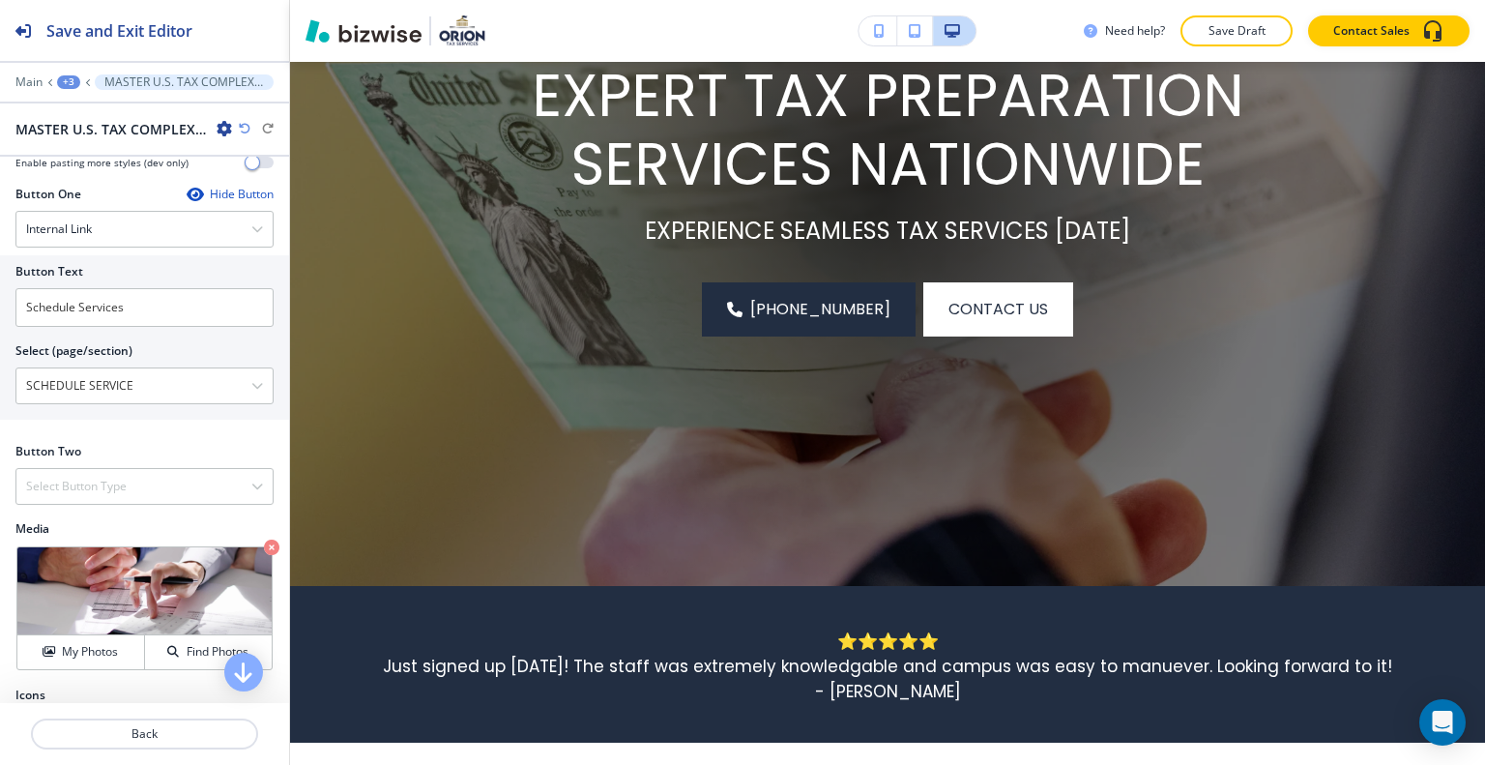
click at [1247, 51] on div "Need help? Save Draft Contact Sales" at bounding box center [887, 31] width 1195 height 62
click at [1245, 37] on p "Save Draft" at bounding box center [1237, 30] width 62 height 17
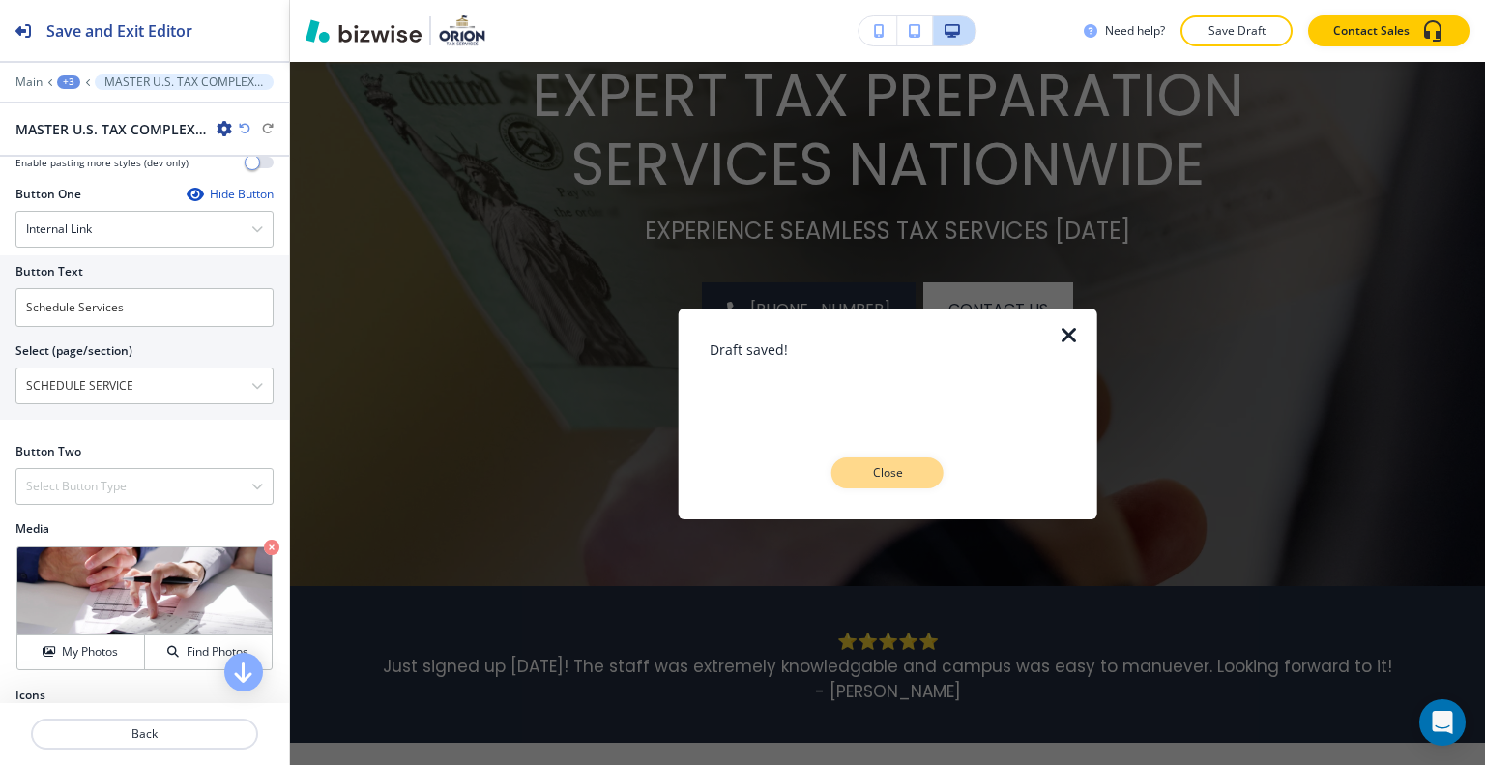
click at [907, 478] on p "Close" at bounding box center [888, 472] width 62 height 17
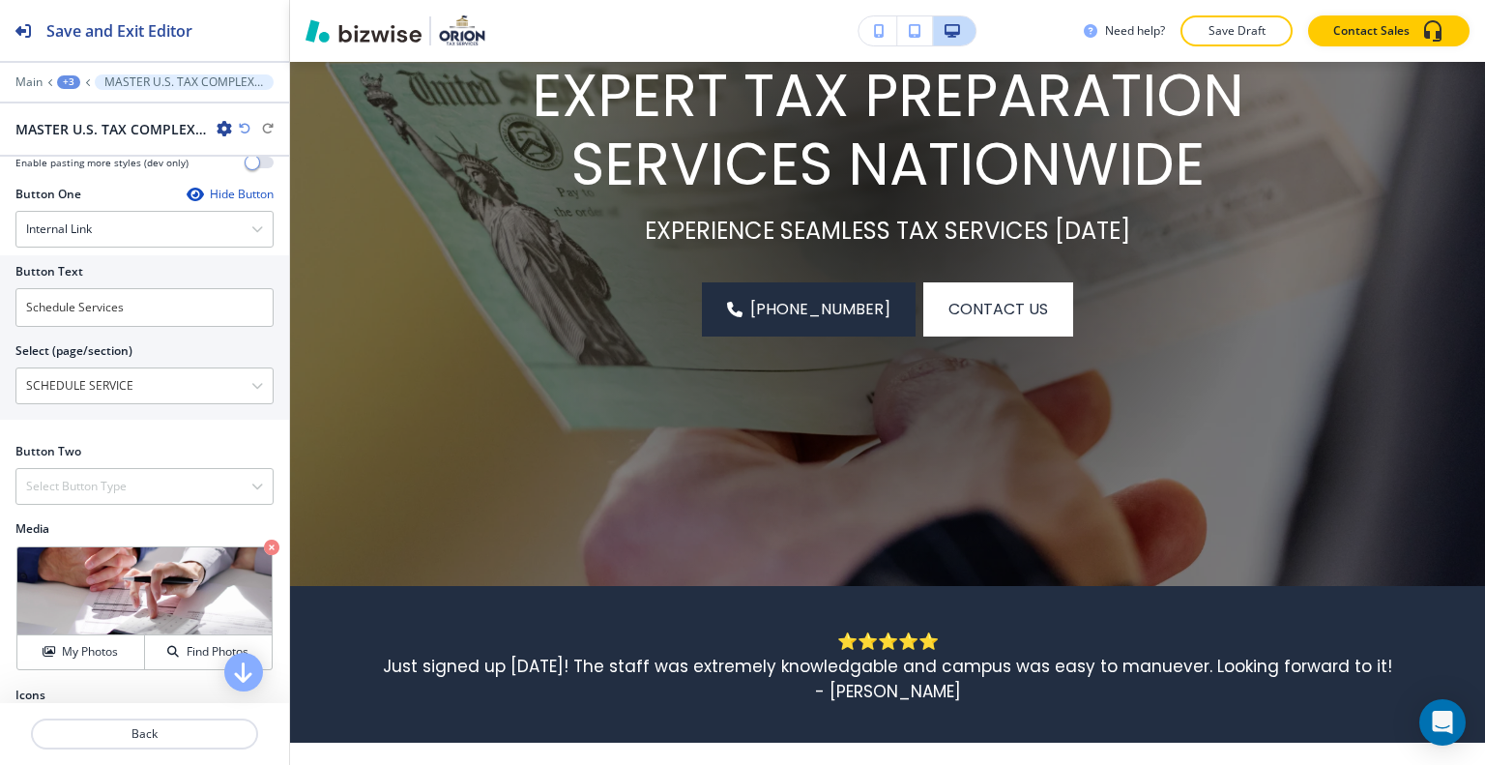
scroll to position [0, 0]
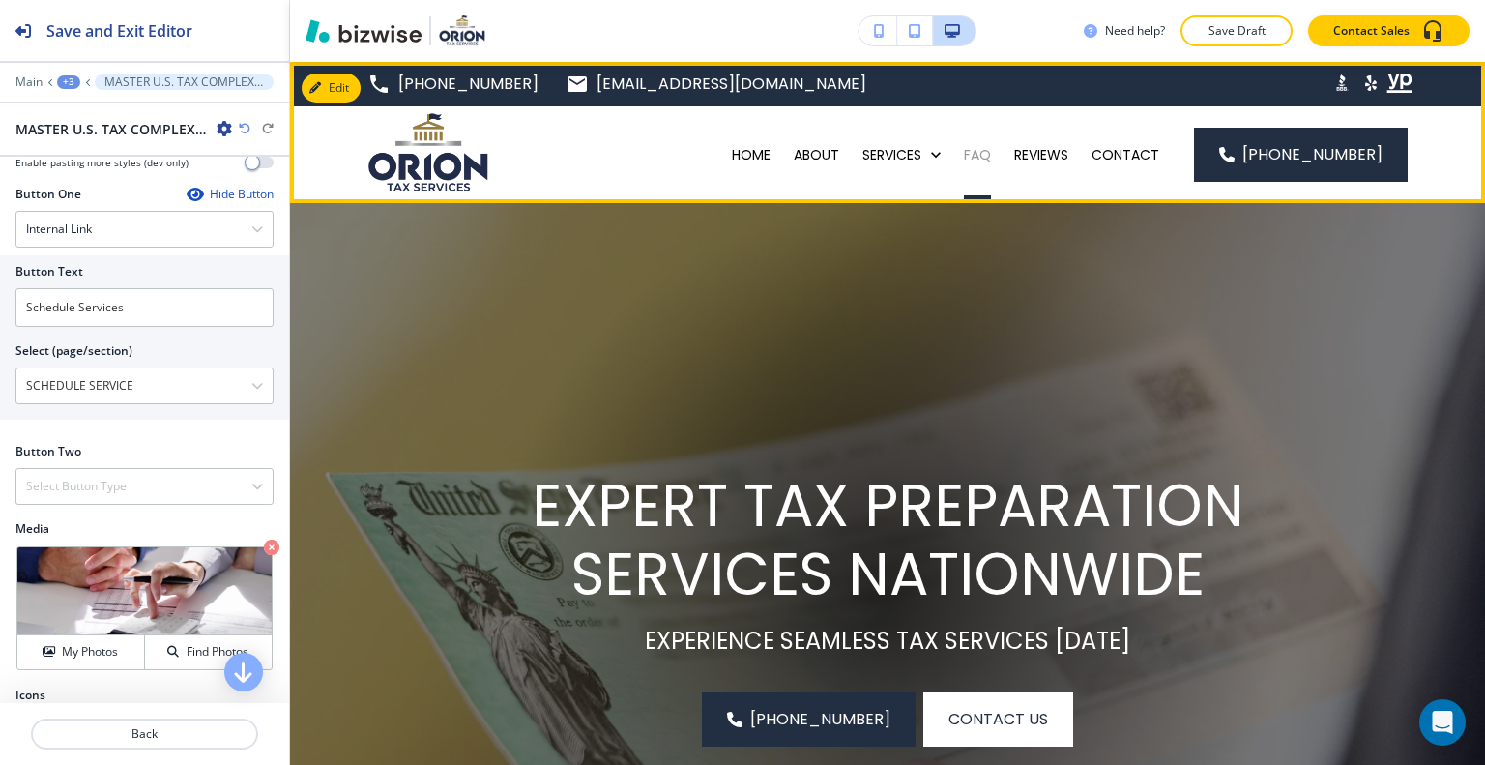
click at [986, 149] on p "FAQ" at bounding box center [977, 154] width 27 height 19
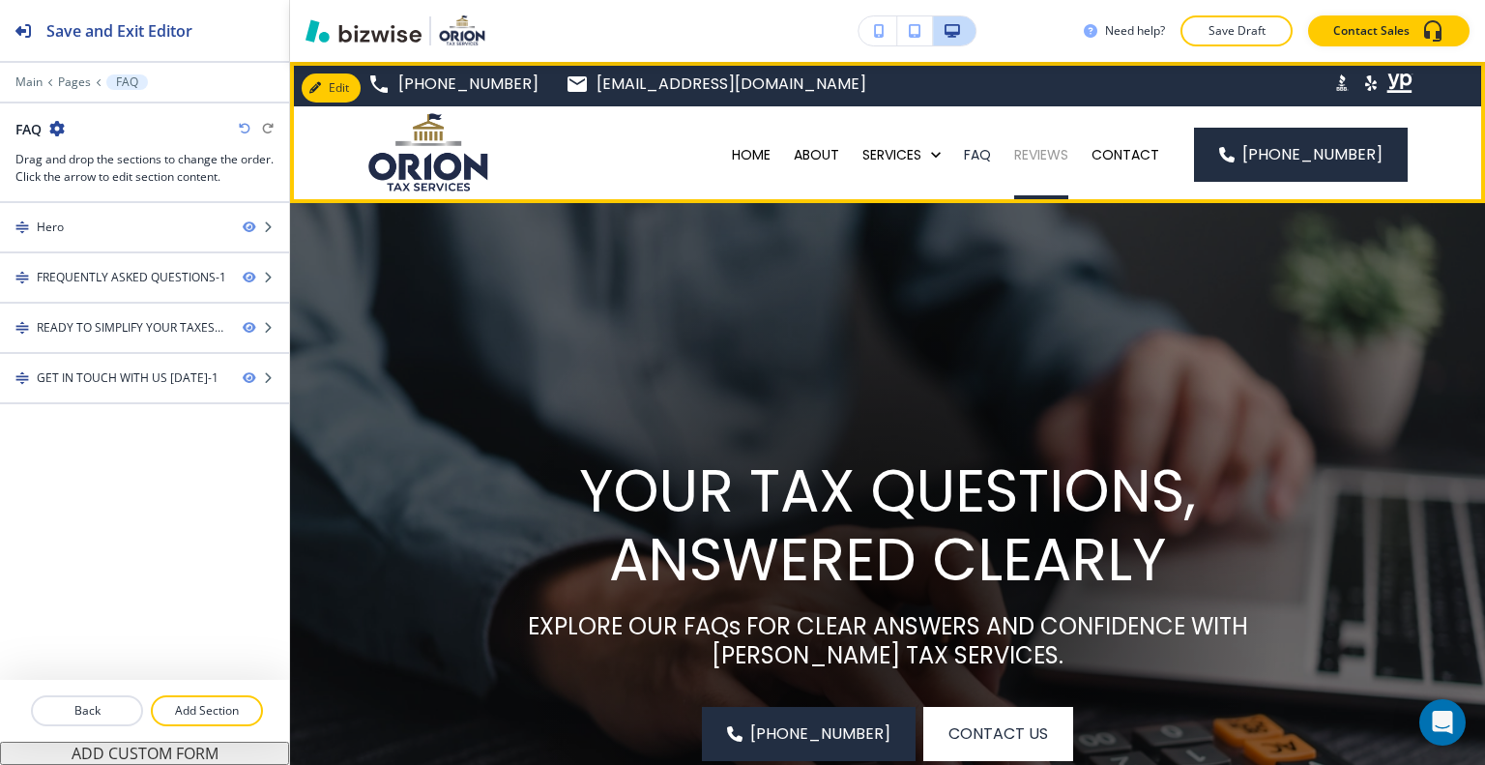
click at [1067, 151] on p "REVIEWS" at bounding box center [1041, 154] width 54 height 19
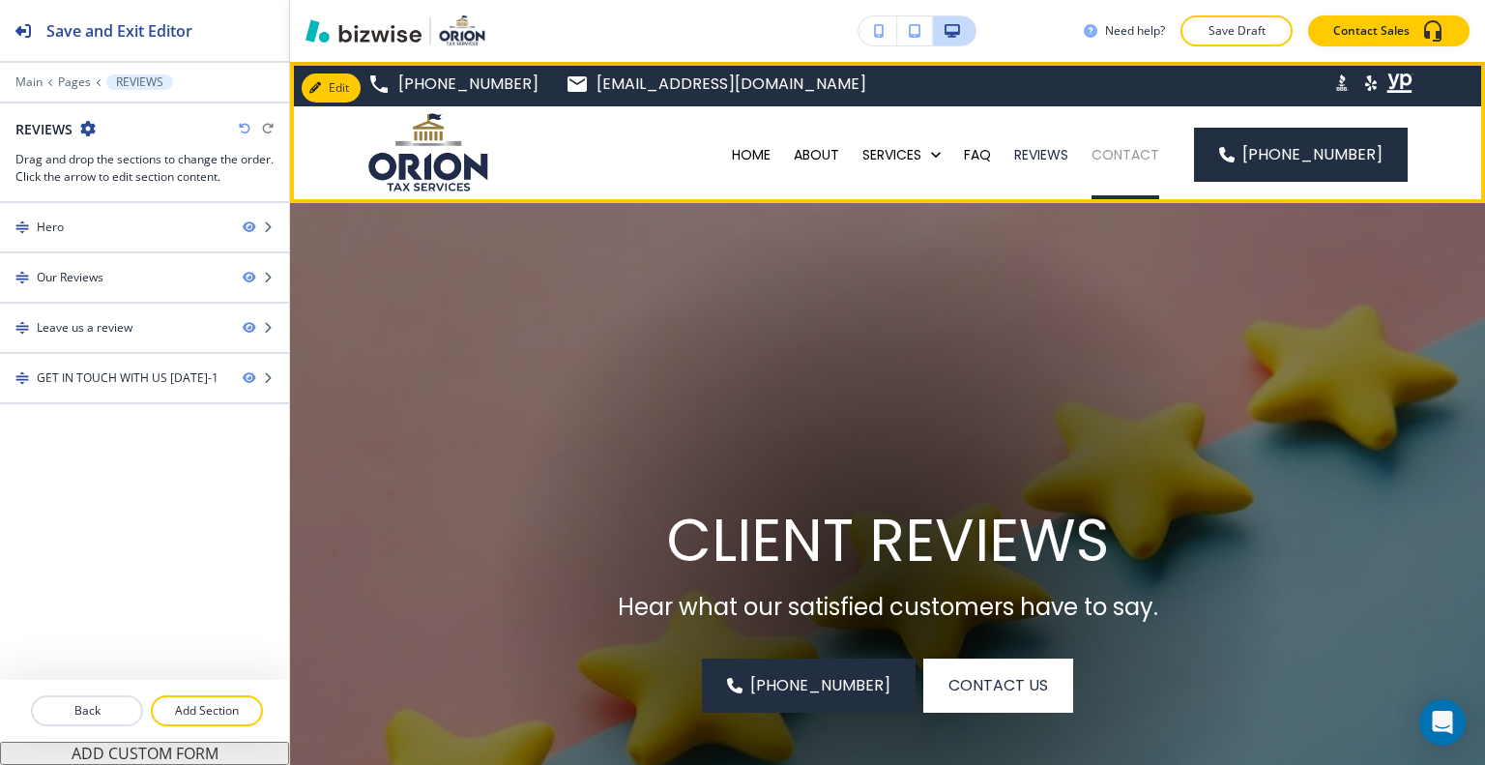
click at [1144, 148] on p "CONTACT" at bounding box center [1126, 154] width 68 height 19
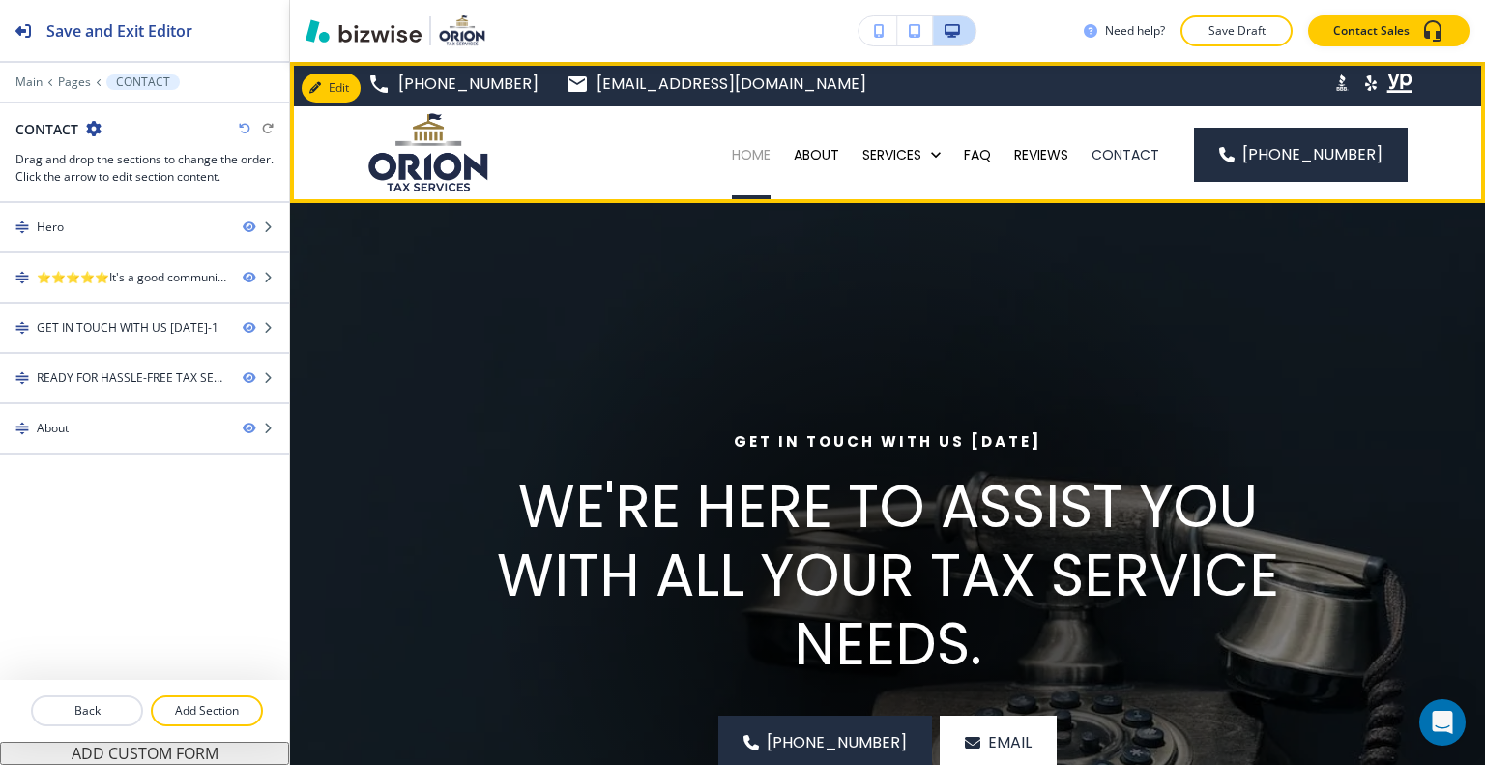
click at [771, 156] on p "HOME" at bounding box center [751, 154] width 39 height 19
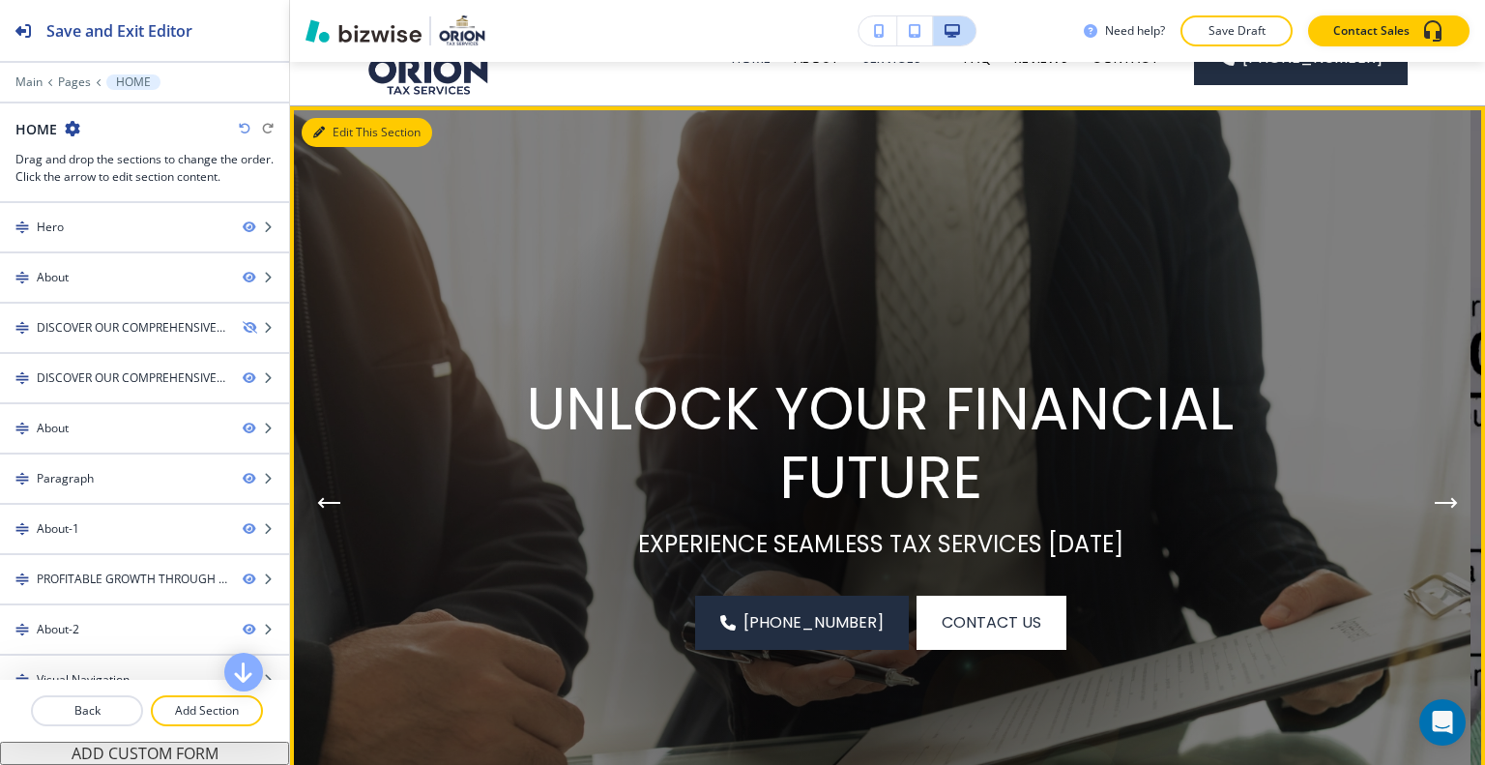
click at [340, 131] on button "Edit This Section" at bounding box center [367, 132] width 131 height 29
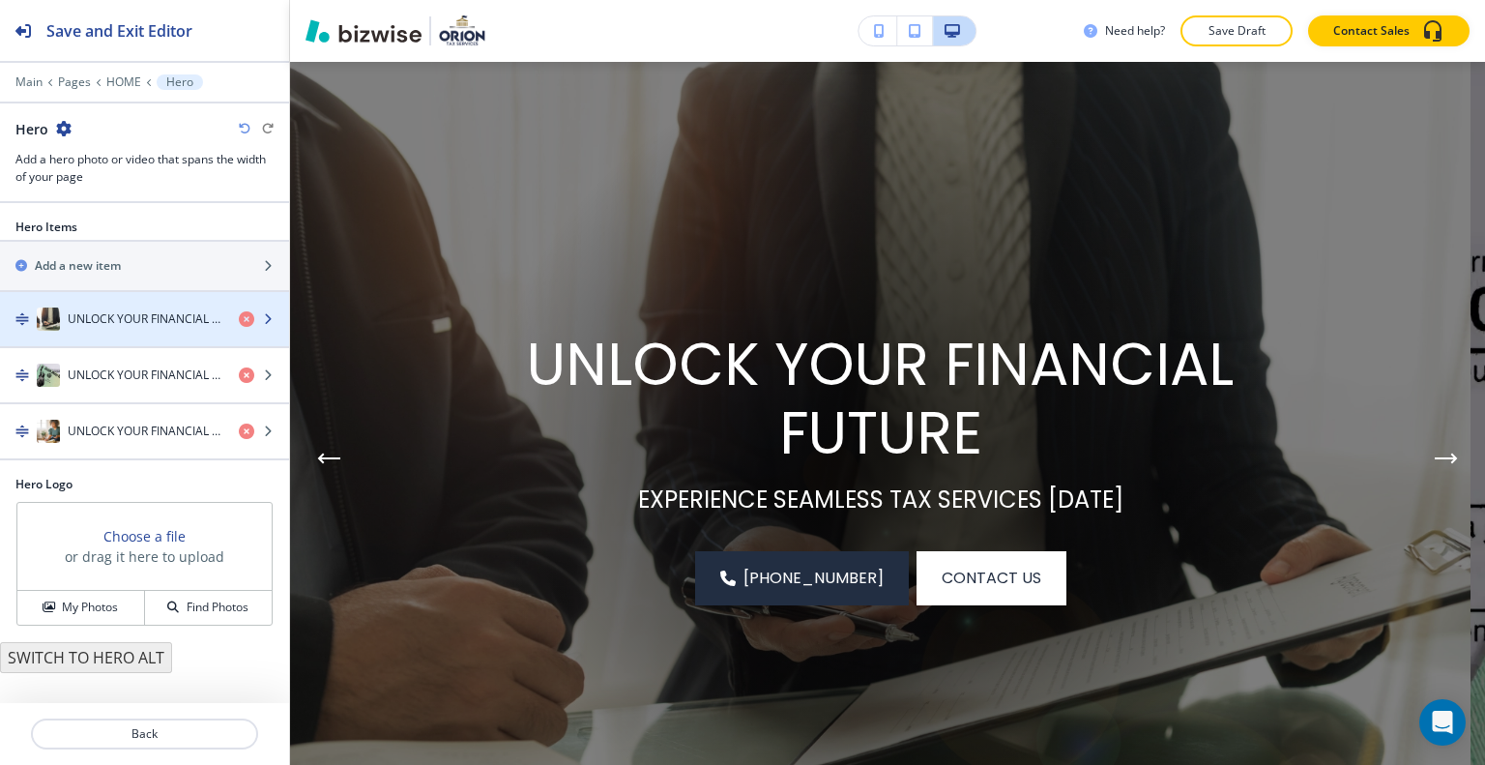
click at [162, 318] on h4 "UNLOCK YOUR FINANCIAL FUTURE" at bounding box center [146, 318] width 156 height 17
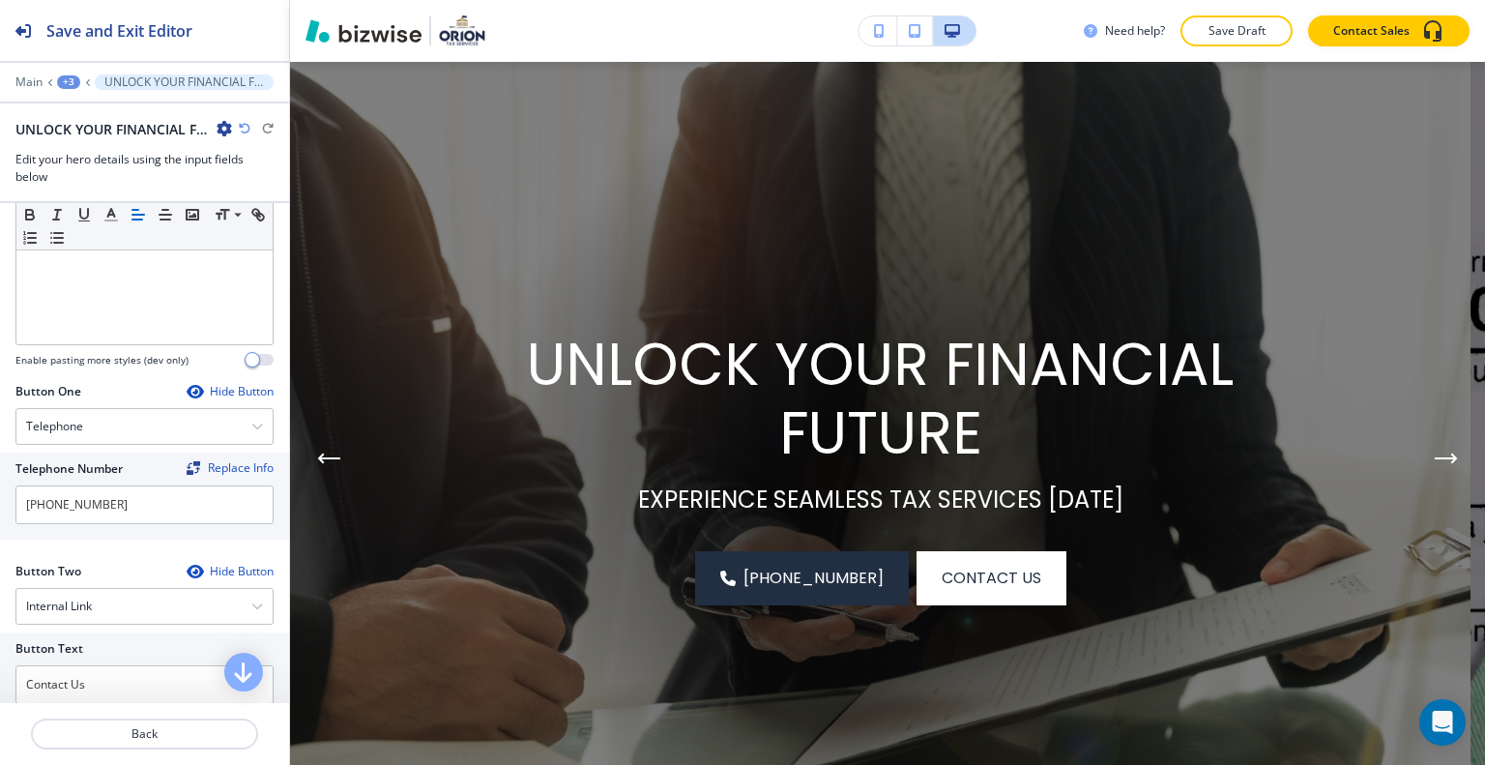
scroll to position [870, 0]
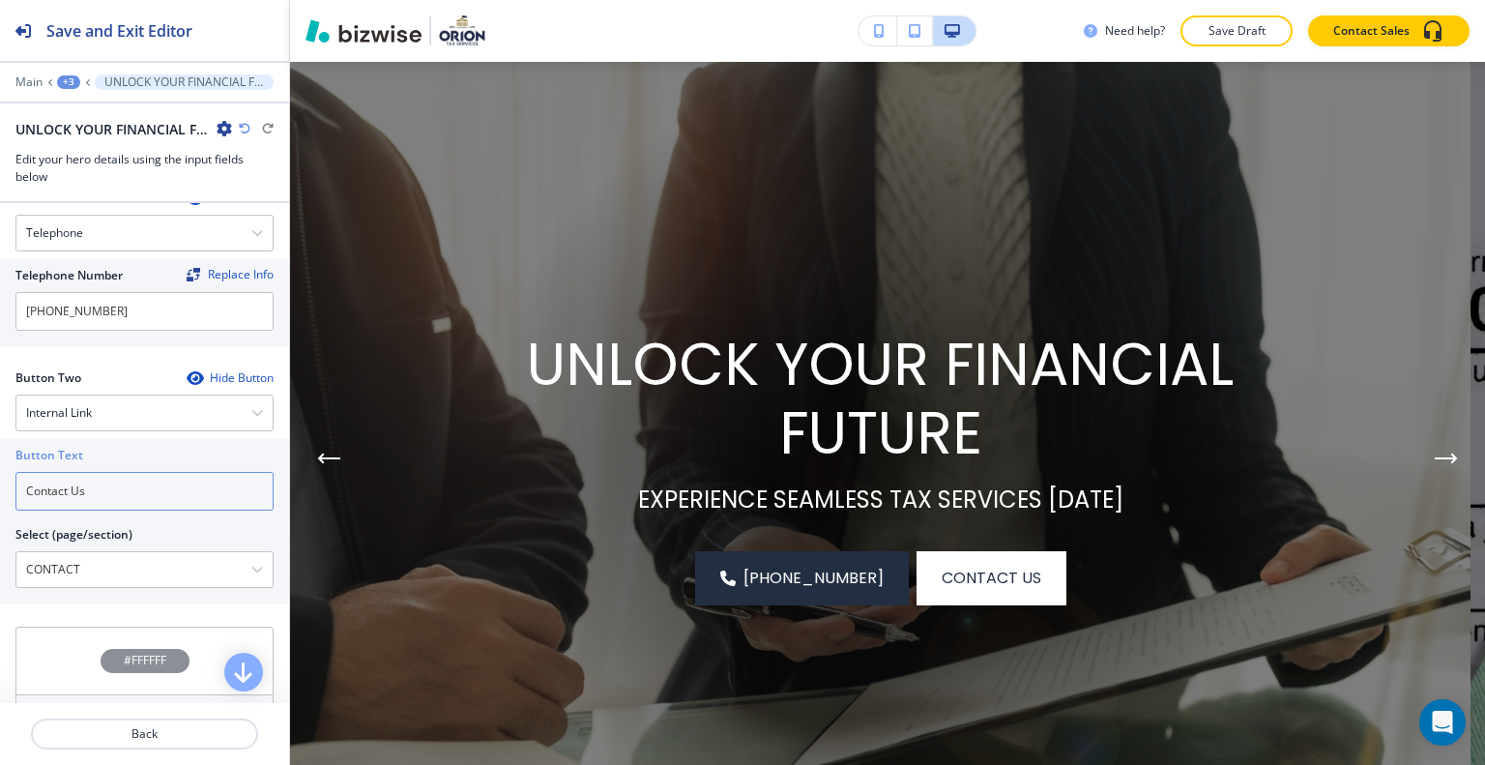
drag, startPoint x: 126, startPoint y: 486, endPoint x: 0, endPoint y: 459, distance: 128.6
click at [0, 459] on div "Button Text Contact Us Select (page/section) CONTACT HOME HOME | Hero HOME | Ab…" at bounding box center [144, 521] width 289 height 164
type input "schedule a service"
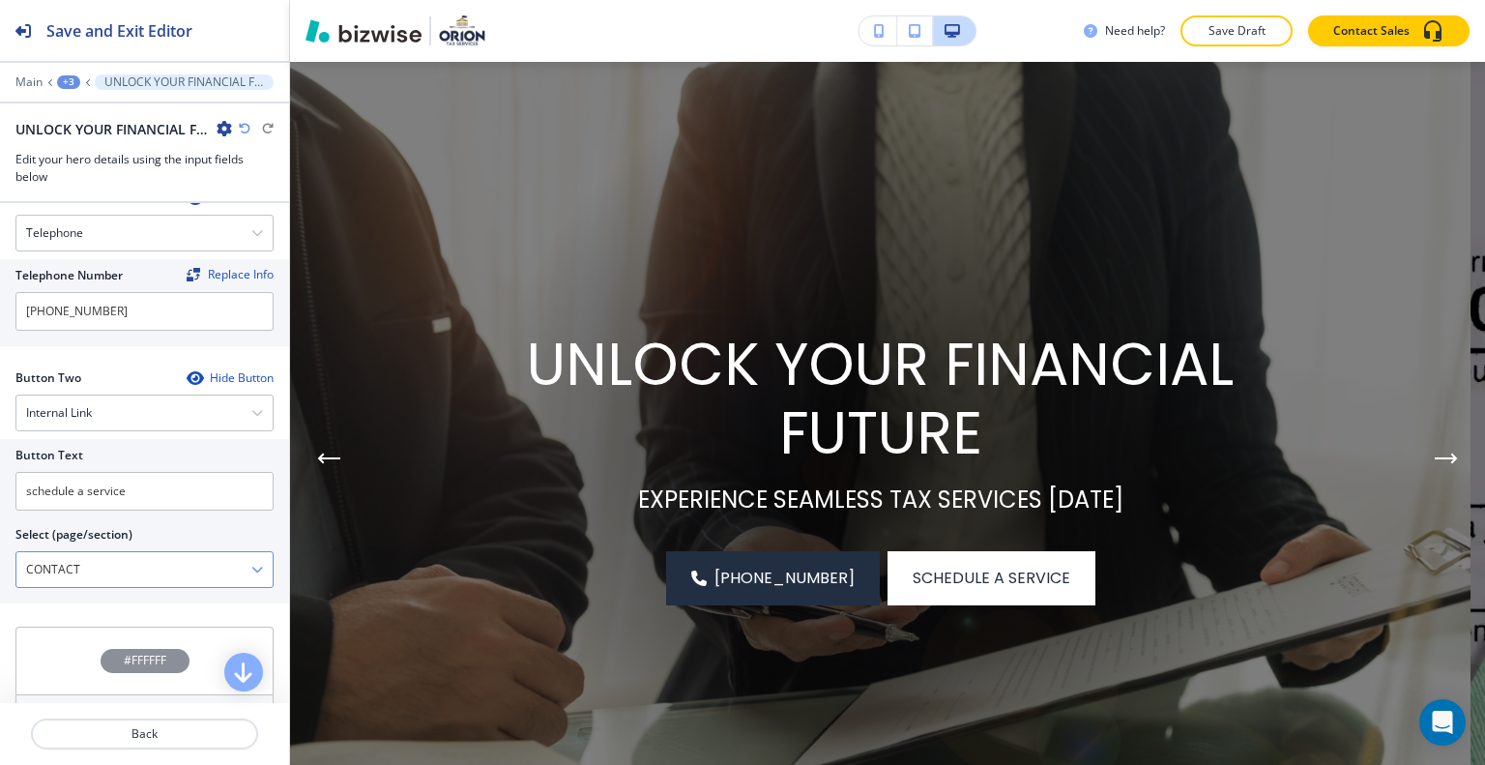
click at [122, 569] on \(page\/section\) "CONTACT" at bounding box center [133, 569] width 235 height 33
drag, startPoint x: 109, startPoint y: 568, endPoint x: 0, endPoint y: 556, distance: 110.0
click at [0, 556] on div "Button Text schedule a service Select (page/section) CONTACT HOME HOME | Hero H…" at bounding box center [144, 521] width 289 height 164
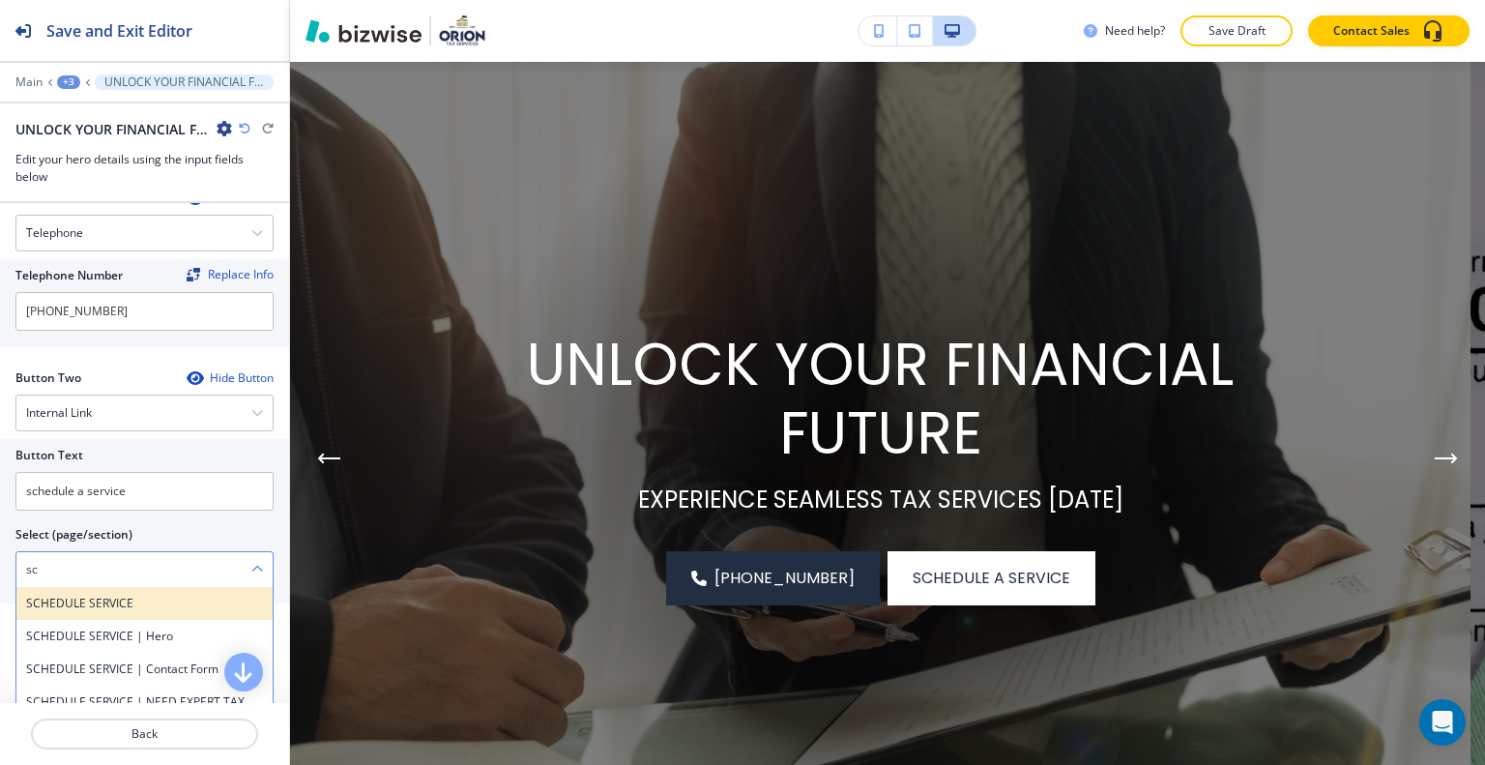
click at [75, 595] on h4 "SCHEDULE SERVICE" at bounding box center [144, 603] width 237 height 17
type \(page\/section\) "SCHEDULE SERVICE"
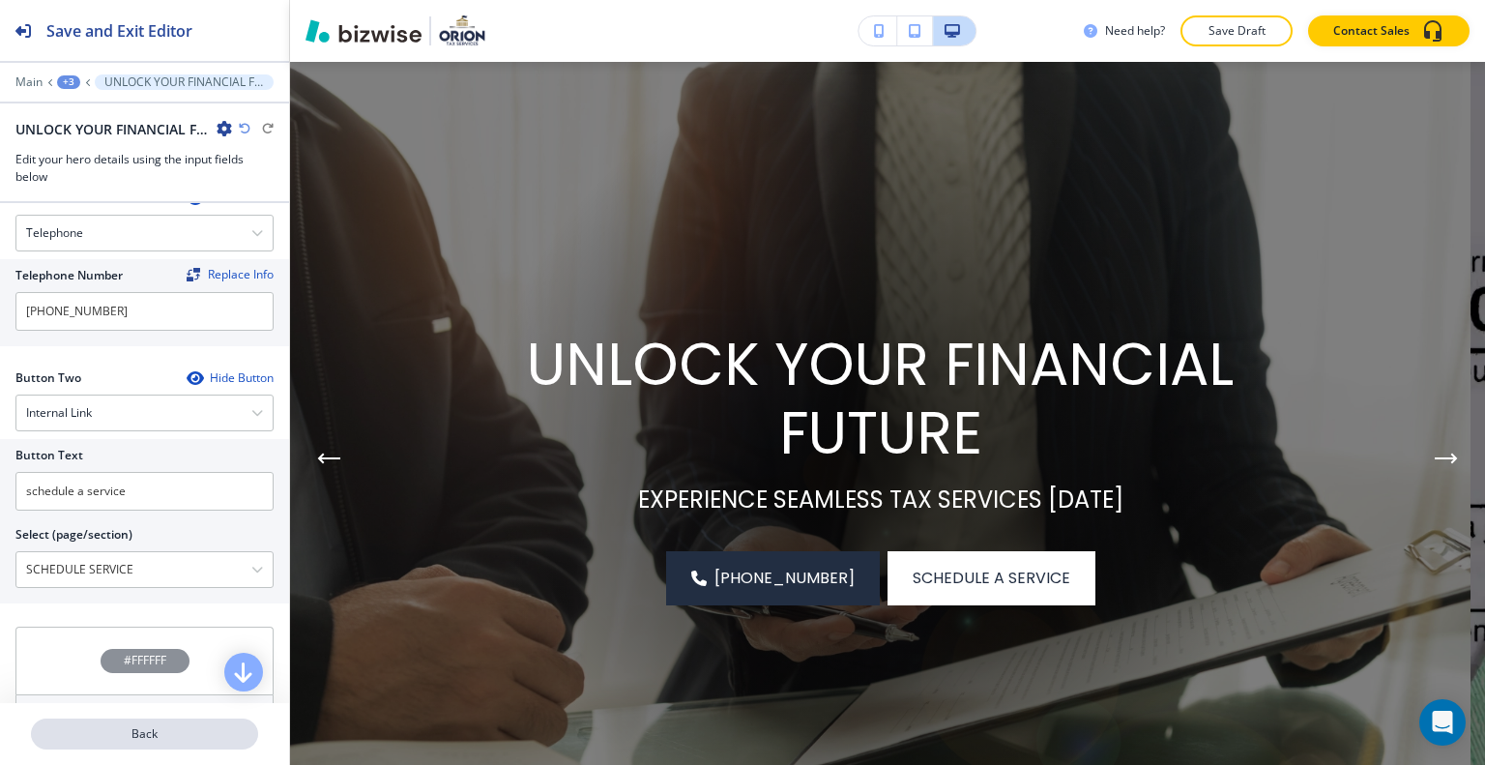
click at [213, 730] on p "Back" at bounding box center [144, 733] width 223 height 17
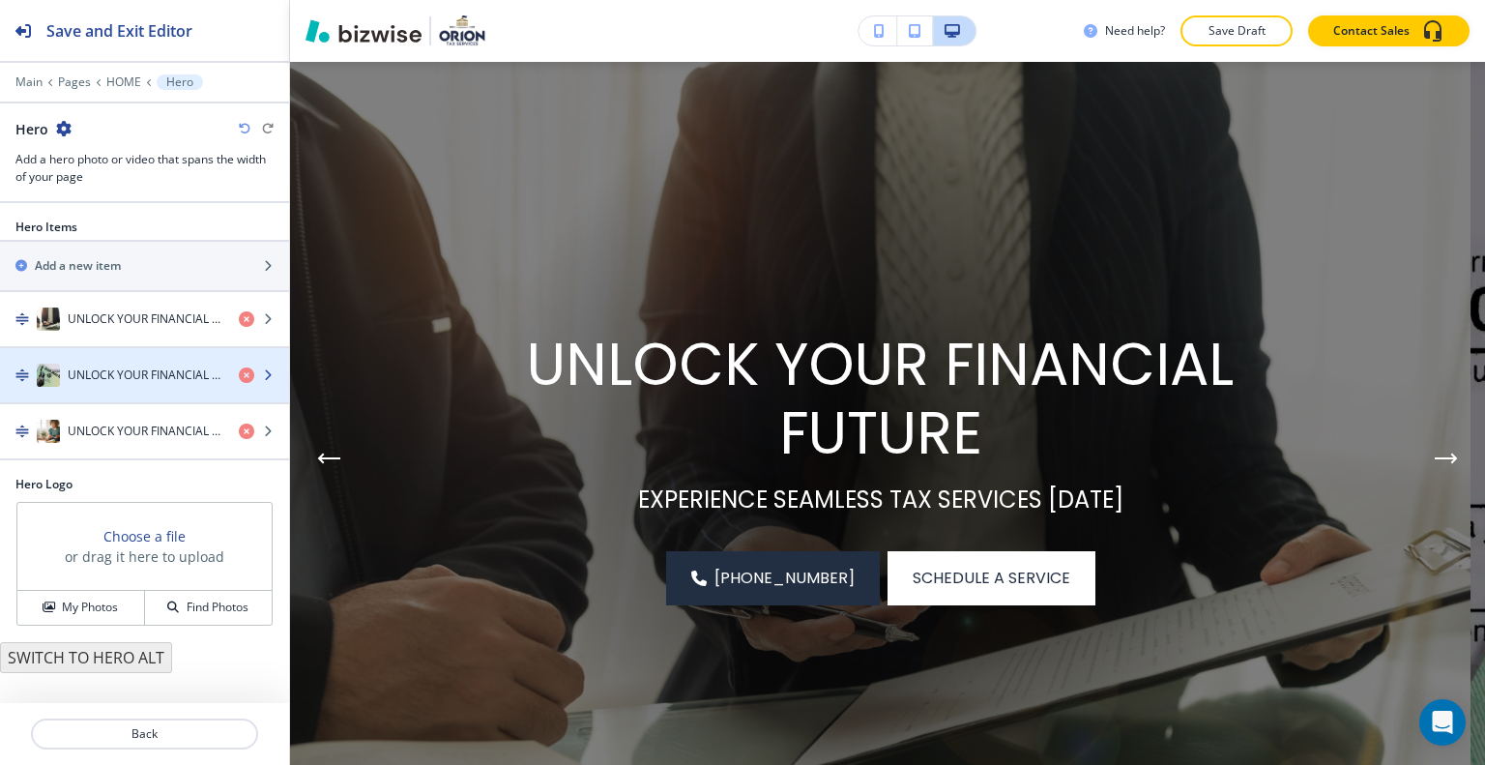
click at [186, 378] on h4 "UNLOCK YOUR FINANCIAL FUTURE" at bounding box center [146, 374] width 156 height 17
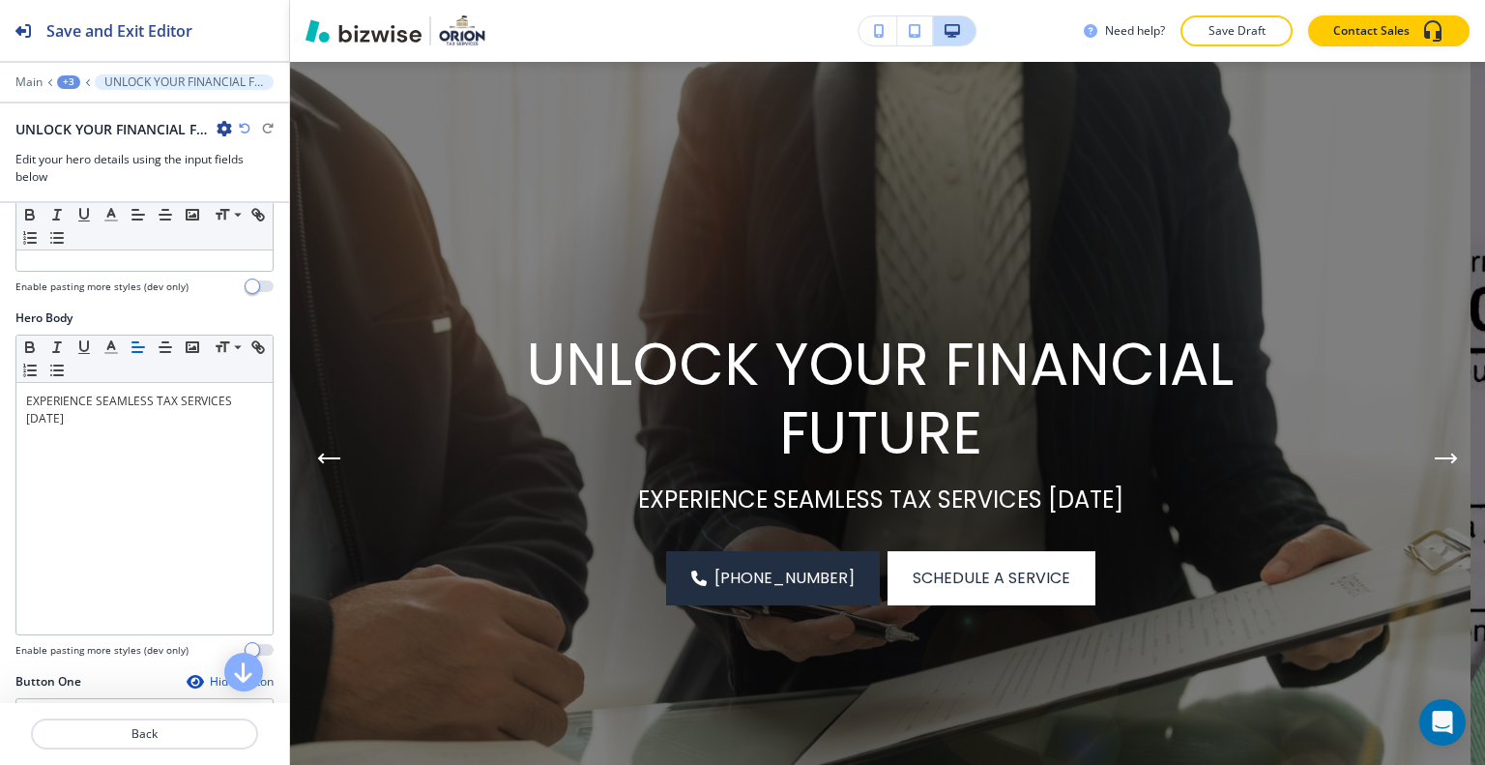
scroll to position [773, 0]
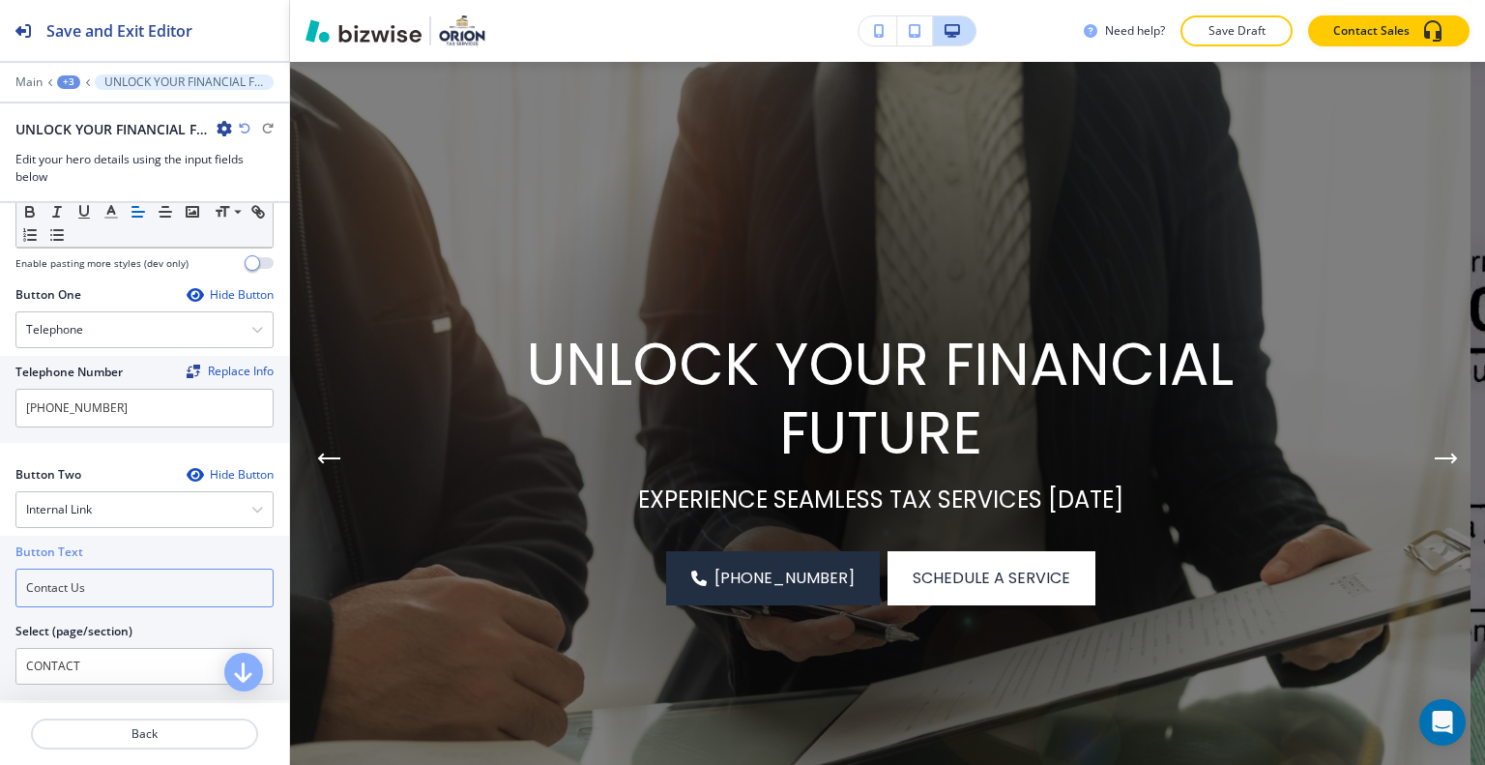
drag, startPoint x: 107, startPoint y: 585, endPoint x: 0, endPoint y: 591, distance: 107.5
click at [0, 586] on div "Button Text Contact Us Select (page/section) CONTACT HOME HOME | Hero HOME | Ab…" at bounding box center [144, 618] width 289 height 164
type input "schedule a service"
drag, startPoint x: 85, startPoint y: 659, endPoint x: 0, endPoint y: 652, distance: 85.4
click at [0, 651] on div "Button Text schedule a service Select (page/section) CONTACT HOME HOME | Hero H…" at bounding box center [144, 618] width 289 height 164
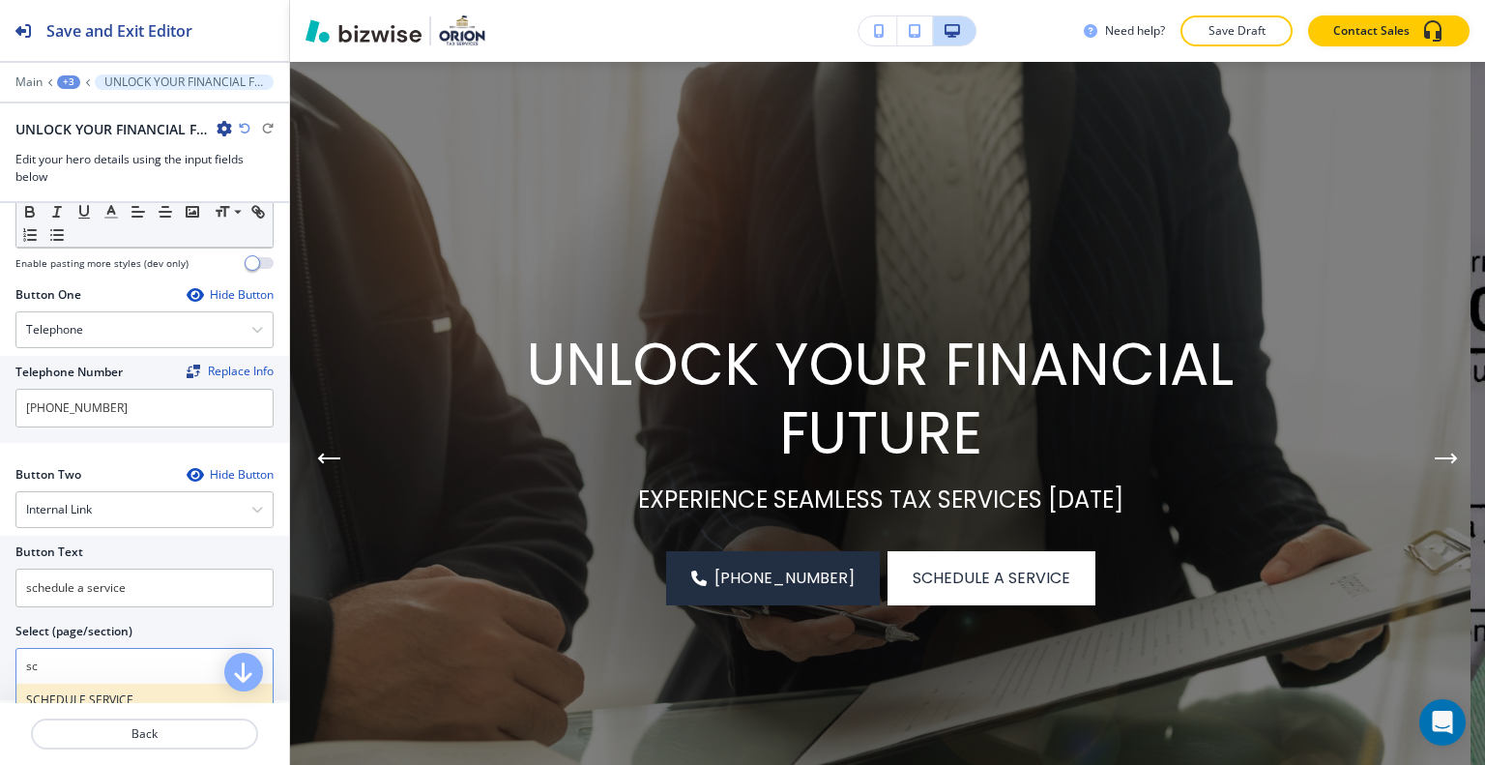
click at [76, 691] on h4 "SCHEDULE SERVICE" at bounding box center [144, 699] width 237 height 17
type \(page\/section\) "SCHEDULE SERVICE"
click at [159, 745] on button "Back" at bounding box center [144, 733] width 227 height 31
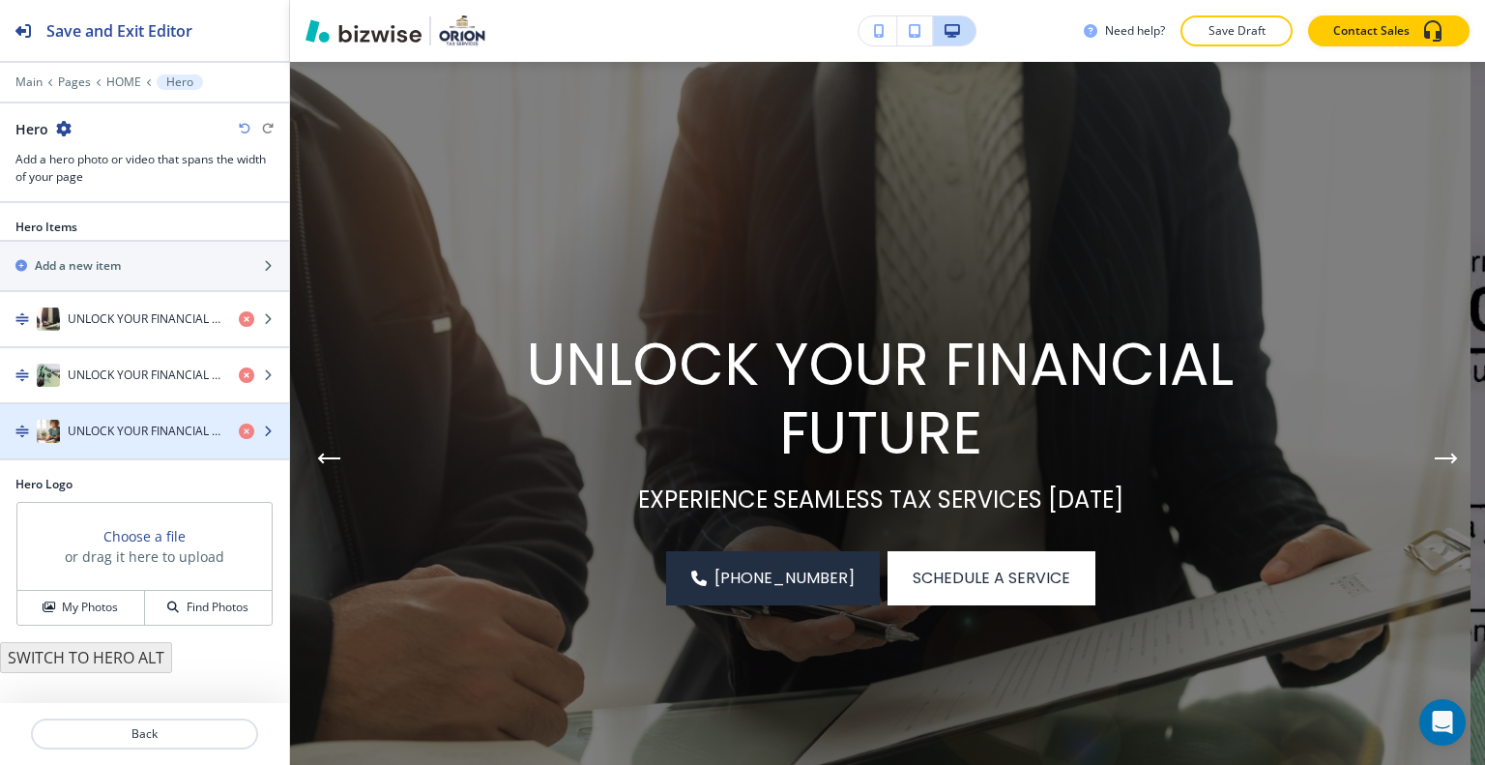
click at [139, 413] on div "button" at bounding box center [144, 411] width 289 height 15
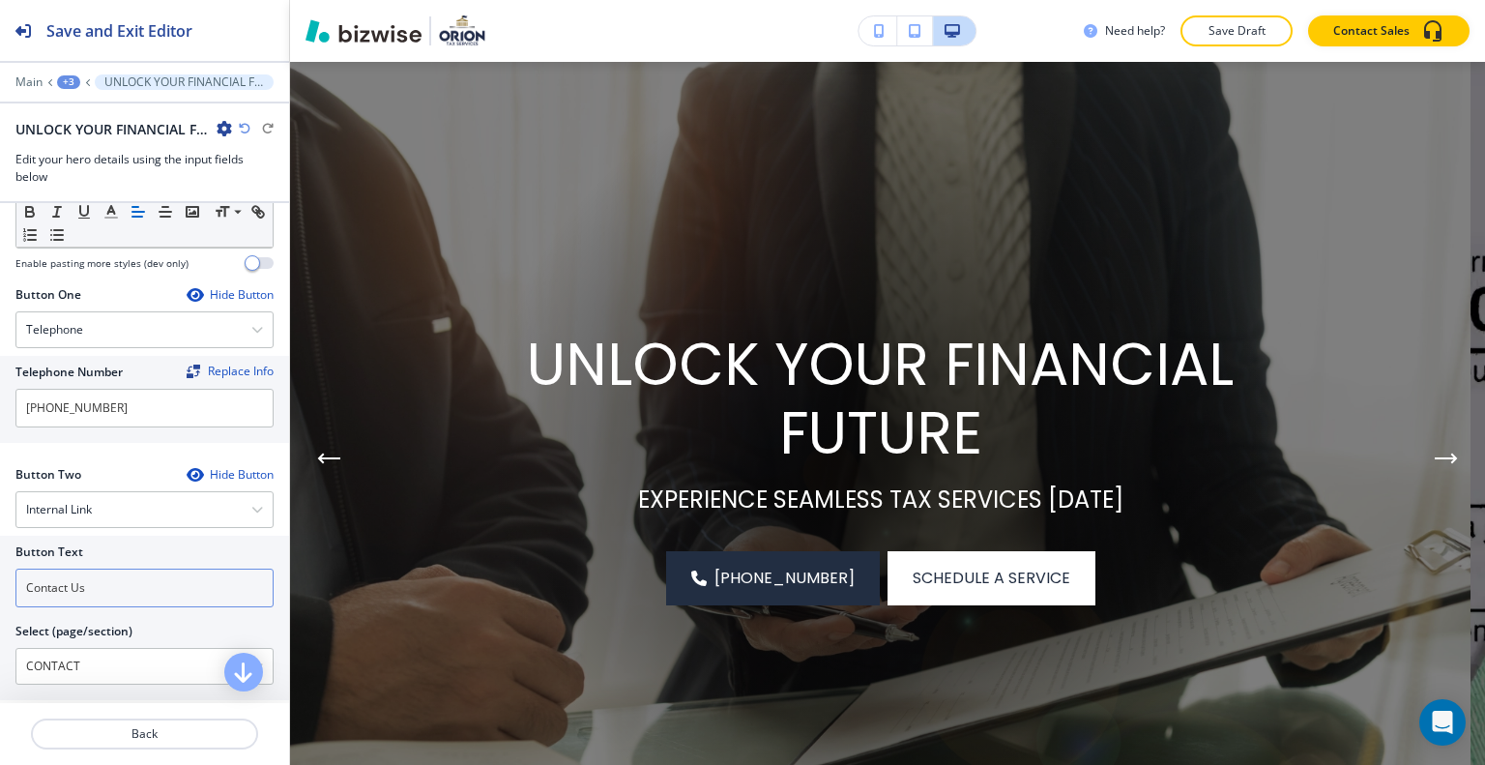
scroll to position [870, 0]
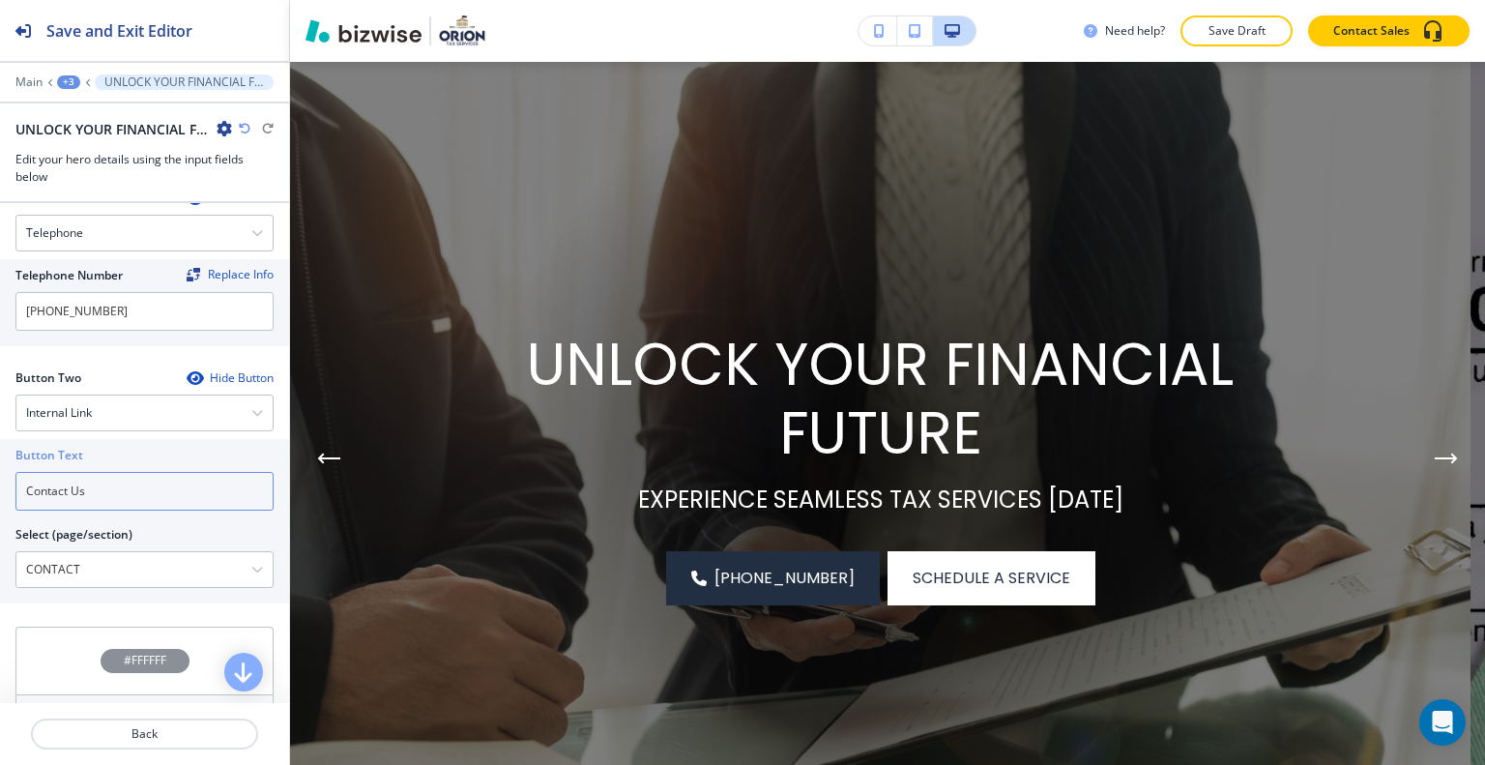
drag, startPoint x: 123, startPoint y: 486, endPoint x: 3, endPoint y: 485, distance: 119.9
click at [0, 483] on div "Button Text Contact Us Select (page/section) CONTACT HOME HOME | Hero HOME | Ab…" at bounding box center [144, 521] width 289 height 164
type input "schedule a service"
drag, startPoint x: 155, startPoint y: 570, endPoint x: 1, endPoint y: 566, distance: 153.8
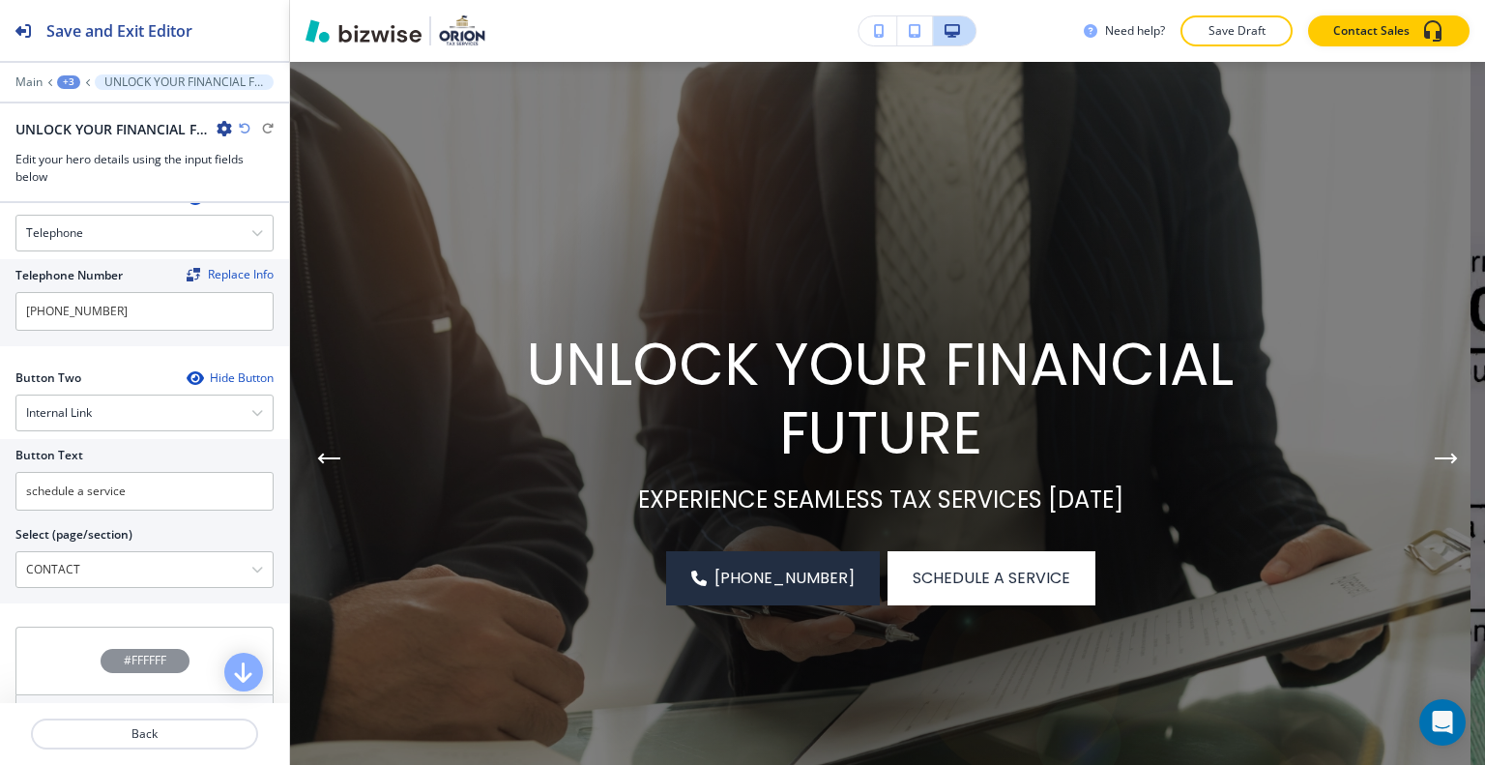
click at [0, 567] on div "Button Text schedule a service Select (page/section) CONTACT HOME HOME | Hero H…" at bounding box center [144, 521] width 289 height 164
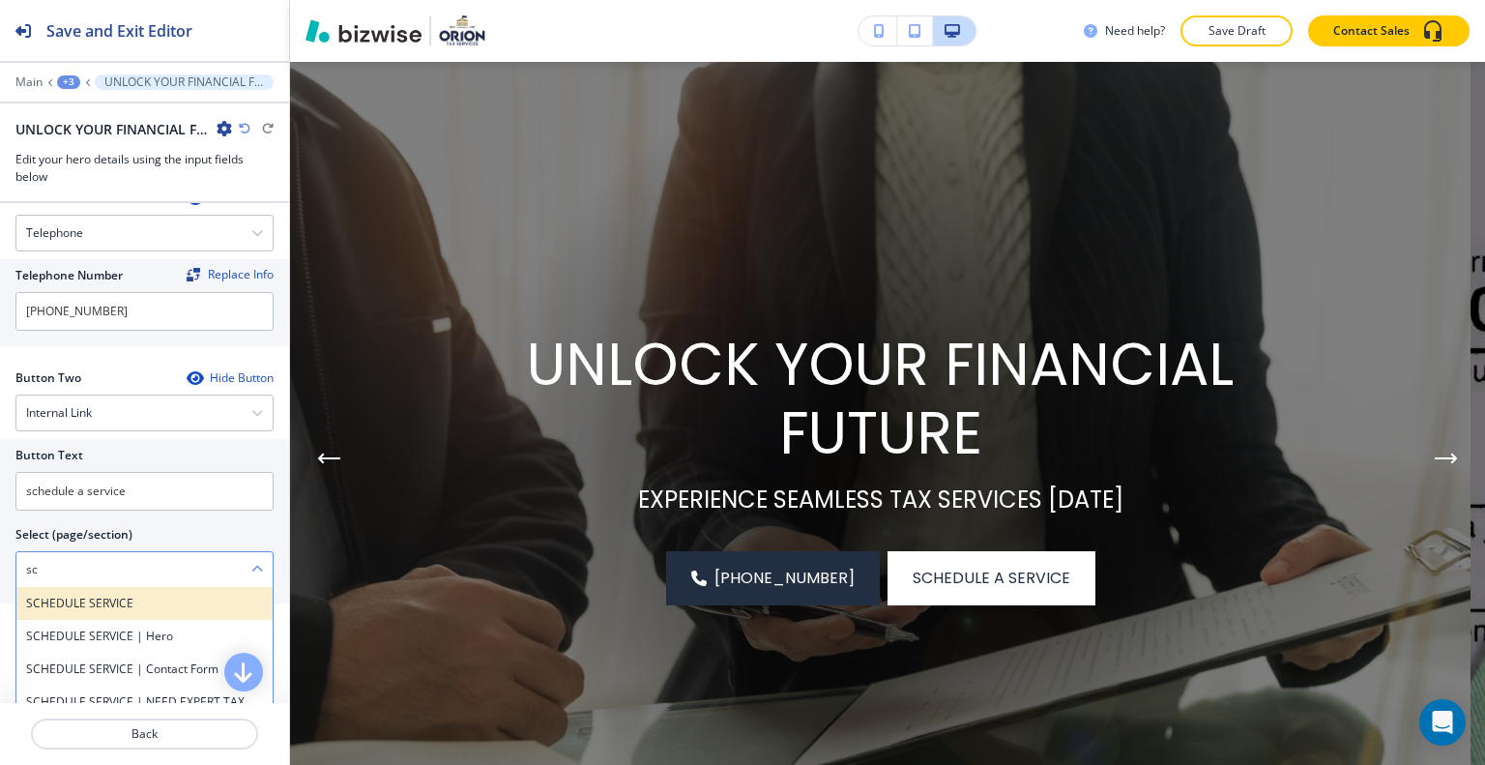
click at [70, 608] on div "SCHEDULE SERVICE" at bounding box center [144, 603] width 256 height 33
type \(page\/section\) "SCHEDULE SERVICE"
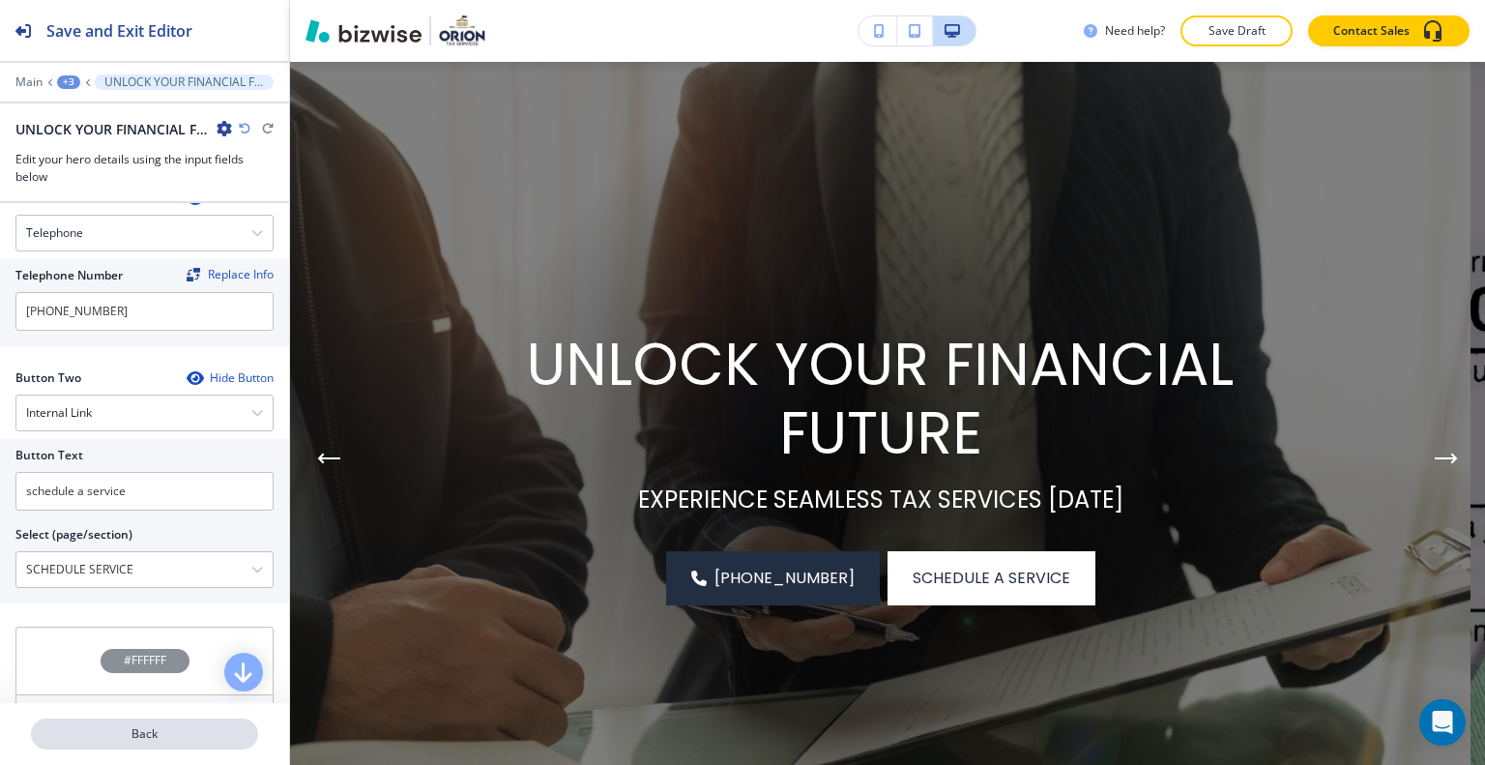
click at [129, 728] on p "Back" at bounding box center [144, 733] width 223 height 17
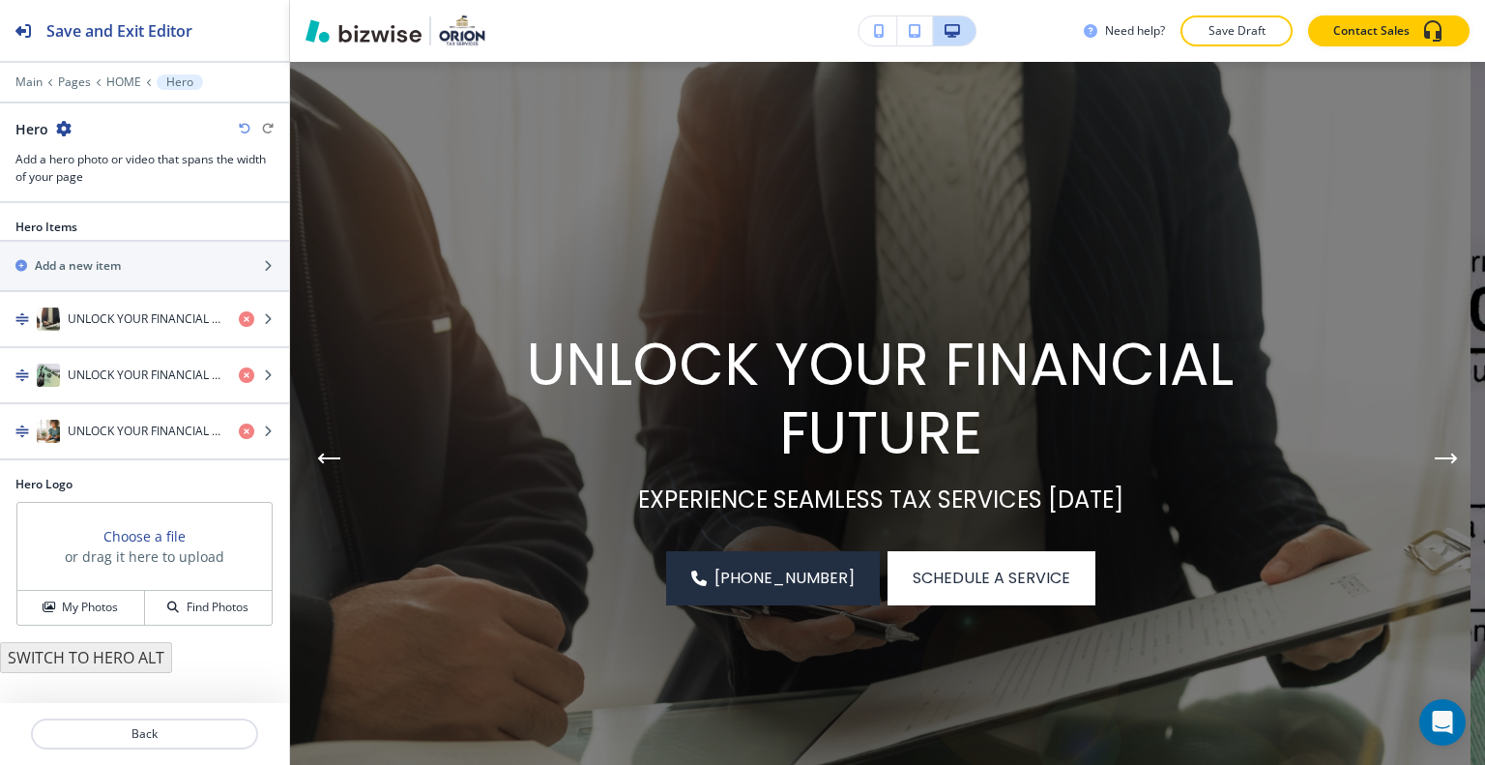
click at [1238, 53] on div "Need help? Save Draft Contact Sales" at bounding box center [887, 31] width 1195 height 62
click at [1238, 42] on button "Save Draft" at bounding box center [1237, 30] width 112 height 31
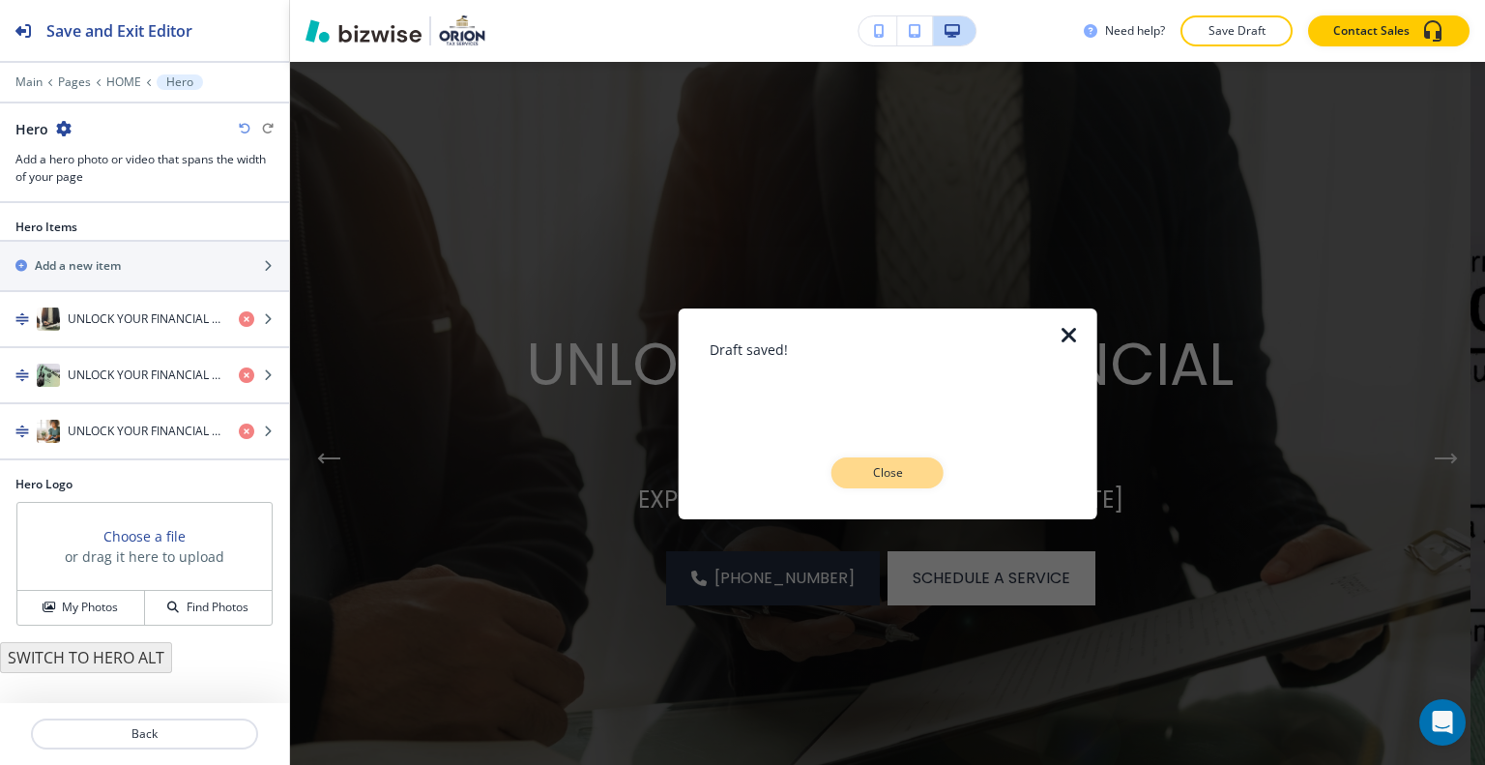
click at [925, 459] on button "Close" at bounding box center [887, 472] width 112 height 31
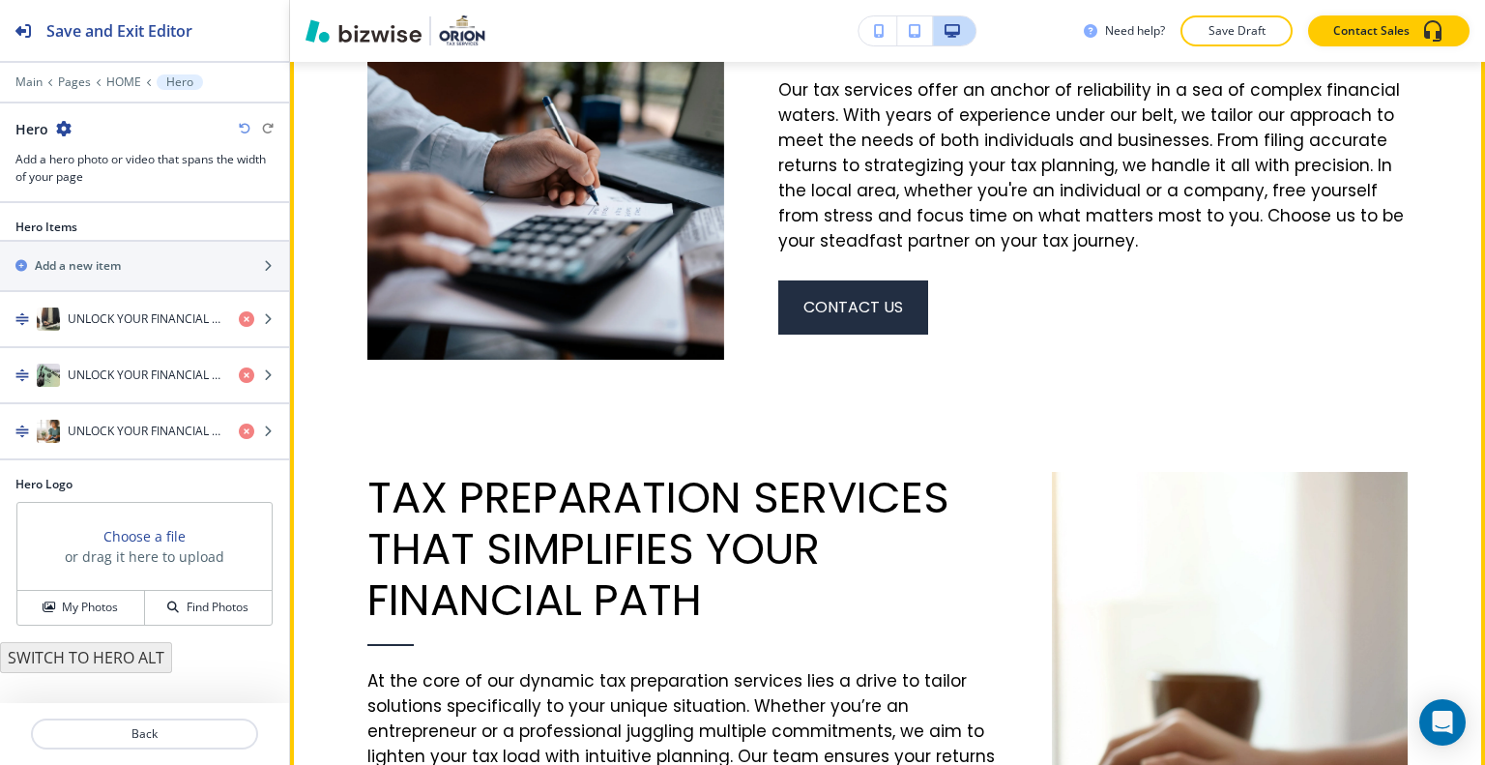
scroll to position [870, 0]
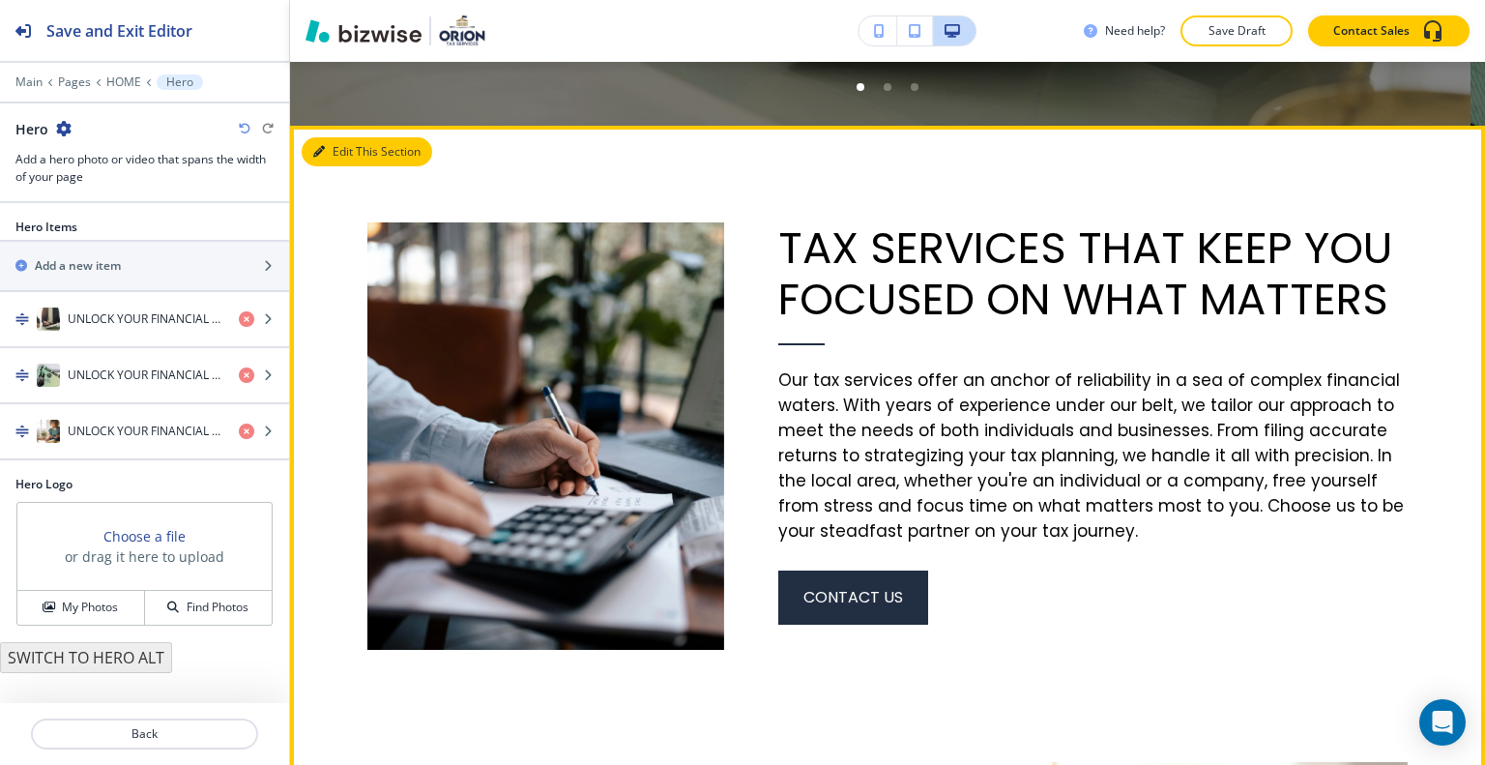
click at [358, 154] on button "Edit This Section" at bounding box center [367, 151] width 131 height 29
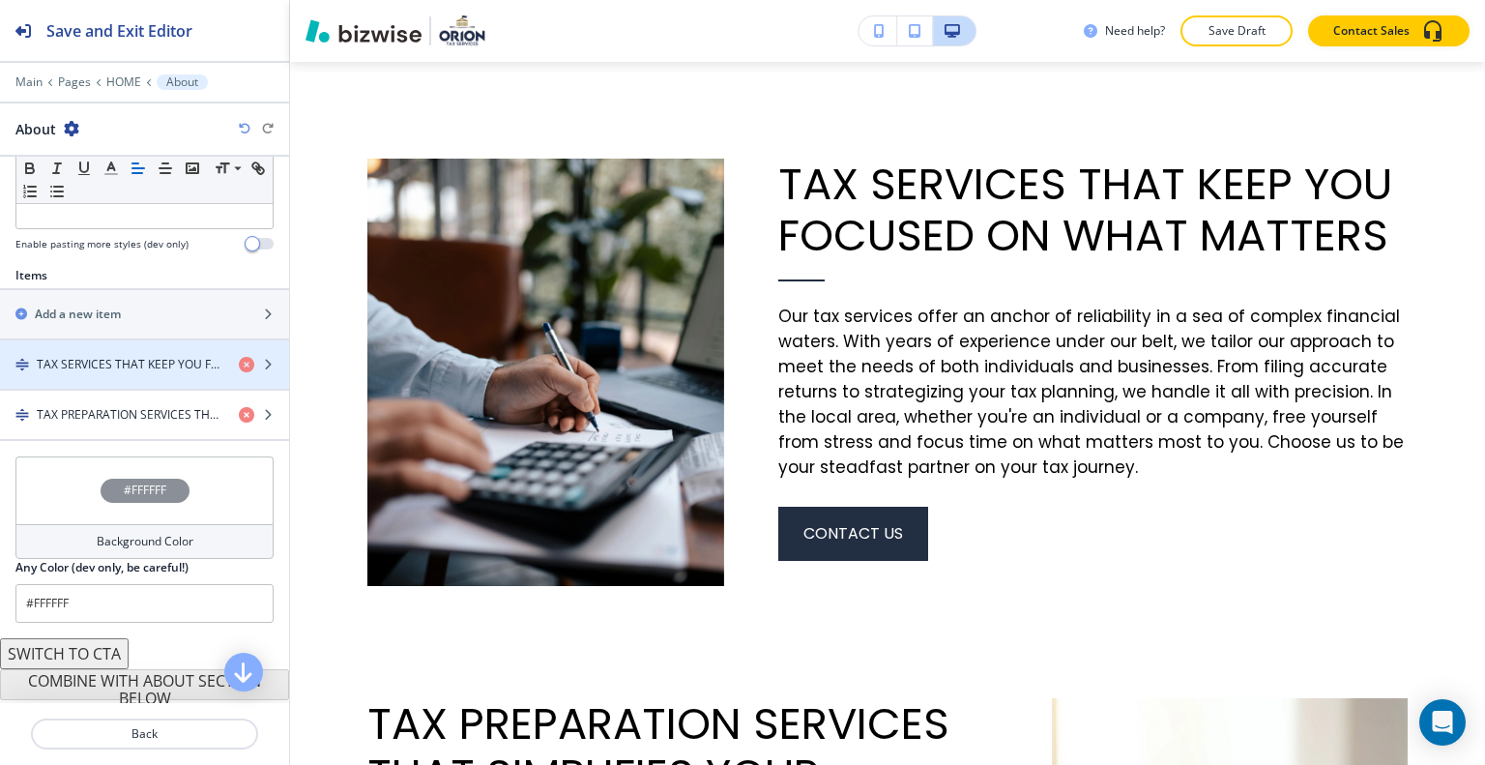
scroll to position [609, 0]
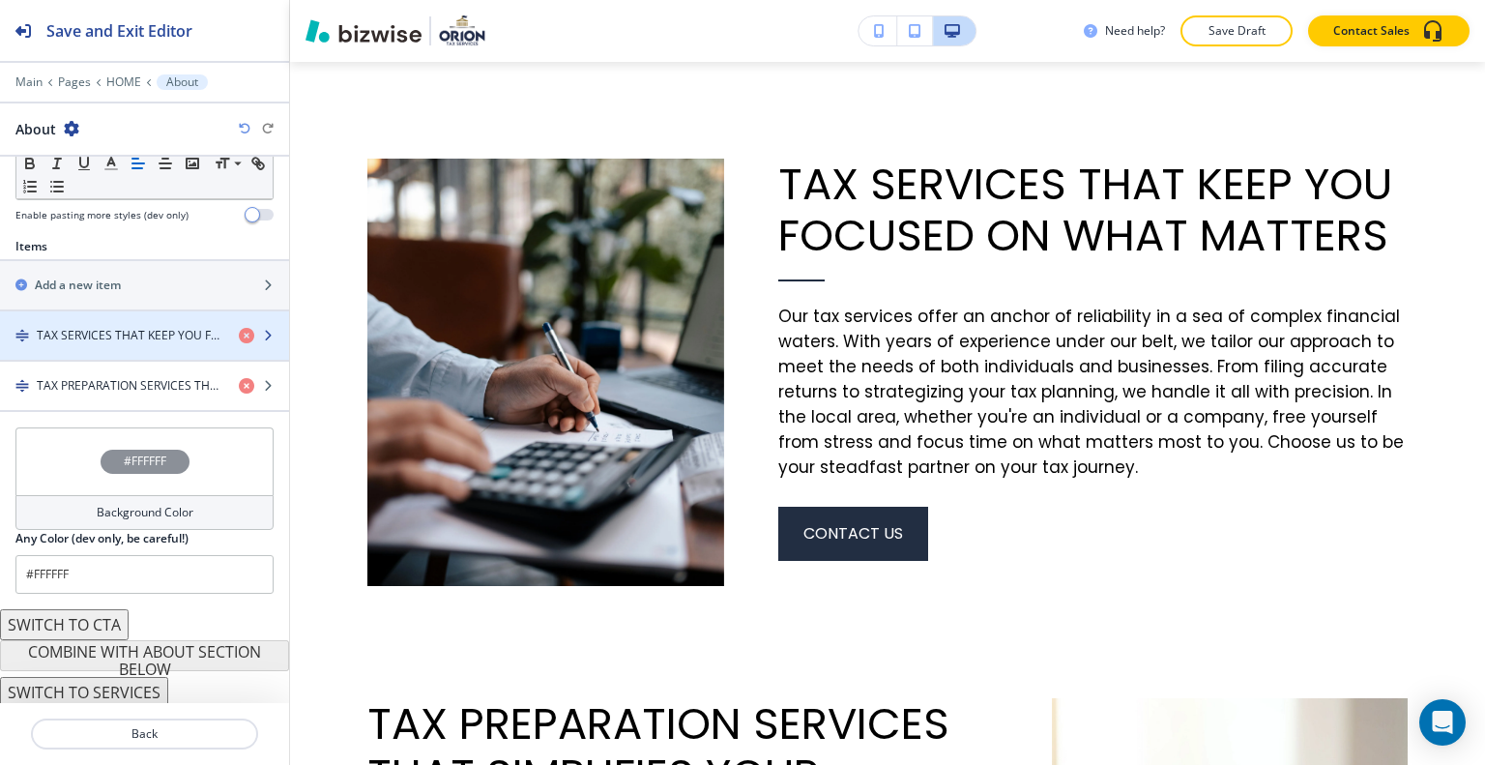
click at [103, 336] on h4 "TAX SERVICES THAT KEEP YOU FOCUSED ON WHAT MATTERS" at bounding box center [130, 335] width 187 height 17
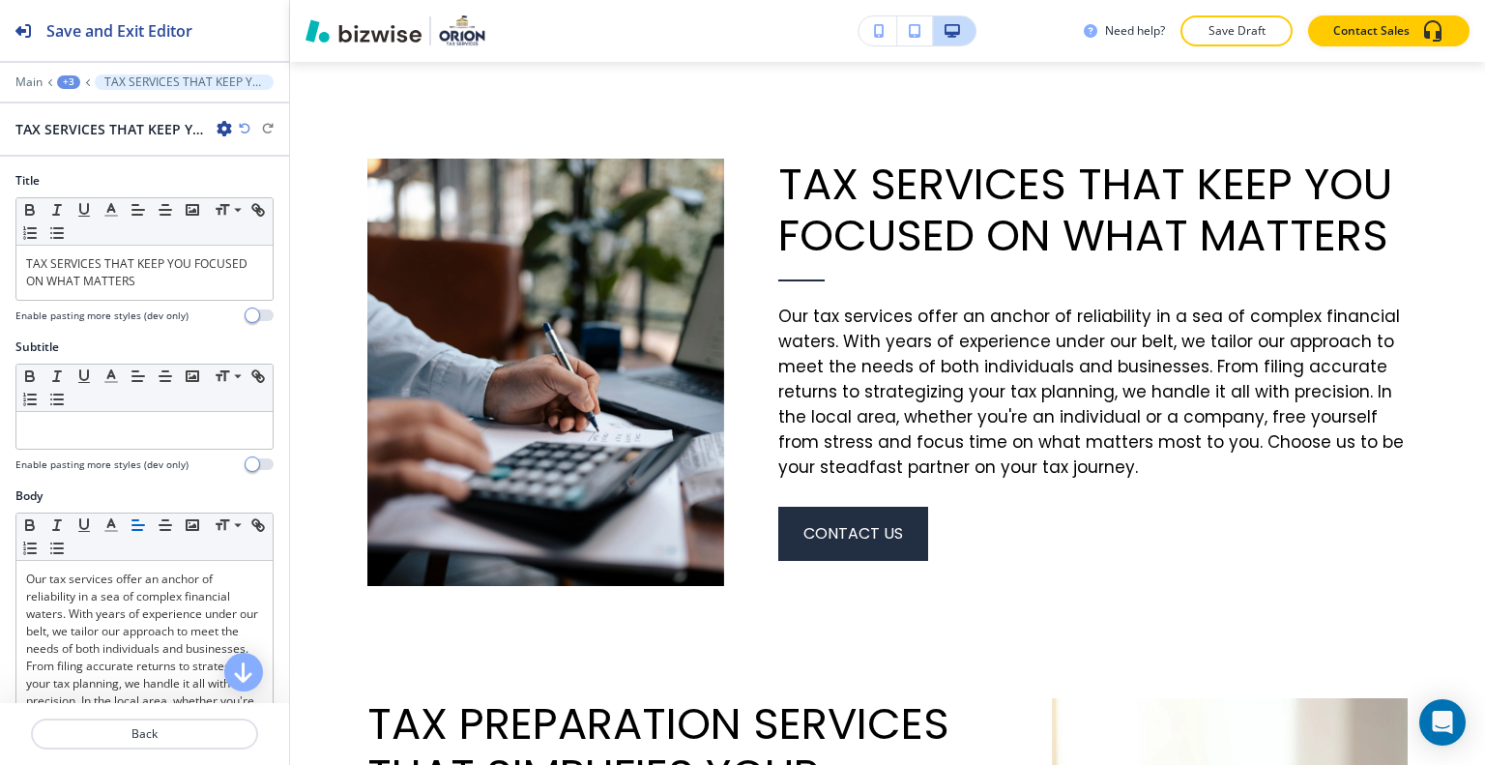
scroll to position [677, 0]
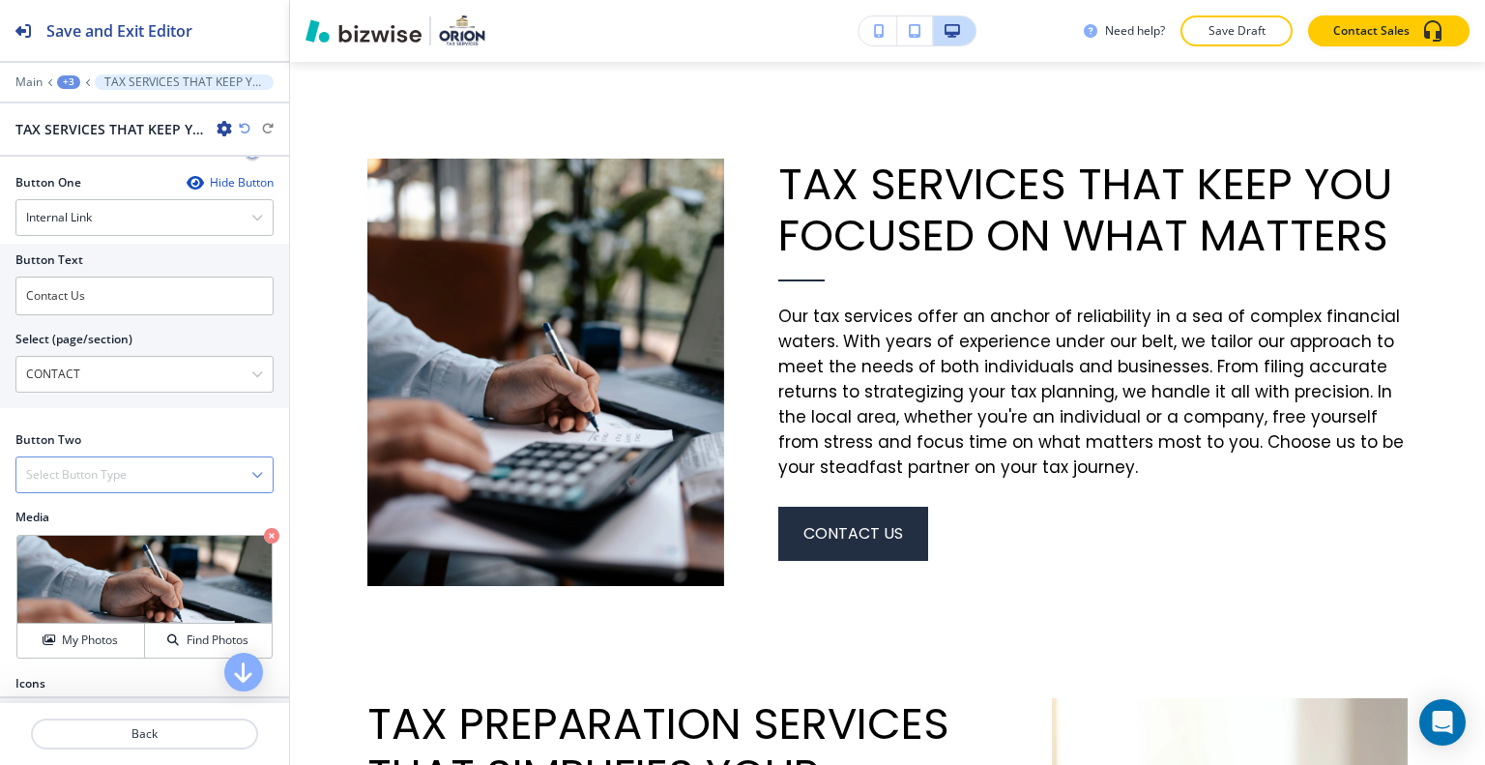
click at [116, 466] on h4 "Select Button Type" at bounding box center [76, 474] width 101 height 17
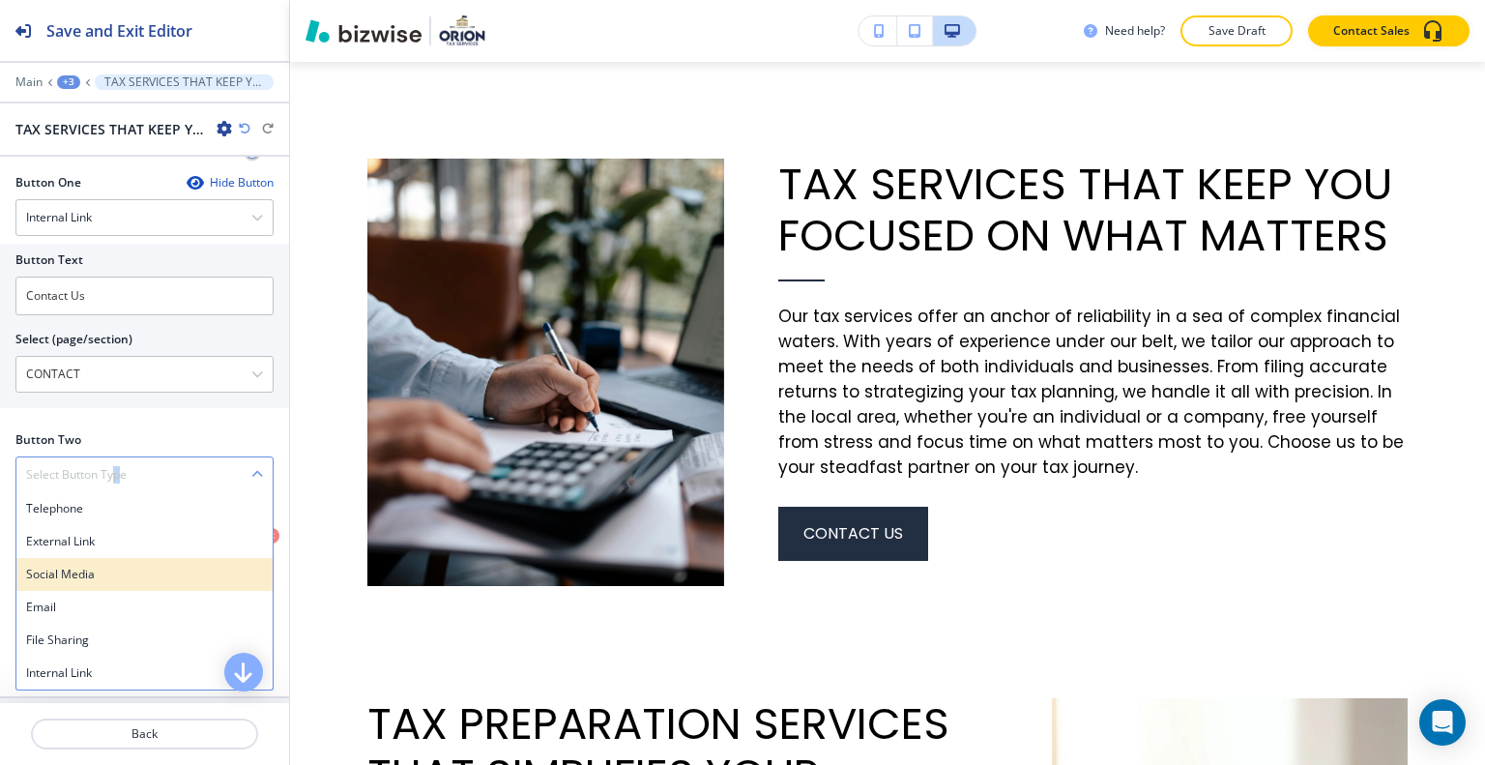
scroll to position [731, 0]
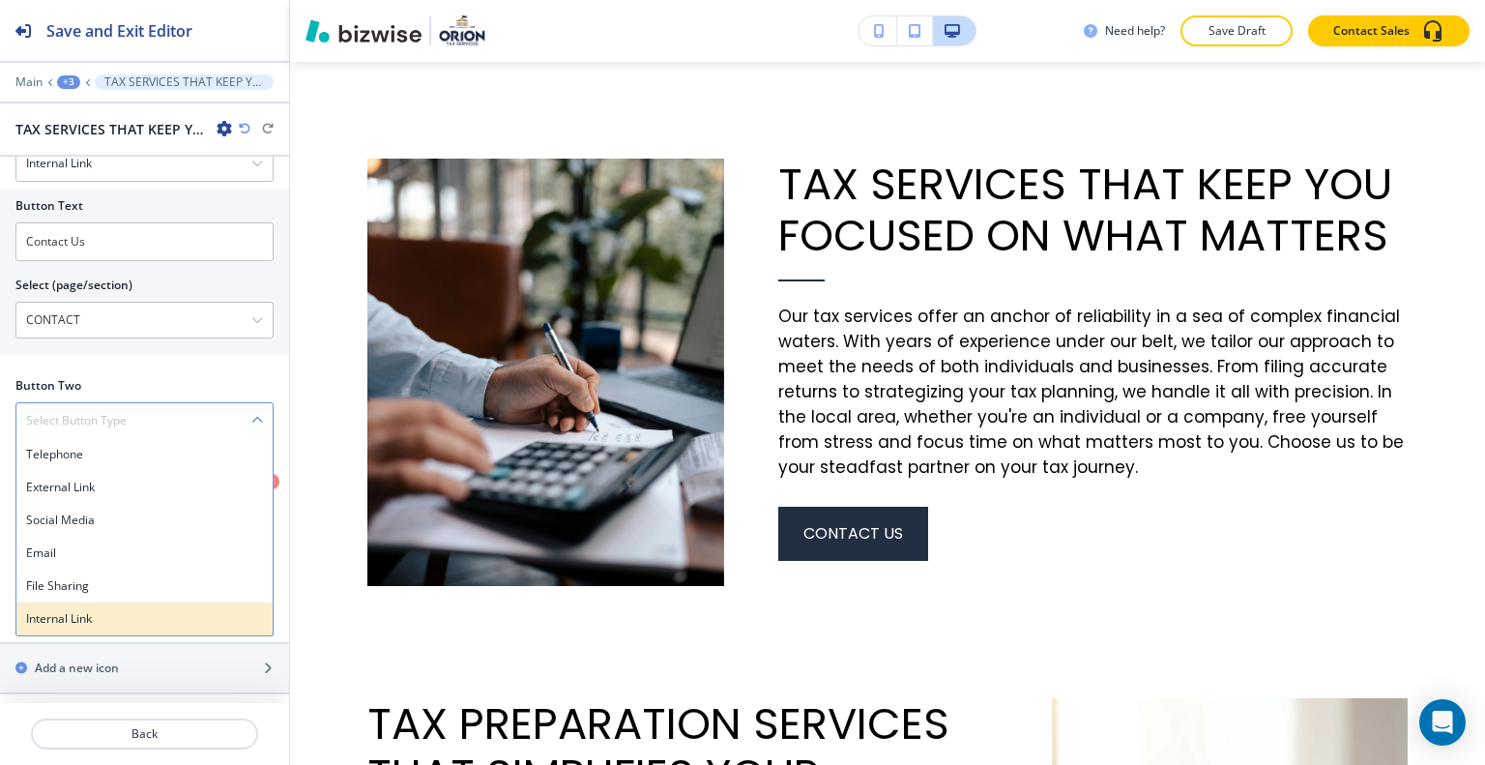
click at [89, 610] on h4 "Internal Link" at bounding box center [144, 618] width 237 height 17
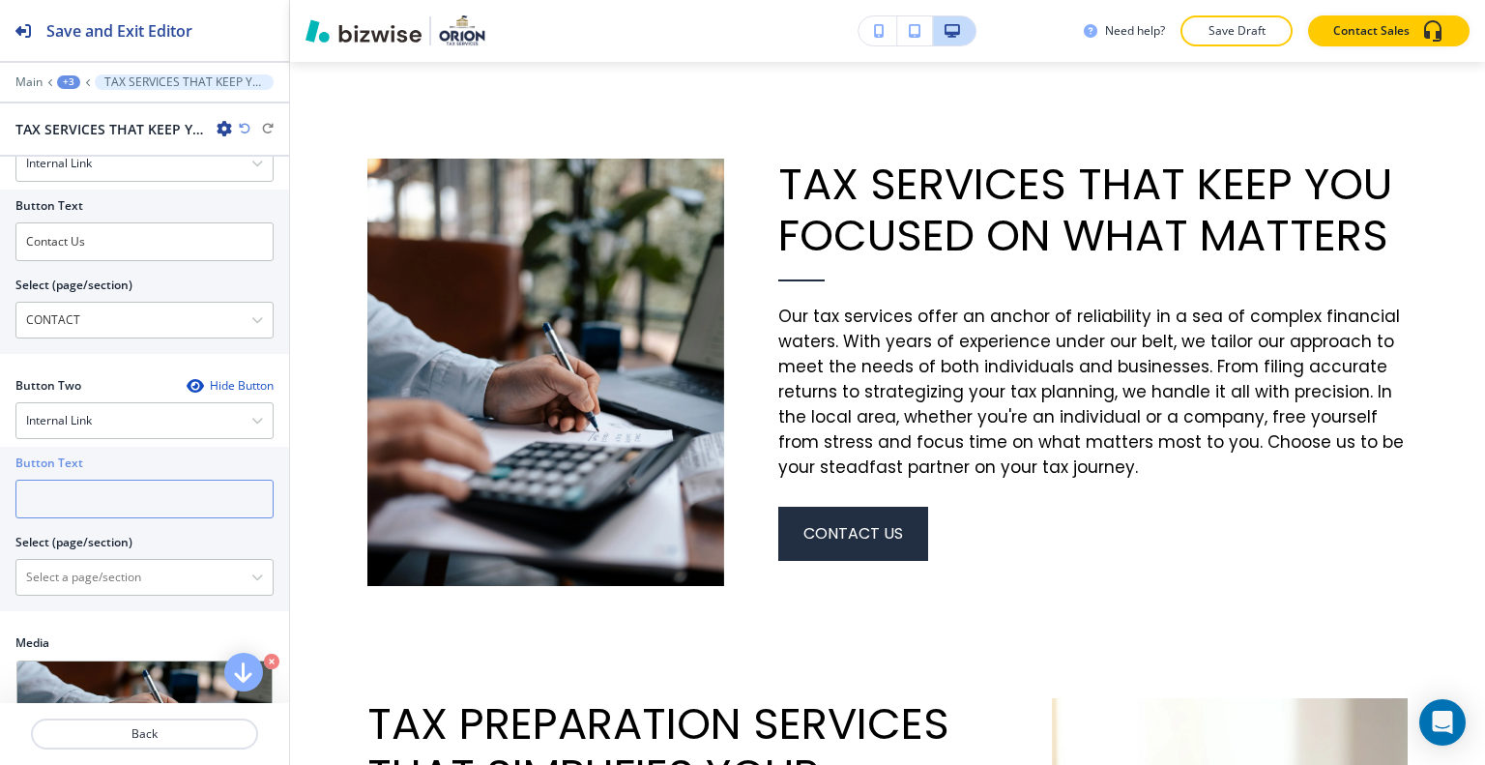
click at [83, 503] on input "text" at bounding box center [144, 499] width 258 height 39
type input "schedule a service"
click at [79, 573] on \(page\/section\) "Manual Input" at bounding box center [133, 577] width 235 height 33
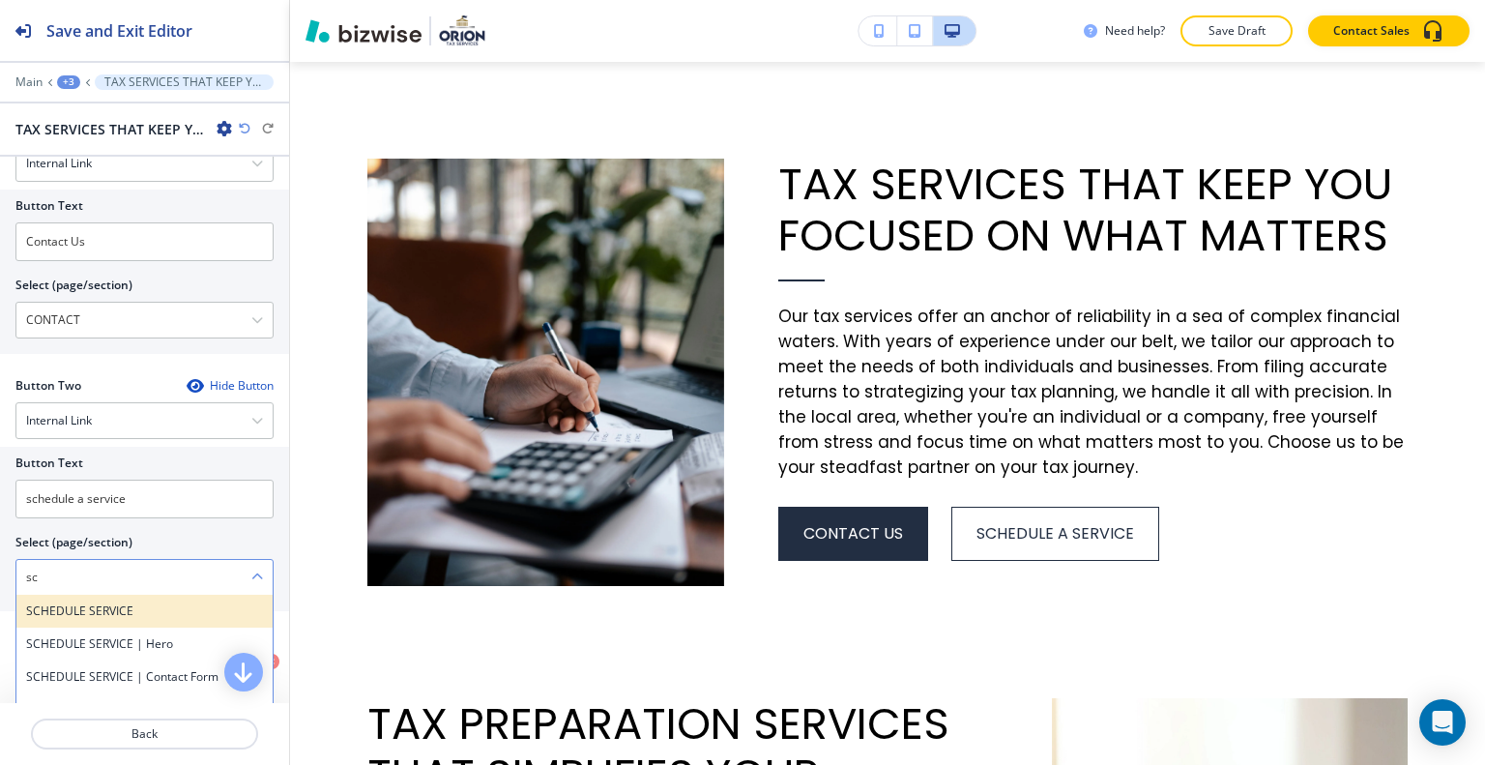
click at [81, 607] on h4 "SCHEDULE SERVICE" at bounding box center [144, 610] width 237 height 17
type \(page\/section\) "SCHEDULE SERVICE"
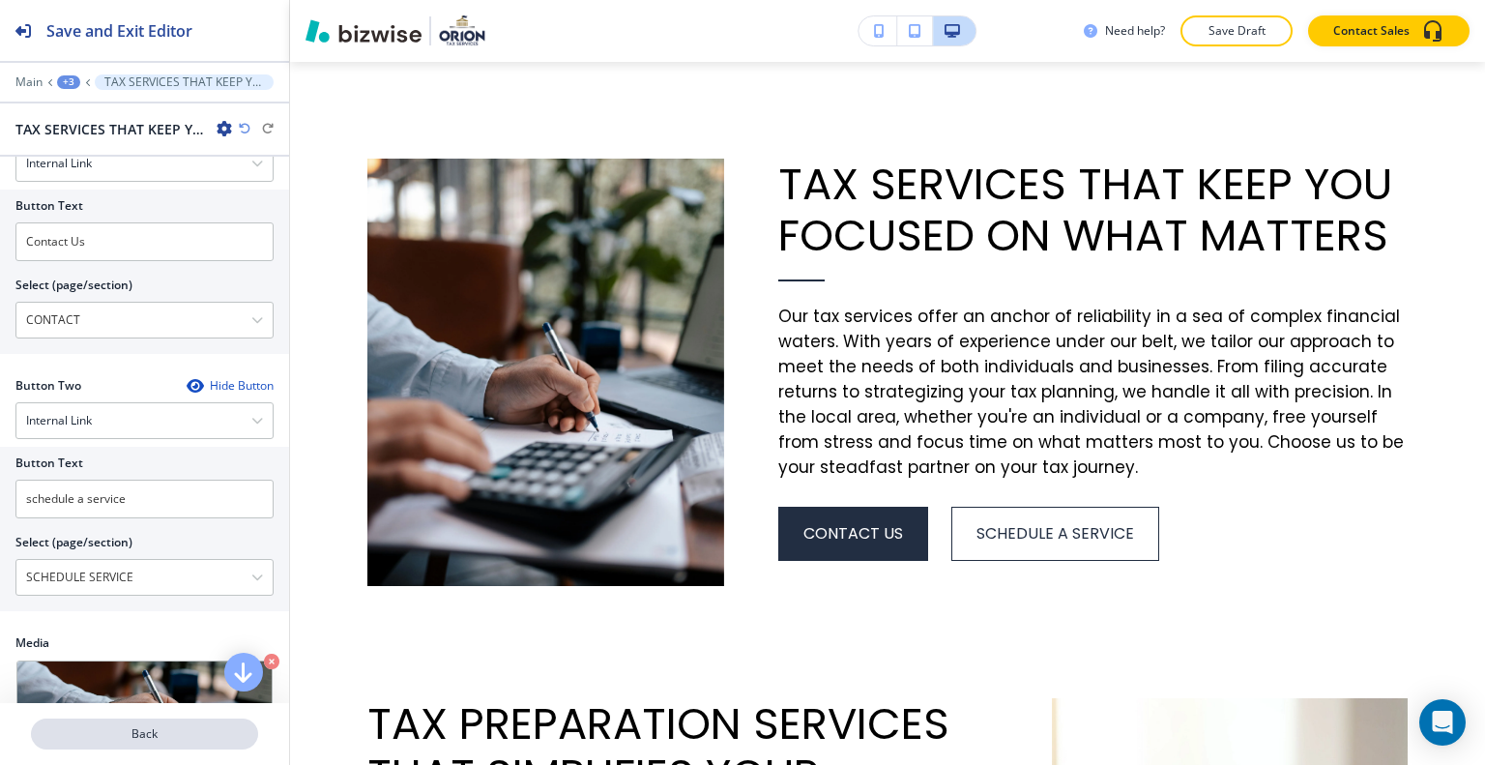
click at [164, 736] on p "Back" at bounding box center [144, 733] width 223 height 17
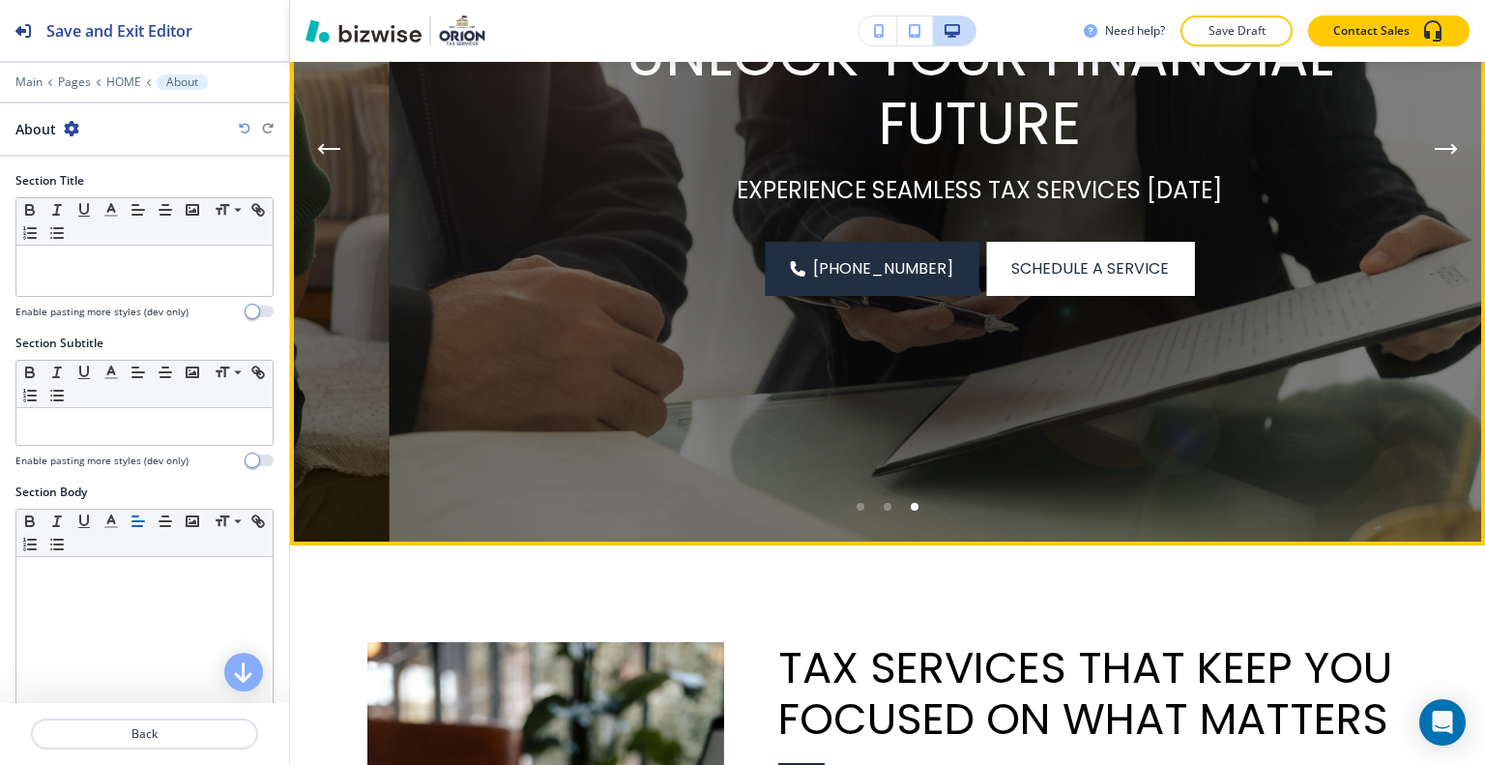
scroll to position [0, 0]
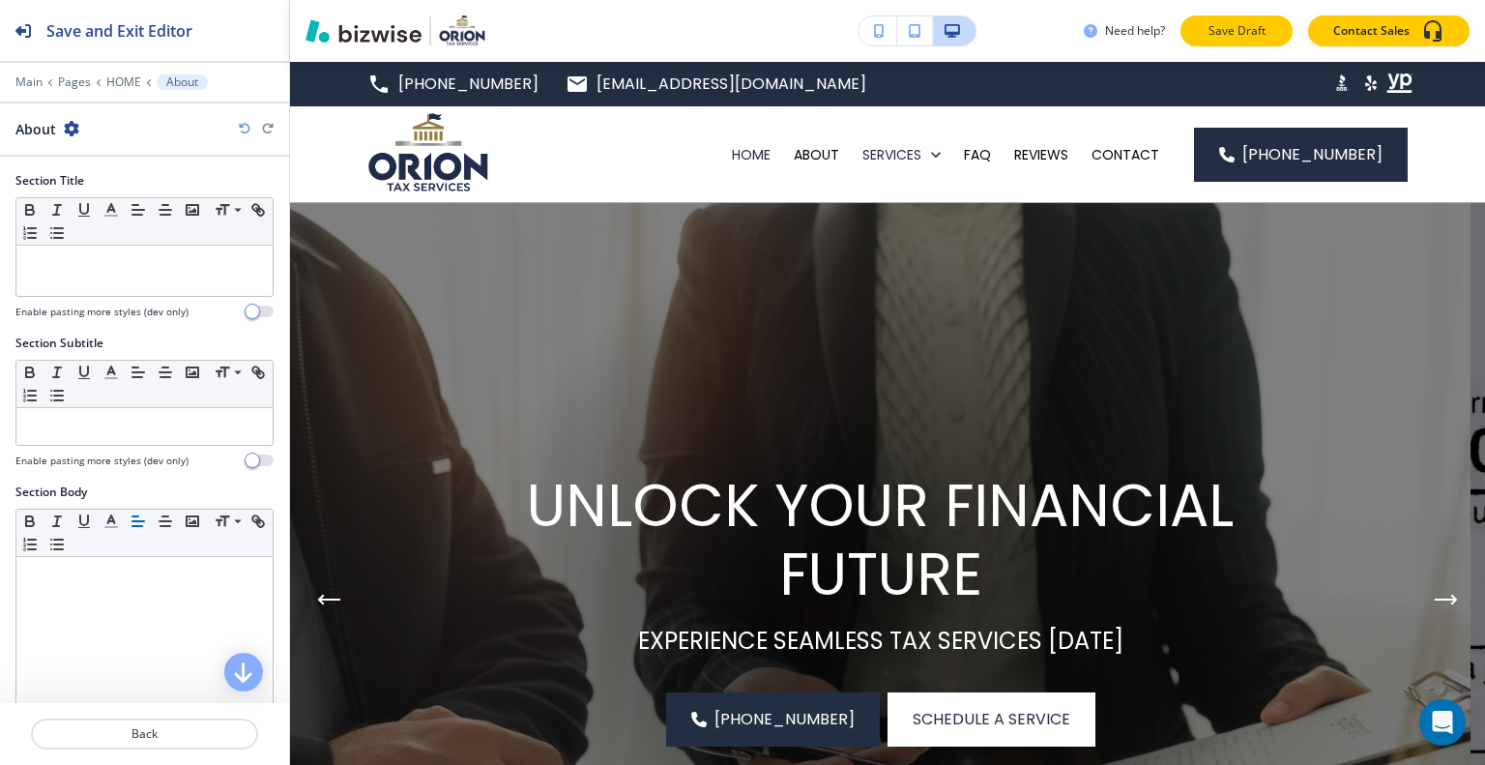
click at [1215, 28] on p "Save Draft" at bounding box center [1237, 30] width 62 height 17
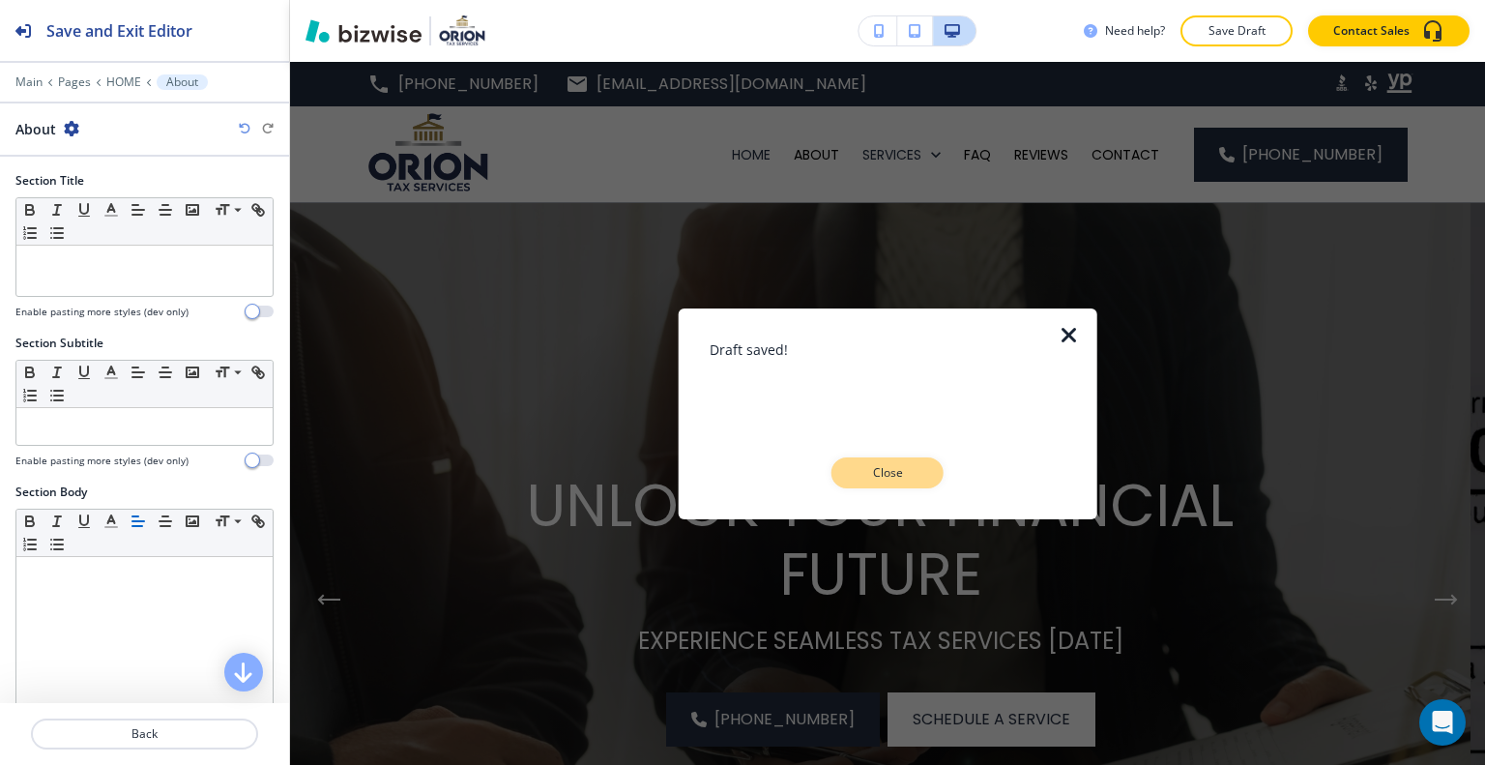
click at [897, 477] on p "Close" at bounding box center [888, 472] width 62 height 17
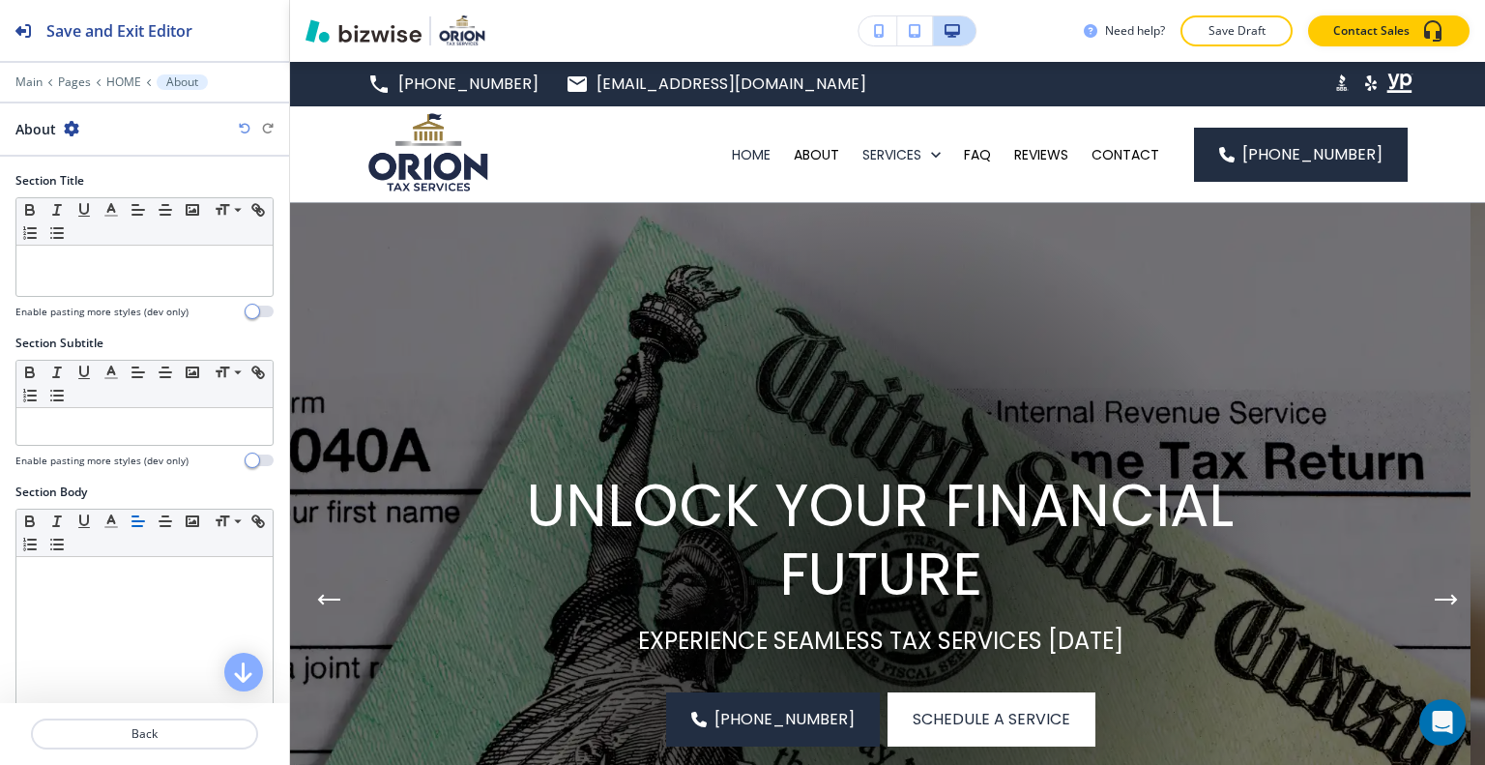
click at [1262, 30] on p "Save Draft" at bounding box center [1237, 30] width 62 height 17
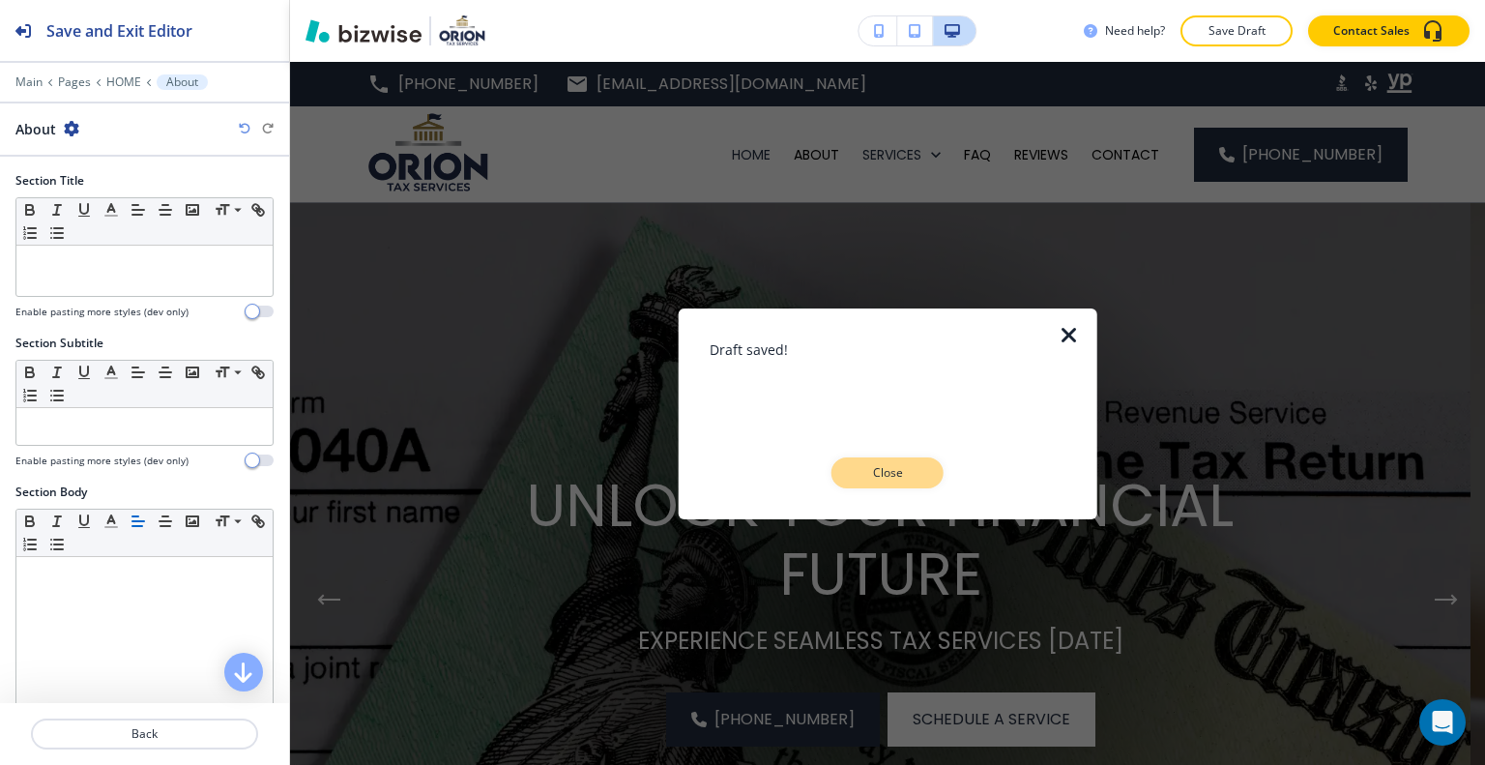
click at [905, 472] on p "Close" at bounding box center [888, 472] width 62 height 17
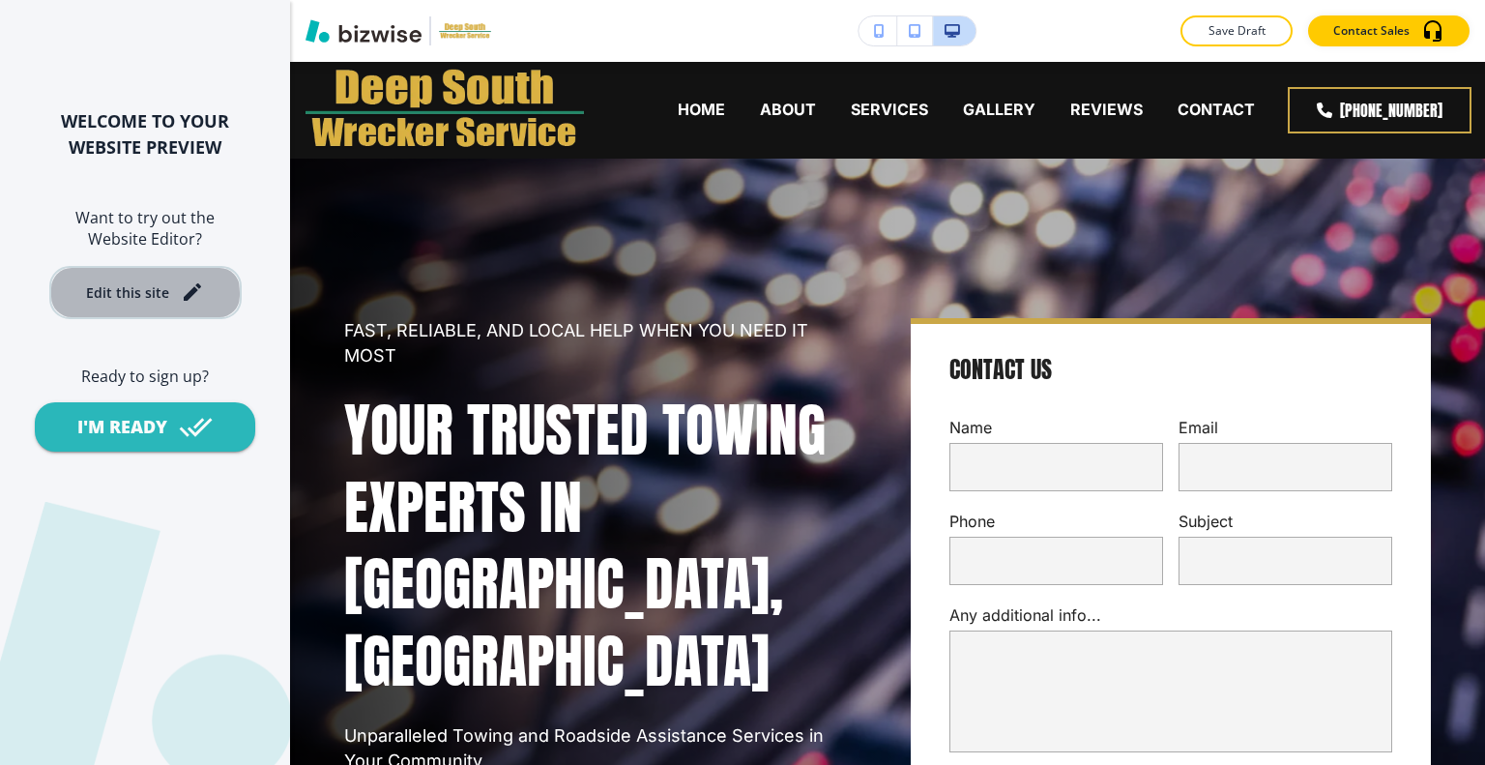
click at [110, 293] on div "Edit this site" at bounding box center [127, 292] width 83 height 15
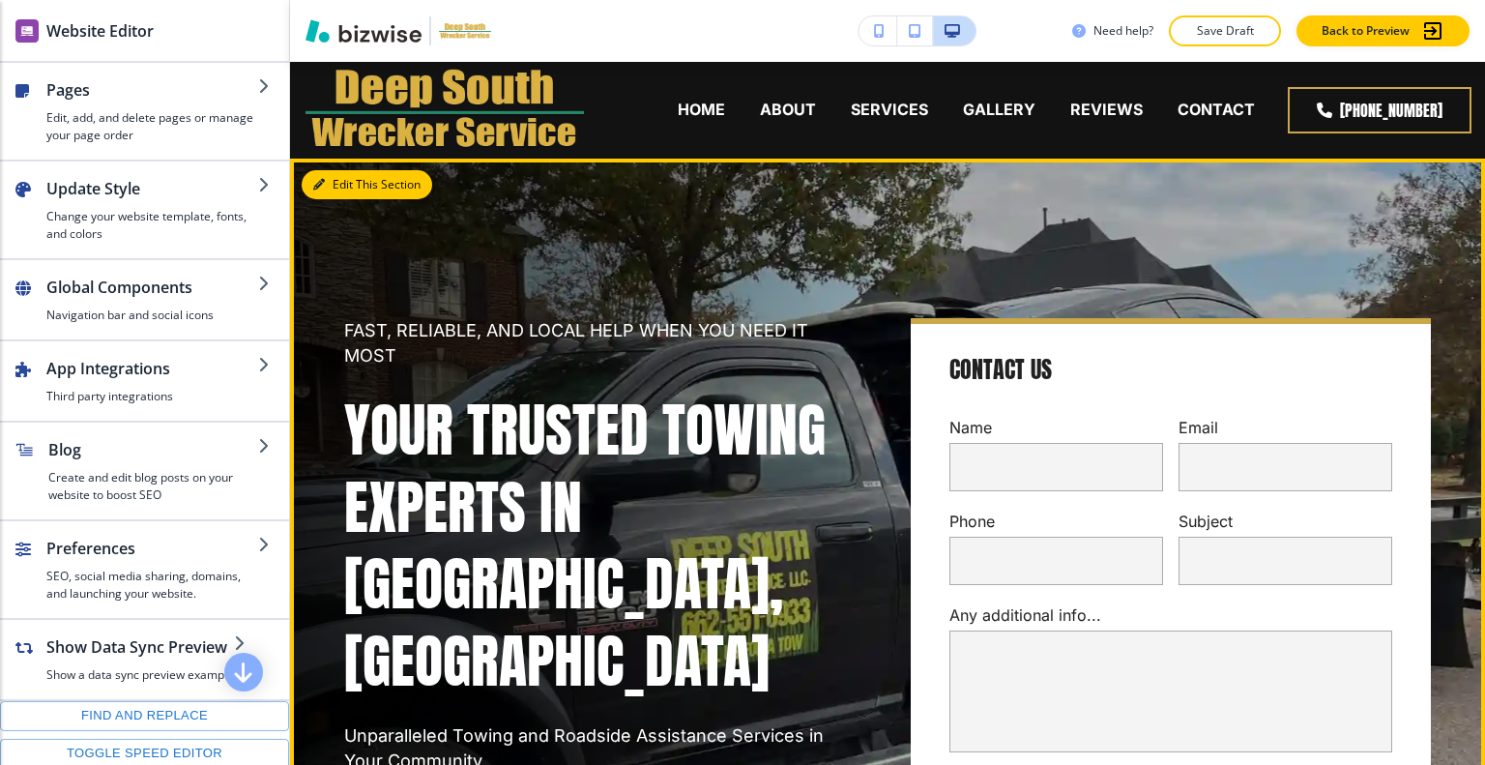
click at [318, 183] on icon "button" at bounding box center [319, 185] width 12 height 12
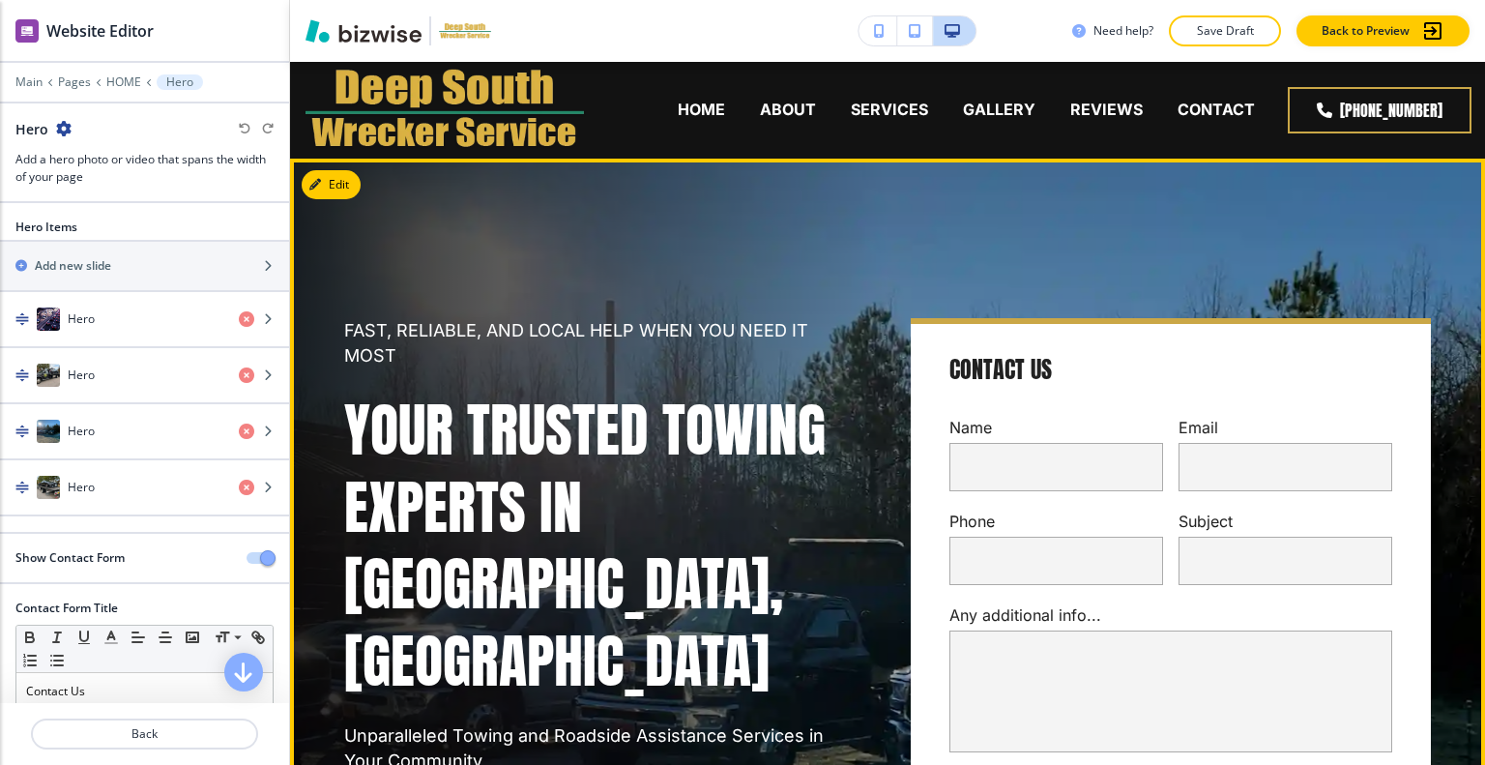
scroll to position [97, 0]
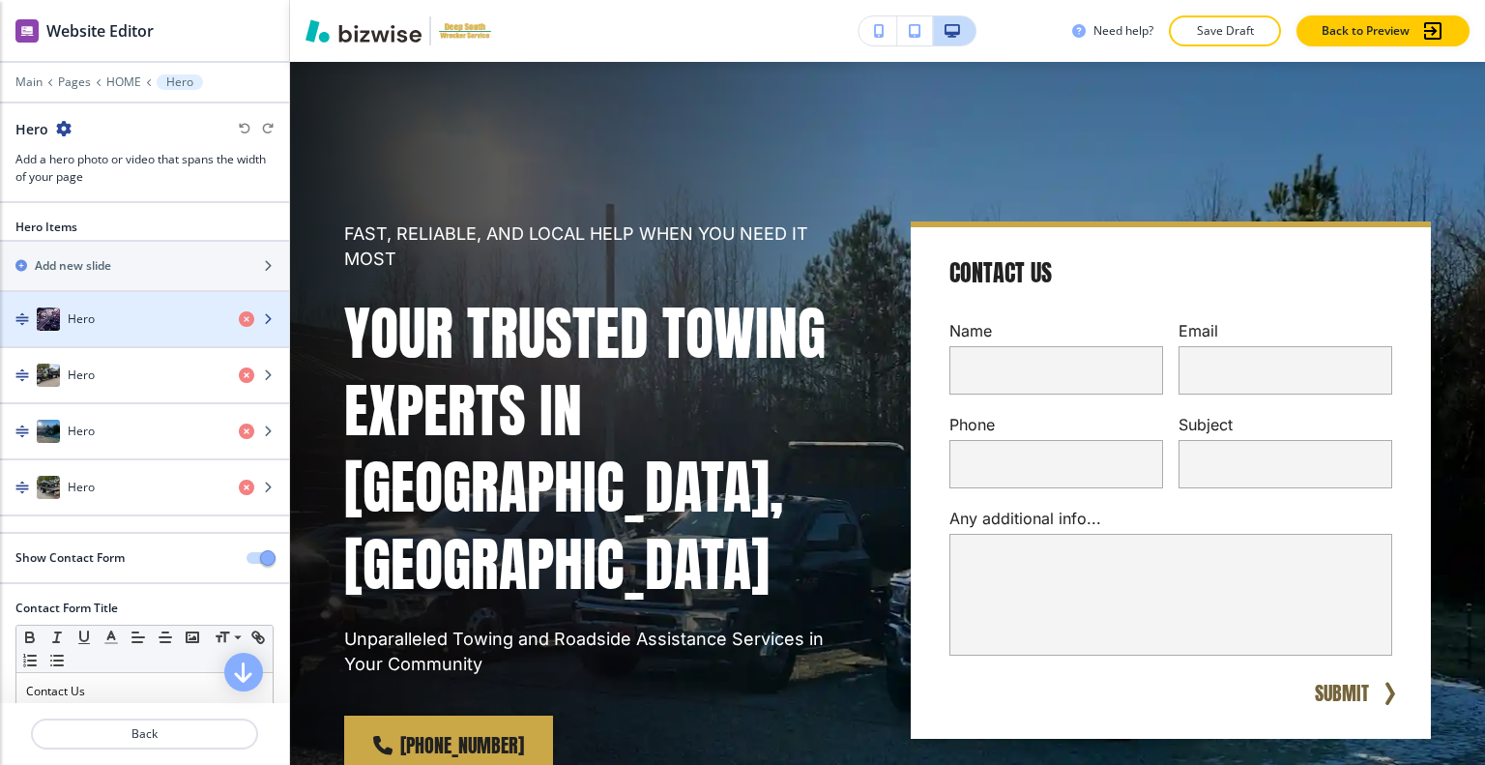
click at [151, 326] on div "Hero" at bounding box center [111, 318] width 223 height 23
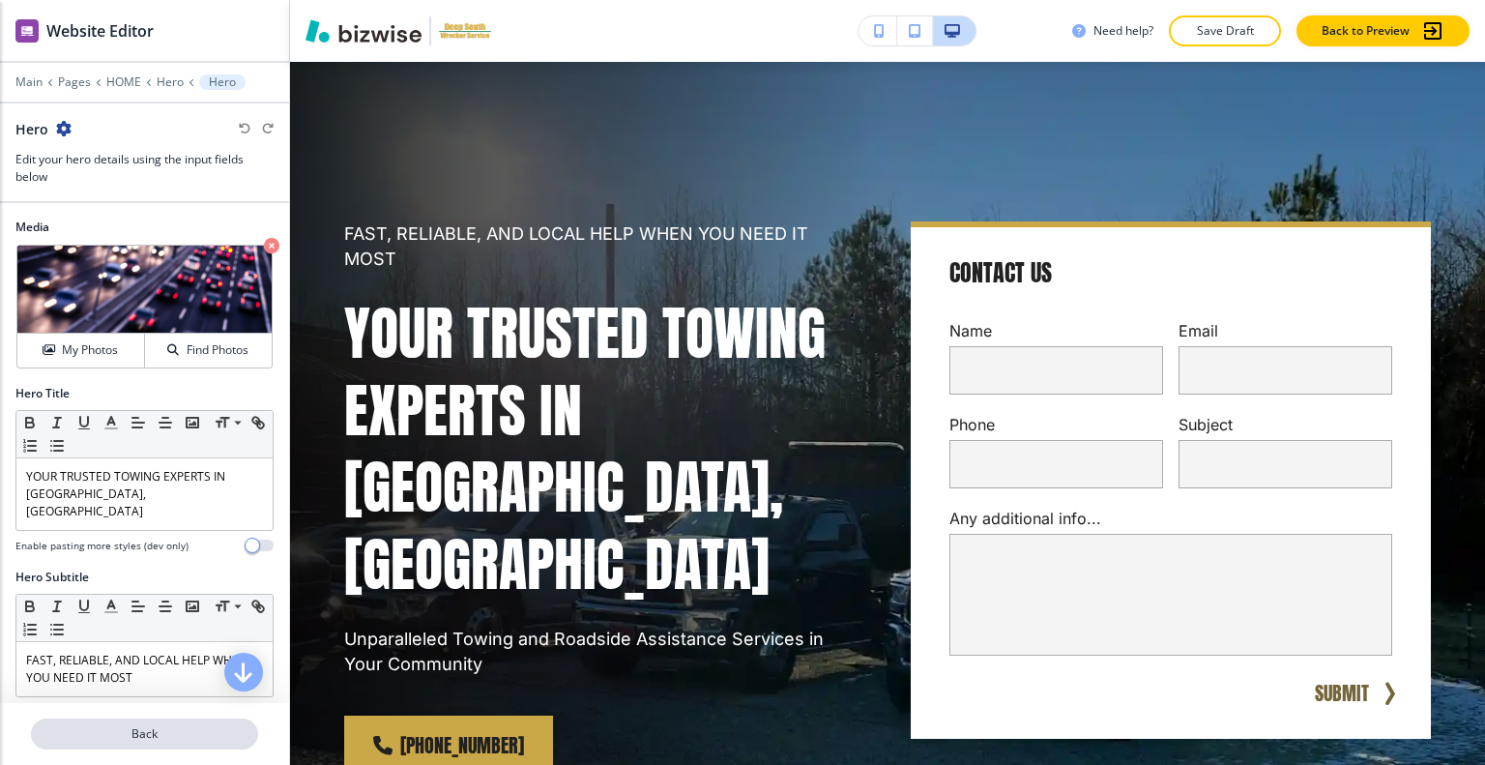
click at [196, 730] on p "Back" at bounding box center [144, 733] width 223 height 17
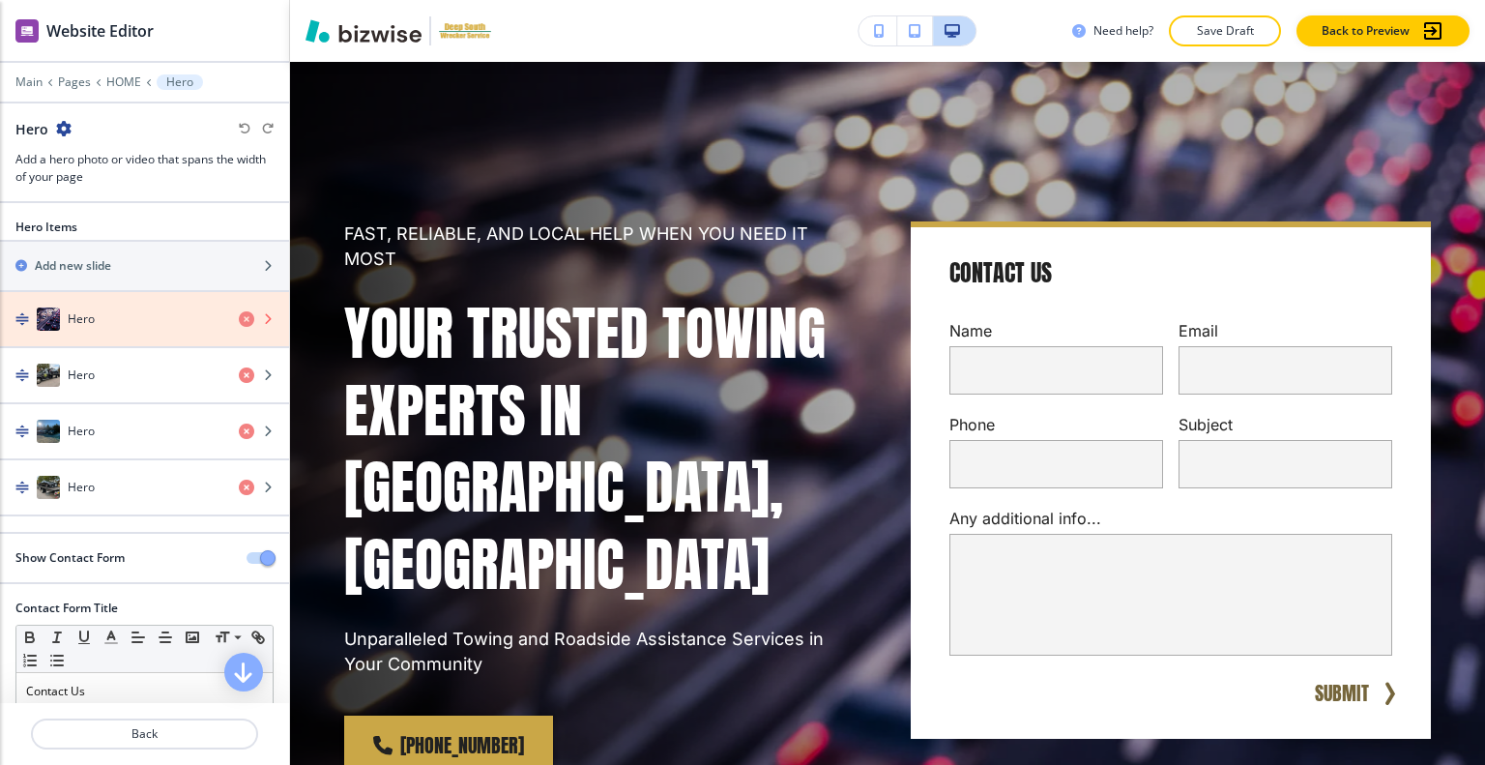
click at [239, 316] on icon "button" at bounding box center [246, 318] width 15 height 15
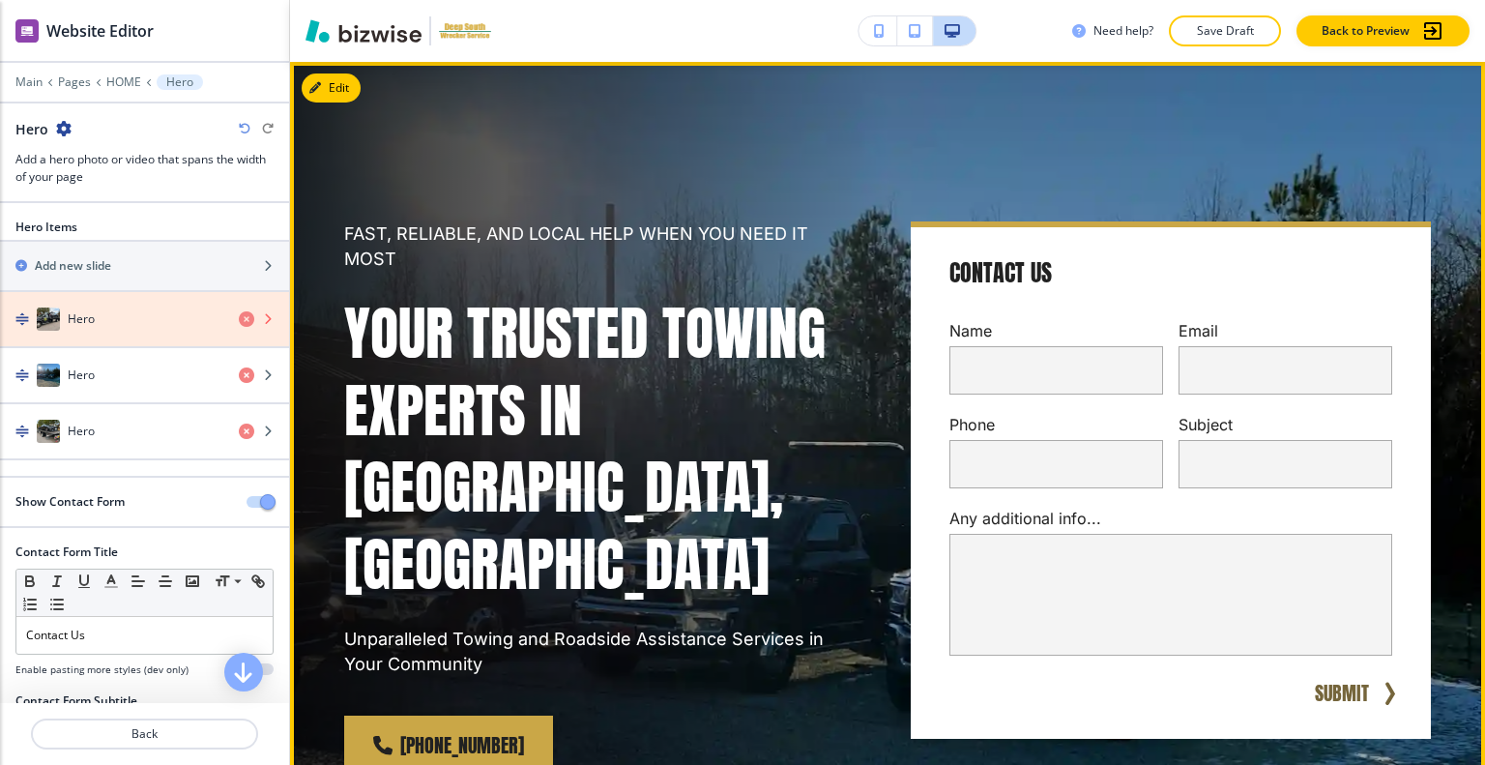
scroll to position [193, 0]
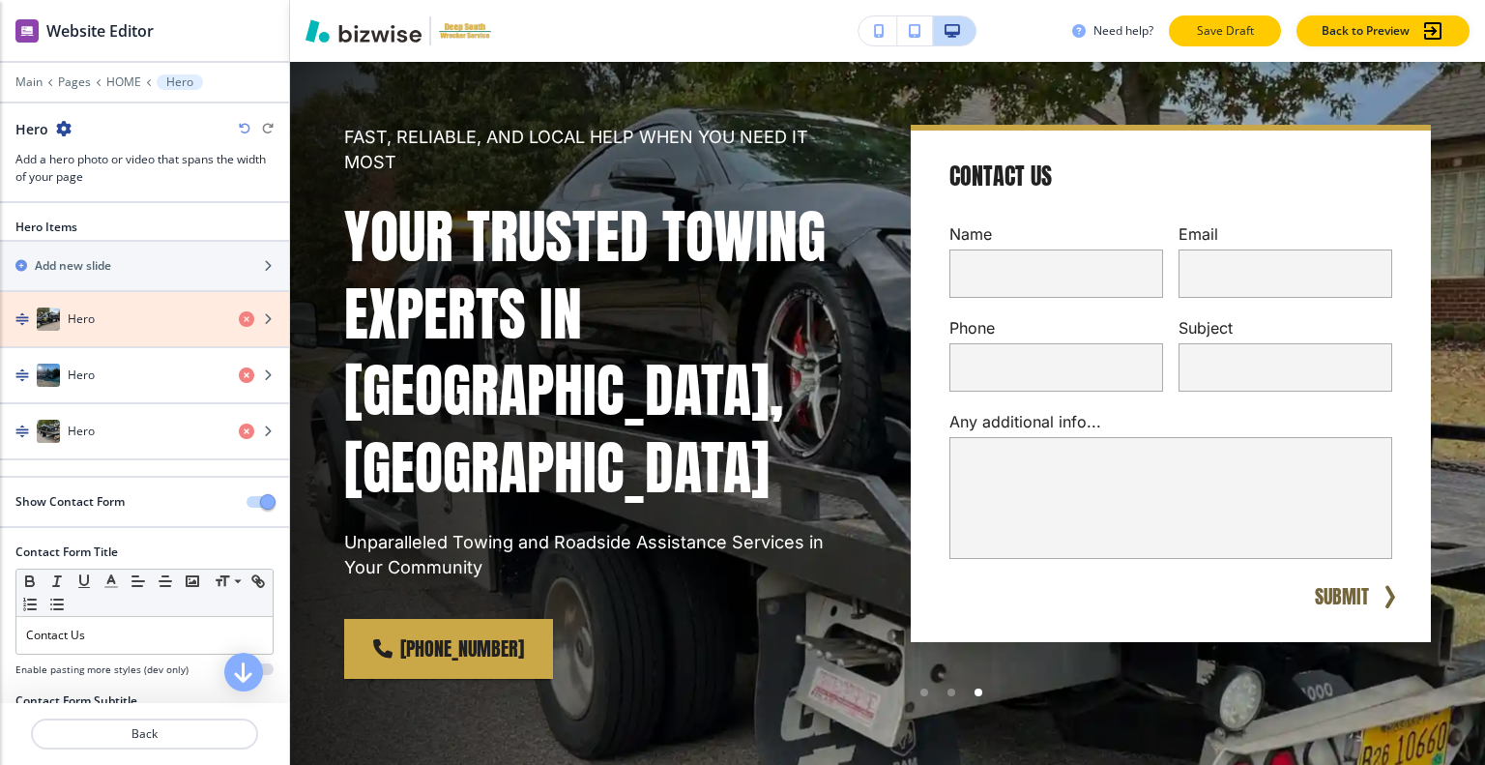
click at [1224, 24] on p "Save Draft" at bounding box center [1225, 30] width 62 height 17
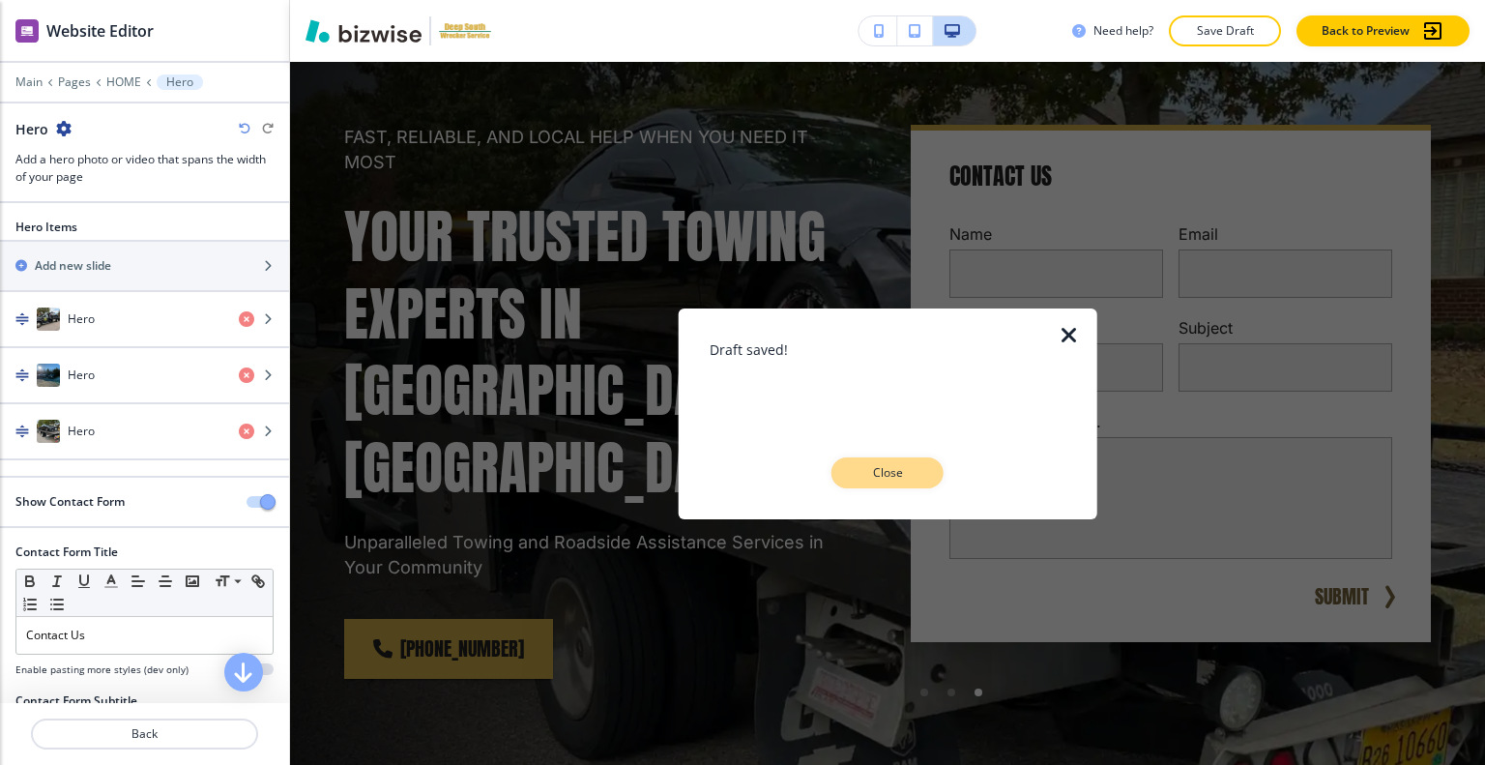
click at [882, 481] on button "Close" at bounding box center [887, 472] width 112 height 31
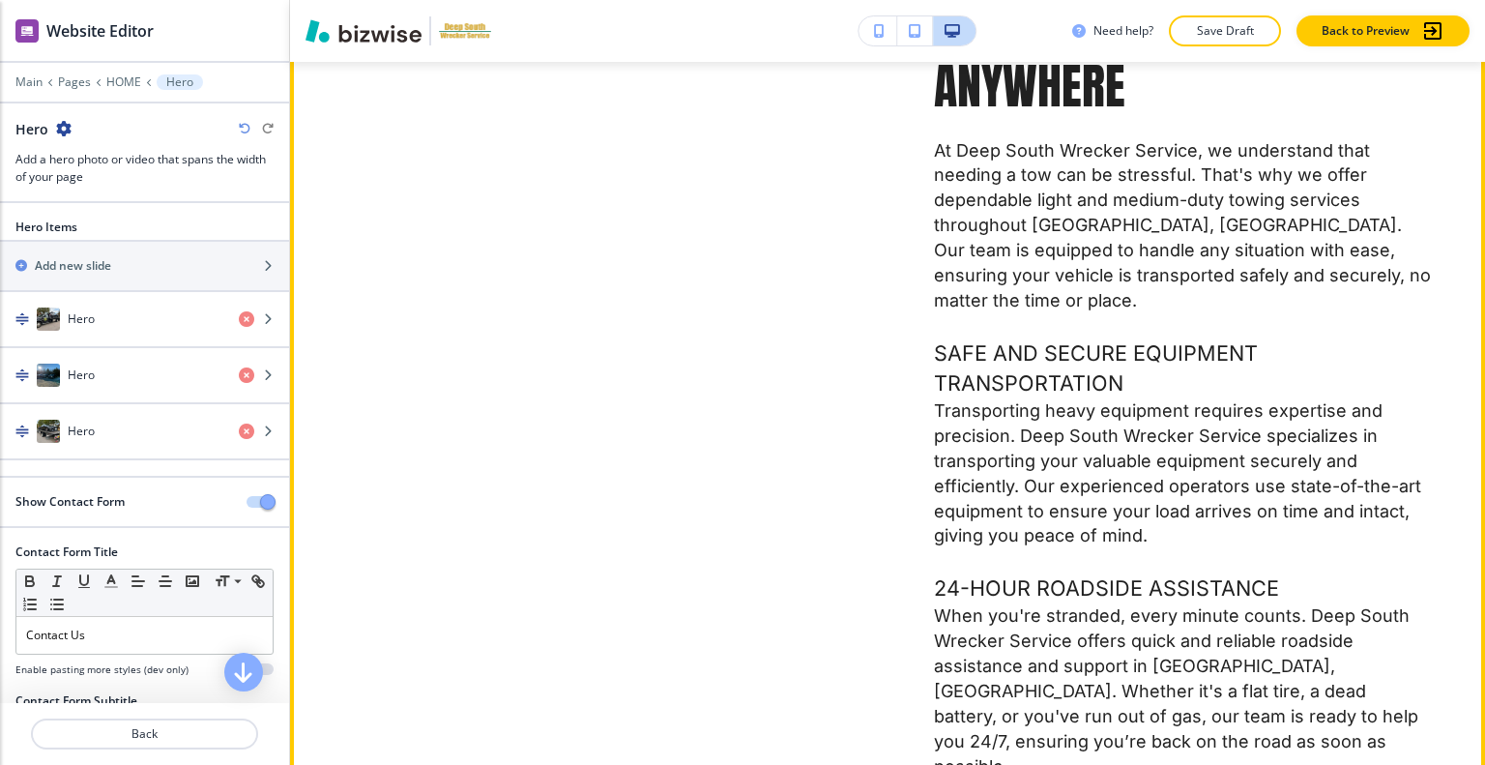
scroll to position [1160, 0]
